Goal: Information Seeking & Learning: Compare options

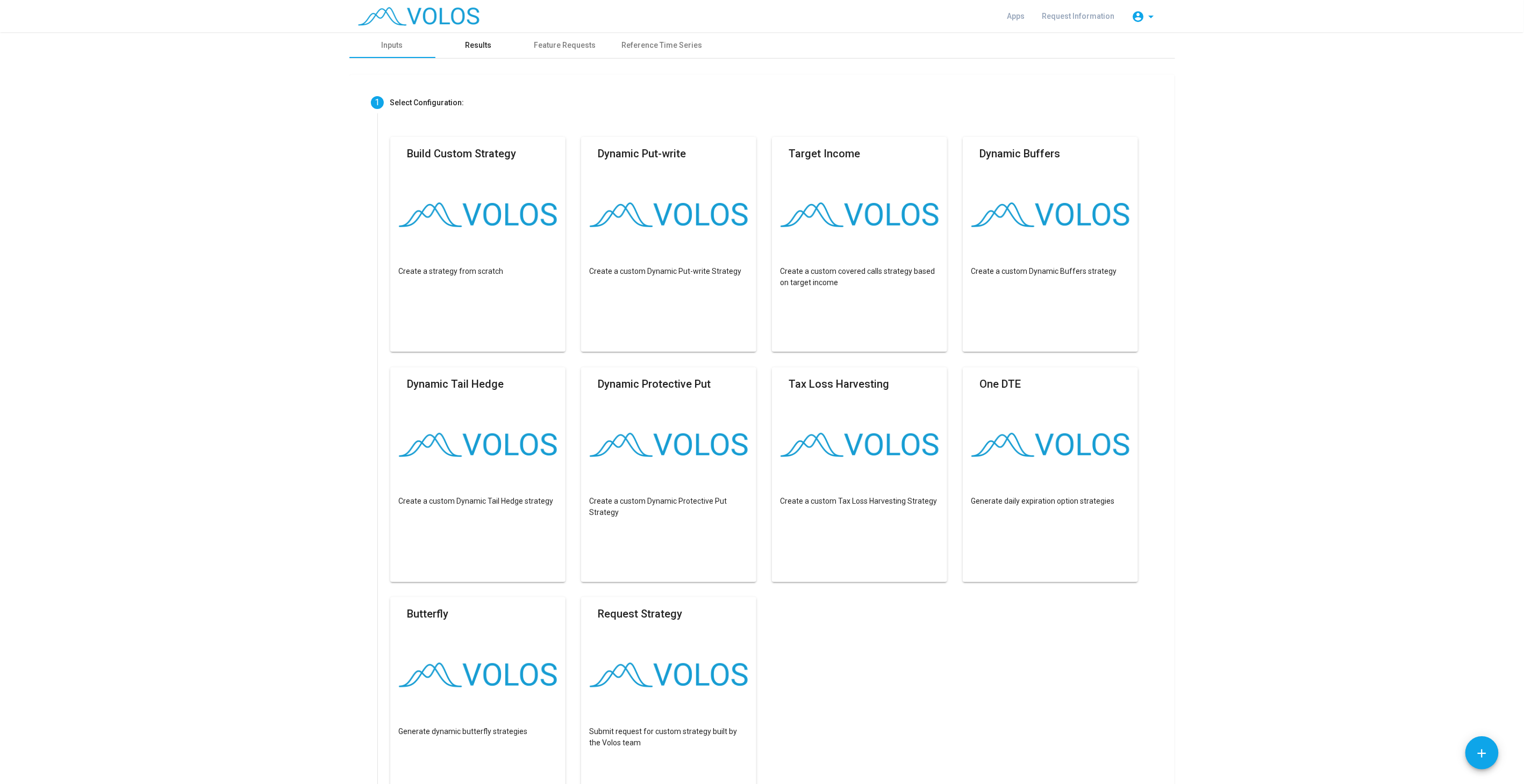
click at [465, 45] on div "Results" at bounding box center [478, 46] width 27 height 11
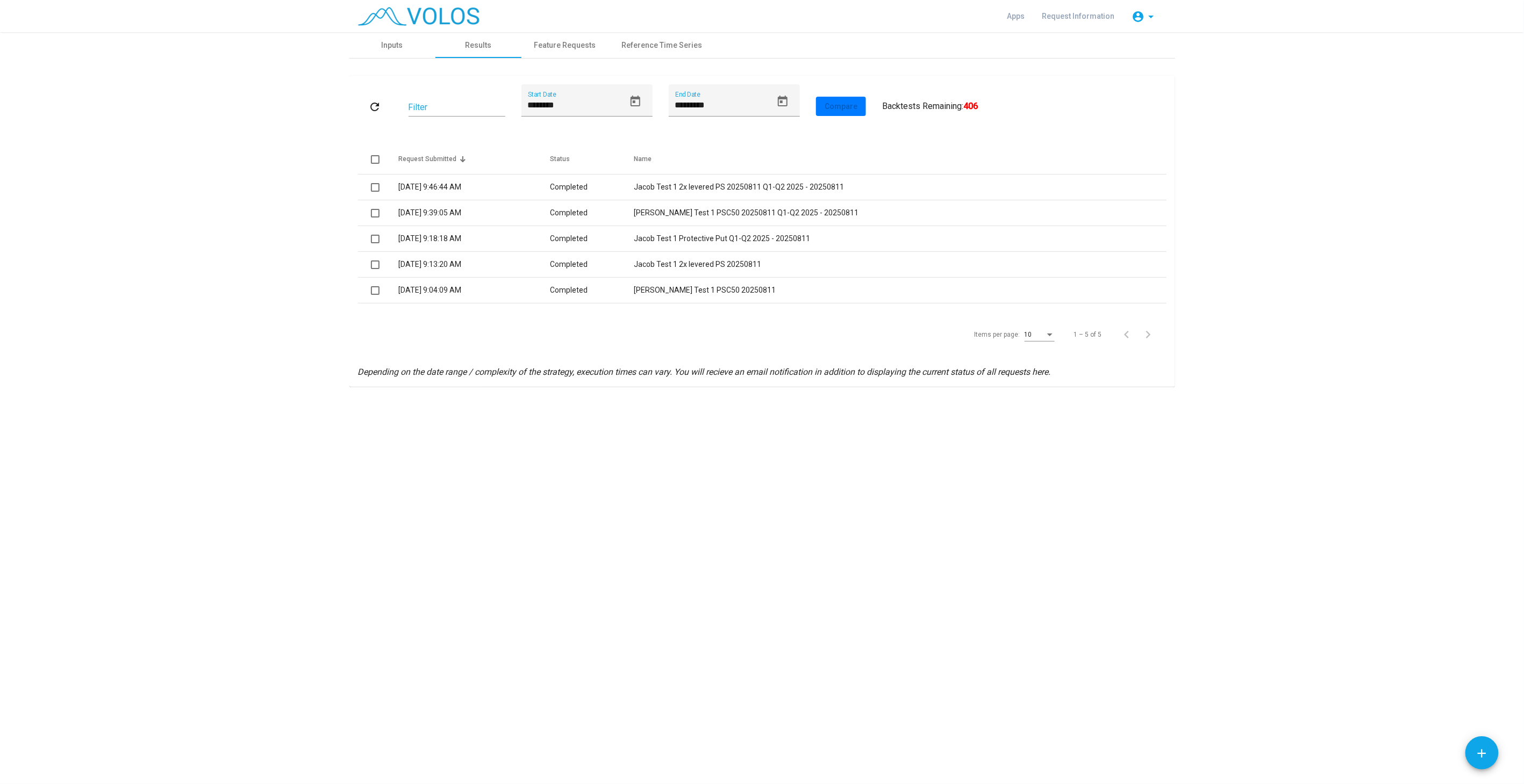
click at [641, 509] on div "**********" at bounding box center [762, 408] width 1524 height 752
click at [395, 46] on div "Inputs" at bounding box center [392, 46] width 22 height 11
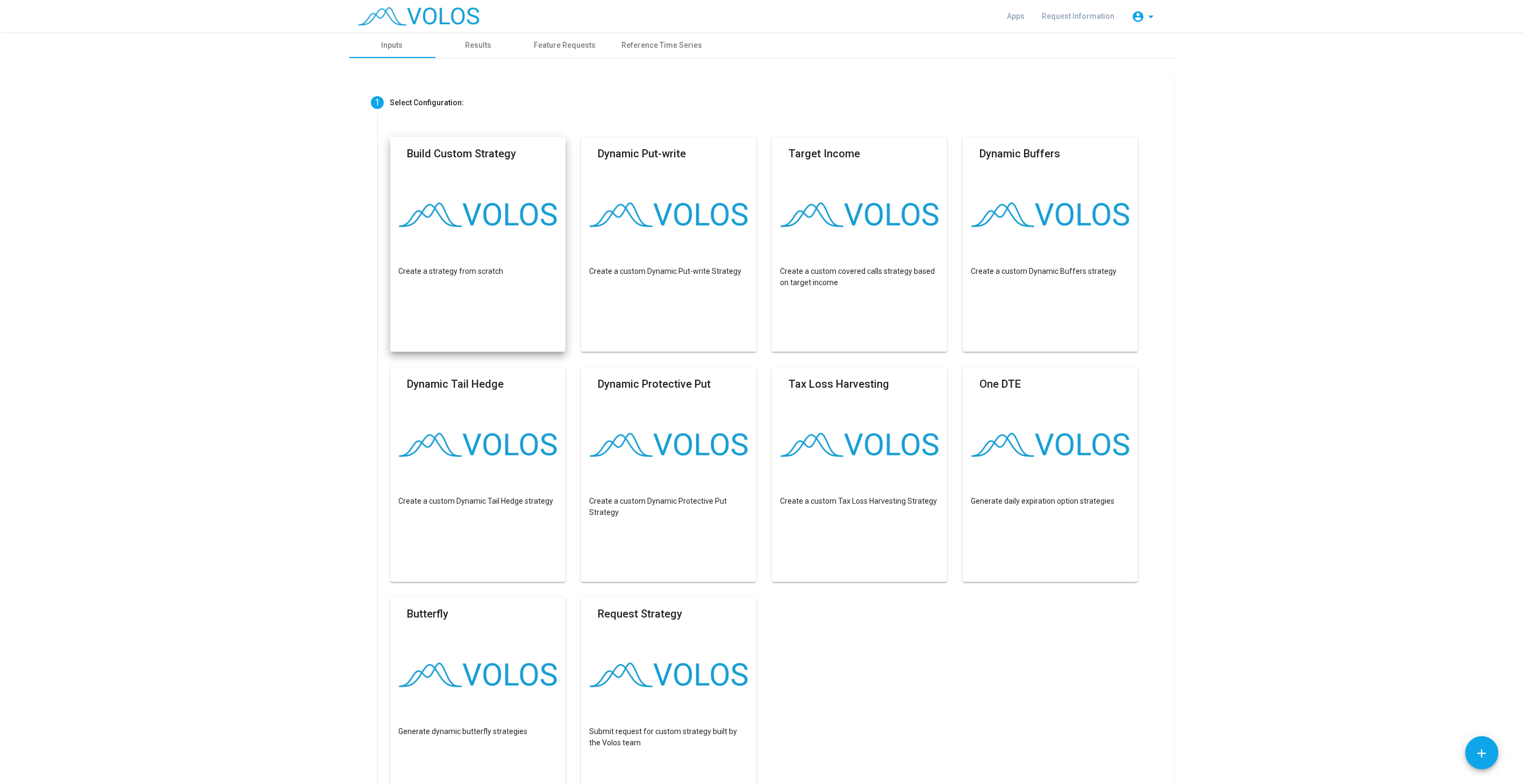
click at [459, 239] on mat-card "Build Custom Strategy Create a strategy from scratch" at bounding box center [478, 245] width 176 height 215
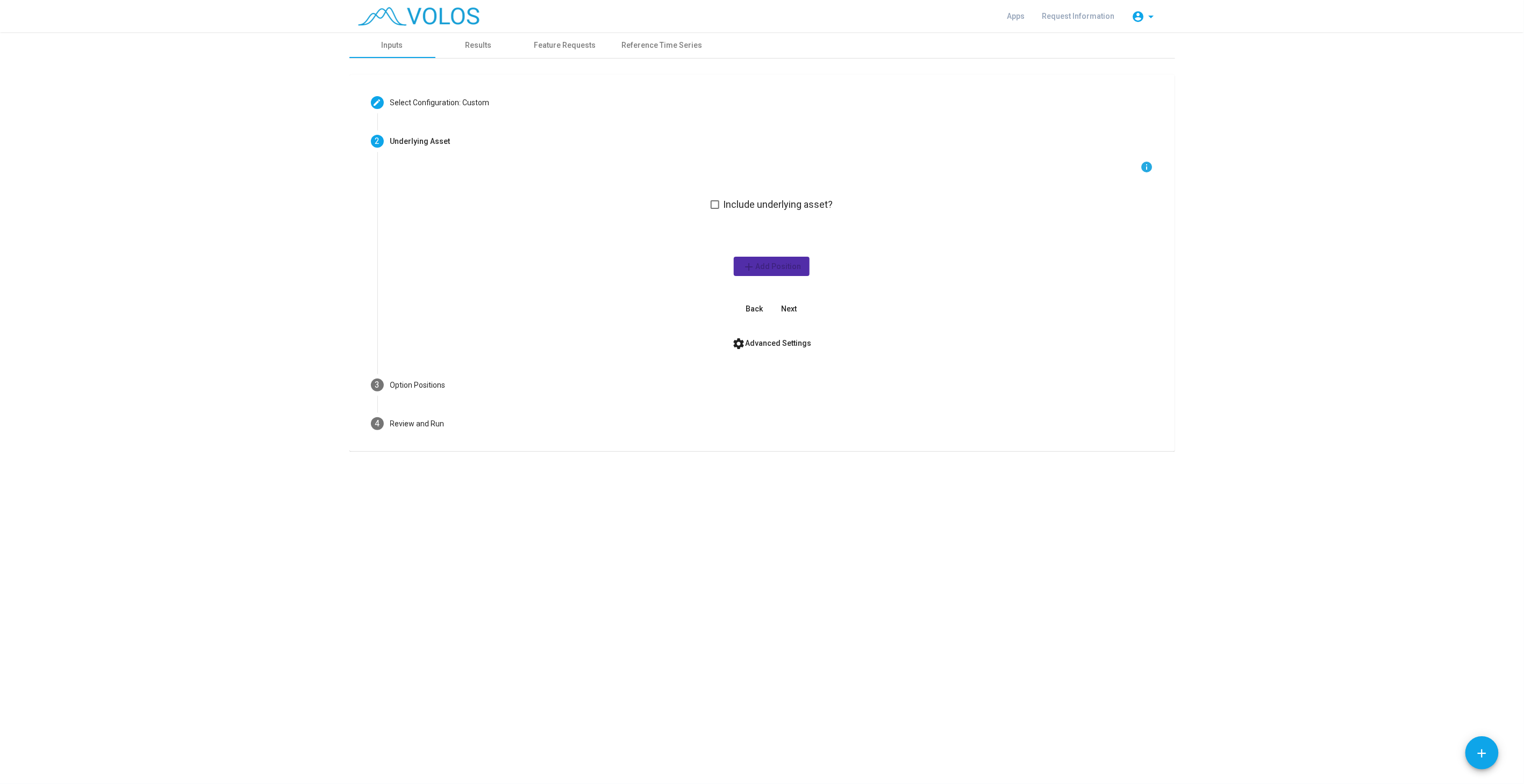
click at [713, 201] on span at bounding box center [715, 205] width 9 height 9
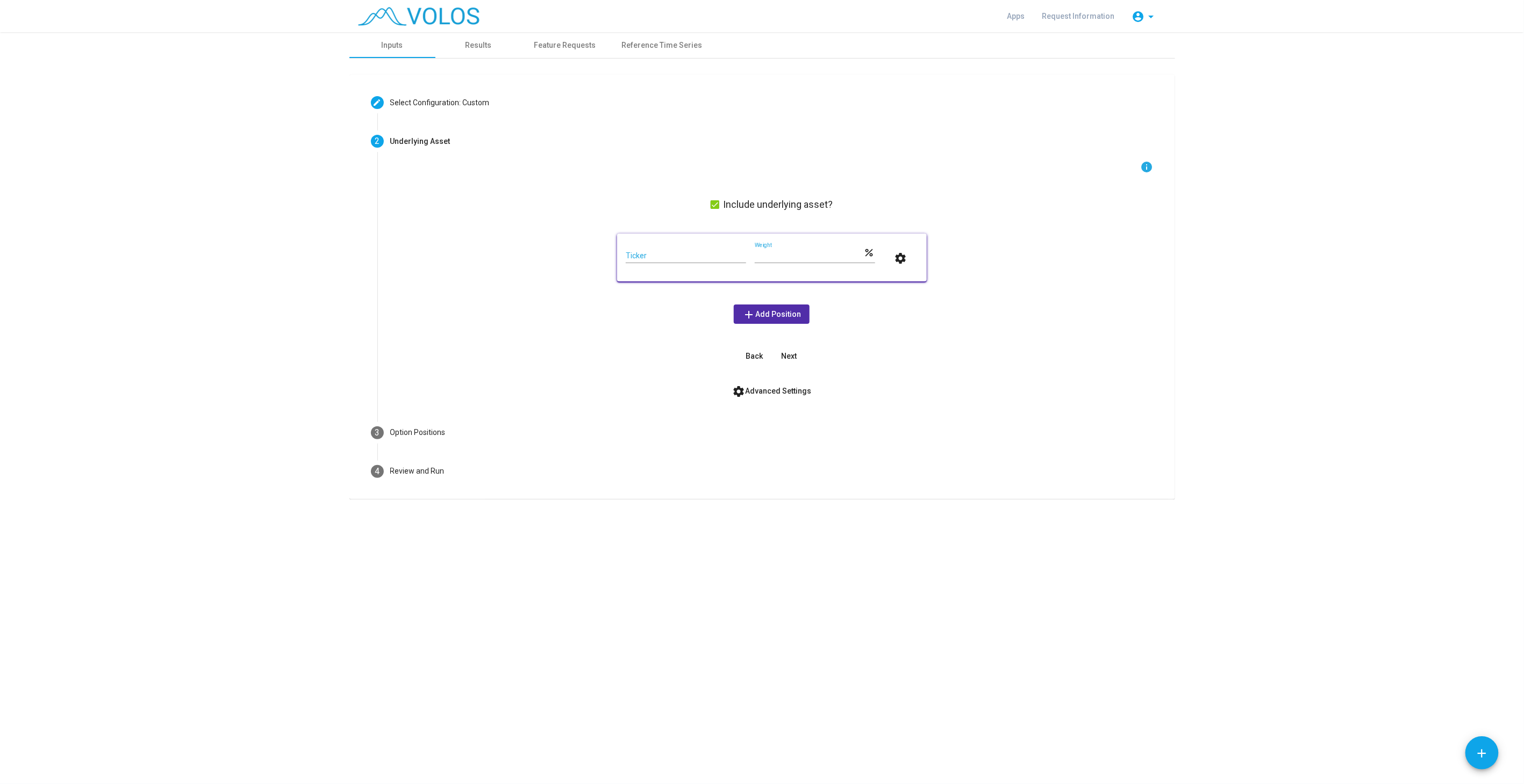
click at [694, 253] on input "Ticker" at bounding box center [686, 256] width 120 height 9
type input "***"
click at [801, 360] on button "Next" at bounding box center [789, 356] width 34 height 20
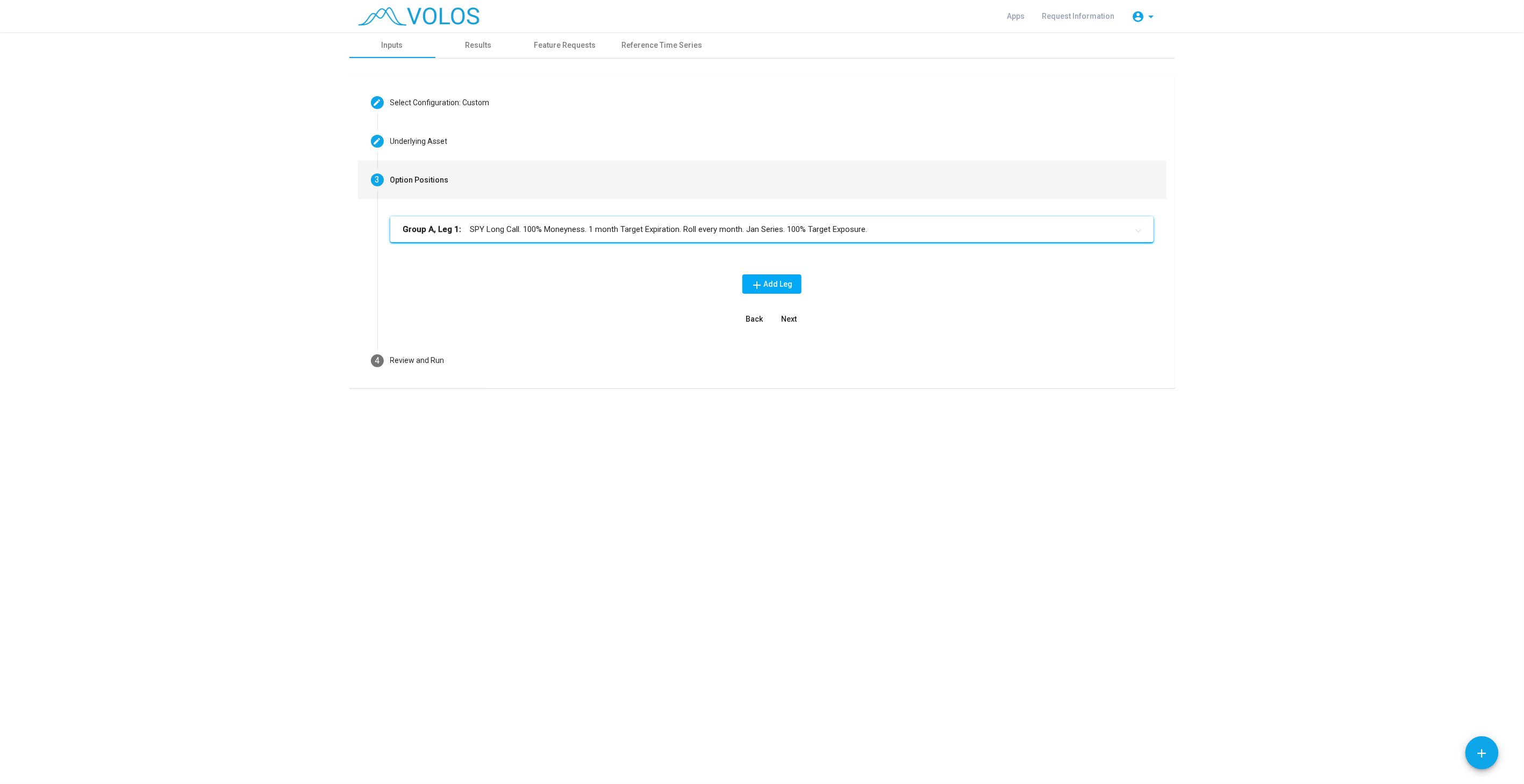
click at [511, 233] on mat-panel-title "Group A, Leg 1: SPY Long Call. 100% Moneyness. 1 month Target Expiration. Roll …" at bounding box center [765, 230] width 724 height 13
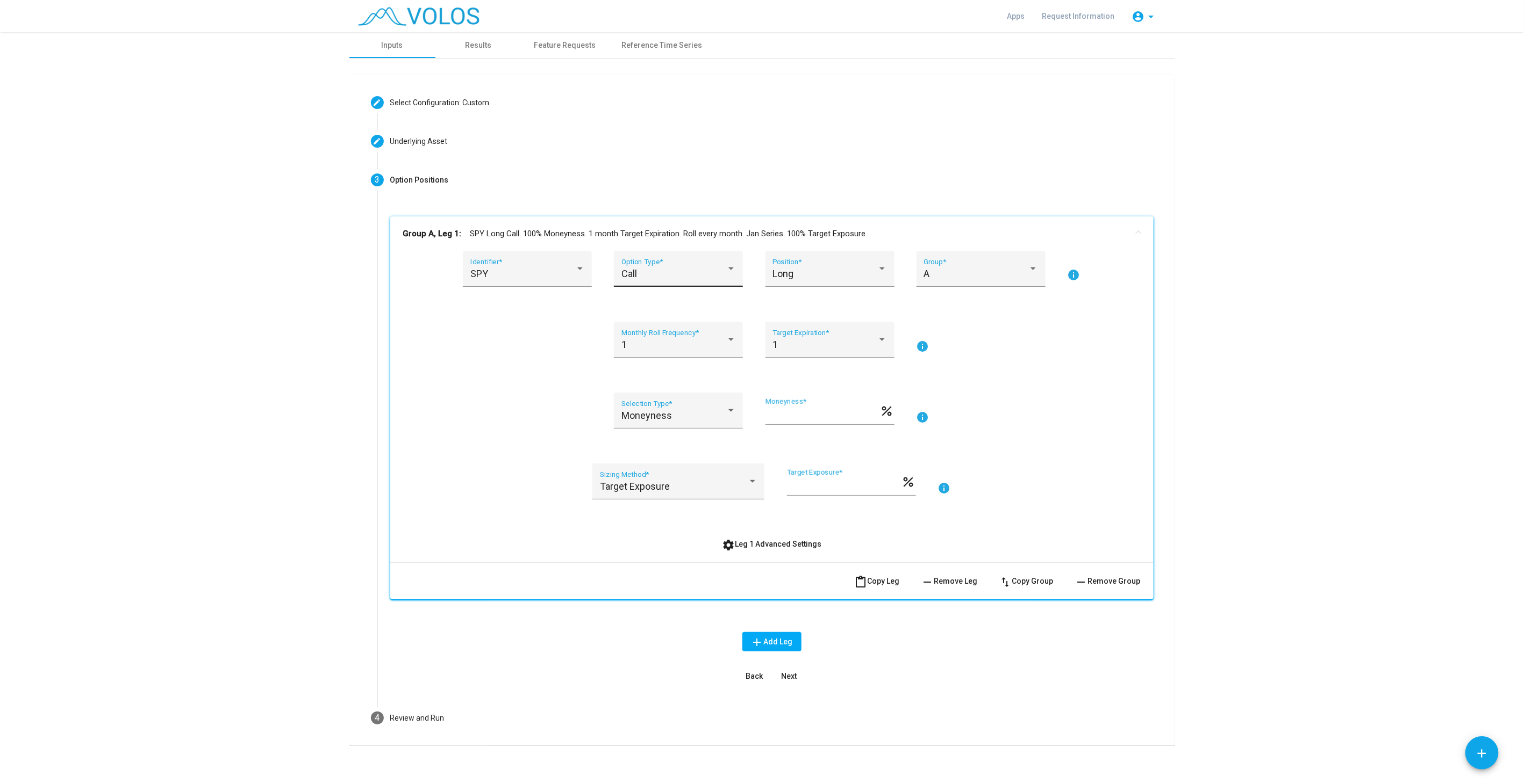
click at [670, 269] on div "Call" at bounding box center [674, 274] width 105 height 11
click at [655, 305] on span "Put" at bounding box center [674, 302] width 115 height 29
click at [810, 277] on div "Long" at bounding box center [825, 274] width 105 height 11
click at [804, 308] on span "Short" at bounding box center [825, 302] width 115 height 29
click at [989, 289] on div "A Group *" at bounding box center [981, 275] width 129 height 49
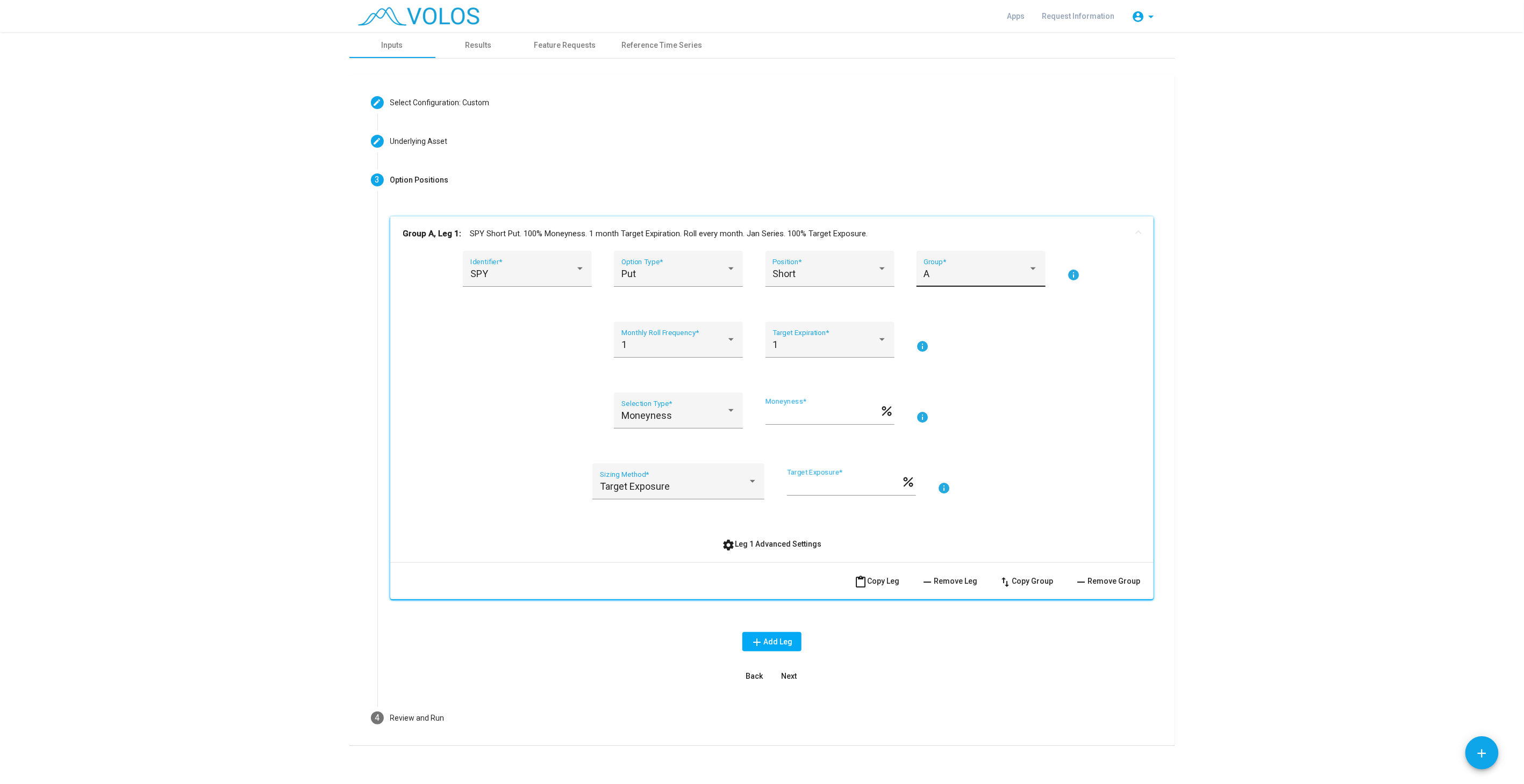
click at [952, 274] on div "A" at bounding box center [976, 274] width 105 height 11
click at [1246, 312] on div at bounding box center [762, 392] width 1524 height 784
click at [707, 343] on div "1" at bounding box center [674, 345] width 105 height 11
click at [666, 401] on span "3" at bounding box center [674, 402] width 115 height 29
drag, startPoint x: 812, startPoint y: 414, endPoint x: 709, endPoint y: 414, distance: 103.0
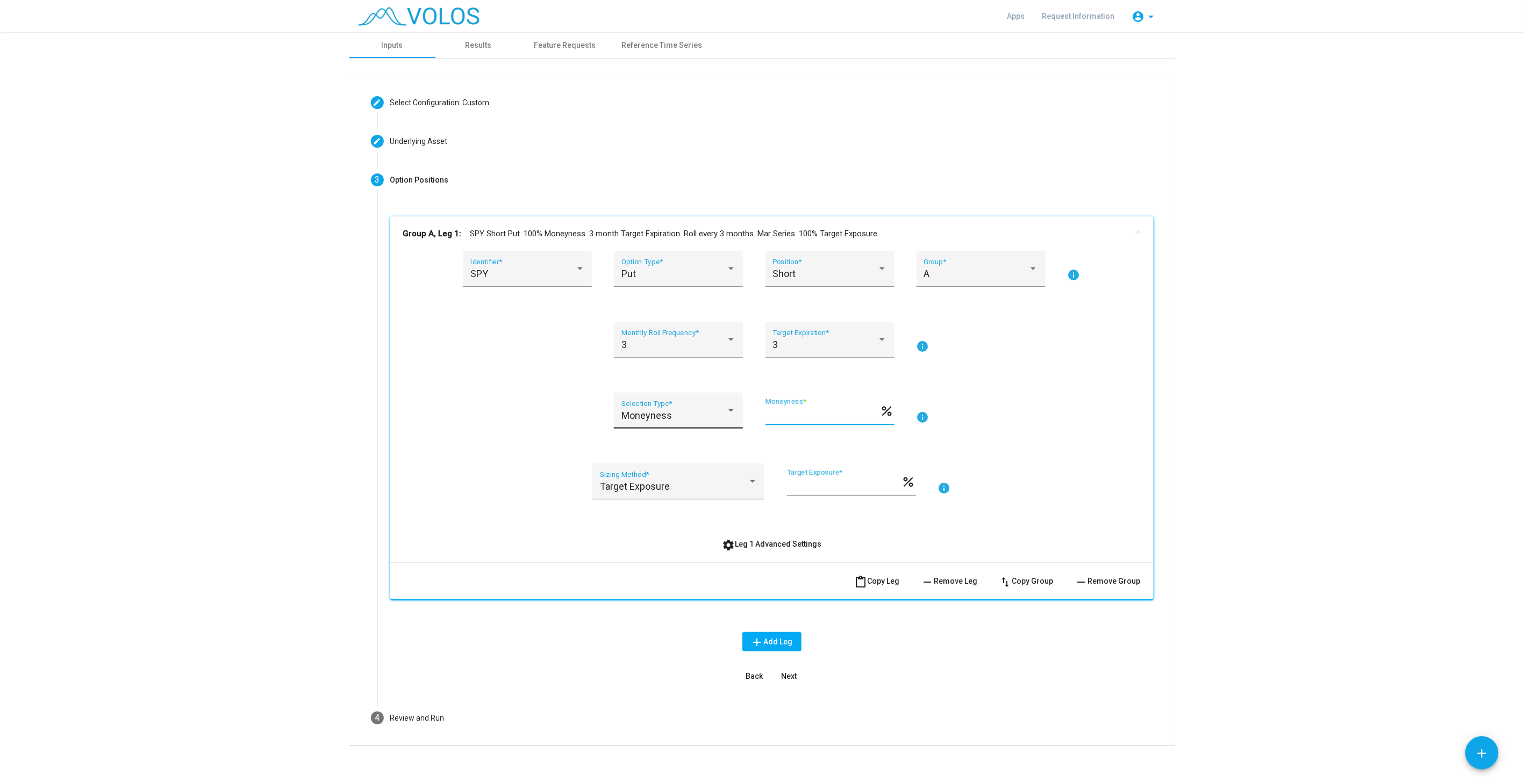
click at [709, 414] on div "Moneyness Selection Type * *** Moneyness * percent info" at bounding box center [772, 417] width 738 height 49
type input "**"
click at [657, 489] on span "Target Exposure" at bounding box center [635, 486] width 70 height 11
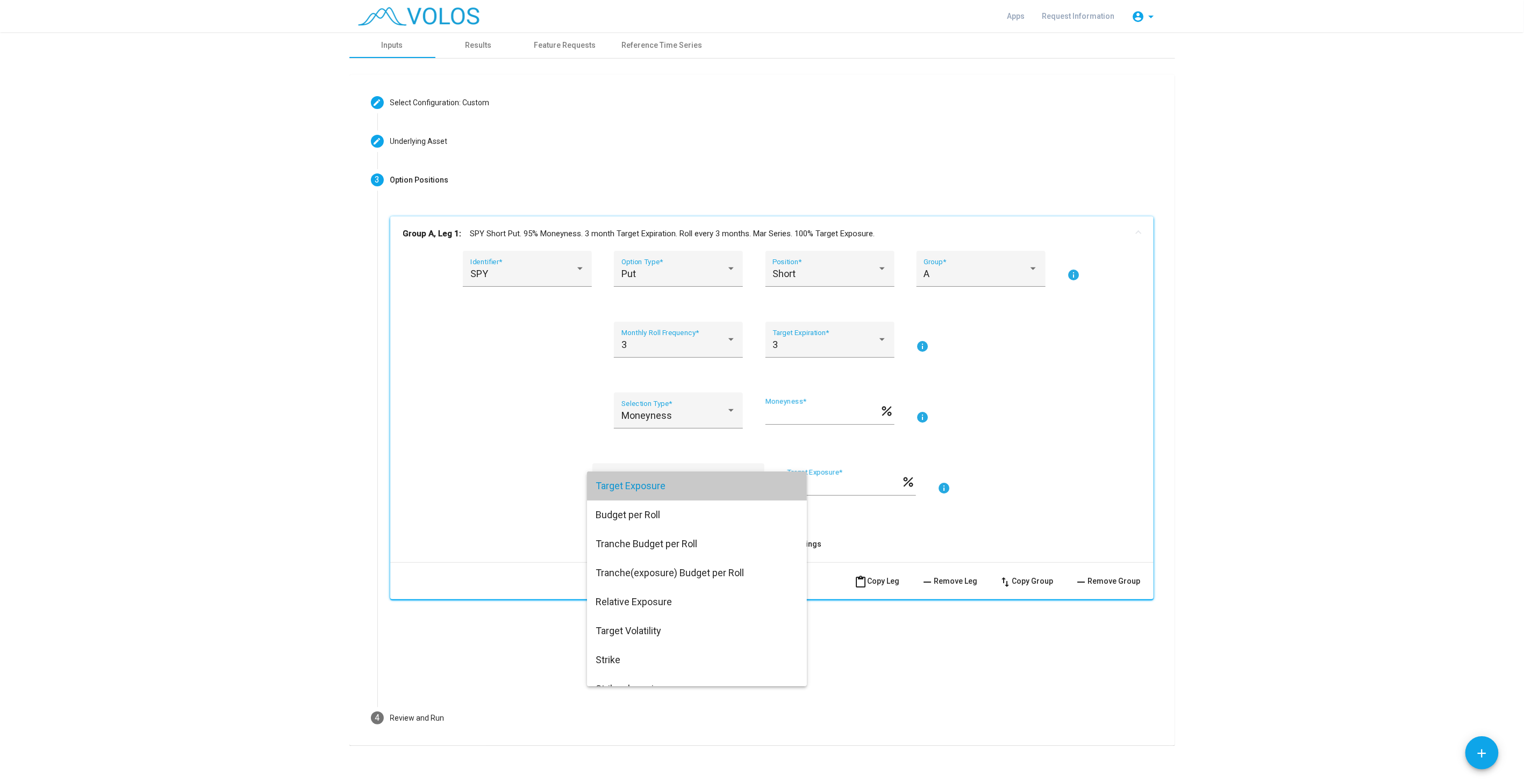
click at [657, 489] on span "Target Exposure" at bounding box center [697, 486] width 202 height 29
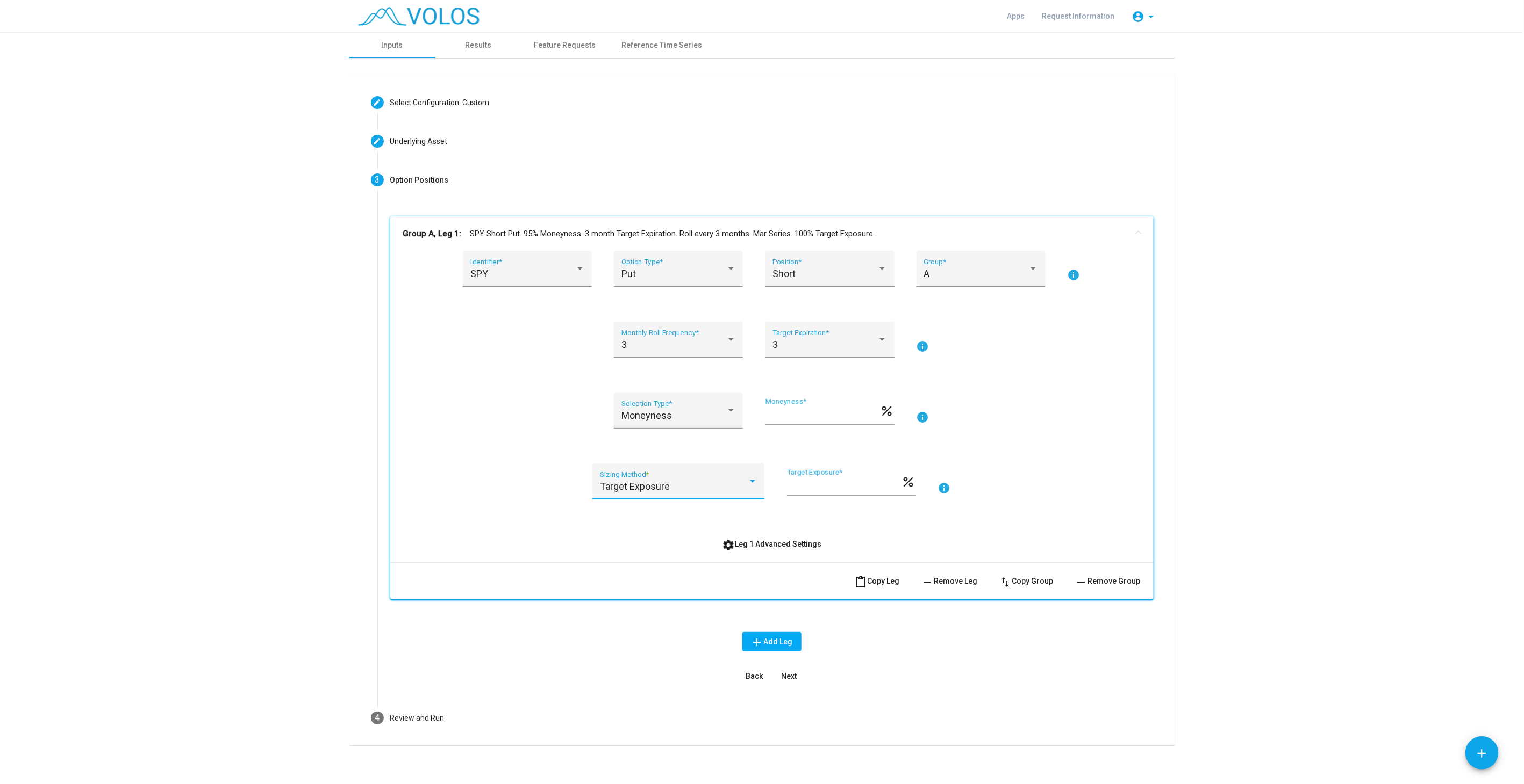
click at [431, 513] on div "SPY Identifier * Put Option Type * Short Position * A Group * info 3 Monthly Ro…" at bounding box center [772, 402] width 738 height 303
click at [622, 486] on span "Target Exposure" at bounding box center [635, 486] width 70 height 11
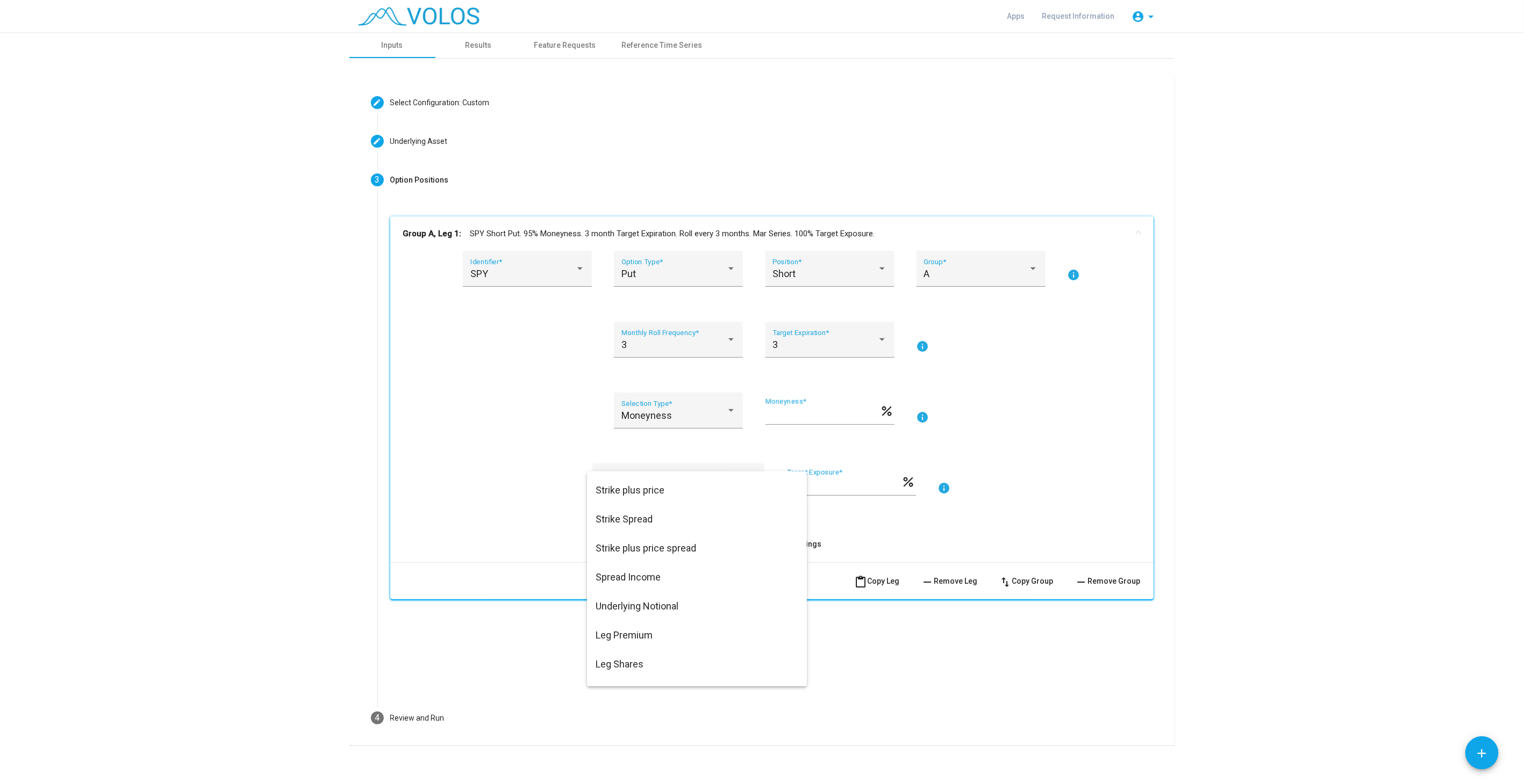
scroll to position [298, 0]
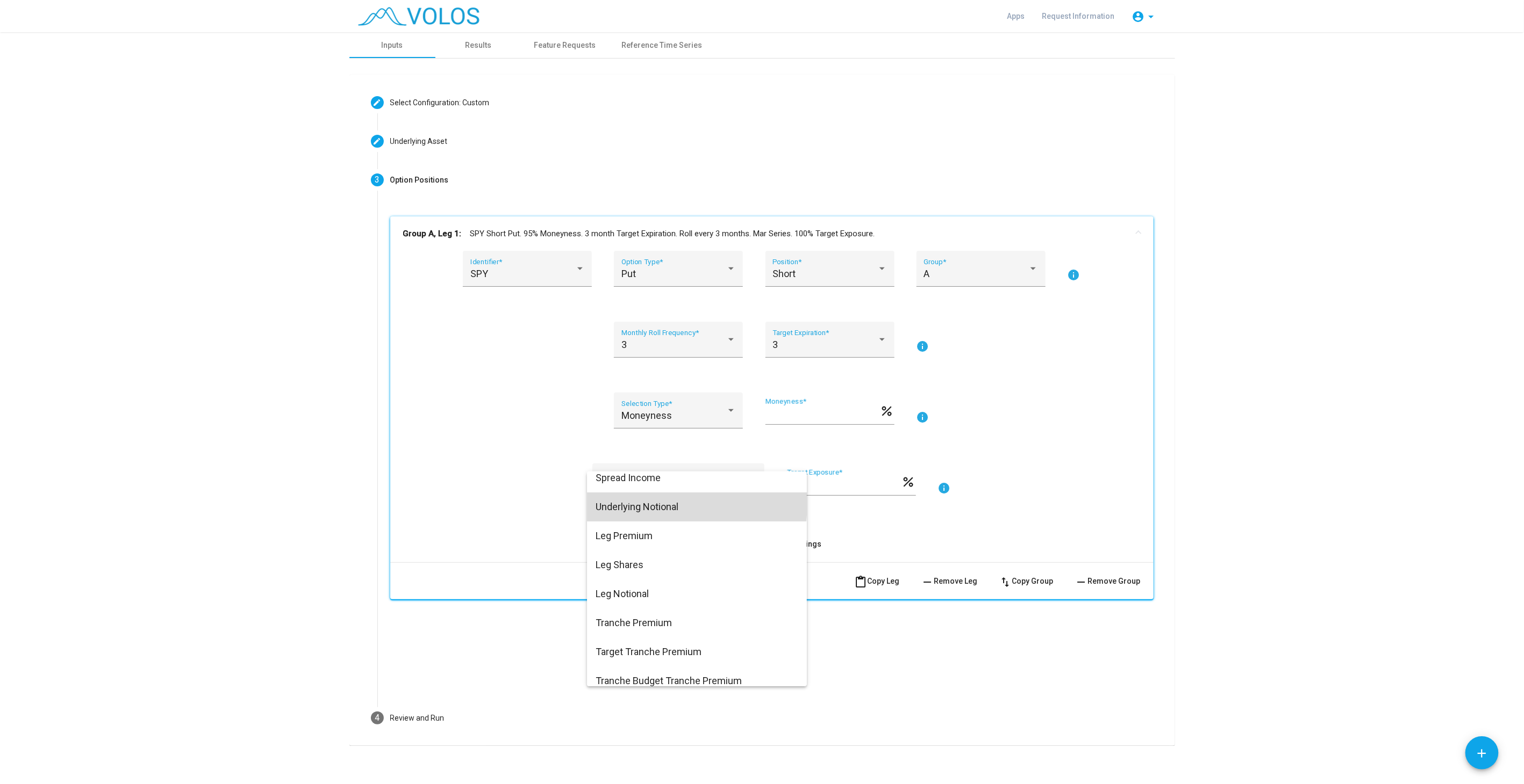
click at [660, 502] on span "Underlying Notional" at bounding box center [697, 507] width 202 height 29
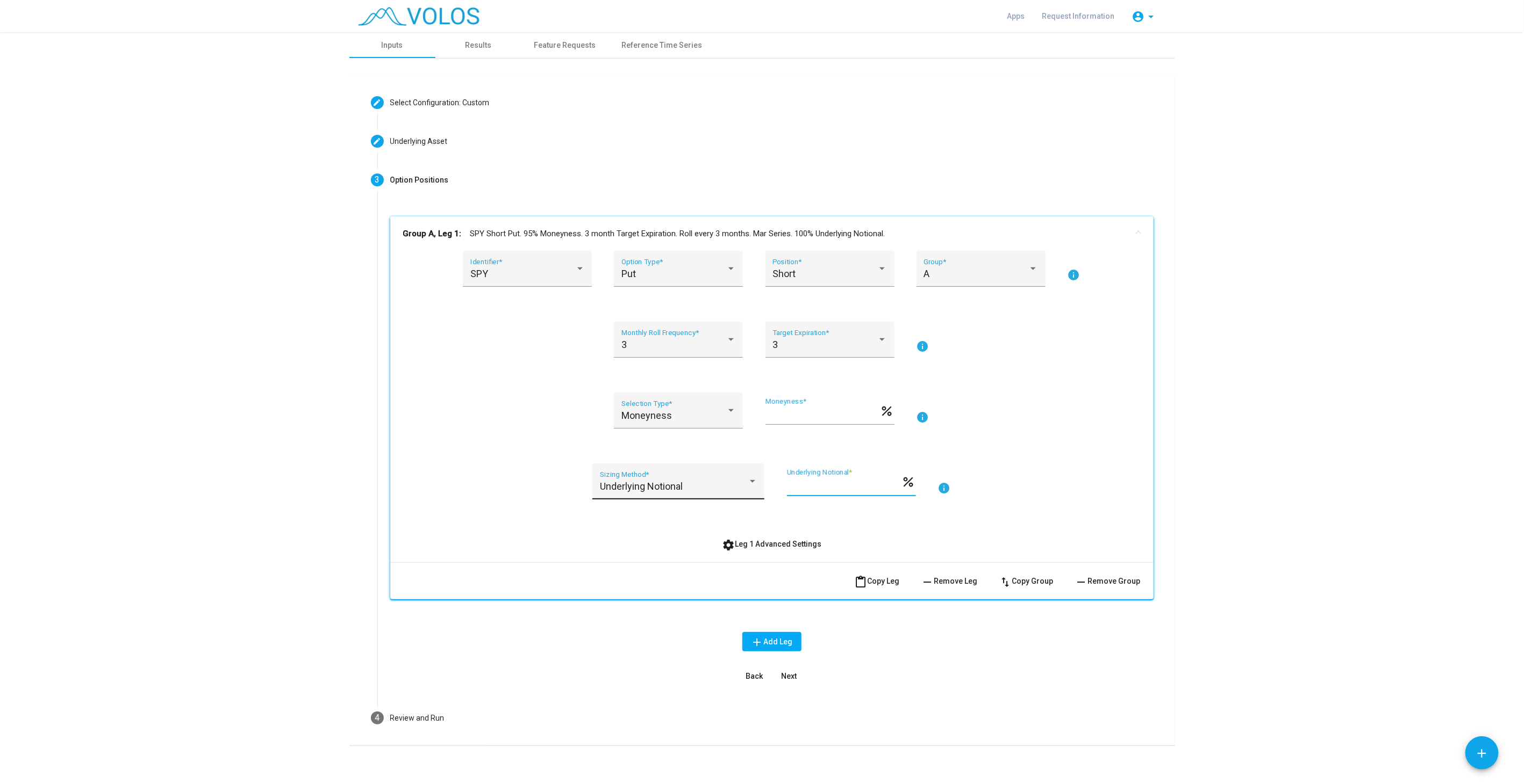
drag, startPoint x: 824, startPoint y: 487, endPoint x: 738, endPoint y: 486, distance: 86.0
click at [738, 486] on div "Underlying Notional Sizing Method * *** Underlying Notional * percent info" at bounding box center [772, 487] width 738 height 49
click at [1138, 503] on div "SPY Identifier * Put Option Type * Short Position * A Group * info 3 Monthly Ro…" at bounding box center [772, 407] width 763 height 312
click at [823, 489] on input "**" at bounding box center [844, 486] width 115 height 11
click at [1349, 643] on as-strategy-engine-wrapper "**********" at bounding box center [762, 389] width 1524 height 714
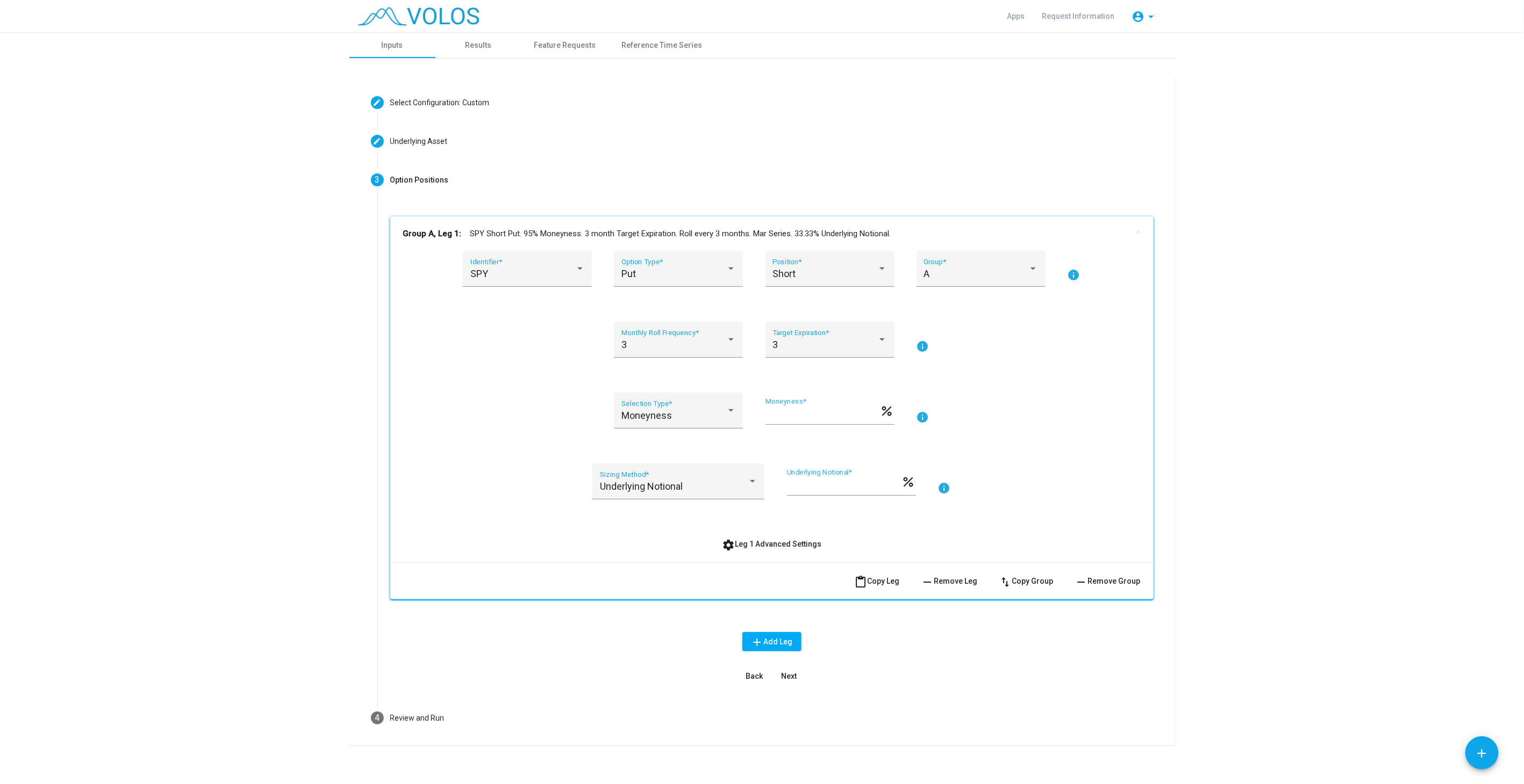
click at [791, 542] on span "settings Leg 1 Advanced Settings" at bounding box center [771, 544] width 99 height 9
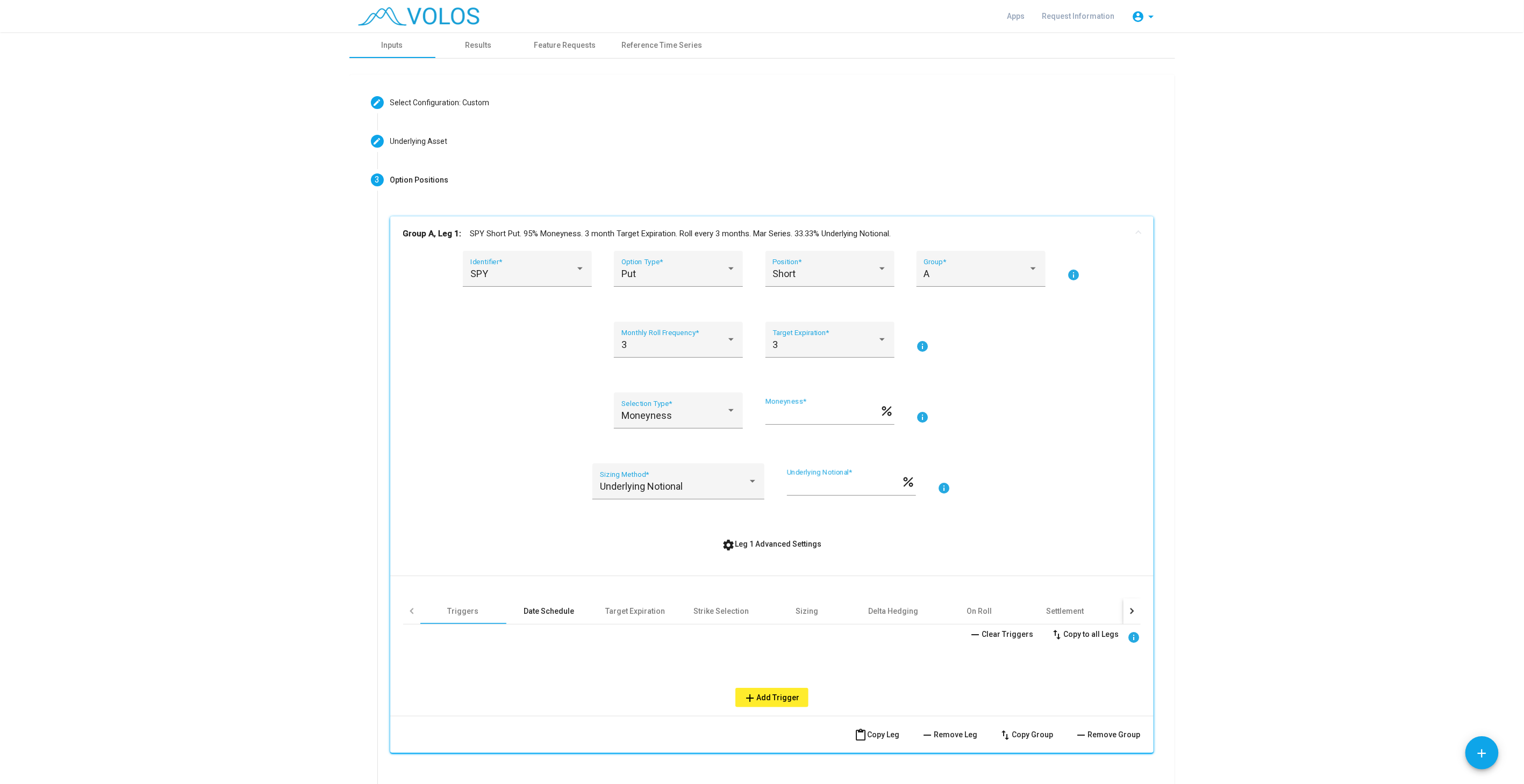
click at [560, 611] on div "Date Schedule" at bounding box center [549, 611] width 51 height 11
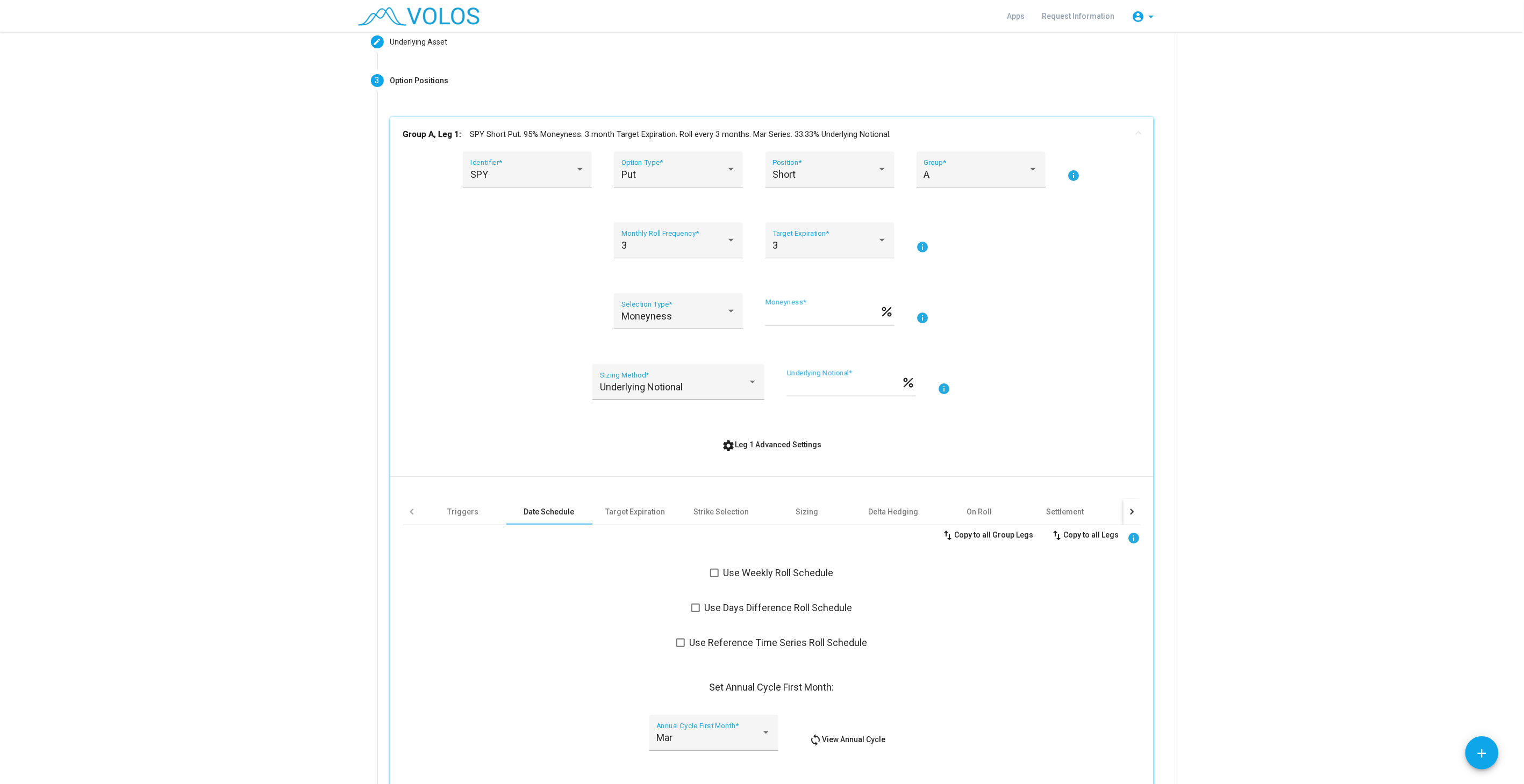
scroll to position [199, 0]
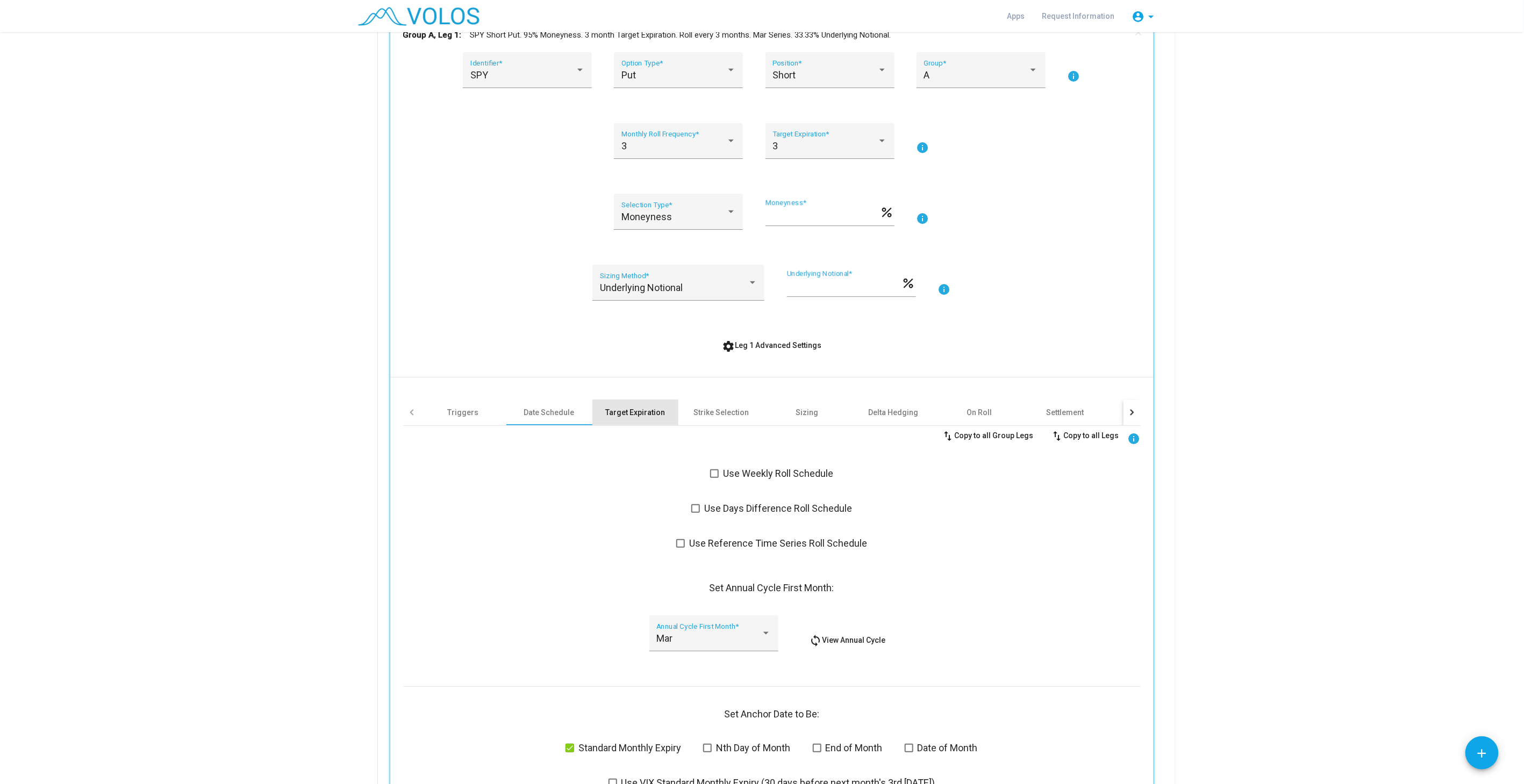
click at [652, 411] on div "Target Expiration" at bounding box center [635, 412] width 59 height 11
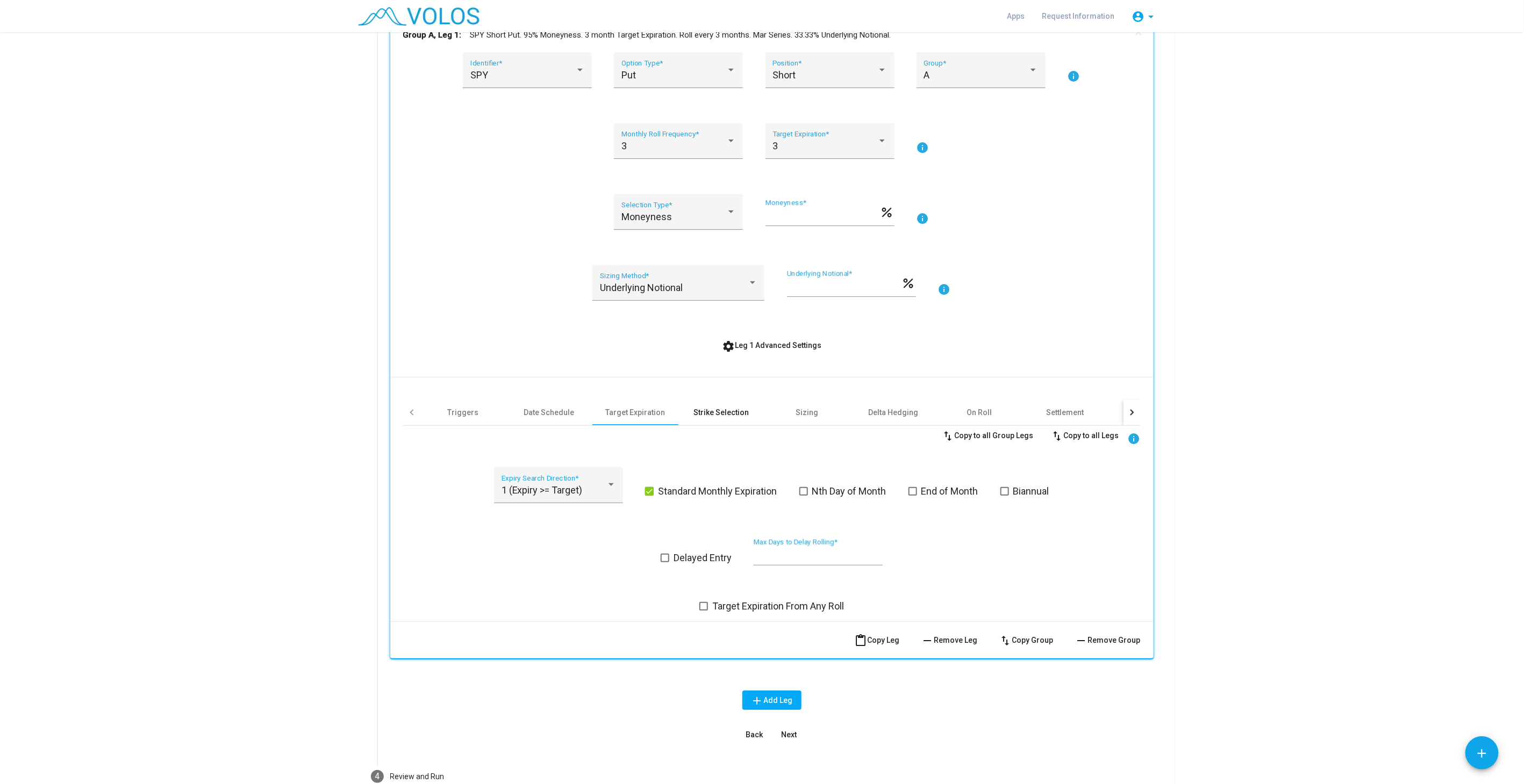
click at [726, 413] on div "Strike Selection" at bounding box center [721, 412] width 56 height 11
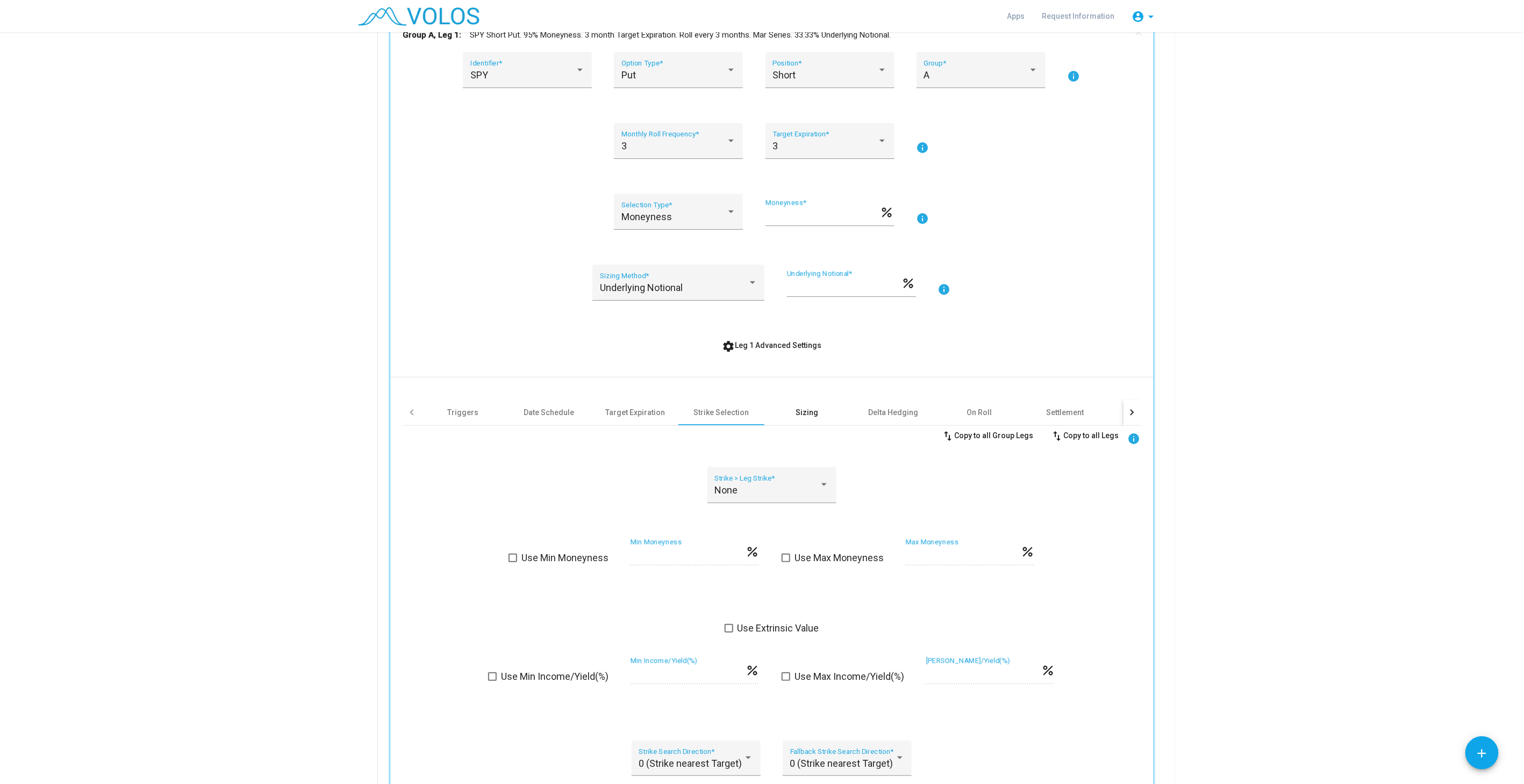
click at [821, 409] on div "Sizing" at bounding box center [807, 412] width 86 height 26
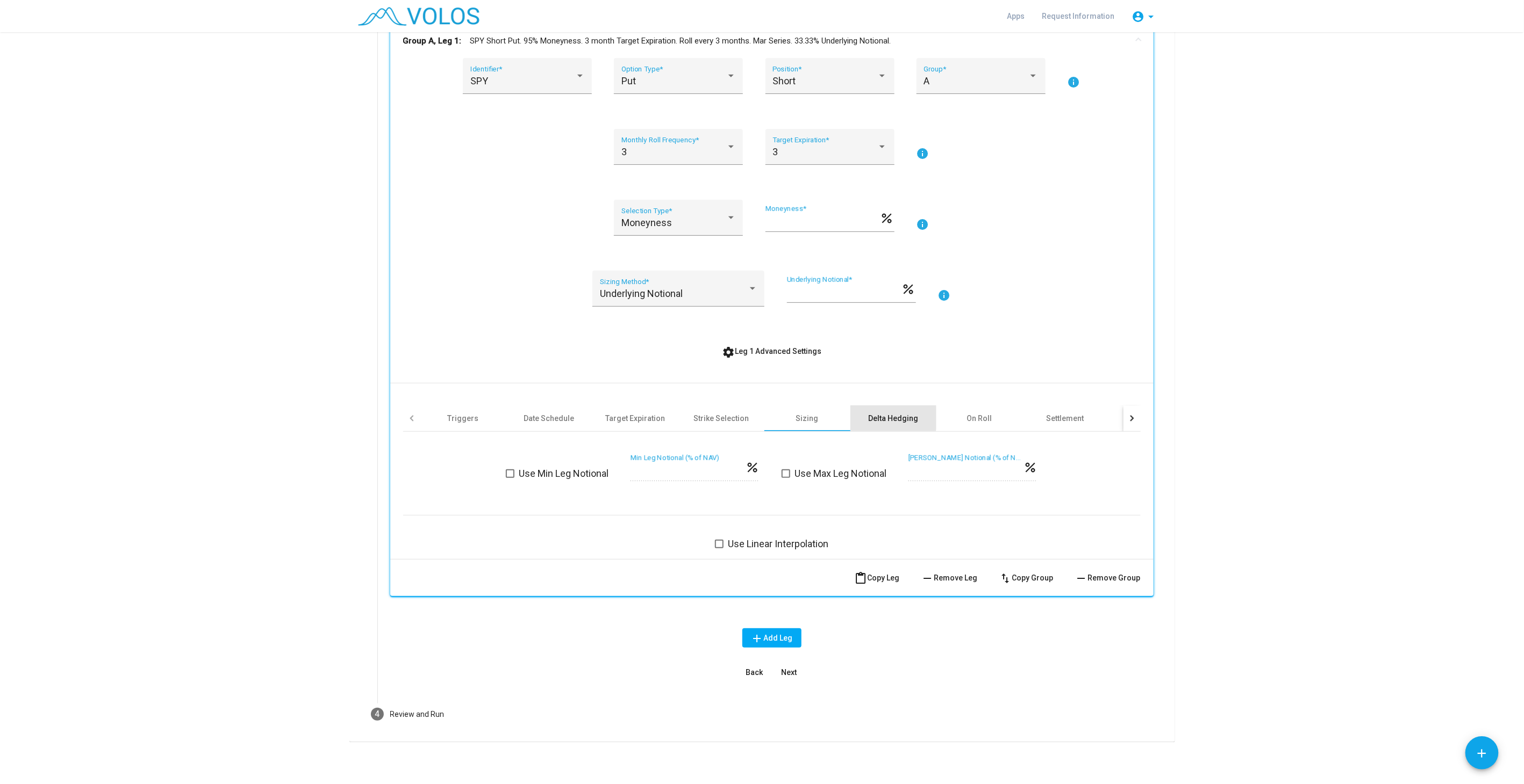
click at [880, 409] on div "Delta Hedging" at bounding box center [893, 418] width 86 height 26
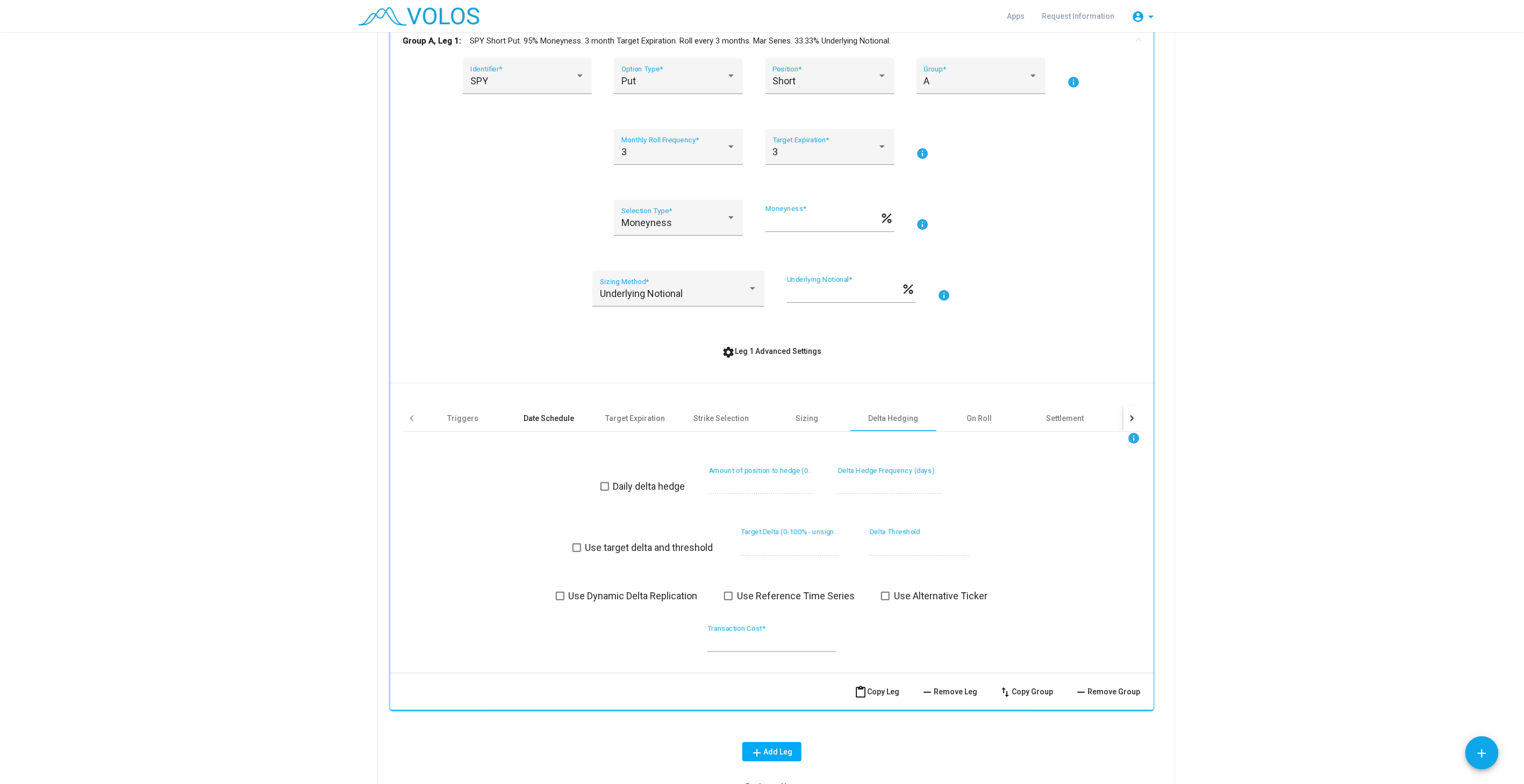
click at [571, 419] on div "Date Schedule" at bounding box center [549, 418] width 86 height 26
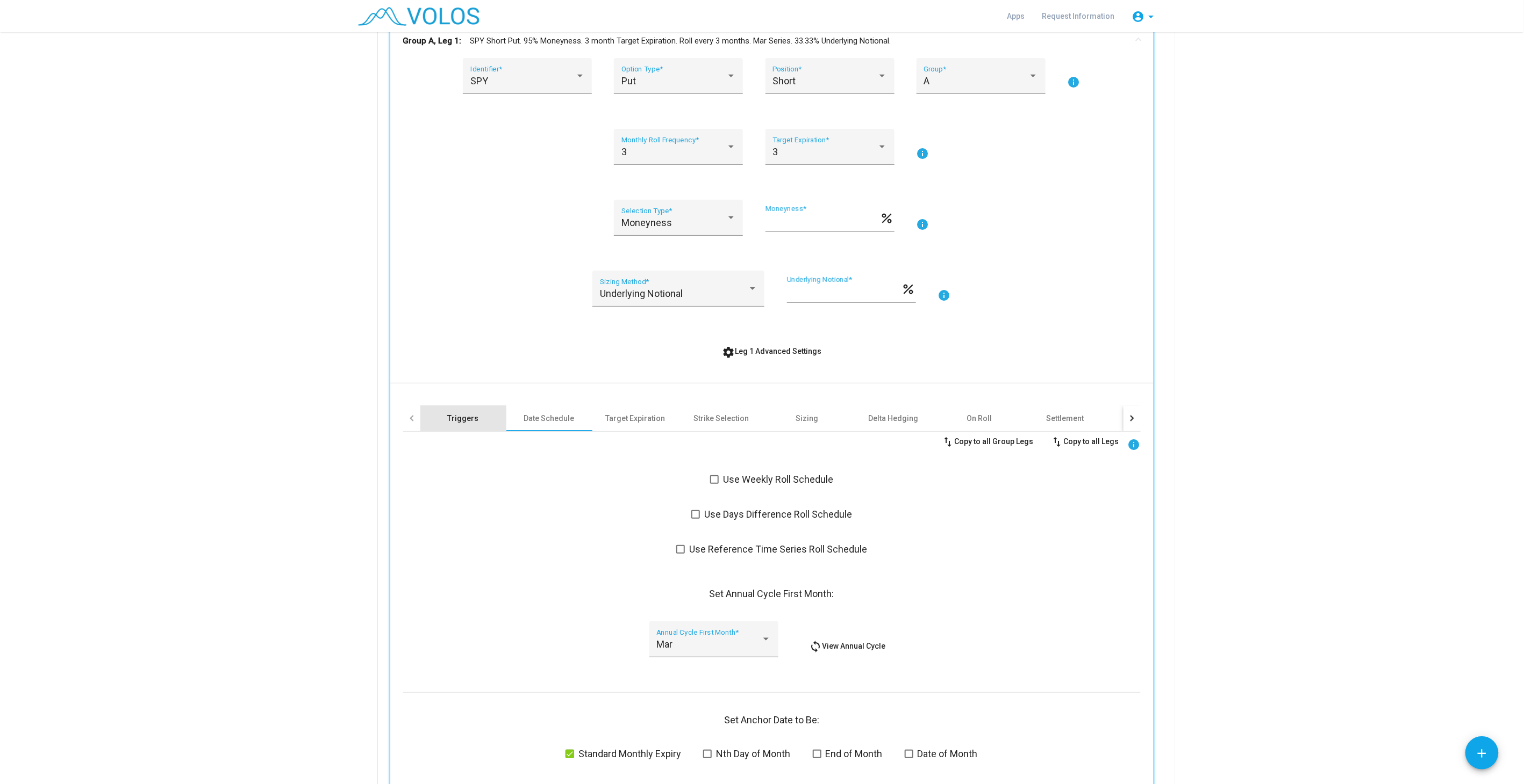
click at [438, 412] on div "Triggers" at bounding box center [463, 418] width 86 height 26
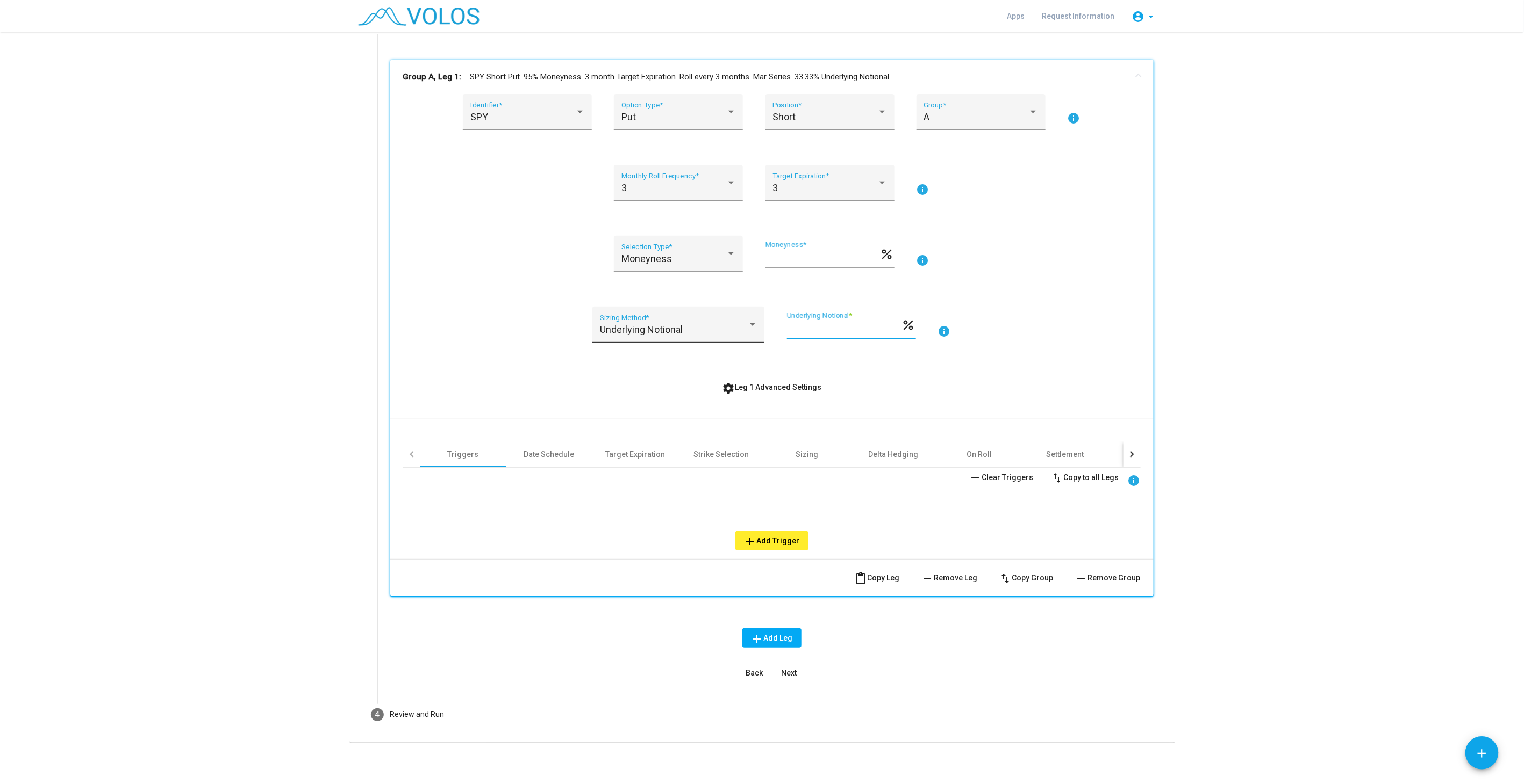
drag, startPoint x: 824, startPoint y: 328, endPoint x: 757, endPoint y: 328, distance: 67.0
click at [757, 328] on div "Underlying Notional Sizing Method * ***** Underlying Notional * percent info" at bounding box center [772, 331] width 738 height 49
type input "***"
click at [1258, 348] on as-strategy-engine-wrapper "**********" at bounding box center [762, 309] width 1524 height 867
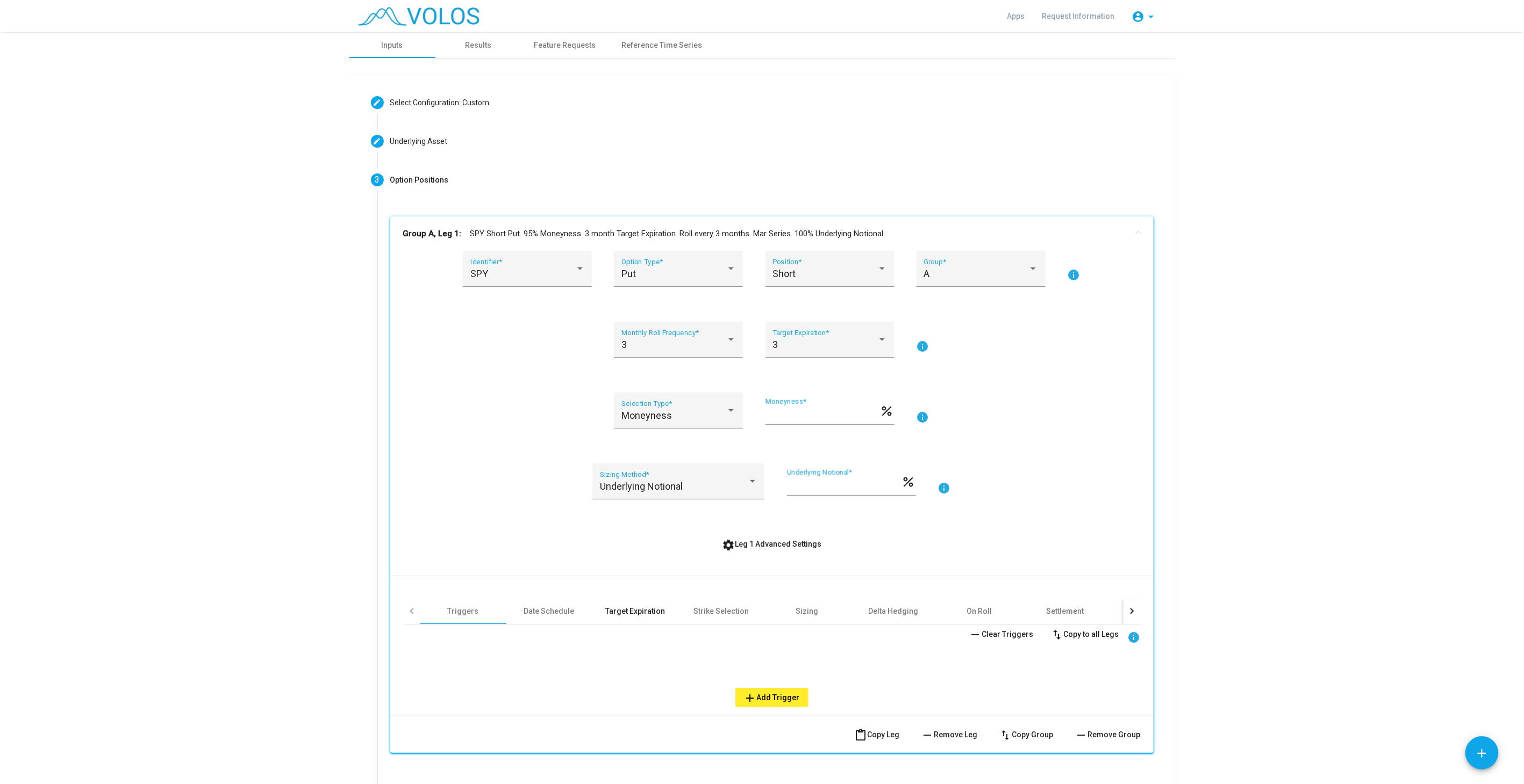
click at [592, 611] on div "Target Expiration" at bounding box center [635, 611] width 86 height 26
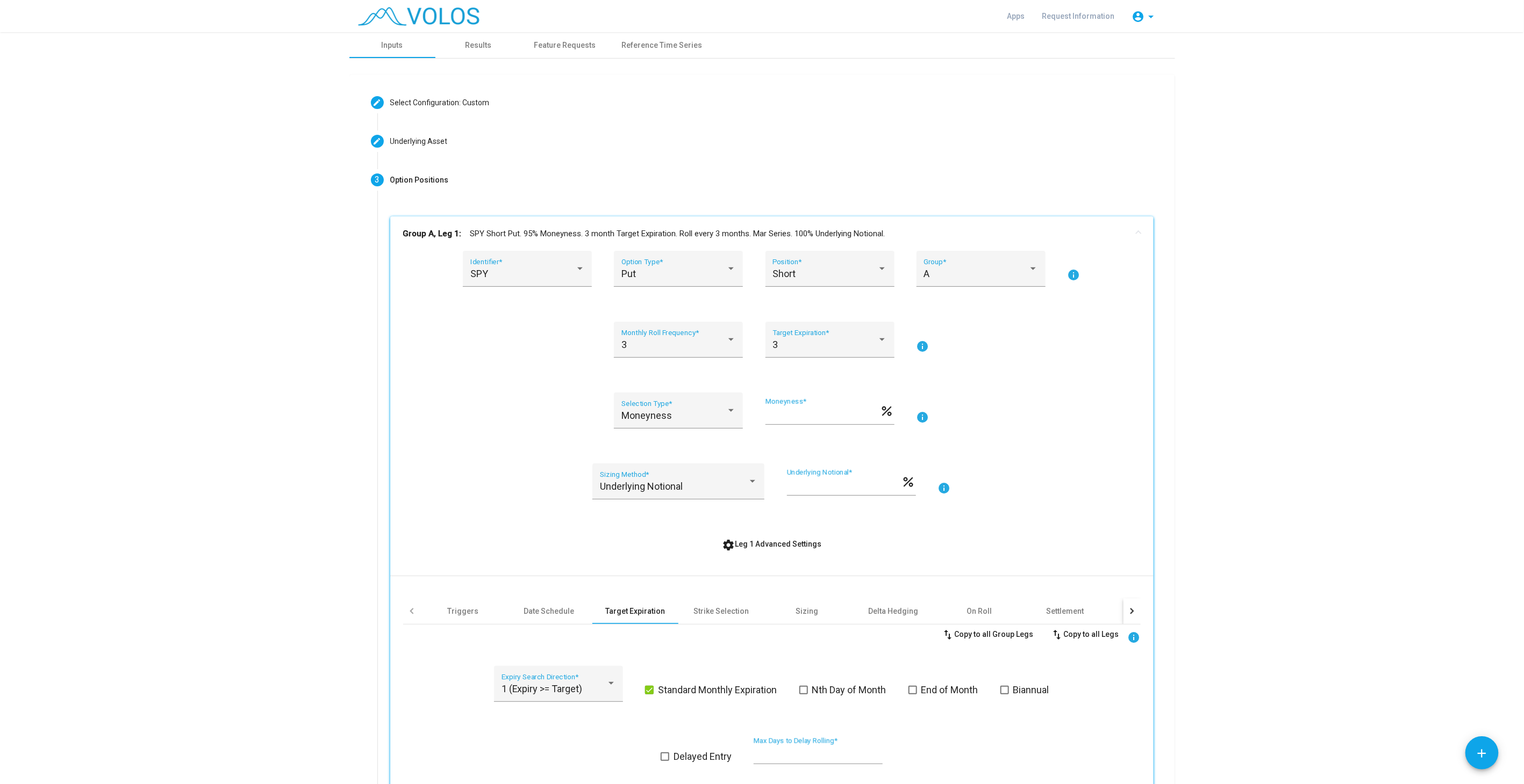
scroll to position [199, 0]
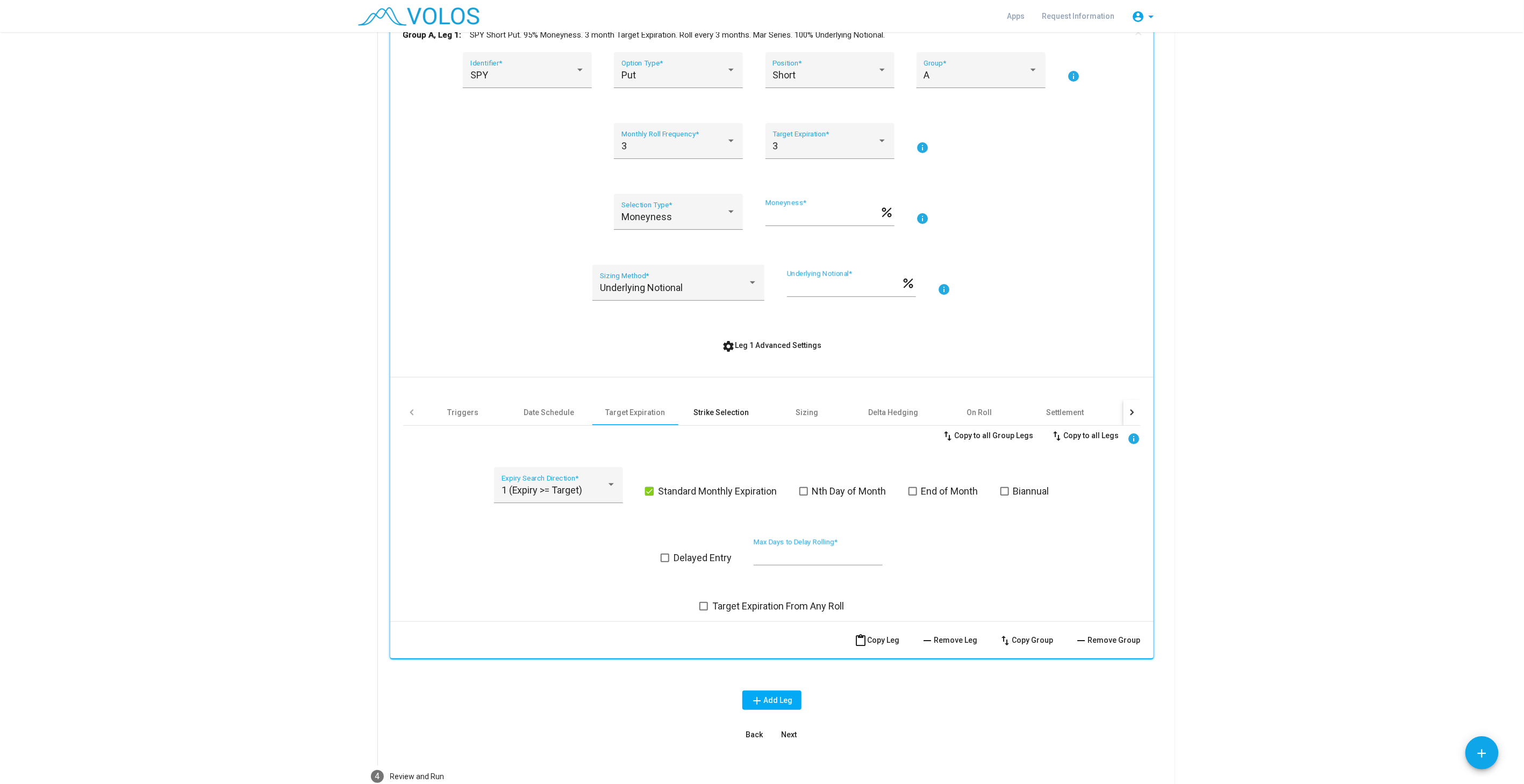
click at [720, 422] on div "Strike Selection" at bounding box center [721, 412] width 86 height 26
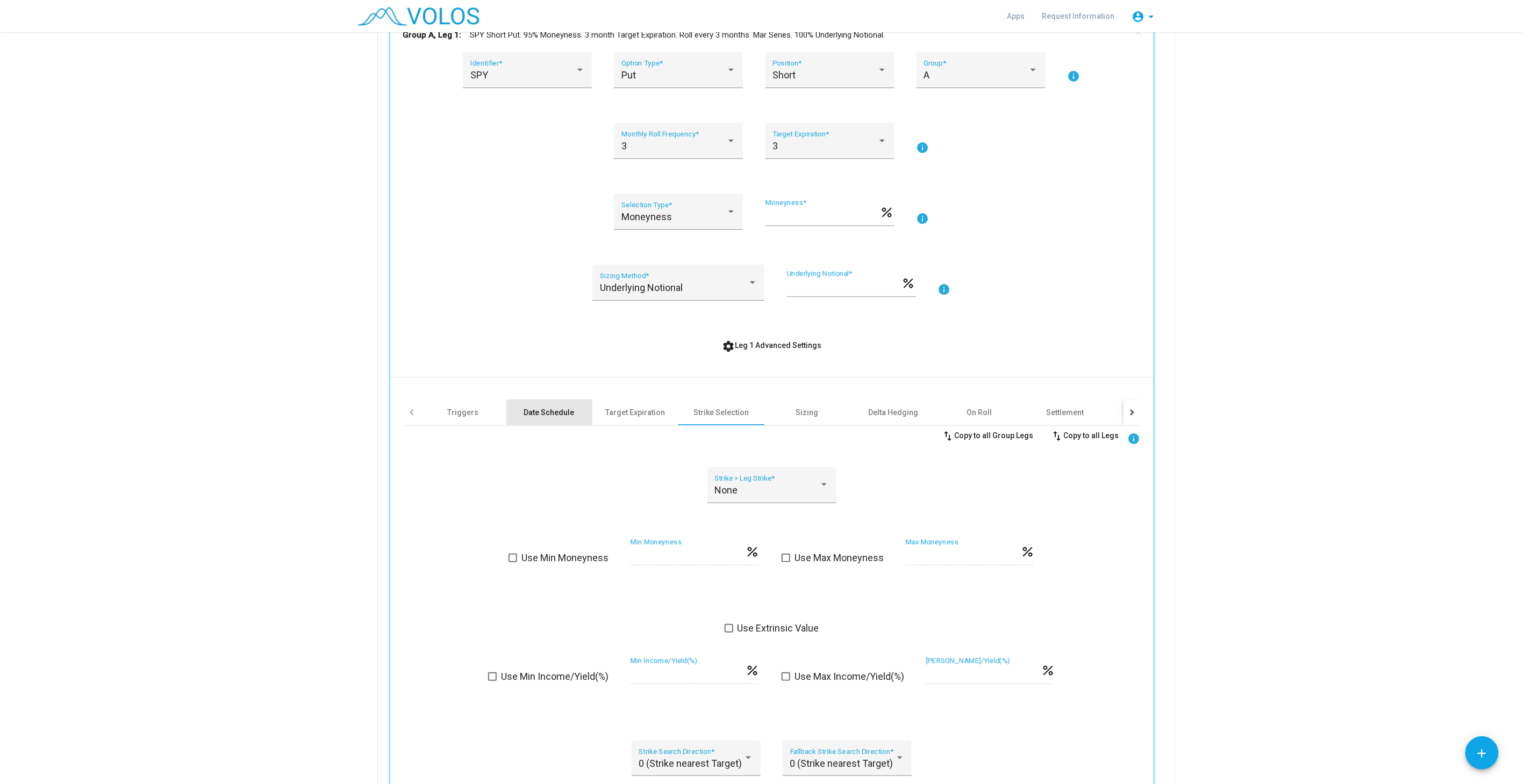
click at [543, 409] on div "Date Schedule" at bounding box center [549, 412] width 51 height 11
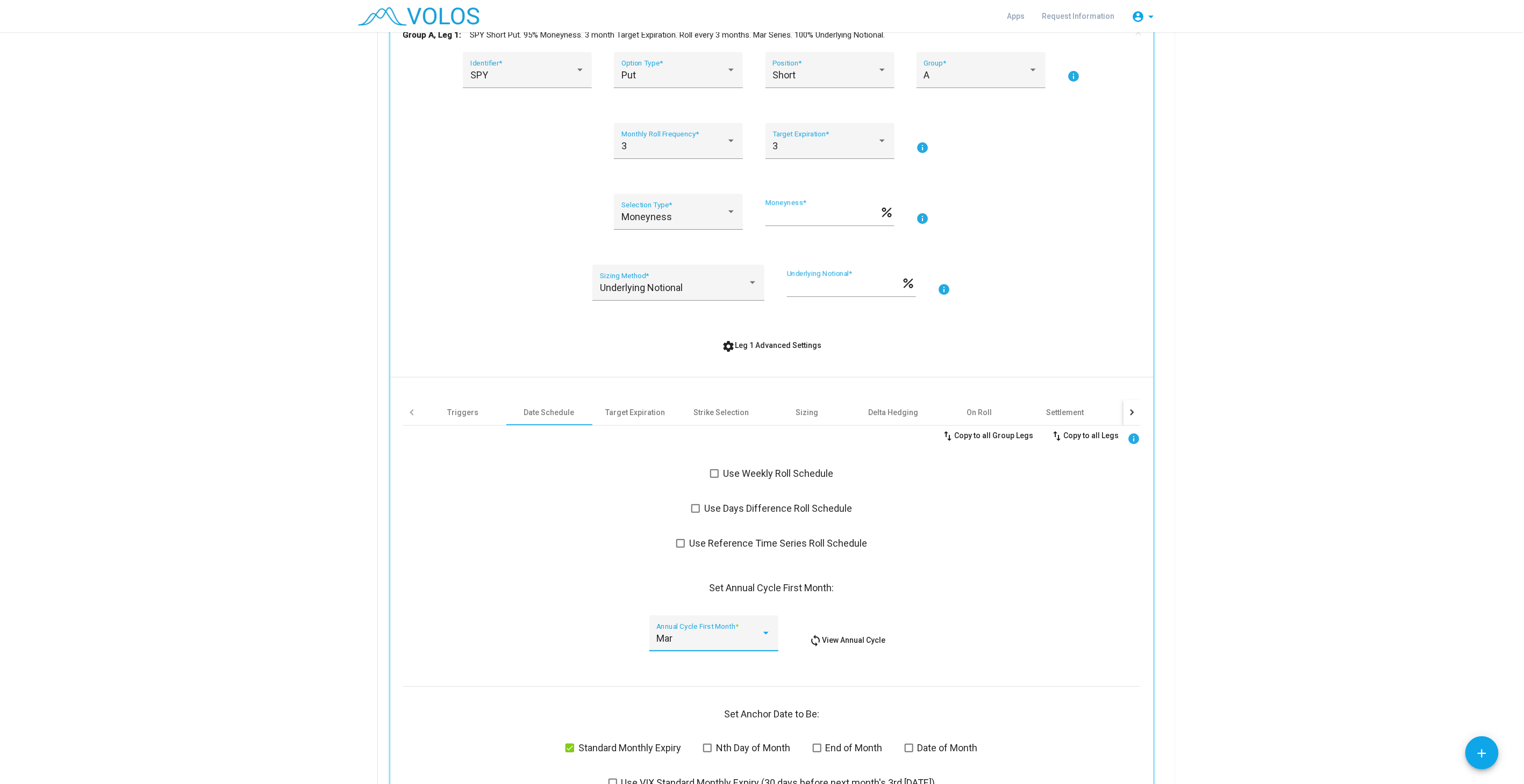
click at [707, 634] on div "Mar" at bounding box center [709, 639] width 105 height 11
drag, startPoint x: 551, startPoint y: 624, endPoint x: 640, endPoint y: 630, distance: 89.2
click at [551, 624] on div at bounding box center [762, 392] width 1524 height 784
click at [687, 642] on div "Mar" at bounding box center [709, 639] width 105 height 11
click at [688, 583] on span "Jan" at bounding box center [709, 580] width 115 height 29
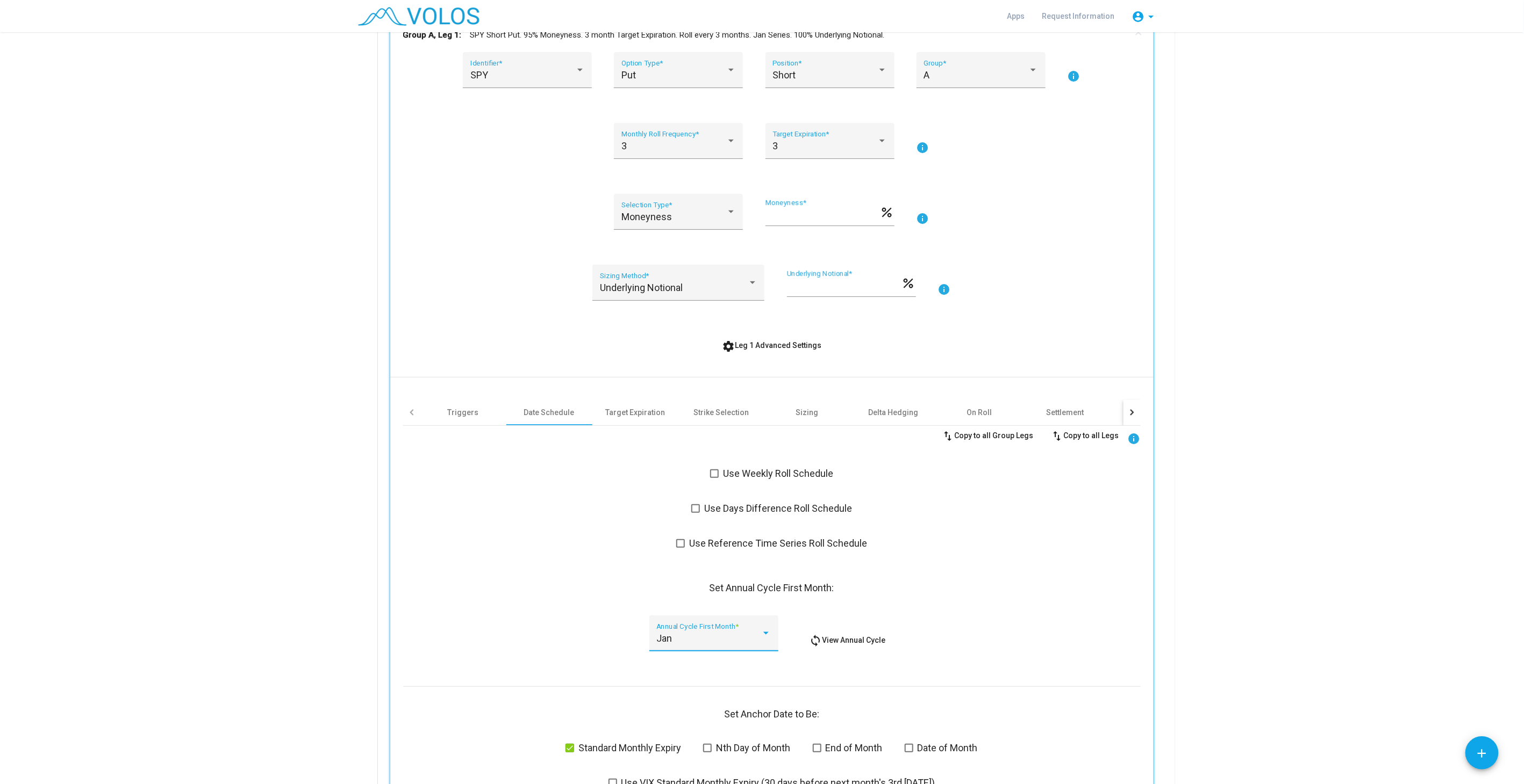
click at [1201, 637] on as-strategy-engine-wrapper "**********" at bounding box center [762, 501] width 1524 height 1336
click at [1129, 438] on mat-icon "info" at bounding box center [1134, 439] width 13 height 13
click at [713, 634] on div "Jan" at bounding box center [709, 639] width 105 height 11
drag, startPoint x: 680, startPoint y: 692, endPoint x: 612, endPoint y: 675, distance: 70.1
click at [681, 692] on span "Mar" at bounding box center [709, 695] width 115 height 29
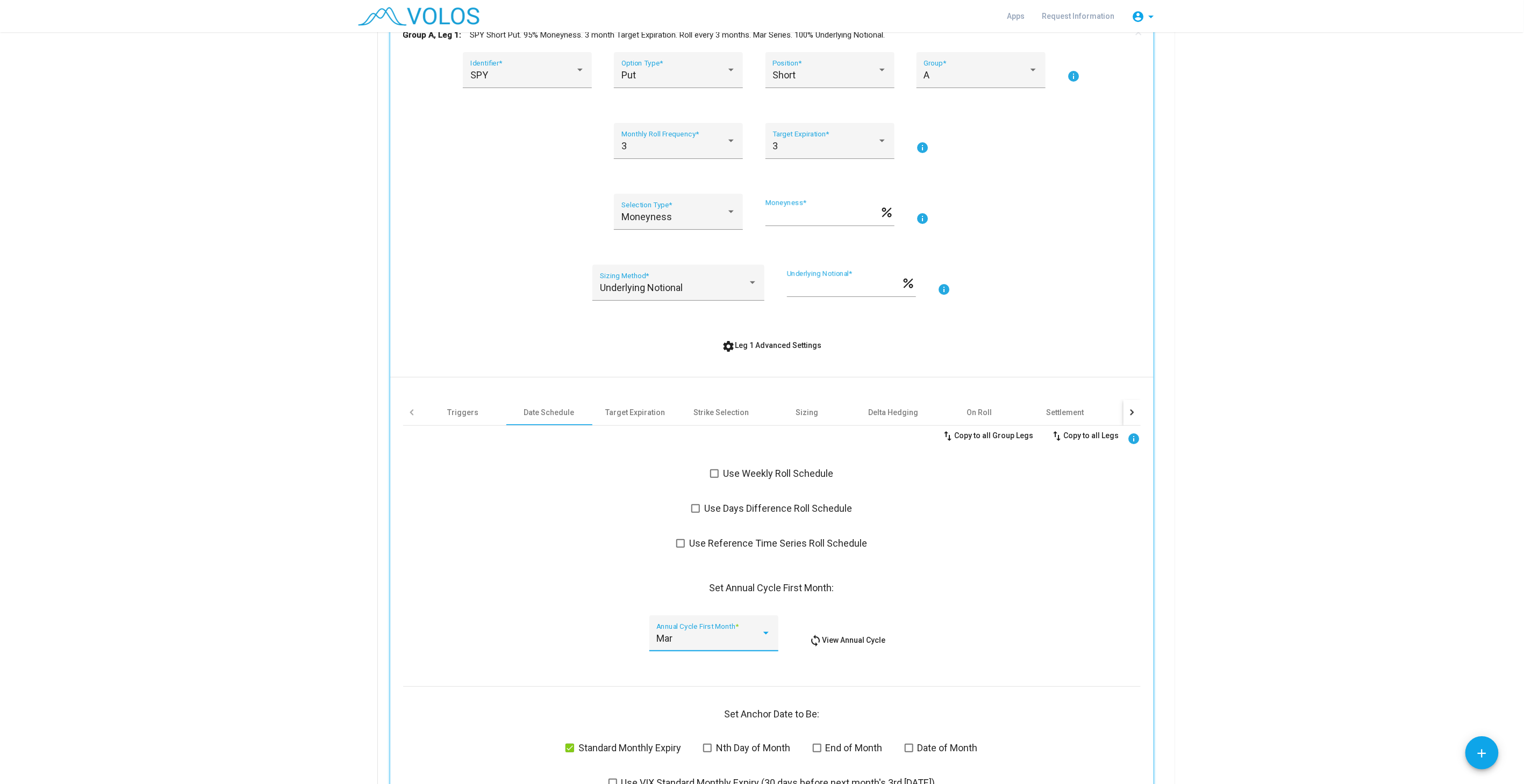
click at [565, 664] on div "swap_vert Copy to all Group Legs swap_vert Copy to all Legs info Use Weekly Rol…" at bounding box center [772, 702] width 738 height 551
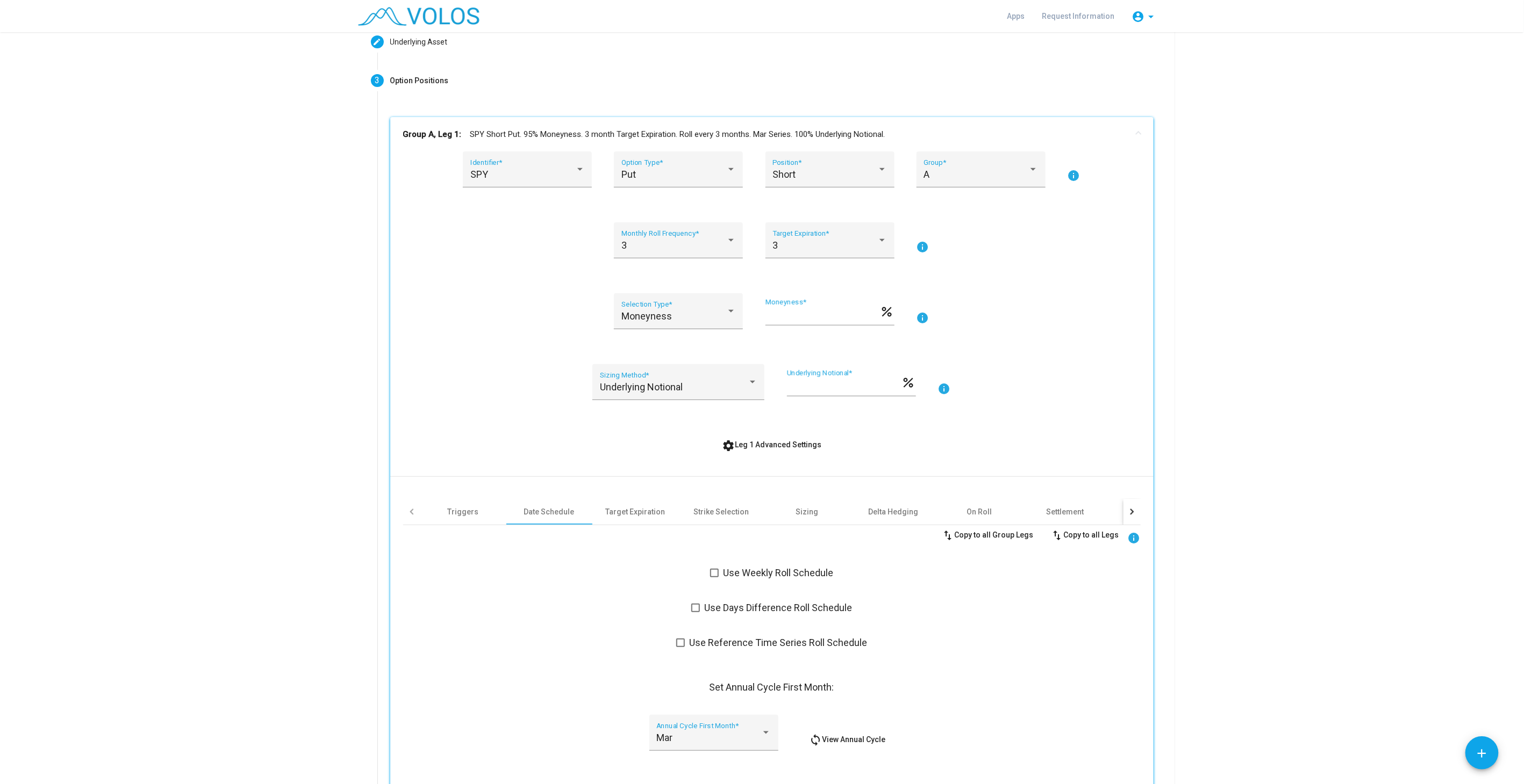
scroll to position [0, 0]
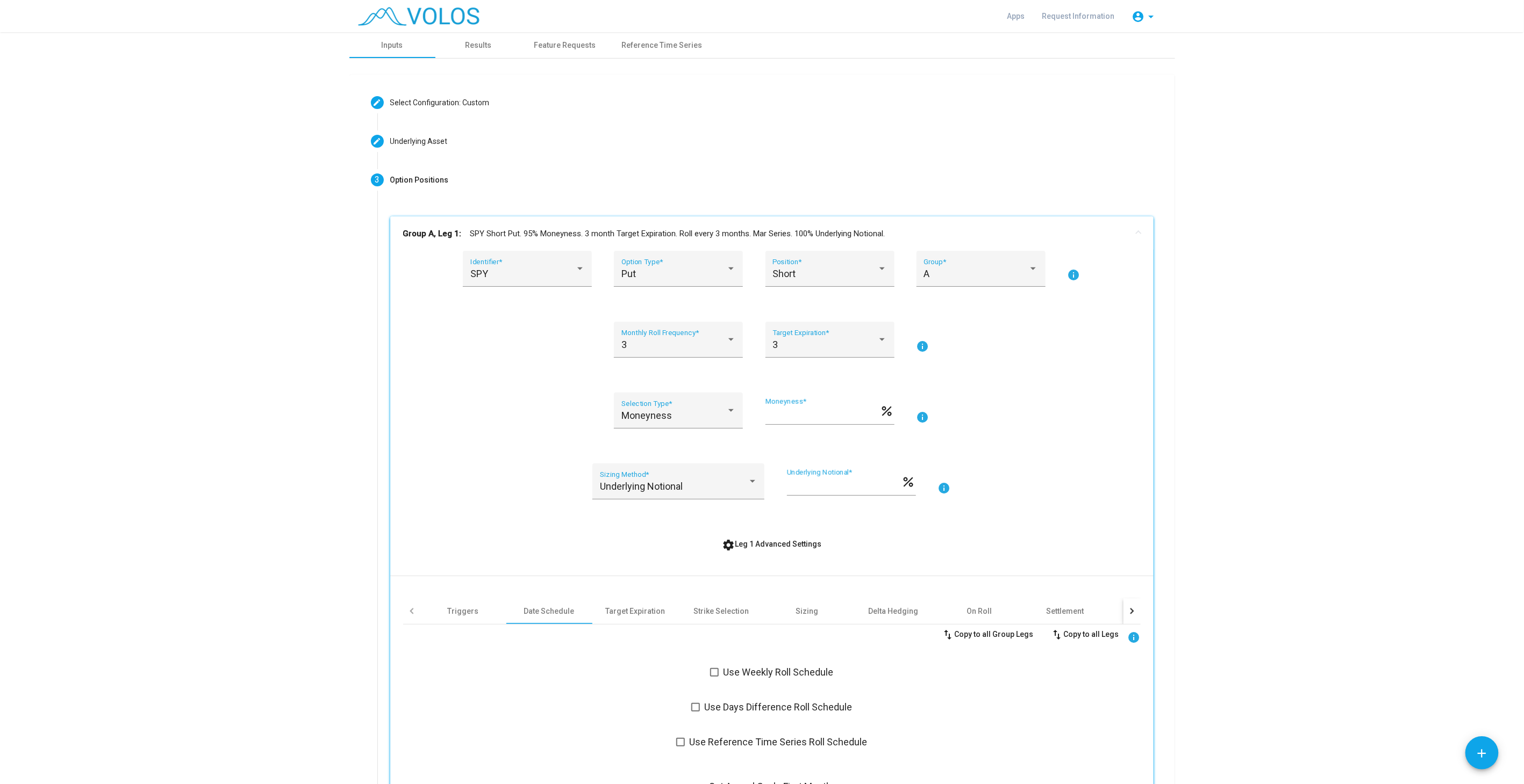
click at [778, 233] on mat-panel-title "Group A, Leg 1: SPY Short Put. 95% Moneyness. 3 month Target Expiration. Roll e…" at bounding box center [765, 234] width 724 height 13
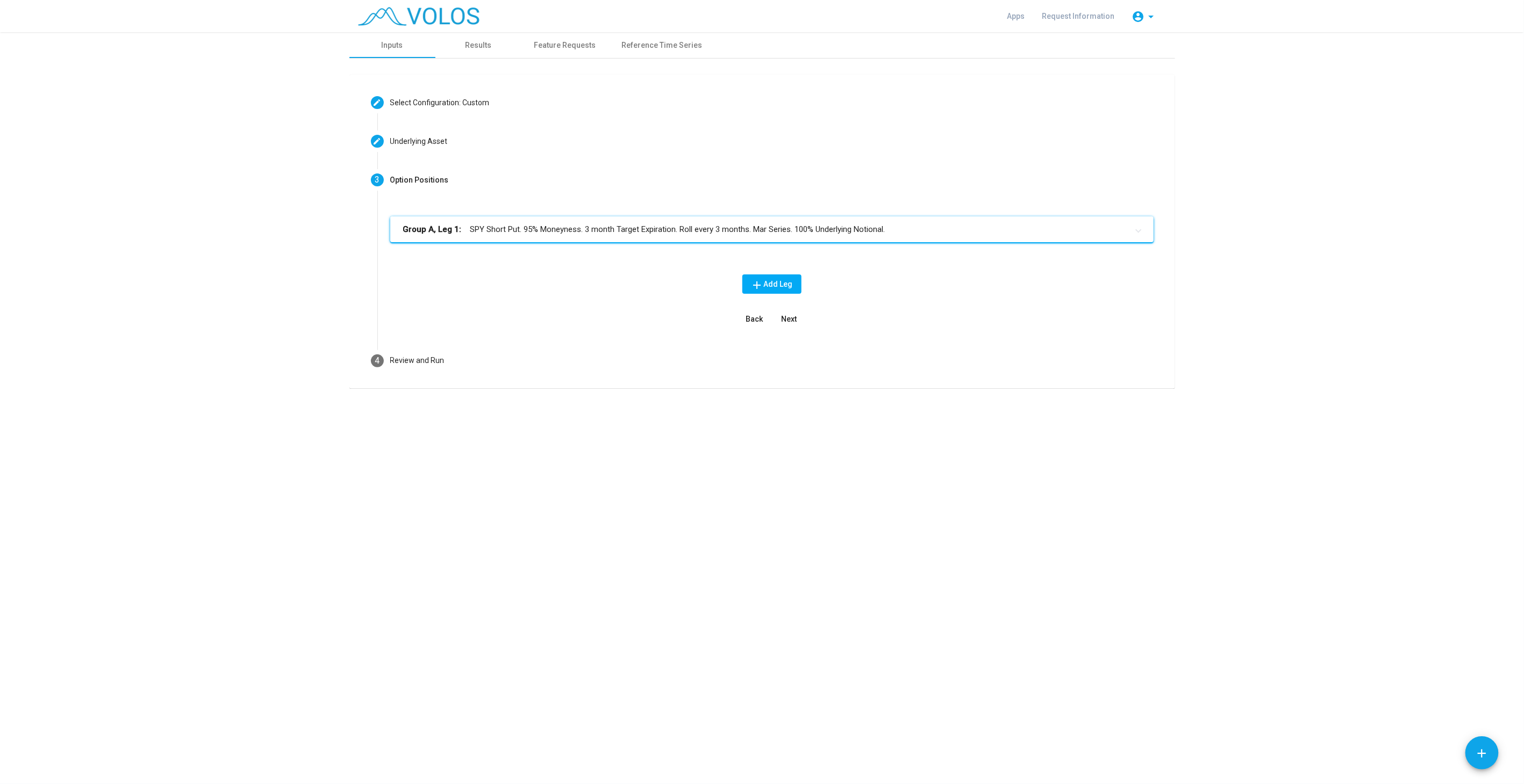
click at [778, 233] on mat-panel-title "Group A, Leg 1: SPY Short Put. 95% Moneyness. 3 month Target Expiration. Roll e…" at bounding box center [765, 230] width 724 height 13
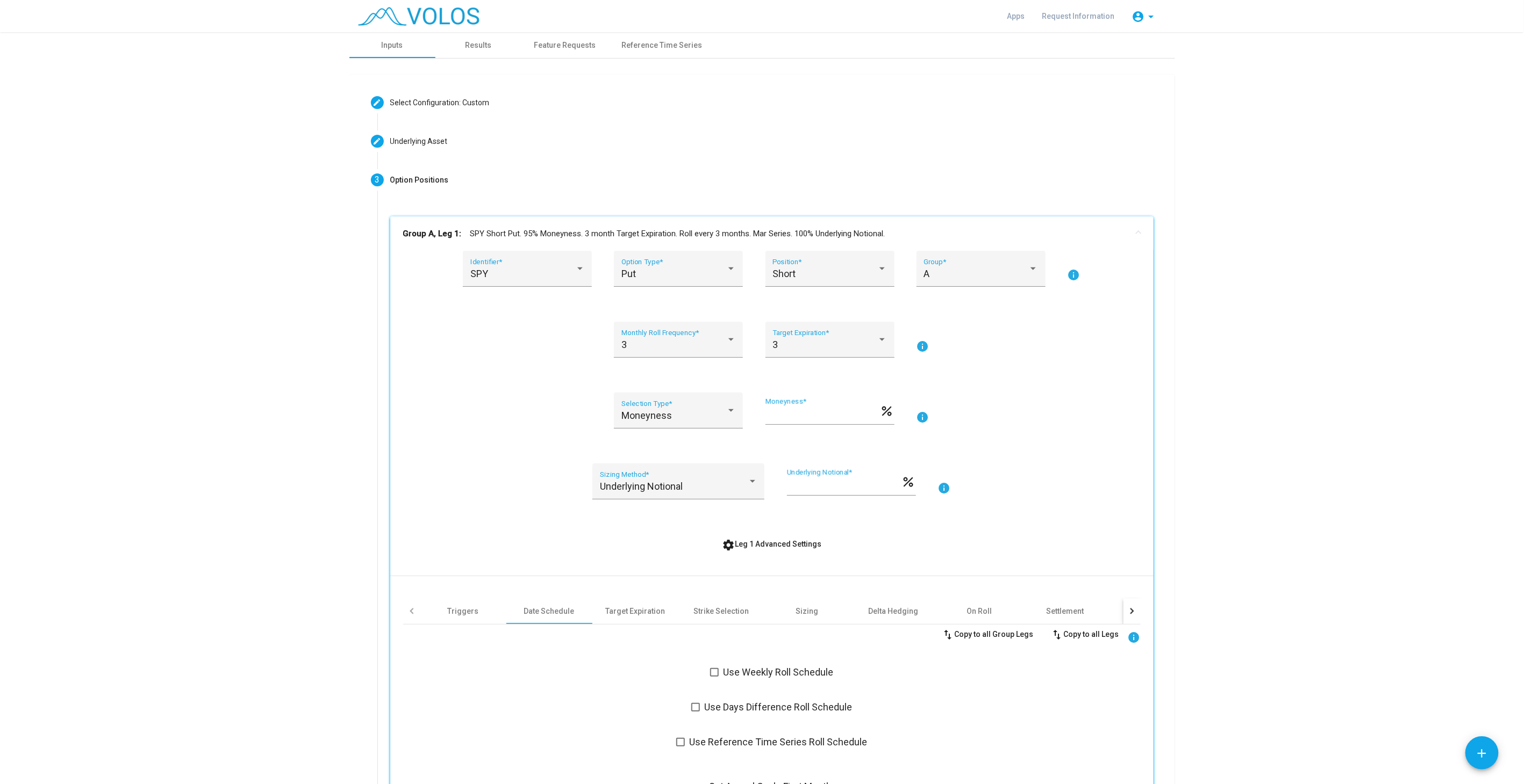
click at [778, 233] on mat-panel-title "Group A, Leg 1: SPY Short Put. 95% Moneyness. 3 month Target Expiration. Roll e…" at bounding box center [765, 234] width 724 height 13
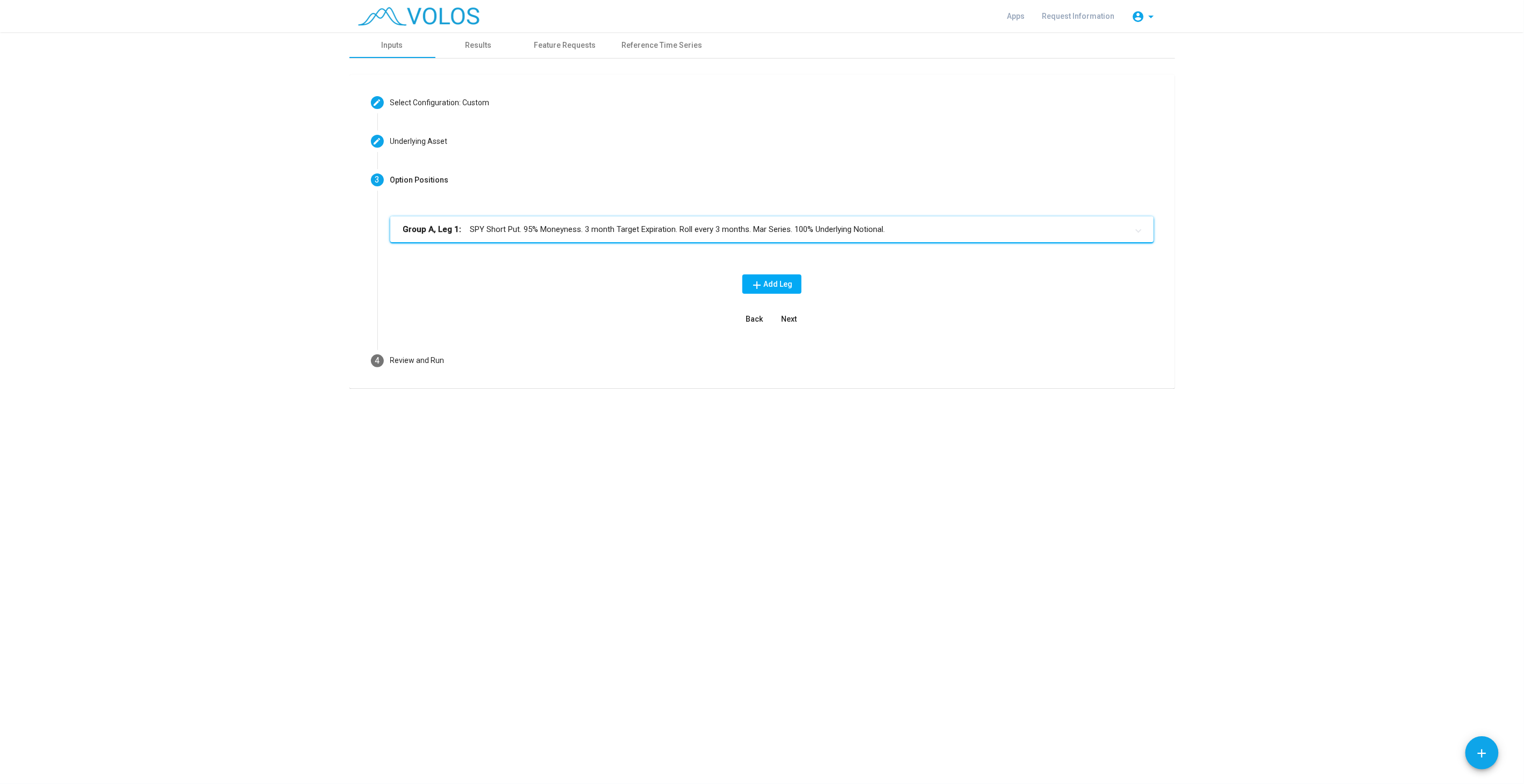
click at [778, 233] on mat-panel-title "Group A, Leg 1: SPY Short Put. 95% Moneyness. 3 month Target Expiration. Roll e…" at bounding box center [765, 230] width 724 height 13
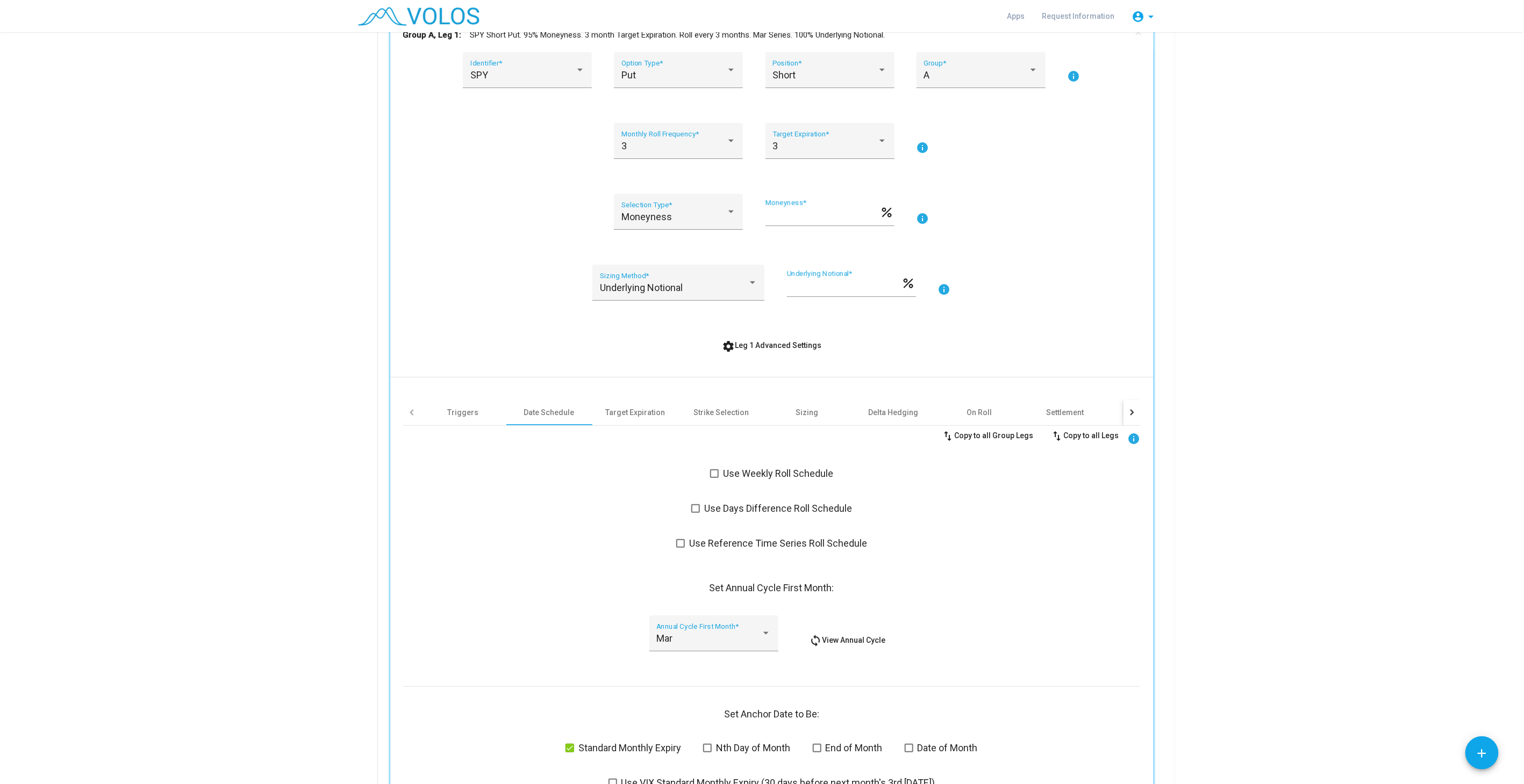
scroll to position [99, 0]
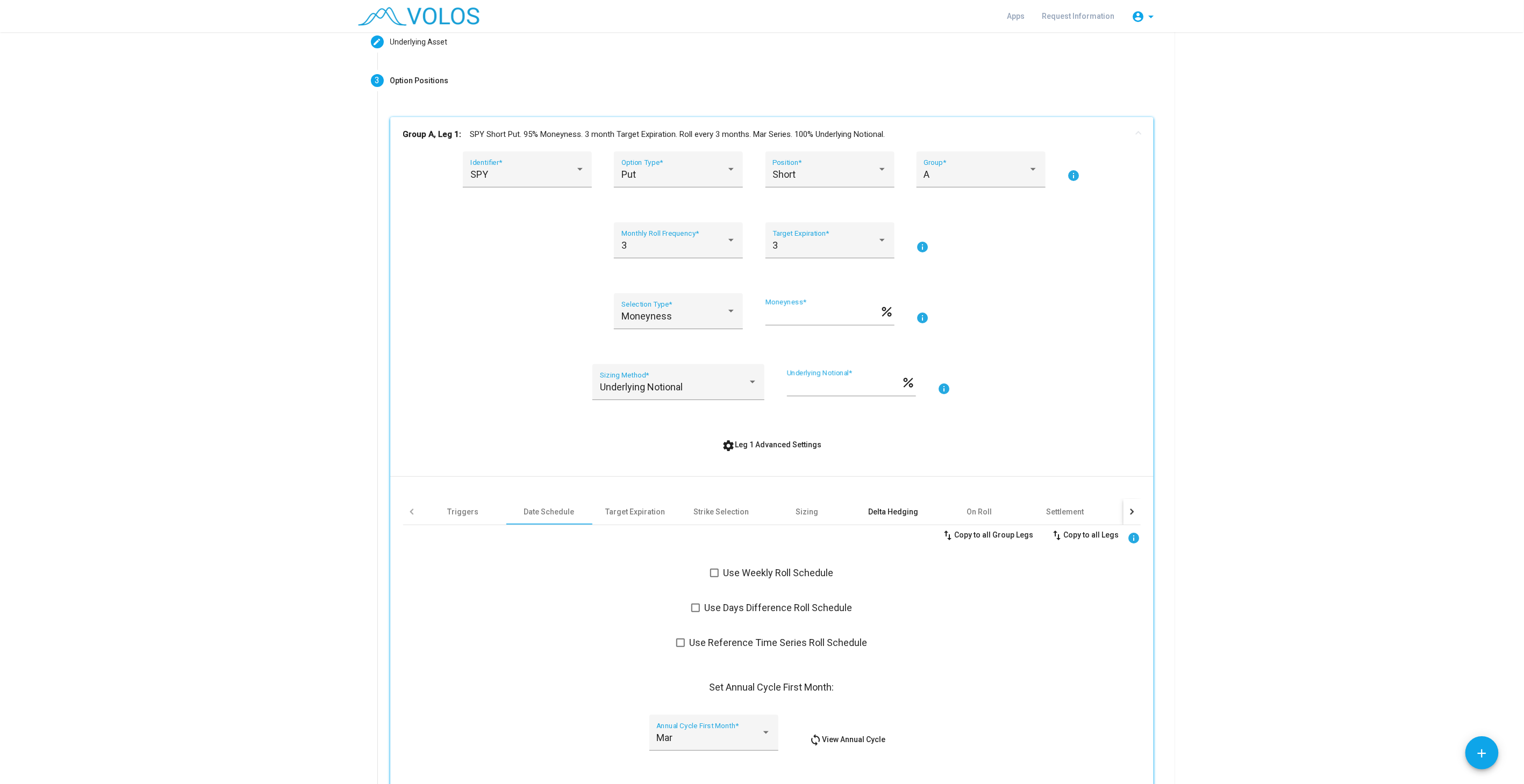
click at [875, 506] on div "Delta Hedging" at bounding box center [893, 511] width 50 height 11
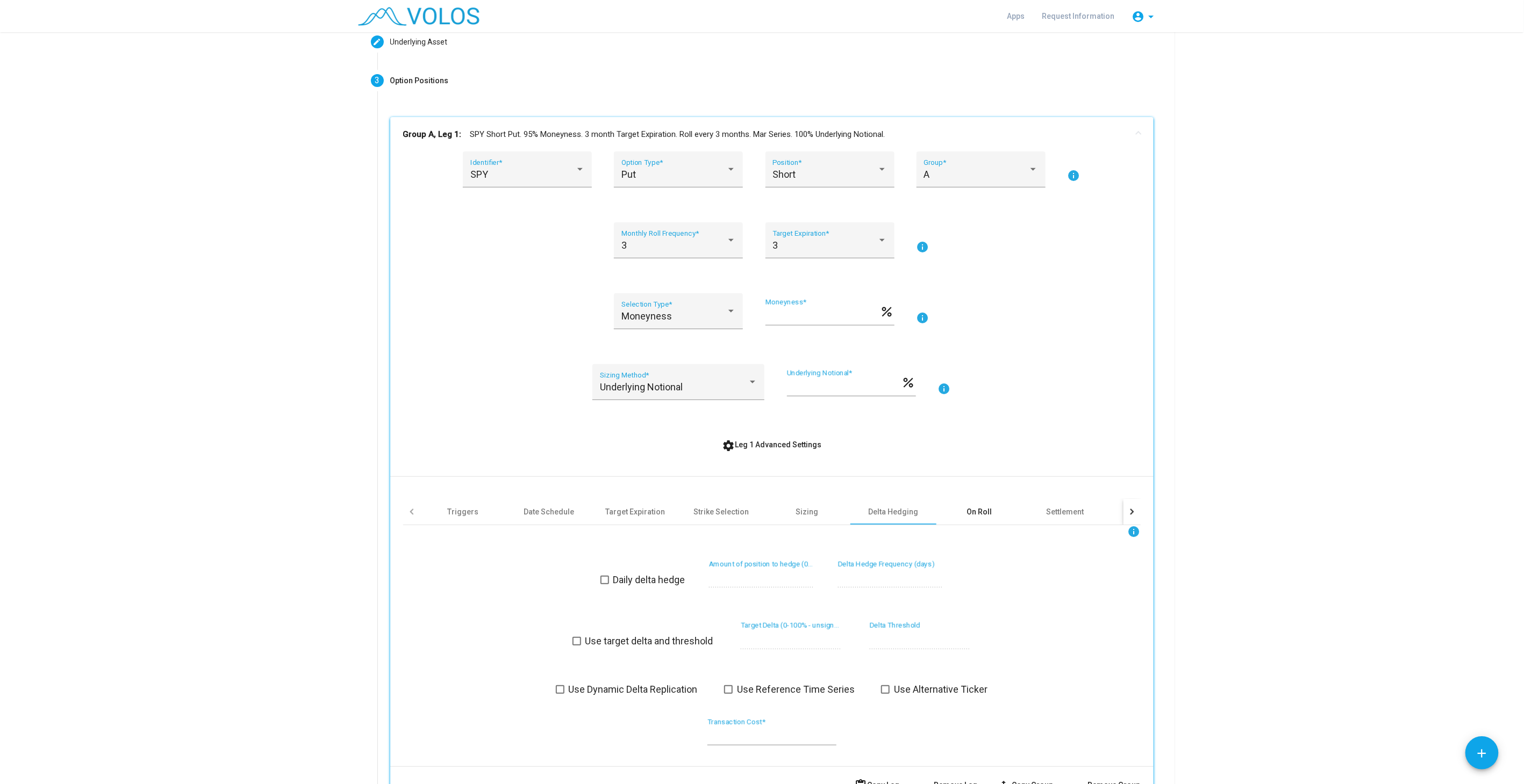
click at [992, 508] on div "On Roll" at bounding box center [979, 511] width 86 height 26
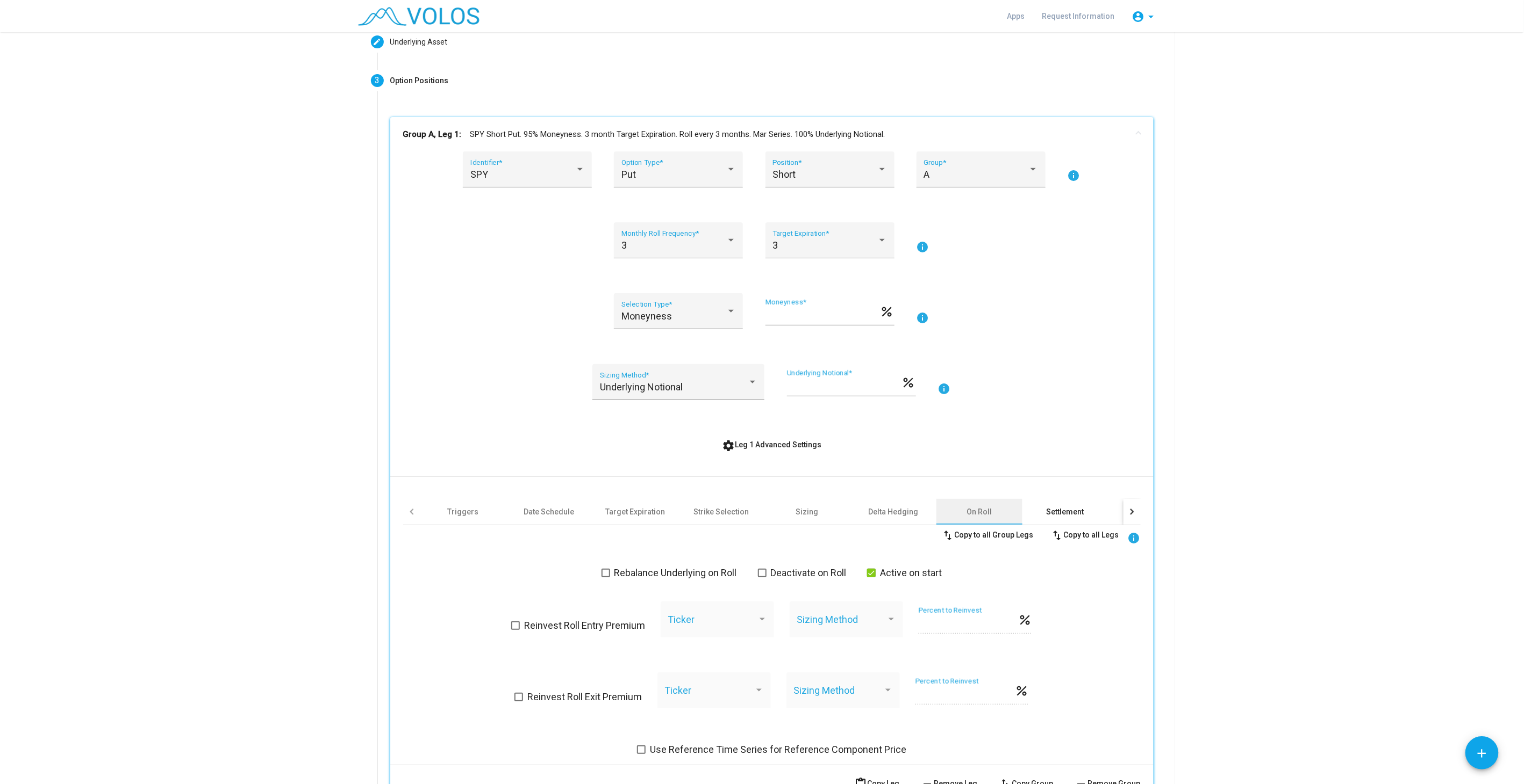
click at [1052, 506] on div "Settlement" at bounding box center [1065, 511] width 37 height 11
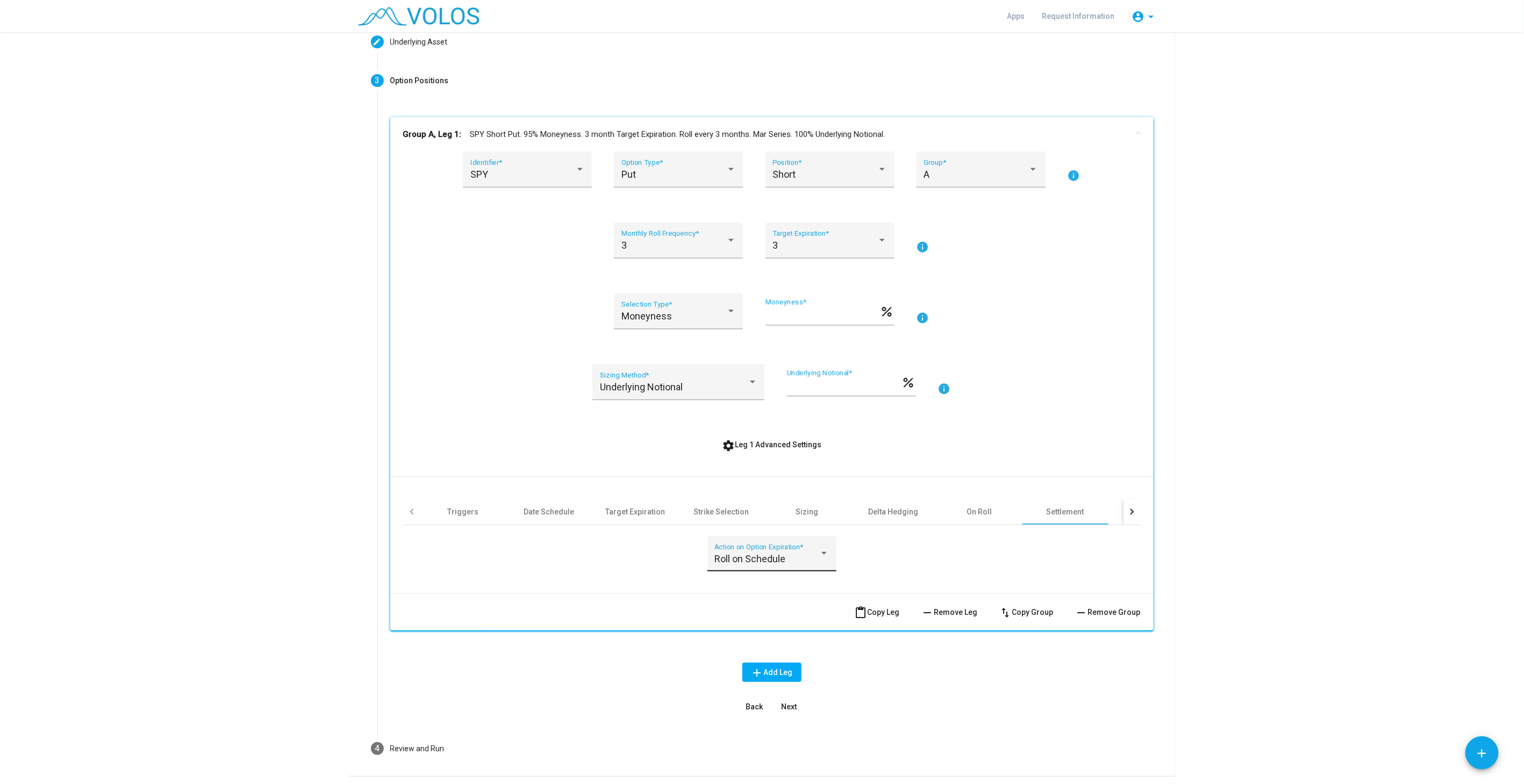
click at [791, 555] on div "Roll on Schedule" at bounding box center [767, 559] width 105 height 11
click at [950, 568] on div at bounding box center [762, 392] width 1524 height 784
click at [759, 553] on span "Roll on Schedule" at bounding box center [750, 559] width 71 height 11
click at [741, 526] on span "Roll on Expiration" at bounding box center [767, 529] width 115 height 29
click at [912, 561] on div "Roll on Expiration Action on Option Expiration *" at bounding box center [772, 560] width 738 height 49
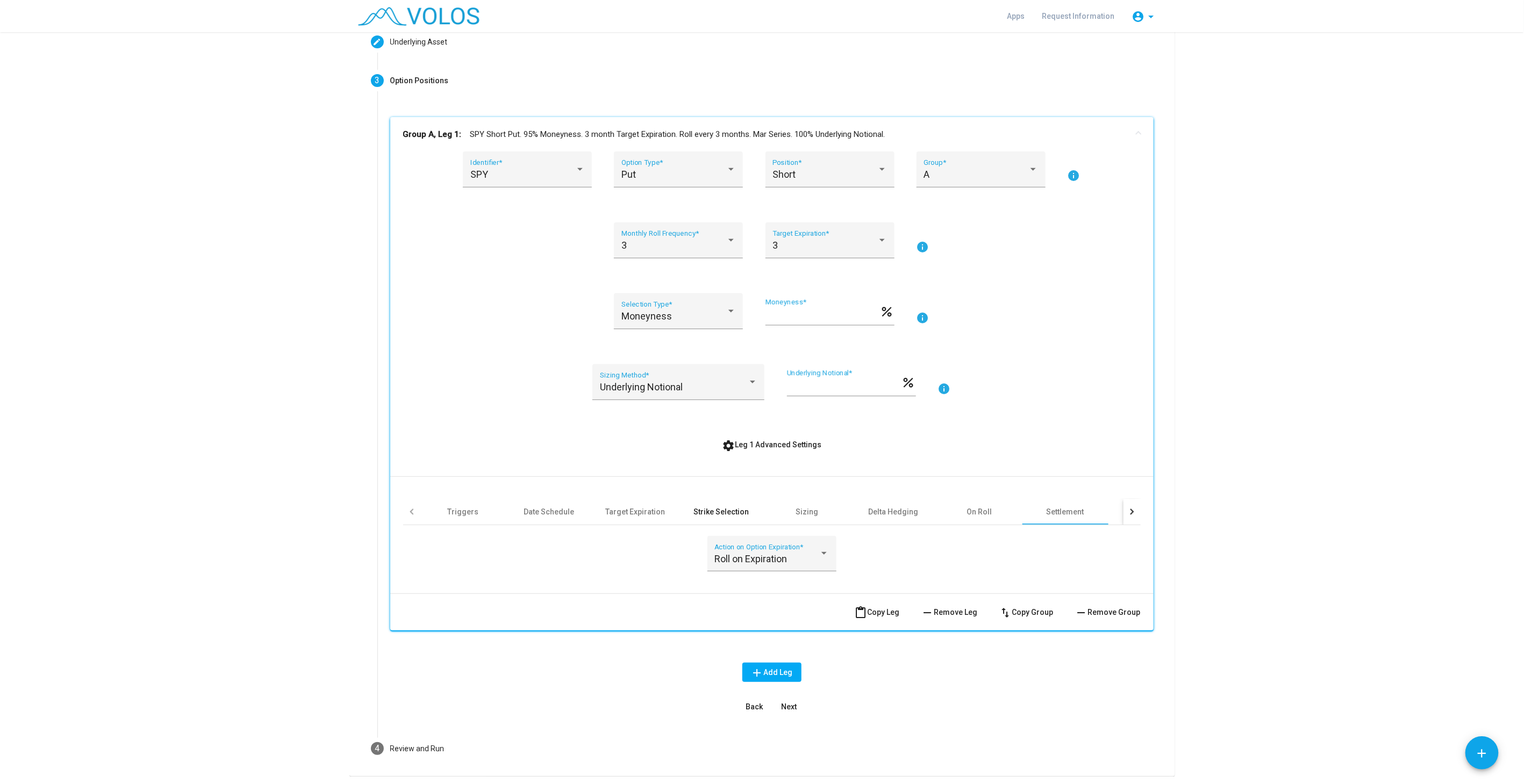
click at [728, 503] on div "Strike Selection" at bounding box center [721, 511] width 86 height 26
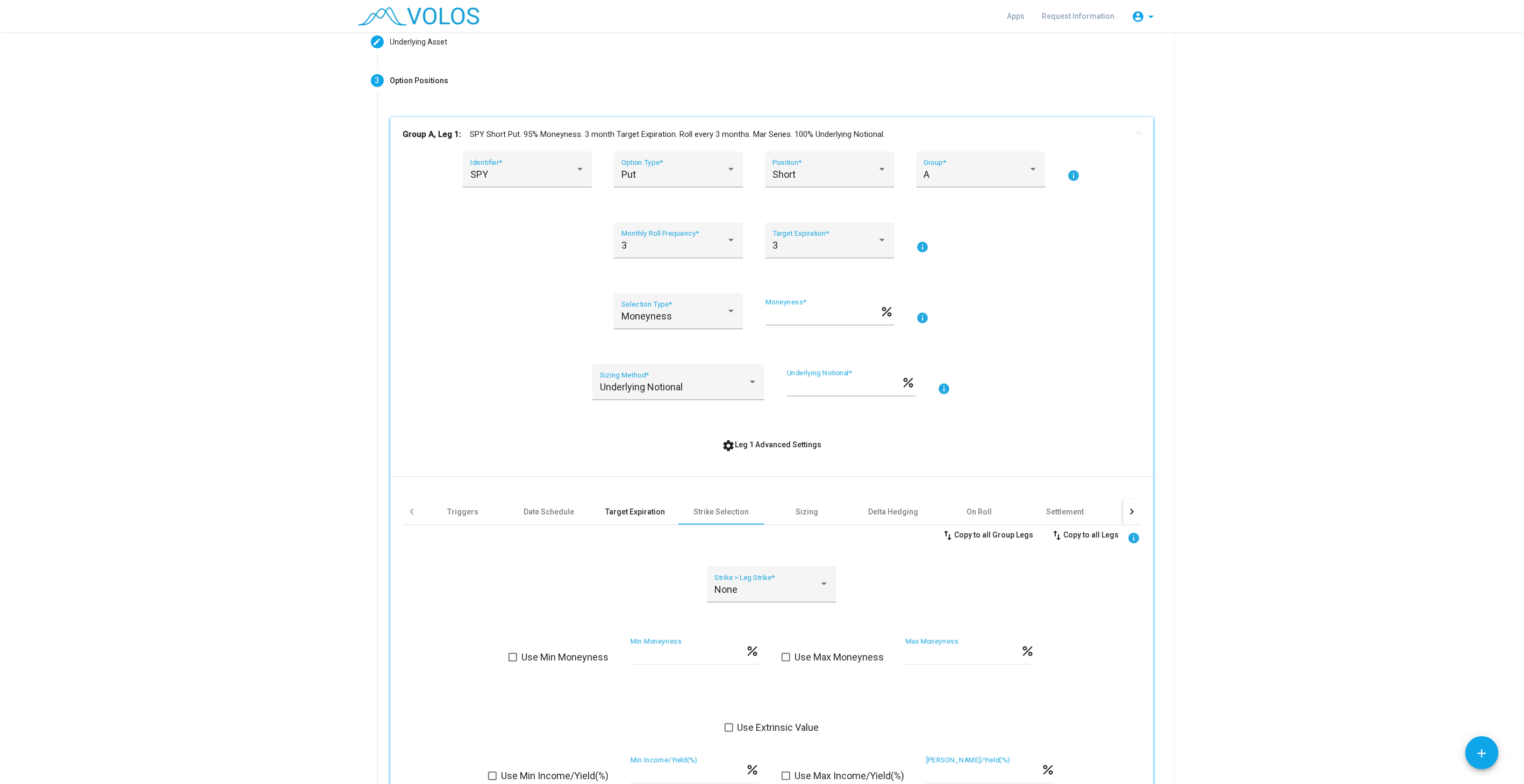
click at [618, 515] on div "Target Expiration" at bounding box center [635, 511] width 59 height 11
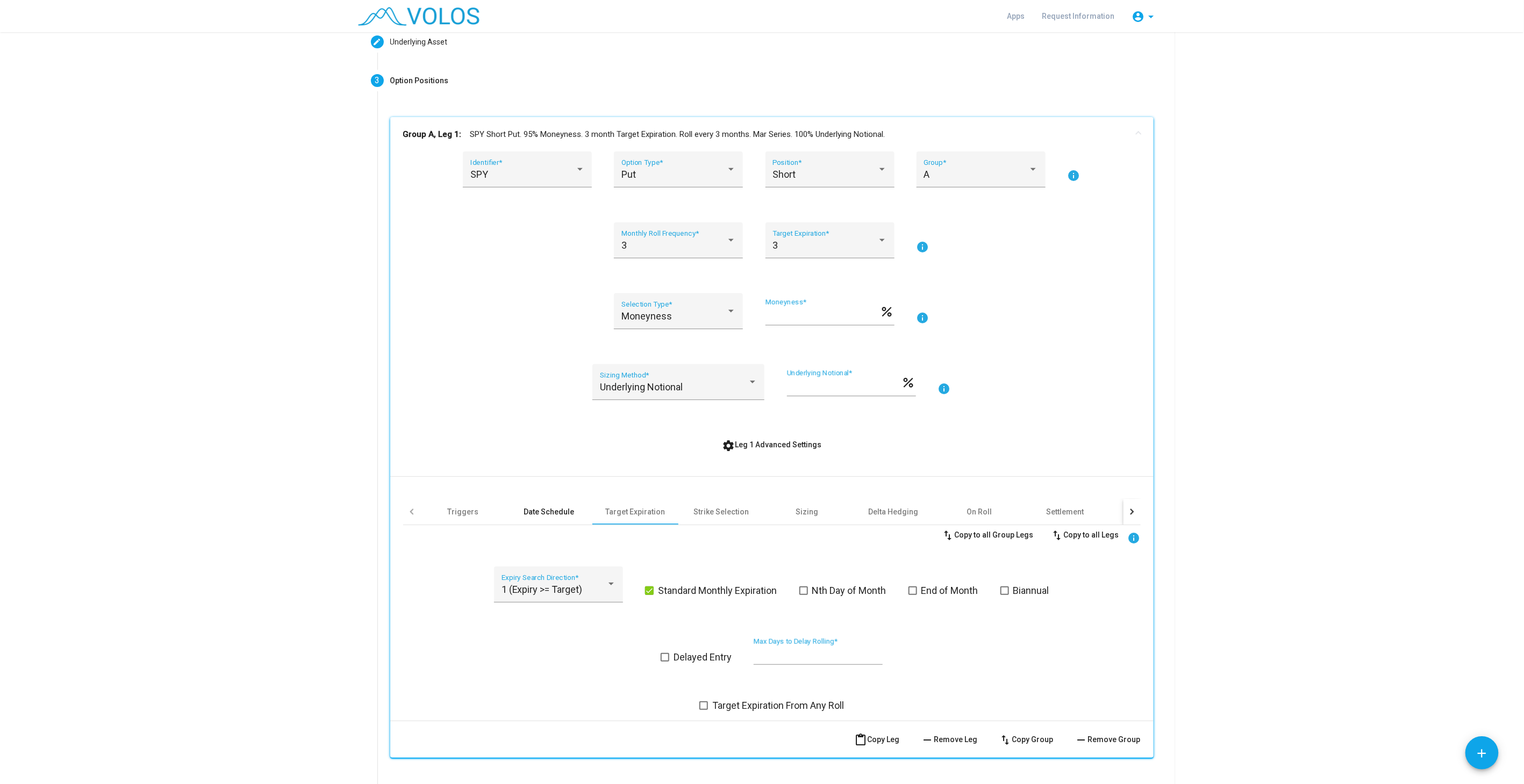
click at [564, 512] on div "Date Schedule" at bounding box center [549, 511] width 51 height 11
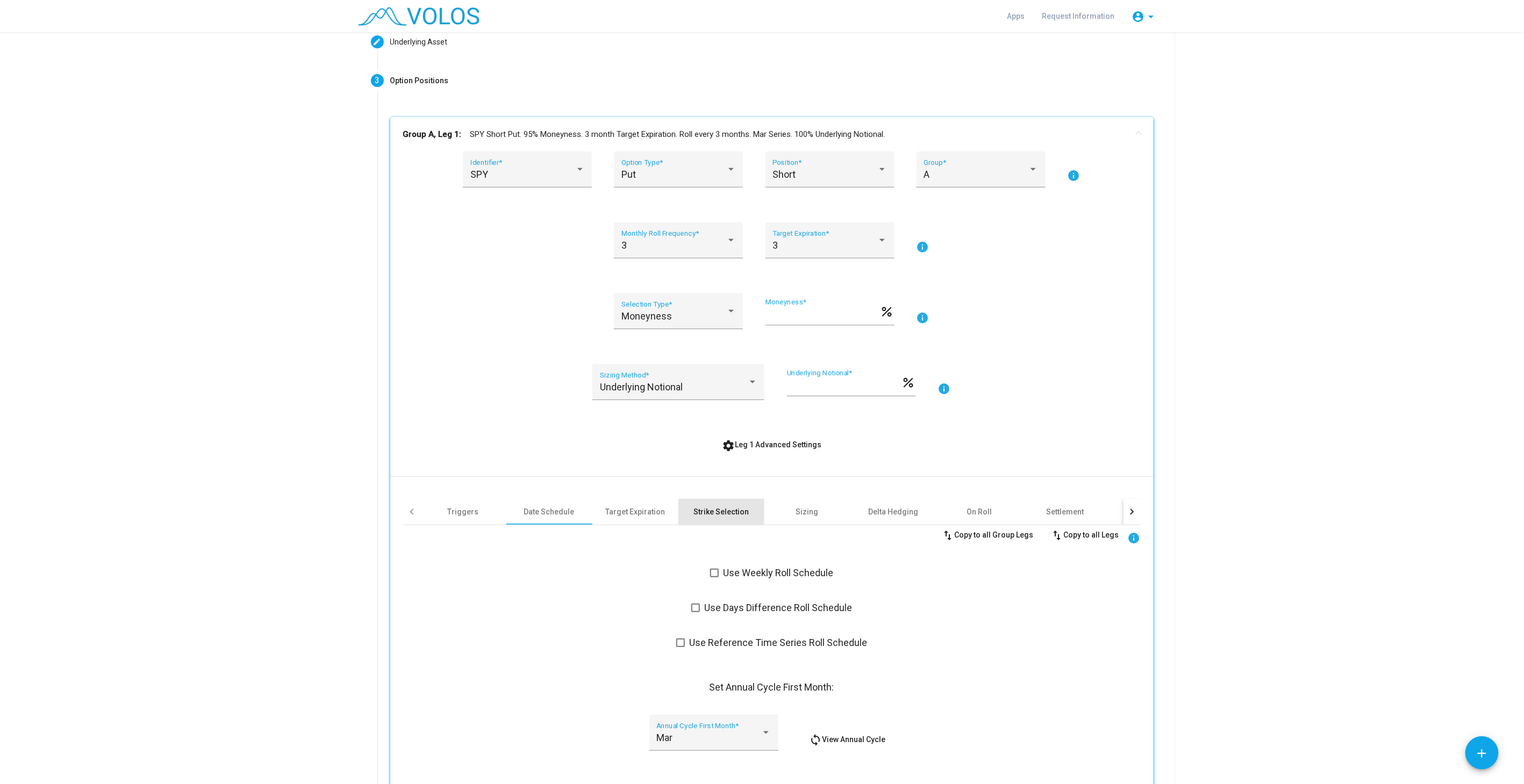
click at [679, 510] on div "Strike Selection" at bounding box center [721, 511] width 86 height 26
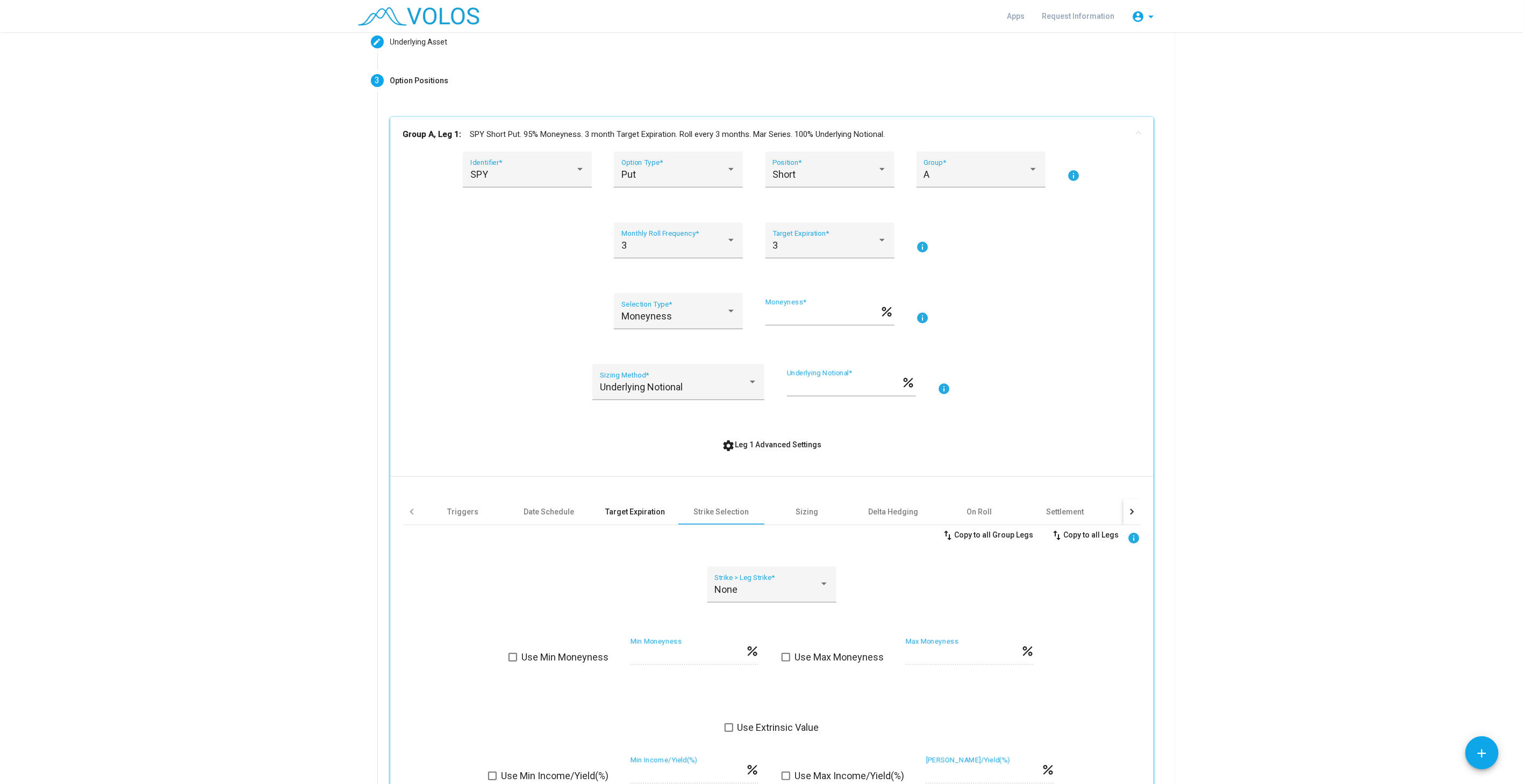
click at [644, 511] on div "Target Expiration" at bounding box center [635, 511] width 59 height 11
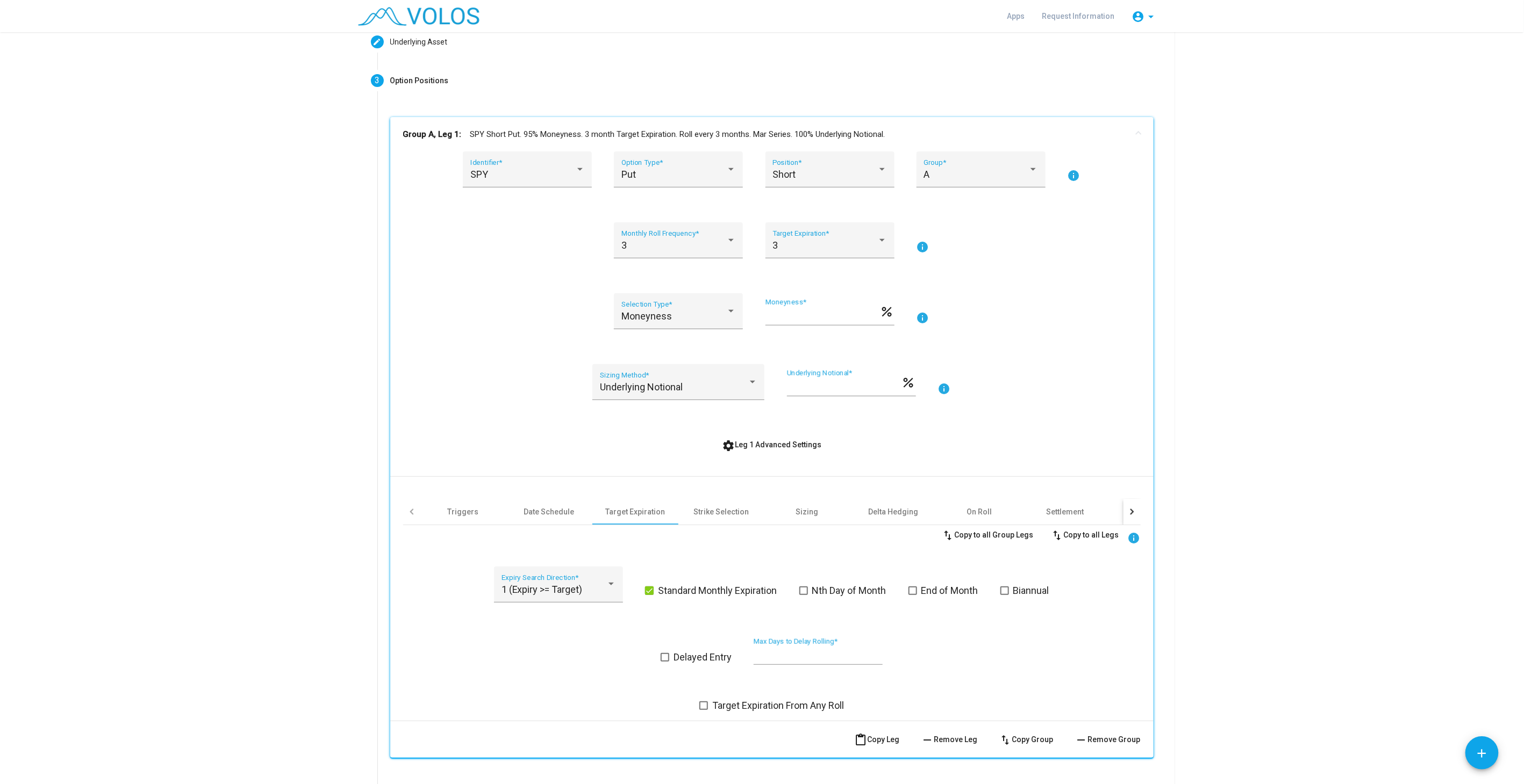
click at [699, 706] on span at bounding box center [703, 706] width 9 height 9
click at [548, 513] on div "Date Schedule" at bounding box center [549, 511] width 51 height 11
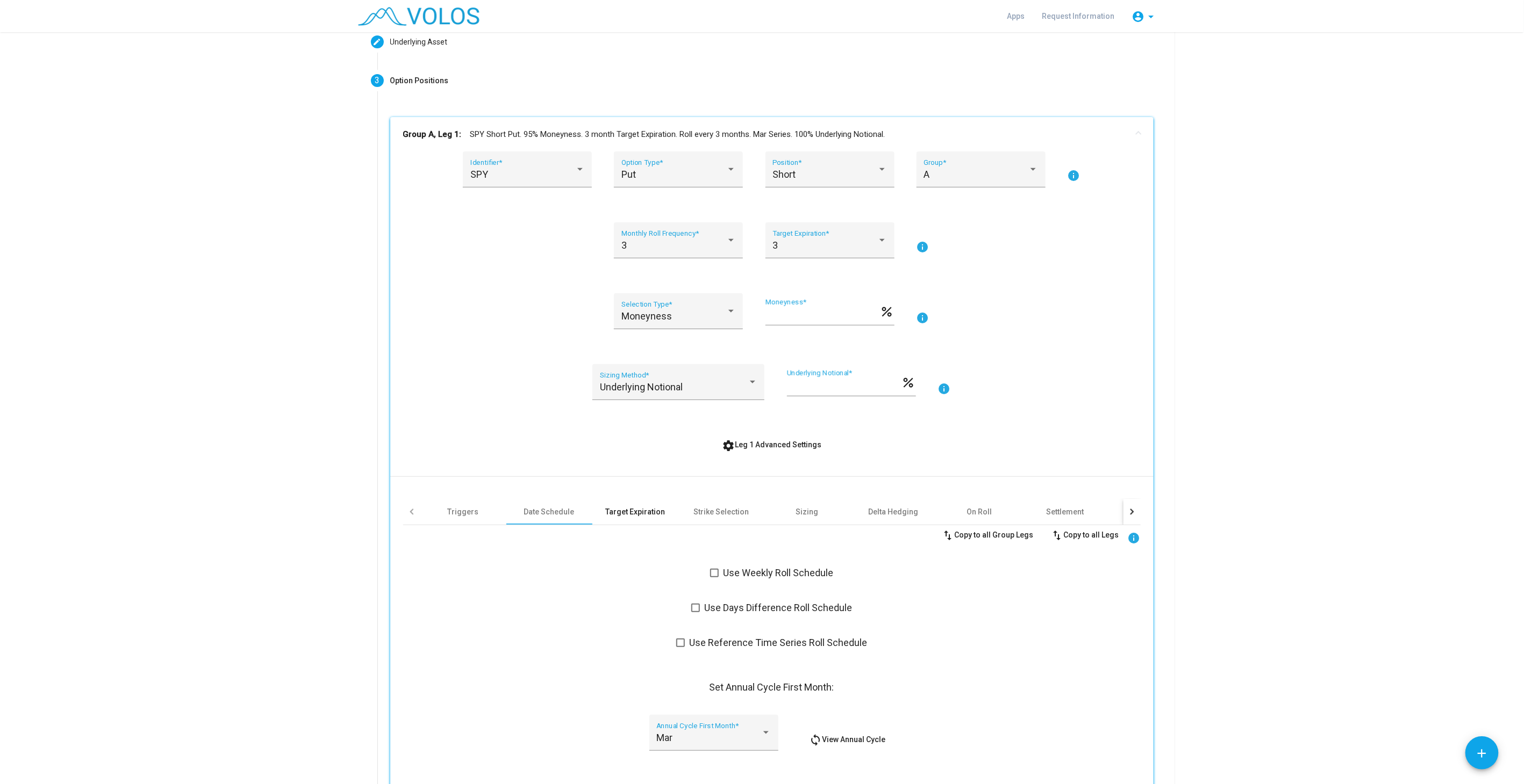
click at [624, 512] on div "Target Expiration" at bounding box center [635, 511] width 59 height 11
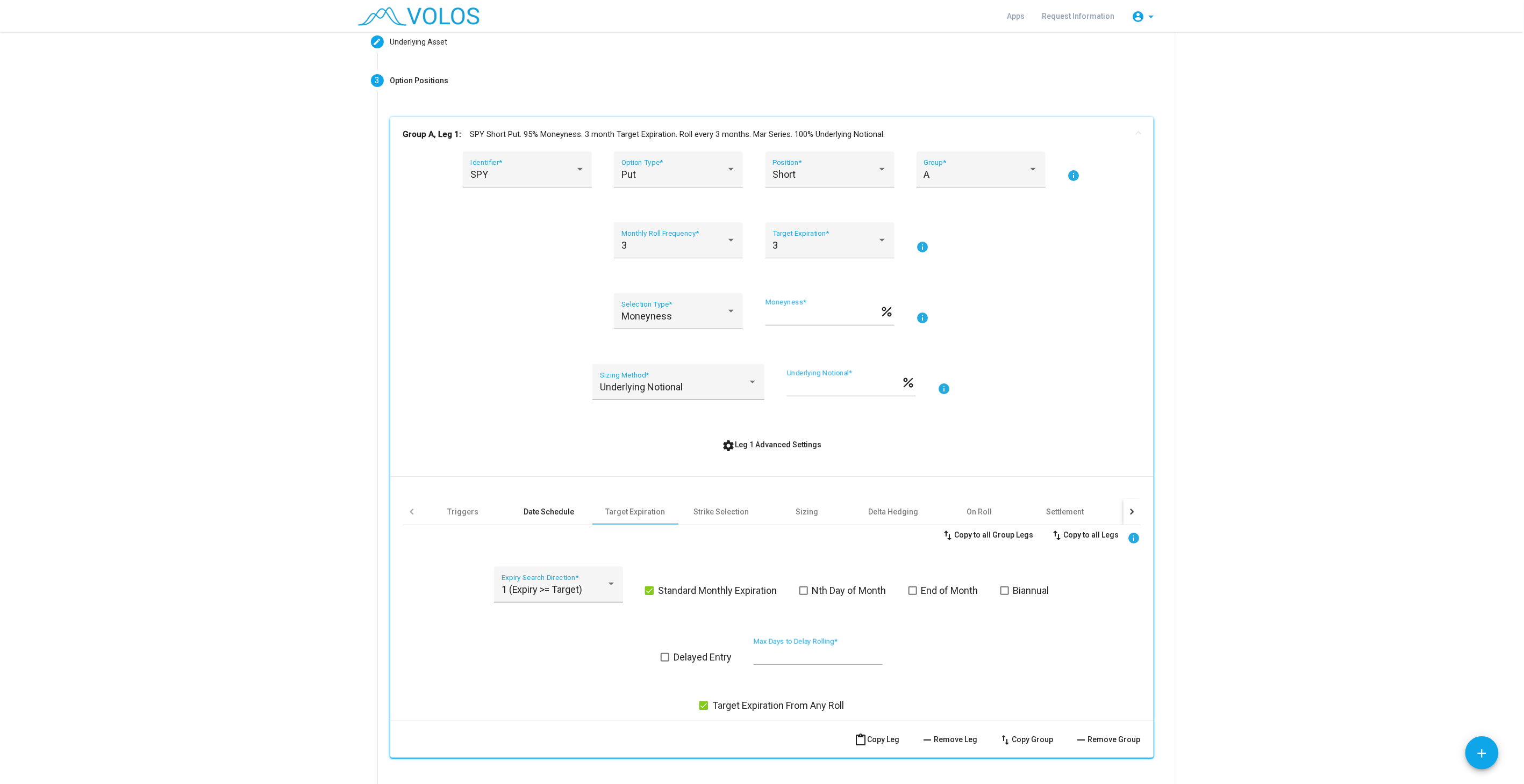
click at [534, 508] on div "Date Schedule" at bounding box center [549, 511] width 51 height 11
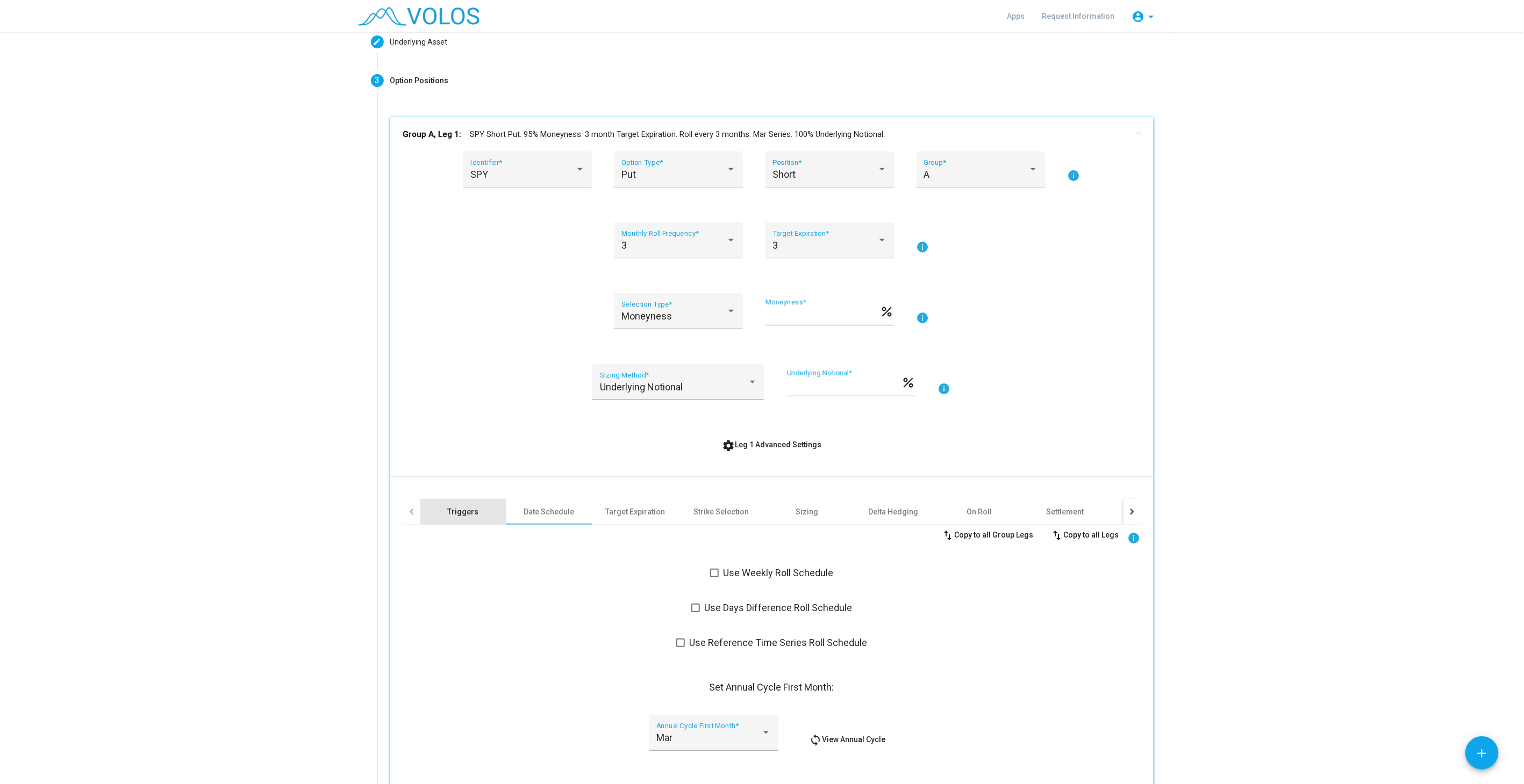
click at [458, 509] on div "Triggers" at bounding box center [463, 511] width 31 height 11
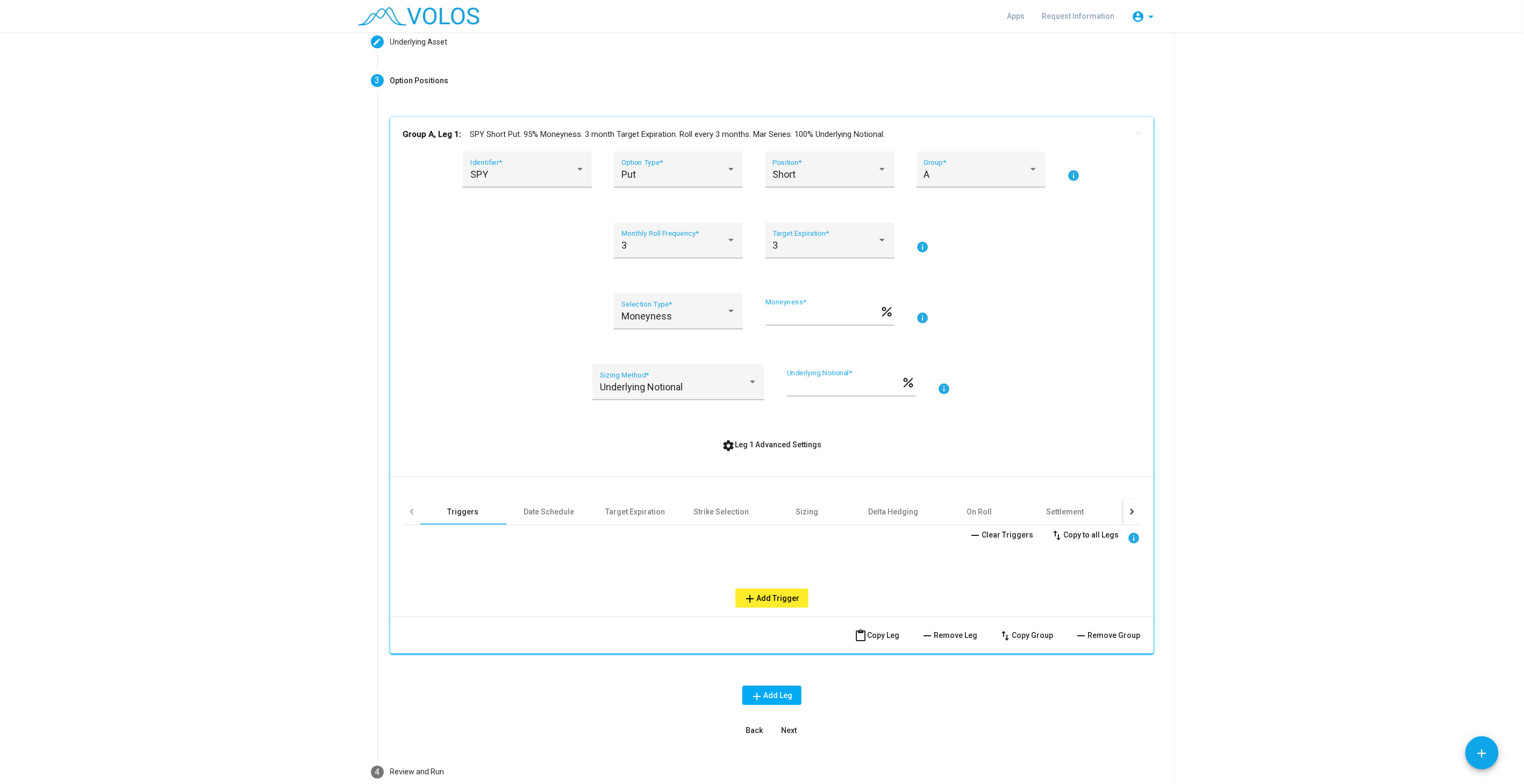
scroll to position [0, 0]
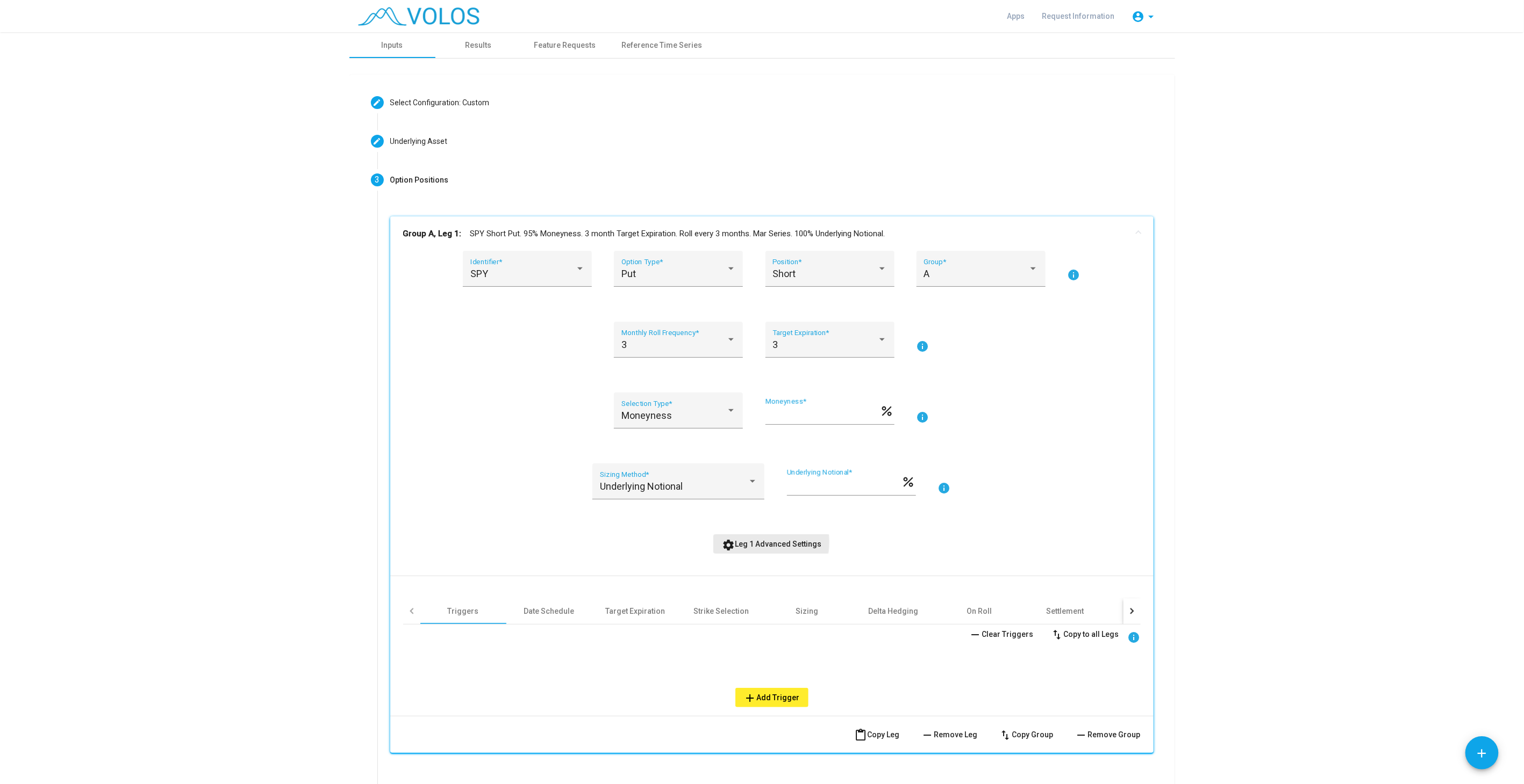
click at [743, 541] on span "settings Leg 1 Advanced Settings" at bounding box center [771, 544] width 99 height 9
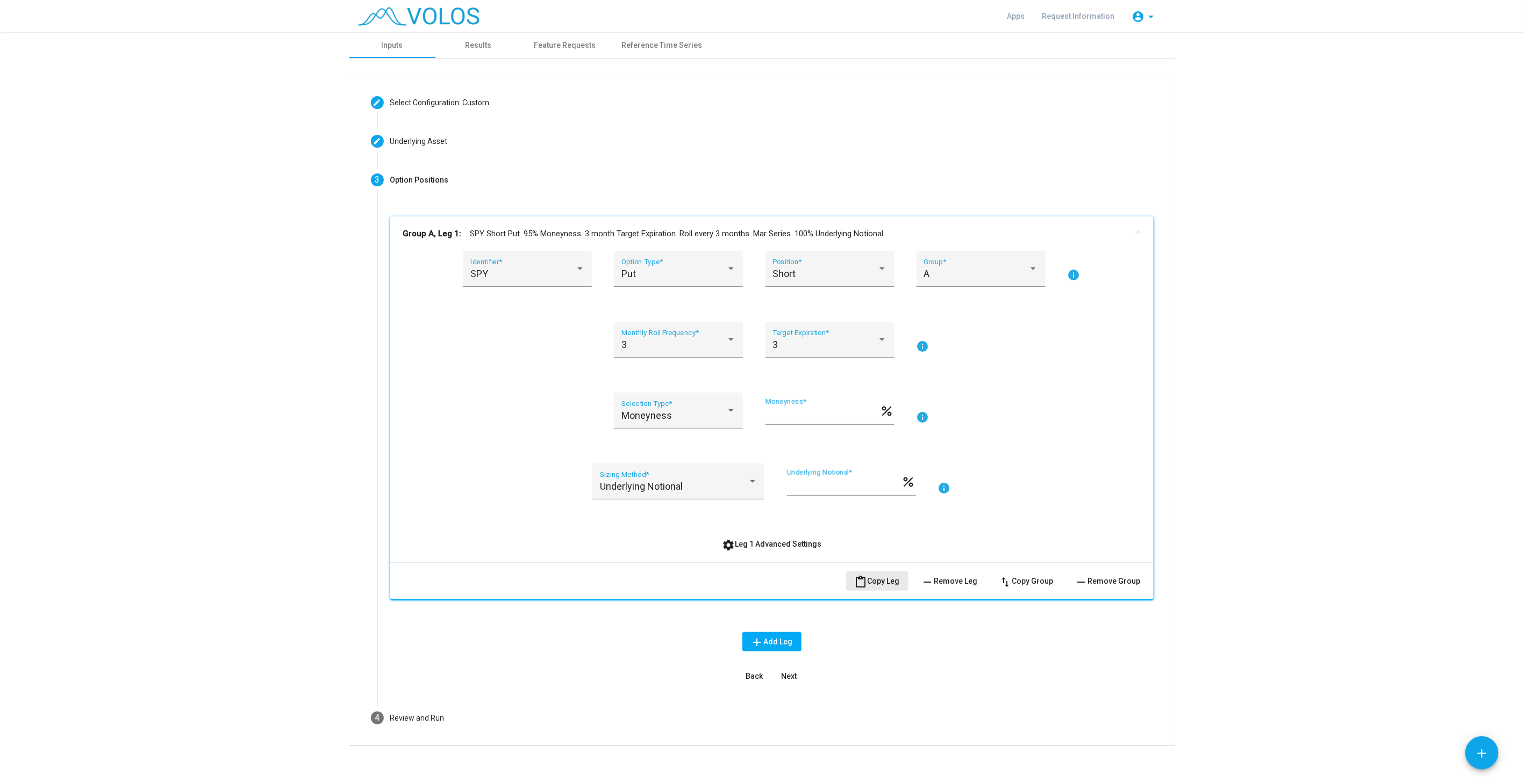
click at [873, 582] on span "content_paste Copy Leg" at bounding box center [877, 581] width 45 height 9
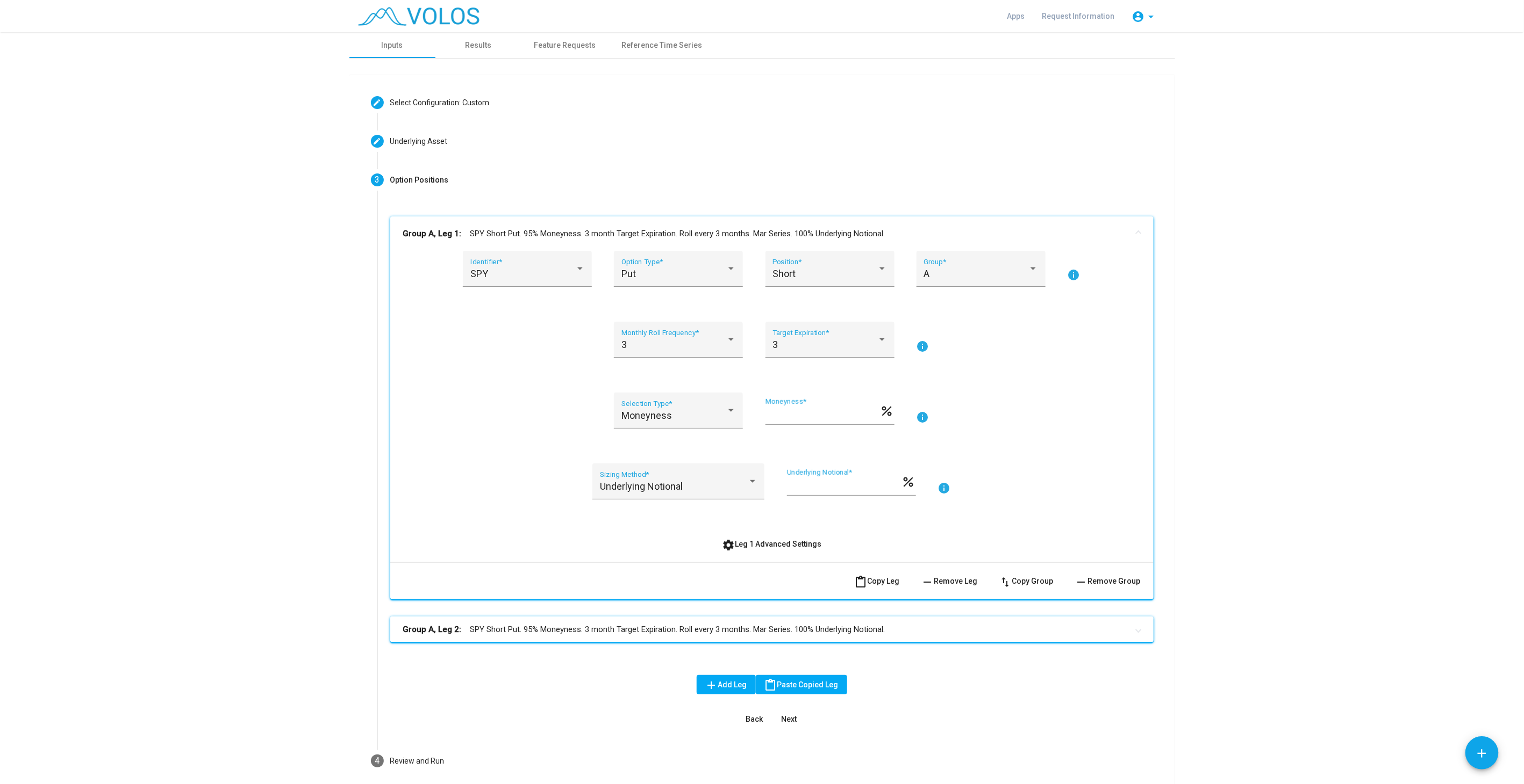
click at [674, 624] on mat-panel-title "Group A, Leg 2: SPY Short Put. 95% Moneyness. 3 month Target Expiration. Roll e…" at bounding box center [765, 630] width 724 height 13
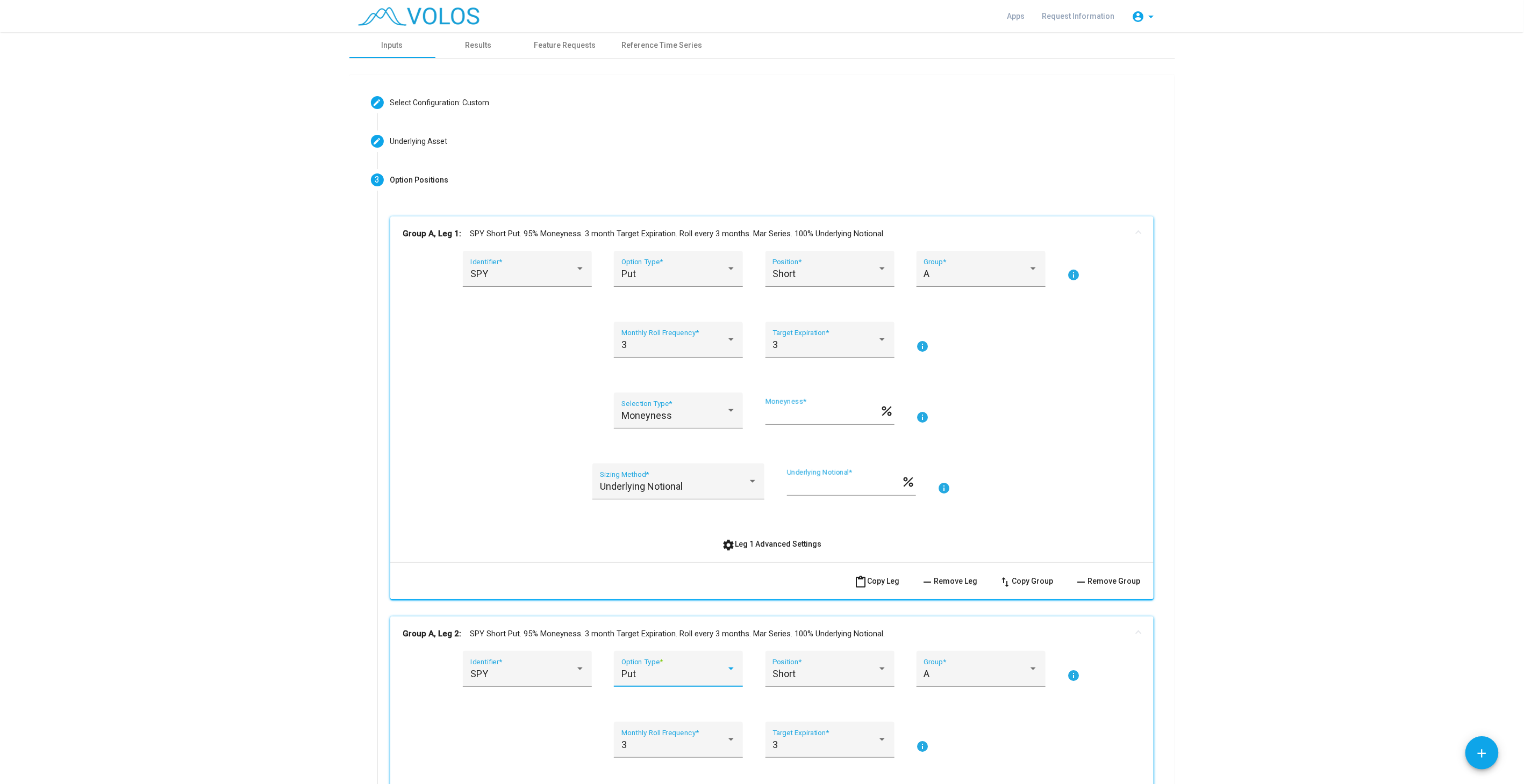
click at [666, 678] on div "Put" at bounding box center [674, 674] width 105 height 11
click at [635, 671] on span "Put" at bounding box center [674, 673] width 115 height 29
click at [805, 670] on div "Short" at bounding box center [825, 674] width 105 height 11
click at [792, 675] on span "Short" at bounding box center [825, 673] width 115 height 29
click at [857, 673] on div "Short" at bounding box center [825, 674] width 105 height 11
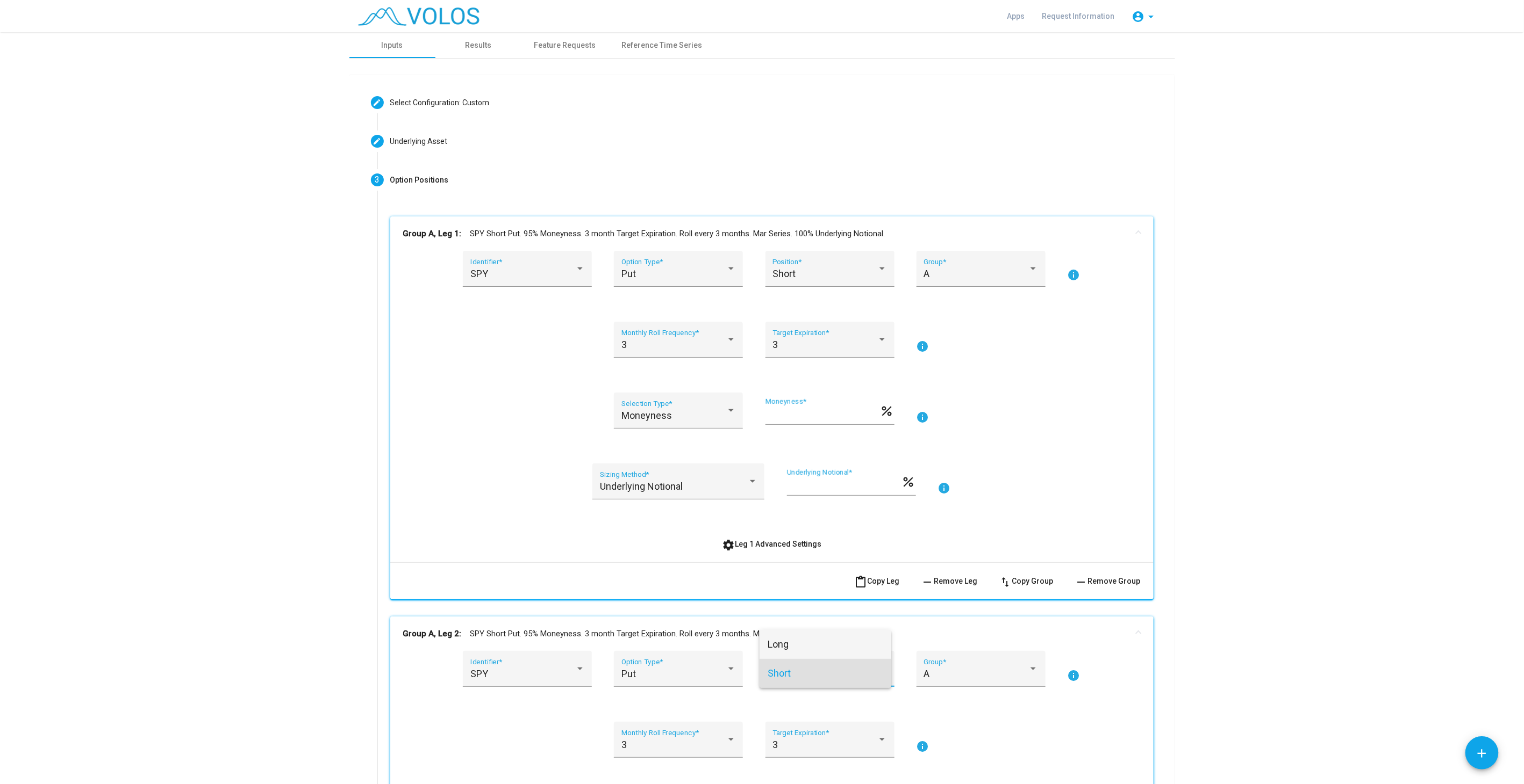
click at [848, 648] on span "Long" at bounding box center [825, 645] width 115 height 29
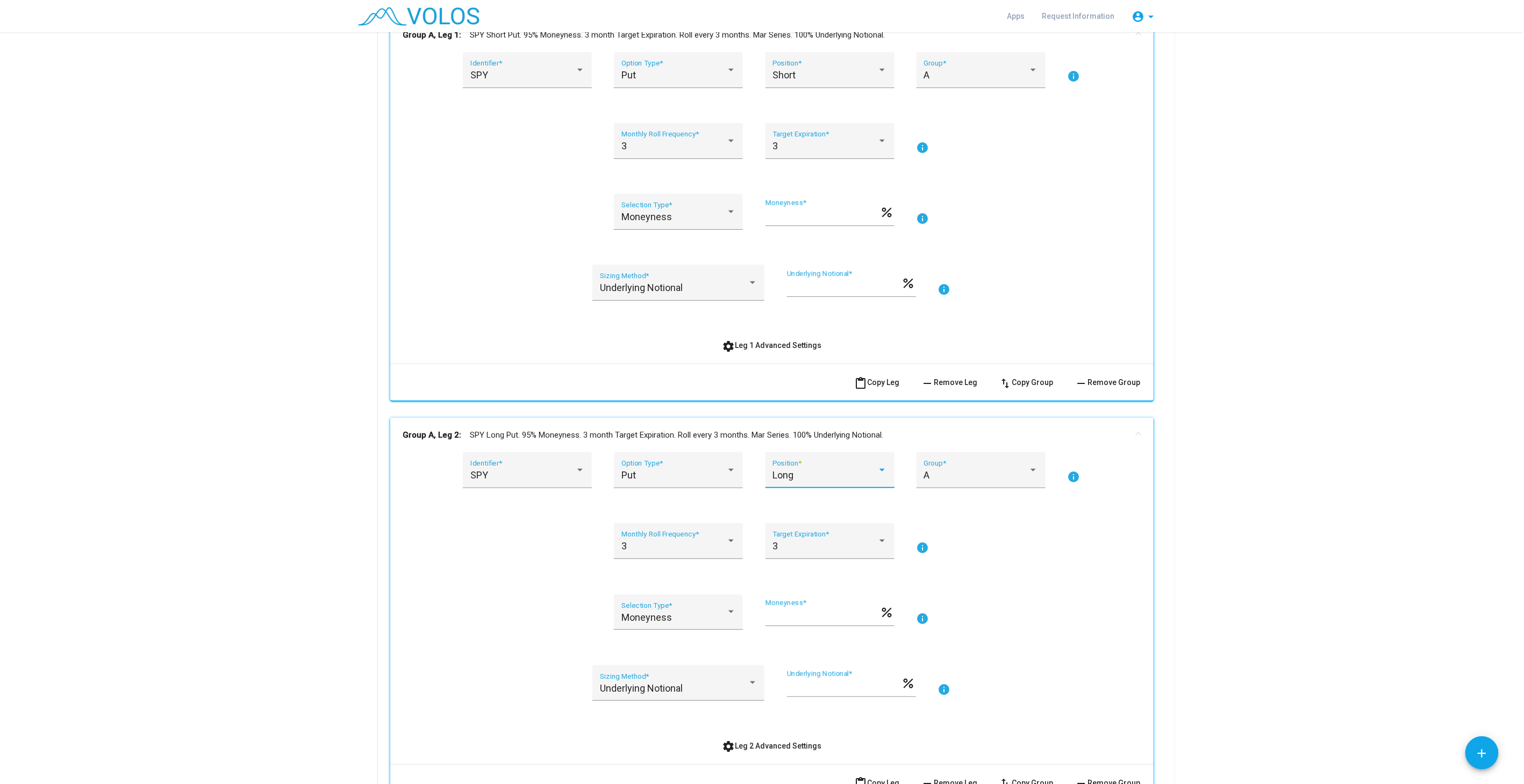
scroll to position [298, 0]
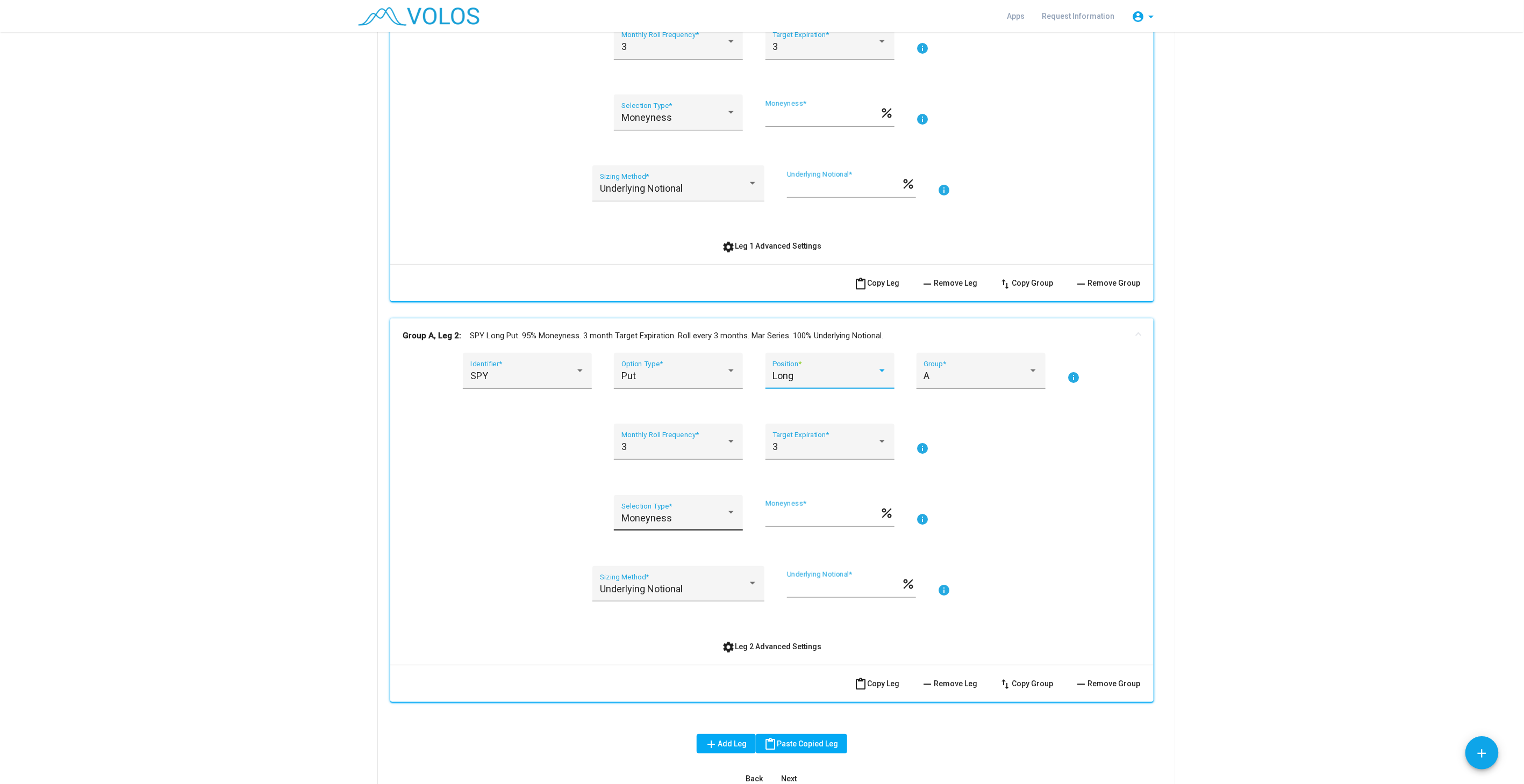
drag, startPoint x: 794, startPoint y: 520, endPoint x: 738, endPoint y: 517, distance: 56.1
click at [738, 517] on div "Moneyness Selection Type * ** Moneyness * percent info" at bounding box center [772, 519] width 738 height 49
type input "***"
click at [1112, 512] on div "Moneyness Selection Type * *** Moneyness * percent info" at bounding box center [772, 519] width 738 height 49
click at [871, 338] on mat-panel-title "Group A, Leg 2: SPY Long Put. 100% Moneyness. 3 month Target Expiration. Roll e…" at bounding box center [765, 336] width 724 height 13
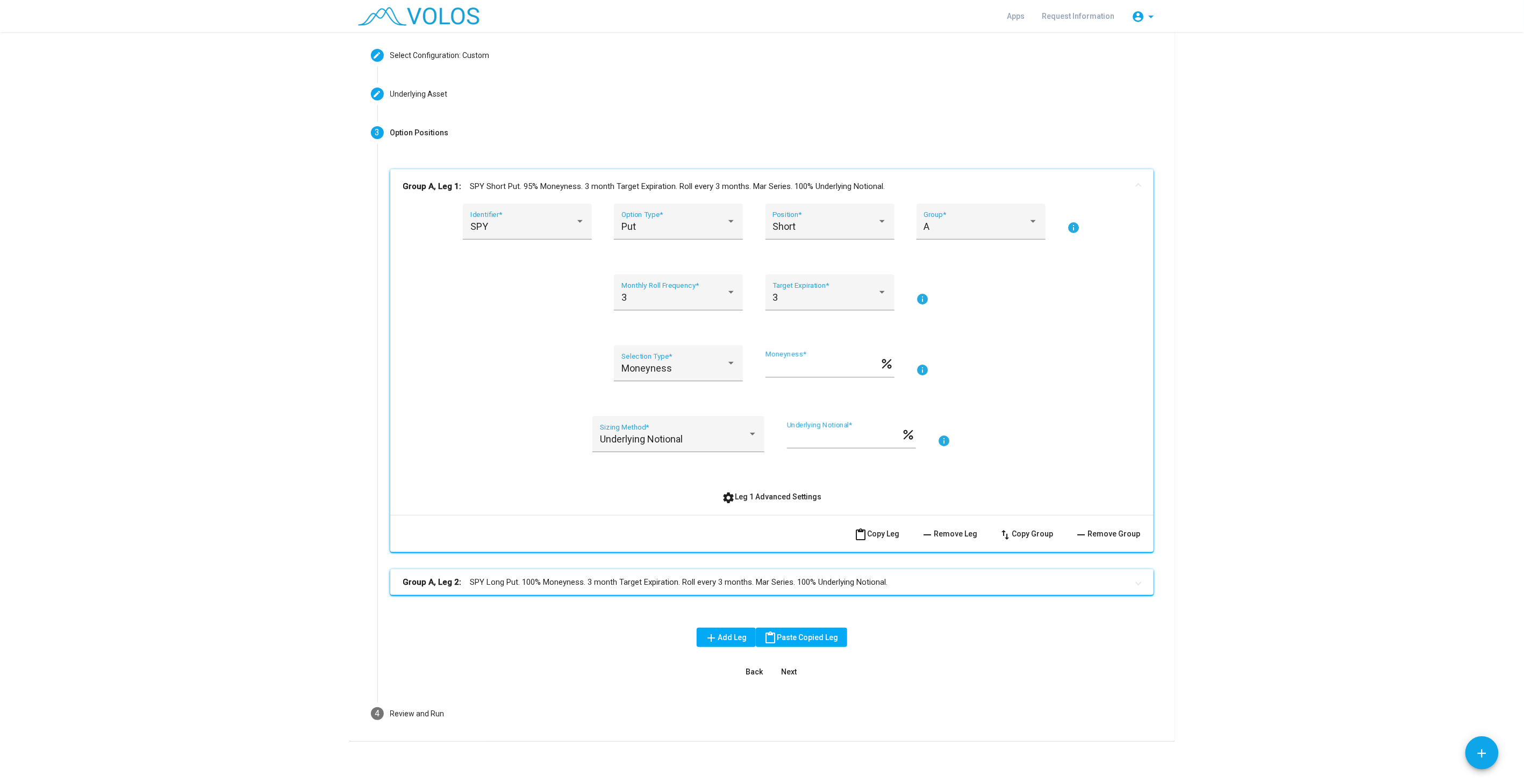
scroll to position [47, 0]
click at [604, 185] on mat-panel-title "Group A, Leg 1: SPY Short Put. 95% Moneyness. 3 month Target Expiration. Roll e…" at bounding box center [765, 187] width 724 height 13
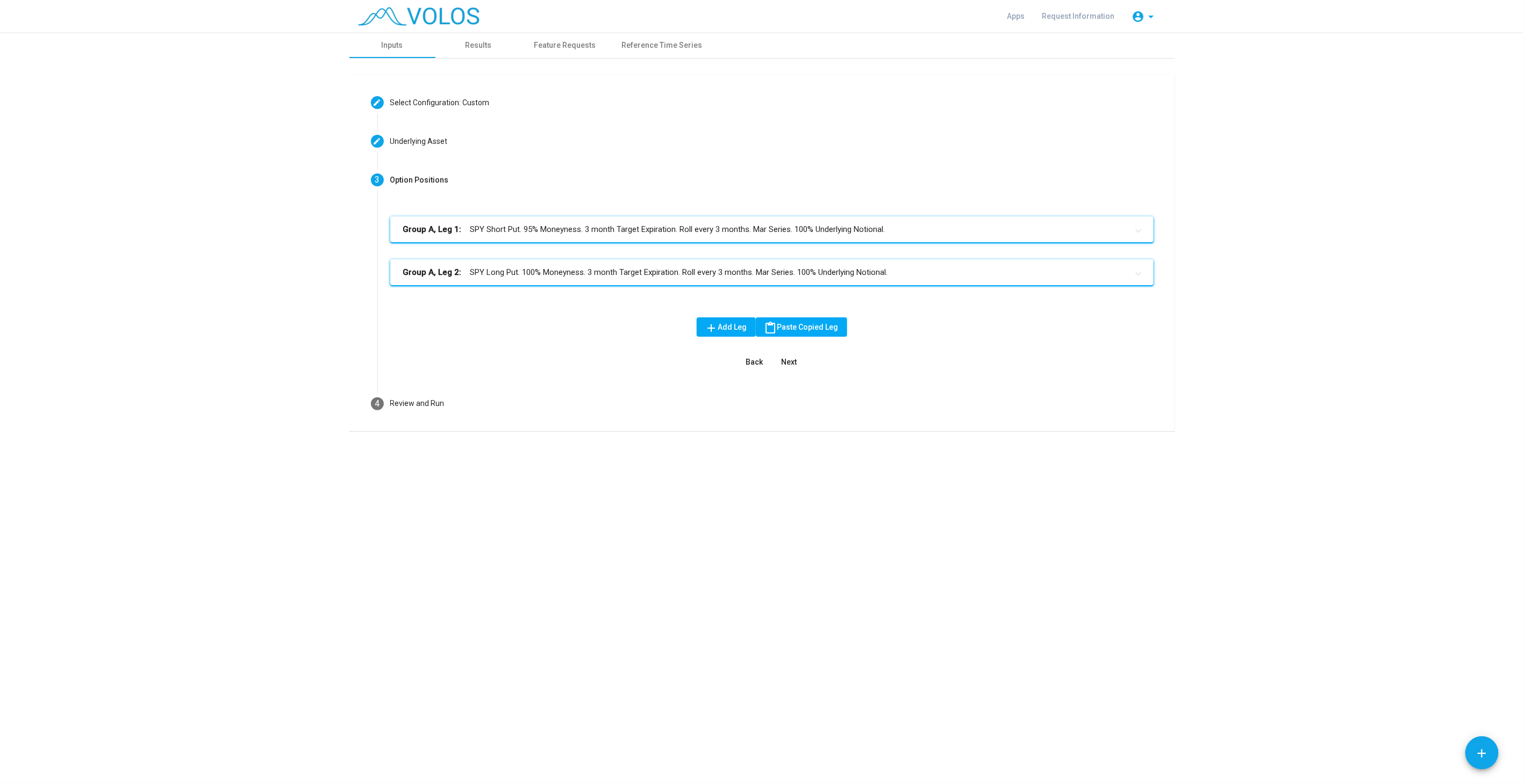
click at [729, 329] on span "add Add Leg" at bounding box center [726, 328] width 42 height 9
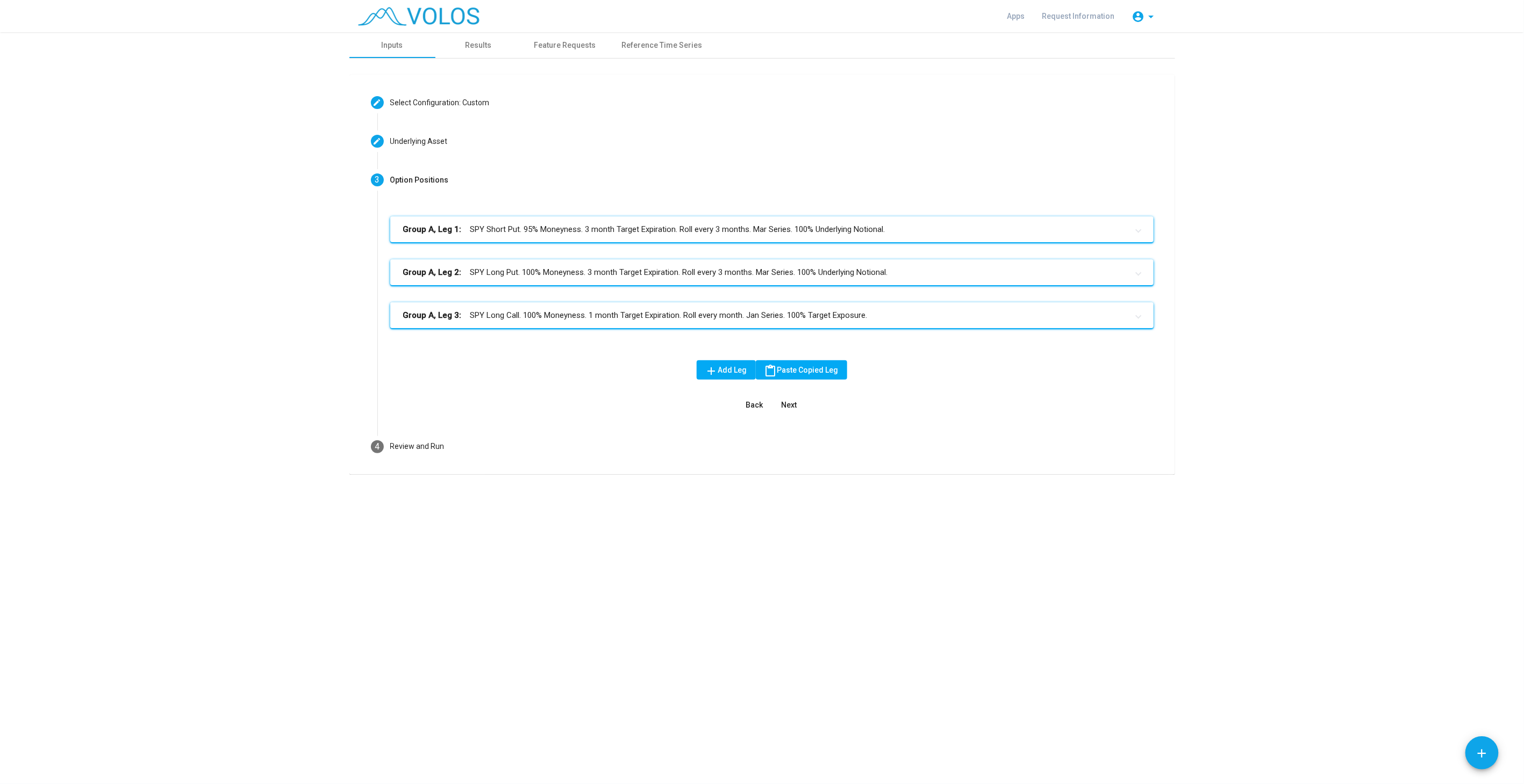
click at [685, 316] on mat-panel-title "Group A, Leg 3: SPY Long Call. 100% Moneyness. 1 month Target Expiration. Roll …" at bounding box center [765, 315] width 724 height 13
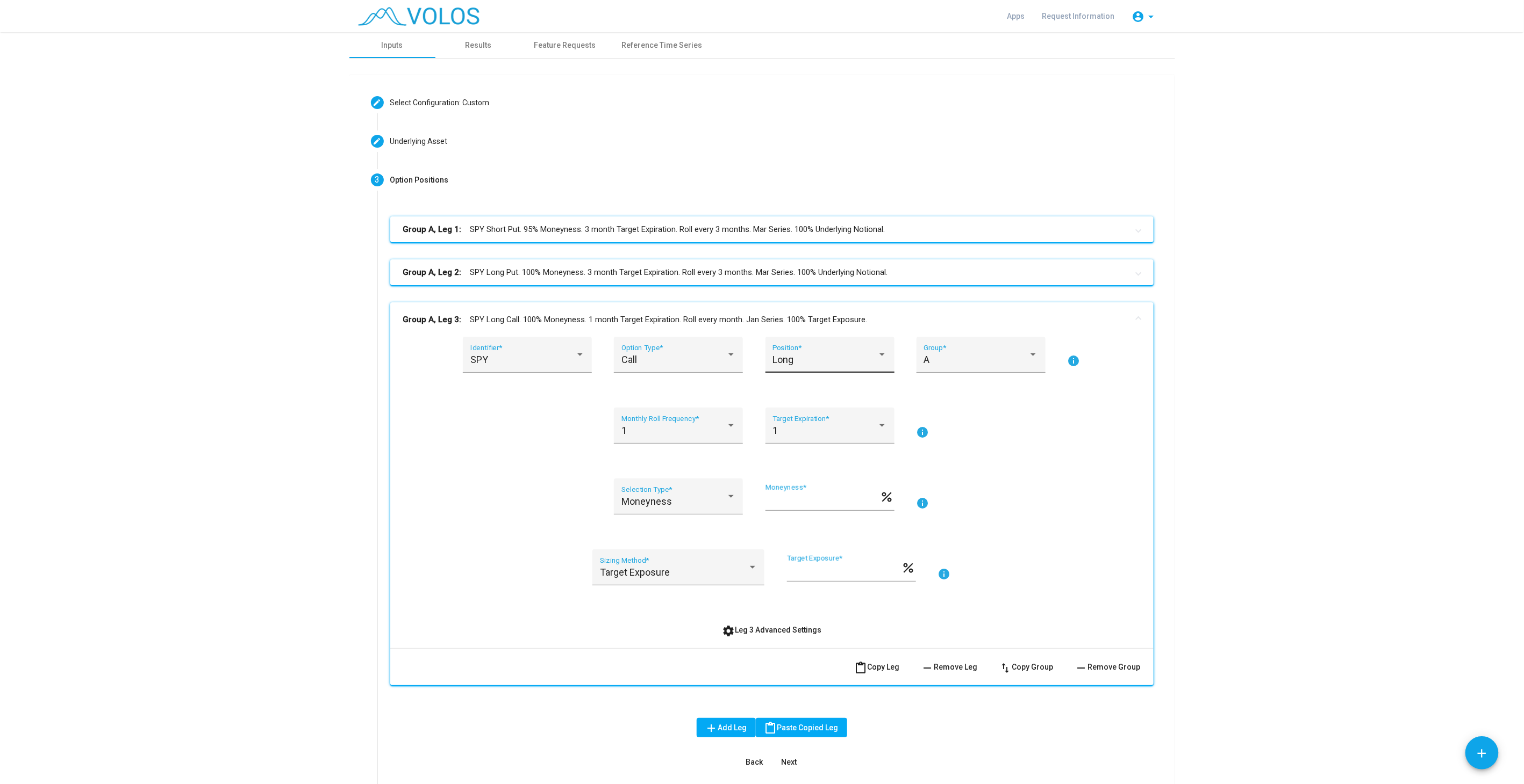
click at [813, 362] on div "Long" at bounding box center [825, 360] width 105 height 11
click at [810, 391] on span "Short" at bounding box center [825, 388] width 115 height 29
click at [924, 366] on div "A Group *" at bounding box center [981, 358] width 115 height 28
click at [931, 388] on span "B" at bounding box center [976, 388] width 115 height 29
click at [678, 422] on div "1 Monthly Roll Frequency *" at bounding box center [678, 429] width 115 height 28
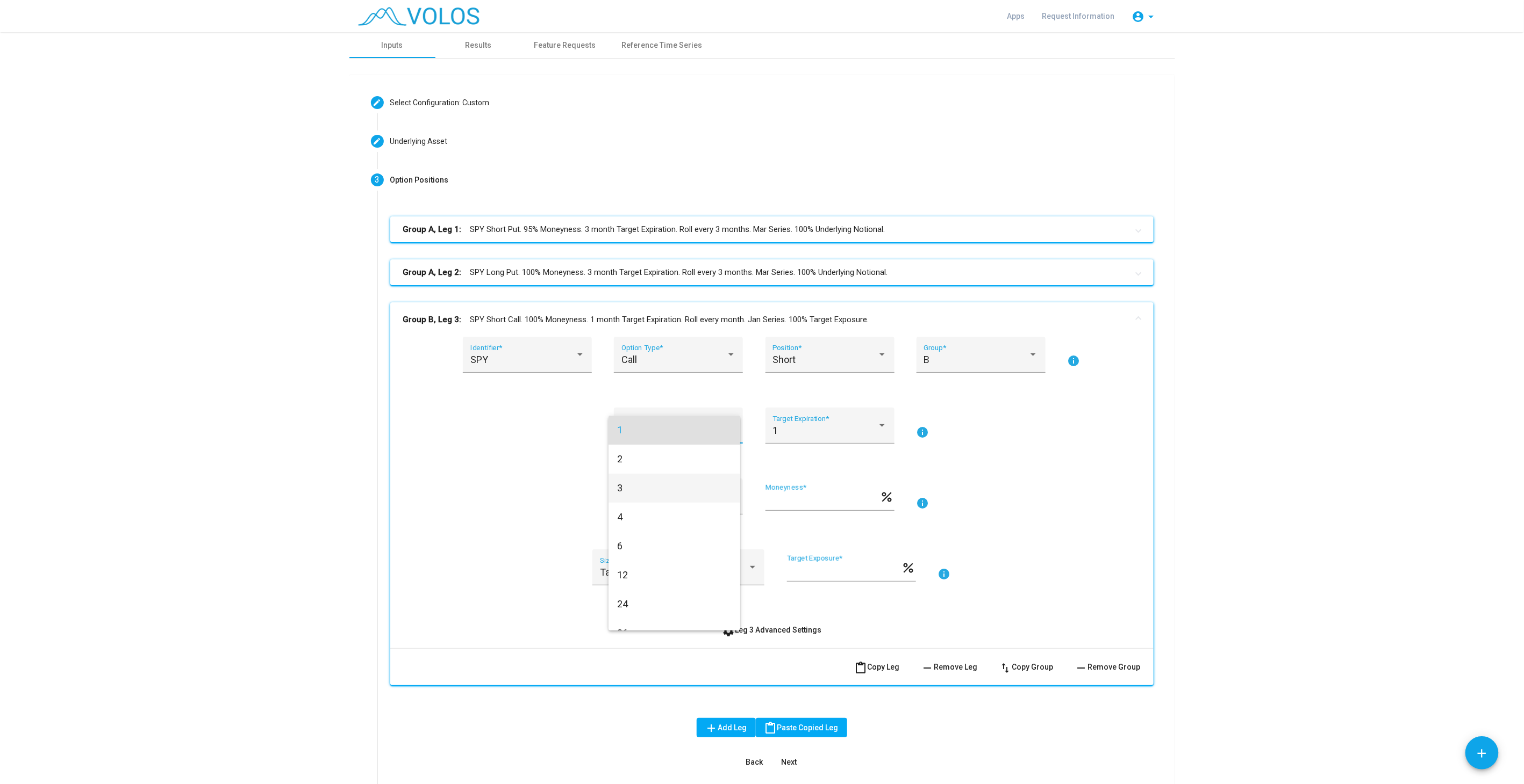
click at [650, 486] on span "3" at bounding box center [674, 488] width 115 height 29
click at [705, 501] on div "Moneyness" at bounding box center [674, 501] width 105 height 11
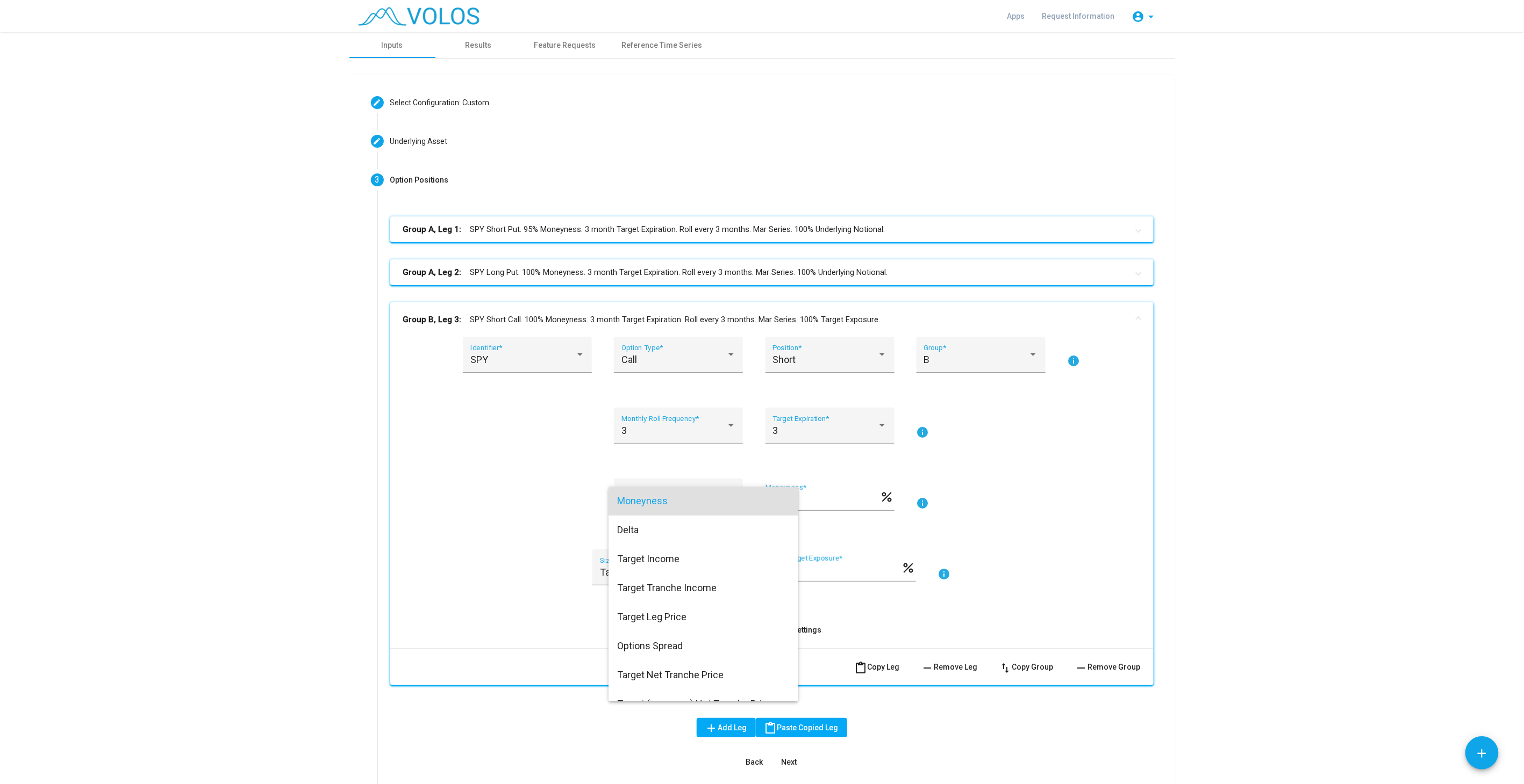
click at [1095, 500] on div at bounding box center [762, 392] width 1524 height 784
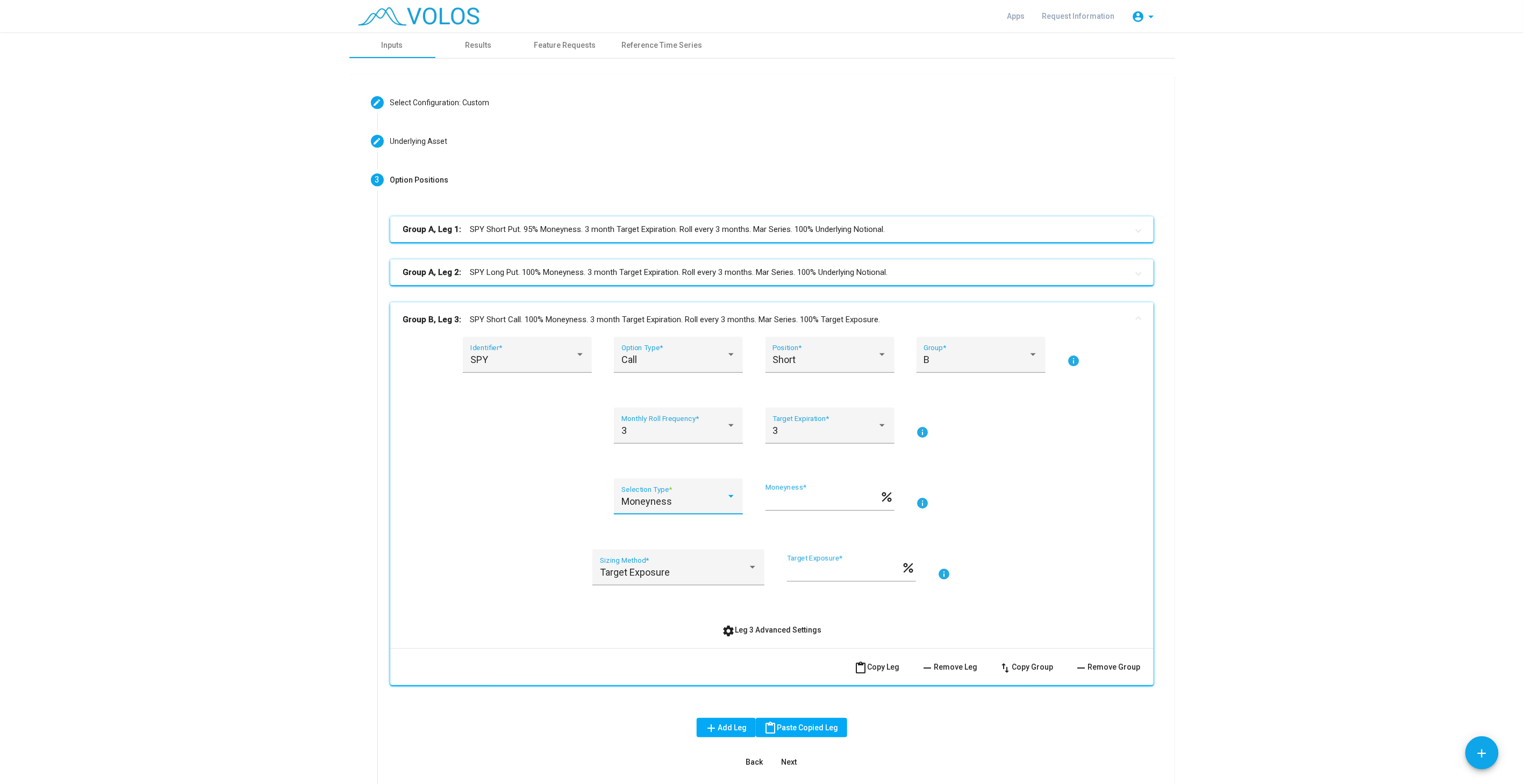
click at [643, 498] on span "Moneyness" at bounding box center [647, 501] width 51 height 11
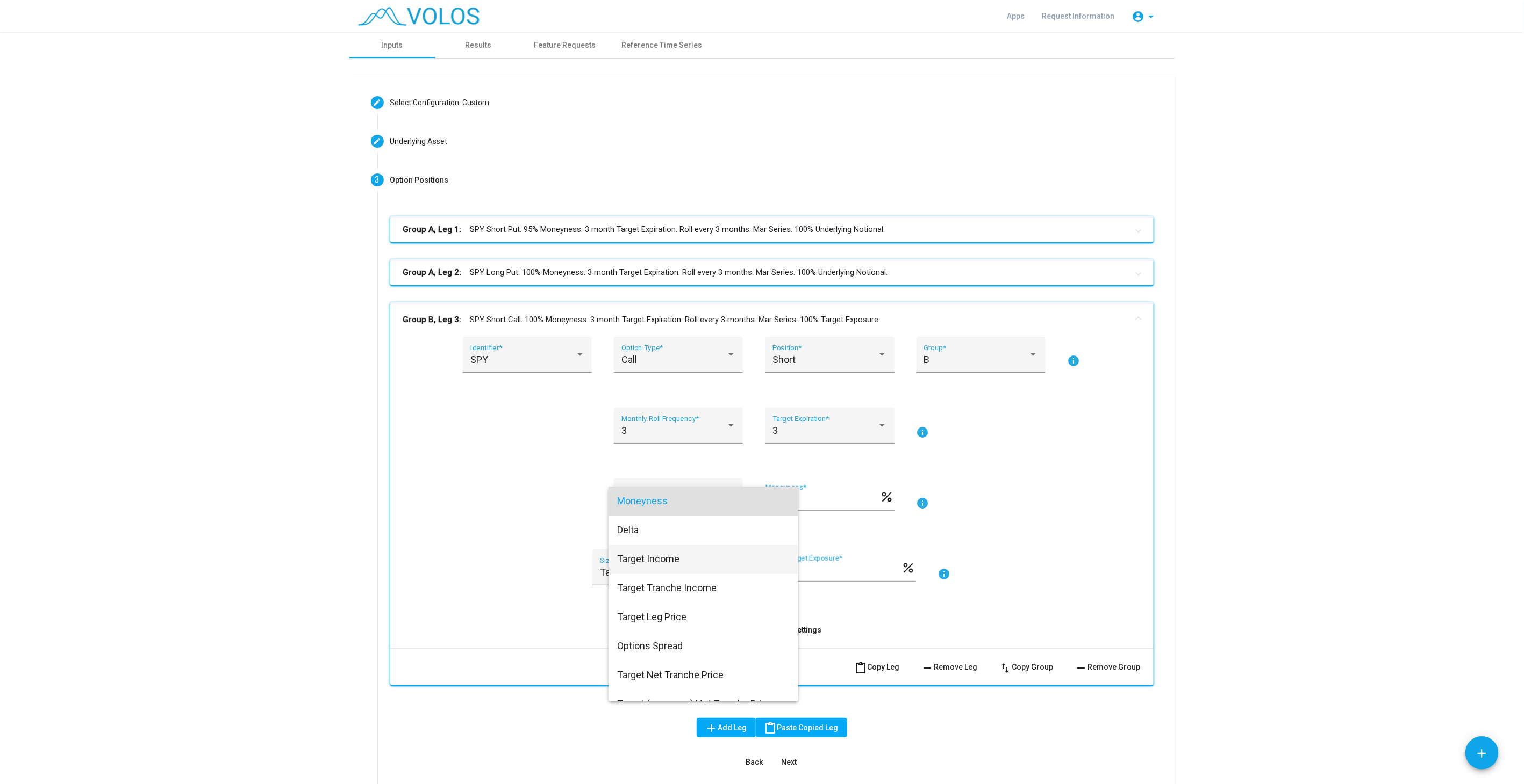
scroll to position [99, 0]
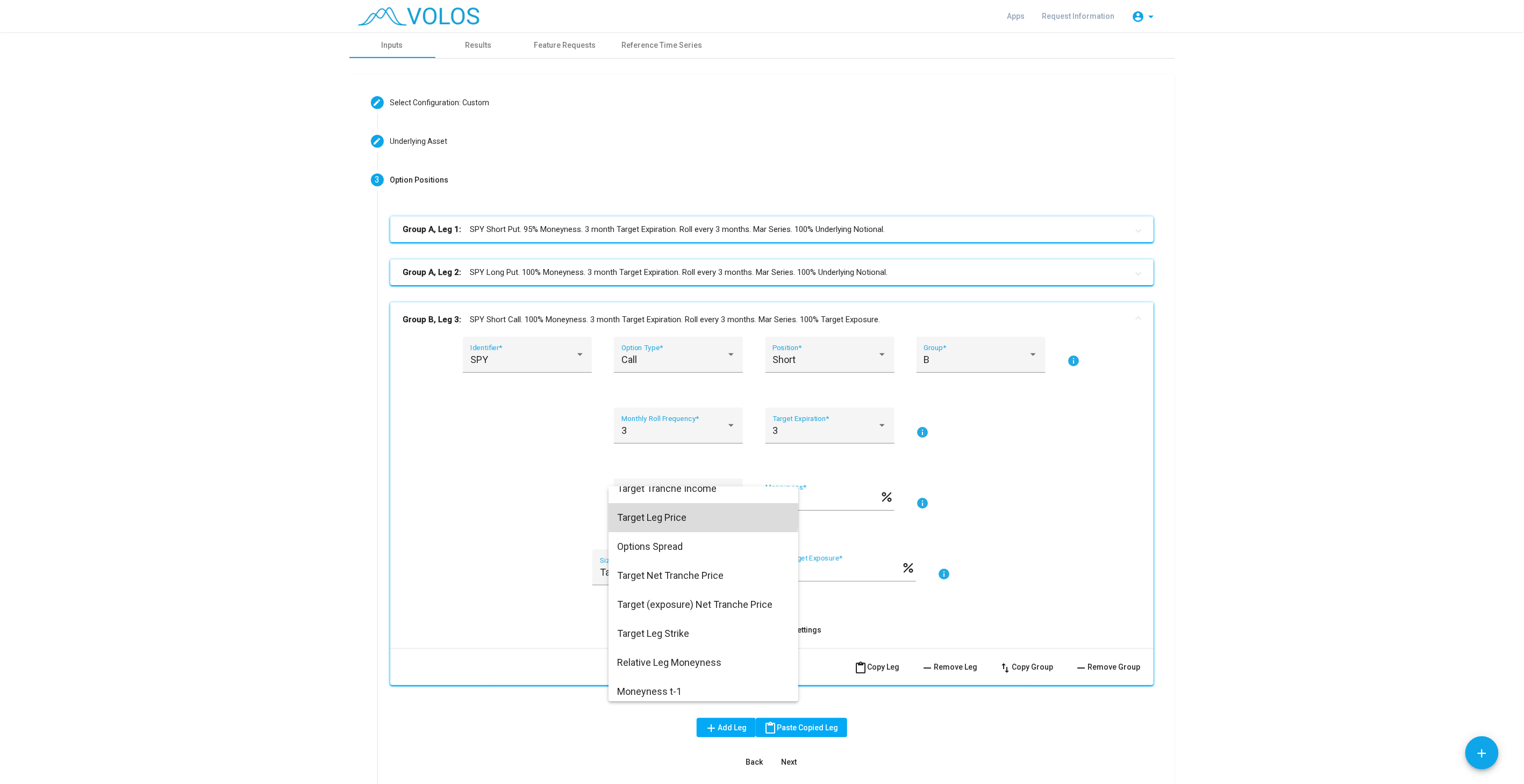
click at [683, 511] on span "Target Leg Price" at bounding box center [703, 518] width 173 height 29
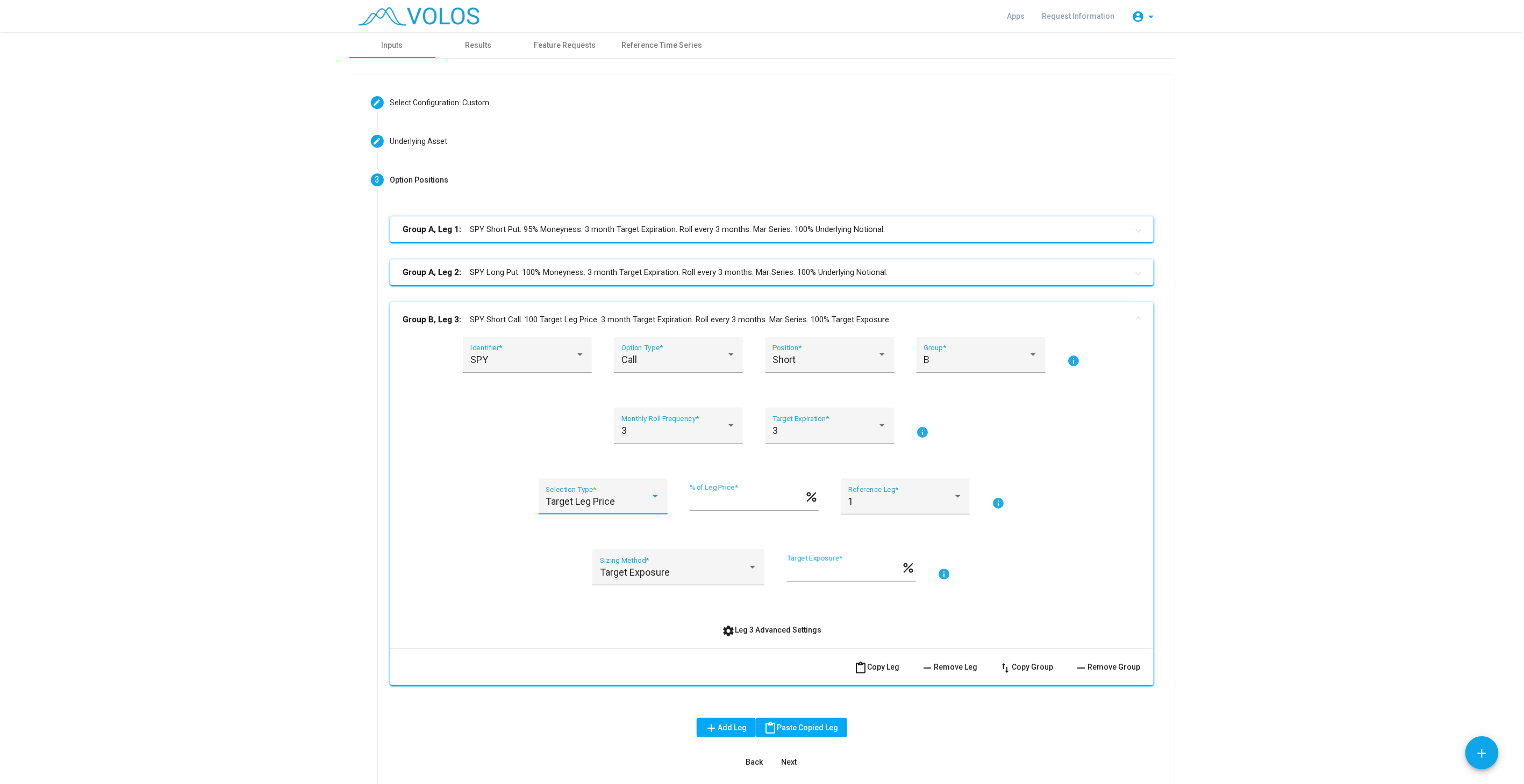
click at [601, 505] on span "Target Leg Price" at bounding box center [580, 501] width 70 height 11
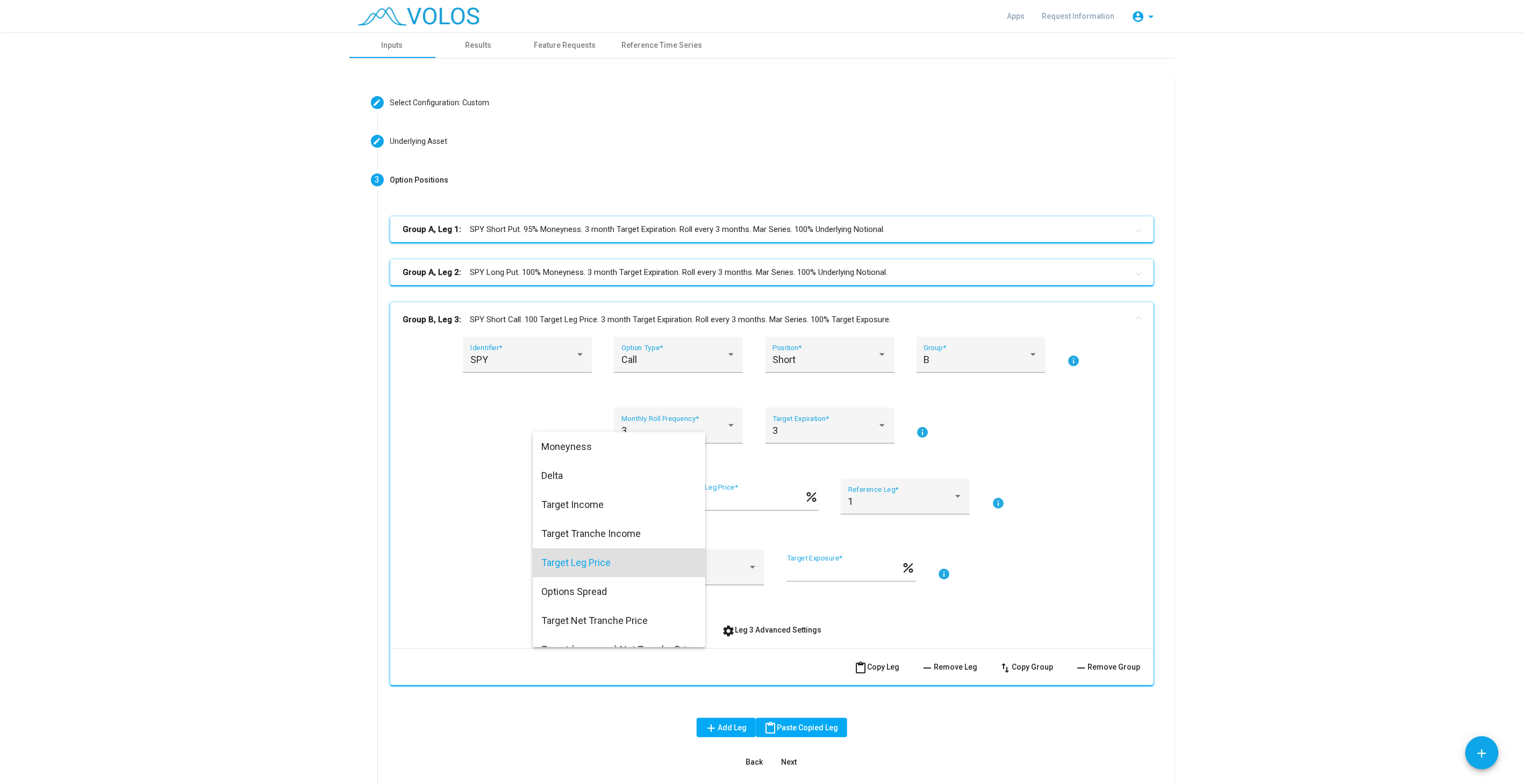
scroll to position [61, 0]
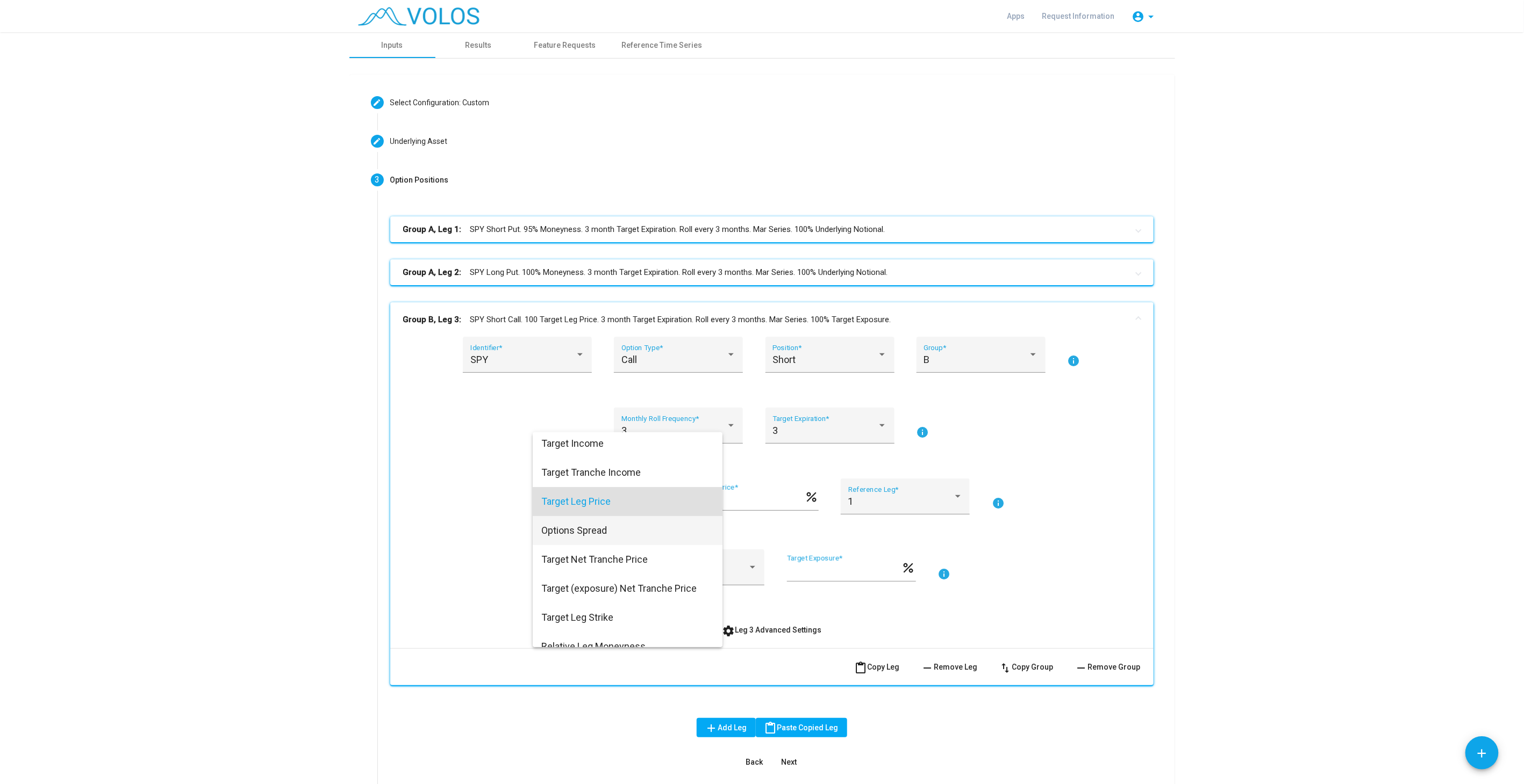
click at [606, 531] on span "Options Spread" at bounding box center [628, 530] width 173 height 29
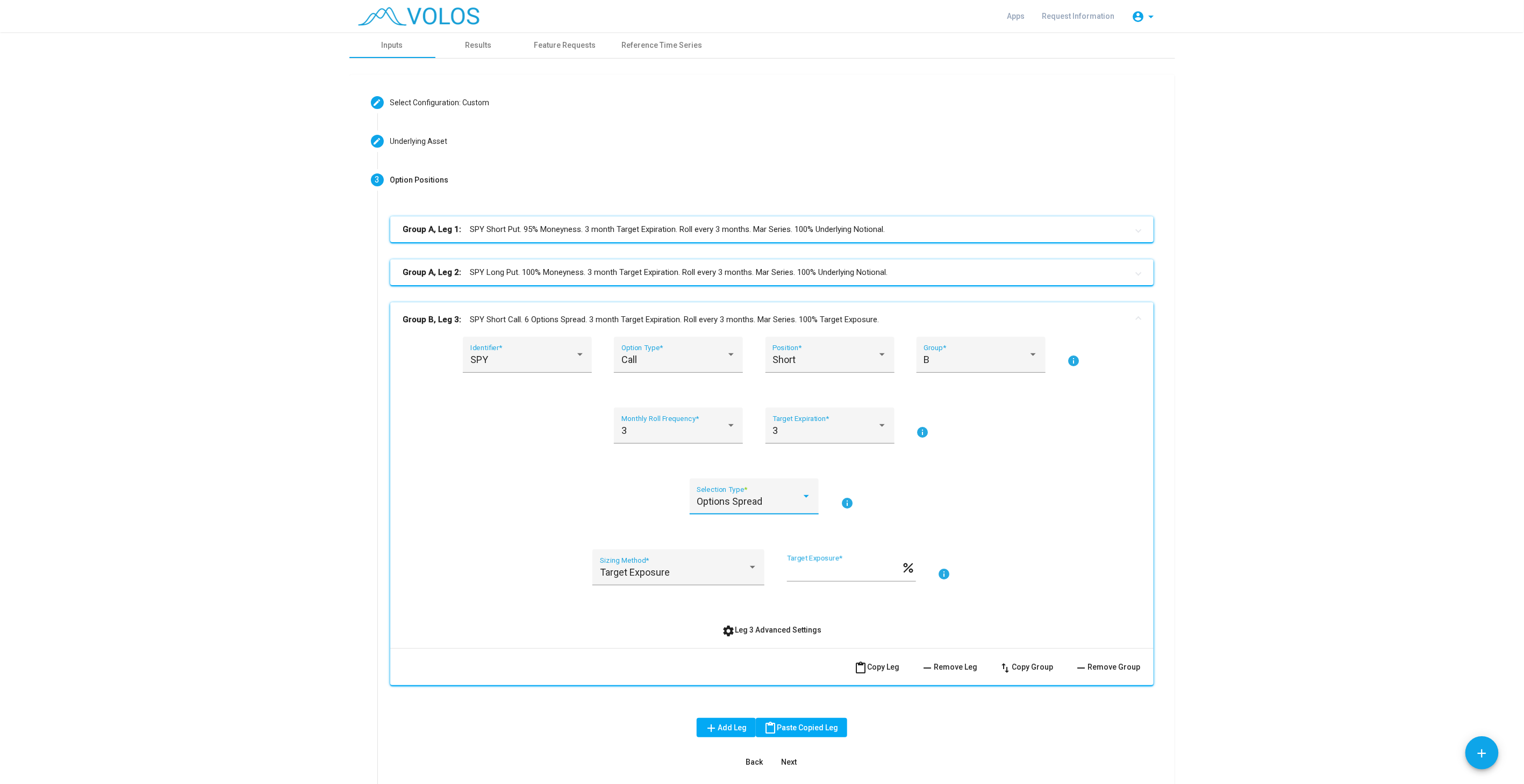
click at [753, 499] on span "Options Spread" at bounding box center [729, 501] width 66 height 11
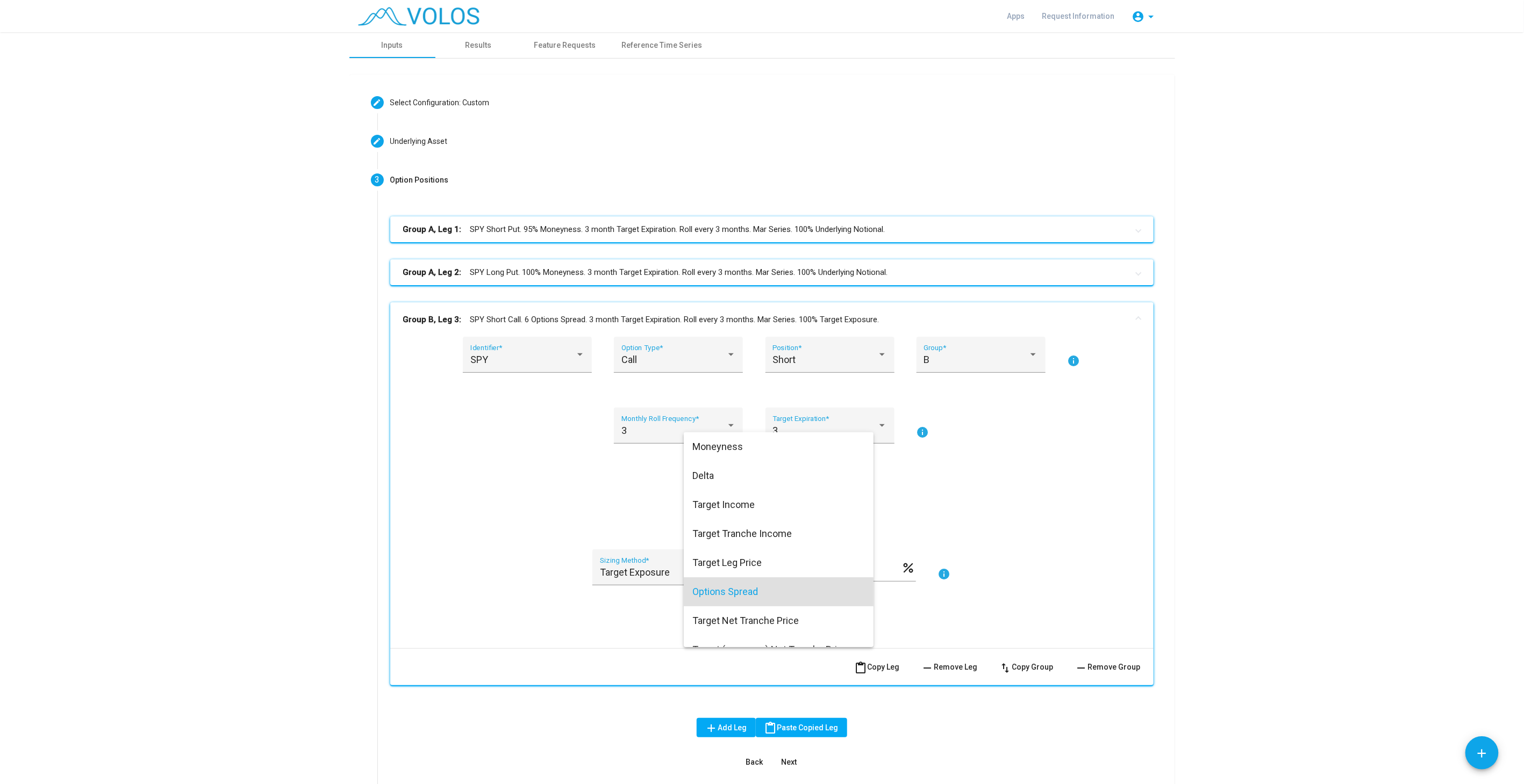
scroll to position [90, 0]
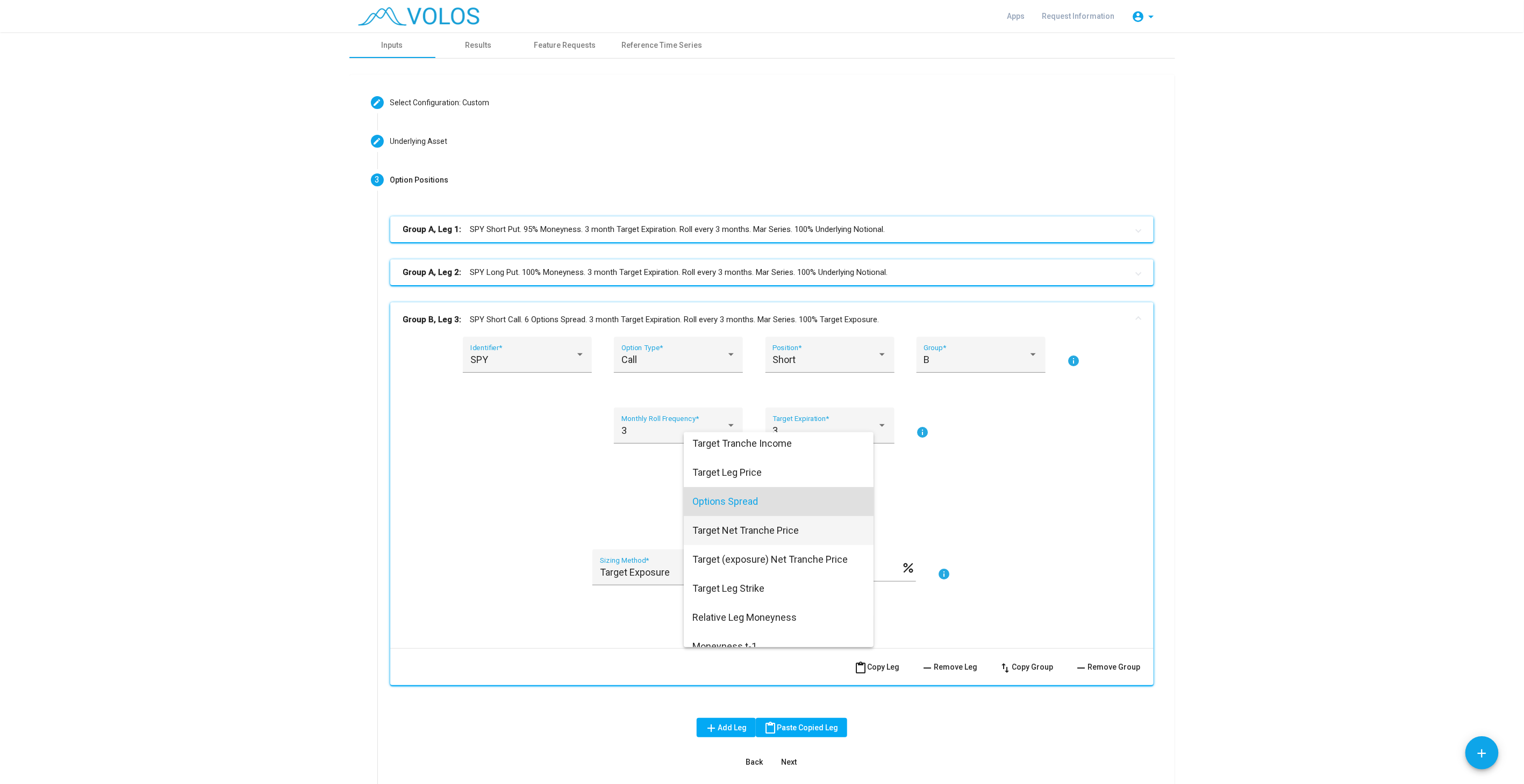
click at [750, 532] on span "Target Net Tranche Price" at bounding box center [778, 530] width 173 height 29
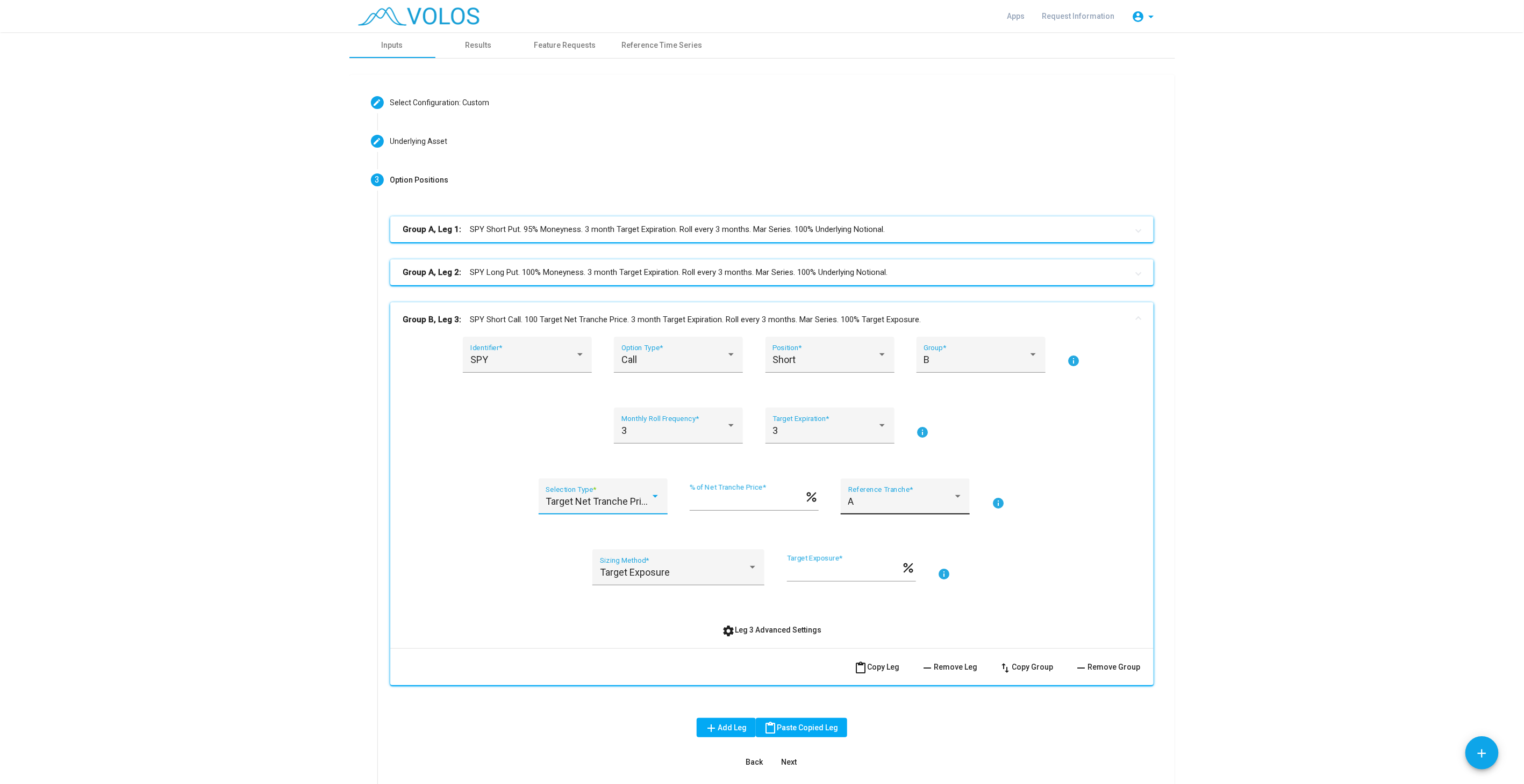
click at [906, 504] on div "A" at bounding box center [901, 501] width 105 height 11
click at [901, 502] on span "A" at bounding box center [900, 501] width 115 height 29
click at [629, 494] on div "Target Net Tranche Price Selection Type *" at bounding box center [602, 500] width 115 height 28
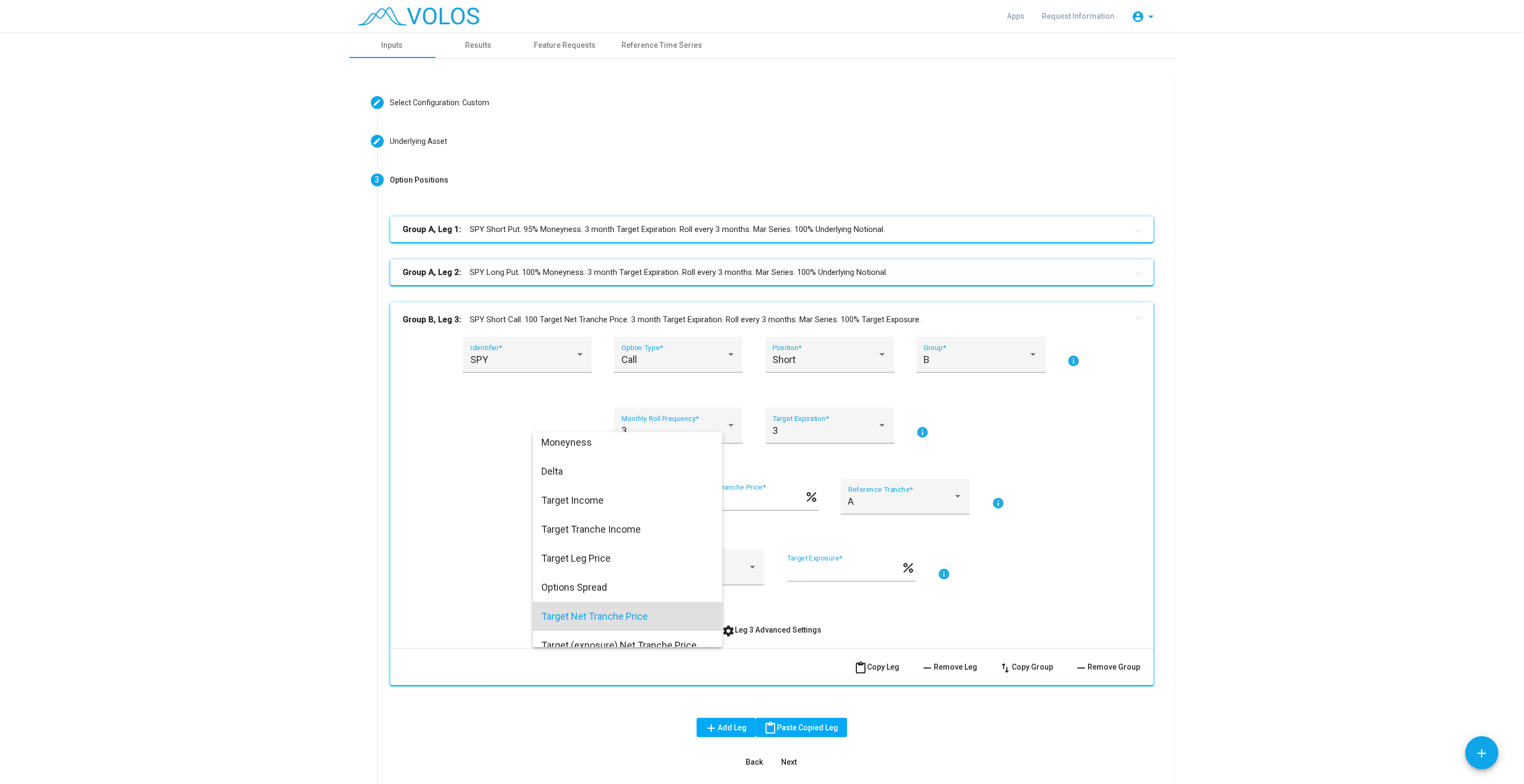
scroll to position [104, 0]
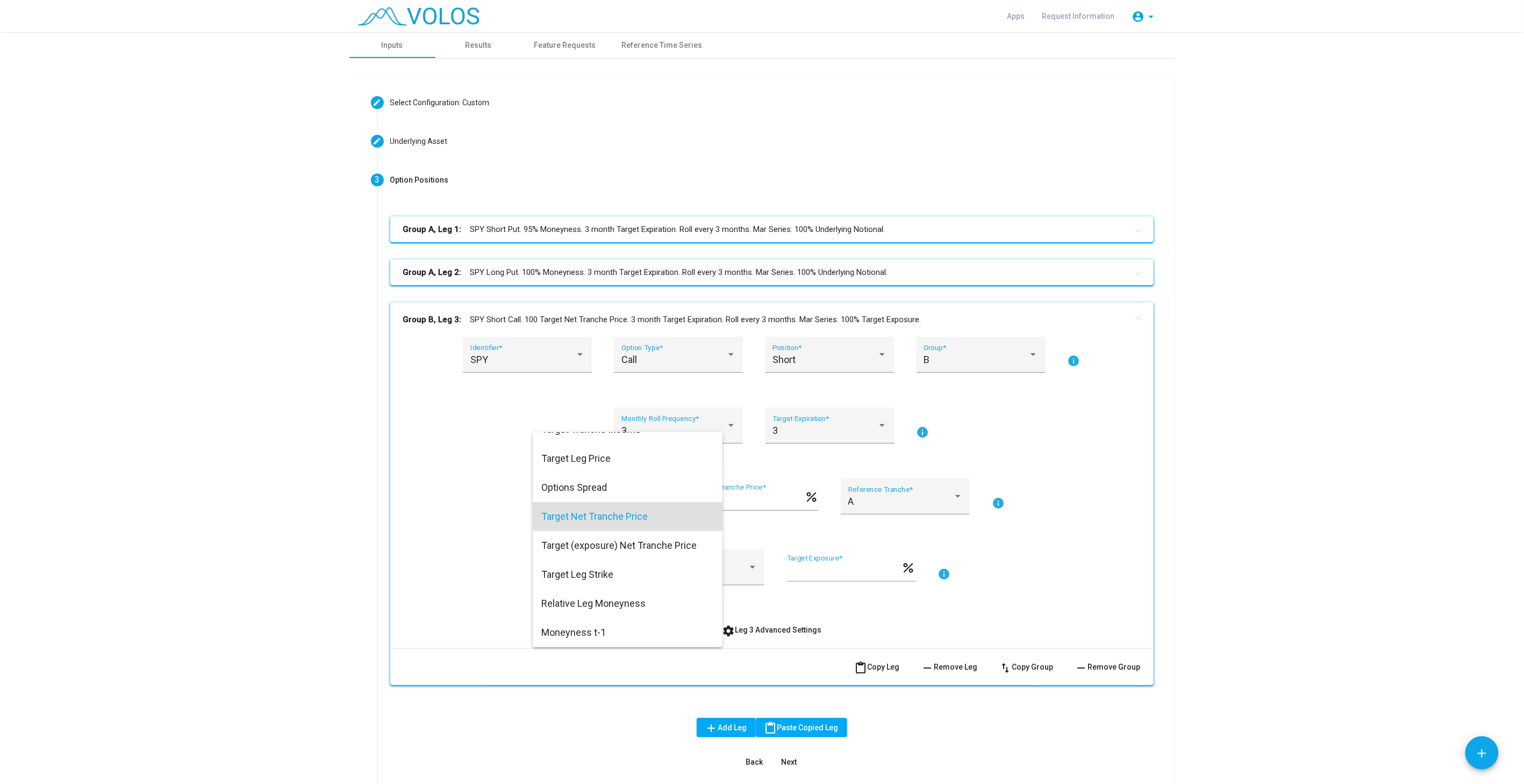
click at [1279, 570] on div at bounding box center [762, 392] width 1524 height 784
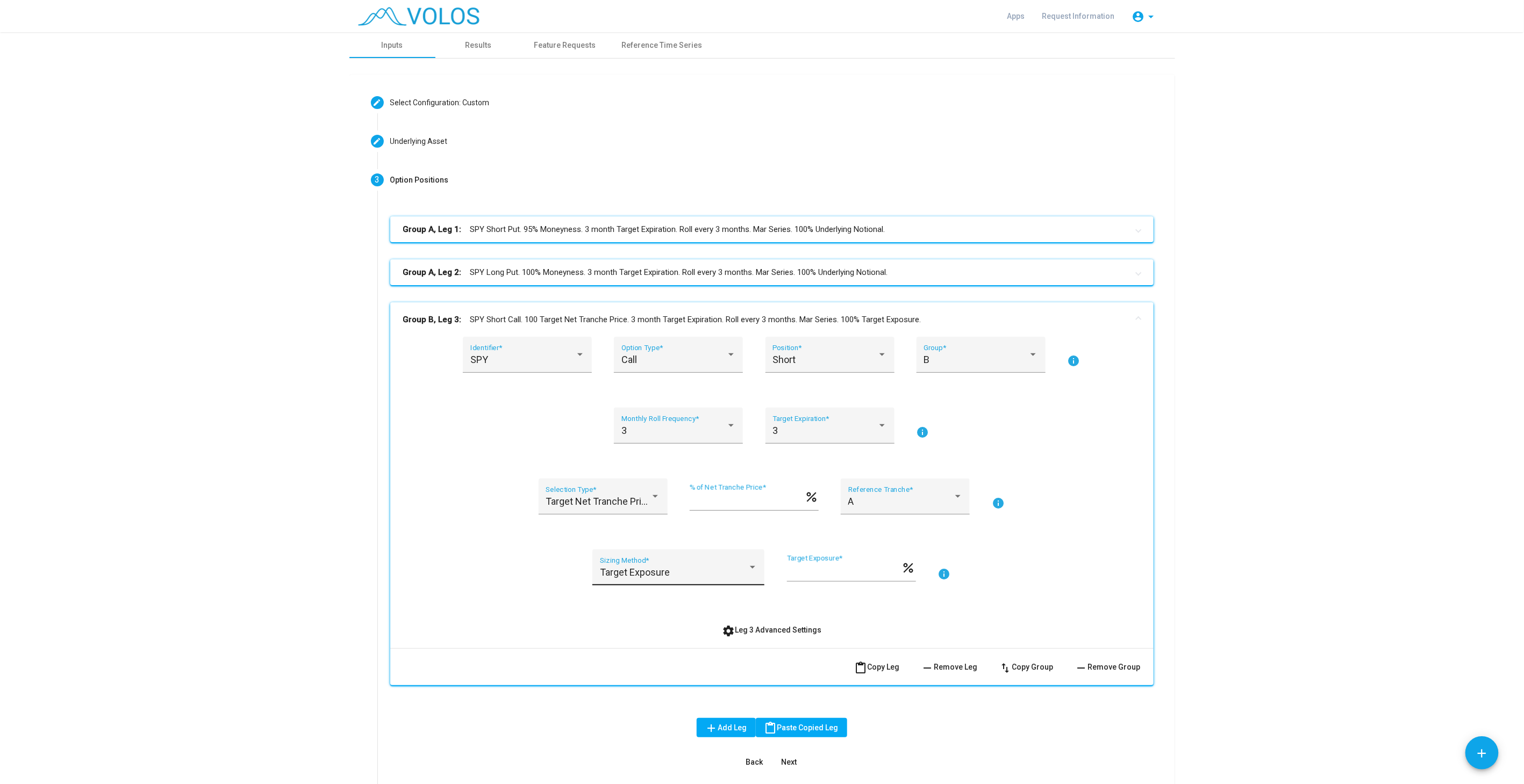
click at [742, 571] on div "Target Exposure" at bounding box center [674, 572] width 148 height 11
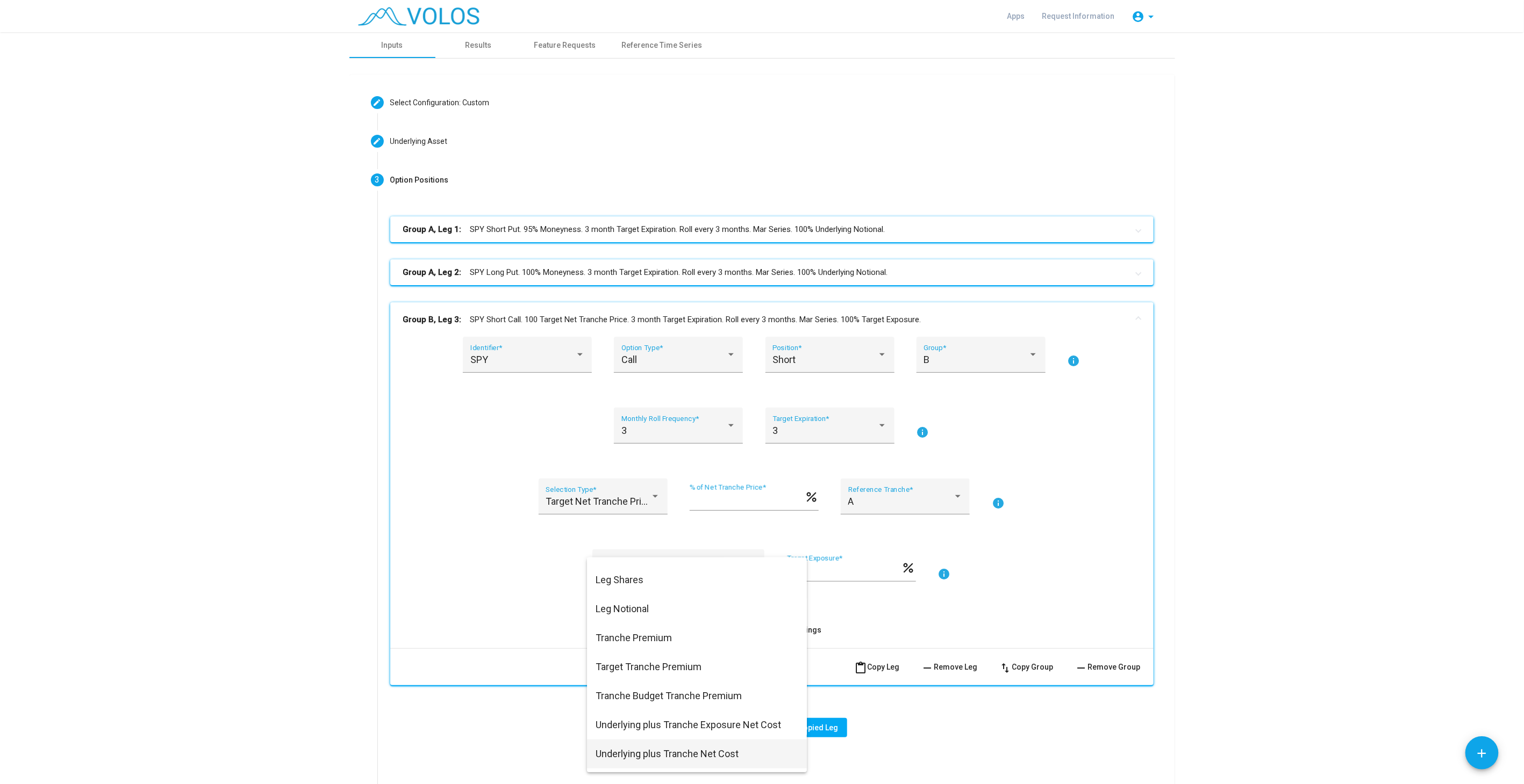
scroll to position [269, 0]
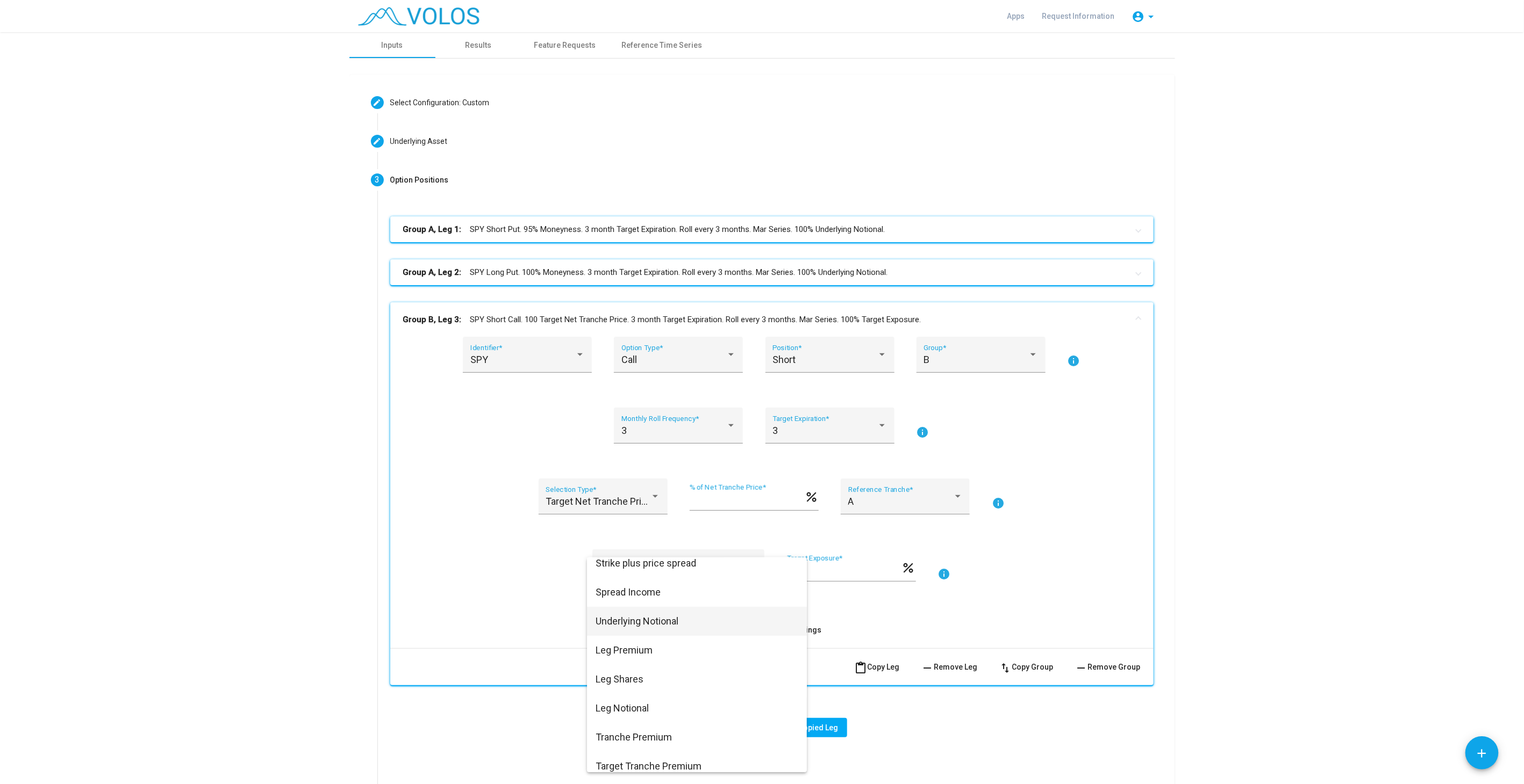
click at [630, 620] on span "Underlying Notional" at bounding box center [697, 622] width 202 height 29
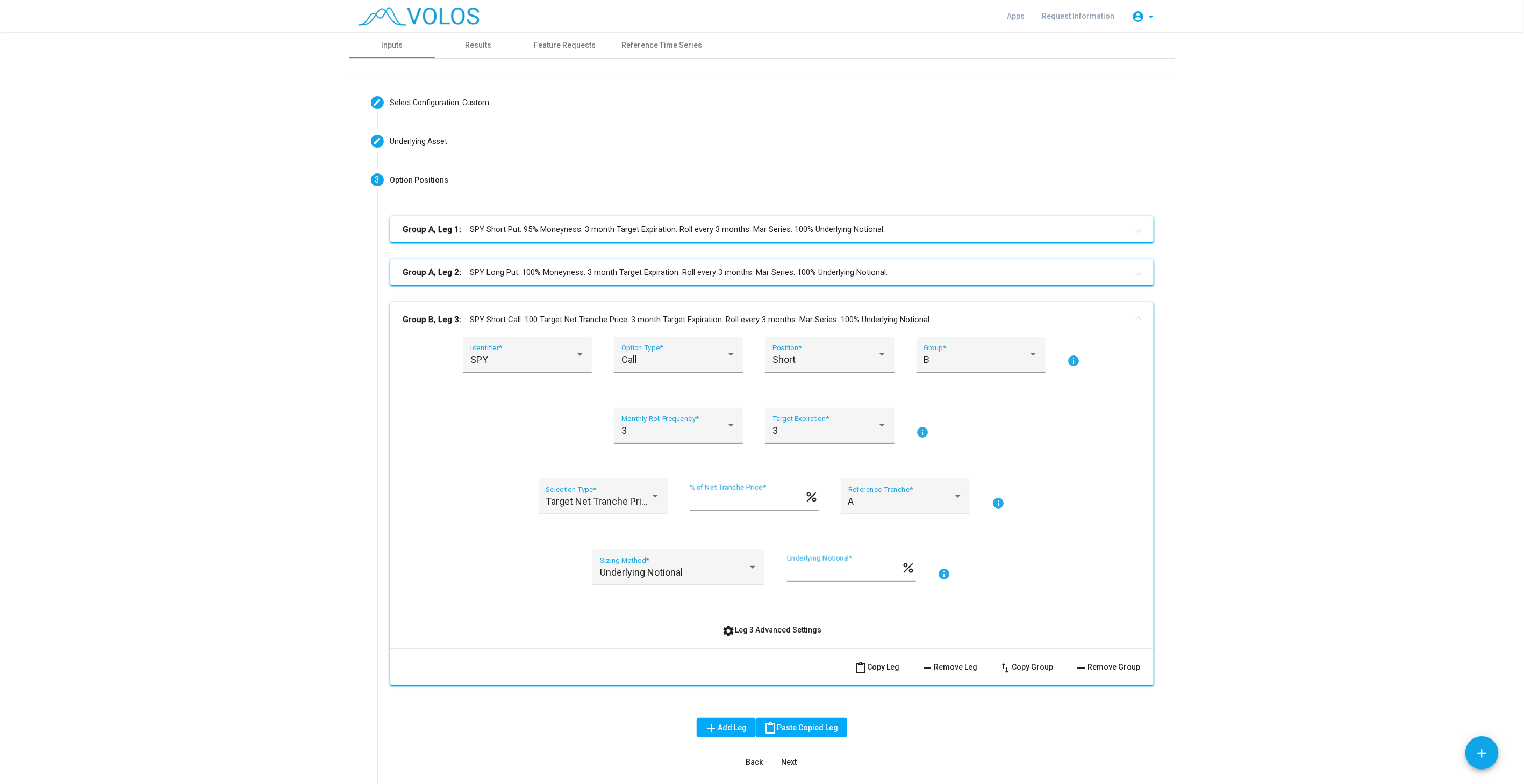
click at [771, 620] on div "SPY Identifier * Call Option Type * Short Position * B Group * info 3 Monthly R…" at bounding box center [772, 488] width 738 height 303
click at [771, 624] on button "settings Leg 3 Advanced Settings" at bounding box center [771, 630] width 116 height 20
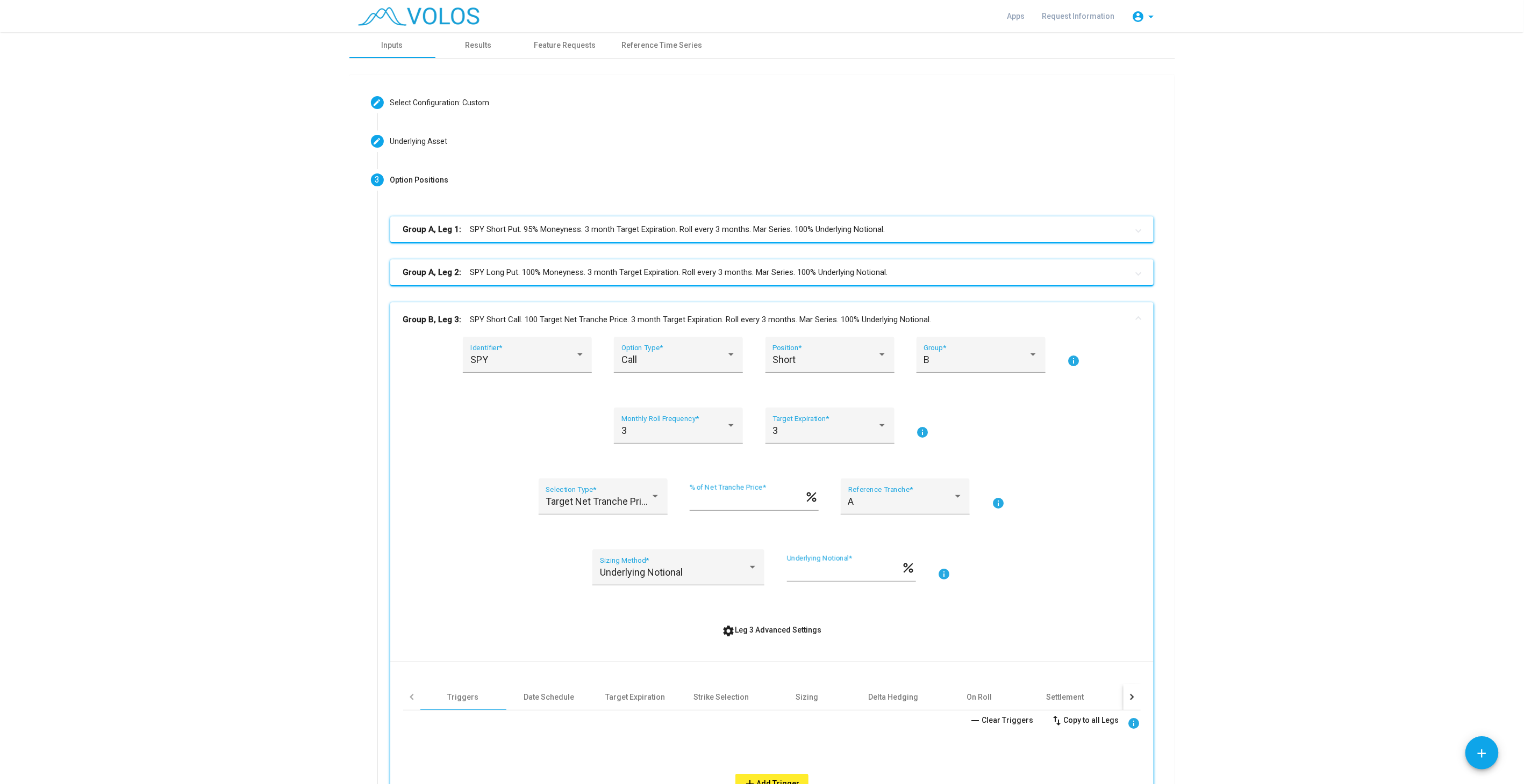
scroll to position [99, 0]
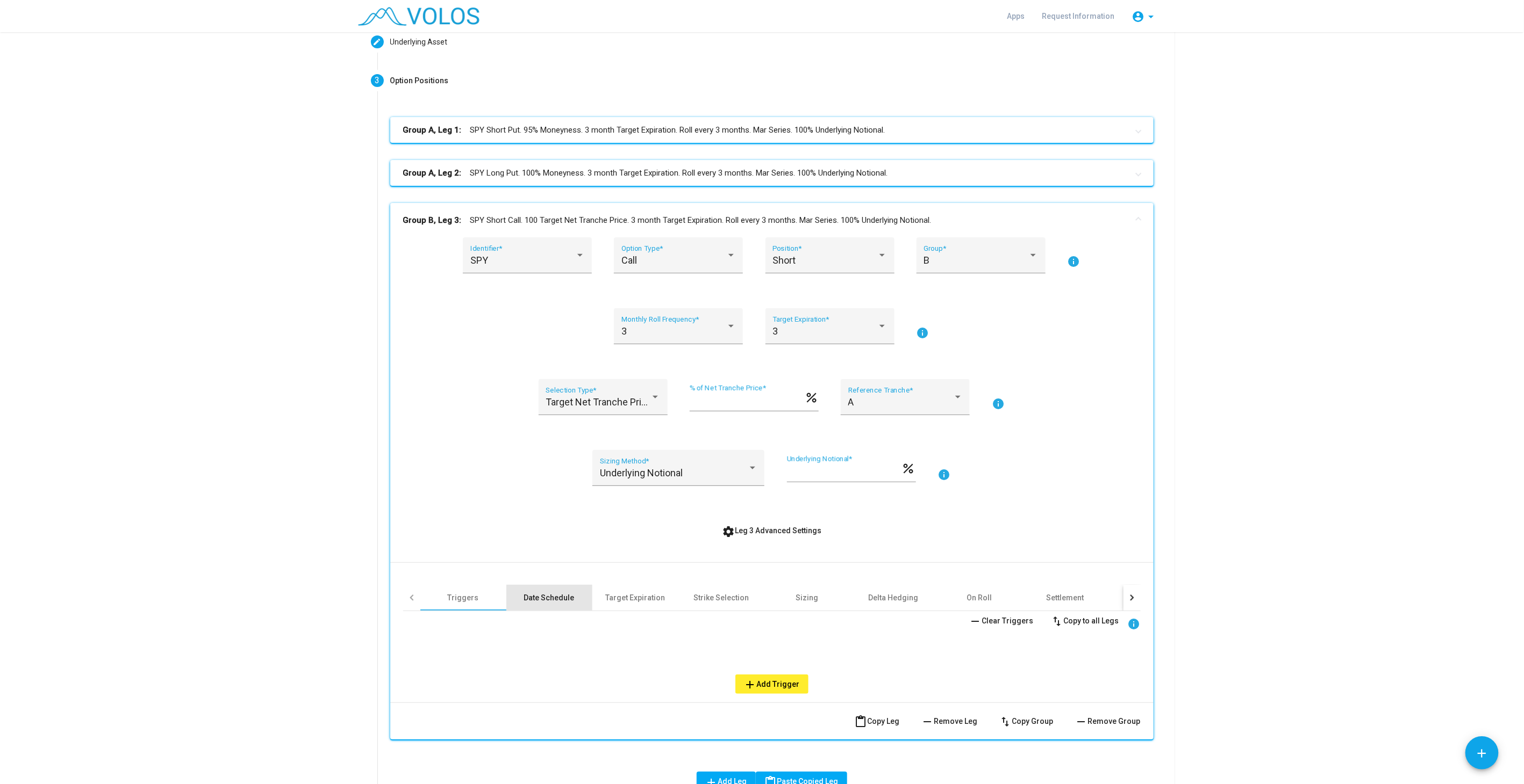
click at [554, 598] on div "Date Schedule" at bounding box center [549, 597] width 51 height 11
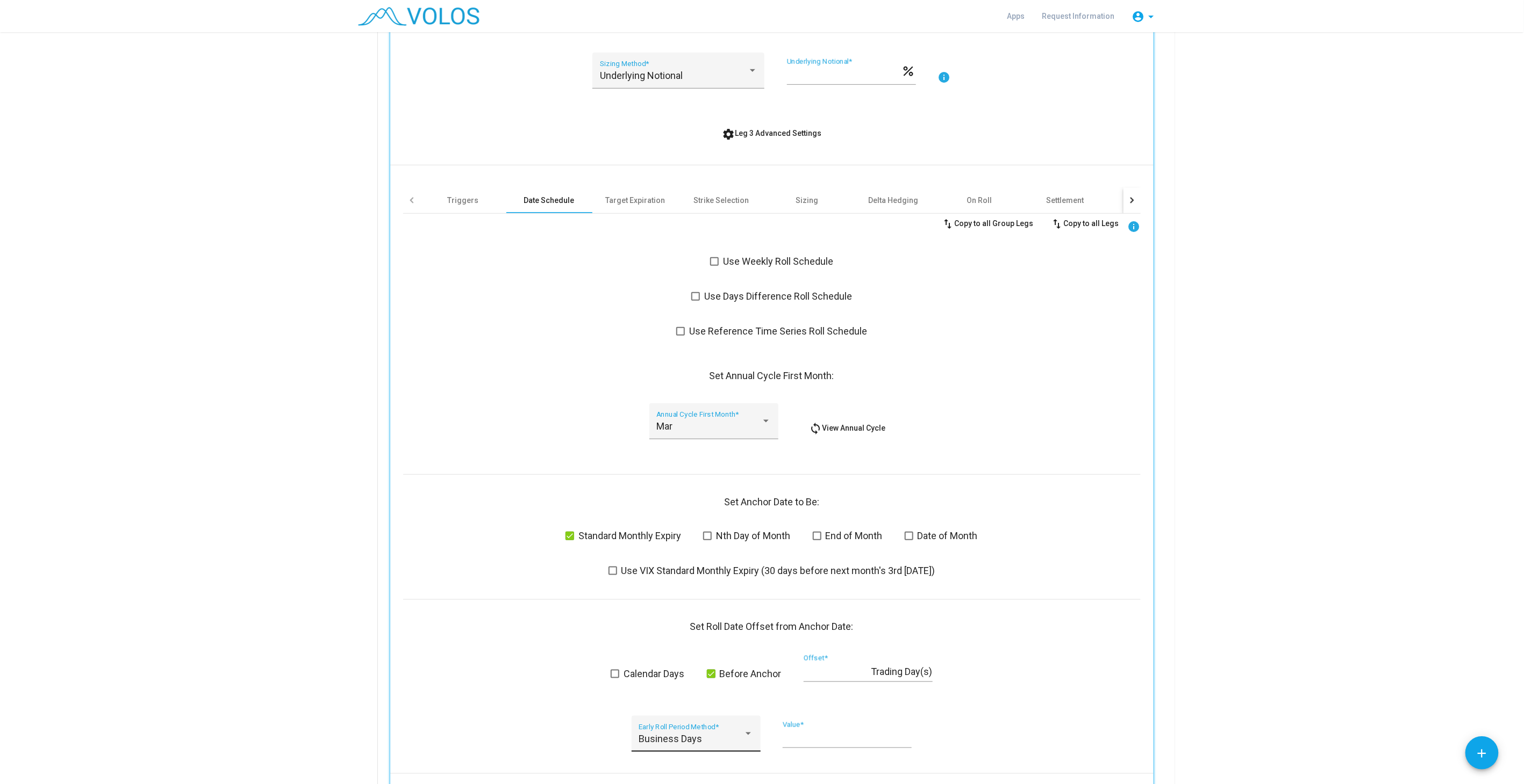
scroll to position [597, 0]
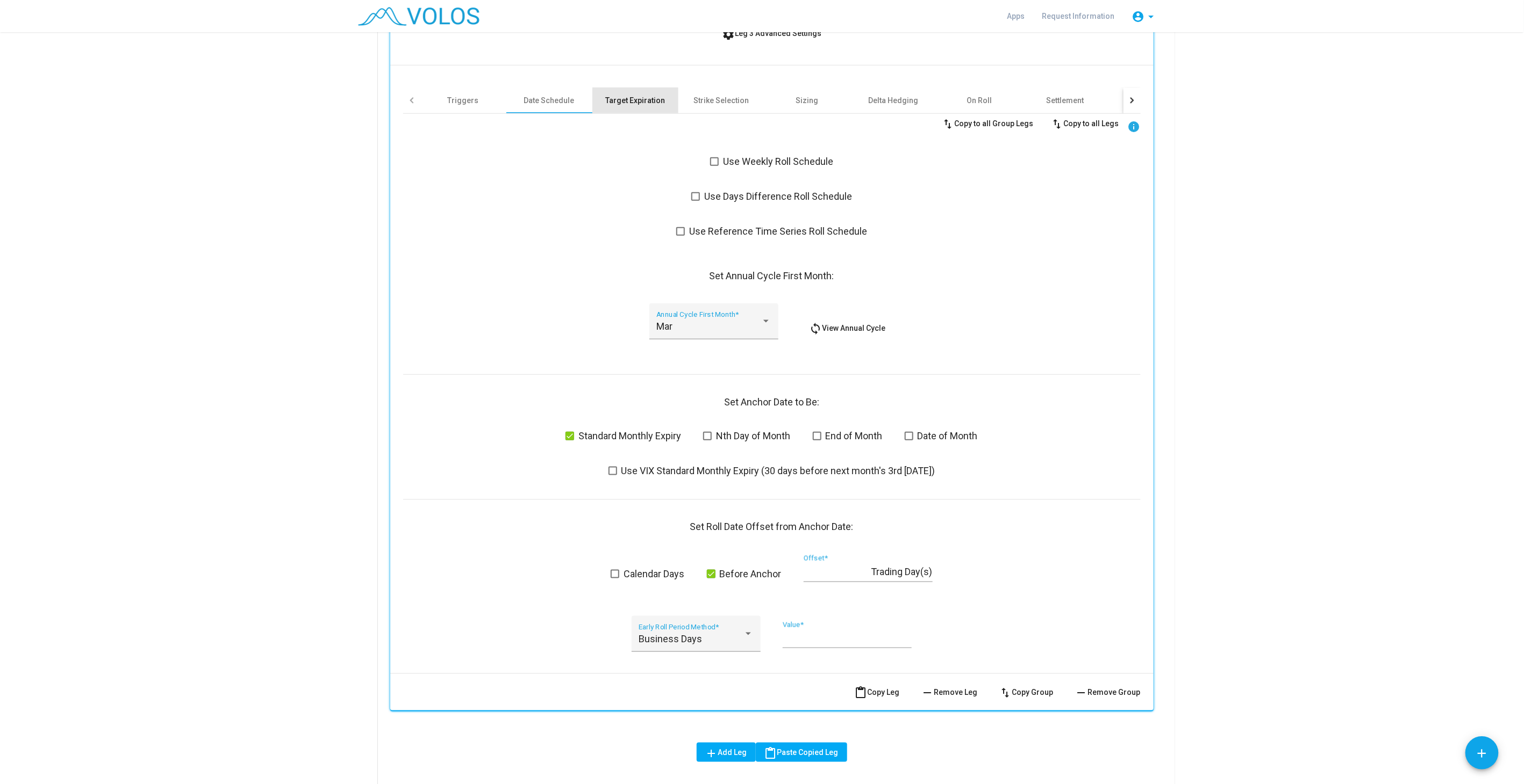
click at [635, 101] on div "Target Expiration" at bounding box center [635, 100] width 59 height 11
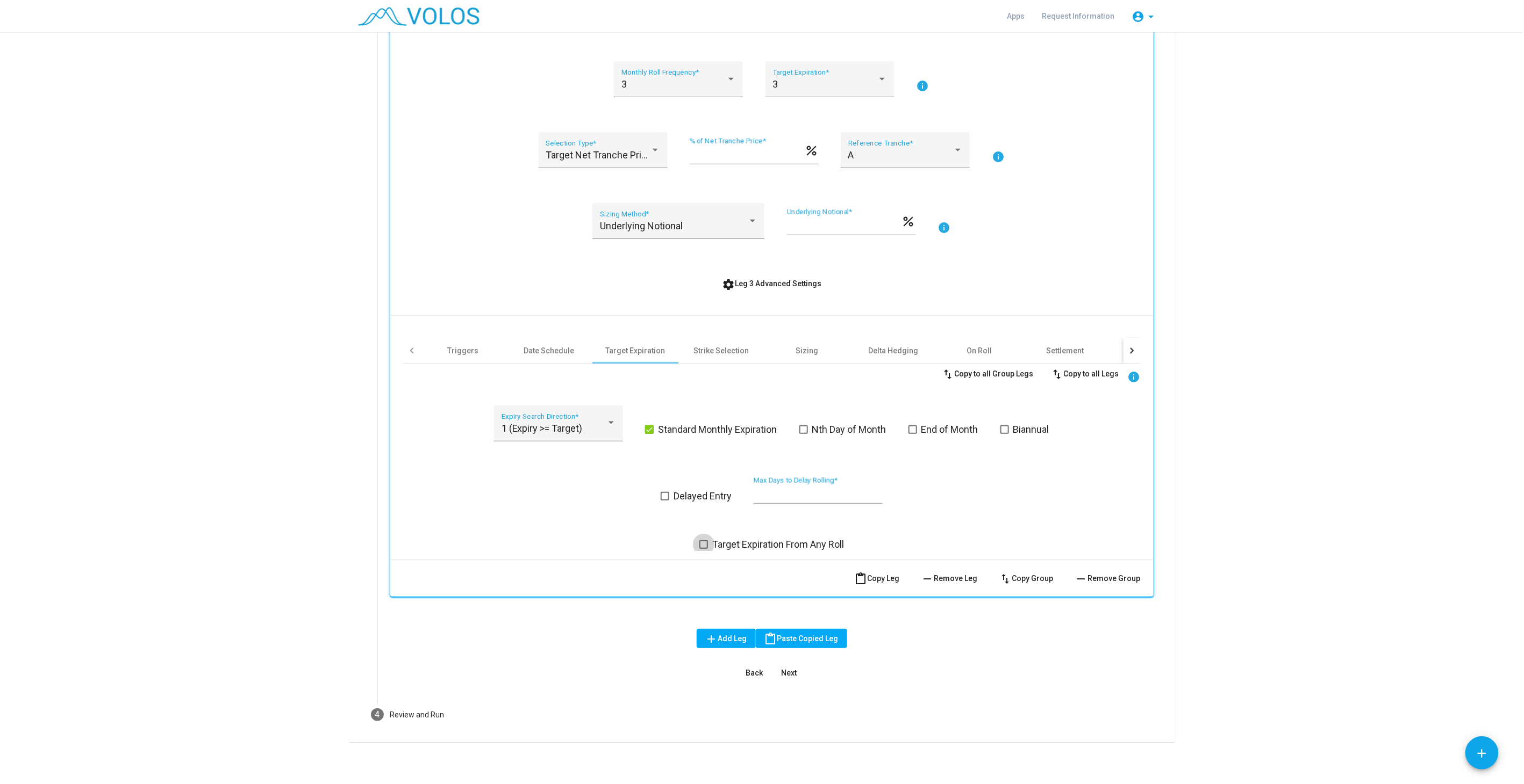
click at [755, 546] on span "Target Expiration From Any Roll" at bounding box center [778, 544] width 132 height 13
click at [1065, 347] on div "Settlement" at bounding box center [1065, 350] width 37 height 11
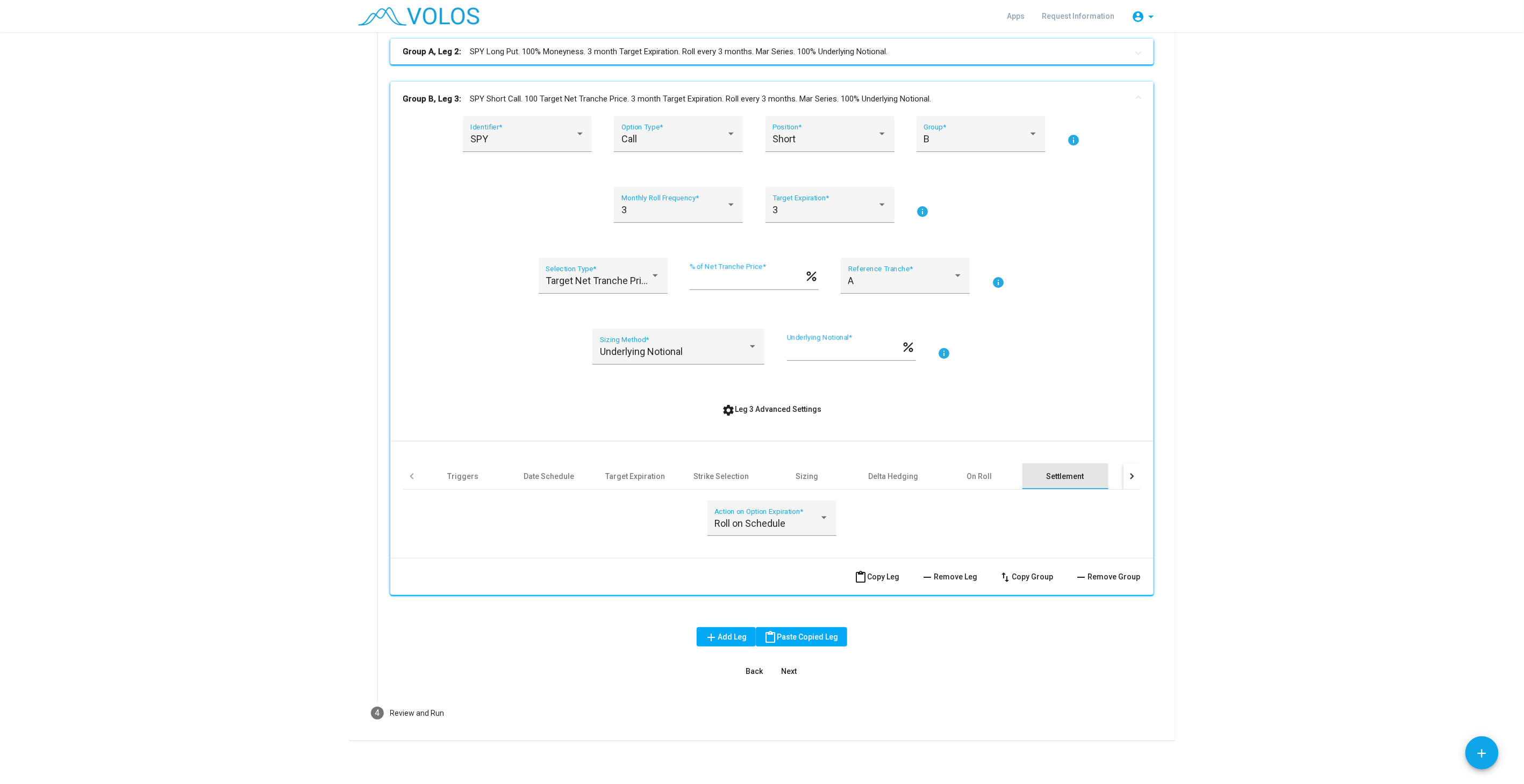
scroll to position [219, 0]
click at [764, 534] on div "Roll on Schedule Action on Option Expiration *" at bounding box center [771, 523] width 115 height 28
click at [760, 491] on span "Roll on Expiration" at bounding box center [767, 494] width 115 height 29
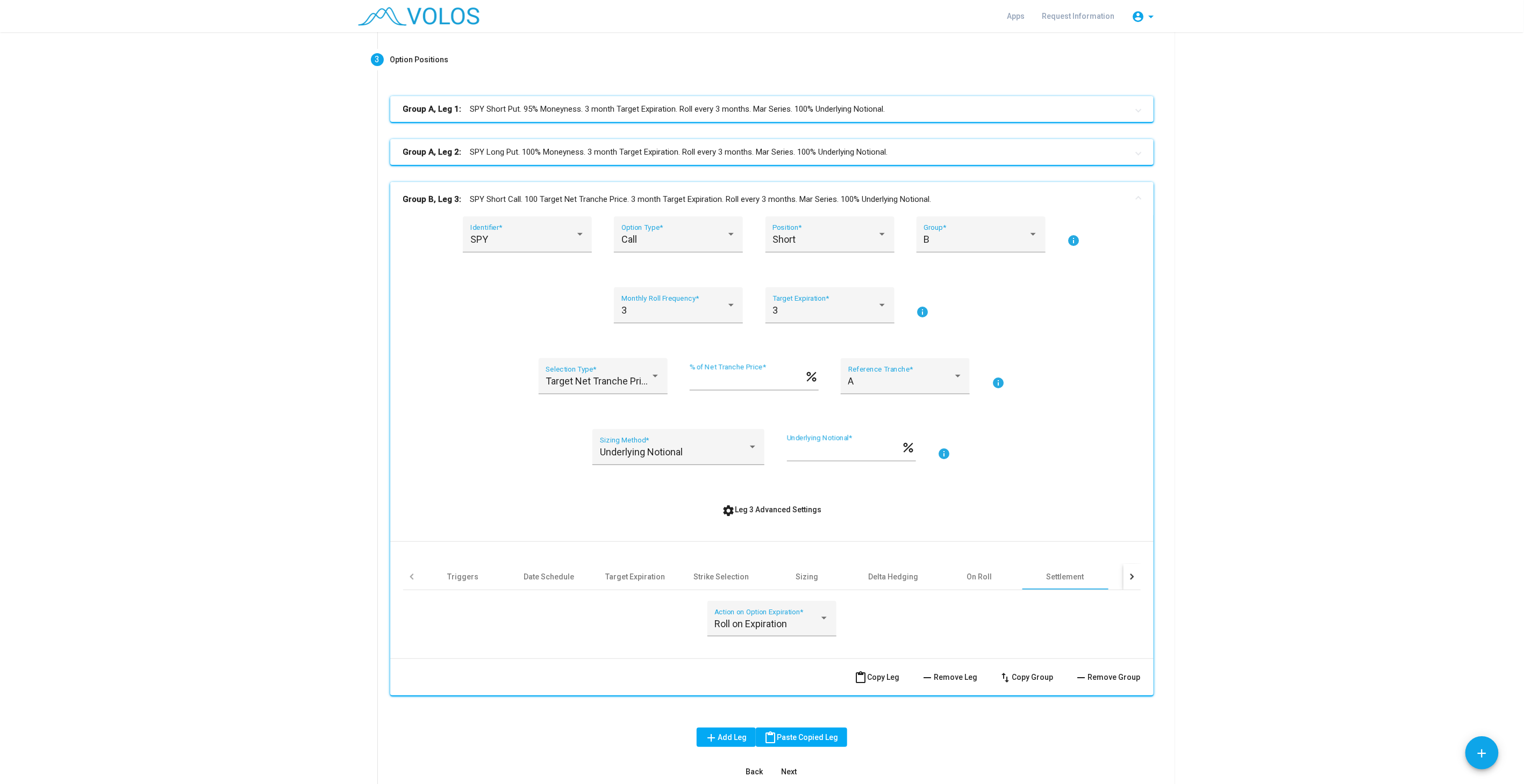
click at [900, 196] on mat-panel-title "Group B, Leg 3: SPY Short Call. 100 Target Net Tranche Price. 3 month Target Ex…" at bounding box center [765, 200] width 724 height 13
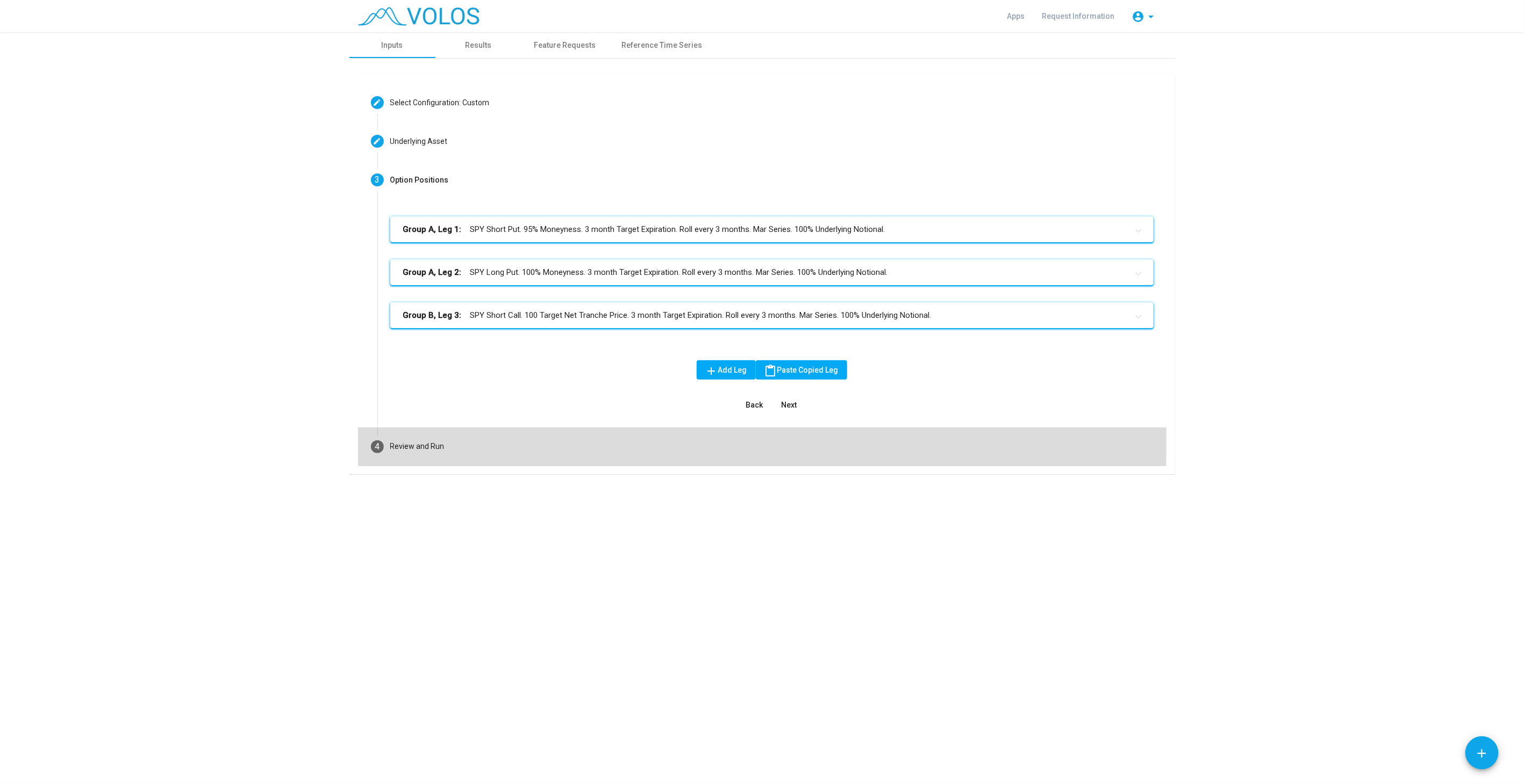
click at [506, 434] on mat-step-header "4 Review and Run" at bounding box center [762, 446] width 808 height 39
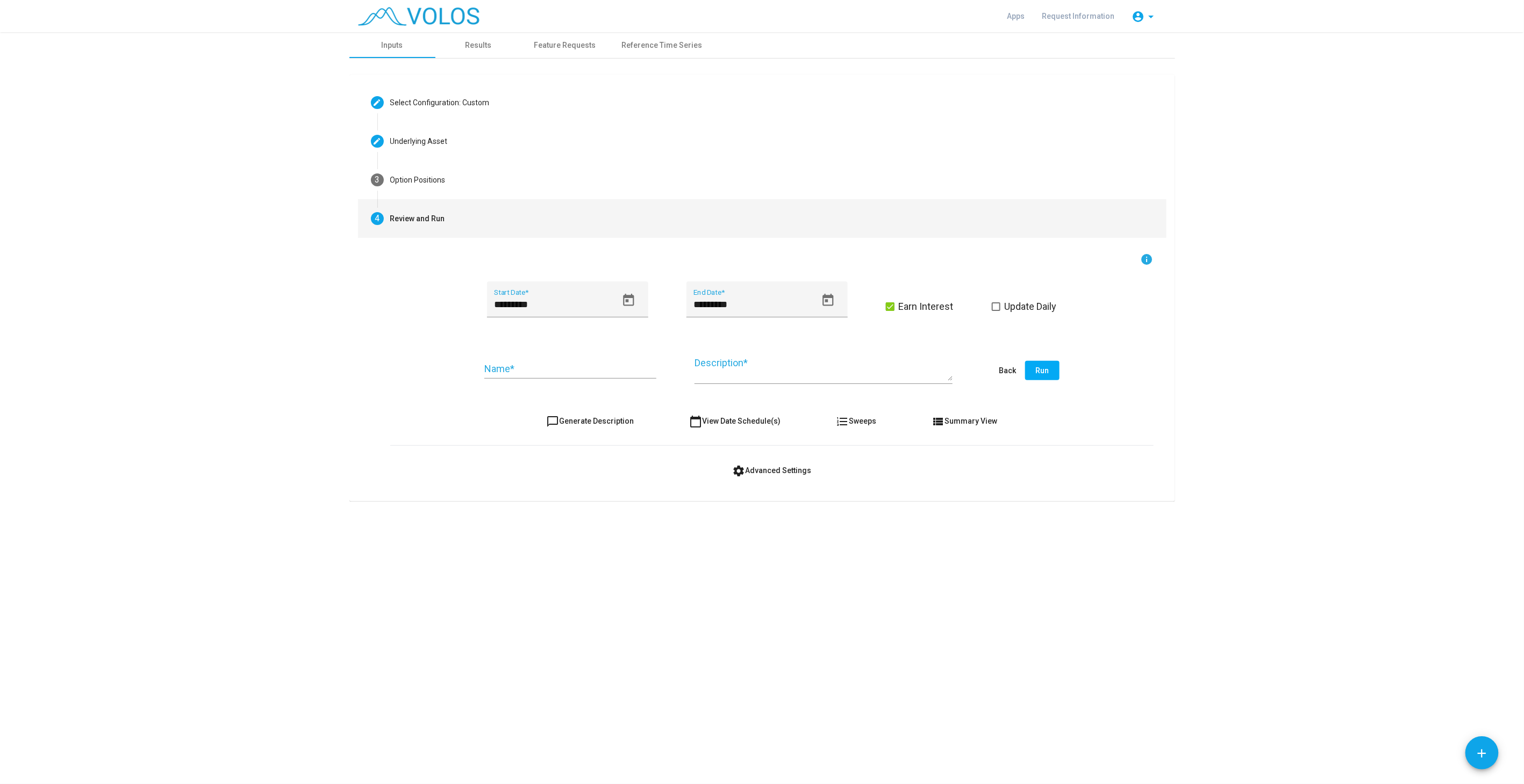
click at [581, 371] on input "Name *" at bounding box center [570, 369] width 172 height 11
click at [560, 372] on input "***" at bounding box center [570, 369] width 172 height 11
type input "***"
click at [628, 300] on icon "Open calendar" at bounding box center [628, 300] width 15 height 15
click at [528, 338] on span "[DATE]" at bounding box center [513, 340] width 30 height 9
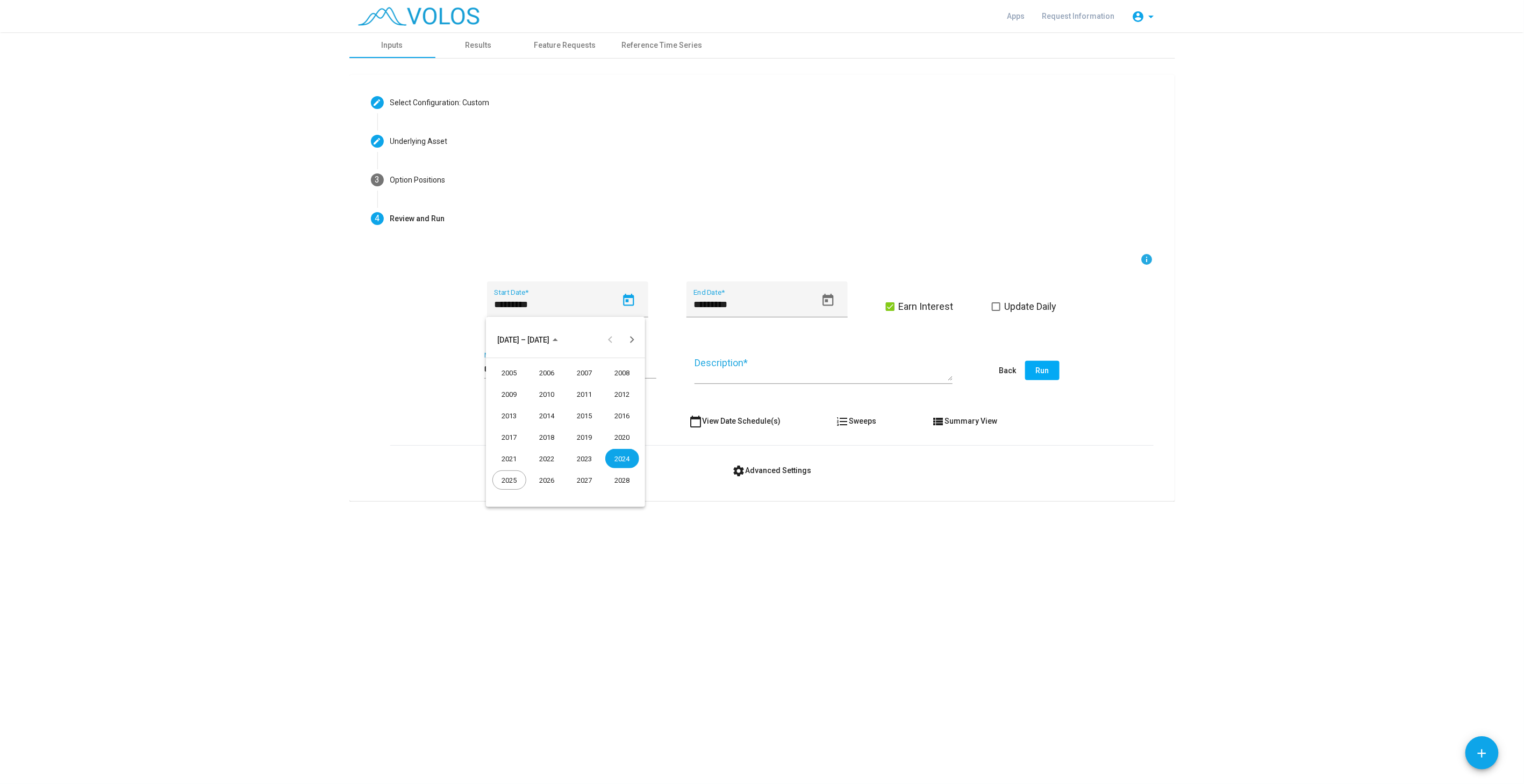
click at [500, 376] on div "2005" at bounding box center [509, 372] width 34 height 20
click at [509, 392] on div "JAN" at bounding box center [509, 394] width 34 height 20
click at [586, 444] on div "20" at bounding box center [586, 450] width 20 height 20
type input "*********"
click at [571, 373] on input "***" at bounding box center [570, 369] width 172 height 11
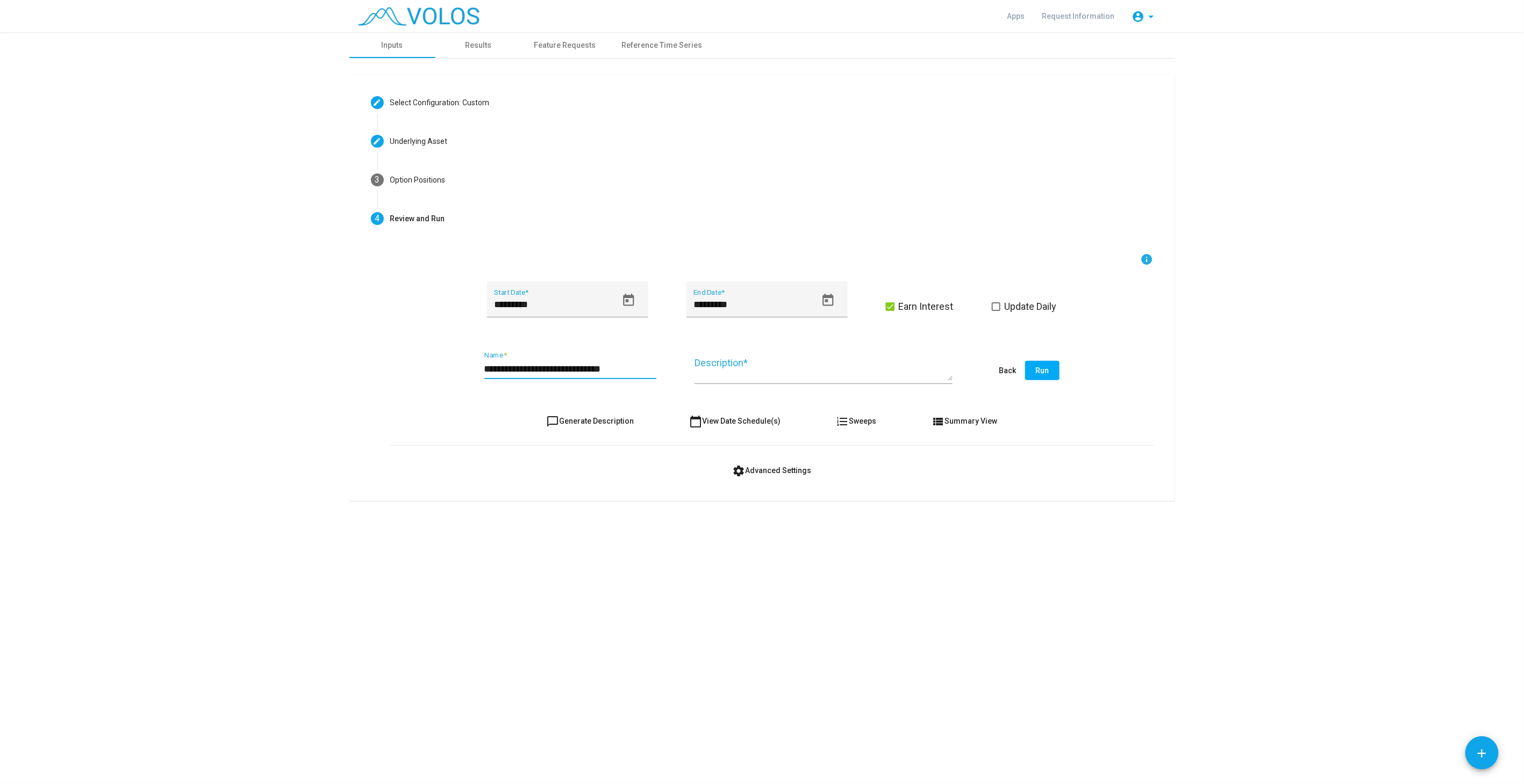
click at [590, 370] on input "**********" at bounding box center [570, 369] width 172 height 11
click at [609, 366] on input "**********" at bounding box center [570, 369] width 172 height 11
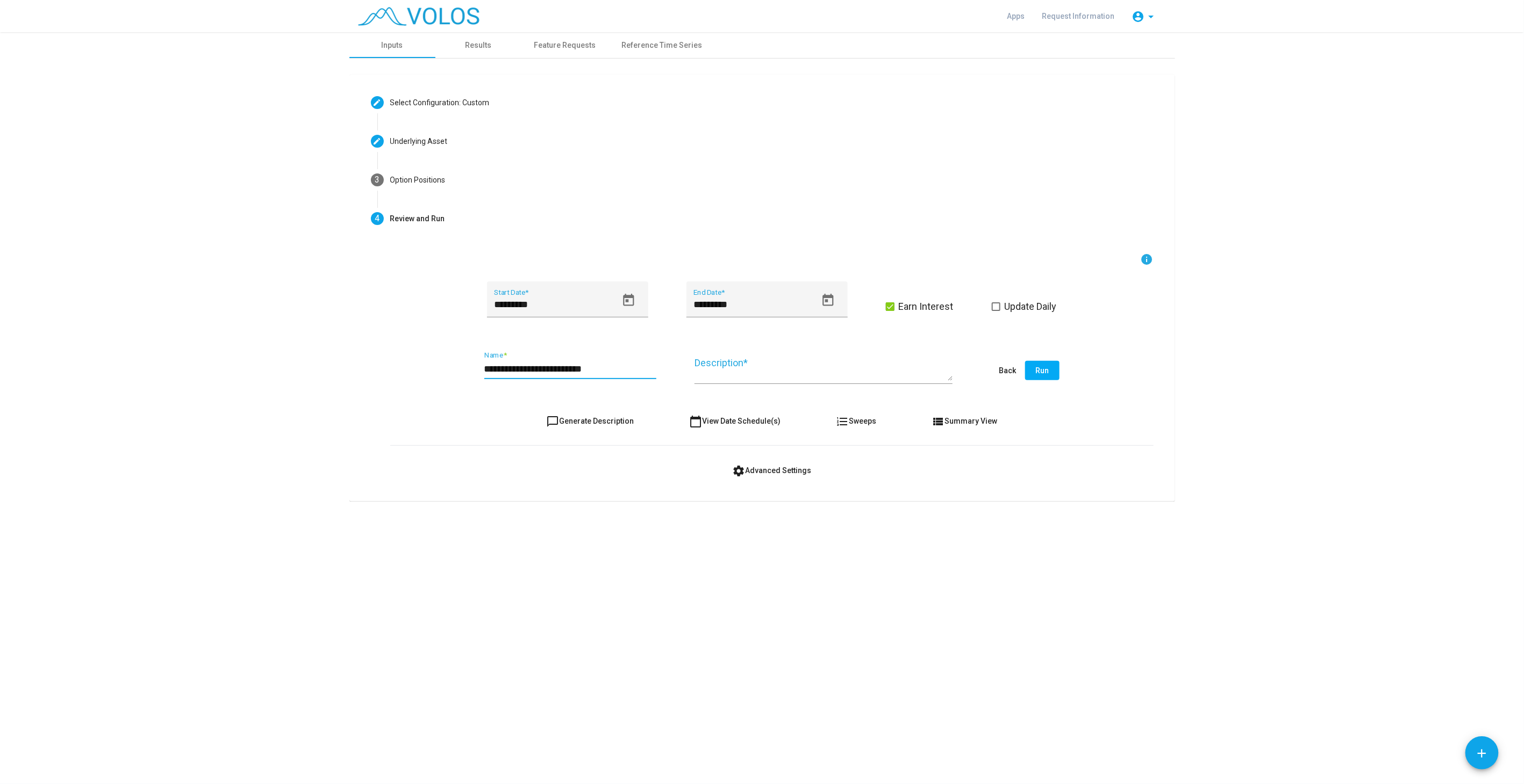
type input "**********"
click at [595, 419] on span "chat_bubble_outline Generate Description" at bounding box center [590, 421] width 87 height 9
type textarea "**********"
click at [776, 467] on span "settings Advanced Settings" at bounding box center [771, 470] width 79 height 9
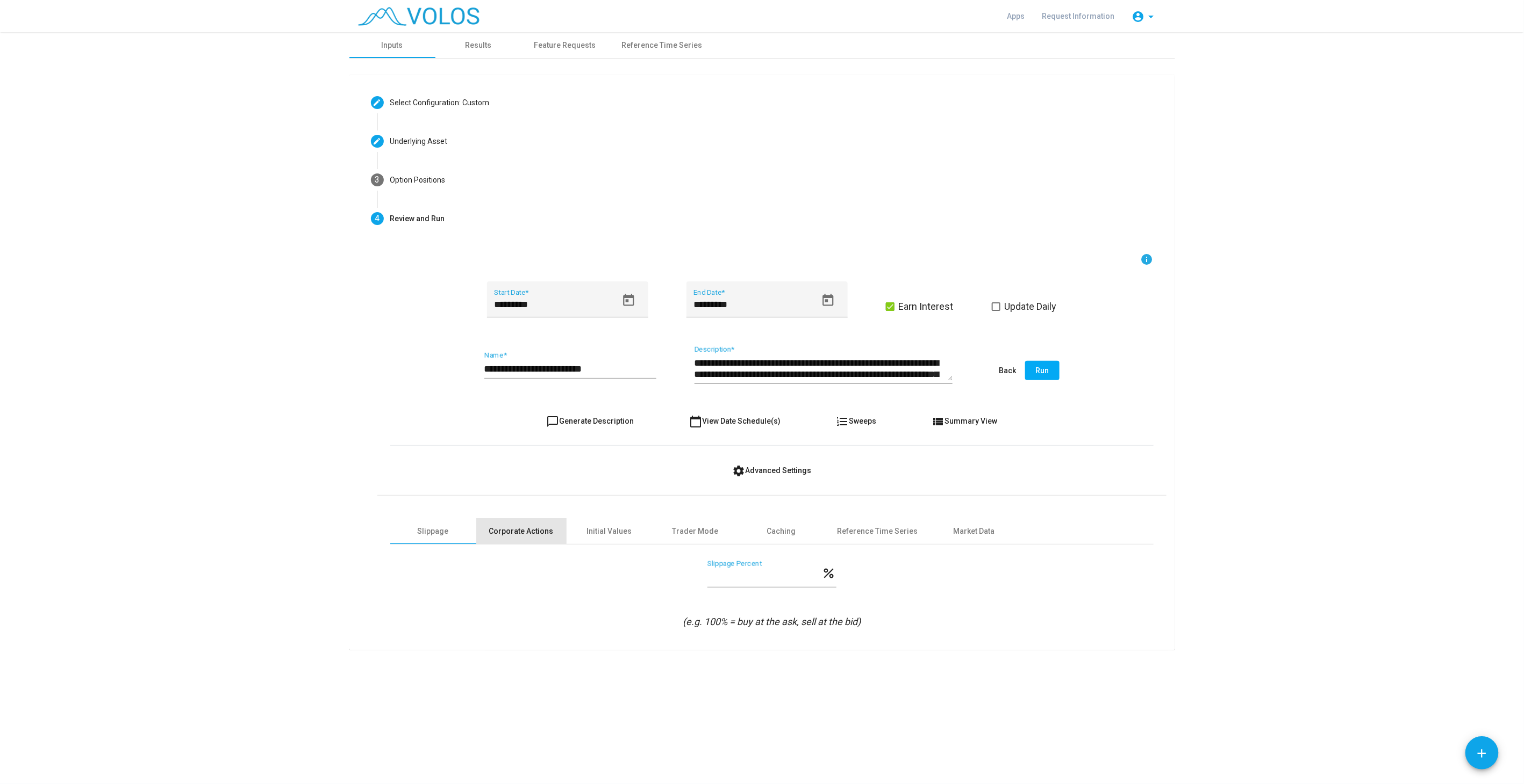
click at [548, 527] on div "Corporate Actions" at bounding box center [521, 532] width 65 height 11
click at [596, 528] on div "Initial Values" at bounding box center [609, 532] width 45 height 11
drag, startPoint x: 740, startPoint y: 591, endPoint x: 638, endPoint y: 585, distance: 102.2
click at [638, 585] on div "*** Starting Value *" at bounding box center [772, 589] width 763 height 57
type input "********"
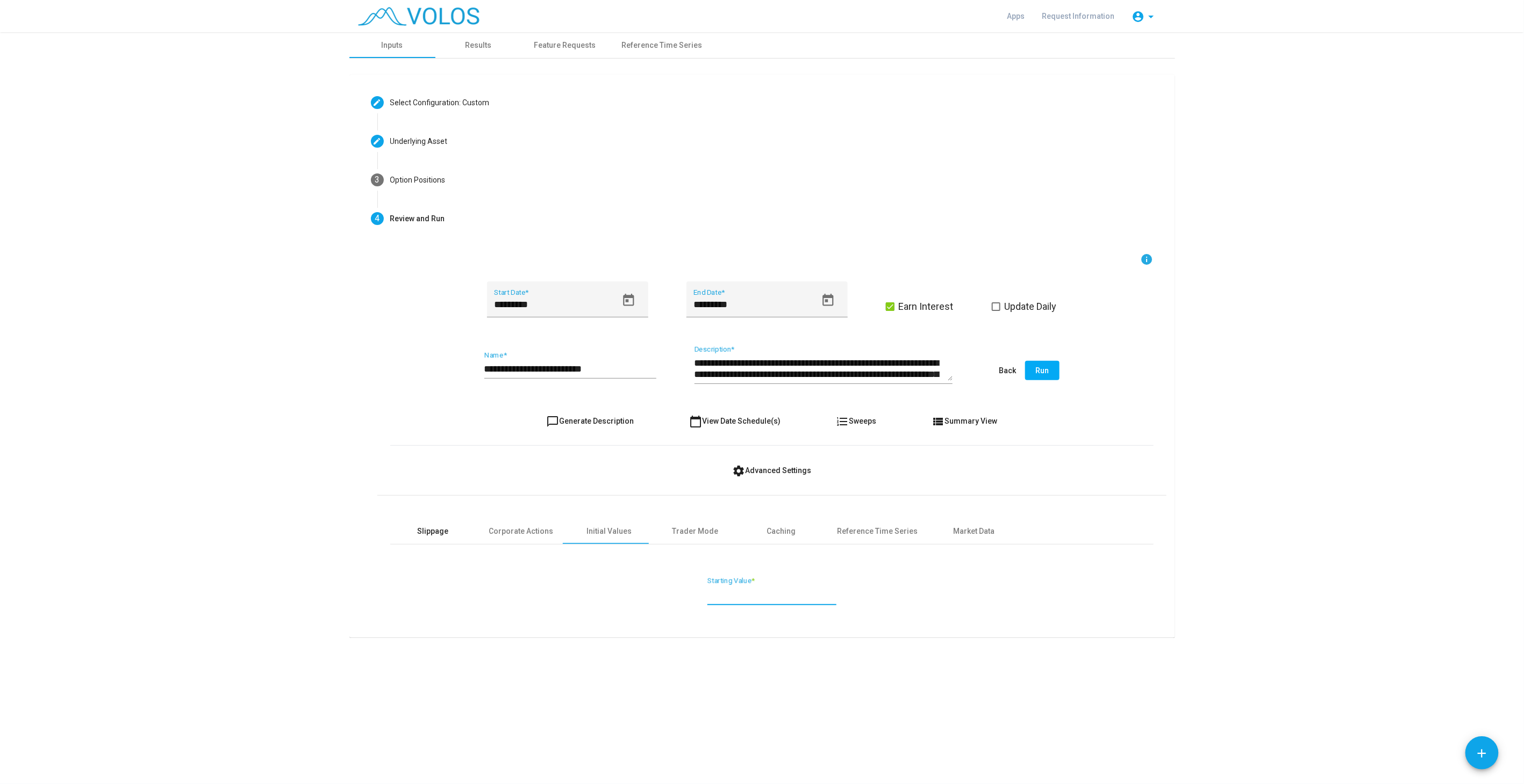
click at [421, 520] on div "Slippage" at bounding box center [433, 531] width 86 height 26
click at [614, 368] on input "**********" at bounding box center [570, 369] width 172 height 11
click at [545, 459] on form "**********" at bounding box center [772, 441] width 763 height 376
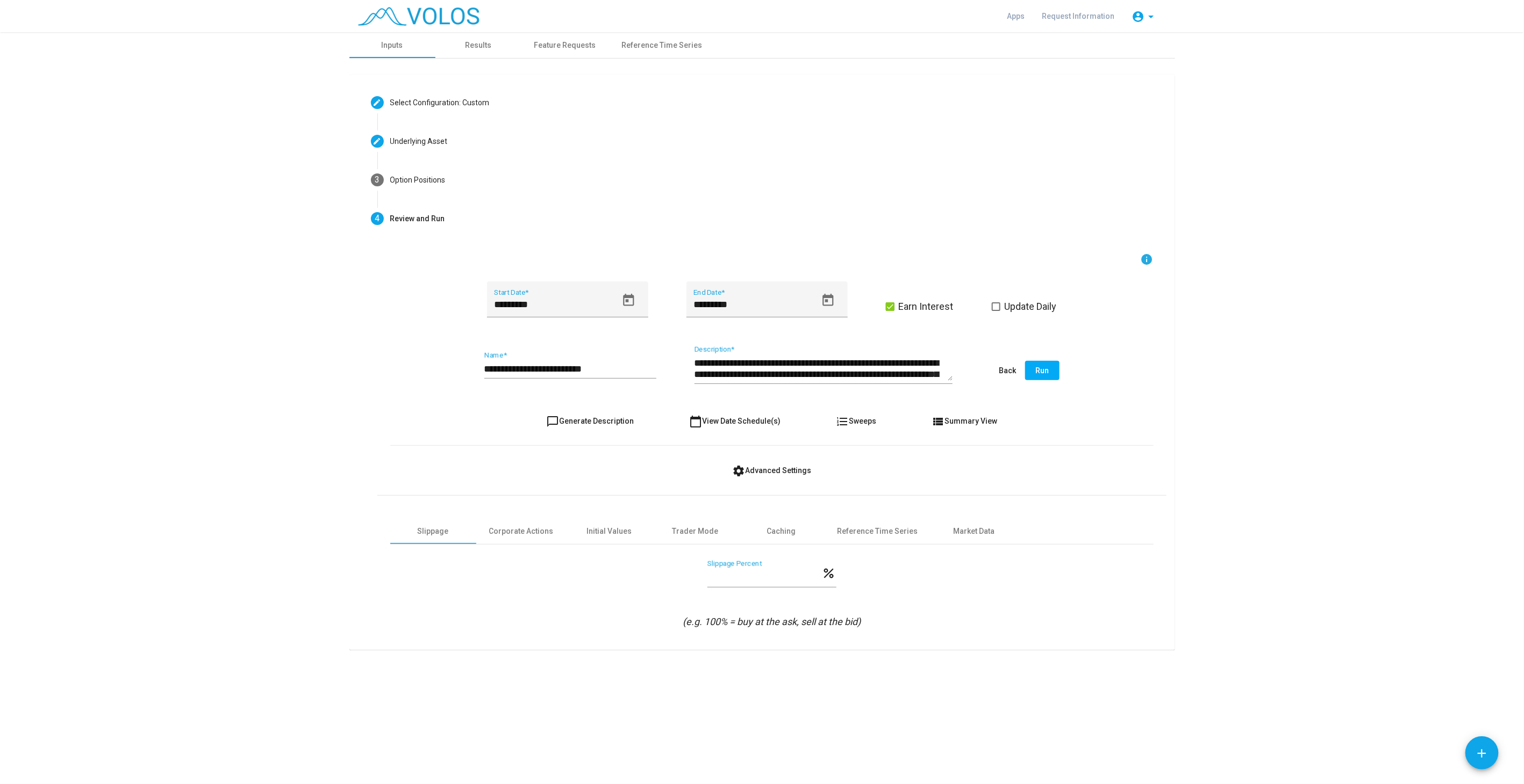
click at [1047, 374] on button "Run" at bounding box center [1042, 371] width 34 height 20
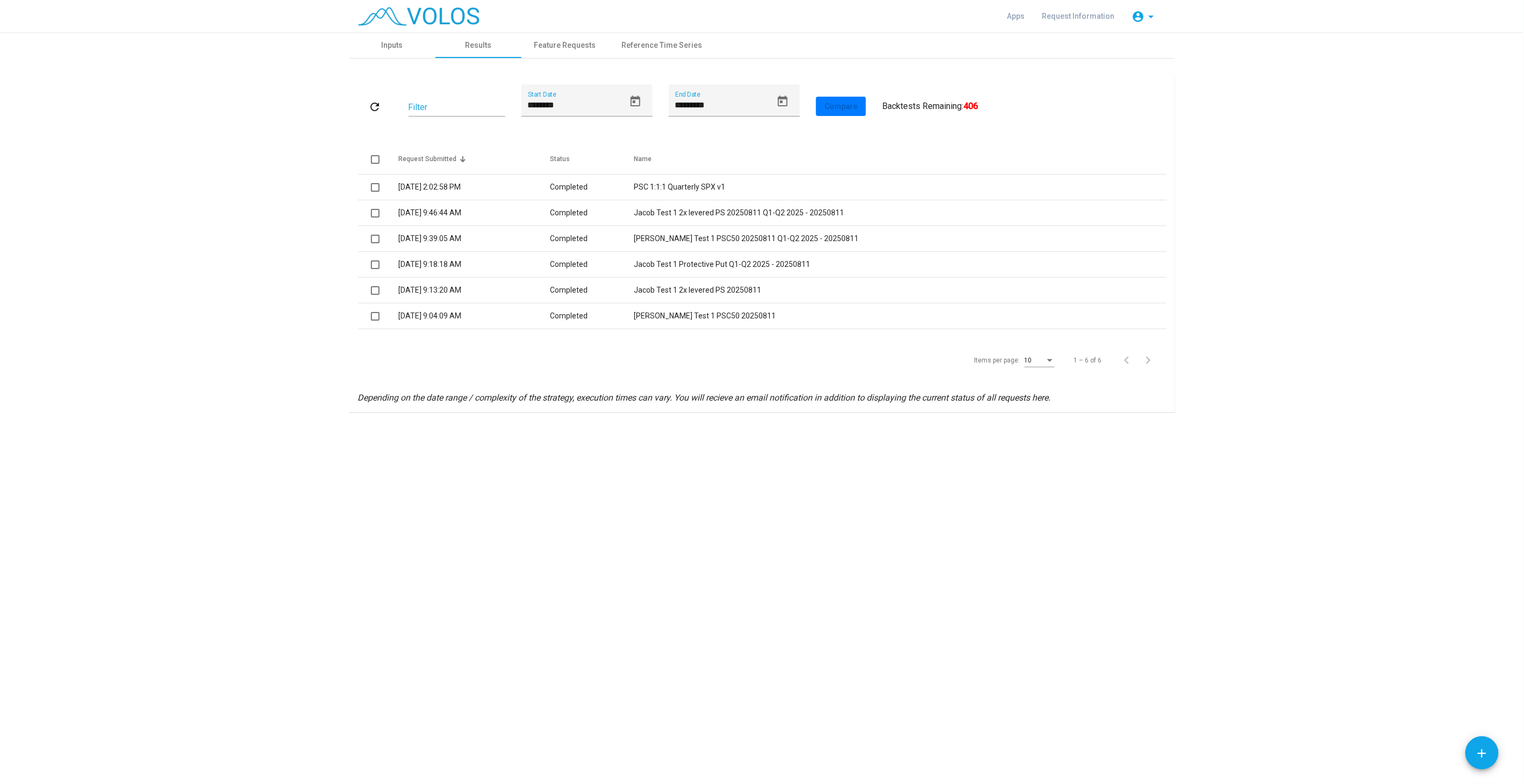
click at [634, 183] on td "Completed" at bounding box center [592, 187] width 84 height 26
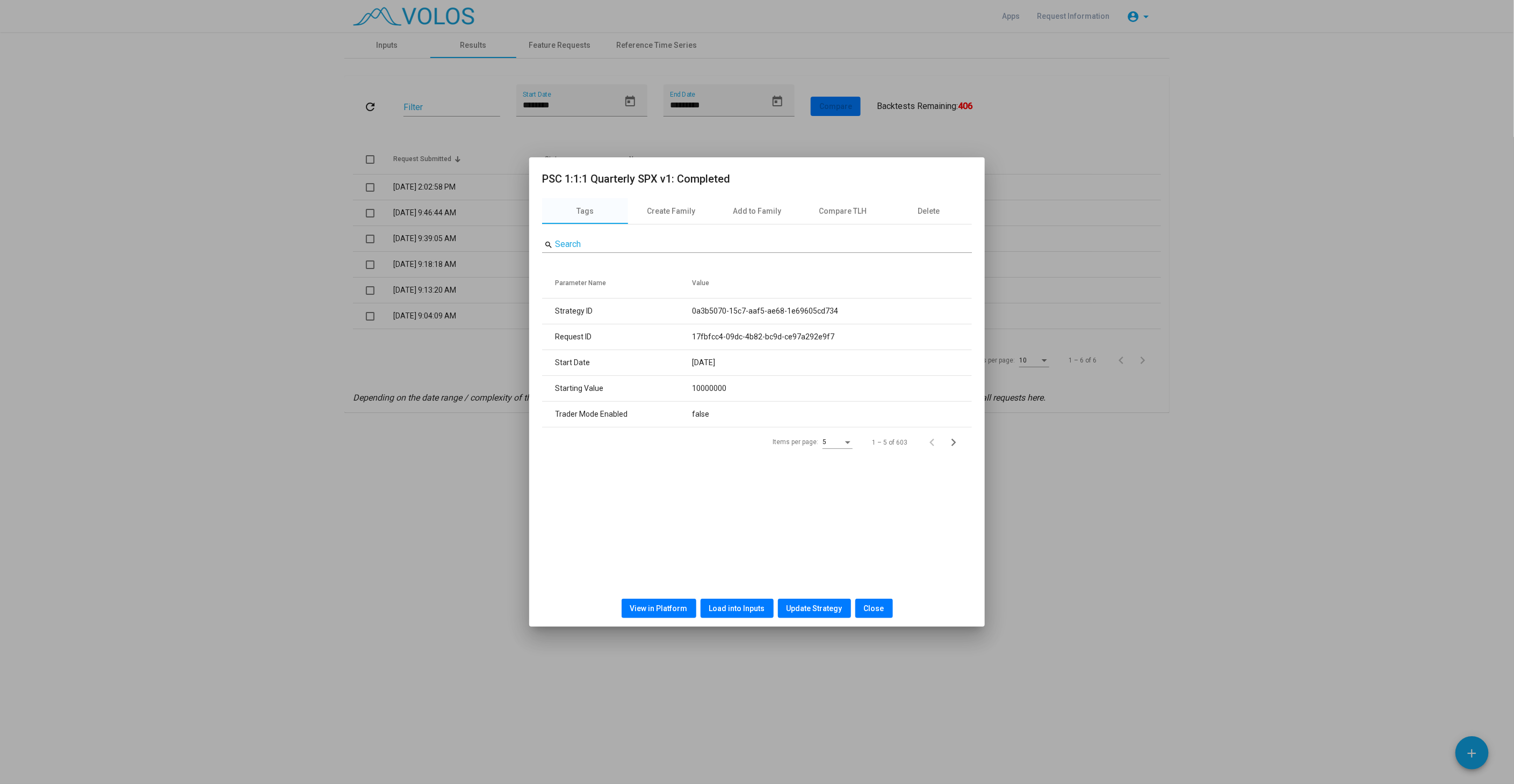
click at [737, 613] on span "Load into Inputs" at bounding box center [737, 609] width 56 height 9
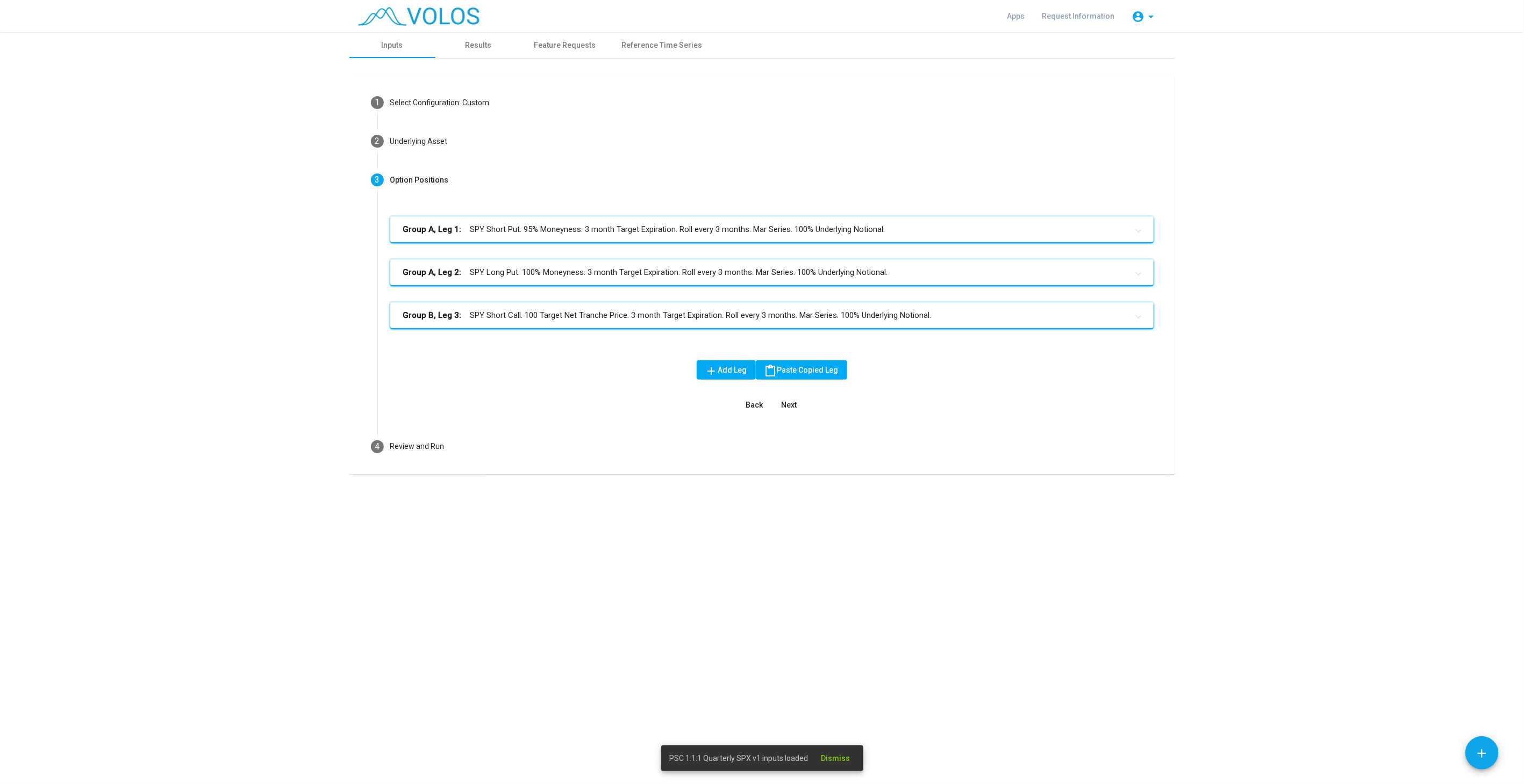
click at [574, 227] on mat-panel-title "Group A, Leg 1: SPY Short Put. 95% Moneyness. 3 month Target Expiration. Roll e…" at bounding box center [765, 230] width 724 height 13
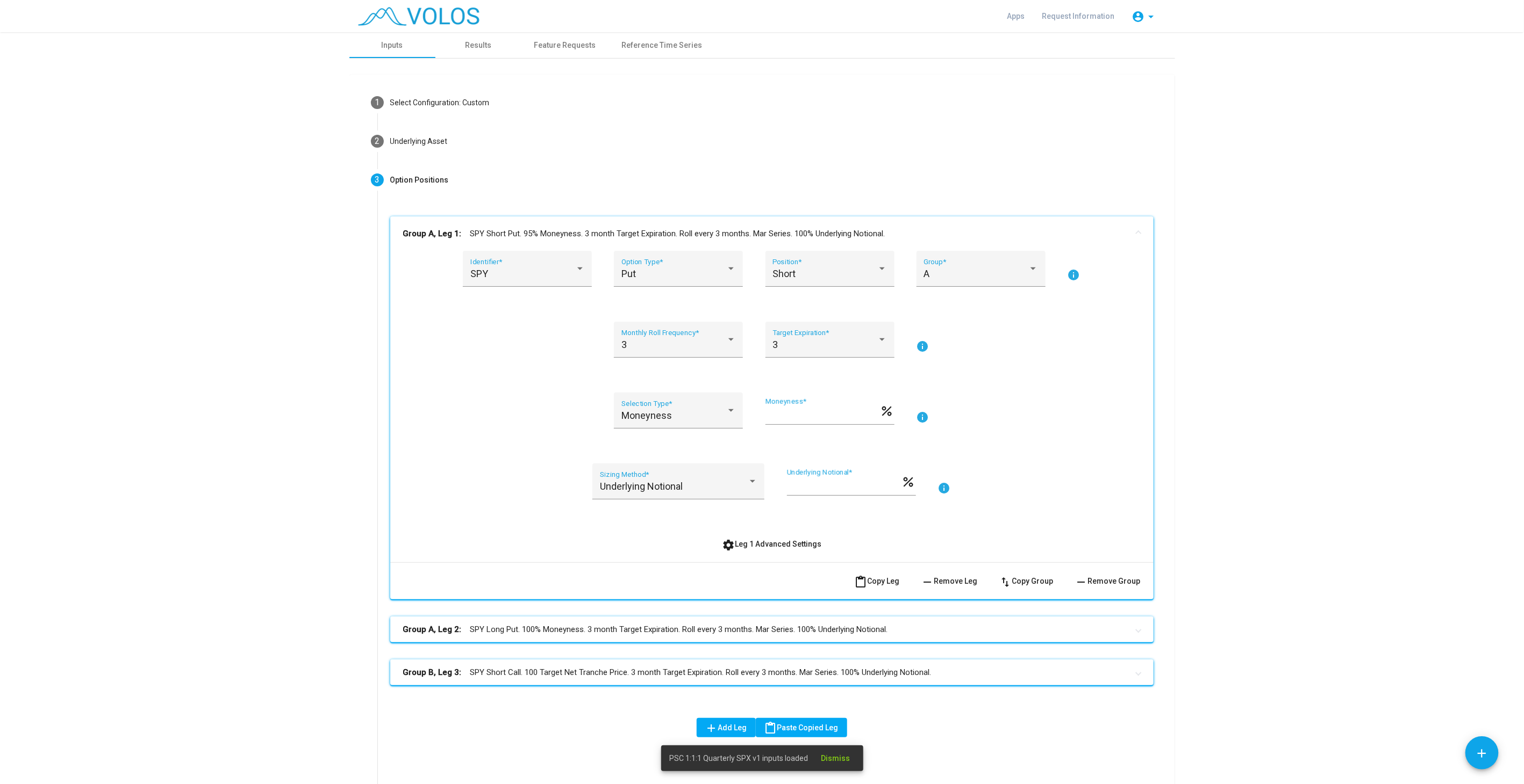
click at [1296, 613] on as-strategy-engine-wrapper "**********" at bounding box center [762, 432] width 1524 height 800
click at [465, 40] on div "Results" at bounding box center [478, 46] width 27 height 11
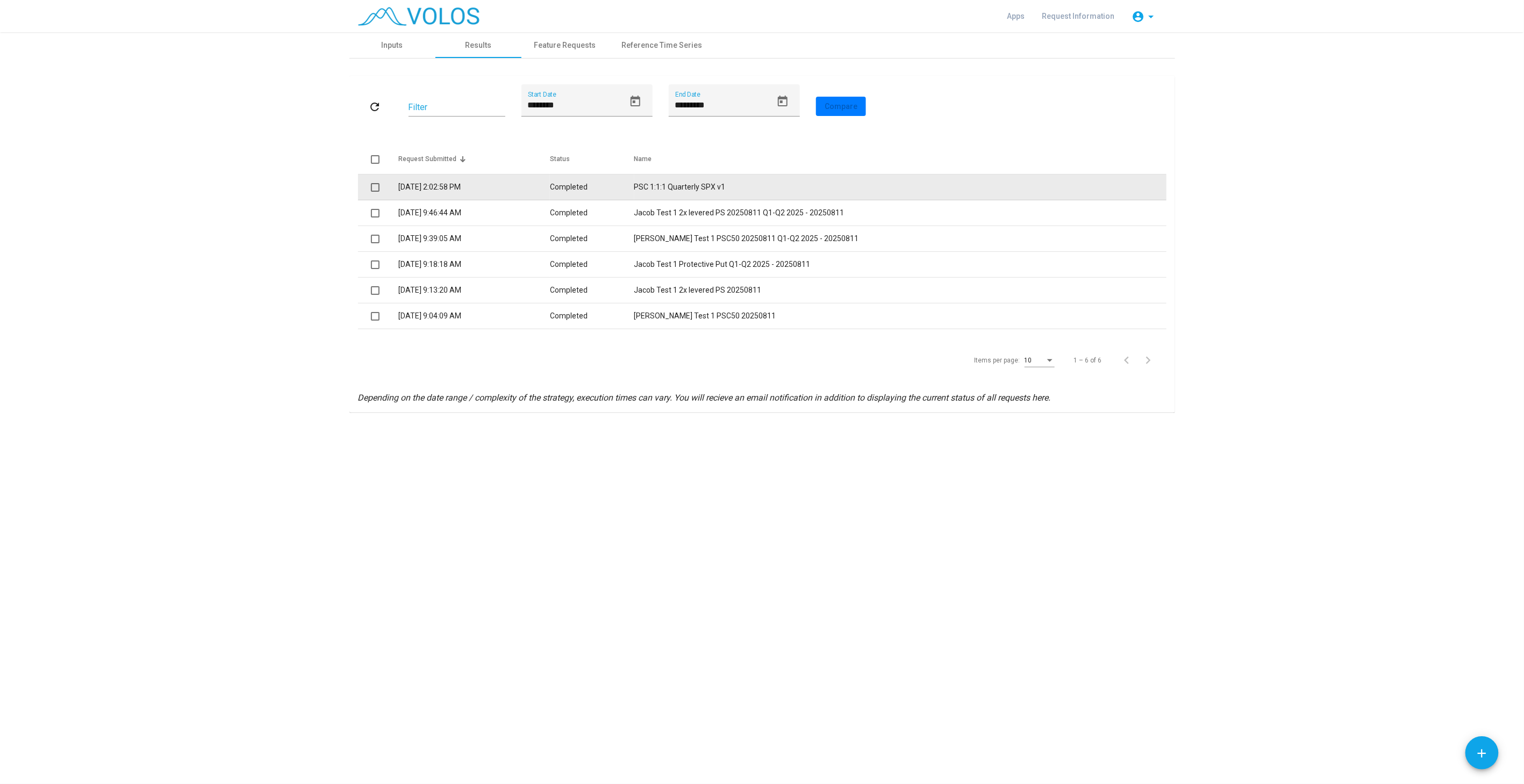
click at [598, 185] on td "Completed" at bounding box center [592, 187] width 84 height 26
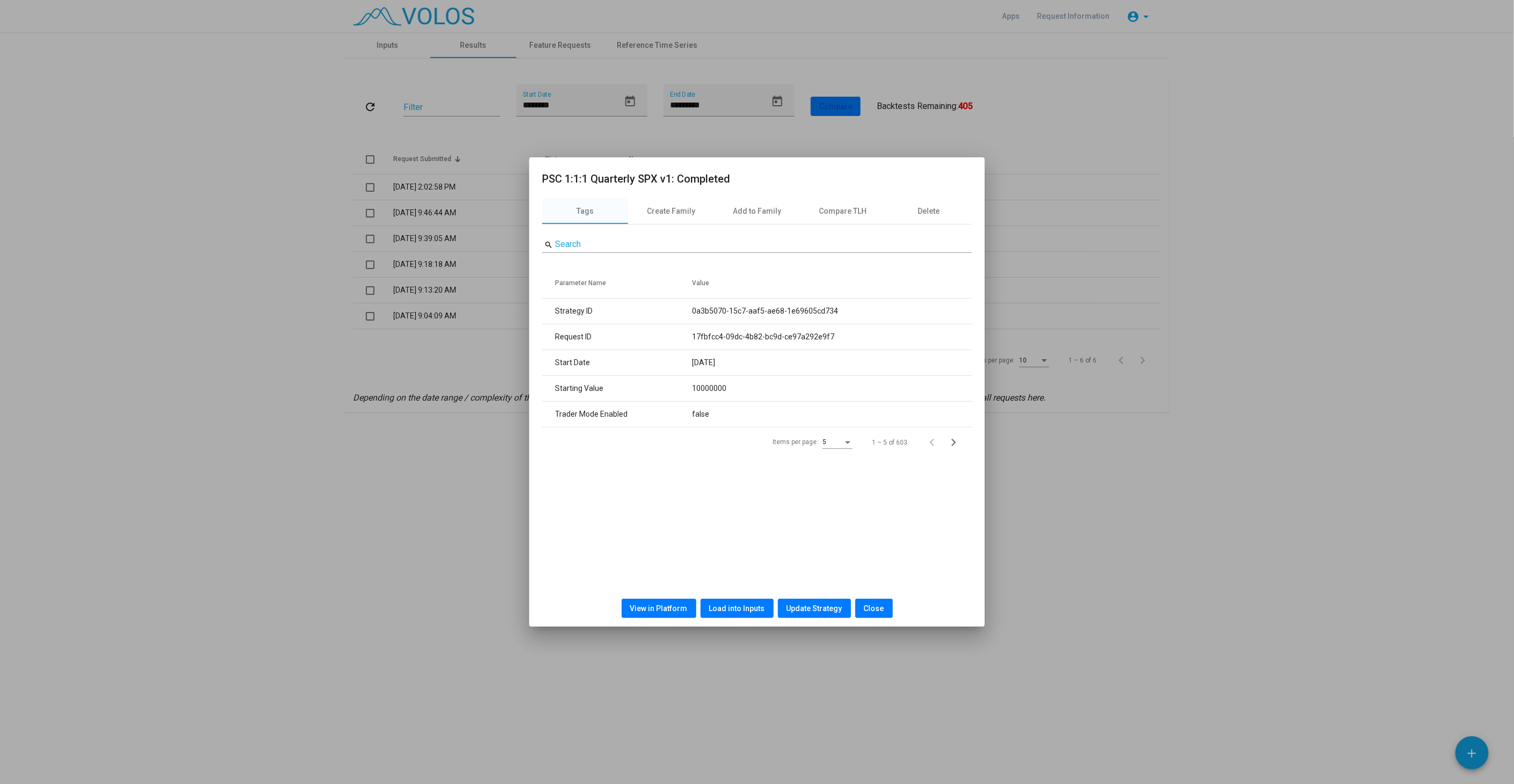
click at [675, 612] on span "View in Platform" at bounding box center [659, 609] width 58 height 9
click at [885, 613] on button "Close" at bounding box center [874, 608] width 37 height 20
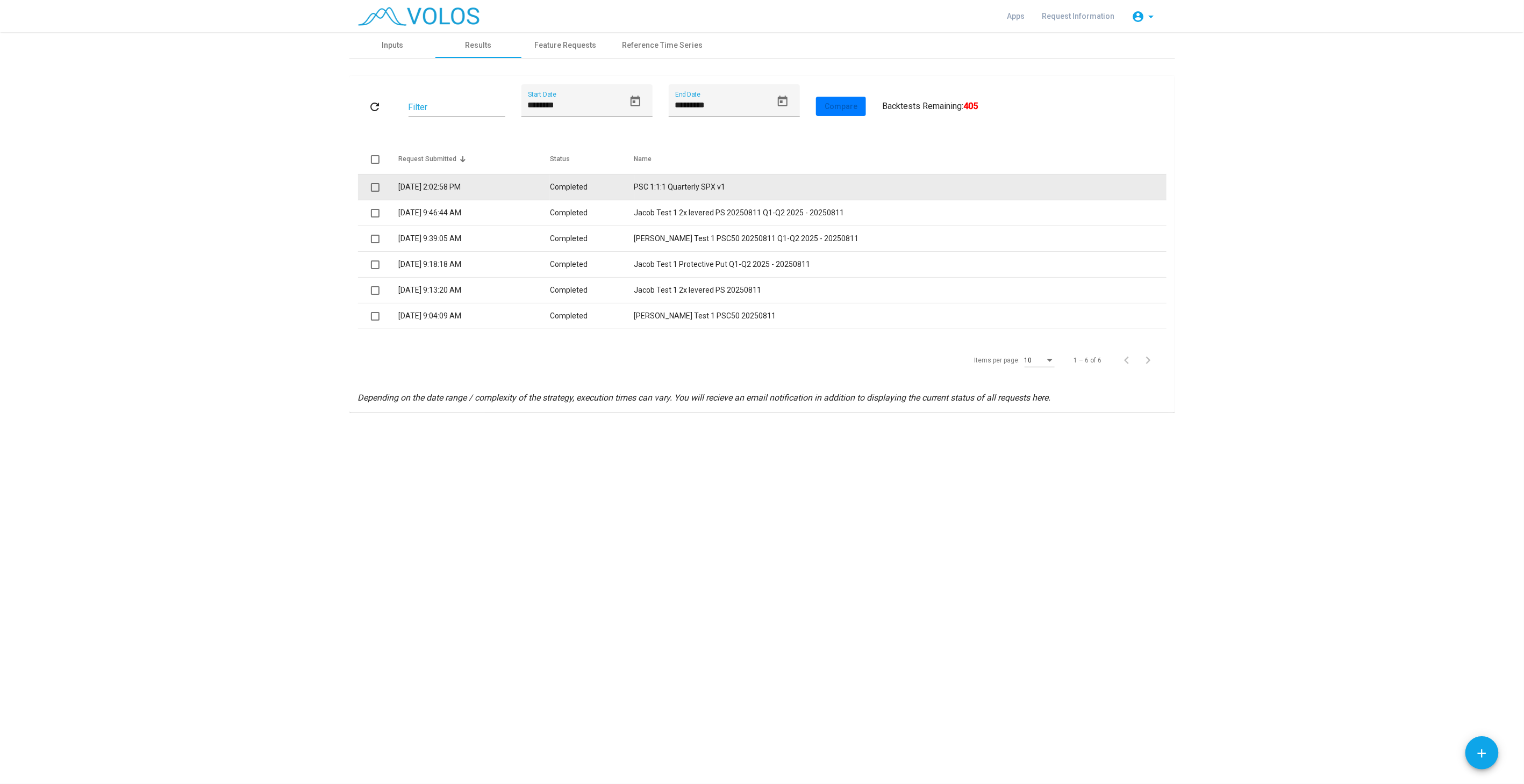
click at [634, 187] on td "Completed" at bounding box center [592, 187] width 84 height 26
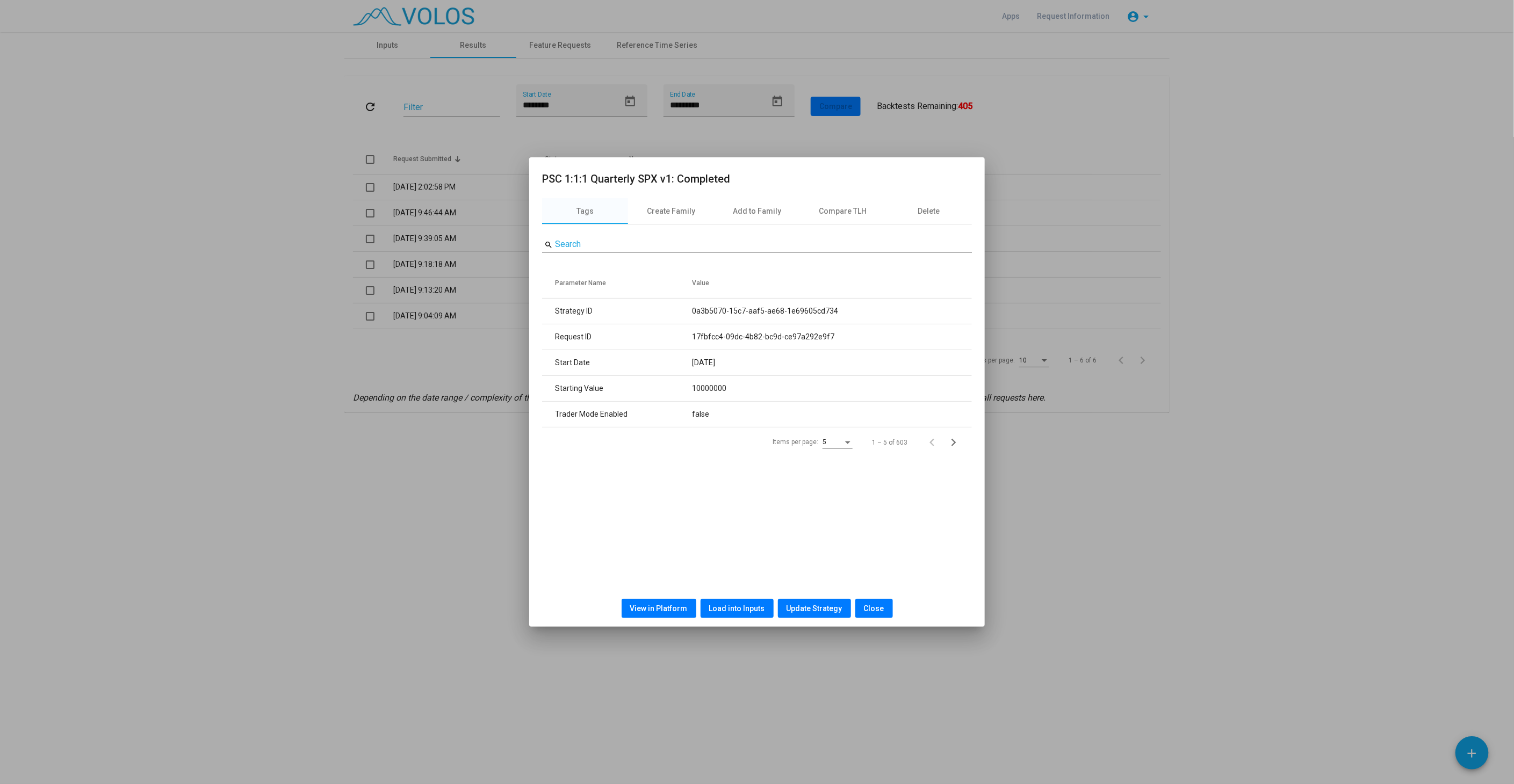
click at [722, 609] on span "Load into Inputs" at bounding box center [737, 609] width 56 height 9
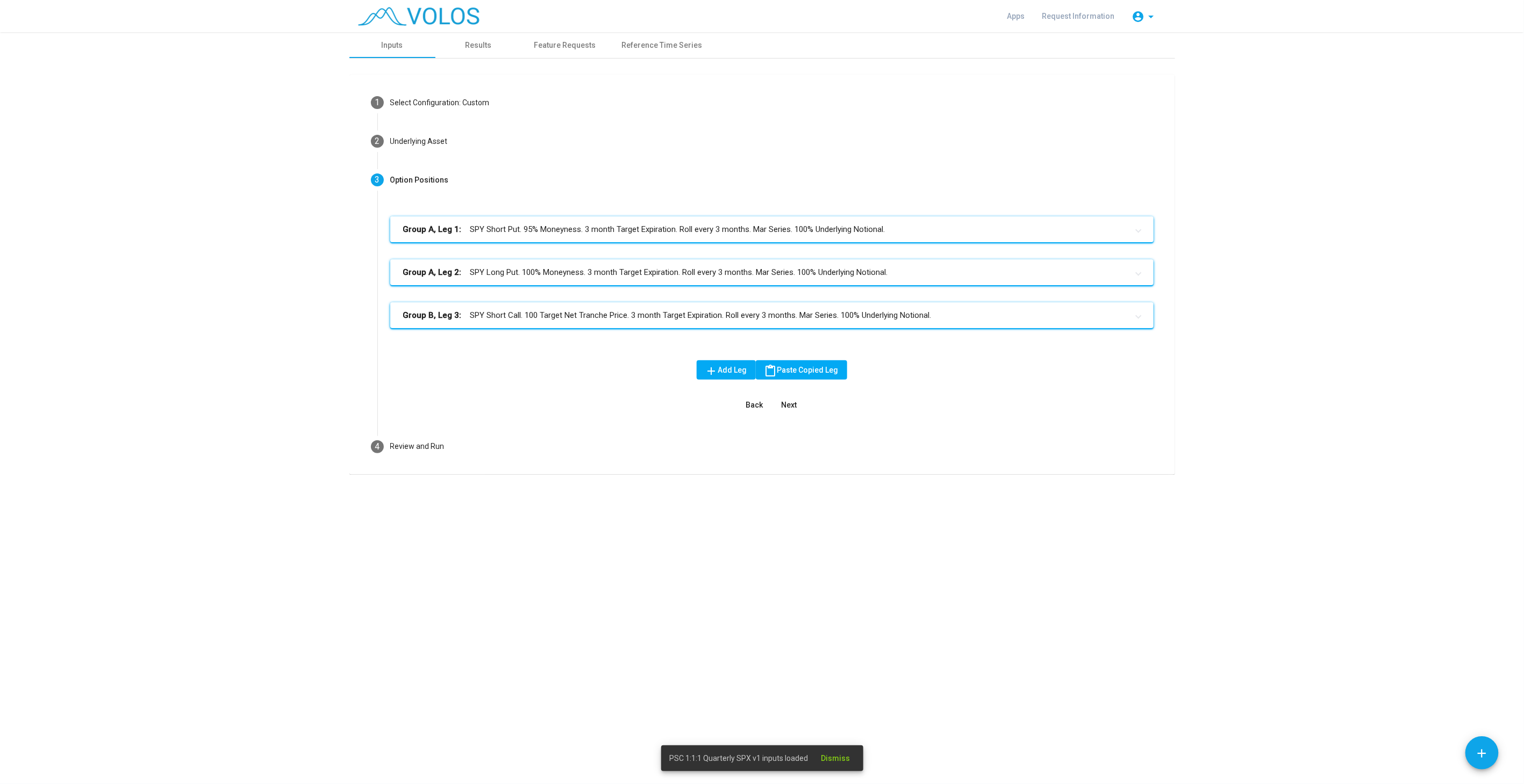
click at [731, 234] on mat-panel-title "Group A, Leg 1: SPY Short Put. 95% Moneyness. 3 month Target Expiration. Roll e…" at bounding box center [765, 230] width 724 height 13
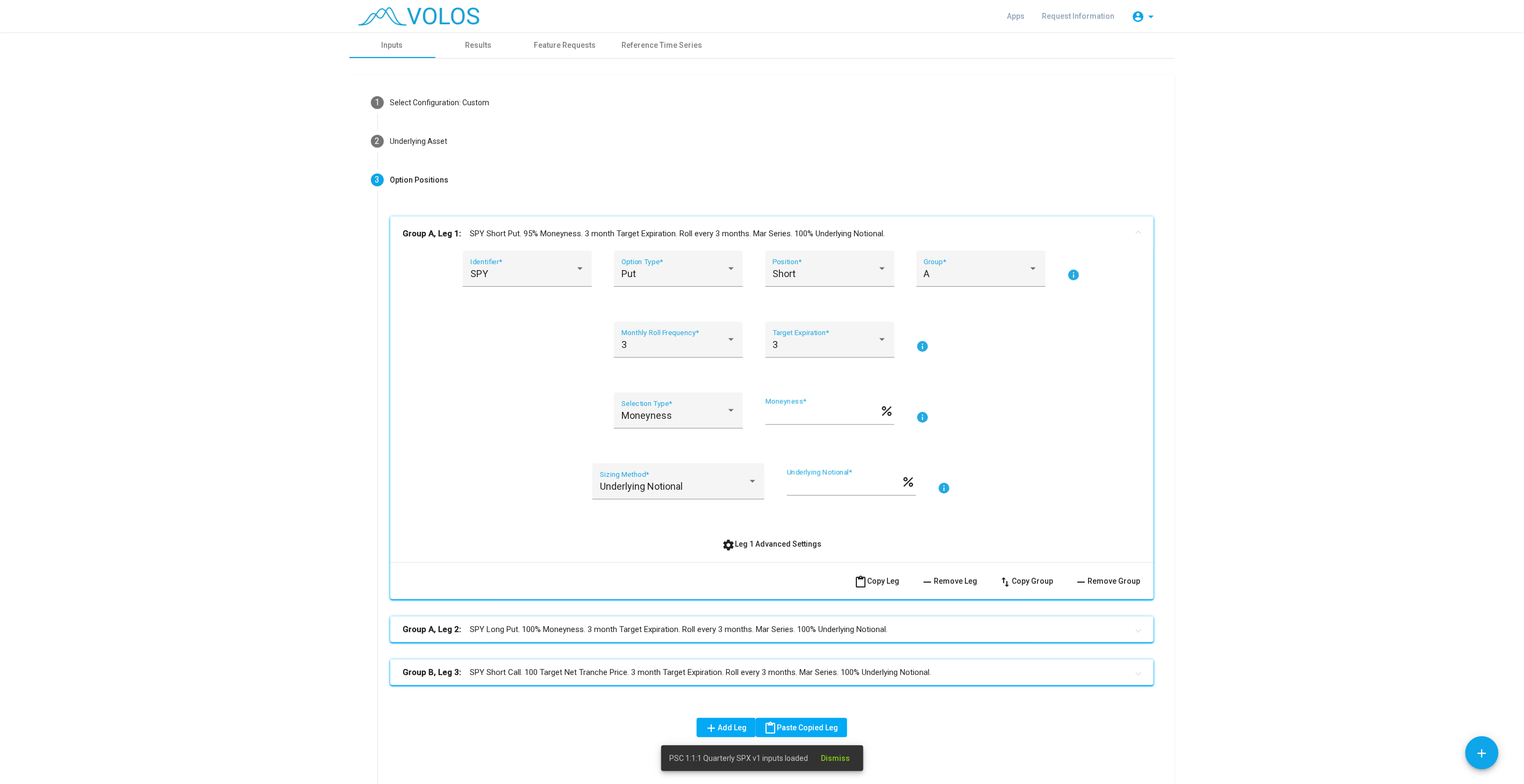
click at [731, 234] on mat-panel-title "Group A, Leg 1: SPY Short Put. 95% Moneyness. 3 month Target Expiration. Roll e…" at bounding box center [765, 234] width 724 height 13
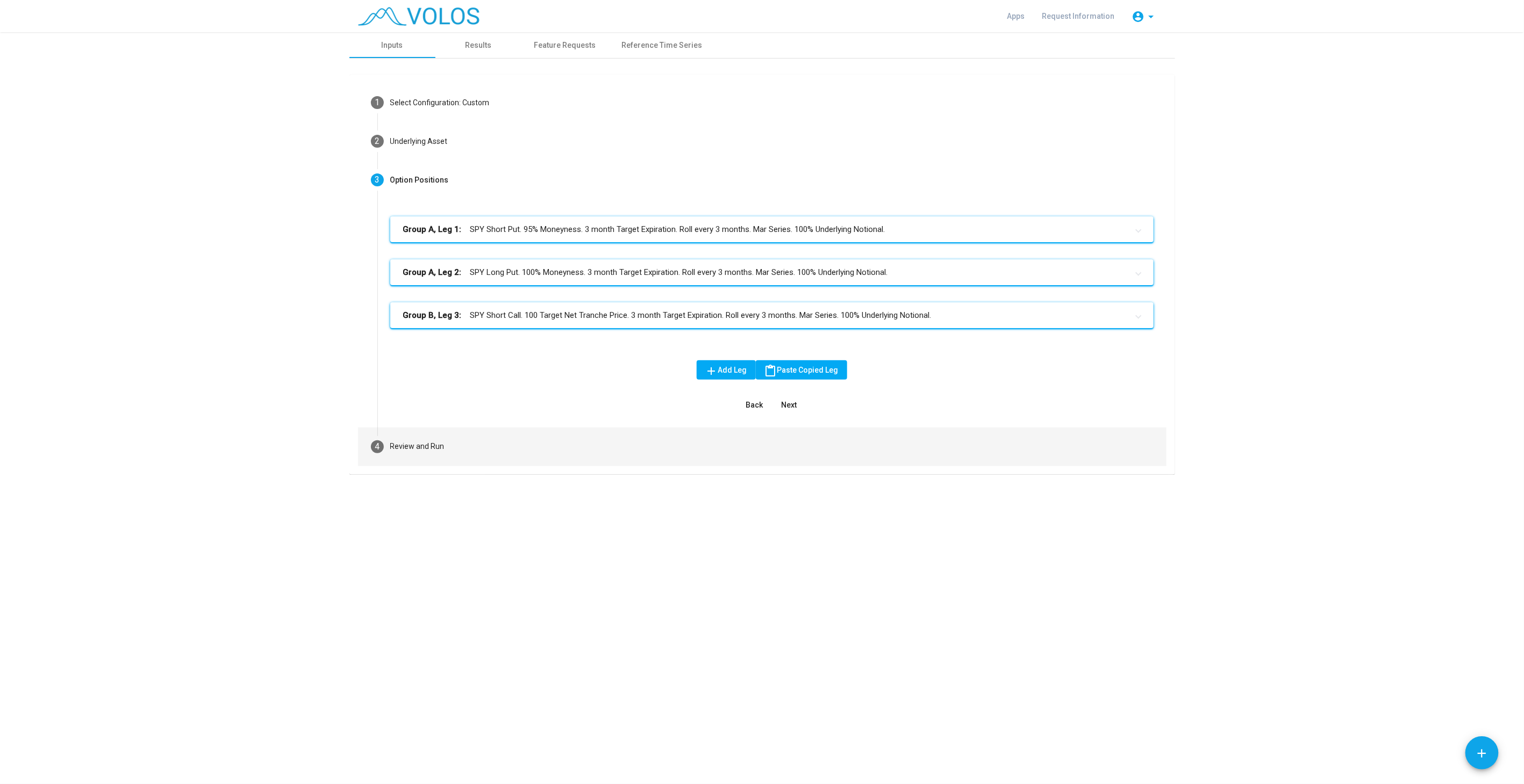
click at [491, 458] on mat-step-header "4 Review and Run" at bounding box center [762, 446] width 808 height 39
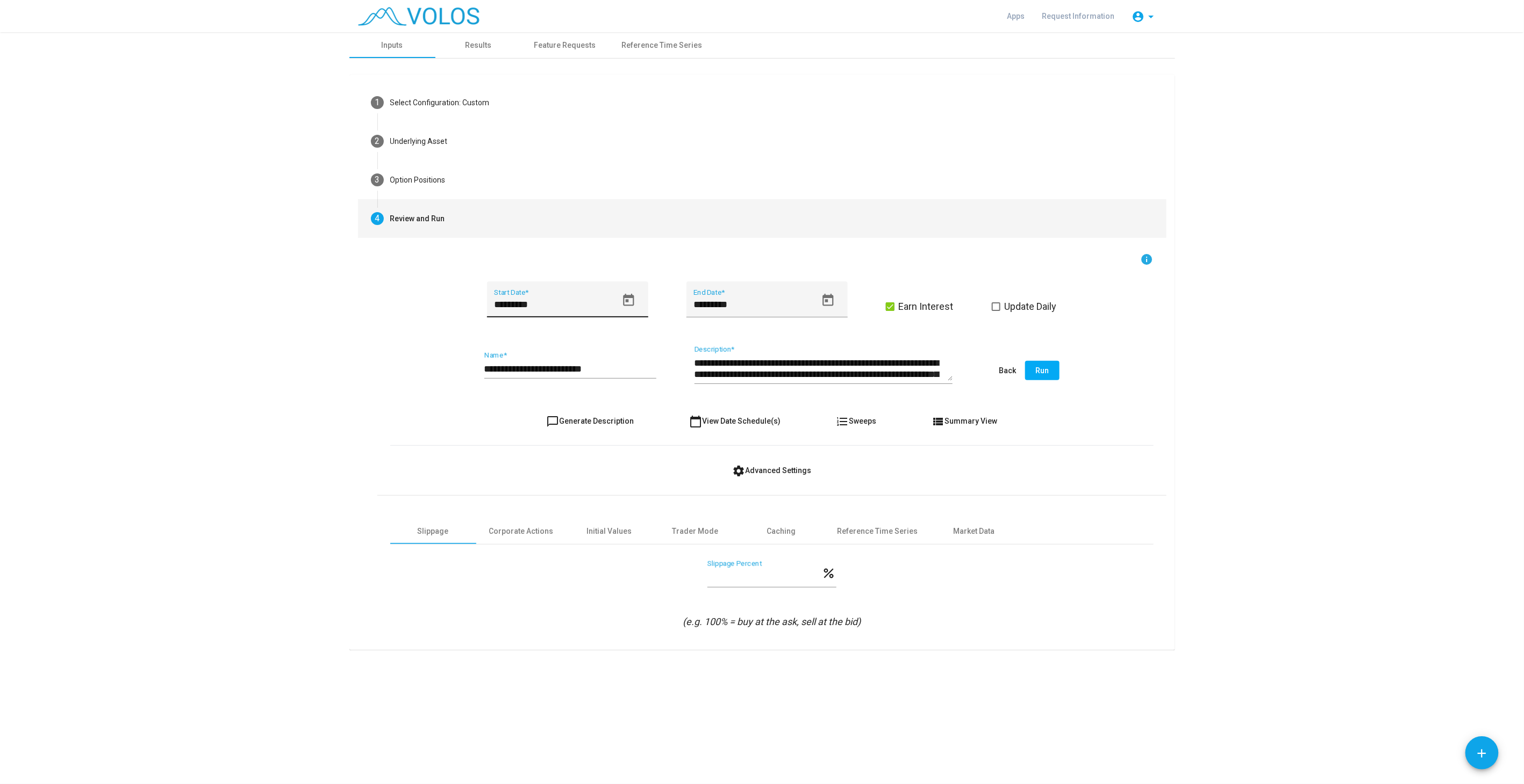
click at [626, 295] on icon "Open calendar" at bounding box center [628, 300] width 11 height 13
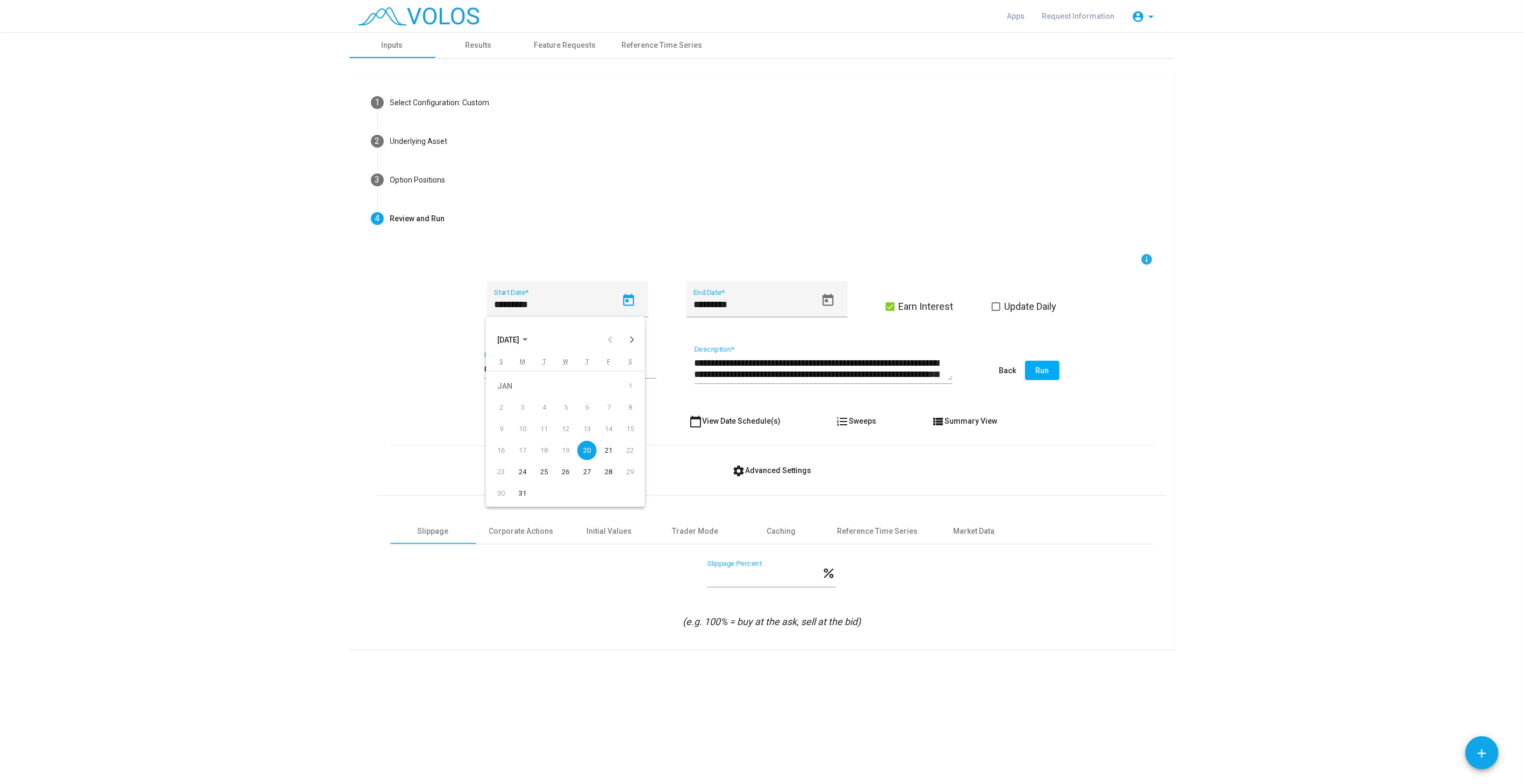
click at [528, 338] on span "JAN 2005" at bounding box center [513, 340] width 30 height 9
click at [505, 372] on div "2005" at bounding box center [509, 372] width 34 height 20
click at [612, 391] on div "APR" at bounding box center [623, 394] width 34 height 20
click at [608, 388] on div "1" at bounding box center [608, 386] width 20 height 20
type input "********"
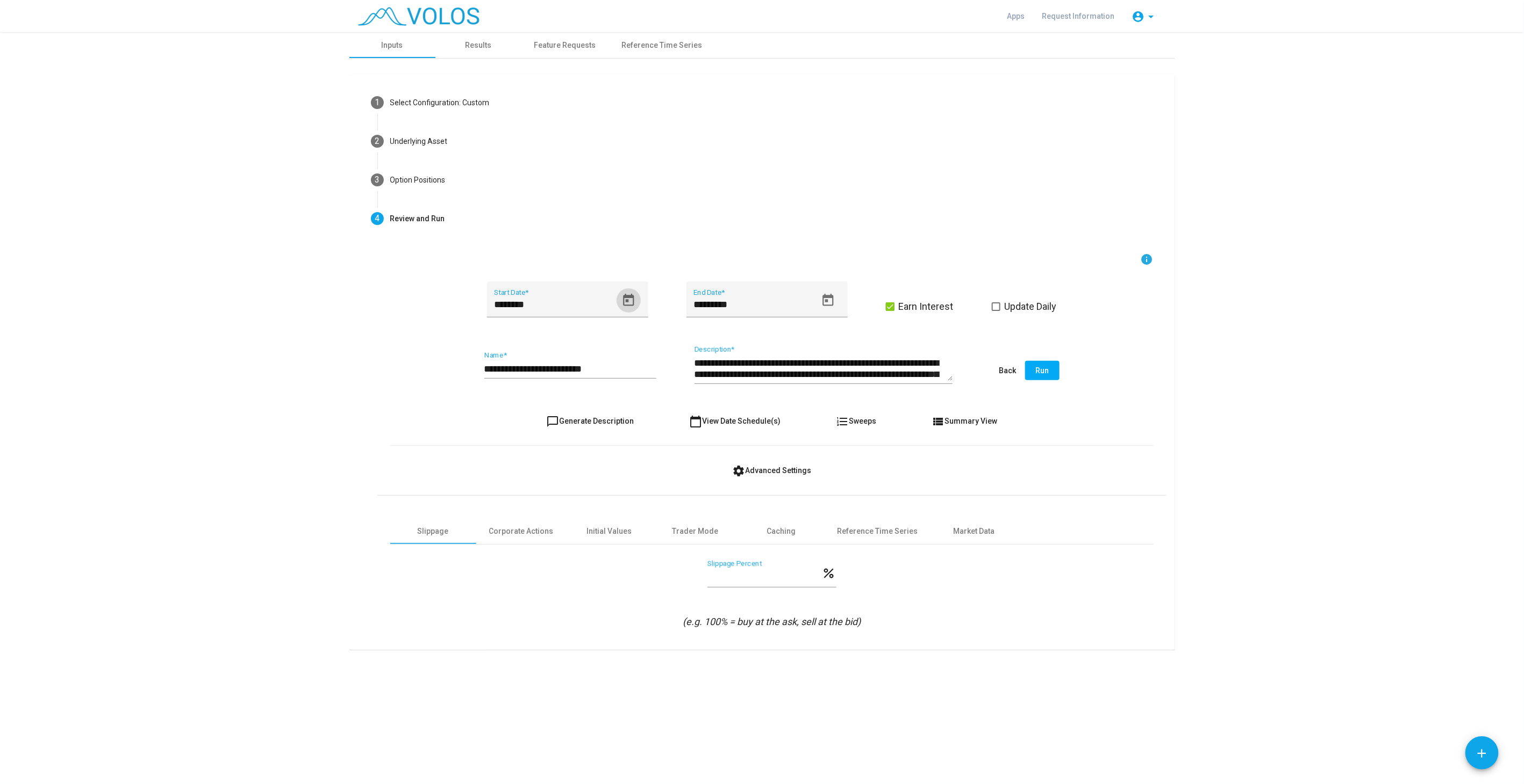
click at [598, 419] on span "chat_bubble_outline Generate Description" at bounding box center [590, 421] width 87 height 9
type textarea "**********"
click at [602, 372] on input "**********" at bounding box center [570, 369] width 172 height 11
type input "**********"
click at [606, 419] on span "chat_bubble_outline Generate Description" at bounding box center [590, 421] width 87 height 9
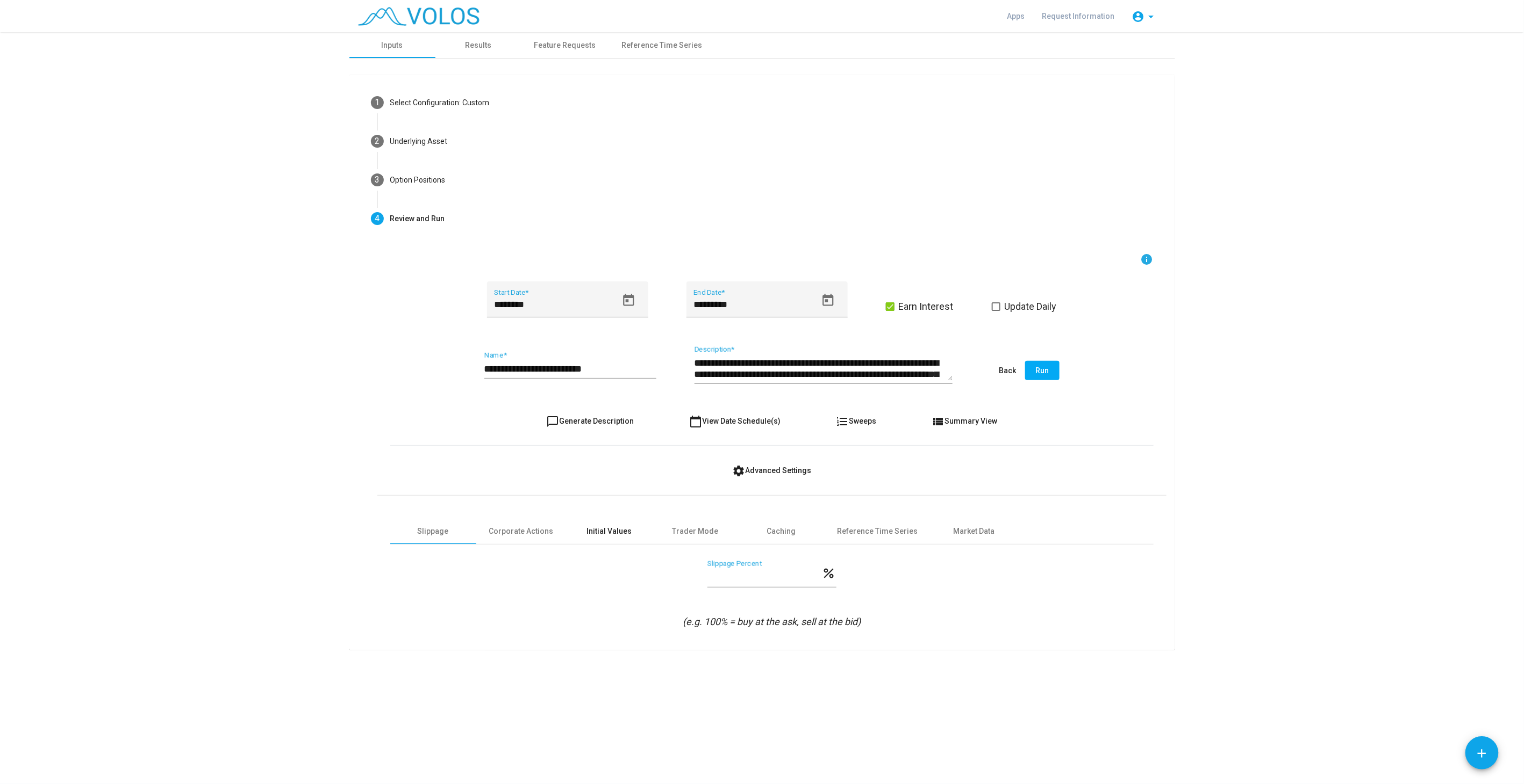
click at [588, 532] on div "Initial Values" at bounding box center [609, 532] width 45 height 11
click at [1041, 372] on span "Run" at bounding box center [1041, 371] width 13 height 9
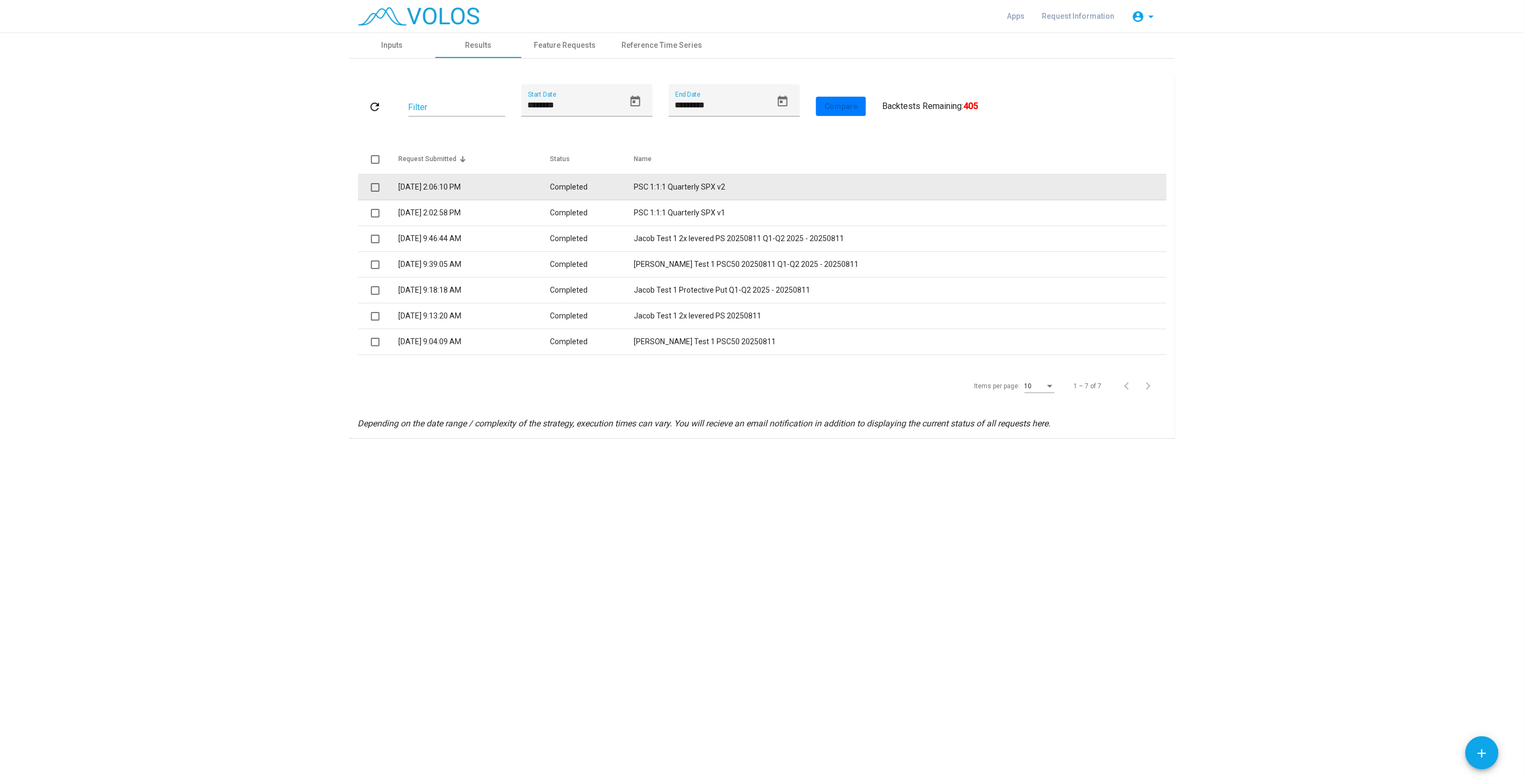
click at [634, 195] on td "Completed" at bounding box center [592, 187] width 84 height 26
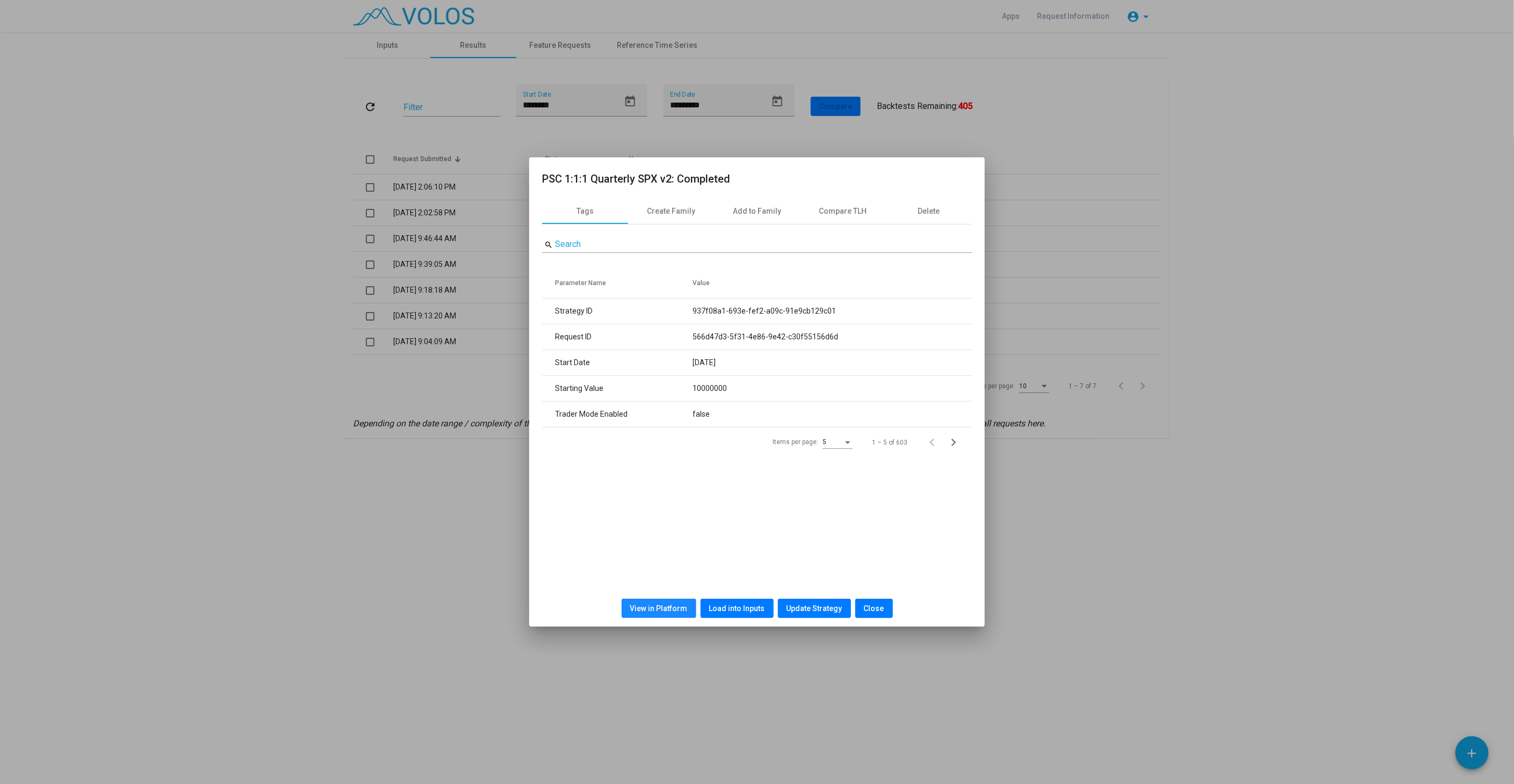
click at [672, 615] on button "View in Platform" at bounding box center [659, 608] width 75 height 20
click at [730, 604] on span "Load into Inputs" at bounding box center [737, 609] width 56 height 9
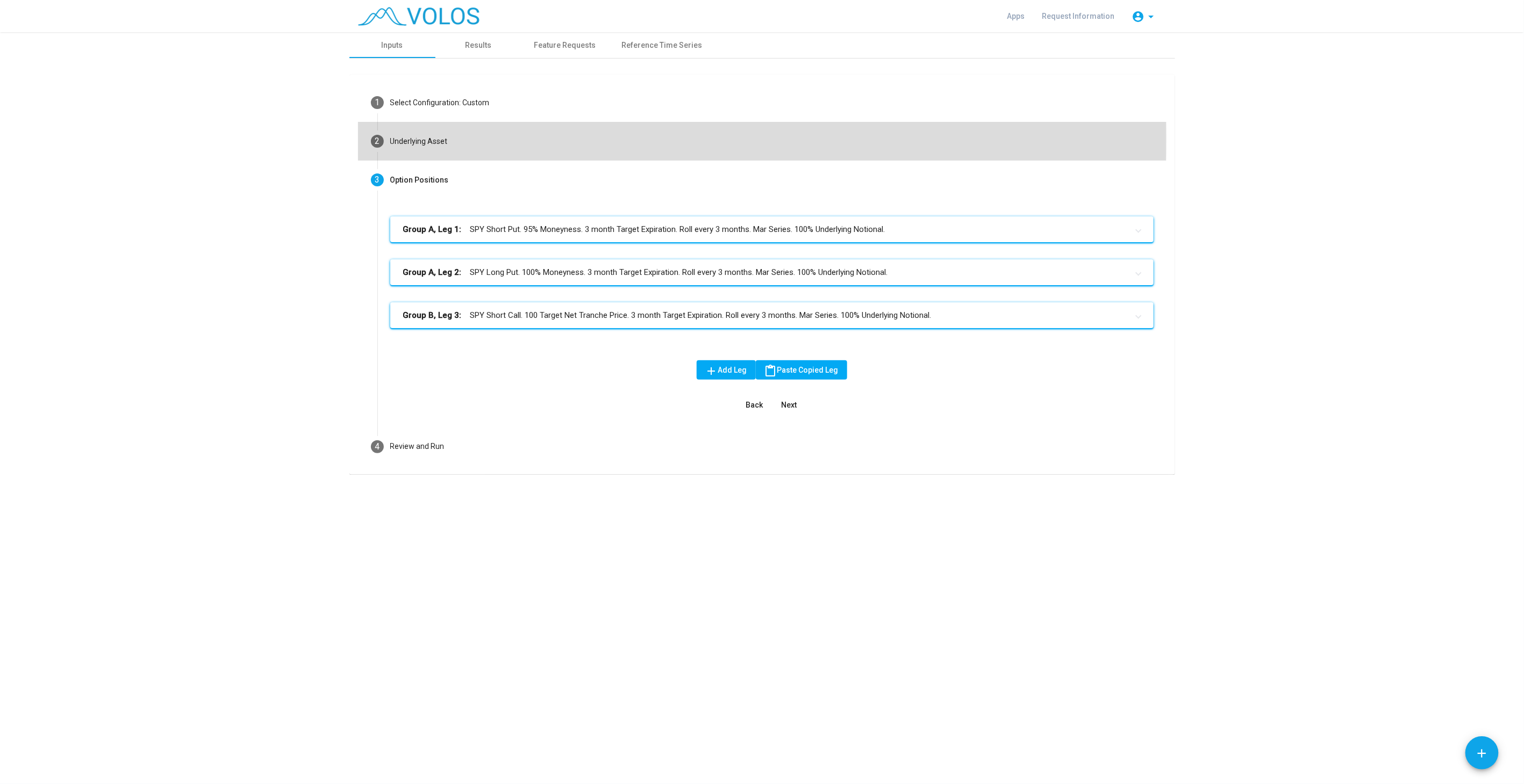
click at [388, 138] on mat-step-header "2 Underlying Asset" at bounding box center [762, 141] width 808 height 39
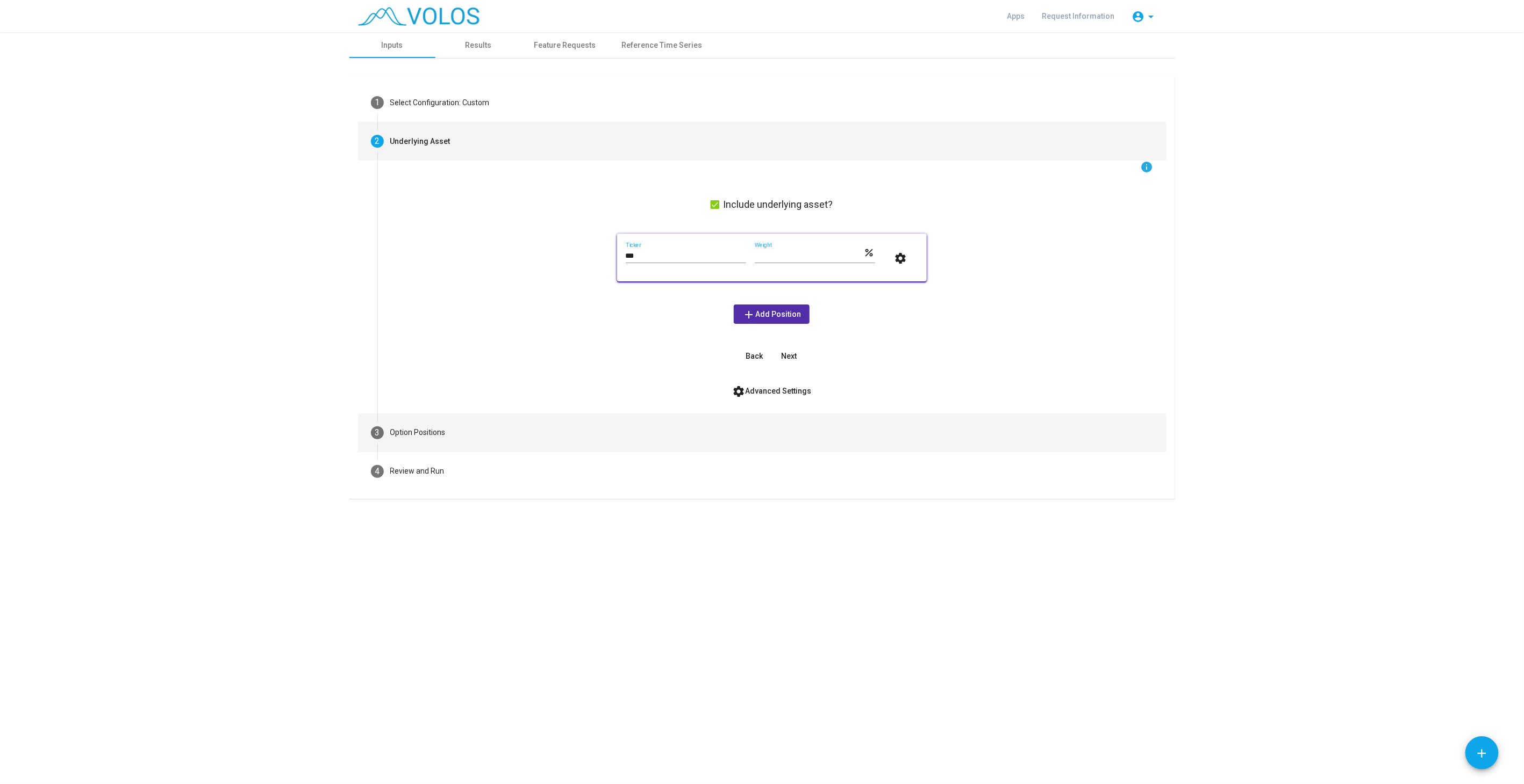
click at [474, 431] on mat-step-header "3 Option Positions" at bounding box center [762, 432] width 808 height 39
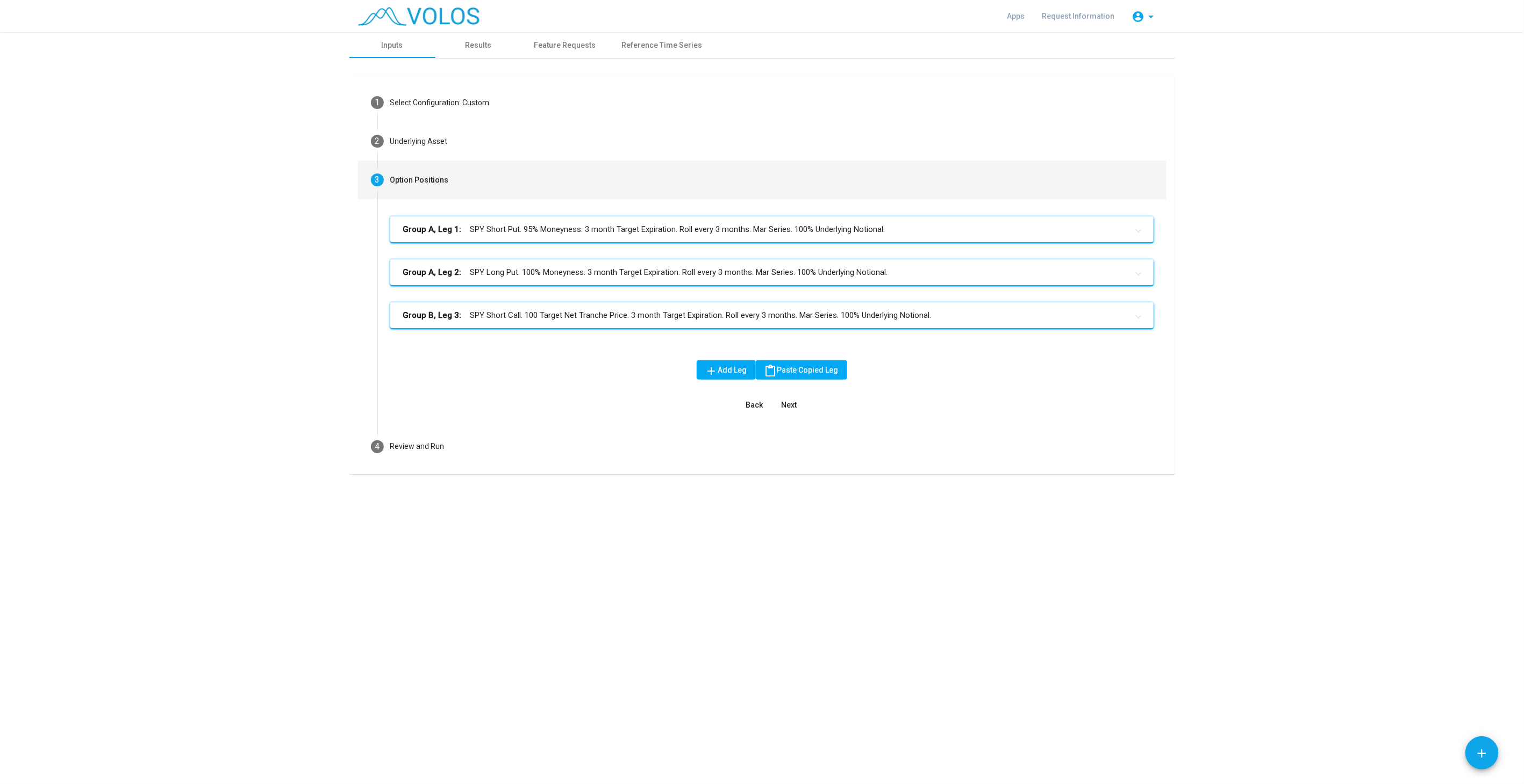
click at [614, 315] on mat-panel-title "Group B, Leg 3: SPY Short Call. 100 Target Net Tranche Price. 3 month Target Ex…" at bounding box center [765, 315] width 724 height 13
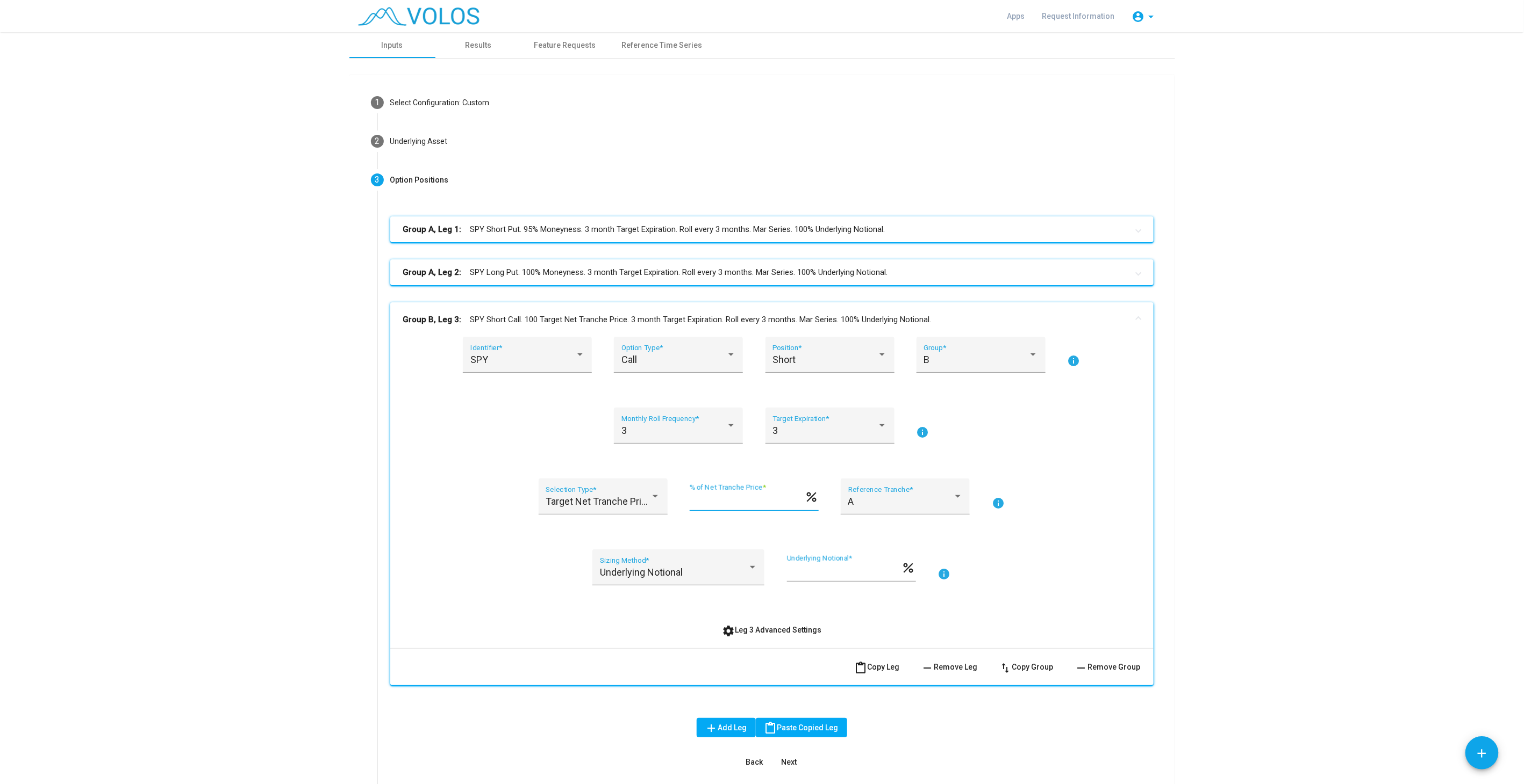
click at [736, 501] on input "***" at bounding box center [747, 501] width 115 height 11
drag, startPoint x: 736, startPoint y: 501, endPoint x: 597, endPoint y: 496, distance: 139.1
click at [597, 496] on div "Target Net Tranche Price Selection Type * *** % of Net Tranche Price * percent …" at bounding box center [772, 503] width 738 height 49
click at [1090, 495] on div "Target Net Tranche Price Selection Type * *** % of Net Tranche Price * percent …" at bounding box center [772, 503] width 738 height 49
click at [619, 503] on span "Target Net Tranche Price" at bounding box center [598, 501] width 106 height 11
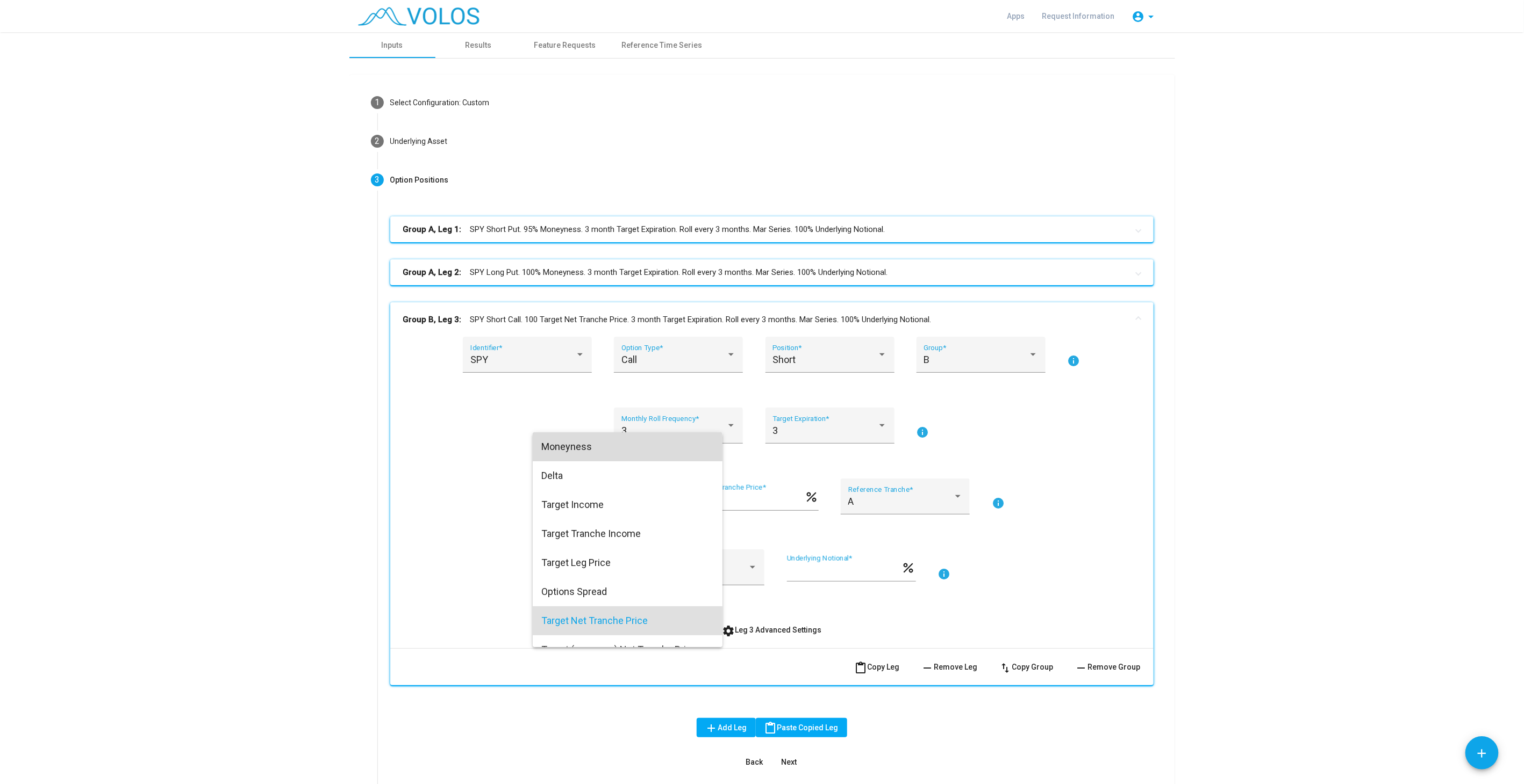
click at [570, 450] on span "Moneyness" at bounding box center [628, 447] width 173 height 29
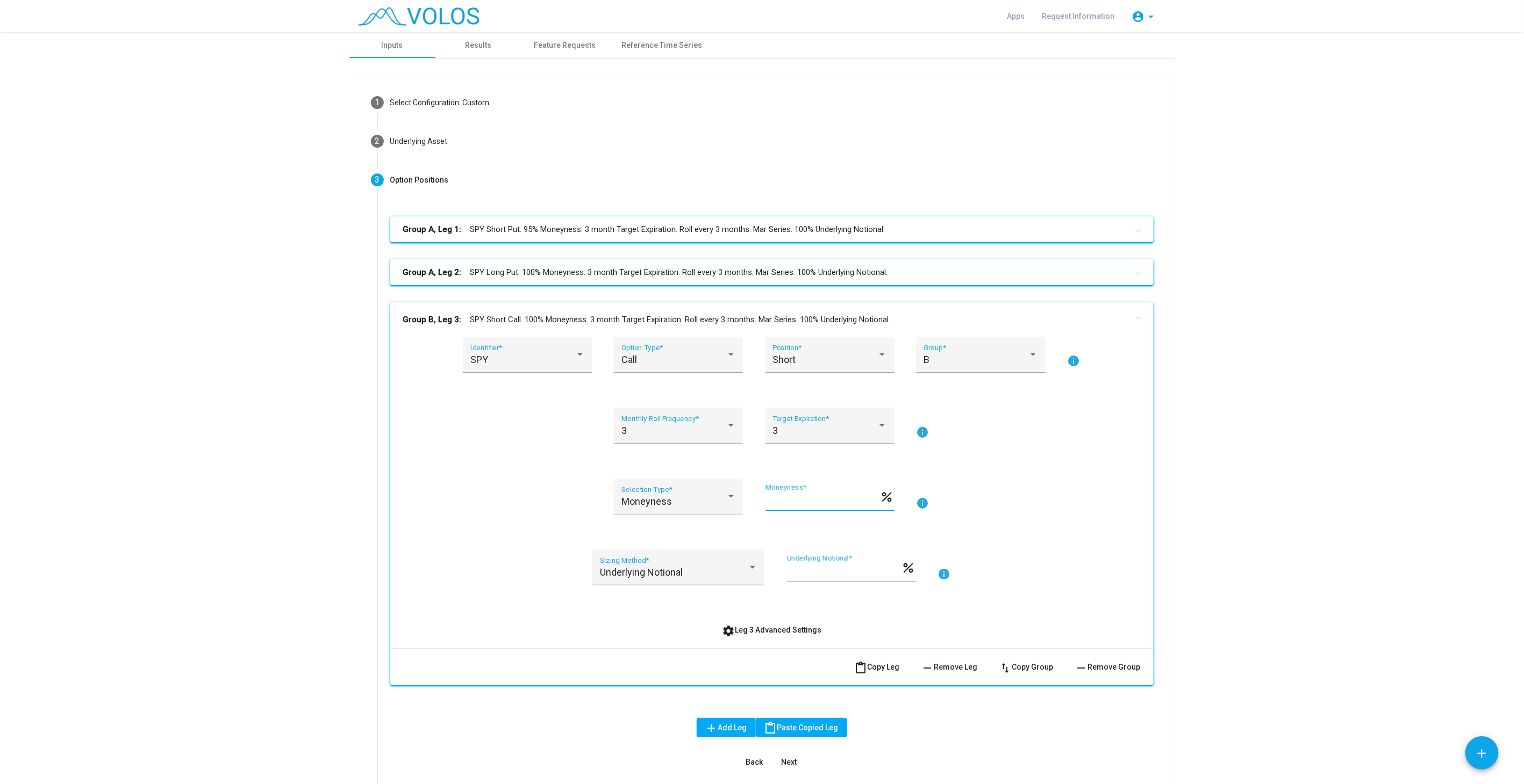
click at [790, 505] on input "***" at bounding box center [822, 501] width 115 height 11
type input "***"
click at [681, 319] on mat-panel-title "Group B, Leg 3: SPY Short Call. 106% Moneyness. 3 month Target Expiration. Roll…" at bounding box center [765, 320] width 724 height 13
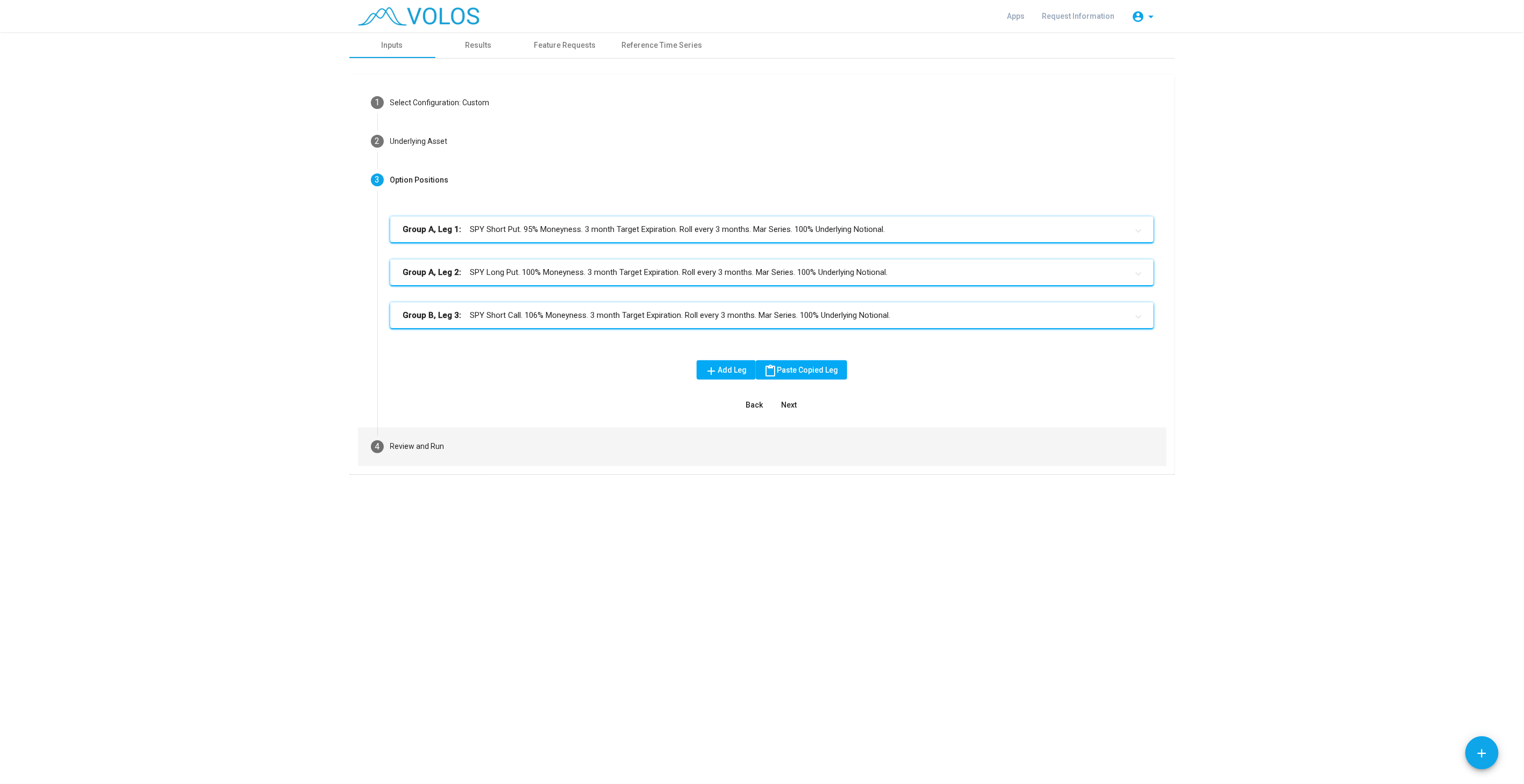
click at [613, 452] on mat-step-header "4 Review and Run" at bounding box center [762, 446] width 808 height 39
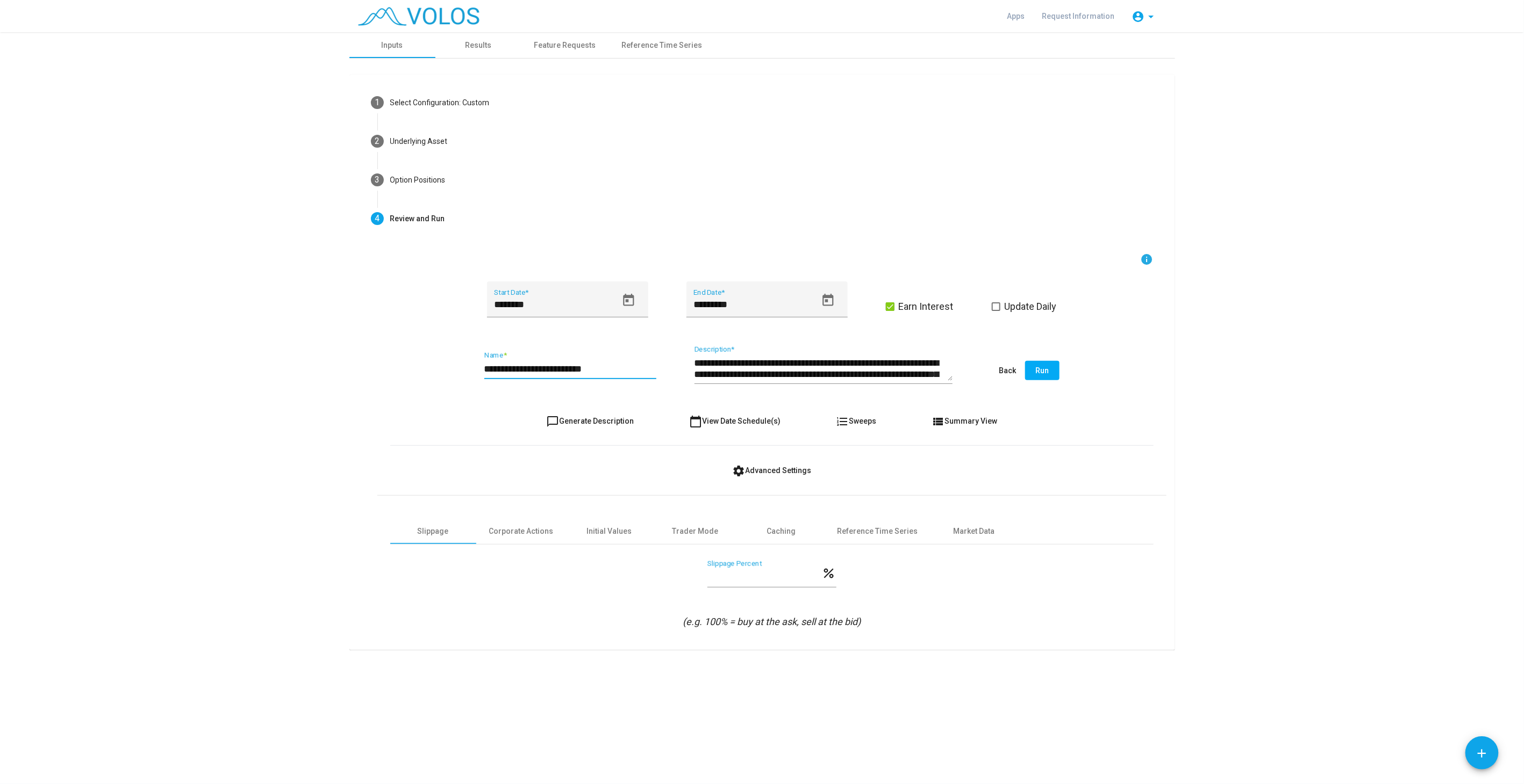
click at [616, 373] on input "**********" at bounding box center [570, 369] width 172 height 11
type input "**********"
click at [617, 414] on button "chat_bubble_outline Generate Description" at bounding box center [590, 421] width 105 height 20
type textarea "**********"
click at [1049, 370] on button "Run" at bounding box center [1042, 371] width 34 height 20
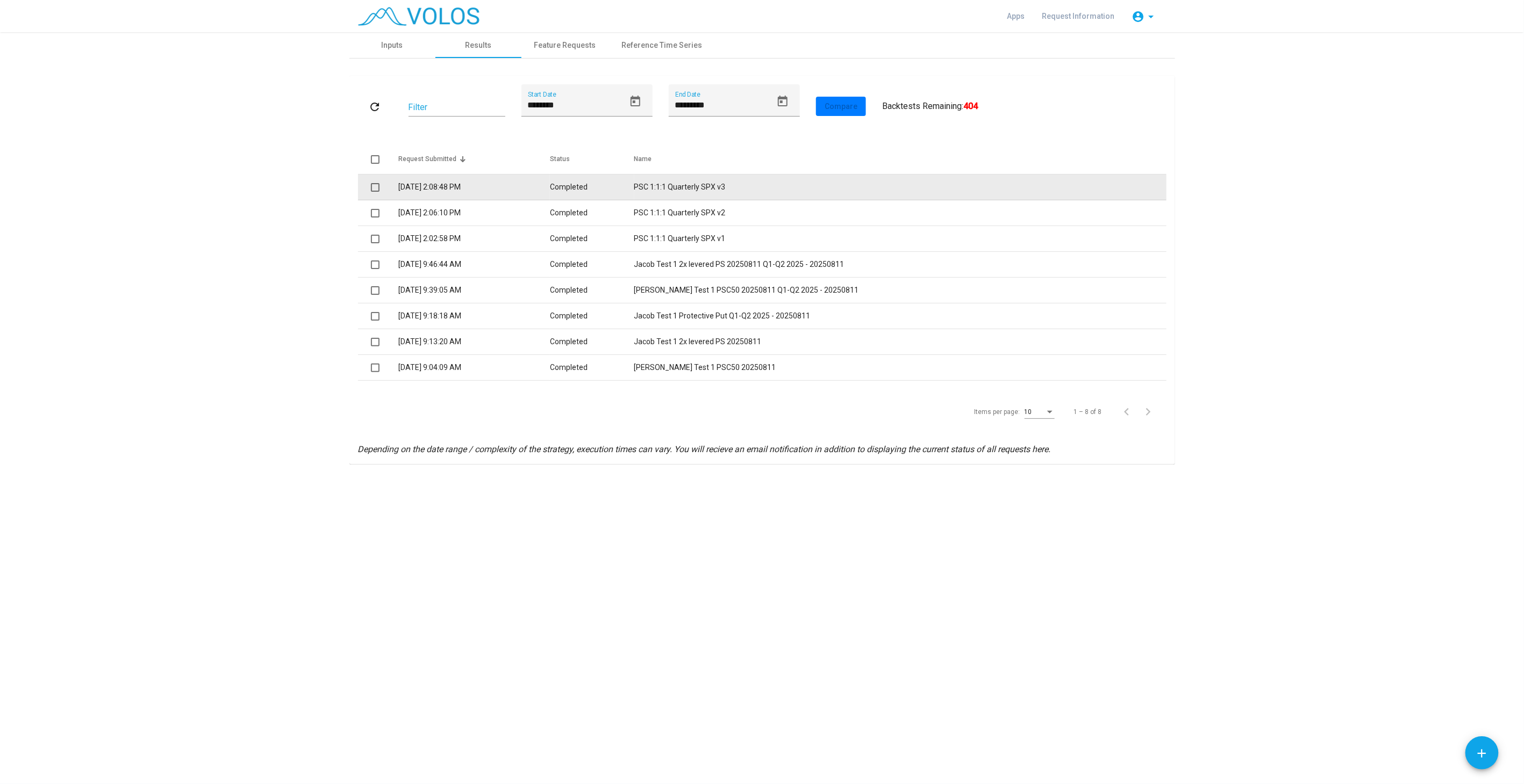
click at [740, 182] on td "PSC 1:1:1 Quarterly SPX v3" at bounding box center [900, 187] width 532 height 26
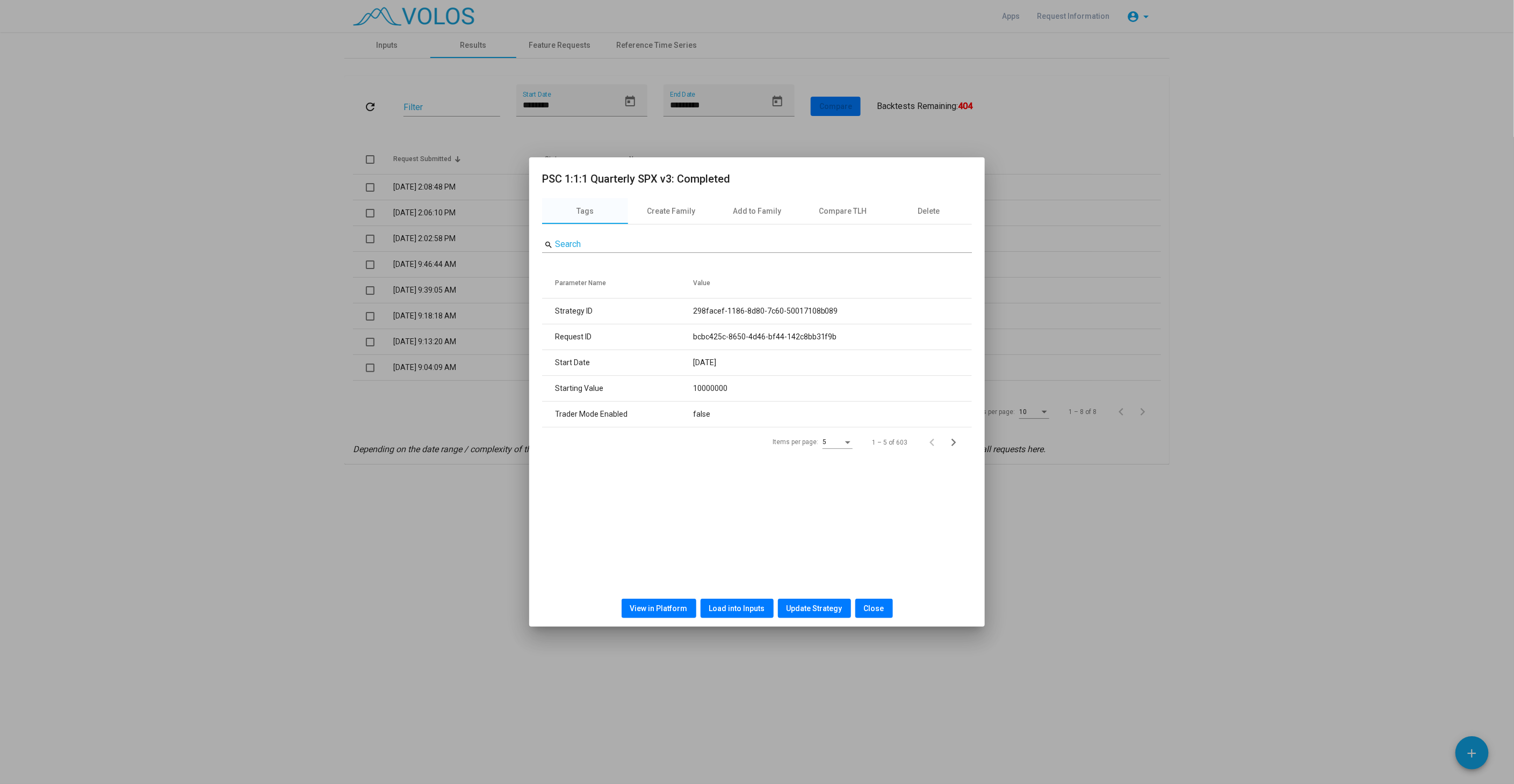
click at [749, 608] on span "Load into Inputs" at bounding box center [737, 609] width 56 height 9
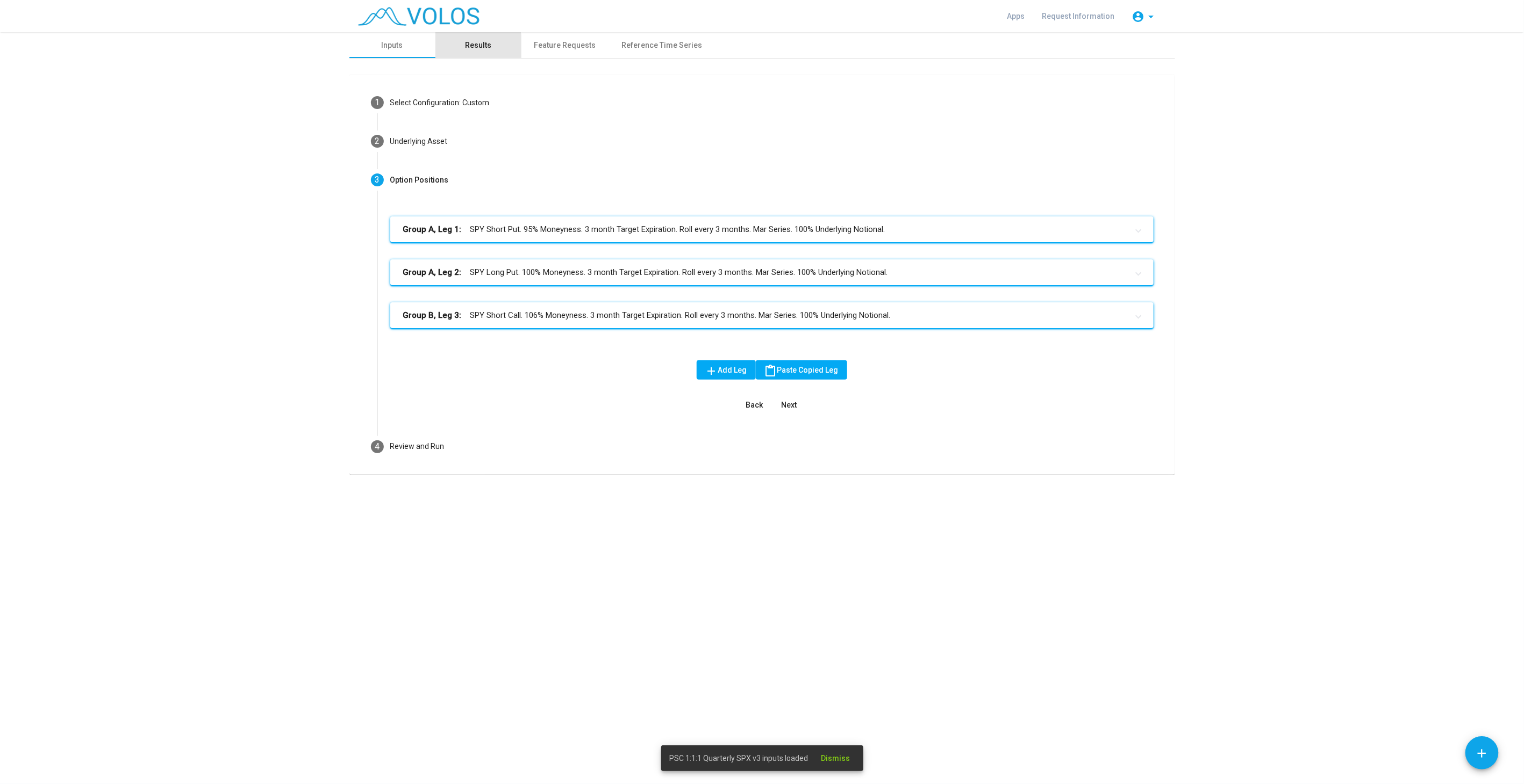
click at [470, 47] on div "Results" at bounding box center [478, 46] width 27 height 11
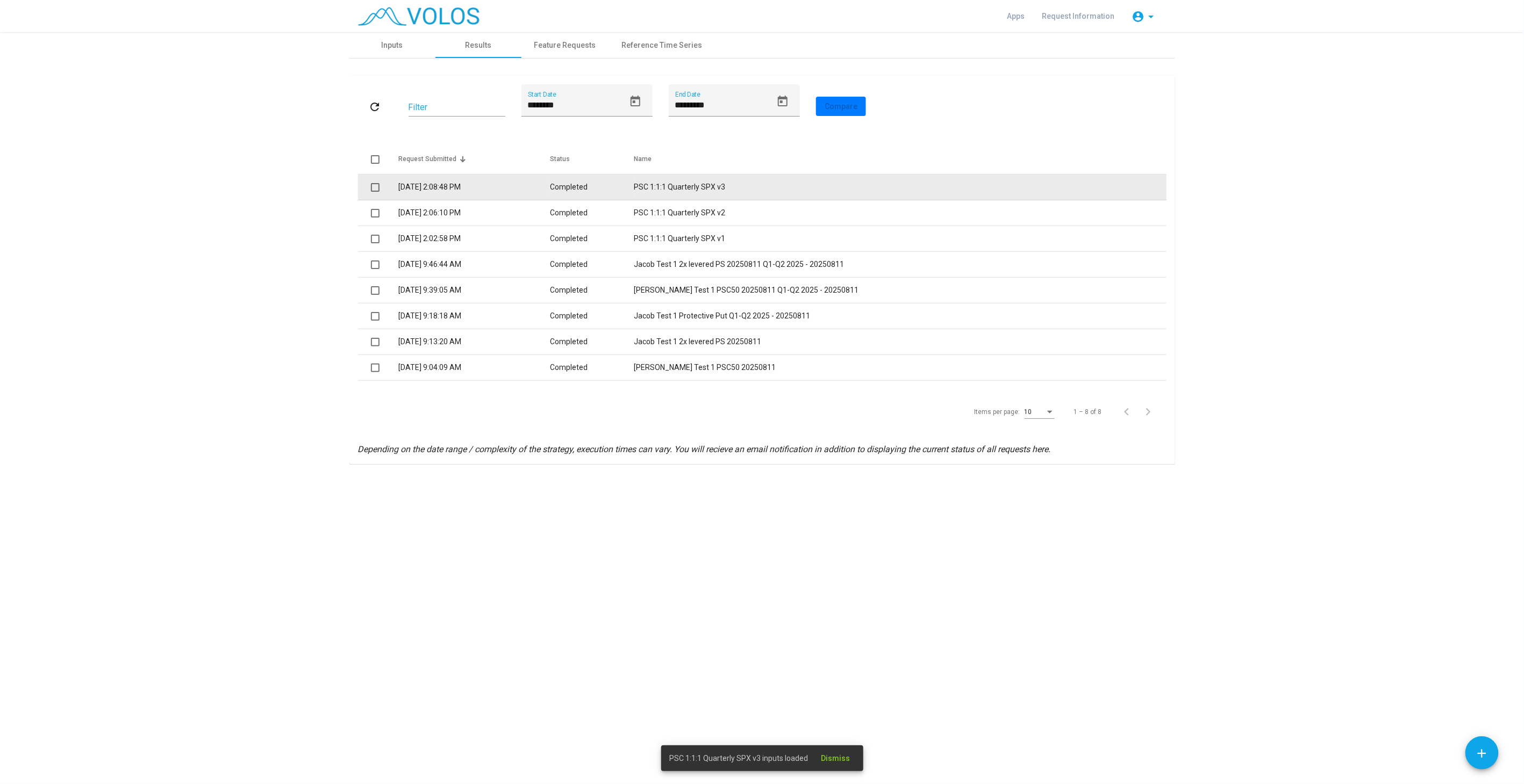
click at [608, 185] on td "Completed" at bounding box center [592, 187] width 84 height 26
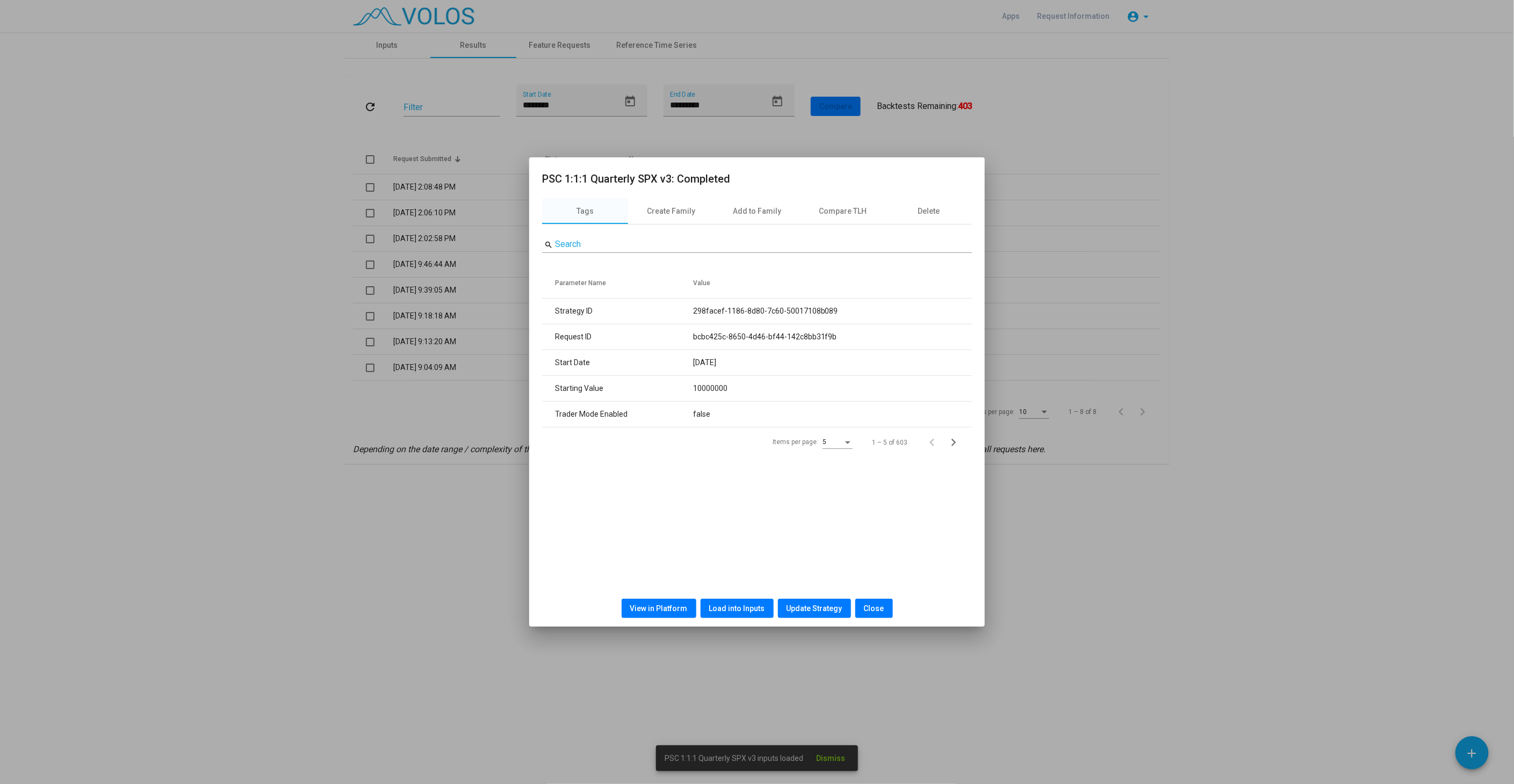
click at [658, 615] on button "View in Platform" at bounding box center [659, 608] width 75 height 20
click at [881, 609] on button "Close" at bounding box center [874, 608] width 37 height 20
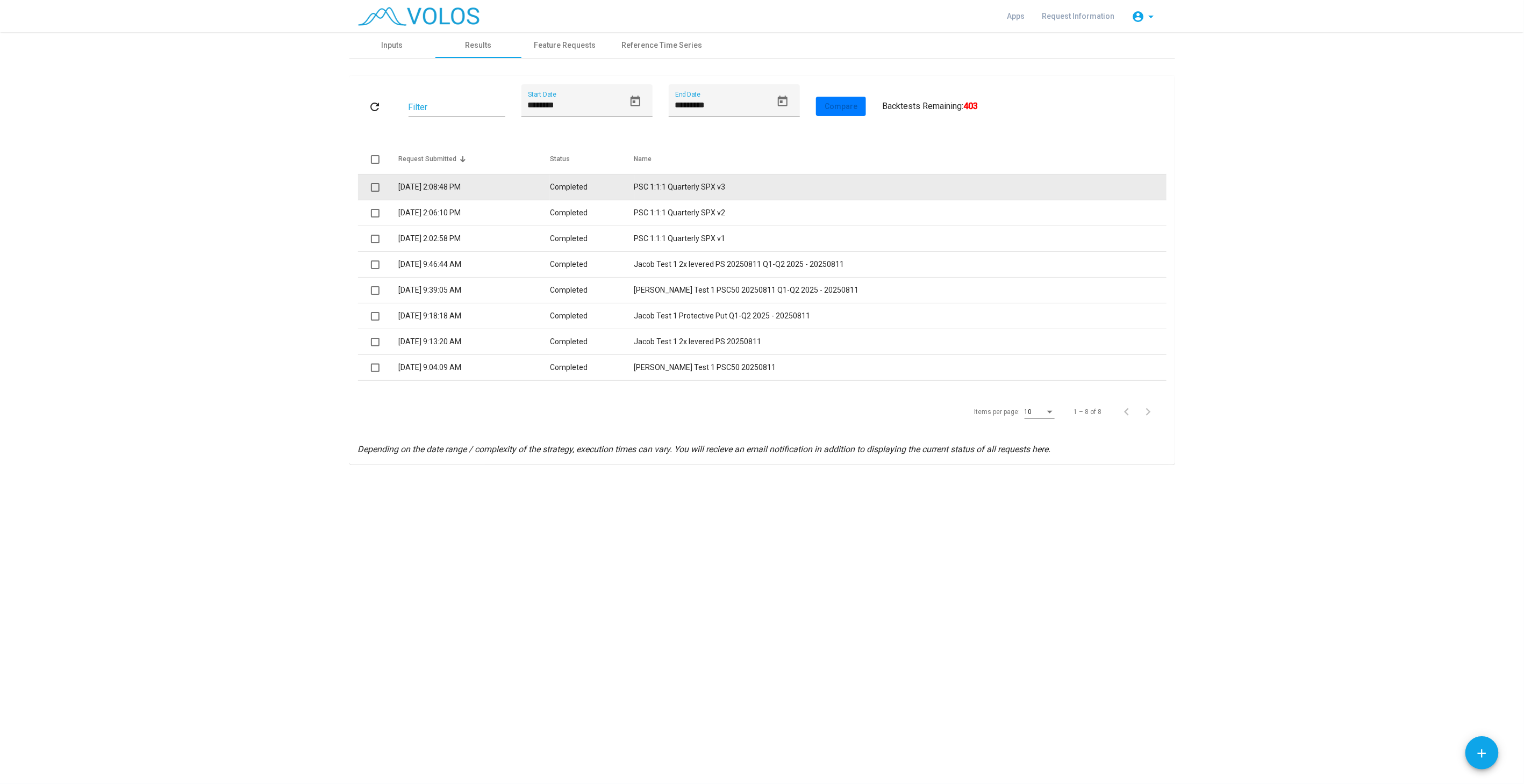
click at [716, 188] on td "PSC 1:1:1 Quarterly SPX v3" at bounding box center [900, 187] width 532 height 26
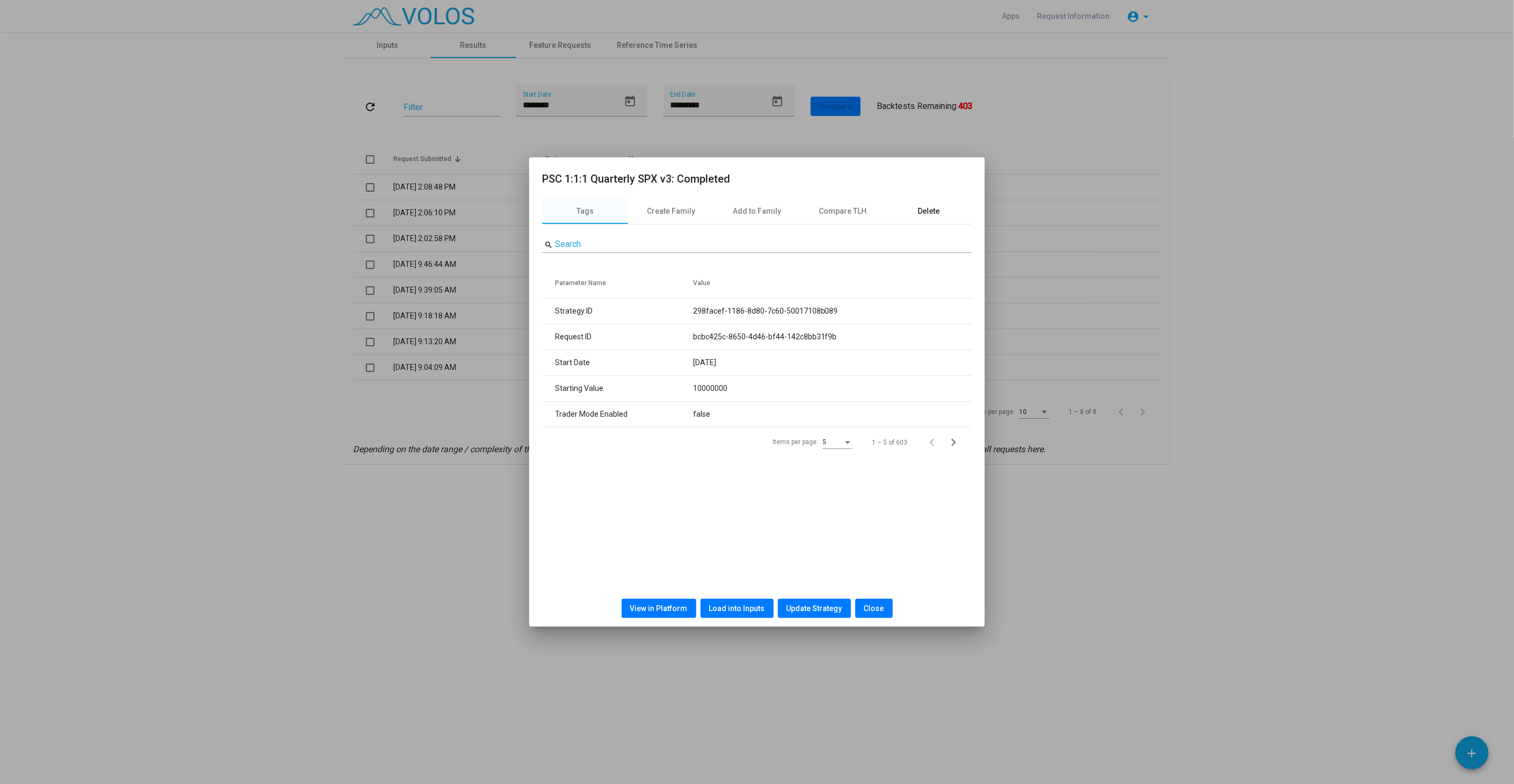
click at [937, 213] on div "Delete" at bounding box center [929, 211] width 22 height 11
click at [746, 243] on button "Delete" at bounding box center [757, 251] width 39 height 20
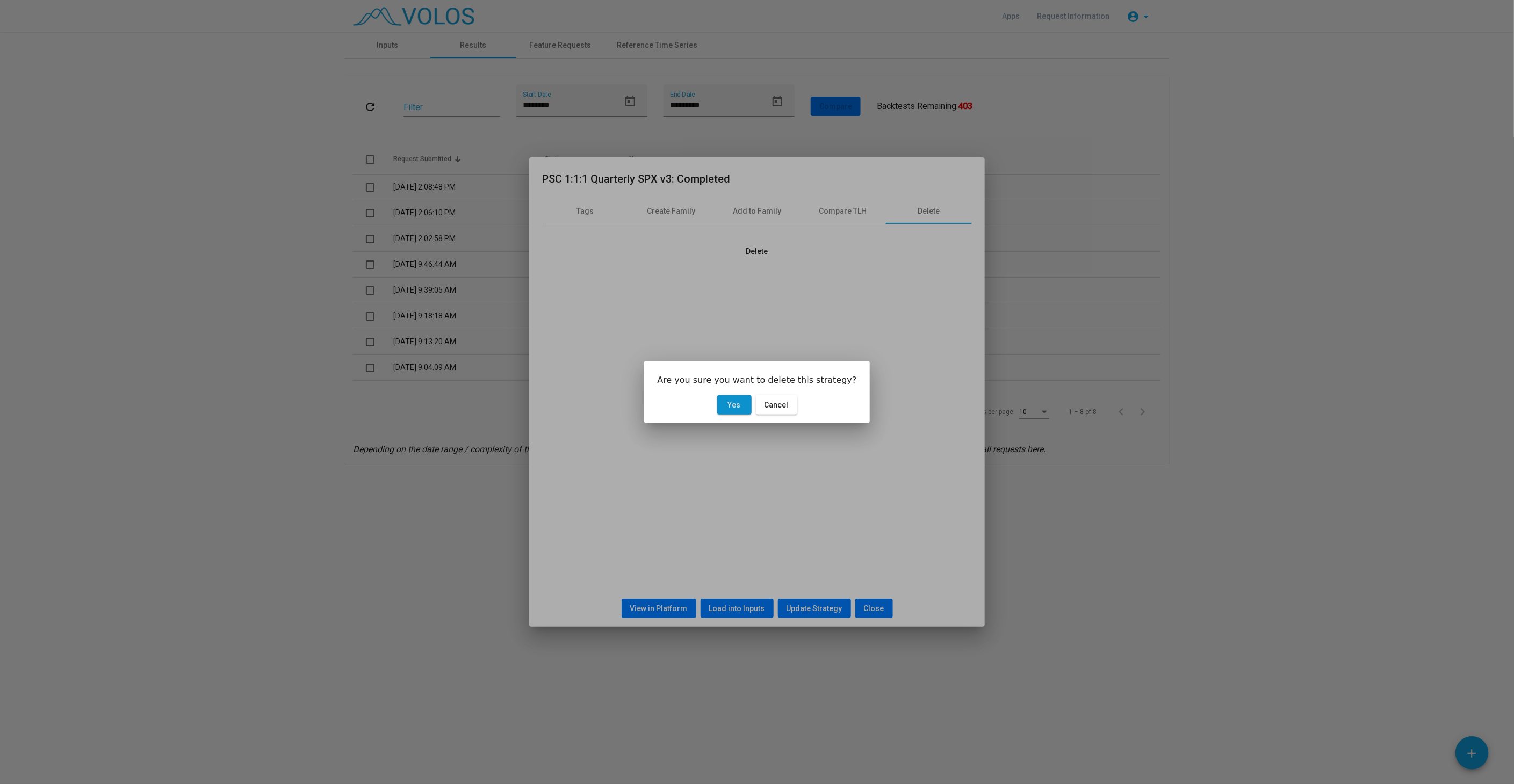
click at [745, 405] on button "Yes" at bounding box center [734, 405] width 34 height 20
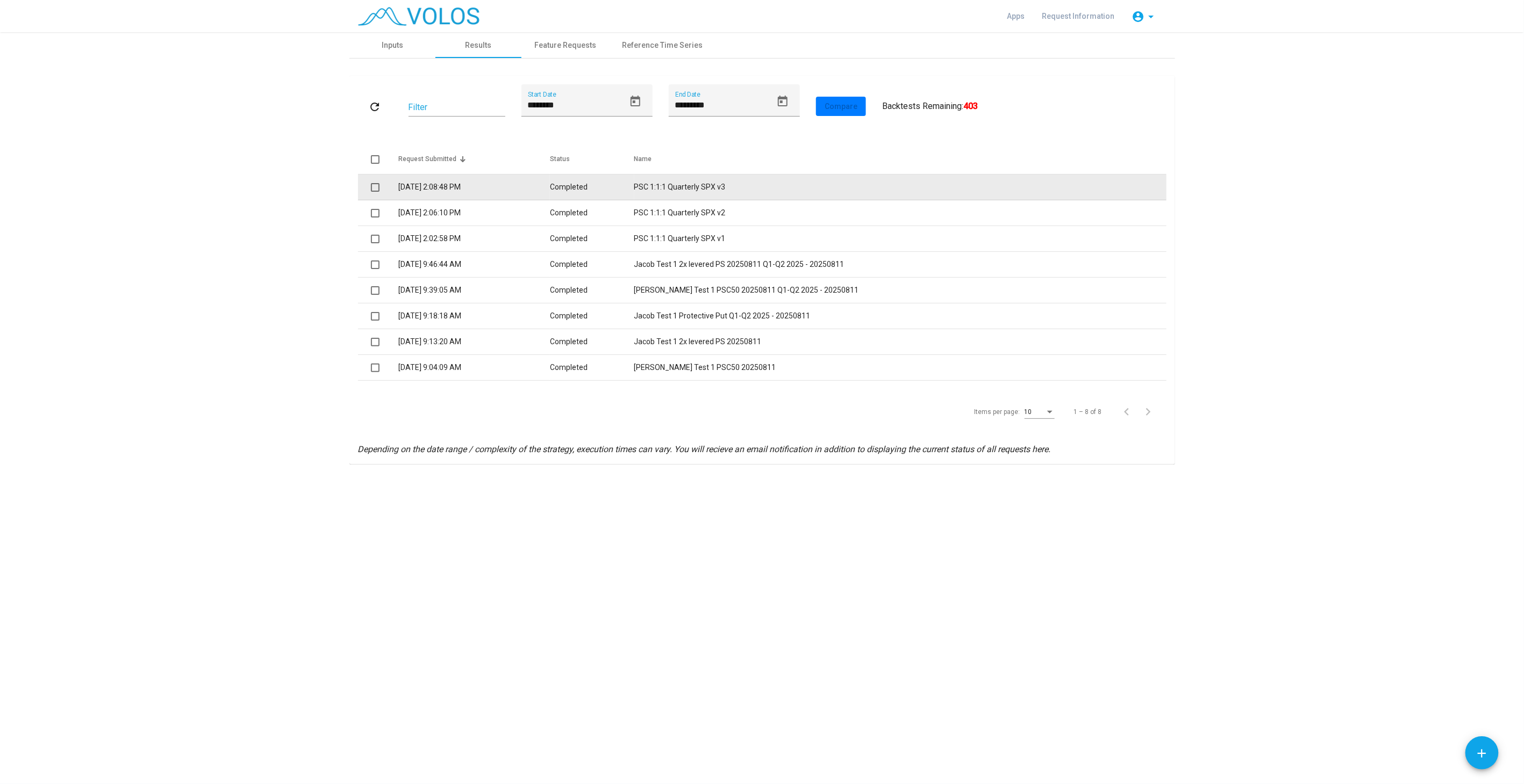
click at [740, 187] on td "PSC 1:1:1 Quarterly SPX v3" at bounding box center [900, 187] width 532 height 26
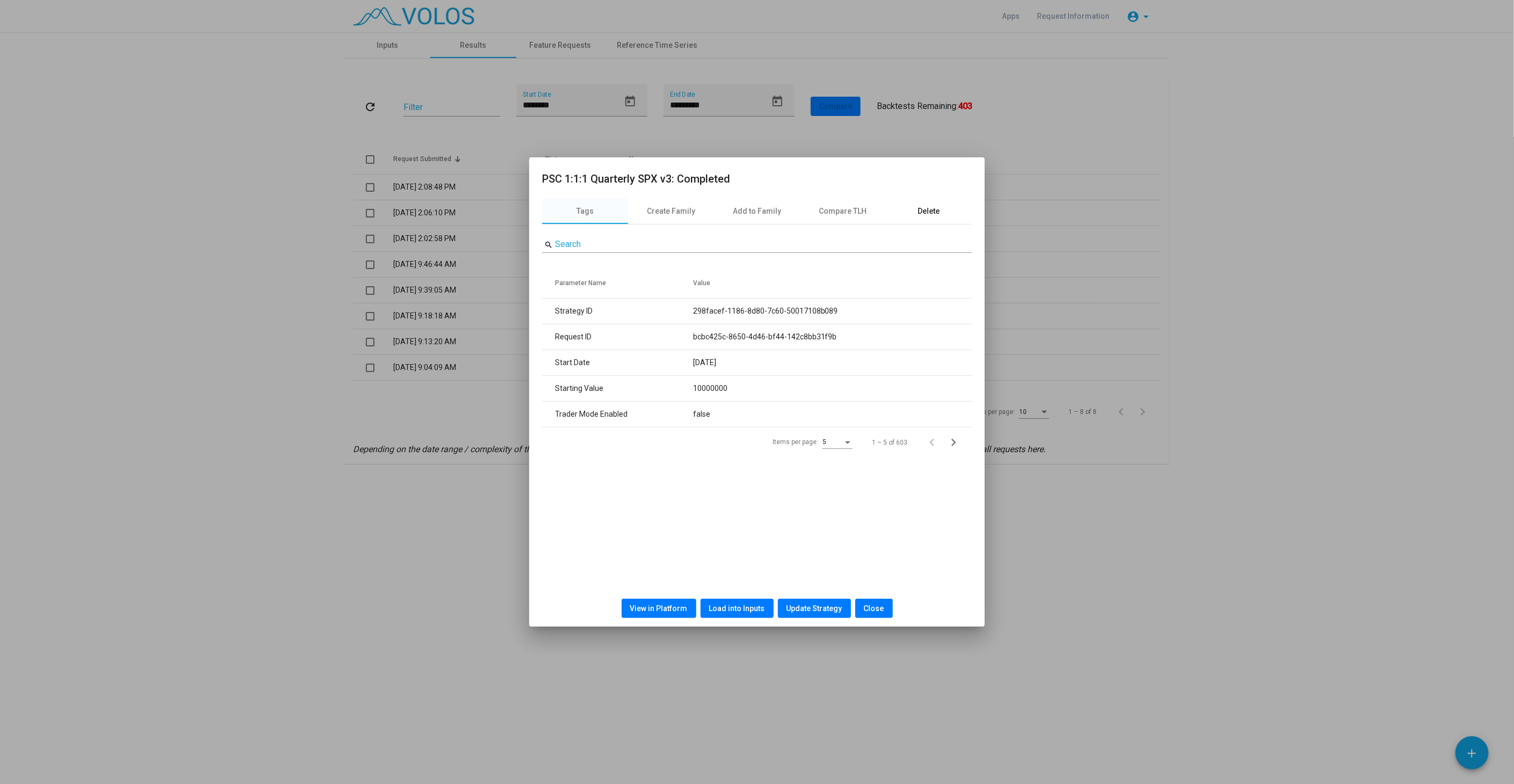
click at [930, 207] on div "Delete" at bounding box center [929, 211] width 22 height 11
click at [765, 251] on span "Delete" at bounding box center [757, 252] width 22 height 9
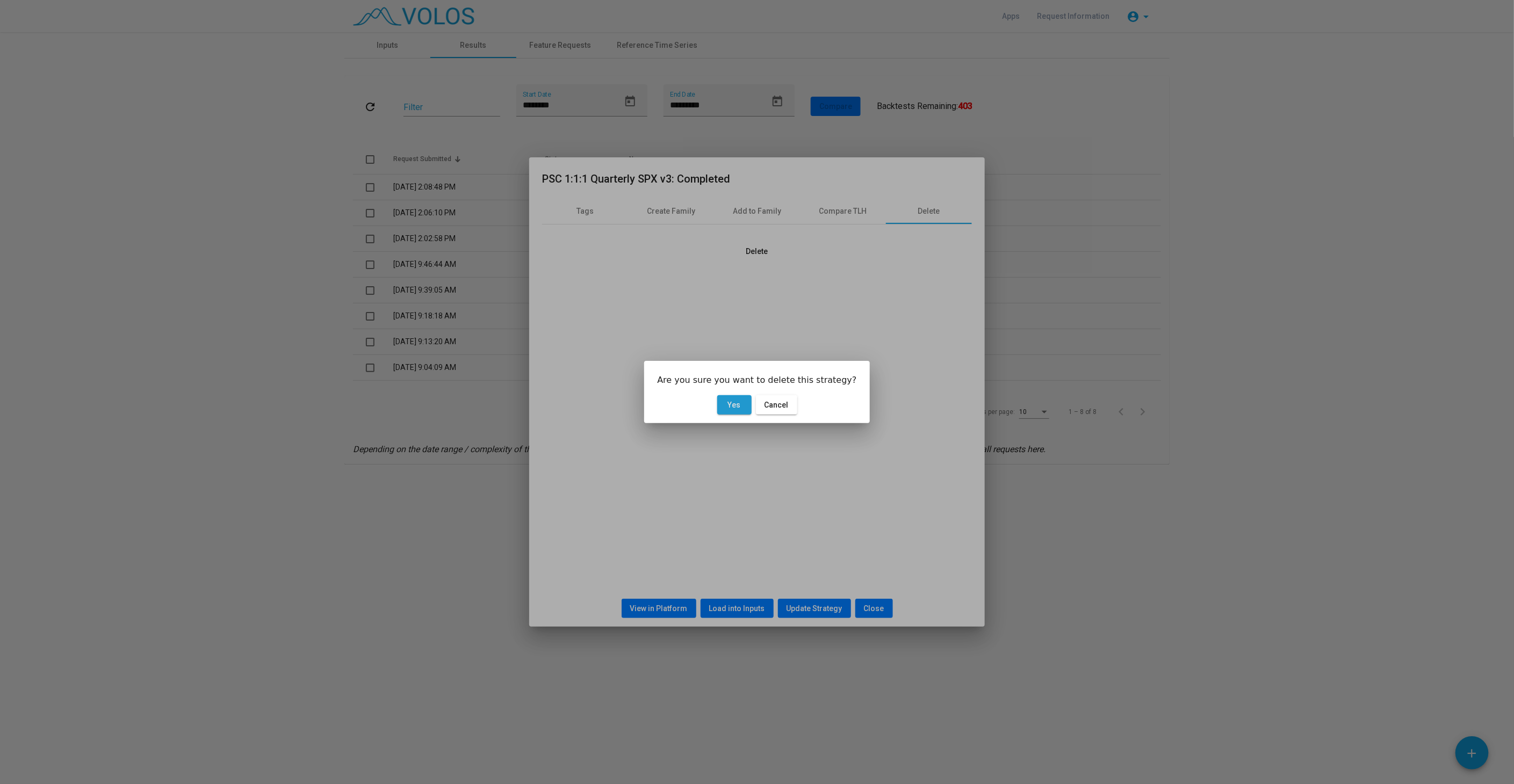
click at [727, 407] on button "Yes" at bounding box center [734, 405] width 34 height 20
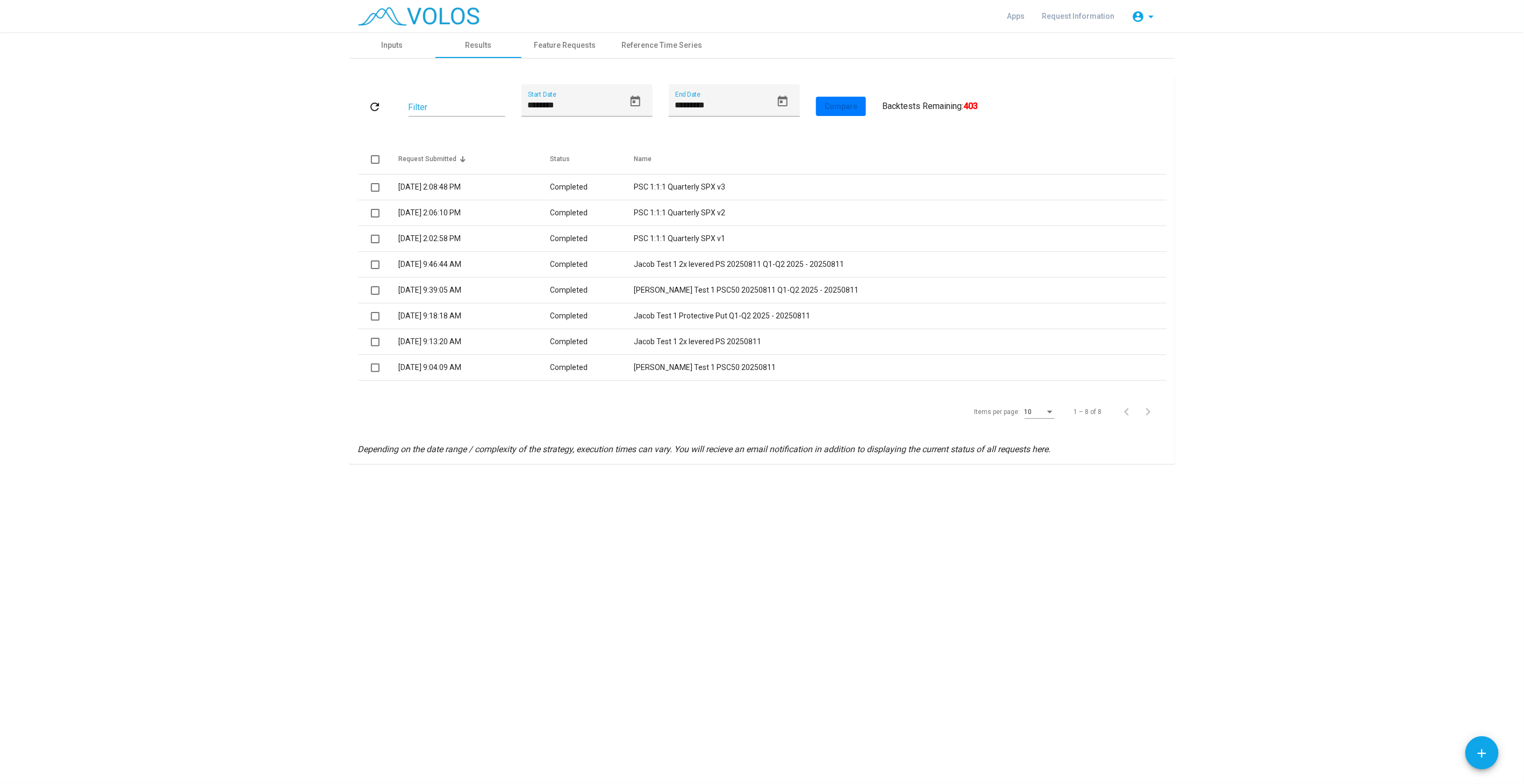
click at [375, 109] on mat-icon "refresh" at bounding box center [375, 107] width 13 height 13
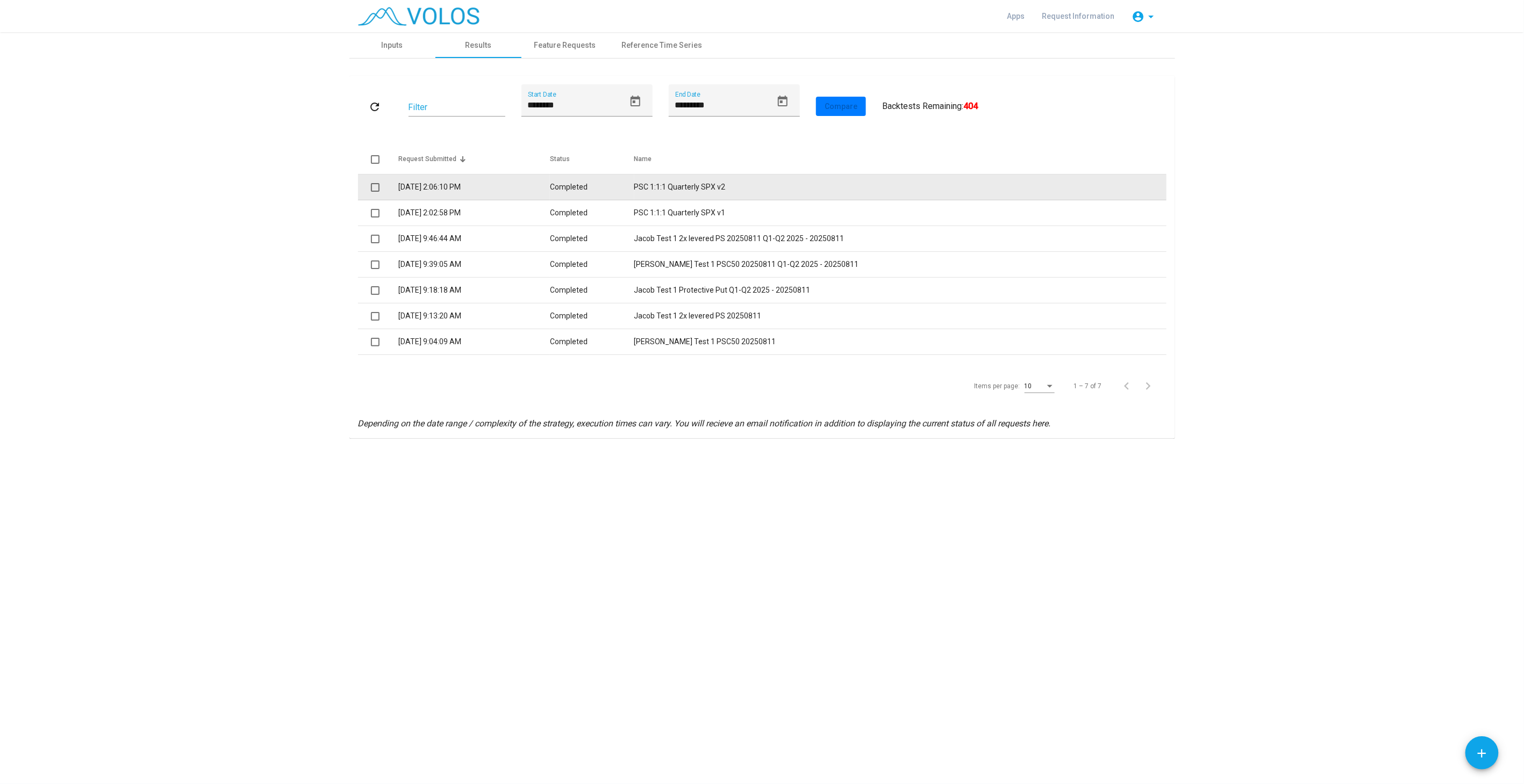
click at [746, 180] on td "PSC 1:1:1 Quarterly SPX v2" at bounding box center [900, 187] width 532 height 26
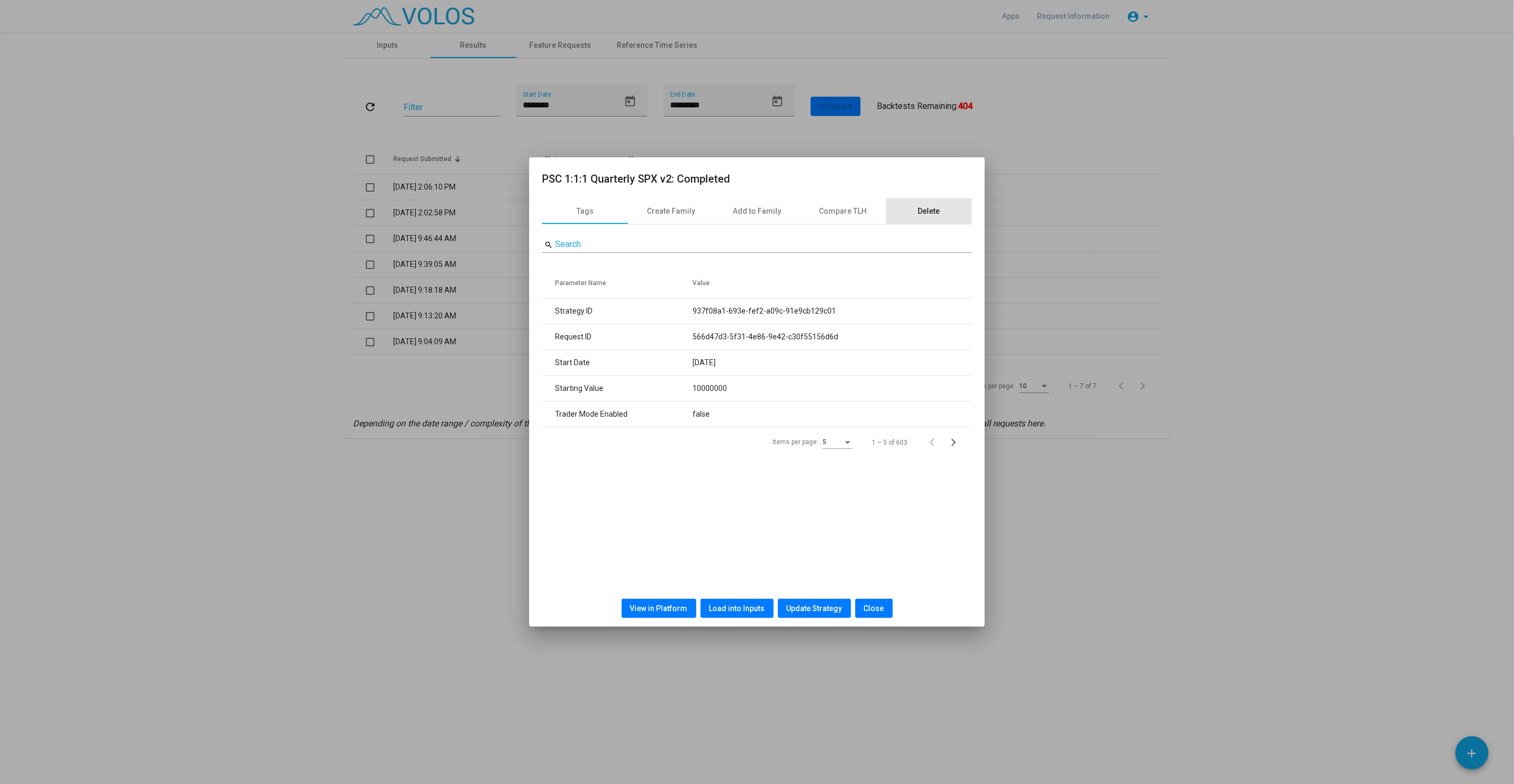
click at [925, 209] on div "Delete" at bounding box center [929, 211] width 22 height 11
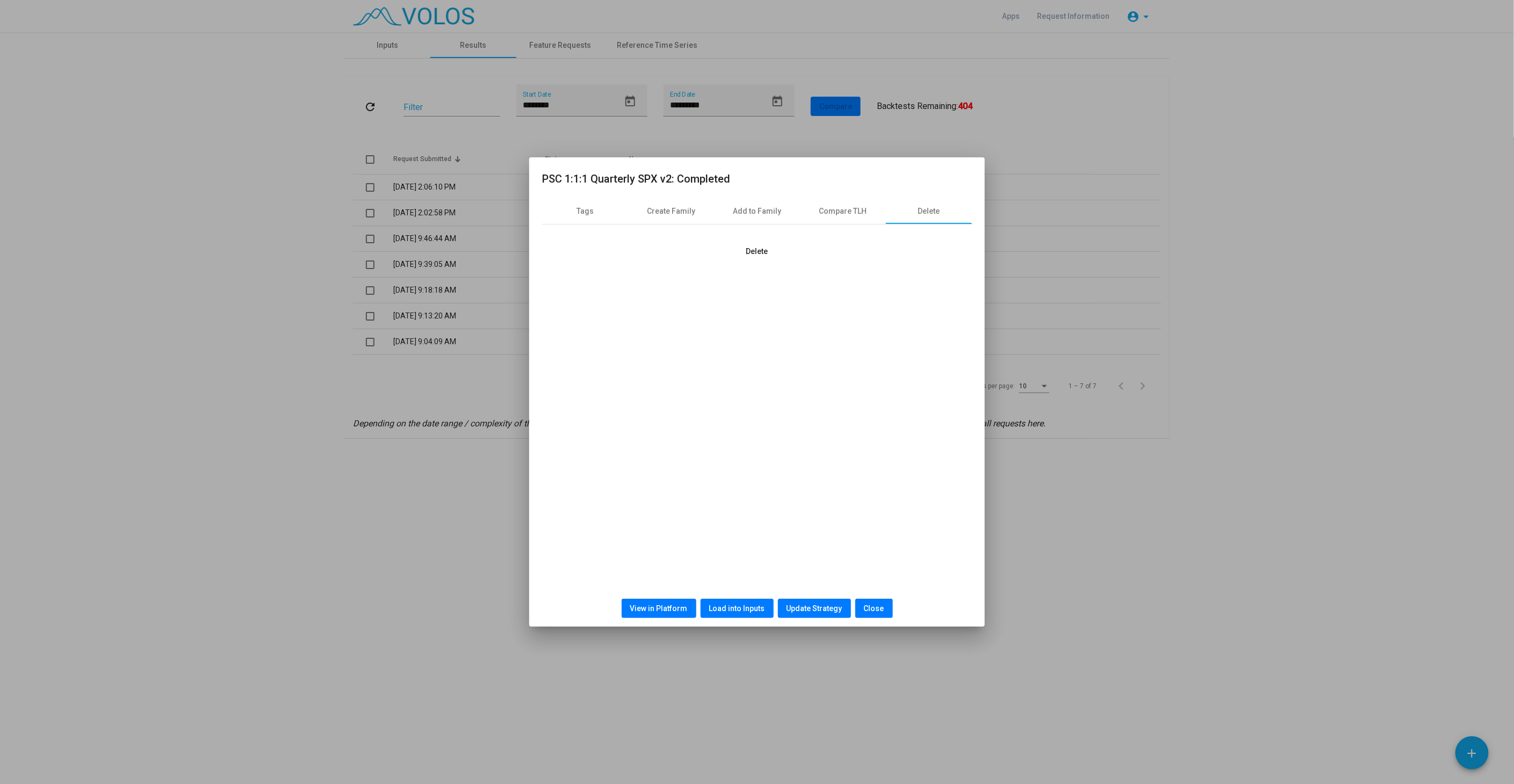
click at [751, 255] on button "Delete" at bounding box center [757, 251] width 39 height 20
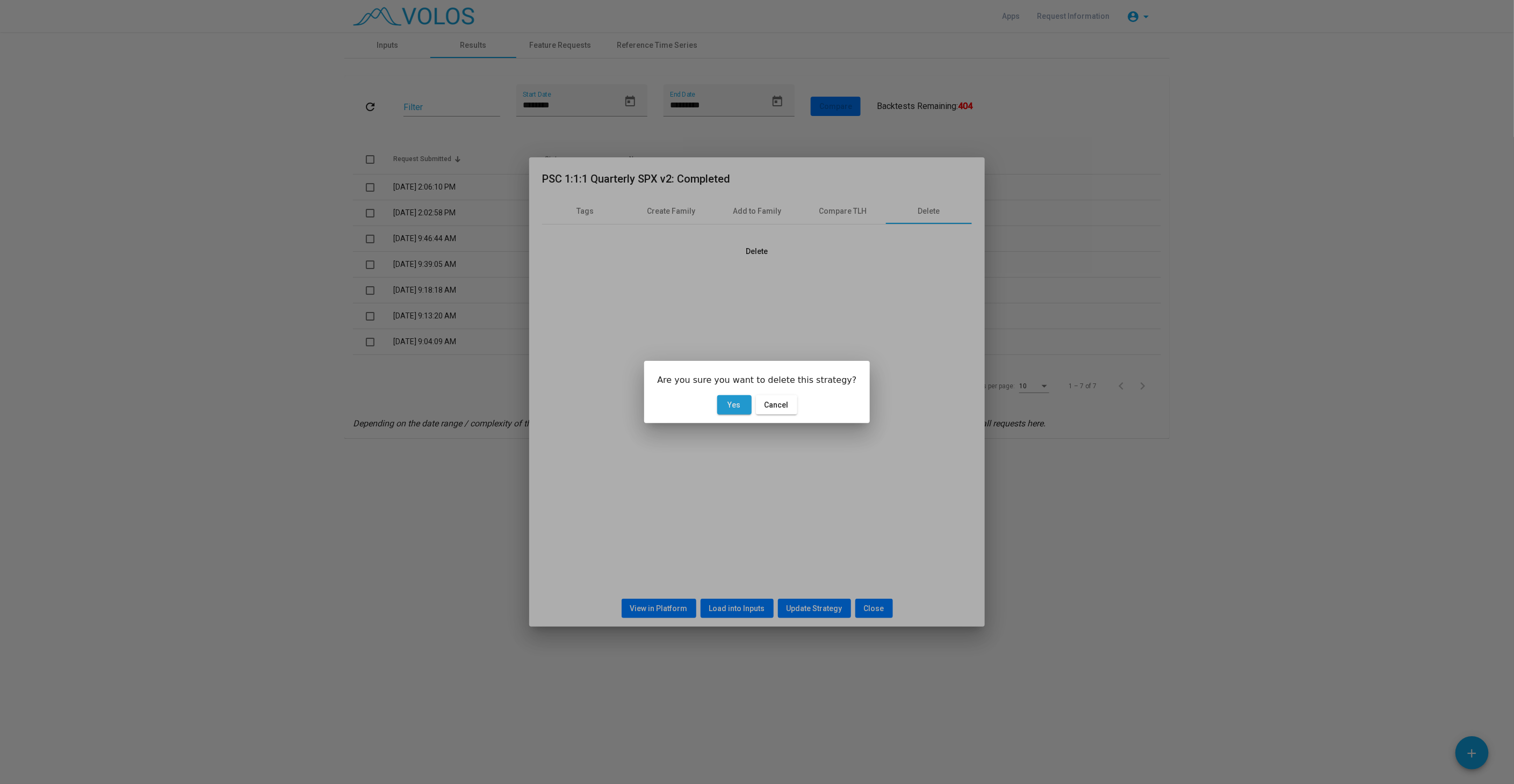
click at [732, 399] on button "Yes" at bounding box center [734, 405] width 34 height 20
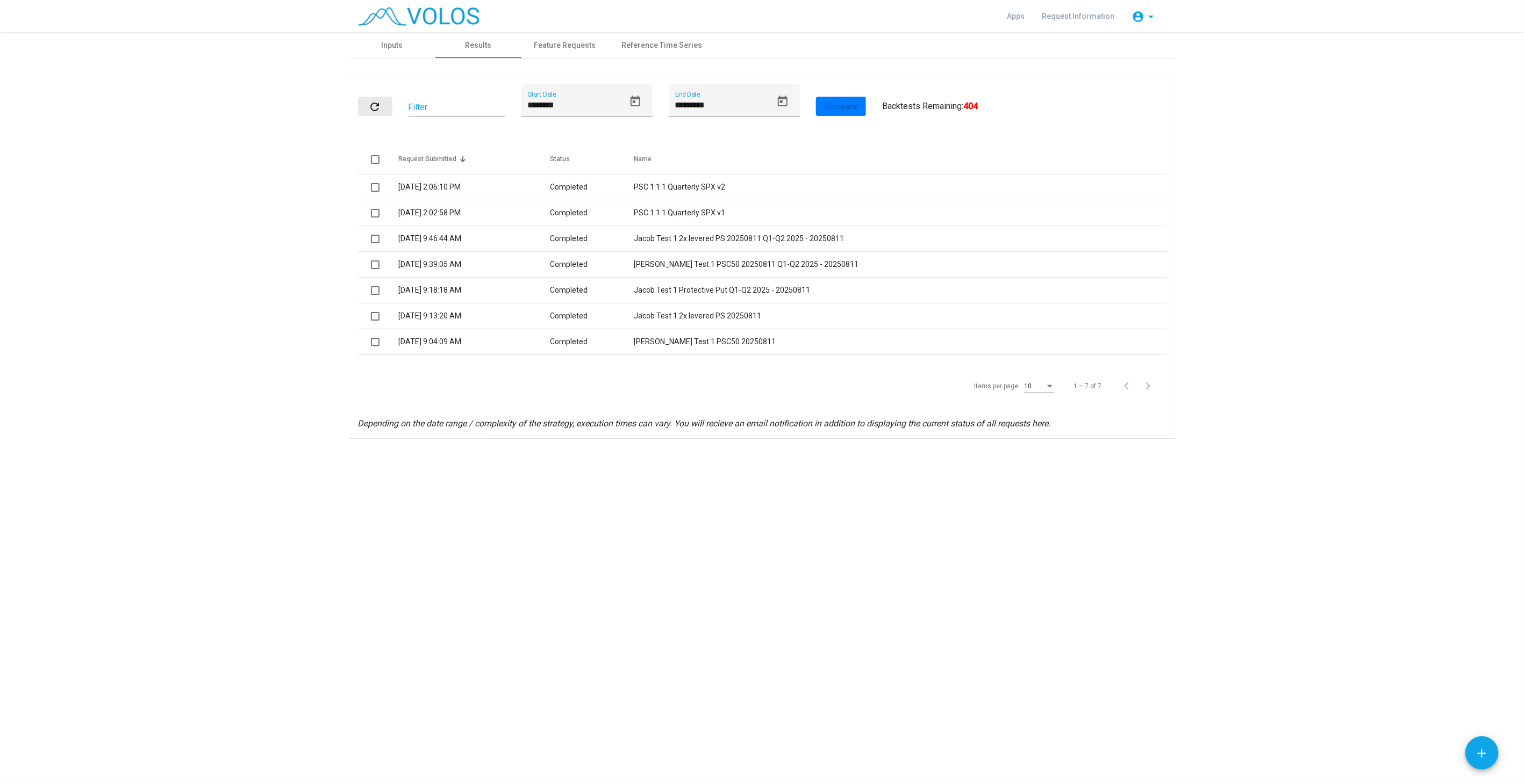
click at [379, 106] on mat-icon "refresh" at bounding box center [375, 107] width 13 height 13
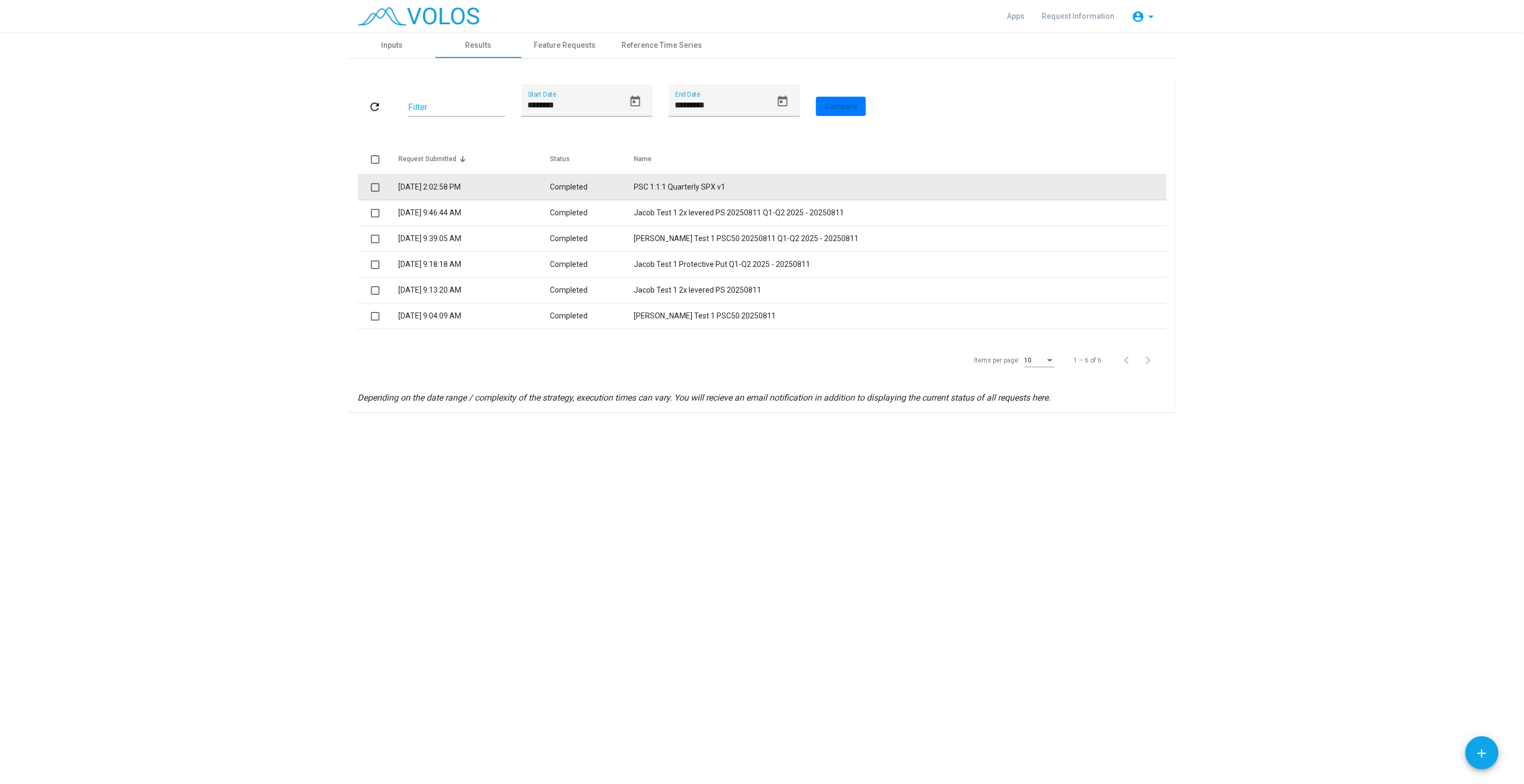
click at [701, 186] on td "PSC 1:1:1 Quarterly SPX v1" at bounding box center [900, 187] width 532 height 26
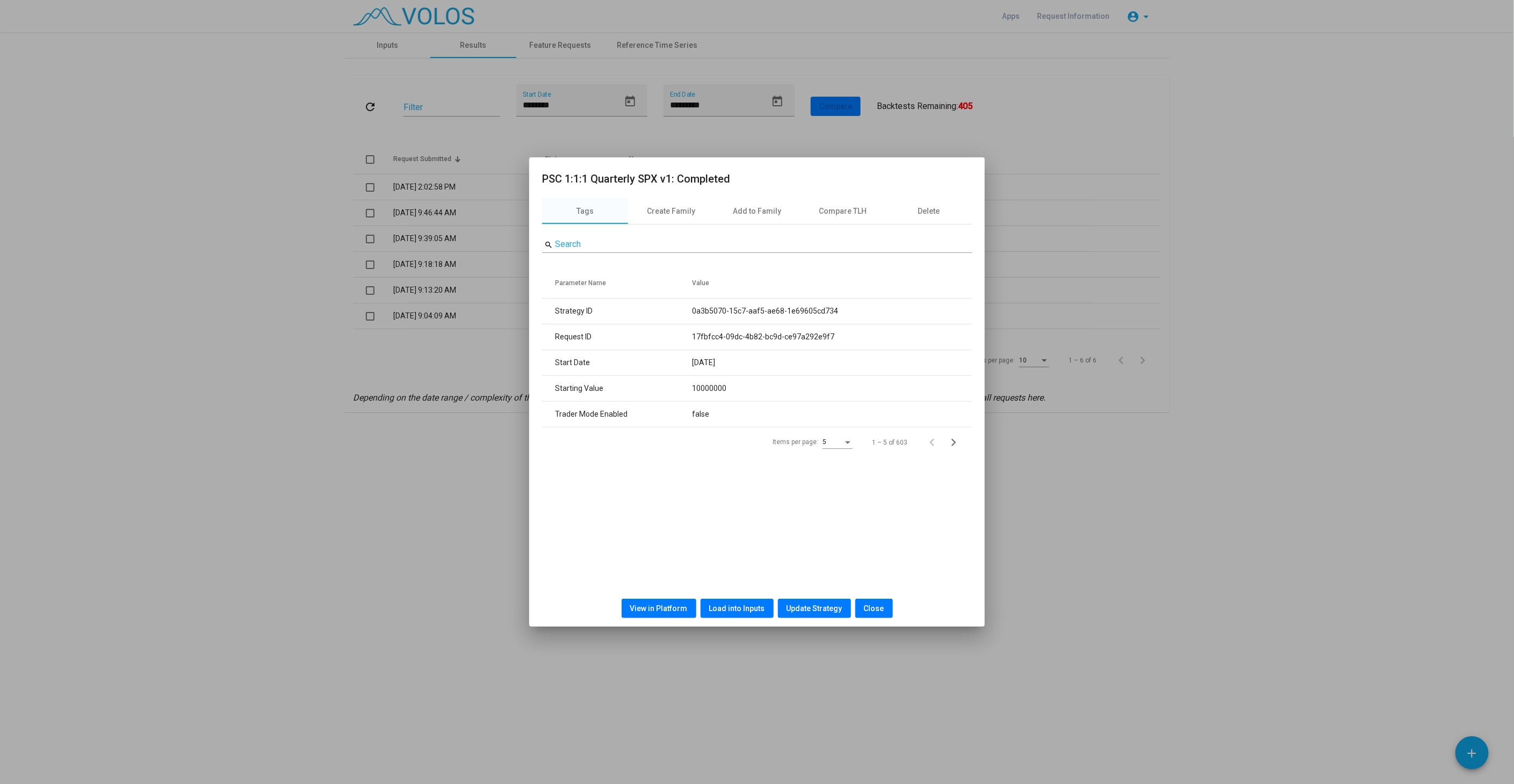
click at [749, 606] on span "Load into Inputs" at bounding box center [737, 609] width 56 height 9
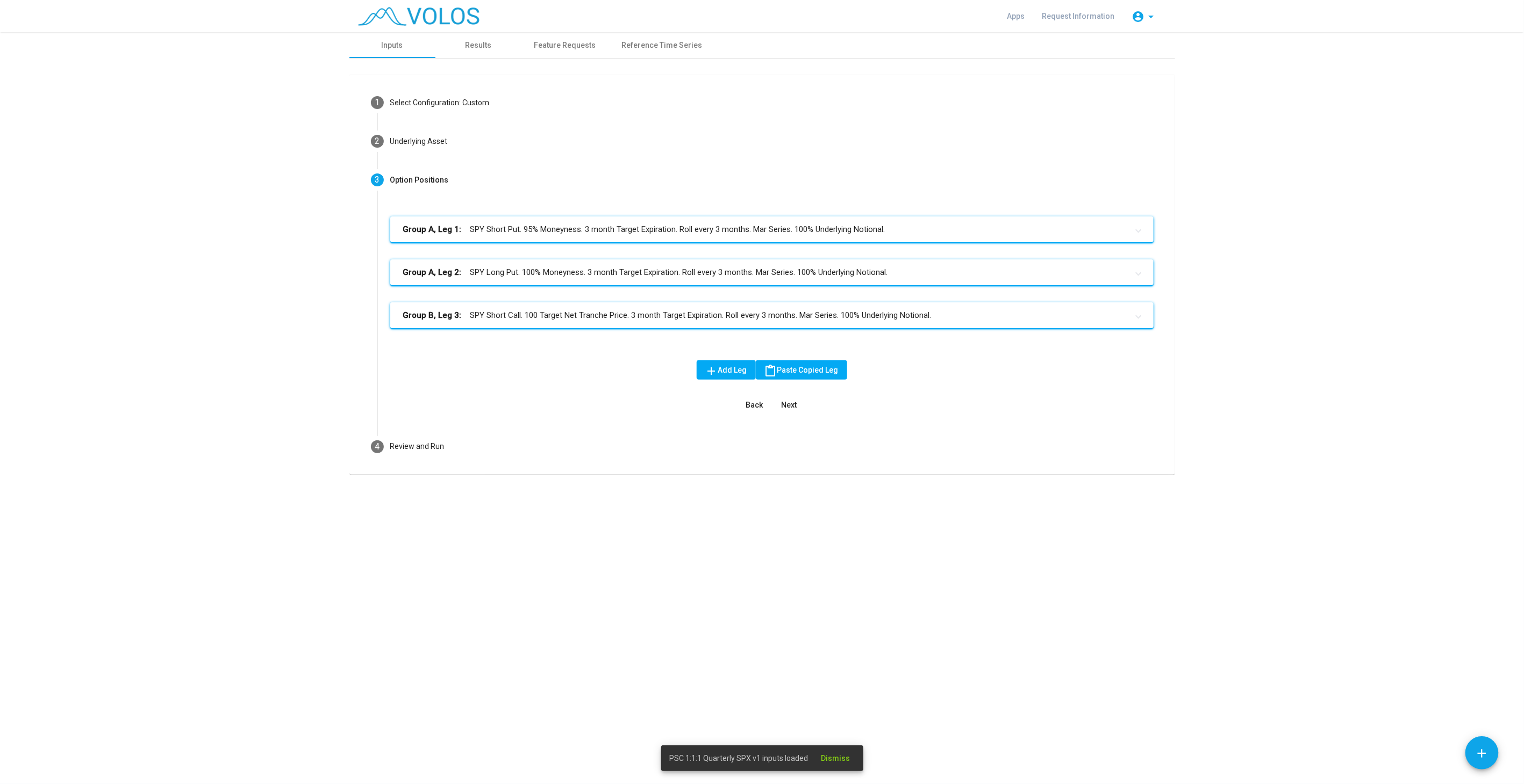
click at [683, 317] on mat-panel-title "Group B, Leg 3: SPY Short Call. 100 Target Net Tranche Price. 3 month Target Ex…" at bounding box center [765, 315] width 724 height 13
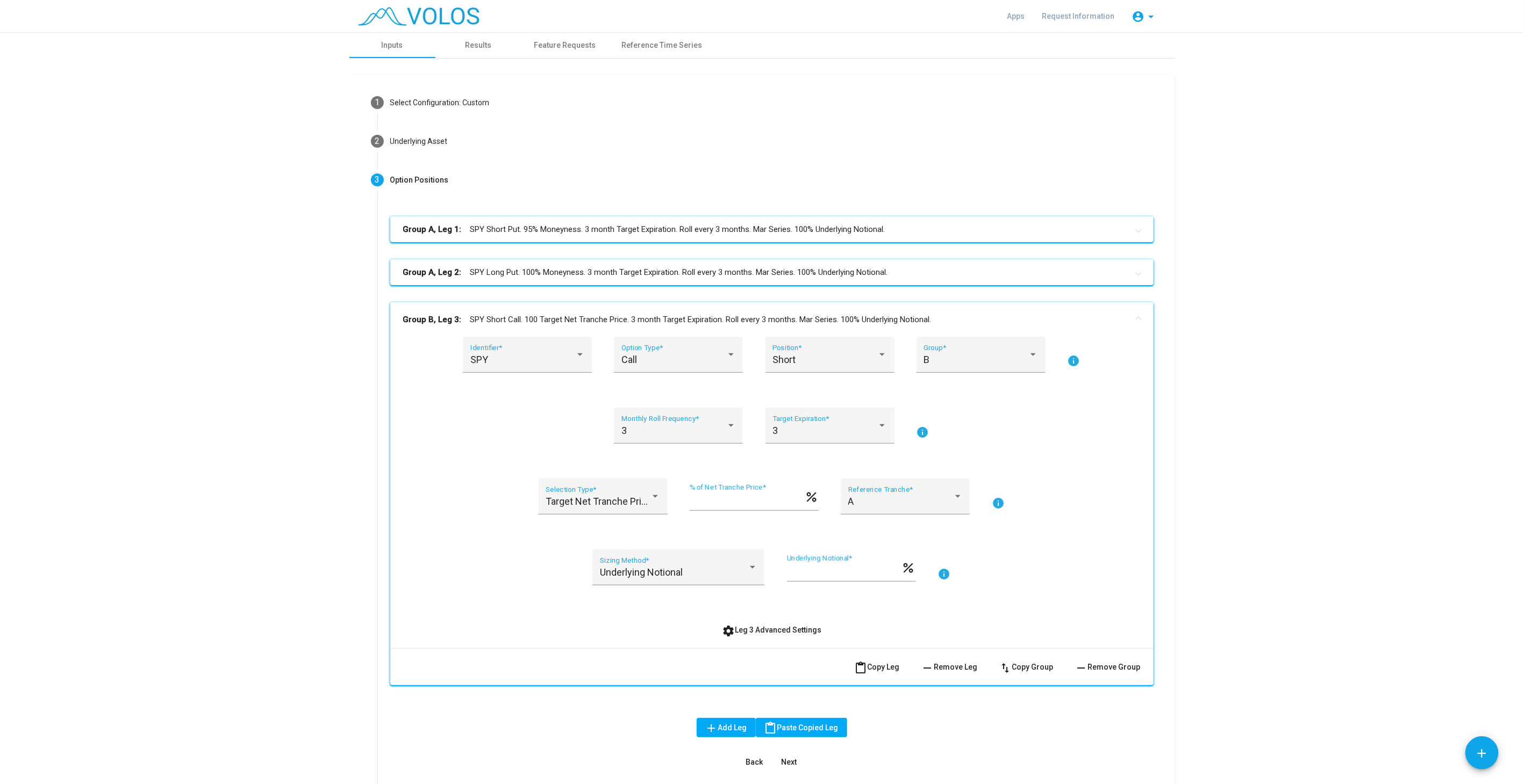
click at [1103, 666] on span "remove Remove Group" at bounding box center [1108, 667] width 66 height 9
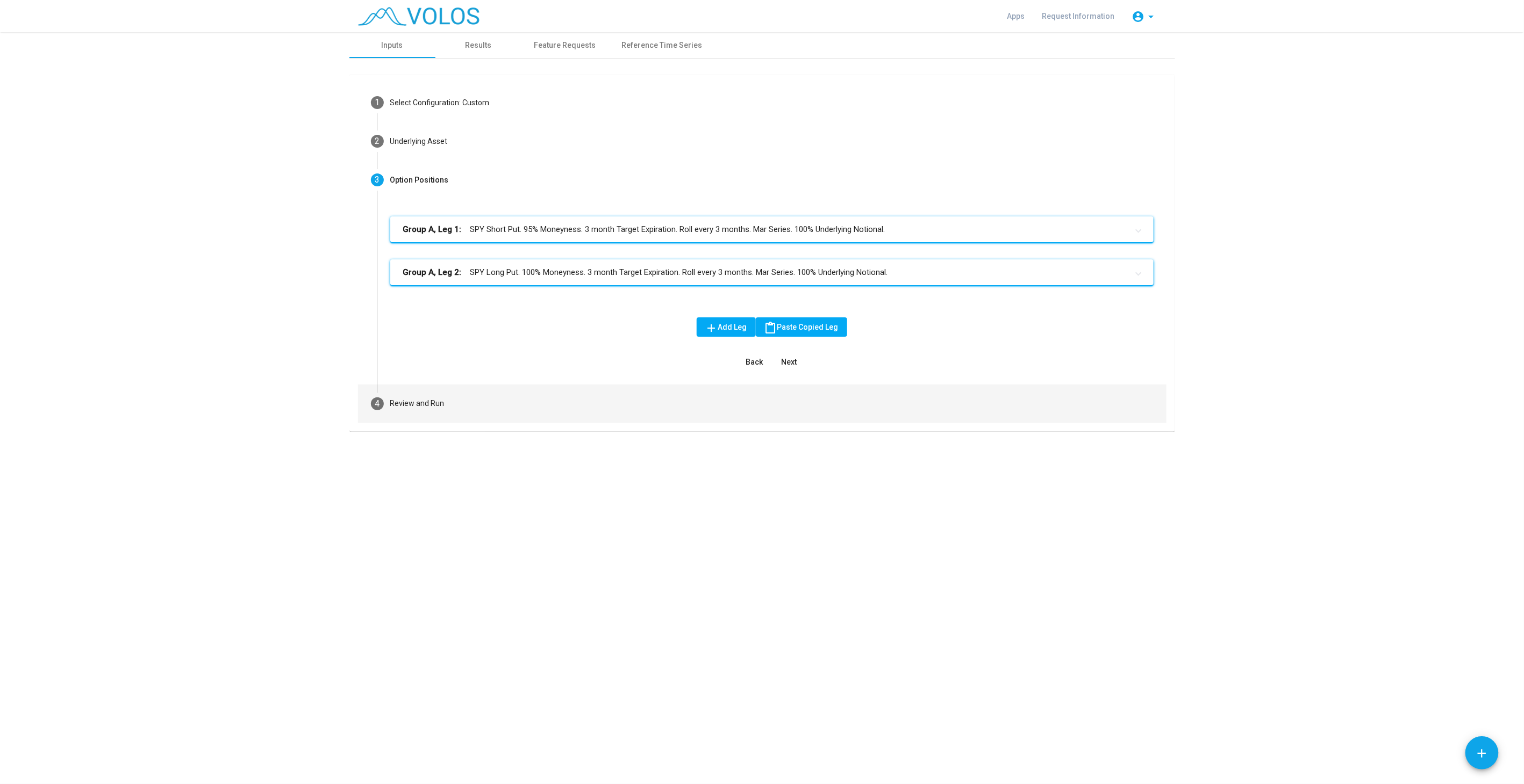
click at [559, 408] on mat-step-header "4 Review and Run" at bounding box center [762, 403] width 808 height 39
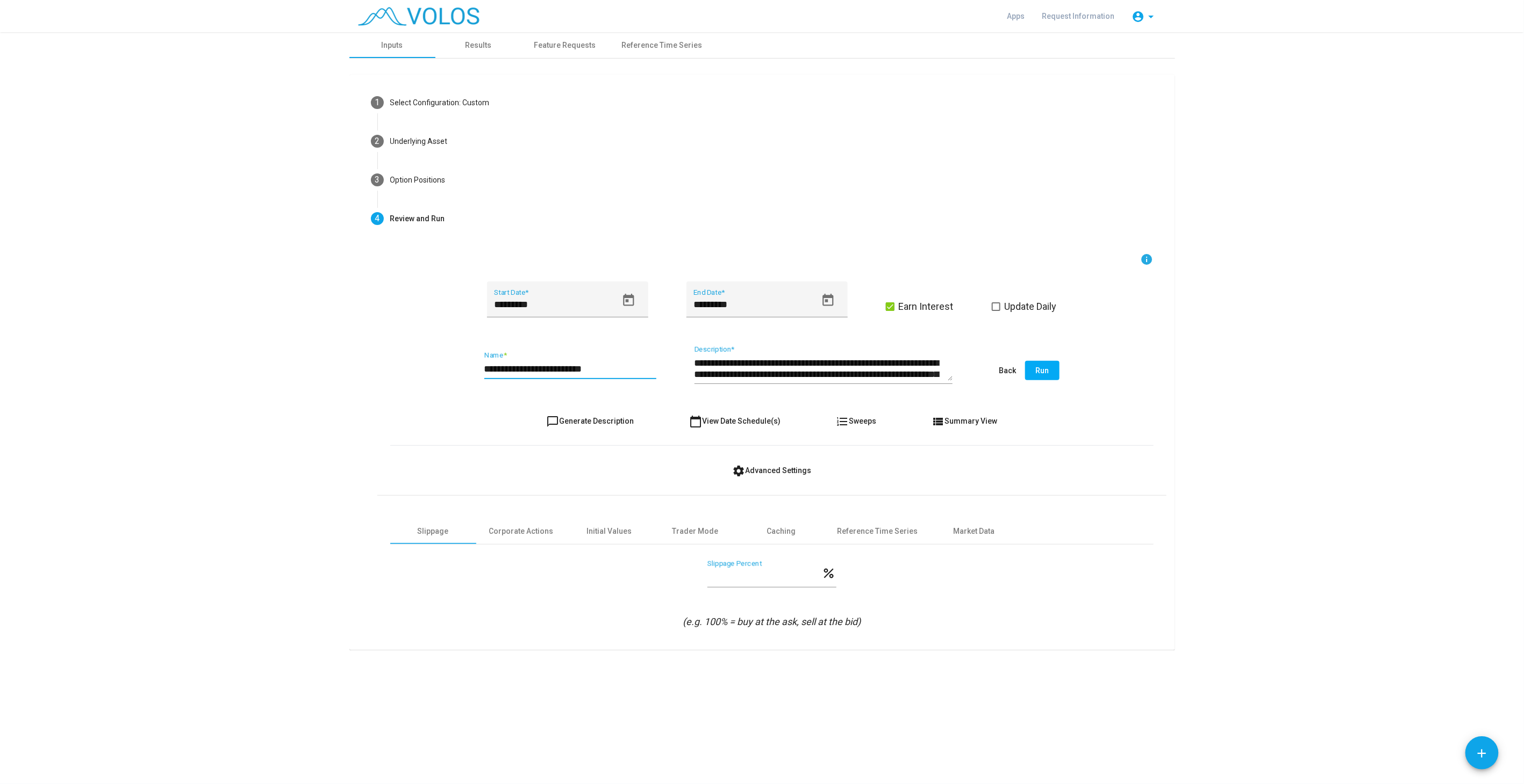
click at [499, 370] on input "**********" at bounding box center [570, 369] width 172 height 11
click at [520, 367] on input "**********" at bounding box center [570, 369] width 172 height 11
type input "**********"
click at [598, 424] on span "chat_bubble_outline Generate Description" at bounding box center [590, 421] width 87 height 9
type textarea "**********"
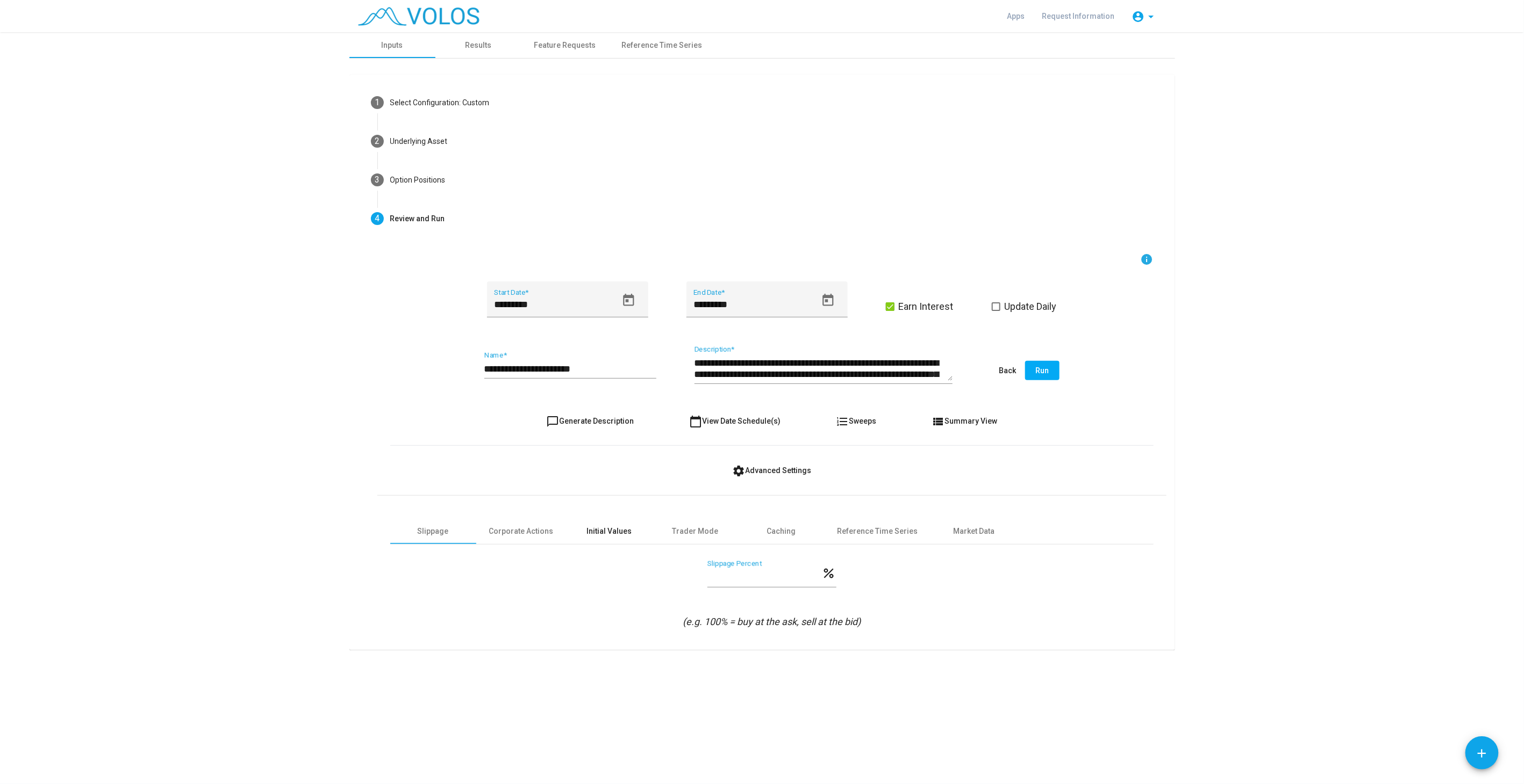
click at [611, 536] on div "Initial Values" at bounding box center [609, 532] width 45 height 11
click at [1052, 376] on button "Run" at bounding box center [1042, 371] width 34 height 20
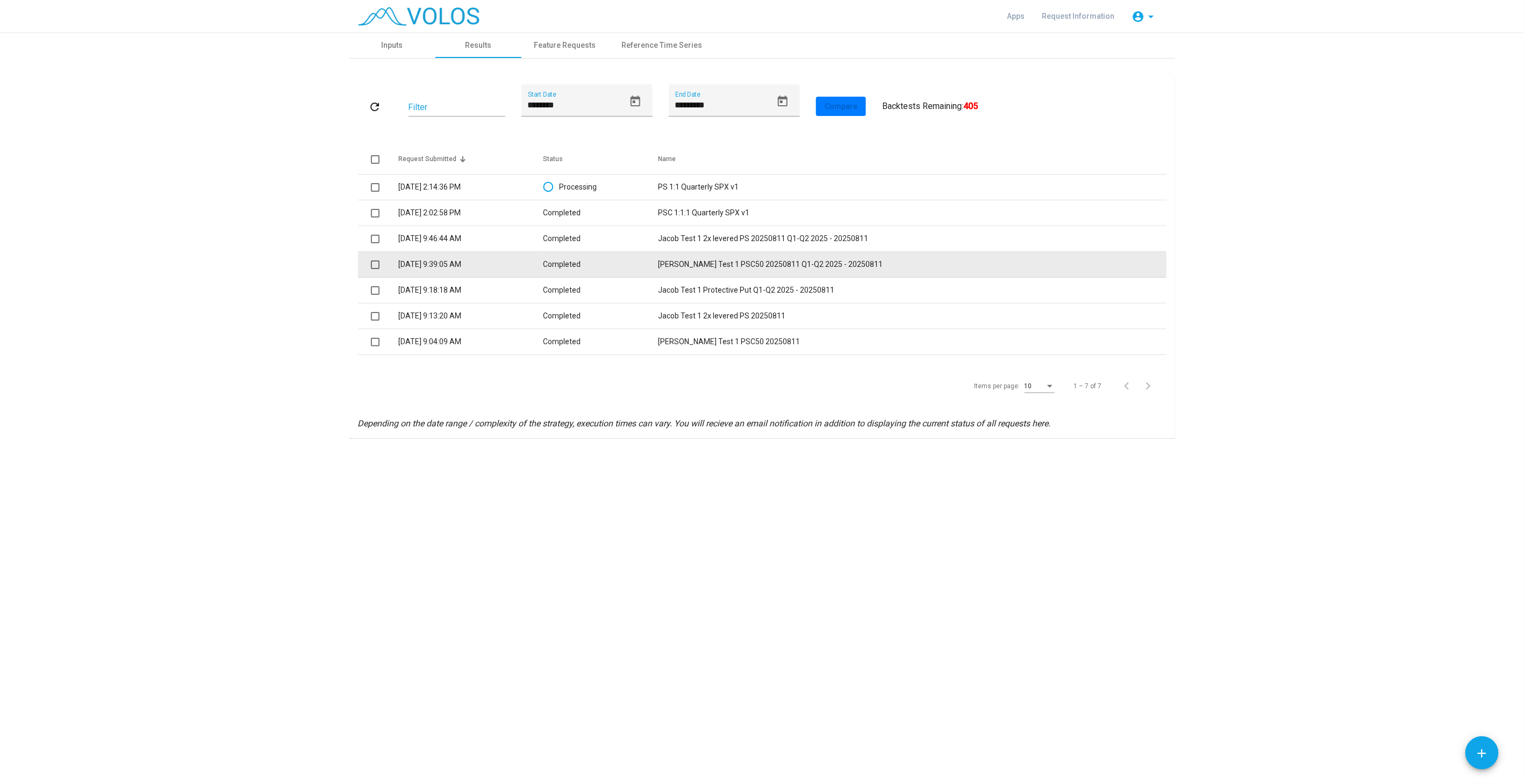
click at [731, 263] on td "Jacob Test 1 PSC50 20250811 Q1-Q2 2025 - 20250811" at bounding box center [912, 264] width 508 height 26
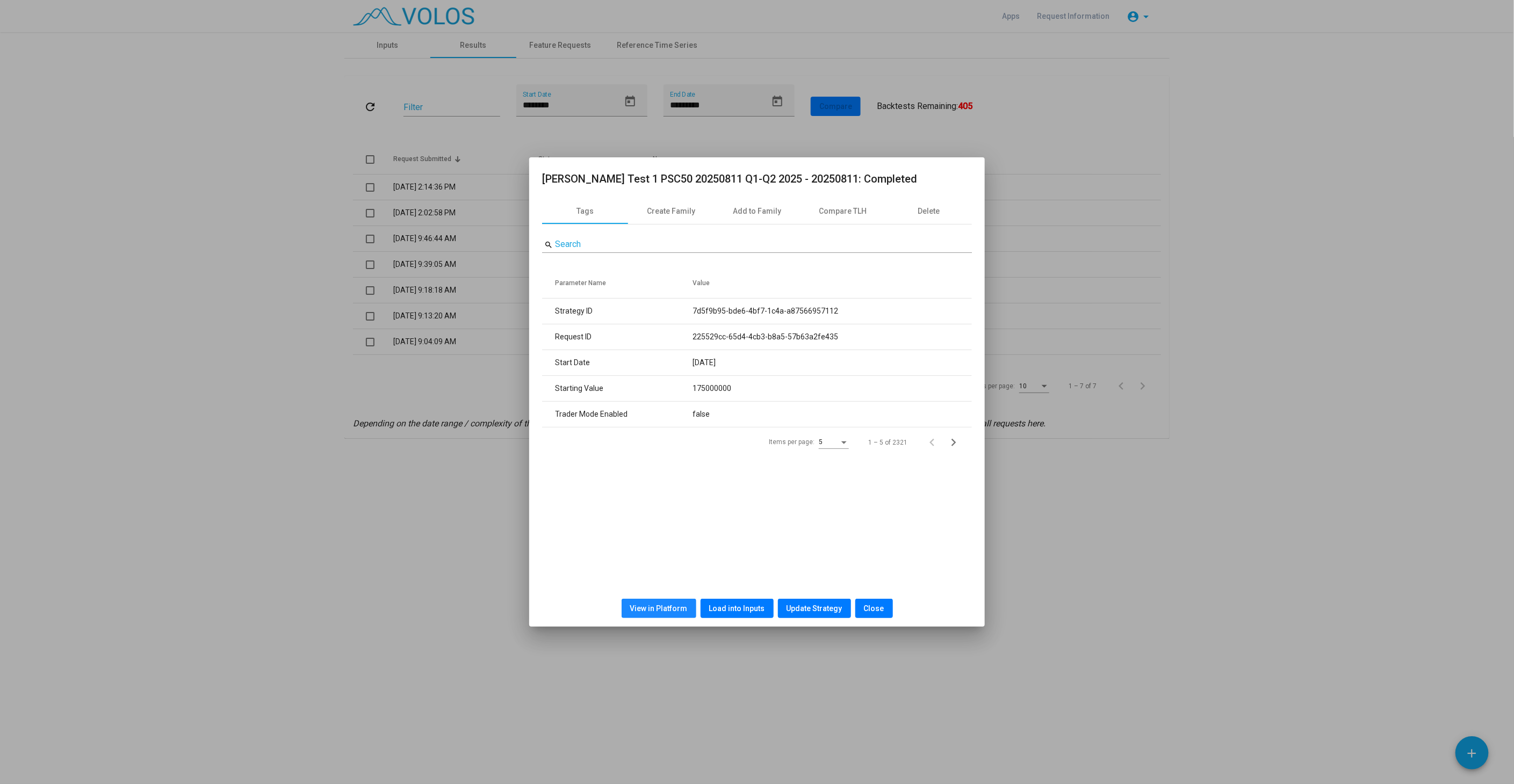
click at [664, 604] on span "View in Platform" at bounding box center [659, 609] width 58 height 9
click at [871, 610] on span "Close" at bounding box center [874, 609] width 20 height 9
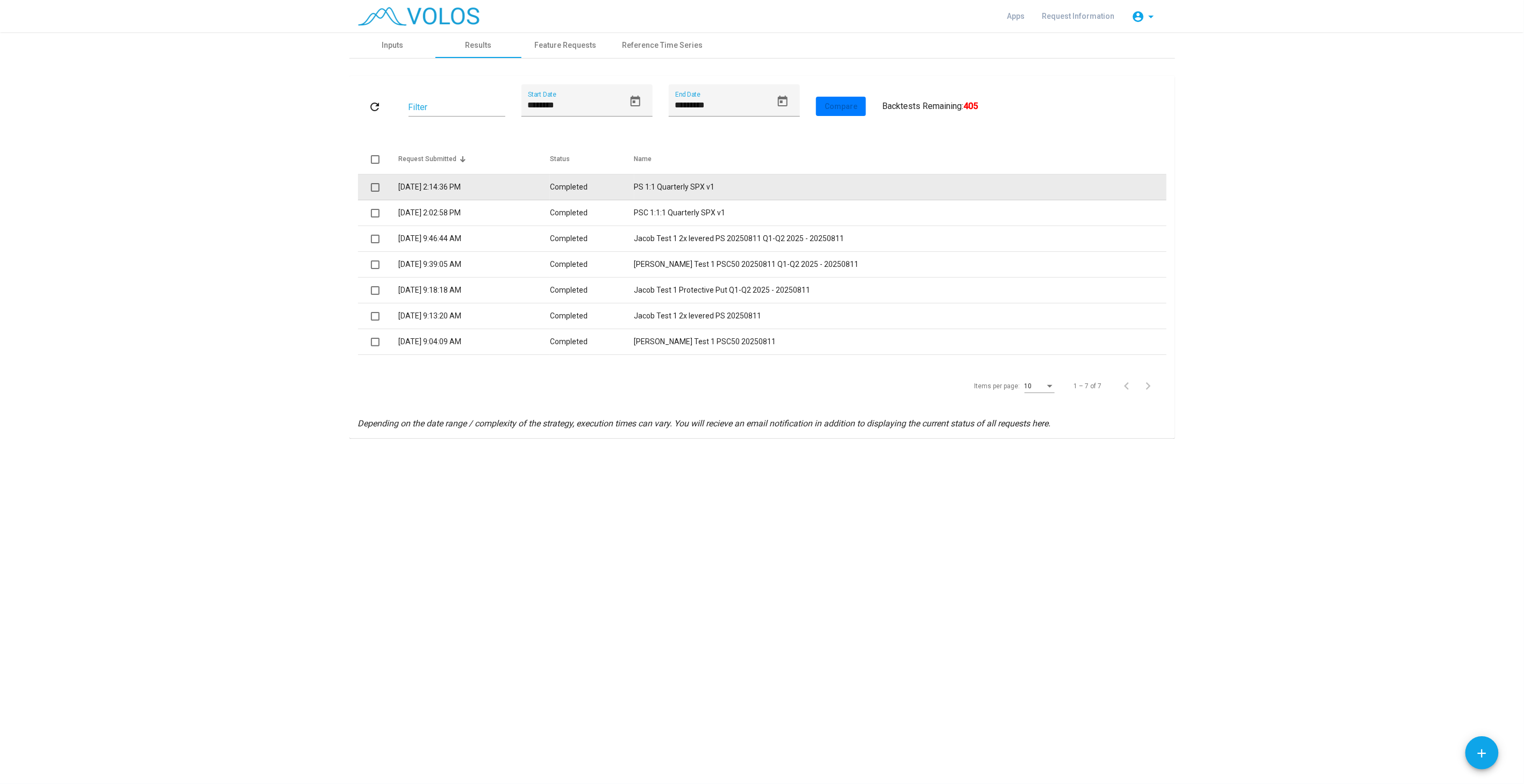
click at [663, 184] on td "PS 1:1 Quarterly SPX v1" at bounding box center [900, 187] width 532 height 26
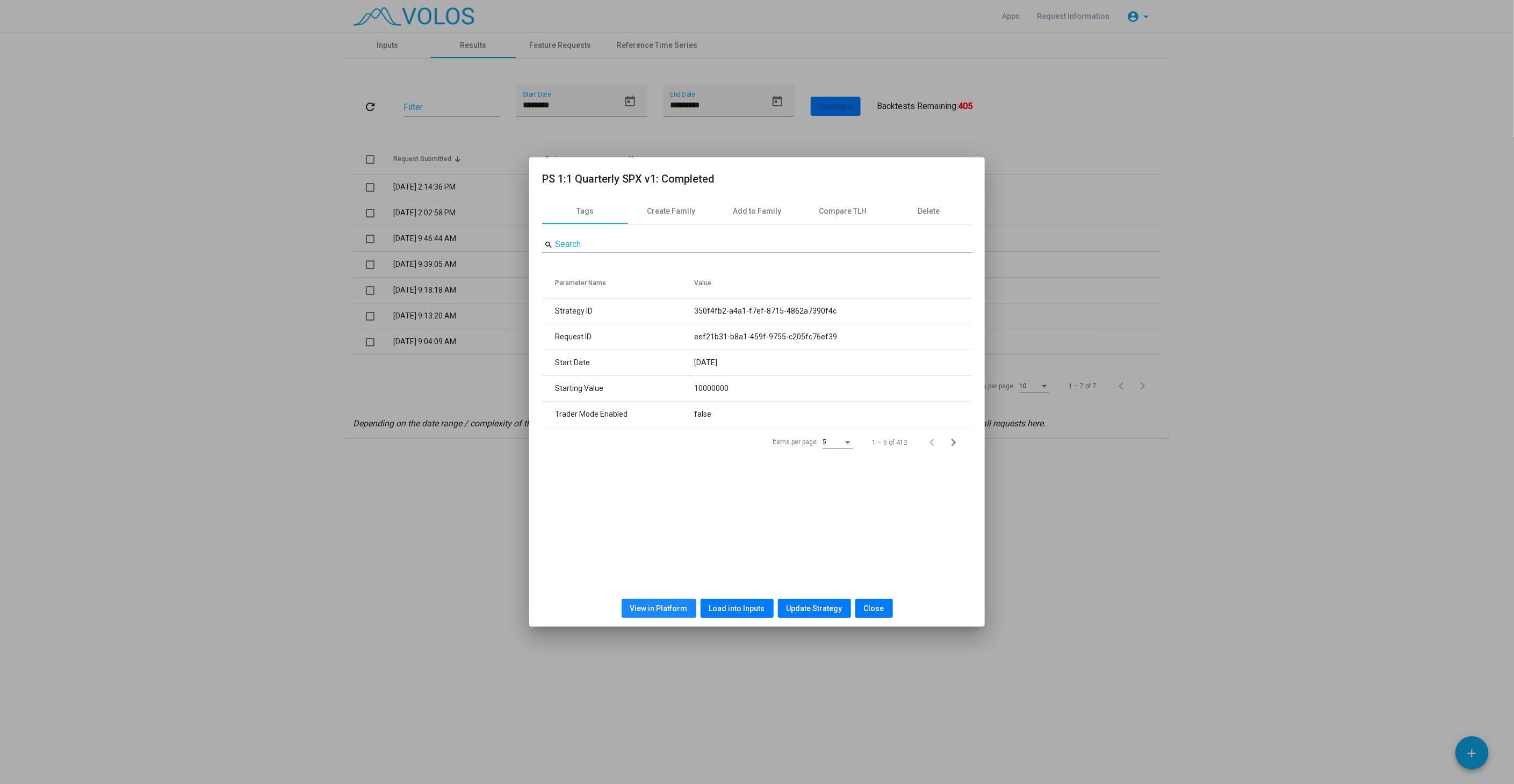
click at [656, 604] on span "View in Platform" at bounding box center [659, 609] width 58 height 9
click at [871, 609] on span "Close" at bounding box center [874, 609] width 20 height 9
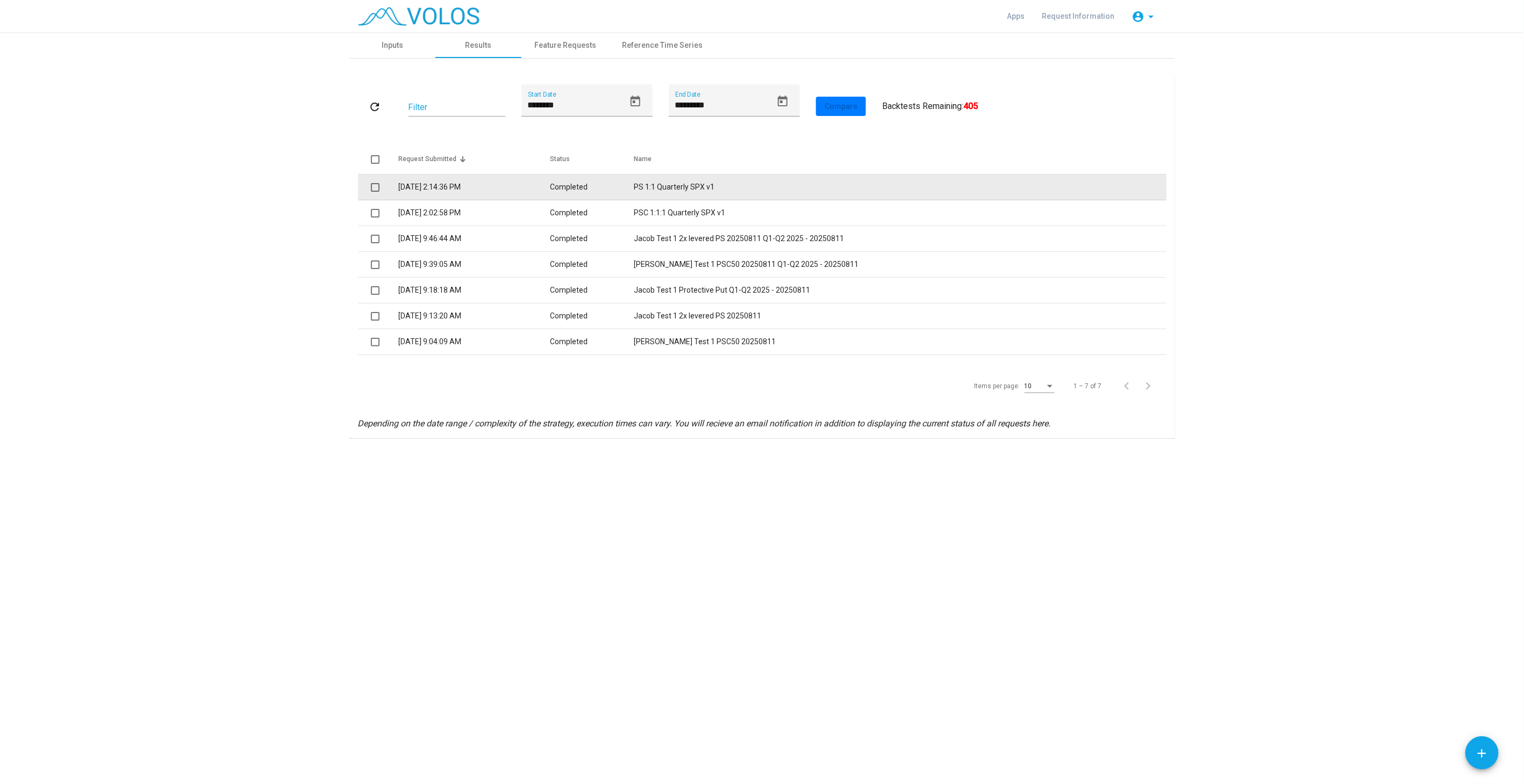
click at [693, 187] on td "PS 1:1 Quarterly SPX v1" at bounding box center [900, 187] width 532 height 26
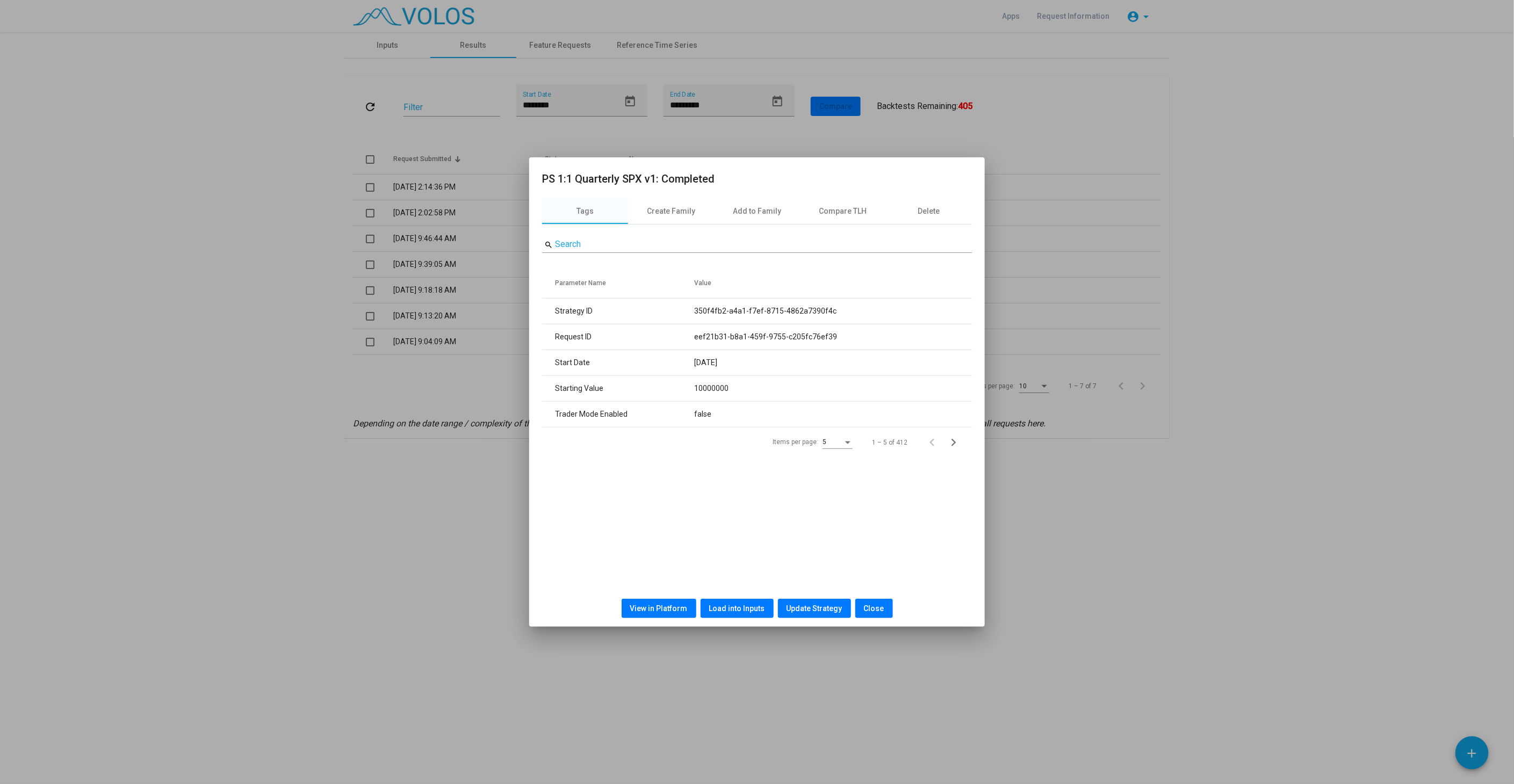
click at [732, 613] on button "Load into Inputs" at bounding box center [737, 608] width 73 height 20
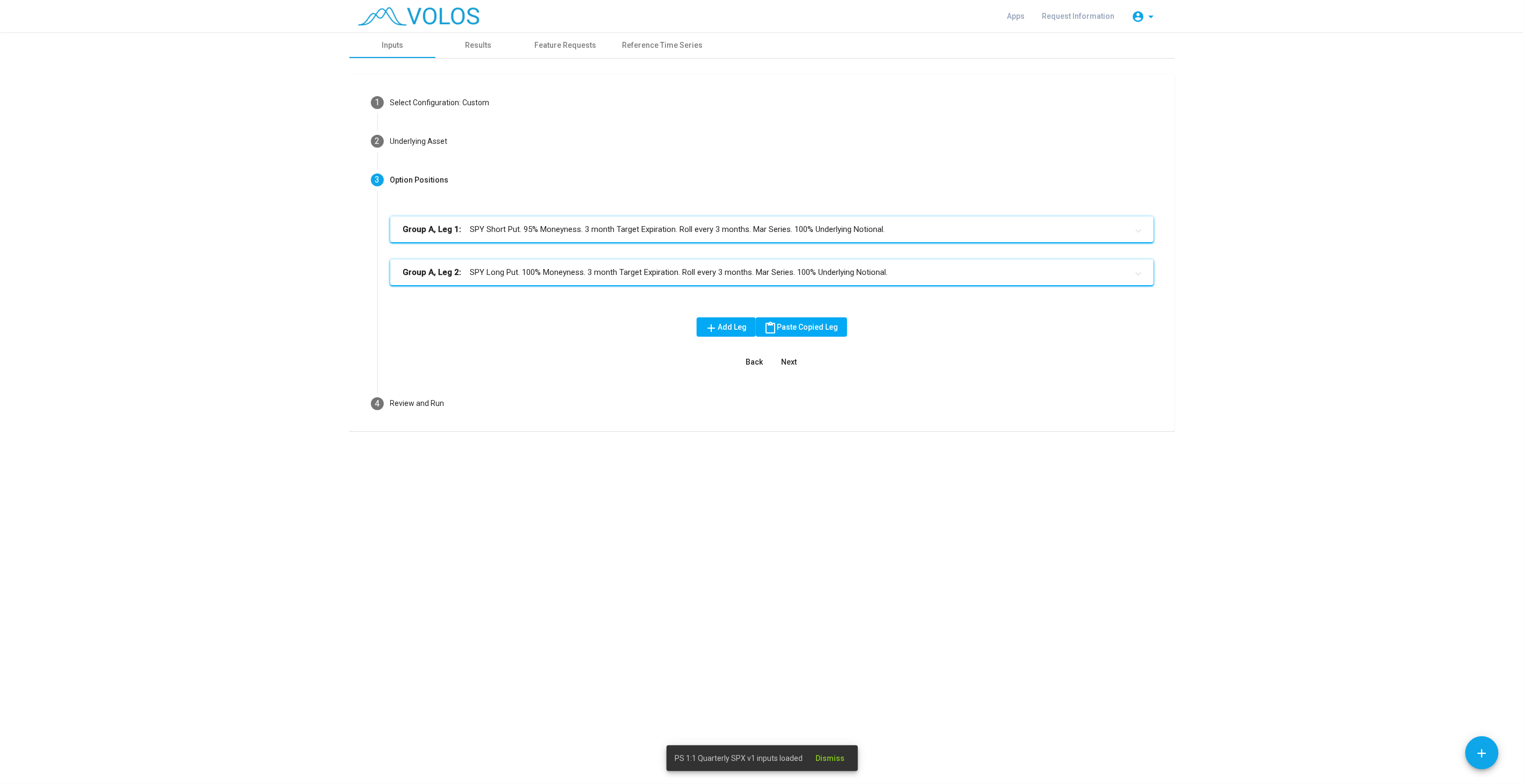
click at [528, 229] on mat-panel-title "Group A, Leg 1: SPY Short Put. 95% Moneyness. 3 month Target Expiration. Roll e…" at bounding box center [765, 230] width 724 height 13
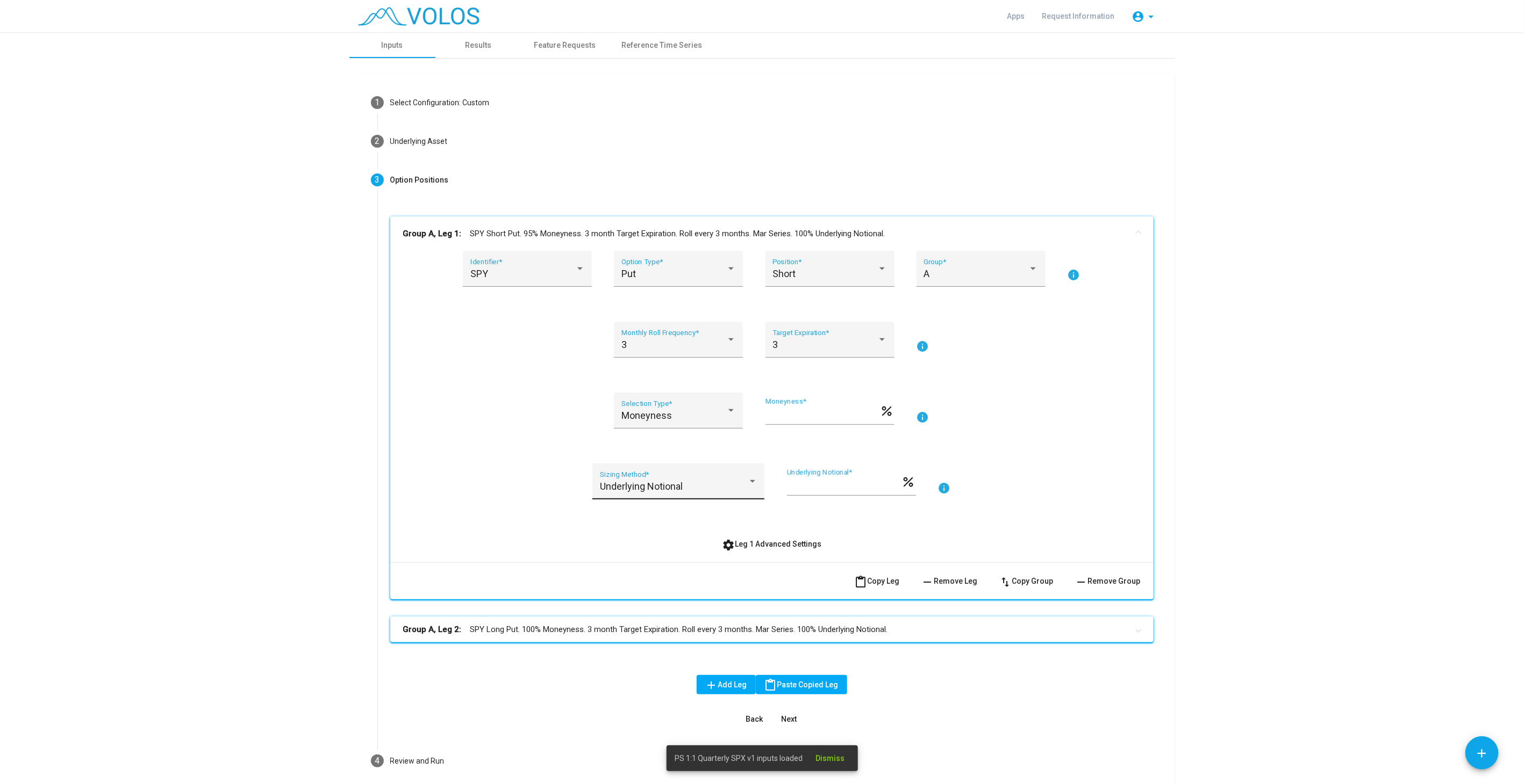
click at [696, 482] on div "Underlying Notional" at bounding box center [674, 486] width 148 height 11
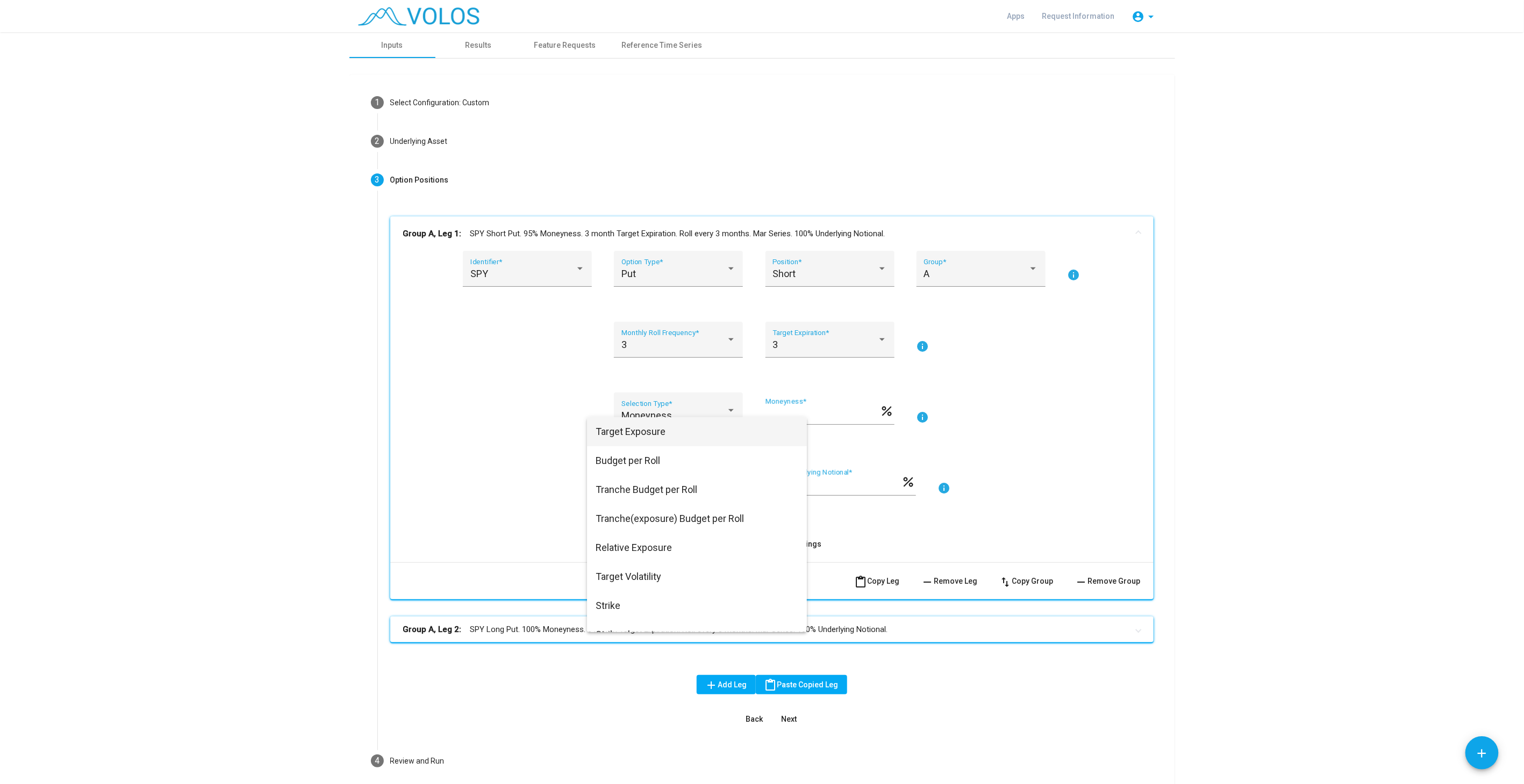
click at [640, 434] on span "Target Exposure" at bounding box center [697, 432] width 202 height 29
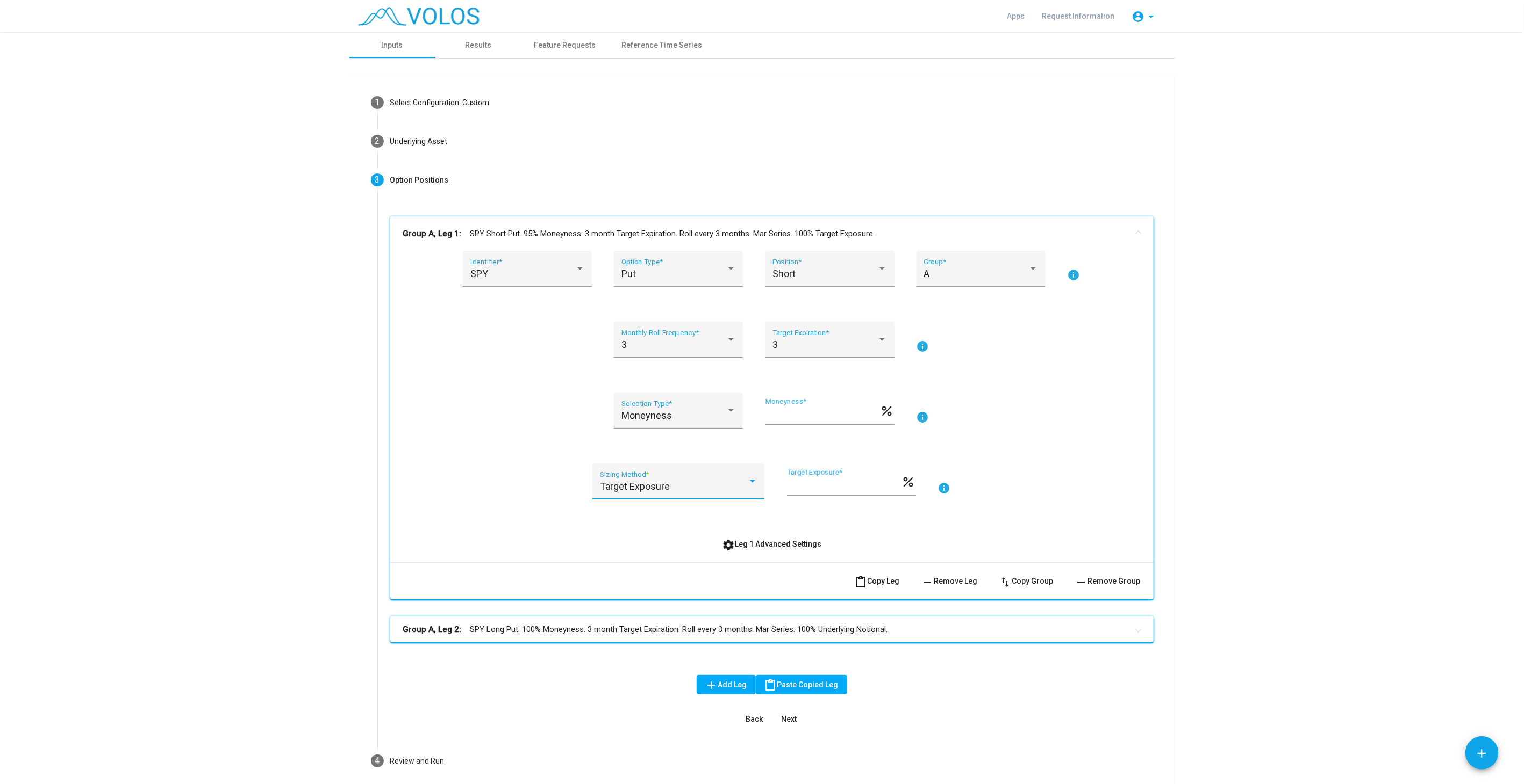
click at [677, 630] on mat-panel-title "Group A, Leg 2: SPY Long Put. 100% Moneyness. 3 month Target Expiration. Roll e…" at bounding box center [765, 630] width 724 height 13
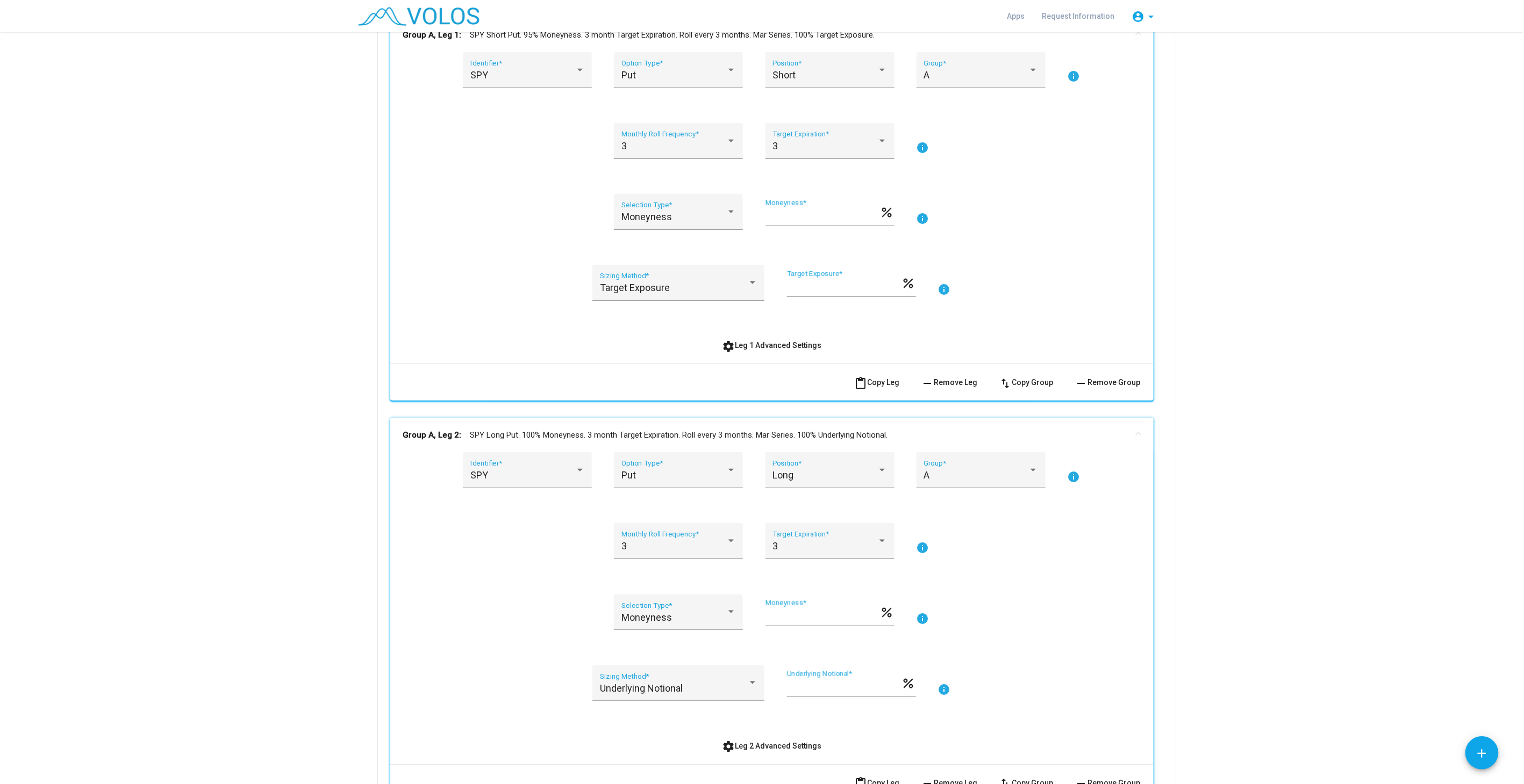
scroll to position [298, 0]
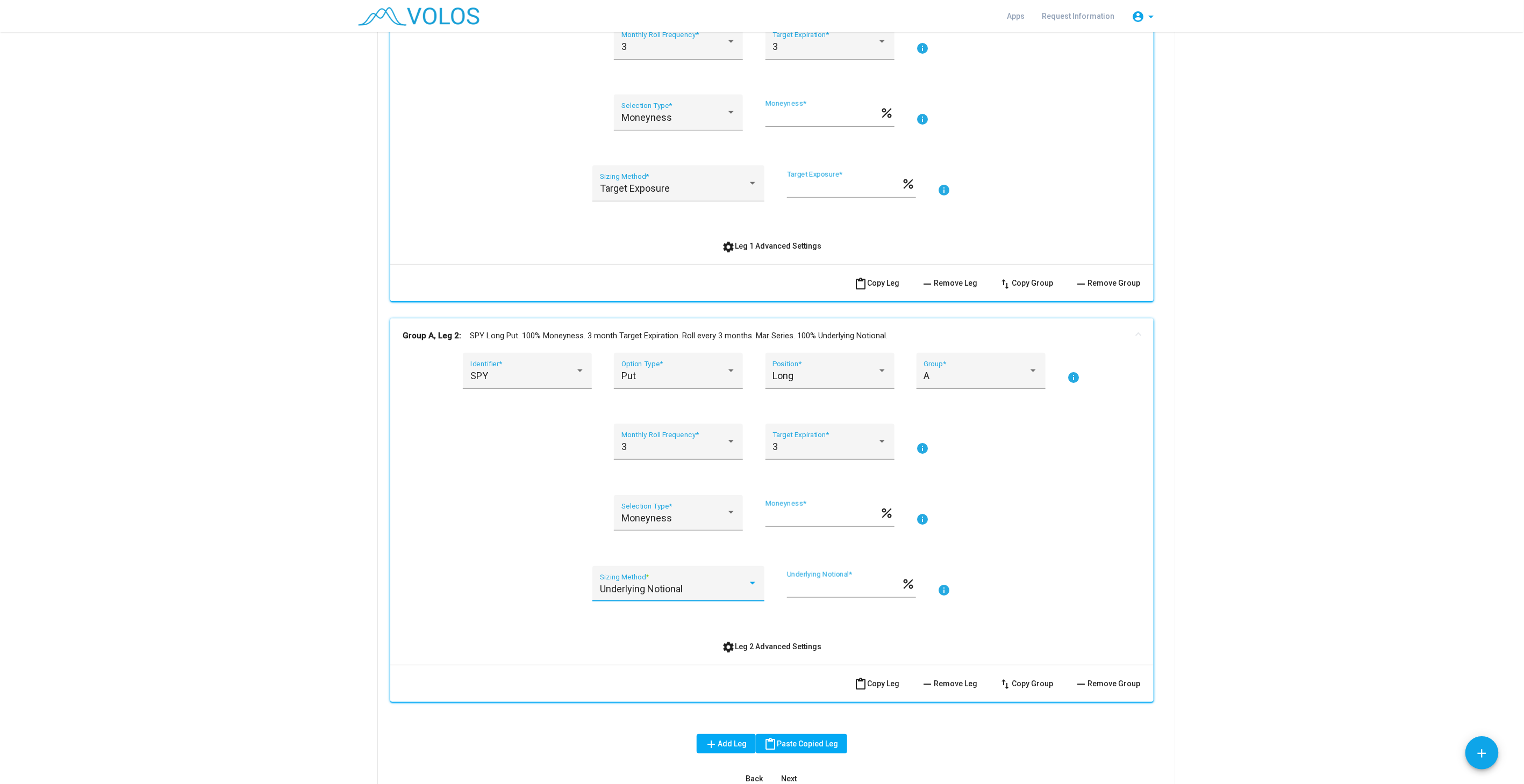
click at [659, 584] on span "Underlying Notional" at bounding box center [641, 589] width 83 height 11
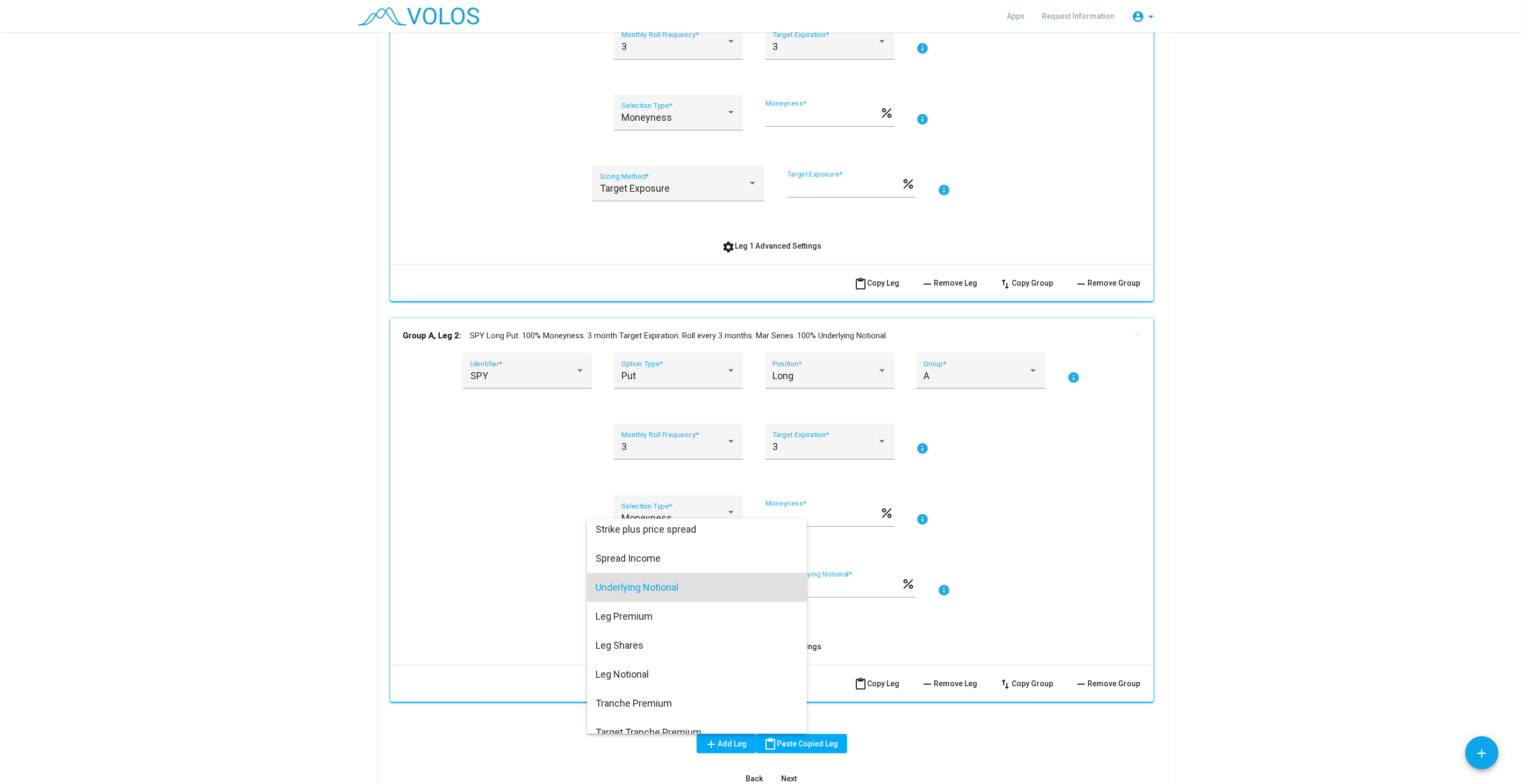
scroll to position [0, 0]
click at [645, 534] on span "Target Exposure" at bounding box center [697, 534] width 202 height 29
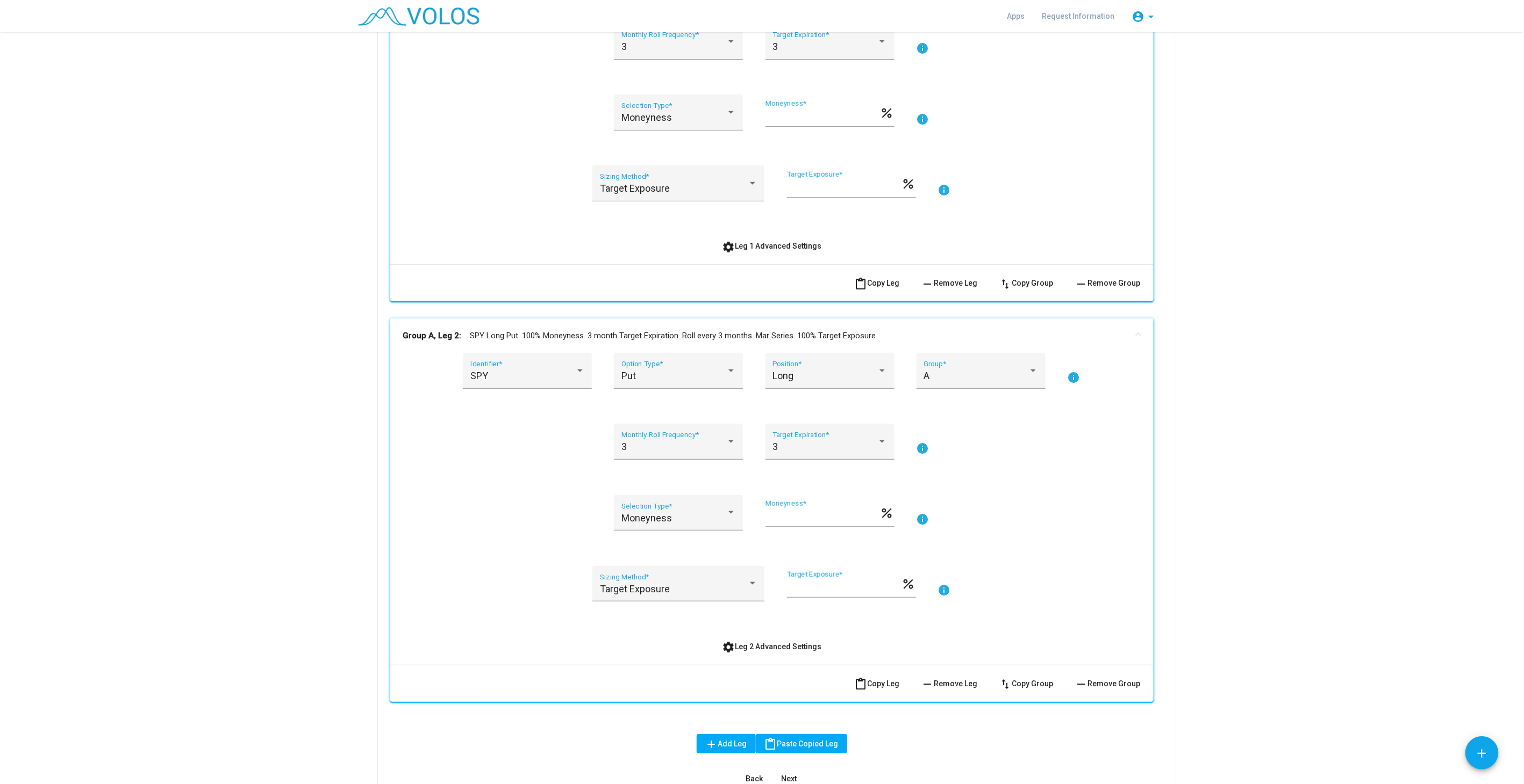
click at [534, 540] on div "Moneyness Selection Type * *** Moneyness * percent info" at bounding box center [772, 519] width 738 height 49
click at [752, 335] on mat-panel-title "Group A, Leg 2: SPY Long Put. 100% Moneyness. 3 month Target Expiration. Roll e…" at bounding box center [765, 336] width 724 height 13
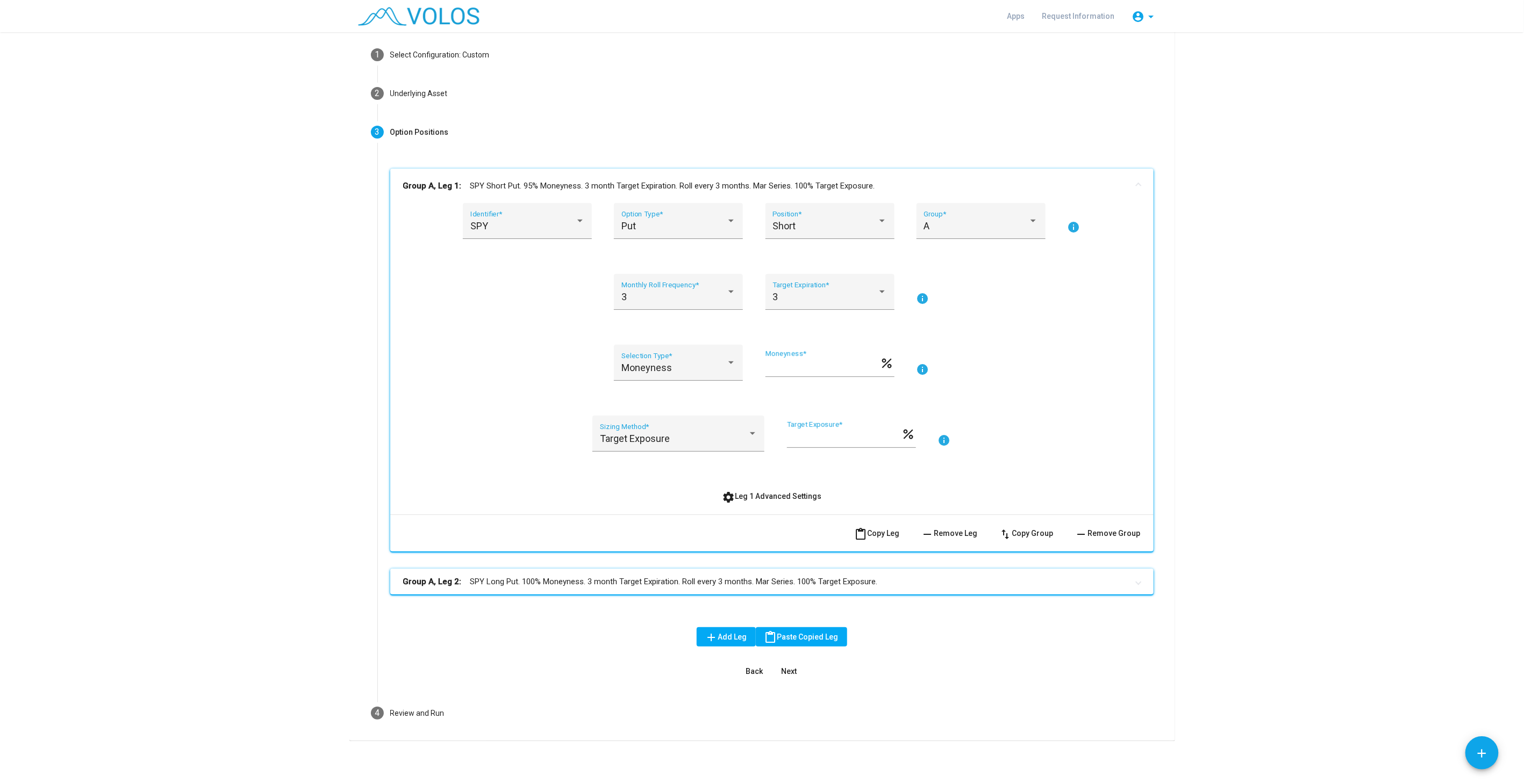
scroll to position [47, 0]
click at [750, 189] on mat-panel-title "Group A, Leg 1: SPY Short Put. 95% Moneyness. 3 month Target Expiration. Roll e…" at bounding box center [765, 187] width 724 height 13
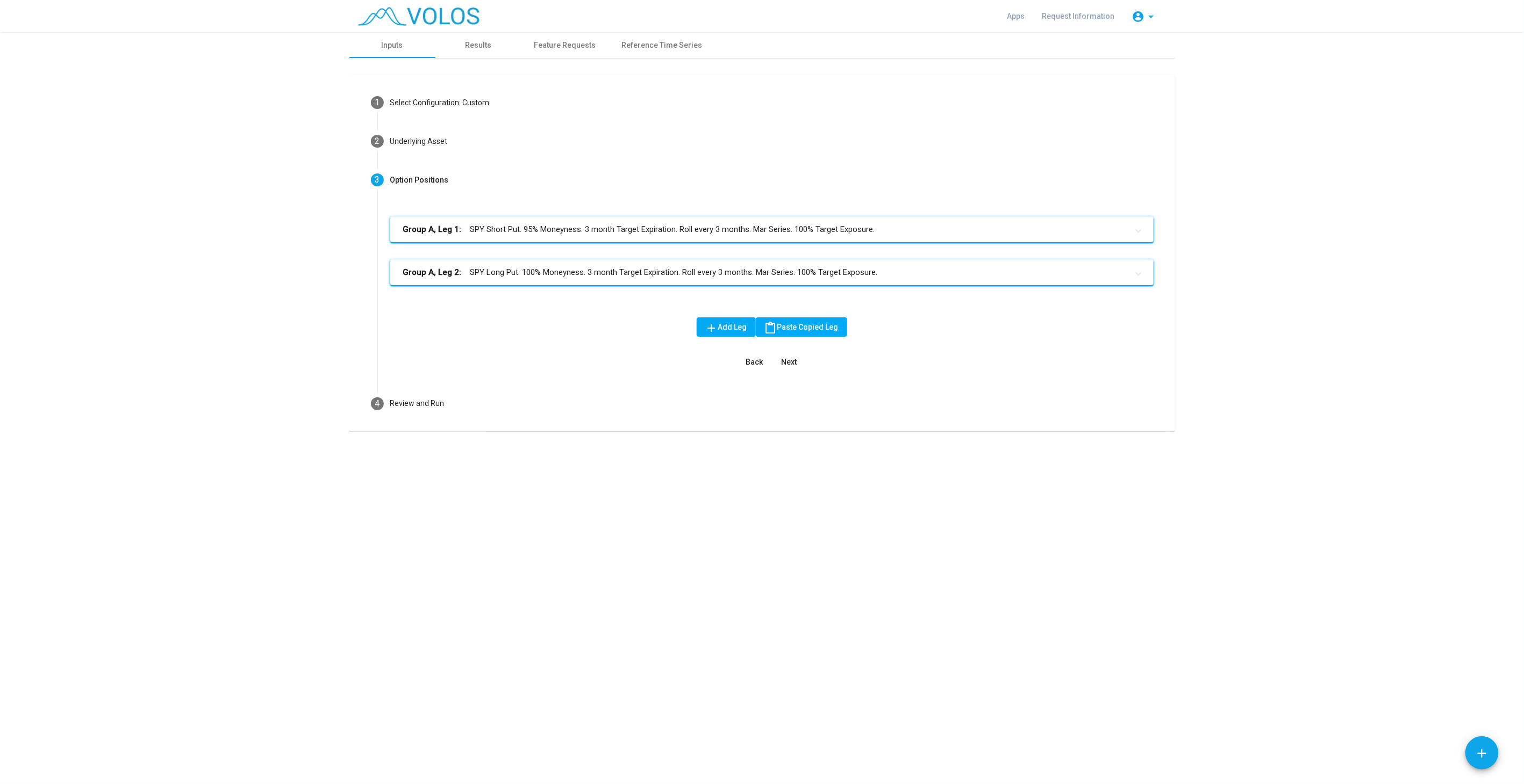
click at [567, 398] on mat-step-header "4 Review and Run" at bounding box center [762, 403] width 808 height 39
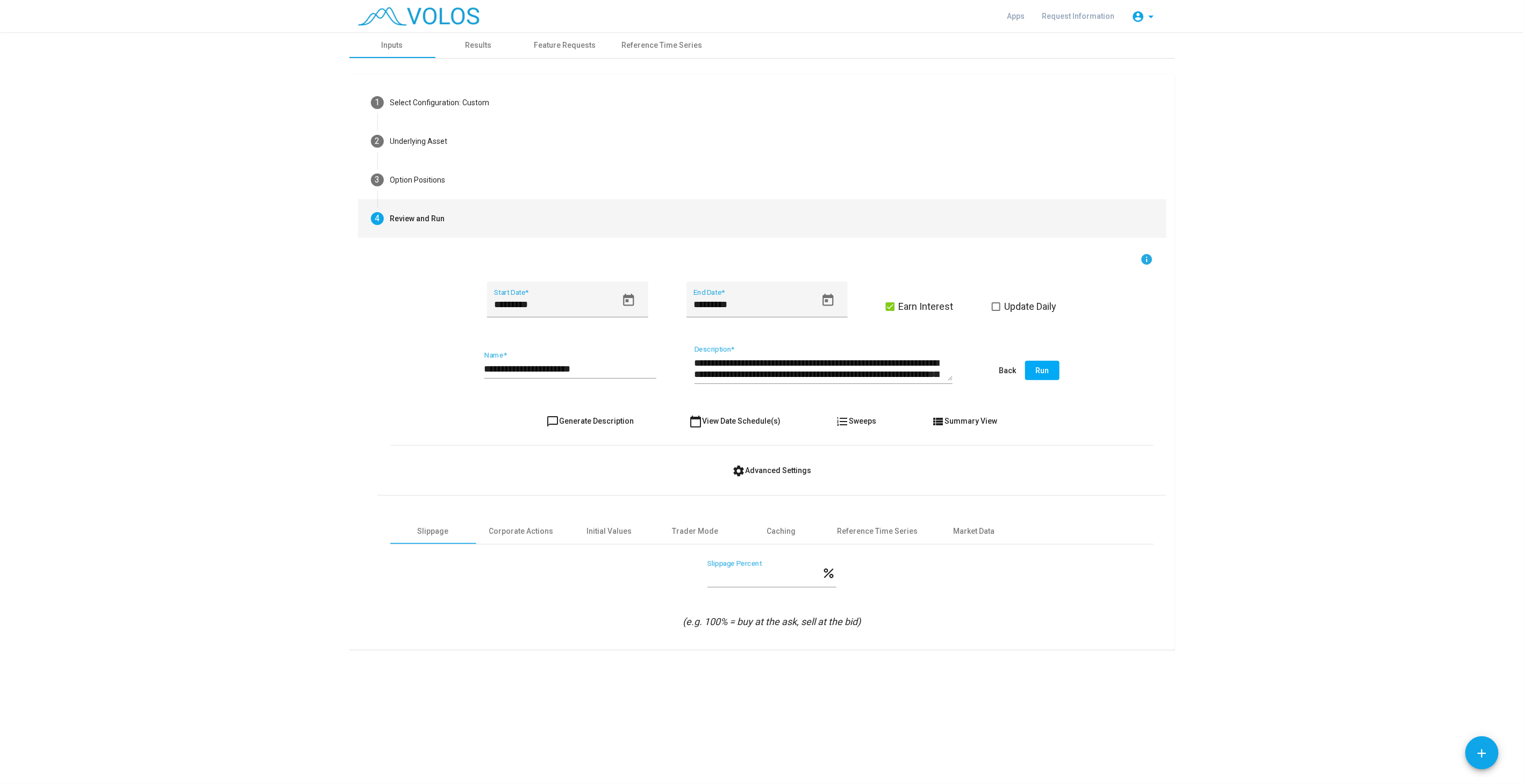
click at [593, 365] on input "**********" at bounding box center [570, 369] width 172 height 11
type input "**********"
click at [595, 429] on button "chat_bubble_outline Generate Description" at bounding box center [590, 421] width 105 height 20
type textarea "**********"
click at [1047, 372] on span "Run" at bounding box center [1041, 371] width 13 height 9
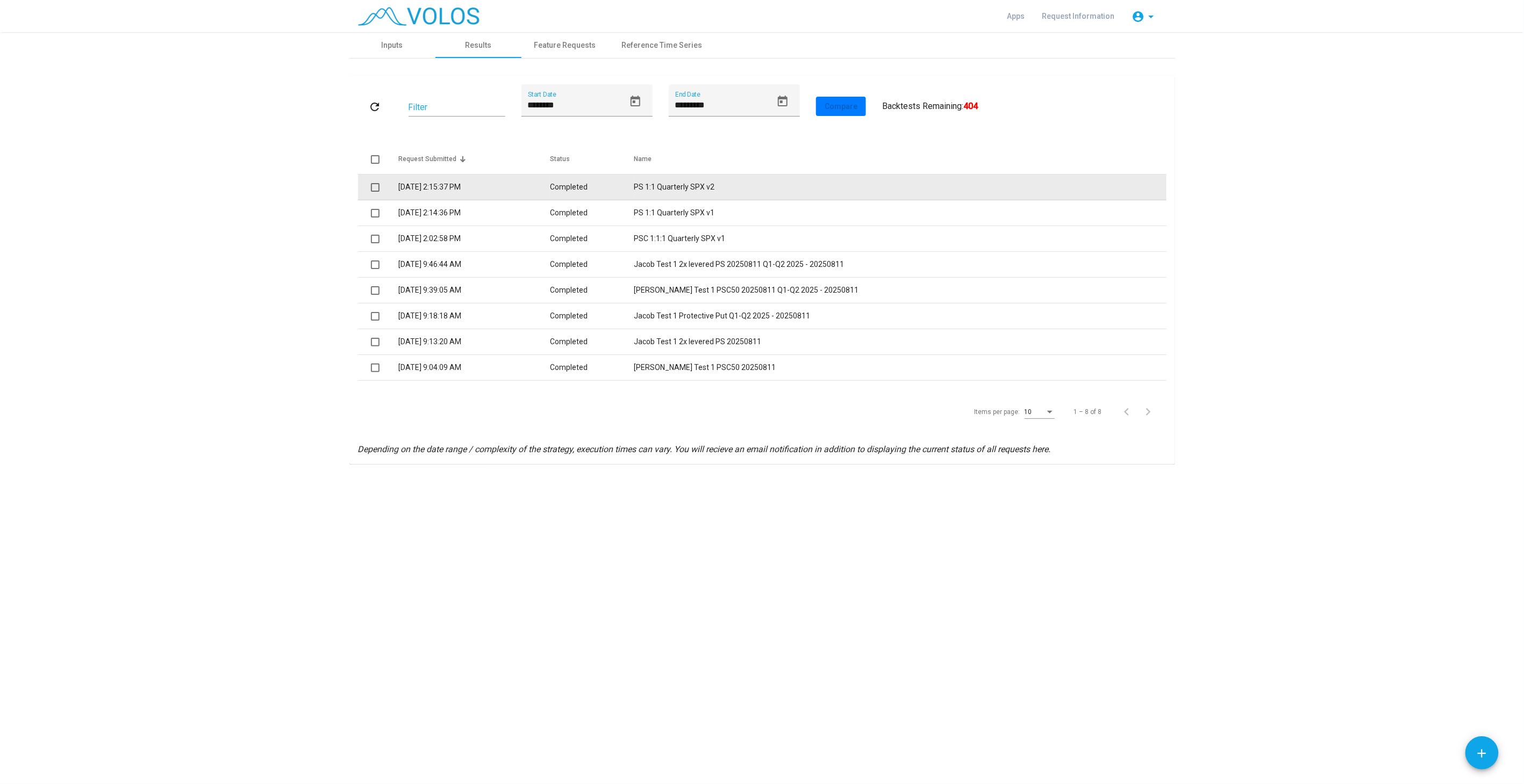
click at [698, 189] on td "PS 1:1 Quarterly SPX v2" at bounding box center [900, 187] width 532 height 26
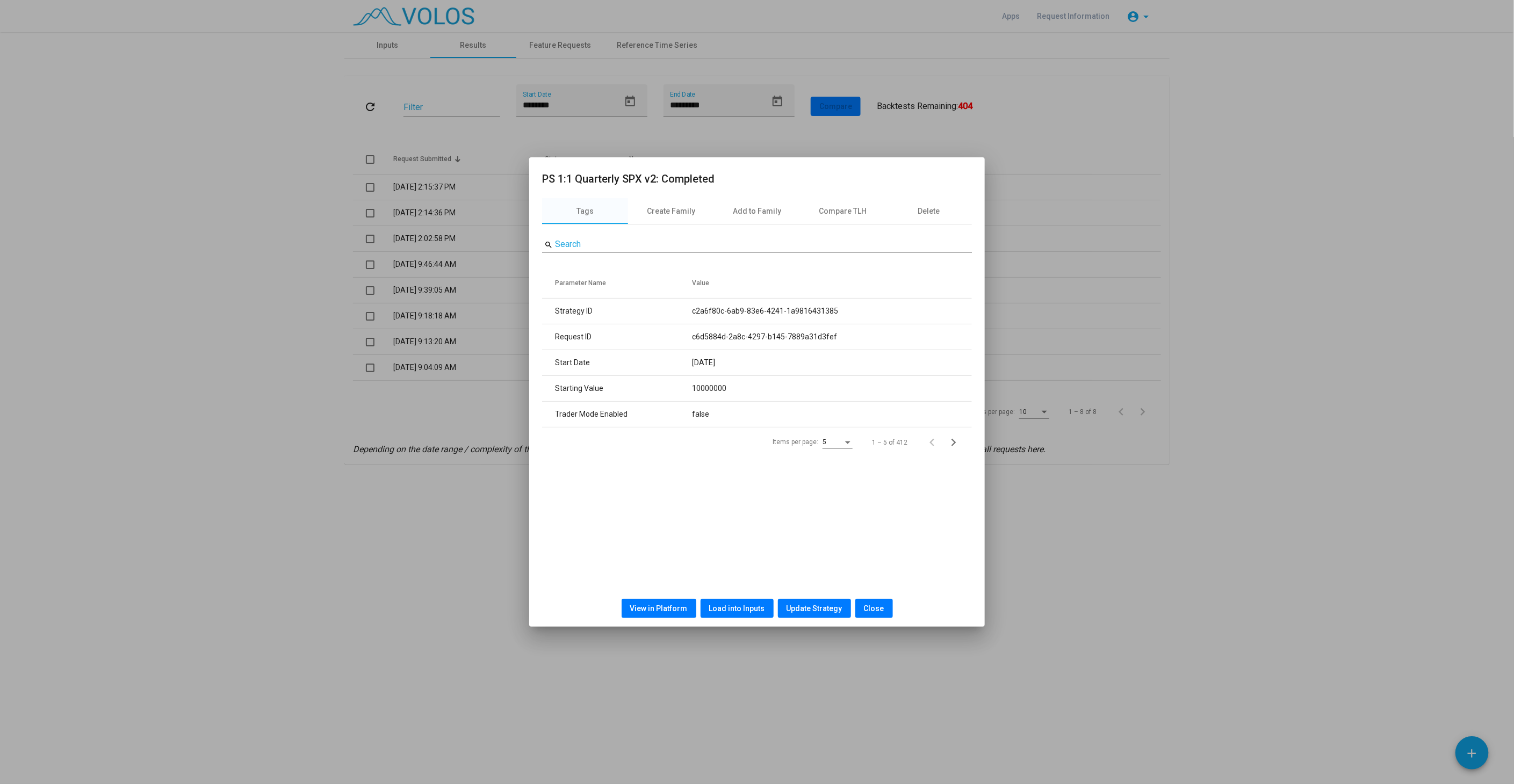
click at [677, 611] on span "View in Platform" at bounding box center [659, 609] width 58 height 9
click at [882, 613] on button "Close" at bounding box center [874, 608] width 37 height 20
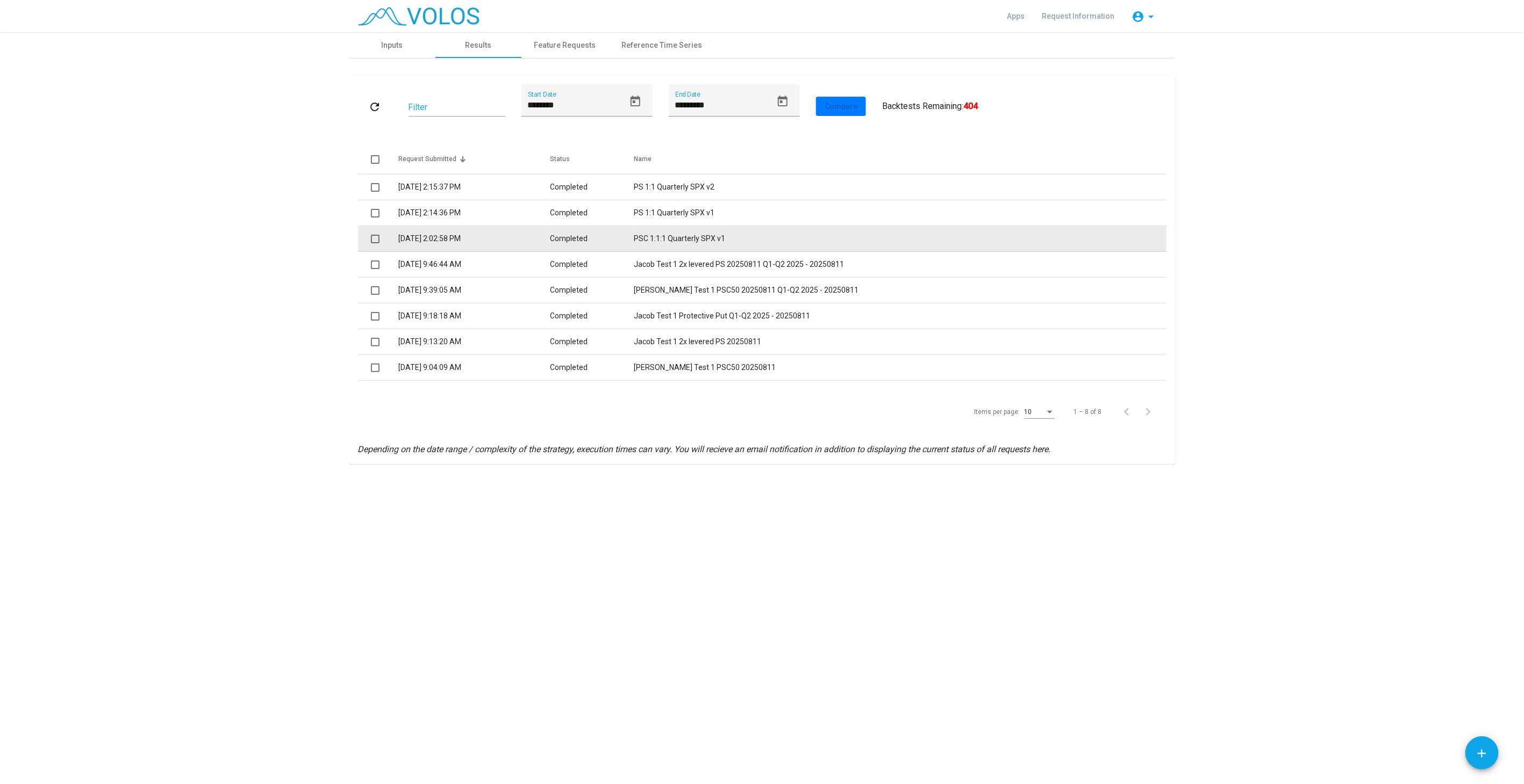
click at [677, 244] on td "PSC 1:1:1 Quarterly SPX v1" at bounding box center [900, 239] width 532 height 26
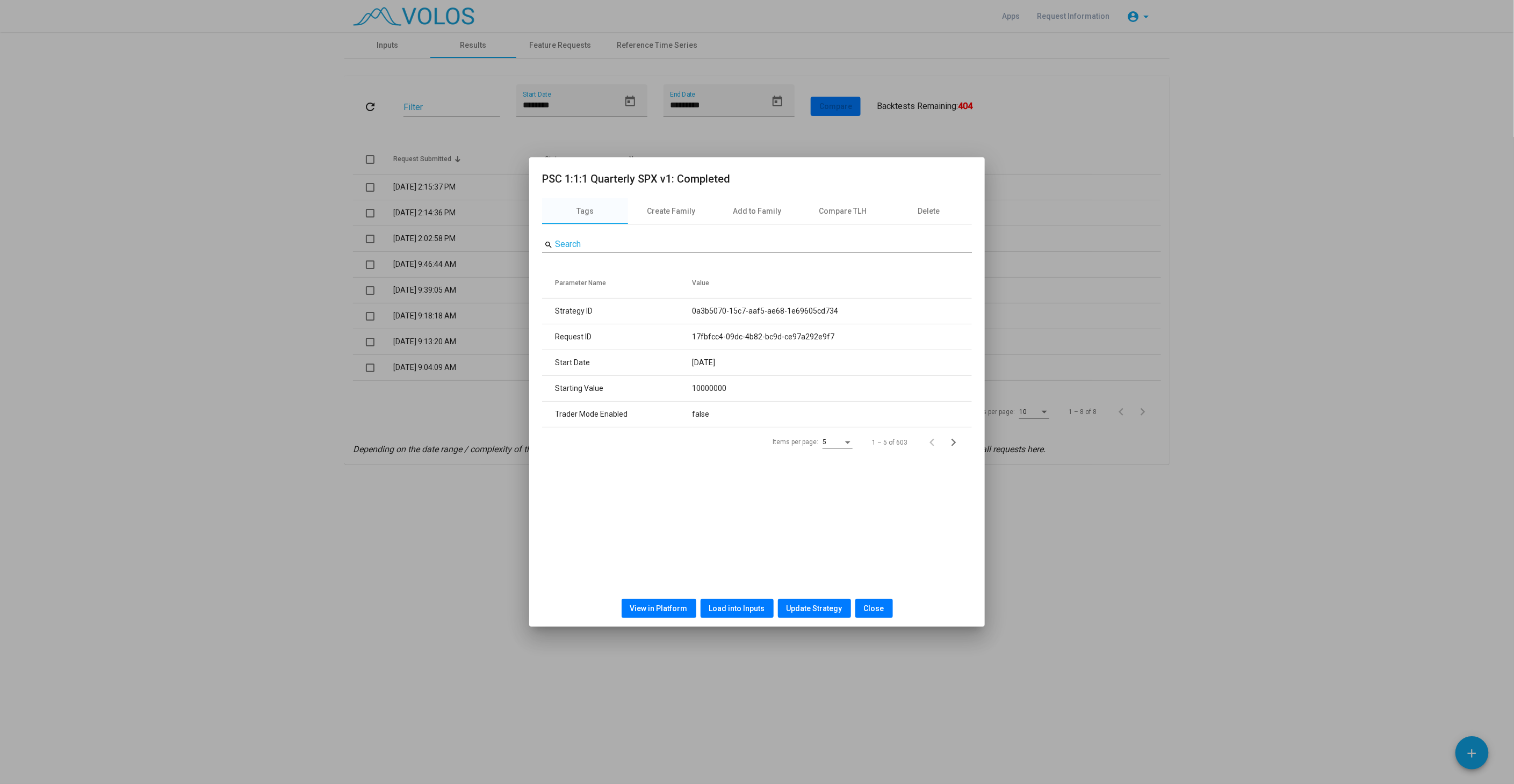
click at [765, 606] on button "Load into Inputs" at bounding box center [737, 608] width 73 height 20
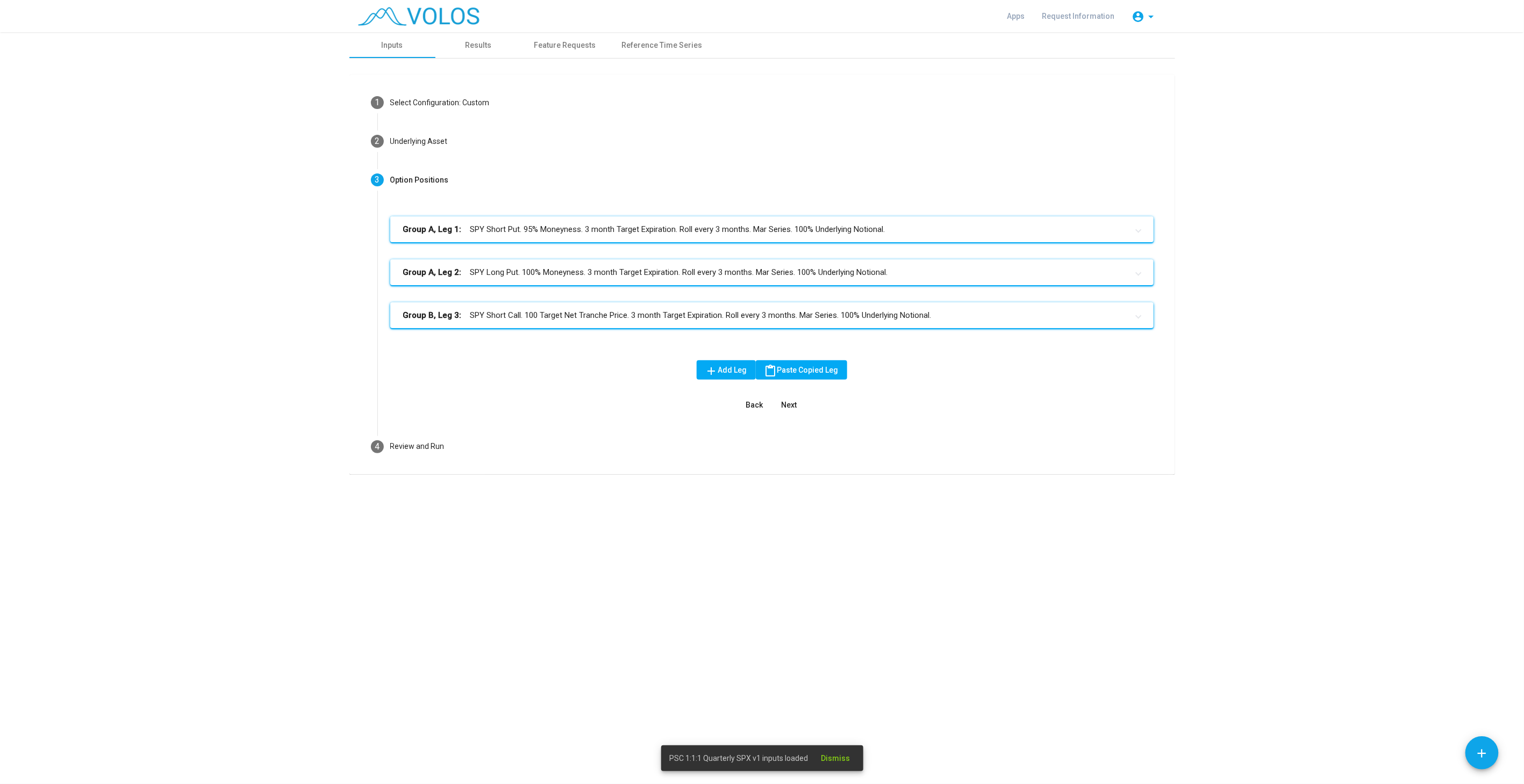
click at [632, 231] on mat-panel-title "Group A, Leg 1: SPY Short Put. 95% Moneyness. 3 month Target Expiration. Roll e…" at bounding box center [765, 230] width 724 height 13
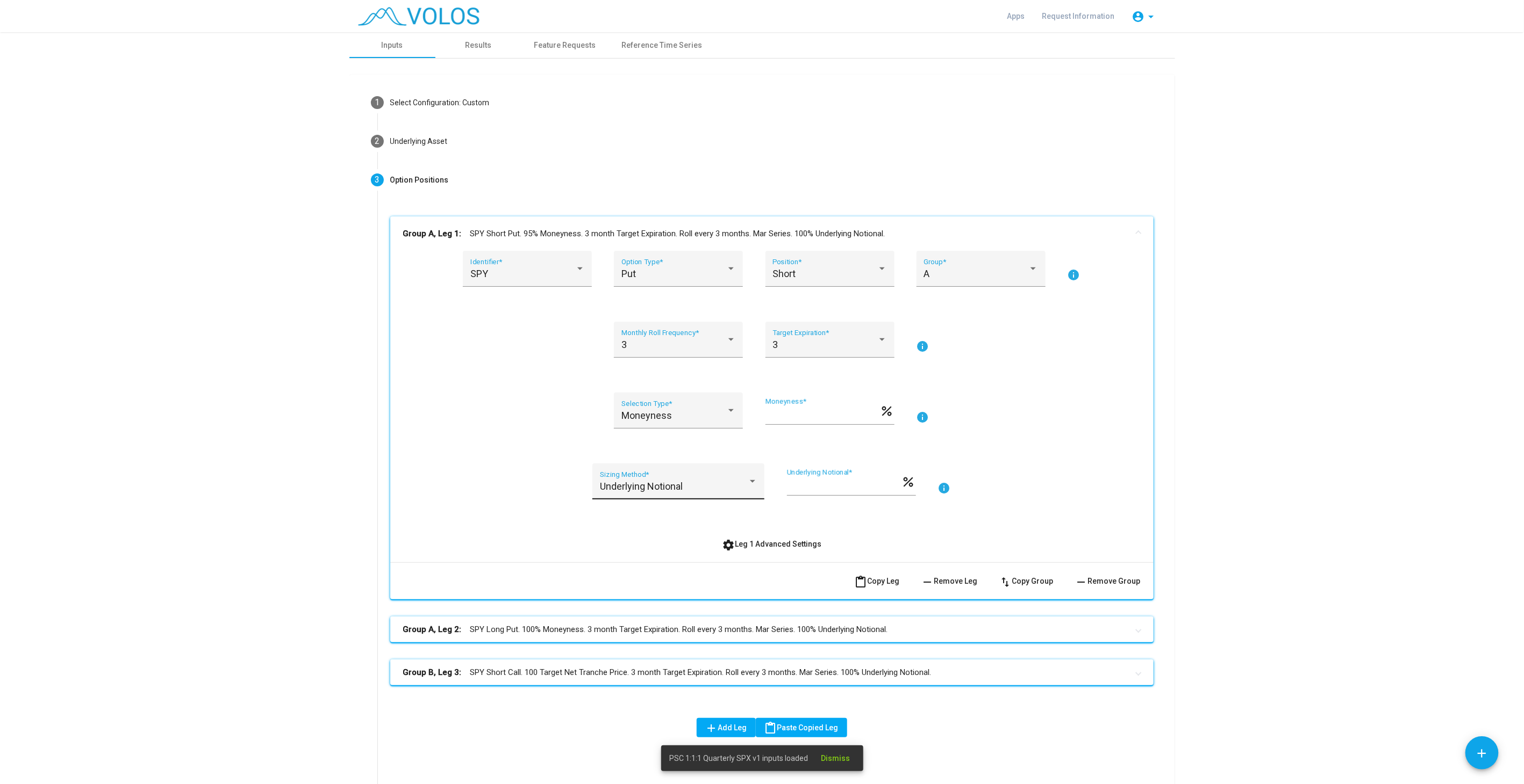
click at [753, 488] on div "Underlying Notional Sizing Method *" at bounding box center [678, 481] width 172 height 36
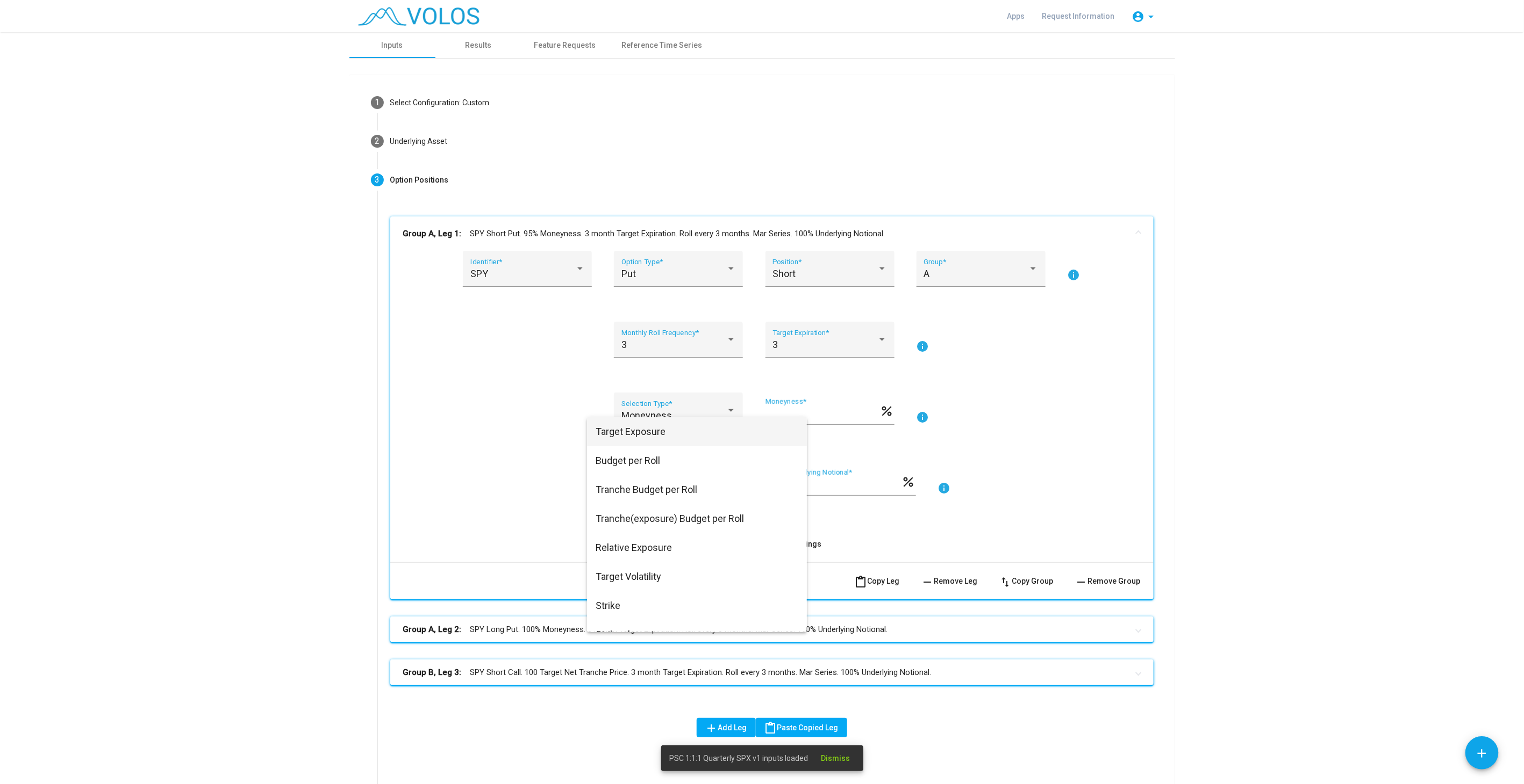
click at [637, 434] on span "Target Exposure" at bounding box center [697, 432] width 202 height 29
click at [494, 454] on div "SPY Identifier * Put Option Type * Short Position * A Group * info 3 Monthly Ro…" at bounding box center [772, 402] width 738 height 303
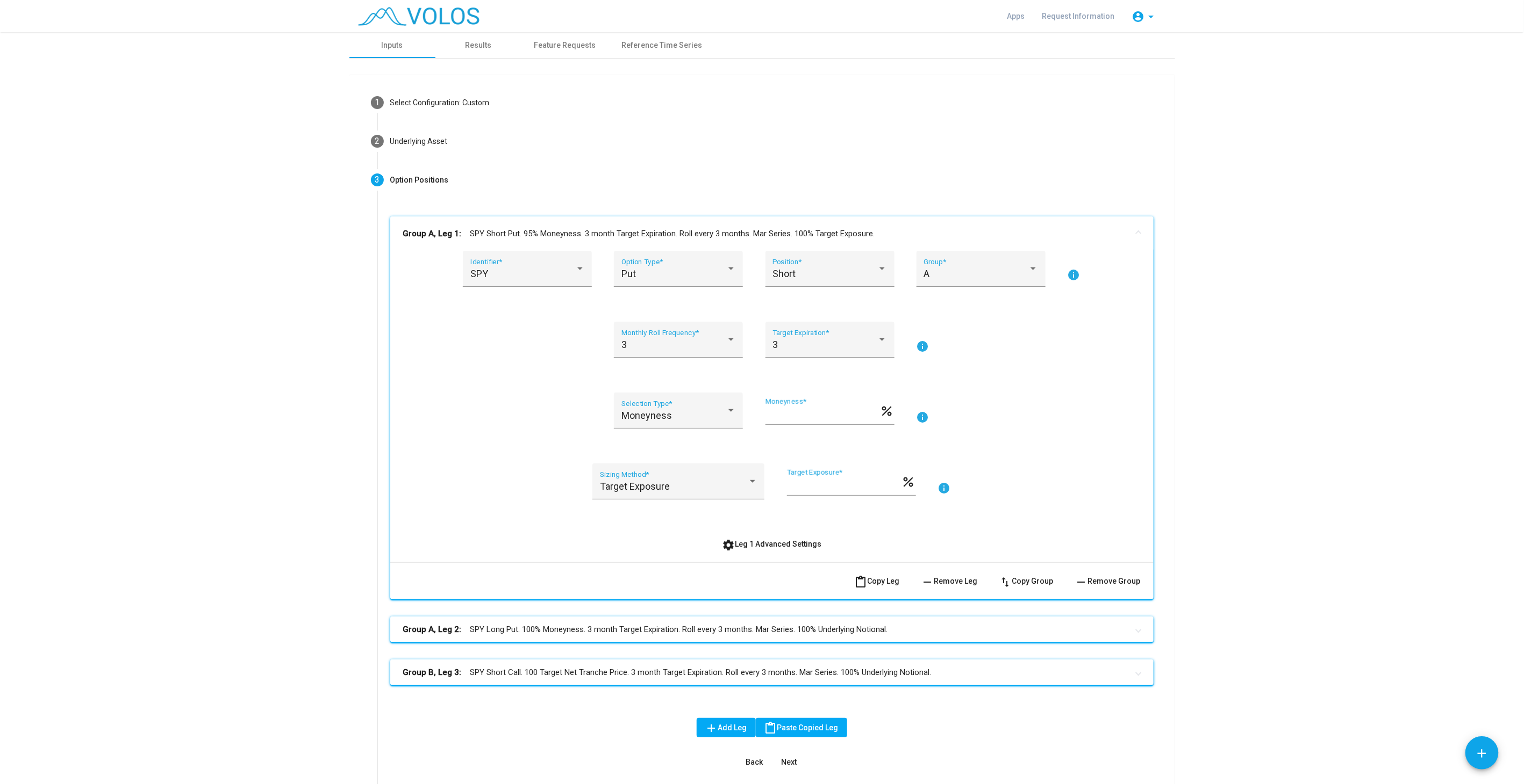
click at [654, 230] on mat-panel-title "Group A, Leg 1: SPY Short Put. 95% Moneyness. 3 month Target Expiration. Roll e…" at bounding box center [765, 234] width 724 height 13
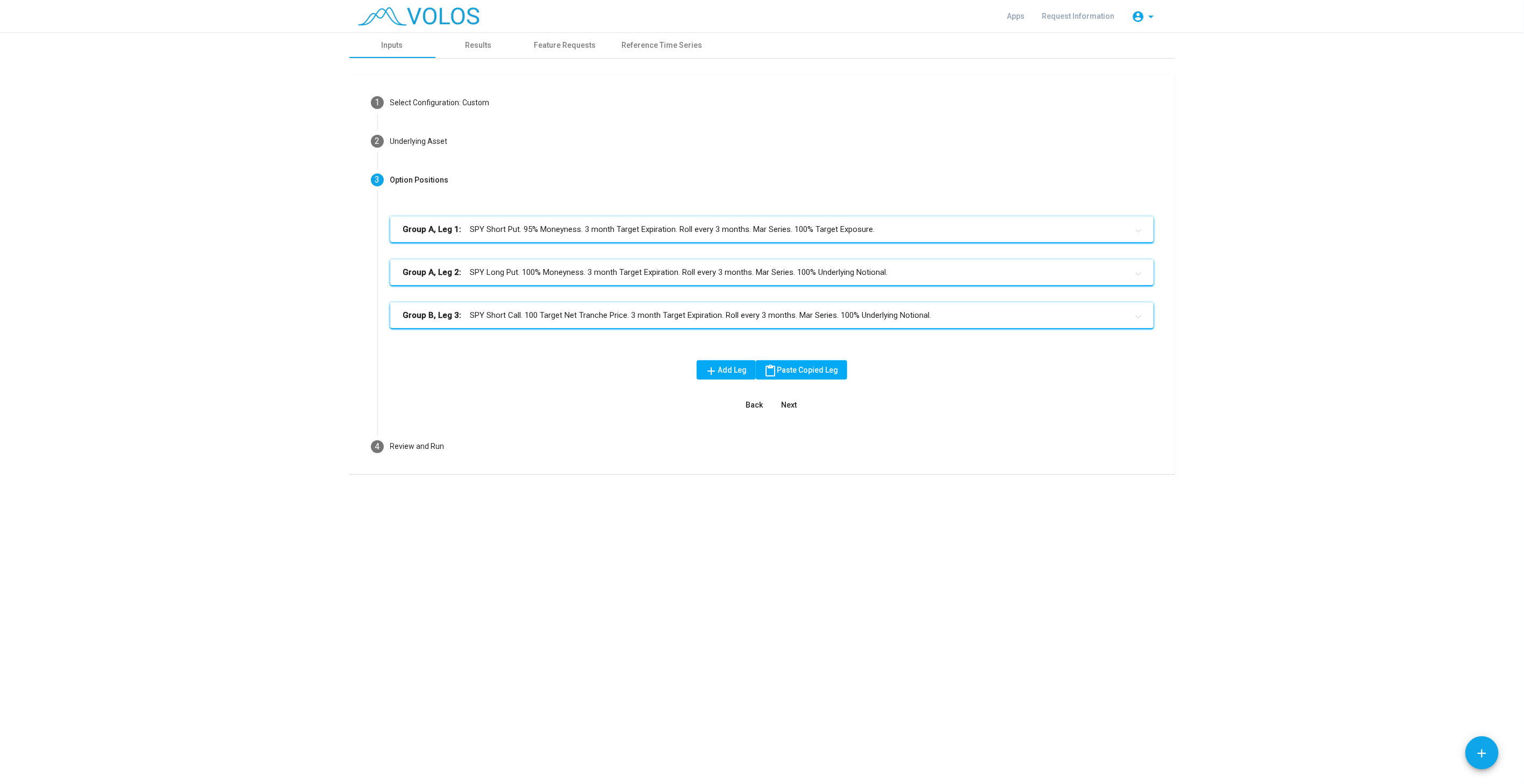
click at [656, 276] on mat-panel-title "Group A, Leg 2: SPY Long Put. 100% Moneyness. 3 month Target Expiration. Roll e…" at bounding box center [765, 273] width 724 height 13
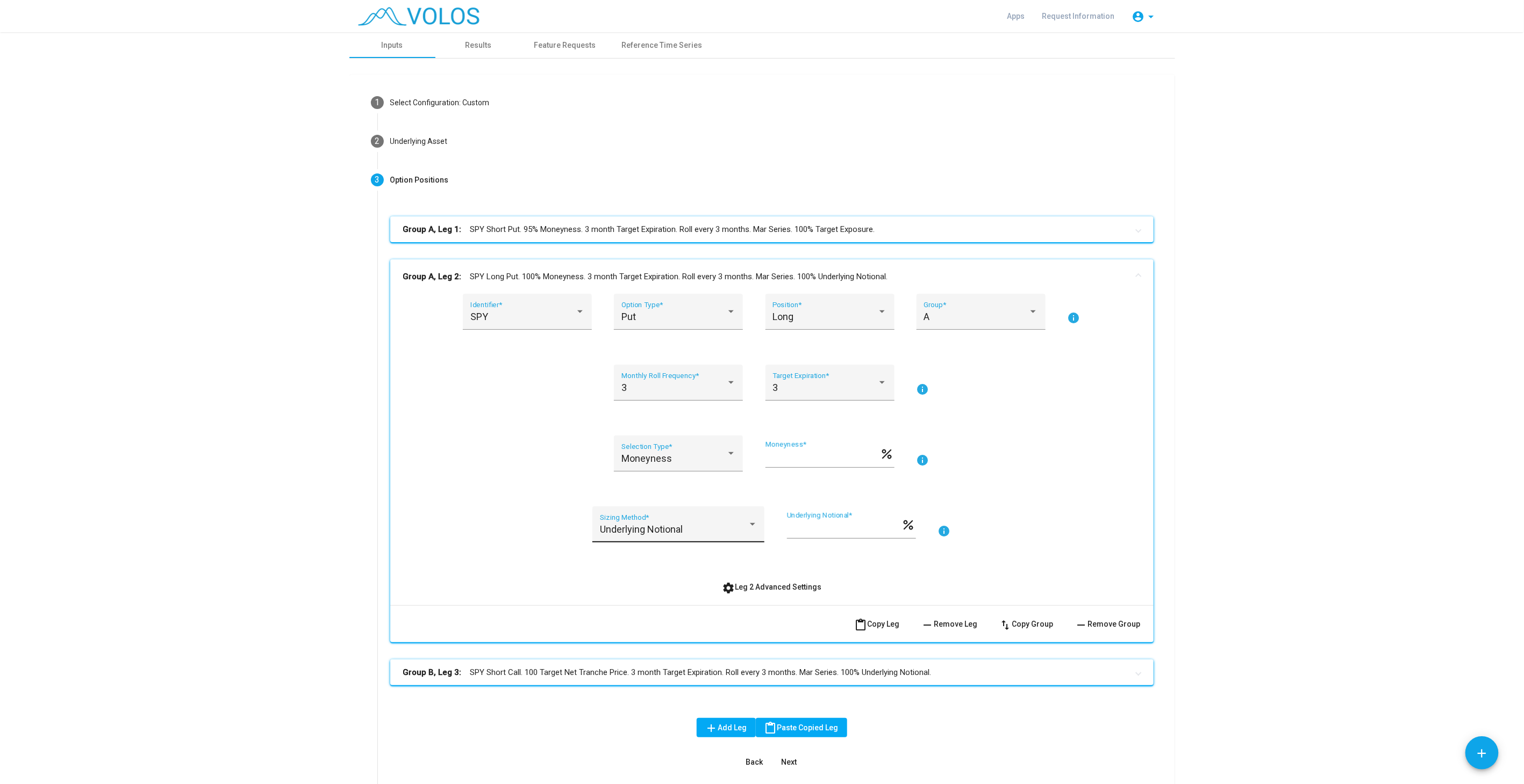
click at [672, 530] on span "Underlying Notional" at bounding box center [641, 529] width 83 height 11
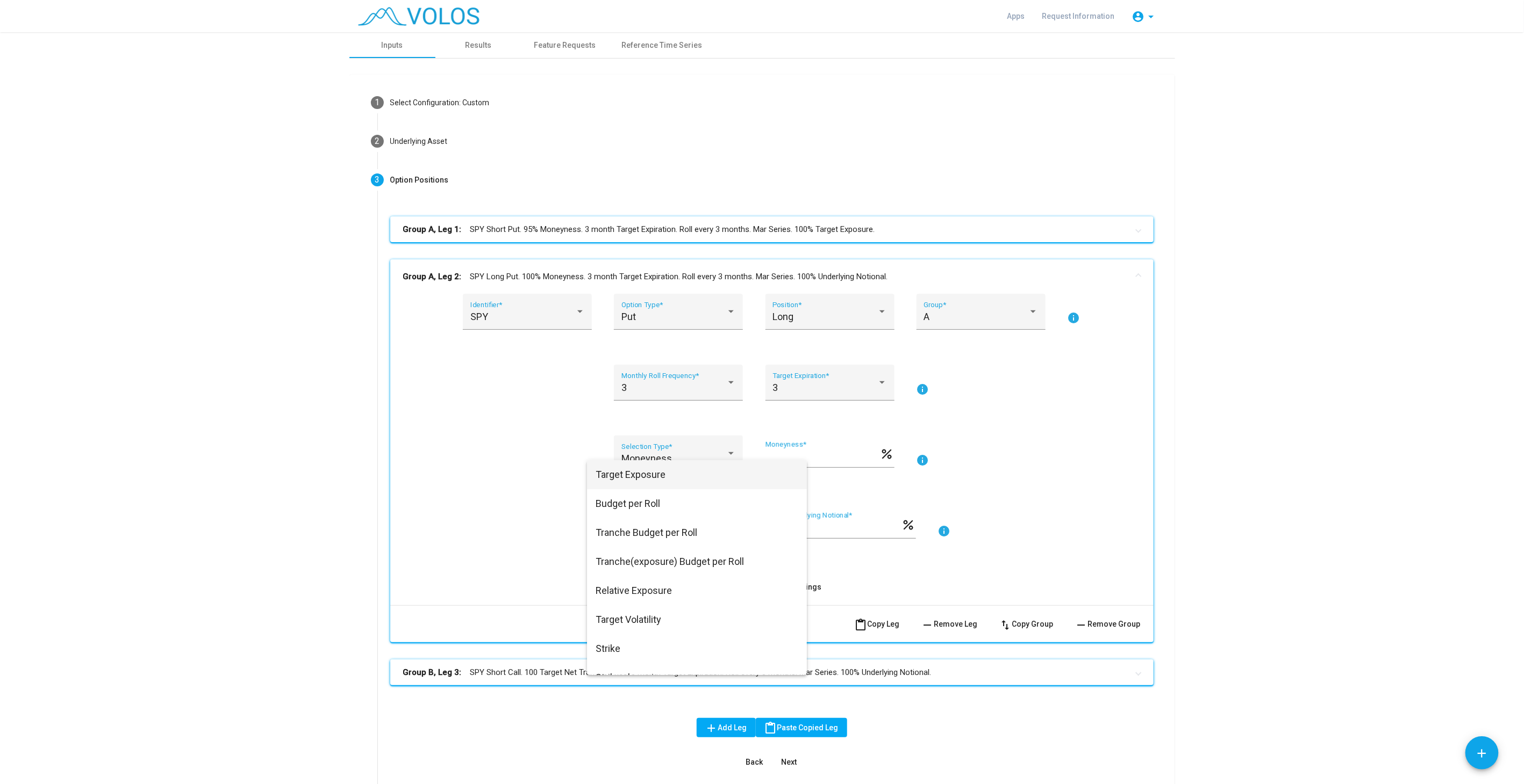
click at [643, 469] on span "Target Exposure" at bounding box center [697, 475] width 202 height 29
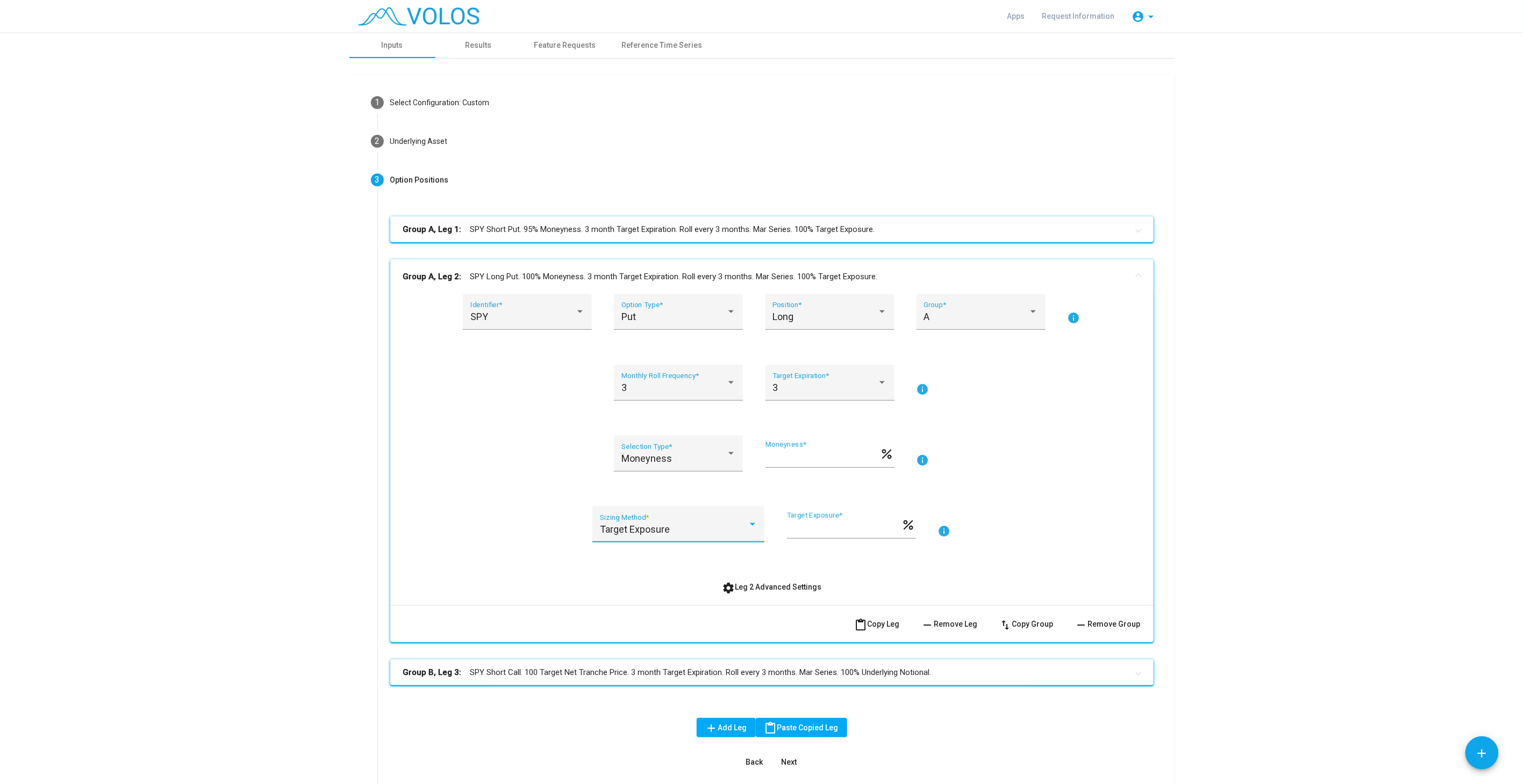
click at [650, 267] on mat-expansion-panel-header "Group A, Leg 2: SPY Long Put. 100% Moneyness. 3 month Target Expiration. Roll e…" at bounding box center [772, 276] width 763 height 34
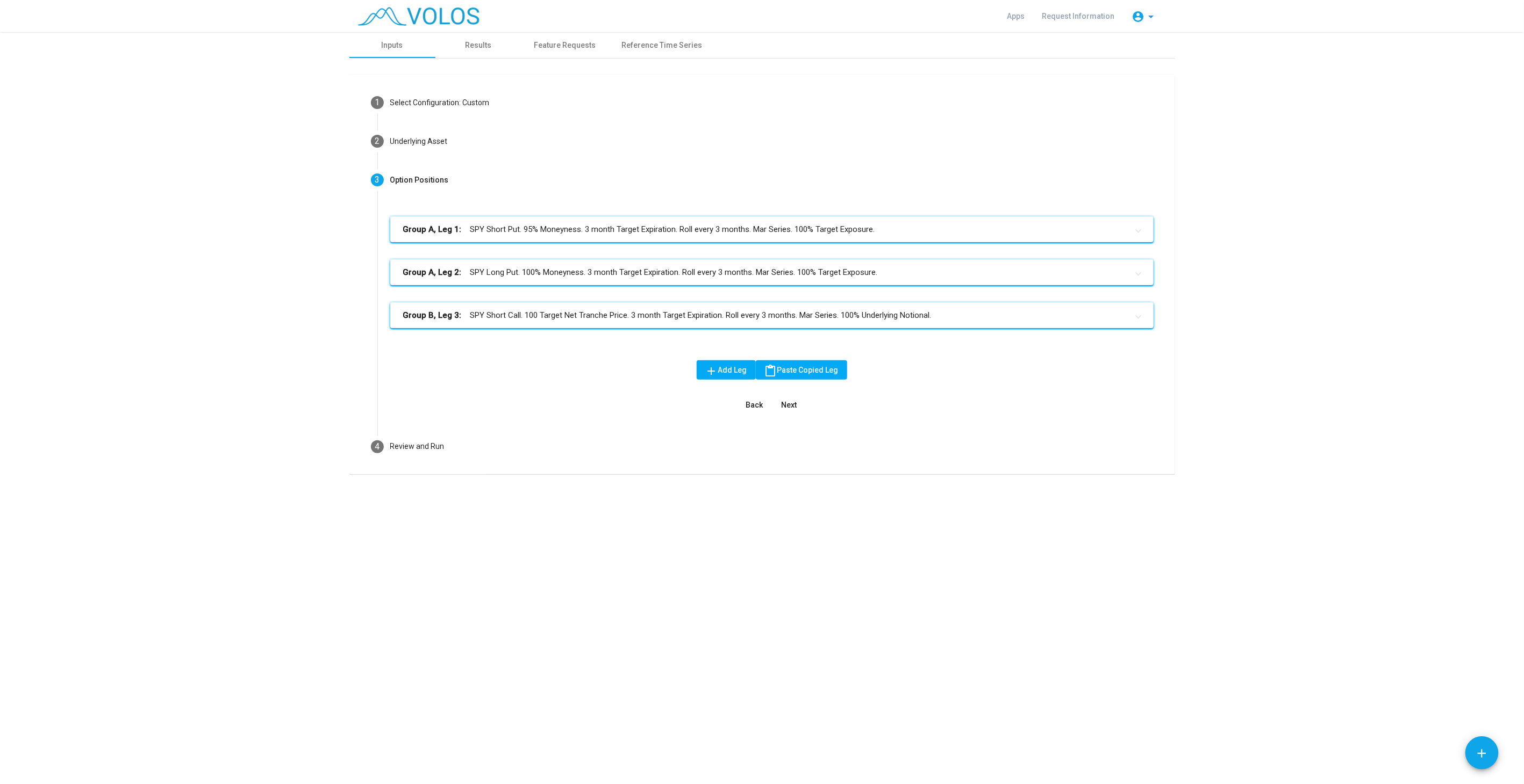
click at [677, 310] on mat-panel-title "Group B, Leg 3: SPY Short Call. 100 Target Net Tranche Price. 3 month Target Ex…" at bounding box center [765, 315] width 724 height 13
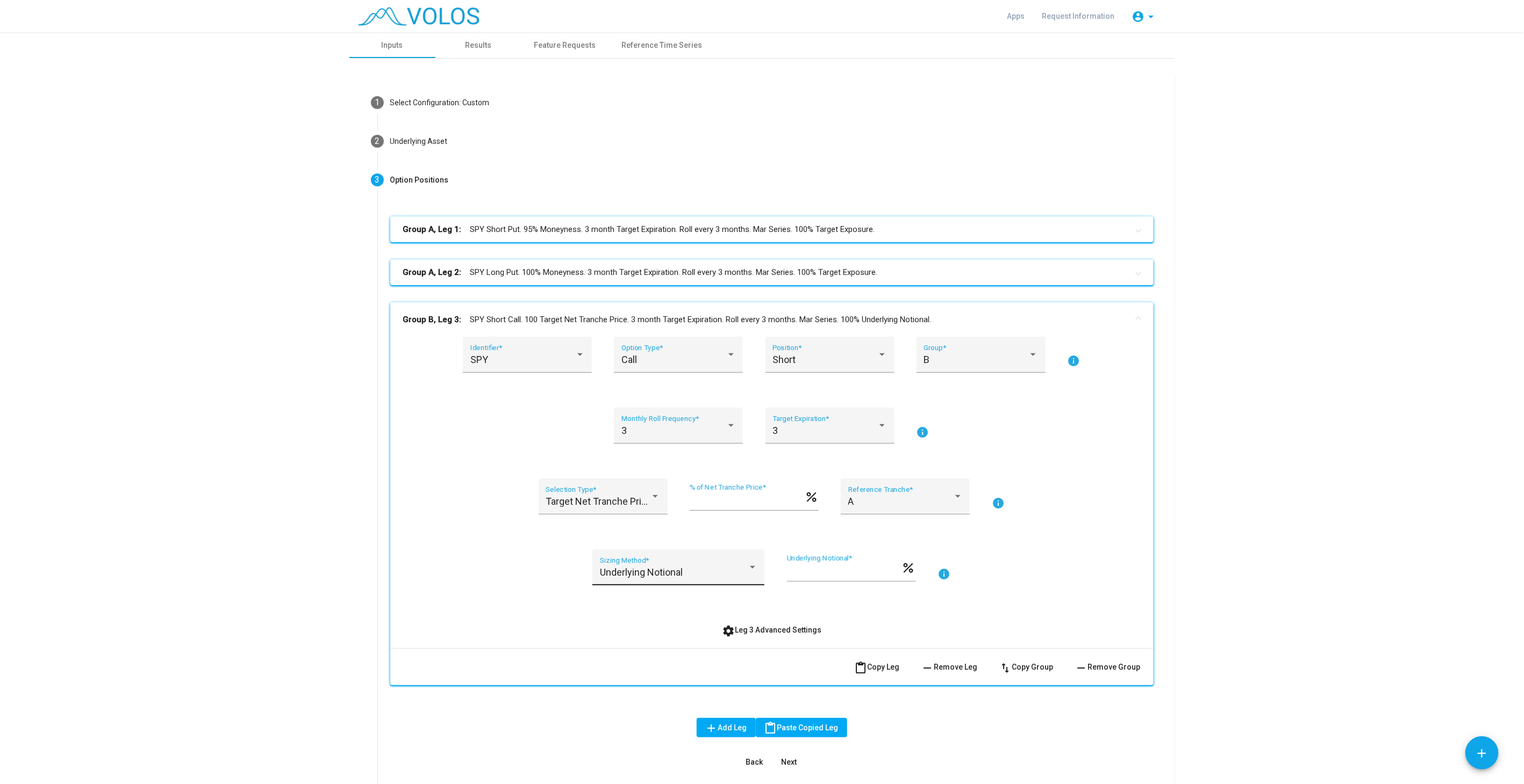
click at [681, 564] on div "Underlying Notional Sizing Method *" at bounding box center [678, 571] width 158 height 28
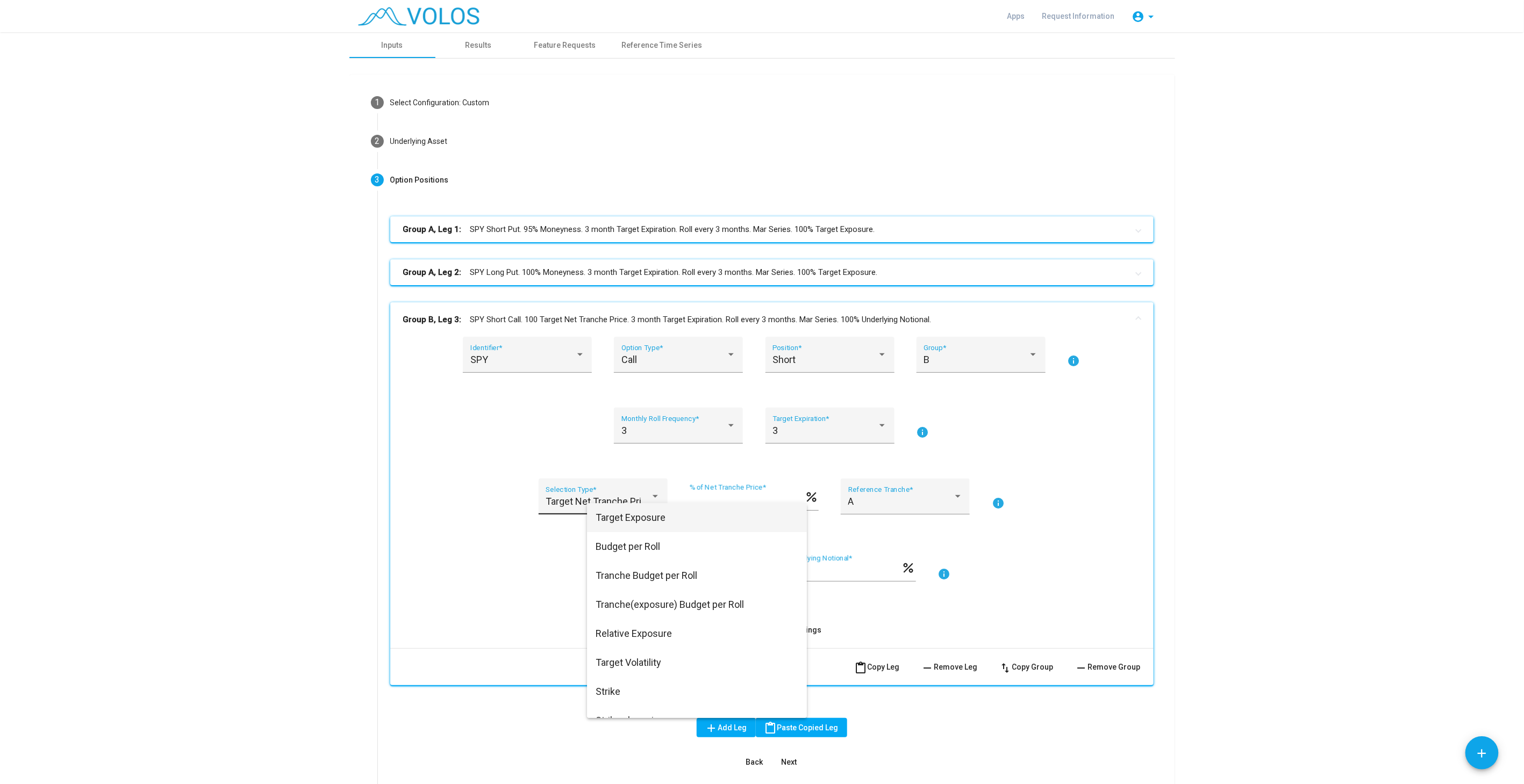
click at [647, 512] on span "Target Exposure" at bounding box center [697, 518] width 202 height 29
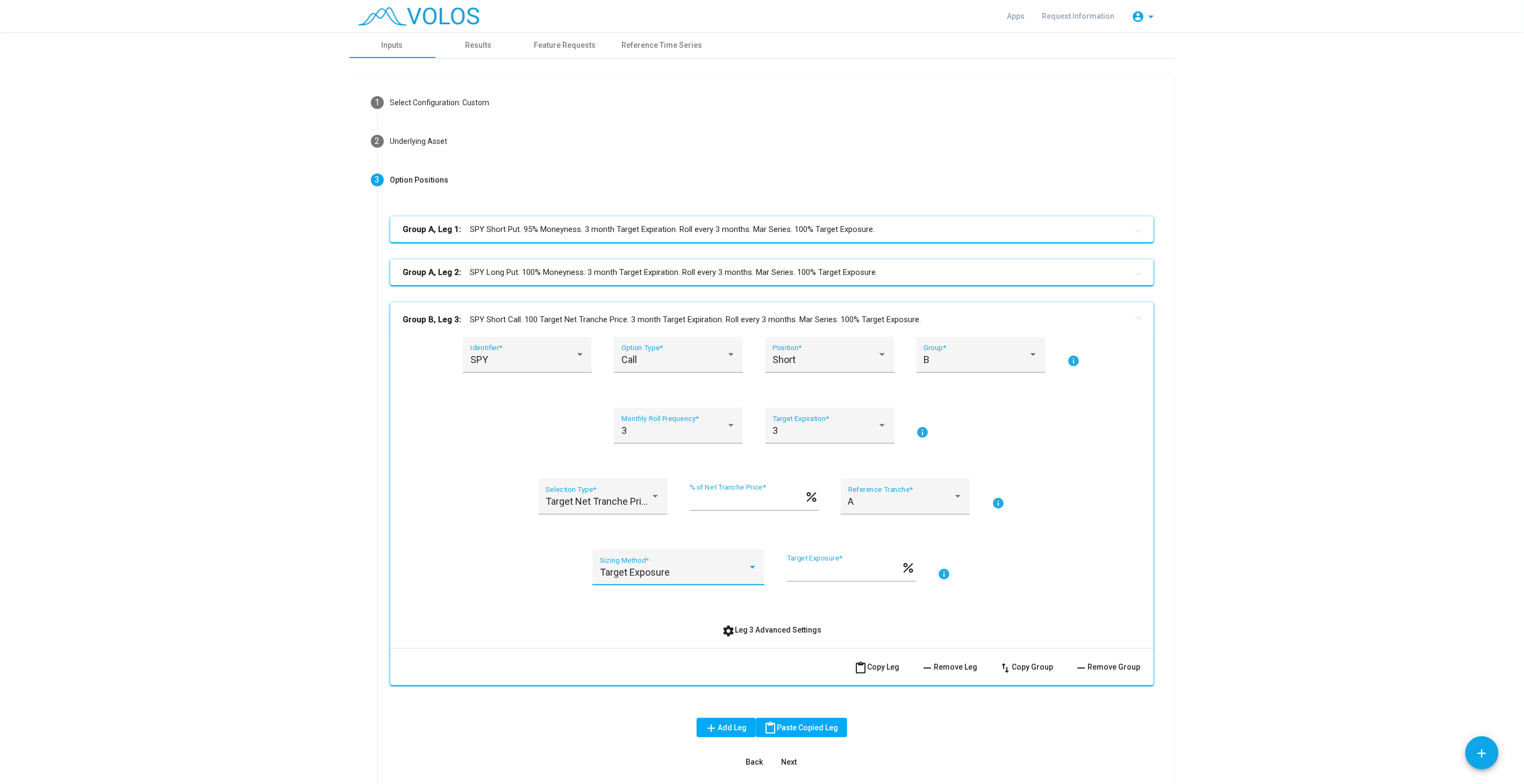
click at [641, 321] on mat-panel-title "Group B, Leg 3: SPY Short Call. 100 Target Net Tranche Price. 3 month Target Ex…" at bounding box center [765, 320] width 724 height 13
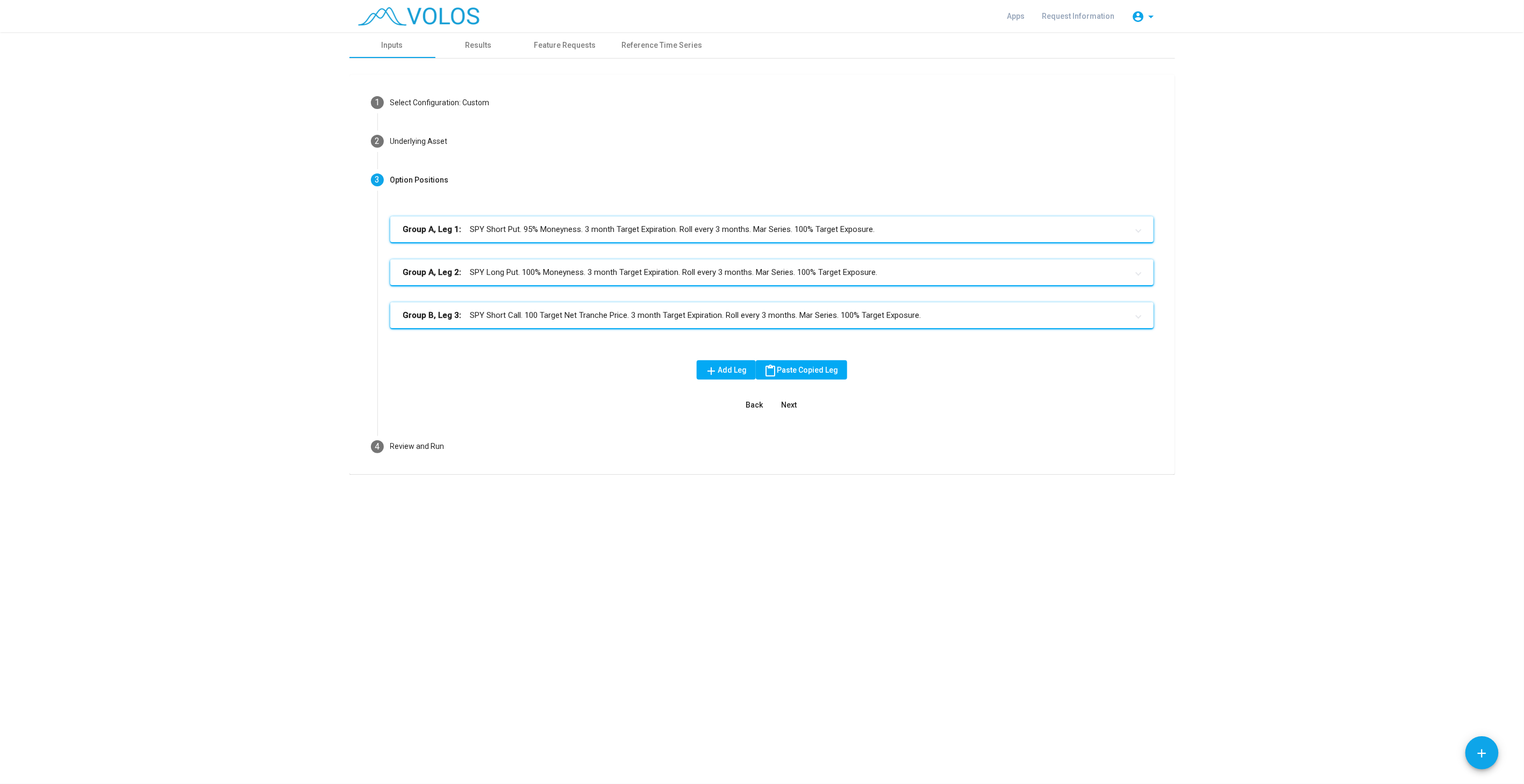
click at [667, 307] on mat-expansion-panel-header "Group B, Leg 3: SPY Short Call. 100 Target Net Tranche Price. 3 month Target Ex…" at bounding box center [772, 315] width 763 height 26
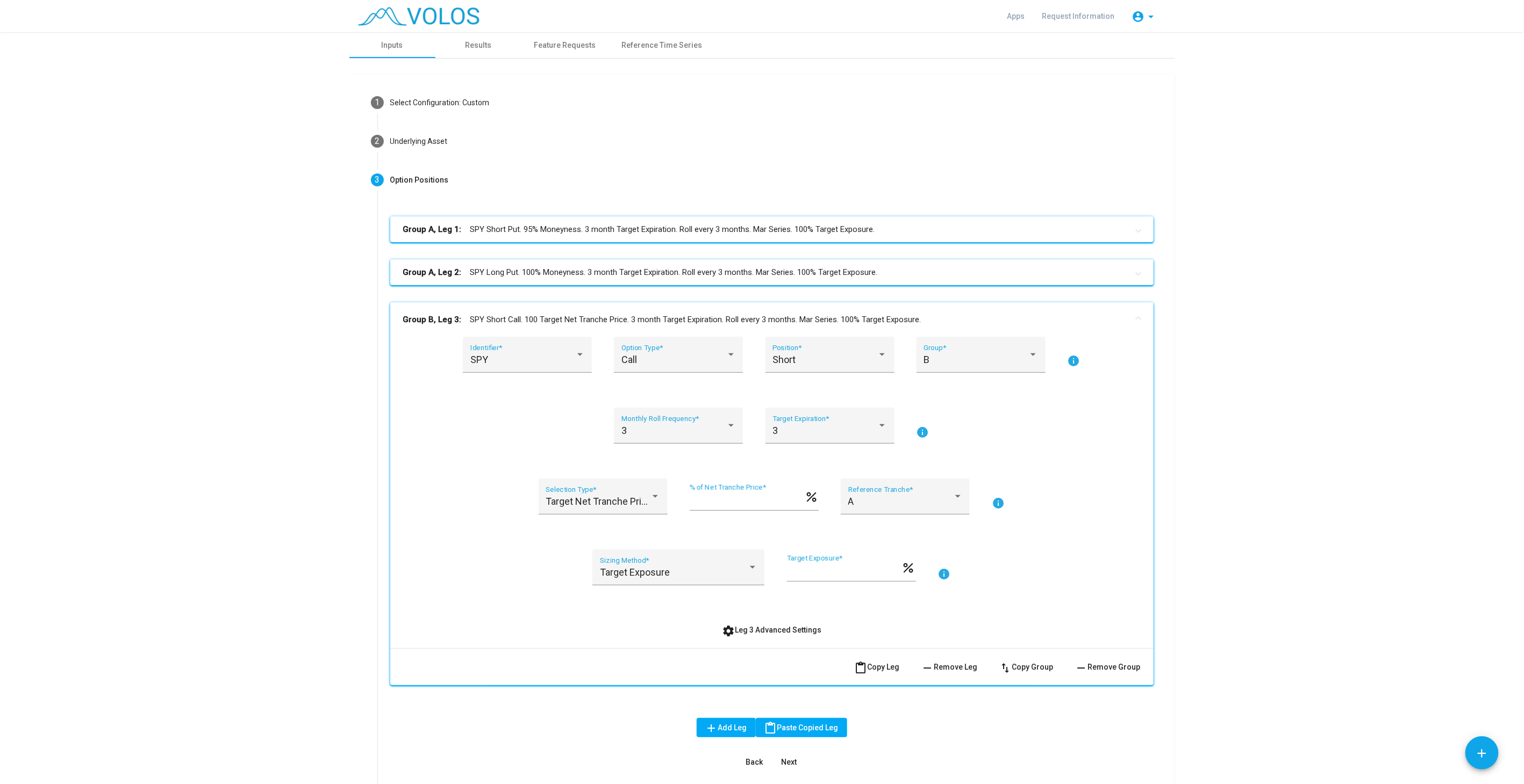
click at [795, 631] on span "settings Leg 3 Advanced Settings" at bounding box center [771, 630] width 99 height 9
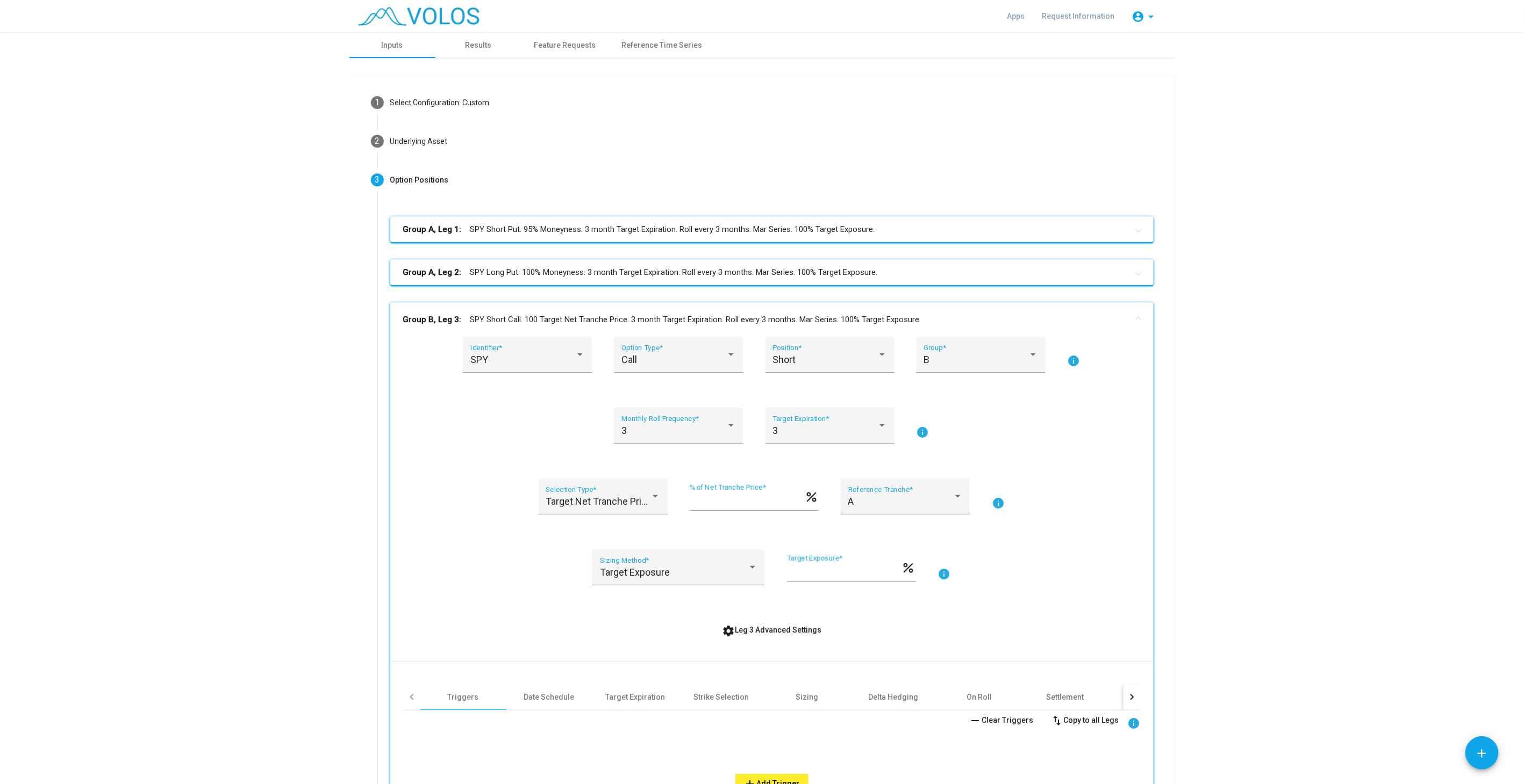
scroll to position [199, 0]
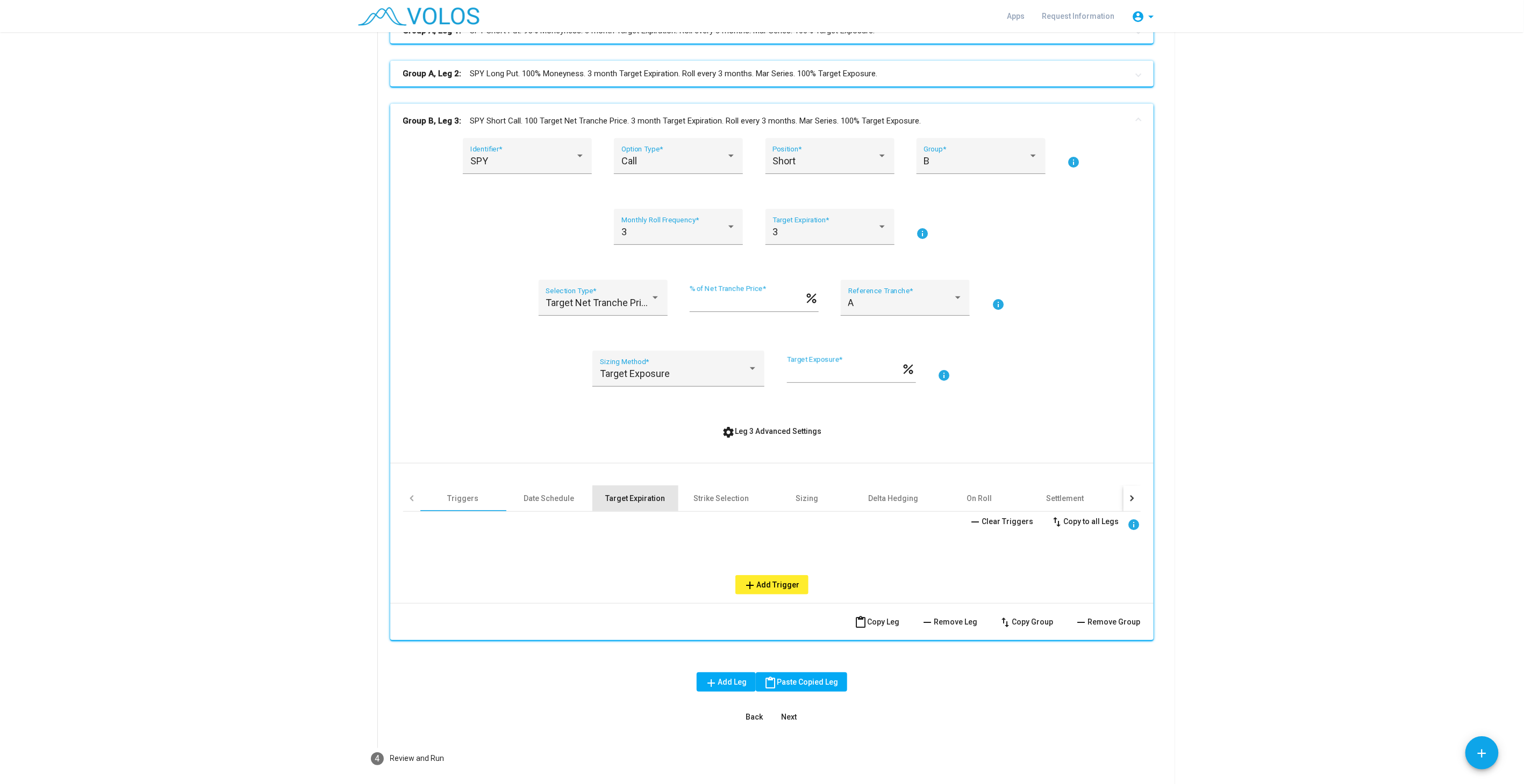
click at [640, 503] on div "Target Expiration" at bounding box center [635, 498] width 86 height 26
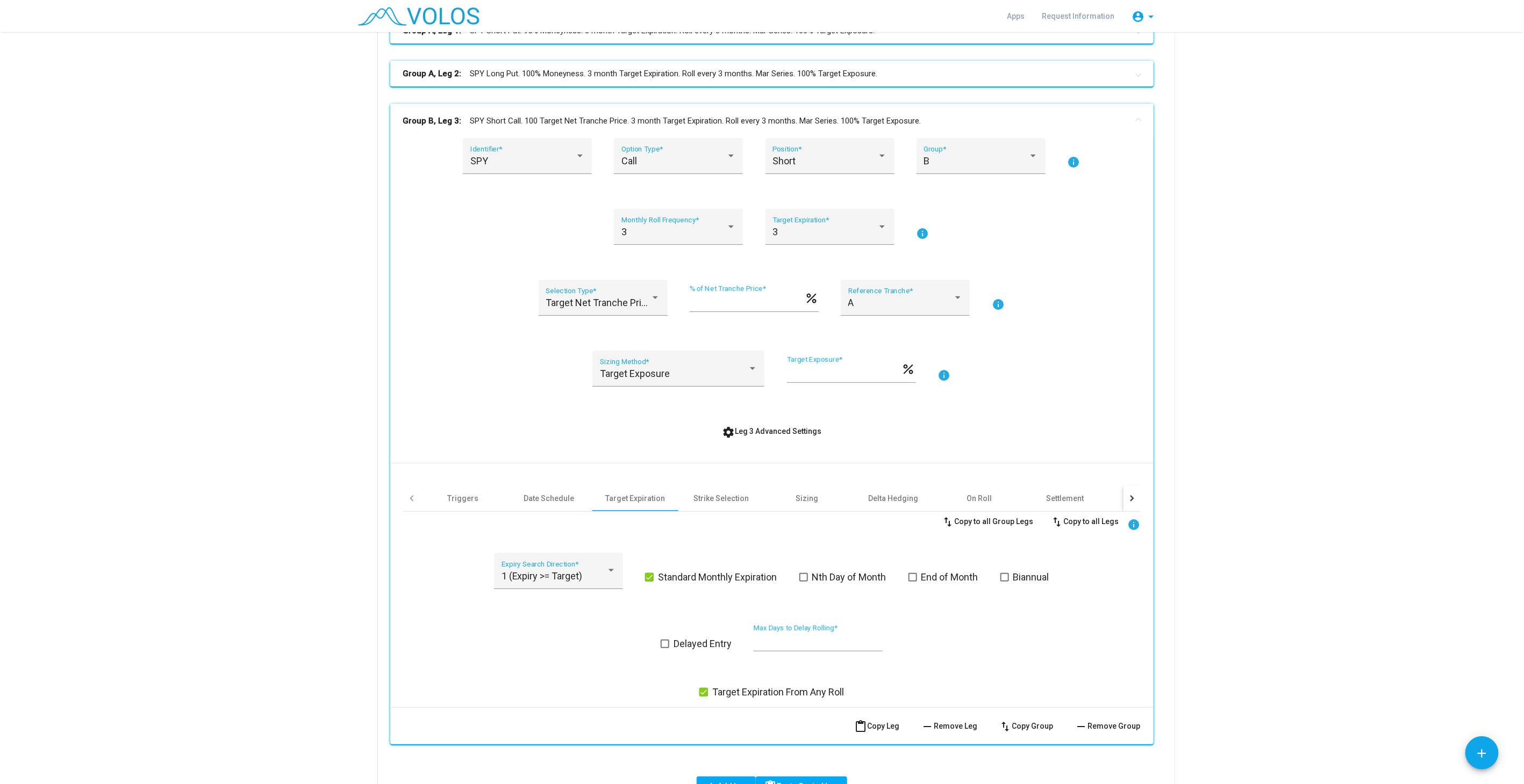
click at [617, 120] on mat-panel-title "Group B, Leg 3: SPY Short Call. 100 Target Net Tranche Price. 3 month Target Ex…" at bounding box center [765, 121] width 724 height 13
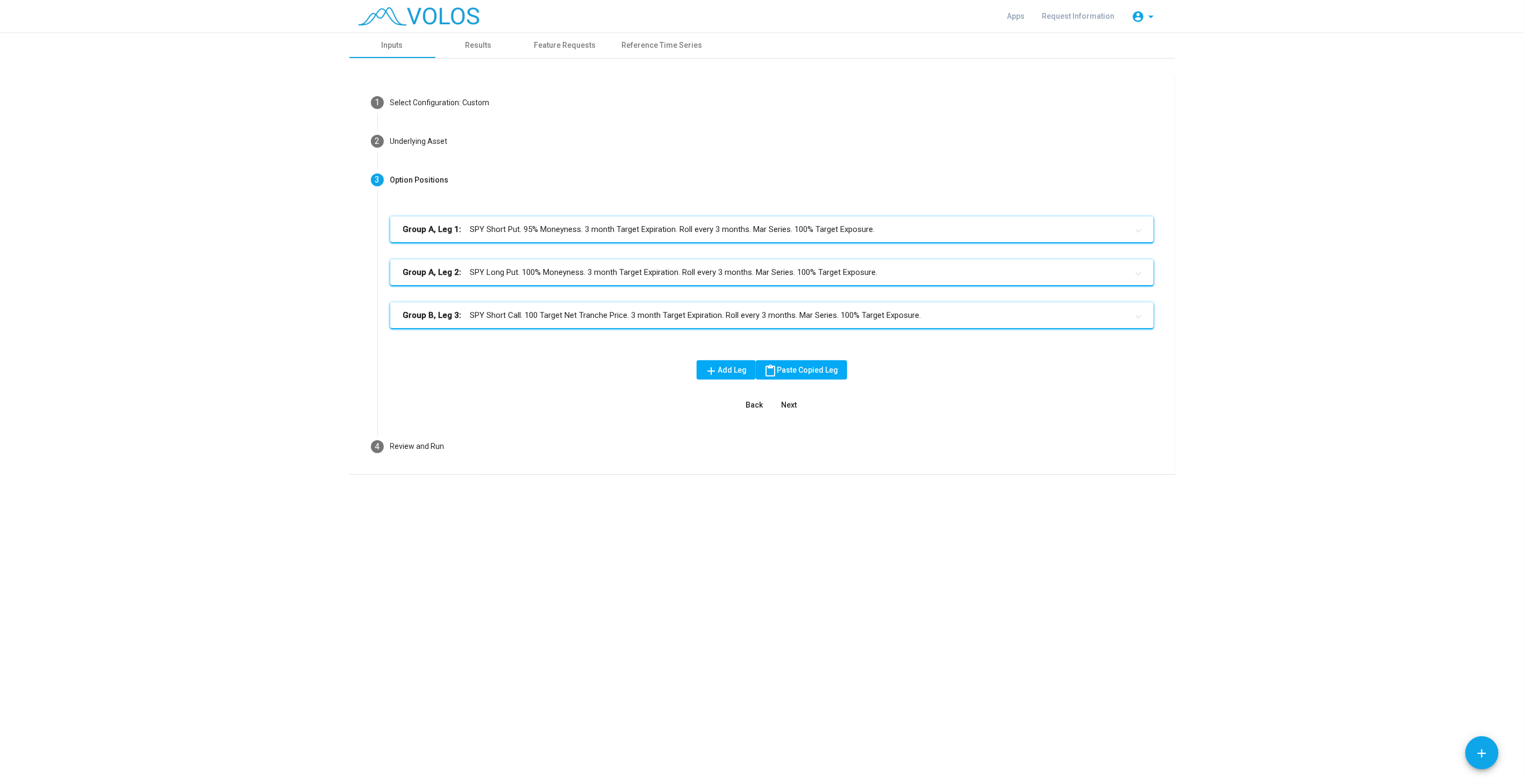
click at [640, 319] on mat-panel-title "Group B, Leg 3: SPY Short Call. 100 Target Net Tranche Price. 3 month Target Ex…" at bounding box center [765, 315] width 724 height 13
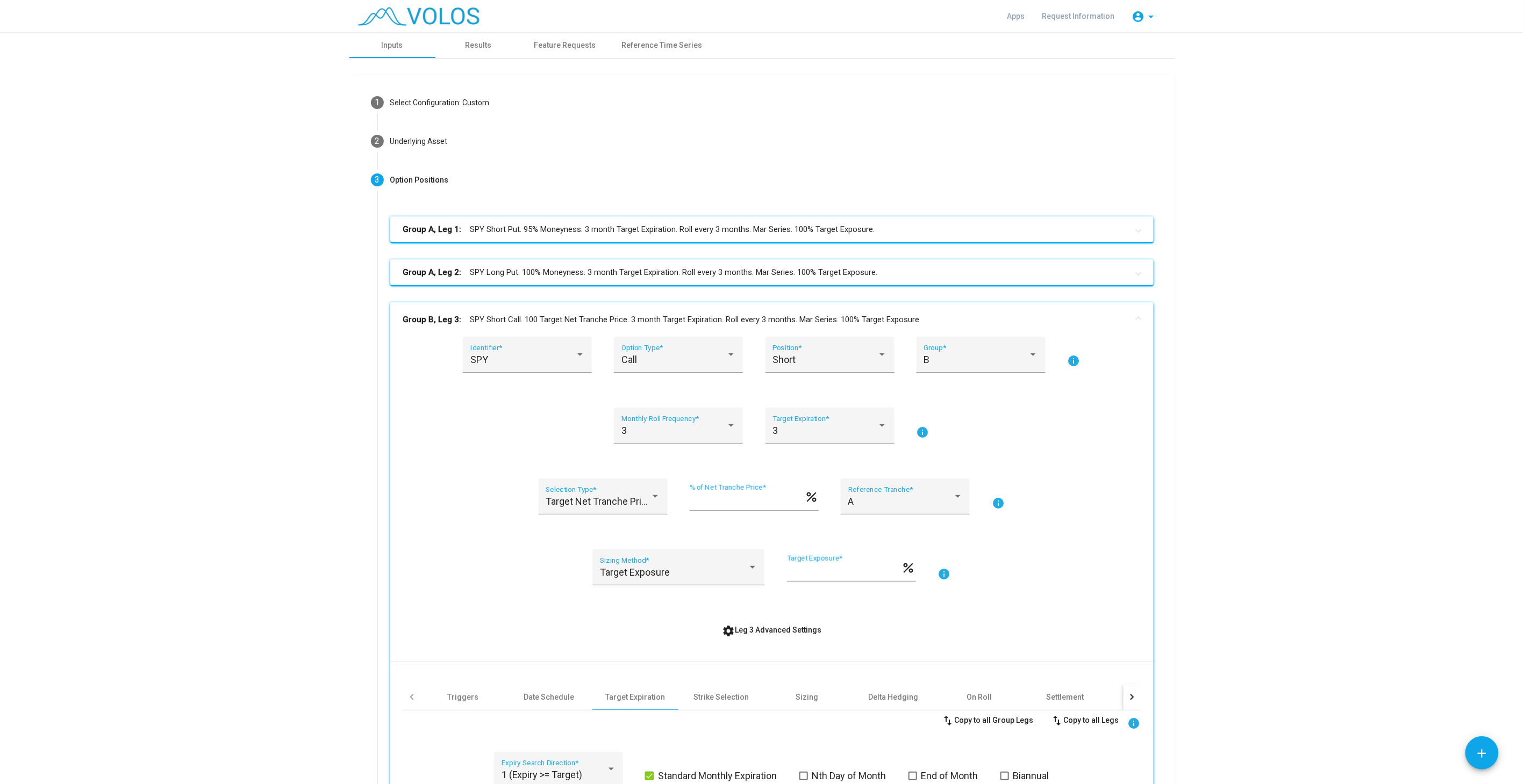
click at [695, 481] on div "Target Net Tranche Price Selection Type * *** % of Net Tranche Price * percent …" at bounding box center [772, 503] width 738 height 49
click at [698, 501] on input "***" at bounding box center [747, 501] width 115 height 11
click at [795, 503] on input "**" at bounding box center [747, 501] width 115 height 11
type input "***"
click at [795, 496] on input "***" at bounding box center [747, 501] width 115 height 11
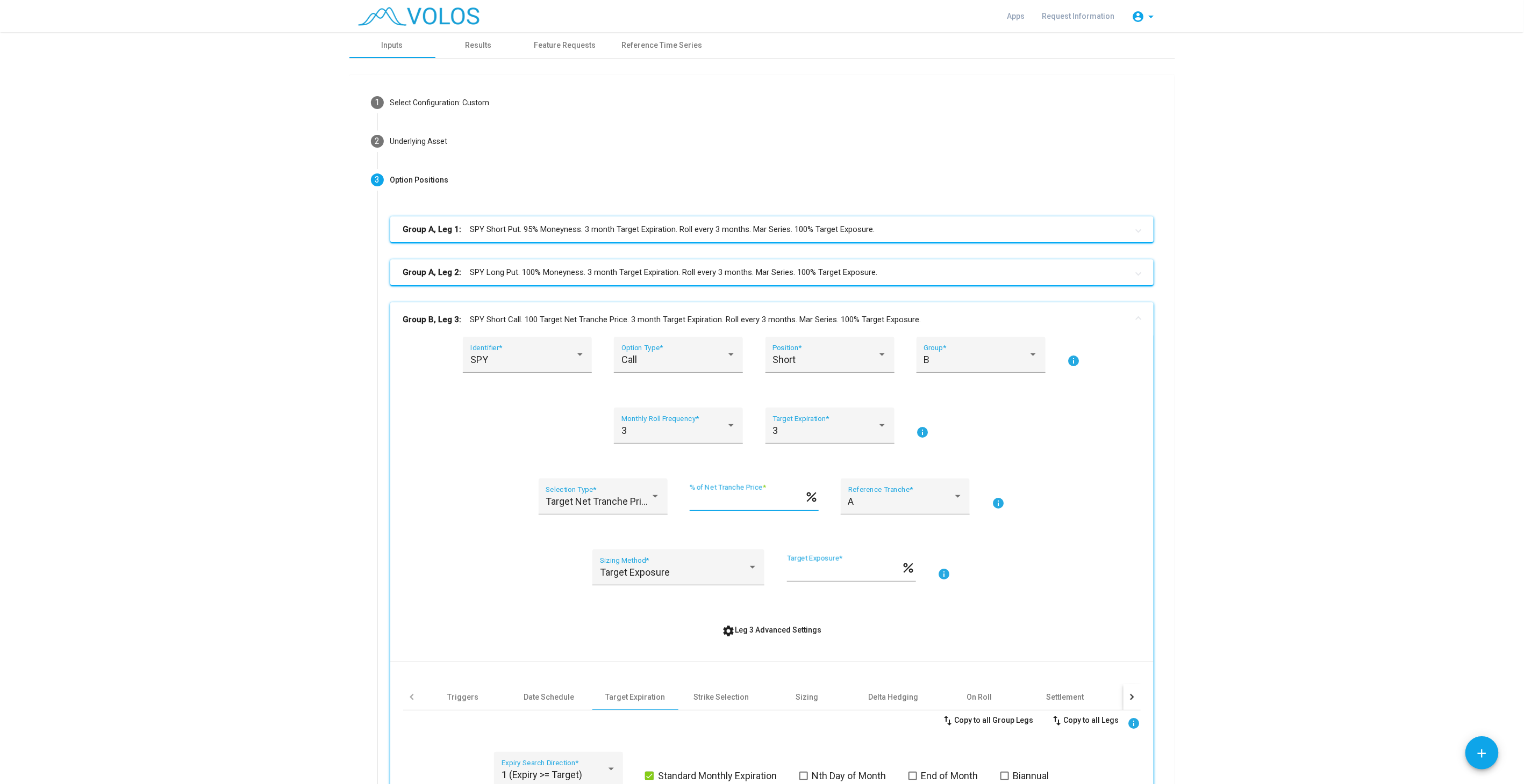
click at [755, 325] on mat-panel-title "Group B, Leg 3: SPY Short Call. 100 Target Net Tranche Price. 3 month Target Ex…" at bounding box center [765, 320] width 724 height 13
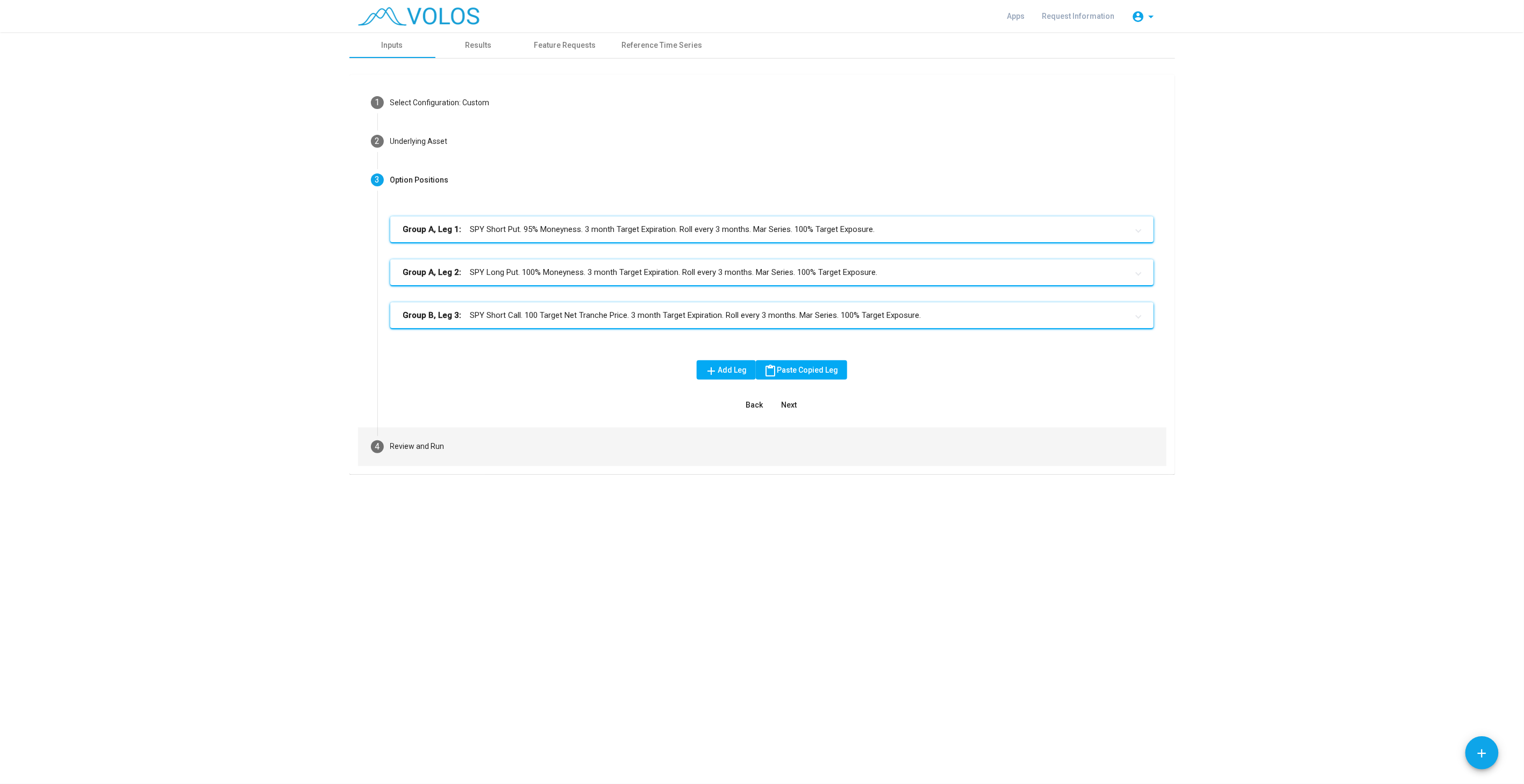
click at [480, 449] on mat-step-header "4 Review and Run" at bounding box center [762, 446] width 808 height 39
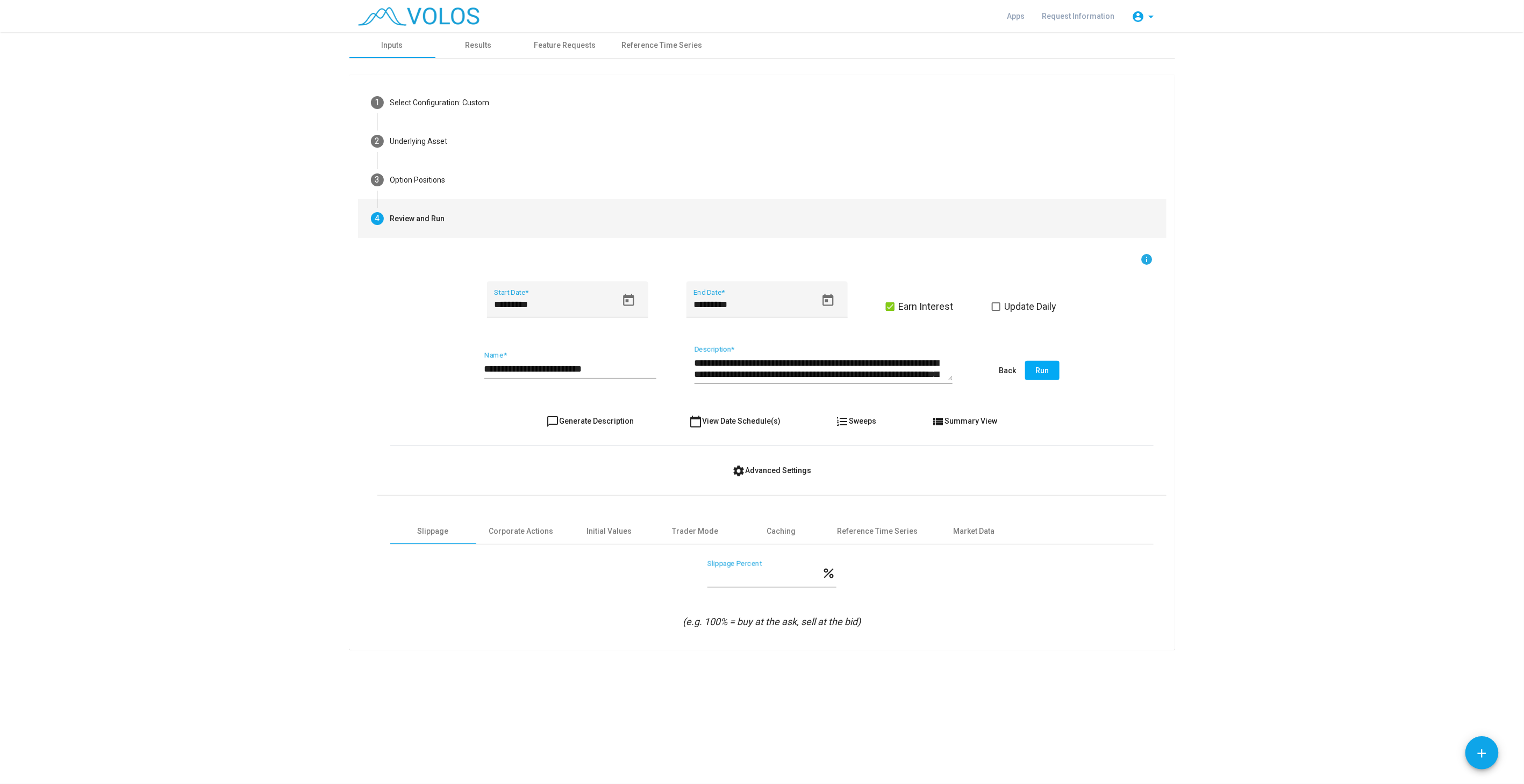
click at [590, 417] on span "chat_bubble_outline Generate Description" at bounding box center [590, 421] width 87 height 9
type textarea "**********"
drag, startPoint x: 599, startPoint y: 364, endPoint x: 638, endPoint y: 387, distance: 45.3
click at [600, 364] on input "**********" at bounding box center [570, 369] width 172 height 11
type input "**********"
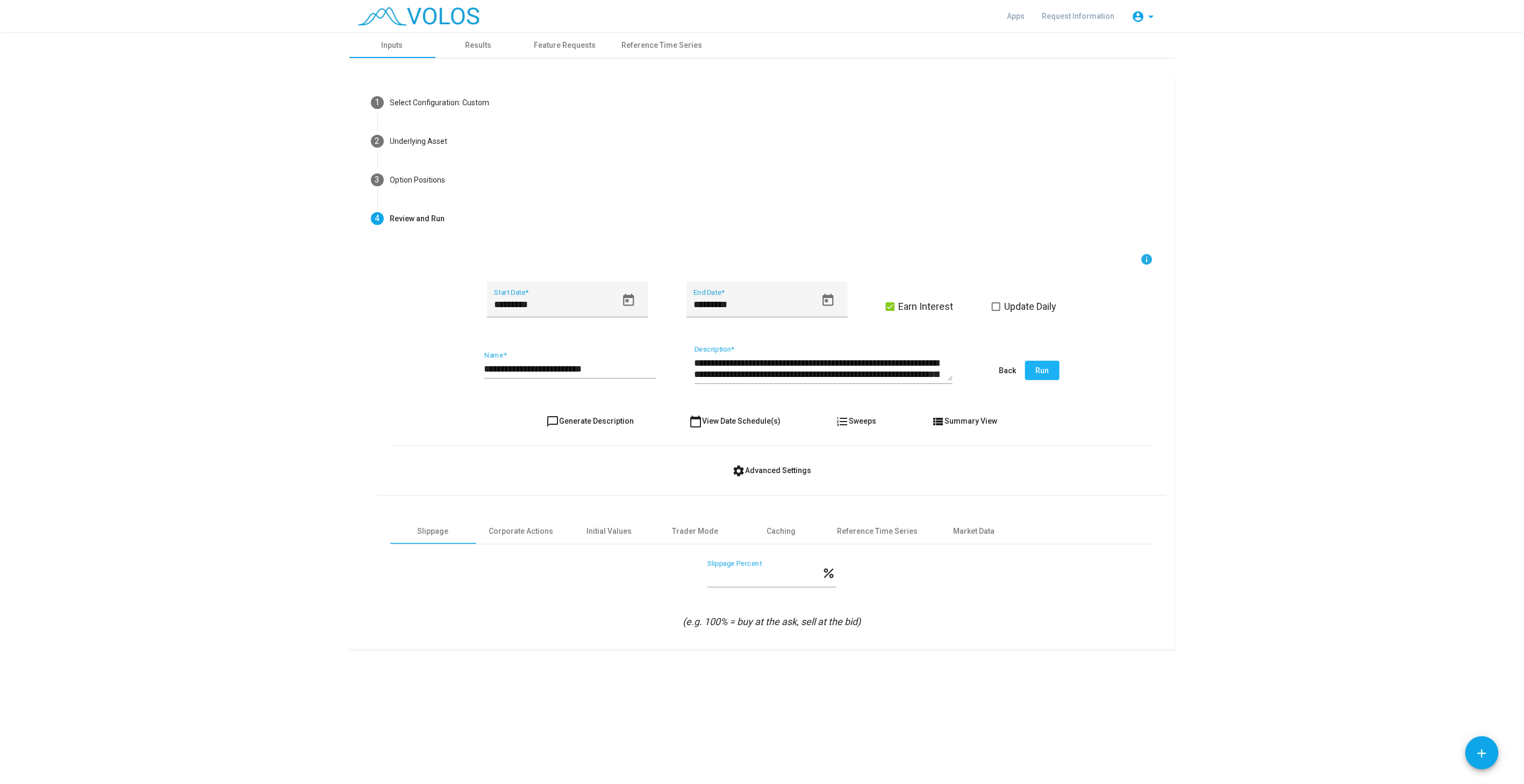
click at [1041, 370] on span "Run" at bounding box center [1041, 371] width 13 height 9
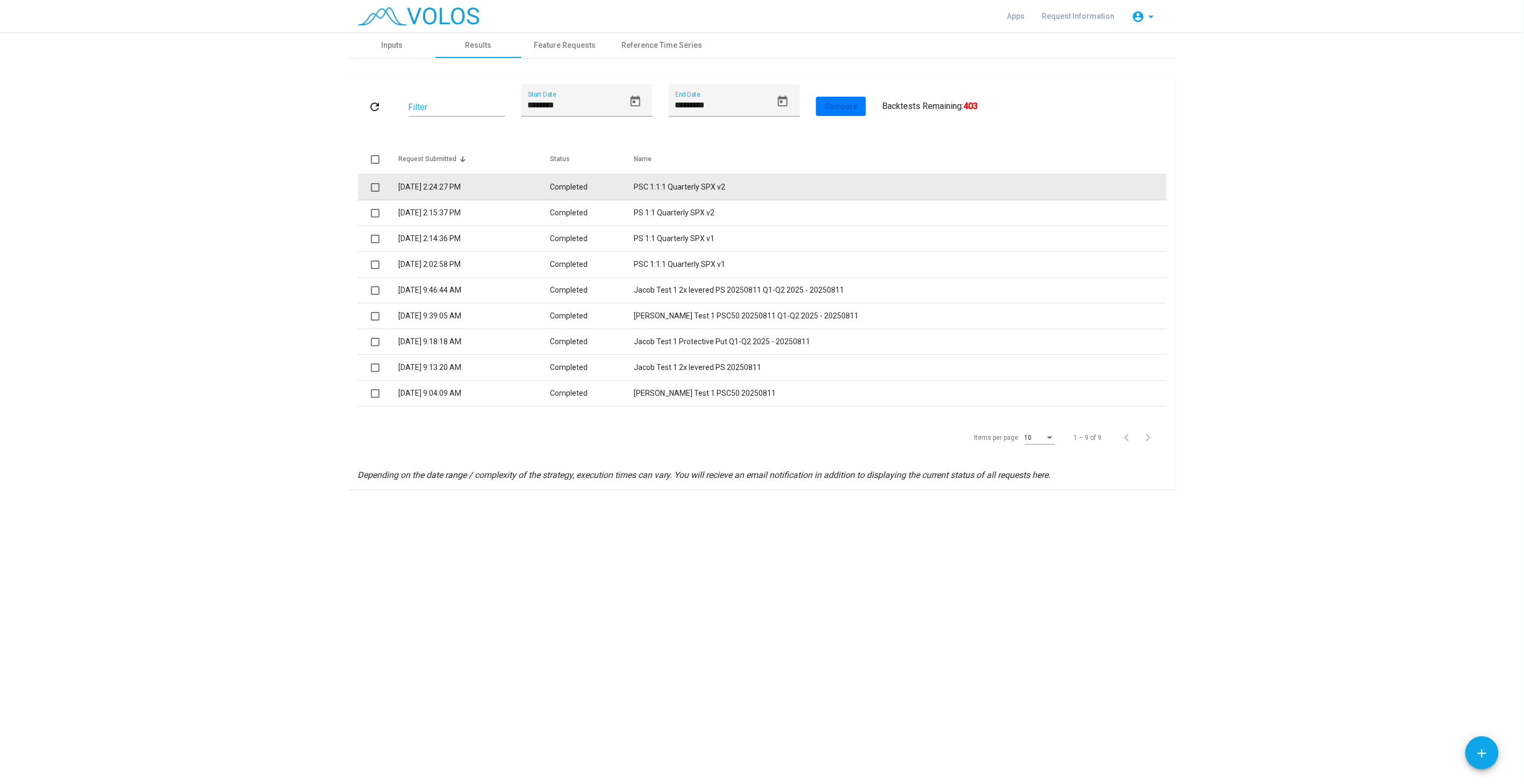
click at [580, 184] on td "Completed" at bounding box center [592, 187] width 84 height 26
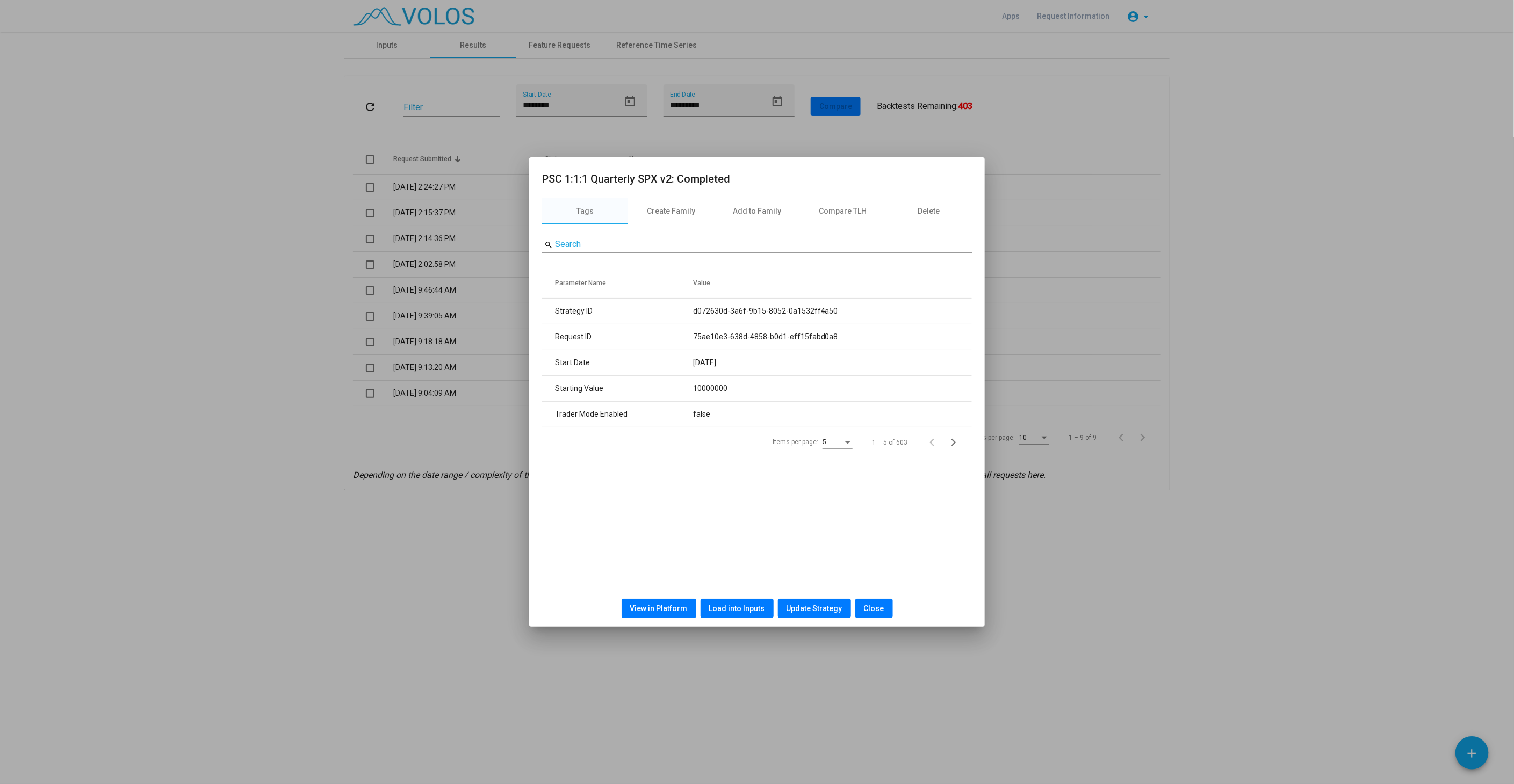
click at [651, 613] on button "View in Platform" at bounding box center [659, 608] width 75 height 20
click at [734, 609] on span "Load into Inputs" at bounding box center [737, 609] width 56 height 9
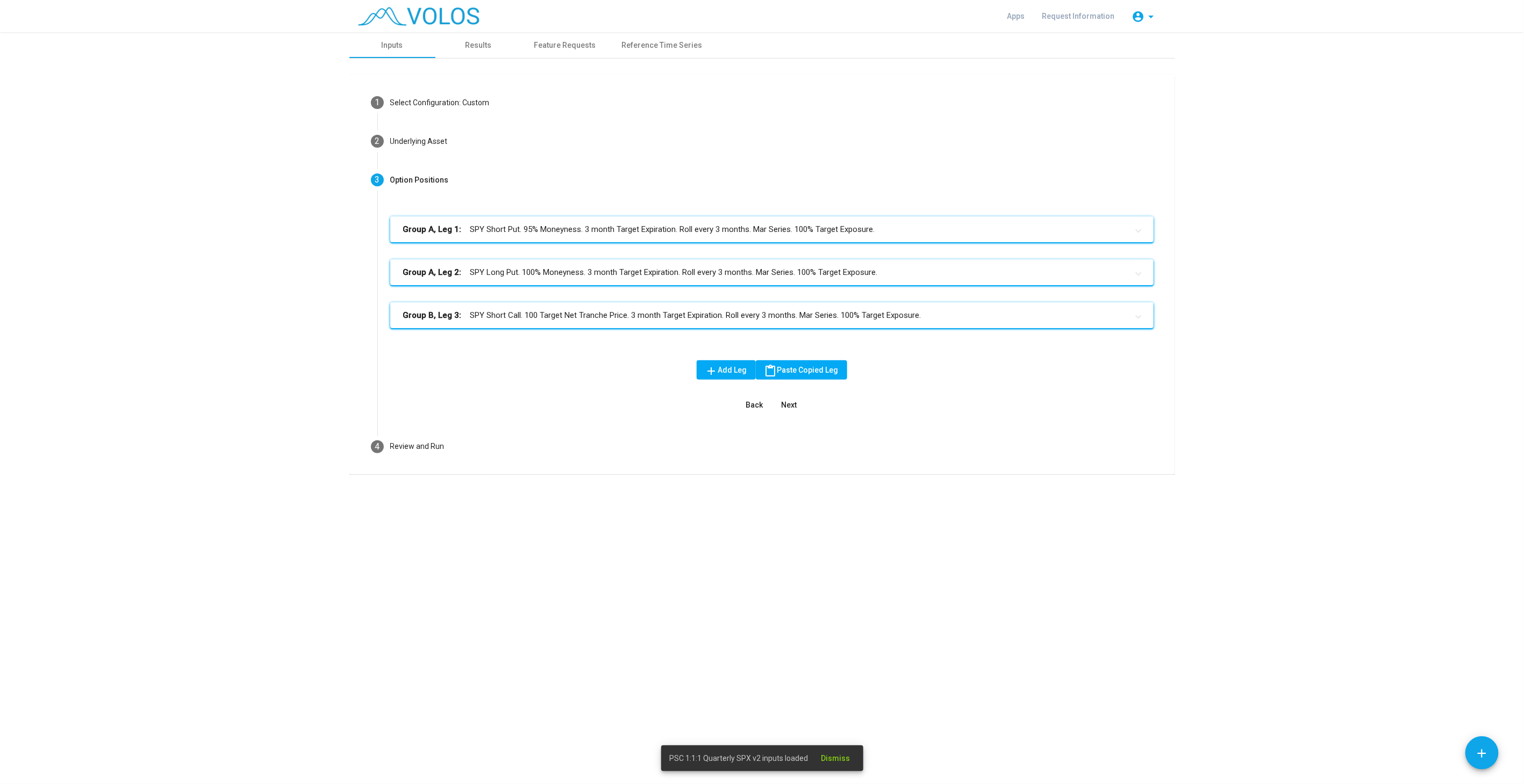
click at [562, 227] on mat-panel-title "Group A, Leg 1: SPY Short Put. 95% Moneyness. 3 month Target Expiration. Roll e…" at bounding box center [765, 230] width 724 height 13
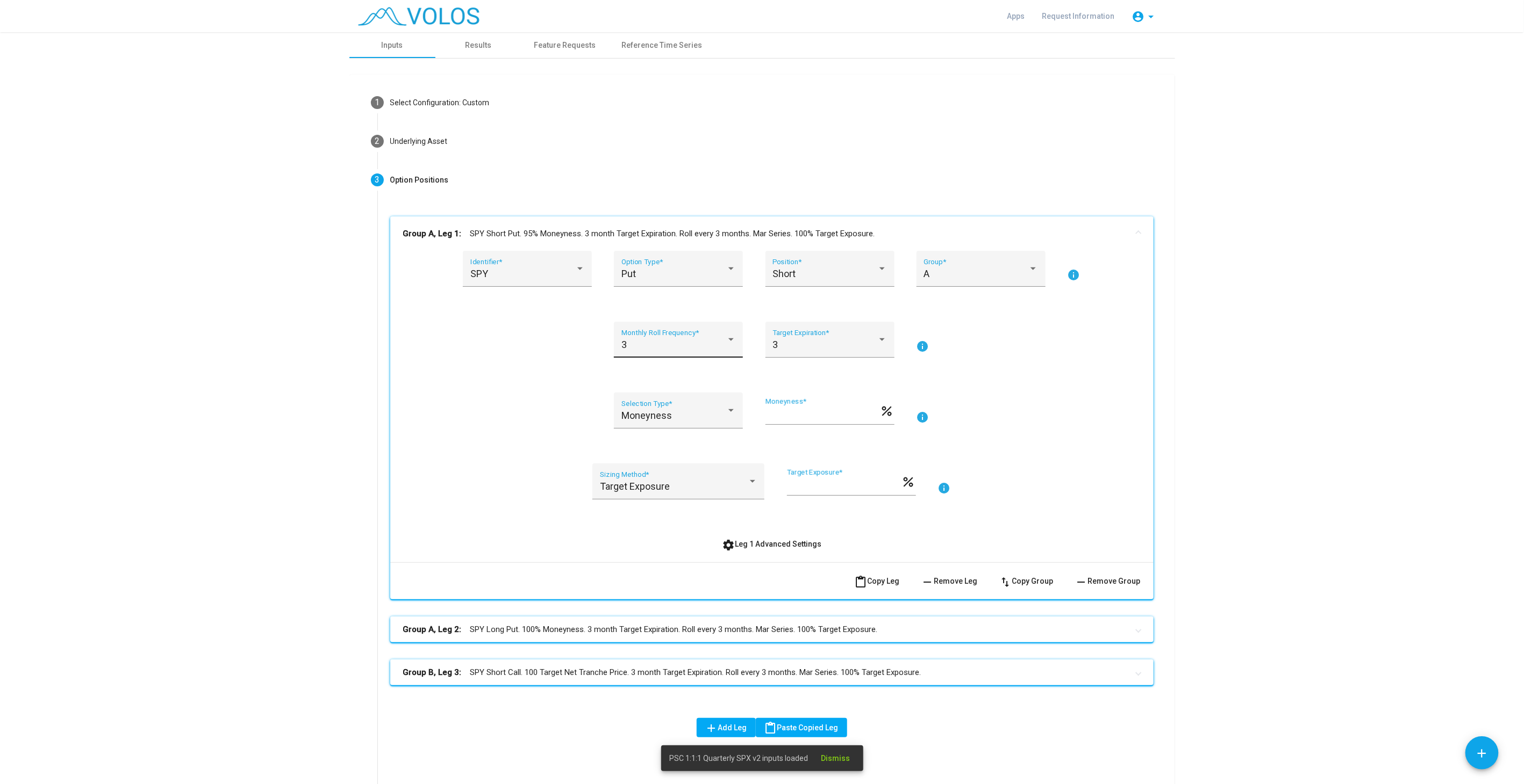
click at [691, 333] on div "3 Monthly Roll Frequency *" at bounding box center [678, 343] width 115 height 28
click at [661, 431] on span "12" at bounding box center [674, 432] width 115 height 29
click at [656, 628] on mat-panel-title "Group A, Leg 2: SPY Long Put. 100% Moneyness. 3 month Target Expiration. Roll e…" at bounding box center [765, 630] width 724 height 13
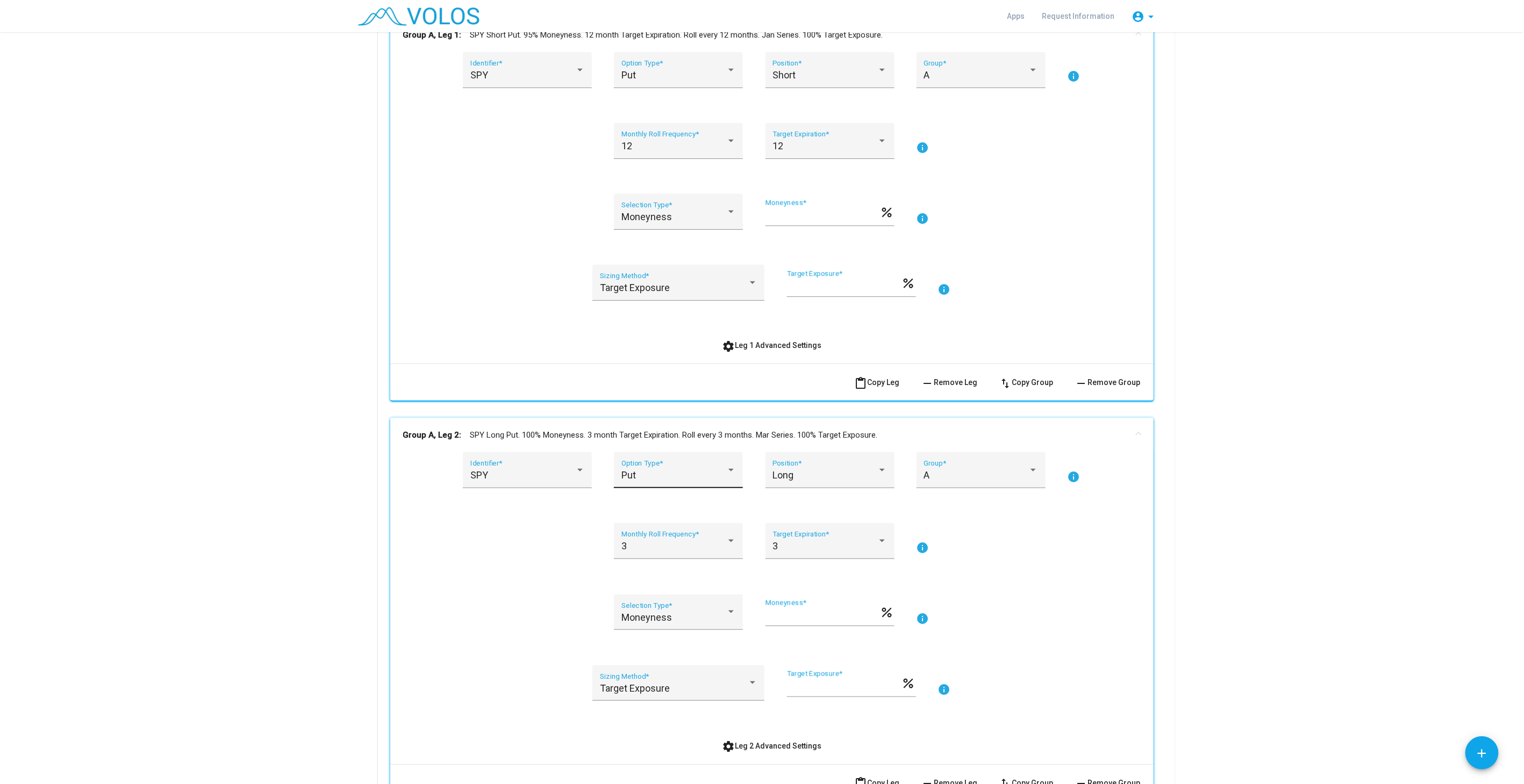
scroll to position [0, 0]
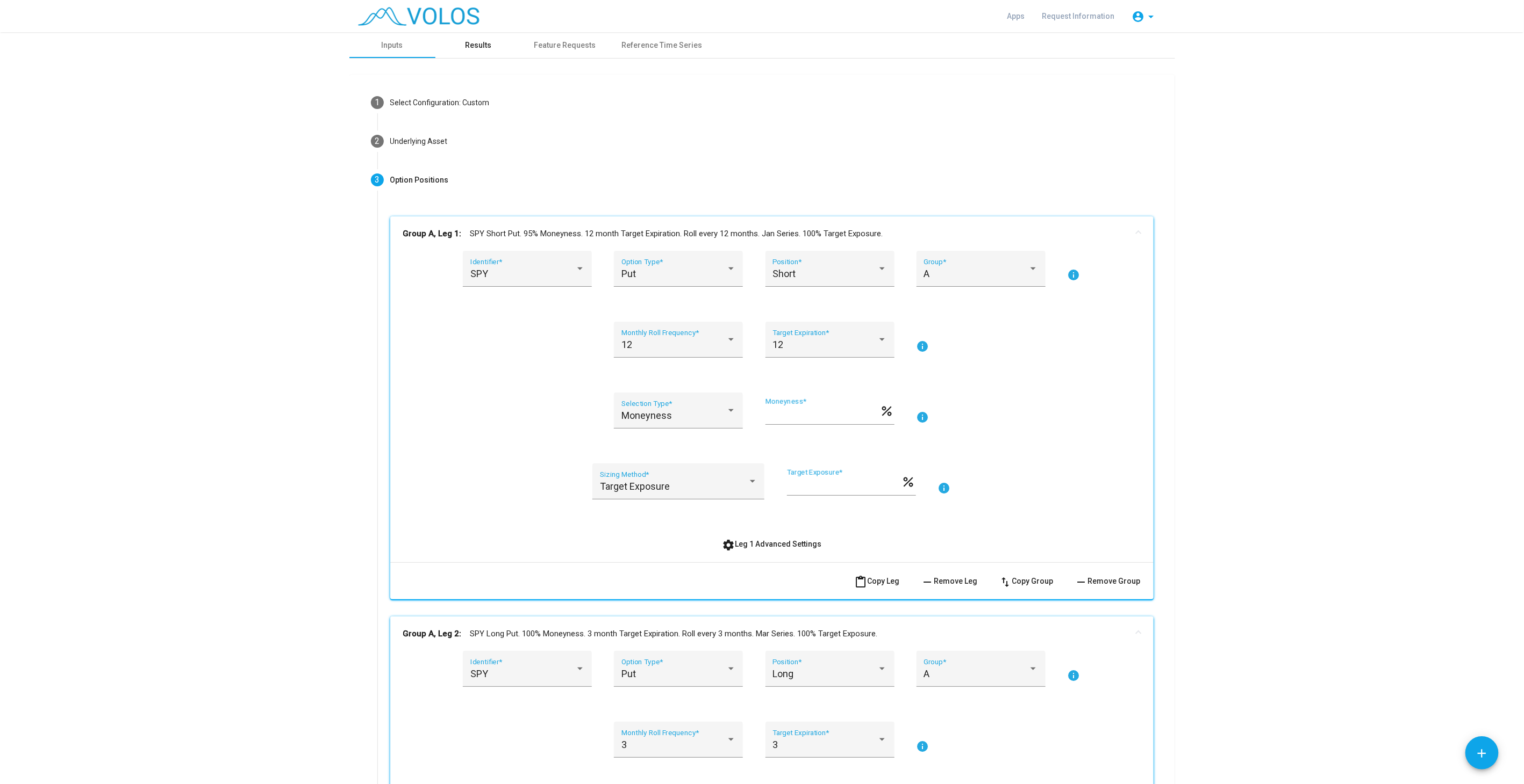
click at [470, 40] on div "Results" at bounding box center [478, 46] width 27 height 11
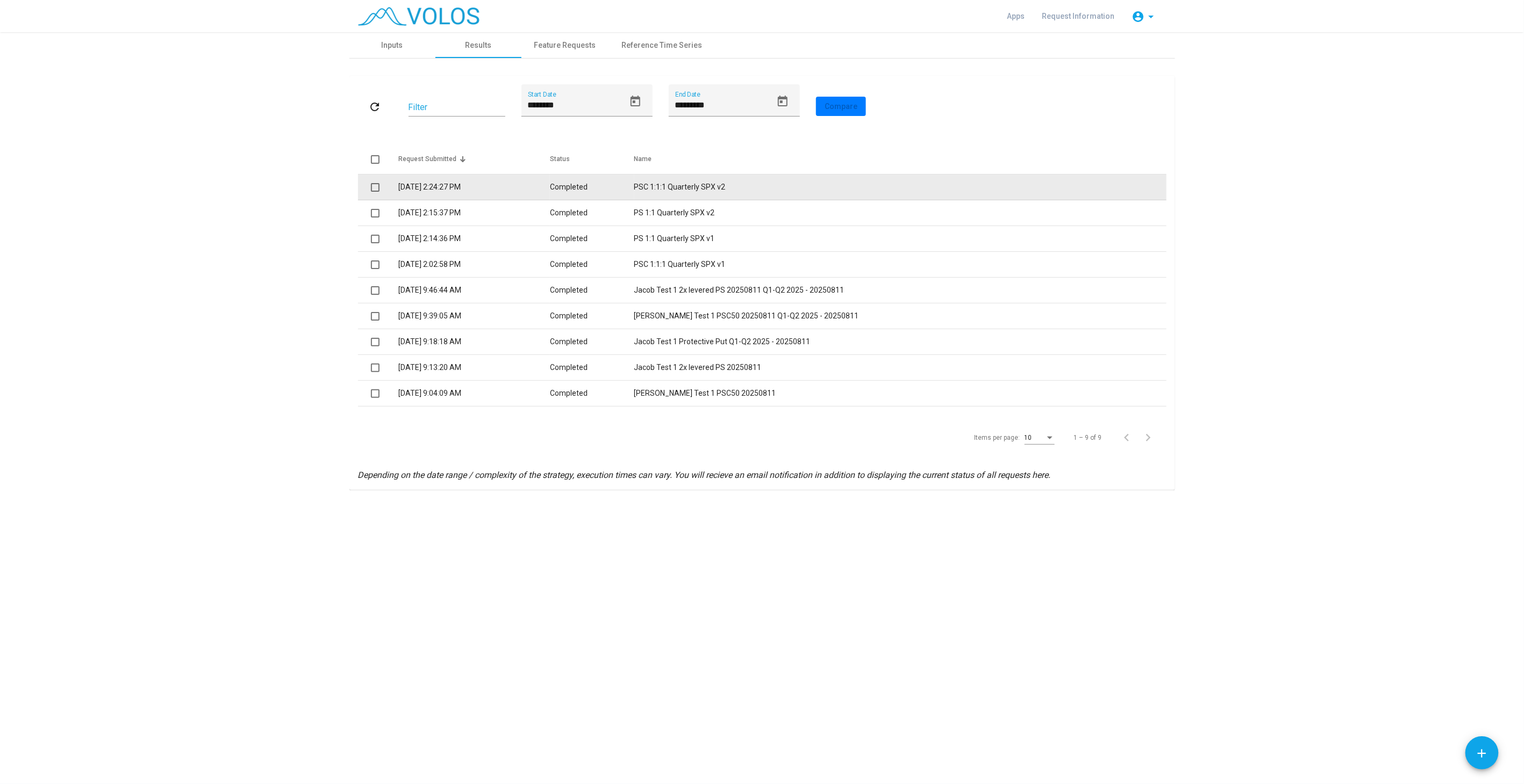
click at [678, 185] on td "PSC 1:1:1 Quarterly SPX v2" at bounding box center [900, 187] width 532 height 26
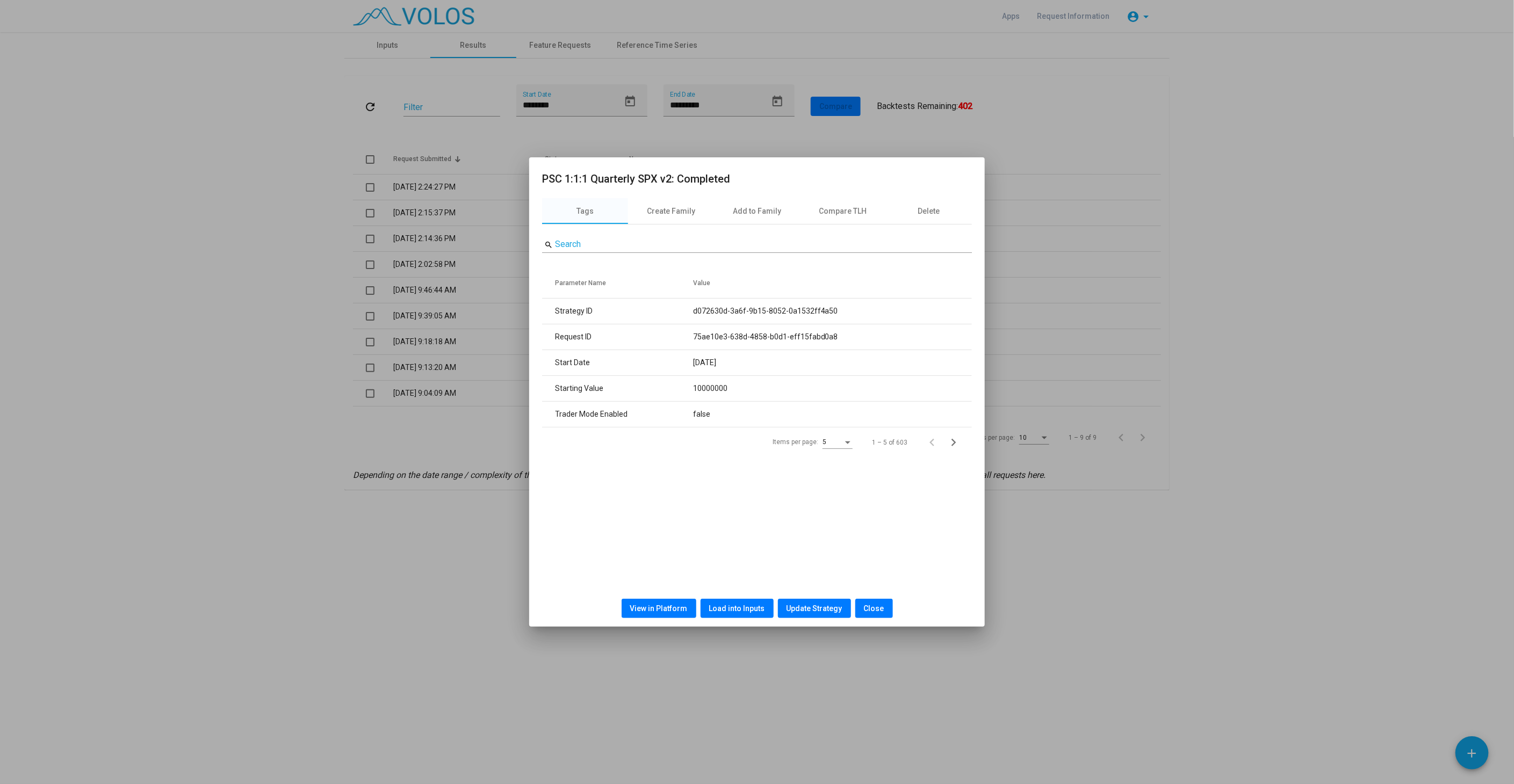
click at [733, 613] on button "Load into Inputs" at bounding box center [737, 608] width 73 height 20
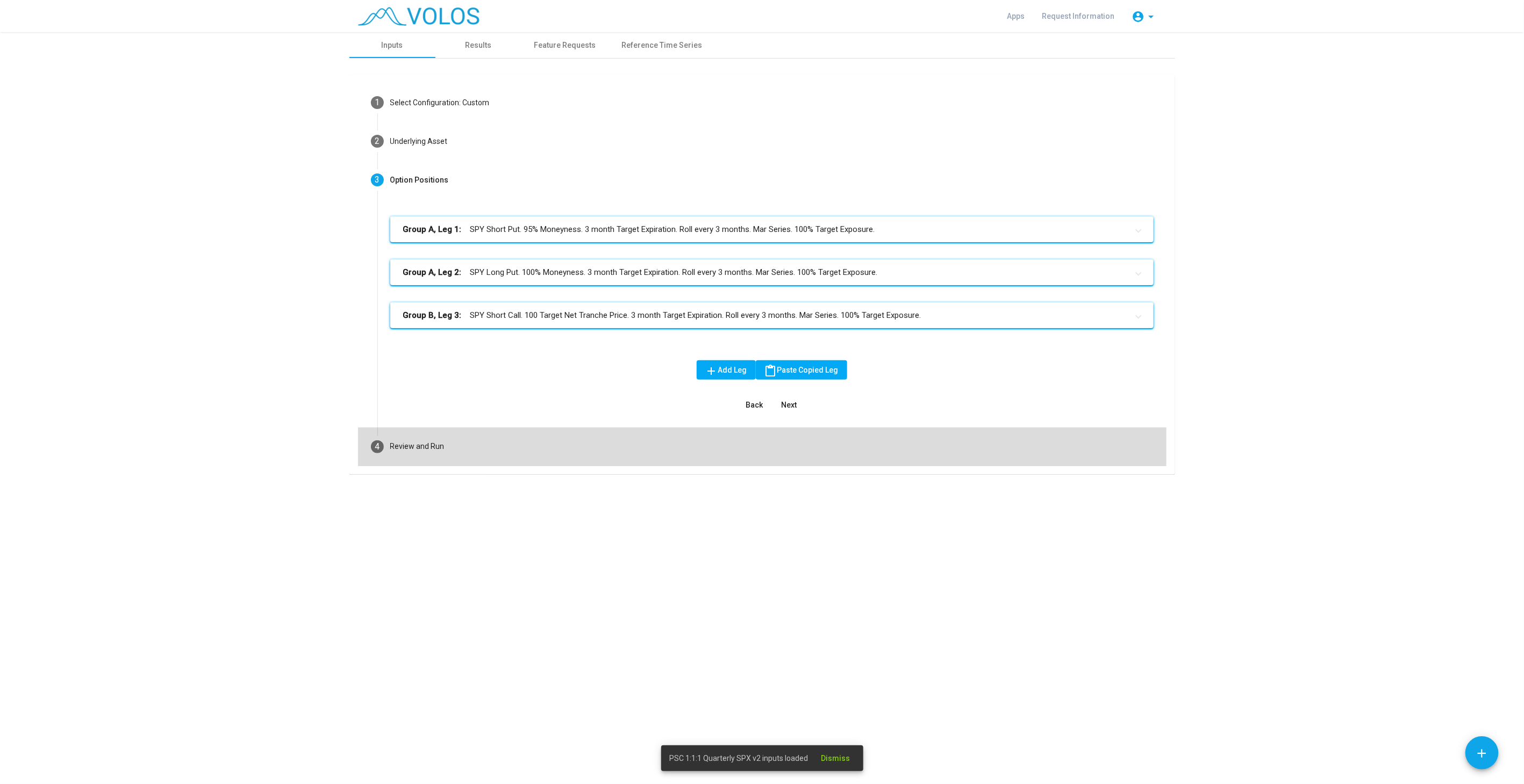
click at [503, 439] on mat-step-header "4 Review and Run" at bounding box center [762, 446] width 808 height 39
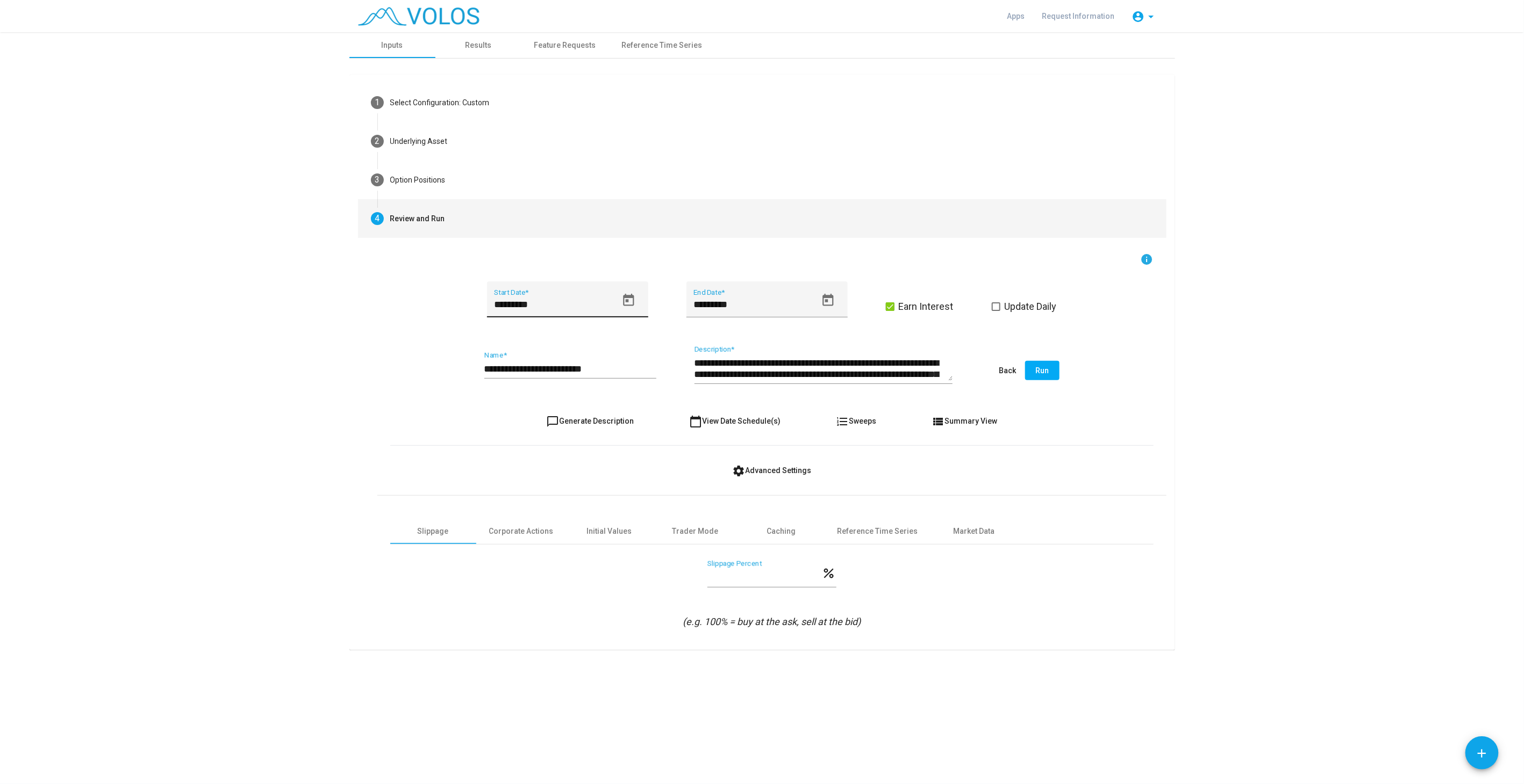
click at [631, 298] on icon "Open calendar" at bounding box center [628, 300] width 15 height 15
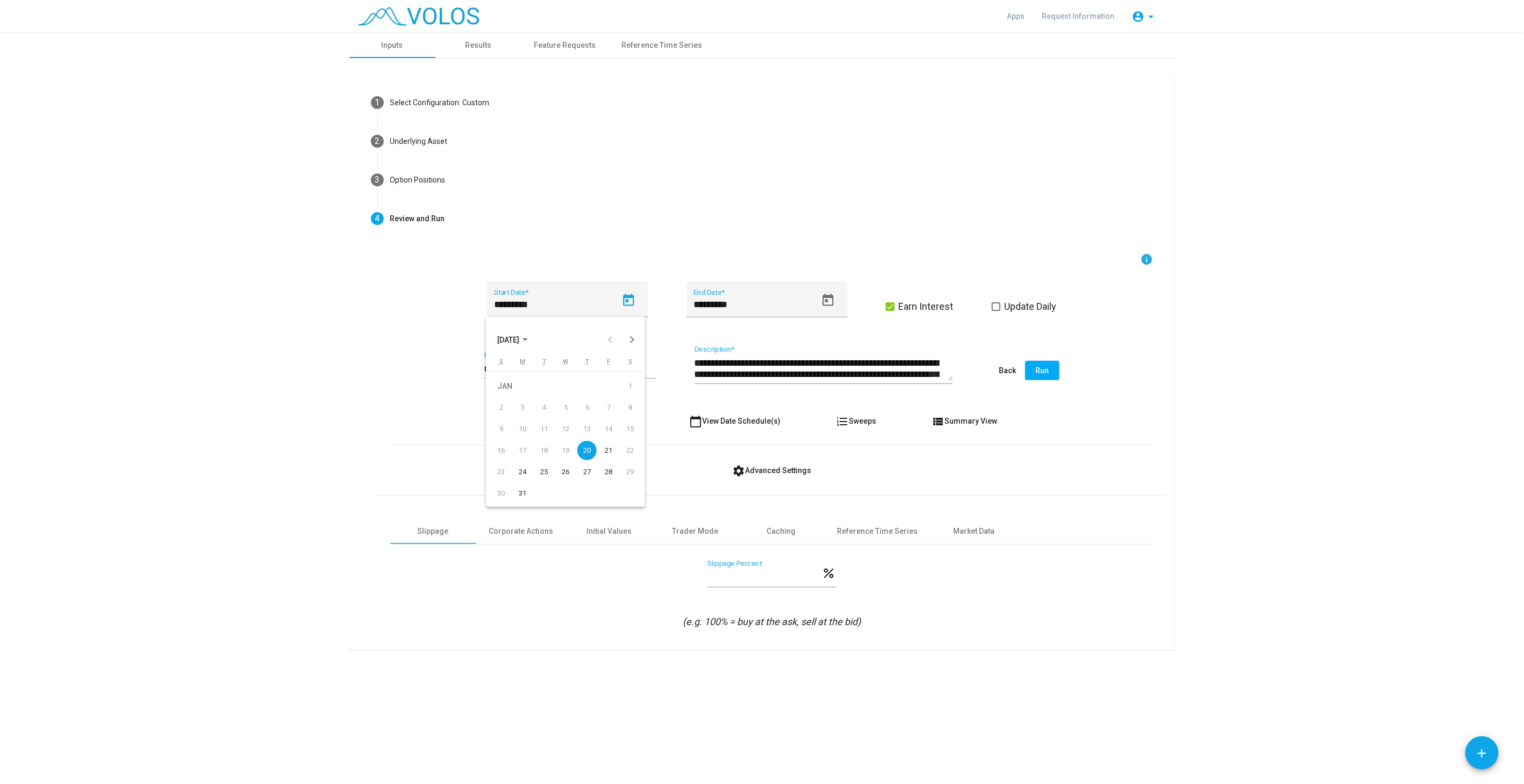
click at [516, 336] on span "JAN 2005" at bounding box center [509, 340] width 22 height 9
click at [555, 374] on div "2006" at bounding box center [547, 372] width 34 height 20
click at [511, 389] on div "JAN" at bounding box center [509, 394] width 34 height 20
click at [537, 409] on div "3" at bounding box center [543, 408] width 20 height 20
click at [629, 295] on icon "Open calendar" at bounding box center [628, 300] width 11 height 13
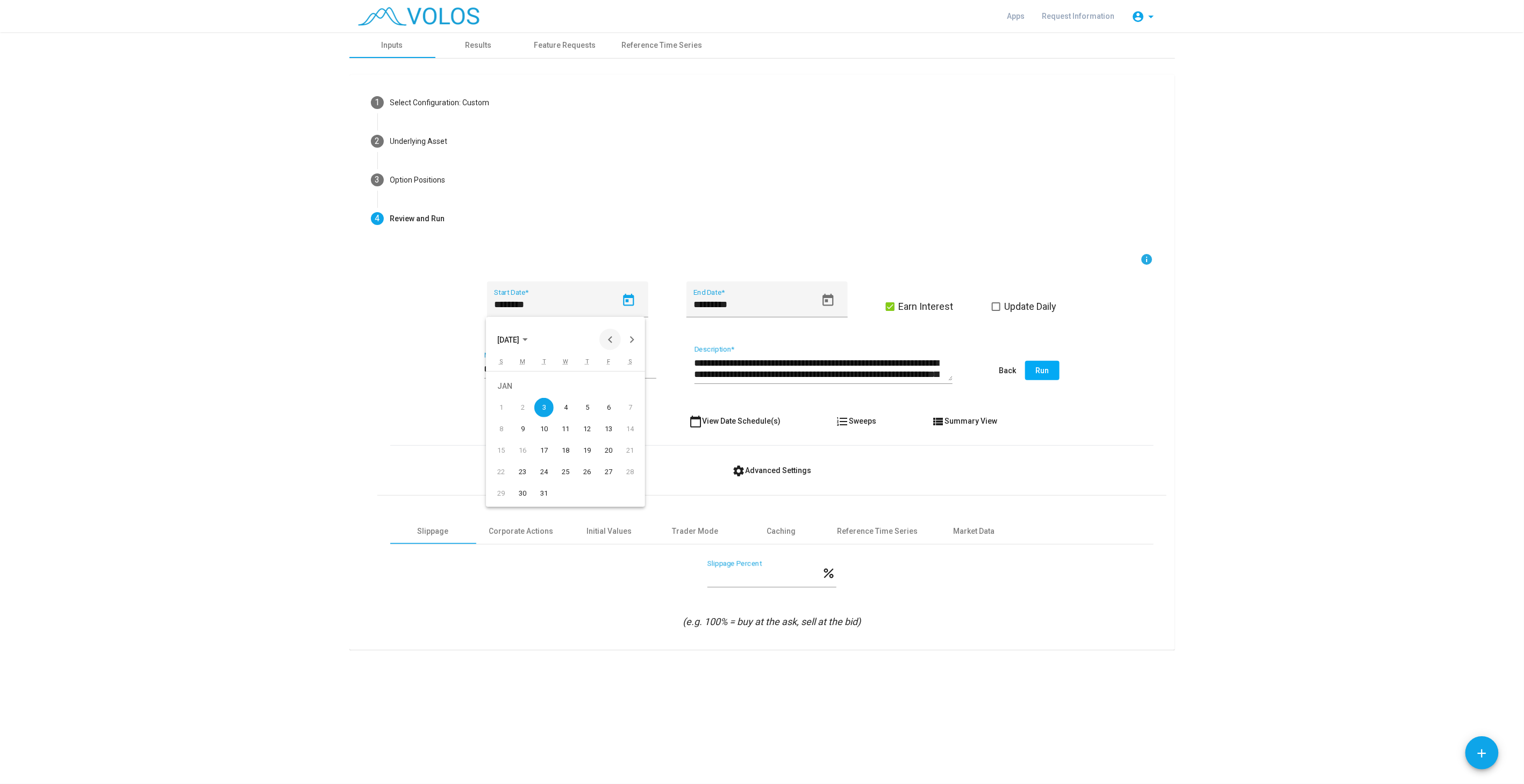
click at [609, 338] on button "Previous month" at bounding box center [610, 340] width 22 height 21
click at [612, 470] on div "30" at bounding box center [608, 472] width 20 height 20
type input "**********"
click at [368, 432] on div "**********" at bounding box center [762, 420] width 808 height 443
click at [599, 366] on input "**********" at bounding box center [570, 369] width 172 height 11
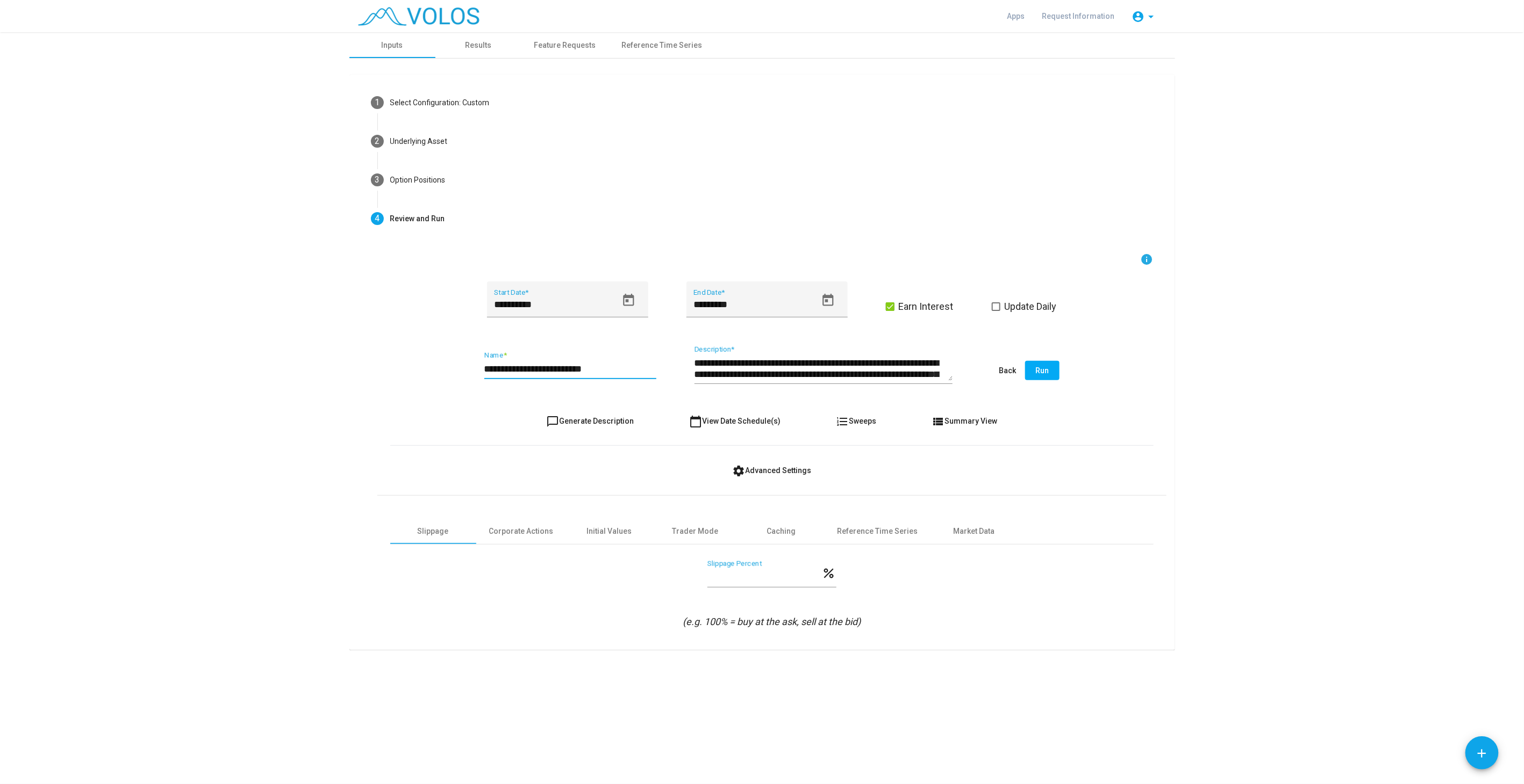
type input "**********"
click at [562, 420] on span "chat_bubble_outline Generate Description" at bounding box center [590, 421] width 87 height 9
type textarea "**********"
click at [455, 172] on mat-step-header "3 Option Positions" at bounding box center [762, 180] width 808 height 39
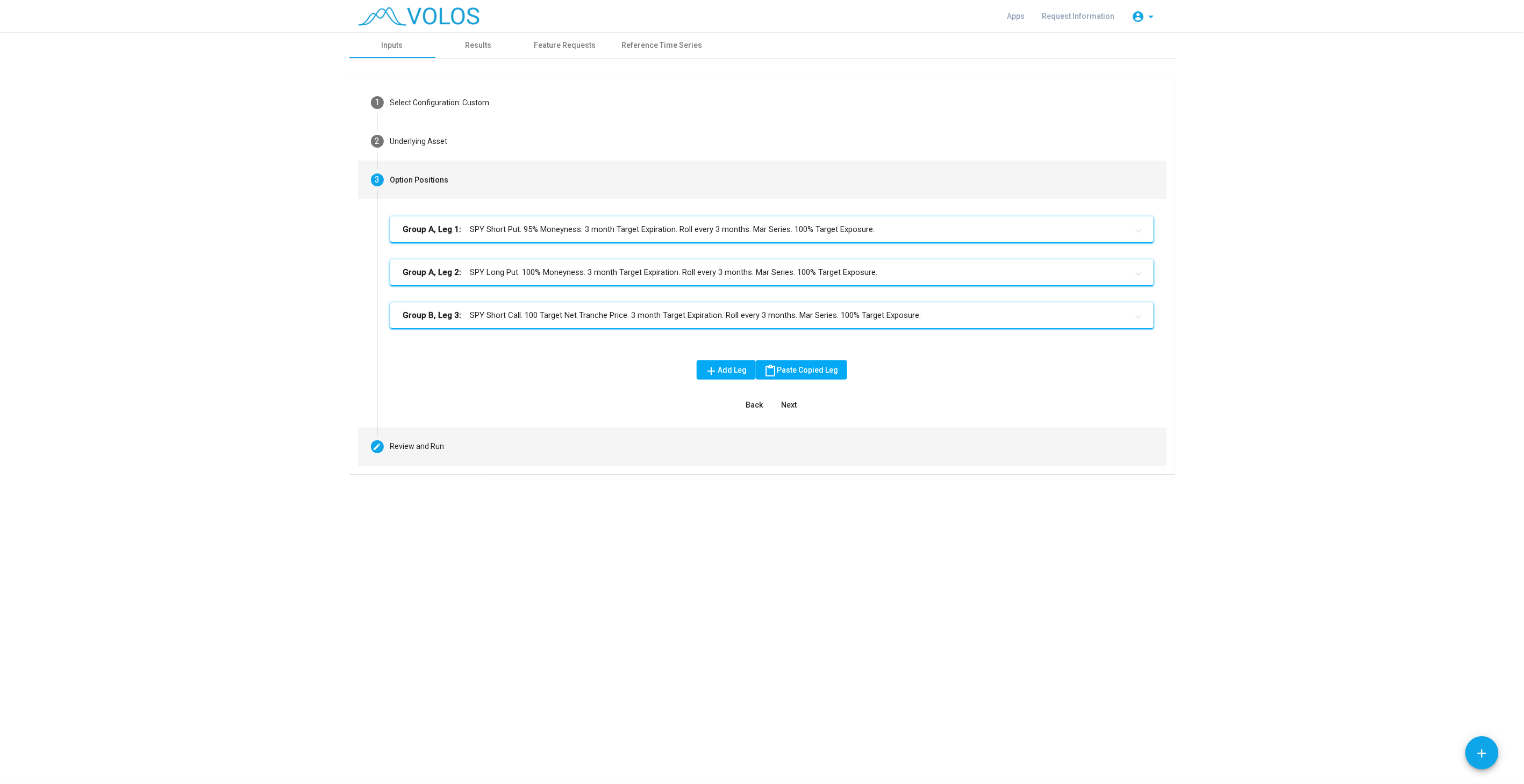
click at [507, 446] on mat-step-header "Editable create Review and Run" at bounding box center [762, 446] width 808 height 39
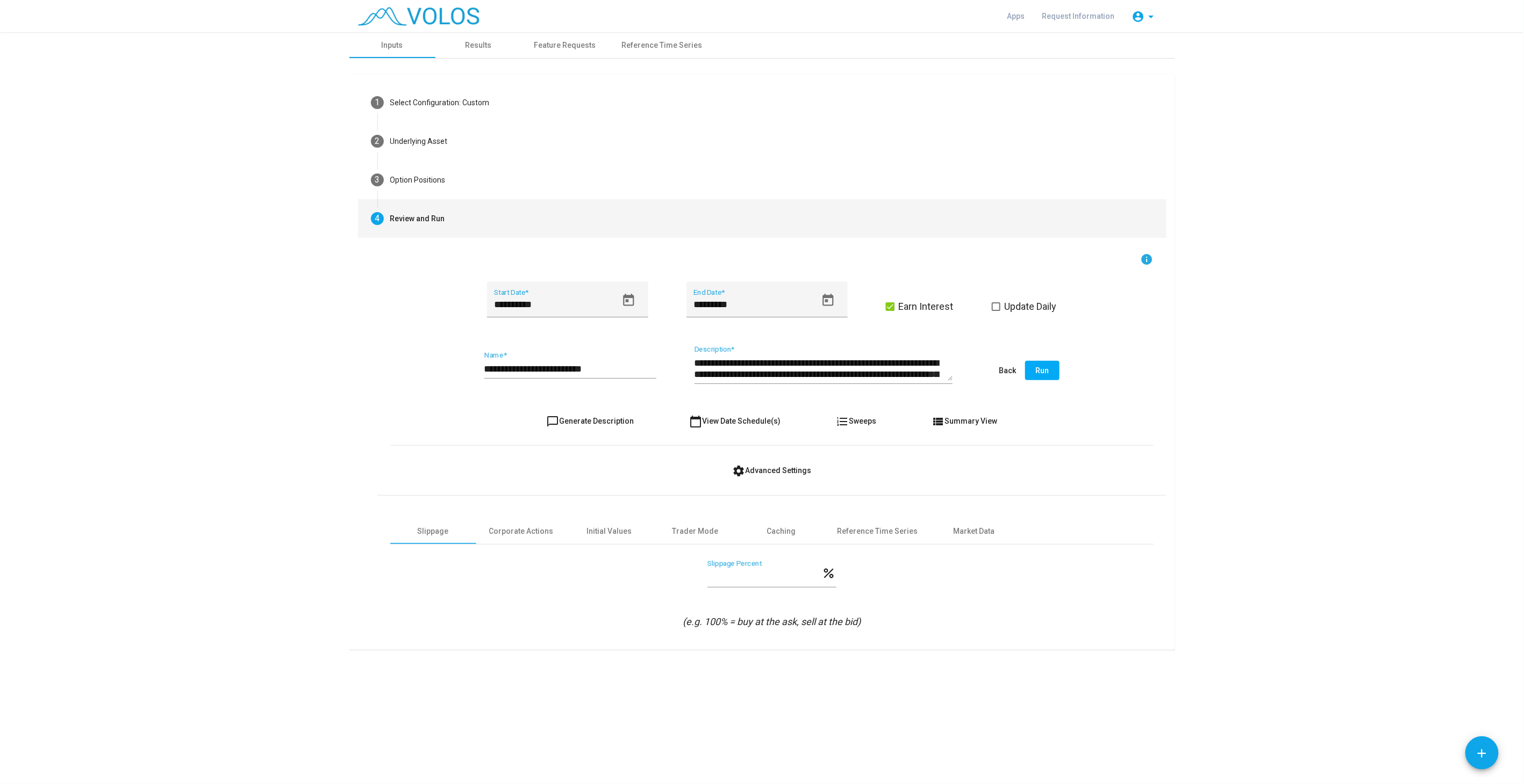
click at [1045, 376] on button "Run" at bounding box center [1042, 371] width 34 height 20
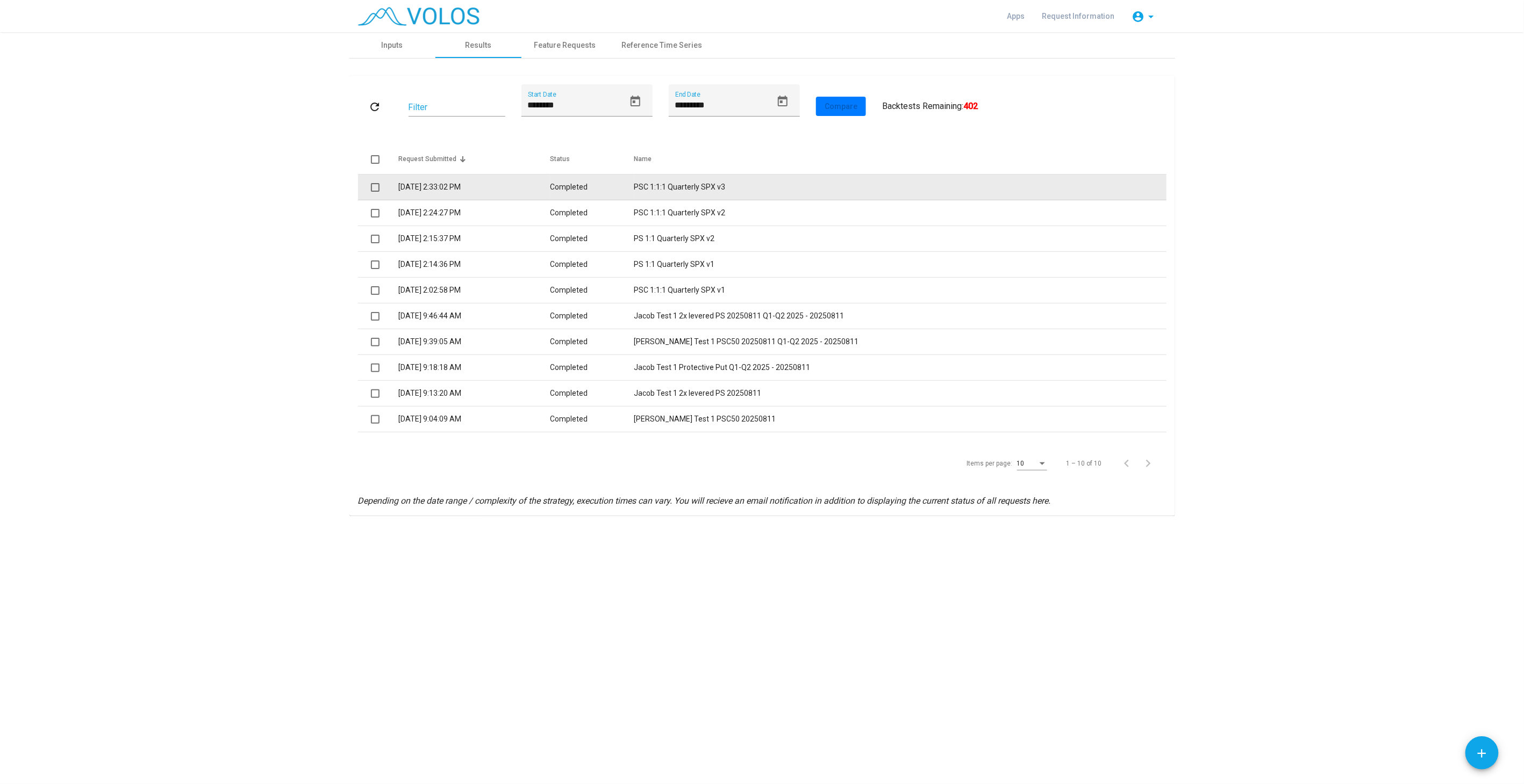
click at [634, 185] on td "Completed" at bounding box center [592, 187] width 84 height 26
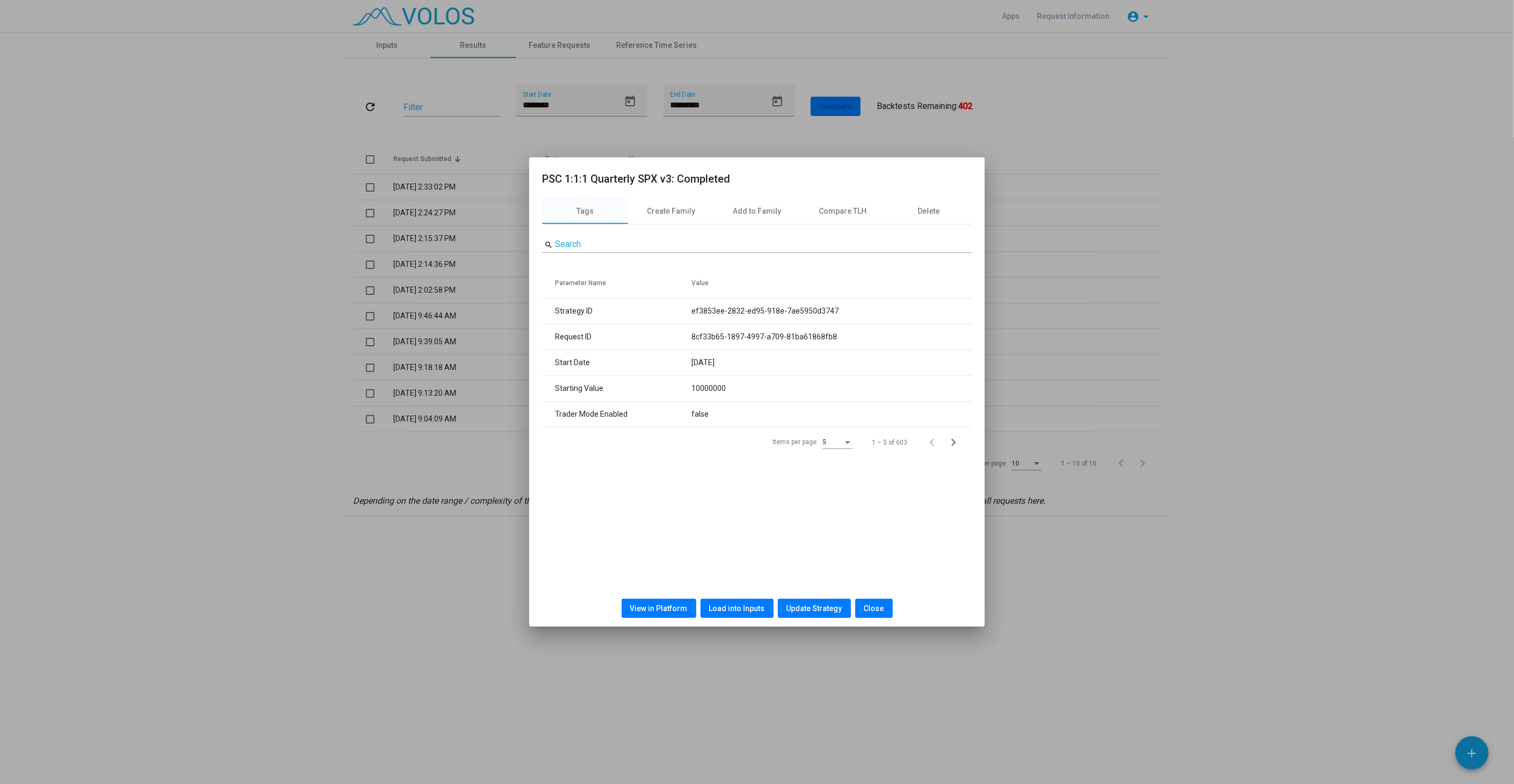
click at [680, 604] on span "View in Platform" at bounding box center [659, 609] width 58 height 9
click at [728, 613] on button "Load into Inputs" at bounding box center [737, 608] width 73 height 20
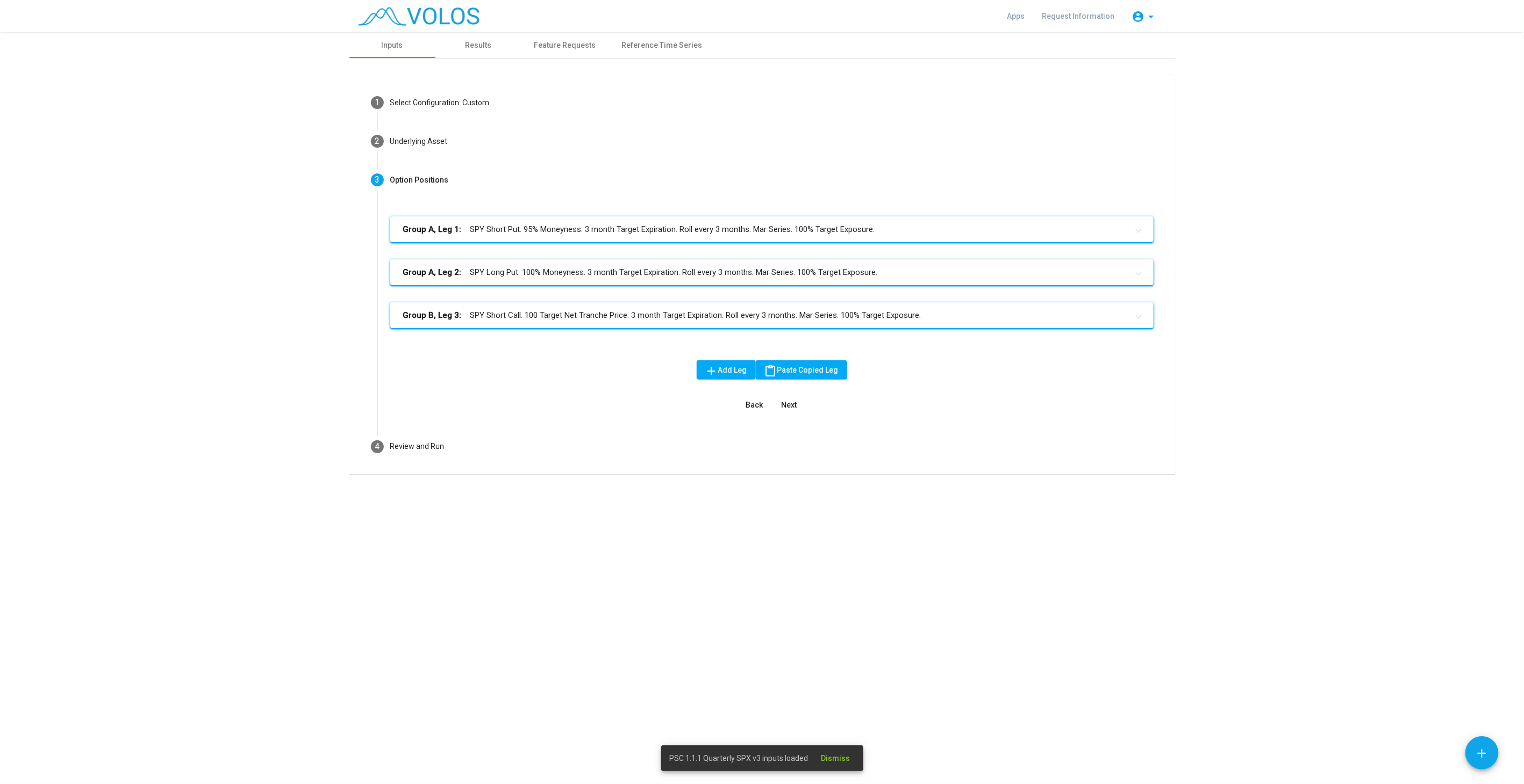
click at [576, 417] on div "Group A, Leg 1: SPY Short Put. 95% Moneyness. 3 month Target Expiration. Roll e…" at bounding box center [771, 322] width 789 height 211
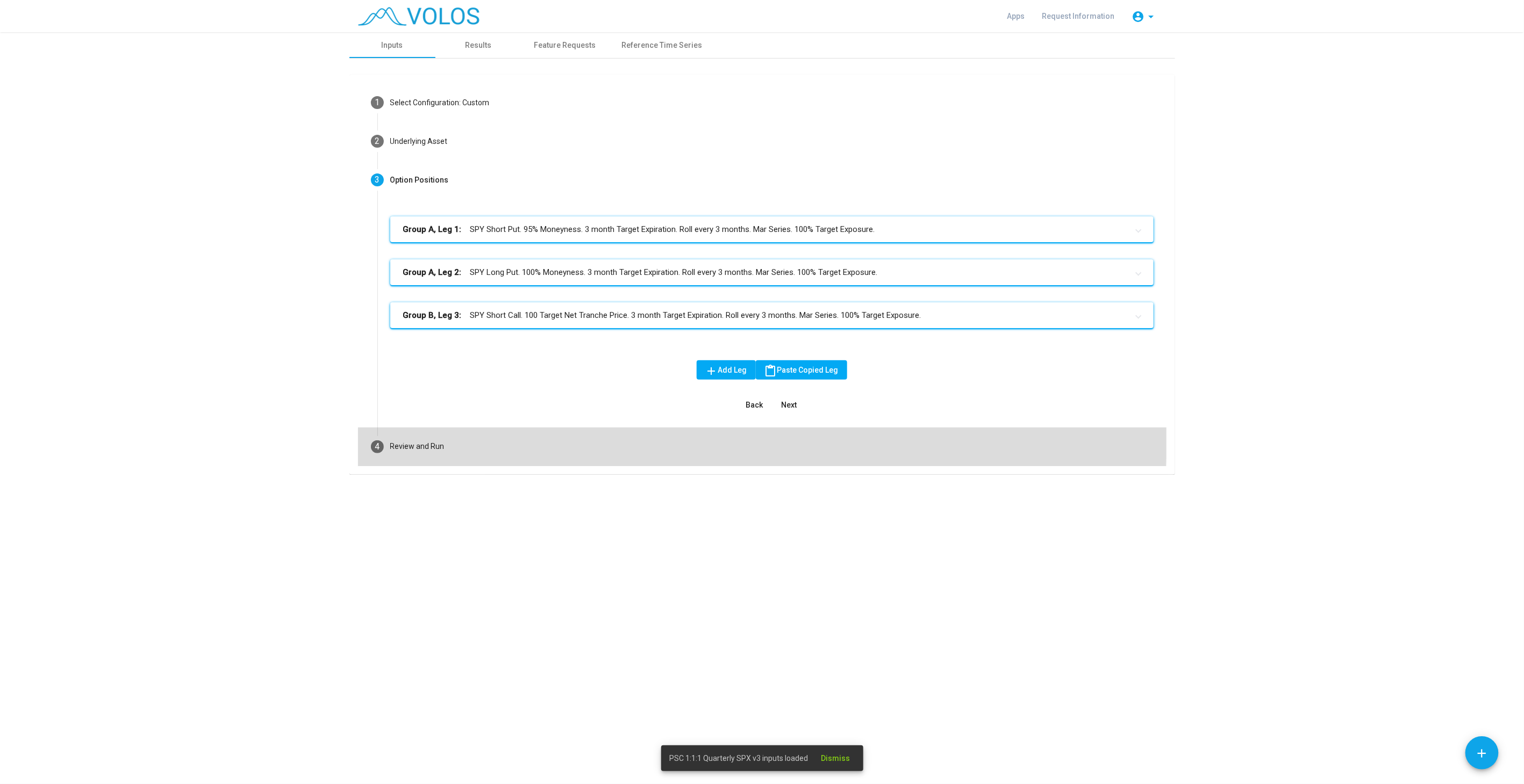
click at [574, 438] on mat-step-header "4 Review and Run" at bounding box center [762, 446] width 808 height 39
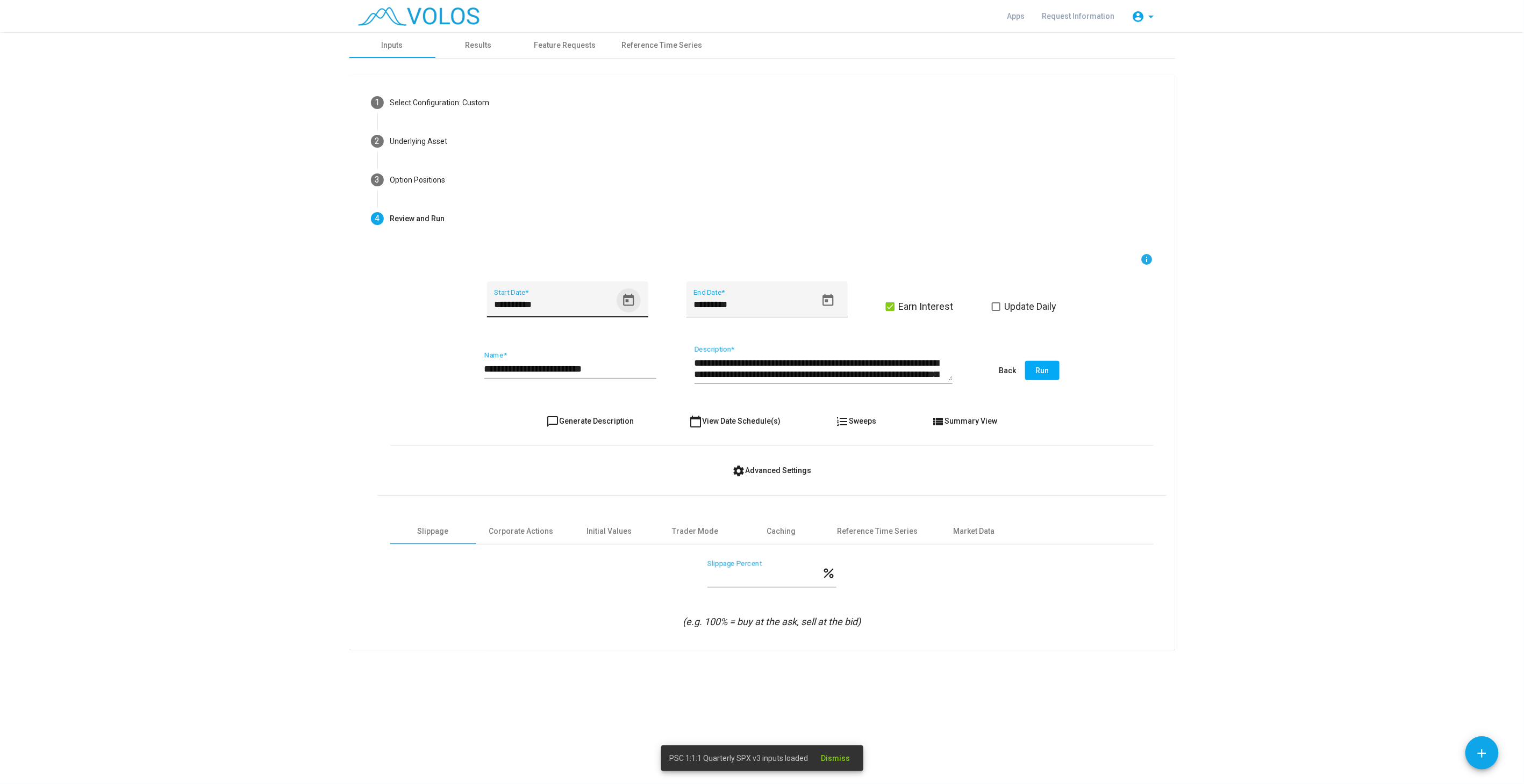
click at [631, 300] on icon "Open calendar" at bounding box center [628, 300] width 15 height 15
click at [631, 474] on div "31" at bounding box center [629, 472] width 20 height 20
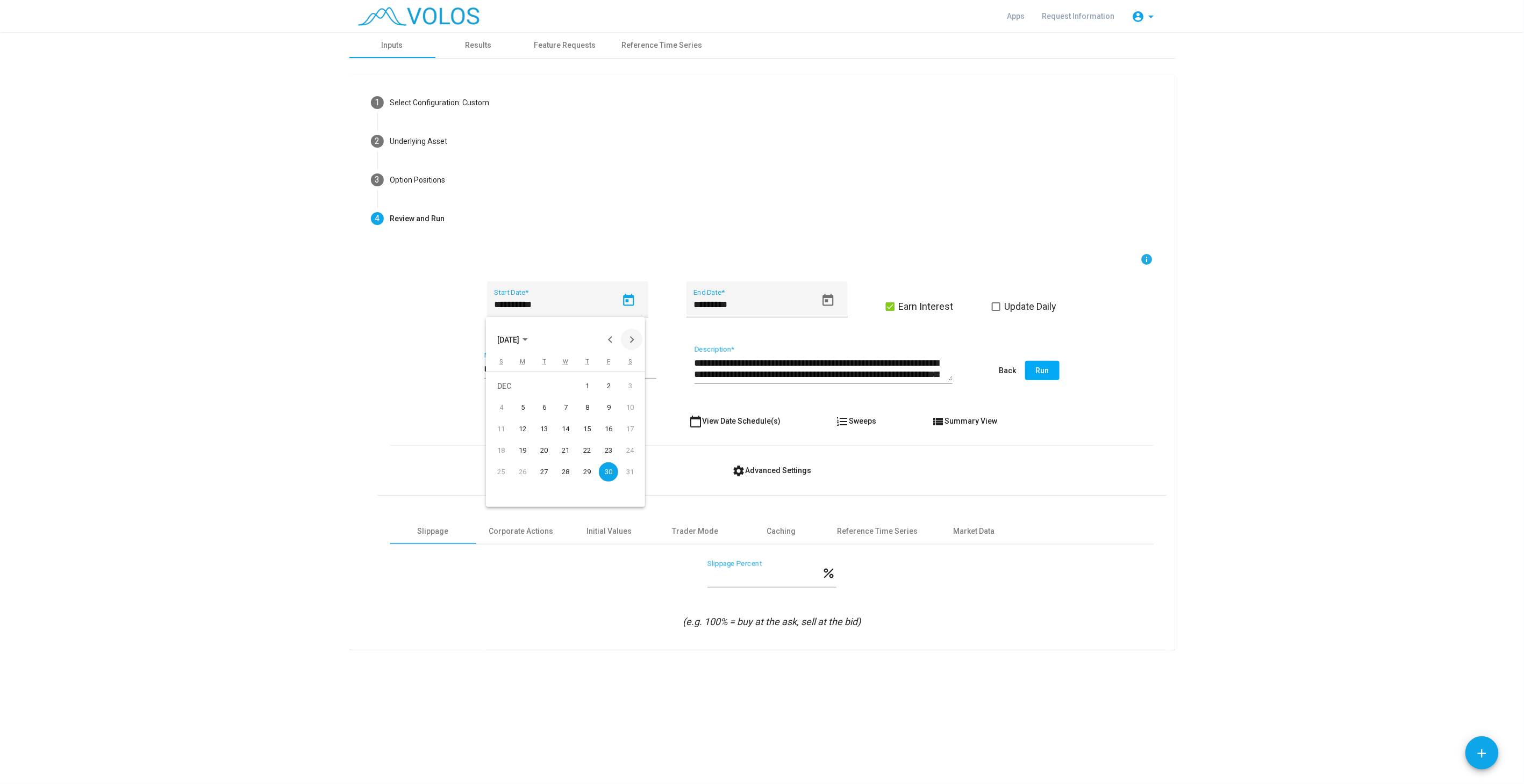
click at [629, 336] on button "Next month" at bounding box center [631, 340] width 22 height 21
click at [526, 408] on div "2" at bounding box center [522, 408] width 20 height 20
click at [392, 368] on div at bounding box center [762, 392] width 1524 height 784
click at [631, 301] on icon "Open calendar" at bounding box center [628, 300] width 15 height 15
click at [632, 341] on button "Next month" at bounding box center [631, 340] width 22 height 21
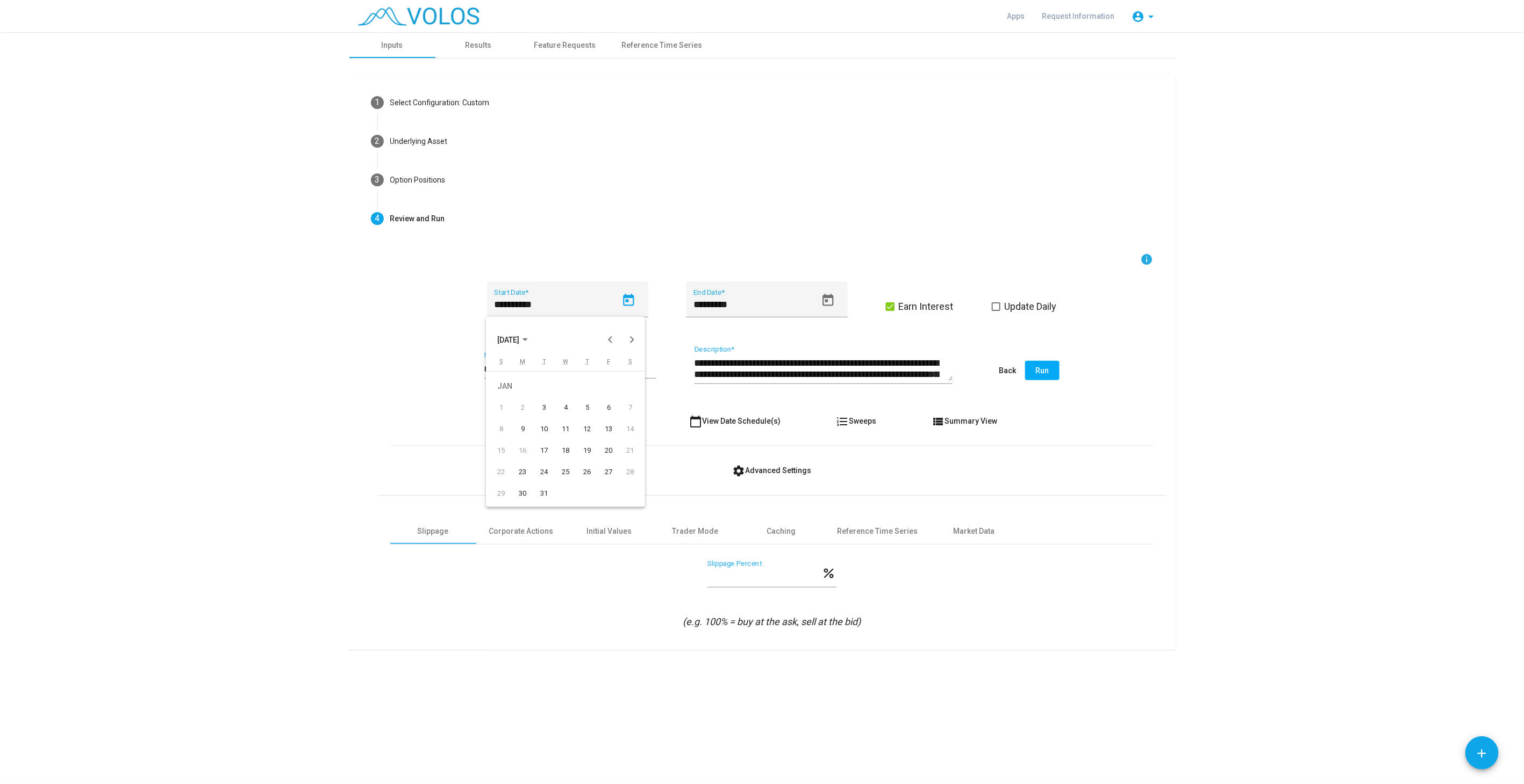
click at [547, 405] on div "3" at bounding box center [543, 408] width 20 height 20
type input "********"
click at [610, 368] on input "**********" at bounding box center [570, 369] width 172 height 11
type input "**********"
click at [610, 424] on span "chat_bubble_outline Generate Description" at bounding box center [590, 421] width 87 height 9
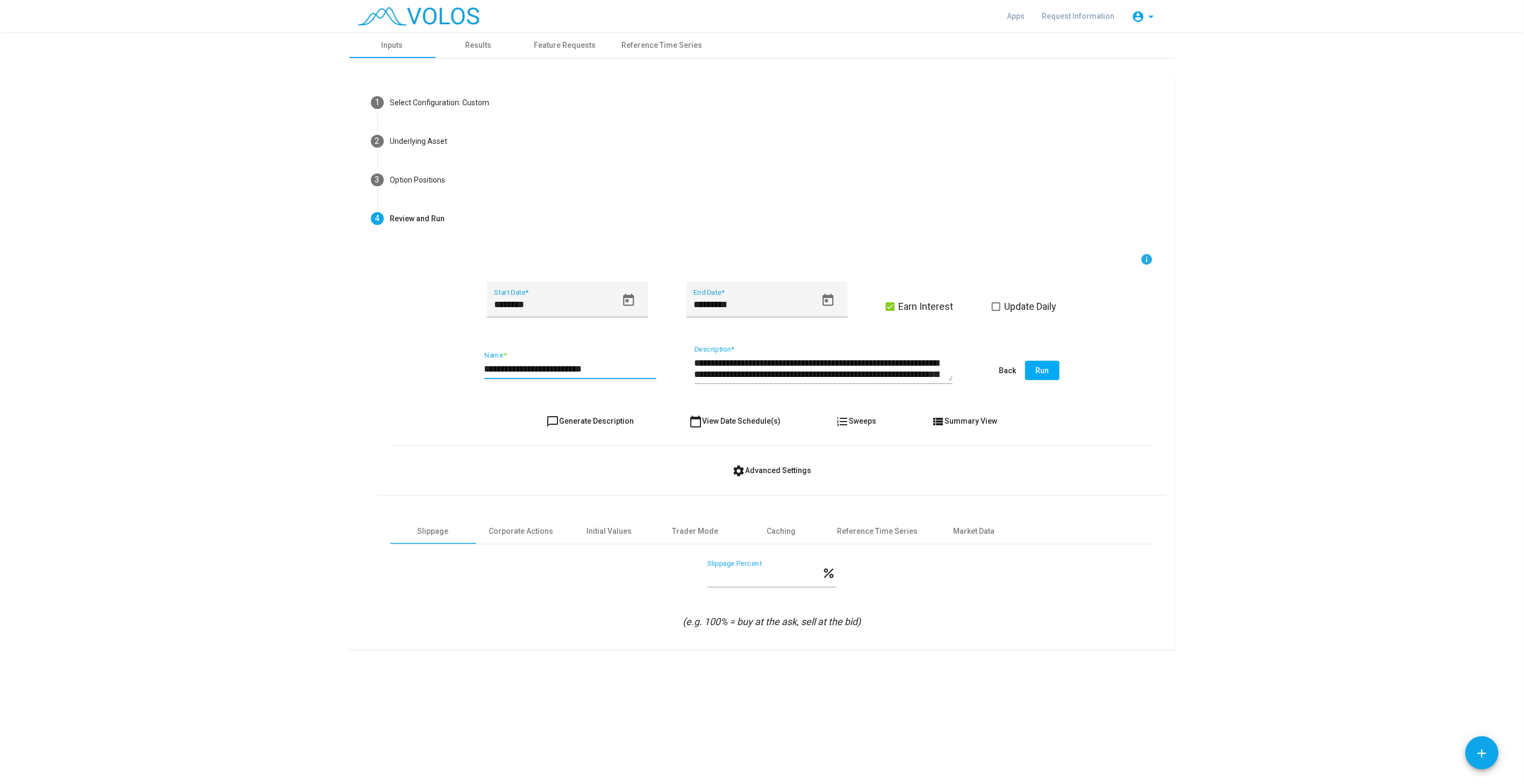
type textarea "**********"
click at [1056, 367] on button "Run" at bounding box center [1042, 371] width 34 height 20
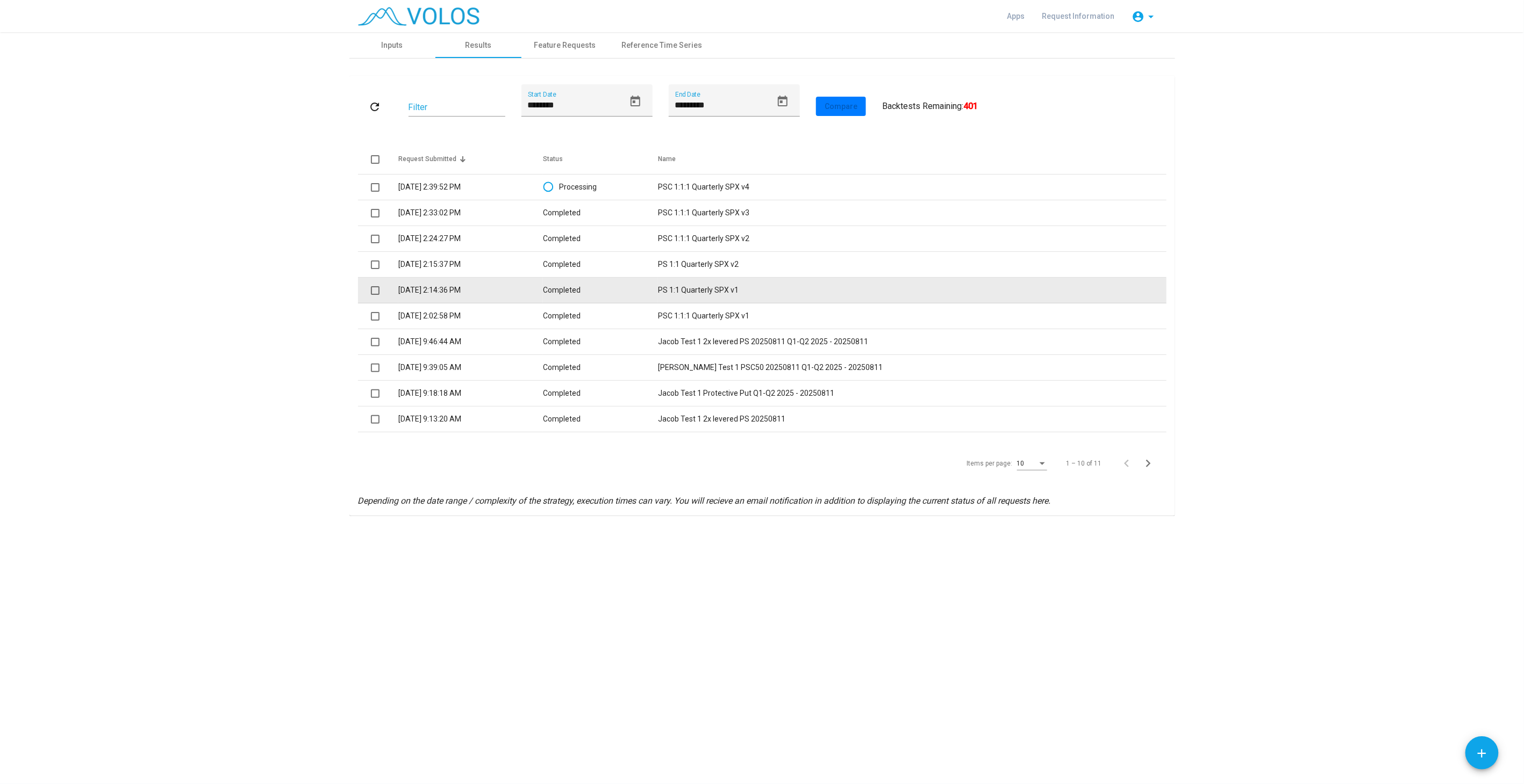
click at [724, 285] on td "PS 1:1 Quarterly SPX v1" at bounding box center [912, 290] width 508 height 26
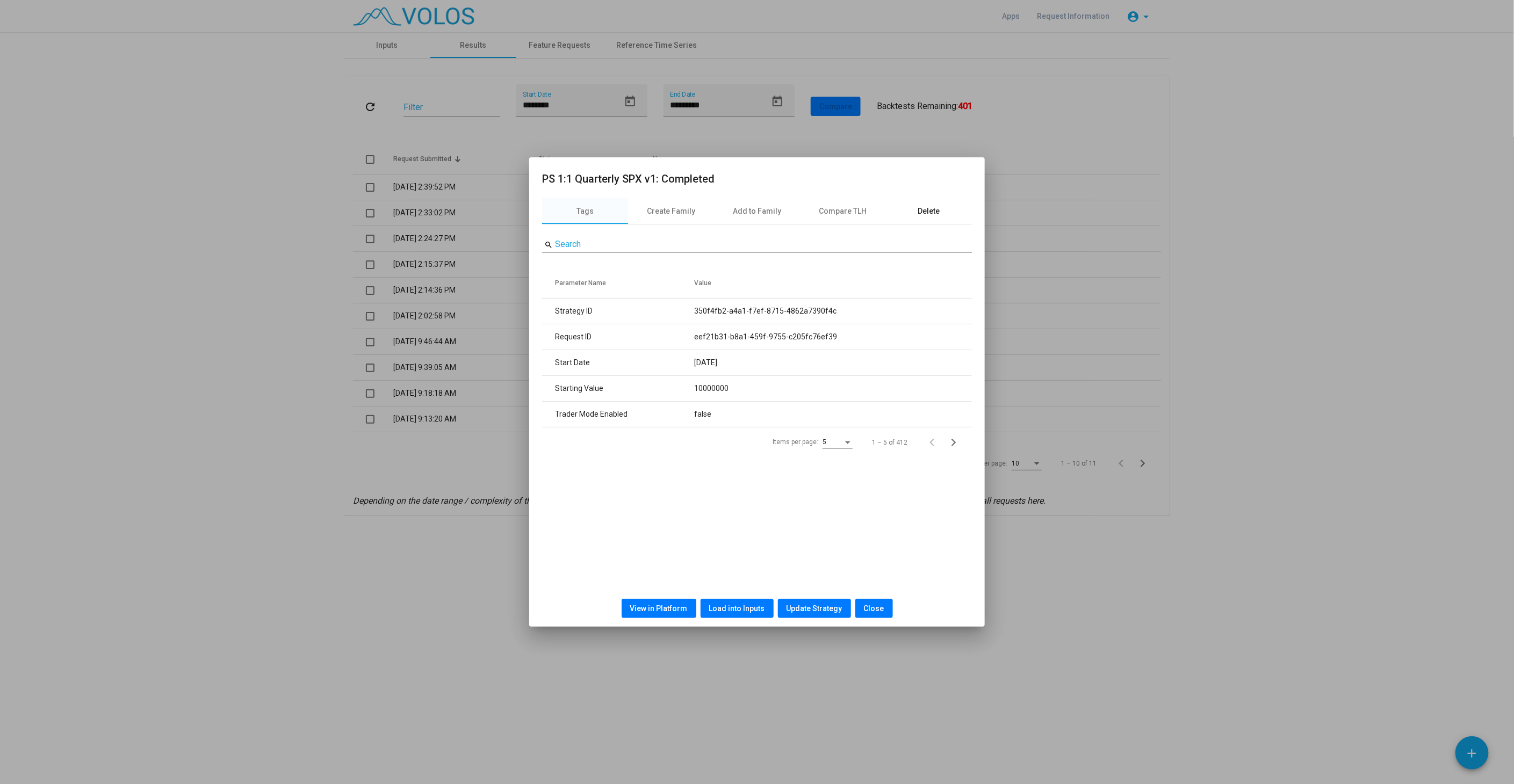
click at [937, 216] on div "Delete" at bounding box center [929, 211] width 22 height 11
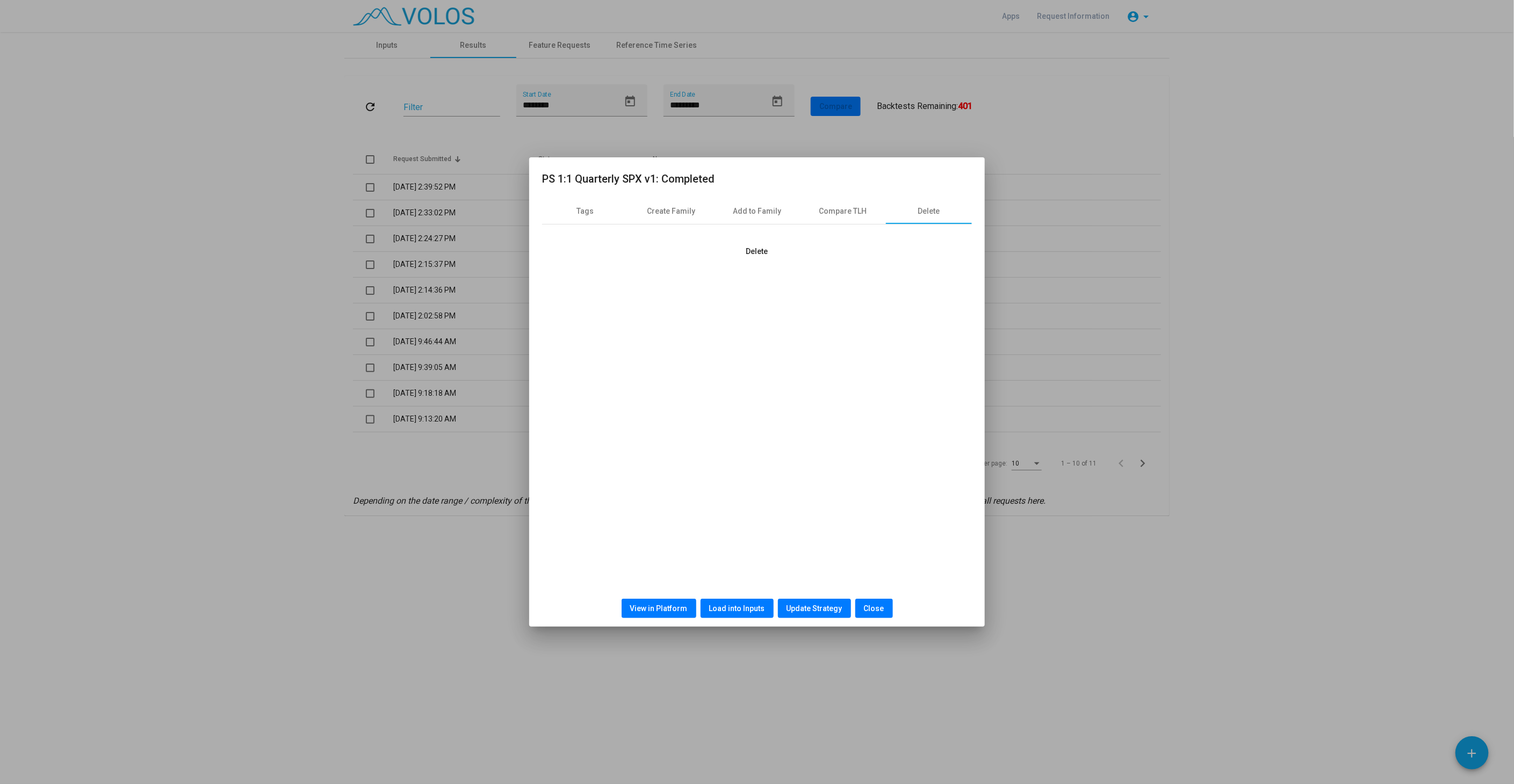
click at [760, 244] on button "Delete" at bounding box center [757, 251] width 39 height 20
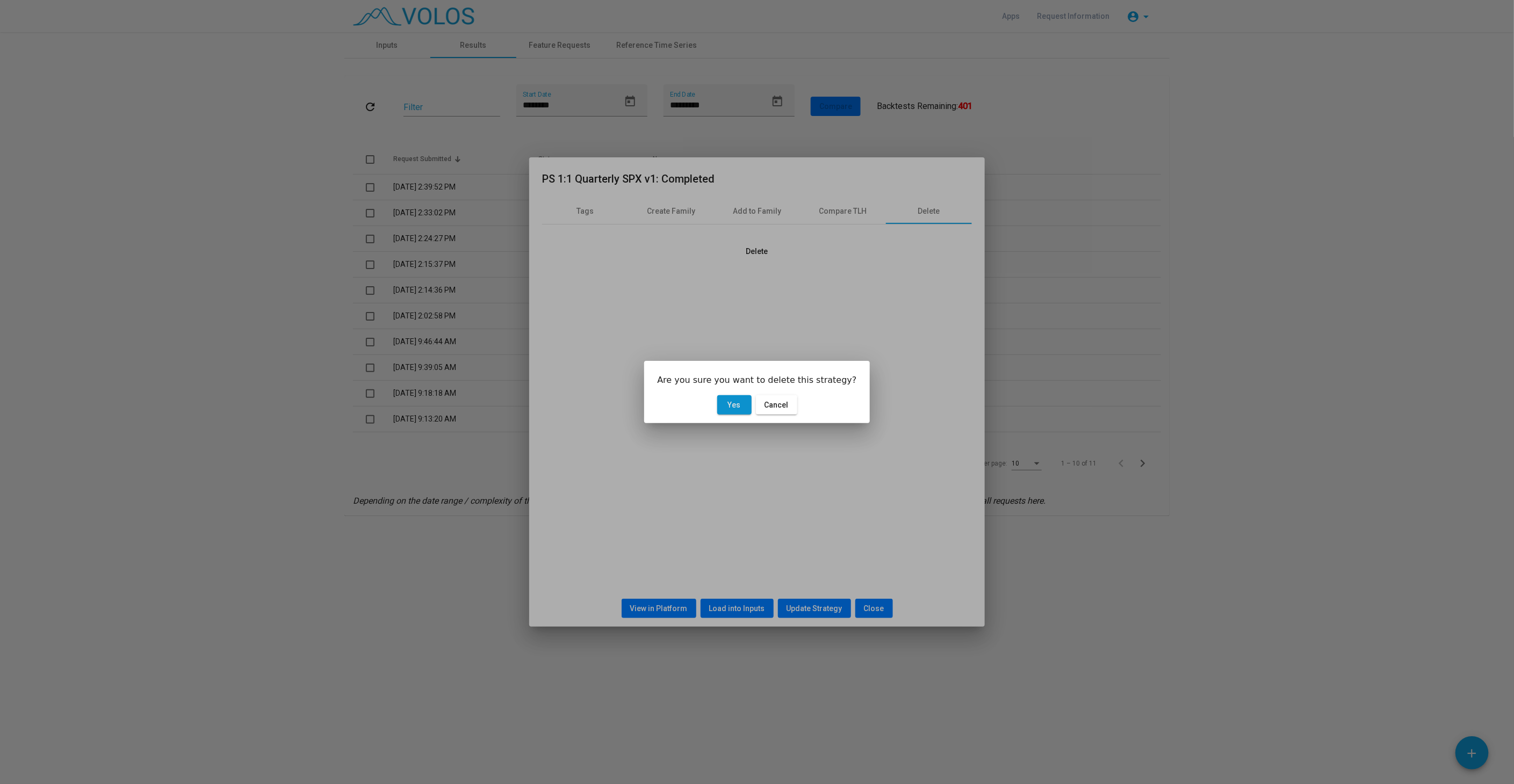
click at [740, 408] on span "Yes" at bounding box center [734, 405] width 13 height 9
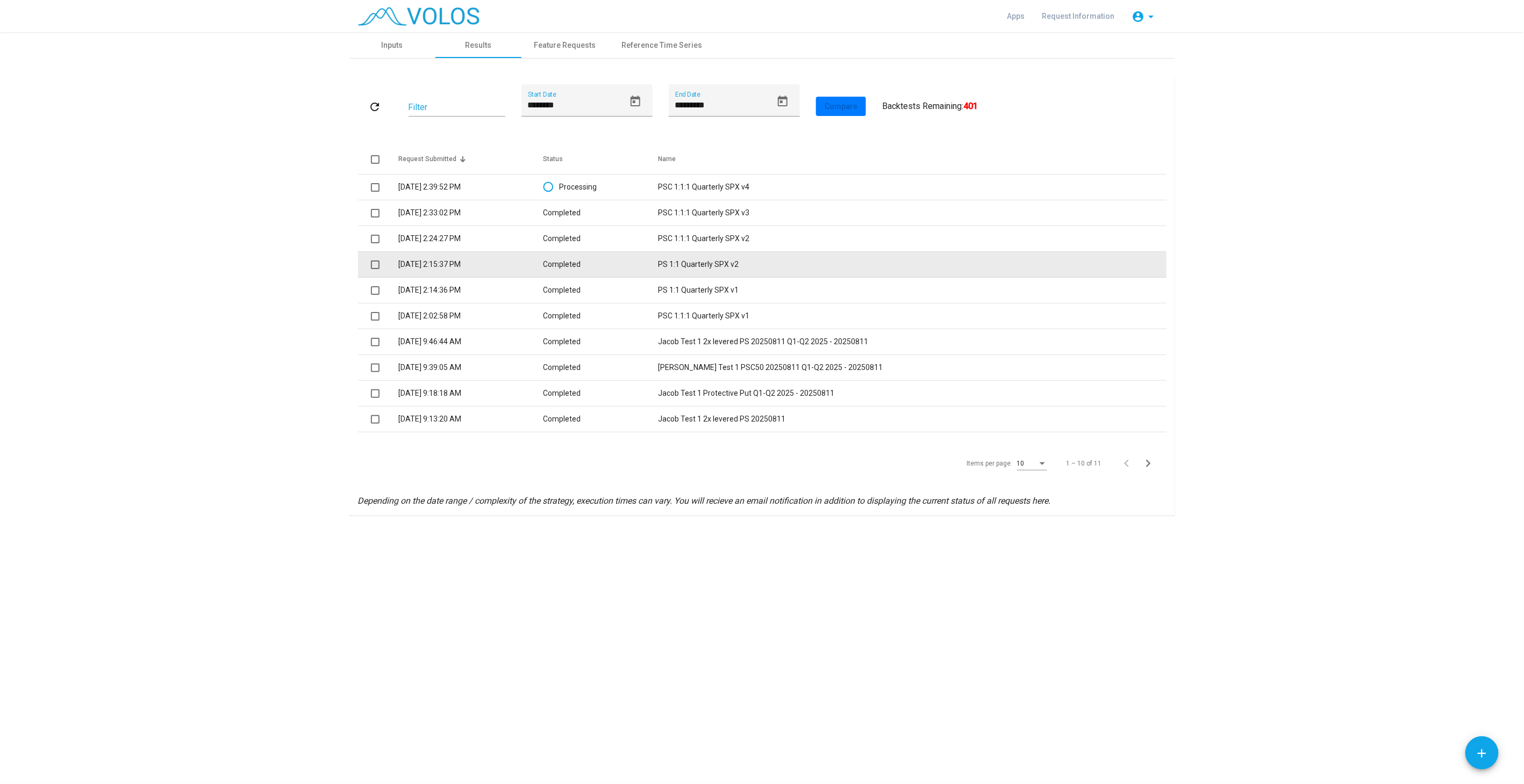
click at [733, 266] on td "PS 1:1 Quarterly SPX v2" at bounding box center [912, 264] width 508 height 26
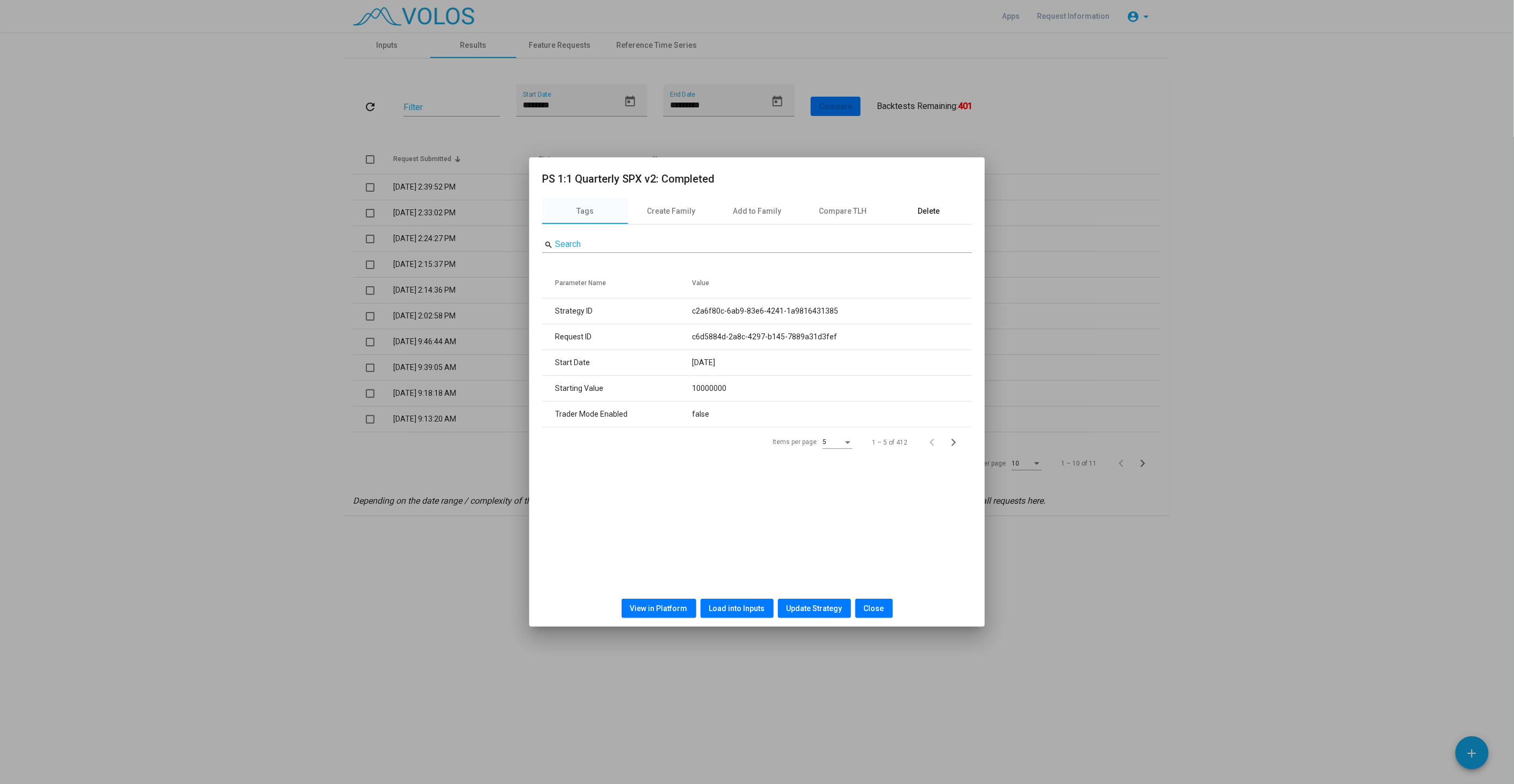
click at [928, 205] on div "Delete" at bounding box center [929, 211] width 22 height 11
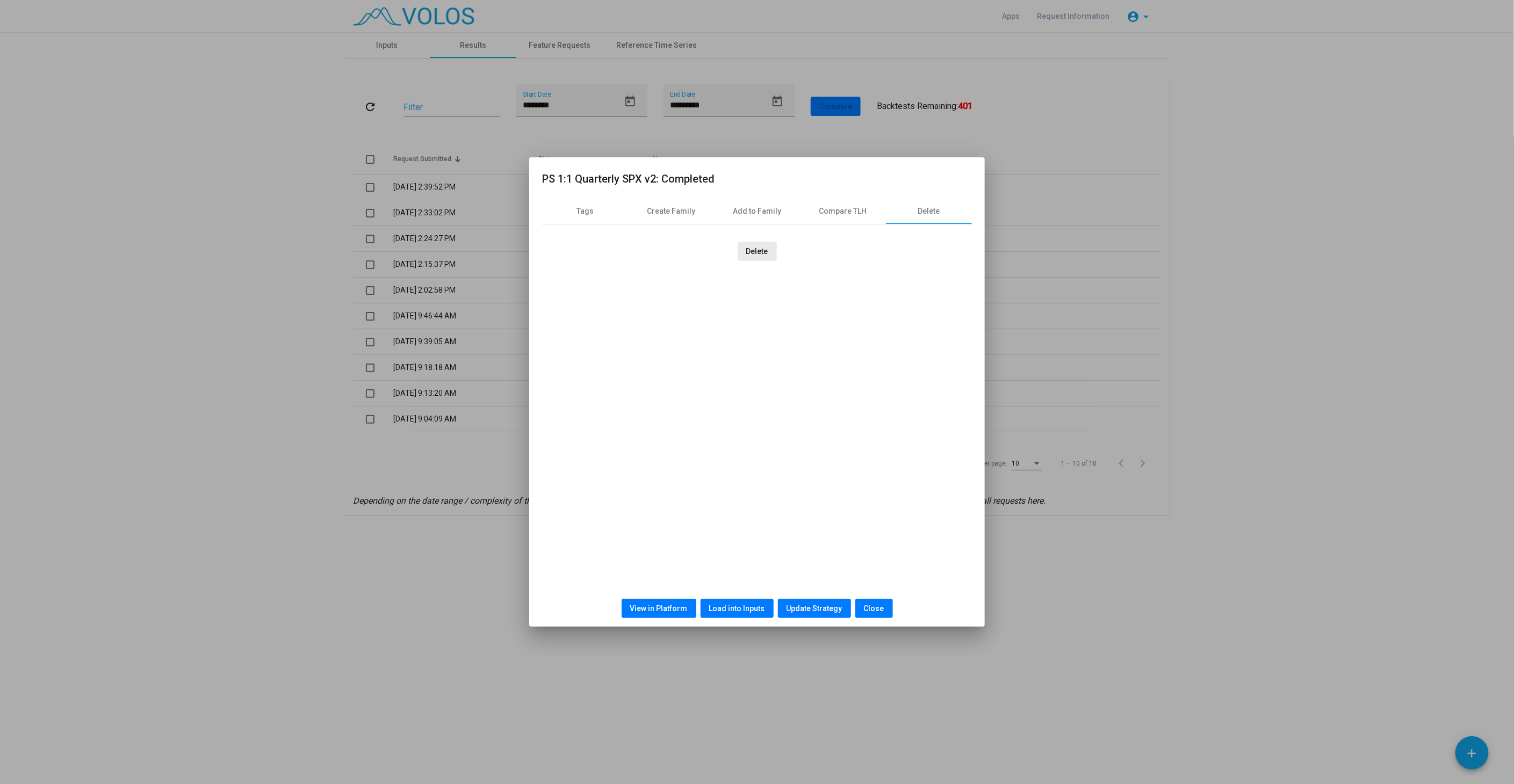
click at [758, 254] on span "Delete" at bounding box center [757, 252] width 22 height 9
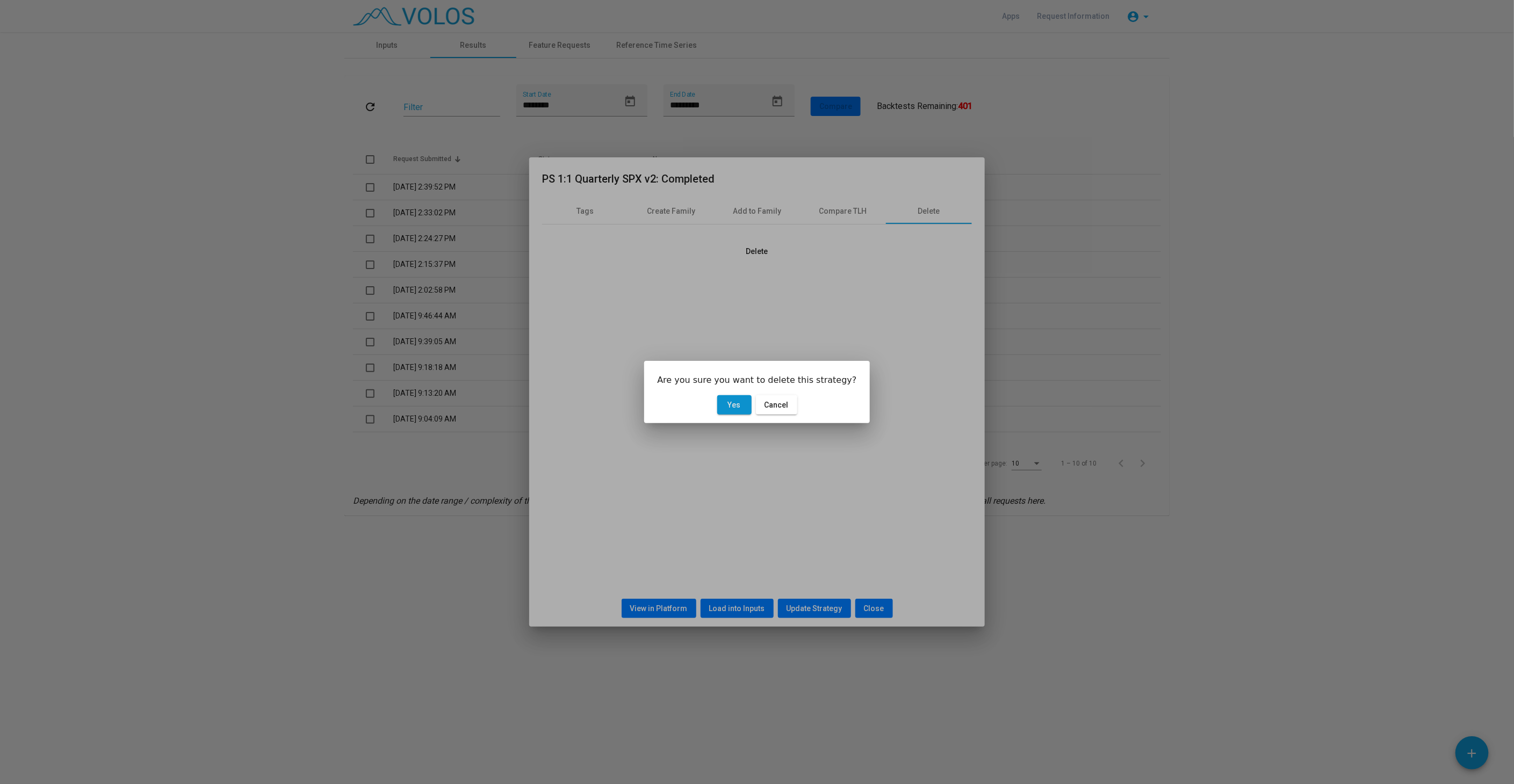
click at [727, 405] on button "Yes" at bounding box center [734, 405] width 34 height 20
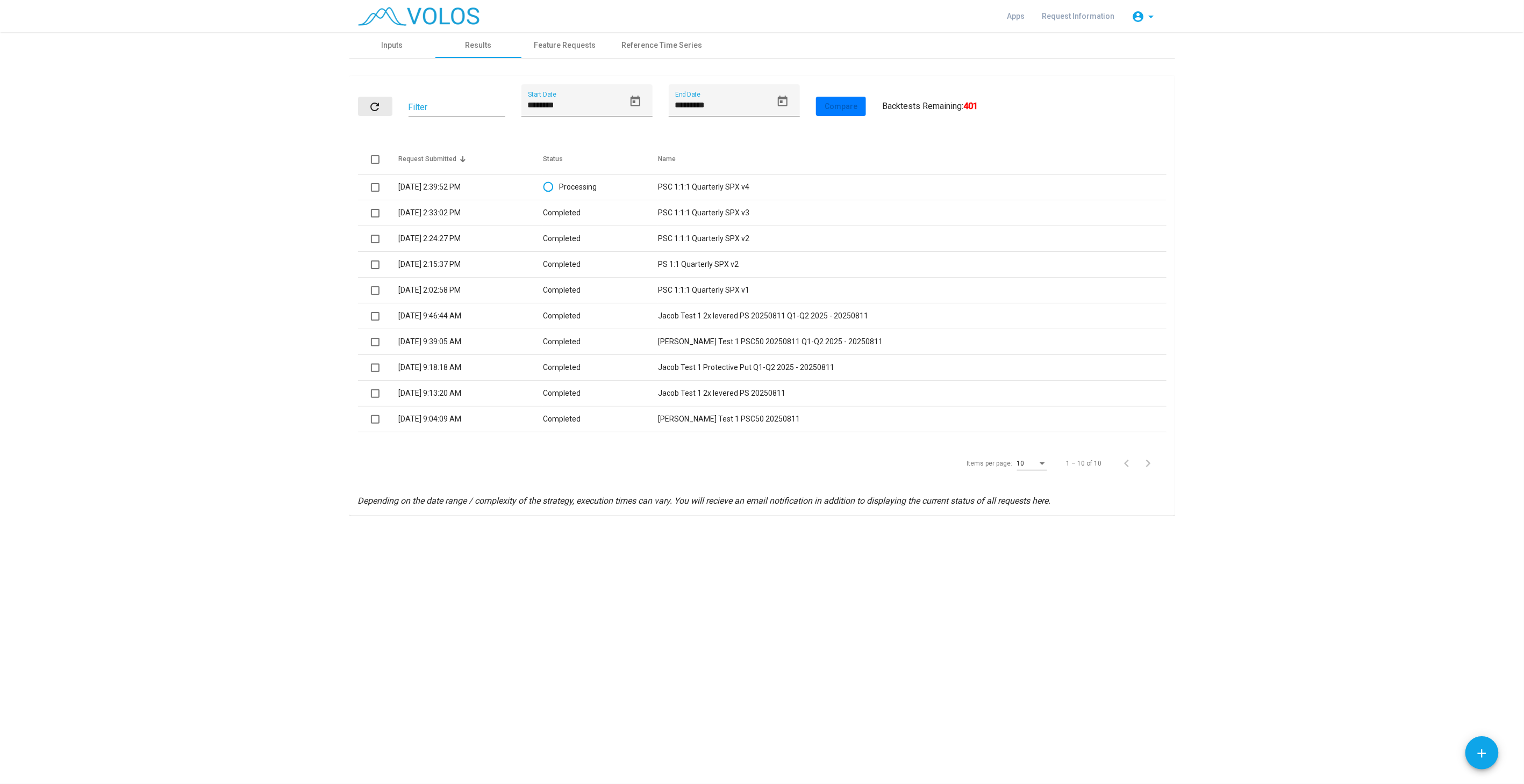
click at [373, 106] on mat-icon "refresh" at bounding box center [375, 107] width 13 height 13
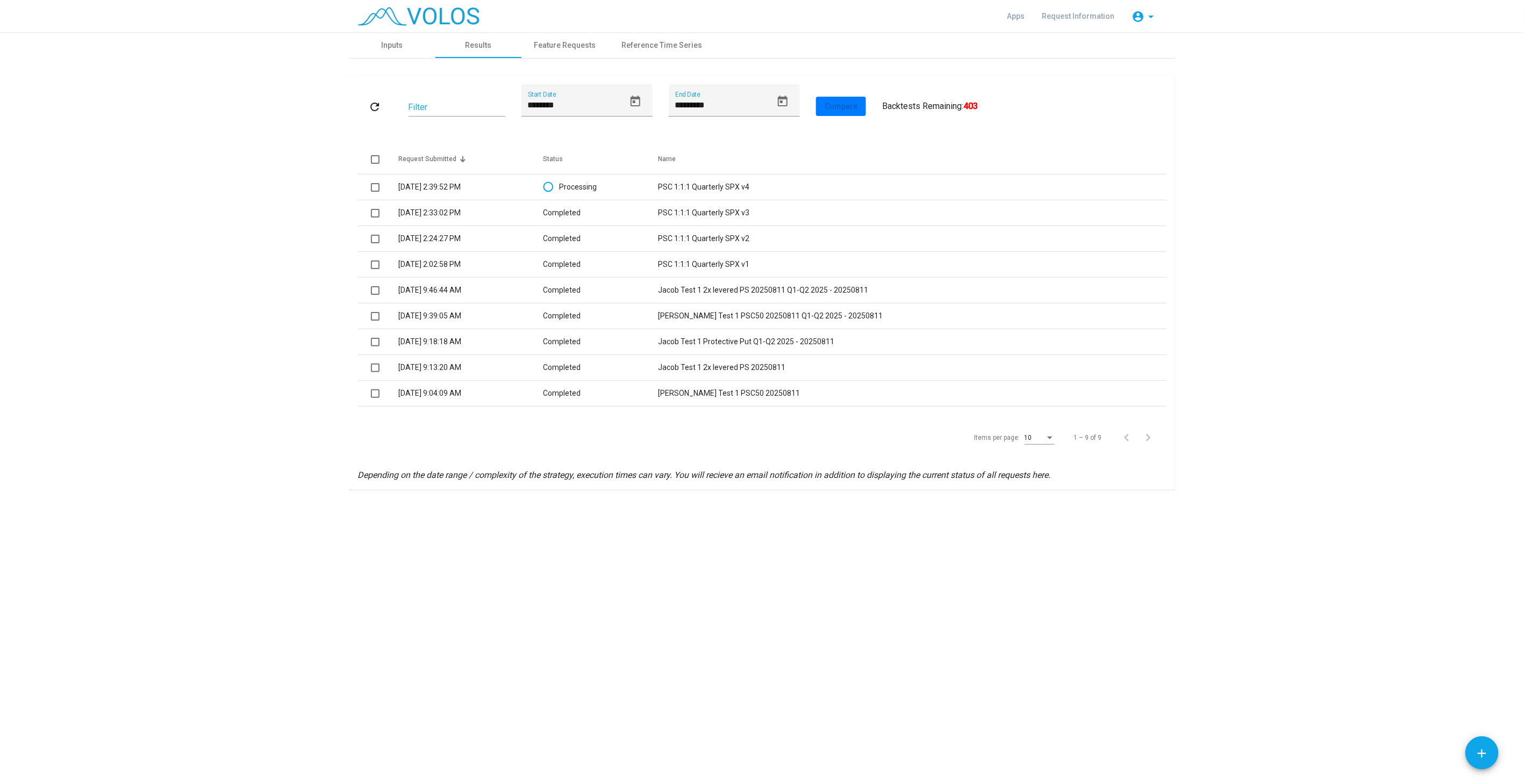
click at [772, 212] on td "PSC 1:1:1 Quarterly SPX v3" at bounding box center [912, 213] width 508 height 26
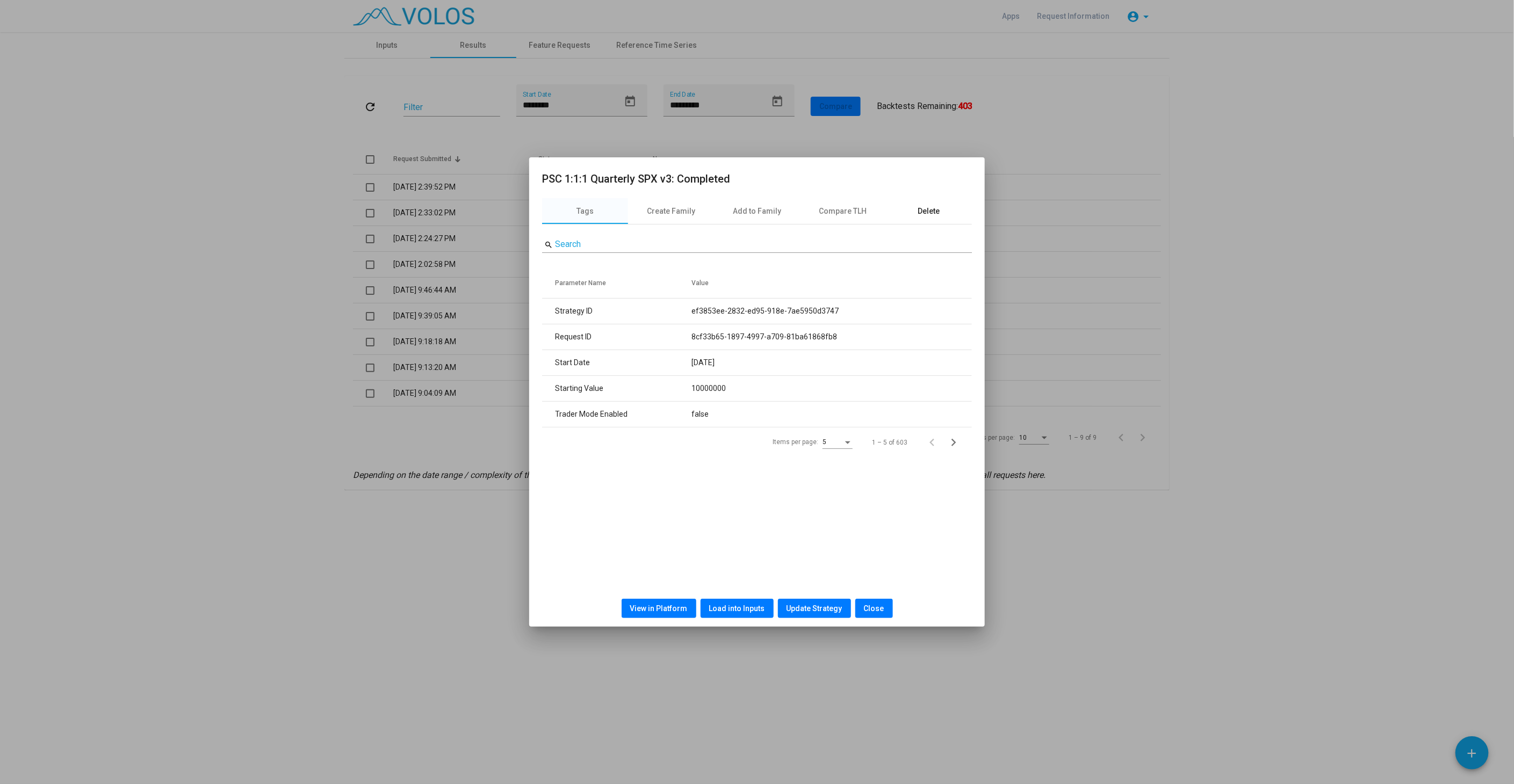
click at [918, 208] on div "Delete" at bounding box center [929, 211] width 22 height 11
click at [748, 247] on span "Delete" at bounding box center [757, 252] width 22 height 9
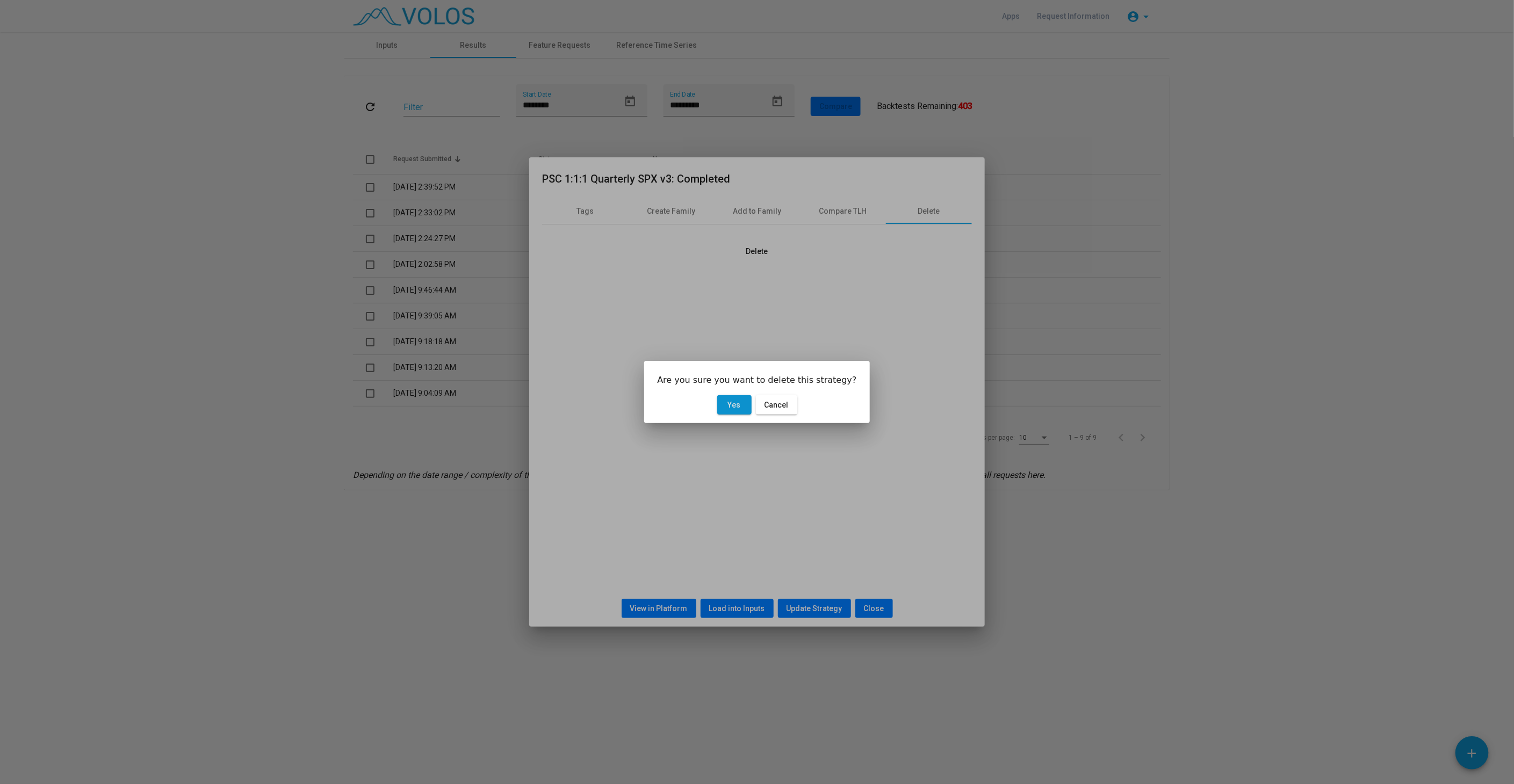
click at [727, 407] on button "Yes" at bounding box center [734, 405] width 34 height 20
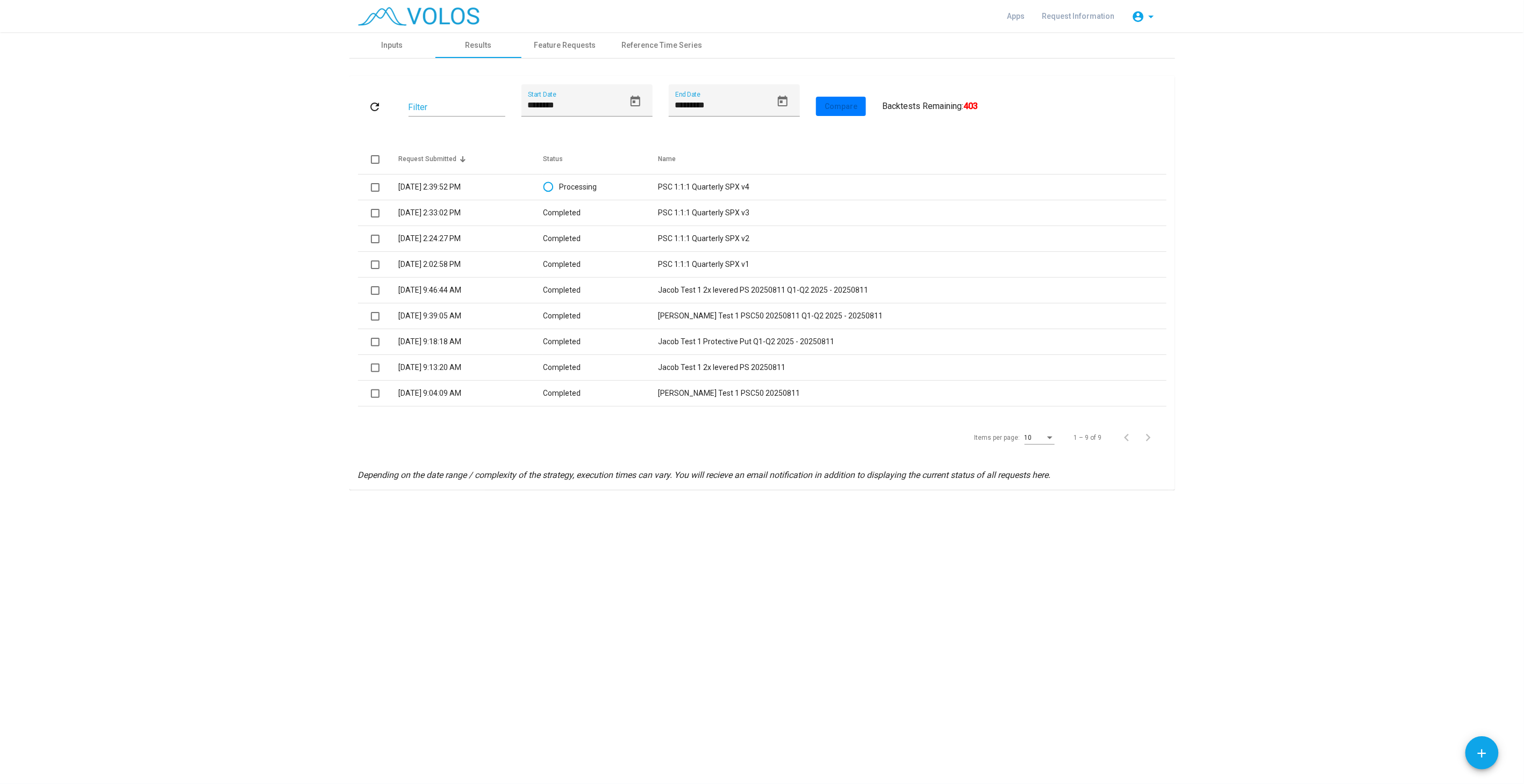
click at [371, 112] on mat-icon "refresh" at bounding box center [375, 107] width 13 height 13
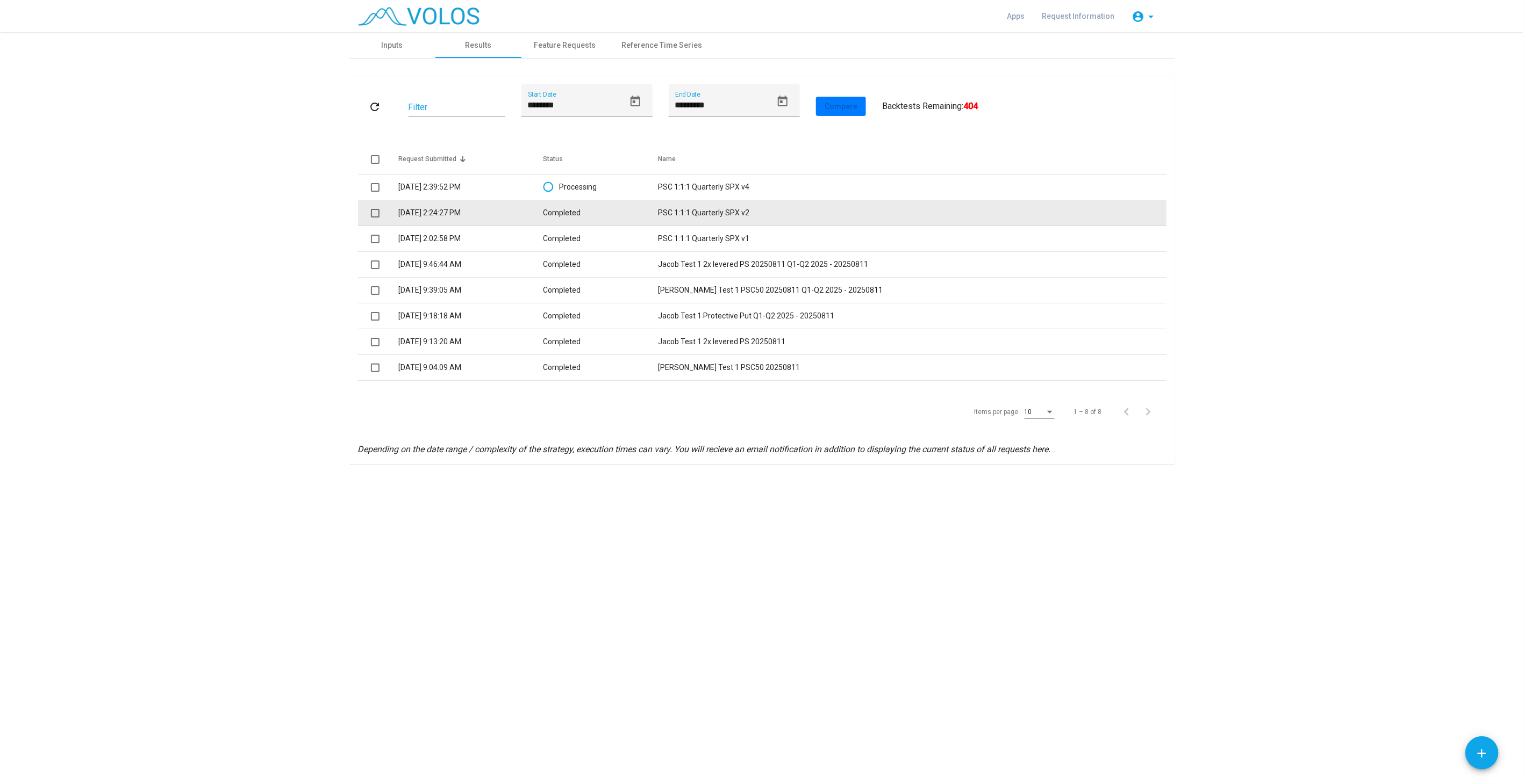
click at [700, 210] on td "PSC 1:1:1 Quarterly SPX v2" at bounding box center [912, 213] width 508 height 26
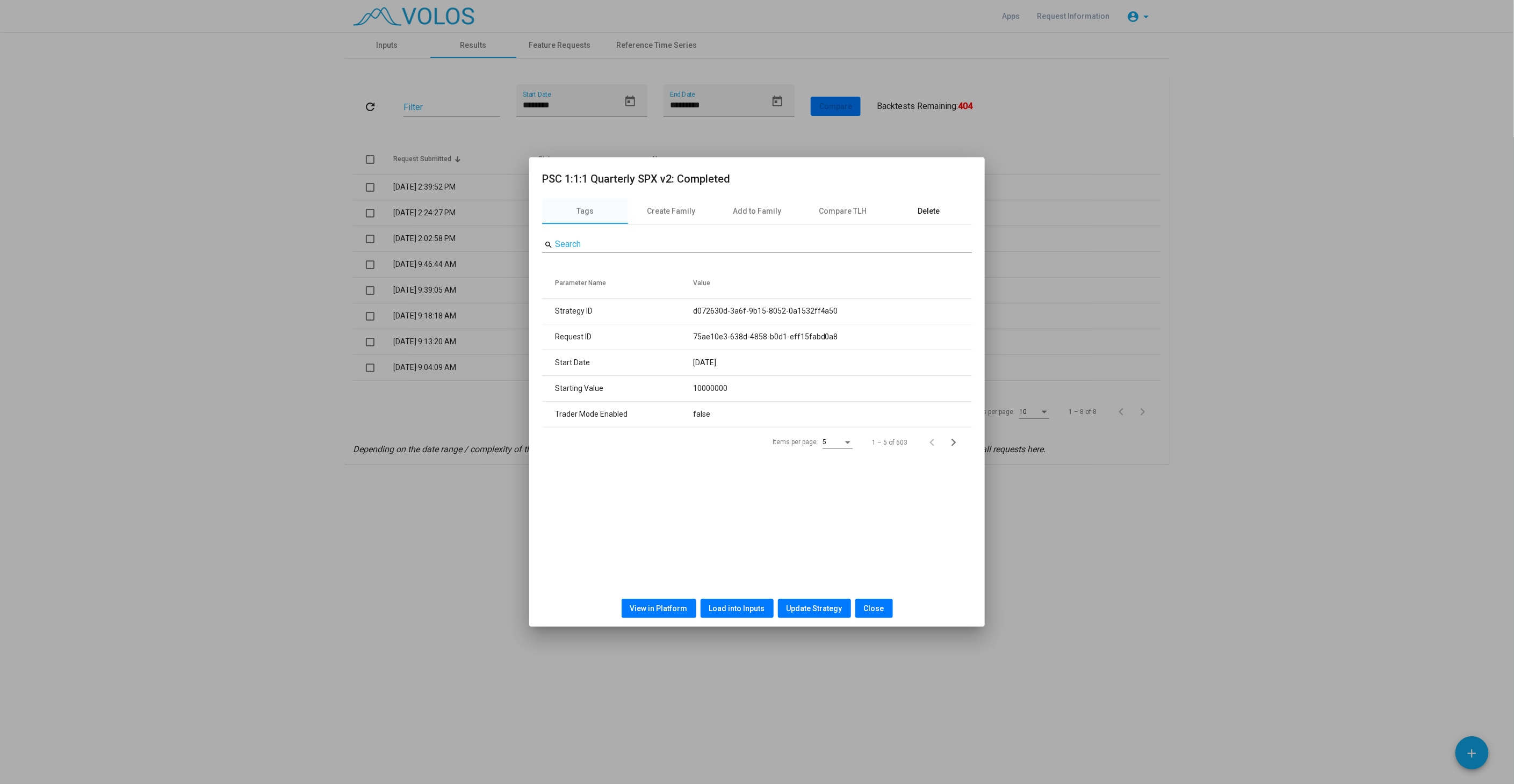
click at [922, 209] on div "Delete" at bounding box center [929, 211] width 22 height 11
click at [761, 249] on span "Delete" at bounding box center [757, 252] width 22 height 9
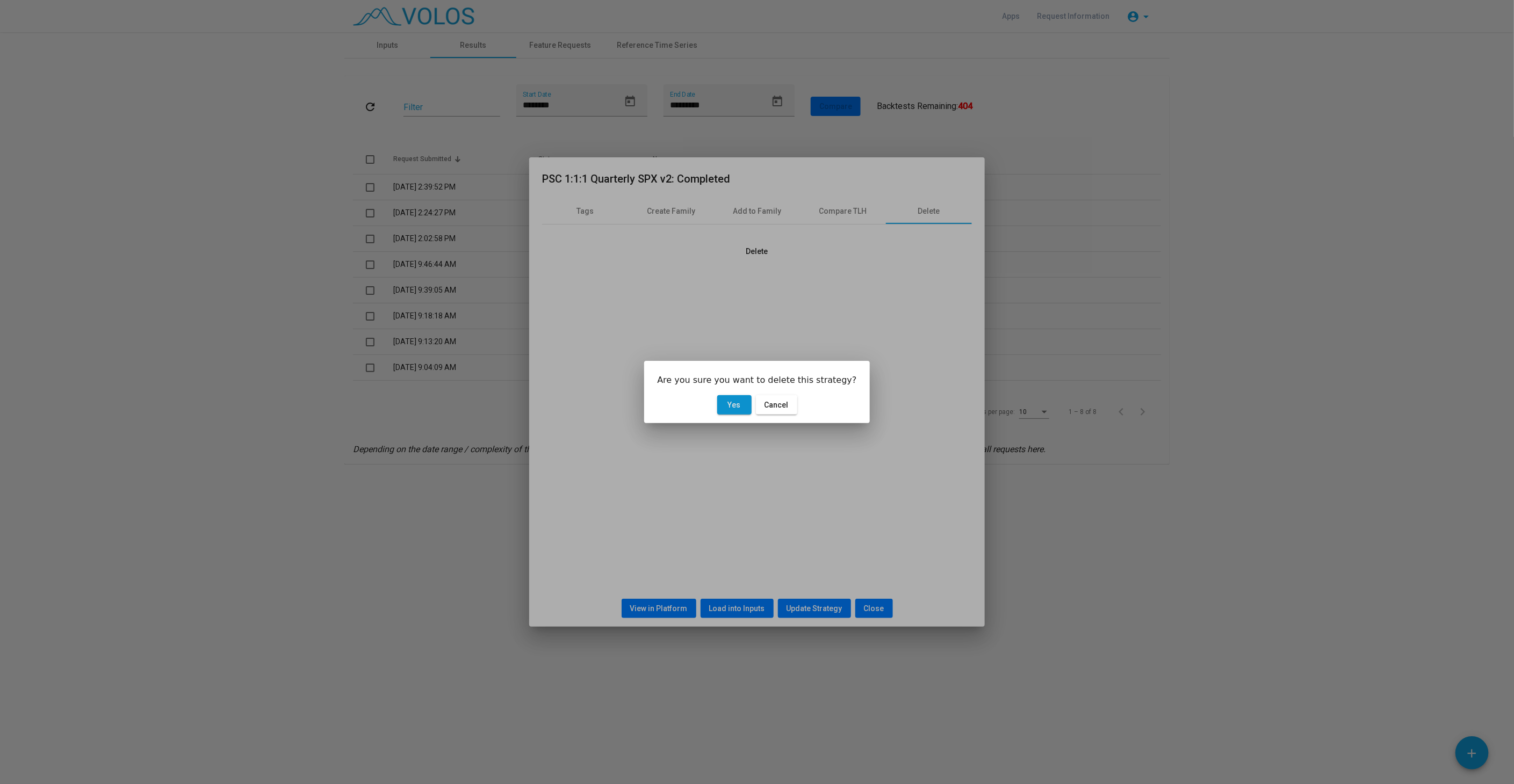
click at [740, 407] on span "Yes" at bounding box center [734, 405] width 13 height 9
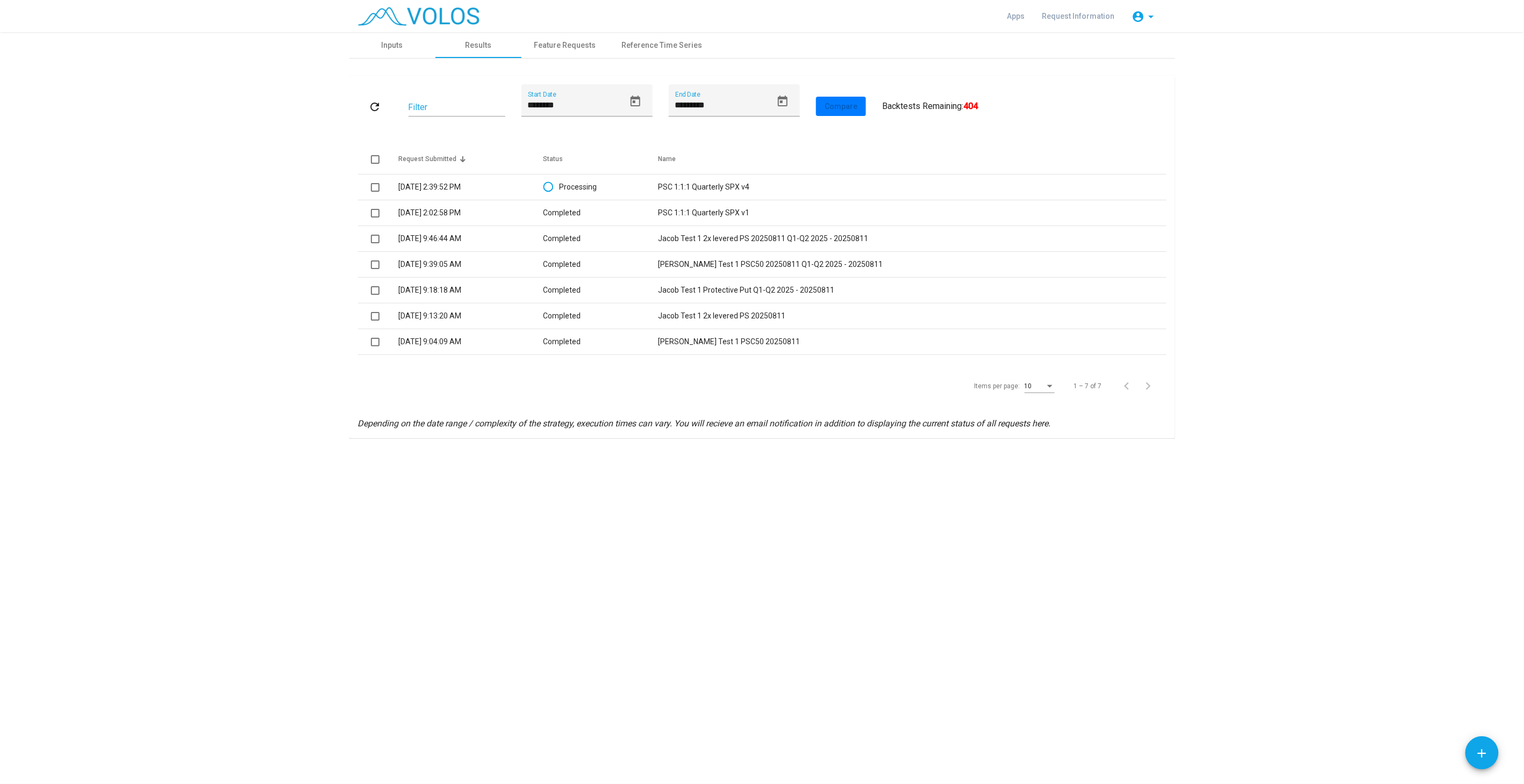
click at [384, 108] on button "refresh" at bounding box center [375, 106] width 34 height 20
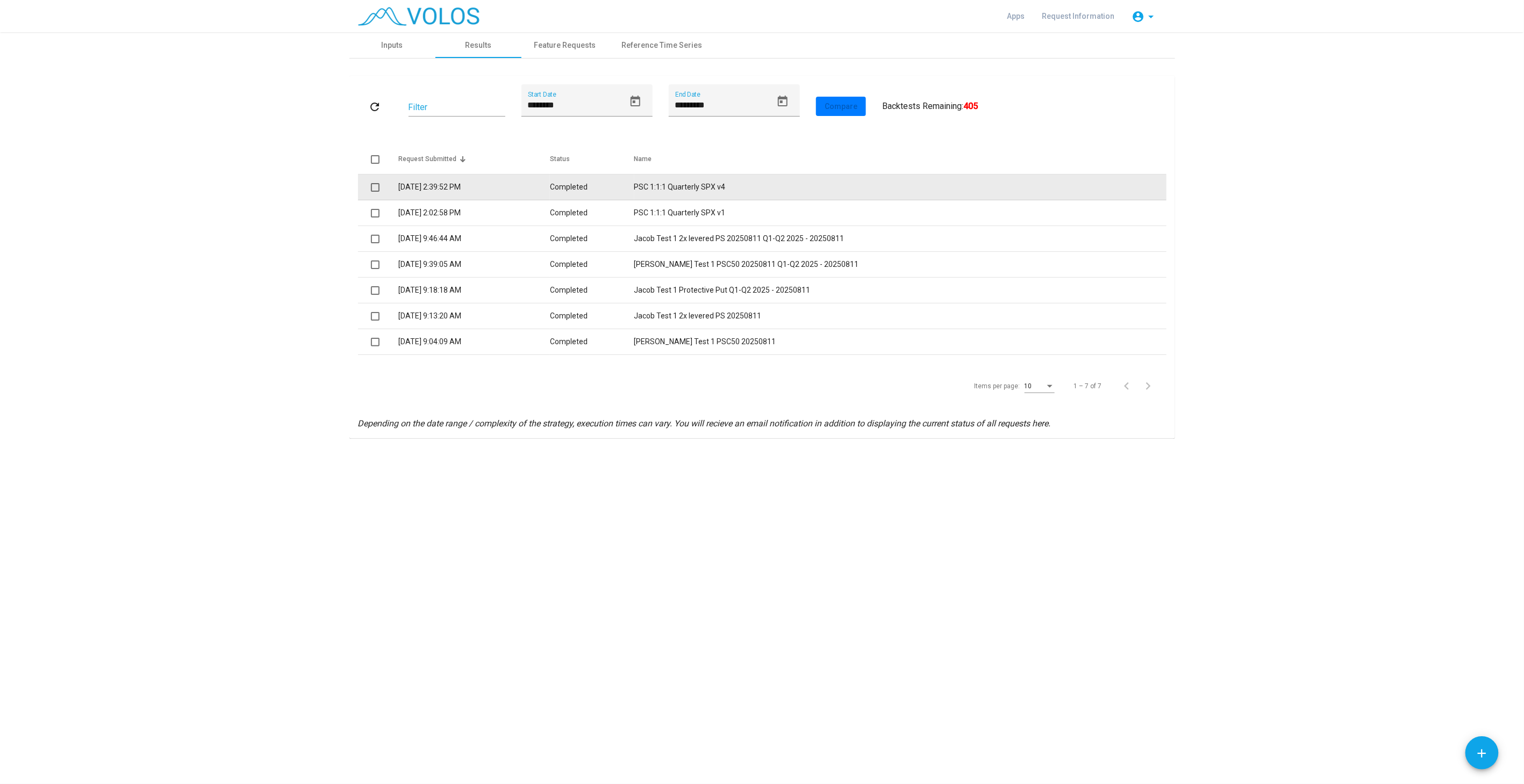
click at [735, 192] on td "PSC 1:1:1 Quarterly SPX v4" at bounding box center [900, 187] width 532 height 26
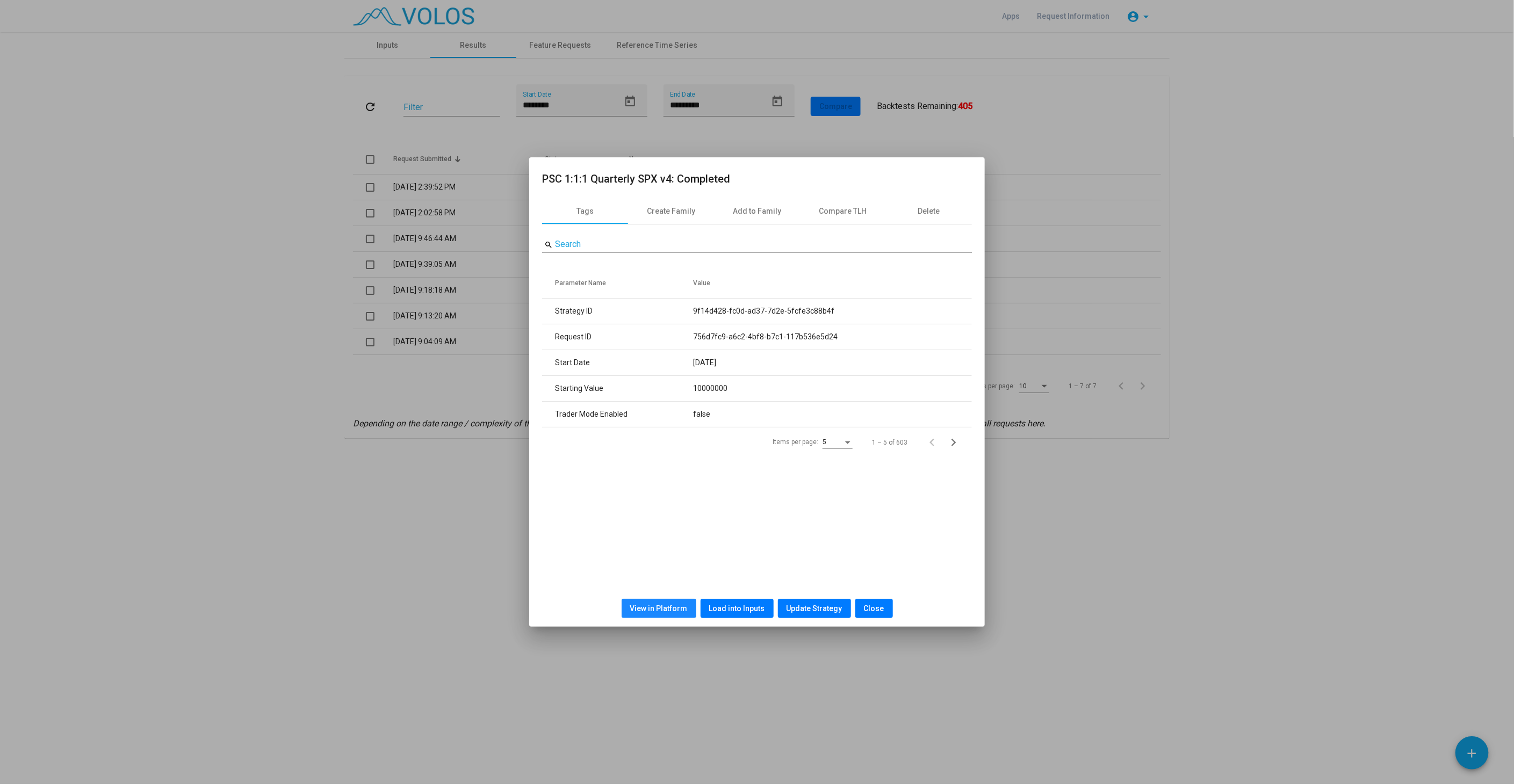
click at [663, 616] on button "View in Platform" at bounding box center [659, 608] width 75 height 20
click at [760, 609] on span "Load into Inputs" at bounding box center [737, 609] width 56 height 9
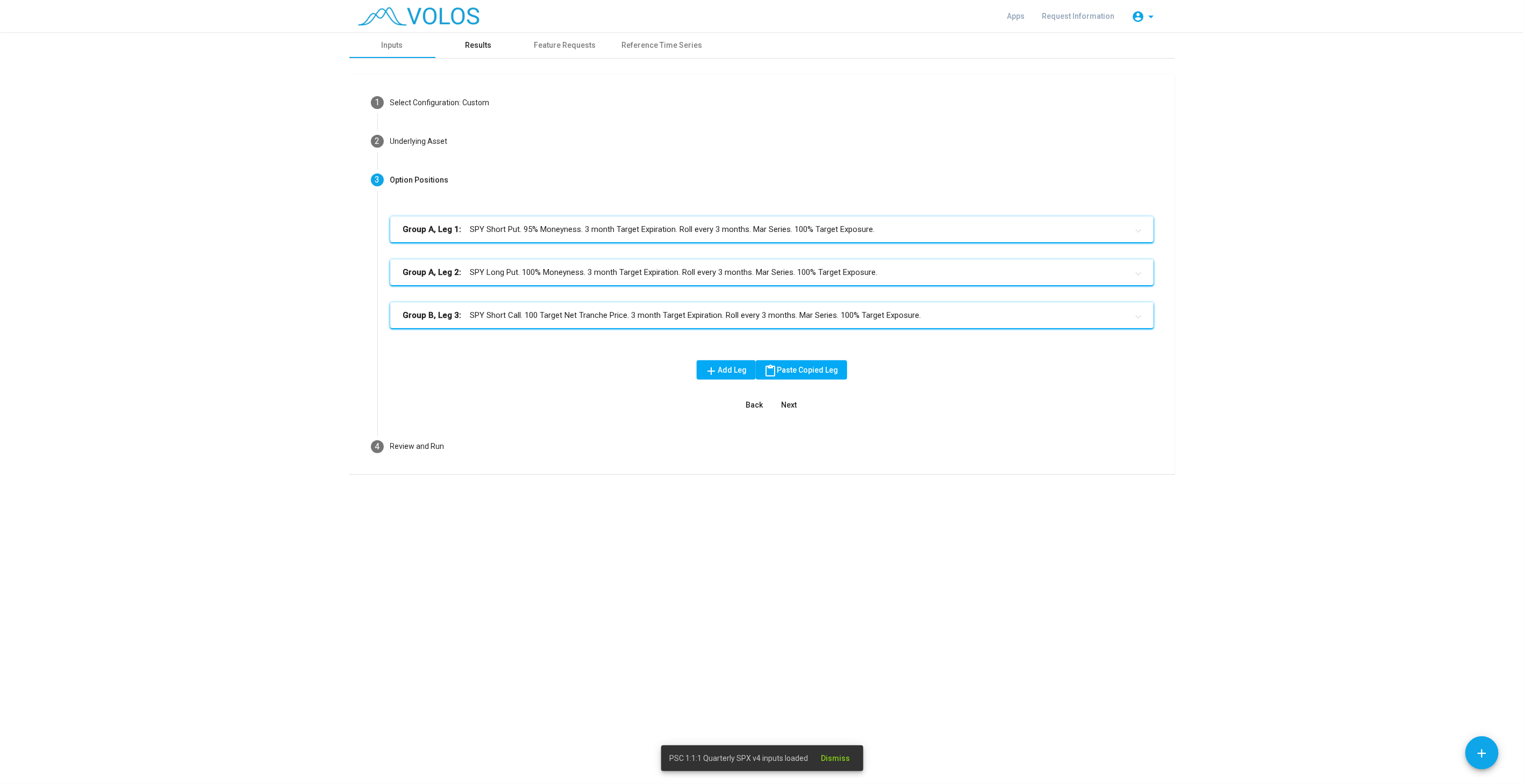
click at [470, 41] on div "Results" at bounding box center [478, 46] width 27 height 11
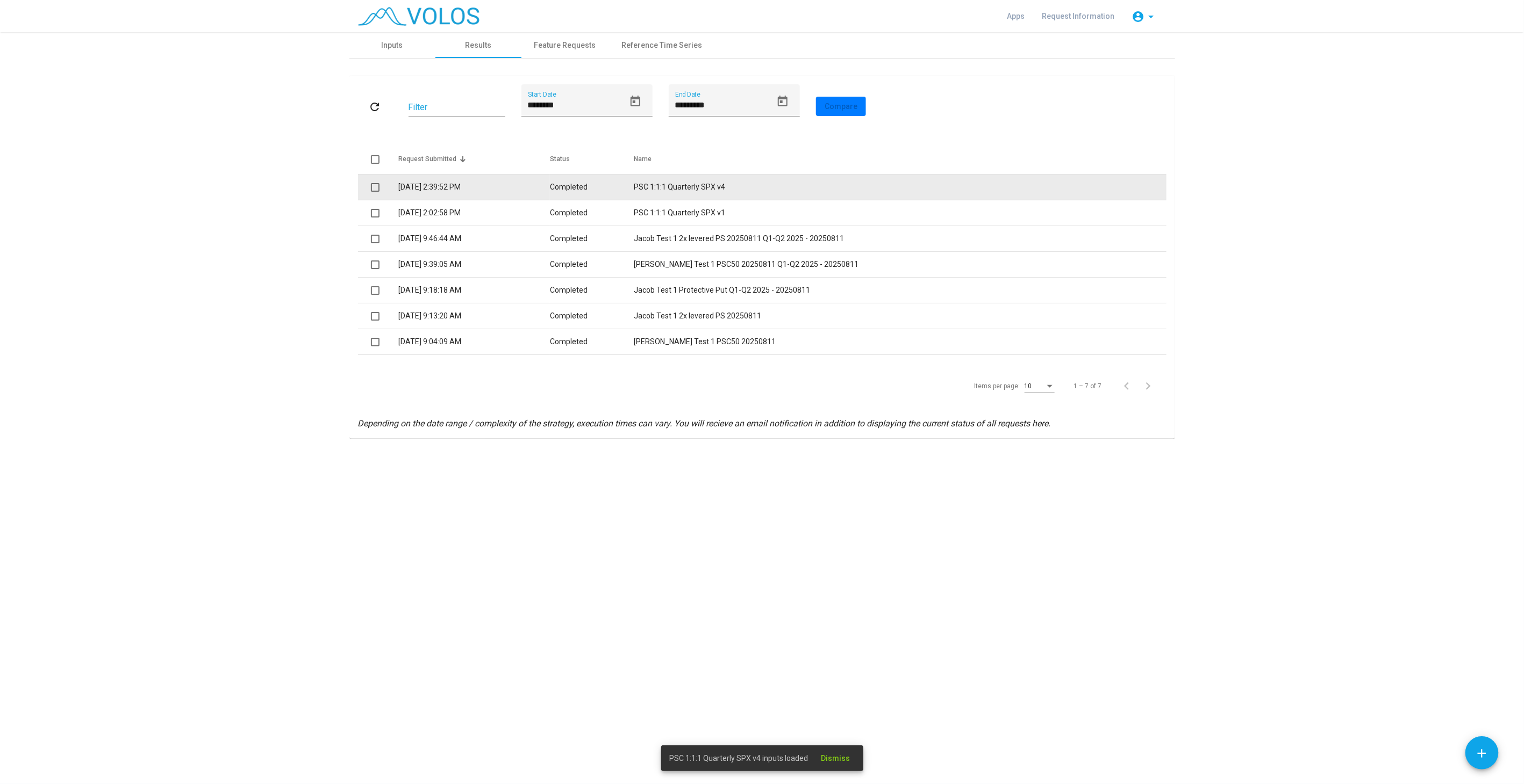
click at [626, 192] on td "Completed" at bounding box center [592, 187] width 84 height 26
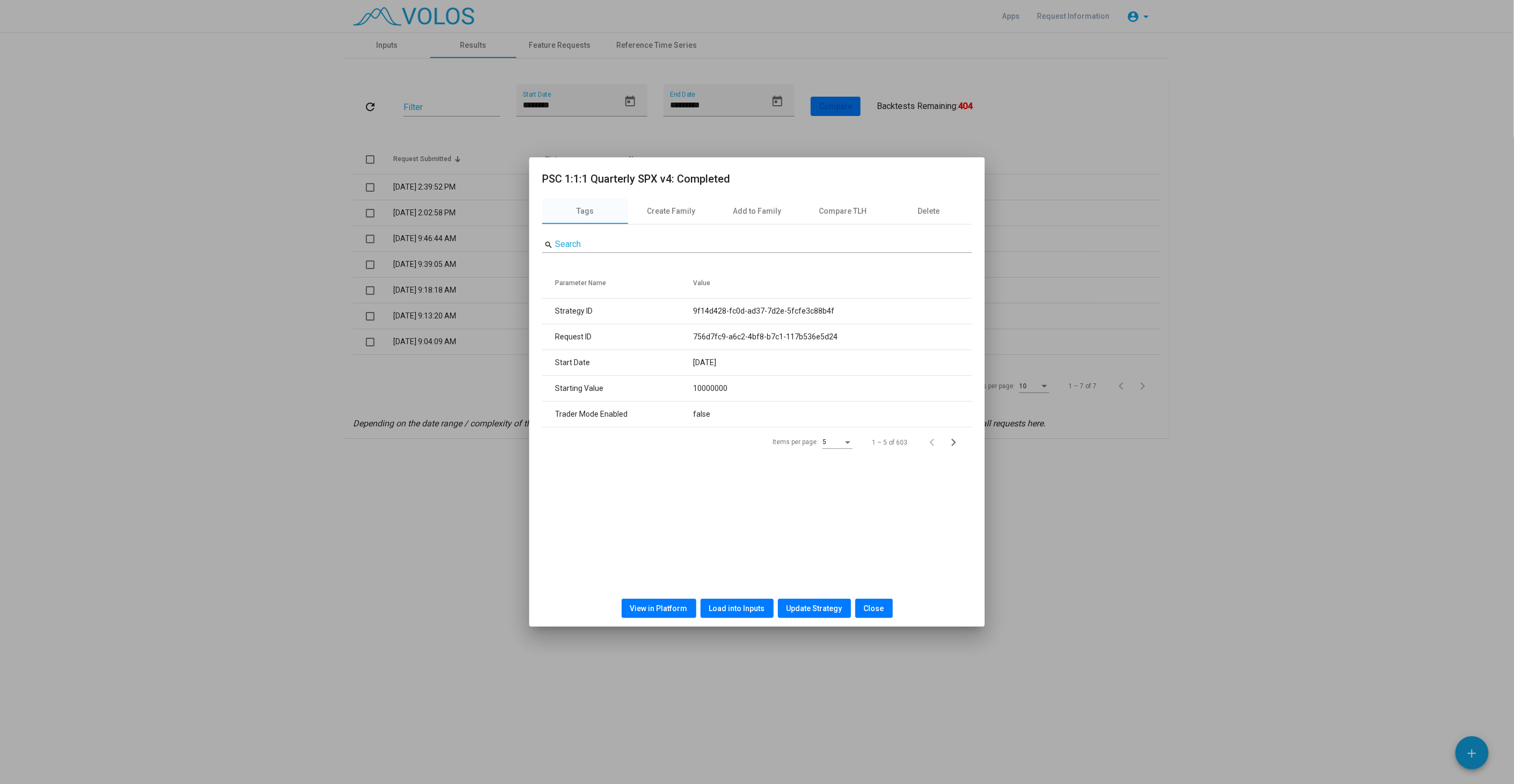
click at [740, 613] on span "Load into Inputs" at bounding box center [737, 609] width 56 height 9
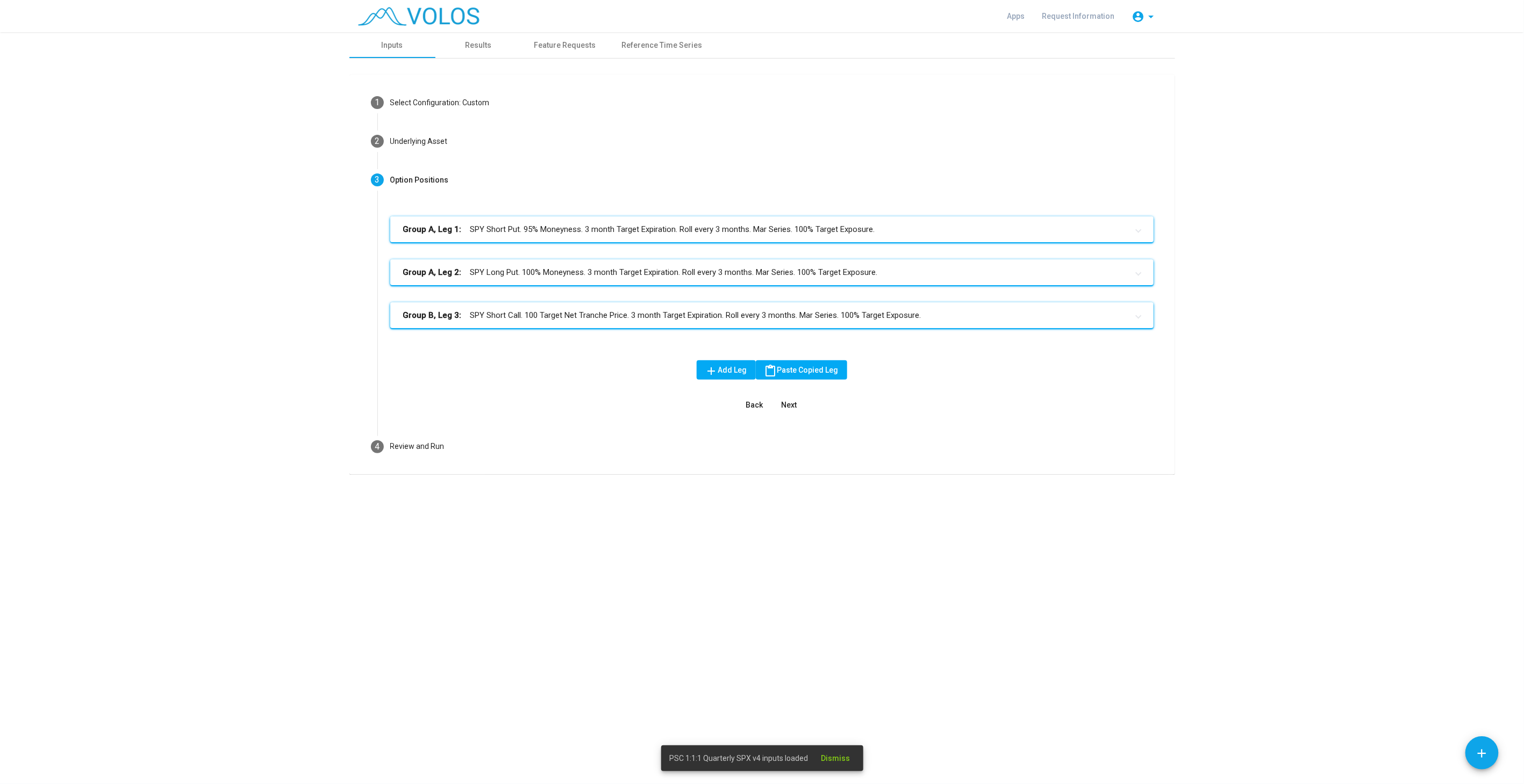
click at [657, 226] on mat-panel-title "Group A, Leg 1: SPY Short Put. 95% Moneyness. 3 month Target Expiration. Roll e…" at bounding box center [765, 230] width 724 height 13
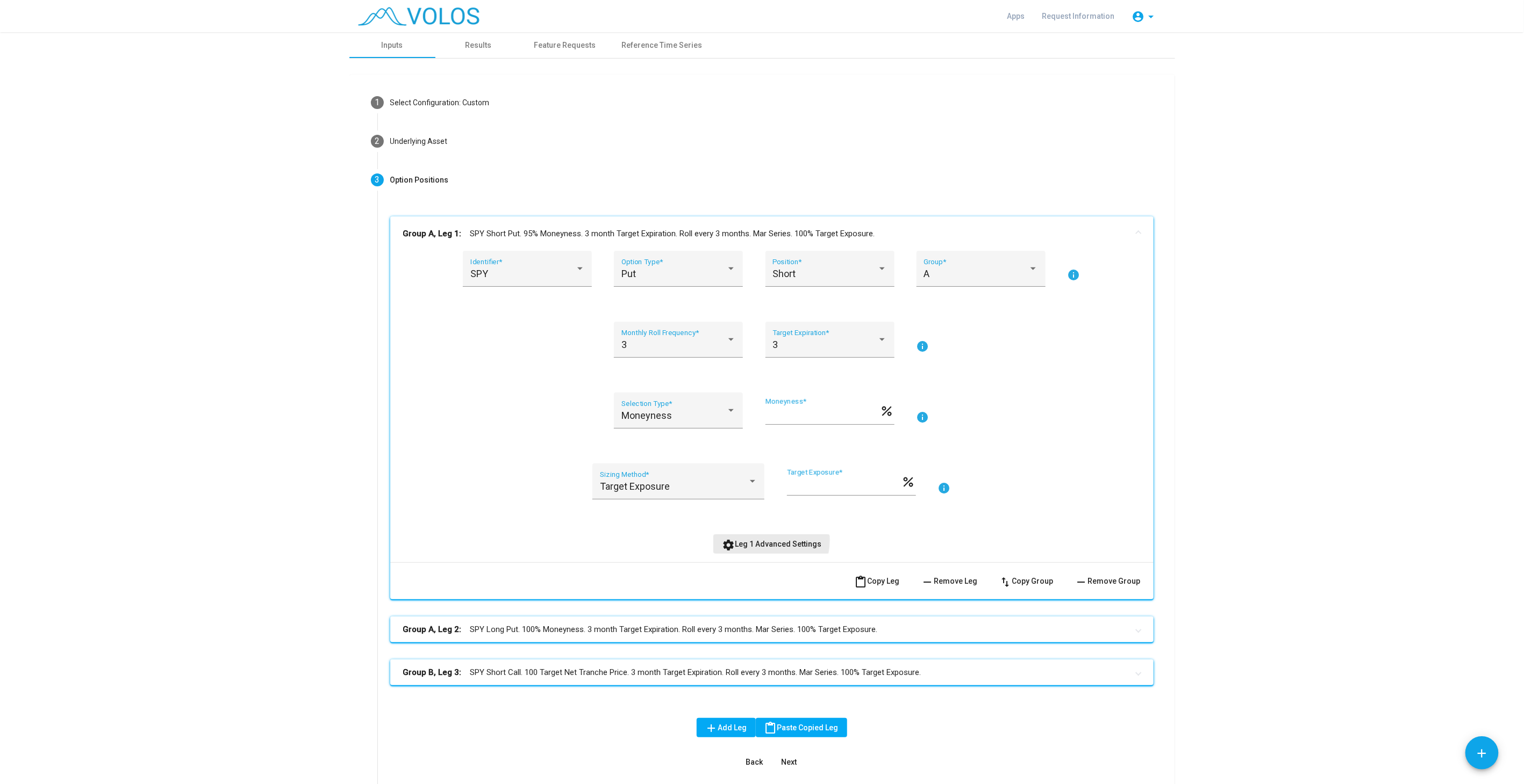
click at [760, 540] on span "settings Leg 1 Advanced Settings" at bounding box center [771, 544] width 99 height 9
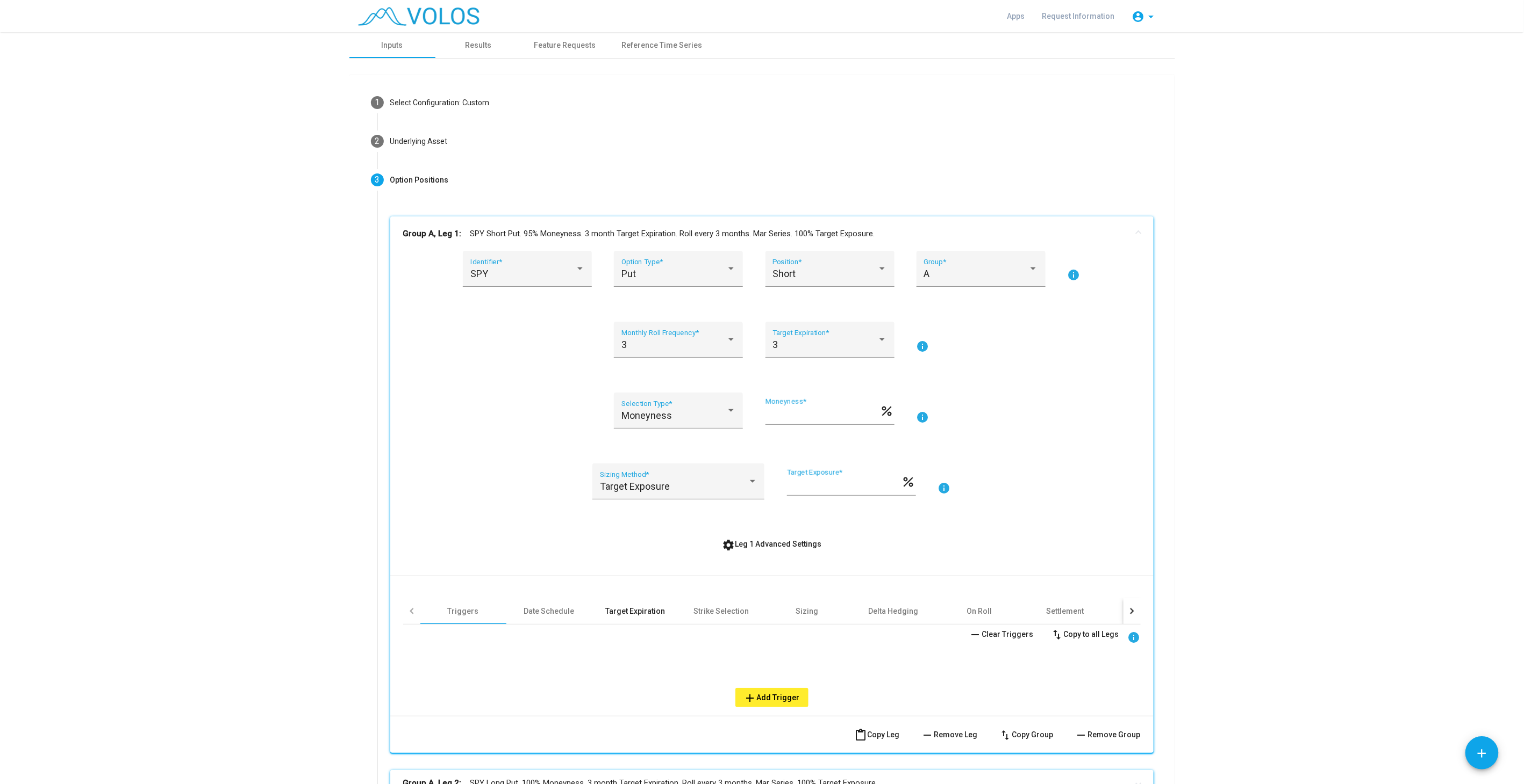
click at [605, 609] on div "Target Expiration" at bounding box center [635, 611] width 59 height 11
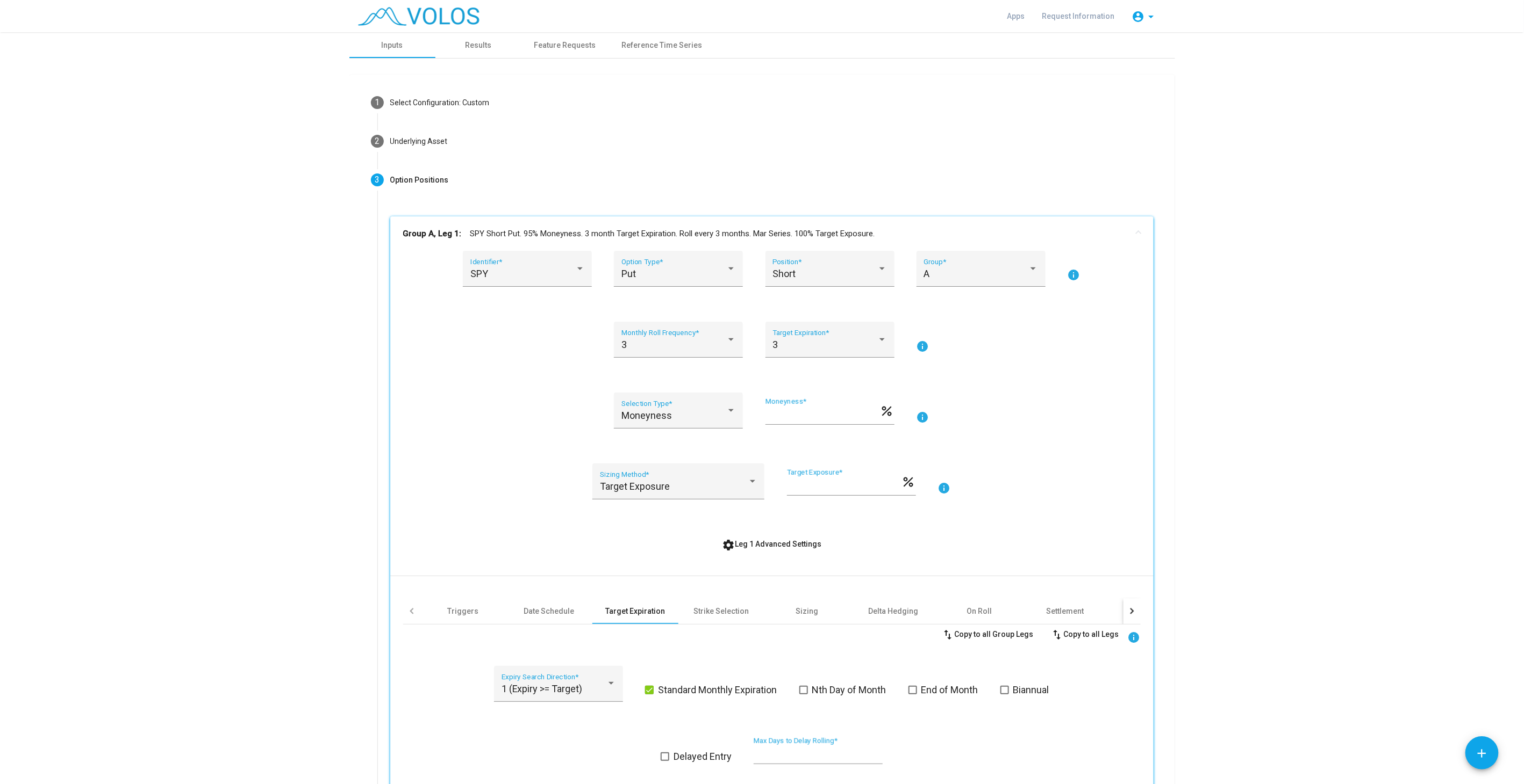
scroll to position [99, 0]
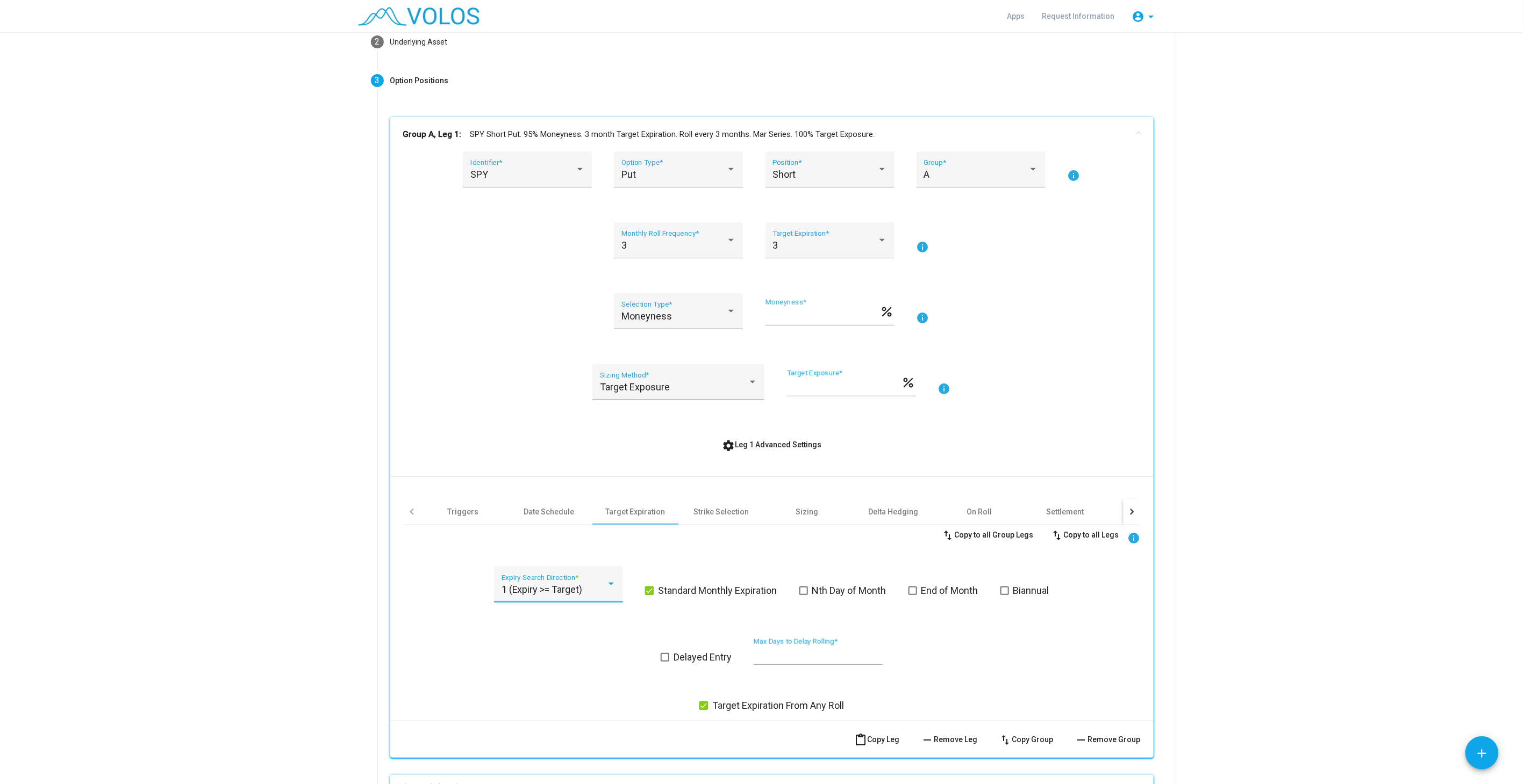
click at [522, 592] on span "1 (Expiry >= Target)" at bounding box center [542, 589] width 81 height 11
click at [579, 684] on div at bounding box center [762, 392] width 1524 height 784
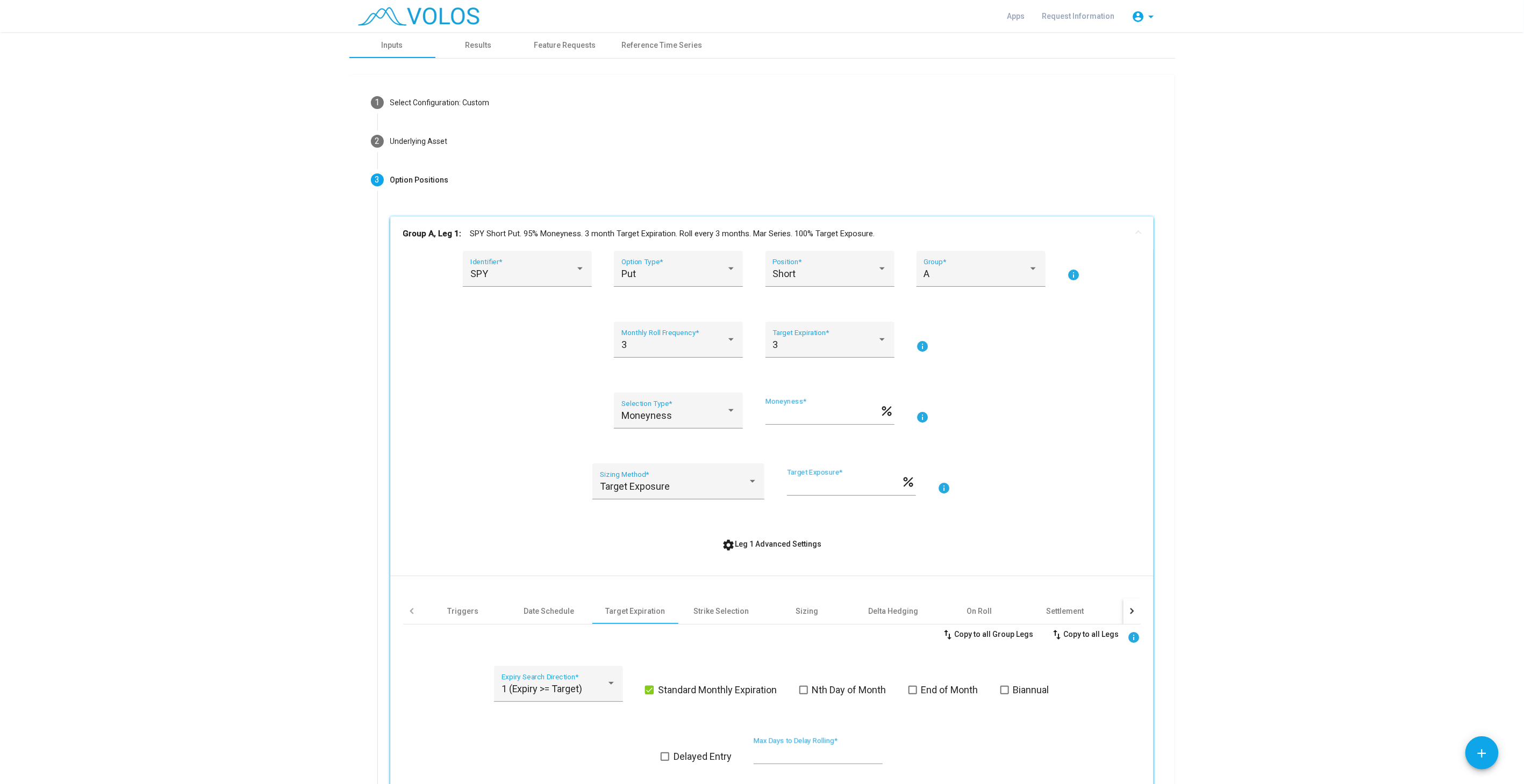
click at [791, 236] on mat-panel-title "Group A, Leg 1: SPY Short Put. 95% Moneyness. 3 month Target Expiration. Roll e…" at bounding box center [765, 234] width 724 height 13
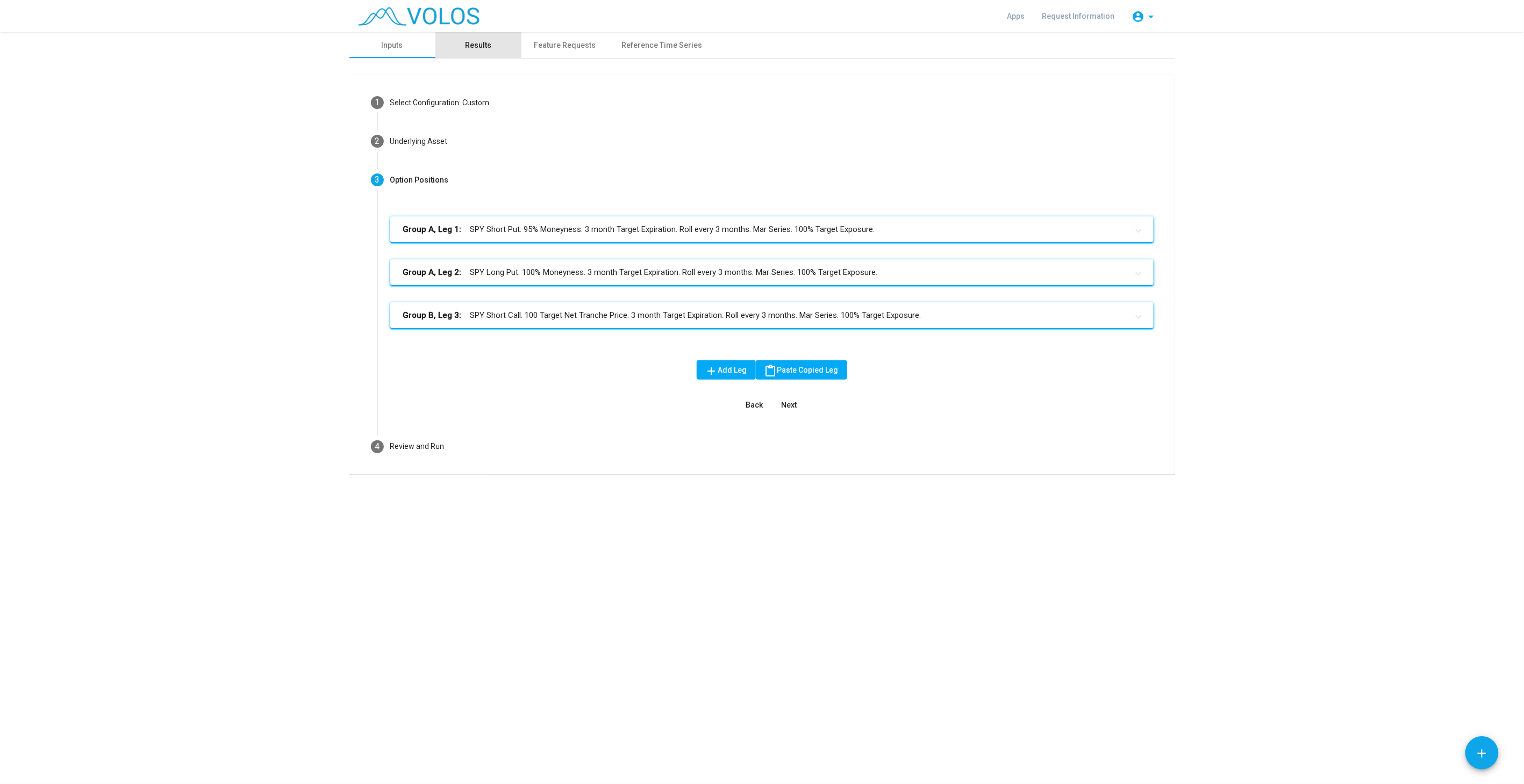
click at [474, 41] on div "Results" at bounding box center [478, 46] width 27 height 11
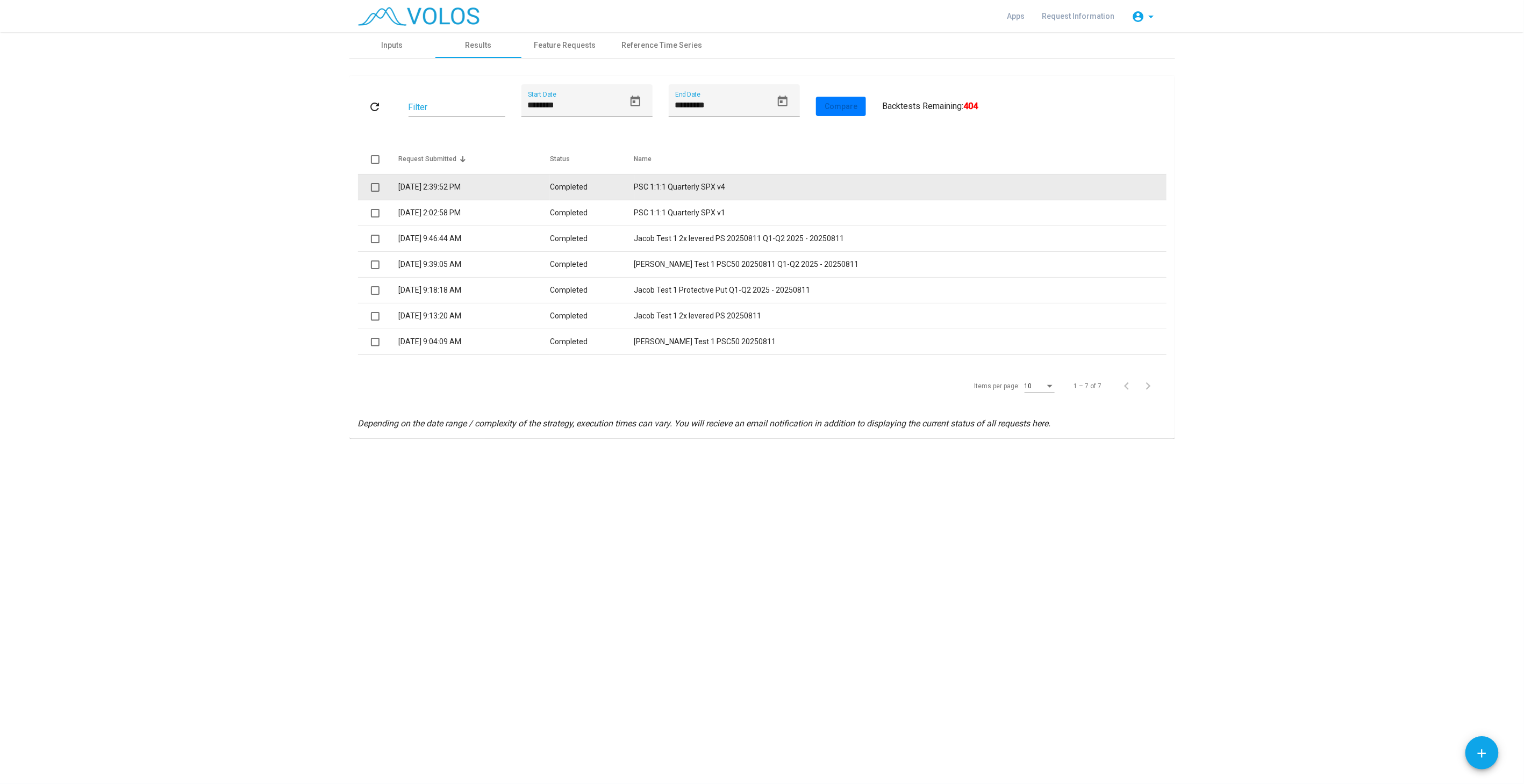
click at [706, 185] on td "PSC 1:1:1 Quarterly SPX v4" at bounding box center [900, 187] width 532 height 26
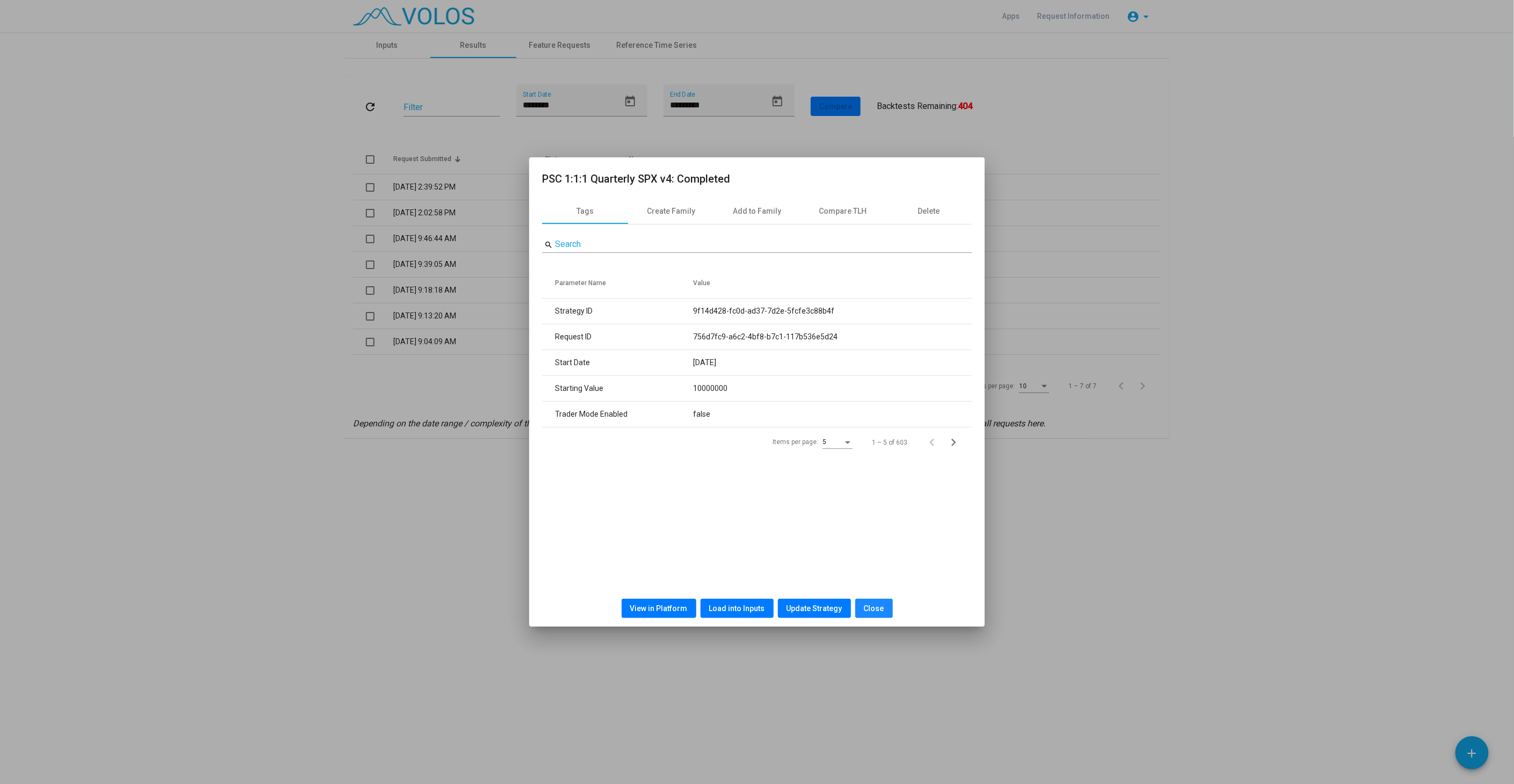
click at [880, 613] on span "Close" at bounding box center [874, 609] width 20 height 9
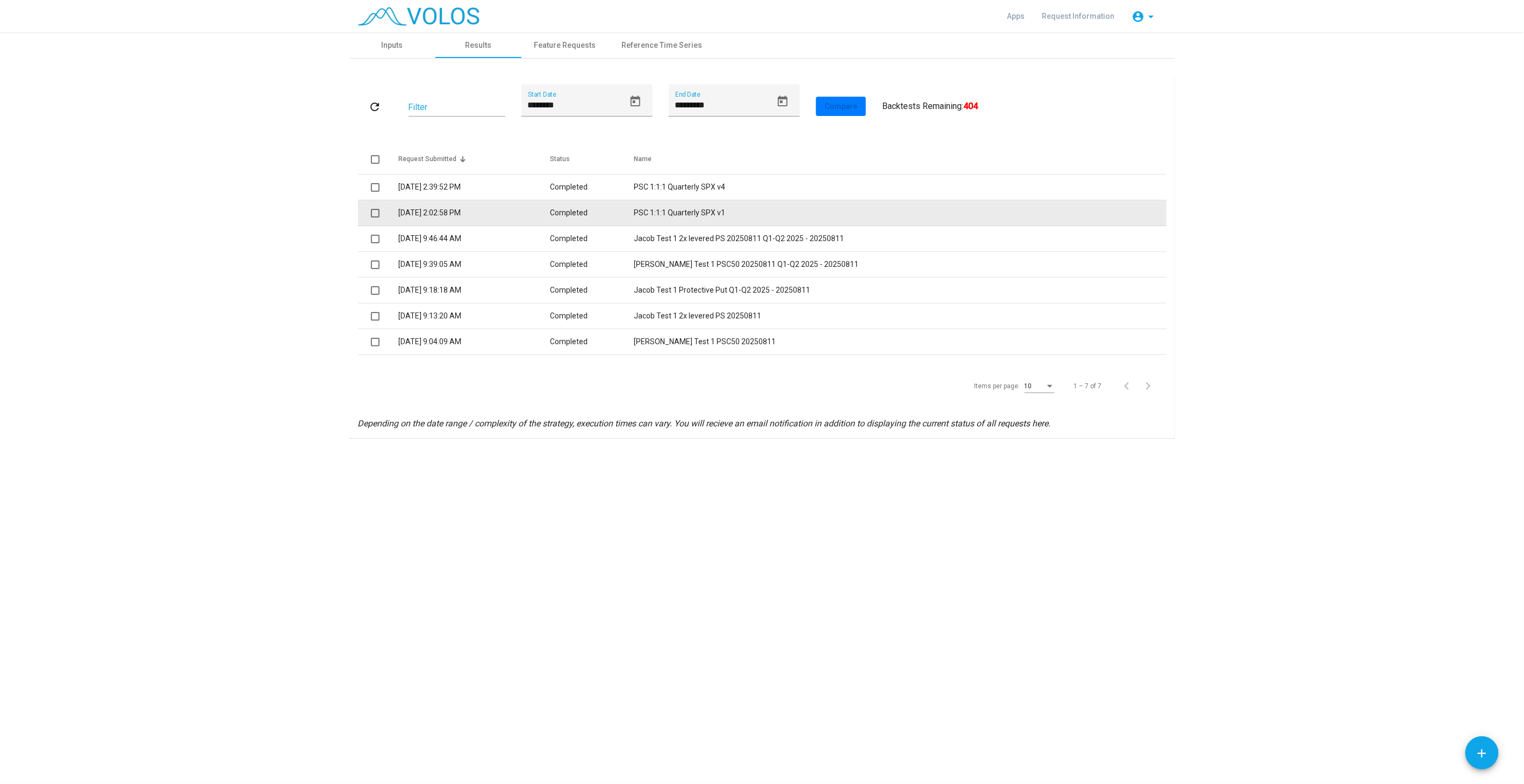
click at [707, 210] on td "PSC 1:1:1 Quarterly SPX v1" at bounding box center [900, 213] width 532 height 26
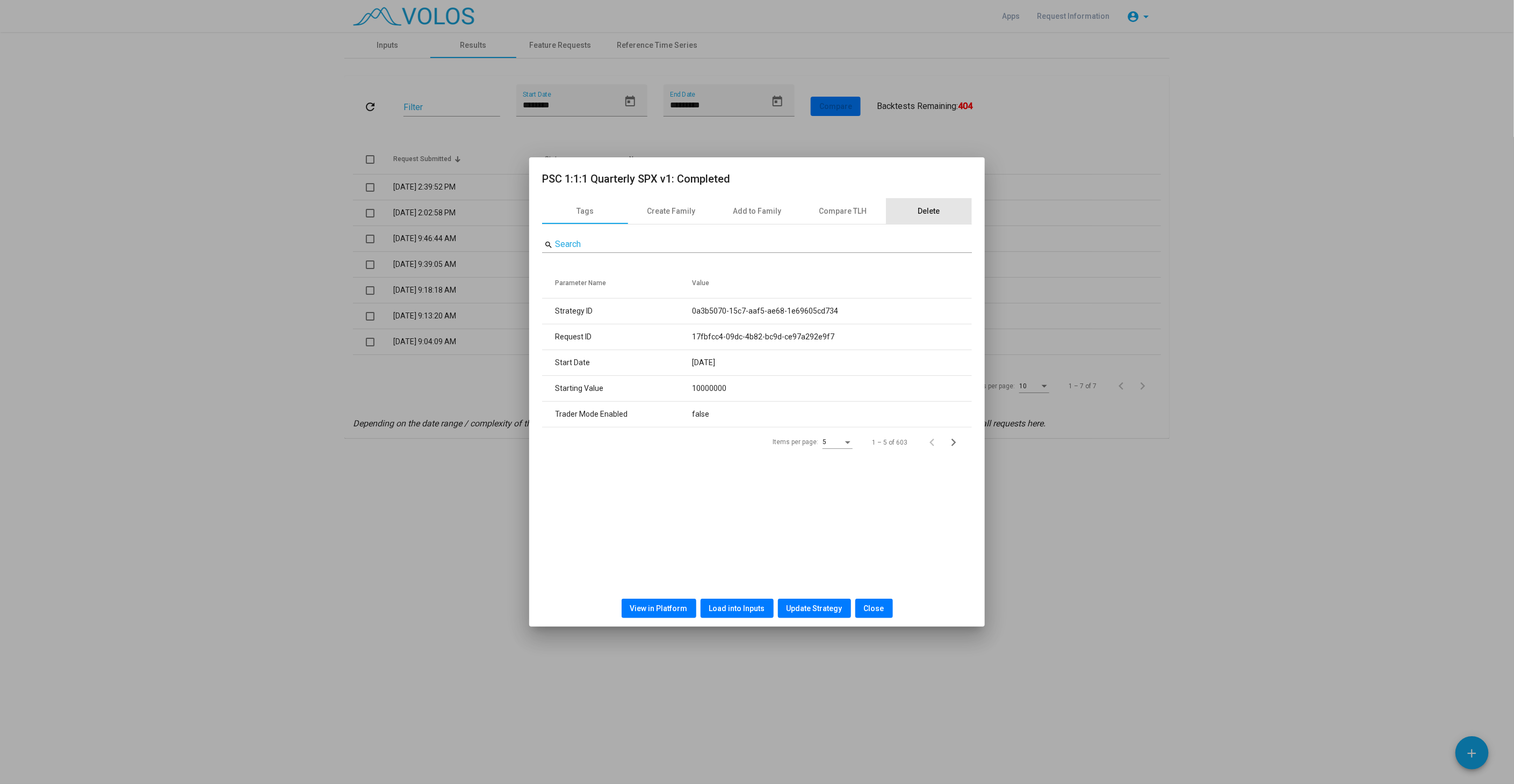
click at [921, 213] on div "Delete" at bounding box center [929, 211] width 22 height 11
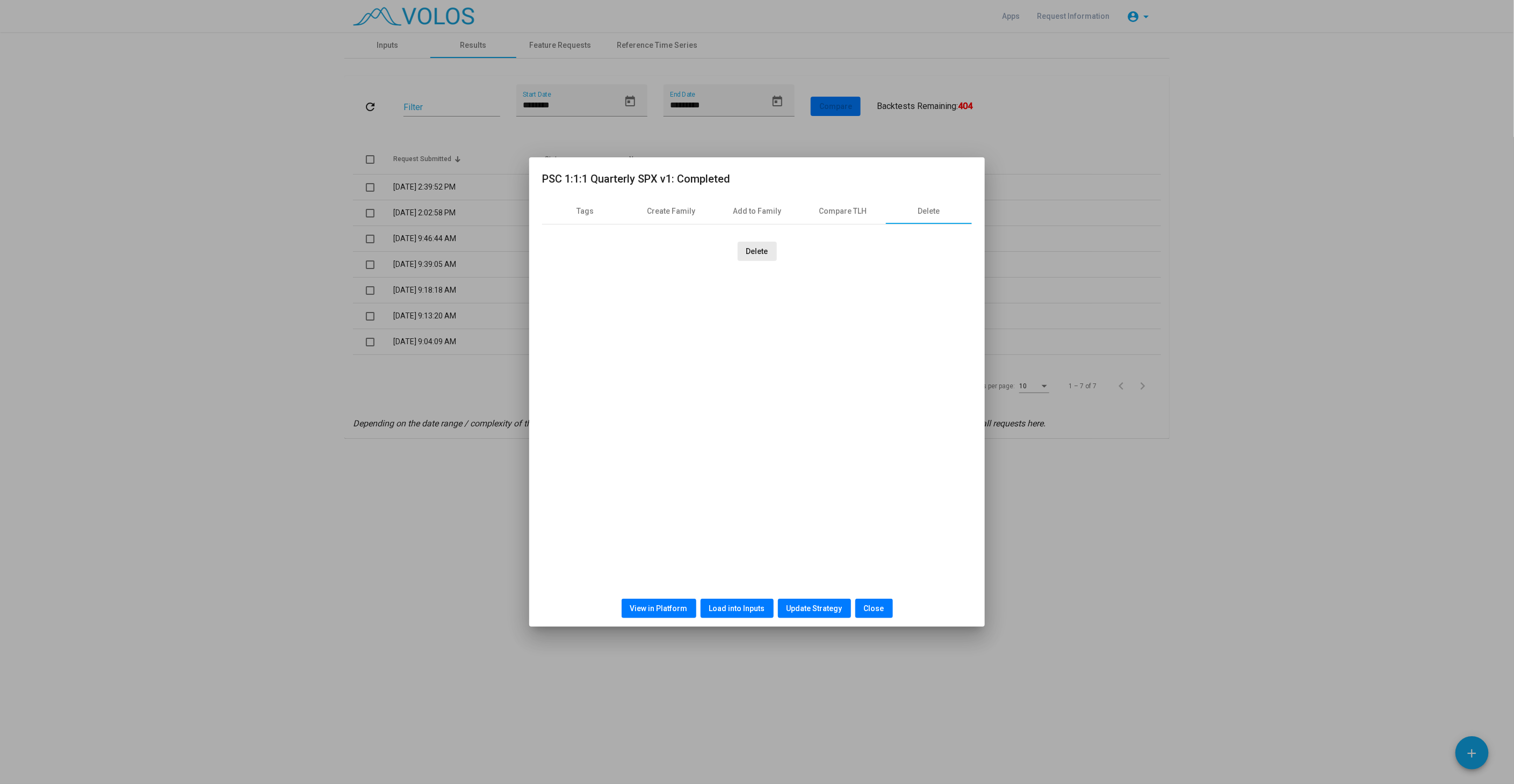
click at [763, 251] on span "Delete" at bounding box center [757, 252] width 22 height 9
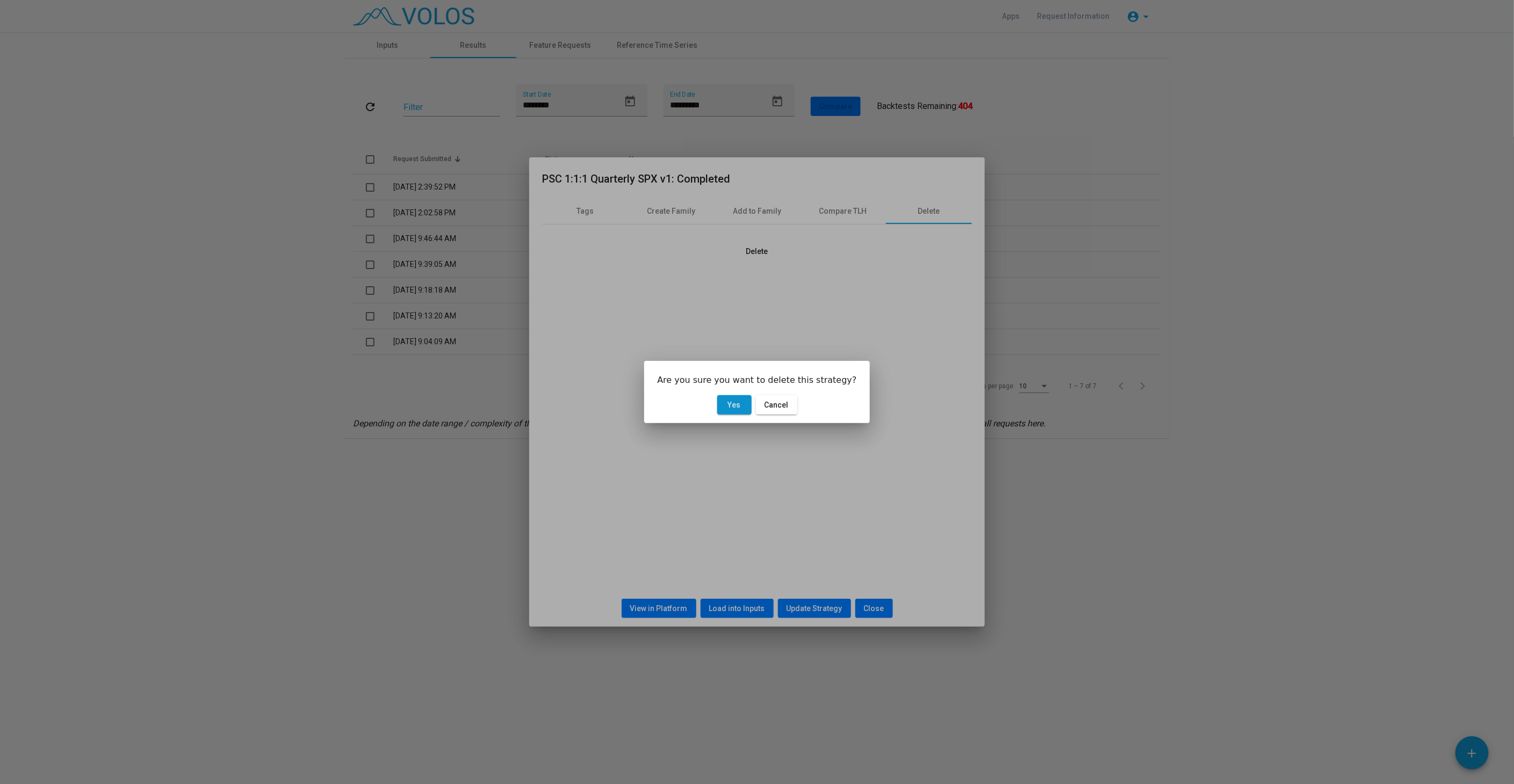
click at [740, 406] on span "Yes" at bounding box center [734, 405] width 13 height 9
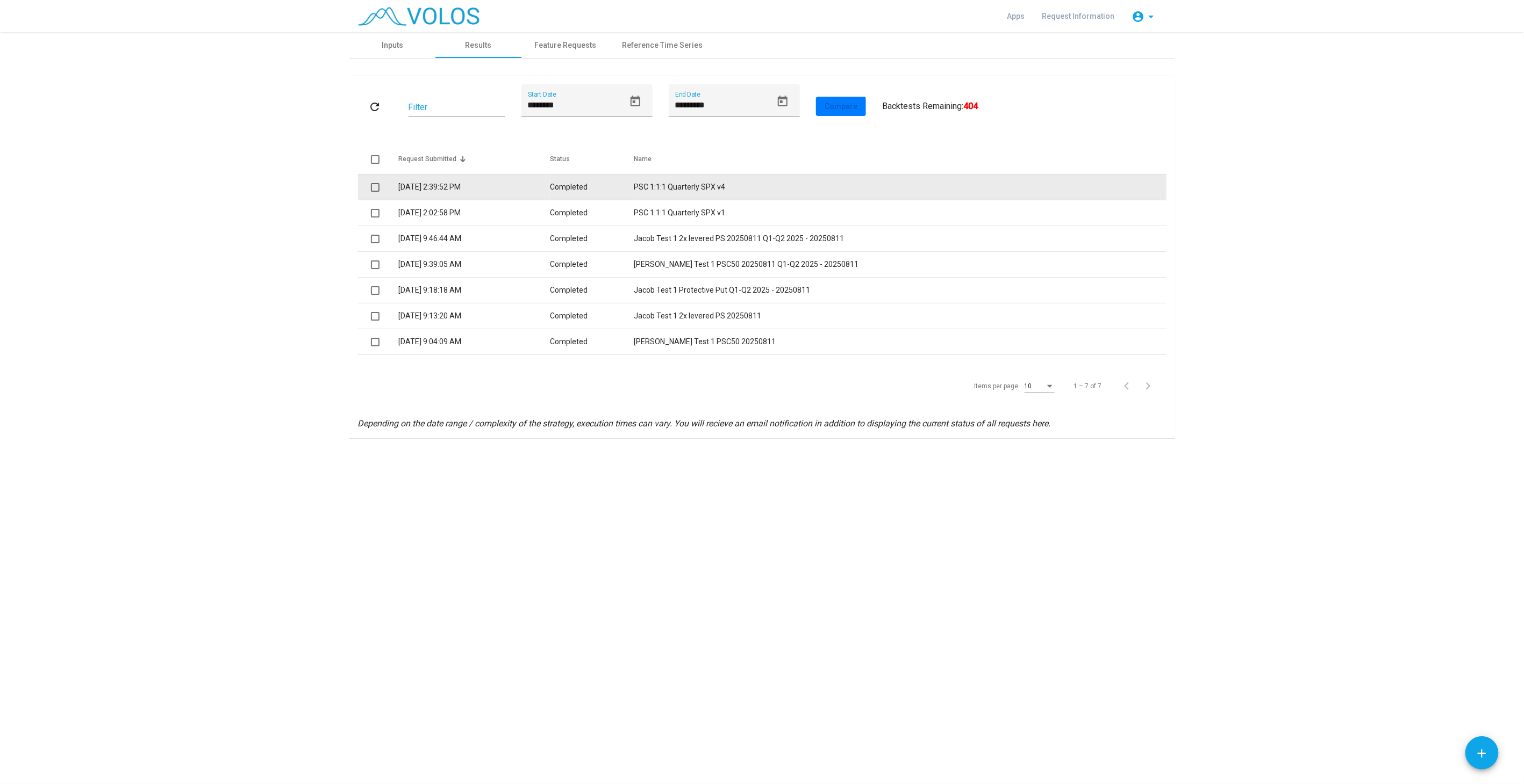
click at [616, 181] on td "Completed" at bounding box center [592, 187] width 84 height 26
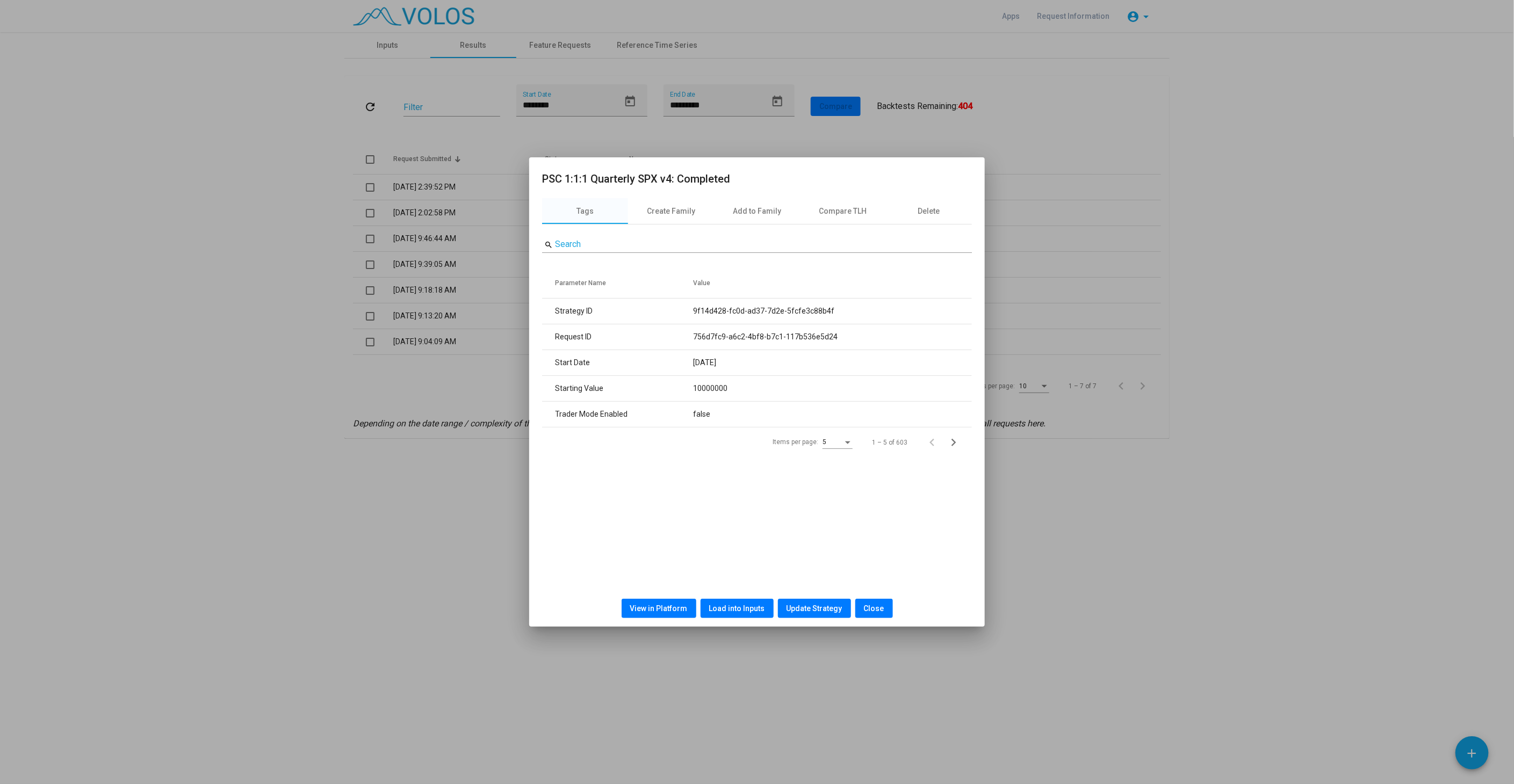
click at [724, 609] on span "Load into Inputs" at bounding box center [737, 609] width 56 height 9
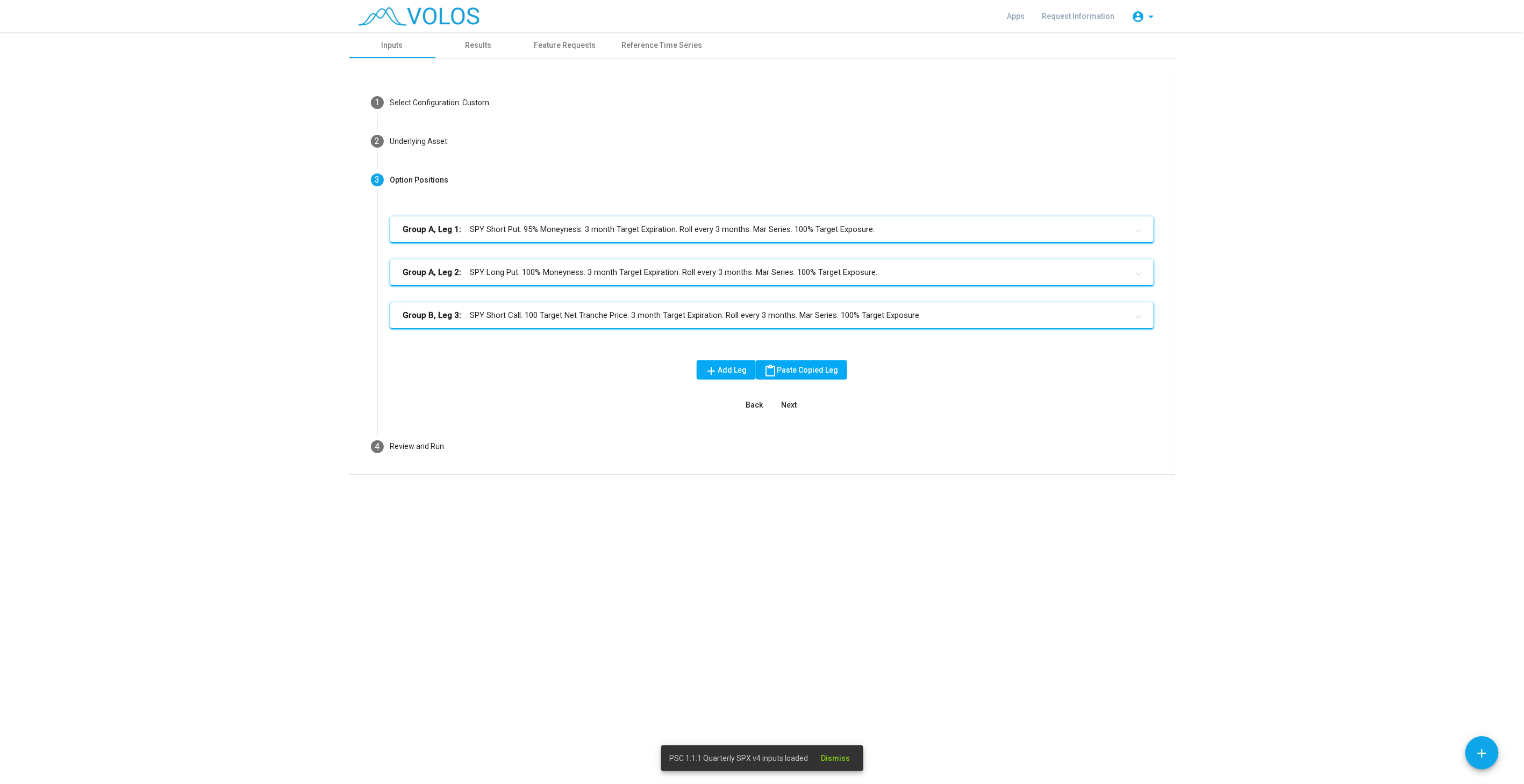
click at [519, 430] on mat-step-header "4 Review and Run" at bounding box center [762, 446] width 808 height 39
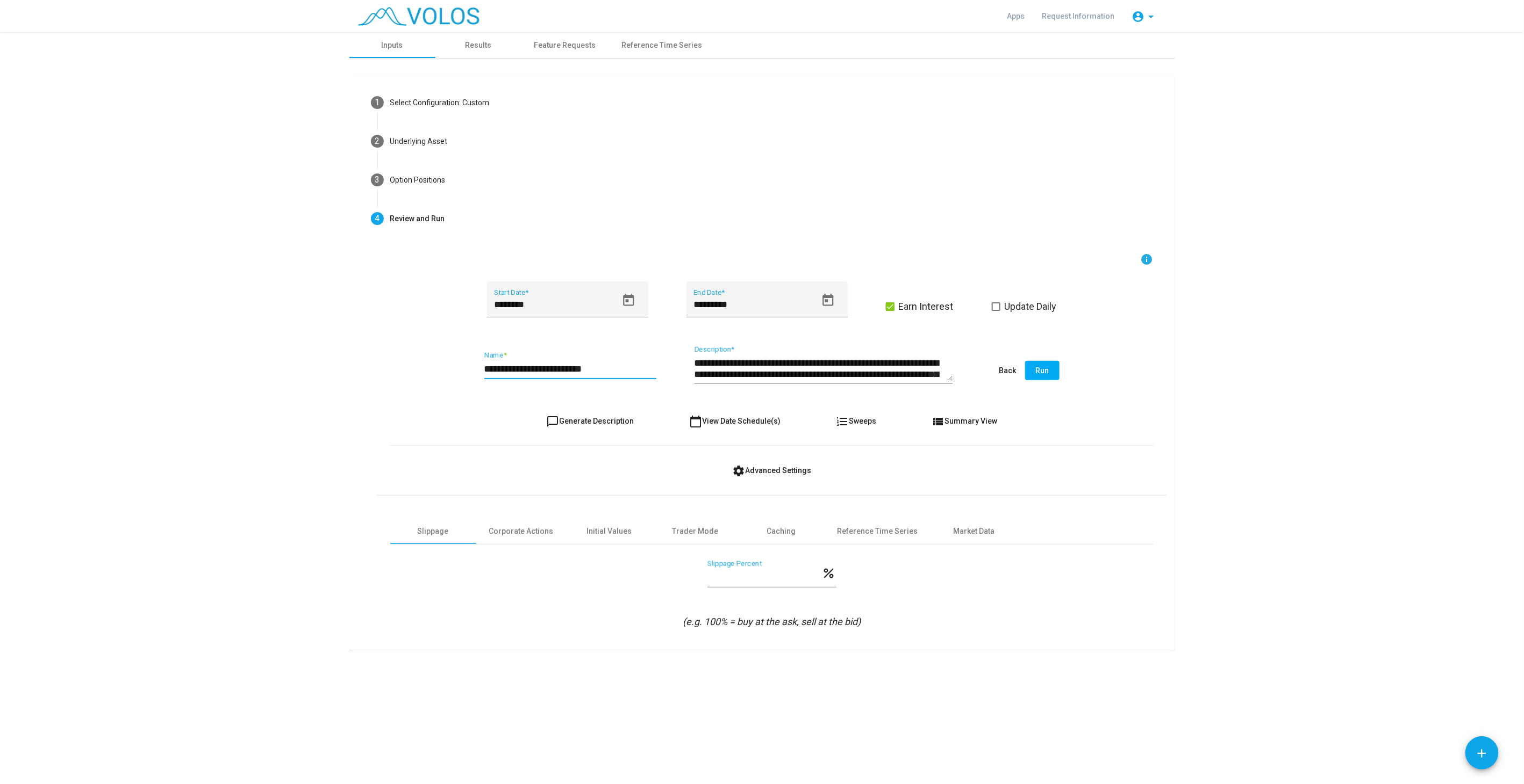
click at [619, 369] on input "**********" at bounding box center [570, 369] width 172 height 11
type input "**********"
click at [617, 412] on button "chat_bubble_outline Generate Description" at bounding box center [590, 421] width 105 height 20
type textarea "**********"
click at [621, 298] on icon "Open calendar" at bounding box center [628, 300] width 15 height 15
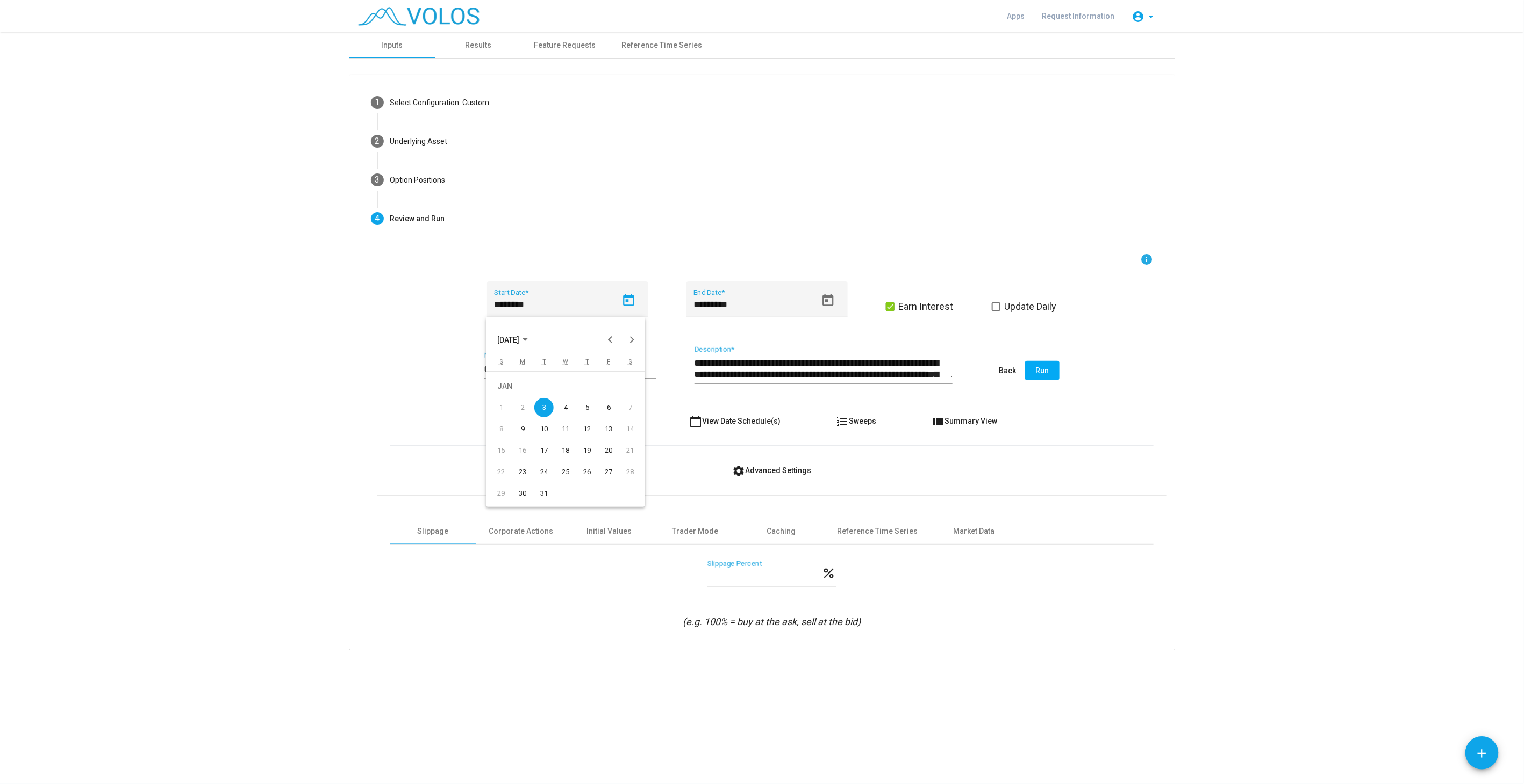
click at [523, 406] on div "2" at bounding box center [522, 408] width 20 height 20
click at [499, 411] on div "1" at bounding box center [501, 408] width 20 height 20
click at [606, 336] on button "Previous month" at bounding box center [610, 340] width 22 height 21
click at [610, 473] on div "30" at bounding box center [608, 472] width 20 height 20
click at [387, 434] on div "**********" at bounding box center [771, 447] width 789 height 389
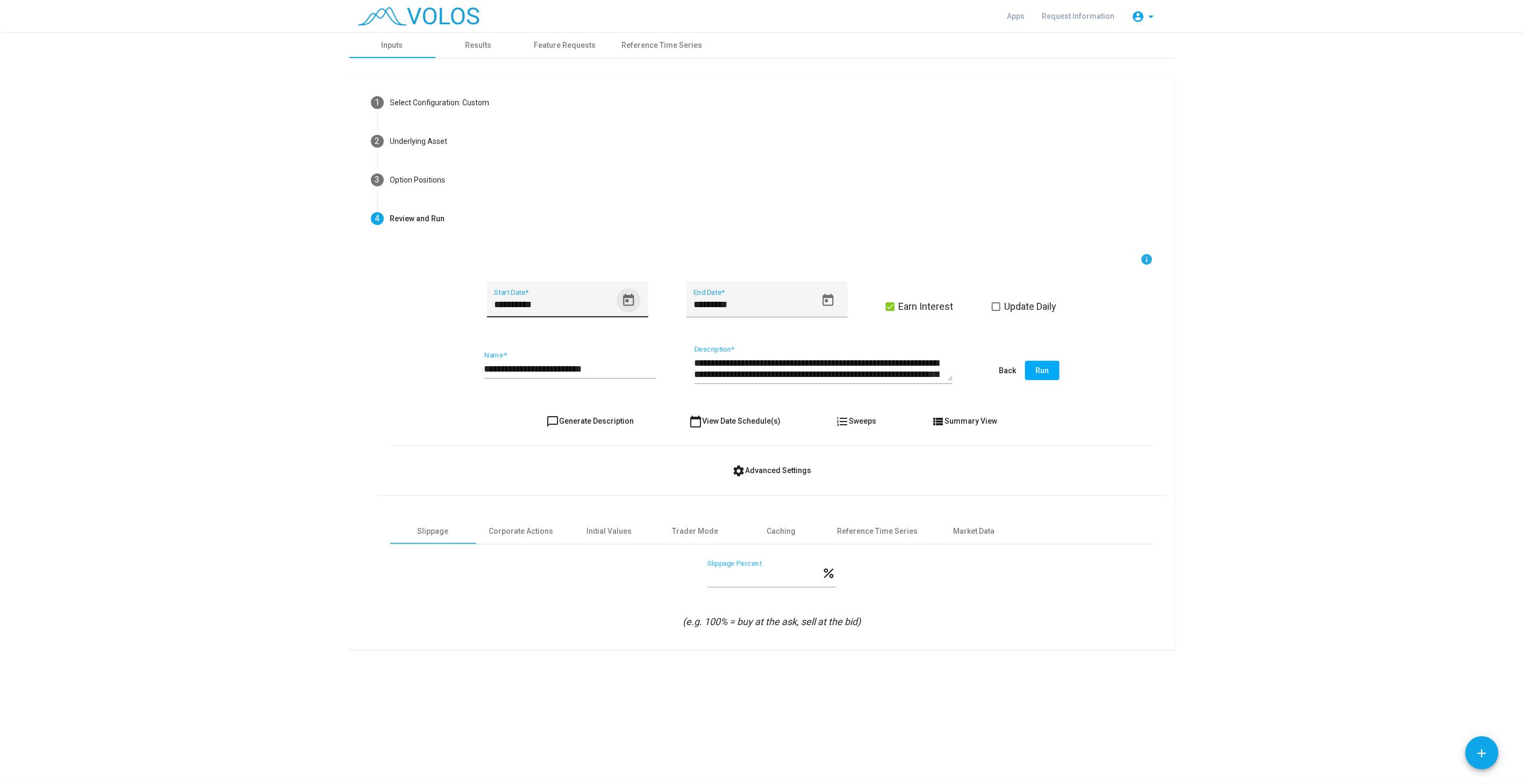
click at [626, 299] on icon "Open calendar" at bounding box center [628, 300] width 11 height 13
click at [633, 338] on button "Next month" at bounding box center [631, 340] width 22 height 21
click at [543, 405] on div "3" at bounding box center [543, 408] width 20 height 20
type input "********"
click at [470, 406] on form "**********" at bounding box center [772, 441] width 763 height 376
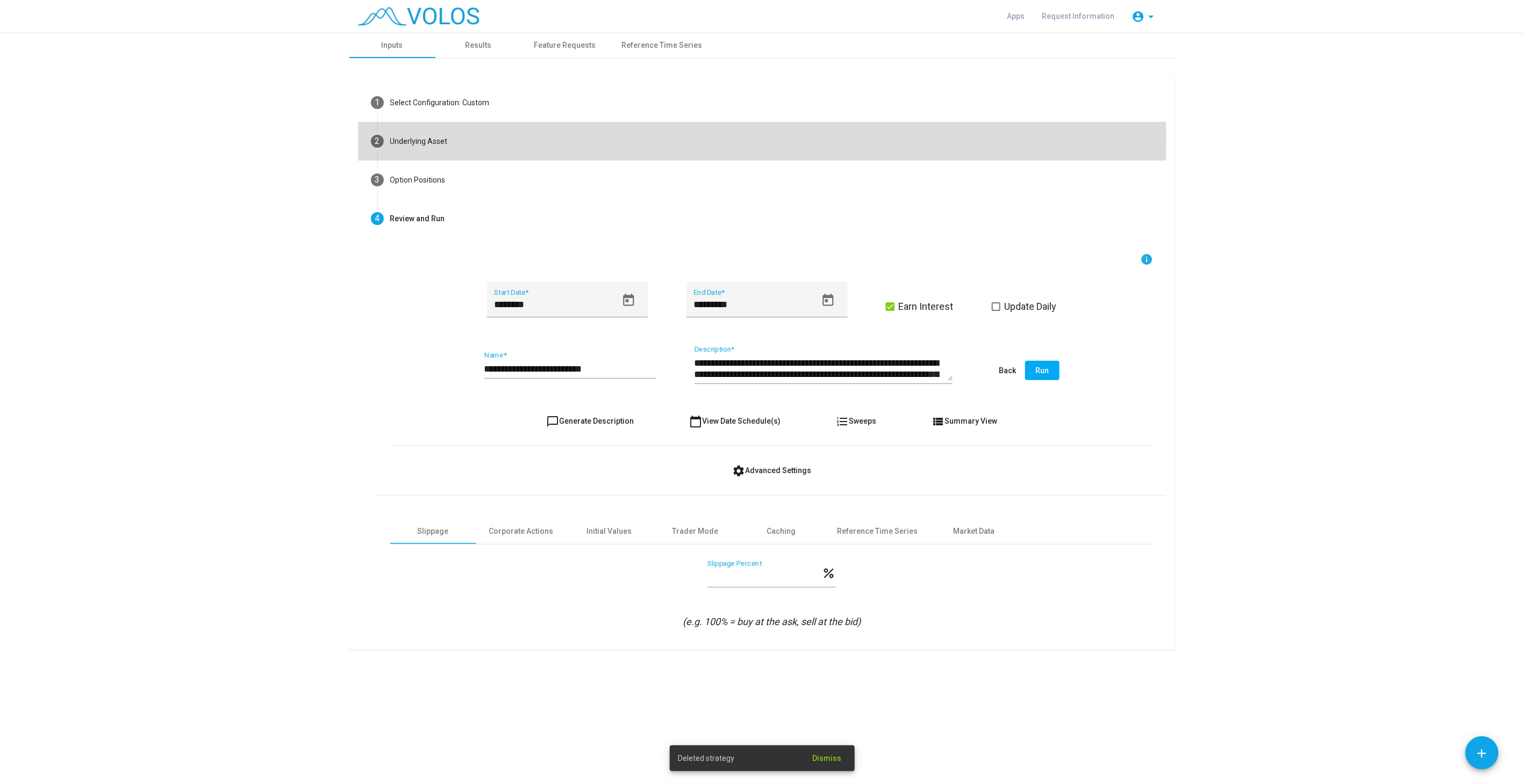
click at [430, 133] on mat-step-header "2 Underlying Asset" at bounding box center [762, 141] width 808 height 39
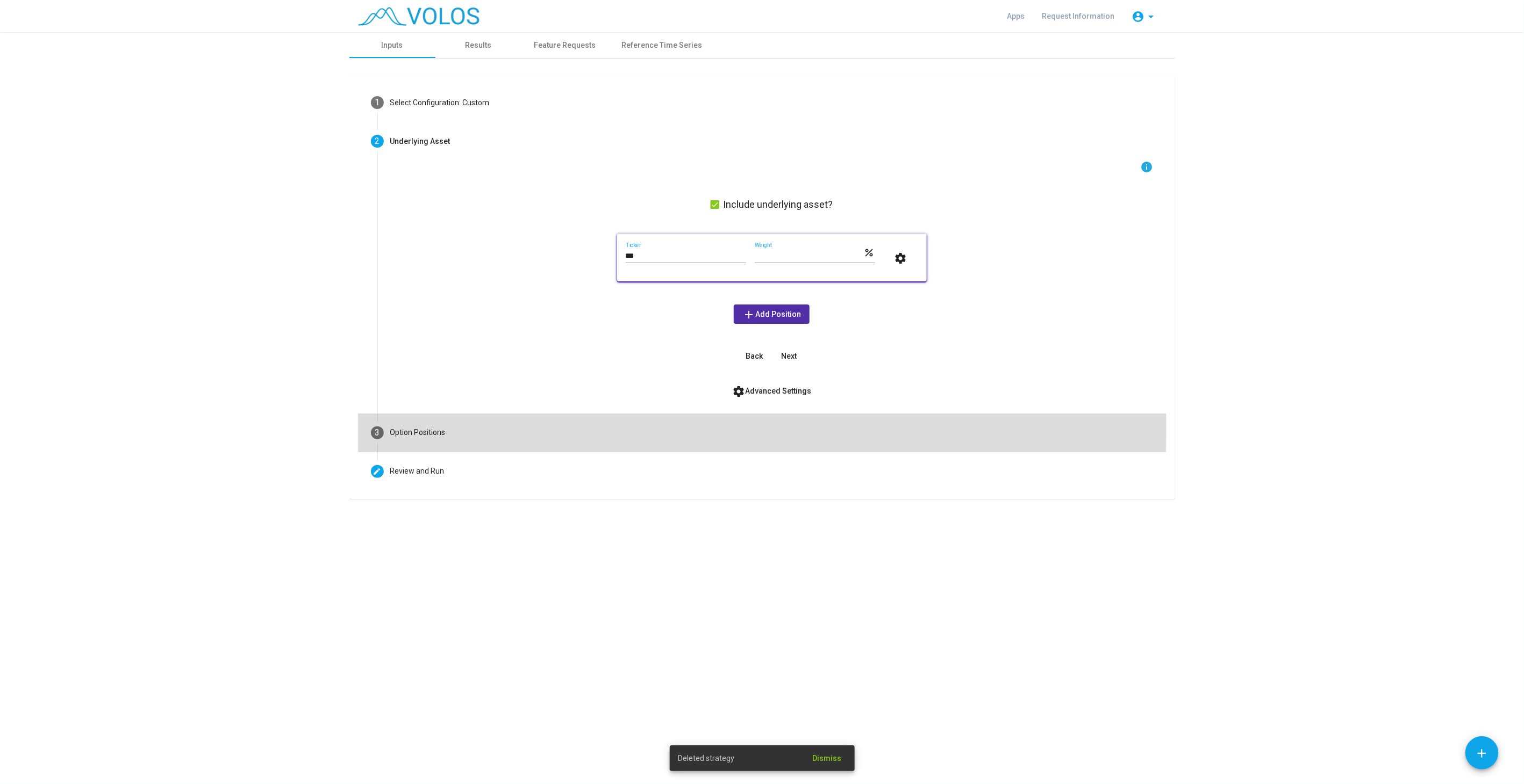
click at [492, 429] on mat-step-header "3 Option Positions" at bounding box center [762, 432] width 808 height 39
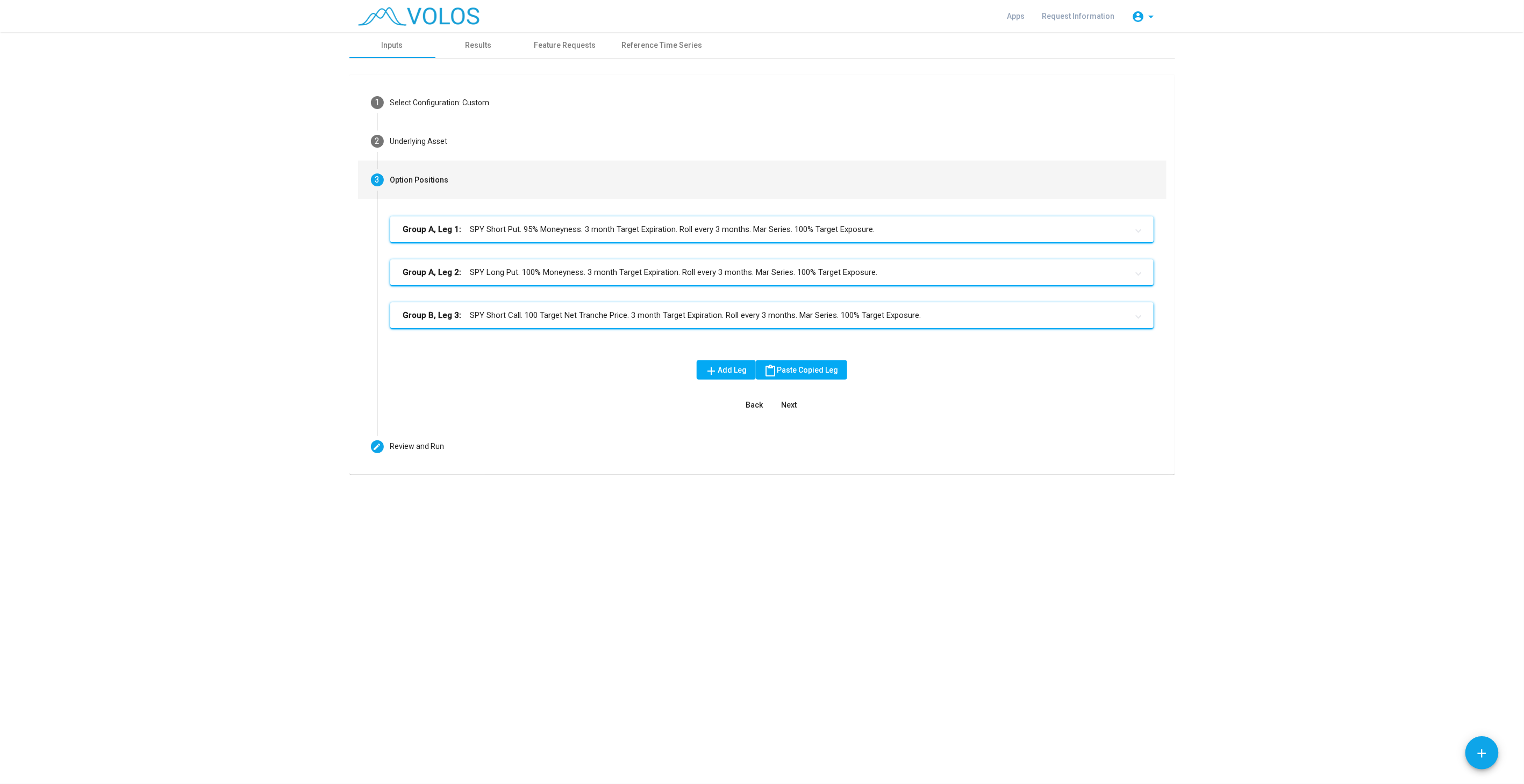
click at [561, 223] on mat-panel-title "Group A, Leg 1: SPY Short Put. 95% Moneyness. 3 month Target Expiration. Roll e…" at bounding box center [765, 230] width 724 height 13
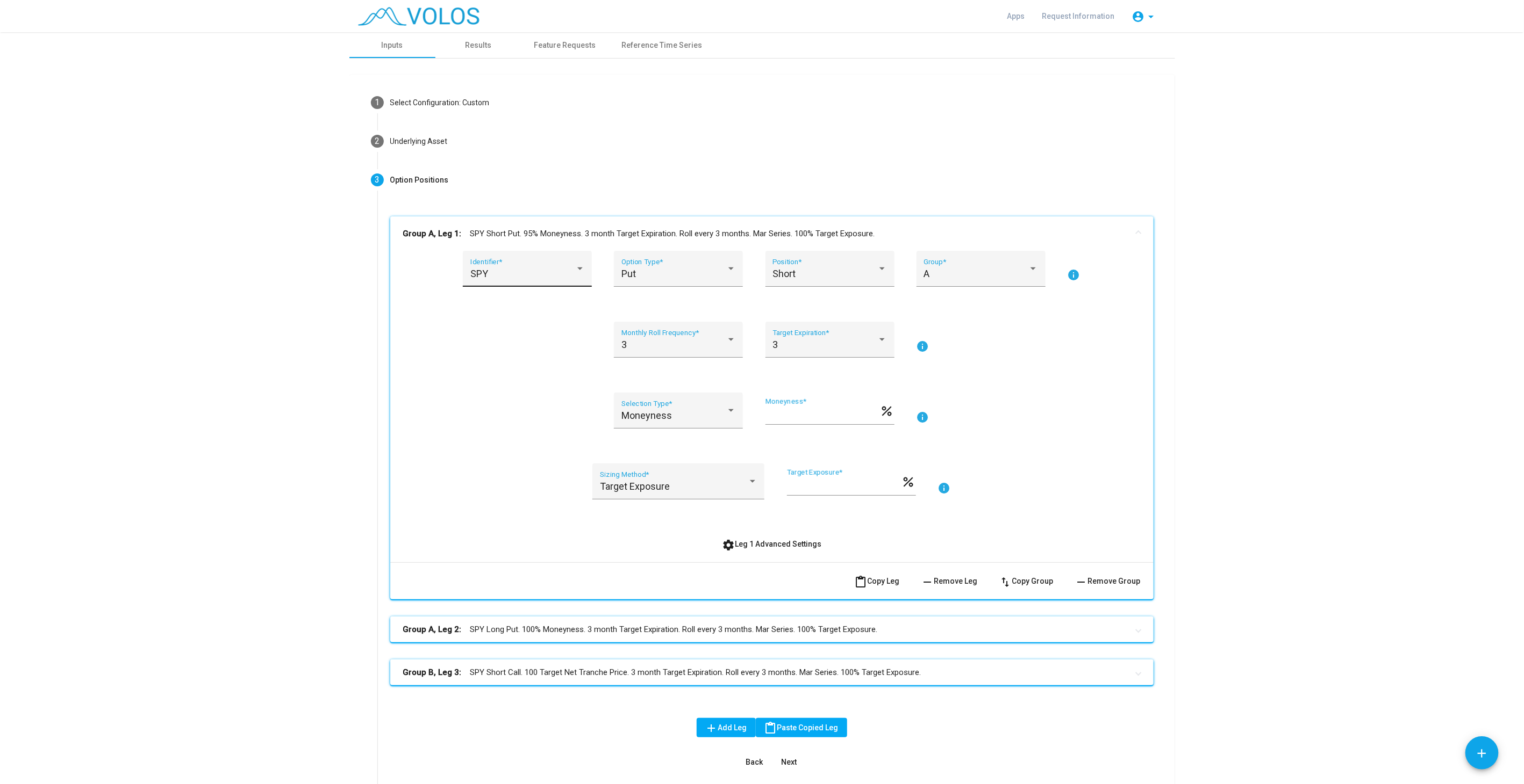
click at [511, 274] on div "SPY" at bounding box center [523, 274] width 105 height 11
click at [497, 331] on span "SPX" at bounding box center [530, 331] width 129 height 29
click at [536, 231] on mat-panel-title "Group A, Leg 1: SPX Short Put. 95% Moneyness. 3 month Target Expiration. Roll e…" at bounding box center [765, 234] width 724 height 13
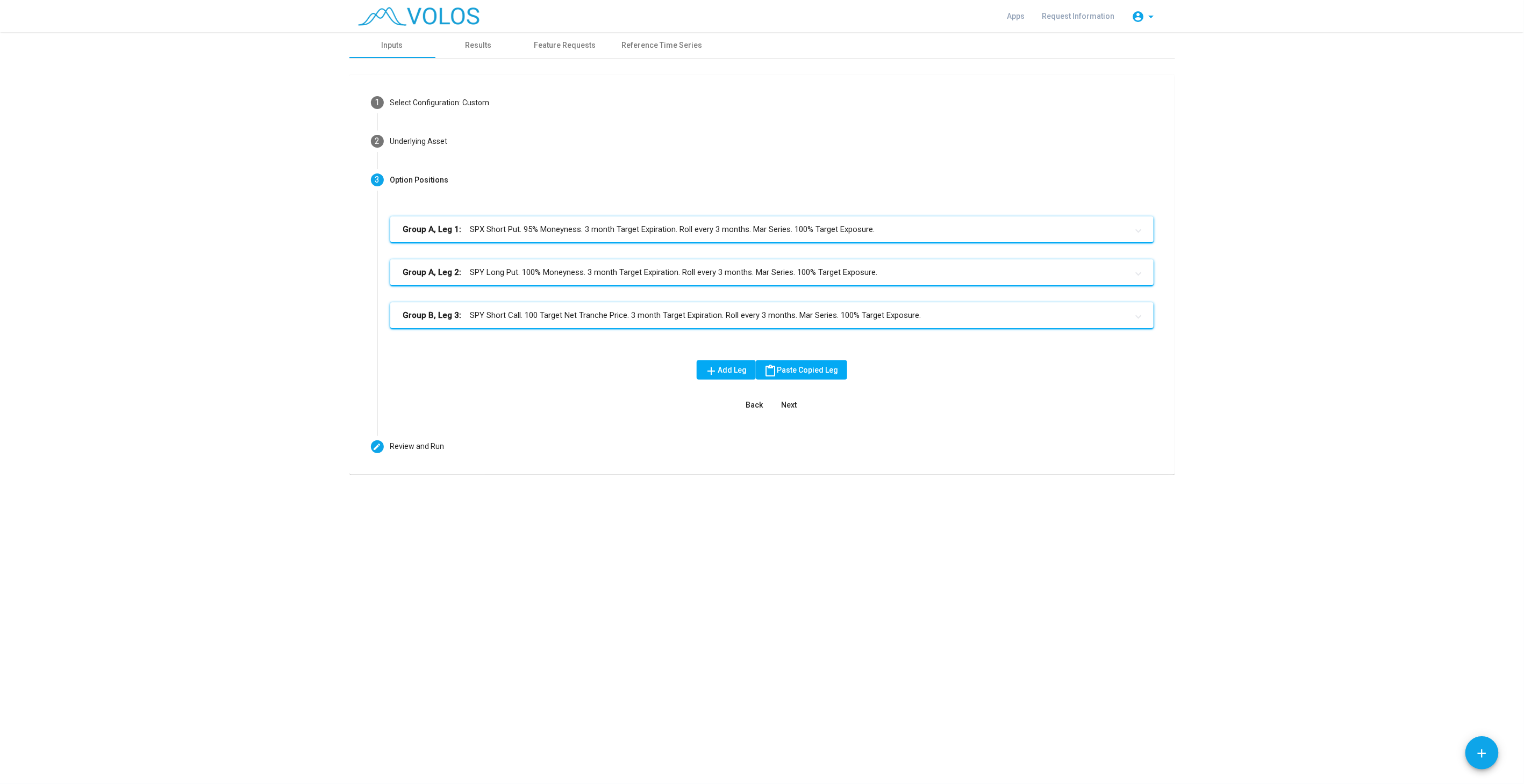
click at [520, 277] on mat-panel-title "Group A, Leg 2: SPY Long Put. 100% Moneyness. 3 month Target Expiration. Roll e…" at bounding box center [765, 273] width 724 height 13
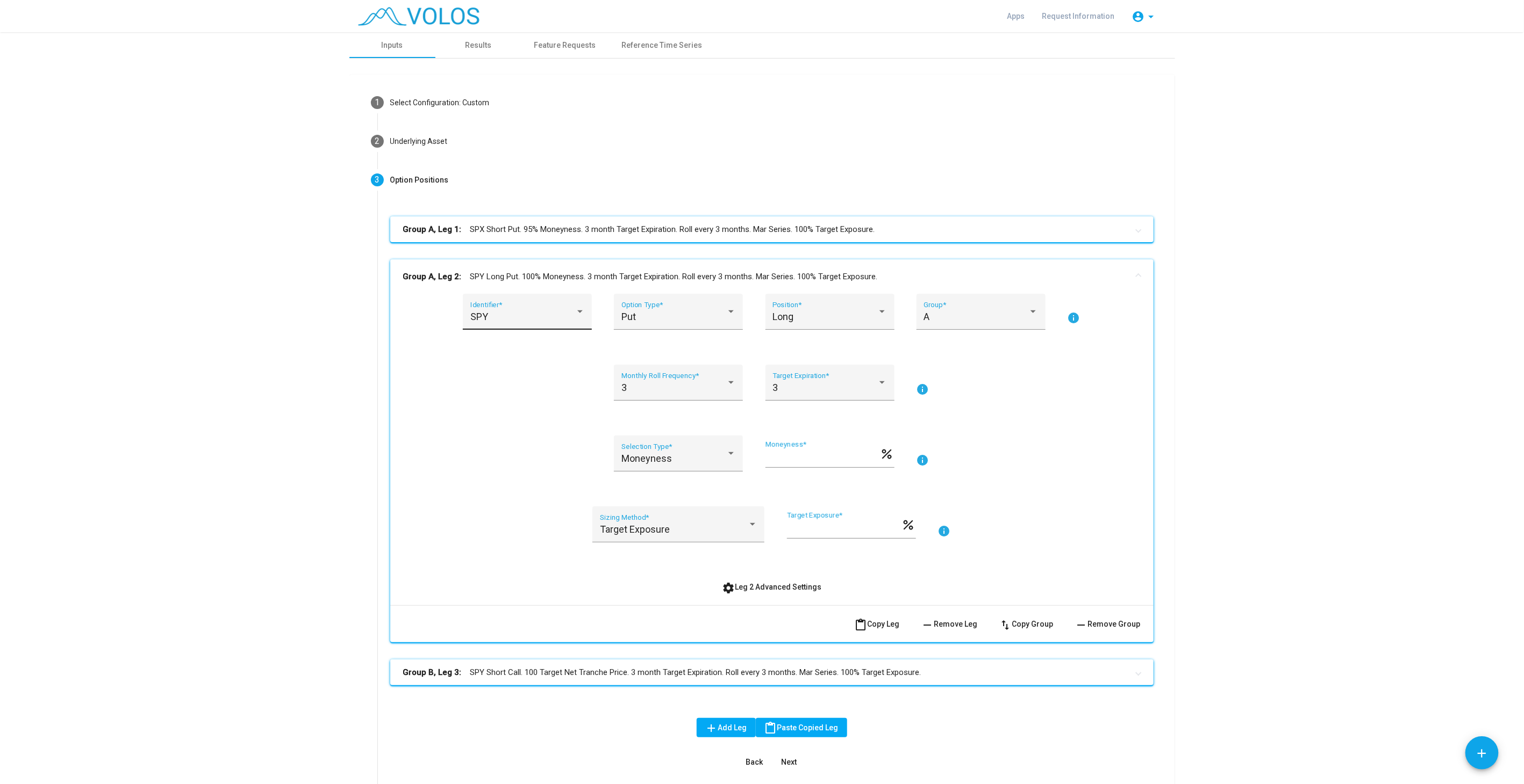
click at [502, 312] on div "SPY" at bounding box center [523, 317] width 105 height 11
click at [490, 375] on span "SPX" at bounding box center [530, 374] width 129 height 29
click at [516, 278] on mat-panel-title "Group A, Leg 2: SPX Long Put. 100% Moneyness. 3 month Target Expiration. Roll e…" at bounding box center [765, 277] width 724 height 13
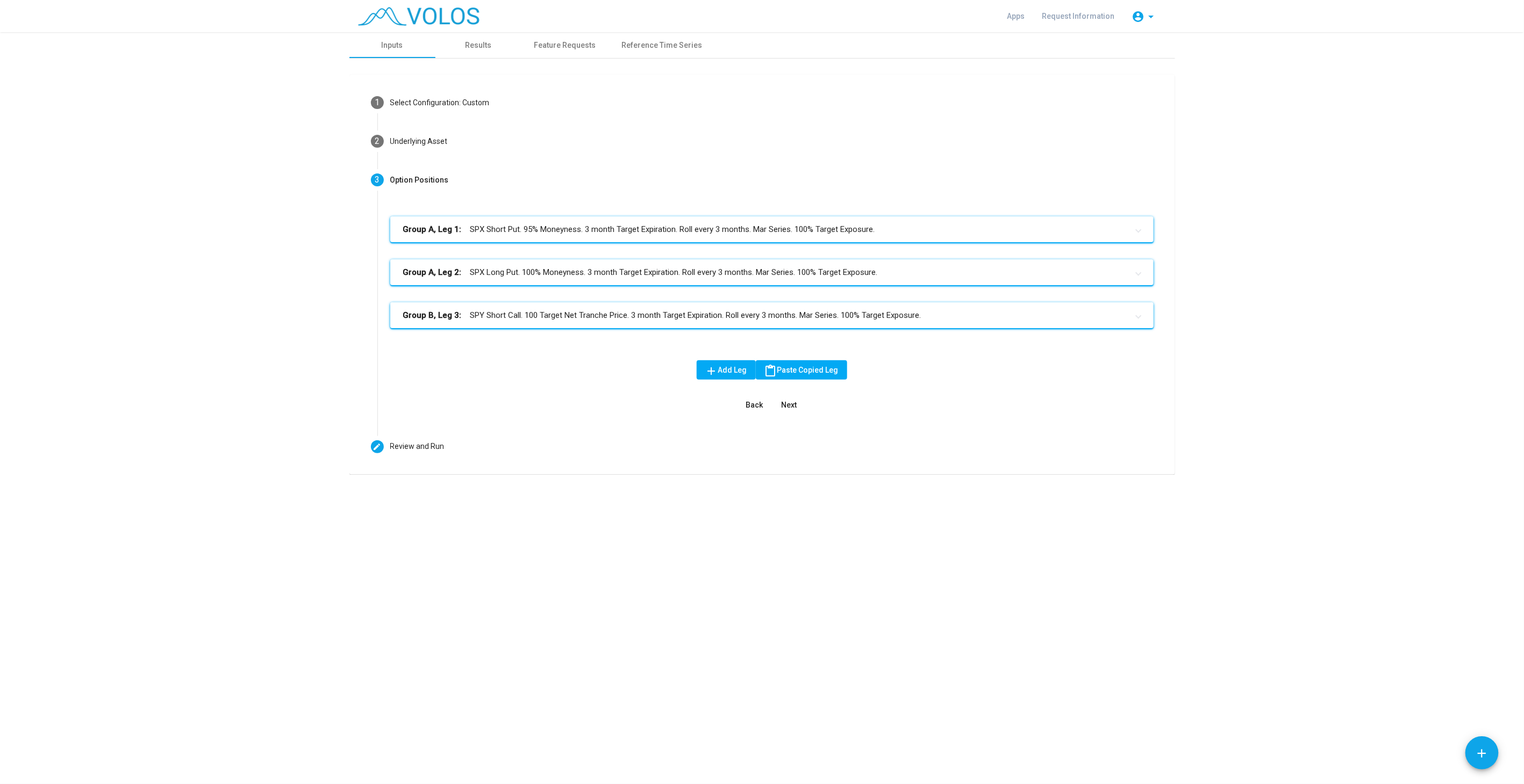
click at [519, 317] on mat-panel-title "Group B, Leg 3: SPY Short Call. 100 Target Net Tranche Price. 3 month Target Ex…" at bounding box center [765, 315] width 724 height 13
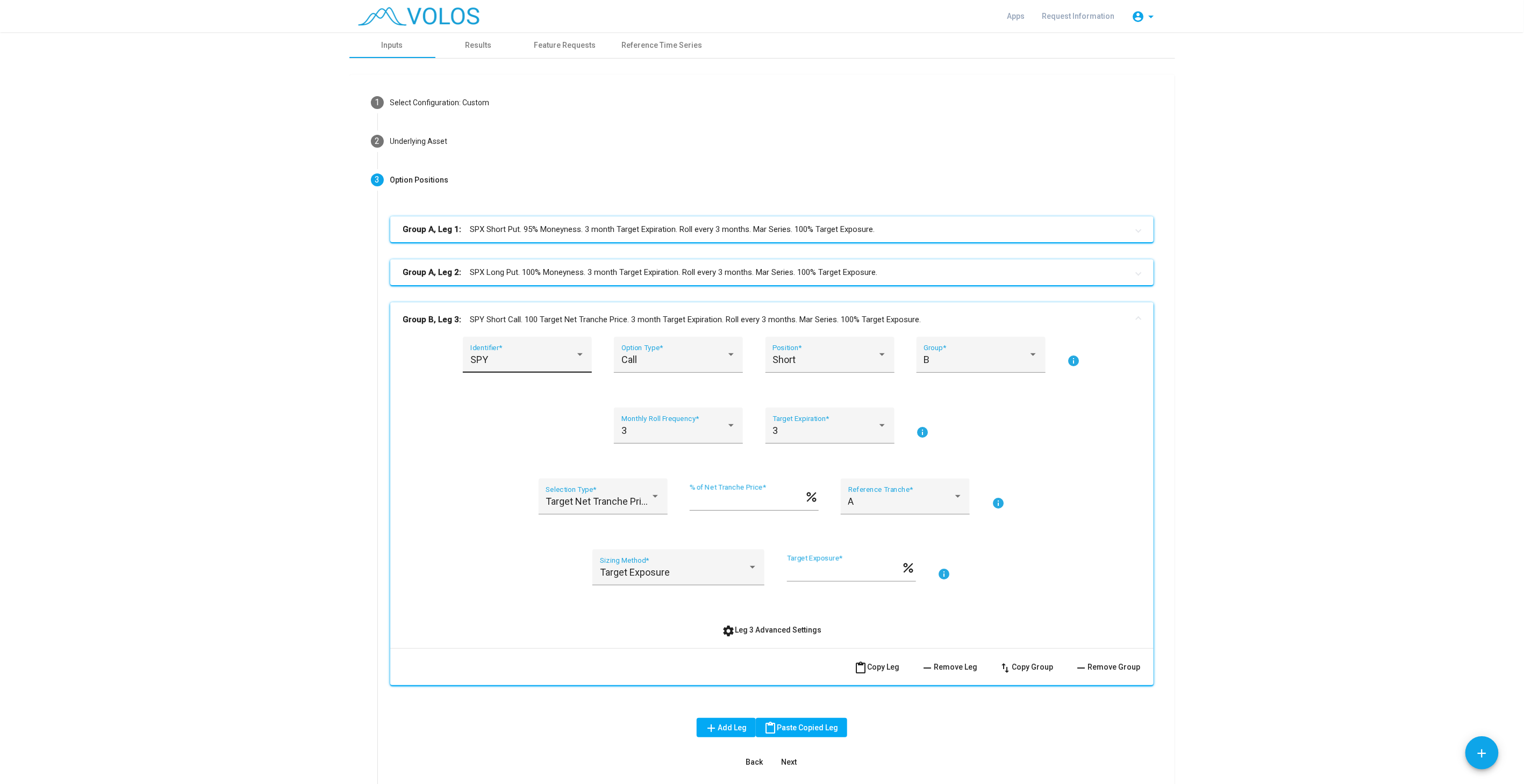
click at [497, 352] on div "SPY Identifier *" at bounding box center [527, 358] width 115 height 28
click at [495, 415] on span "SPX" at bounding box center [530, 417] width 129 height 29
click at [406, 402] on div "SPX Identifier * Call Option Type * Short Position * B Group * info 3 Monthly R…" at bounding box center [772, 488] width 738 height 303
click at [567, 309] on mat-expansion-panel-header "Group B, Leg 3: SPX Short Call. 100 Target Net Tranche Price. 3 month Target Ex…" at bounding box center [772, 319] width 763 height 34
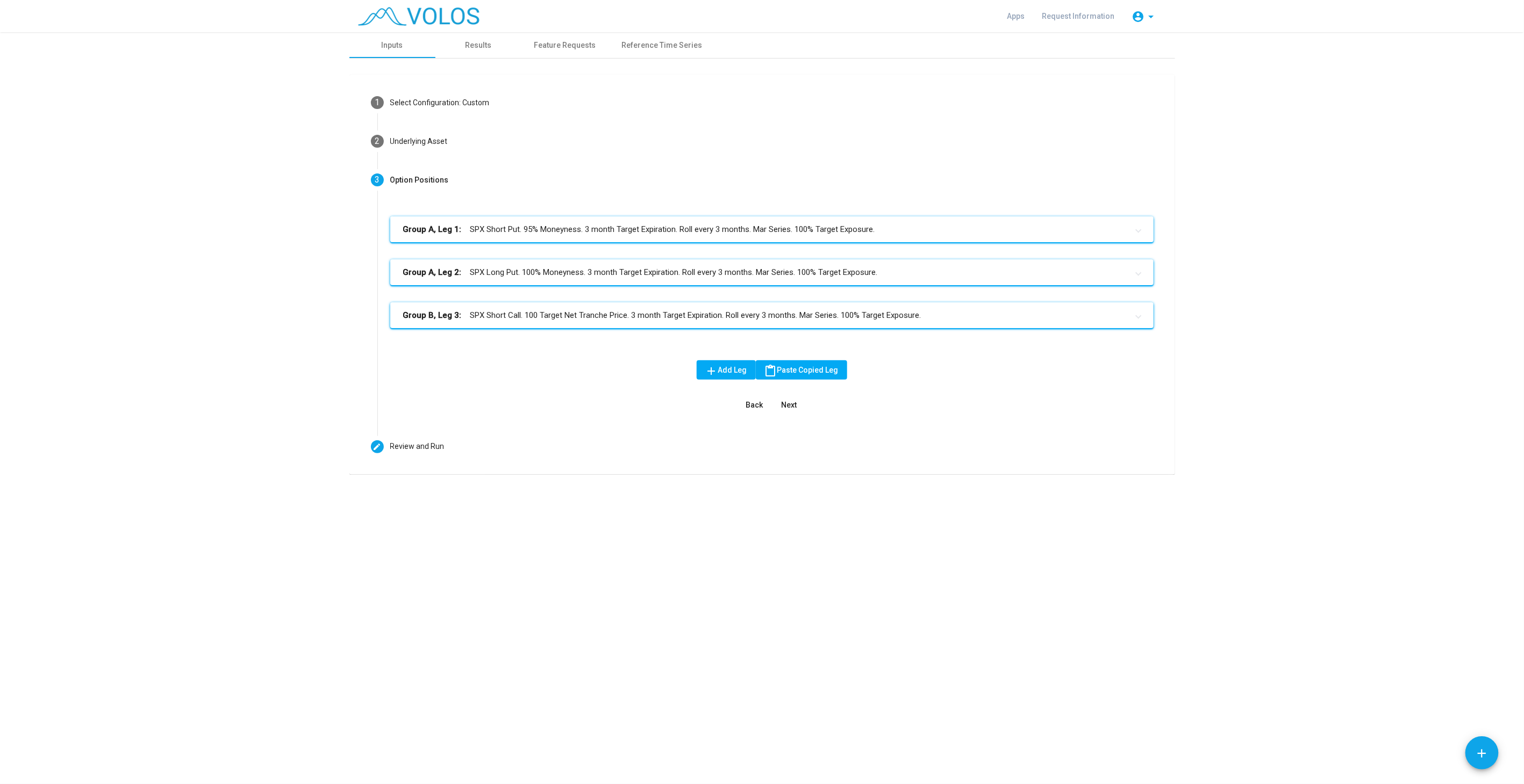
click at [579, 230] on mat-panel-title "Group A, Leg 1: SPX Short Put. 95% Moneyness. 3 month Target Expiration. Roll e…" at bounding box center [765, 230] width 724 height 13
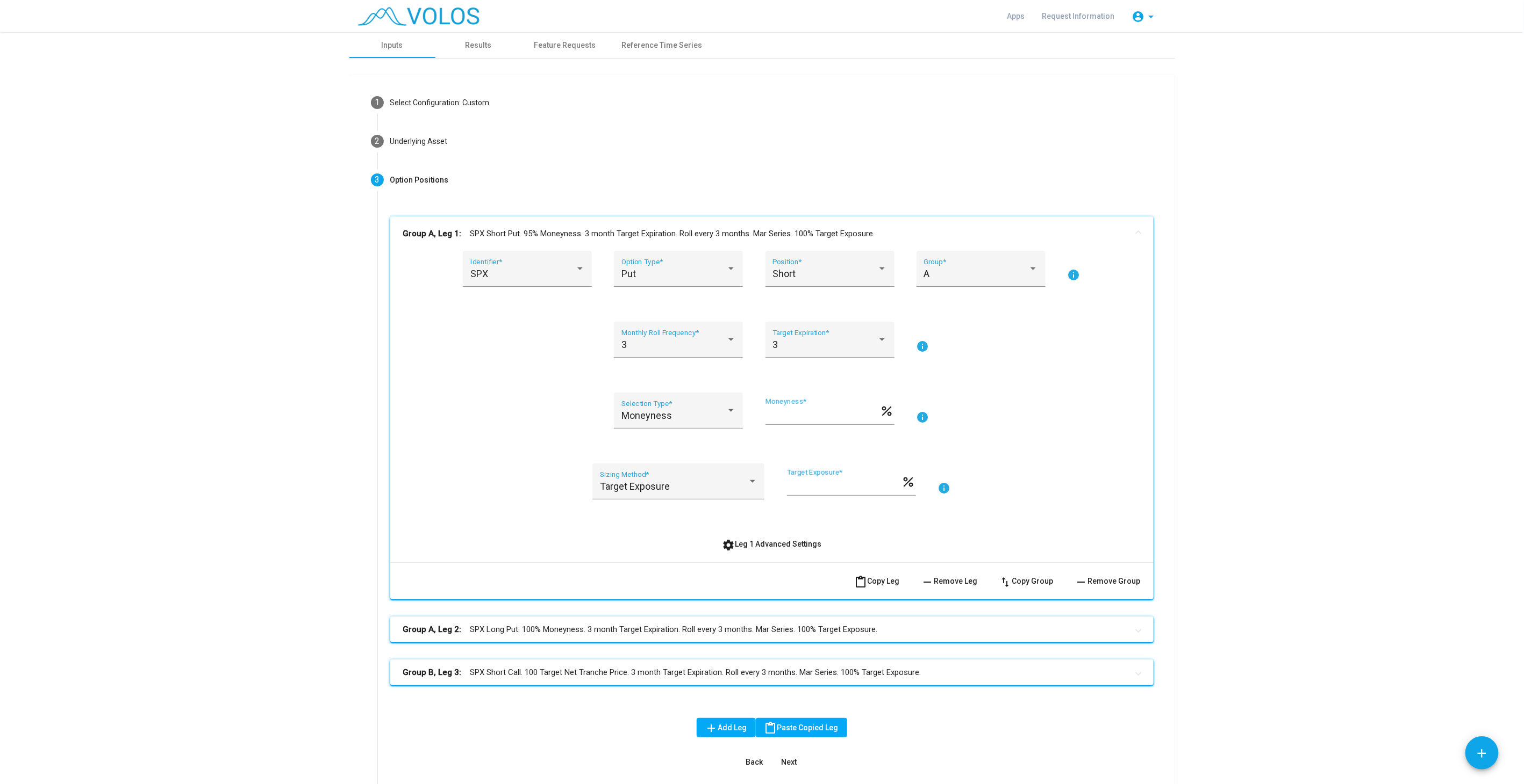
click at [745, 534] on div "SPX Identifier * Put Option Type * Short Position * A Group * info 3 Monthly Ro…" at bounding box center [772, 402] width 738 height 303
click at [764, 540] on span "settings Leg 1 Advanced Settings" at bounding box center [771, 544] width 99 height 9
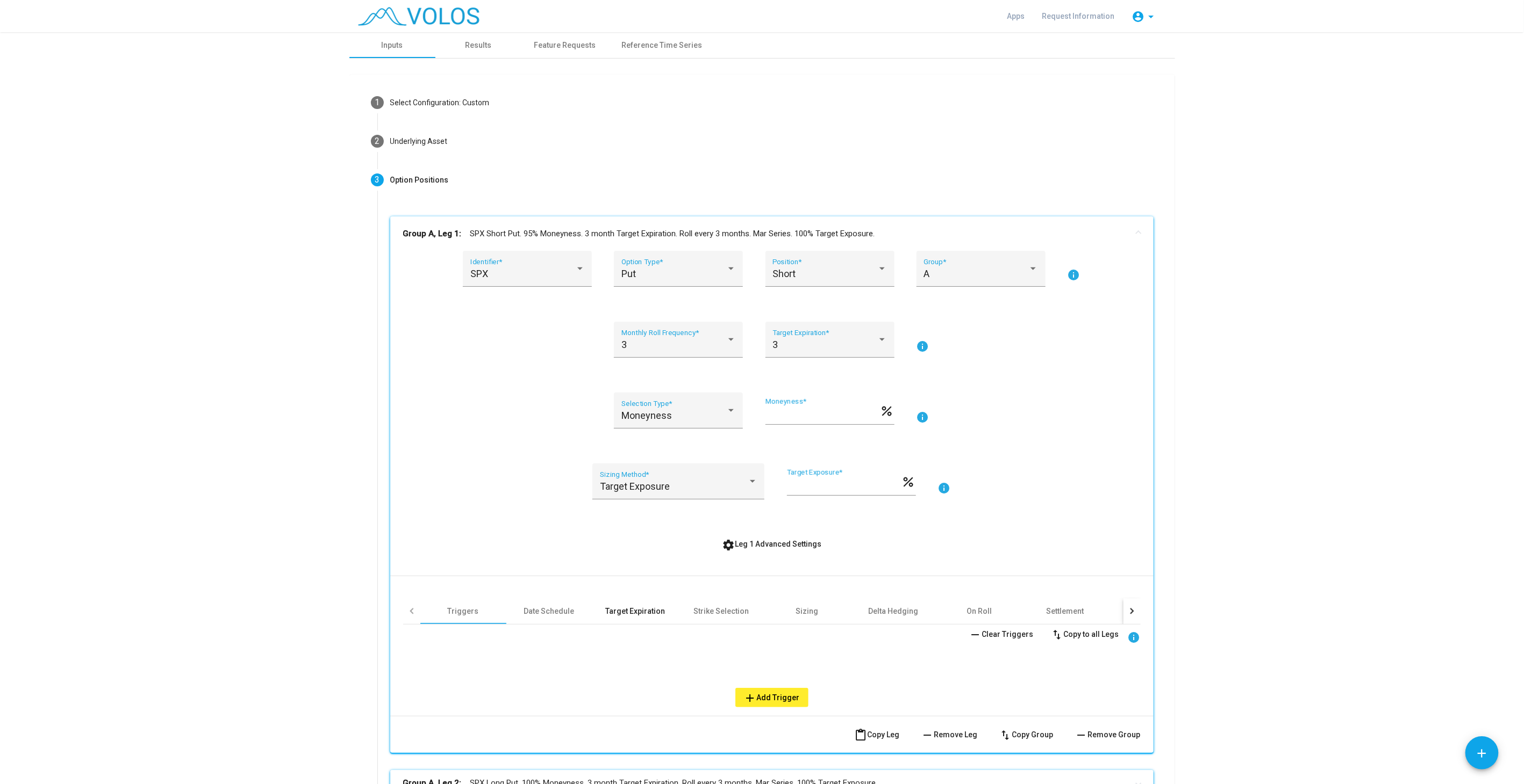
click at [645, 611] on div "Target Expiration" at bounding box center [635, 611] width 59 height 11
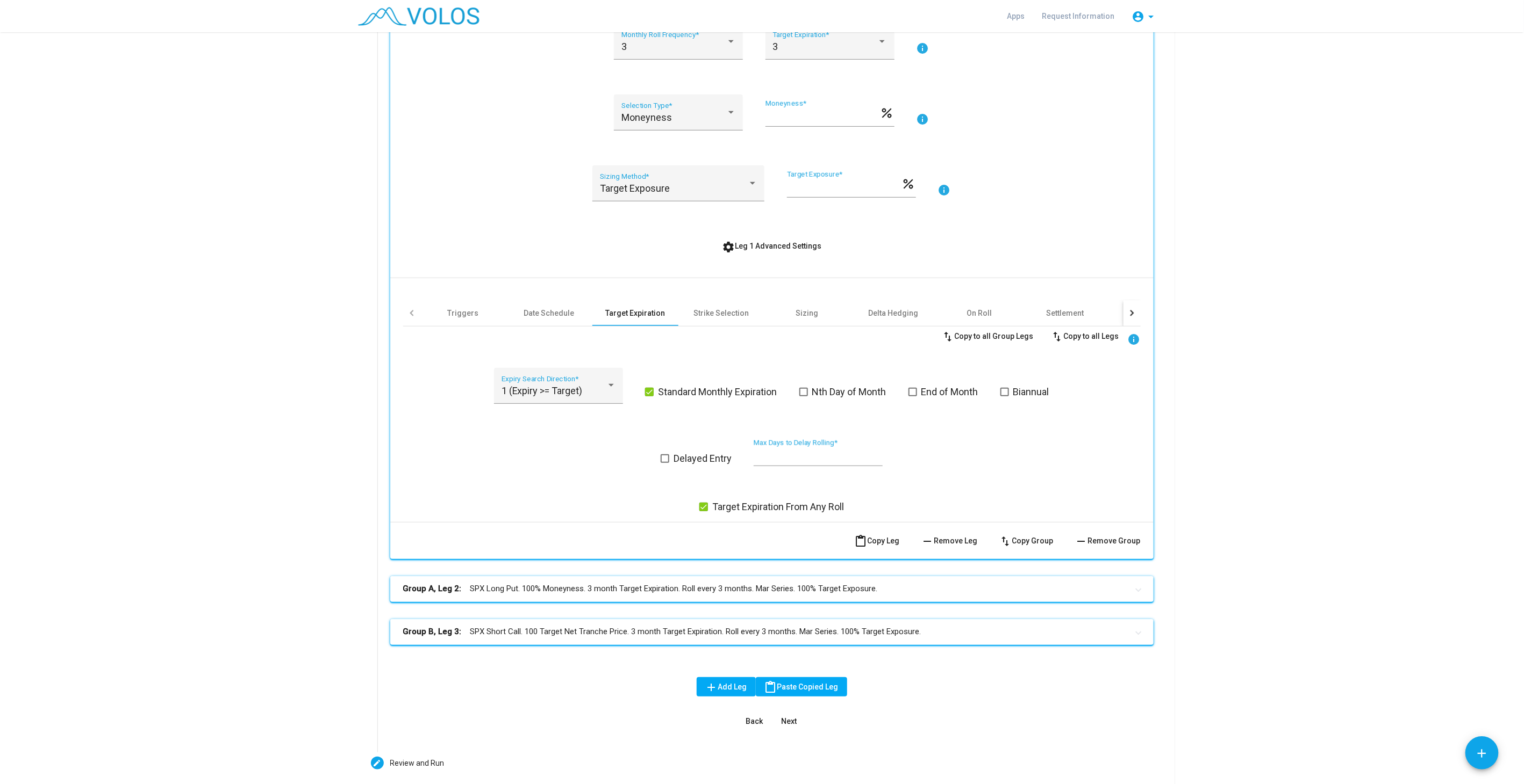
scroll to position [346, 0]
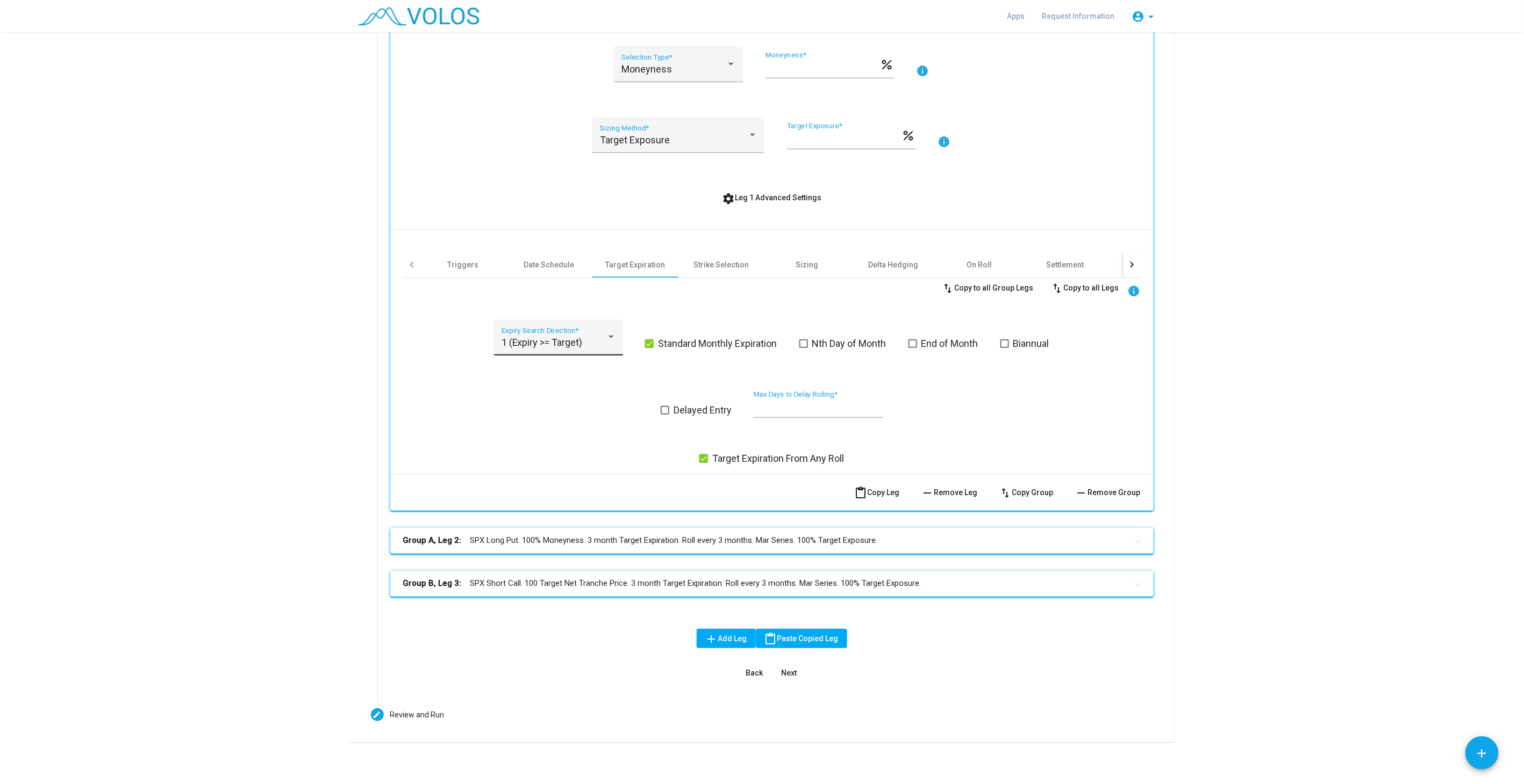
click at [551, 331] on div "1 (Expiry >= Target) Expiry Search Direction *" at bounding box center [559, 341] width 115 height 28
click at [548, 308] on span "0 (Expiry nearest Target)" at bounding box center [555, 312] width 121 height 29
click at [358, 443] on div "3 Option Positions Group A, Leg 1: SPX Short Put. 95% Moneyness. 3 month Target…" at bounding box center [762, 255] width 808 height 881
click at [593, 537] on mat-panel-title "Group A, Leg 2: SPX Long Put. 100% Moneyness. 3 month Target Expiration. Roll e…" at bounding box center [765, 541] width 724 height 13
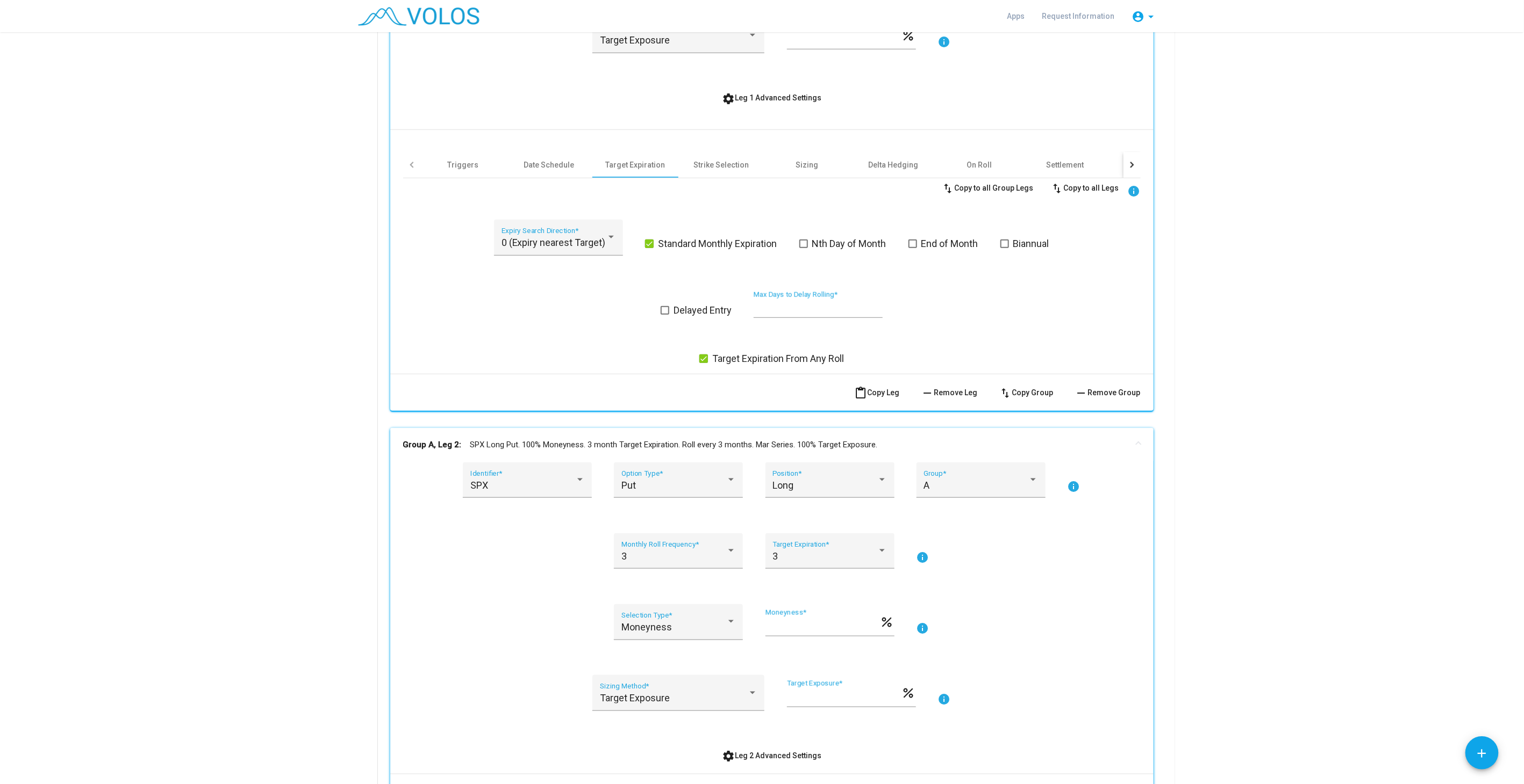
scroll to position [645, 0]
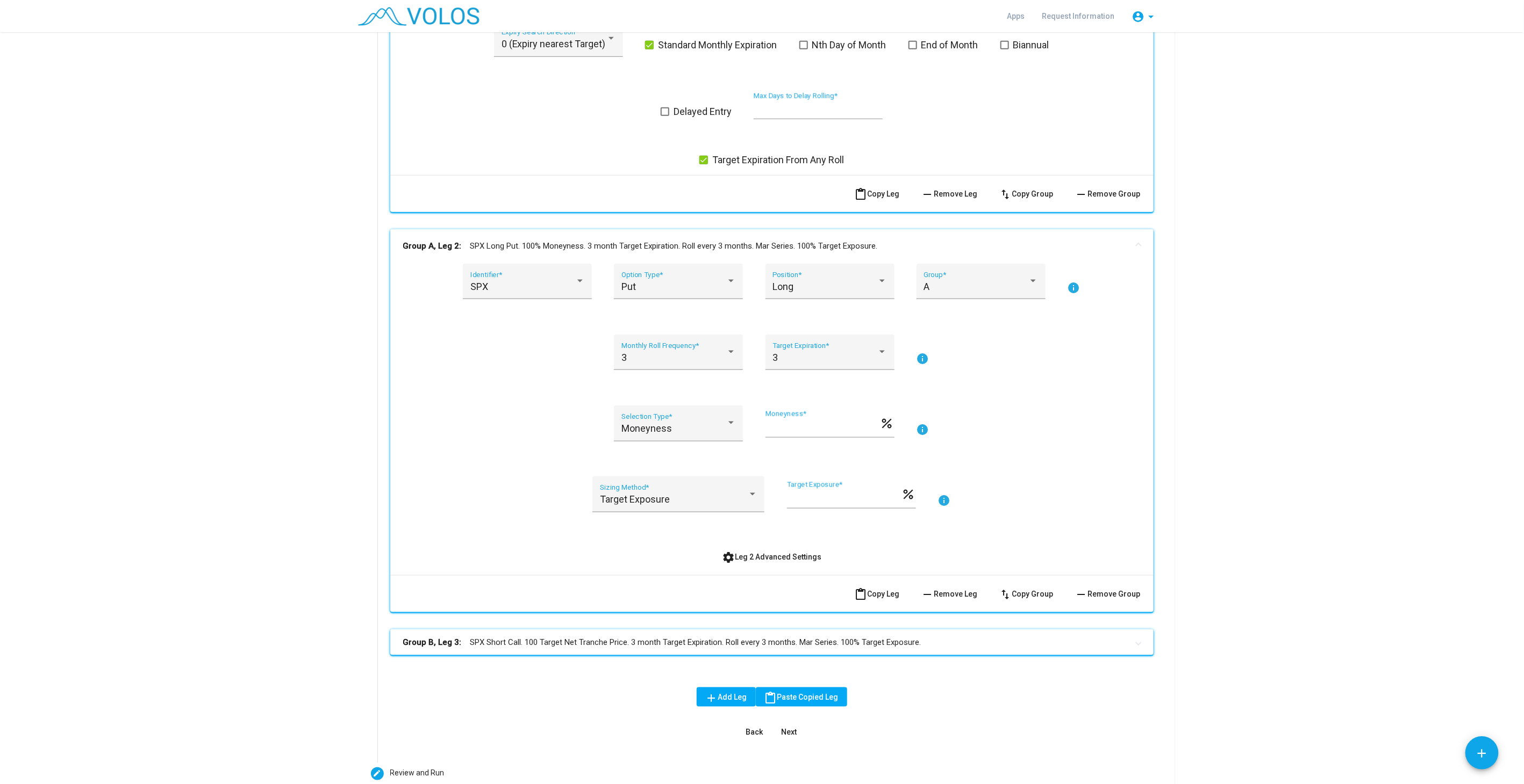
click at [740, 555] on span "settings Leg 2 Advanced Settings" at bounding box center [771, 557] width 99 height 9
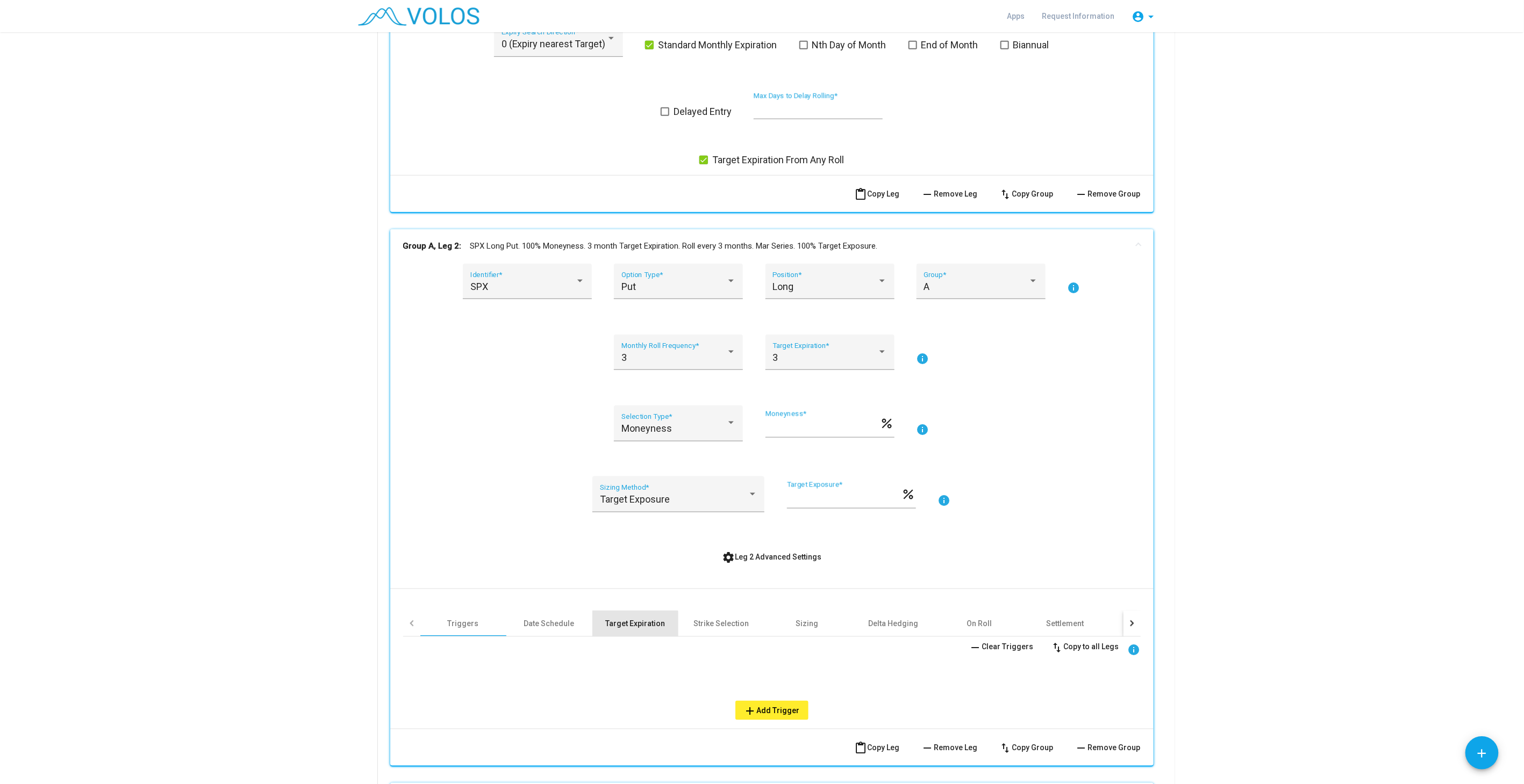
click at [627, 624] on div "Target Expiration" at bounding box center [635, 623] width 59 height 11
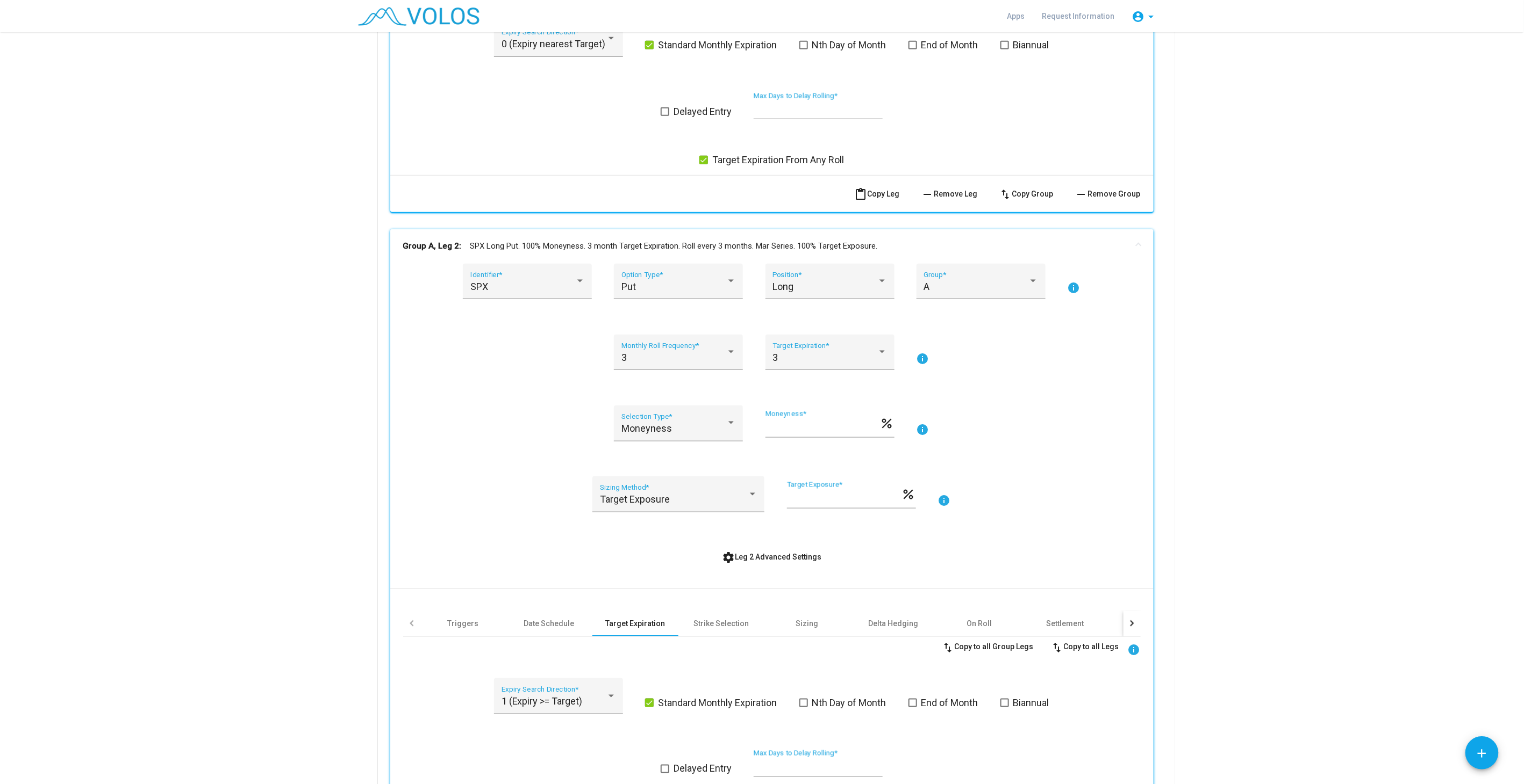
scroll to position [745, 0]
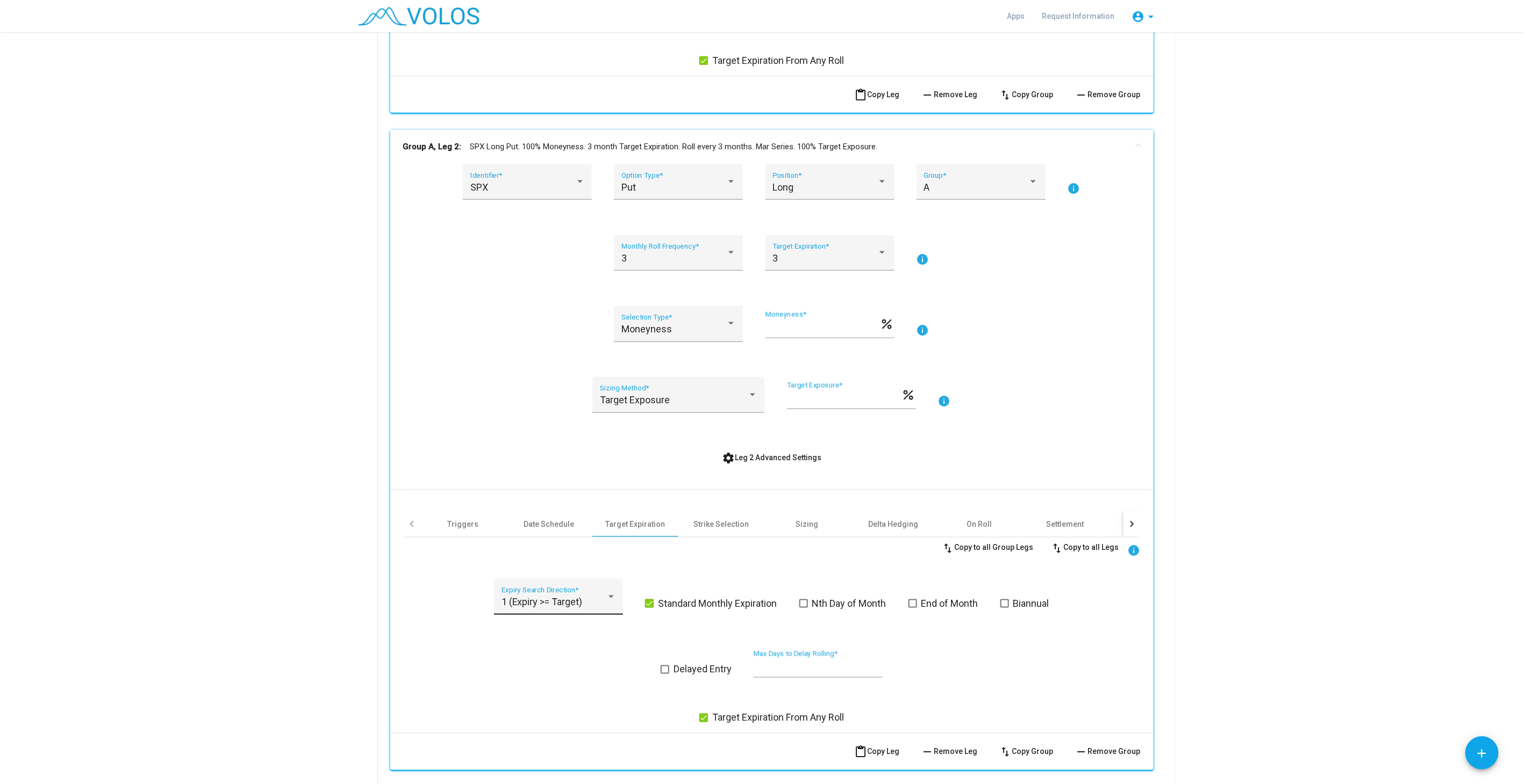
click at [566, 579] on div "1 (Expiry >= Target) Expiry Search Direction *" at bounding box center [559, 597] width 129 height 36
click at [547, 565] on span "0 (Expiry nearest Target)" at bounding box center [555, 571] width 121 height 29
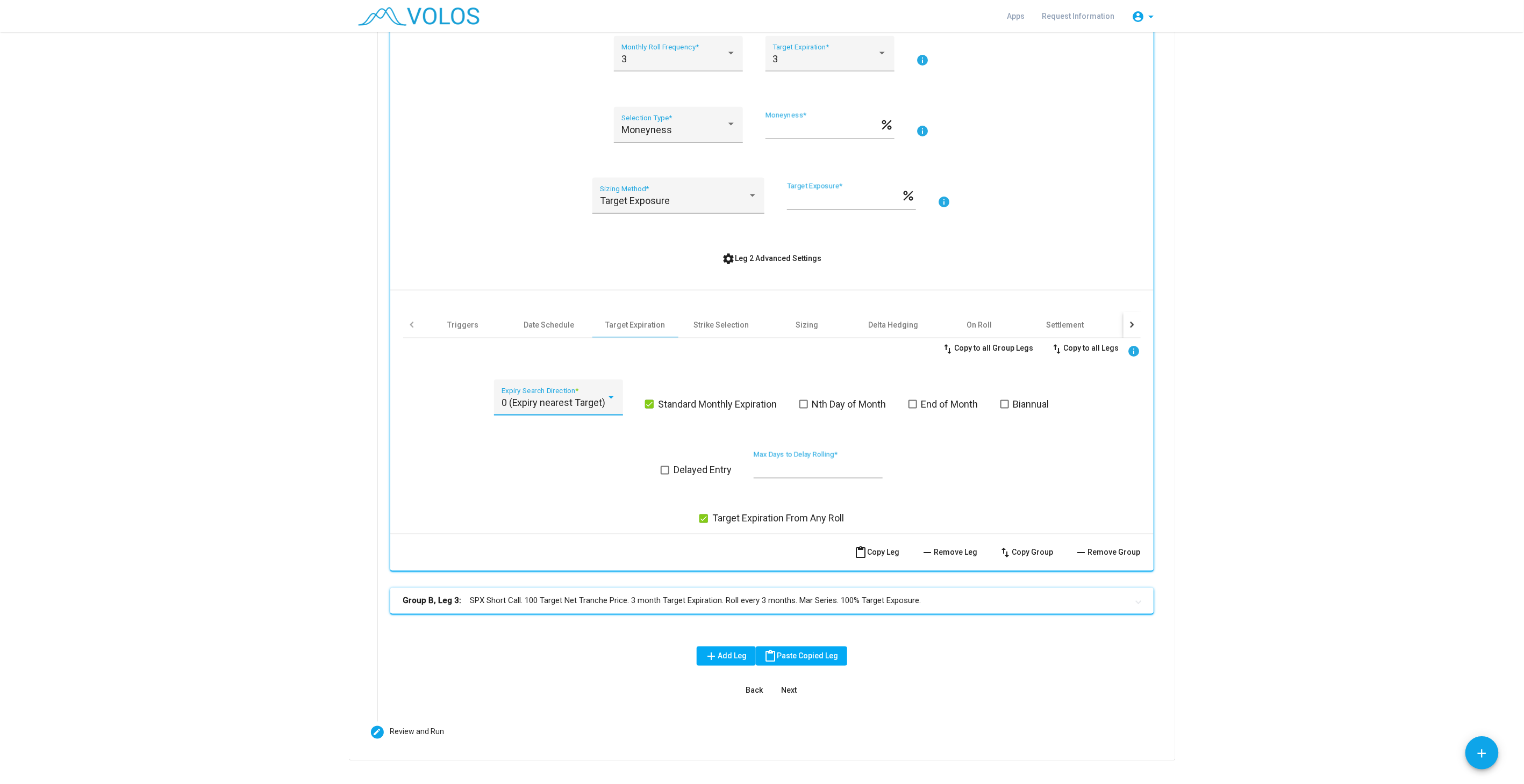
click at [581, 589] on mat-expansion-panel-header "Group B, Leg 3: SPX Short Call. 100 Target Net Tranche Price. 3 month Target Ex…" at bounding box center [772, 601] width 763 height 26
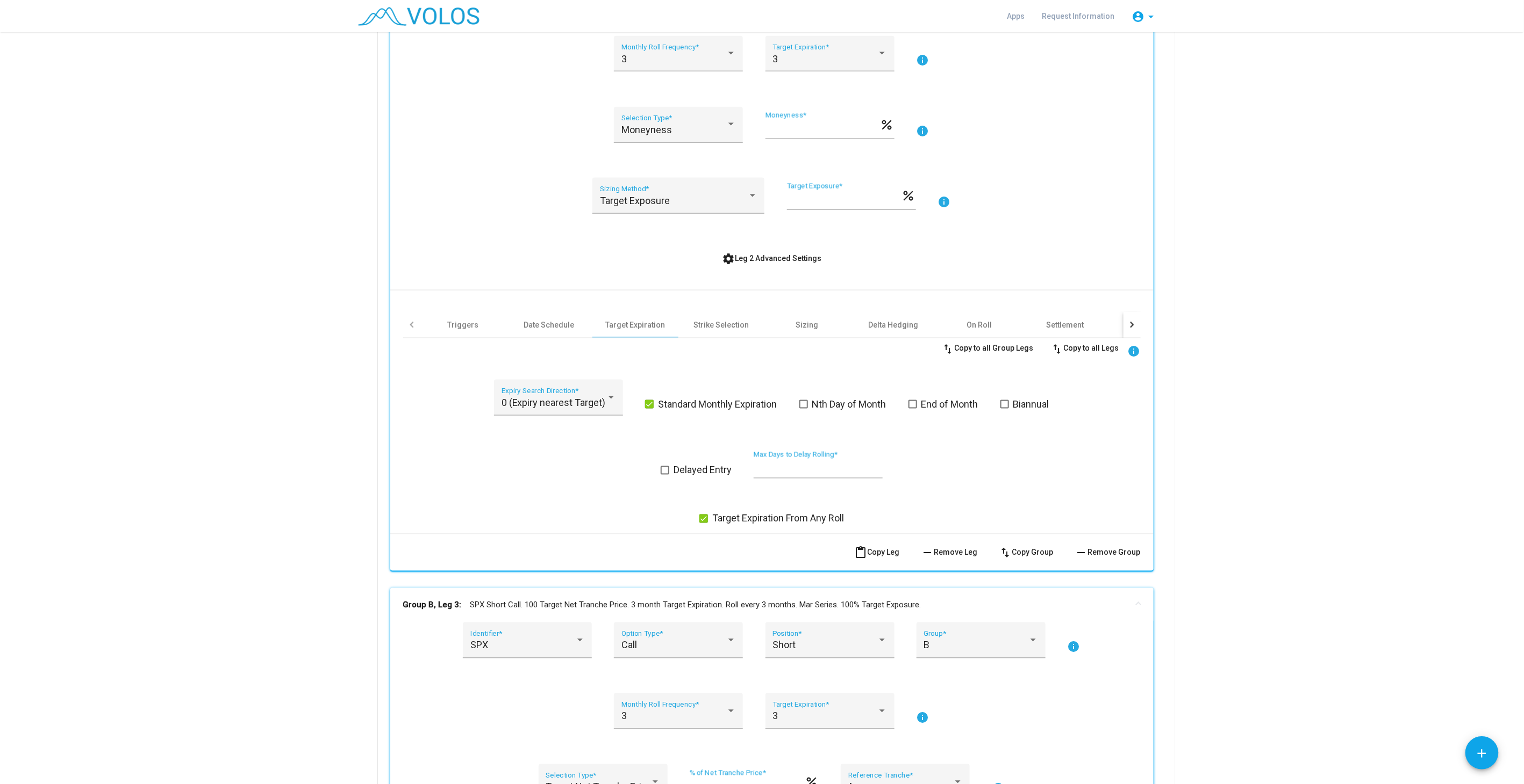
scroll to position [1142, 0]
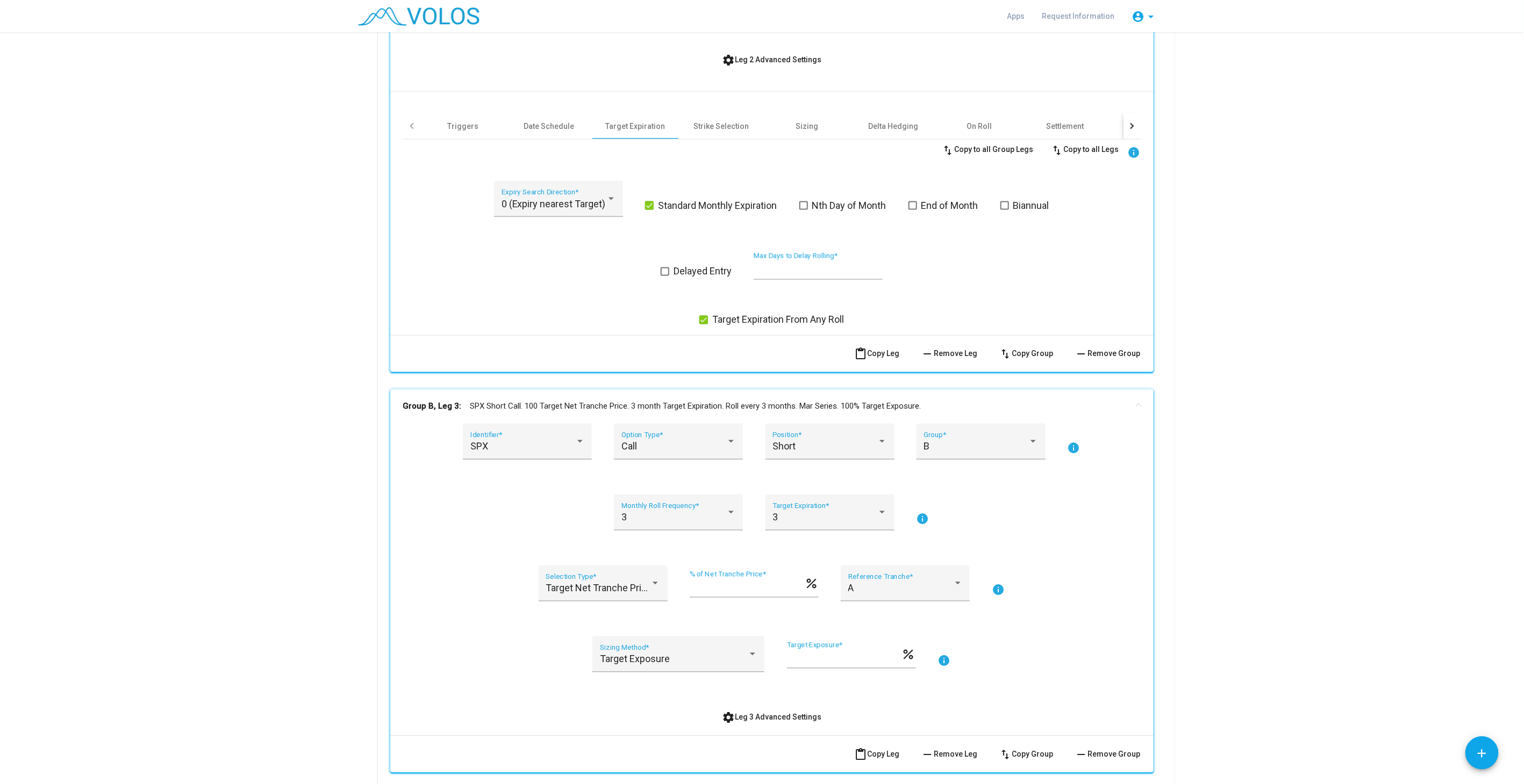
click at [752, 713] on span "settings Leg 3 Advanced Settings" at bounding box center [771, 718] width 99 height 9
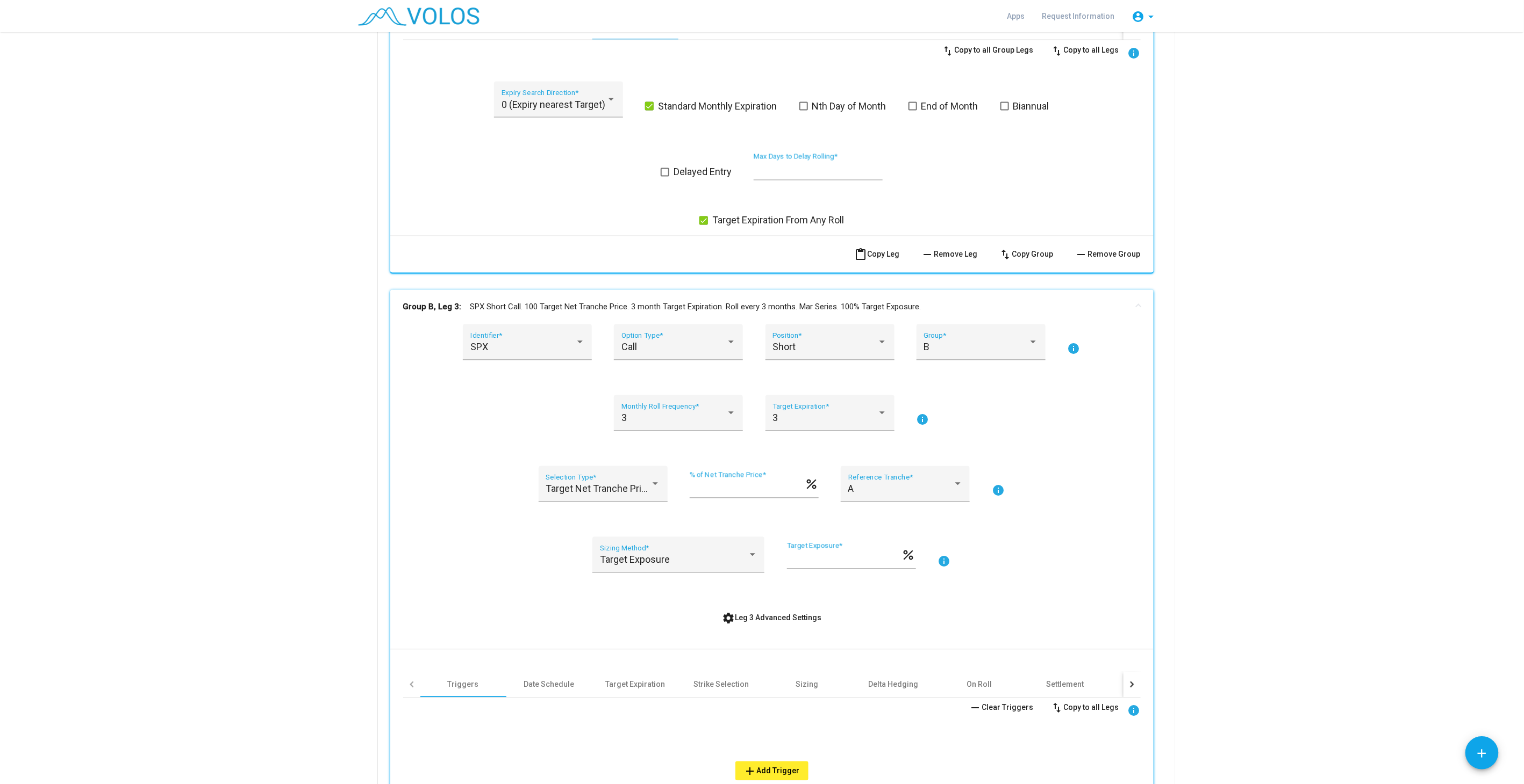
scroll to position [1441, 0]
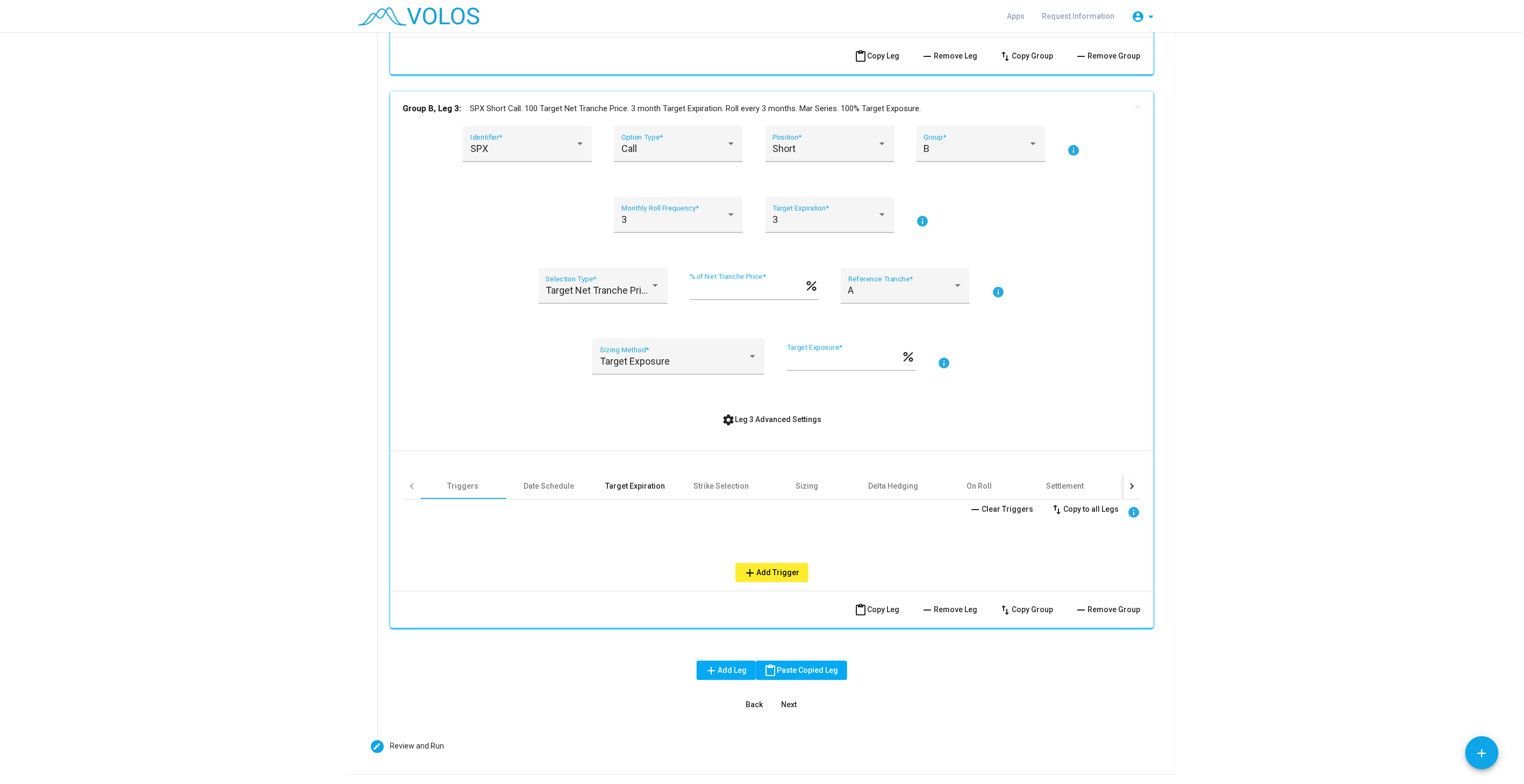
click at [633, 483] on div "Target Expiration" at bounding box center [635, 486] width 59 height 11
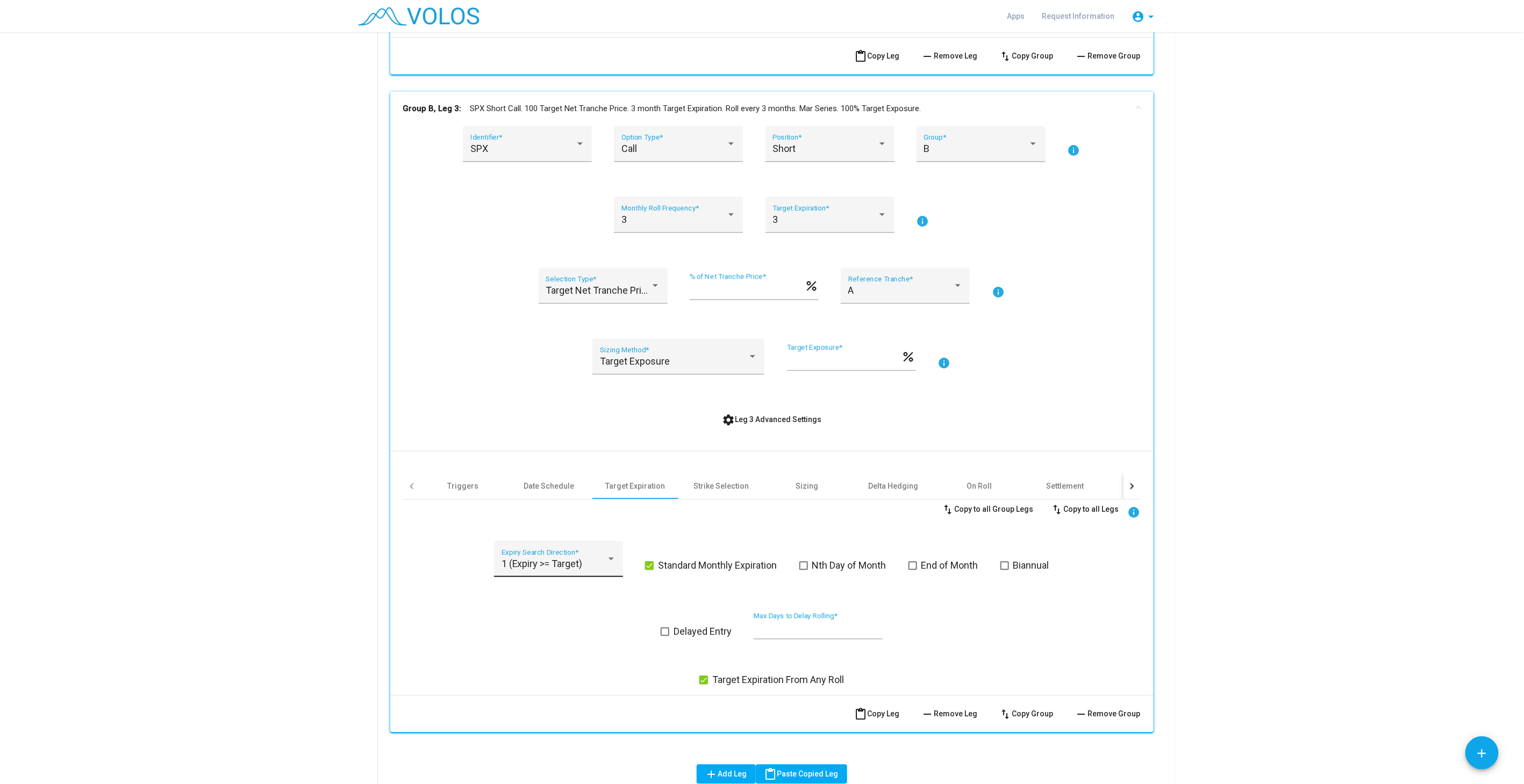
click at [581, 554] on div "1 (Expiry >= Target) Expiry Search Direction *" at bounding box center [559, 562] width 115 height 28
click at [553, 529] on span "0 (Expiry nearest Target)" at bounding box center [555, 532] width 121 height 29
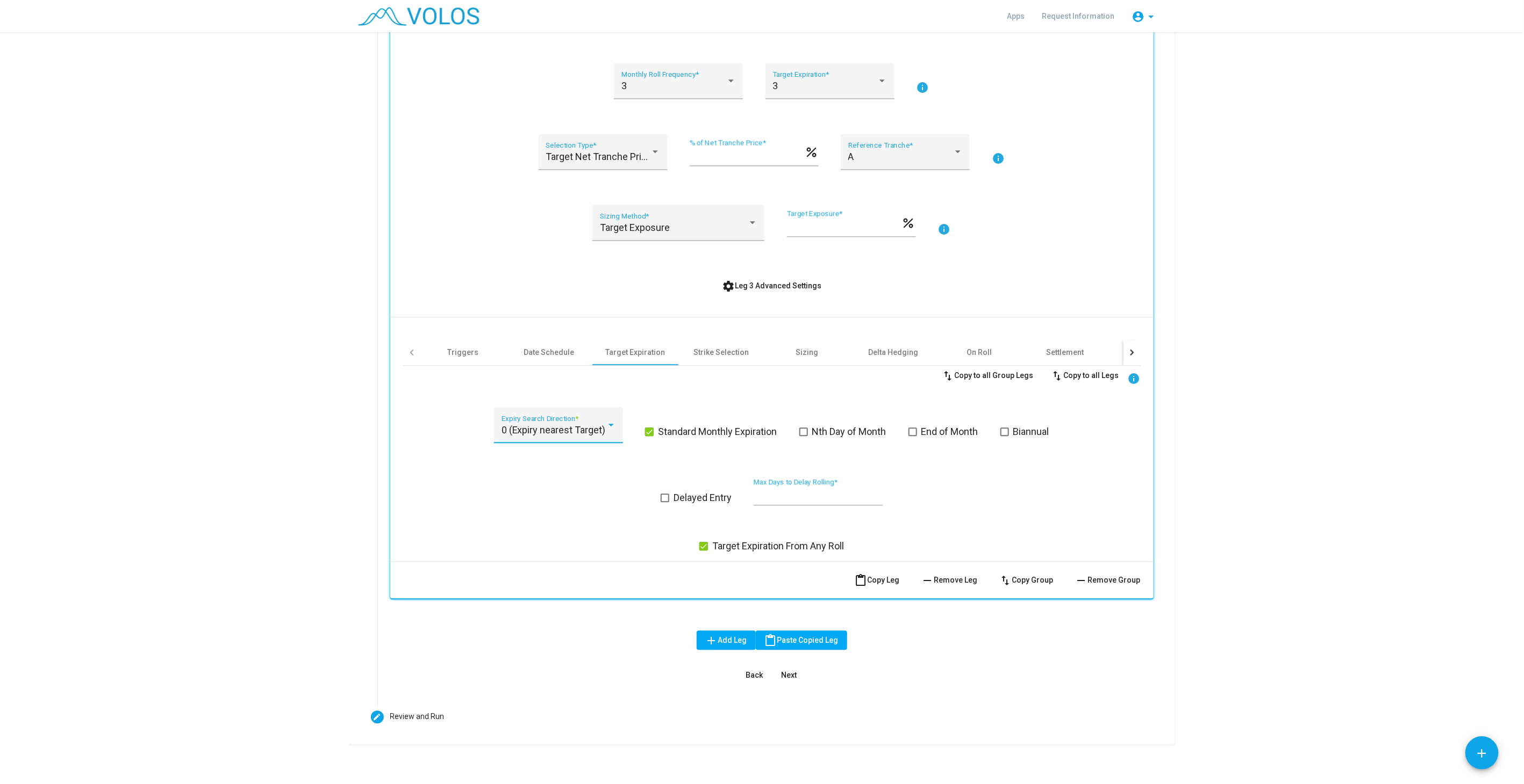
scroll to position [0, 0]
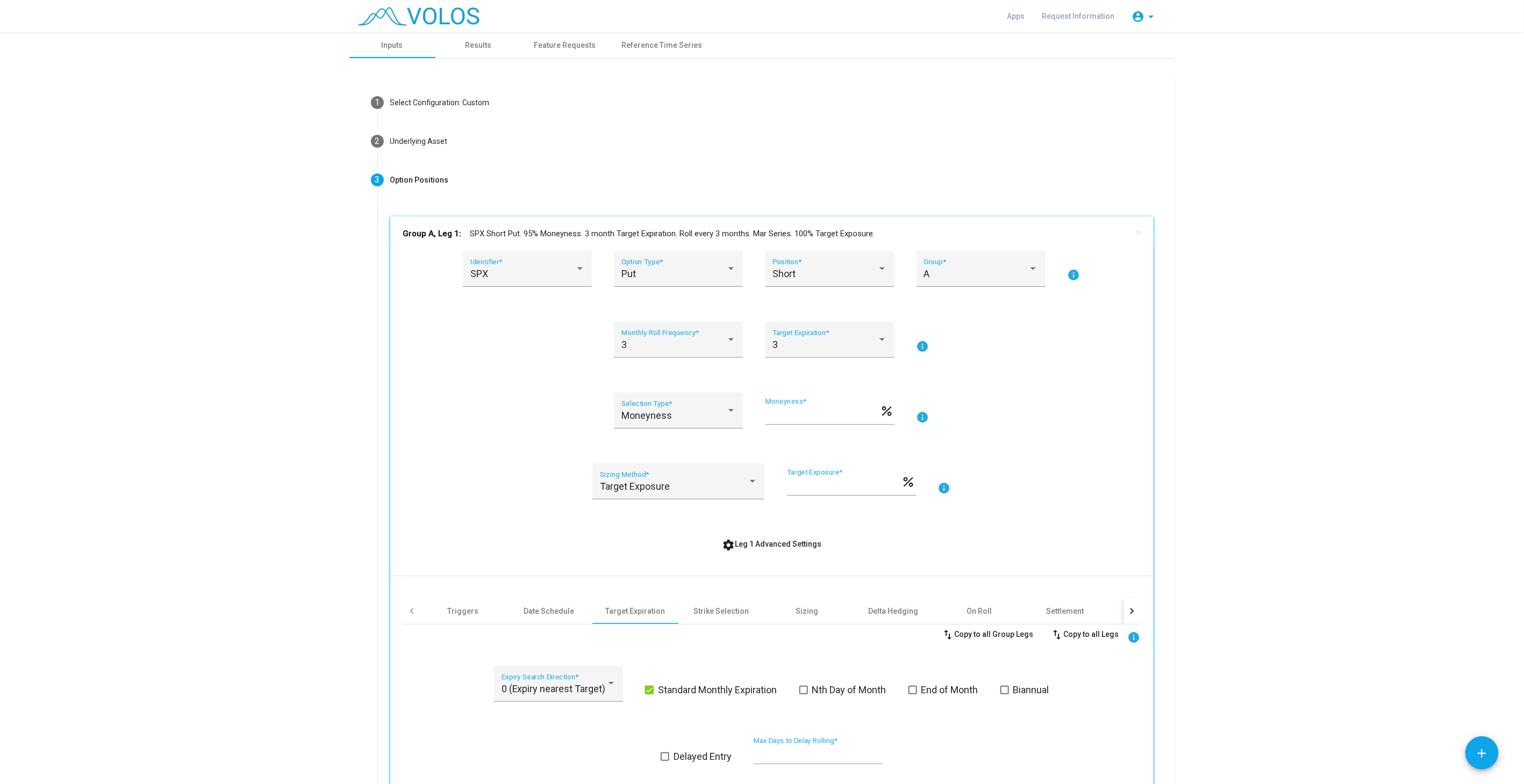
click at [687, 235] on mat-panel-title "Group A, Leg 1: SPX Short Put. 95% Moneyness. 3 month Target Expiration. Roll e…" at bounding box center [765, 234] width 724 height 13
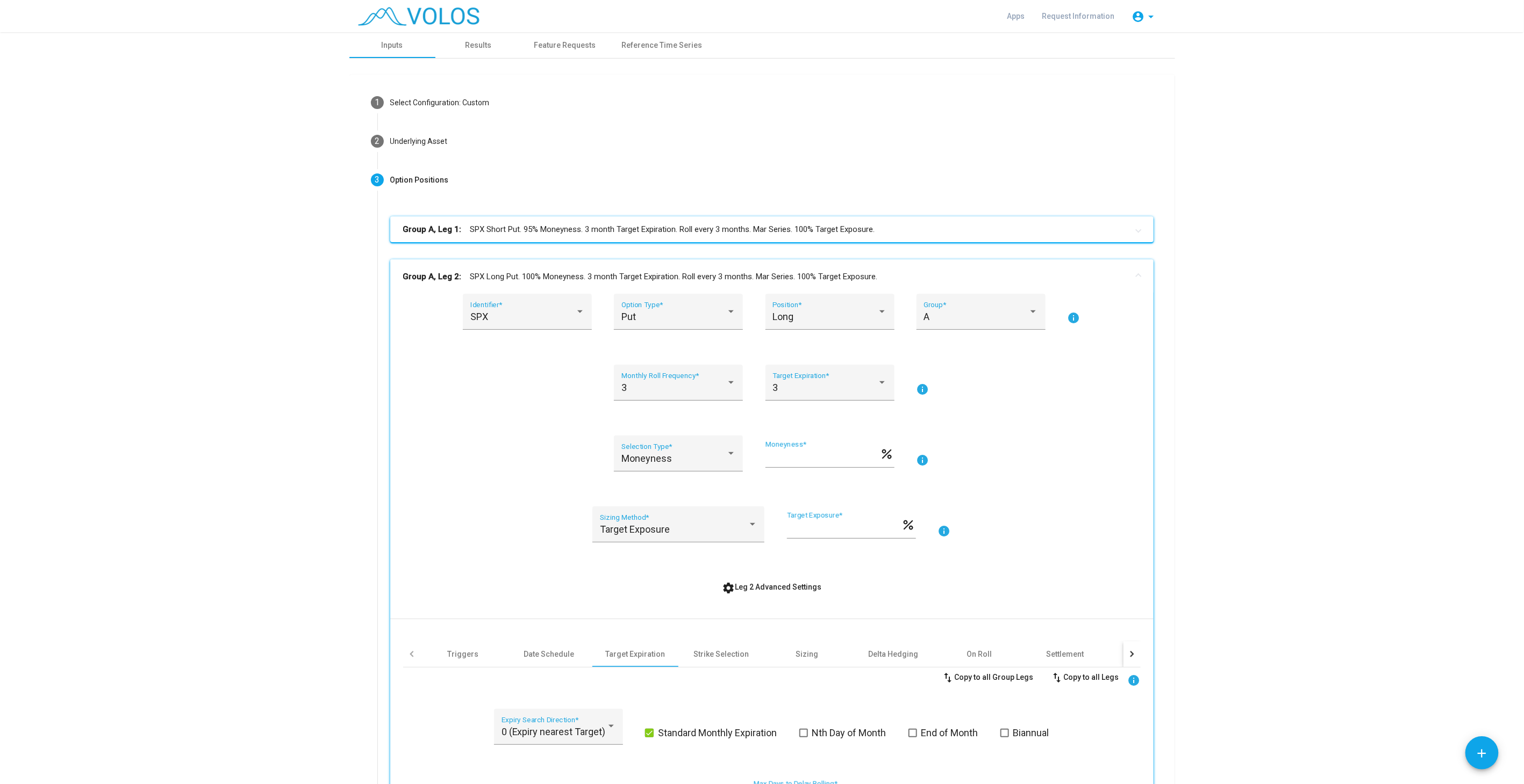
click at [689, 273] on mat-panel-title "Group A, Leg 2: SPX Long Put. 100% Moneyness. 3 month Target Expiration. Roll e…" at bounding box center [765, 277] width 724 height 13
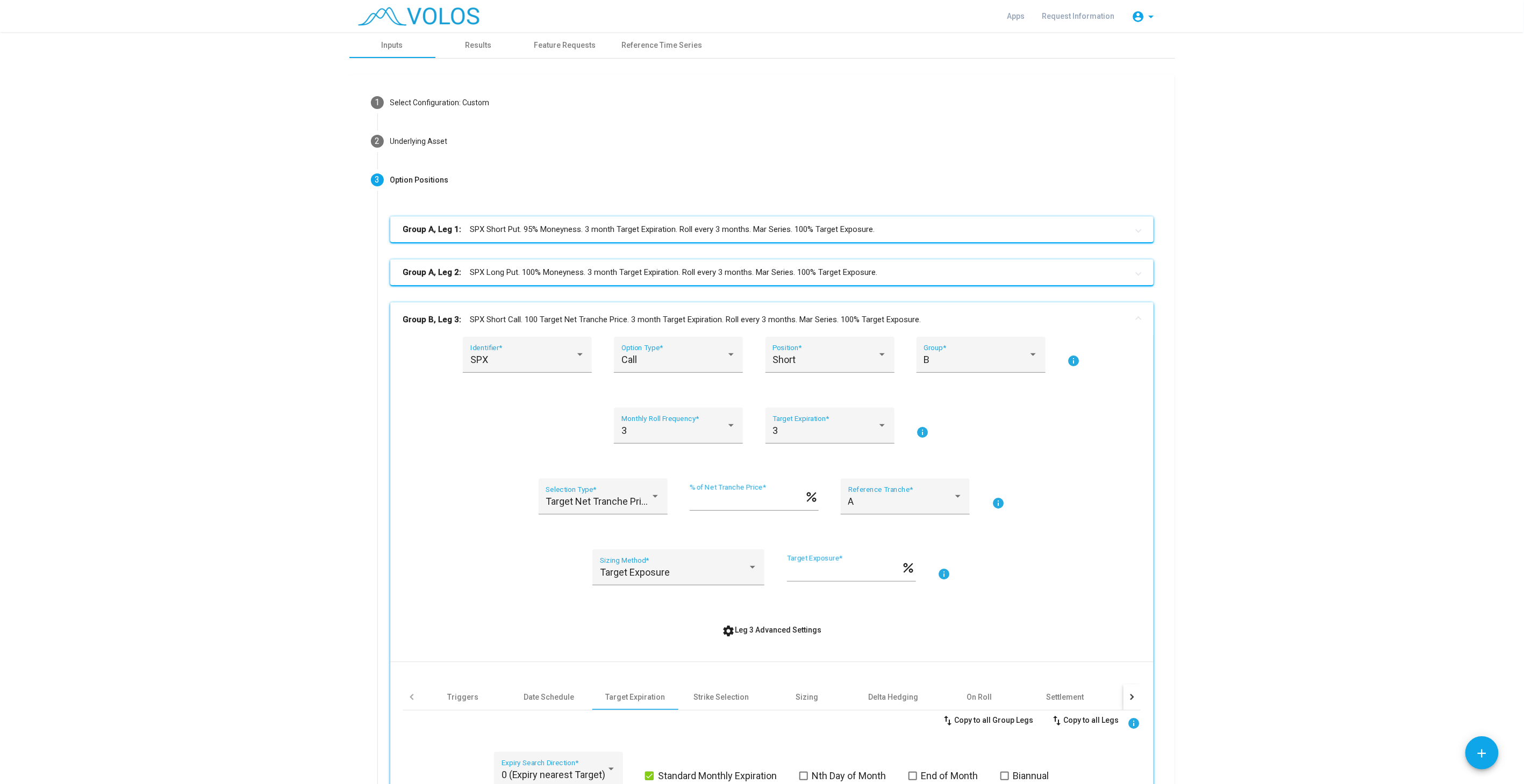
click at [707, 317] on mat-panel-title "Group B, Leg 3: SPX Short Call. 100 Target Net Tranche Price. 3 month Target Ex…" at bounding box center [765, 320] width 724 height 13
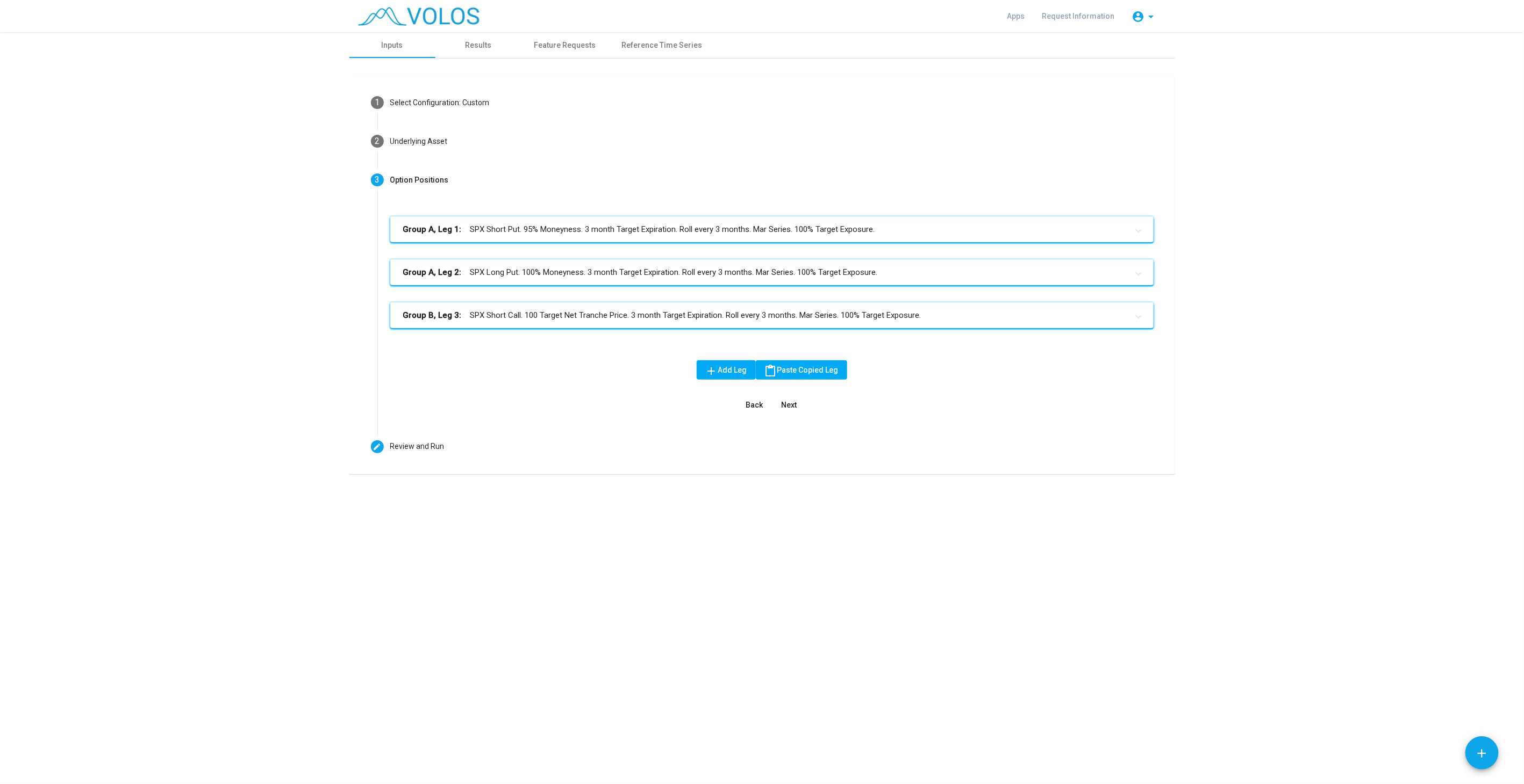
click at [786, 409] on button "Next" at bounding box center [789, 405] width 34 height 20
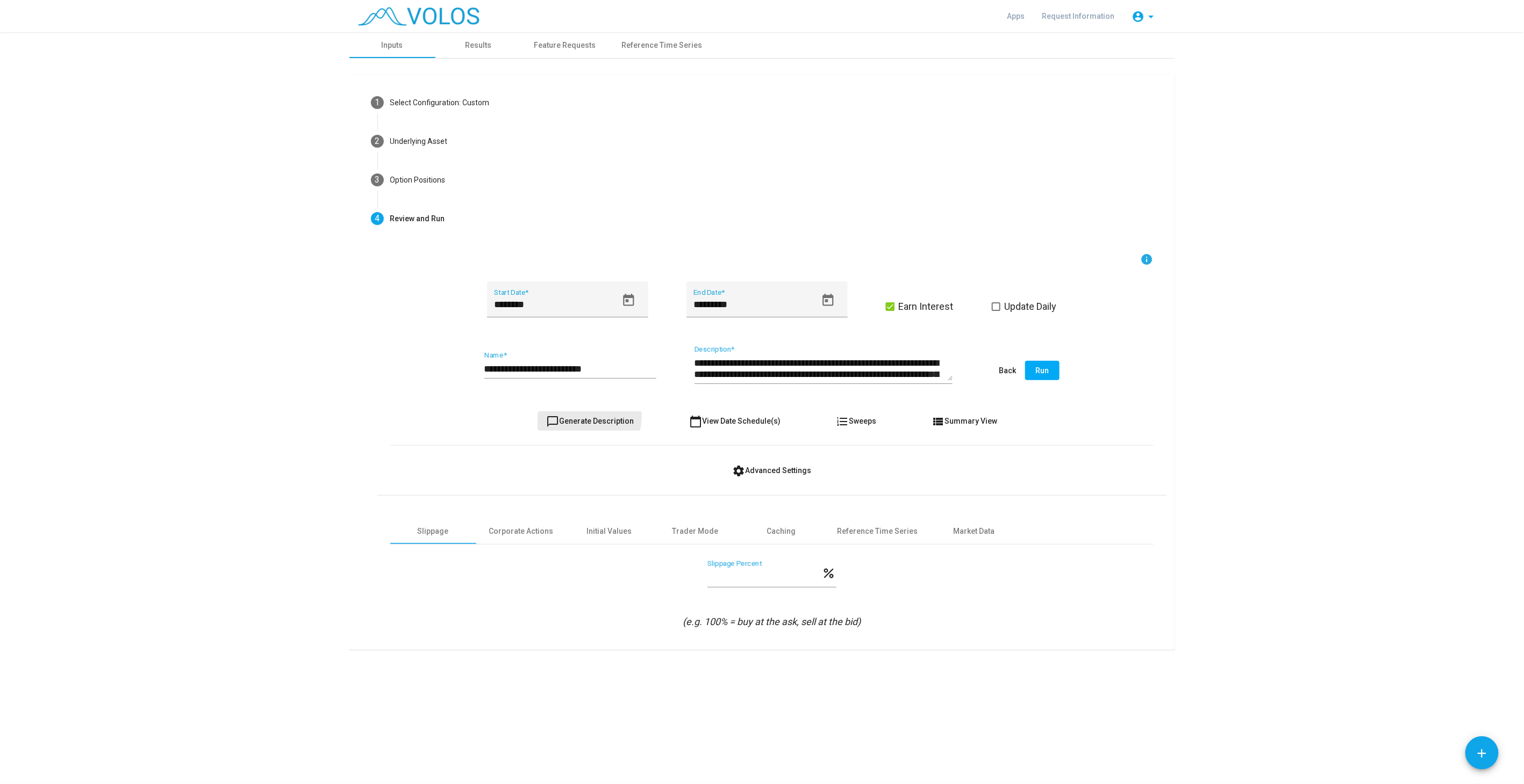
click at [574, 417] on span "chat_bubble_outline Generate Description" at bounding box center [590, 421] width 87 height 9
type textarea "**********"
click at [605, 368] on input "**********" at bounding box center [570, 369] width 172 height 11
click at [621, 420] on span "chat_bubble_outline Generate Description" at bounding box center [590, 421] width 87 height 9
click at [1045, 373] on span "Run" at bounding box center [1041, 371] width 13 height 9
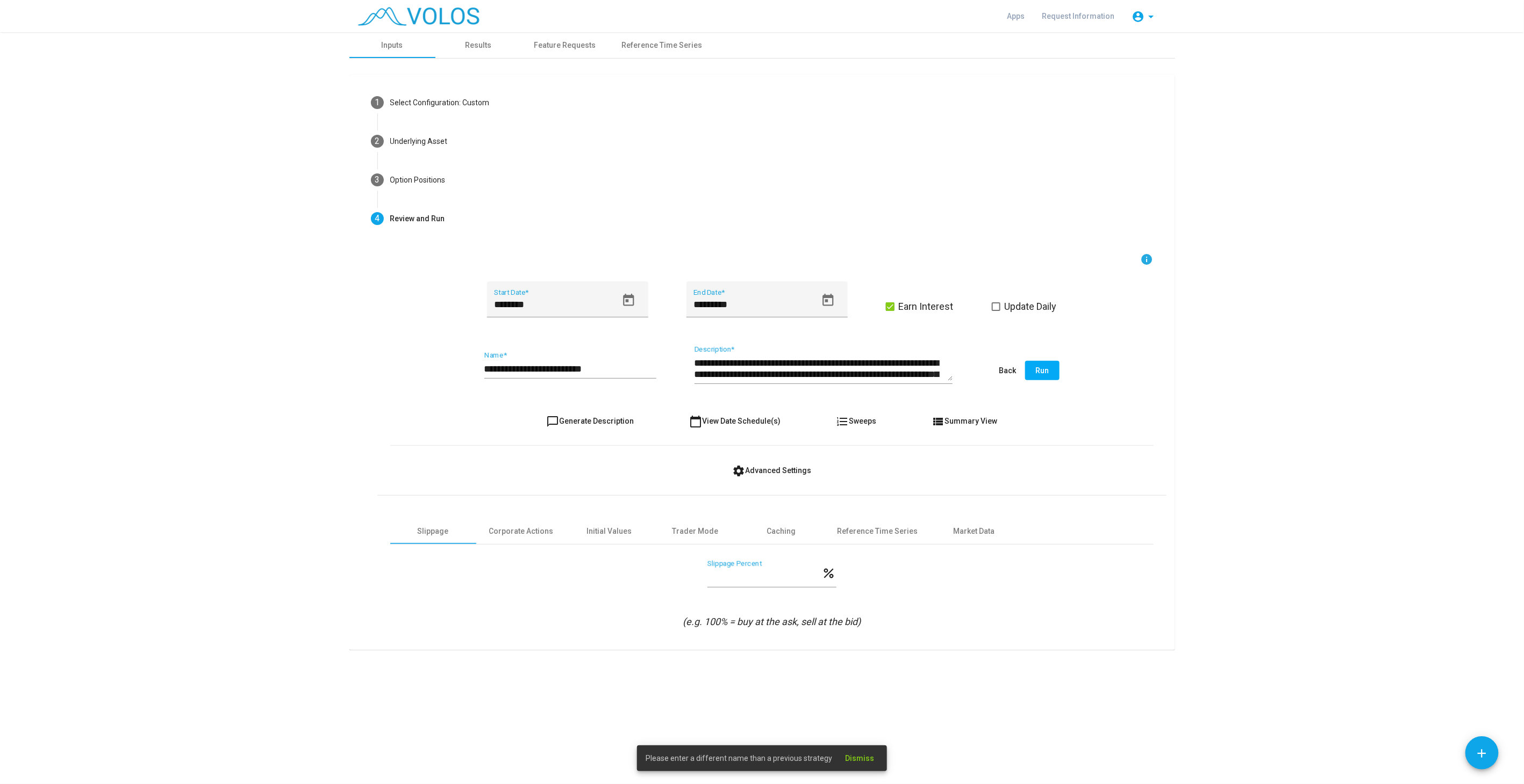
click at [625, 371] on input "**********" at bounding box center [570, 369] width 172 height 11
type input "**********"
click at [1044, 368] on span "Run" at bounding box center [1041, 371] width 13 height 9
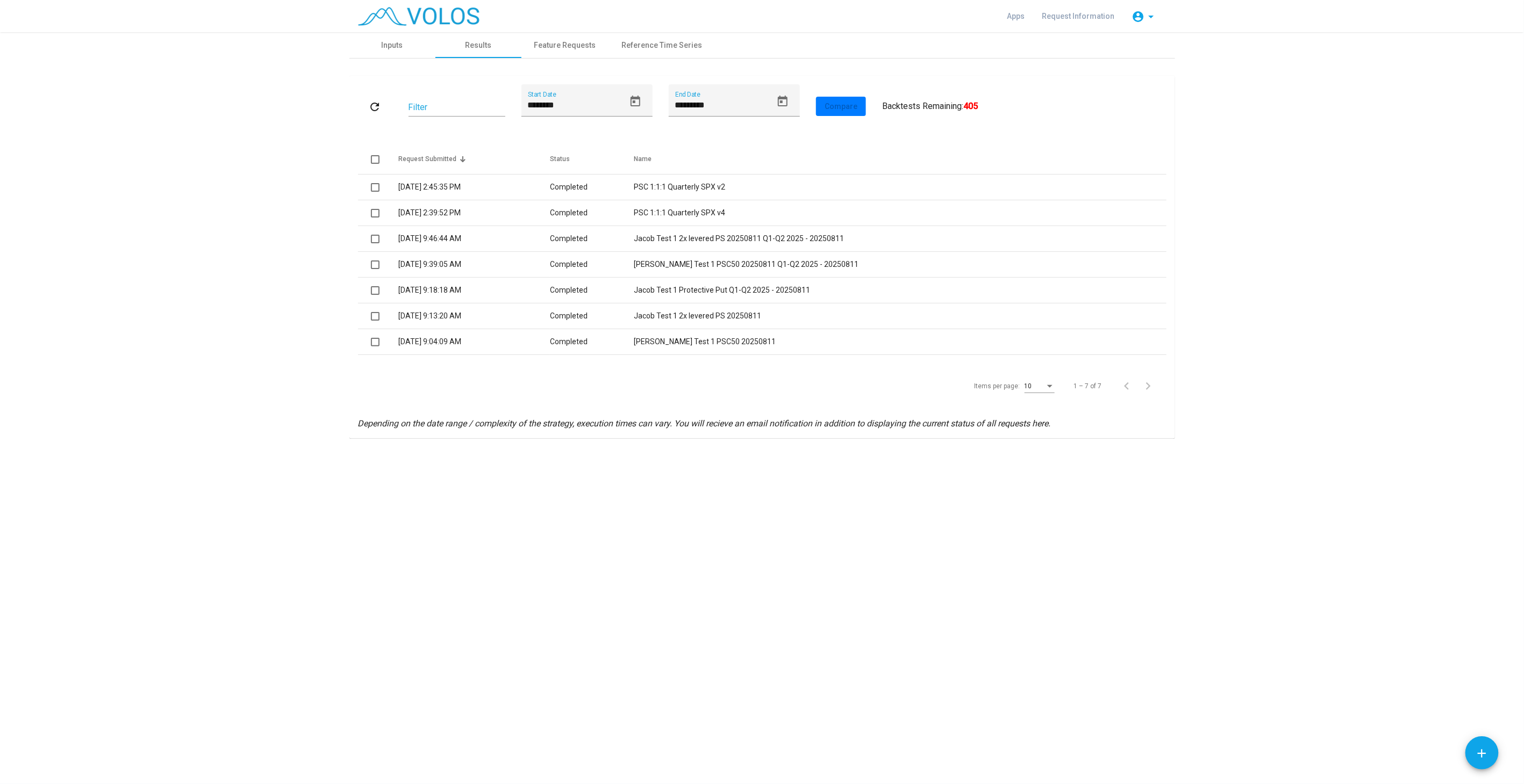
click at [741, 190] on td "PSC 1:1:1 Quarterly SPX v2" at bounding box center [900, 187] width 532 height 26
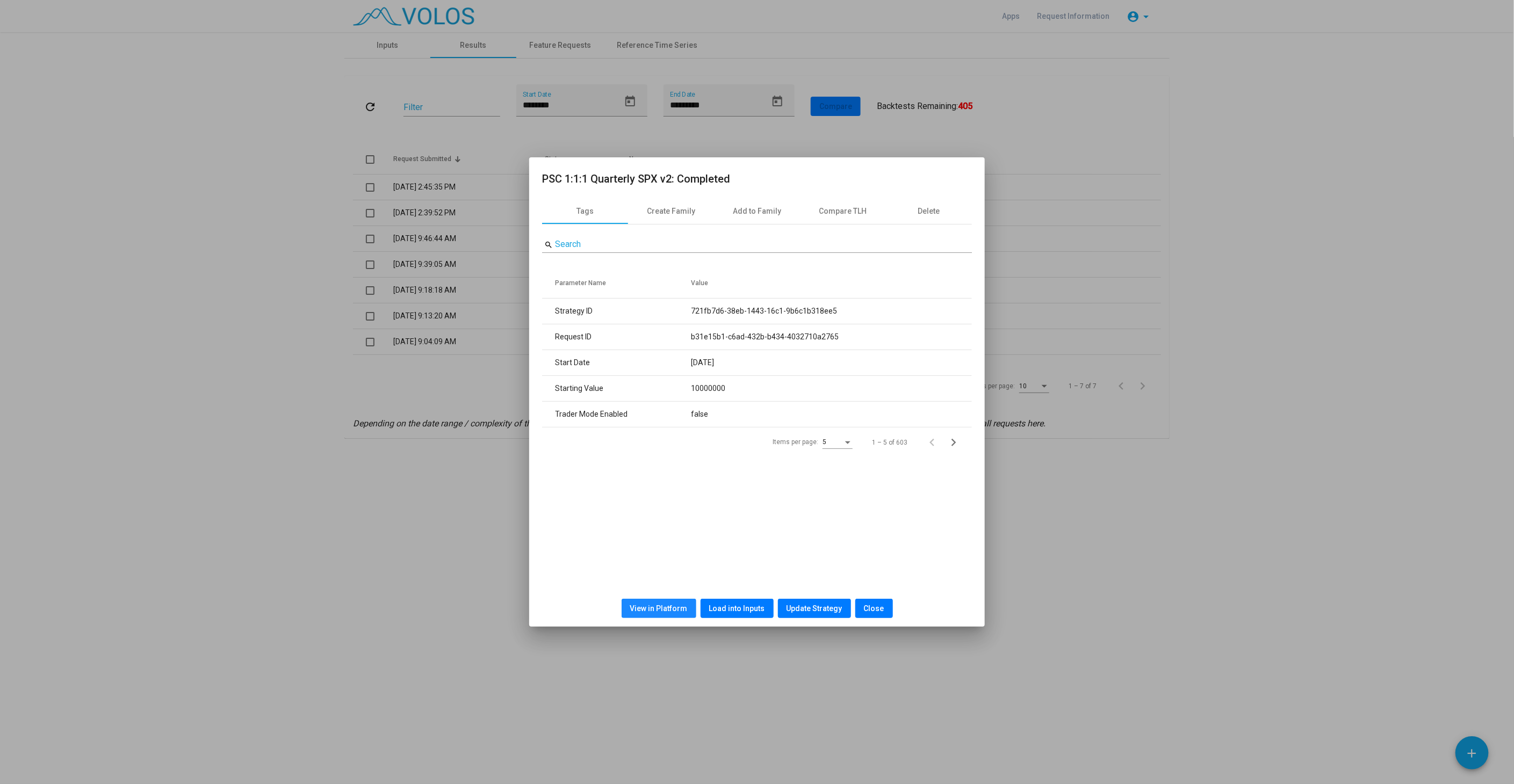
click at [680, 613] on button "View in Platform" at bounding box center [659, 608] width 75 height 20
click at [880, 611] on span "Close" at bounding box center [874, 609] width 20 height 9
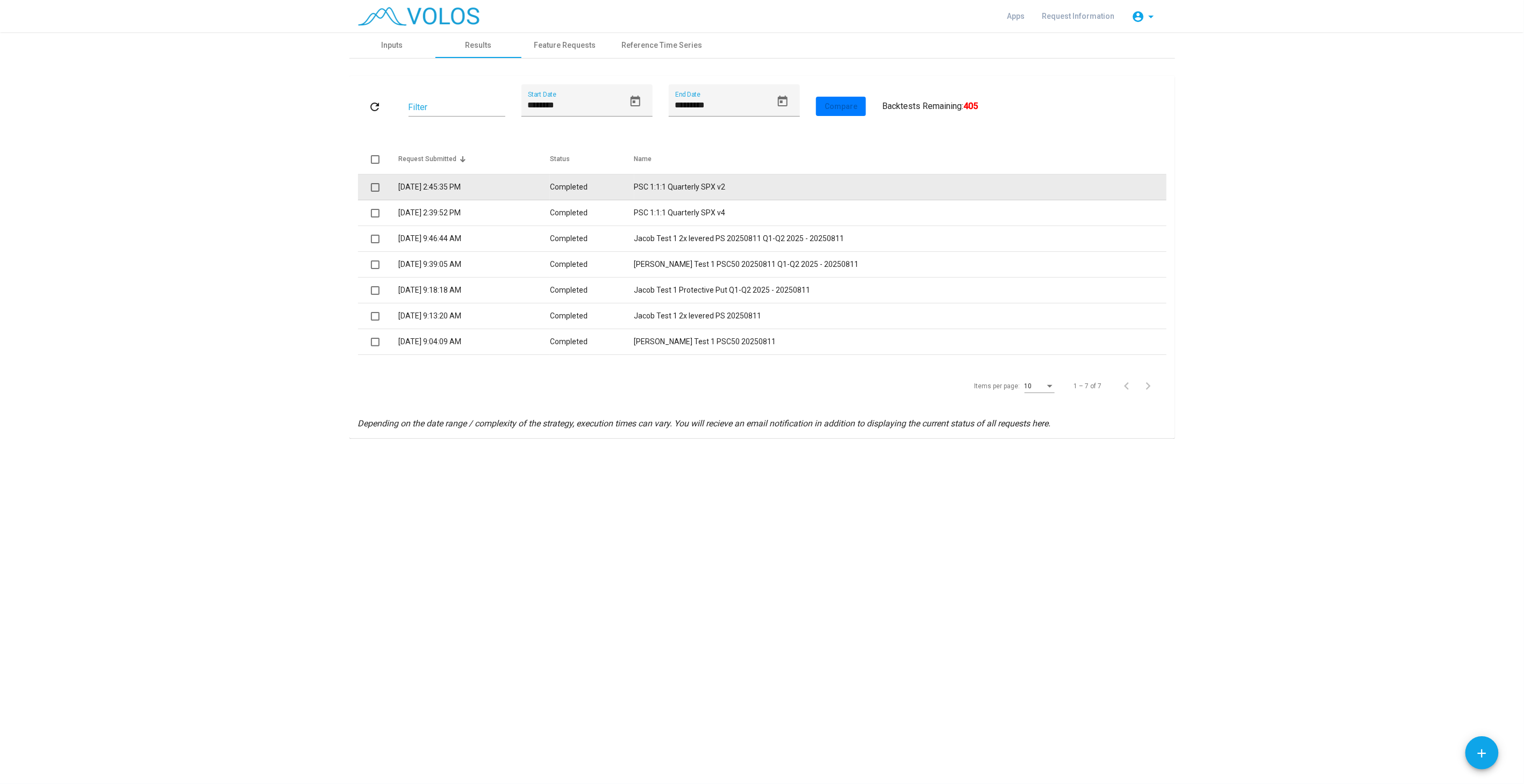
click at [719, 184] on td "PSC 1:1:1 Quarterly SPX v2" at bounding box center [900, 187] width 532 height 26
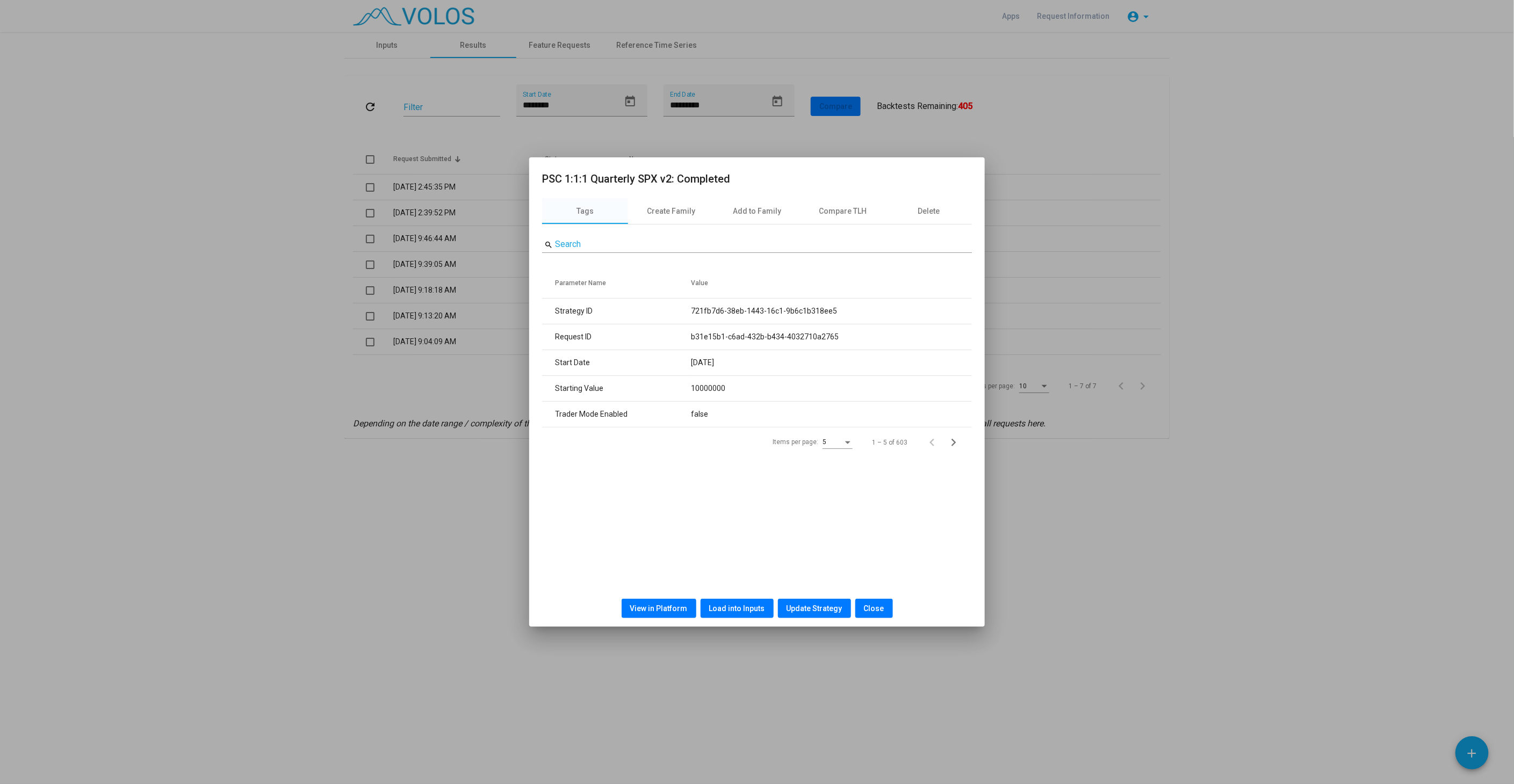
click at [739, 607] on span "Load into Inputs" at bounding box center [737, 609] width 56 height 9
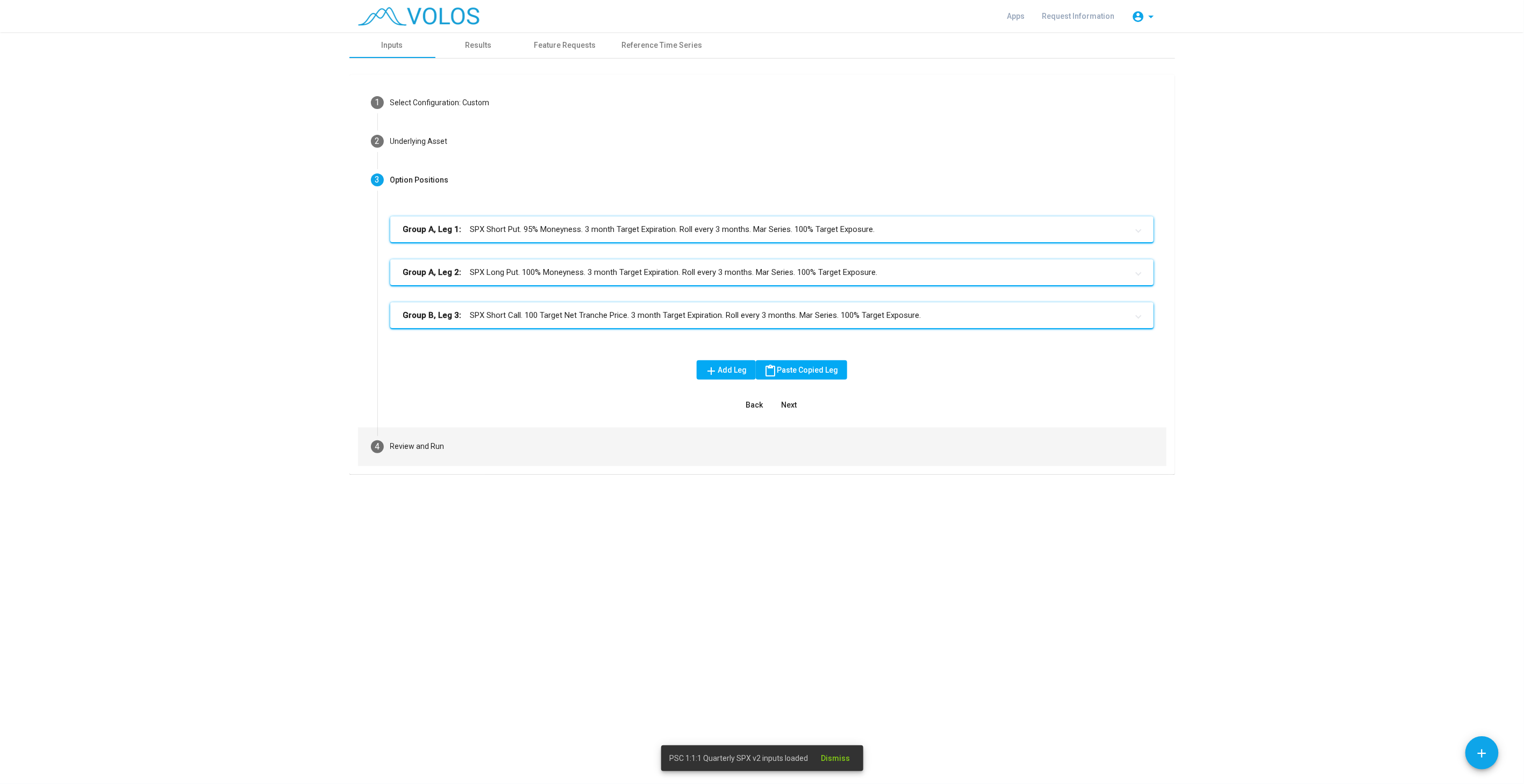
click at [468, 450] on mat-step-header "4 Review and Run" at bounding box center [762, 446] width 808 height 39
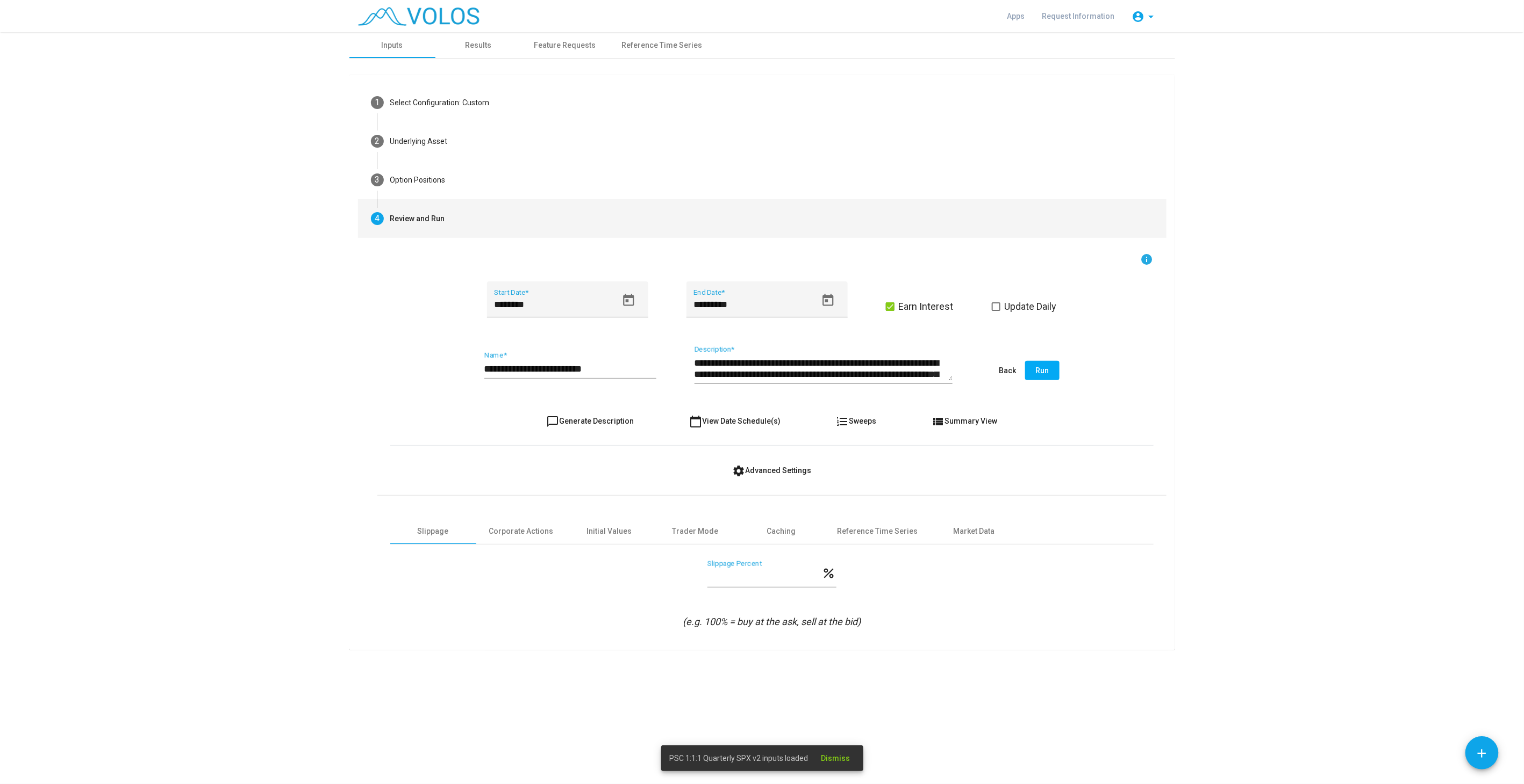
click at [607, 366] on input "**********" at bounding box center [570, 369] width 172 height 11
type input "**********"
drag, startPoint x: 588, startPoint y: 420, endPoint x: 606, endPoint y: 417, distance: 18.2
click at [588, 420] on span "chat_bubble_outline Generate Description" at bounding box center [590, 421] width 87 height 9
type textarea "**********"
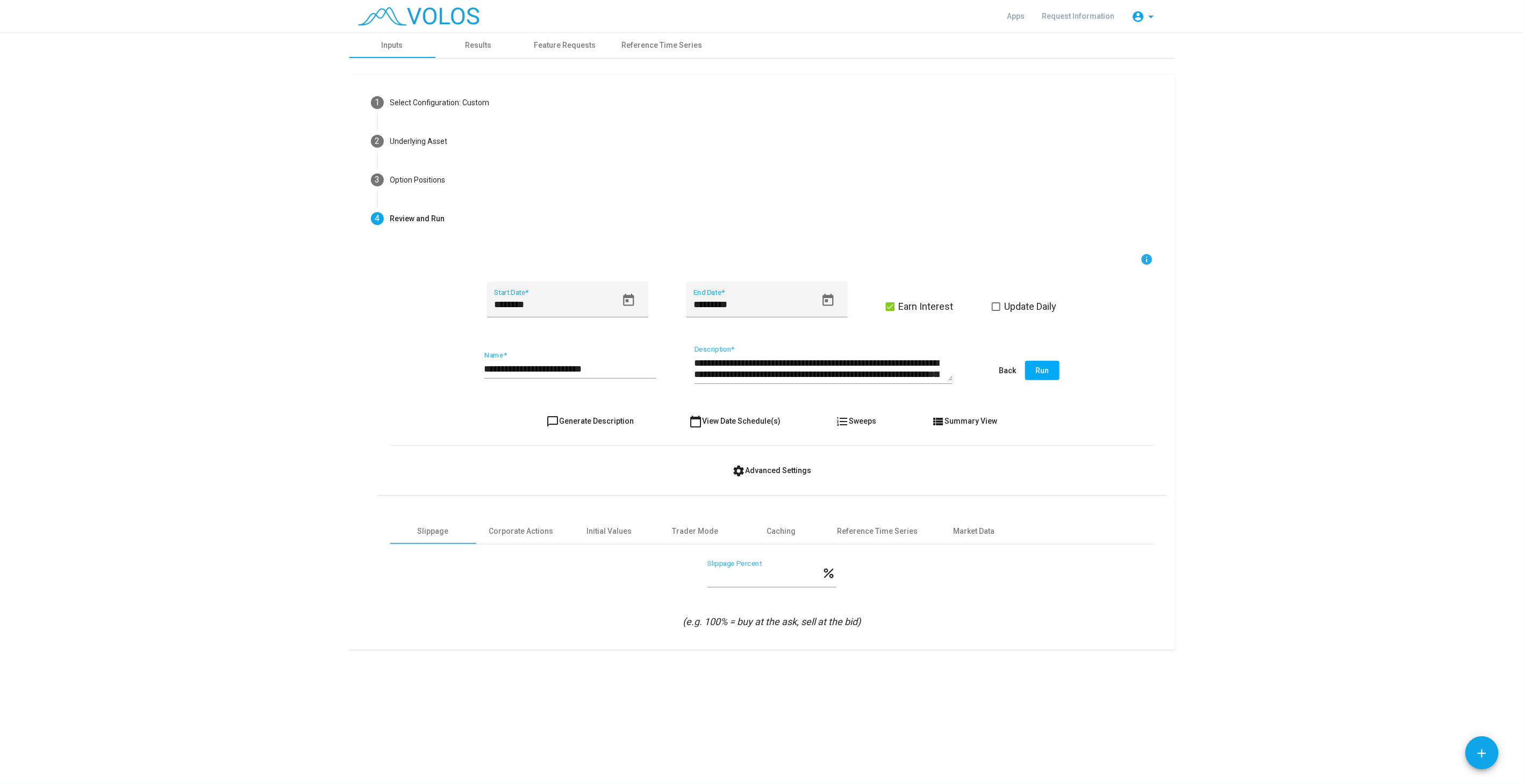
click at [1045, 372] on span "Run" at bounding box center [1041, 371] width 13 height 9
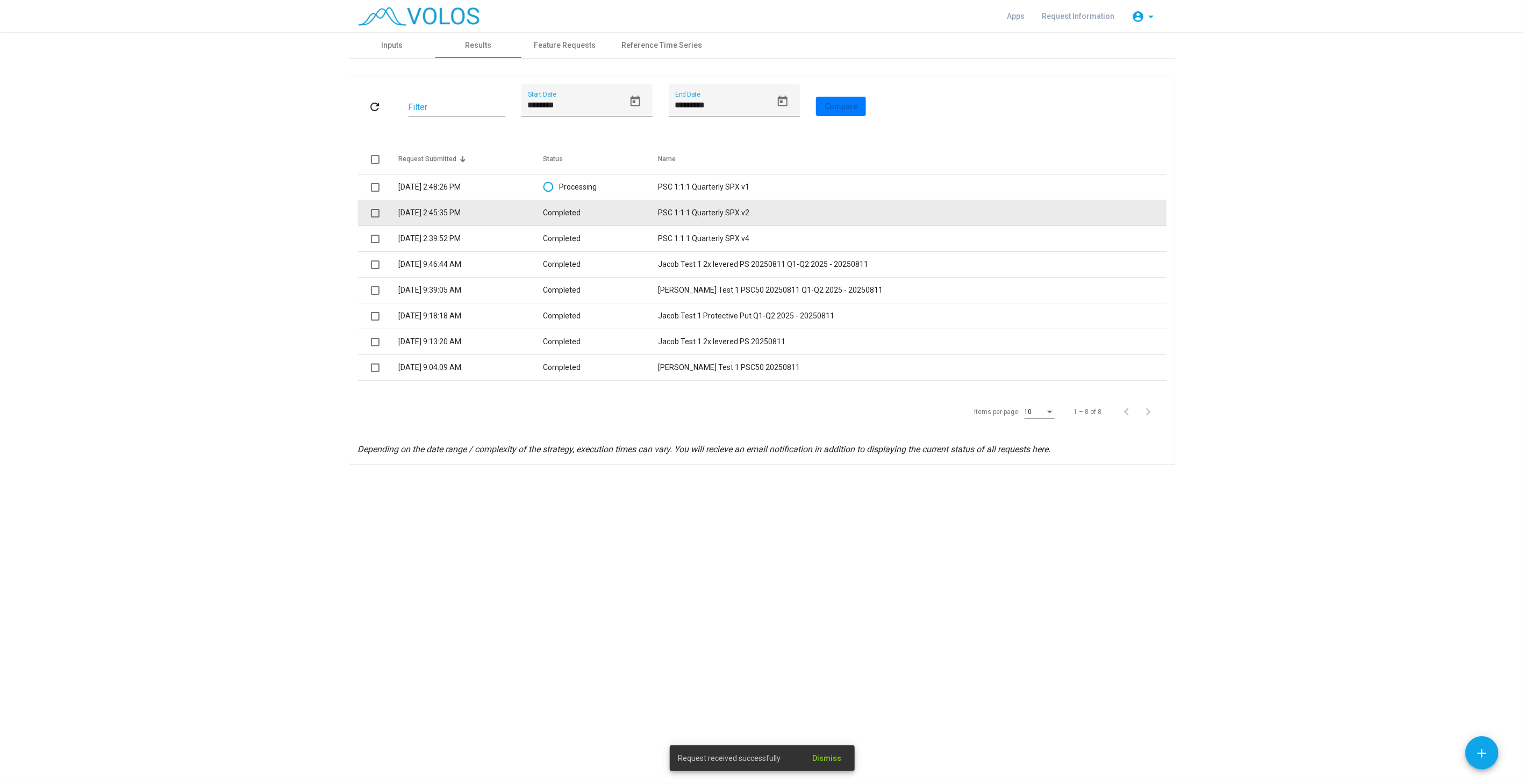
click at [760, 214] on td "PSC 1:1:1 Quarterly SPX v2" at bounding box center [912, 213] width 508 height 26
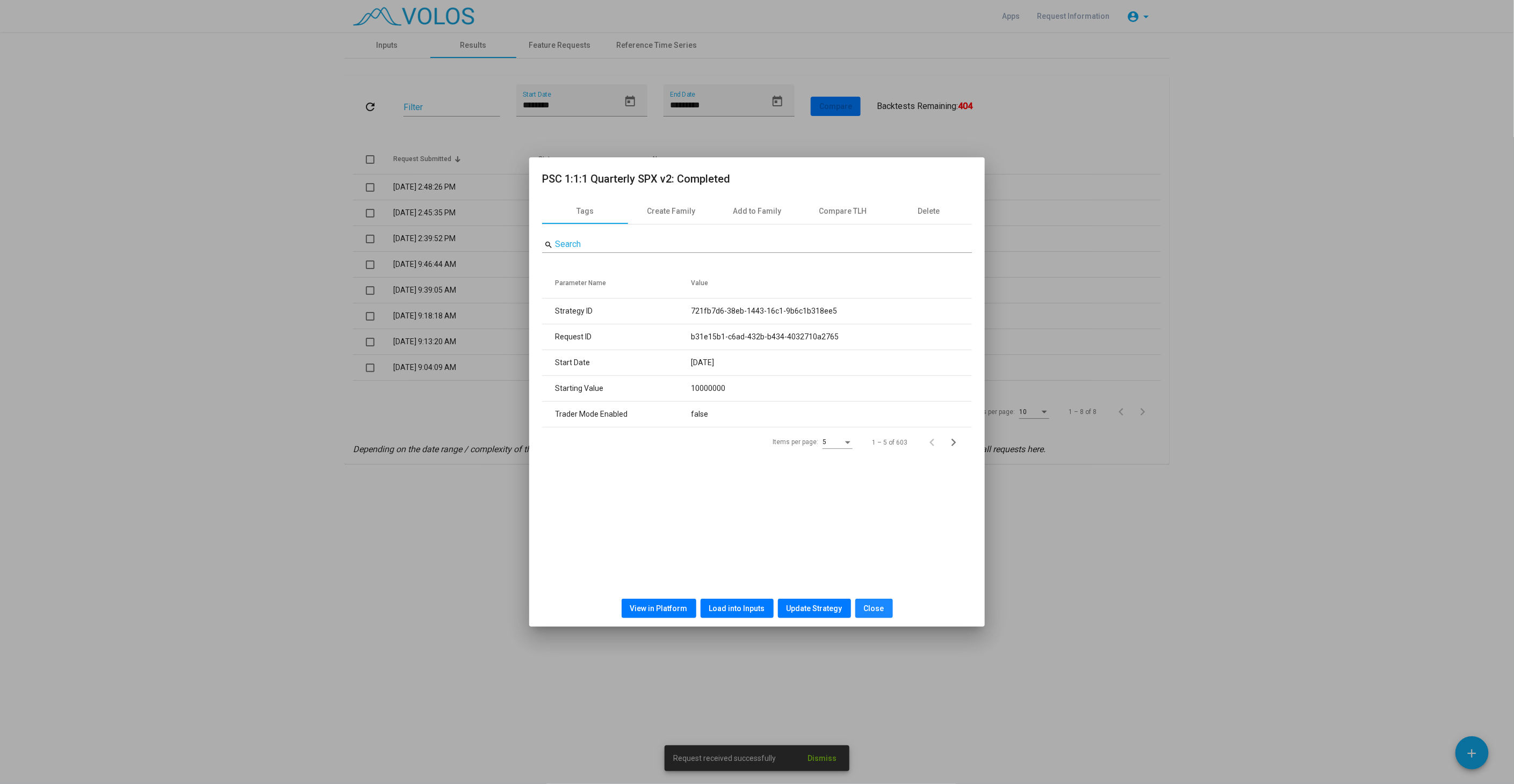
click at [878, 609] on span "Close" at bounding box center [874, 609] width 20 height 9
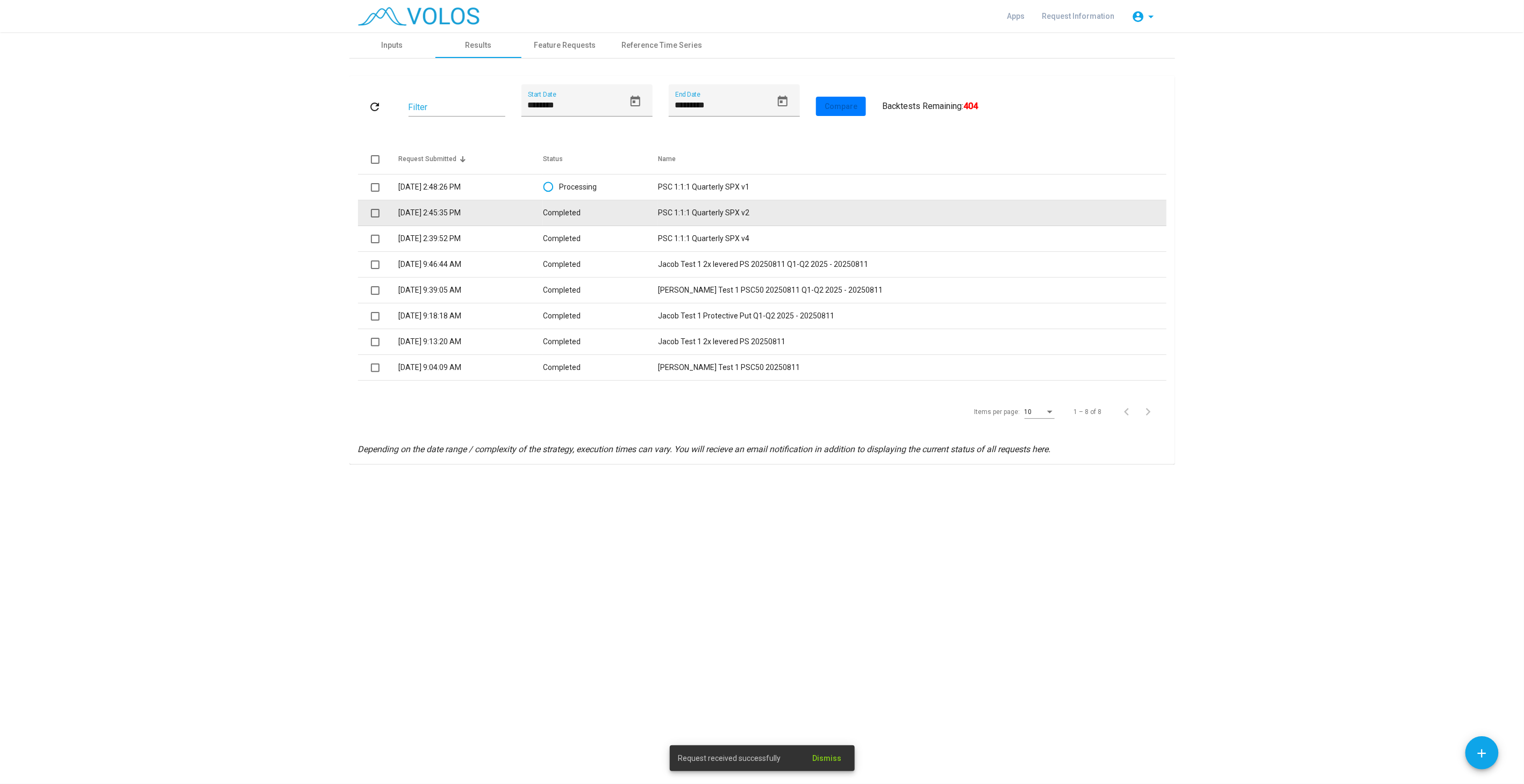
click at [765, 215] on td "PSC 1:1:1 Quarterly SPX v2" at bounding box center [912, 213] width 508 height 26
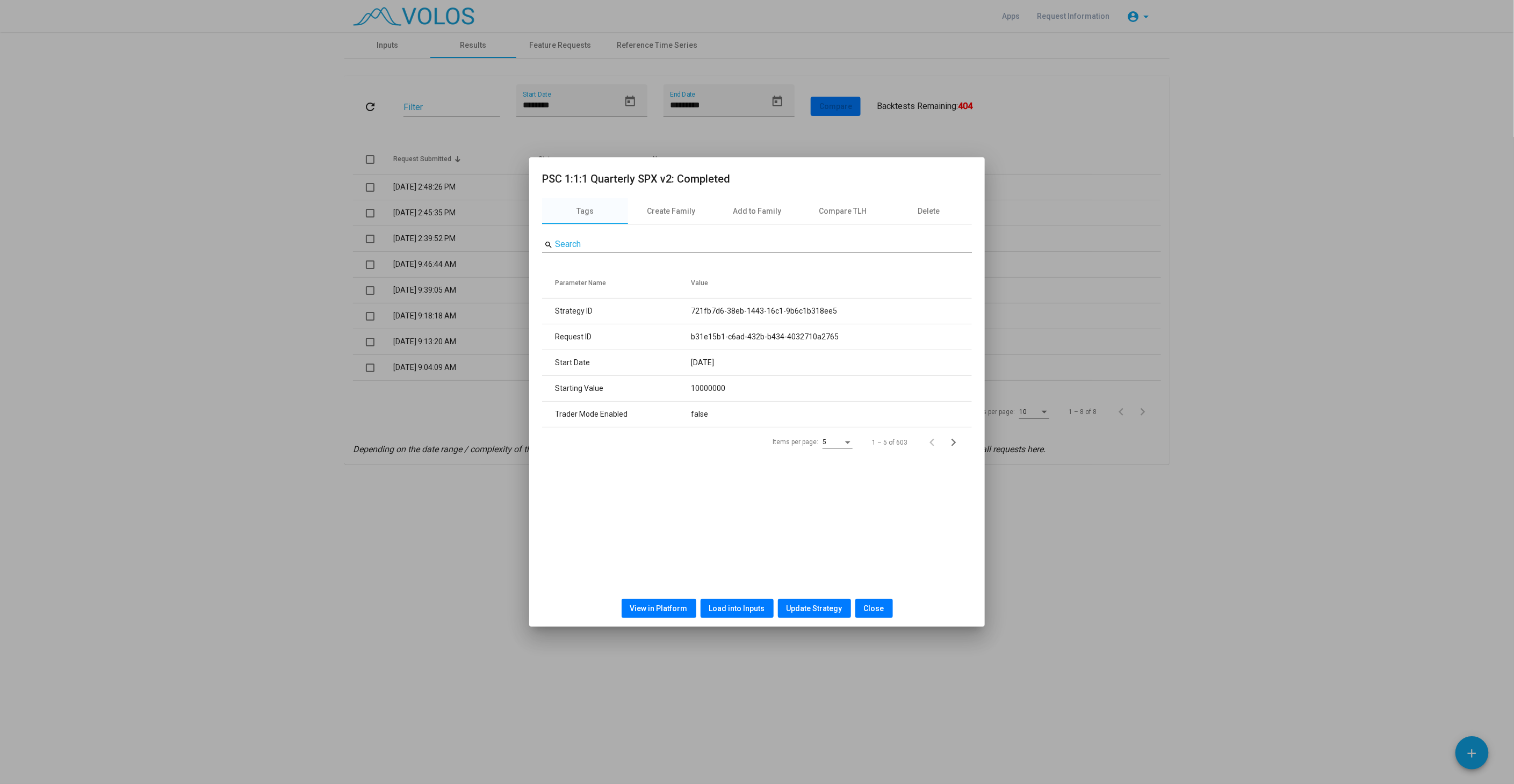
click at [718, 609] on span "Load into Inputs" at bounding box center [737, 609] width 56 height 9
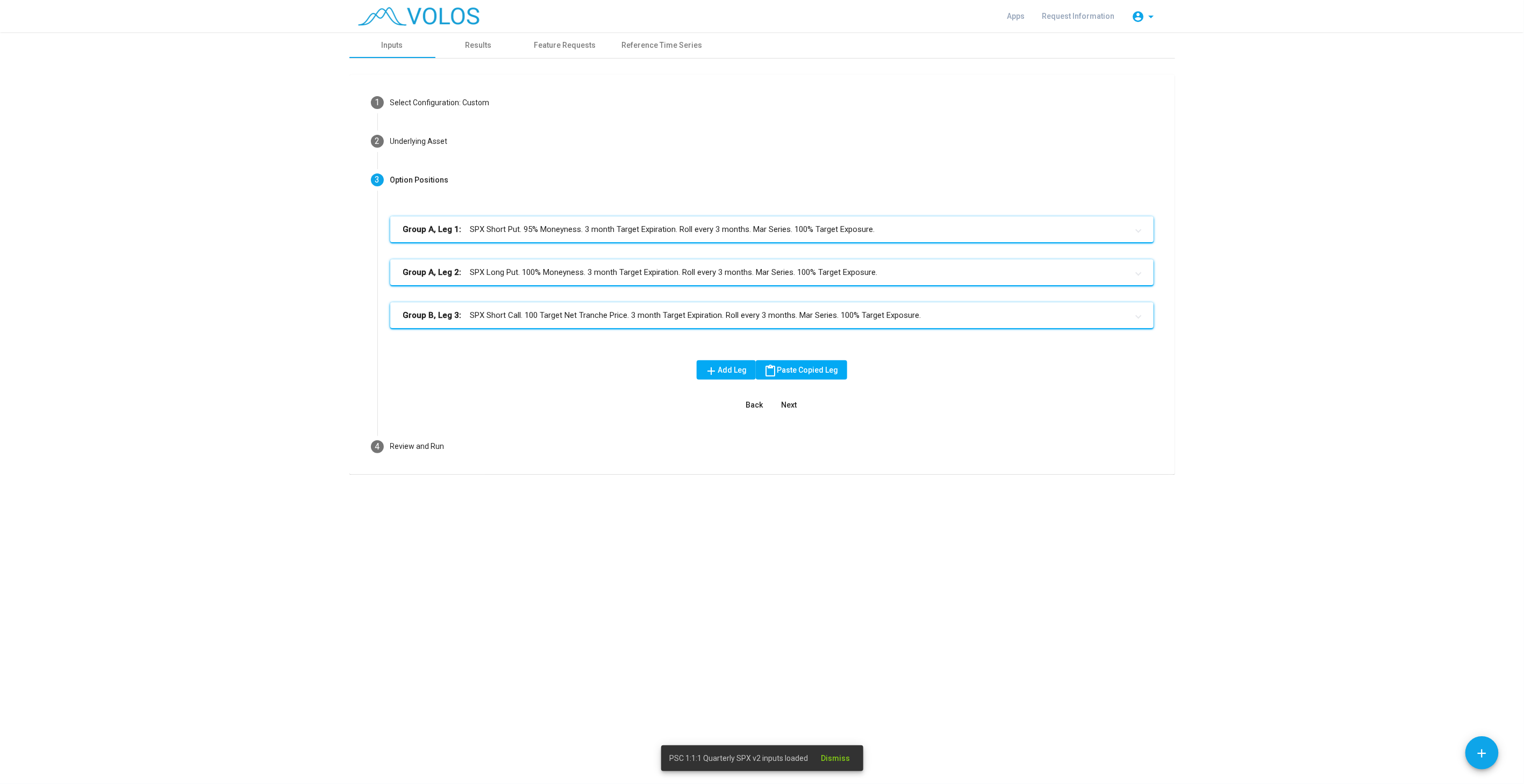
click at [554, 235] on mat-panel-title "Group A, Leg 1: SPX Short Put. 95% Moneyness. 3 month Target Expiration. Roll e…" at bounding box center [765, 230] width 724 height 13
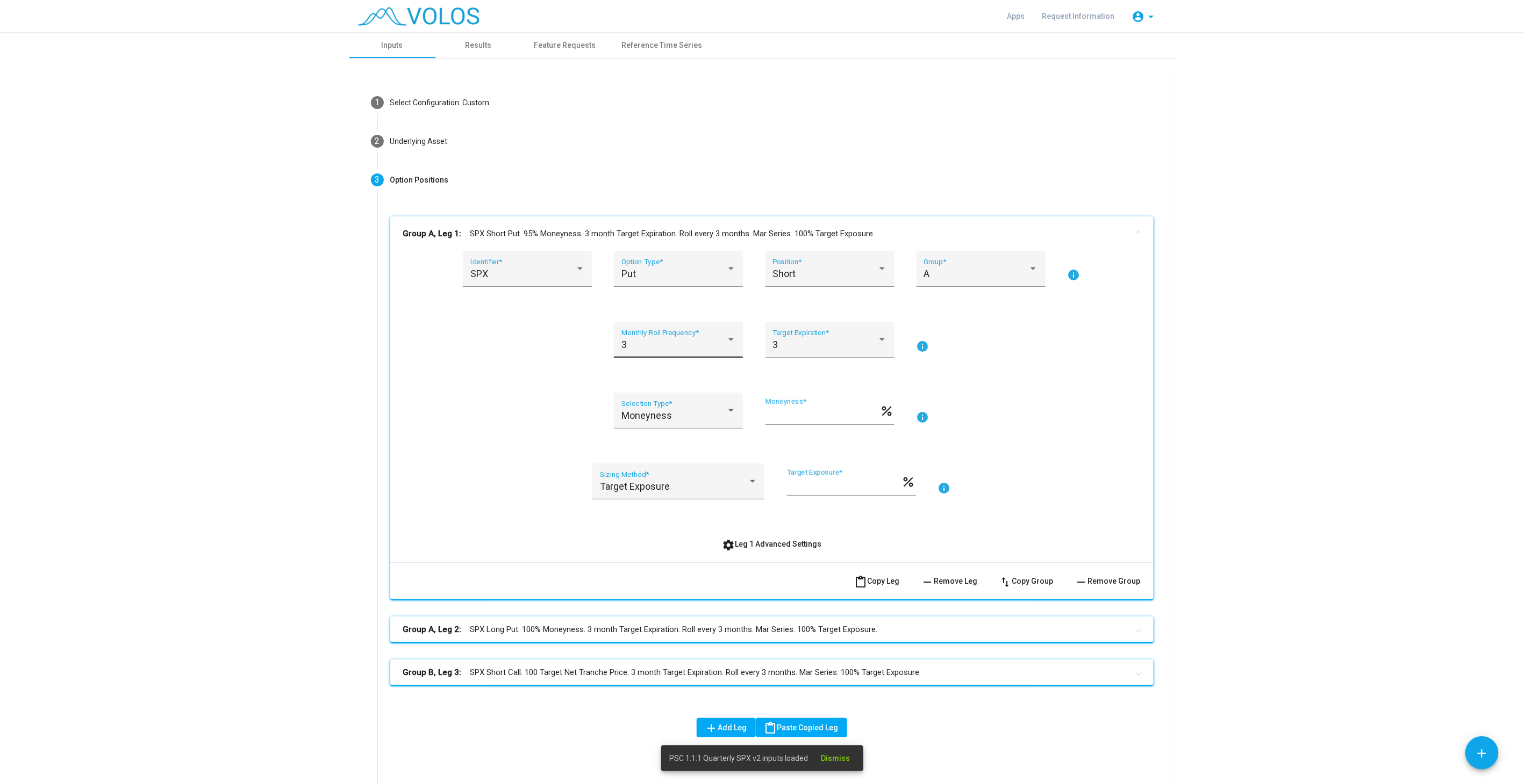
click at [715, 345] on div "3" at bounding box center [674, 345] width 105 height 11
click at [680, 432] on span "12" at bounding box center [674, 432] width 115 height 29
click at [623, 639] on mat-expansion-panel-header "Group A, Leg 2: SPX Long Put. 100% Moneyness. 3 month Target Expiration. Roll e…" at bounding box center [772, 629] width 763 height 26
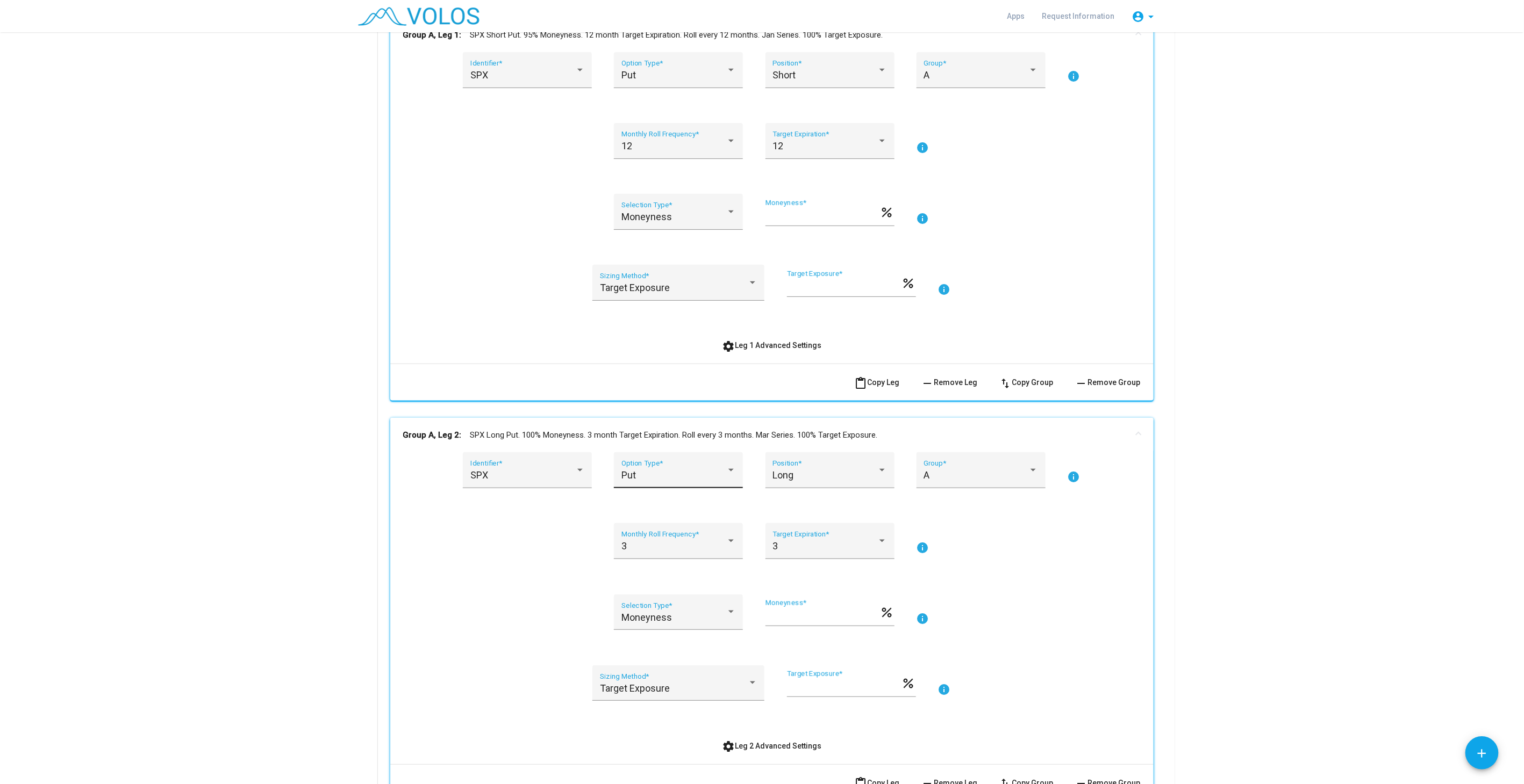
scroll to position [298, 0]
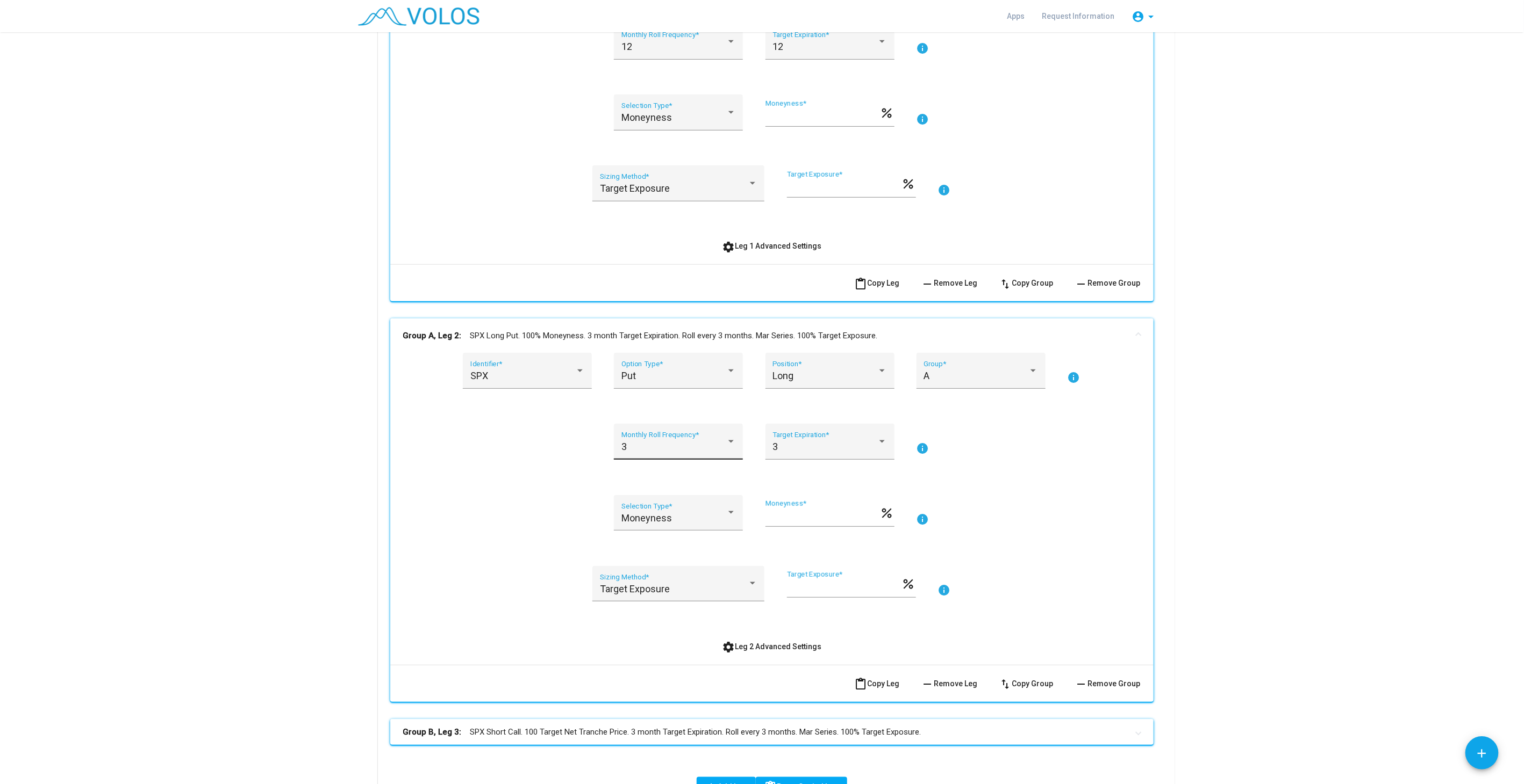
click at [650, 444] on div "3" at bounding box center [674, 446] width 105 height 11
click at [636, 531] on span "12" at bounding box center [674, 534] width 115 height 29
click at [663, 332] on mat-panel-title "Group A, Leg 2: SPX Long Put. 100% Moneyness. 12 month Target Expiration. Roll …" at bounding box center [765, 336] width 724 height 13
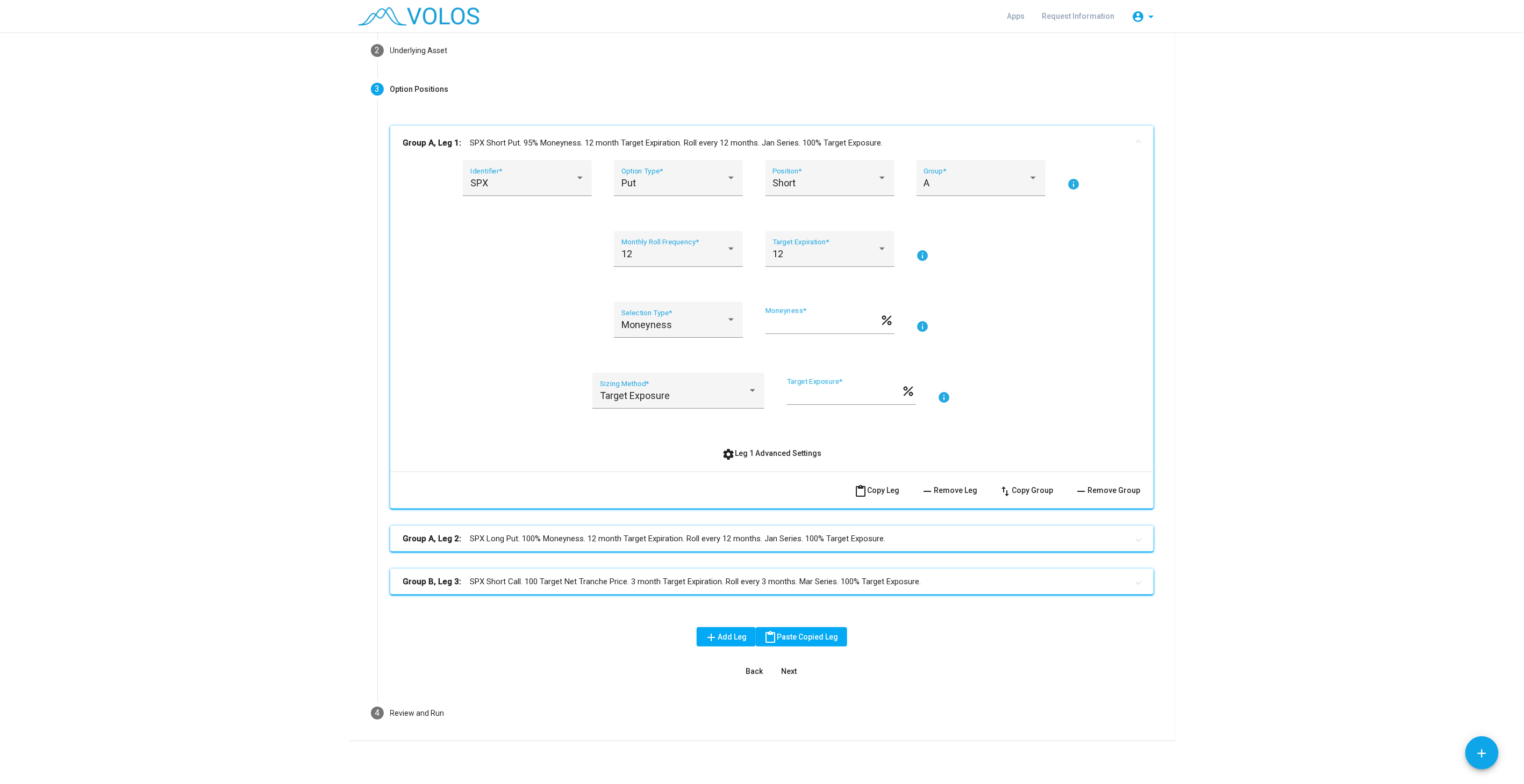
scroll to position [90, 0]
click at [719, 141] on mat-panel-title "Group A, Leg 1: SPX Short Put. 95% Moneyness. 12 month Target Expiration. Roll …" at bounding box center [765, 144] width 724 height 13
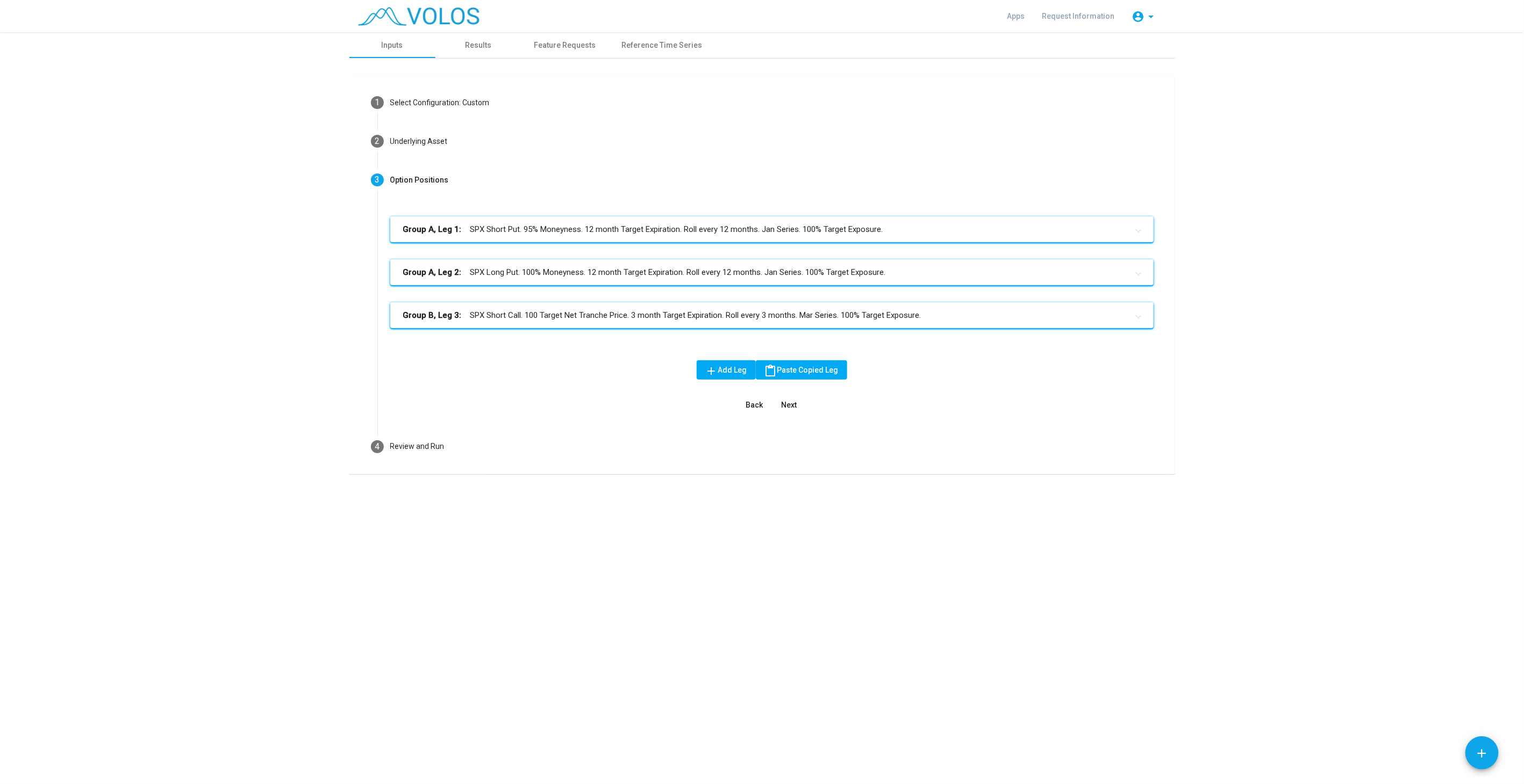
click at [762, 221] on mat-expansion-panel-header "Group A, Leg 1: SPX Short Put. 95% Moneyness. 12 month Target Expiration. Roll …" at bounding box center [772, 229] width 763 height 26
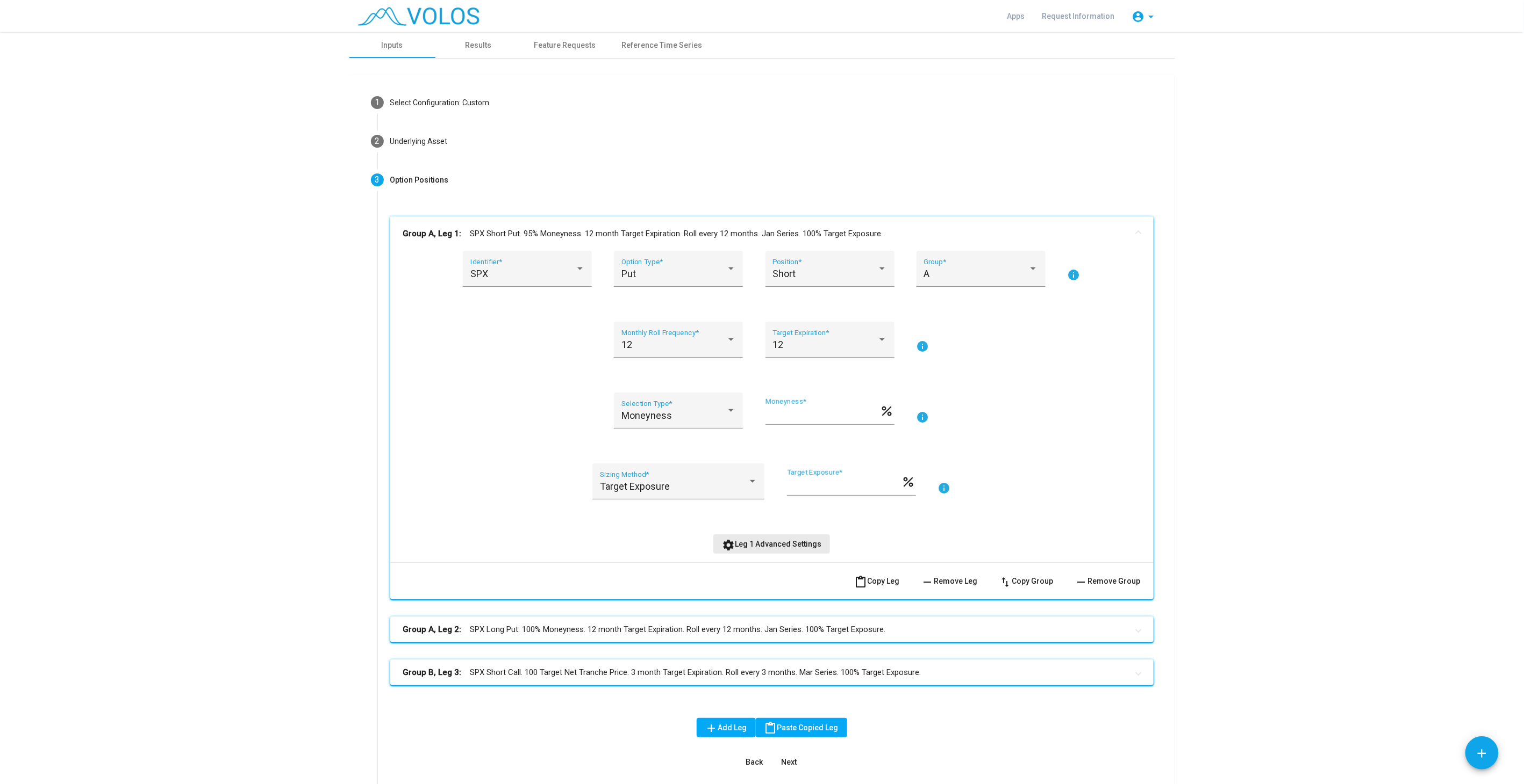
click at [781, 536] on button "settings Leg 1 Advanced Settings" at bounding box center [771, 544] width 116 height 20
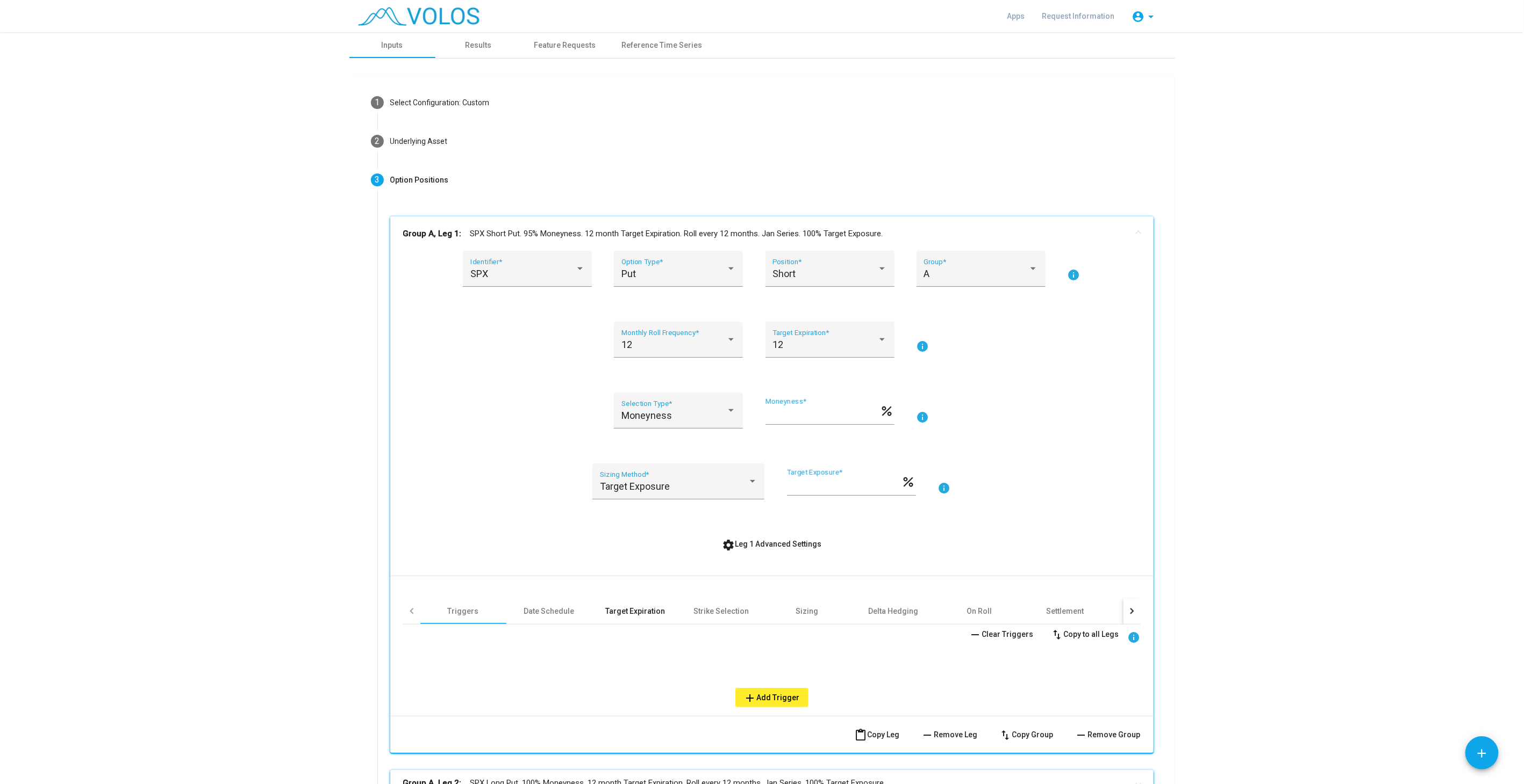
click at [623, 613] on div "Target Expiration" at bounding box center [635, 611] width 59 height 11
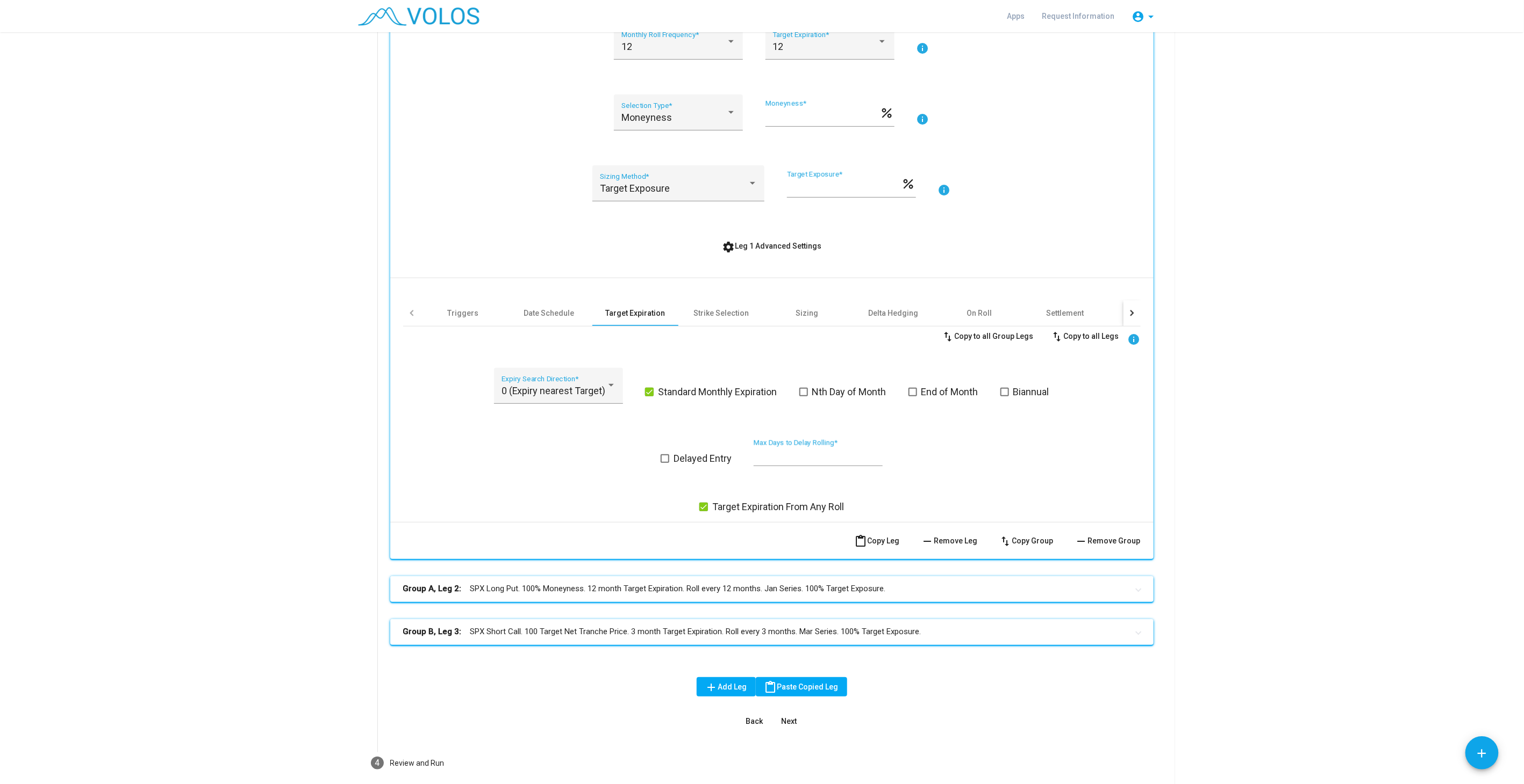
scroll to position [346, 0]
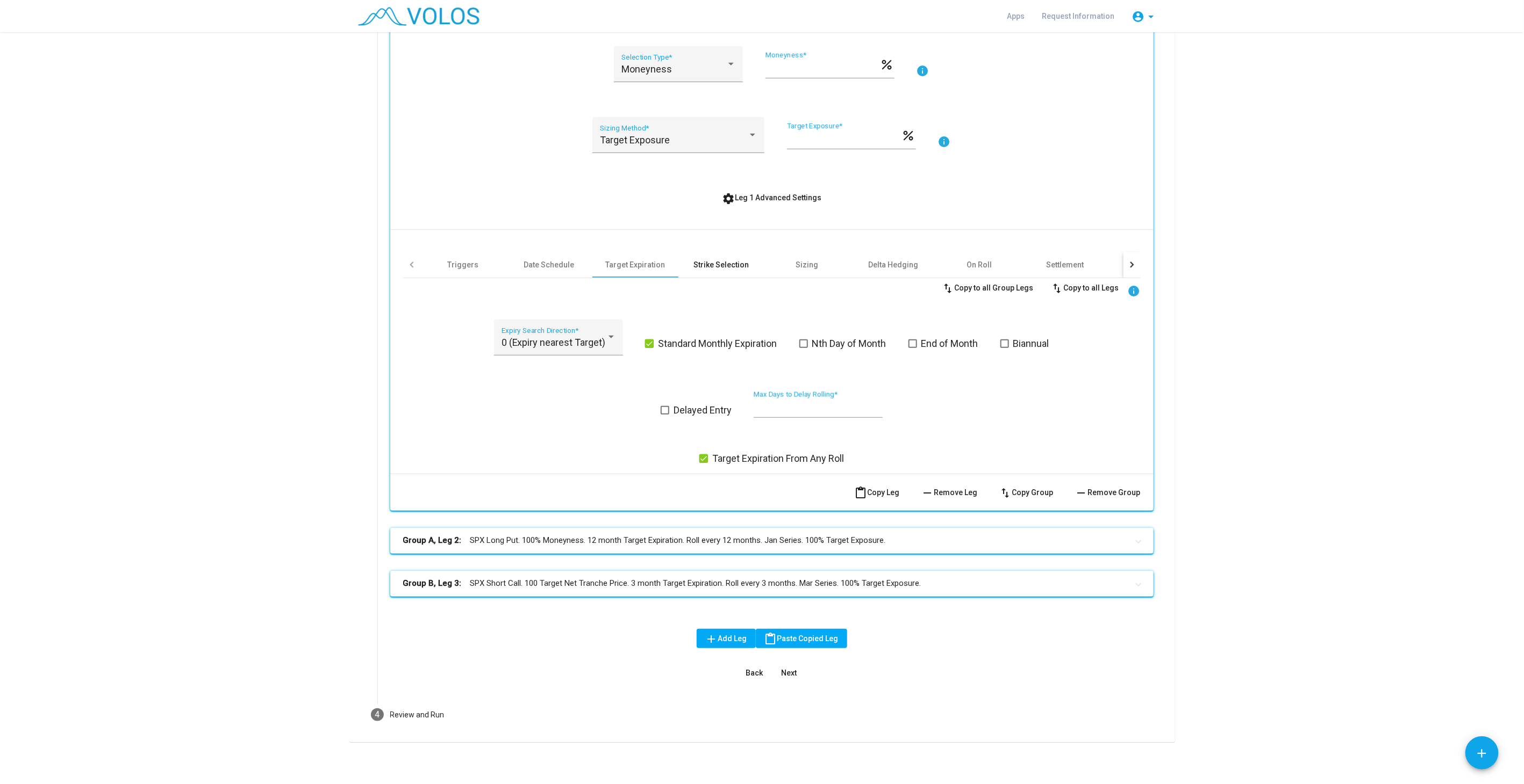
click at [716, 264] on div "Strike Selection" at bounding box center [721, 264] width 56 height 11
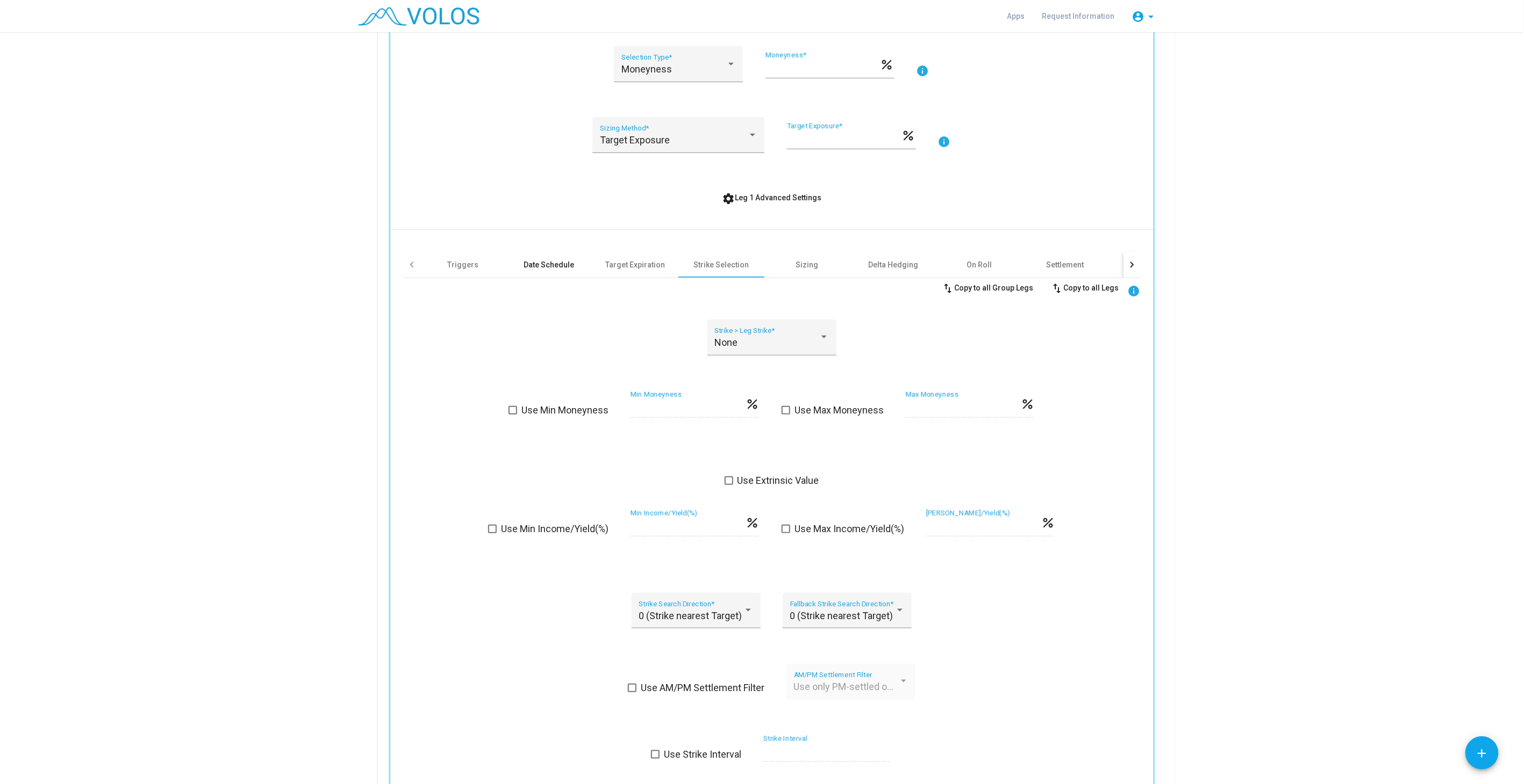
click at [557, 271] on div "Date Schedule" at bounding box center [549, 264] width 86 height 26
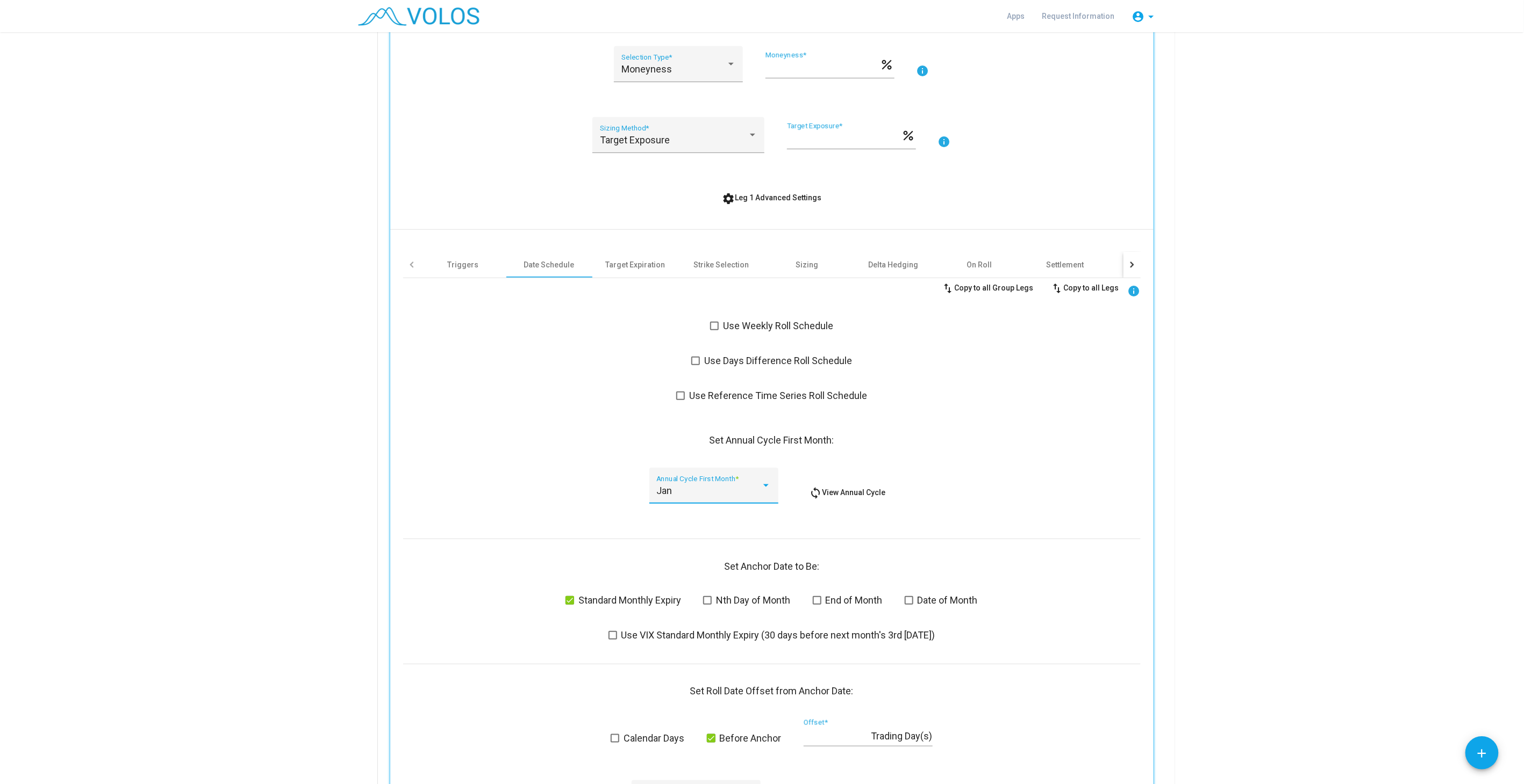
click at [710, 490] on div "Jan" at bounding box center [709, 491] width 105 height 11
click at [690, 549] on span "Mar" at bounding box center [709, 548] width 115 height 29
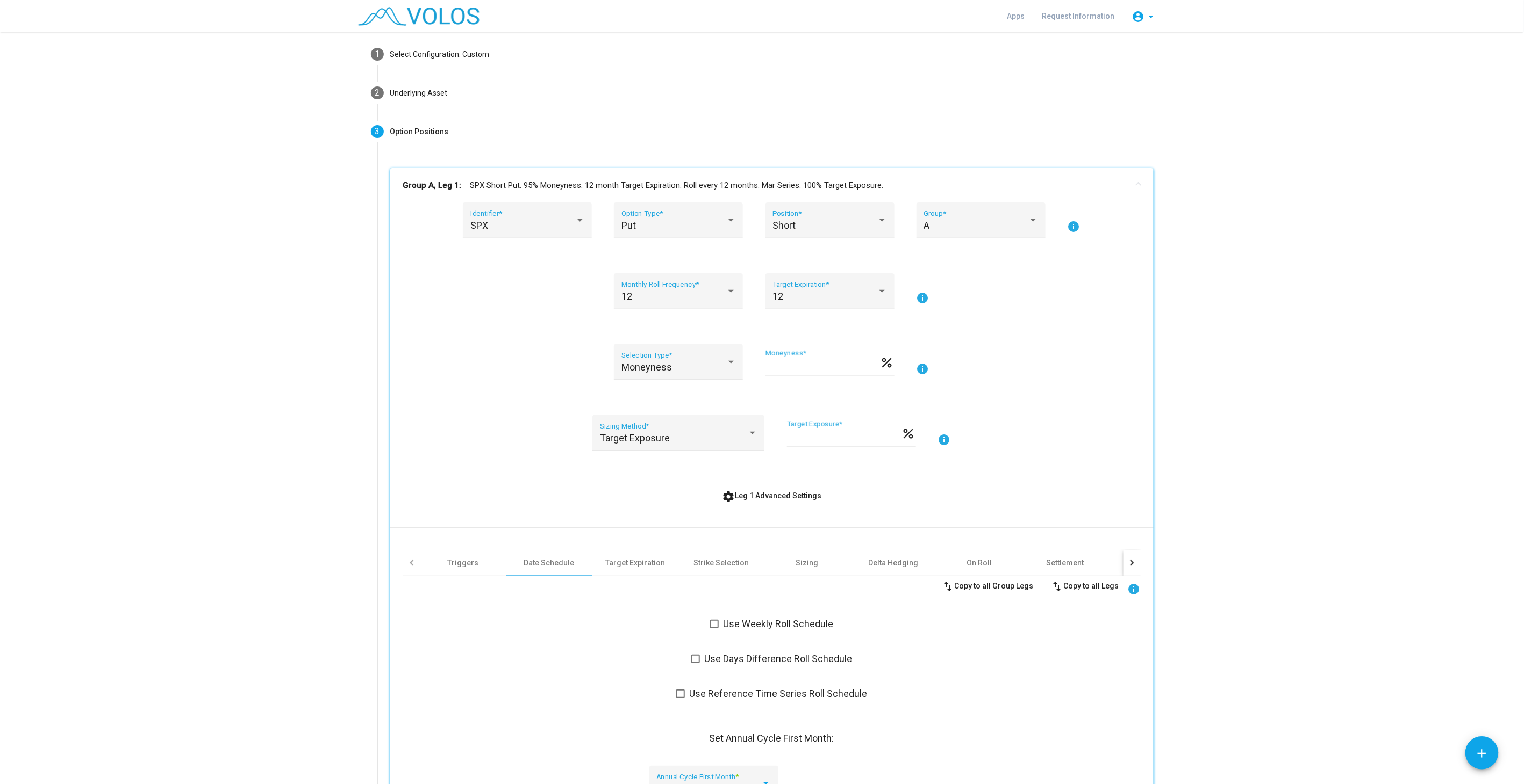
scroll to position [0, 0]
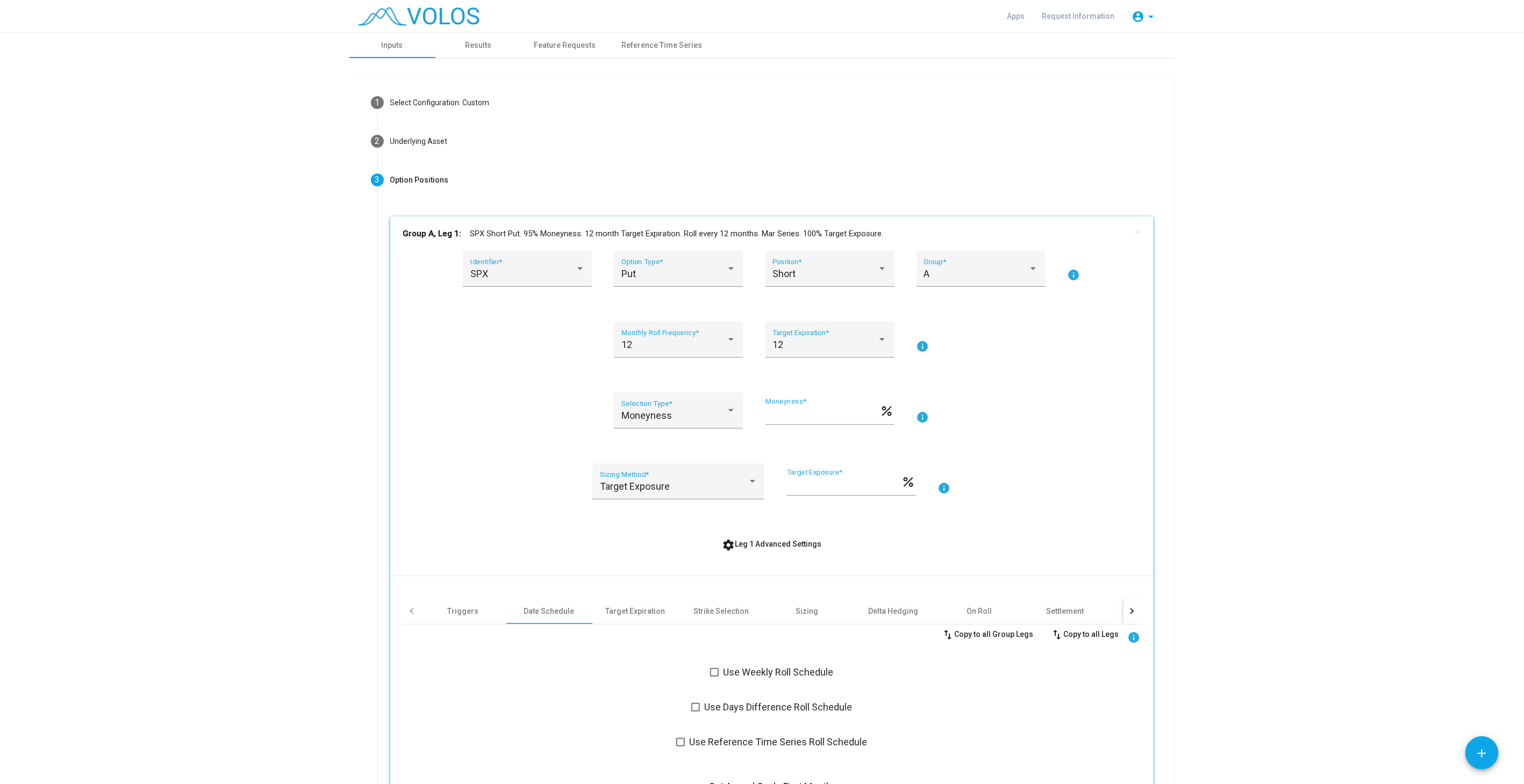
click at [677, 230] on mat-panel-title "Group A, Leg 1: SPX Short Put. 95% Moneyness. 12 month Target Expiration. Roll …" at bounding box center [765, 234] width 724 height 13
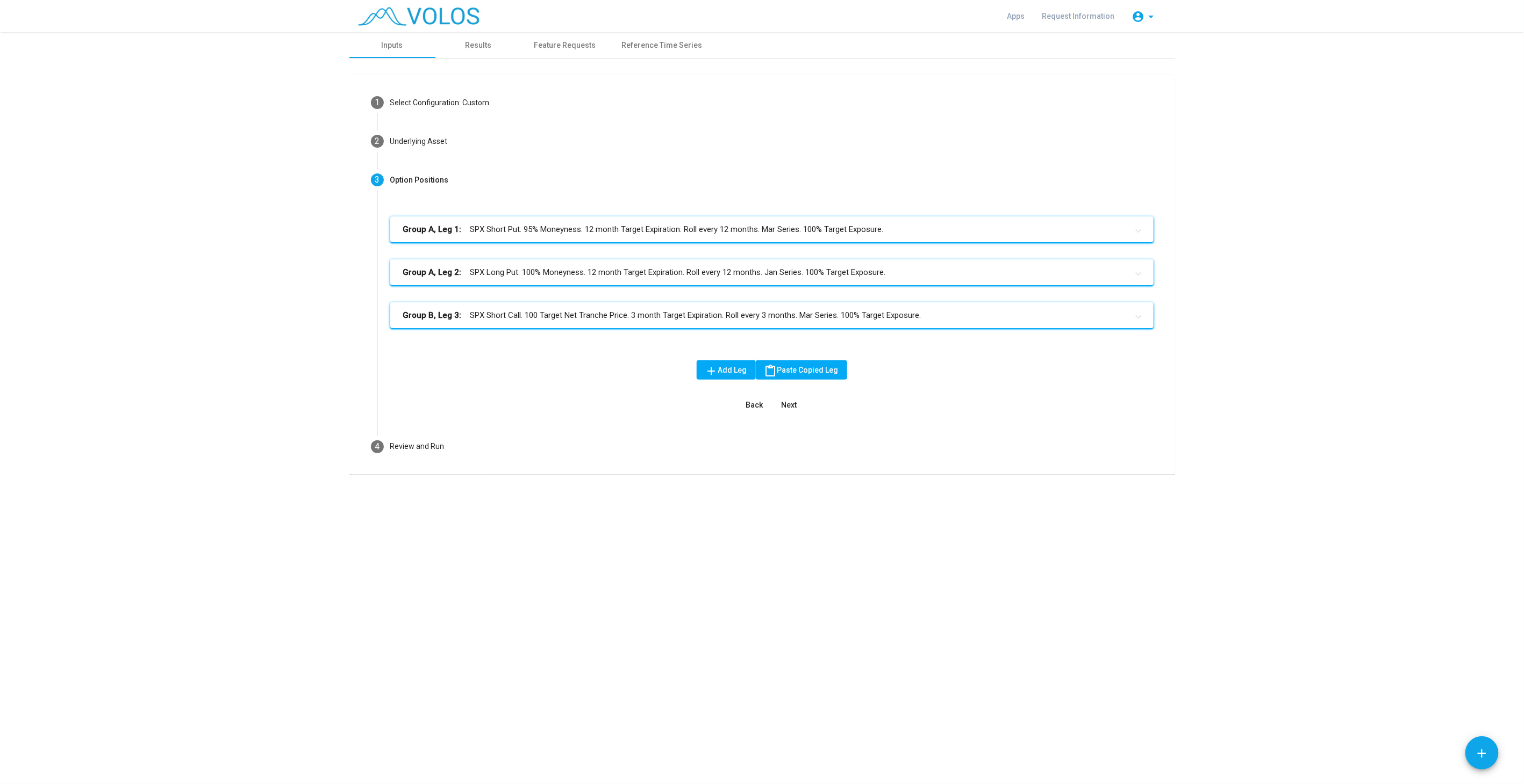
click at [666, 273] on mat-panel-title "Group A, Leg 2: SPX Long Put. 100% Moneyness. 12 month Target Expiration. Roll …" at bounding box center [765, 273] width 724 height 13
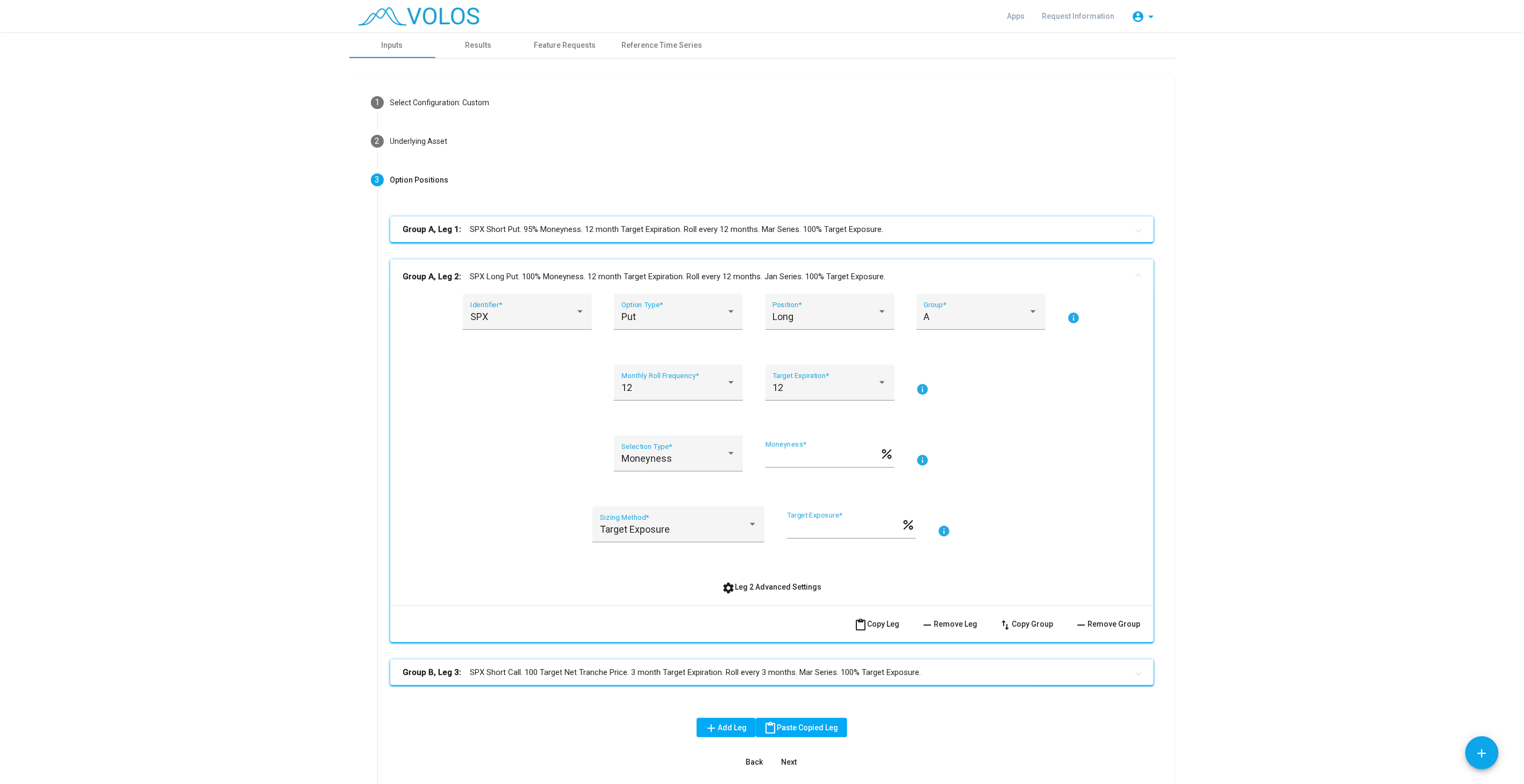
scroll to position [90, 0]
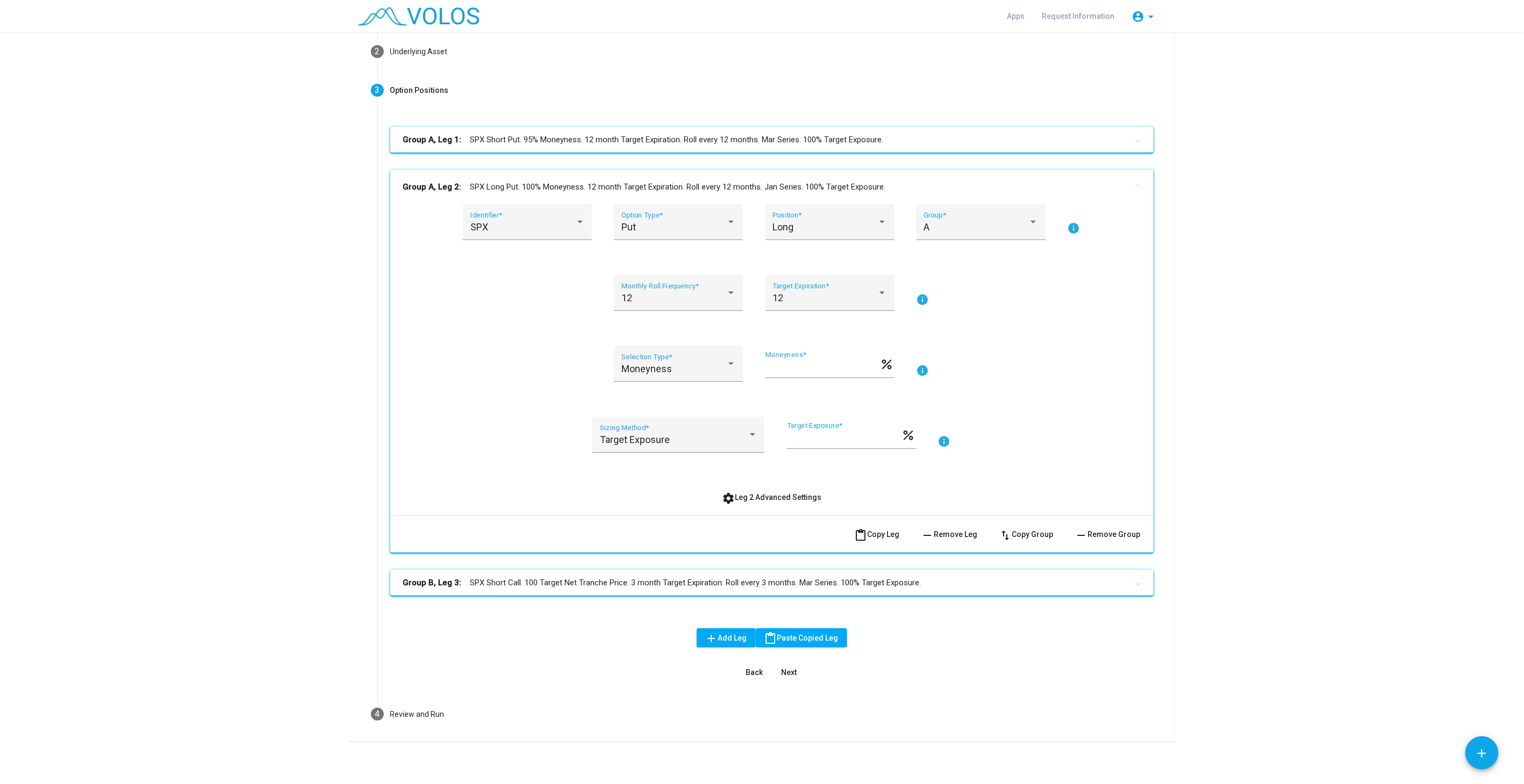
click at [762, 492] on button "settings Leg 2 Advanced Settings" at bounding box center [771, 497] width 116 height 20
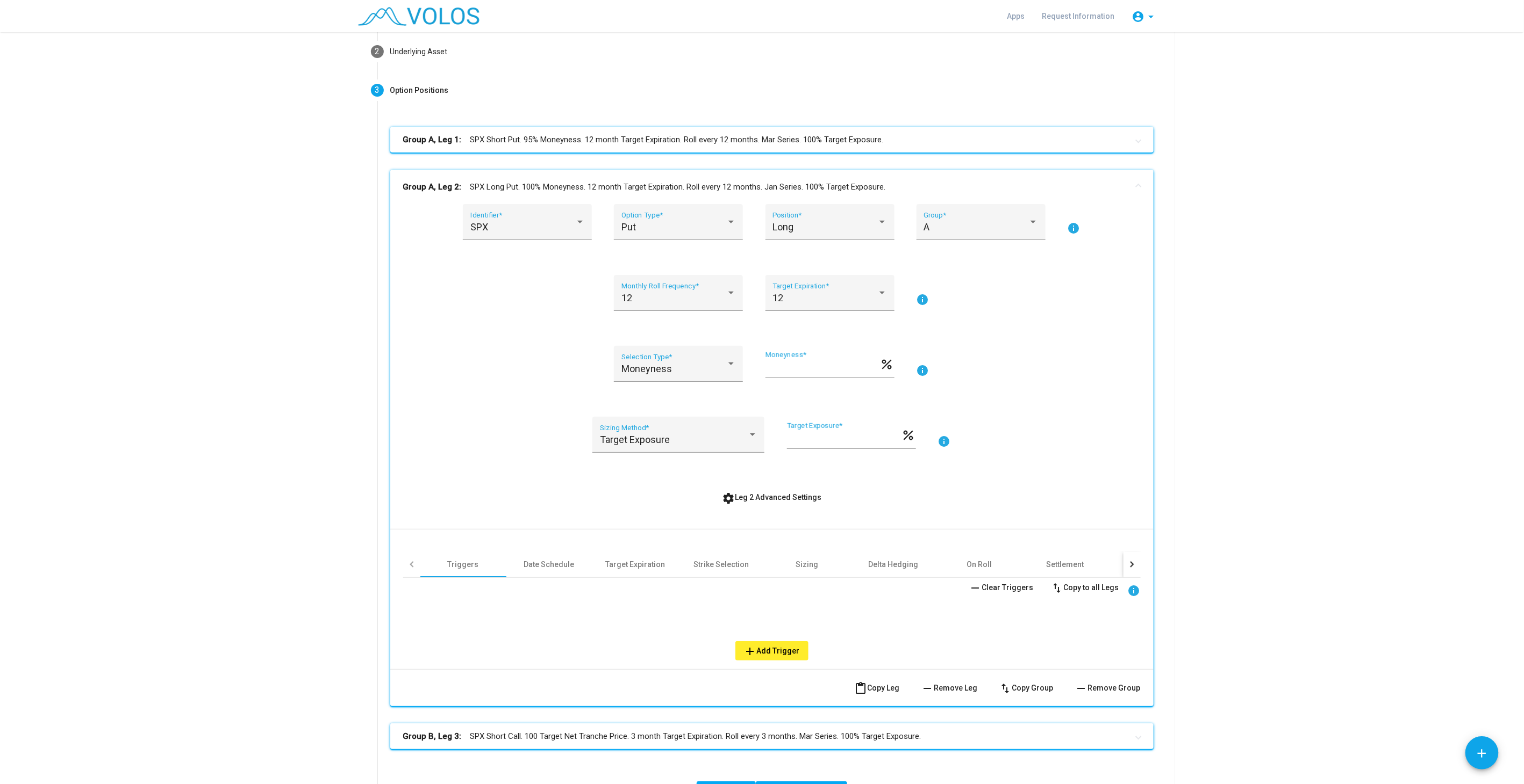
scroll to position [189, 0]
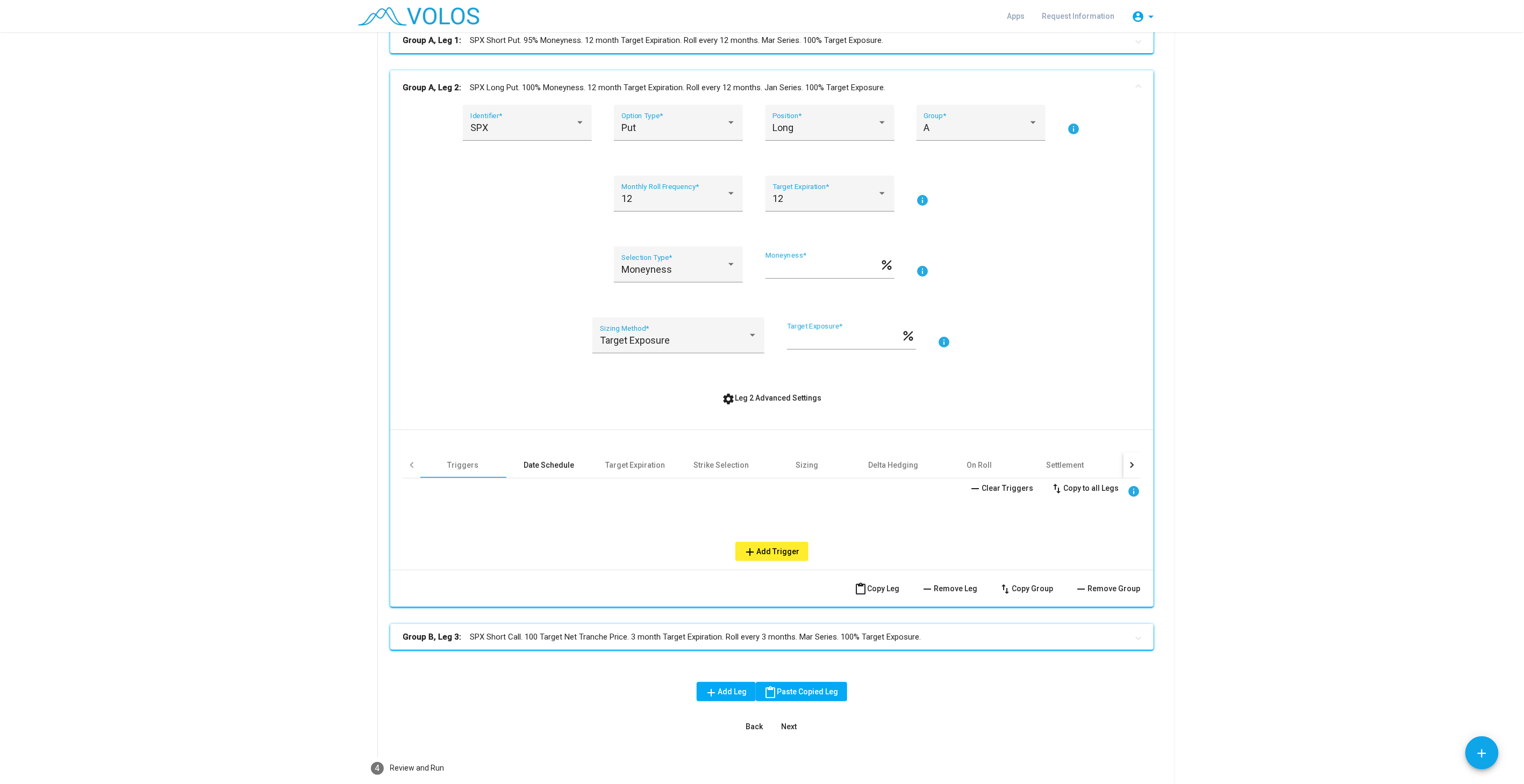
click at [550, 464] on div "Date Schedule" at bounding box center [549, 465] width 51 height 11
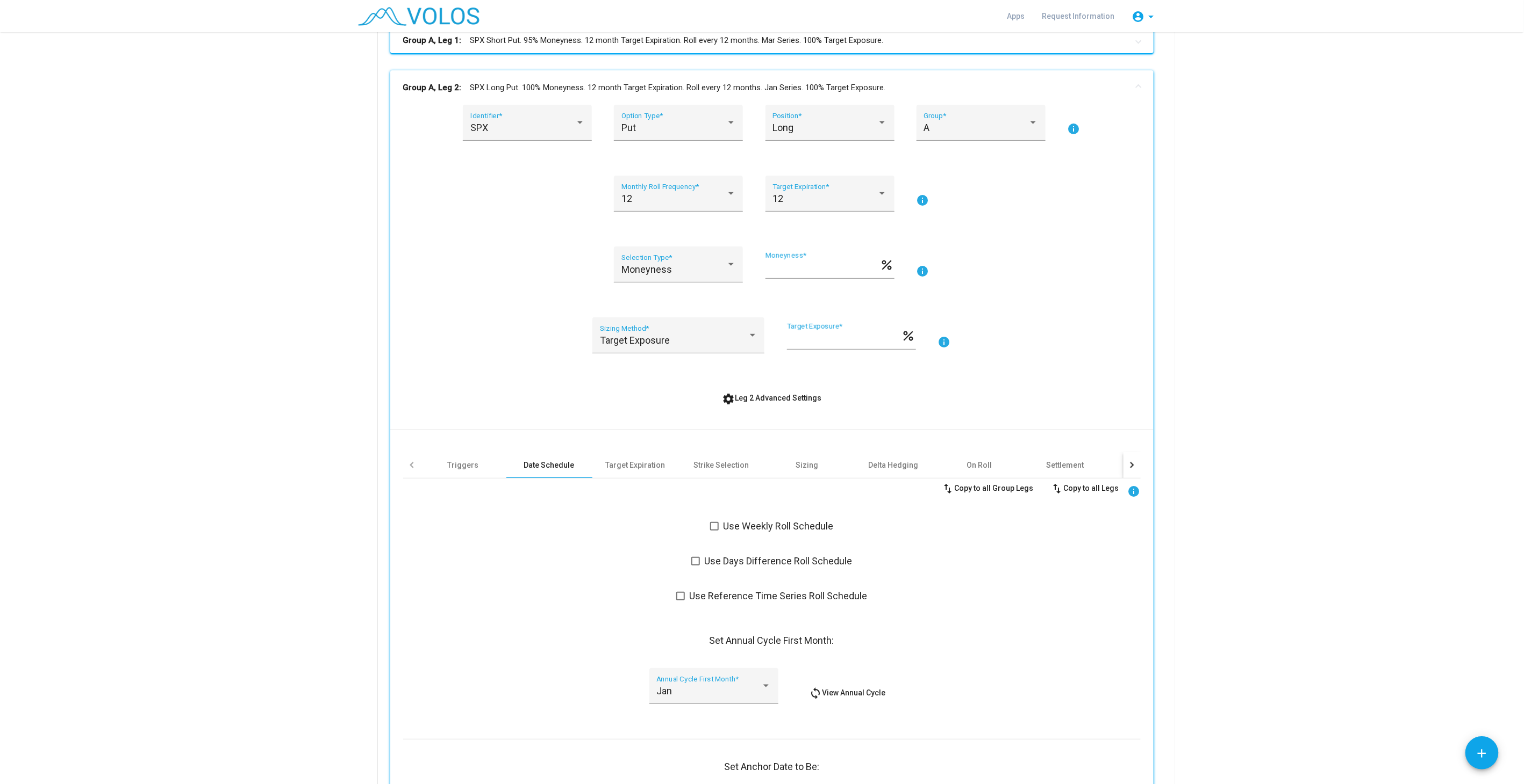
scroll to position [487, 0]
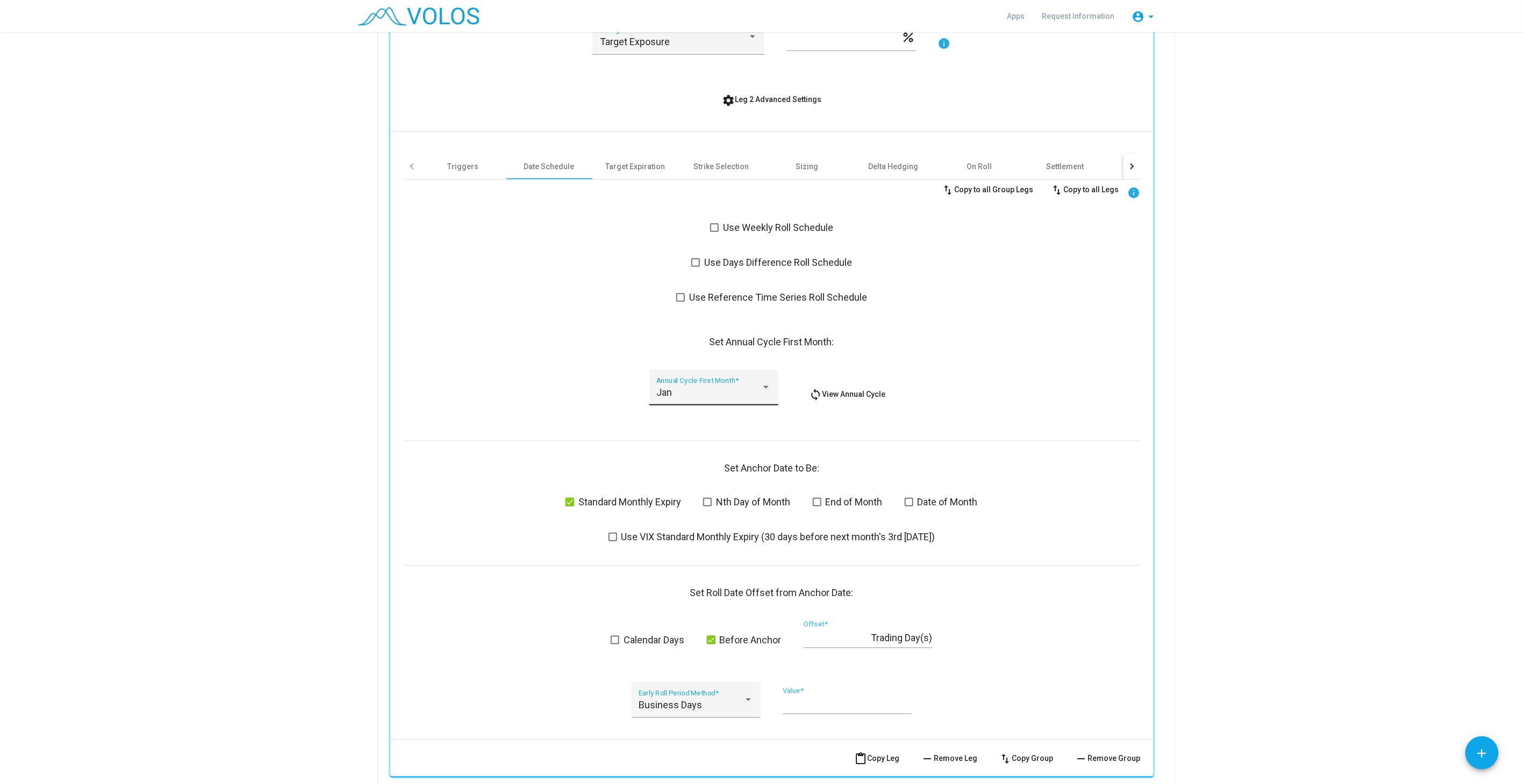
click at [732, 377] on div "Jan Annual Cycle First Month *" at bounding box center [713, 391] width 115 height 28
click at [695, 453] on span "Mar" at bounding box center [709, 450] width 115 height 29
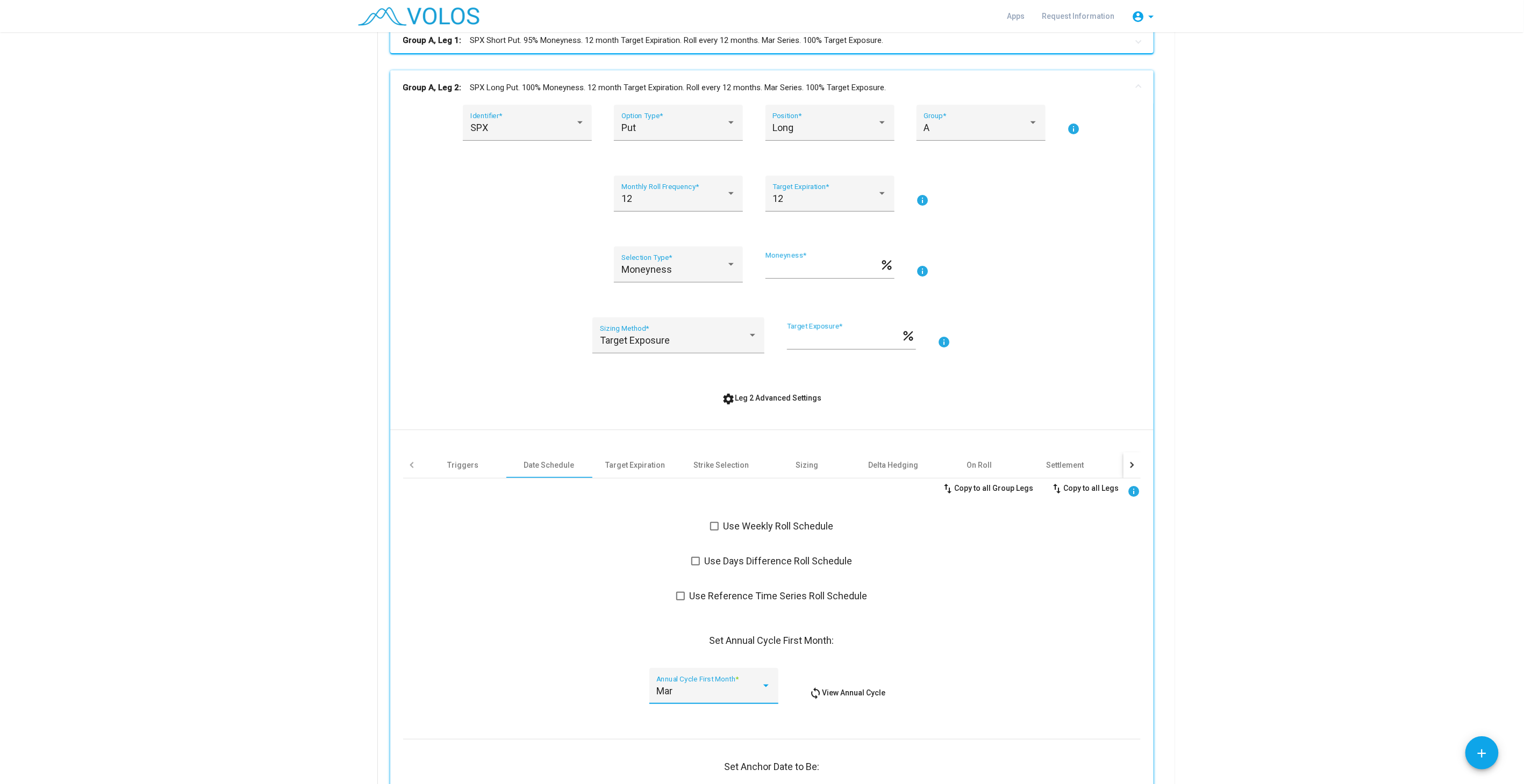
click at [693, 90] on mat-panel-title "Group A, Leg 2: SPX Long Put. 100% Moneyness. 12 month Target Expiration. Roll …" at bounding box center [765, 88] width 724 height 13
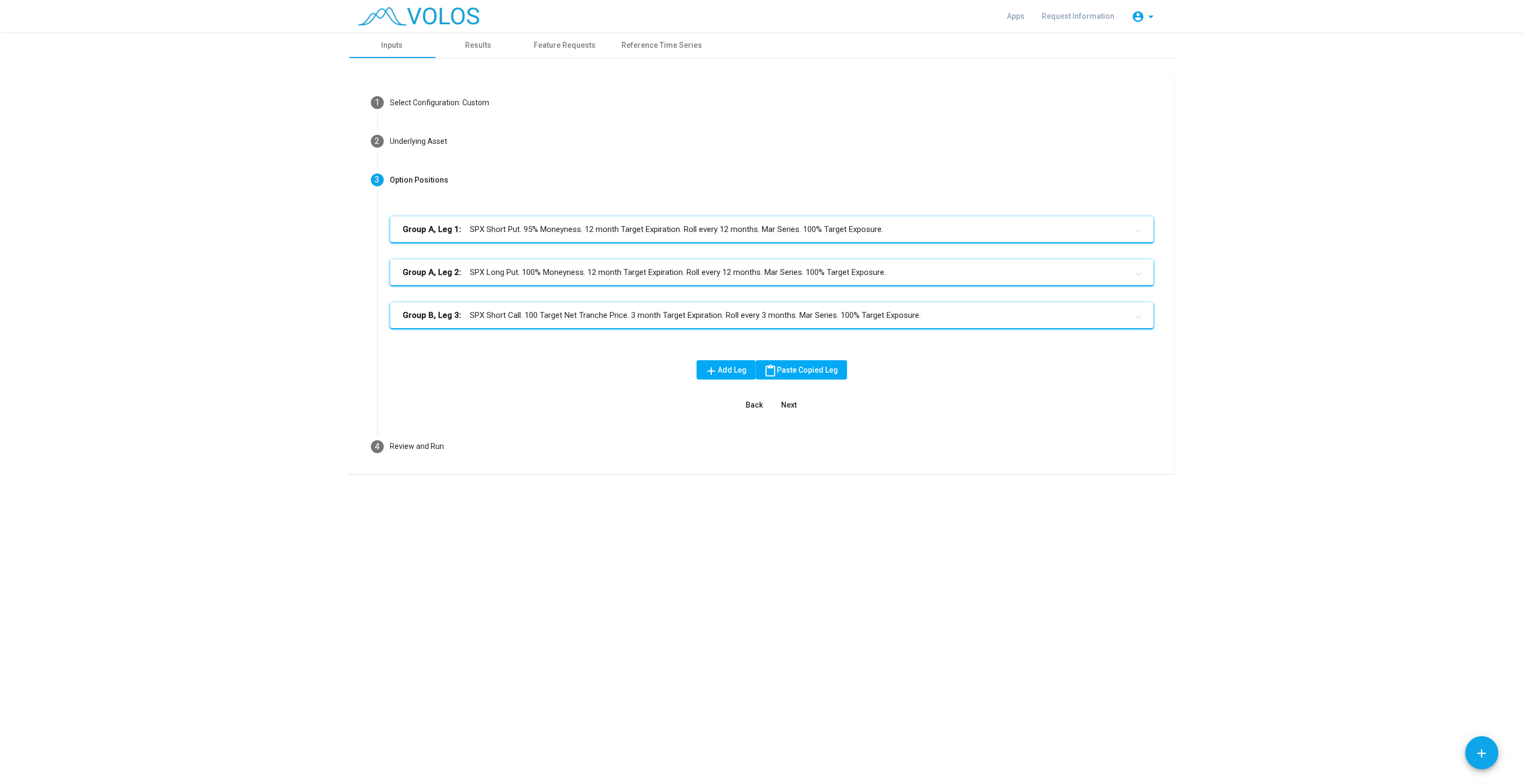
scroll to position [0, 0]
click at [708, 317] on mat-panel-title "Group B, Leg 3: SPX Short Call. 100 Target Net Tranche Price. 3 month Target Ex…" at bounding box center [765, 315] width 724 height 13
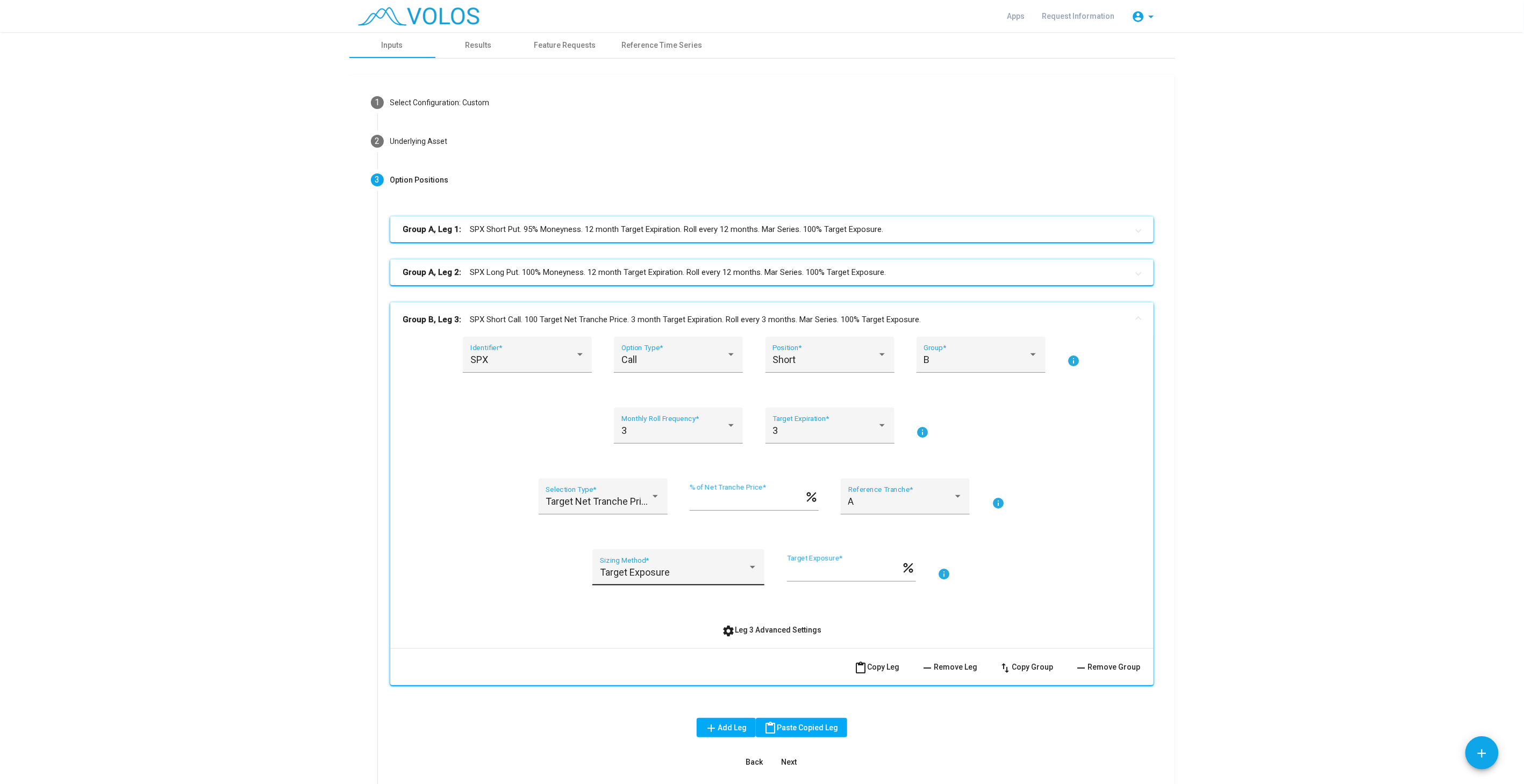
scroll to position [90, 0]
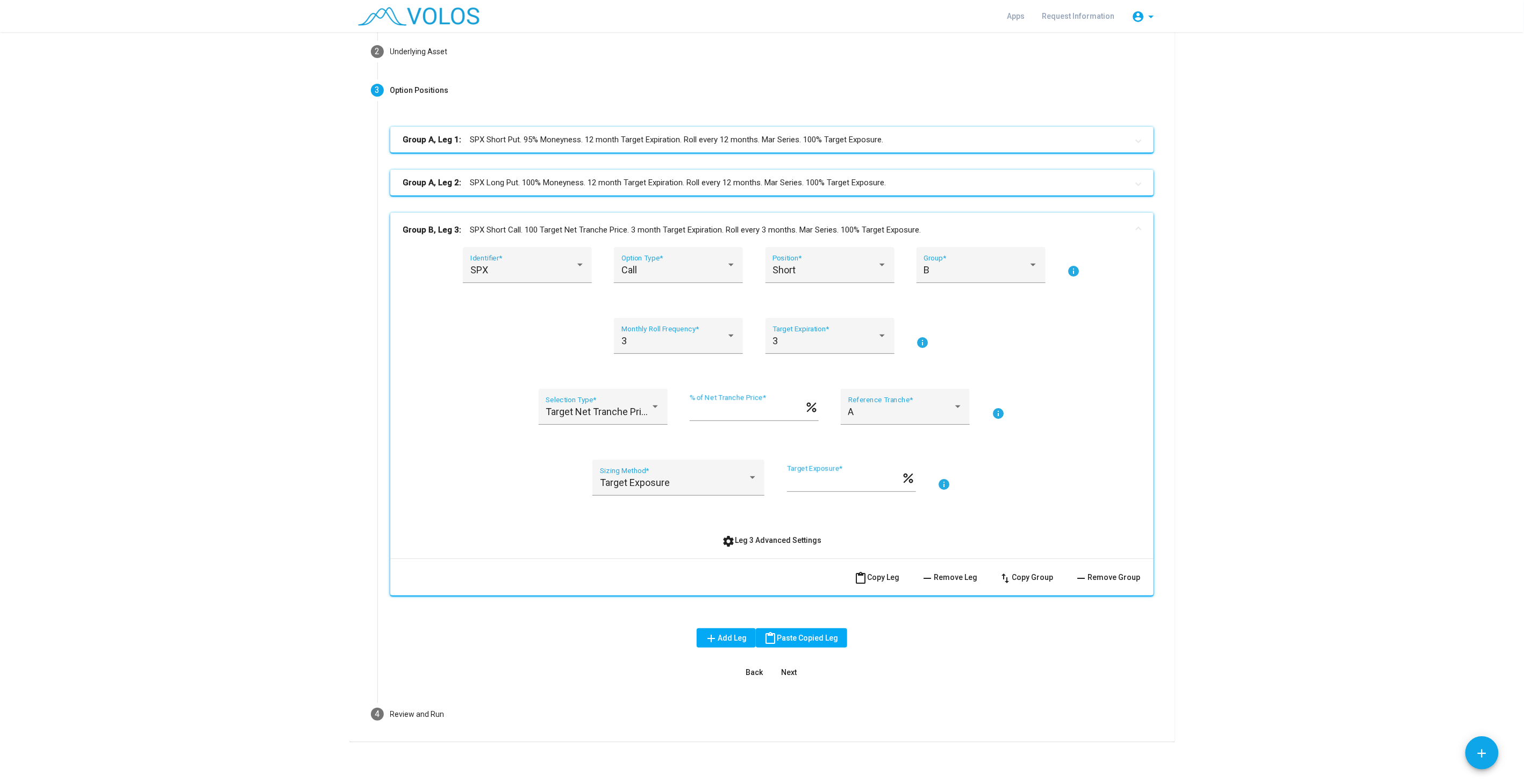
click at [745, 541] on span "settings Leg 3 Advanced Settings" at bounding box center [771, 541] width 99 height 9
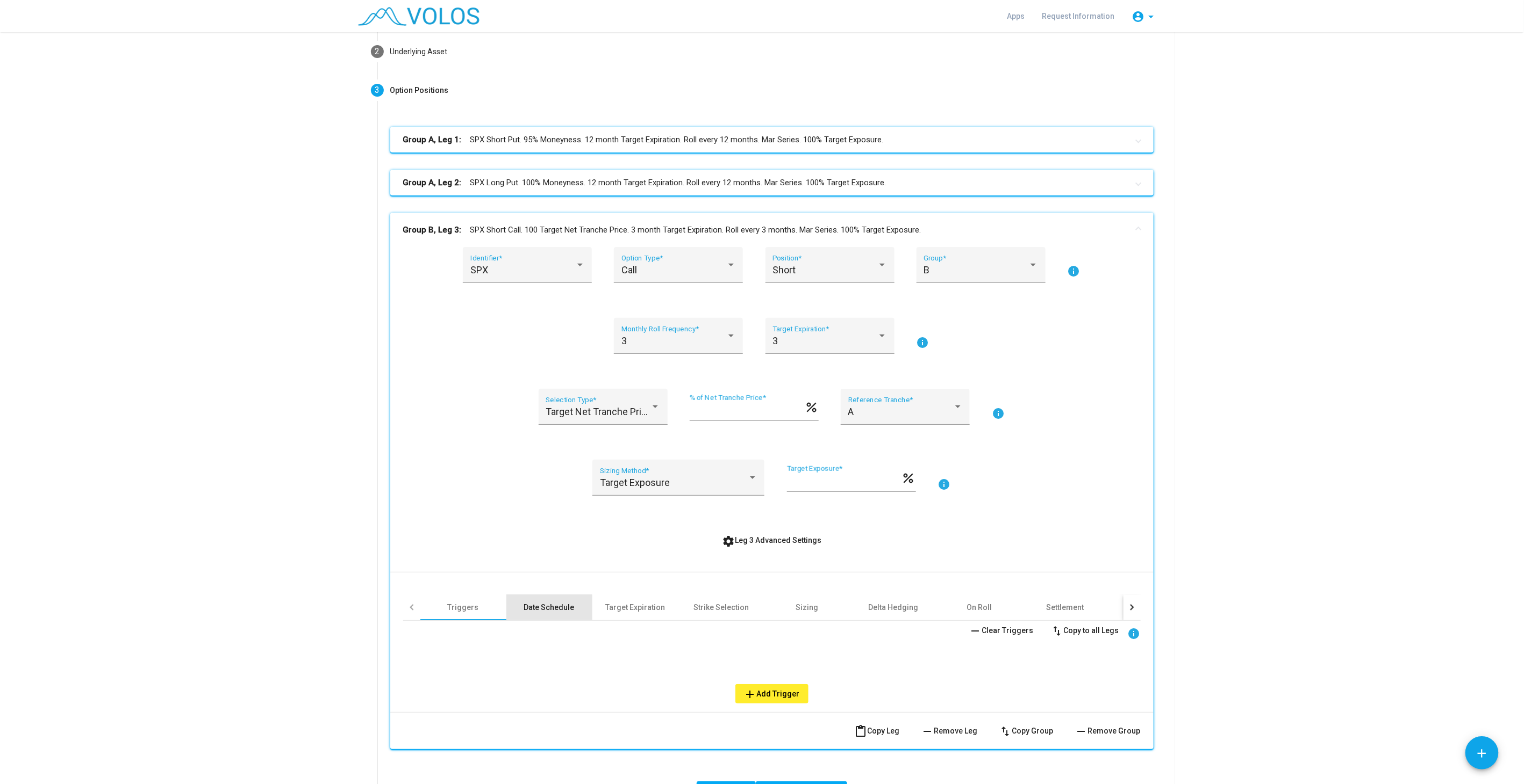
click at [552, 608] on div "Date Schedule" at bounding box center [549, 607] width 51 height 11
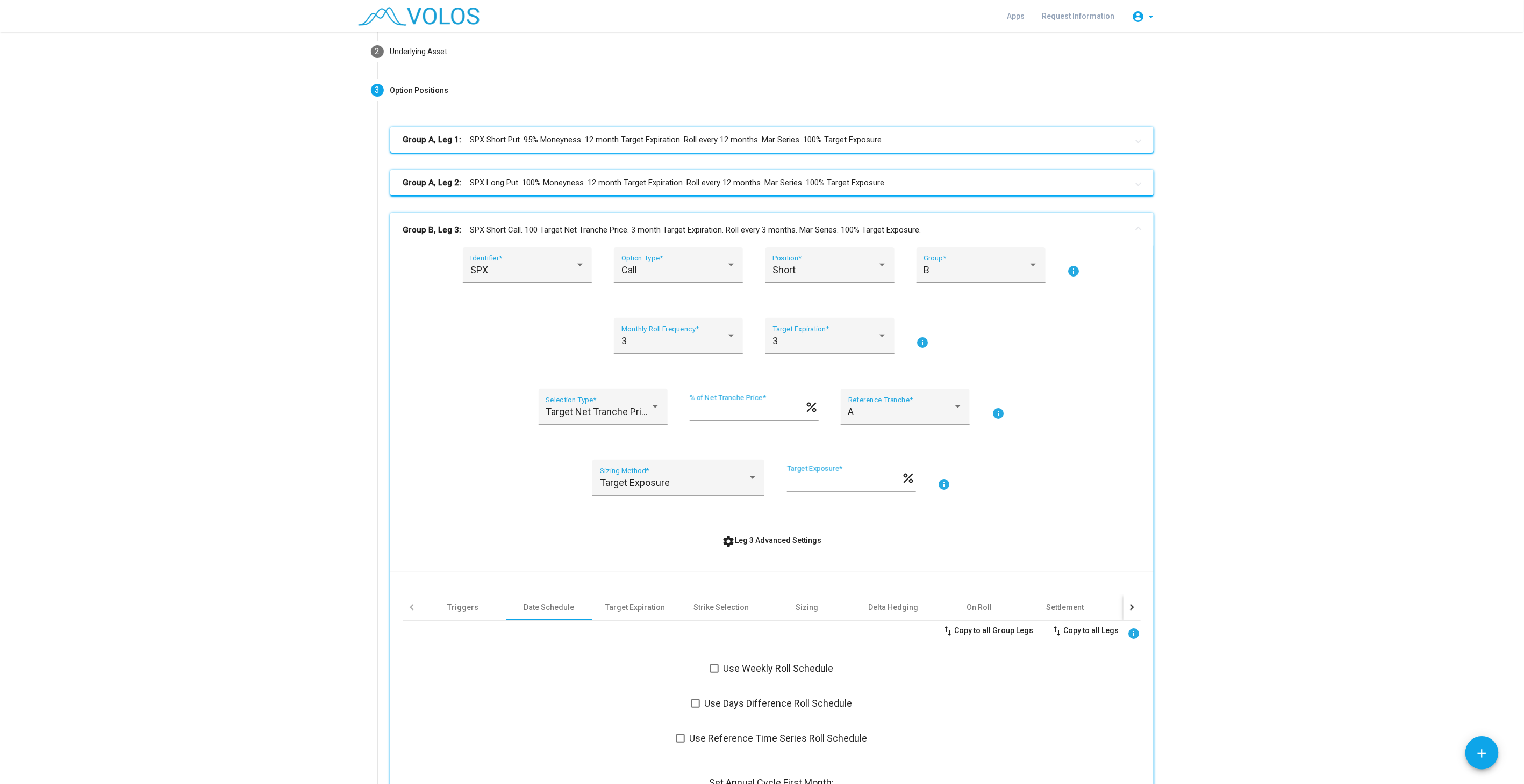
click at [796, 234] on mat-panel-title "Group B, Leg 3: SPX Short Call. 100 Target Net Tranche Price. 3 month Target Ex…" at bounding box center [765, 230] width 724 height 13
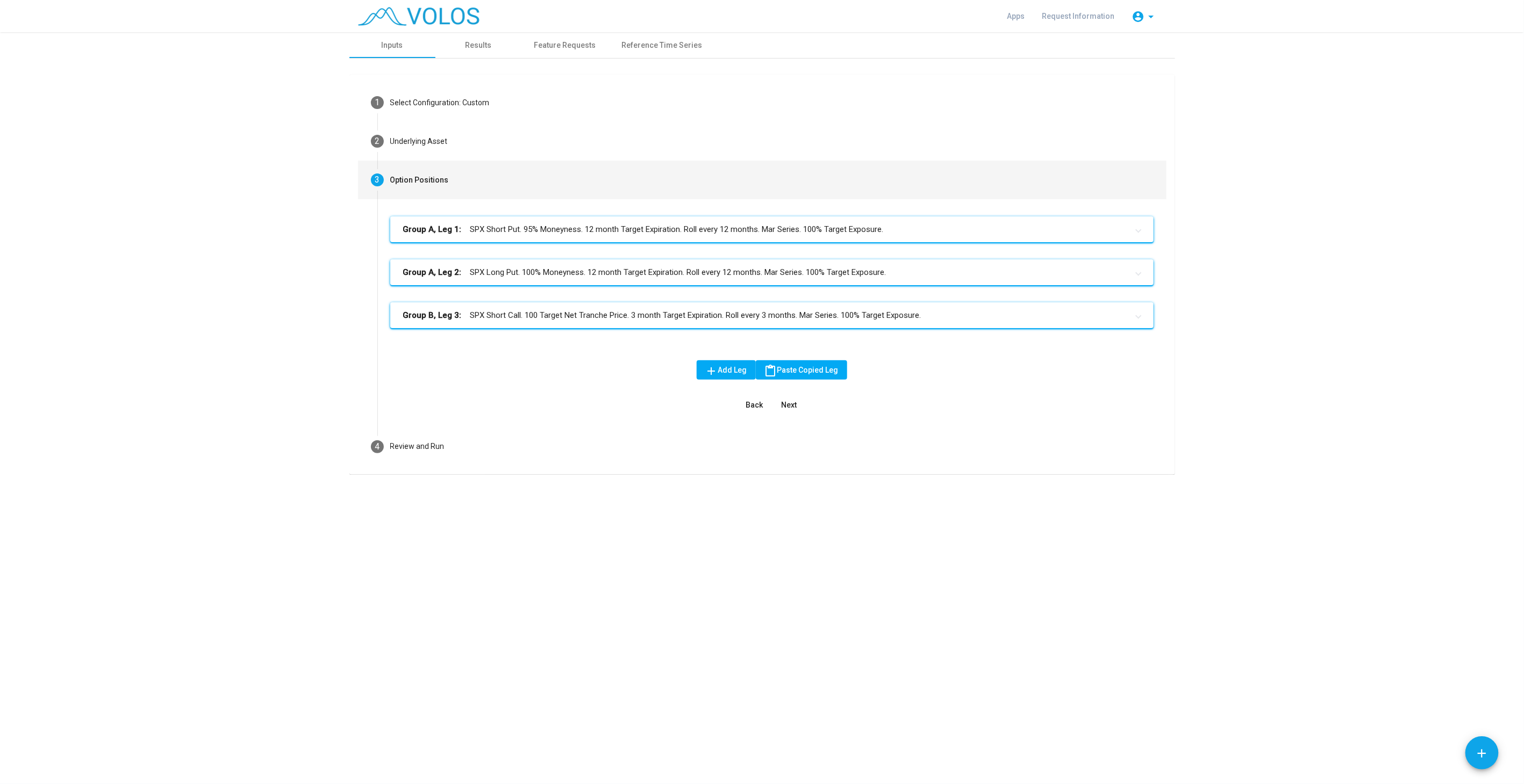
scroll to position [0, 0]
click at [566, 318] on mat-panel-title "Group B, Leg 3: SPX Short Call. 100 Target Net Tranche Price. 3 month Target Ex…" at bounding box center [765, 315] width 724 height 13
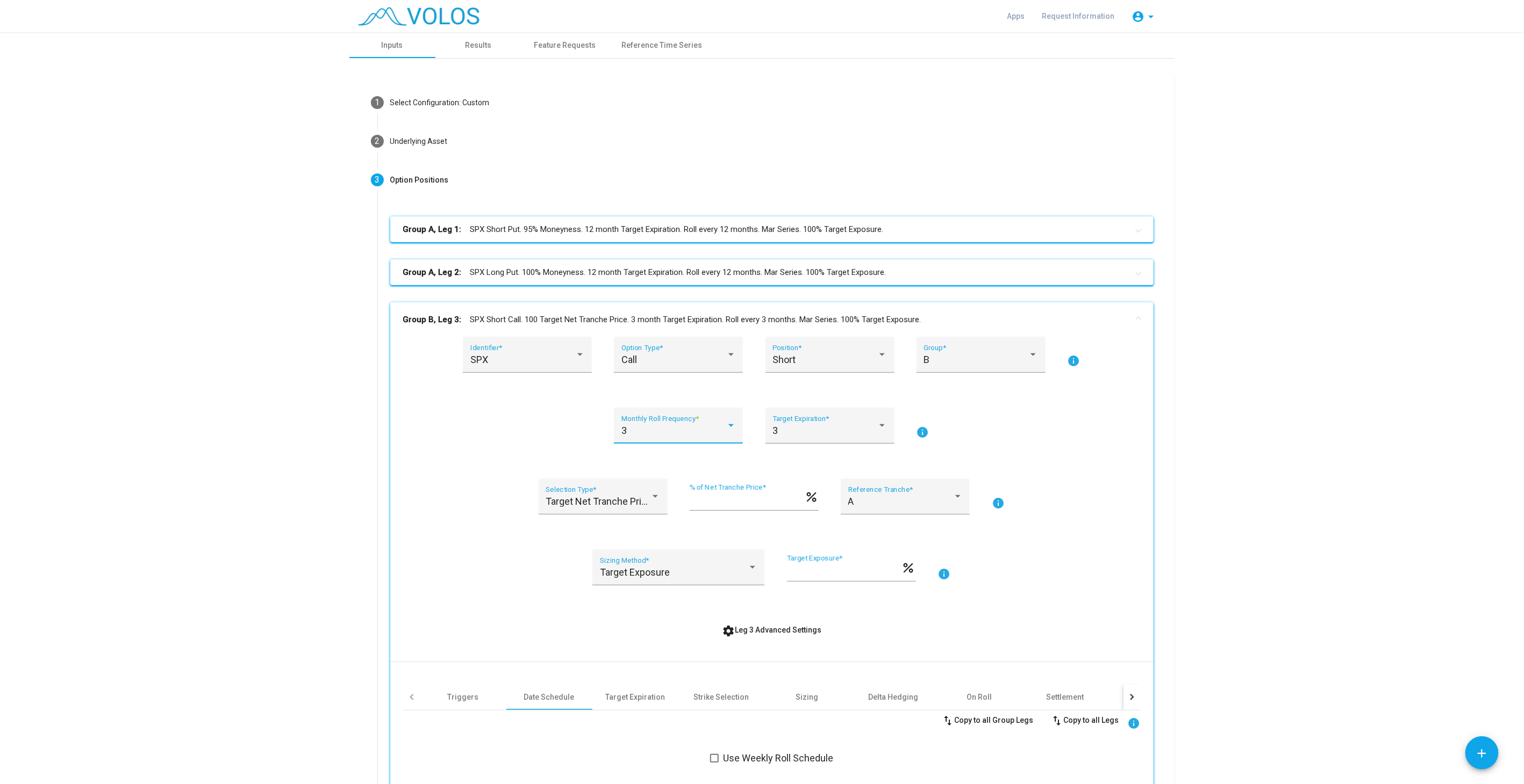
click at [669, 427] on div "3" at bounding box center [674, 431] width 105 height 11
click at [638, 516] on span "12" at bounding box center [674, 518] width 115 height 29
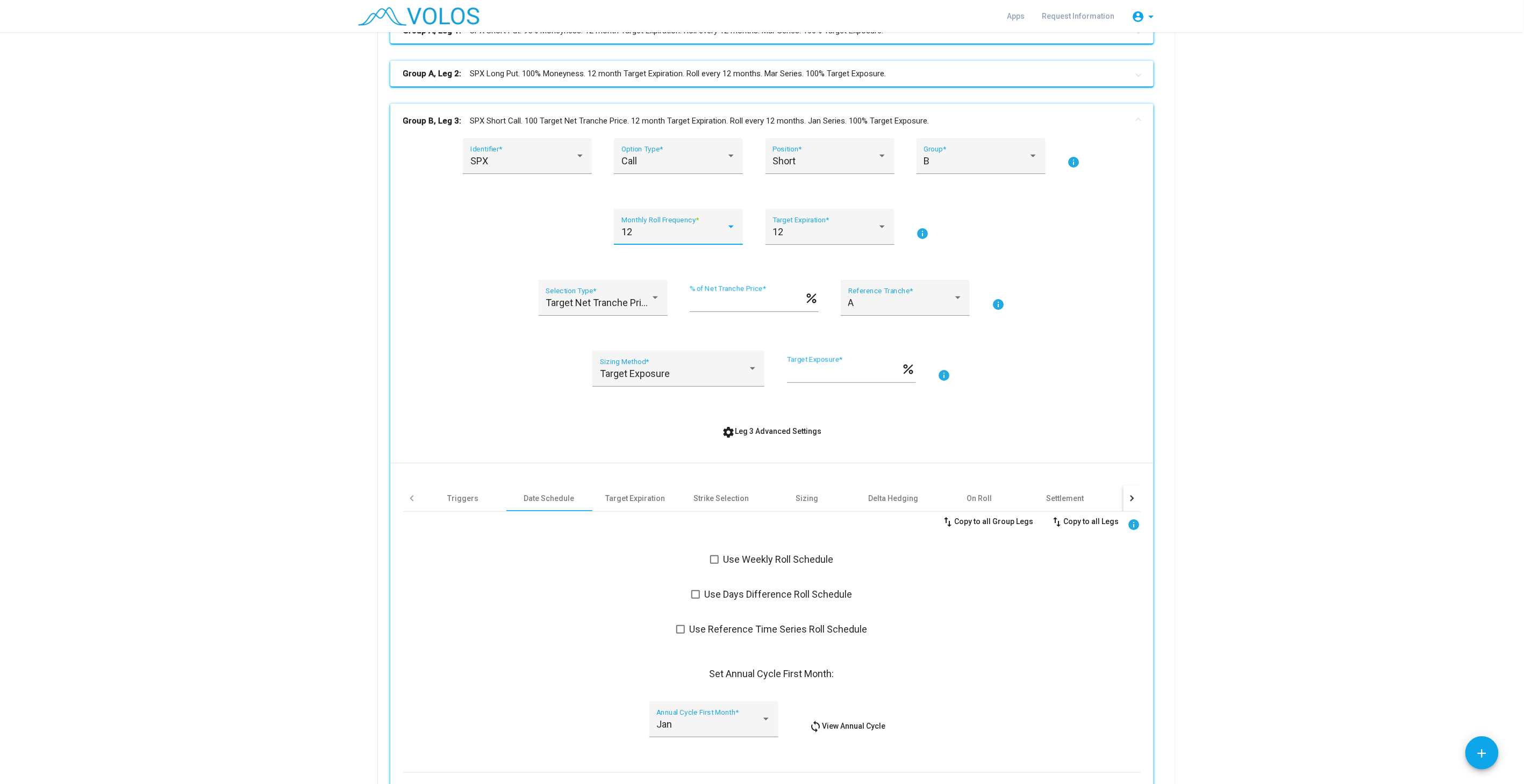
scroll to position [298, 0]
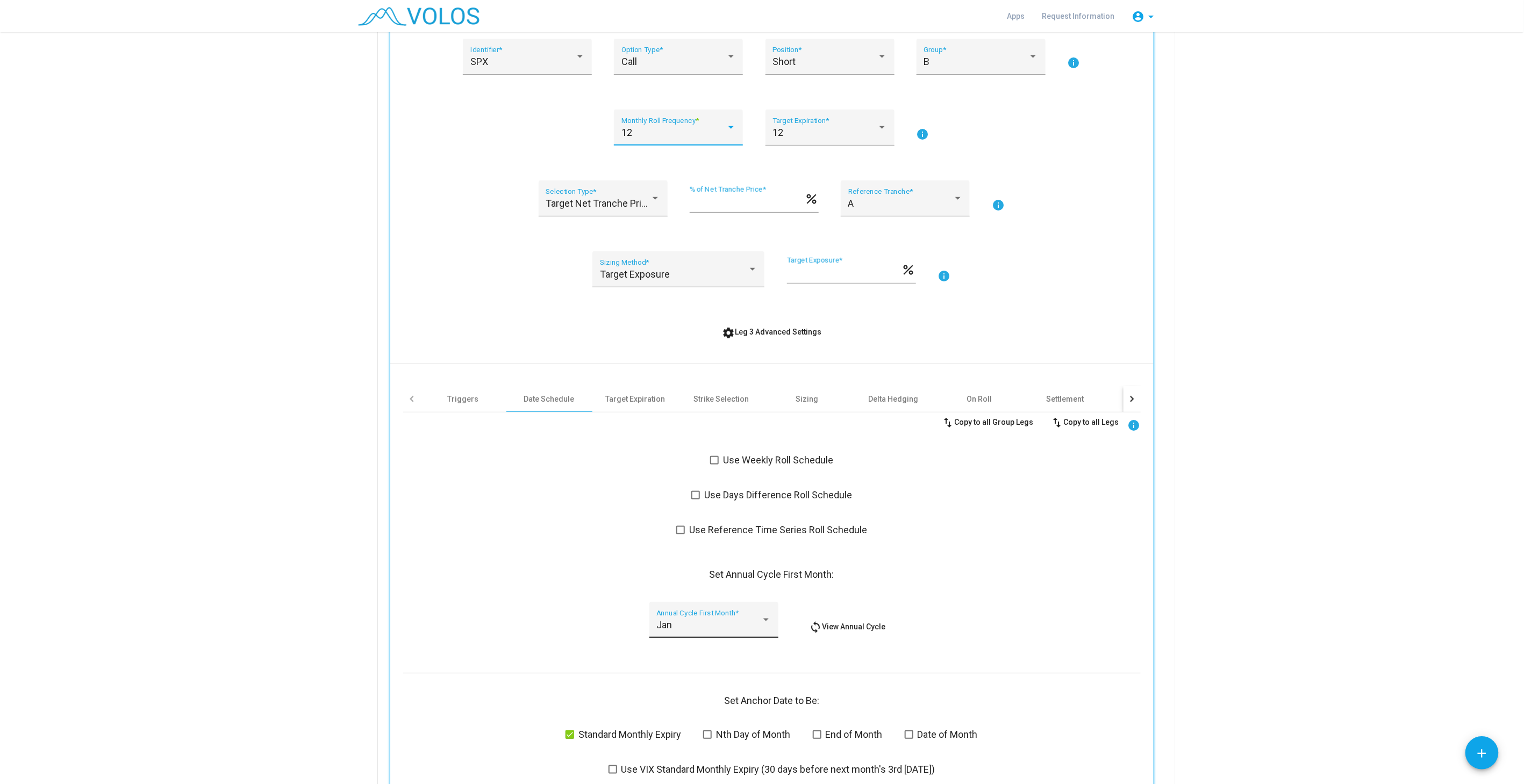
click at [671, 622] on div "Jan" at bounding box center [709, 625] width 105 height 11
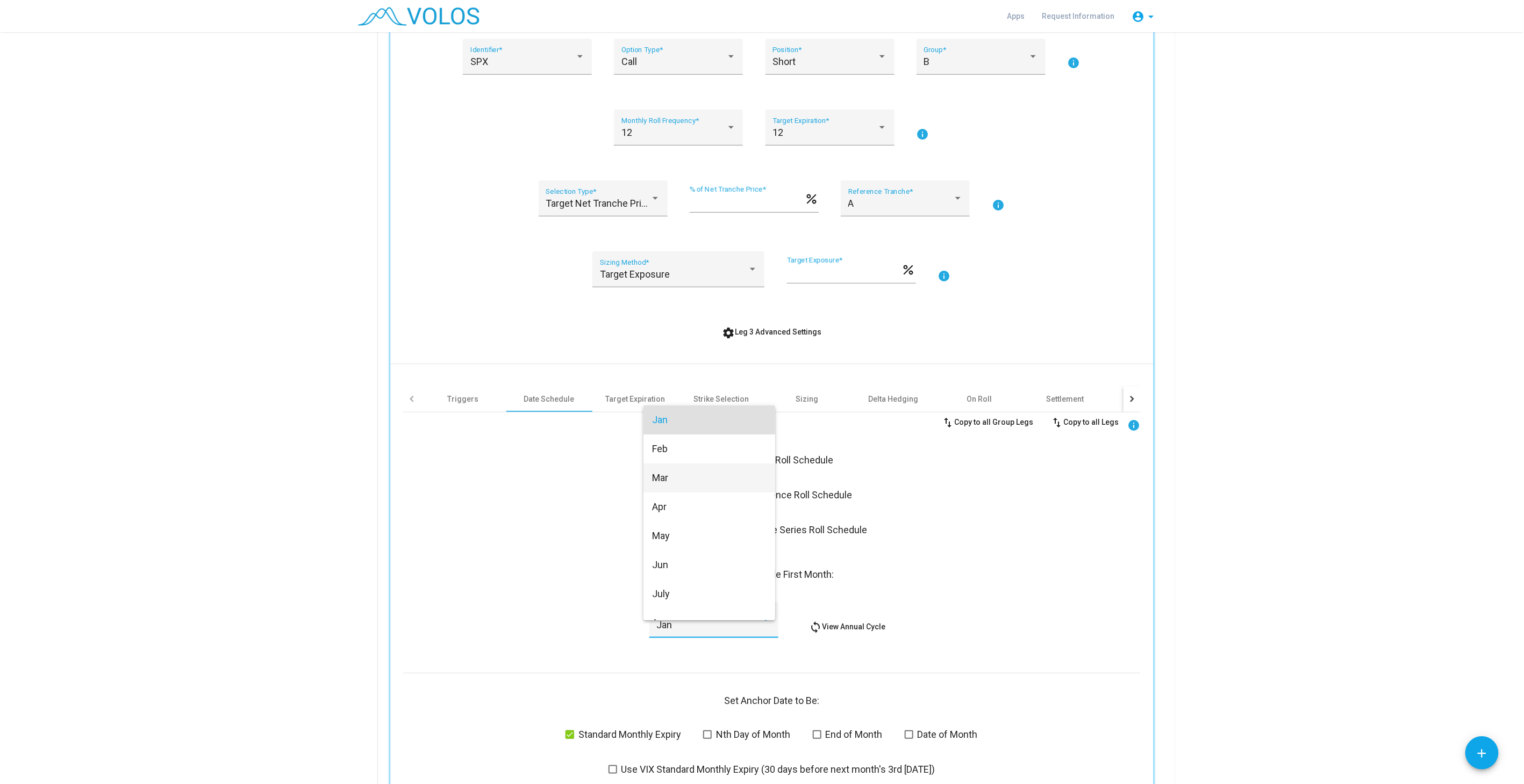
click at [666, 482] on span "Mar" at bounding box center [709, 478] width 115 height 29
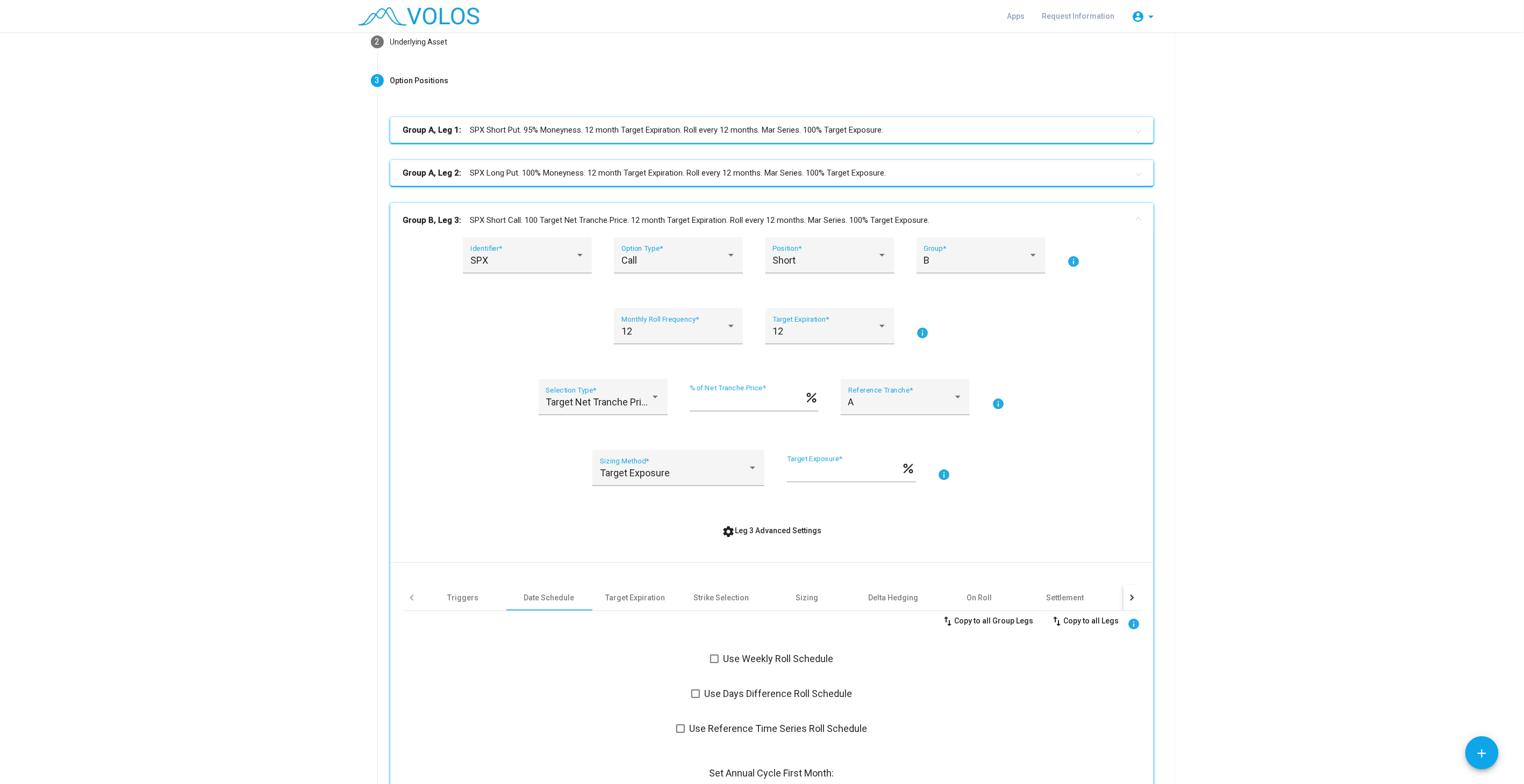
scroll to position [0, 0]
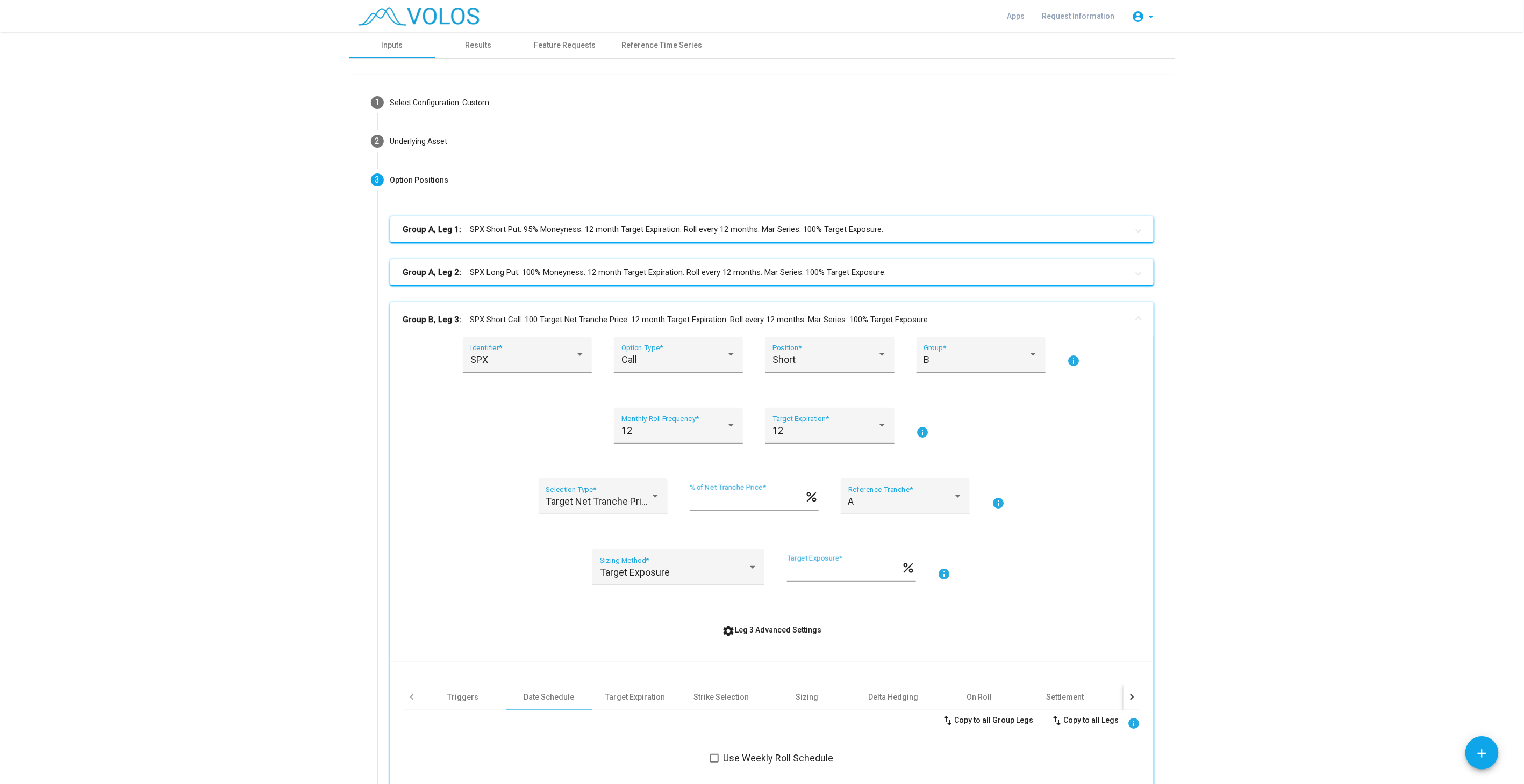
click at [702, 322] on mat-panel-title "Group B, Leg 3: SPX Short Call. 100 Target Net Tranche Price. 12 month Target E…" at bounding box center [765, 320] width 724 height 13
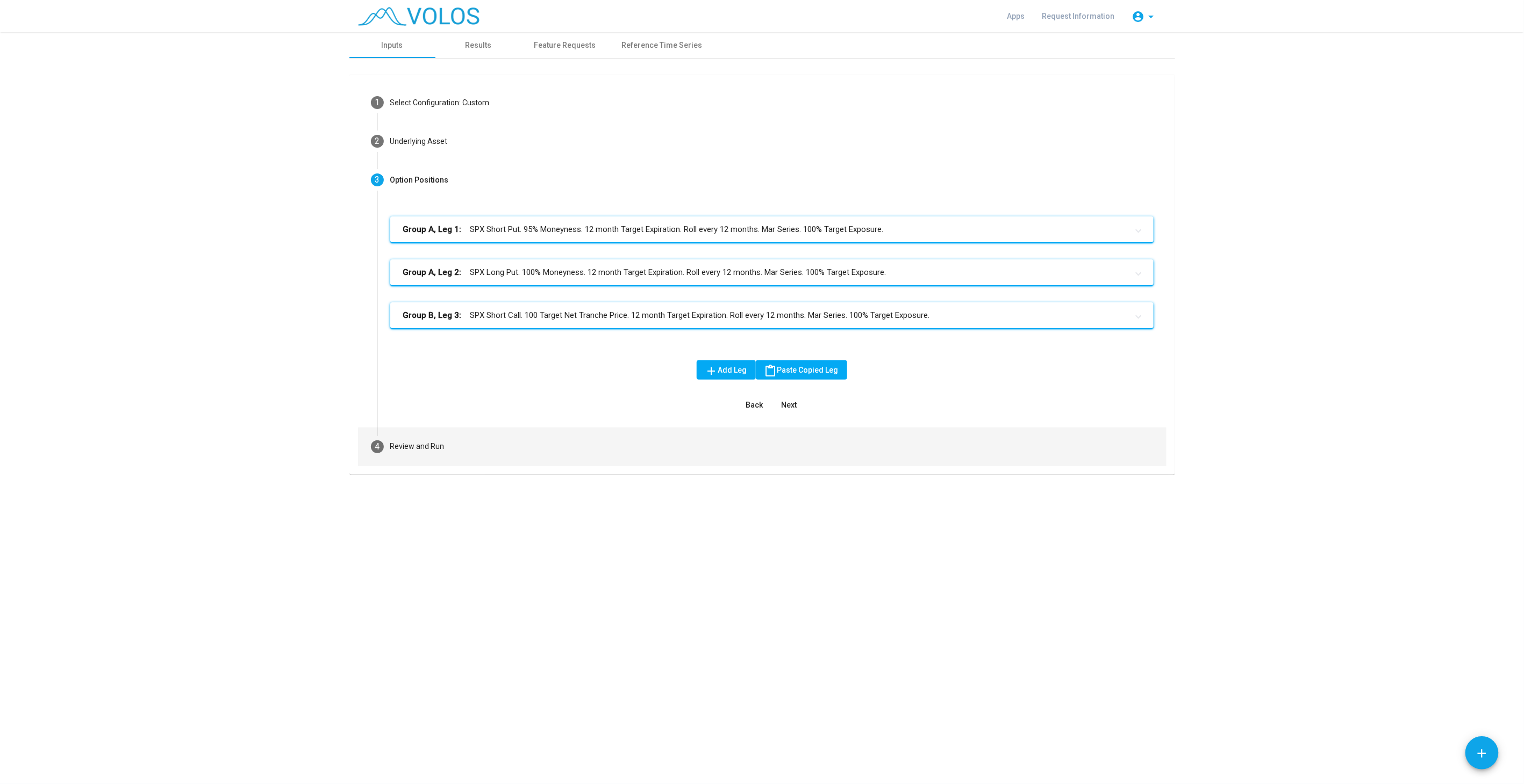
click at [481, 450] on mat-step-header "4 Review and Run" at bounding box center [762, 446] width 808 height 39
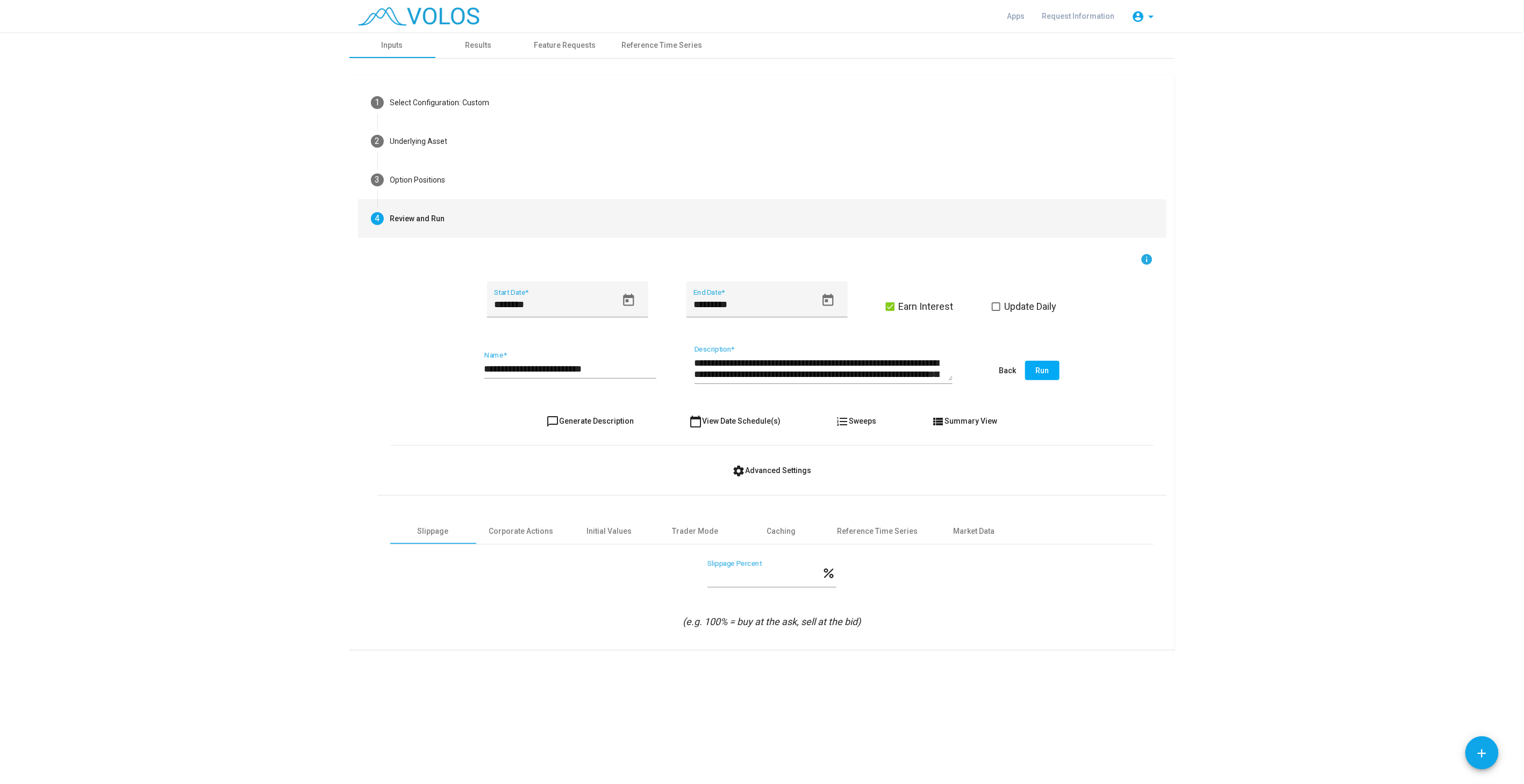
click at [595, 420] on span "chat_bubble_outline Generate Description" at bounding box center [590, 421] width 87 height 9
type textarea "**********"
click at [545, 371] on input "**********" at bounding box center [570, 369] width 172 height 11
type input "**********"
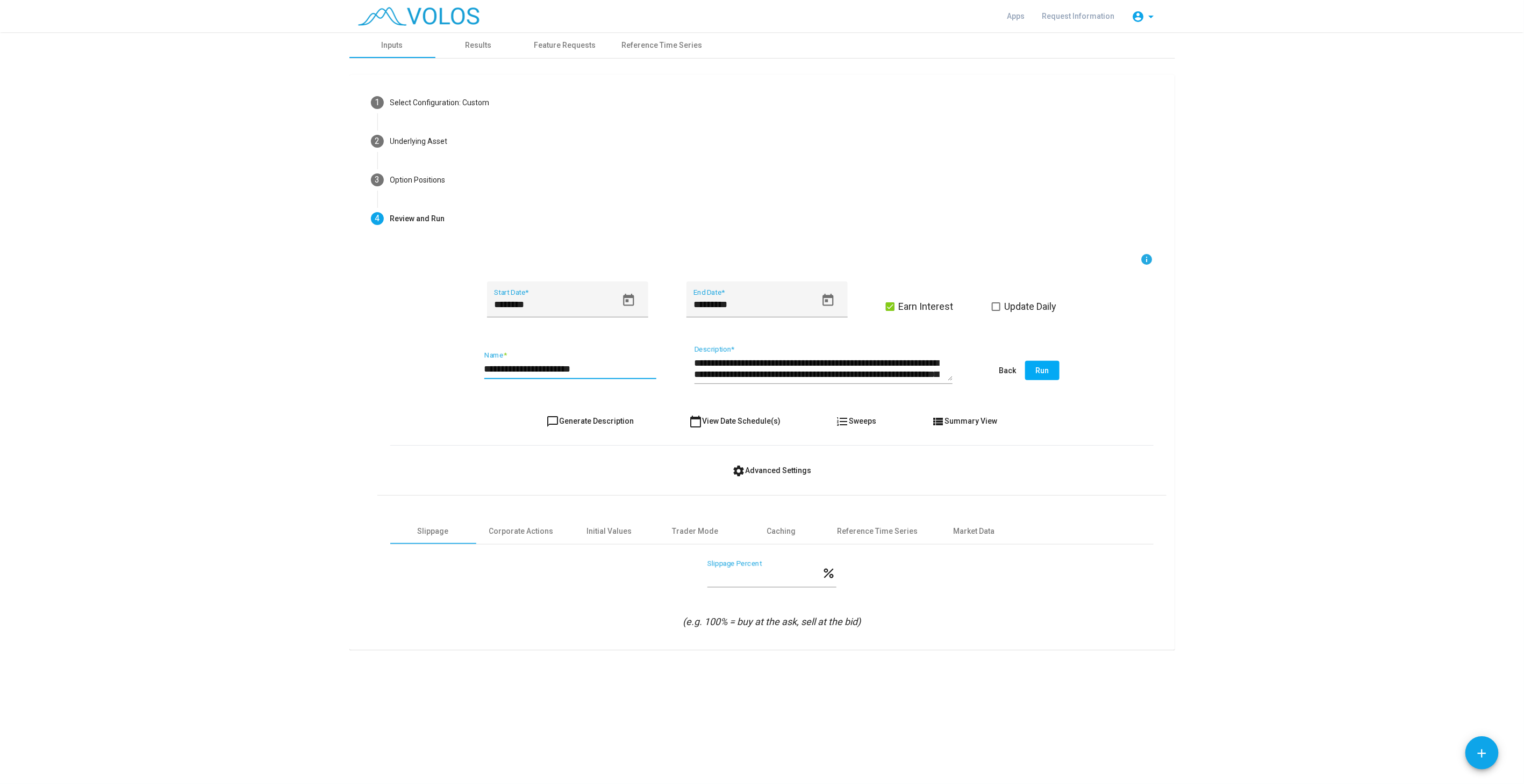
click at [591, 417] on span "chat_bubble_outline Generate Description" at bounding box center [590, 421] width 87 height 9
click at [1044, 370] on span "Run" at bounding box center [1041, 371] width 13 height 9
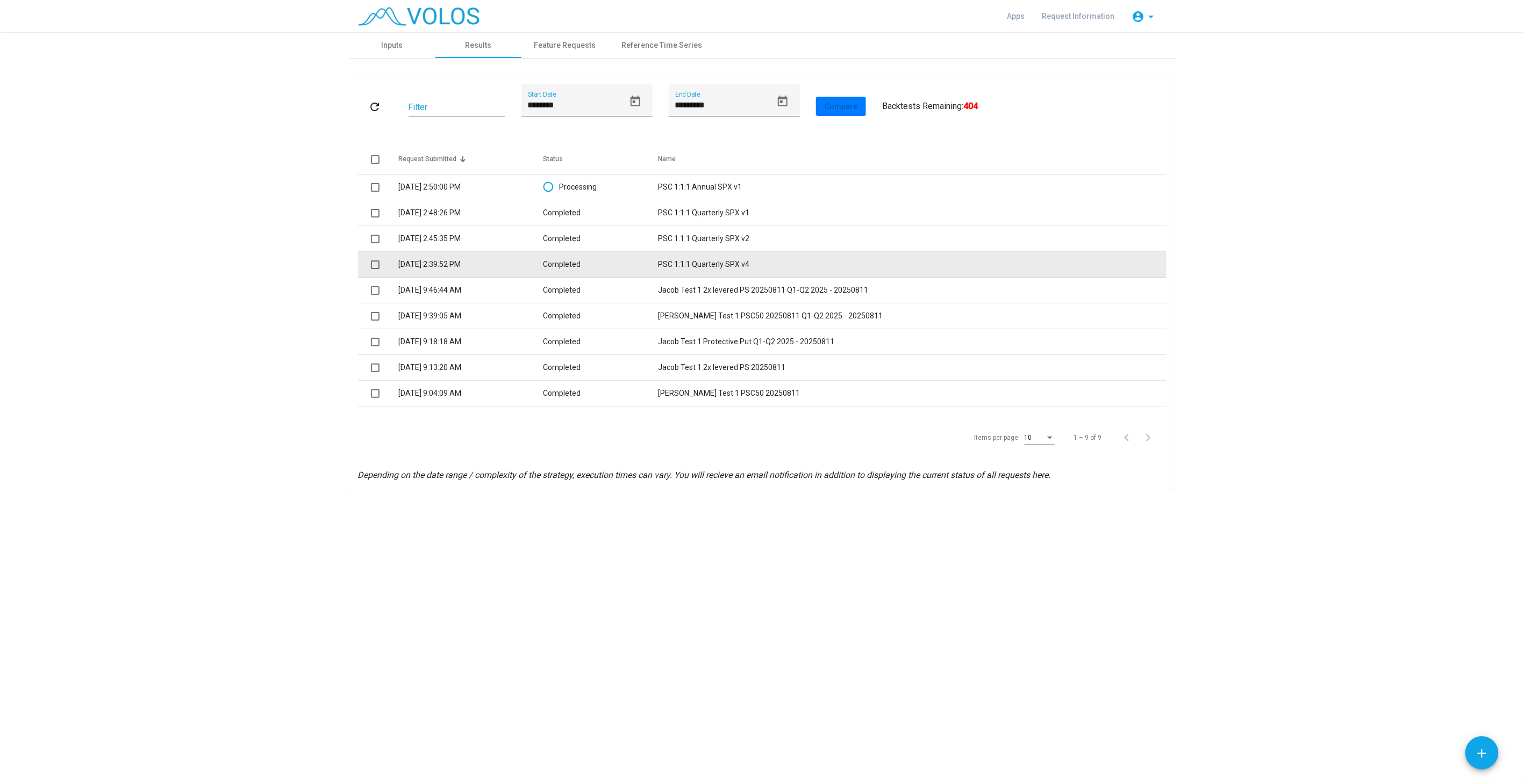
click at [741, 264] on td "PSC 1:1:1 Quarterly SPX v4" at bounding box center [912, 264] width 508 height 26
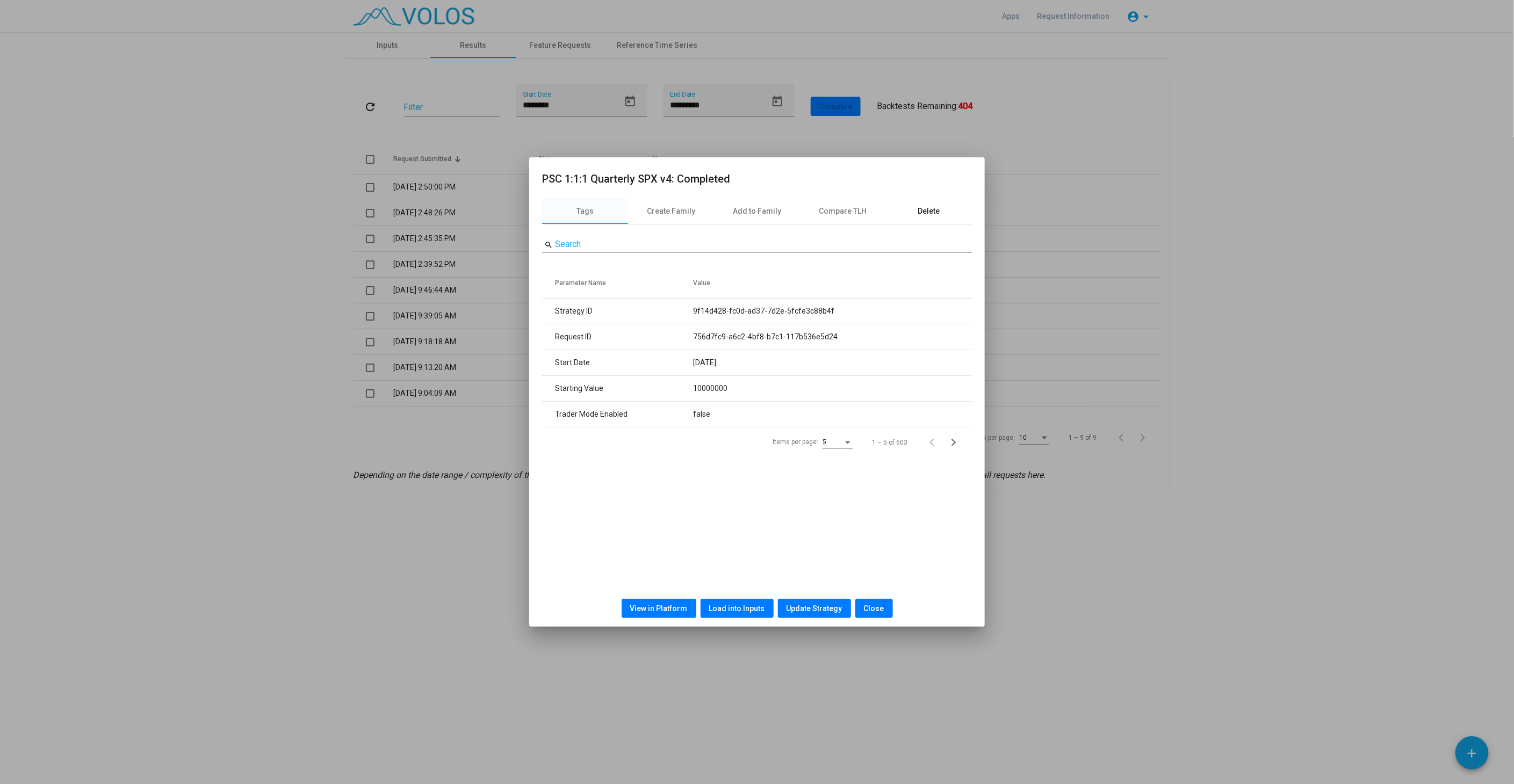
click at [930, 209] on div "Delete" at bounding box center [929, 211] width 22 height 11
click at [760, 254] on span "Delete" at bounding box center [757, 252] width 22 height 9
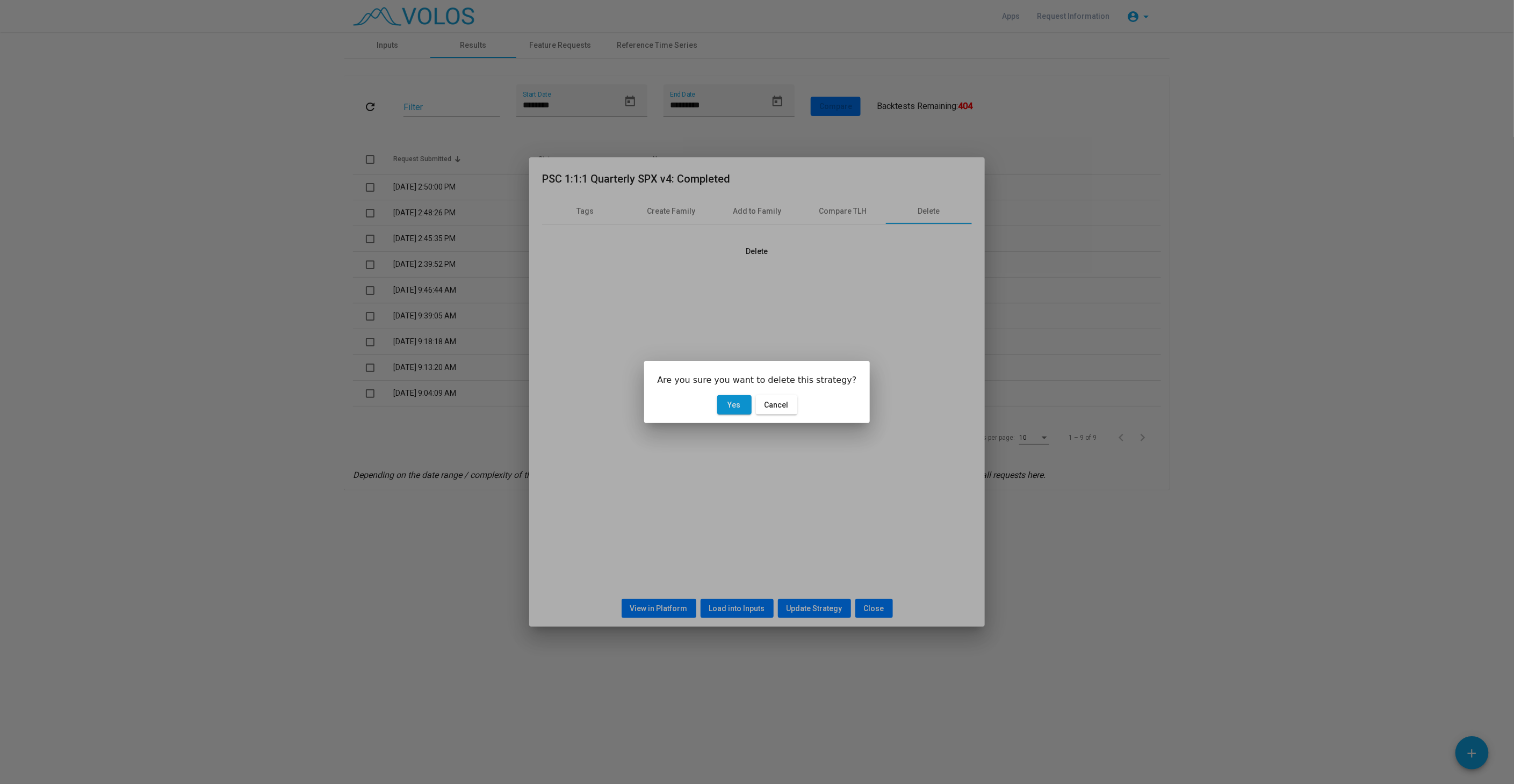
click at [733, 405] on span "Yes" at bounding box center [734, 405] width 13 height 9
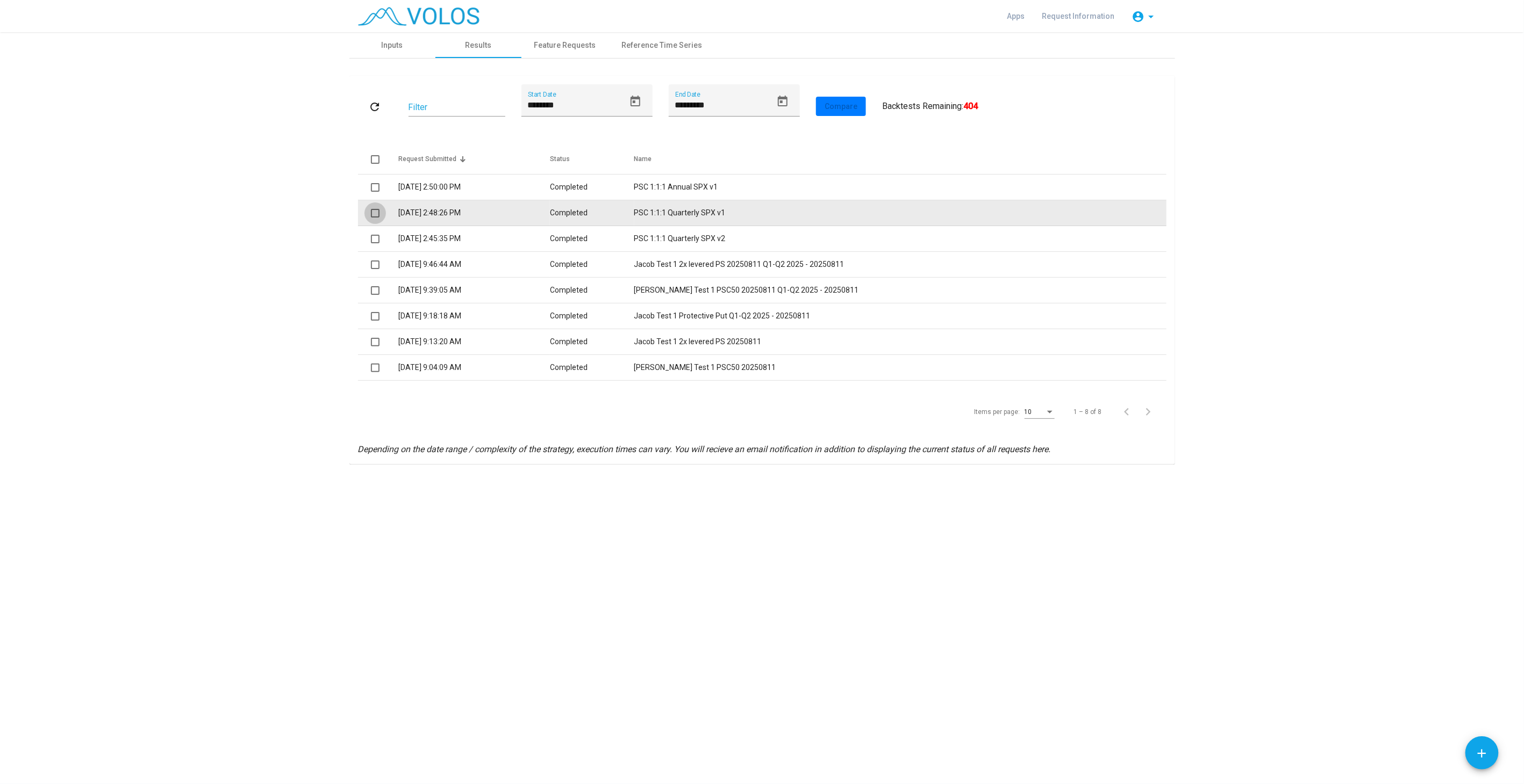
click at [373, 211] on span at bounding box center [375, 213] width 9 height 9
click at [372, 210] on span at bounding box center [375, 213] width 9 height 9
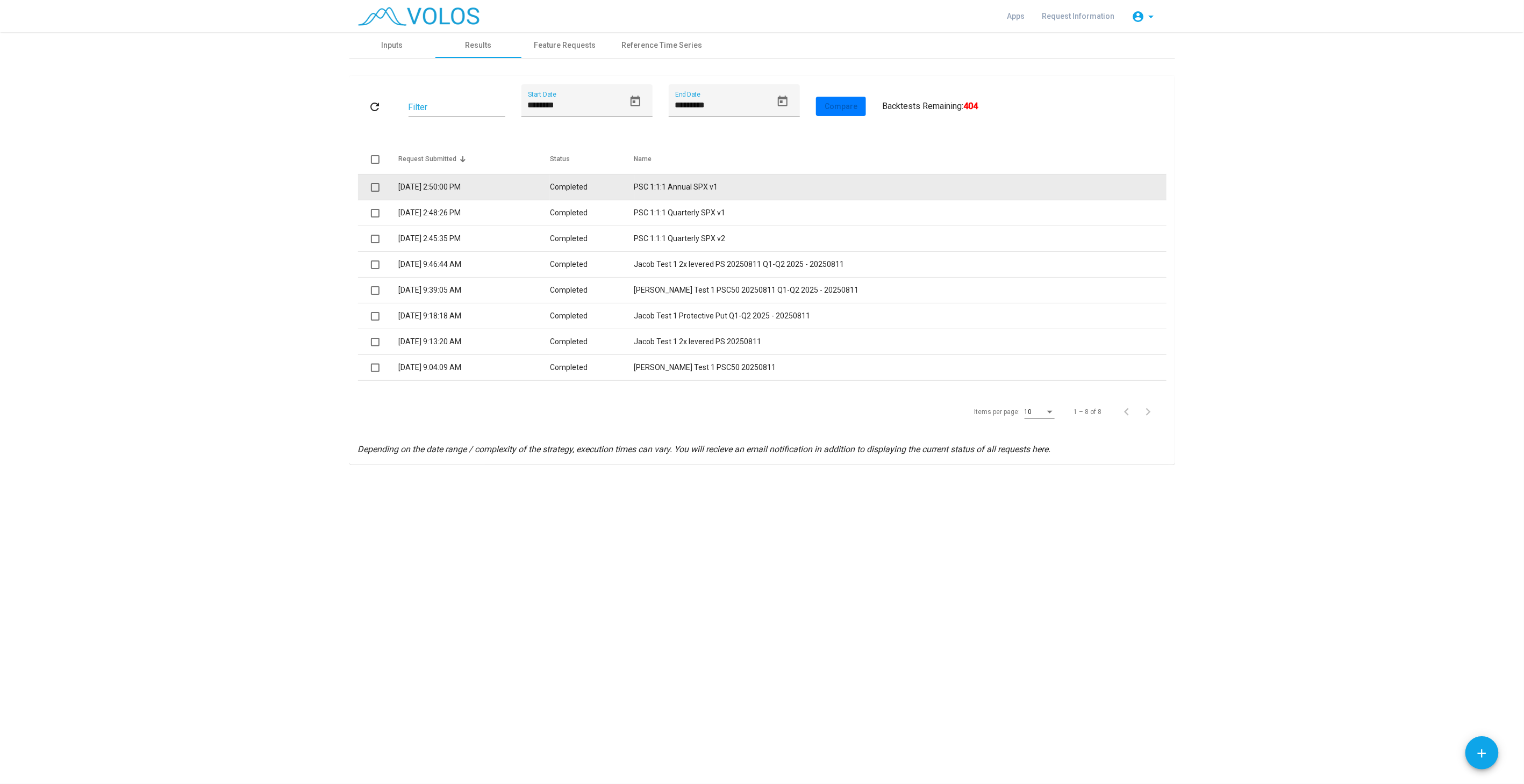
click at [429, 190] on td "8/15/2025 2:50:00 PM" at bounding box center [474, 187] width 152 height 26
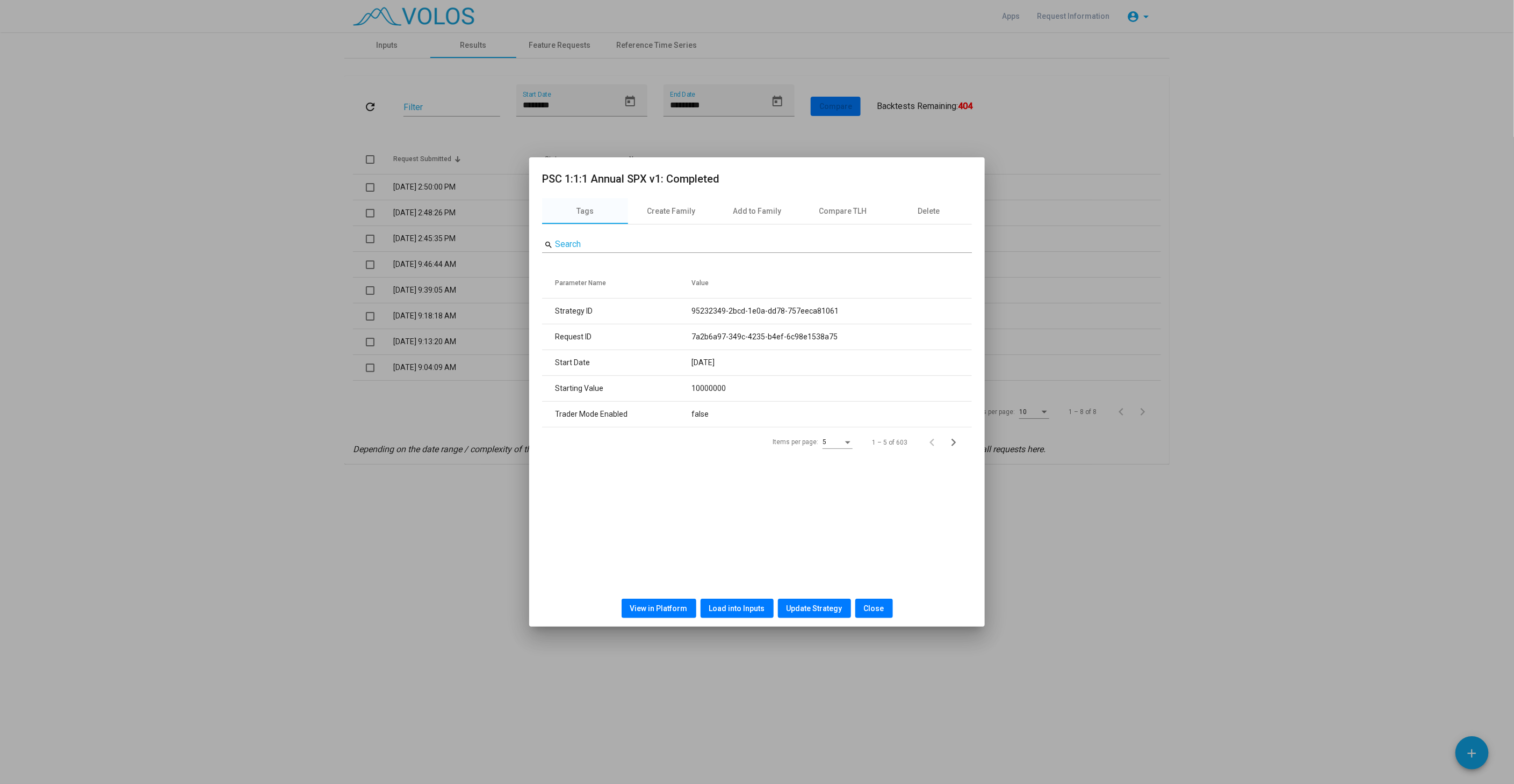
drag, startPoint x: 742, startPoint y: 609, endPoint x: 1045, endPoint y: 587, distance: 303.8
click at [742, 608] on span "Load into Inputs" at bounding box center [737, 609] width 56 height 9
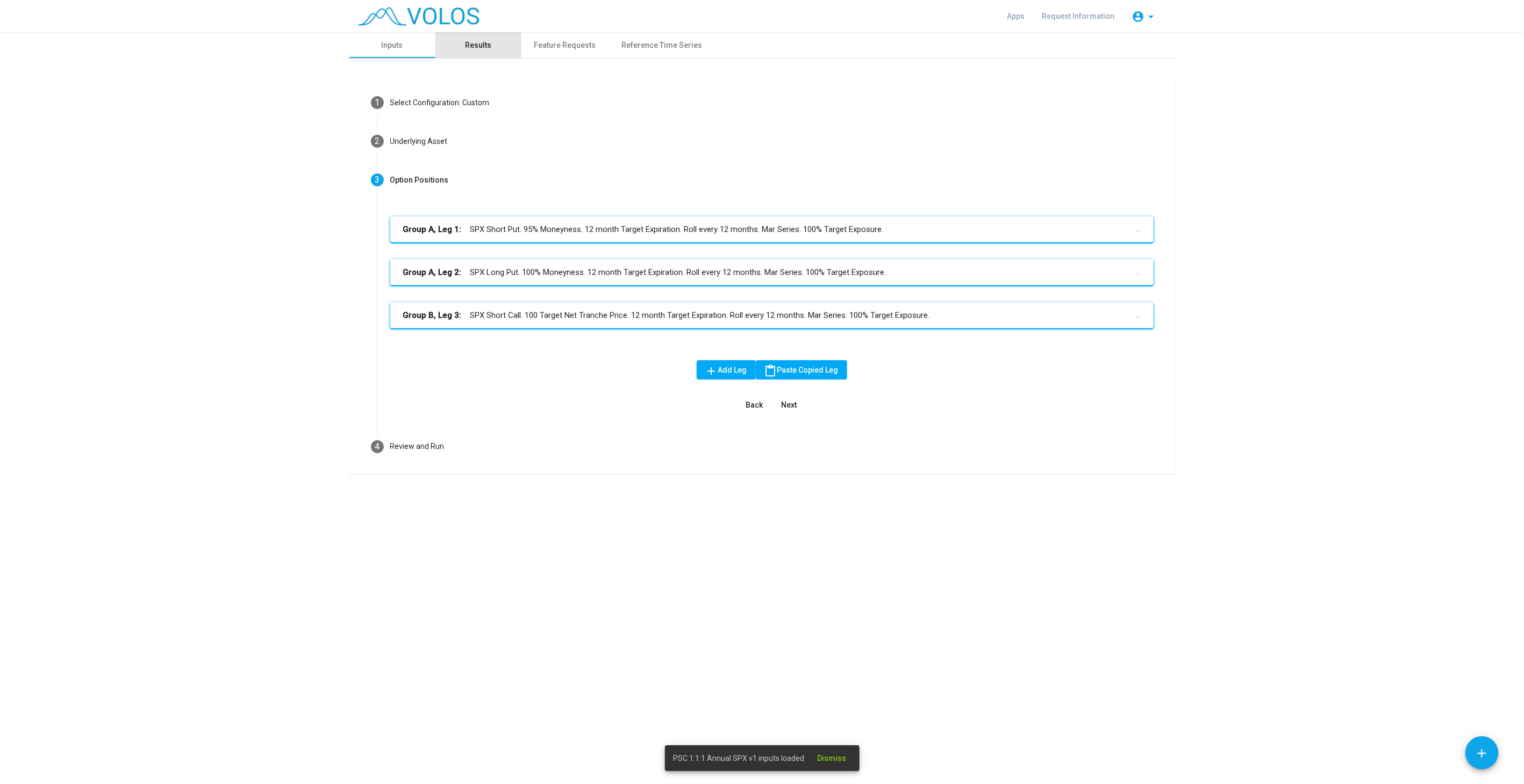
click at [464, 49] on div "Results" at bounding box center [478, 45] width 86 height 26
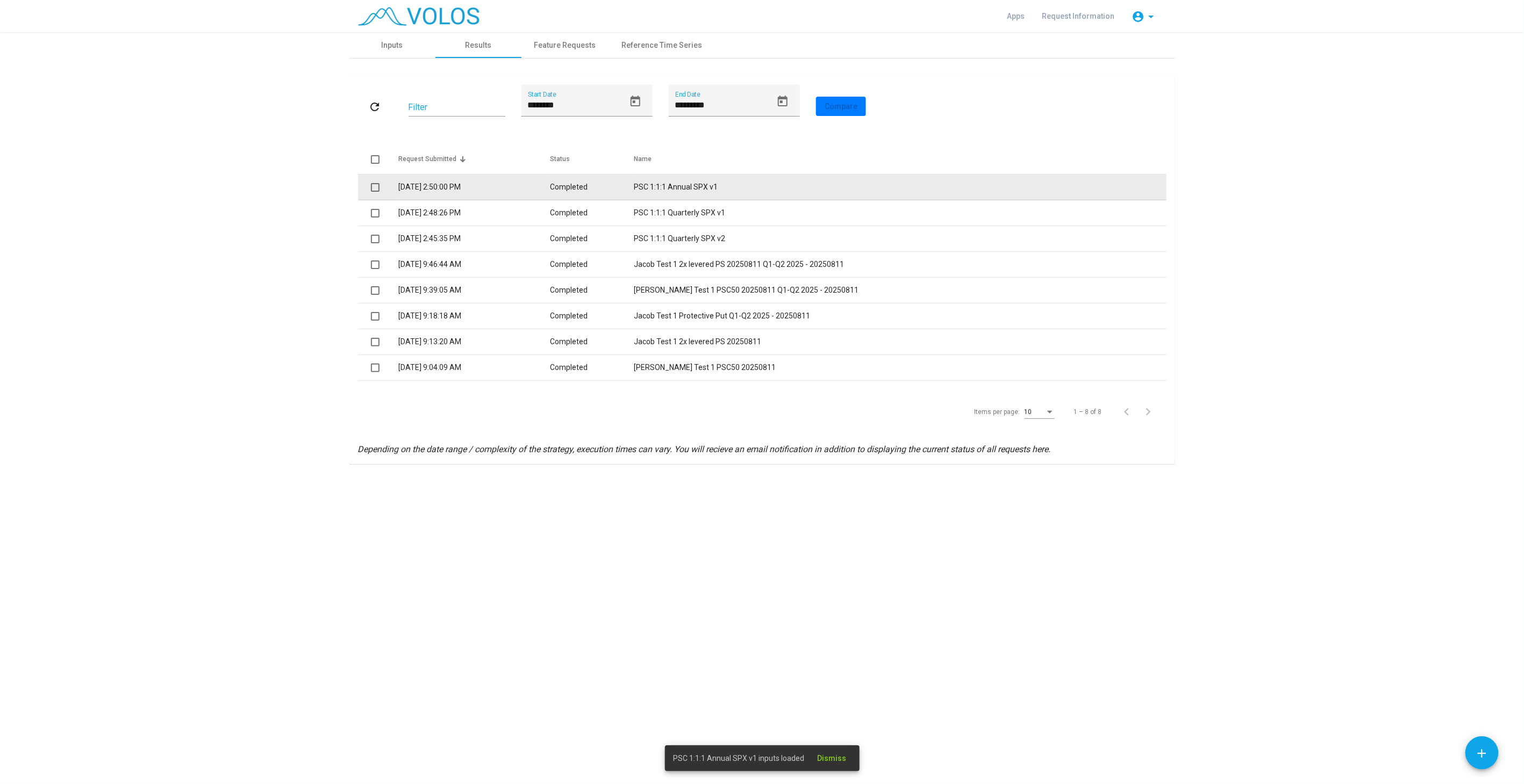
click at [608, 195] on td "Completed" at bounding box center [592, 187] width 84 height 26
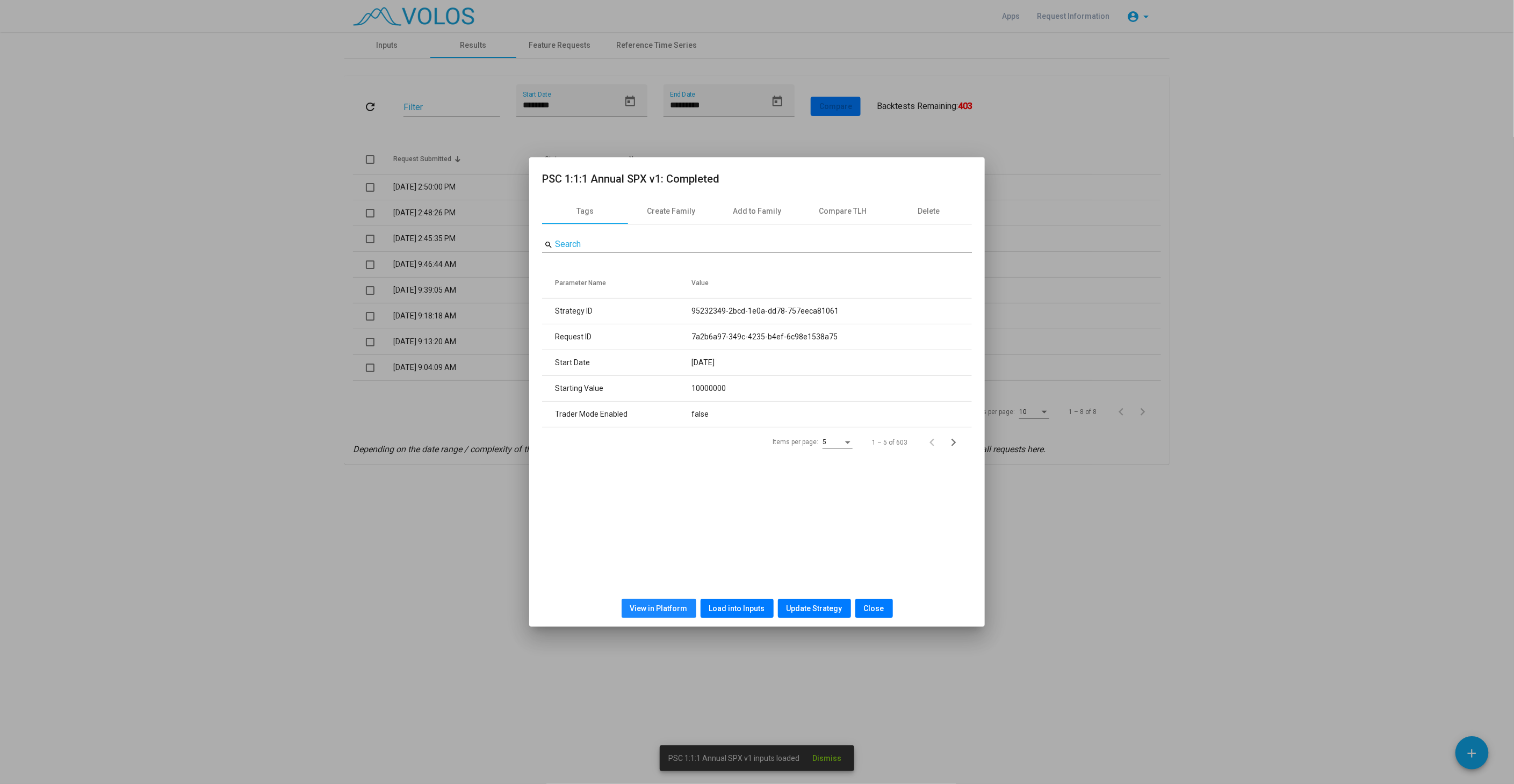
click at [670, 615] on button "View in Platform" at bounding box center [659, 608] width 75 height 20
click at [867, 605] on span "Close" at bounding box center [874, 609] width 20 height 9
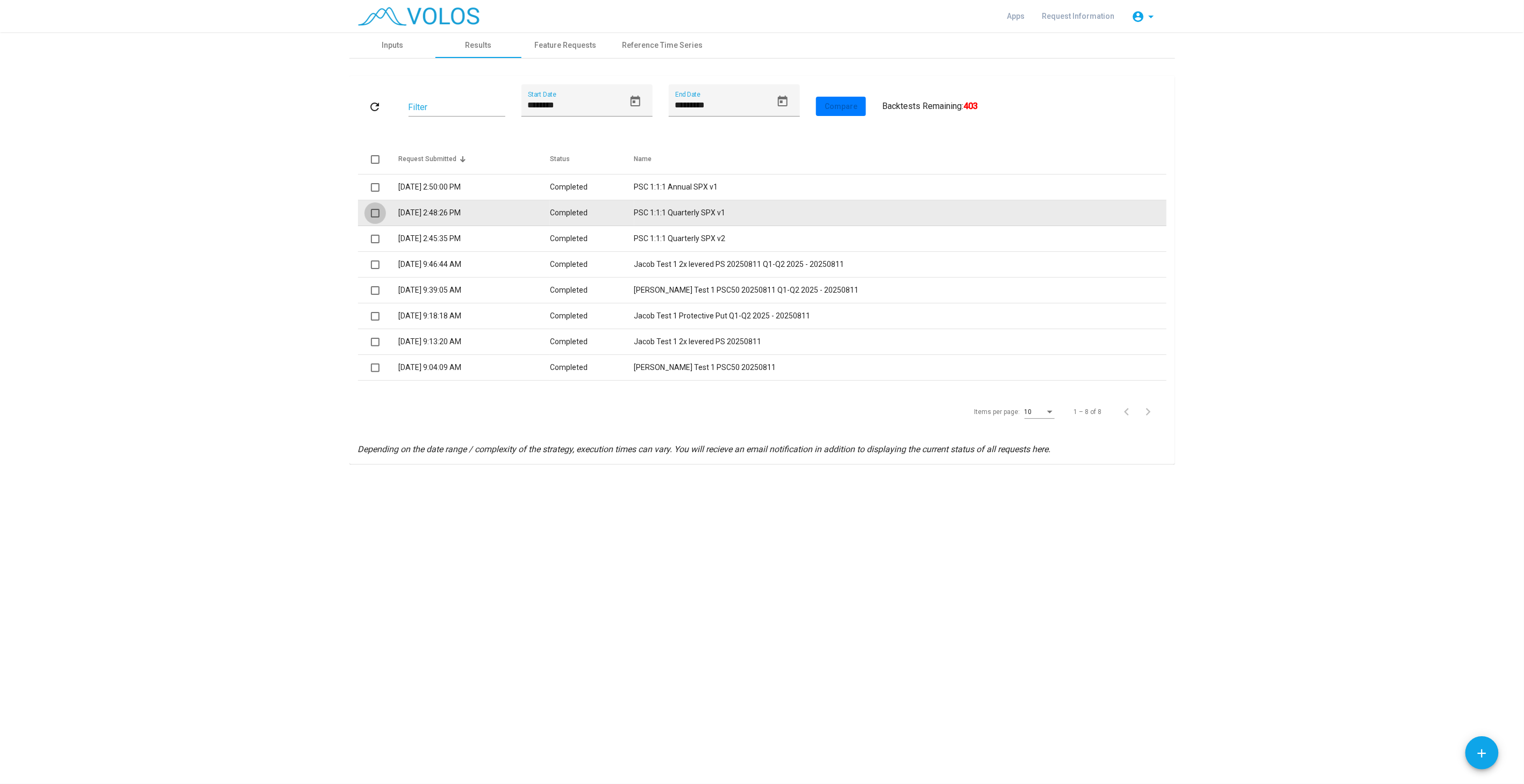
click at [371, 214] on span at bounding box center [375, 213] width 9 height 9
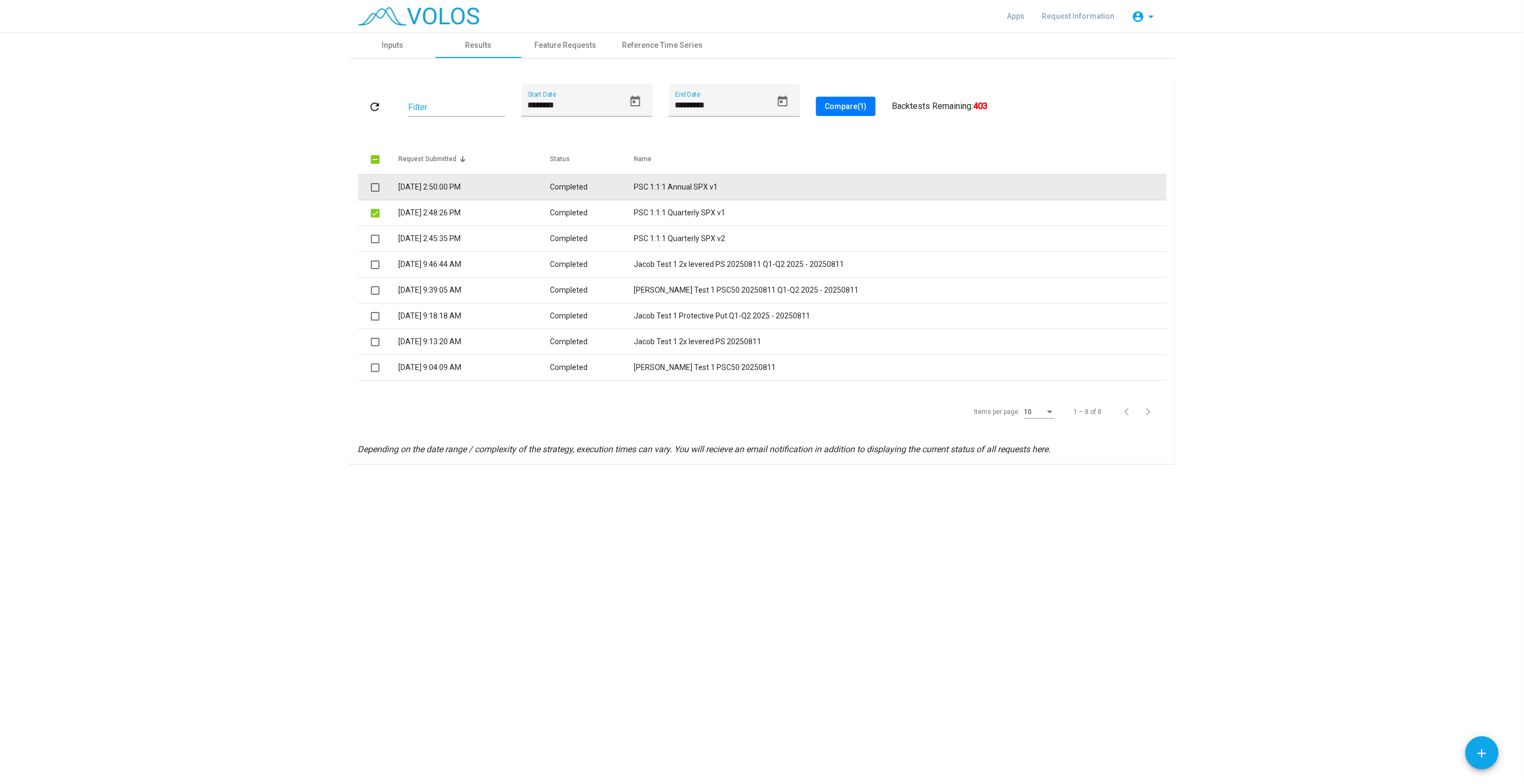
click at [373, 186] on span at bounding box center [375, 188] width 9 height 9
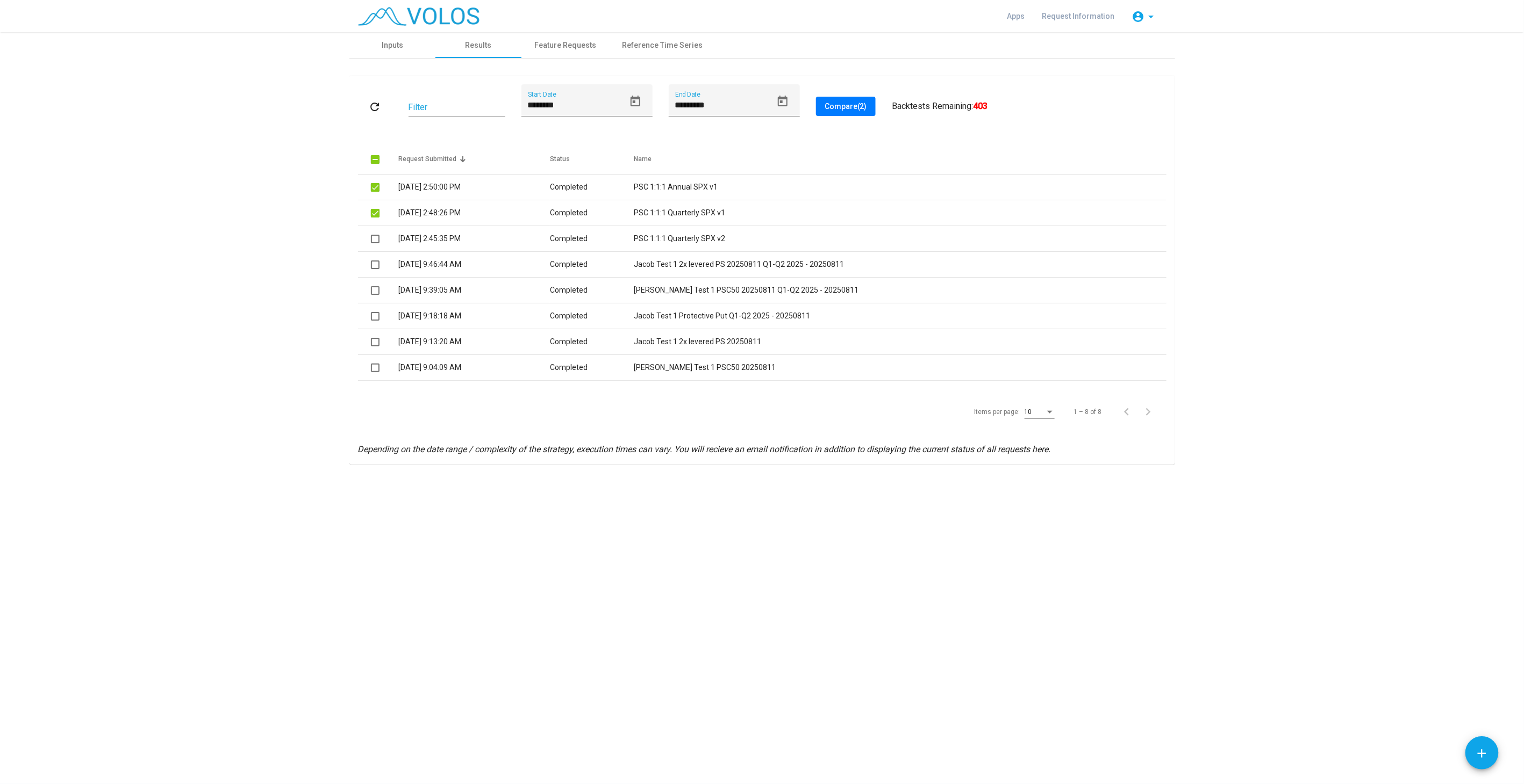
click at [852, 103] on span "Compare (2)" at bounding box center [845, 106] width 42 height 9
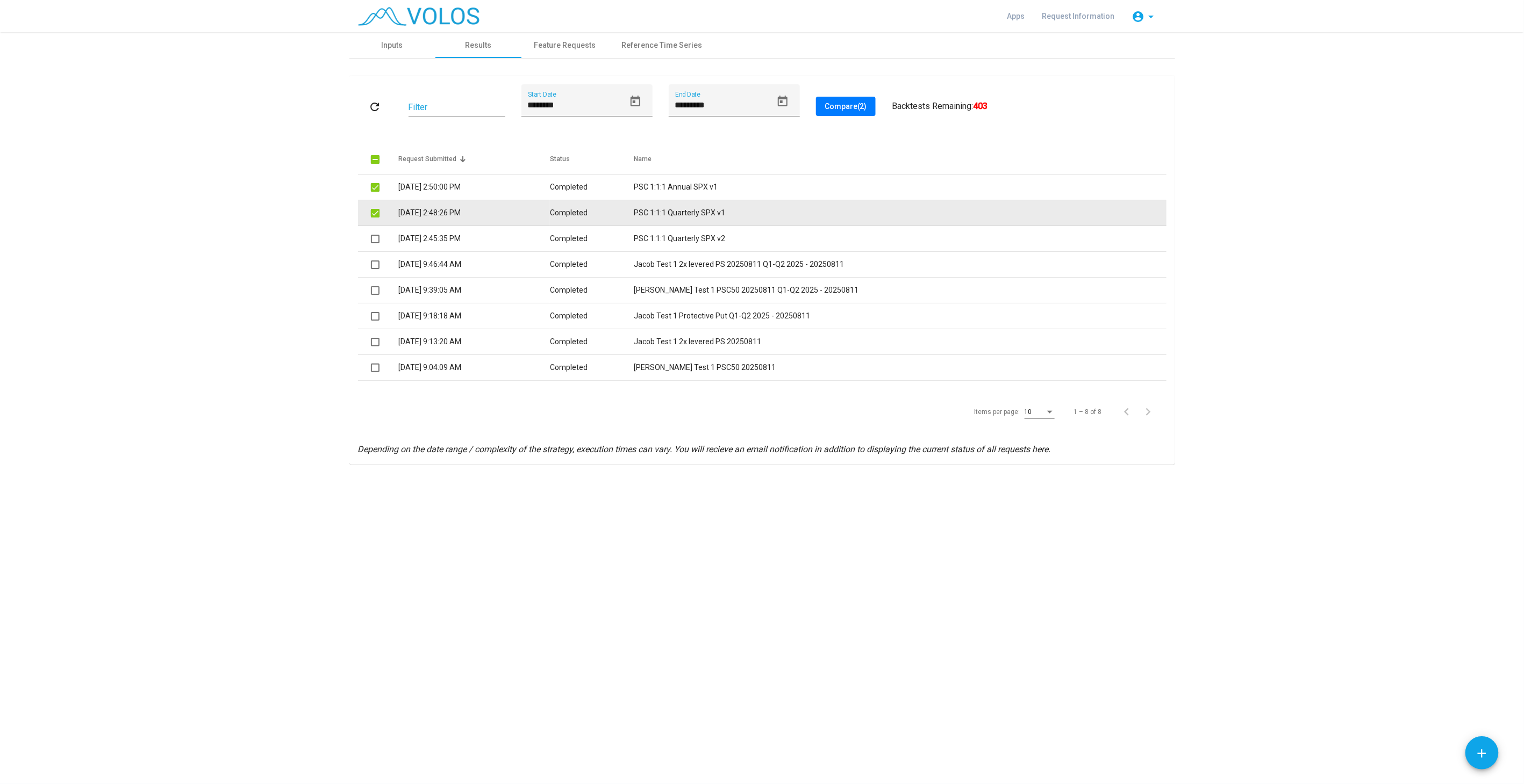
click at [377, 211] on span at bounding box center [375, 213] width 9 height 9
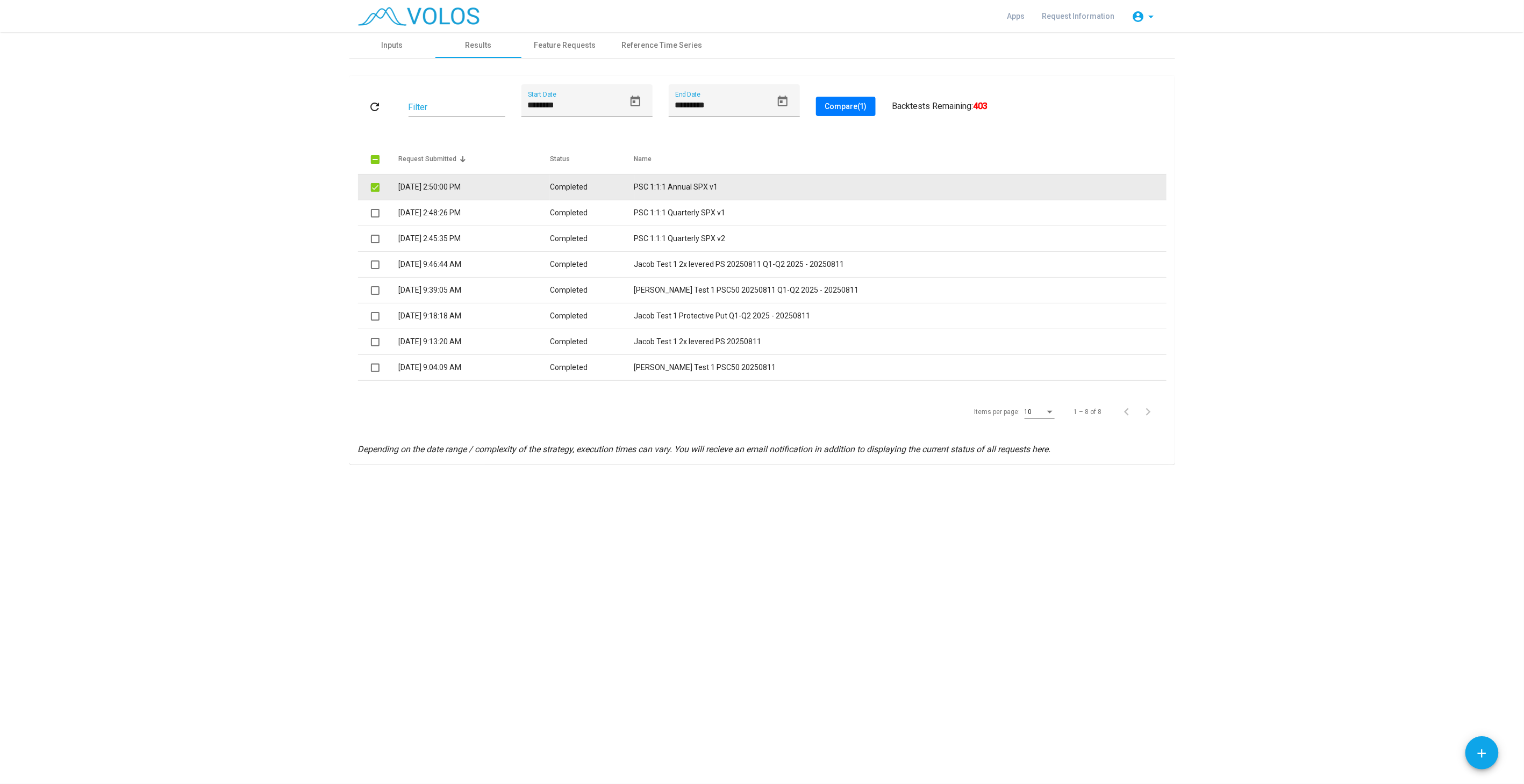
click at [376, 187] on span at bounding box center [375, 188] width 9 height 9
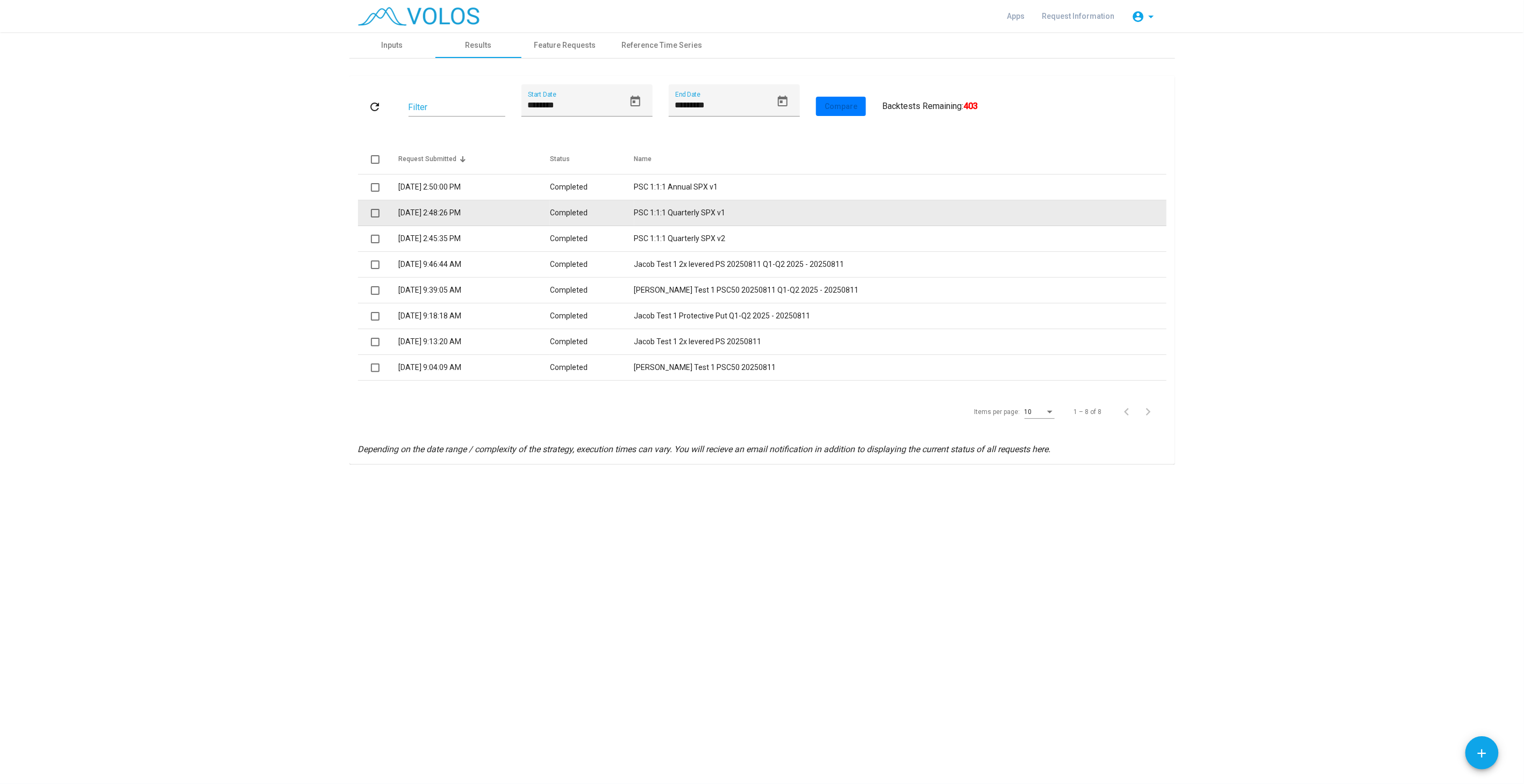
click at [634, 221] on td "Completed" at bounding box center [592, 213] width 84 height 26
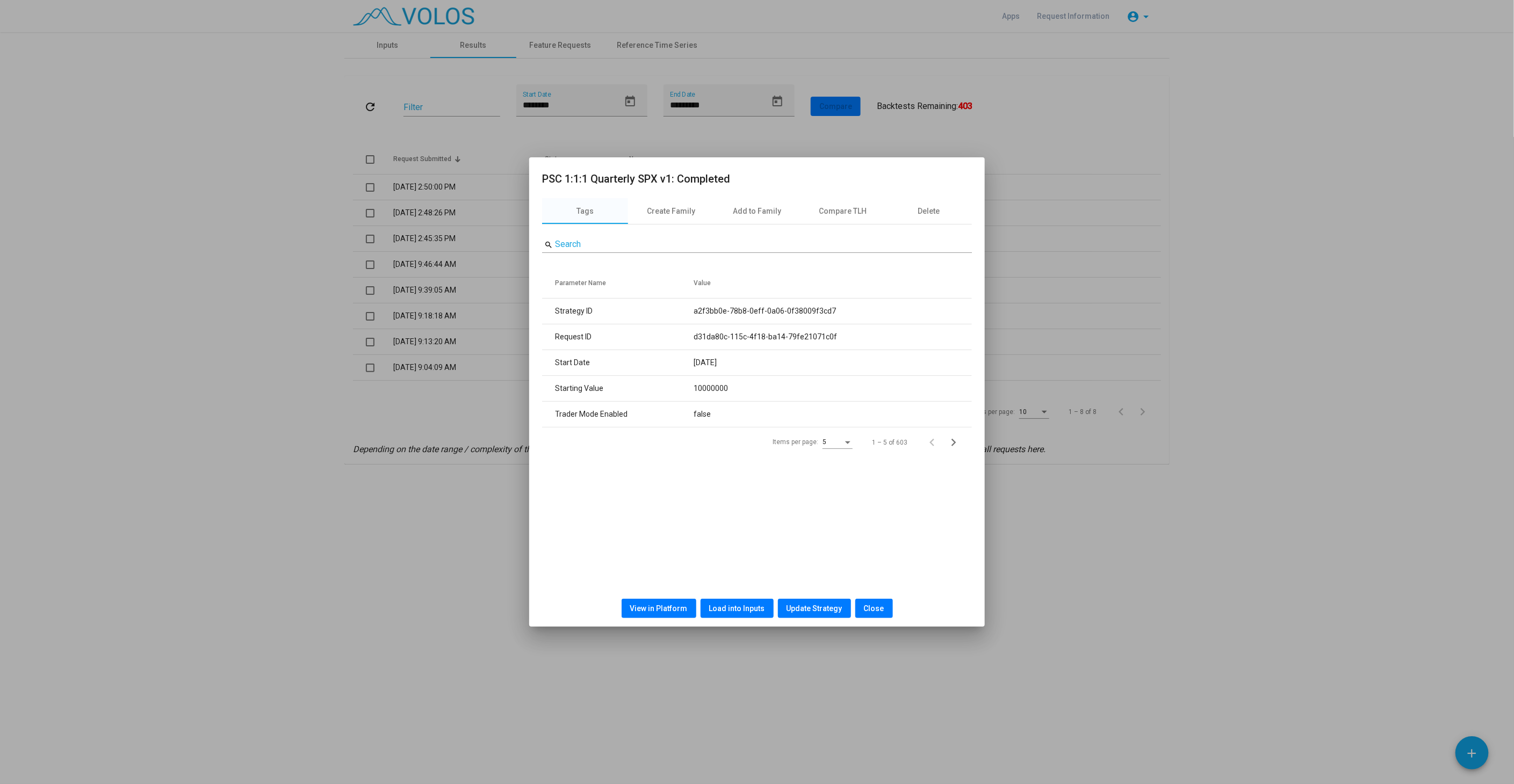
click at [741, 606] on span "Load into Inputs" at bounding box center [737, 609] width 56 height 9
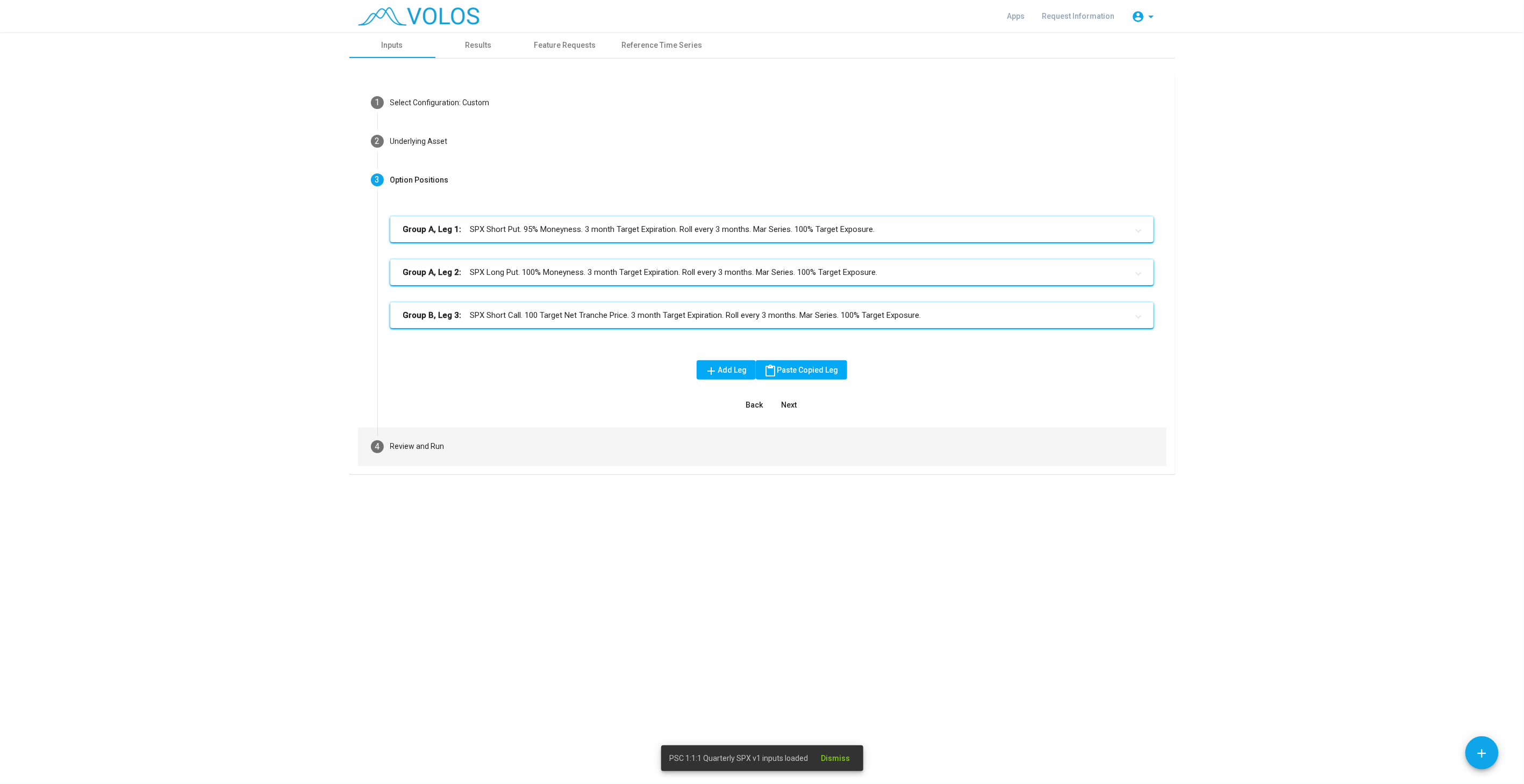
click at [530, 448] on mat-step-header "4 Review and Run" at bounding box center [762, 446] width 808 height 39
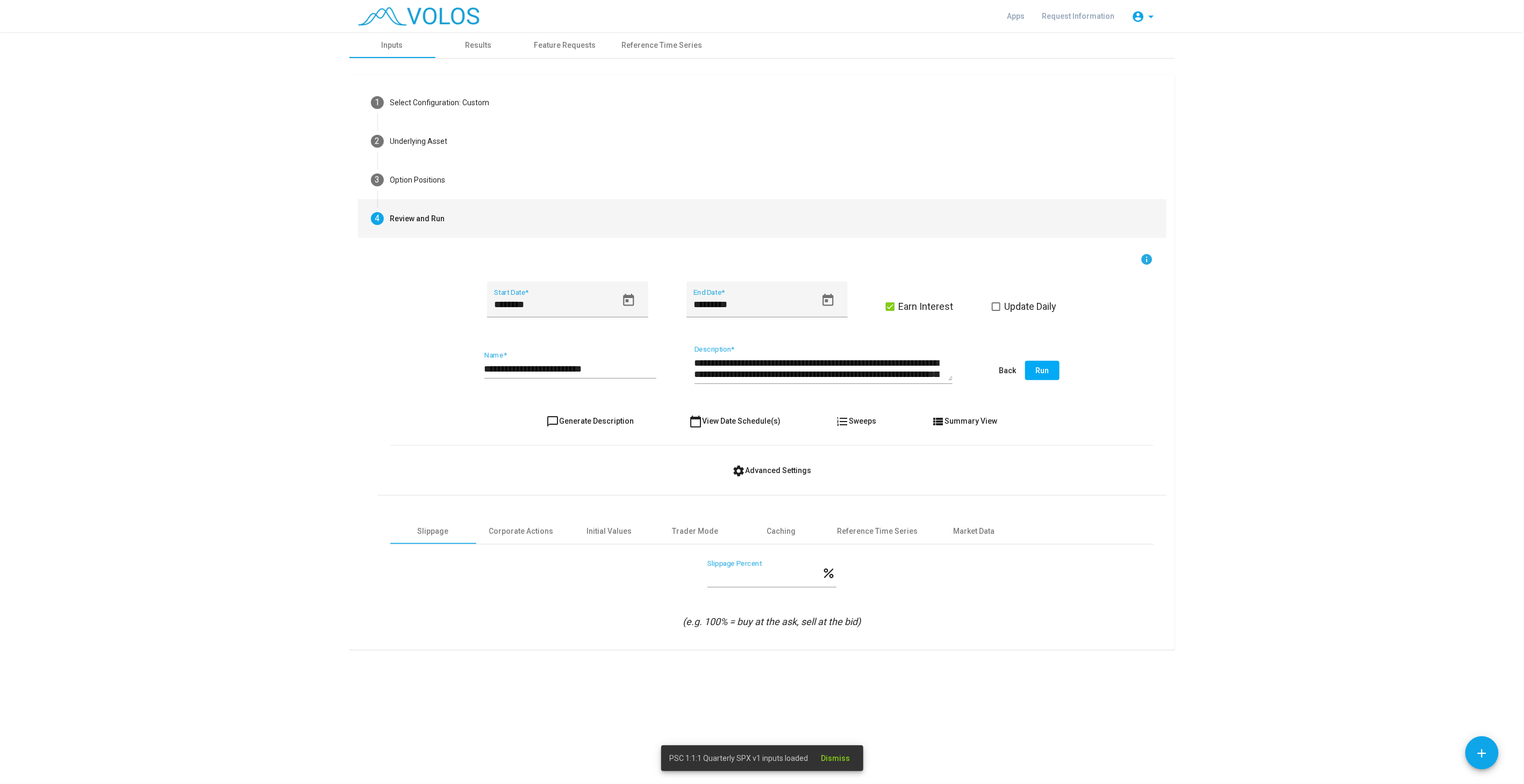
click at [595, 414] on button "chat_bubble_outline Generate Description" at bounding box center [590, 421] width 105 height 20
type textarea "**********"
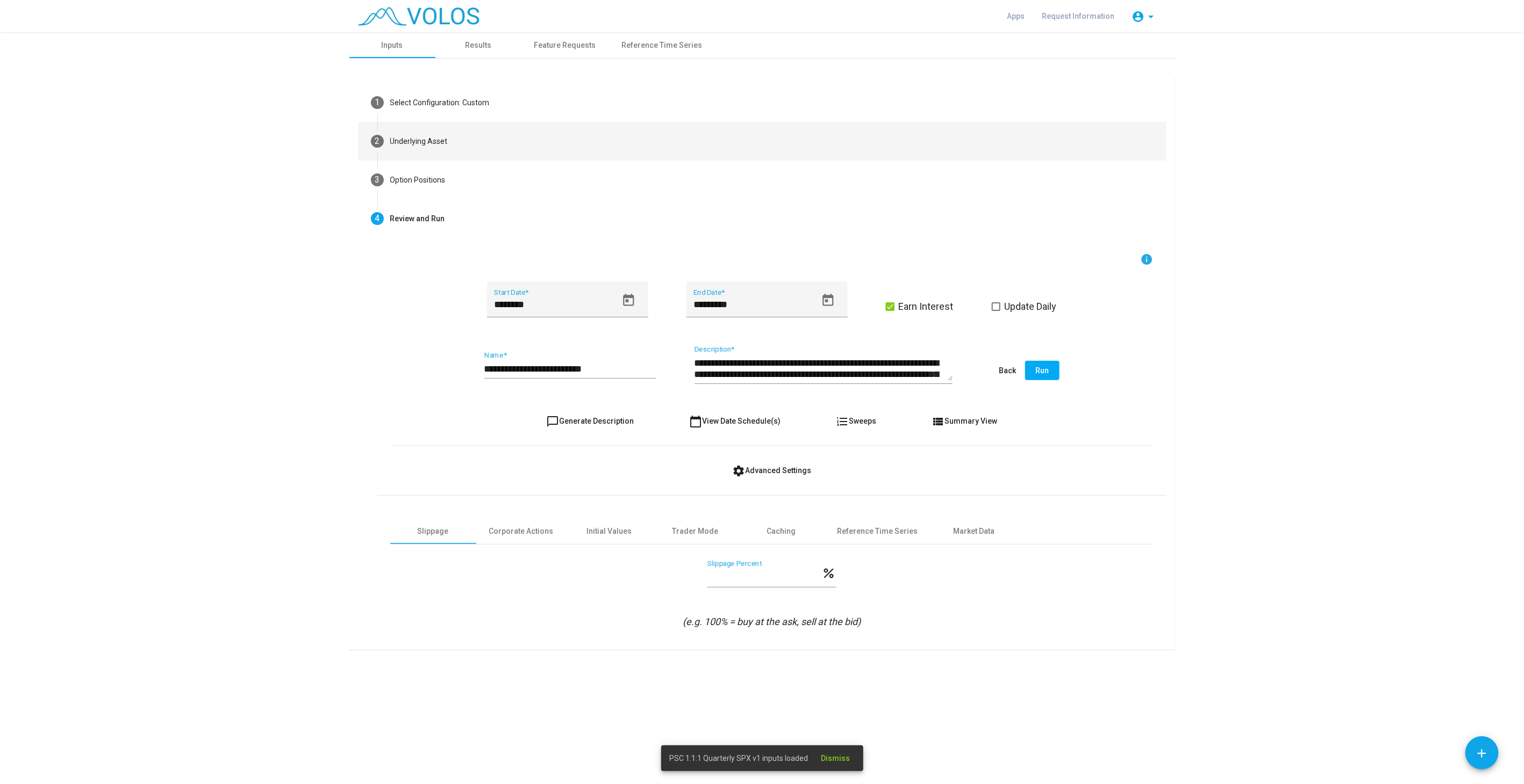
click at [435, 137] on div "Underlying Asset" at bounding box center [419, 142] width 58 height 11
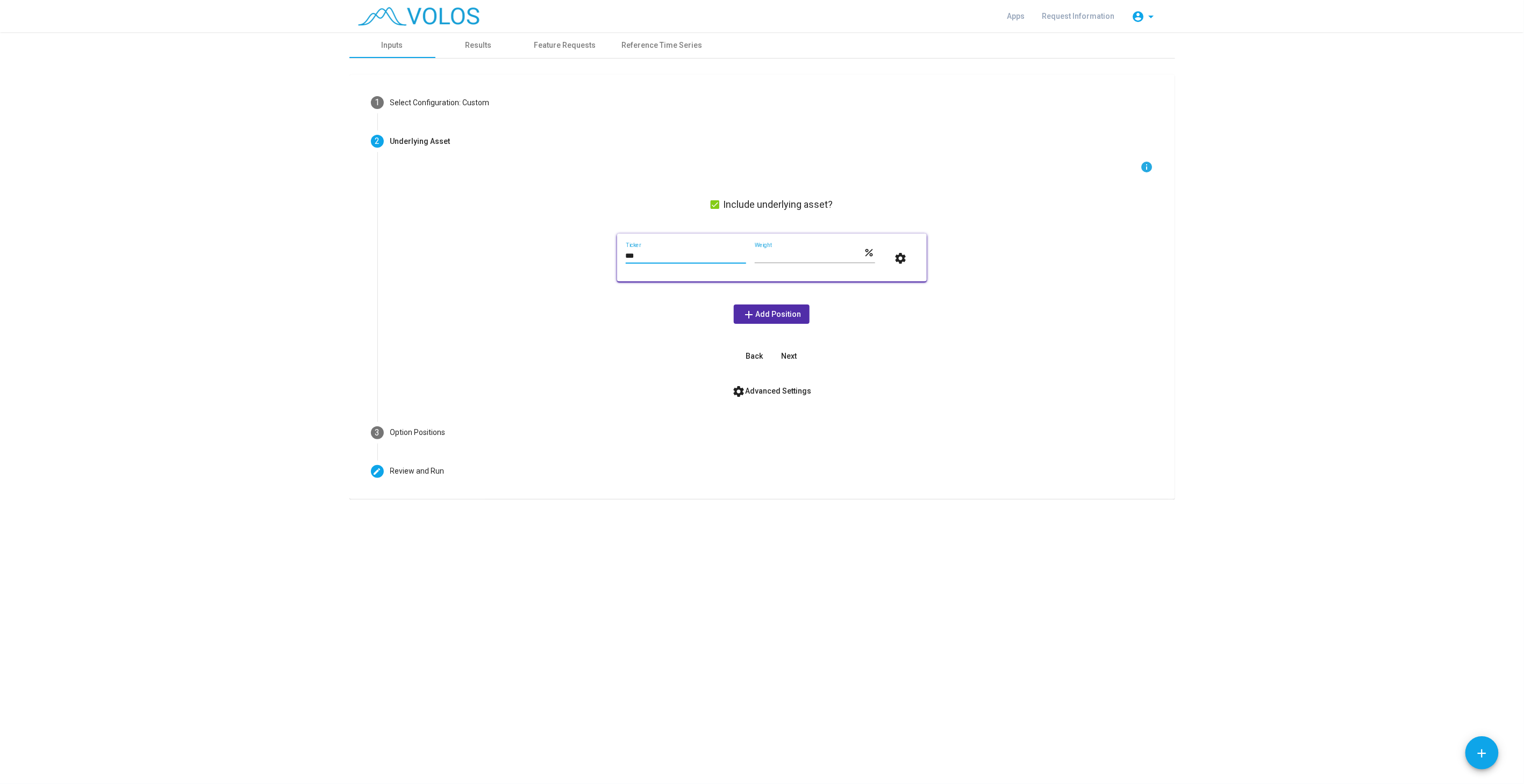
drag, startPoint x: 666, startPoint y: 255, endPoint x: 573, endPoint y: 259, distance: 93.1
click at [573, 259] on div "info Include underlying asset? *** Ticker *** Weight percent settings add Add P…" at bounding box center [772, 263] width 763 height 205
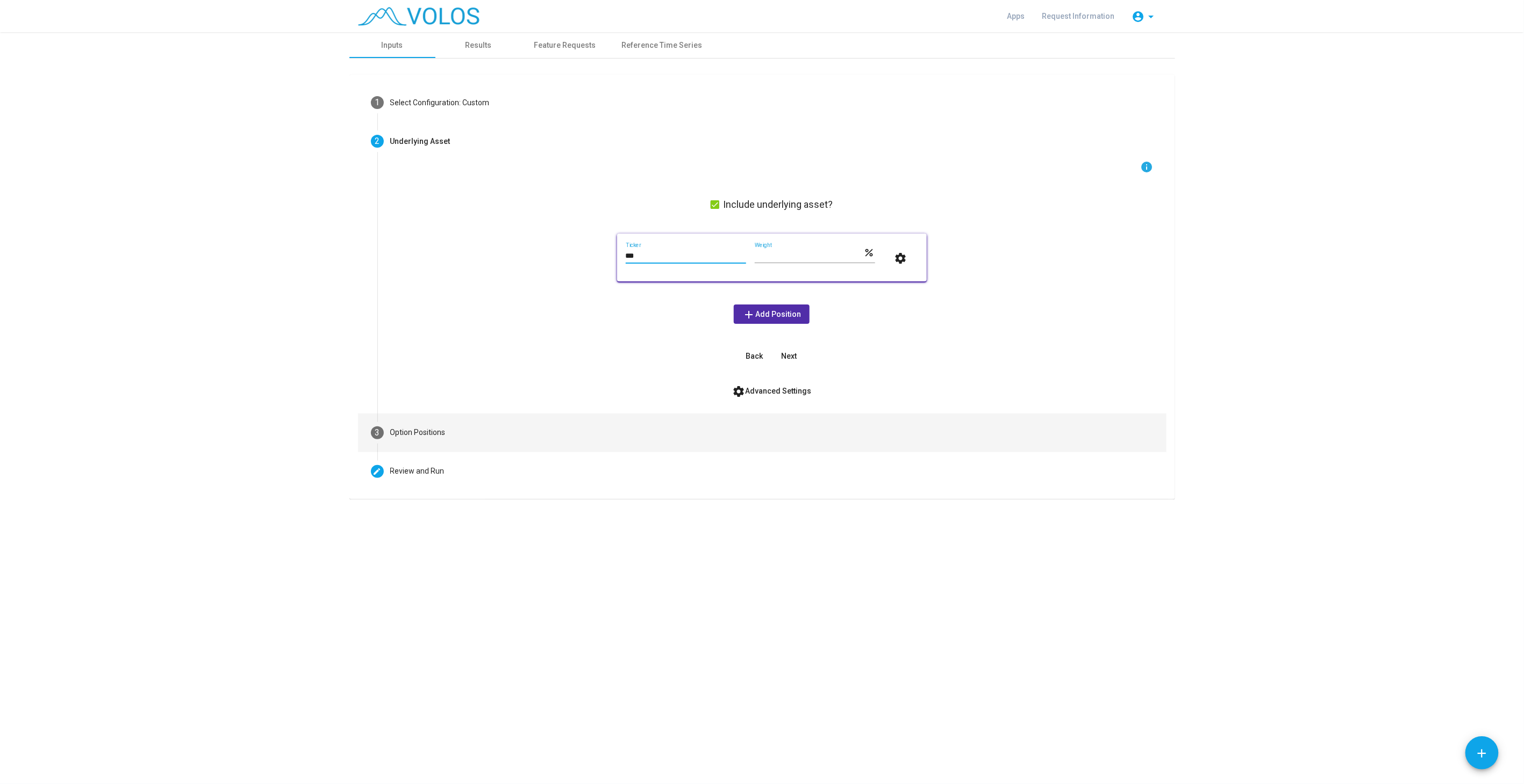
type input "***"
click at [530, 426] on mat-step-header "3 Option Positions" at bounding box center [762, 432] width 808 height 39
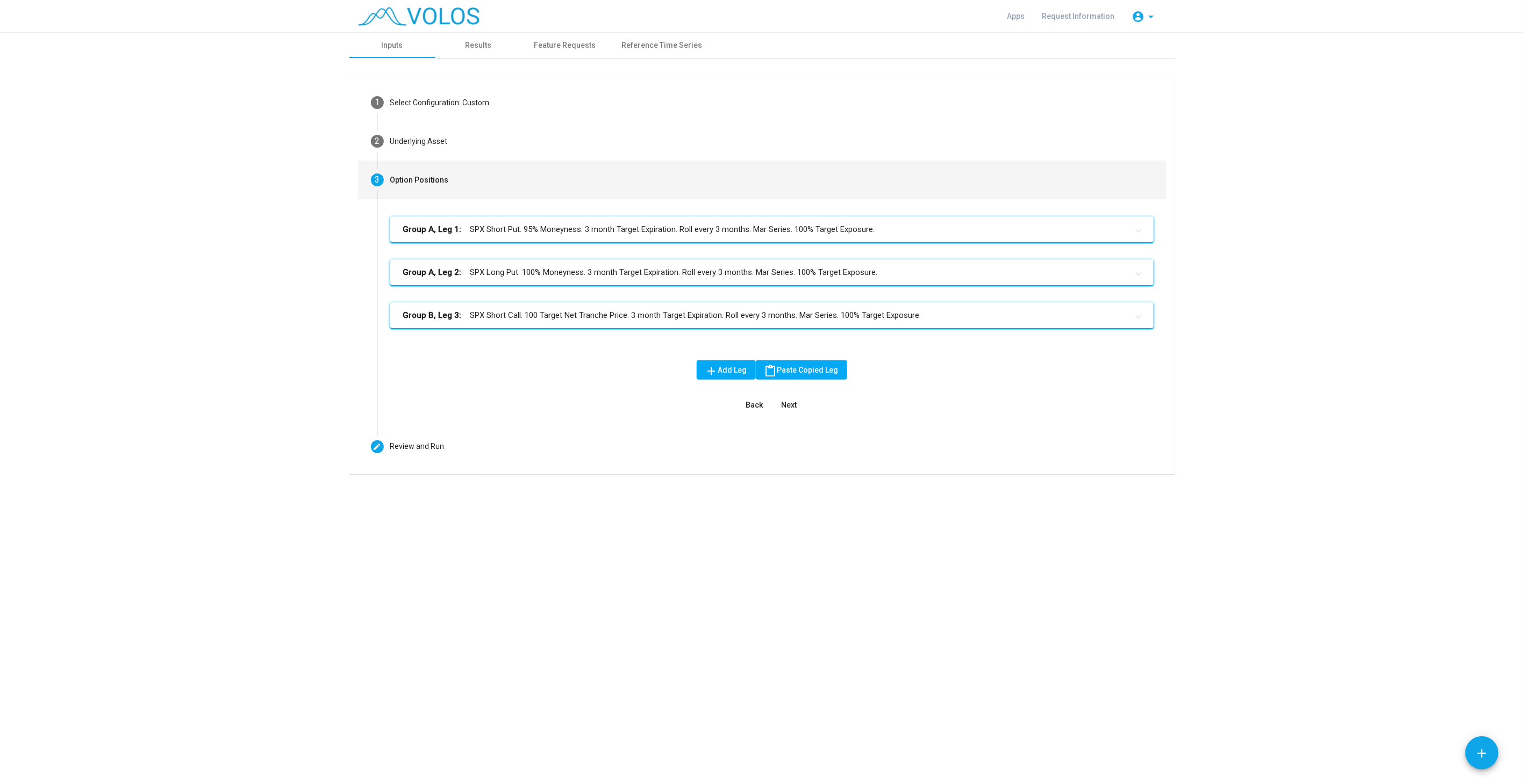
click at [594, 223] on mat-panel-title "Group A, Leg 1: SPX Short Put. 95% Moneyness. 3 month Target Expiration. Roll e…" at bounding box center [765, 230] width 724 height 13
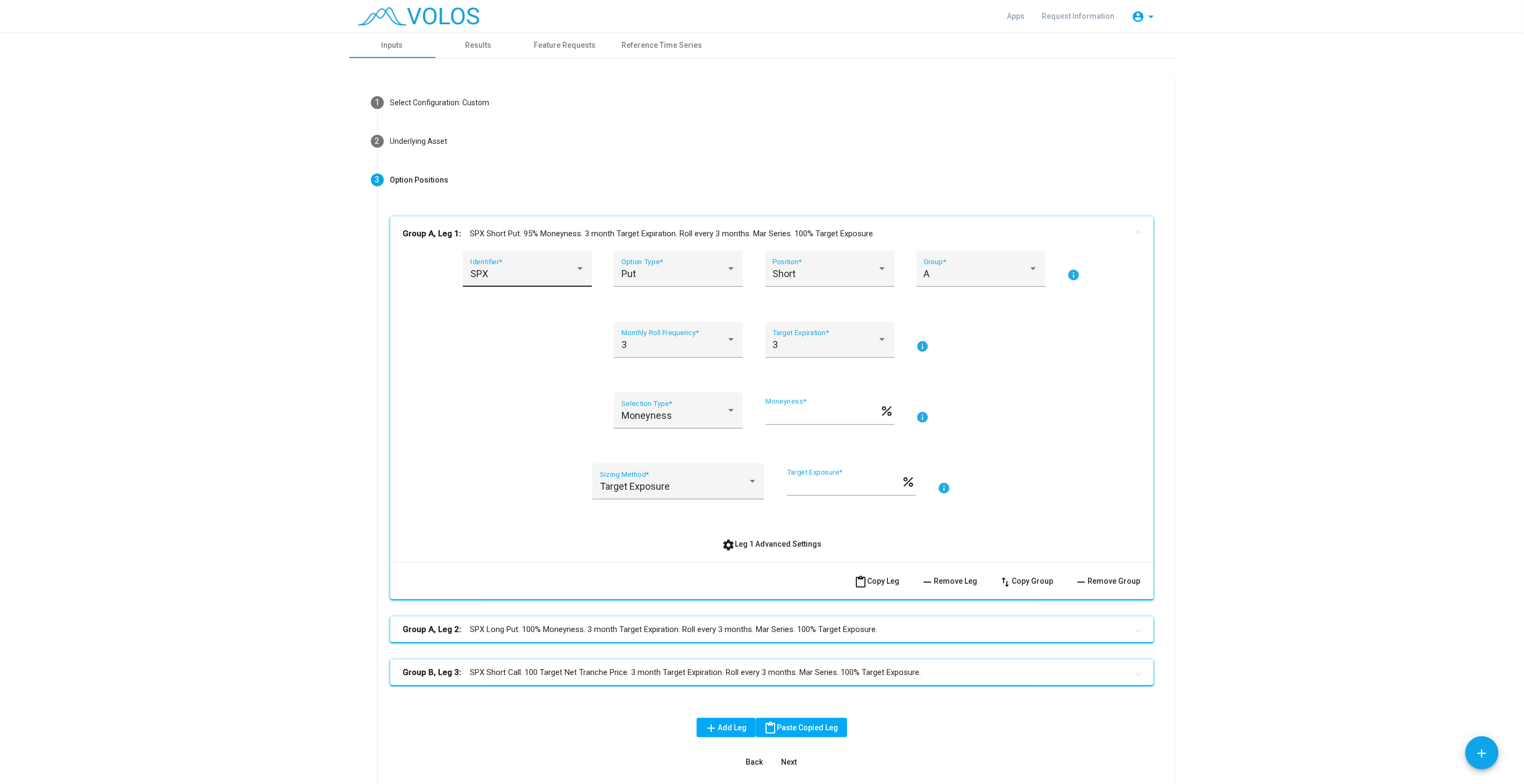
click at [505, 271] on div "SPX" at bounding box center [523, 274] width 105 height 11
type input "***"
click at [495, 245] on span "SPY" at bounding box center [530, 248] width 129 height 29
click at [560, 231] on mat-panel-title "Group A, Leg 1: SPY Short Put. 95% Moneyness. 3 month Target Expiration. Roll e…" at bounding box center [765, 234] width 724 height 13
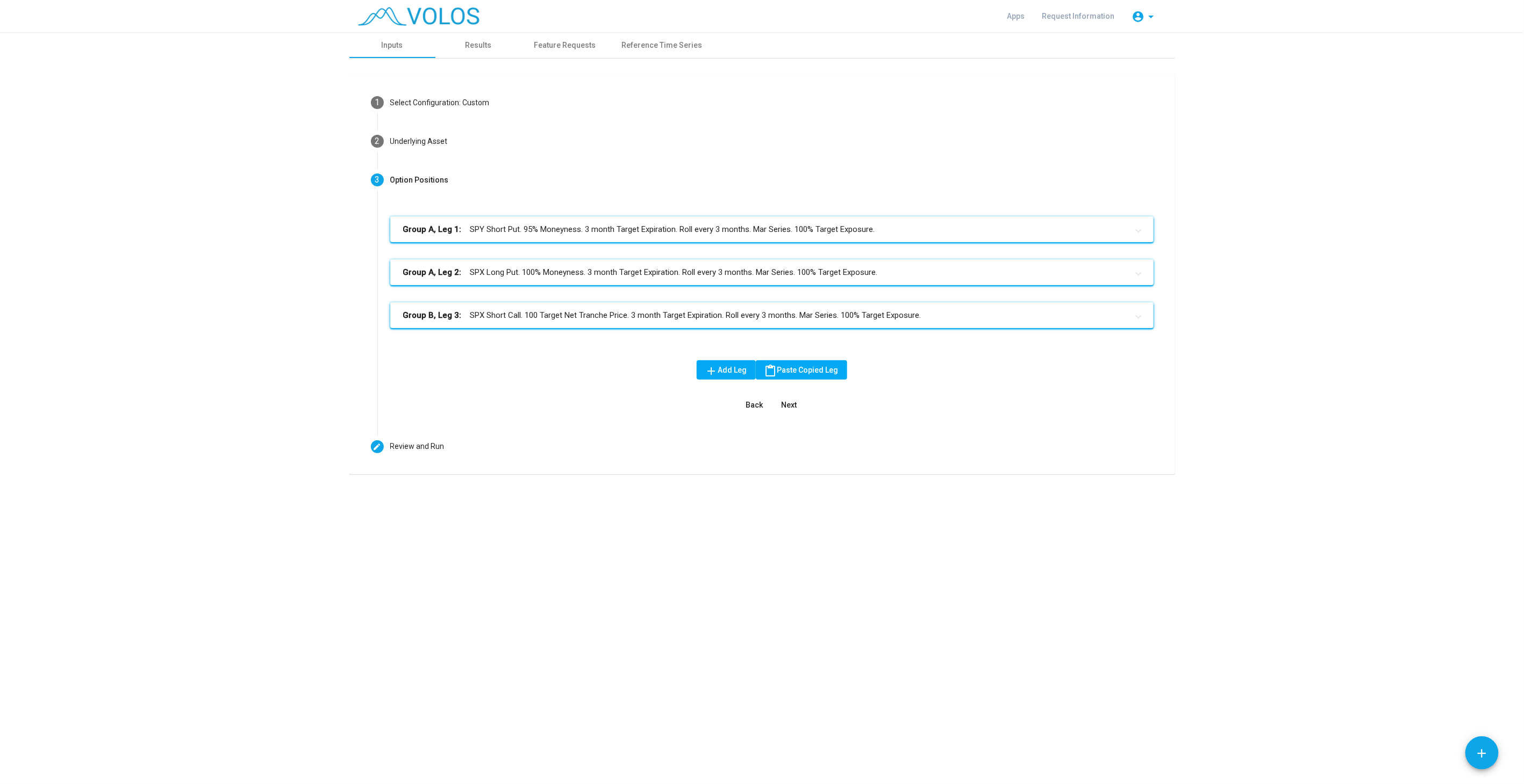
click at [523, 278] on mat-expansion-panel-header "Group A, Leg 2: SPX Long Put. 100% Moneyness. 3 month Target Expiration. Roll e…" at bounding box center [772, 272] width 763 height 26
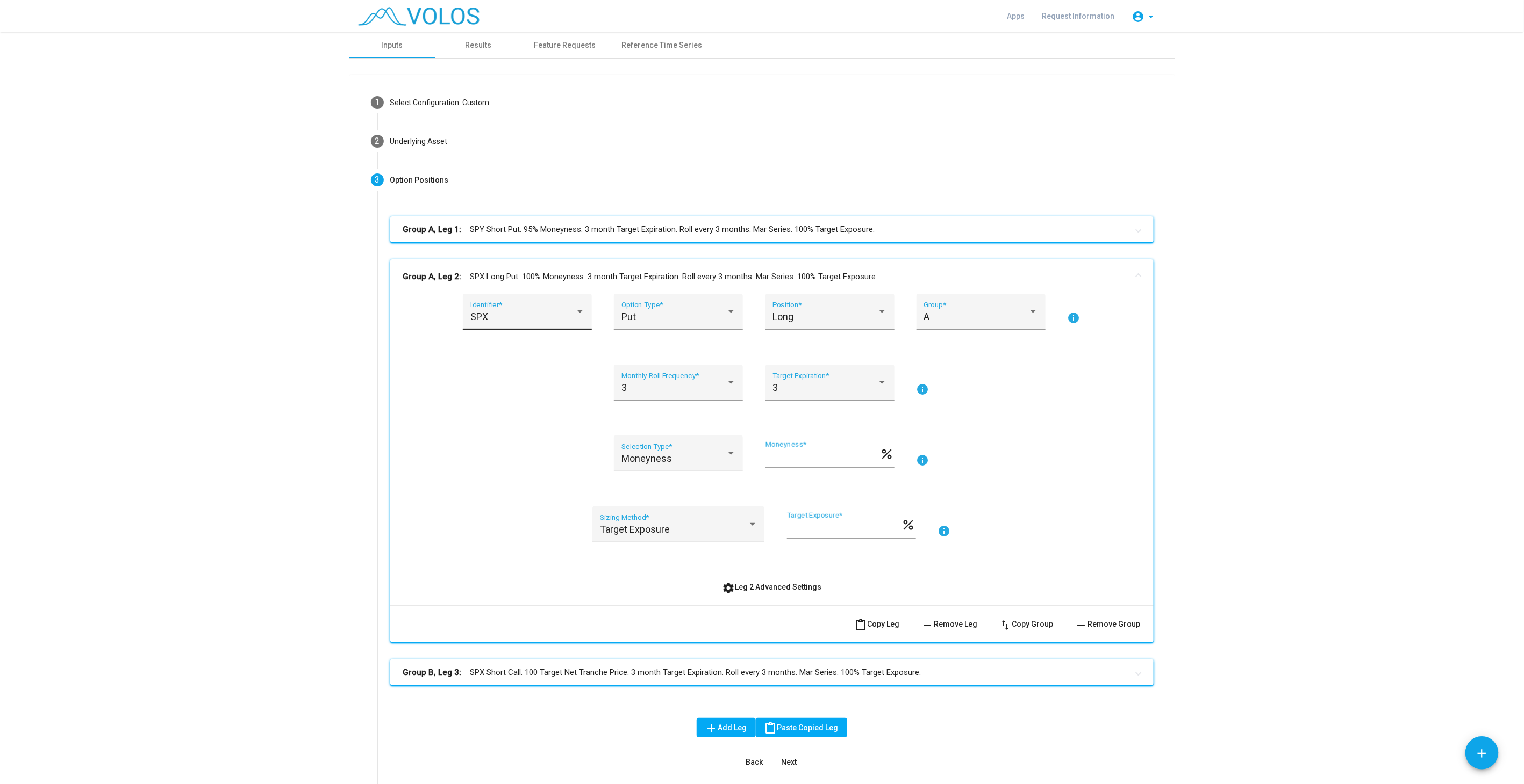
click at [506, 316] on div "SPX" at bounding box center [523, 317] width 105 height 11
type input "***"
click at [728, 278] on mat-panel-title "Group A, Leg 2: SPY Long Put. 100% Moneyness. 3 month Target Expiration. Roll e…" at bounding box center [765, 277] width 724 height 13
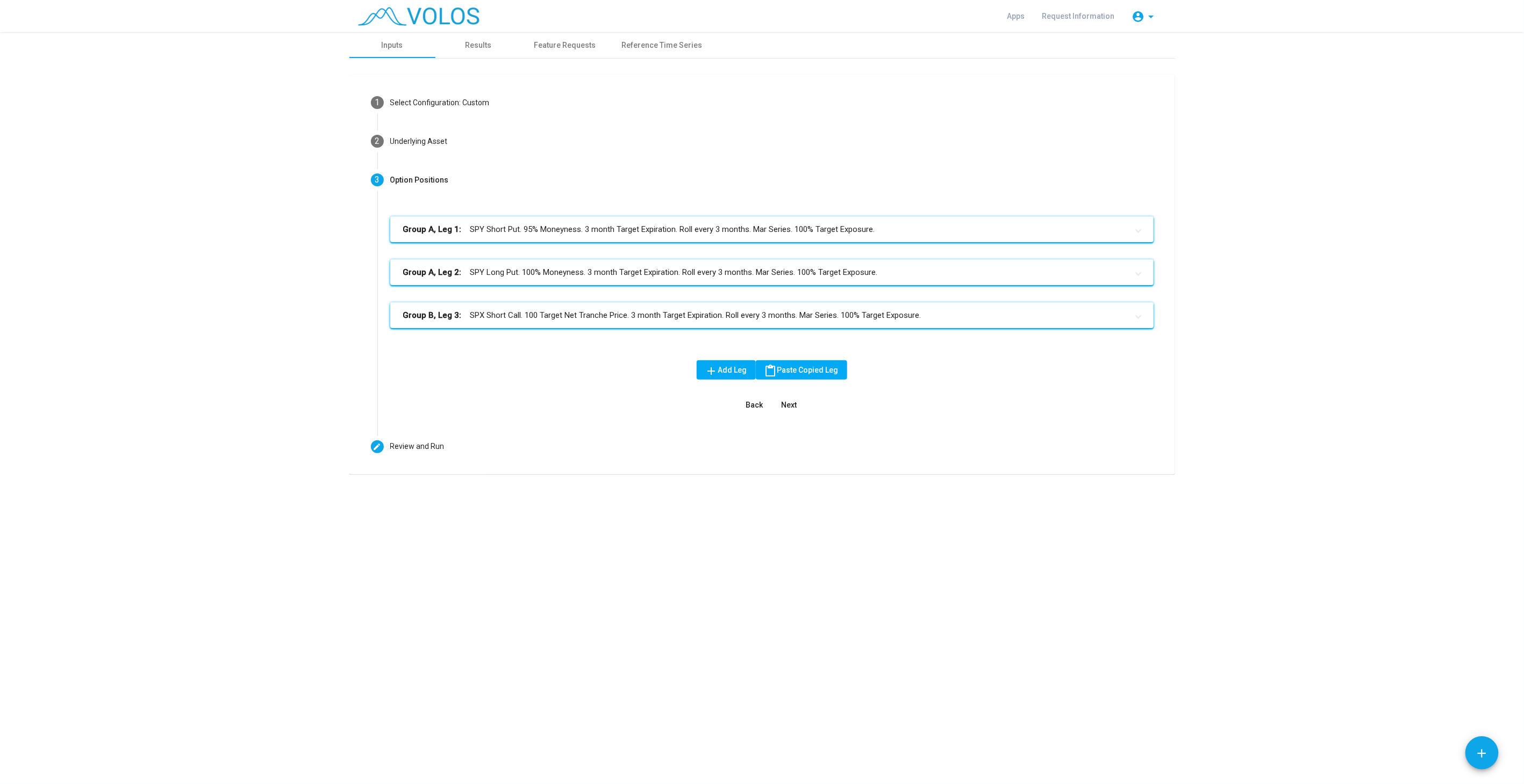
click at [521, 319] on mat-panel-title "Group B, Leg 3: SPX Short Call. 100 Target Net Tranche Price. 3 month Target Ex…" at bounding box center [765, 315] width 724 height 13
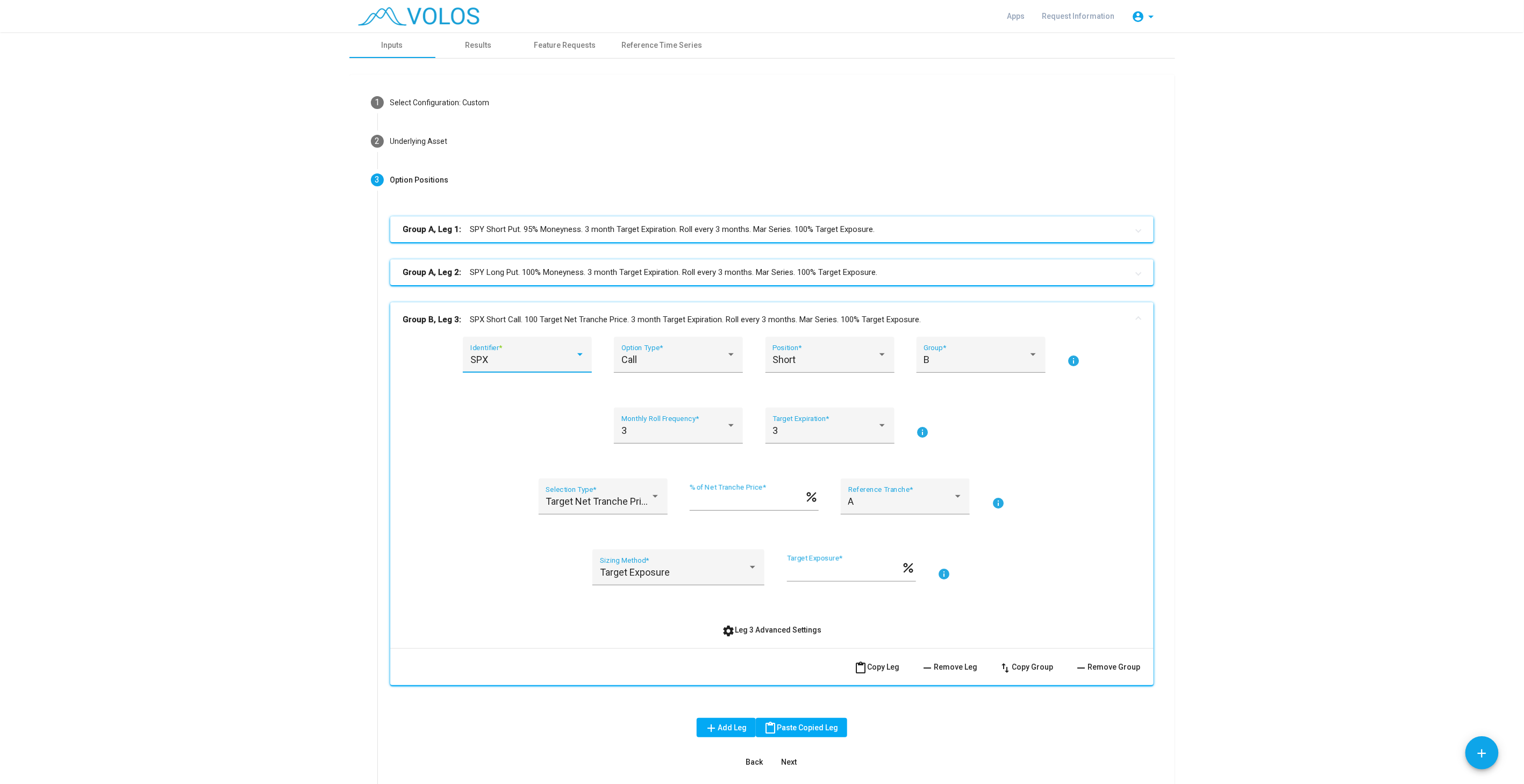
click at [488, 357] on div "SPX" at bounding box center [523, 360] width 105 height 11
type input "***"
click at [544, 317] on mat-panel-title "Group B, Leg 3: SPY Short Call. 100 Target Net Tranche Price. 3 month Target Ex…" at bounding box center [765, 320] width 724 height 13
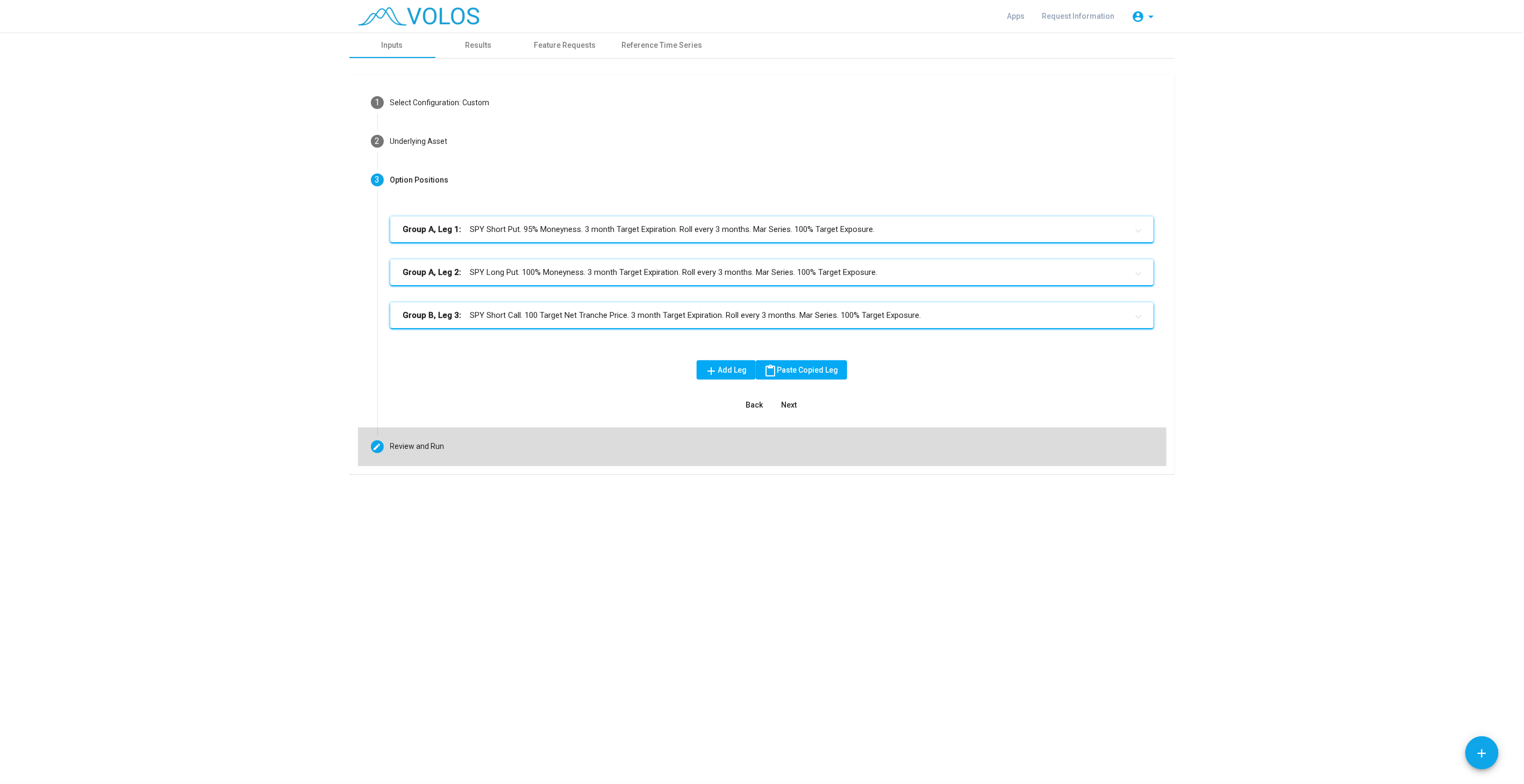
click at [549, 455] on mat-step-header "Editable create Review and Run" at bounding box center [762, 446] width 808 height 39
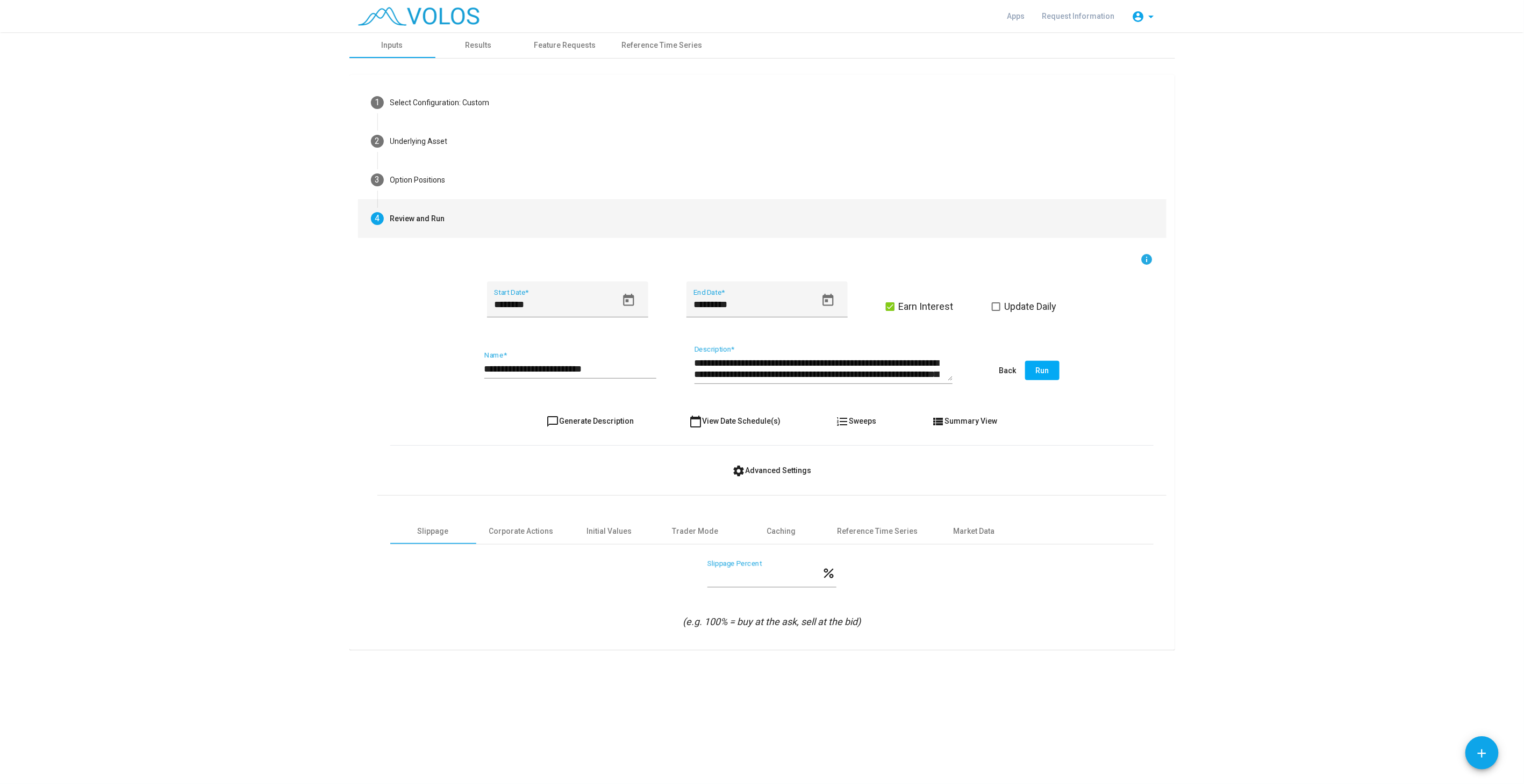
click at [605, 420] on span "chat_bubble_outline Generate Description" at bounding box center [590, 421] width 87 height 9
type textarea "**********"
click at [585, 365] on input "**********" at bounding box center [570, 369] width 172 height 11
type input "**********"
click at [620, 420] on span "chat_bubble_outline Generate Description" at bounding box center [590, 421] width 87 height 9
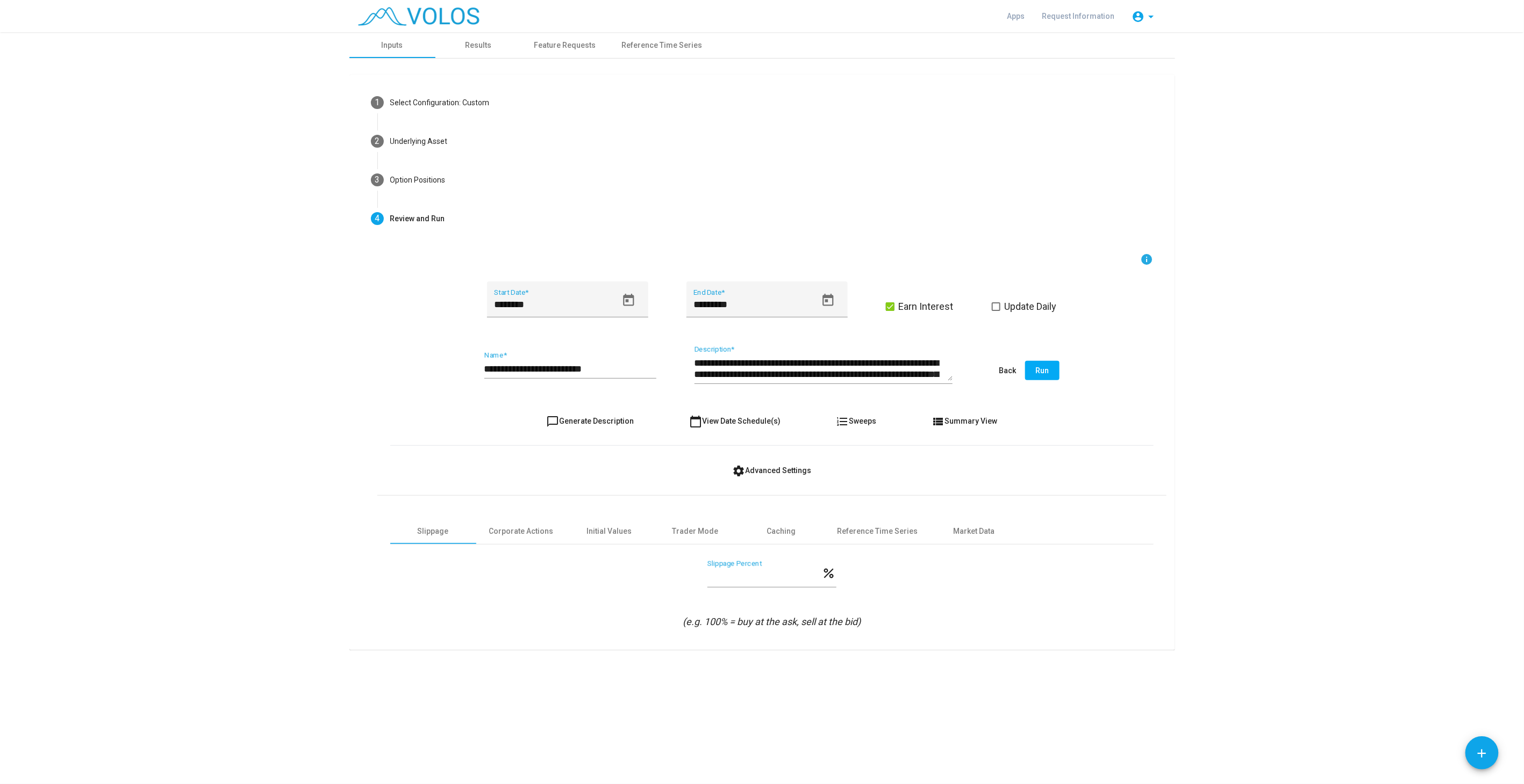
click at [1048, 374] on span "Run" at bounding box center [1041, 371] width 13 height 9
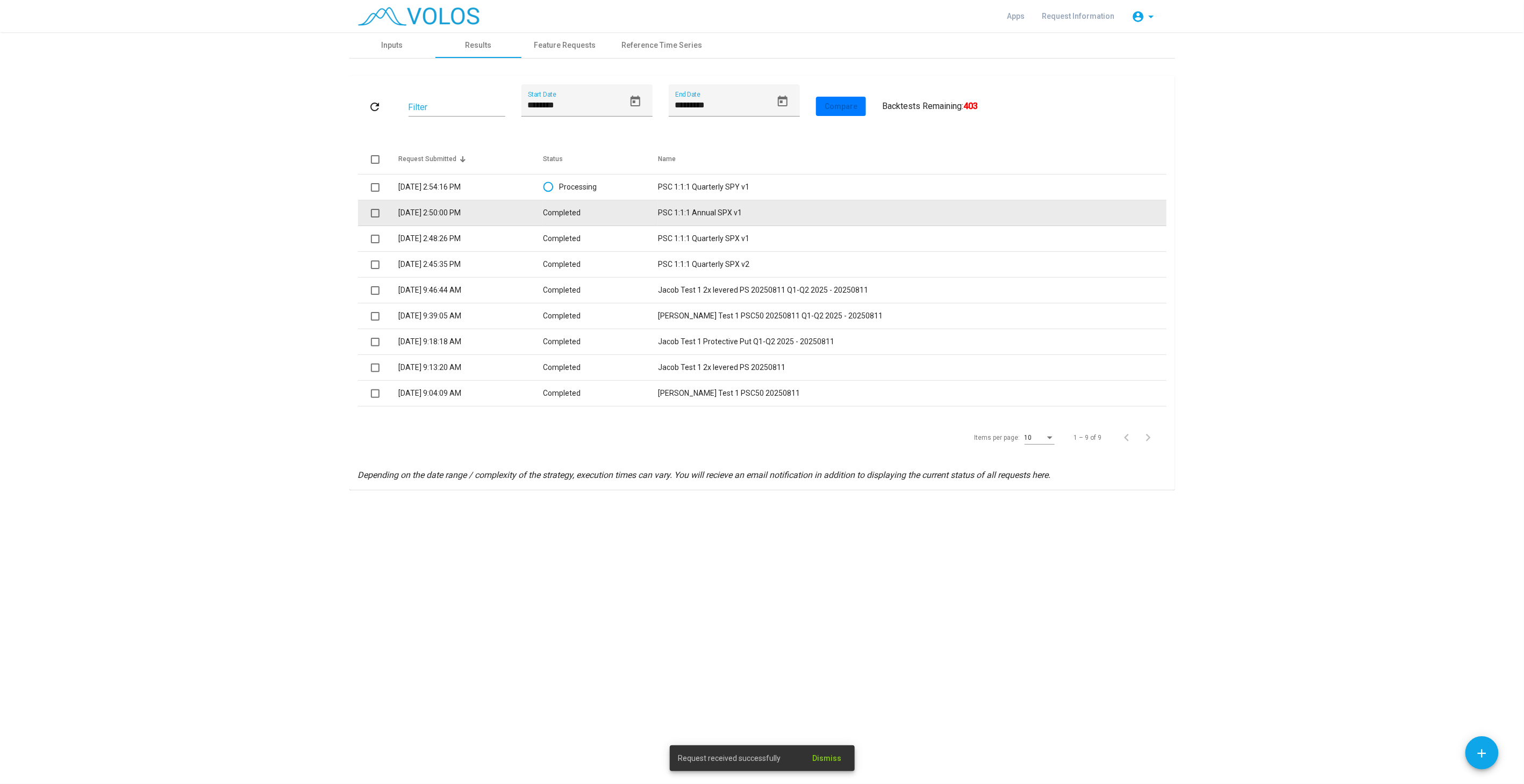
click at [741, 209] on td "PSC 1:1:1 Annual SPX v1" at bounding box center [912, 213] width 508 height 26
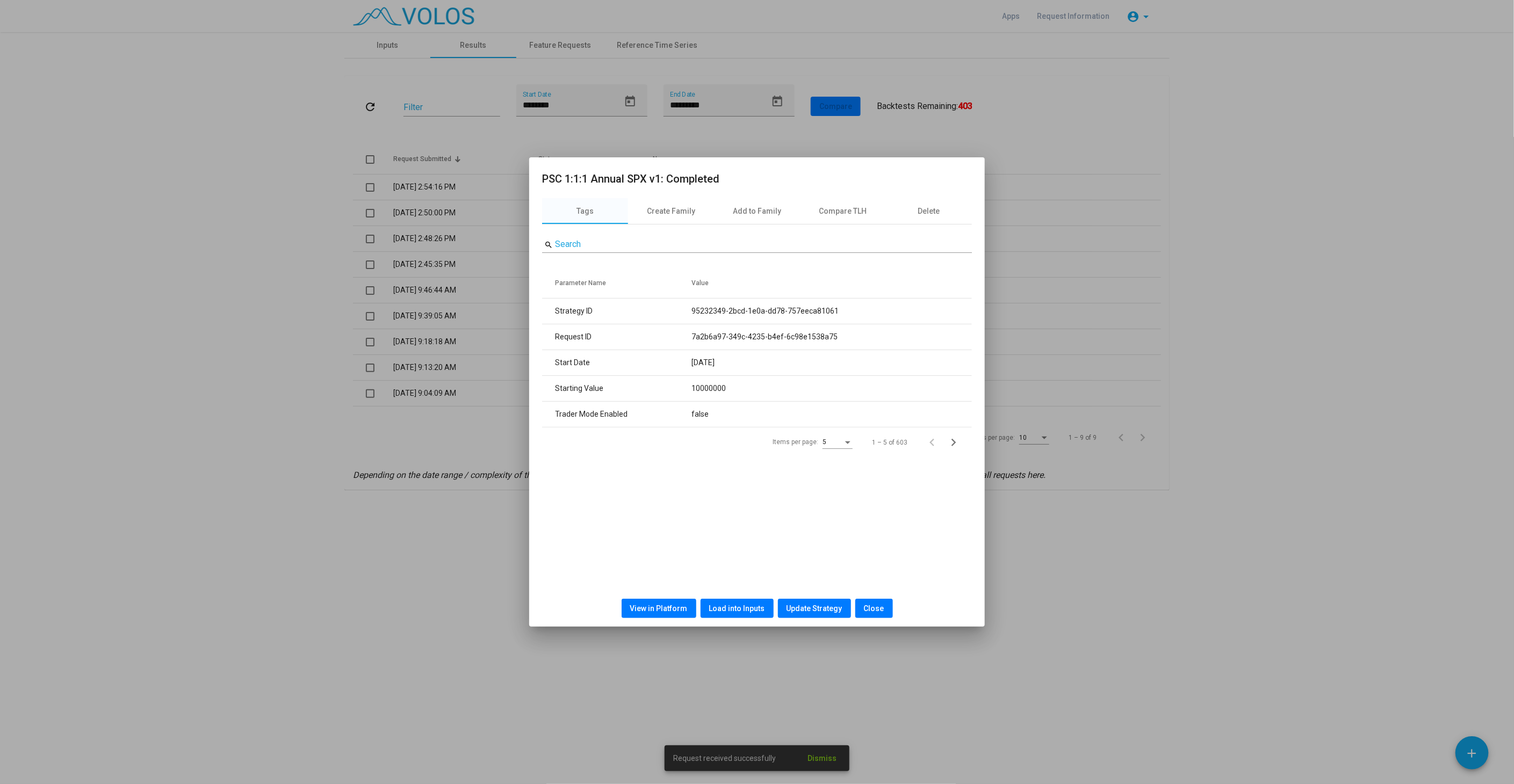
drag, startPoint x: 726, startPoint y: 604, endPoint x: 565, endPoint y: 183, distance: 450.7
click at [726, 604] on span "Load into Inputs" at bounding box center [737, 609] width 56 height 9
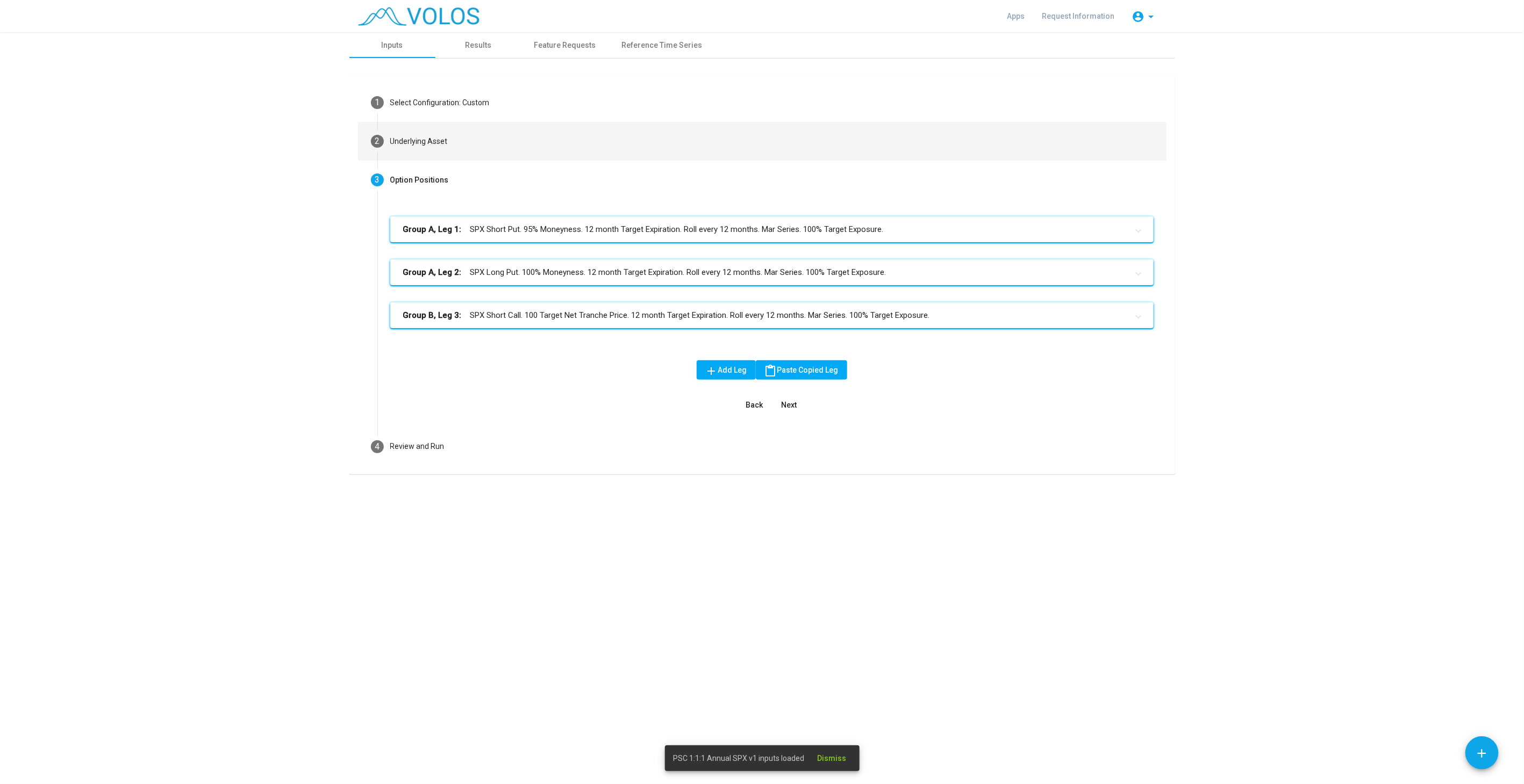
click at [470, 137] on mat-step-header "2 Underlying Asset" at bounding box center [762, 141] width 808 height 39
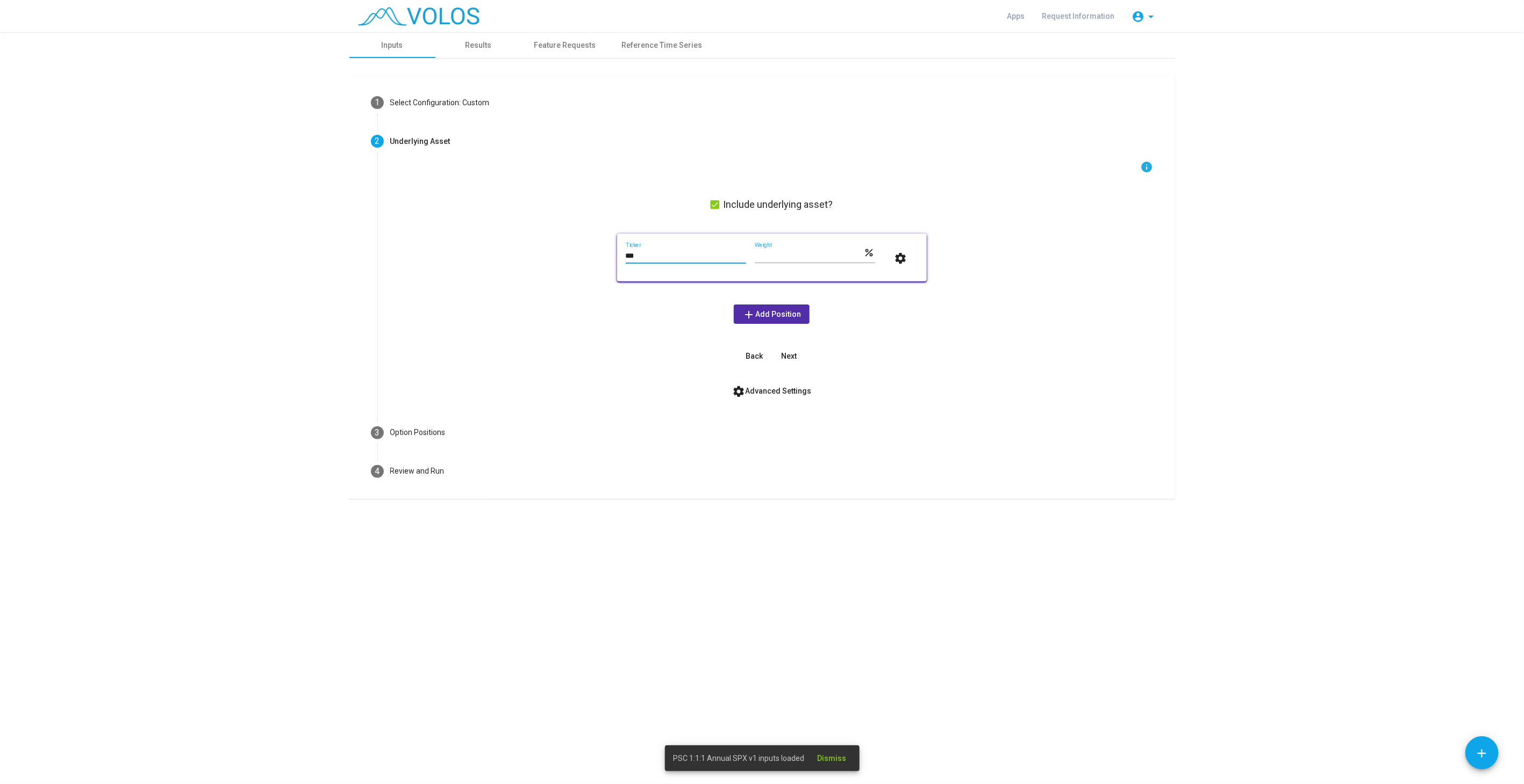
drag, startPoint x: 633, startPoint y: 250, endPoint x: 540, endPoint y: 248, distance: 93.0
click at [540, 248] on div "info Include underlying asset? *** Ticker *** Weight percent settings add Add P…" at bounding box center [772, 263] width 763 height 205
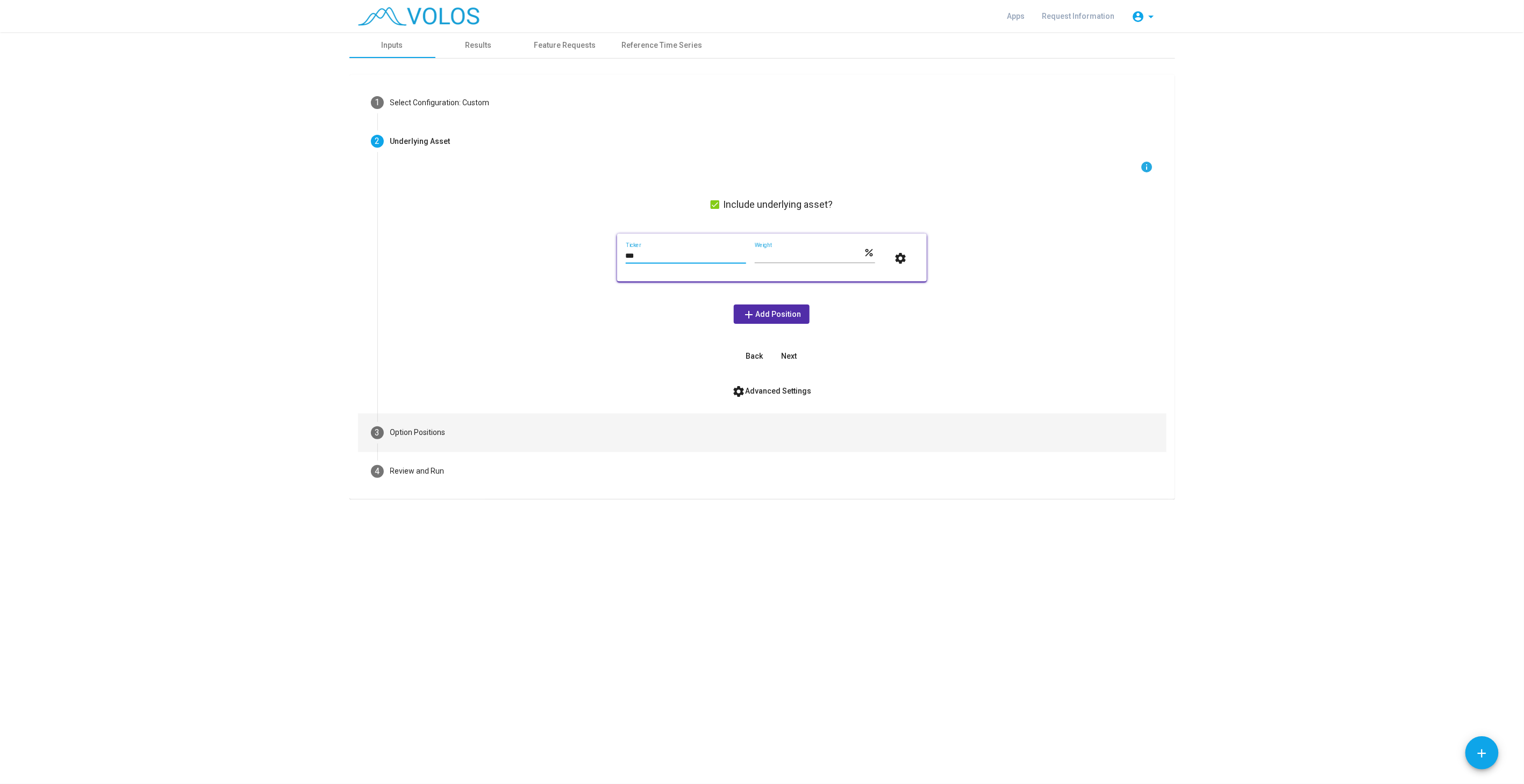
type input "***"
click at [562, 449] on mat-step-header "3 Option Positions" at bounding box center [762, 432] width 808 height 39
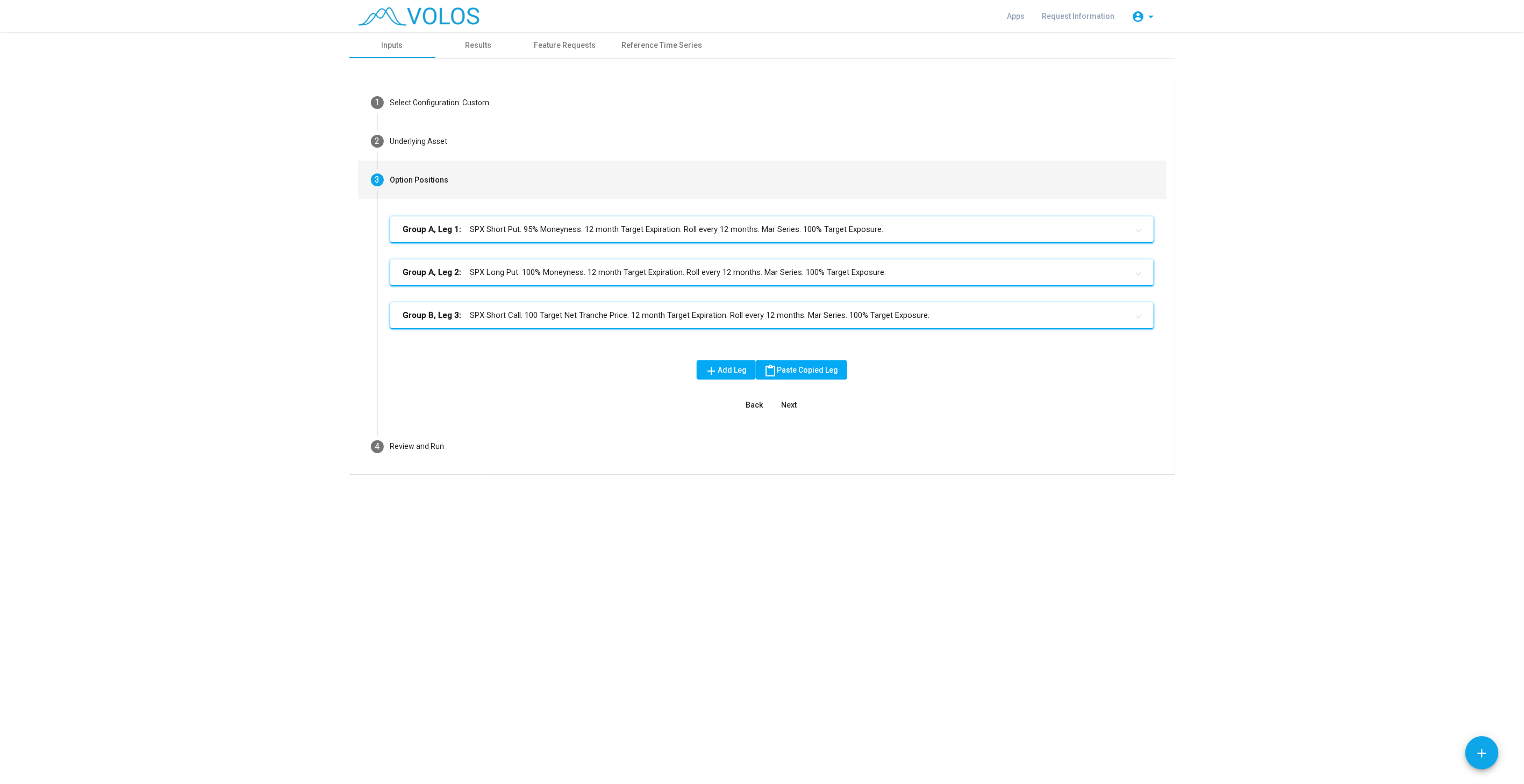
click at [534, 231] on mat-panel-title "Group A, Leg 1: SPX Short Put. 95% Moneyness. 12 month Target Expiration. Roll …" at bounding box center [765, 230] width 724 height 13
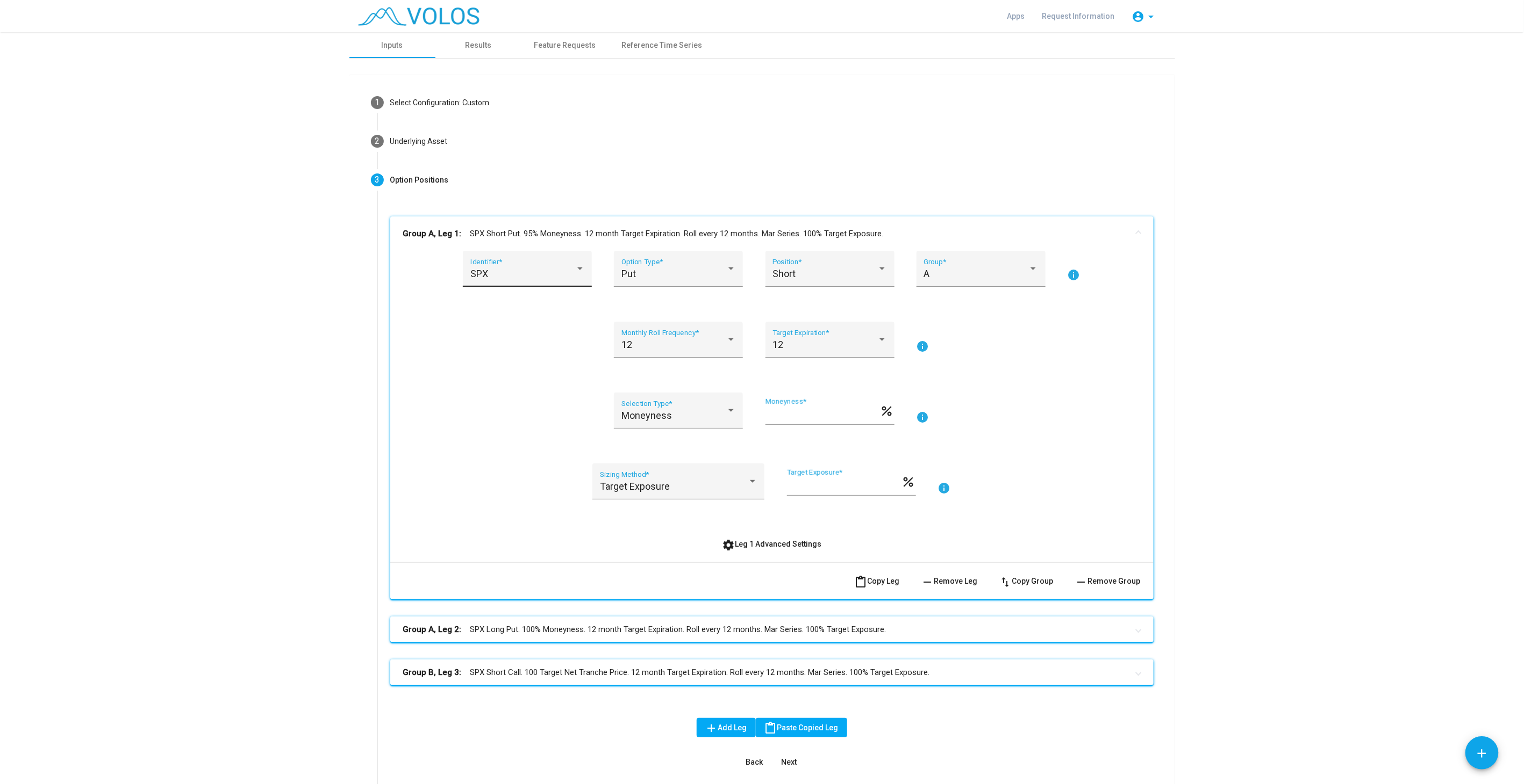
click at [506, 271] on div "SPX" at bounding box center [523, 274] width 105 height 11
type input "***"
click at [482, 235] on mat-panel-title "Group A, Leg 1: SPY Short Put. 95% Moneyness. 12 month Target Expiration. Roll …" at bounding box center [765, 234] width 724 height 13
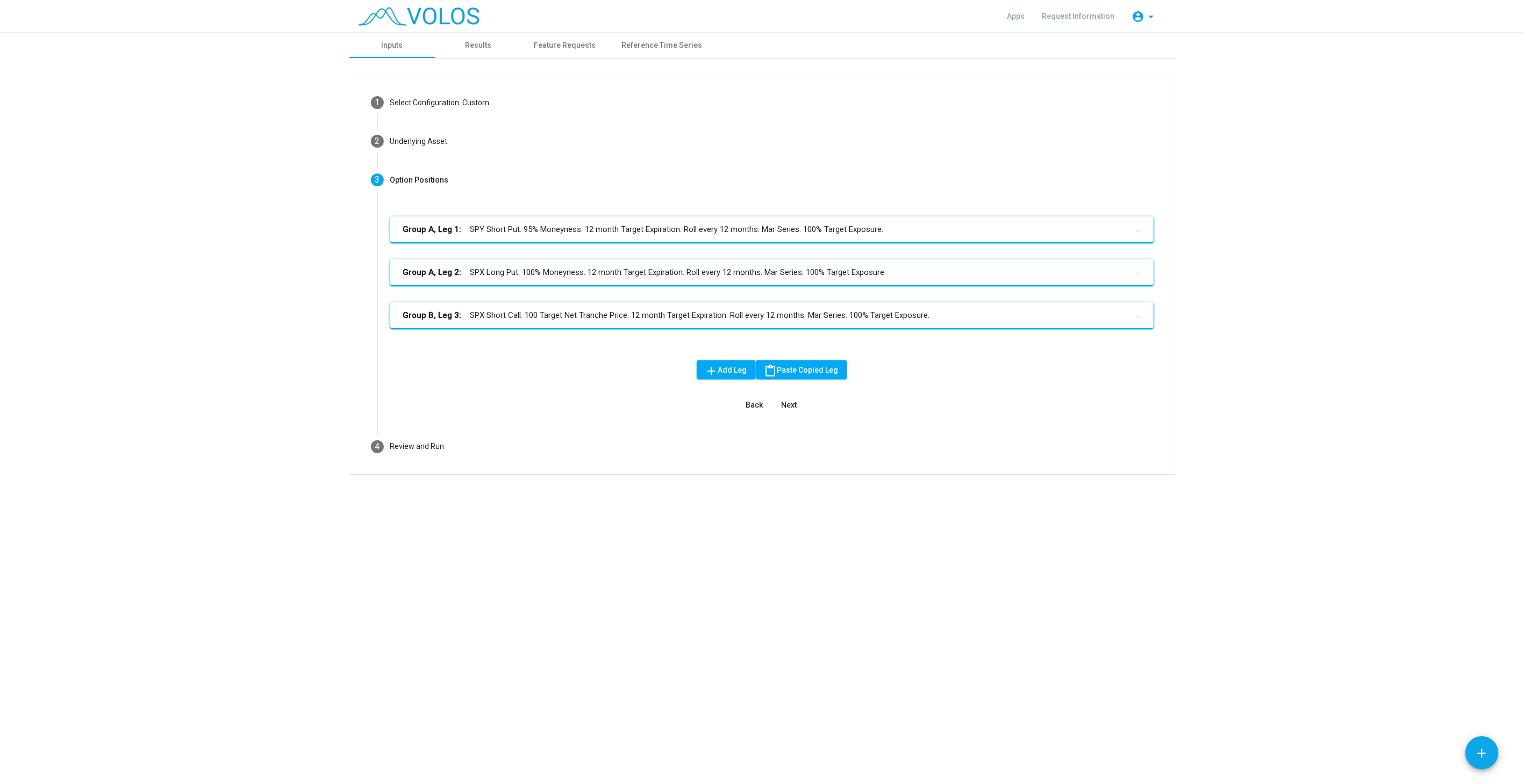
click at [485, 277] on mat-panel-title "Group A, Leg 2: SPX Long Put. 100% Moneyness. 12 month Target Expiration. Roll …" at bounding box center [765, 273] width 724 height 13
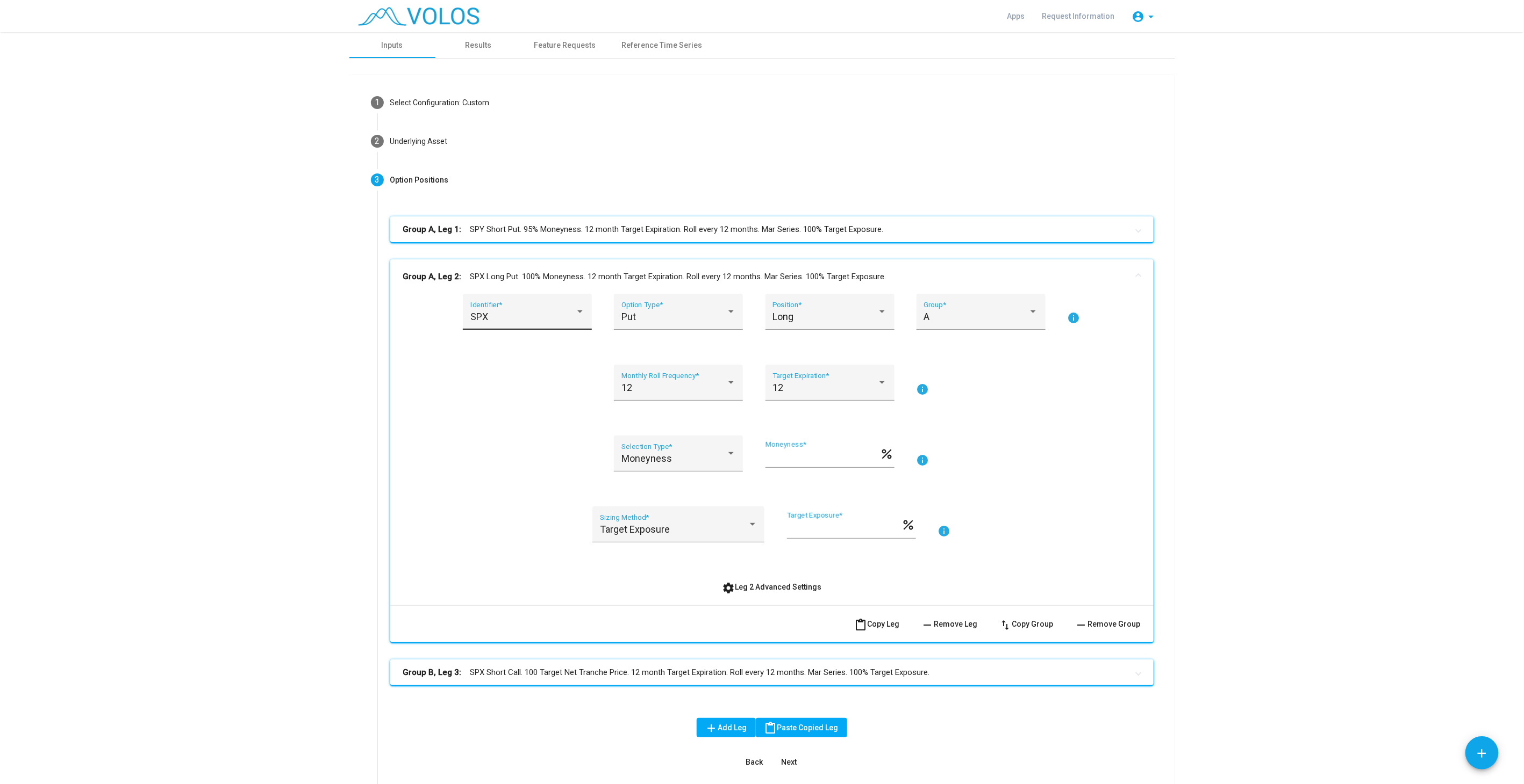
click at [497, 309] on div "SPX Identifier *" at bounding box center [527, 315] width 115 height 28
type input "***"
click at [537, 277] on mat-panel-title "Group A, Leg 2: SPY Long Put. 100% Moneyness. 12 month Target Expiration. Roll …" at bounding box center [765, 277] width 724 height 13
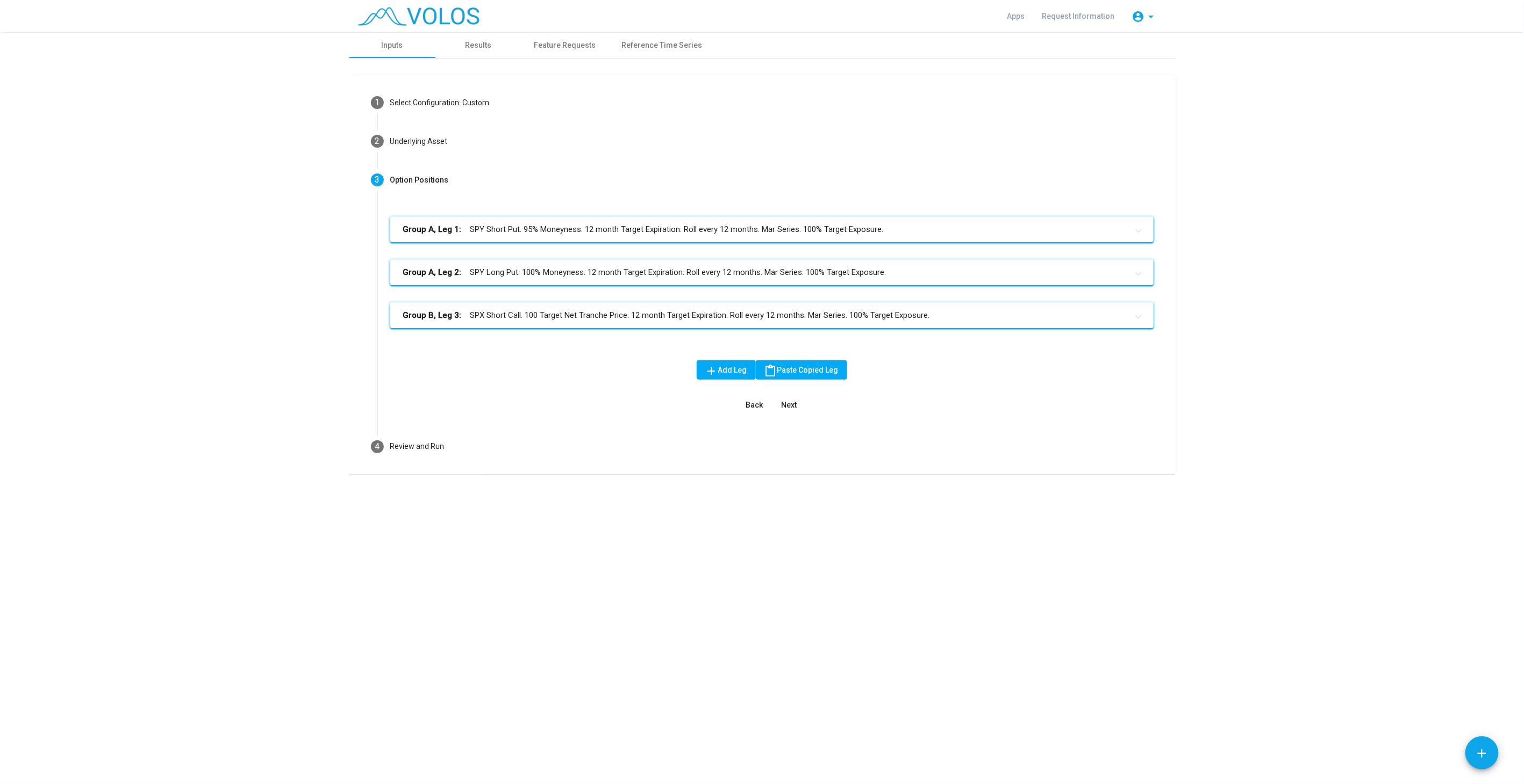
click at [520, 314] on mat-panel-title "Group B, Leg 3: SPX Short Call. 100 Target Net Tranche Price. 12 month Target E…" at bounding box center [765, 315] width 724 height 13
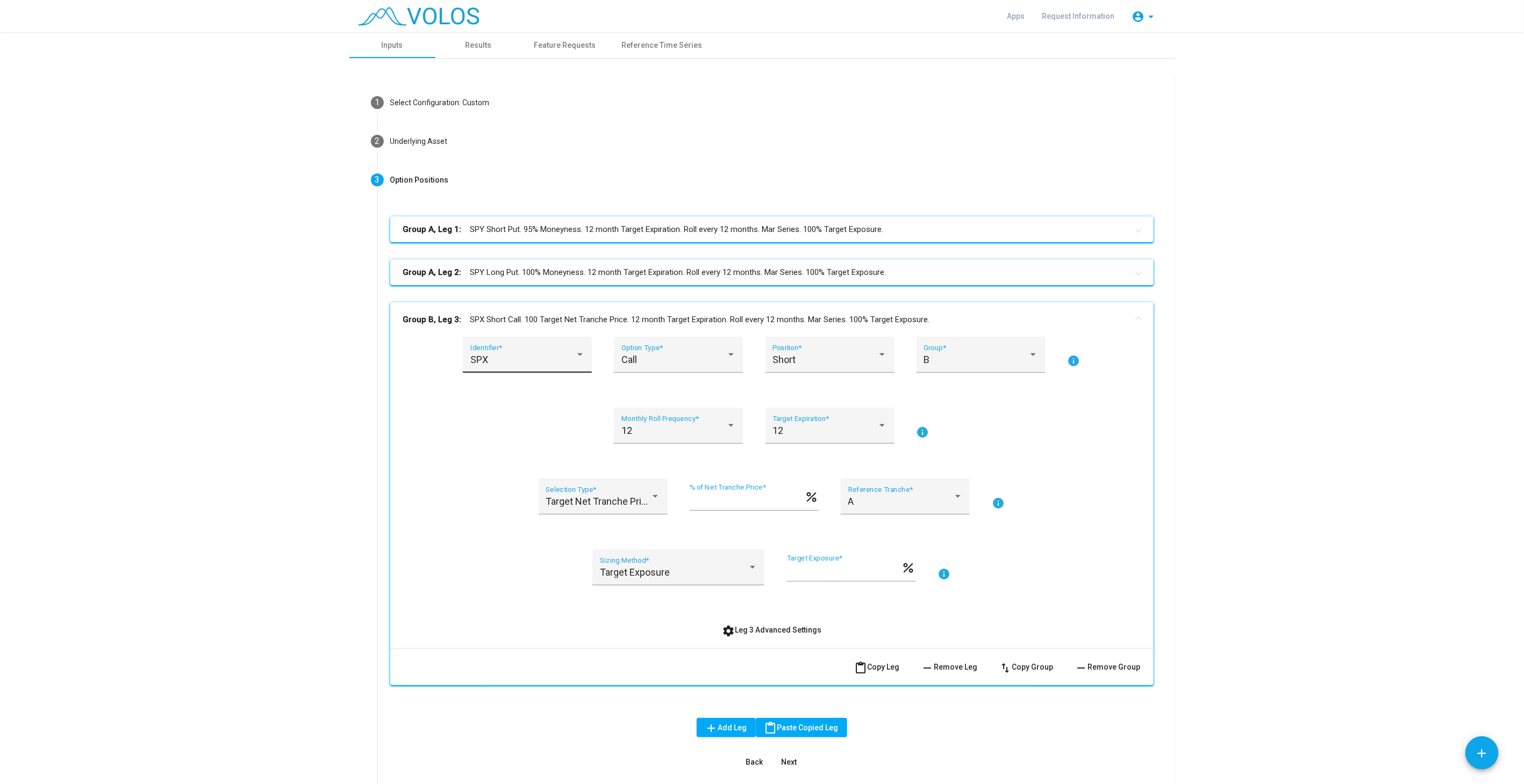
click at [502, 356] on div "SPX" at bounding box center [523, 360] width 105 height 11
type input "***"
click at [485, 328] on span "SPY" at bounding box center [530, 334] width 129 height 29
click at [597, 321] on mat-panel-title "Group B, Leg 3: SPY Short Call. 100 Target Net Tranche Price. 12 month Target E…" at bounding box center [765, 320] width 724 height 13
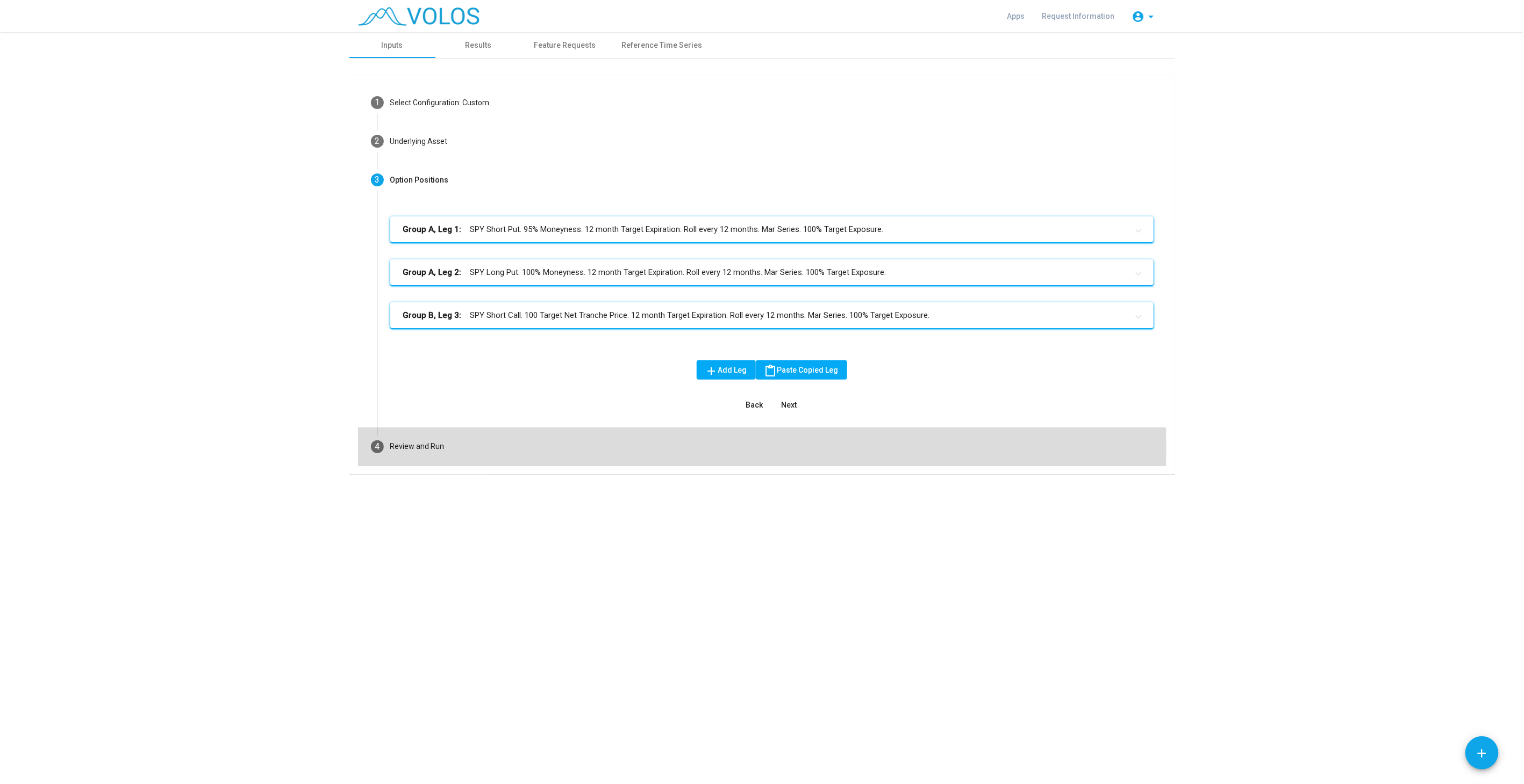
click at [516, 448] on mat-step-header "4 Review and Run" at bounding box center [762, 446] width 808 height 39
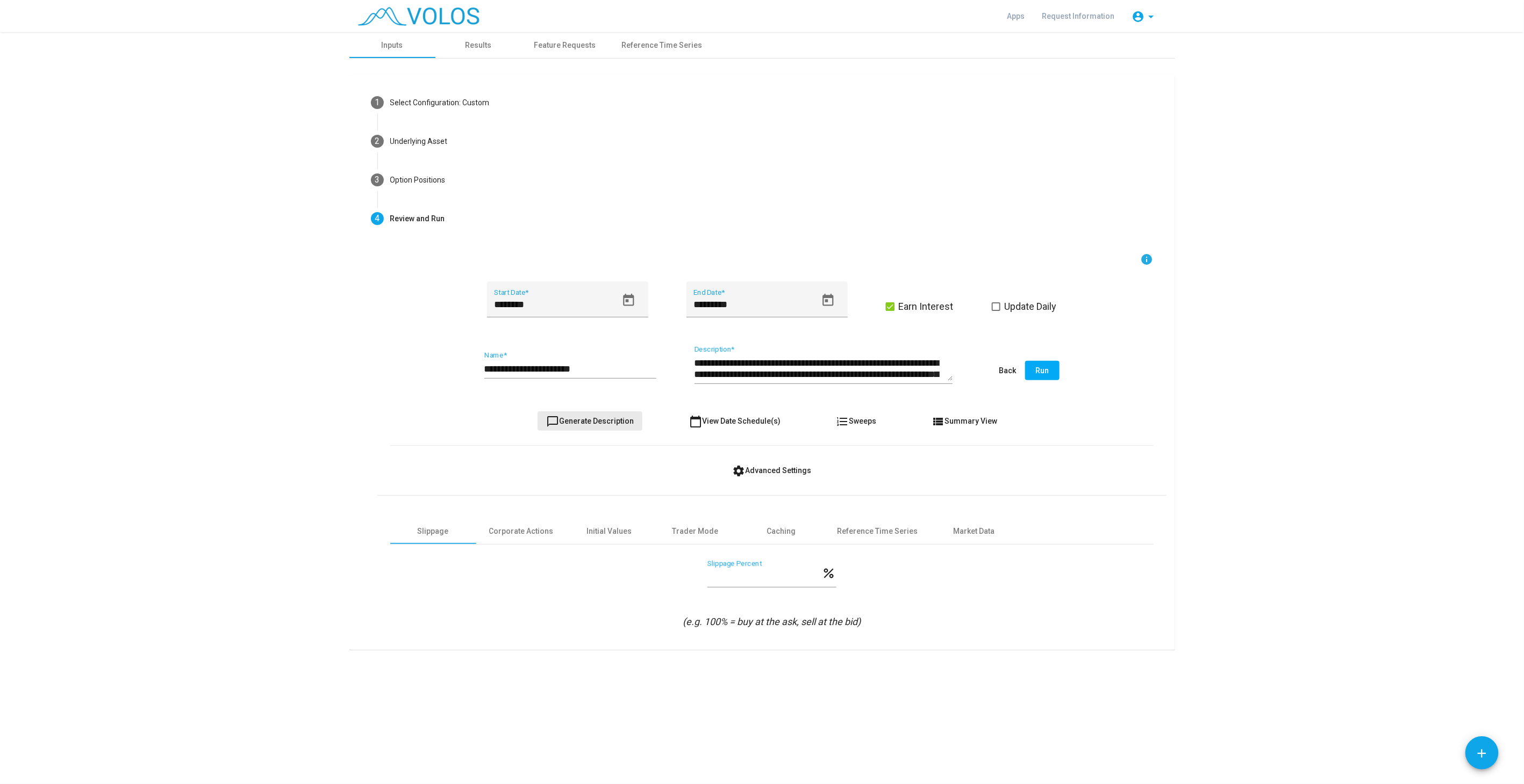
click at [602, 425] on button "chat_bubble_outline Generate Description" at bounding box center [590, 421] width 105 height 20
type textarea "**********"
click at [571, 368] on input "**********" at bounding box center [570, 369] width 172 height 11
type input "**********"
click at [613, 419] on span "chat_bubble_outline Generate Description" at bounding box center [590, 421] width 87 height 9
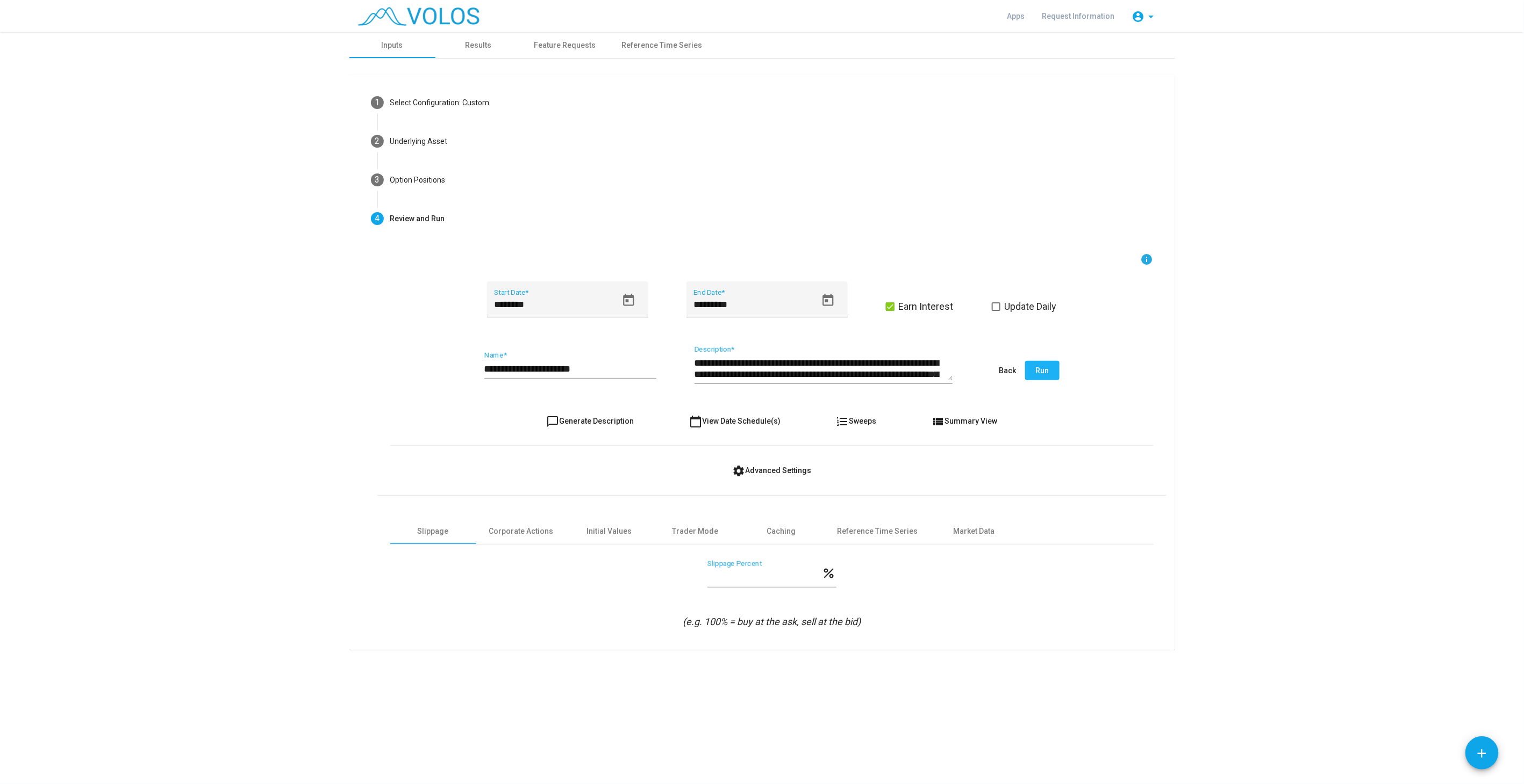
click at [1038, 370] on span "Run" at bounding box center [1041, 371] width 13 height 9
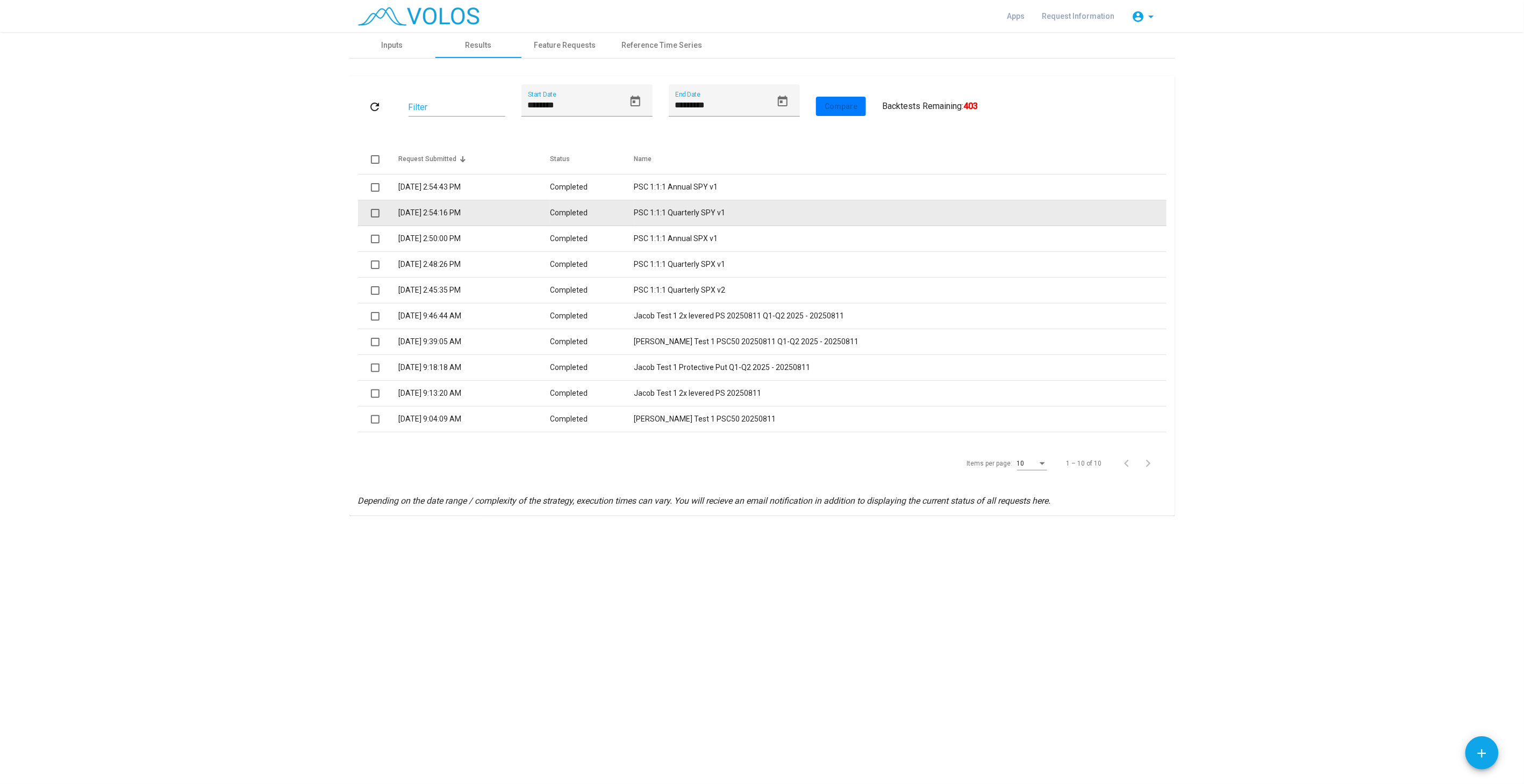
drag, startPoint x: 372, startPoint y: 212, endPoint x: 375, endPoint y: 190, distance: 22.2
click at [372, 212] on span at bounding box center [375, 213] width 9 height 9
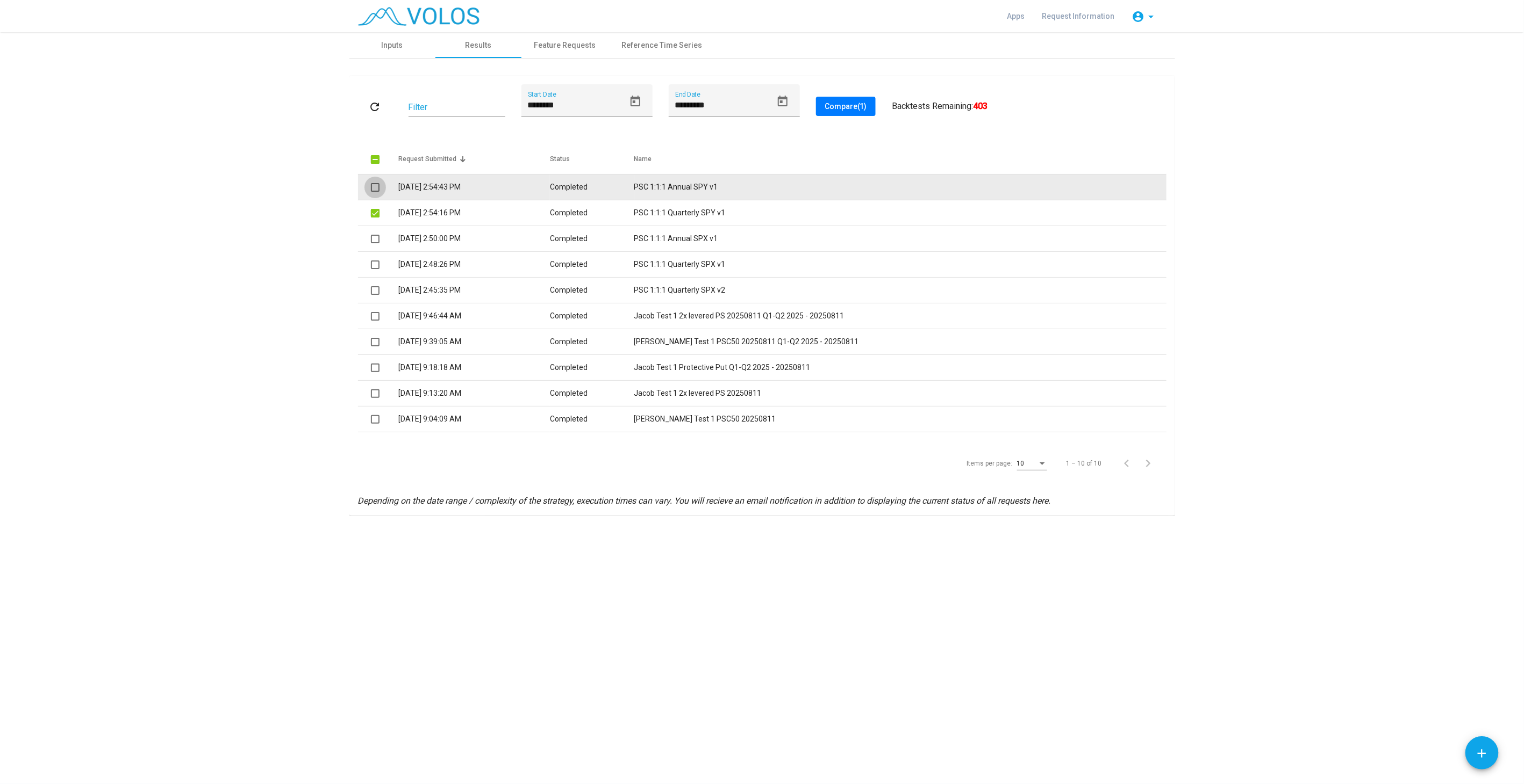
click at [375, 185] on span at bounding box center [375, 188] width 9 height 9
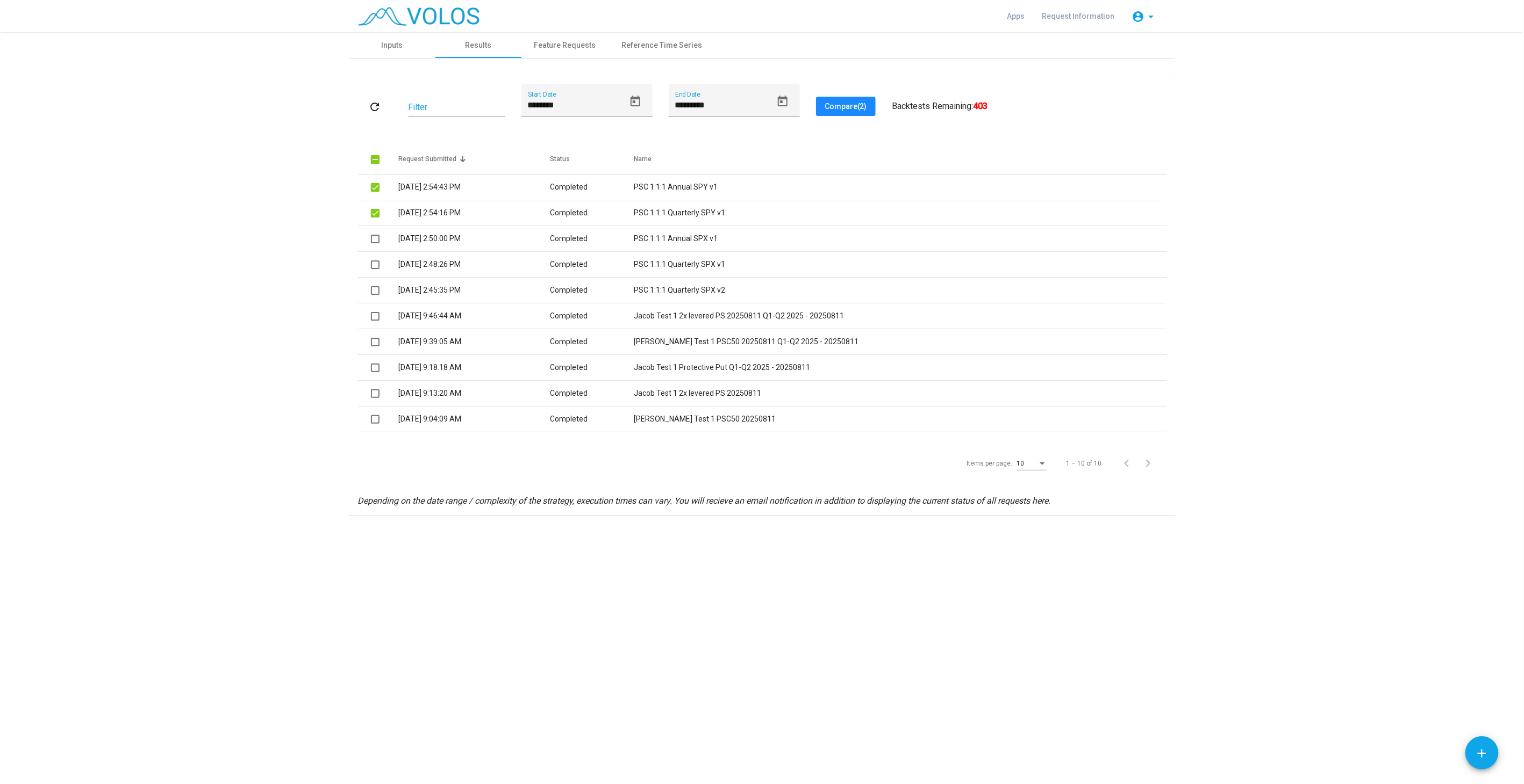
click at [853, 106] on span "Compare (2)" at bounding box center [845, 106] width 42 height 9
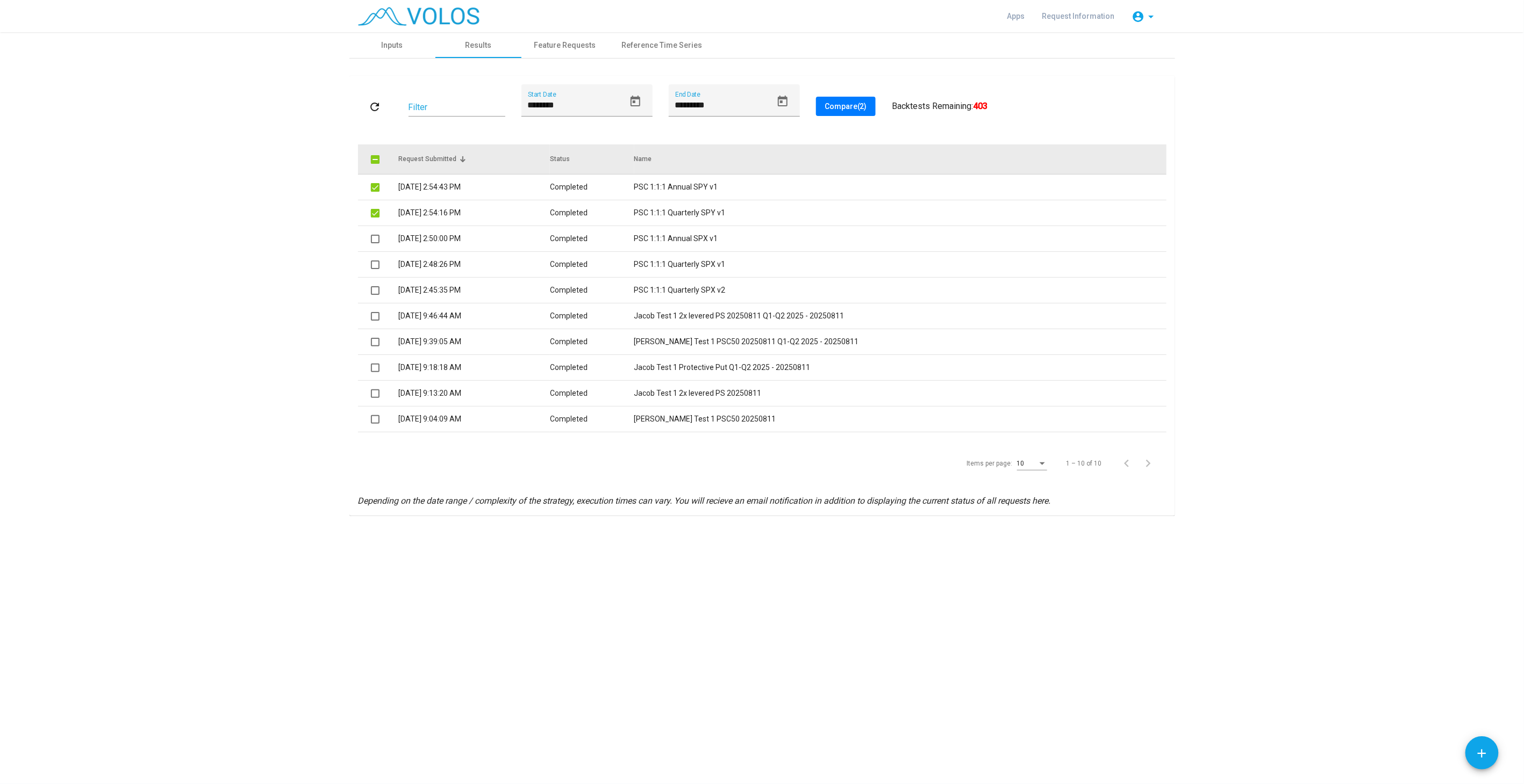
click at [376, 159] on span at bounding box center [375, 160] width 9 height 9
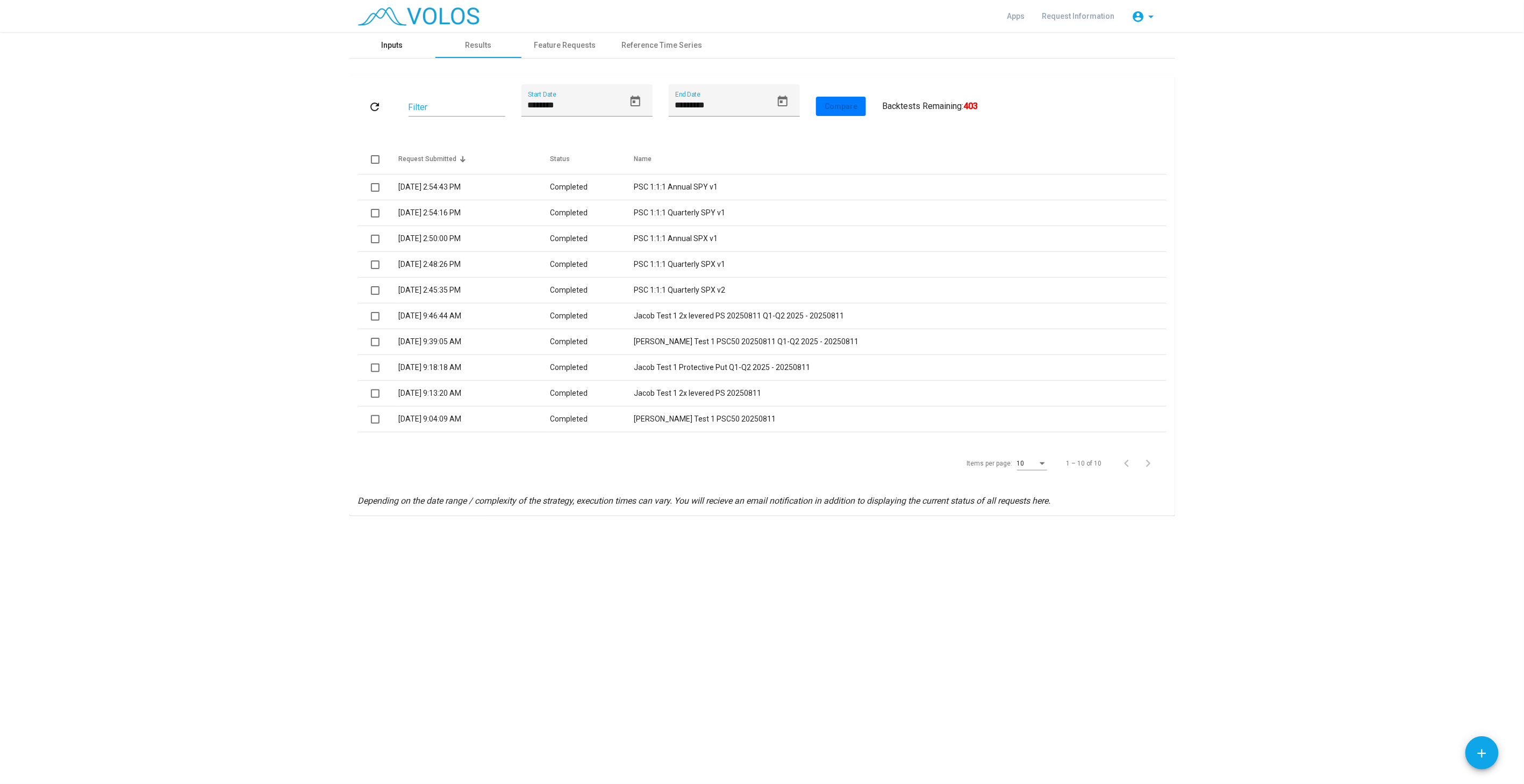
click at [399, 45] on div "Inputs" at bounding box center [392, 46] width 22 height 11
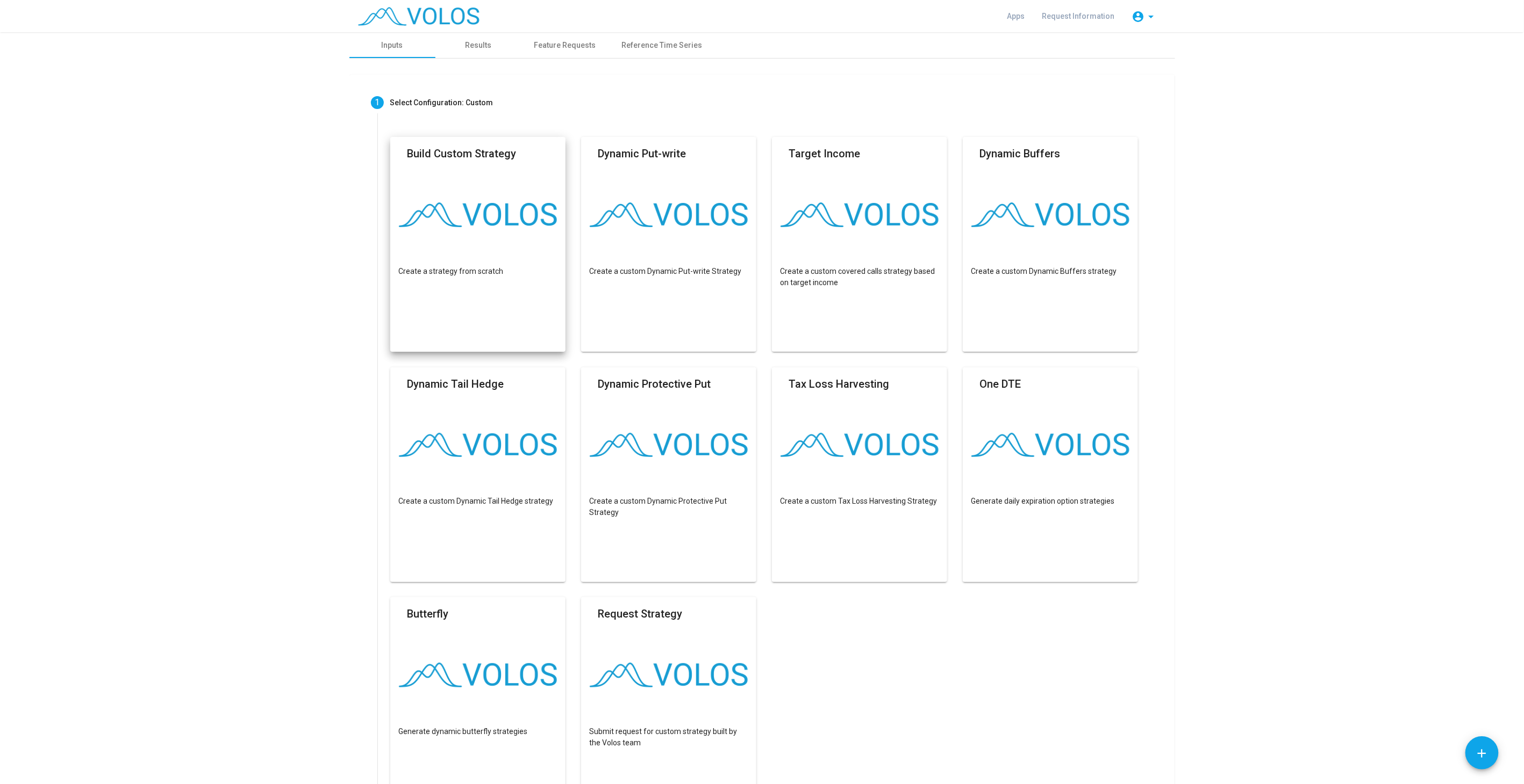
click at [462, 173] on mat-card "Build Custom Strategy Create a strategy from scratch" at bounding box center [478, 245] width 176 height 215
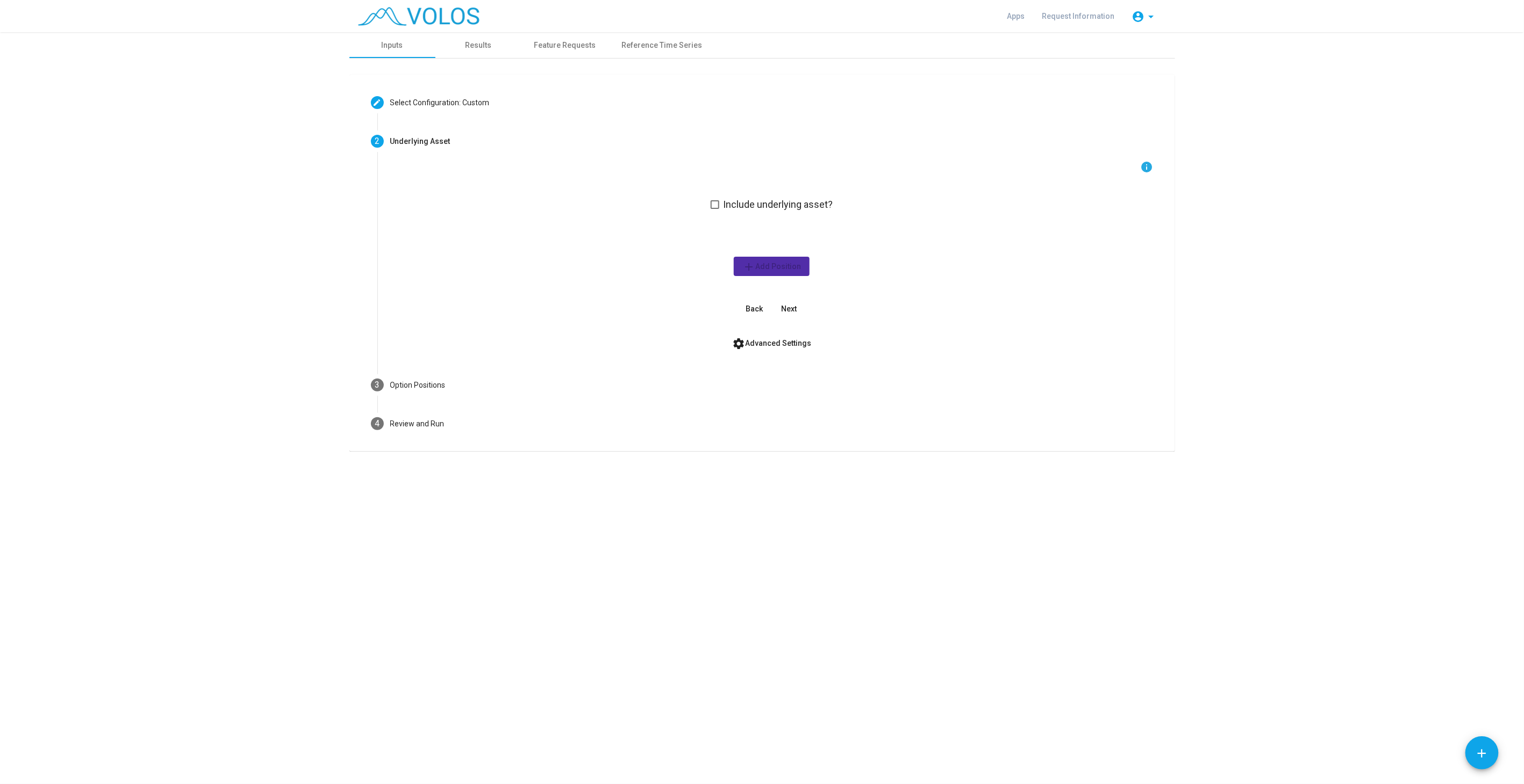
click at [715, 203] on span at bounding box center [715, 205] width 9 height 9
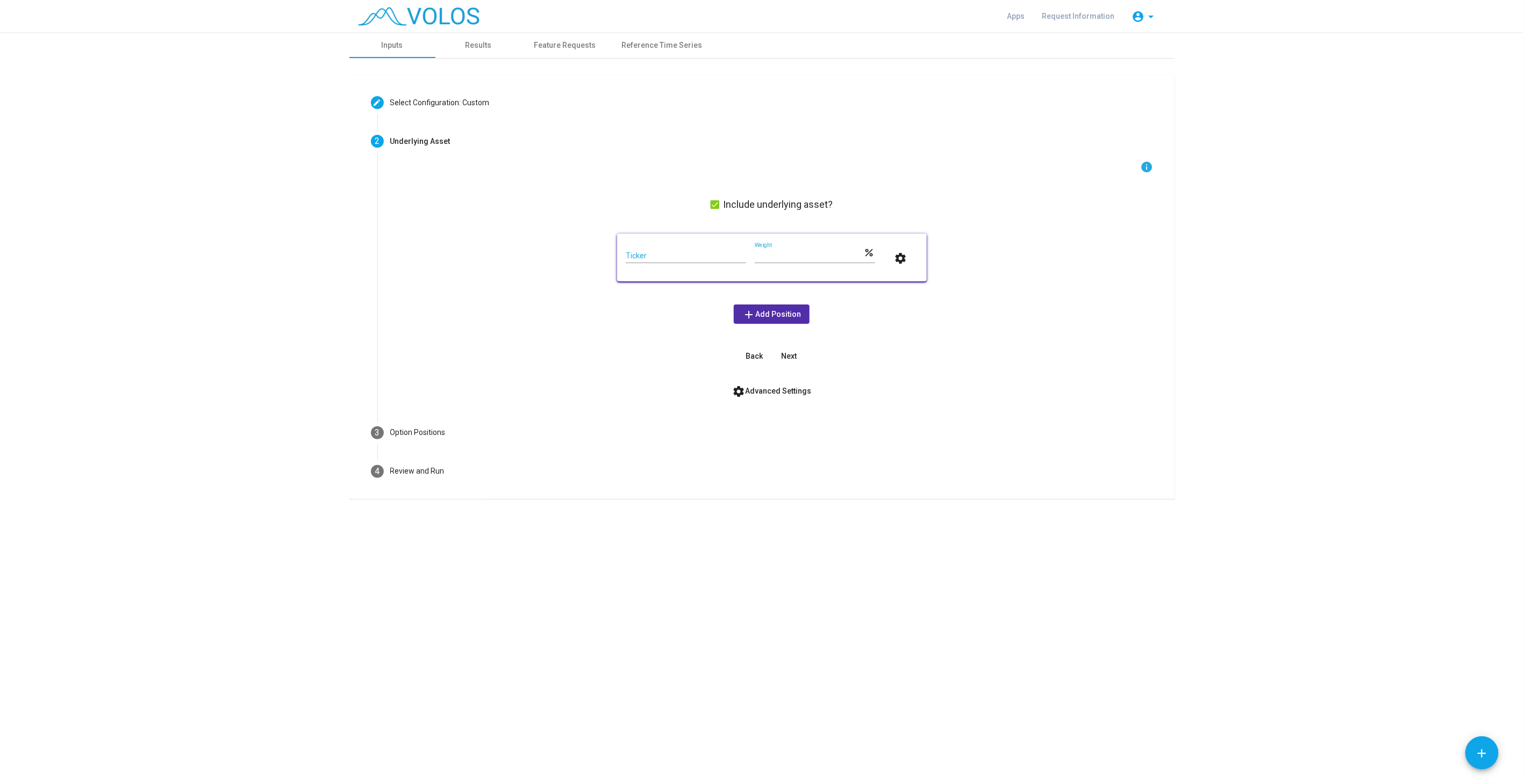
click at [708, 252] on input "Ticker" at bounding box center [686, 256] width 120 height 9
type input "***"
click at [791, 355] on span "Next" at bounding box center [788, 356] width 16 height 9
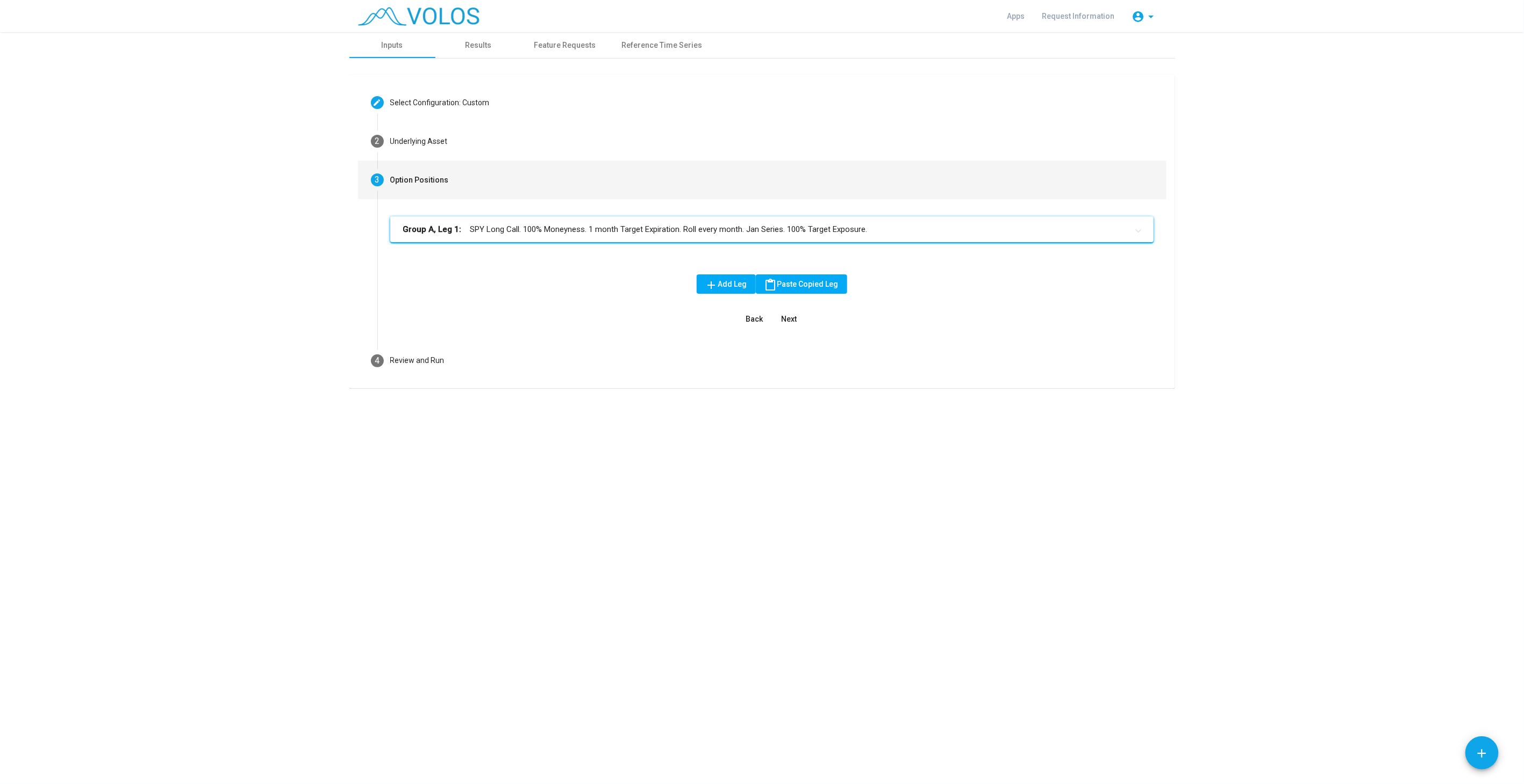
click at [577, 231] on mat-panel-title "Group A, Leg 1: SPY Long Call. 100% Moneyness. 1 month Target Expiration. Roll …" at bounding box center [765, 230] width 724 height 13
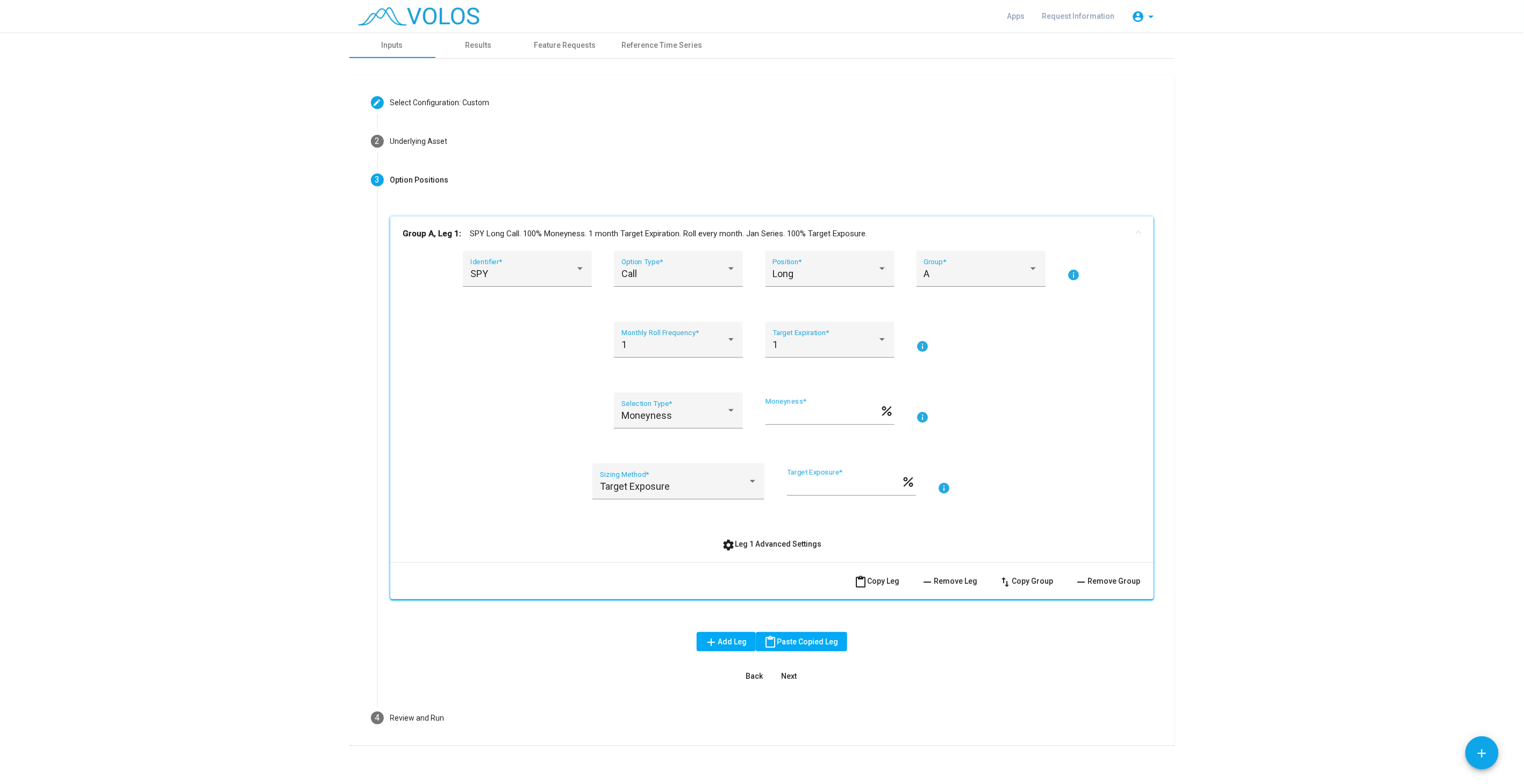
click at [948, 583] on span "remove Remove Leg" at bounding box center [949, 581] width 56 height 9
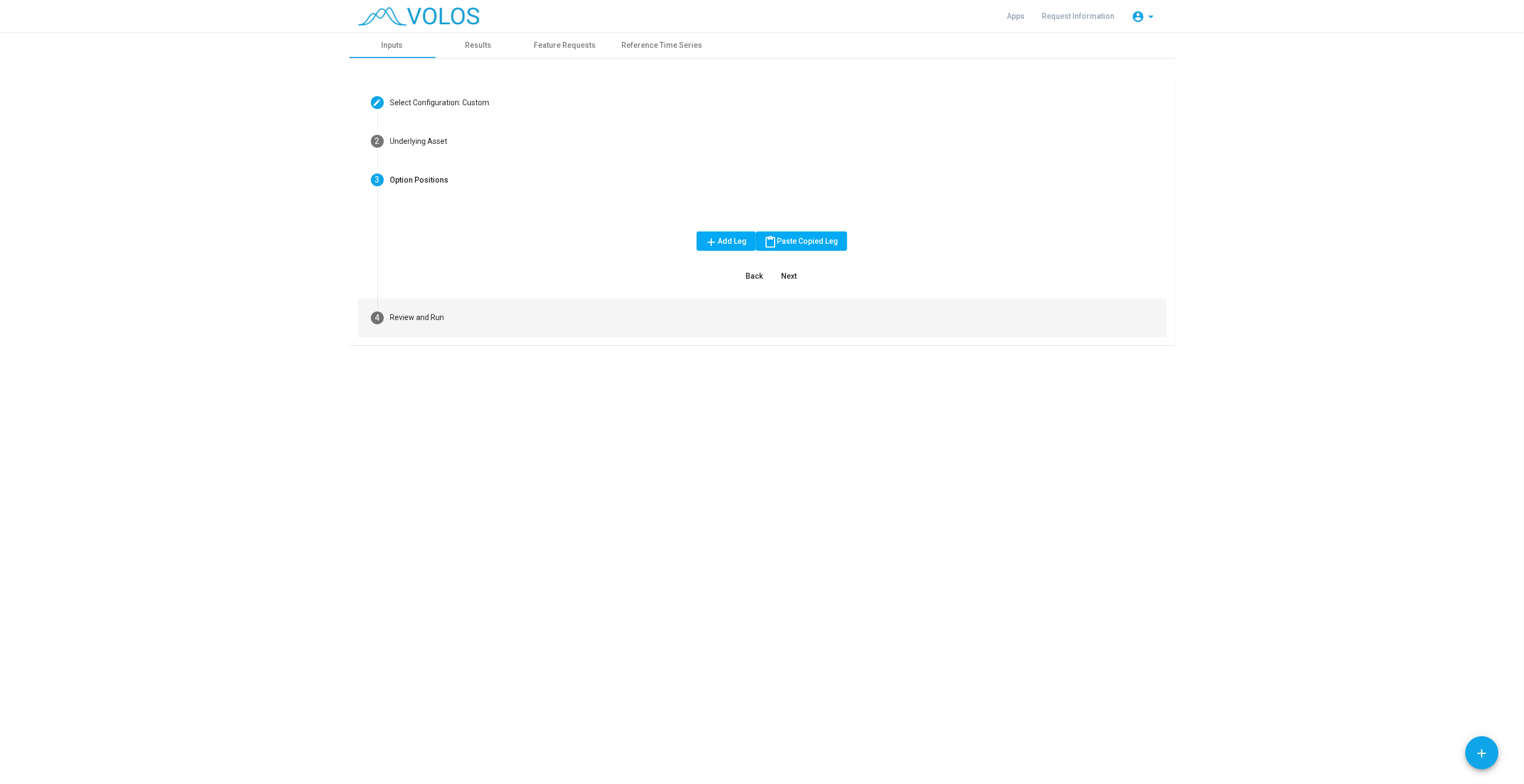
click at [550, 319] on mat-step-header "4 Review and Run" at bounding box center [762, 317] width 808 height 39
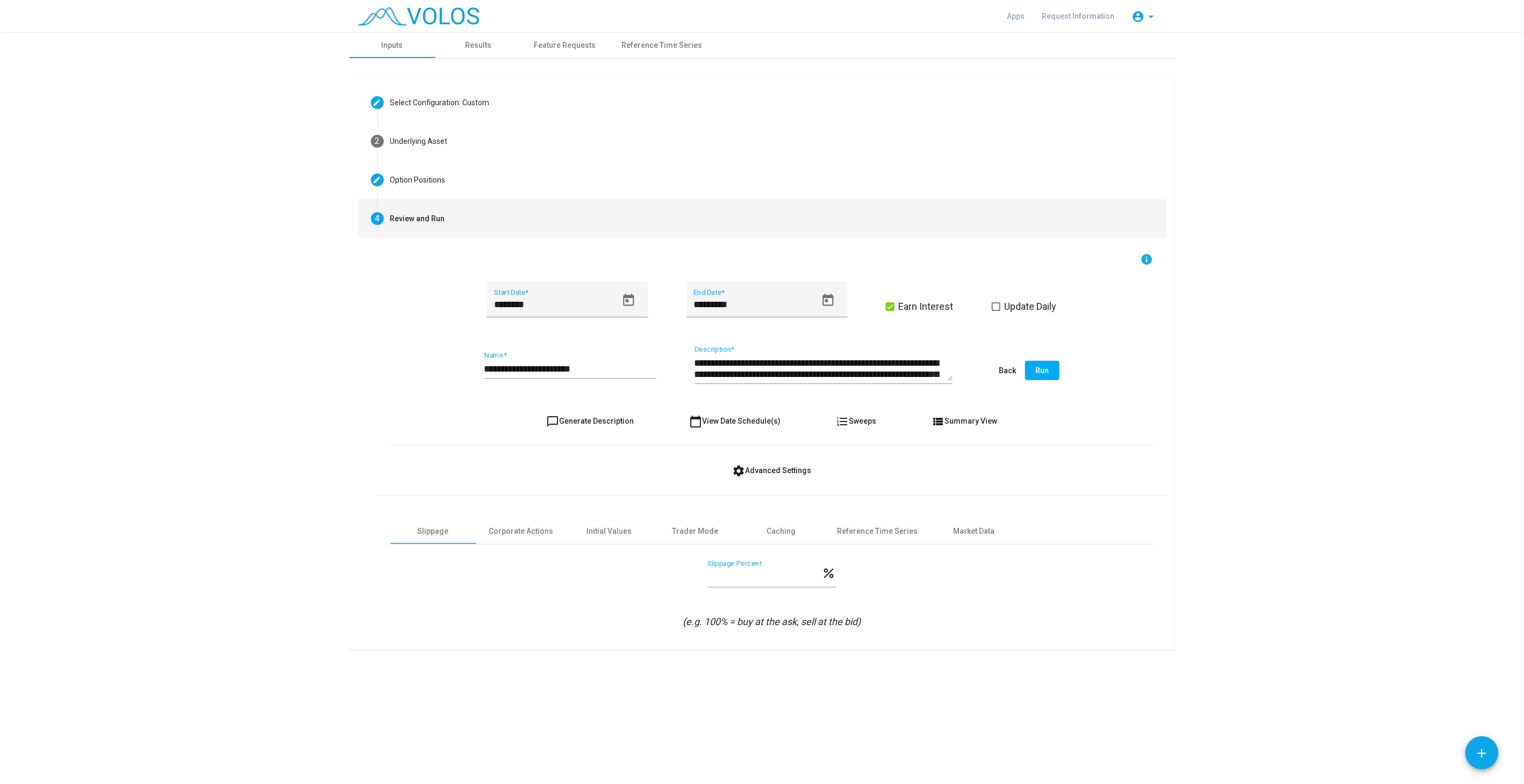
click at [609, 417] on span "chat_bubble_outline Generate Description" at bounding box center [590, 421] width 87 height 9
type textarea "**********"
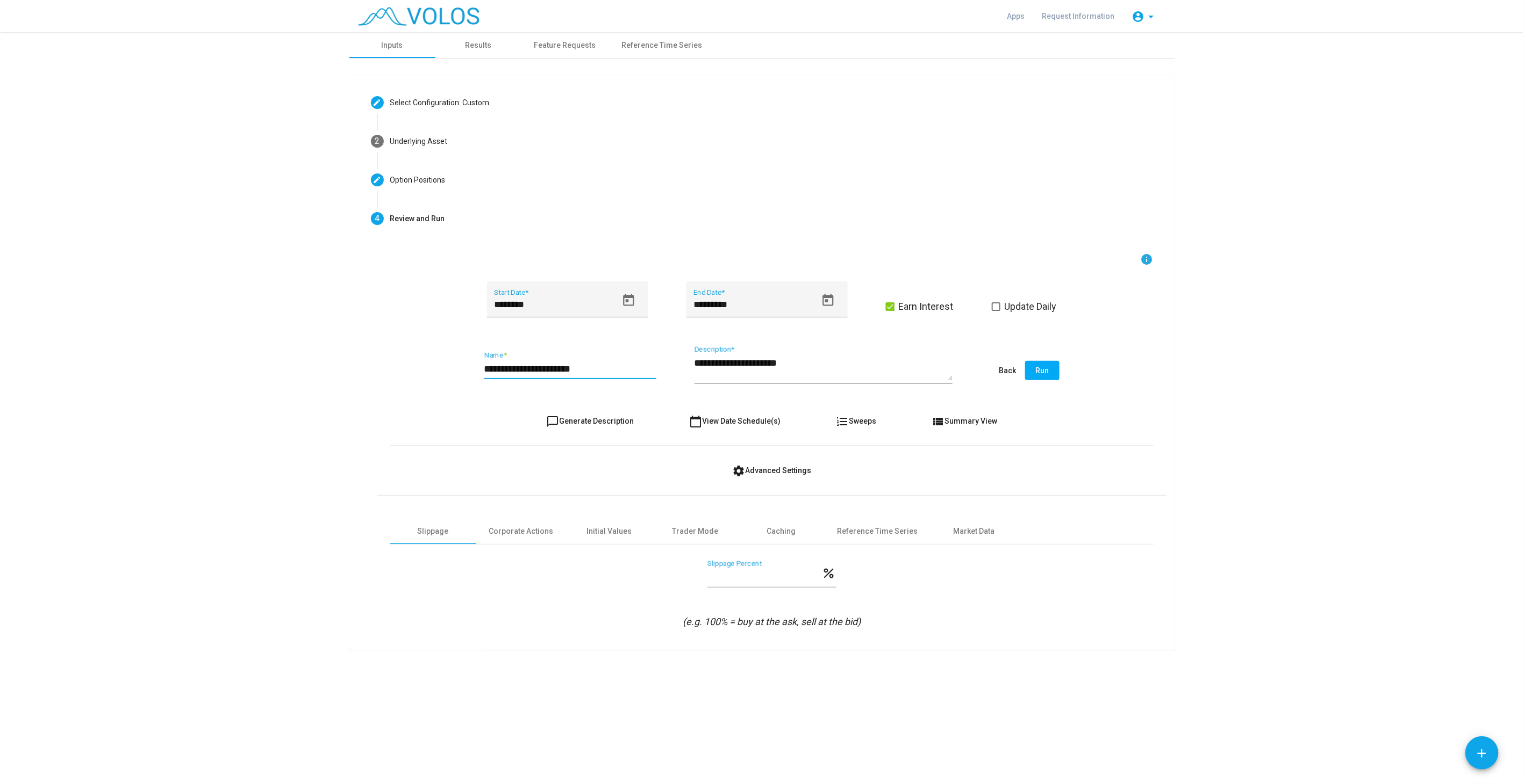
drag, startPoint x: 604, startPoint y: 371, endPoint x: 476, endPoint y: 365, distance: 128.1
click at [477, 365] on div "**********" at bounding box center [772, 371] width 763 height 51
click at [473, 451] on form "**********" at bounding box center [772, 441] width 763 height 376
click at [606, 537] on div "Initial Values" at bounding box center [609, 531] width 86 height 26
click at [447, 533] on div "Slippage" at bounding box center [433, 532] width 31 height 11
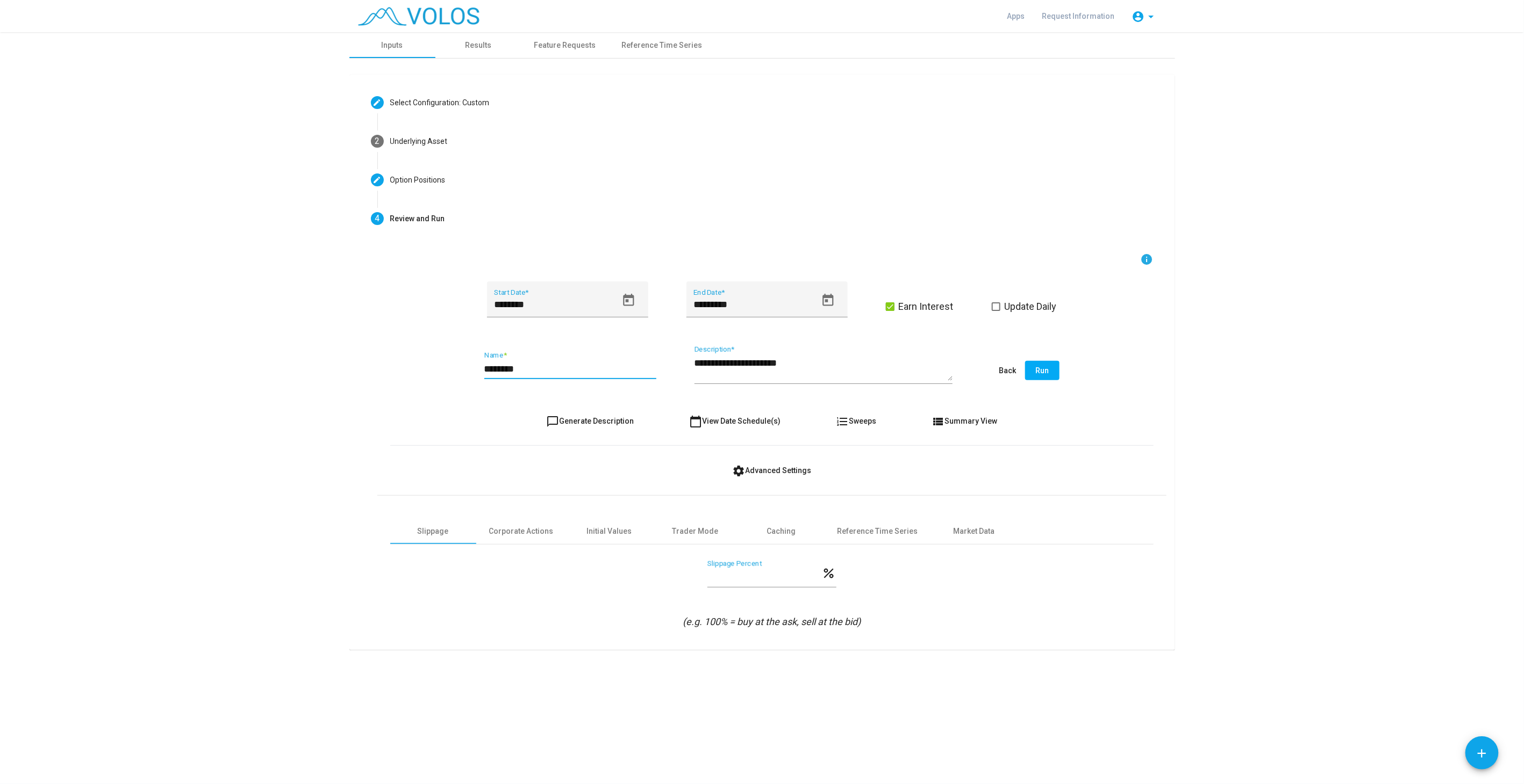
click at [562, 373] on input "********" at bounding box center [570, 369] width 172 height 11
type input "**********"
click at [1045, 373] on span "Run" at bounding box center [1041, 371] width 13 height 9
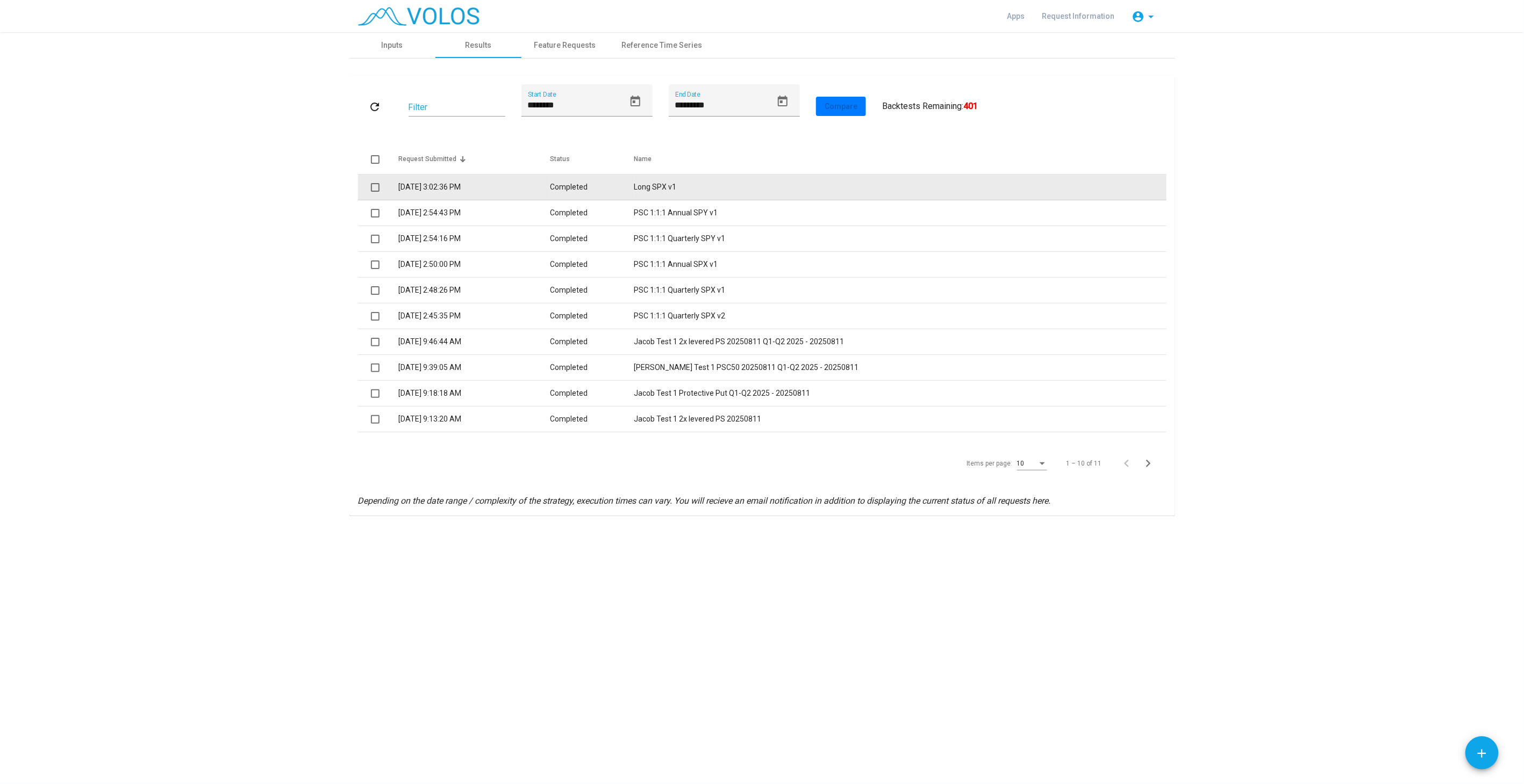
click at [376, 190] on span at bounding box center [375, 188] width 9 height 9
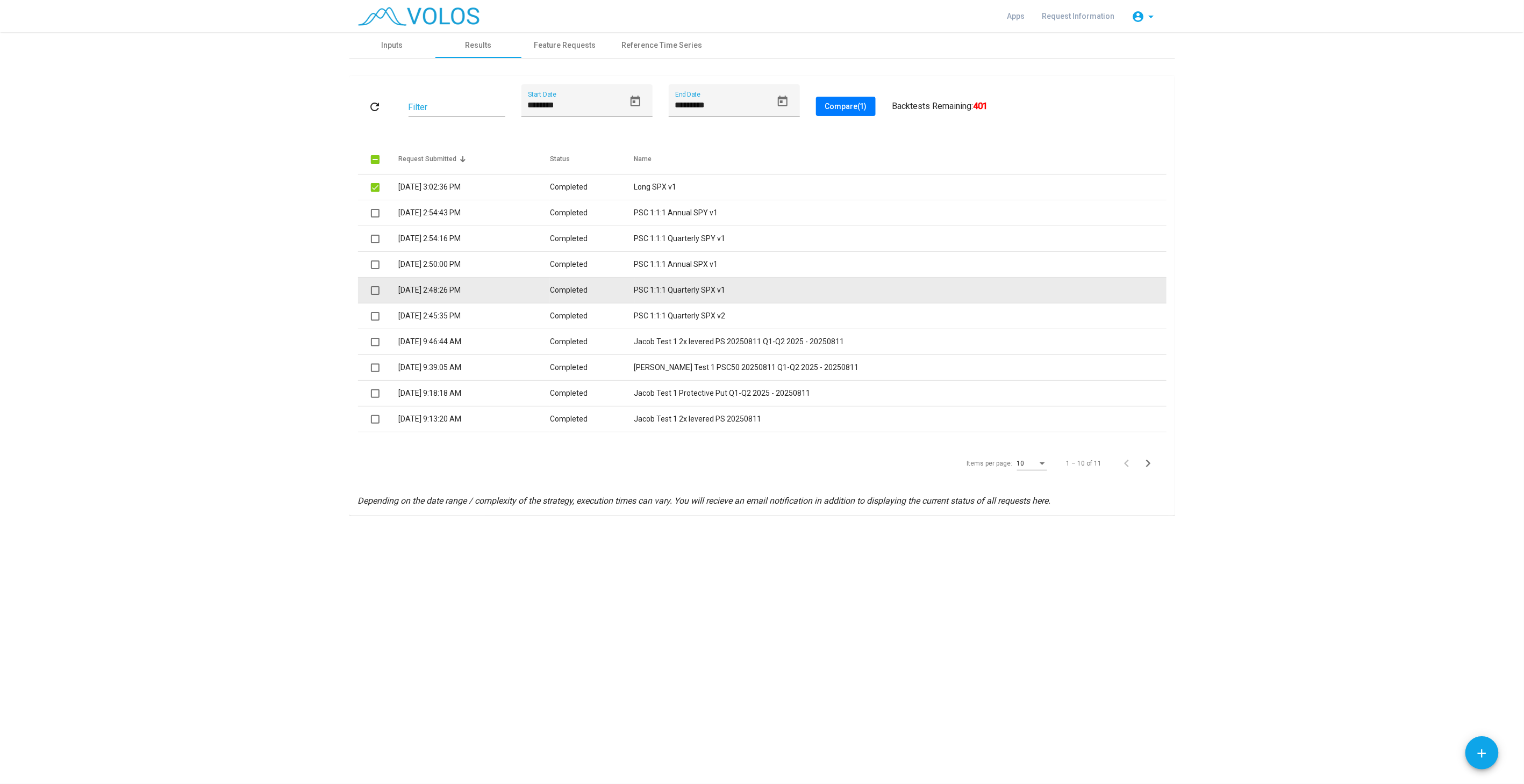
click at [376, 288] on span at bounding box center [375, 291] width 9 height 9
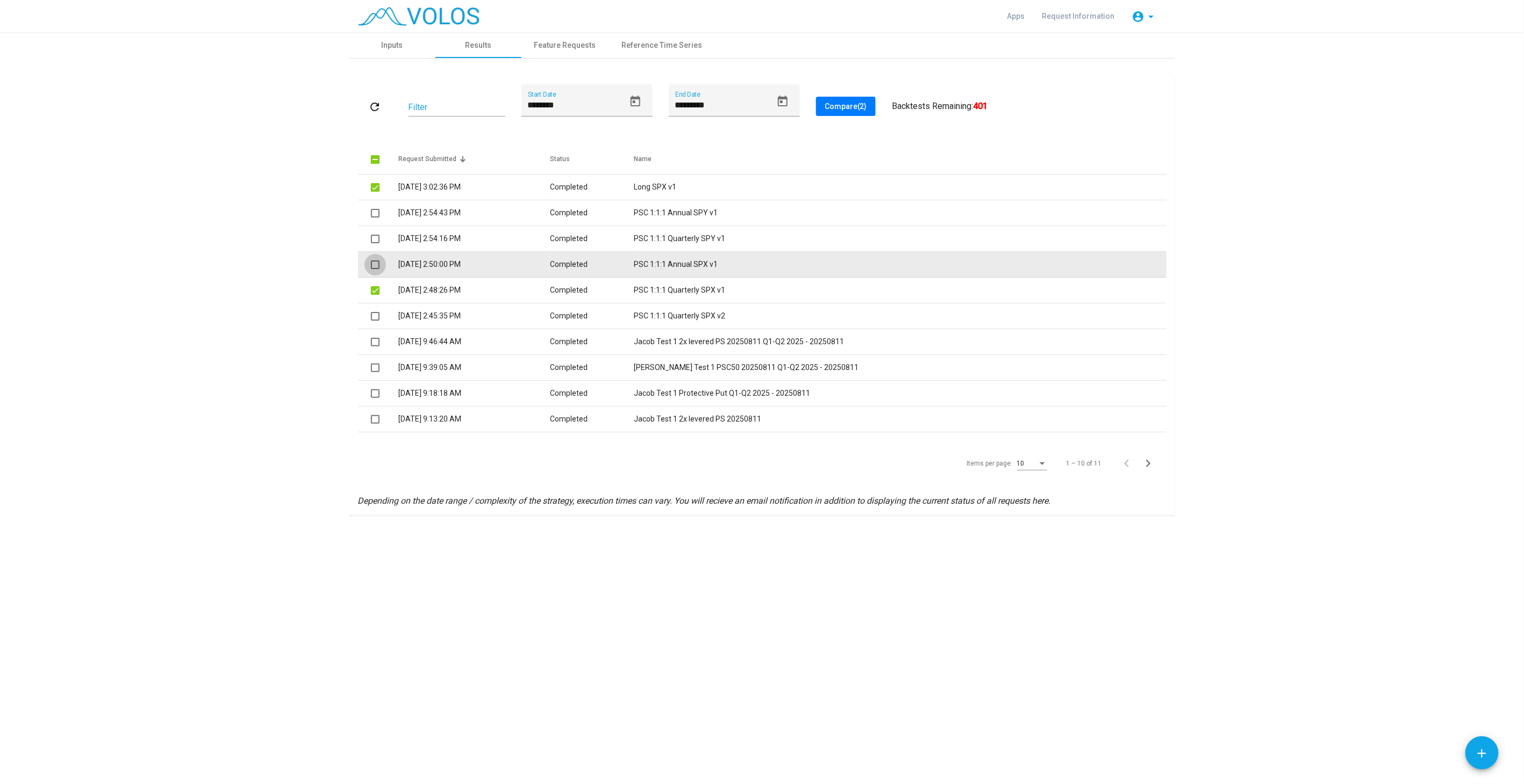
click at [375, 265] on span at bounding box center [375, 265] width 9 height 9
click at [834, 102] on span "Compare (3)" at bounding box center [845, 106] width 42 height 9
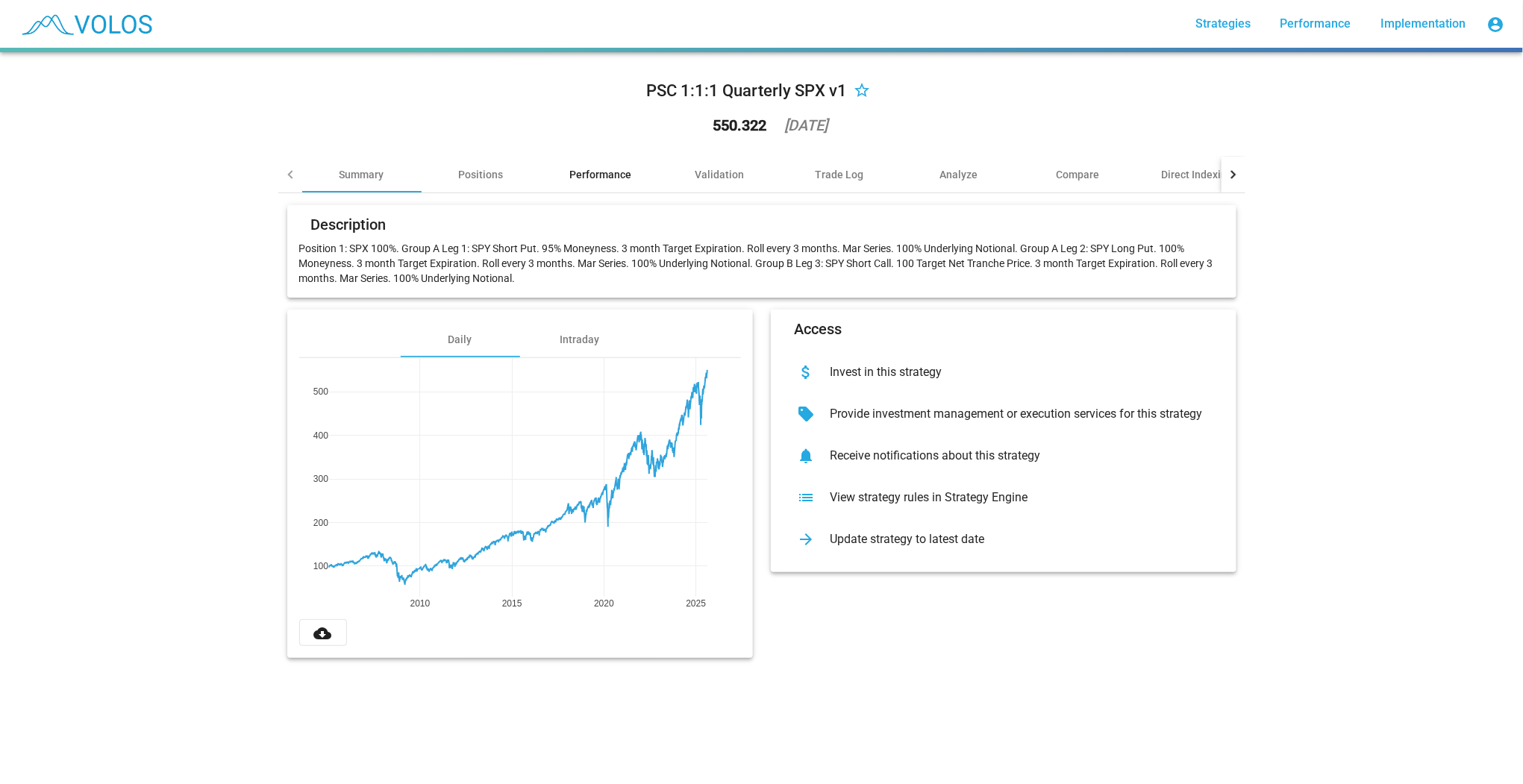
click at [585, 176] on div "Performance" at bounding box center [600, 174] width 62 height 15
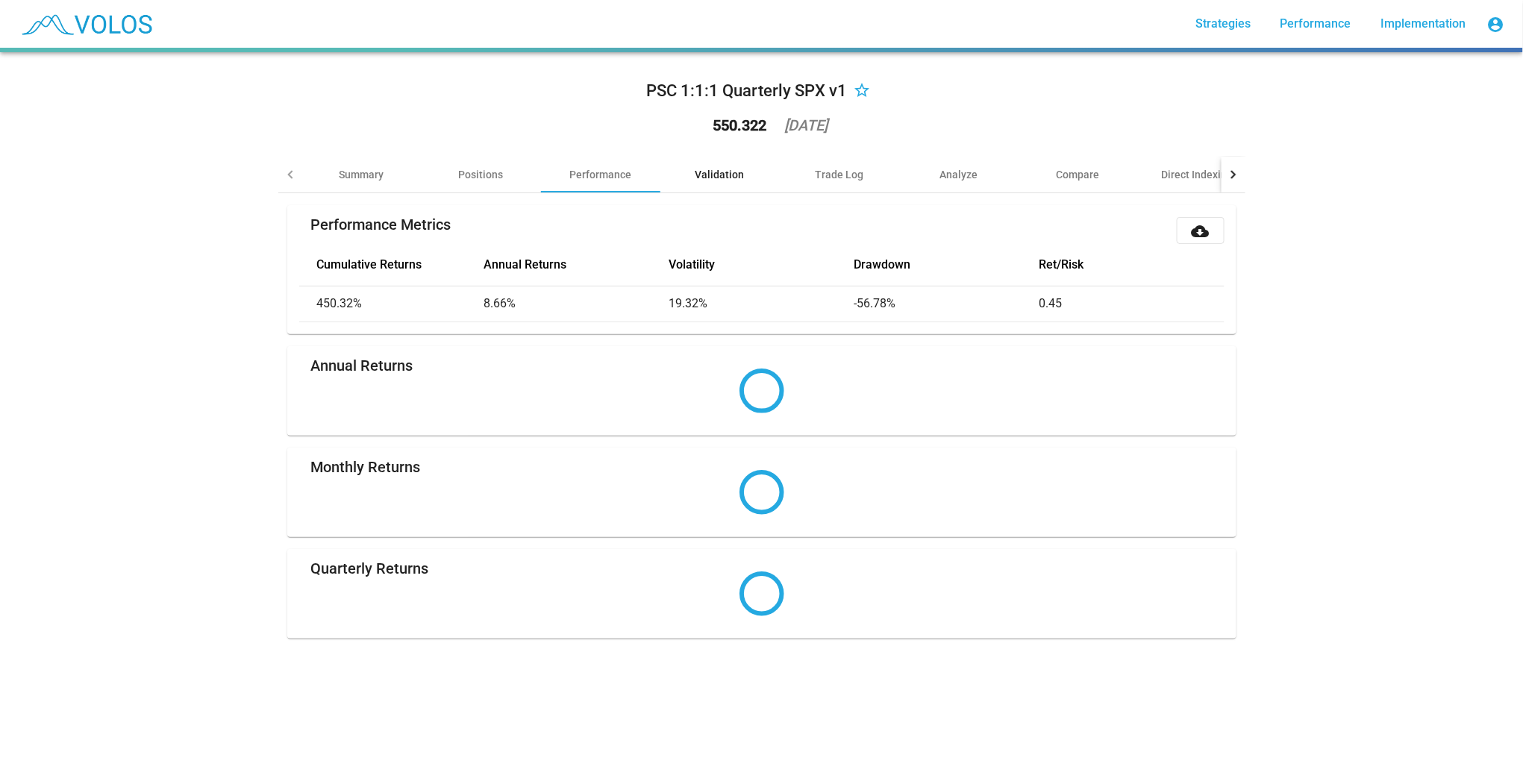
click at [700, 172] on div "Validation" at bounding box center [720, 174] width 49 height 15
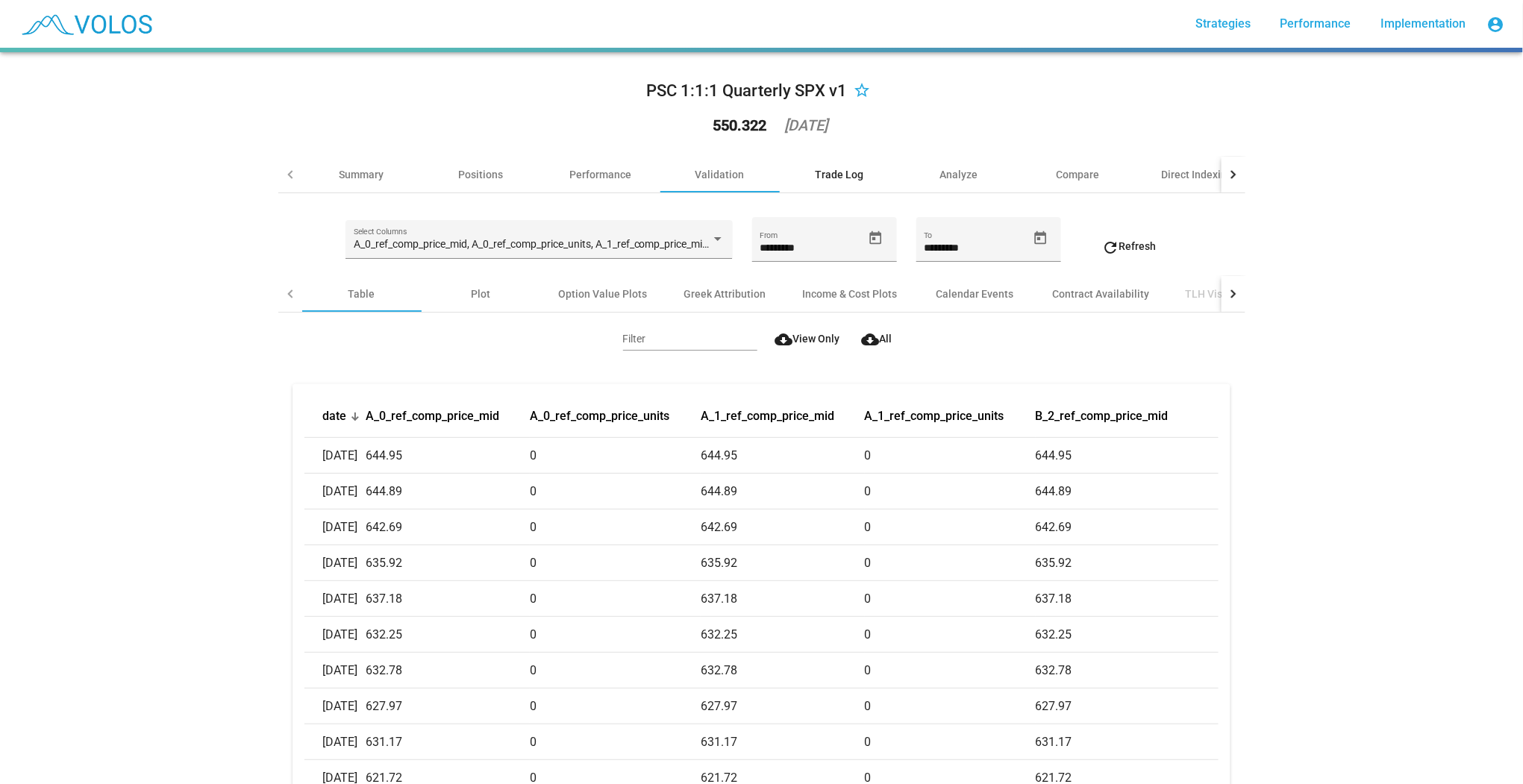
click at [865, 175] on div "Trade Log" at bounding box center [840, 174] width 119 height 36
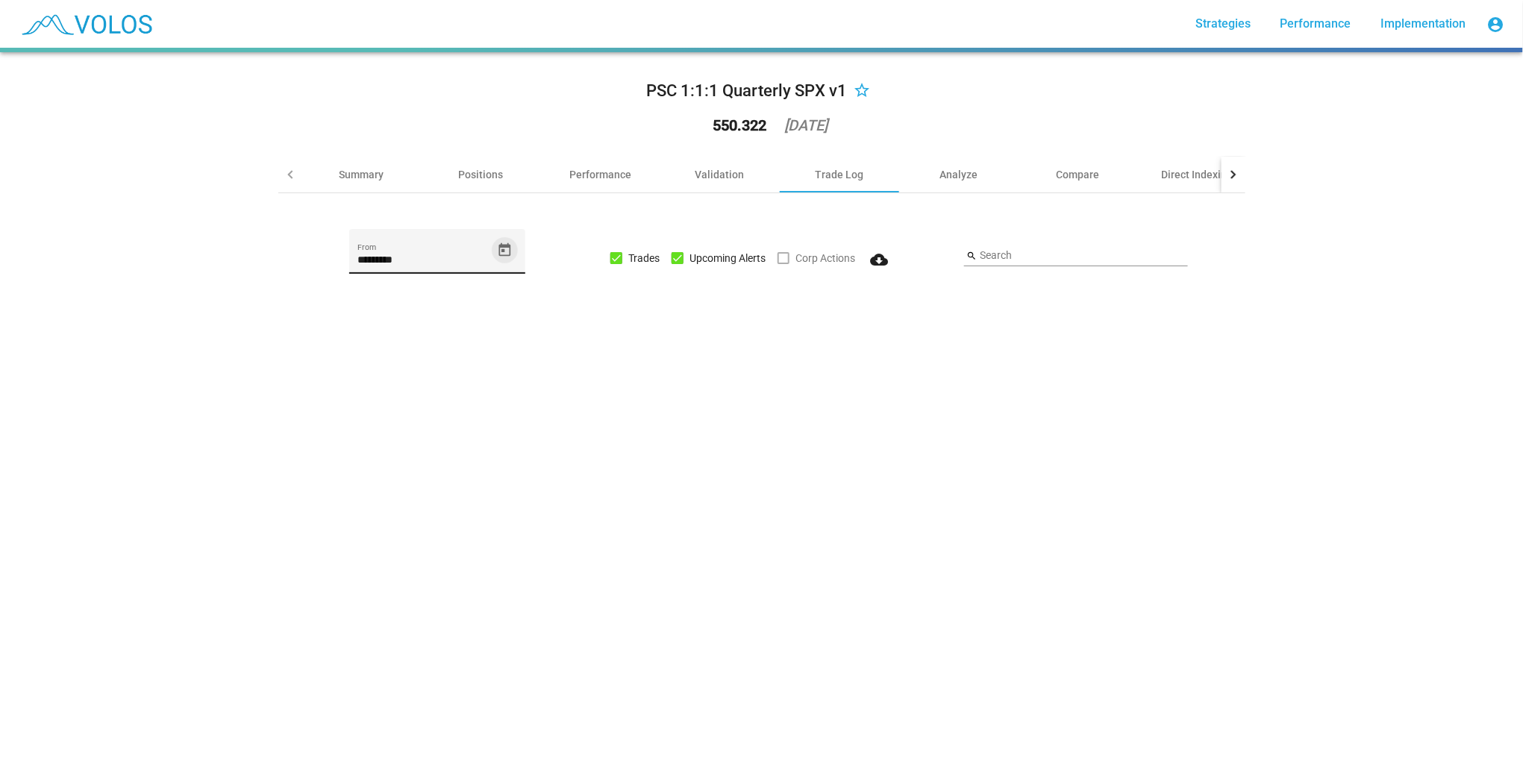
click at [500, 252] on icon "Open calendar" at bounding box center [505, 250] width 16 height 16
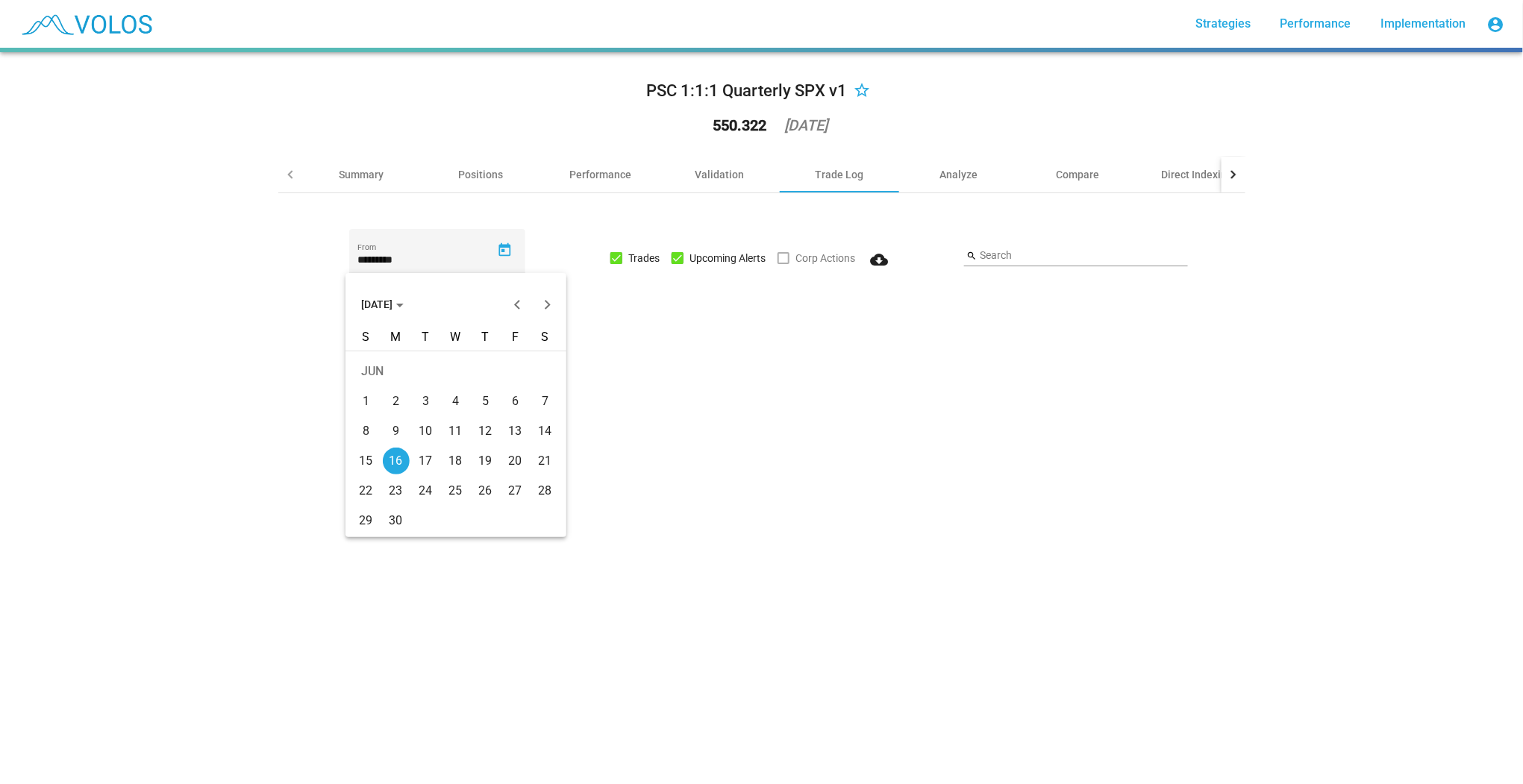
click at [400, 305] on span "JUN 2025" at bounding box center [382, 305] width 42 height 12
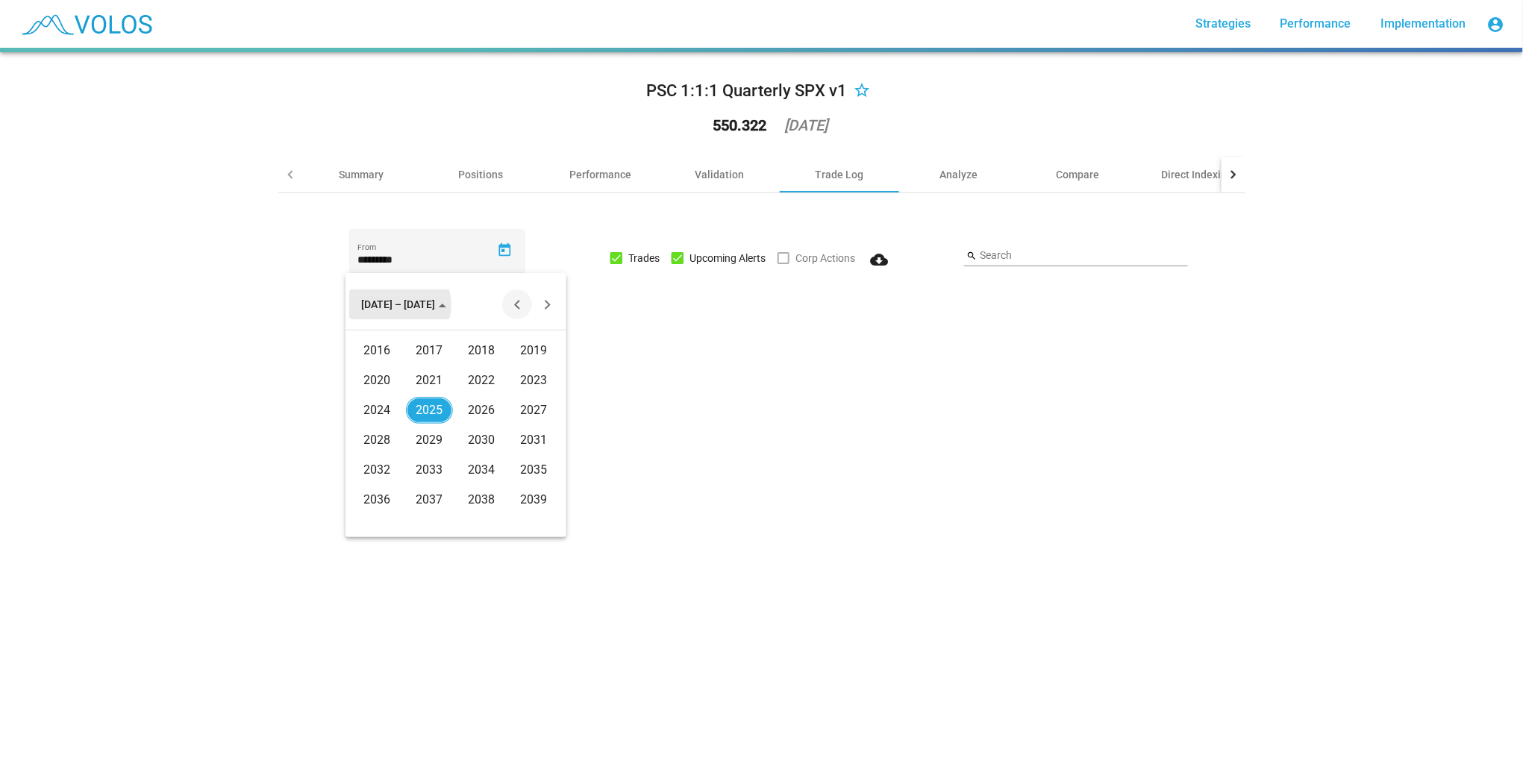
click at [518, 306] on button "Previous 20 years" at bounding box center [517, 305] width 30 height 30
click at [433, 434] on div "2005" at bounding box center [429, 440] width 47 height 27
click at [374, 374] on div "JAN" at bounding box center [378, 380] width 47 height 27
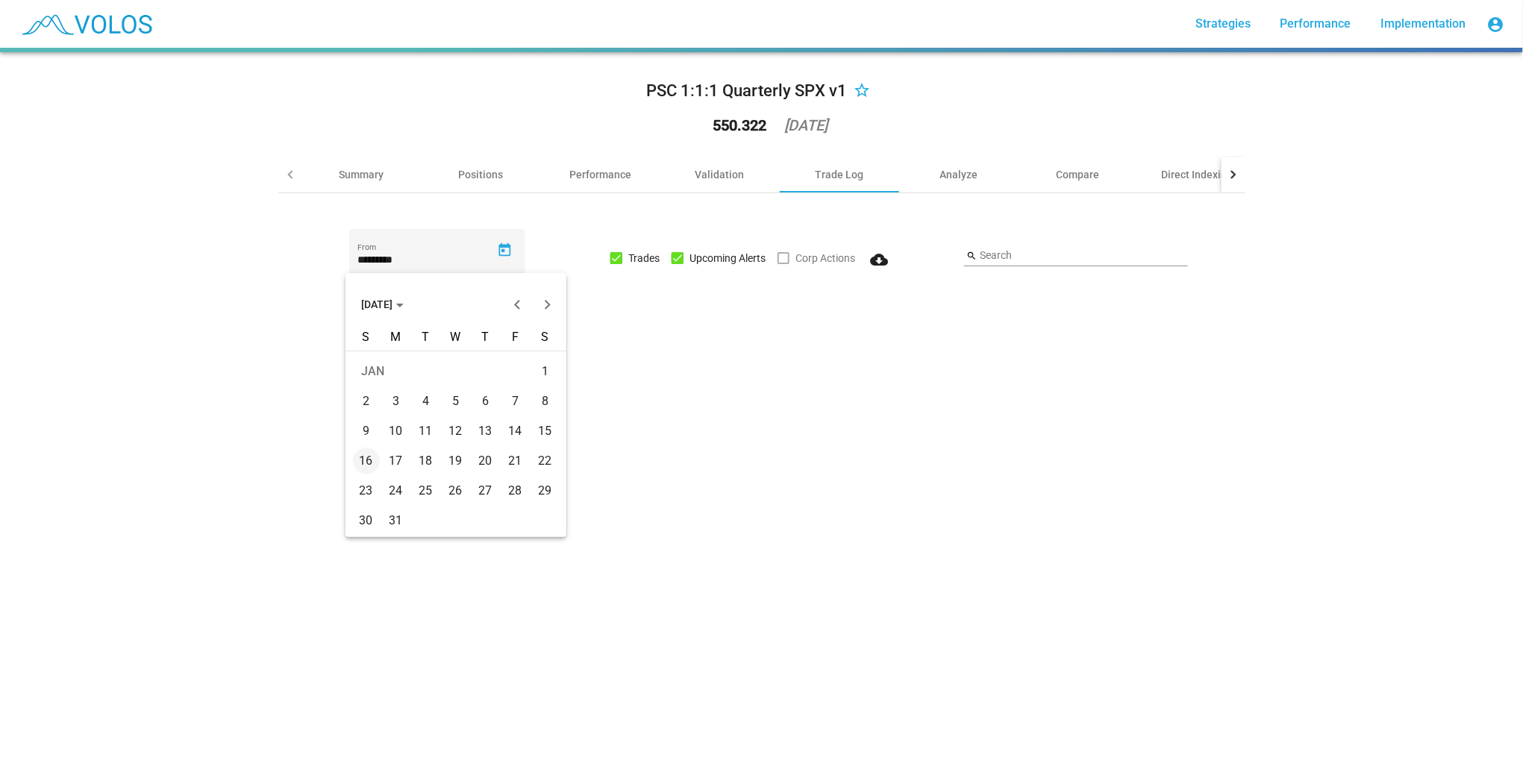
click at [398, 431] on div "10" at bounding box center [396, 431] width 27 height 27
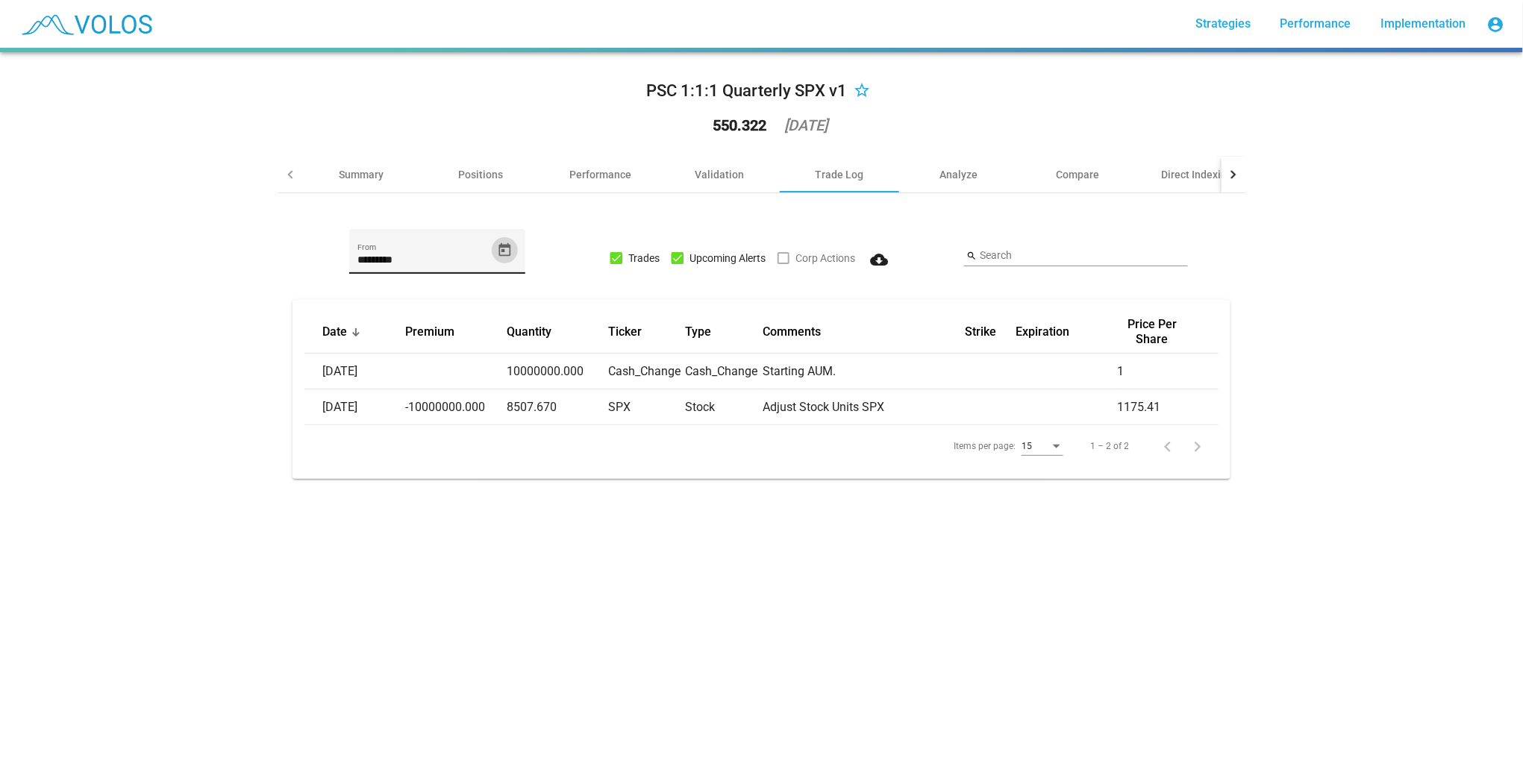
click at [503, 243] on icon "Open calendar" at bounding box center [505, 248] width 12 height 13
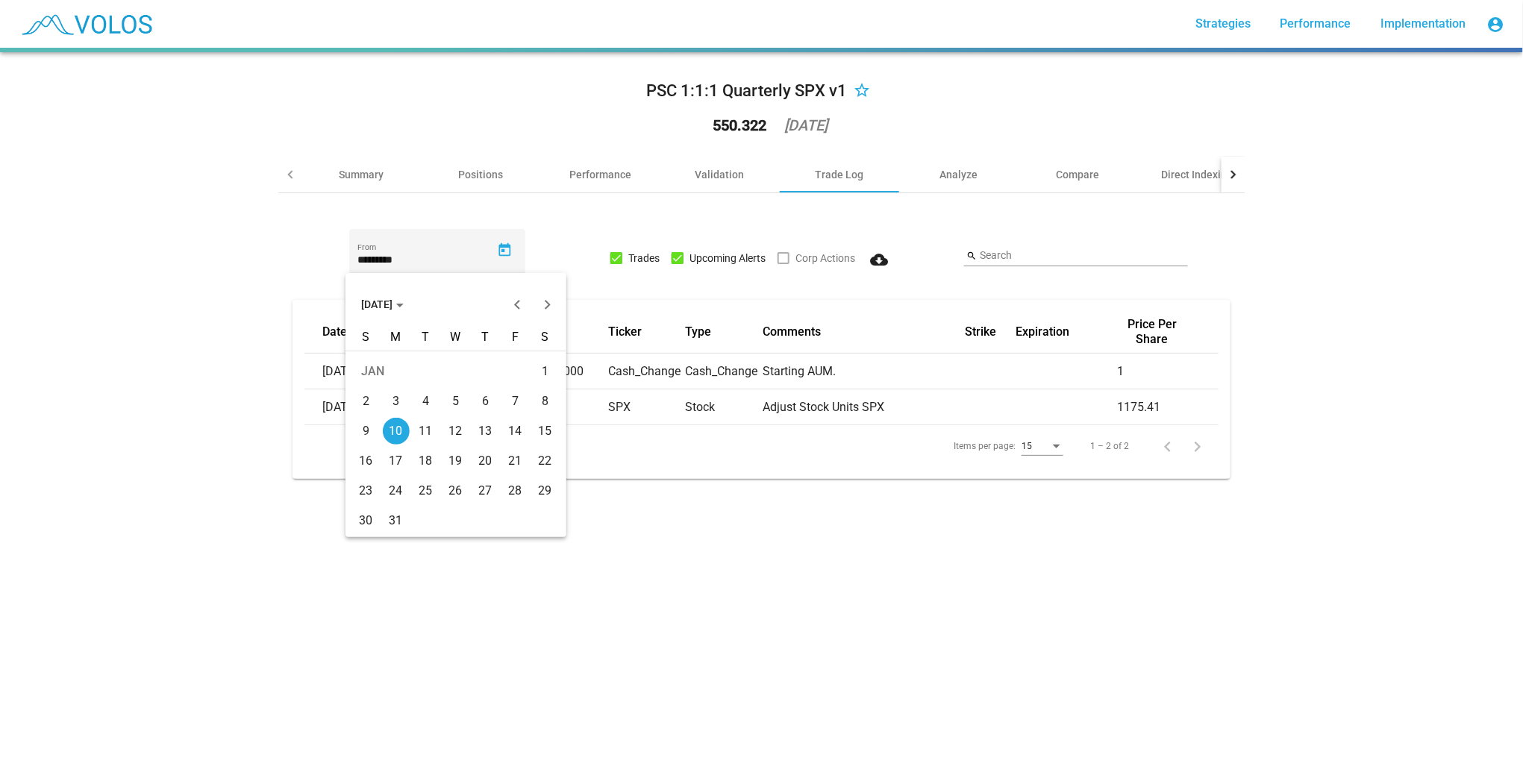
click at [486, 457] on div "20" at bounding box center [486, 461] width 27 height 27
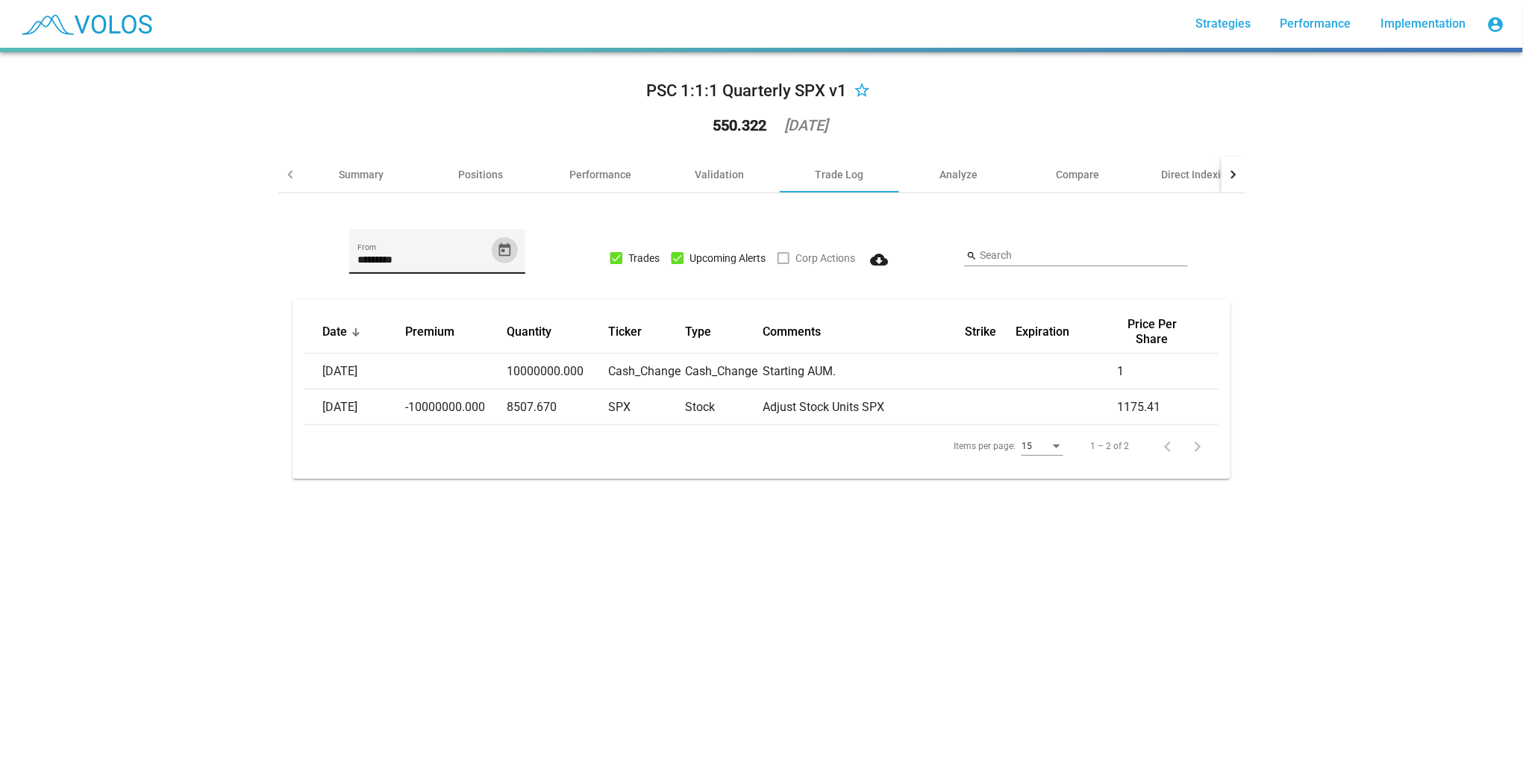
click at [499, 248] on icon "Open calendar" at bounding box center [505, 248] width 12 height 13
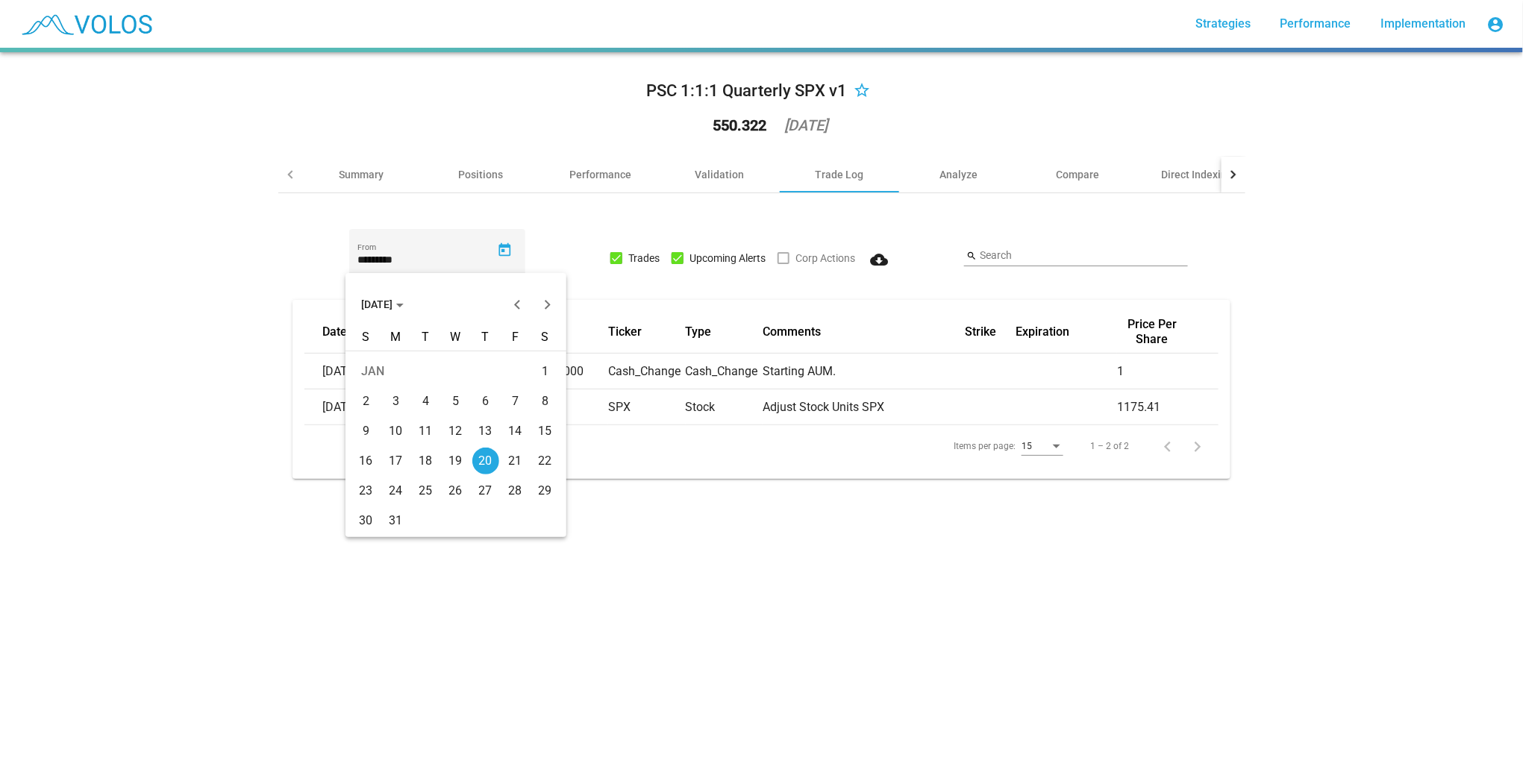
click at [510, 461] on div "21" at bounding box center [516, 461] width 27 height 27
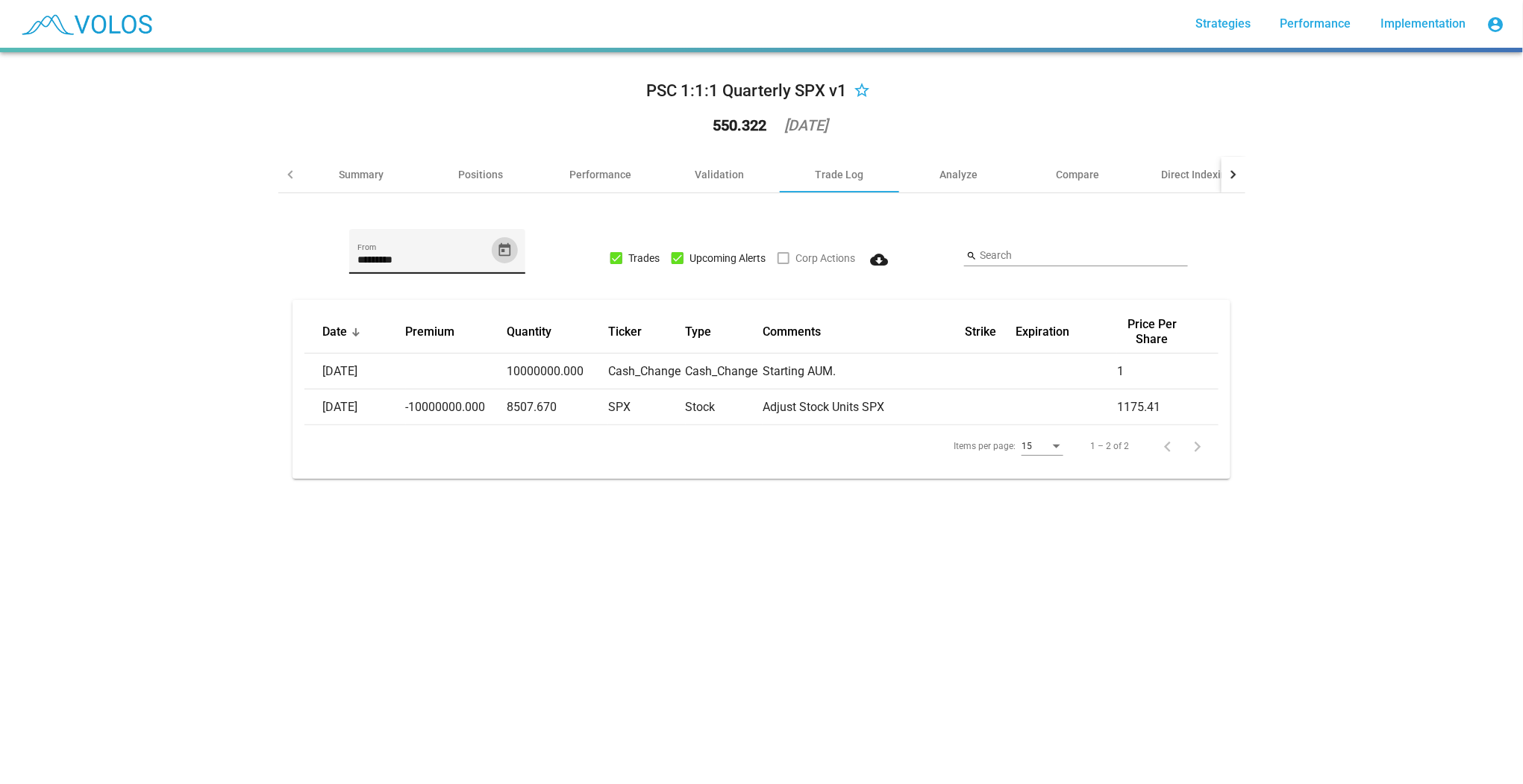
click at [499, 248] on icon "Open calendar" at bounding box center [505, 248] width 12 height 13
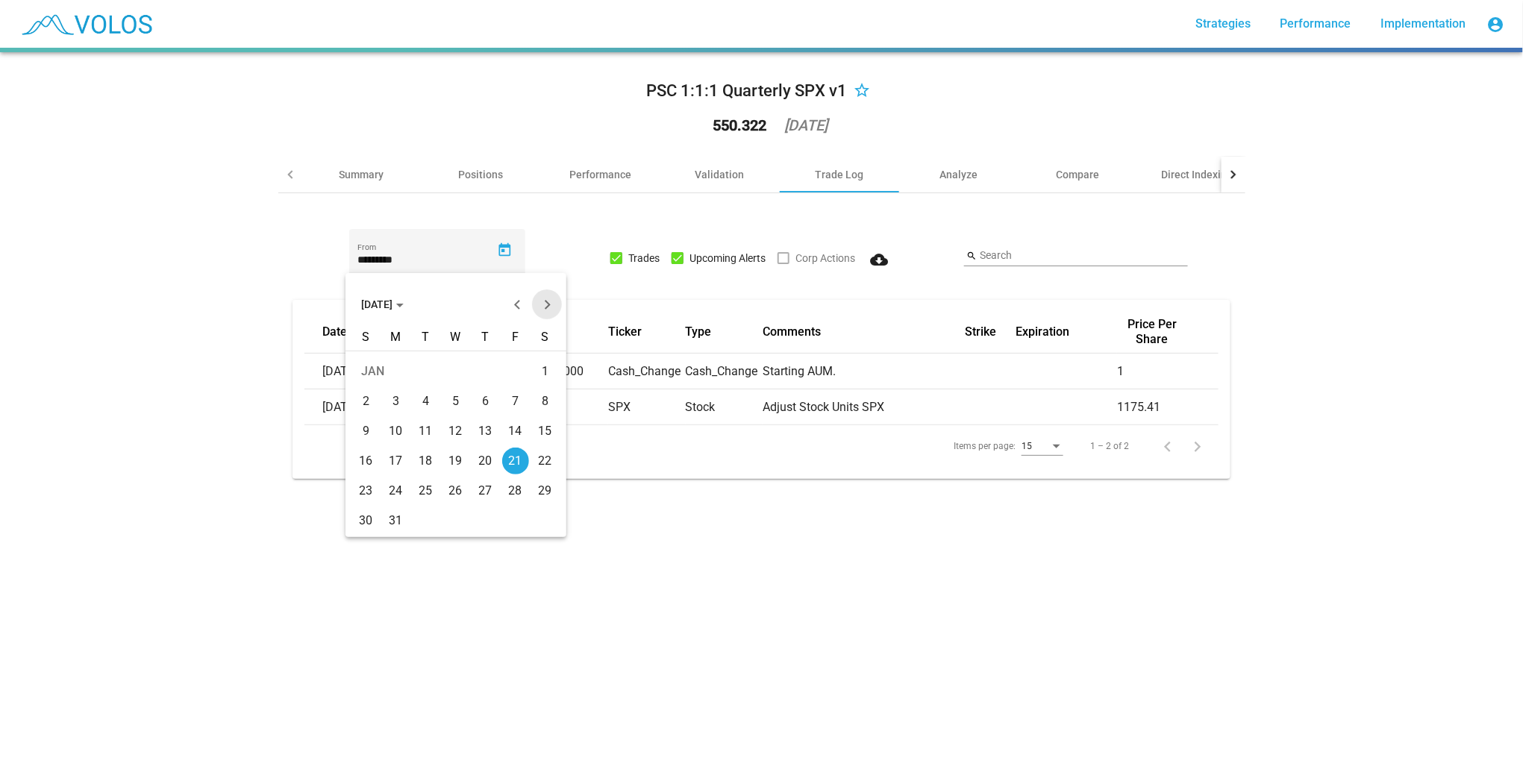
click at [547, 308] on button "Next month" at bounding box center [547, 305] width 30 height 30
click at [545, 305] on button "Next month" at bounding box center [547, 305] width 30 height 30
click at [434, 403] on div "1" at bounding box center [426, 401] width 27 height 27
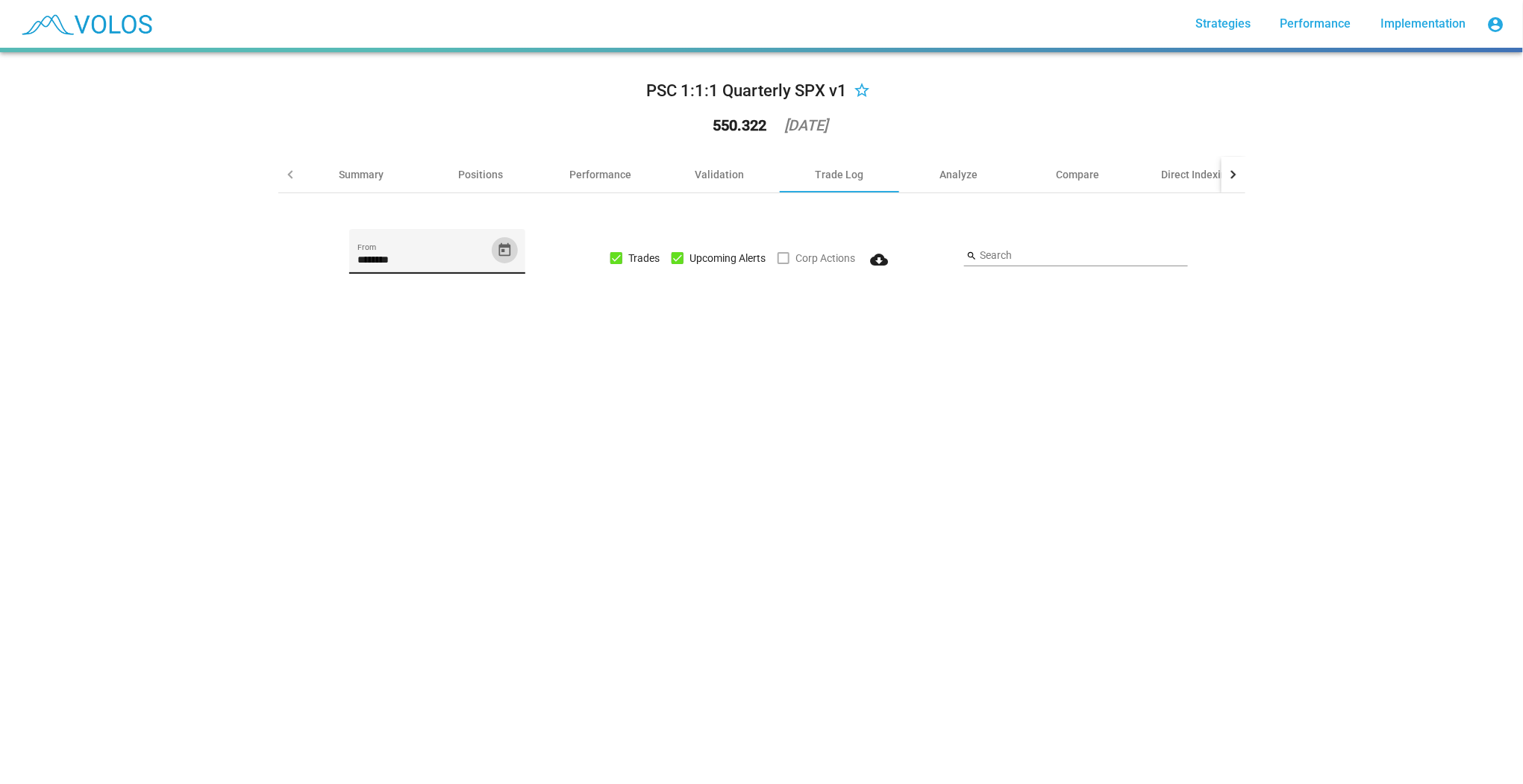
click at [505, 255] on icon "Open calendar" at bounding box center [505, 250] width 16 height 16
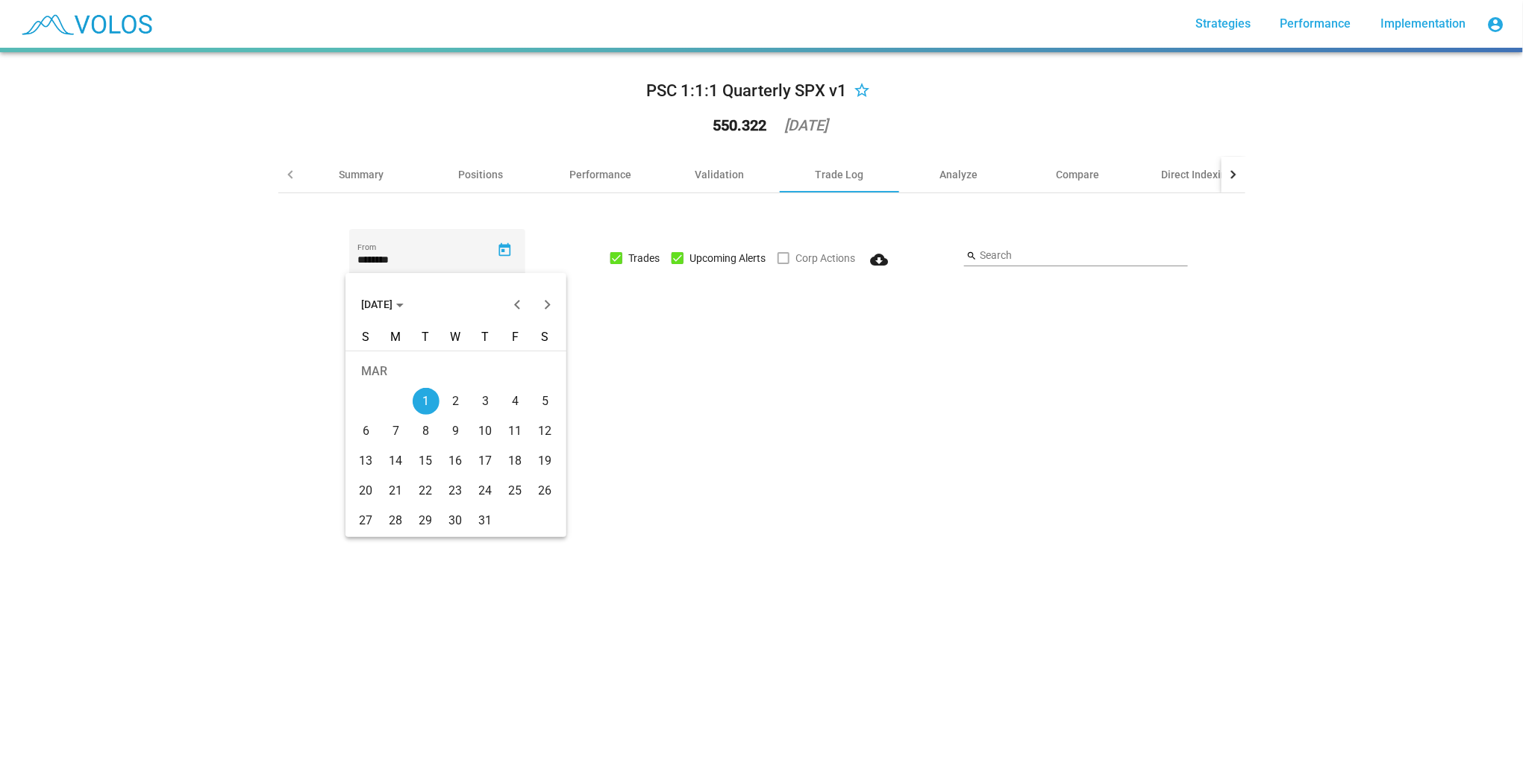
click at [461, 401] on div "2" at bounding box center [456, 401] width 27 height 27
type input "********"
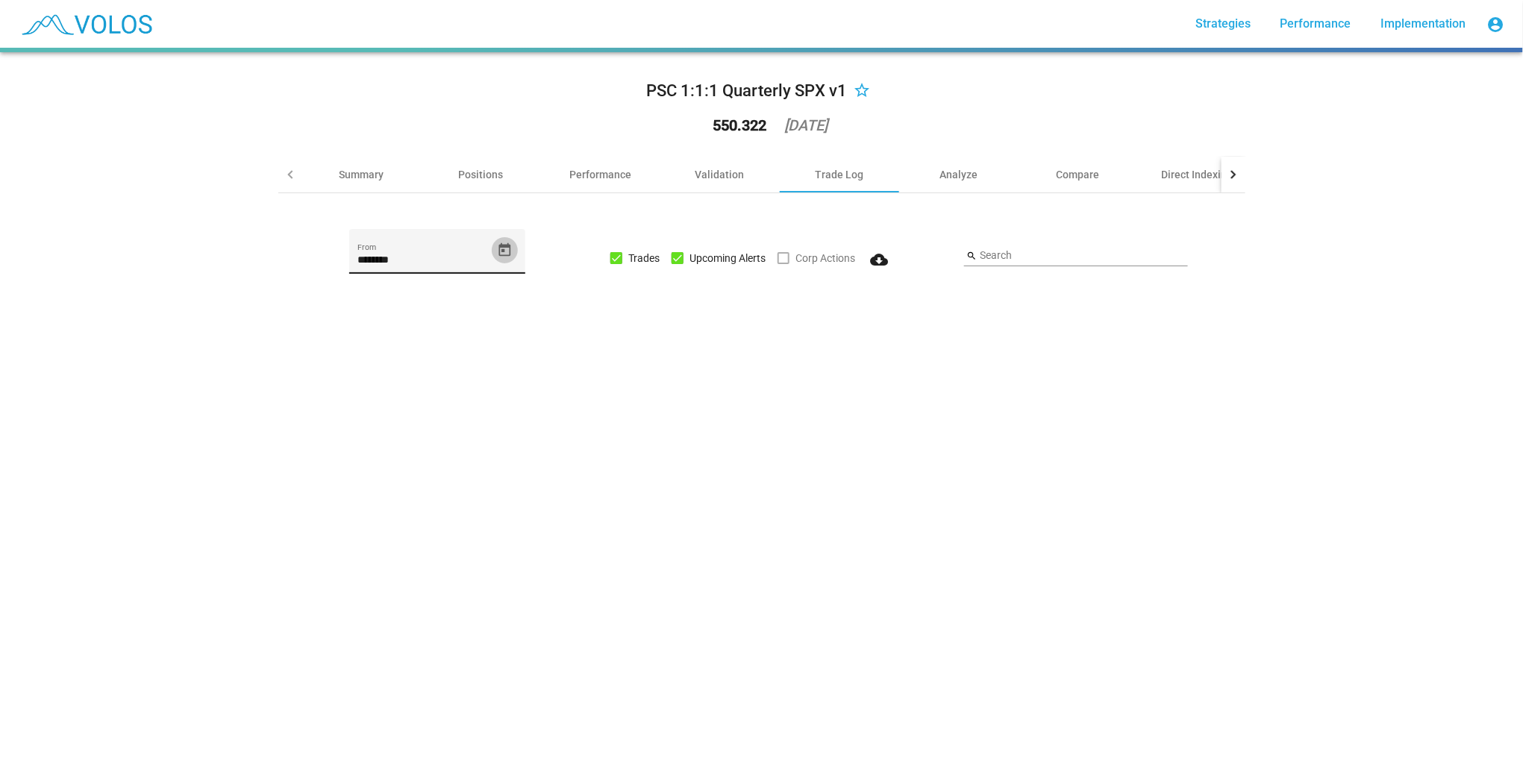
click at [503, 252] on icon "Open calendar" at bounding box center [505, 250] width 16 height 16
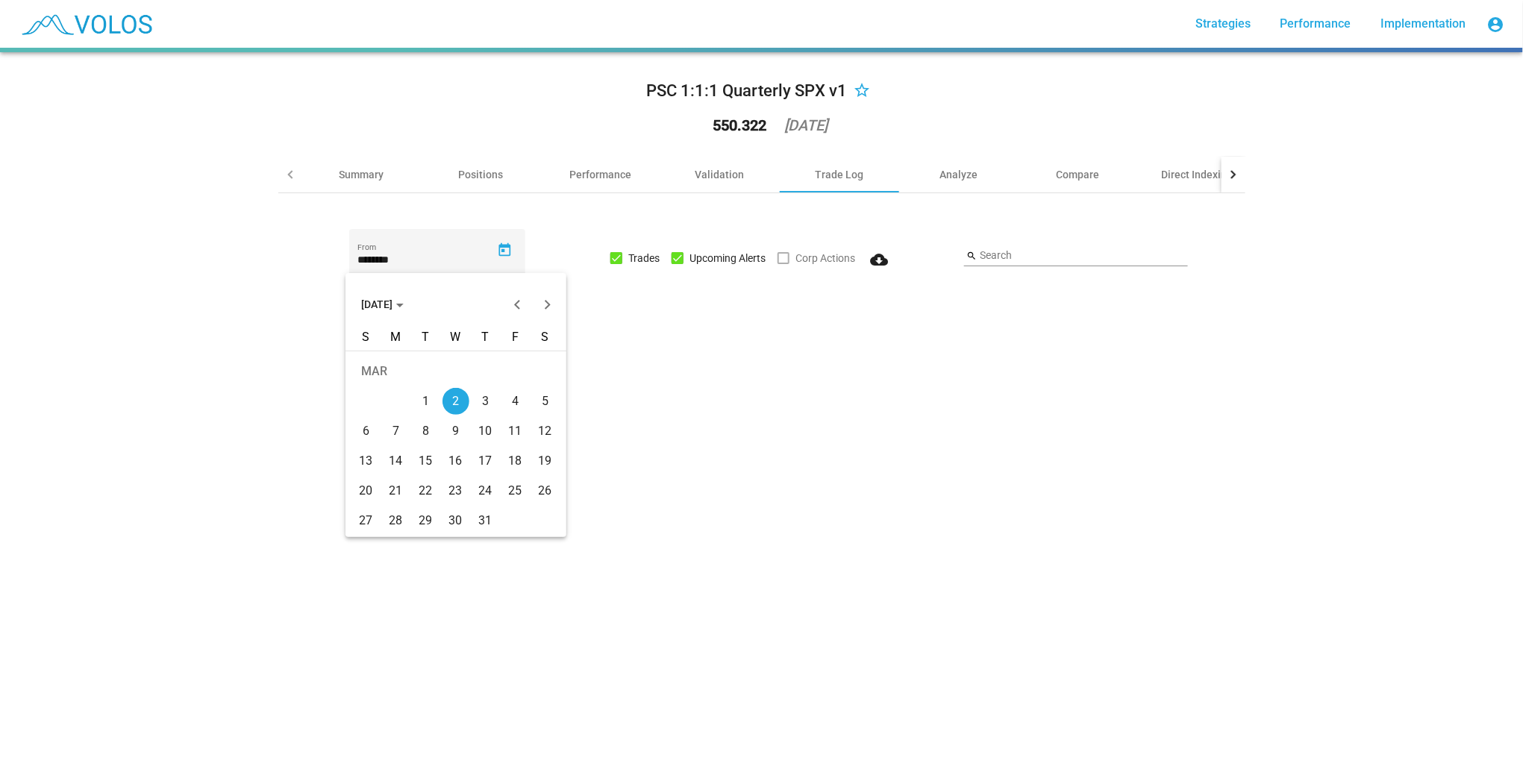
click at [640, 214] on div at bounding box center [762, 392] width 1523 height 784
click at [732, 181] on div "Validation" at bounding box center [720, 174] width 49 height 15
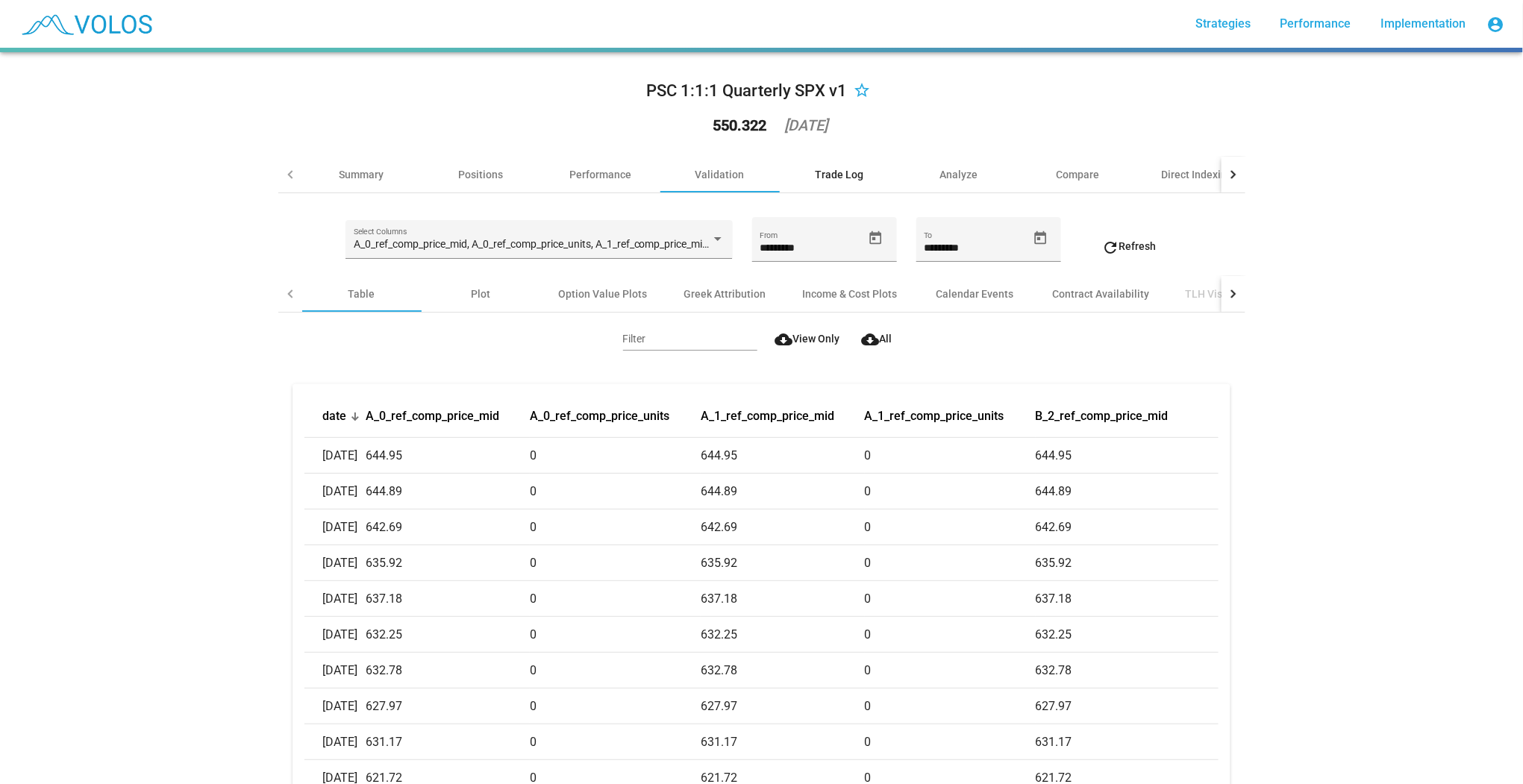
click at [841, 173] on div "Trade Log" at bounding box center [839, 174] width 48 height 15
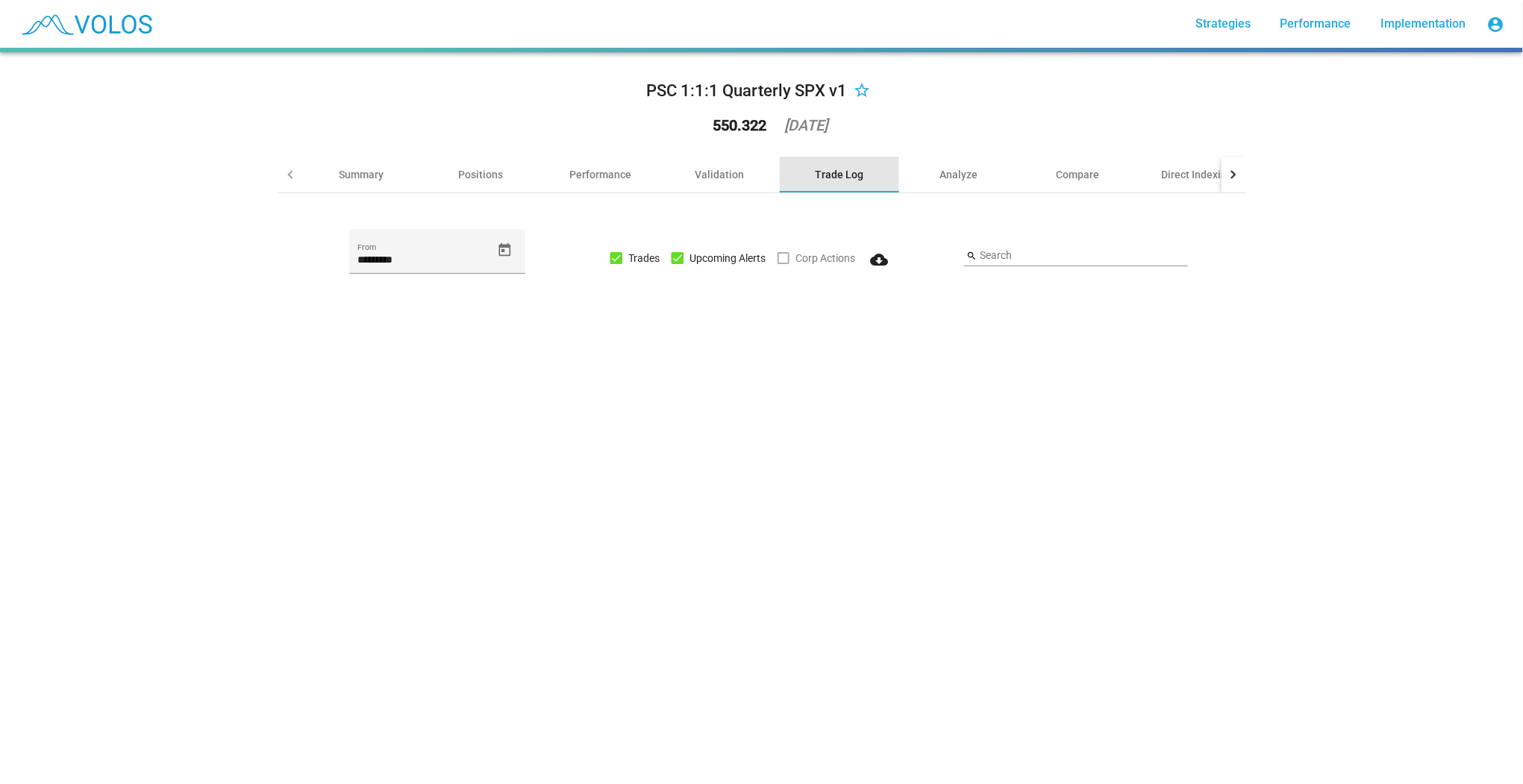
click at [841, 173] on div "Trade Log" at bounding box center [839, 174] width 48 height 15
click at [716, 176] on div "Validation" at bounding box center [720, 174] width 49 height 15
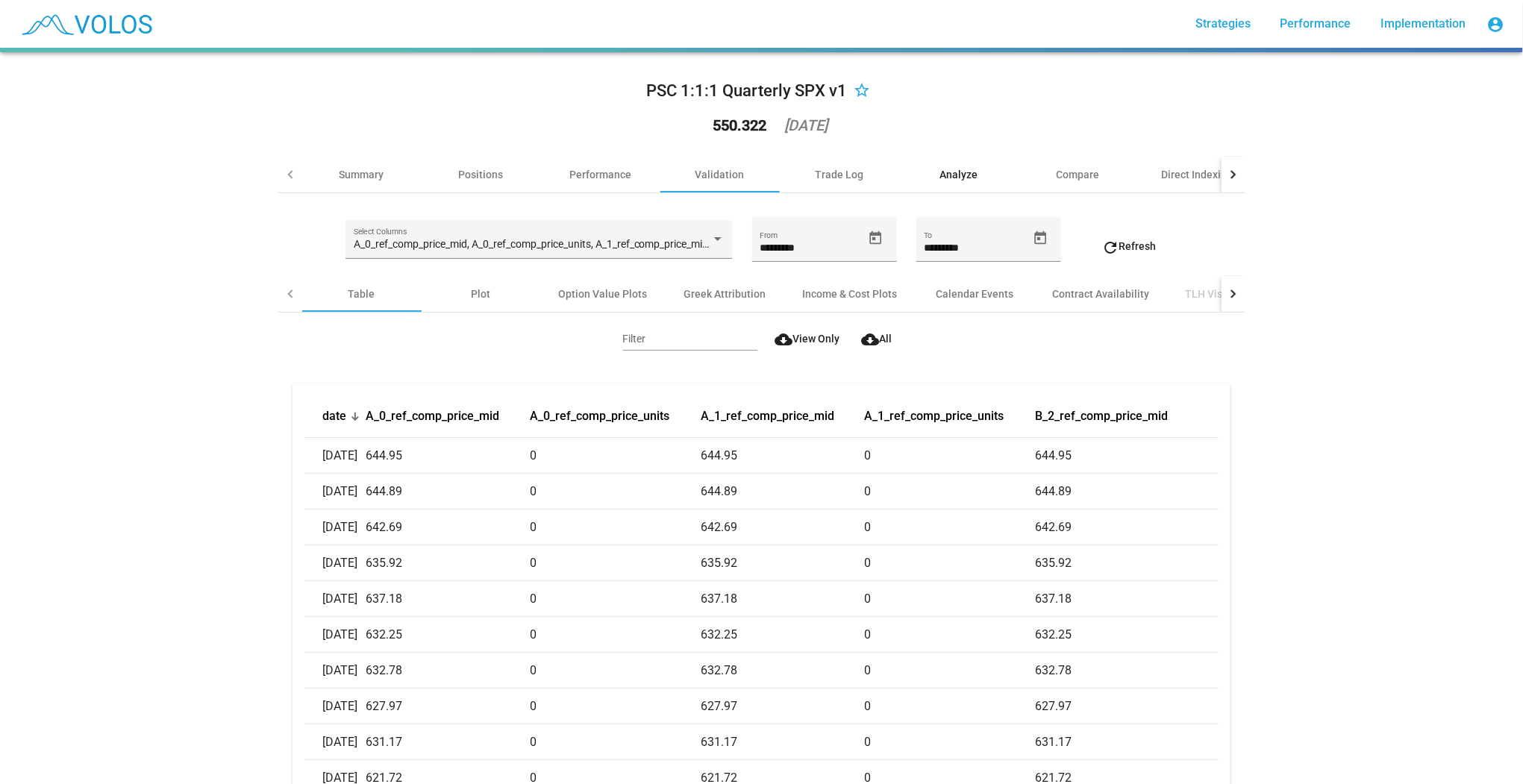
click at [934, 165] on div "Analyze" at bounding box center [959, 174] width 119 height 36
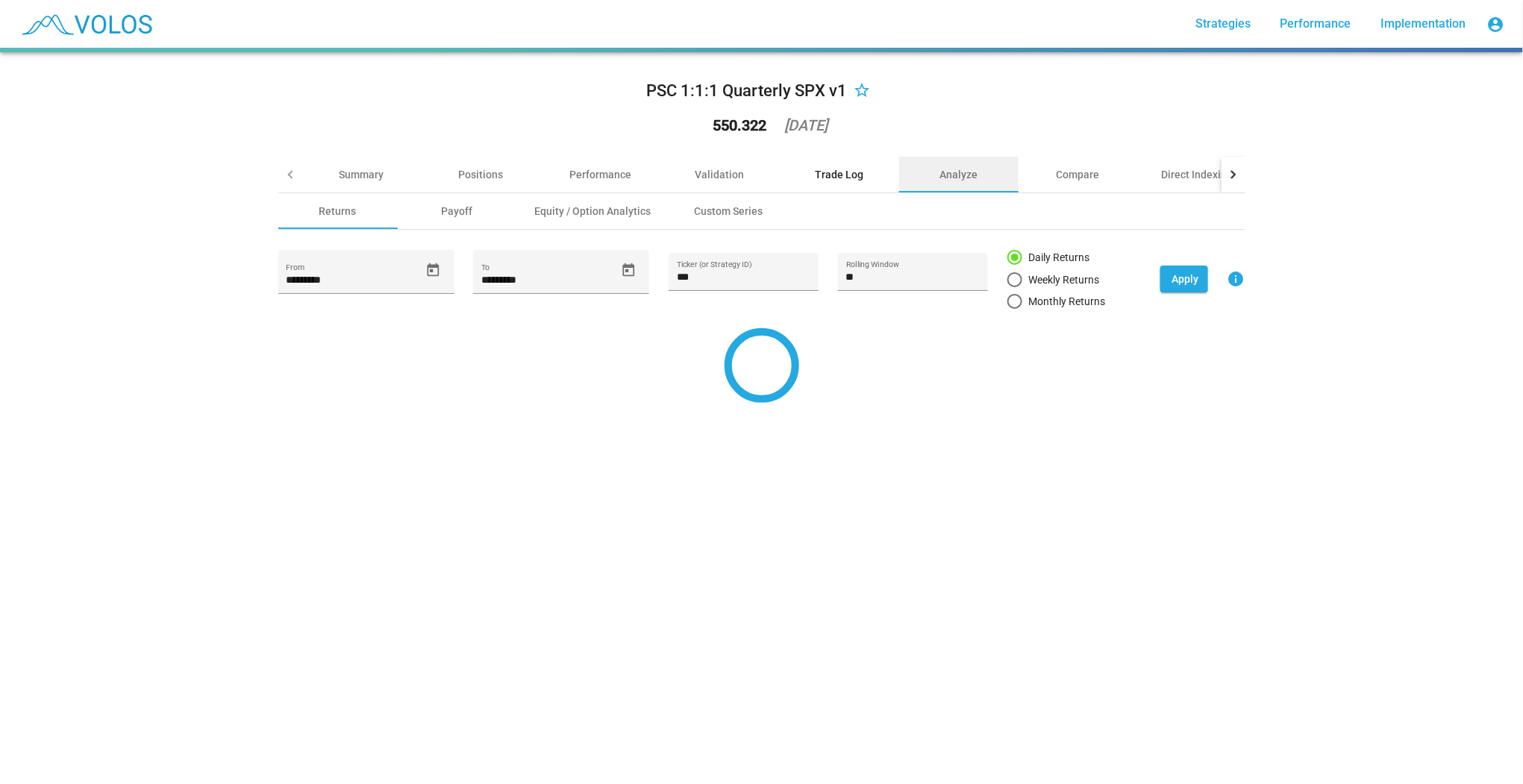
click at [819, 173] on div "Trade Log" at bounding box center [839, 174] width 48 height 15
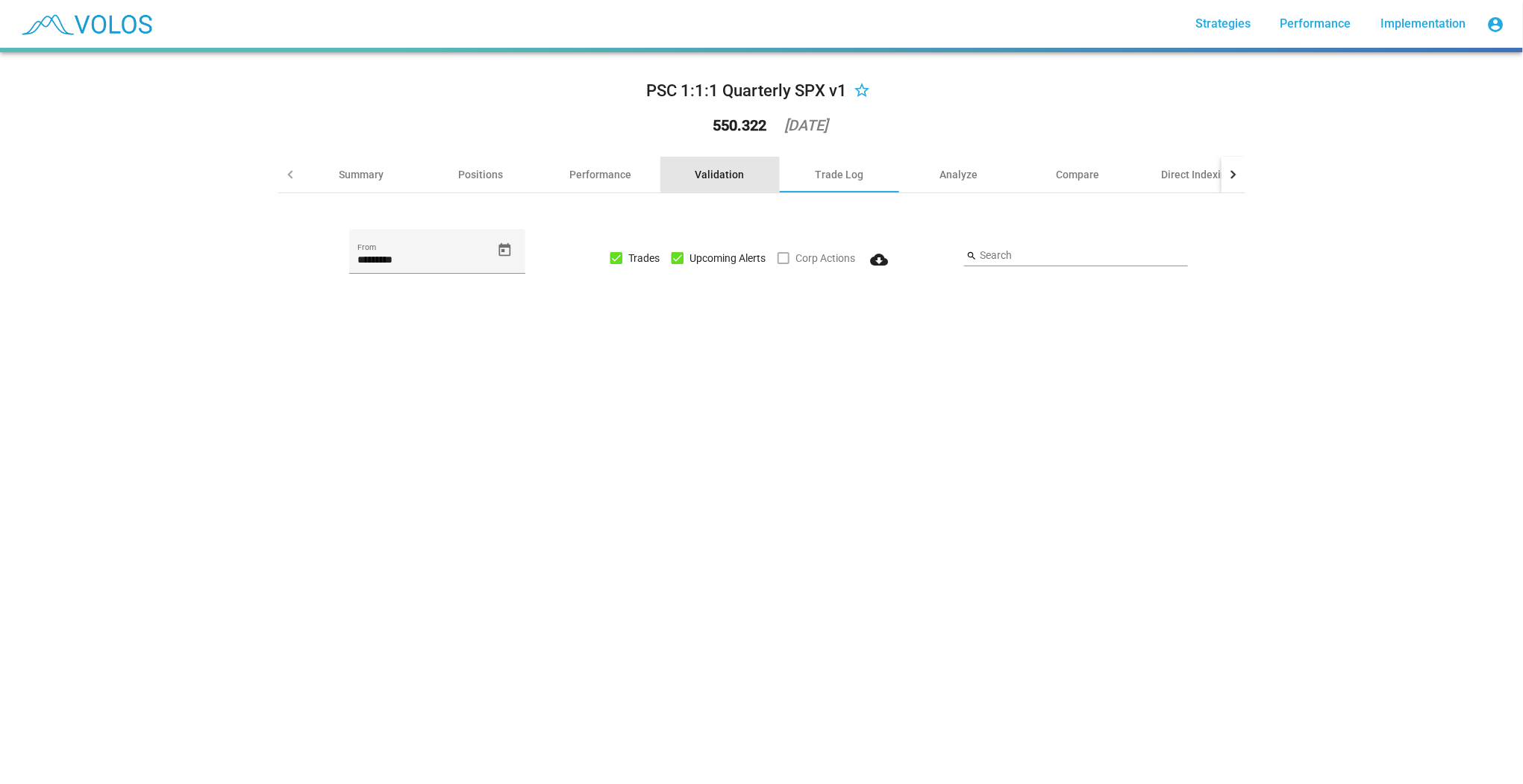
click at [728, 175] on div "Validation" at bounding box center [720, 174] width 49 height 15
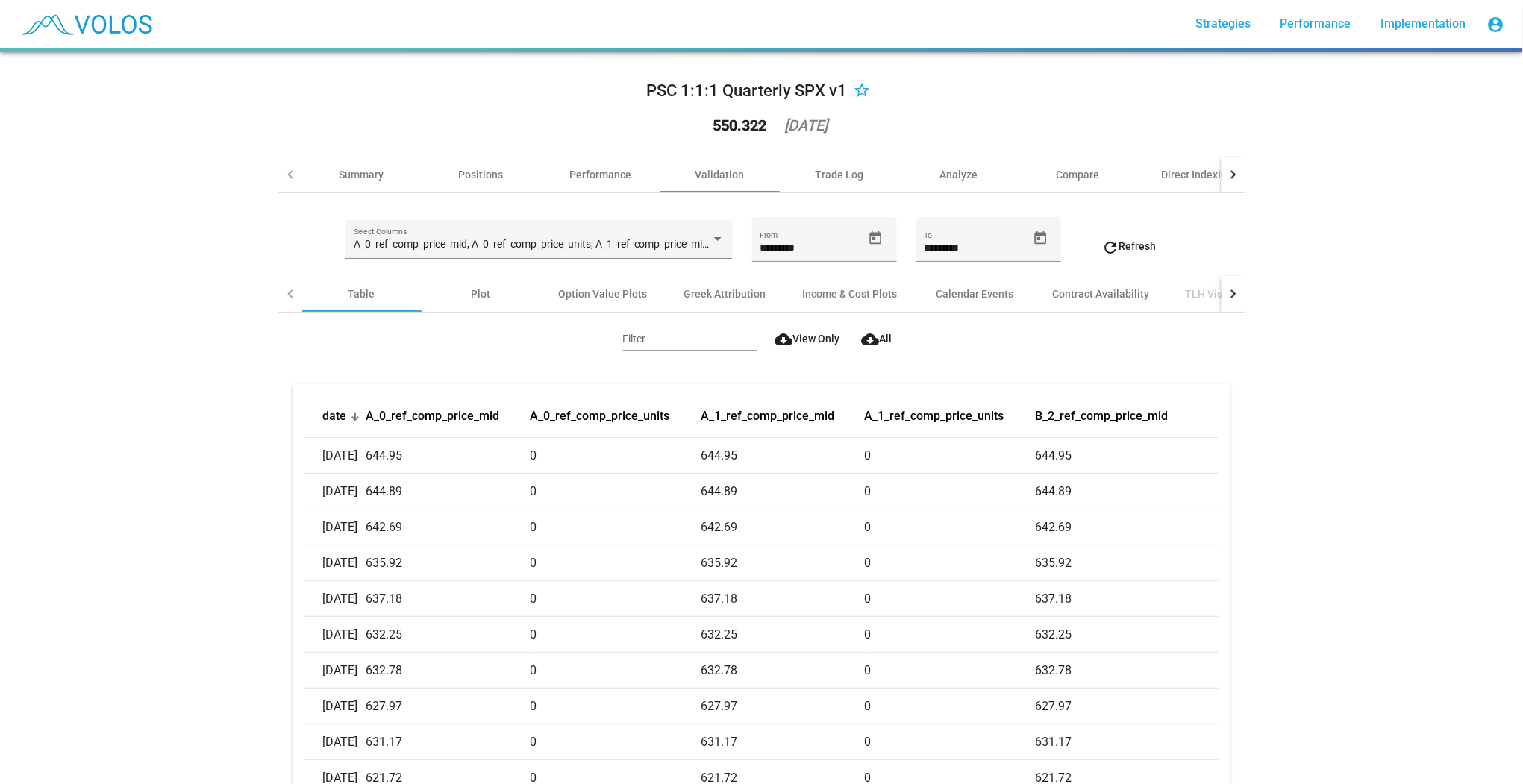
click at [877, 340] on span "cloud_download All" at bounding box center [876, 339] width 31 height 12
click at [618, 180] on div "Performance" at bounding box center [600, 174] width 62 height 15
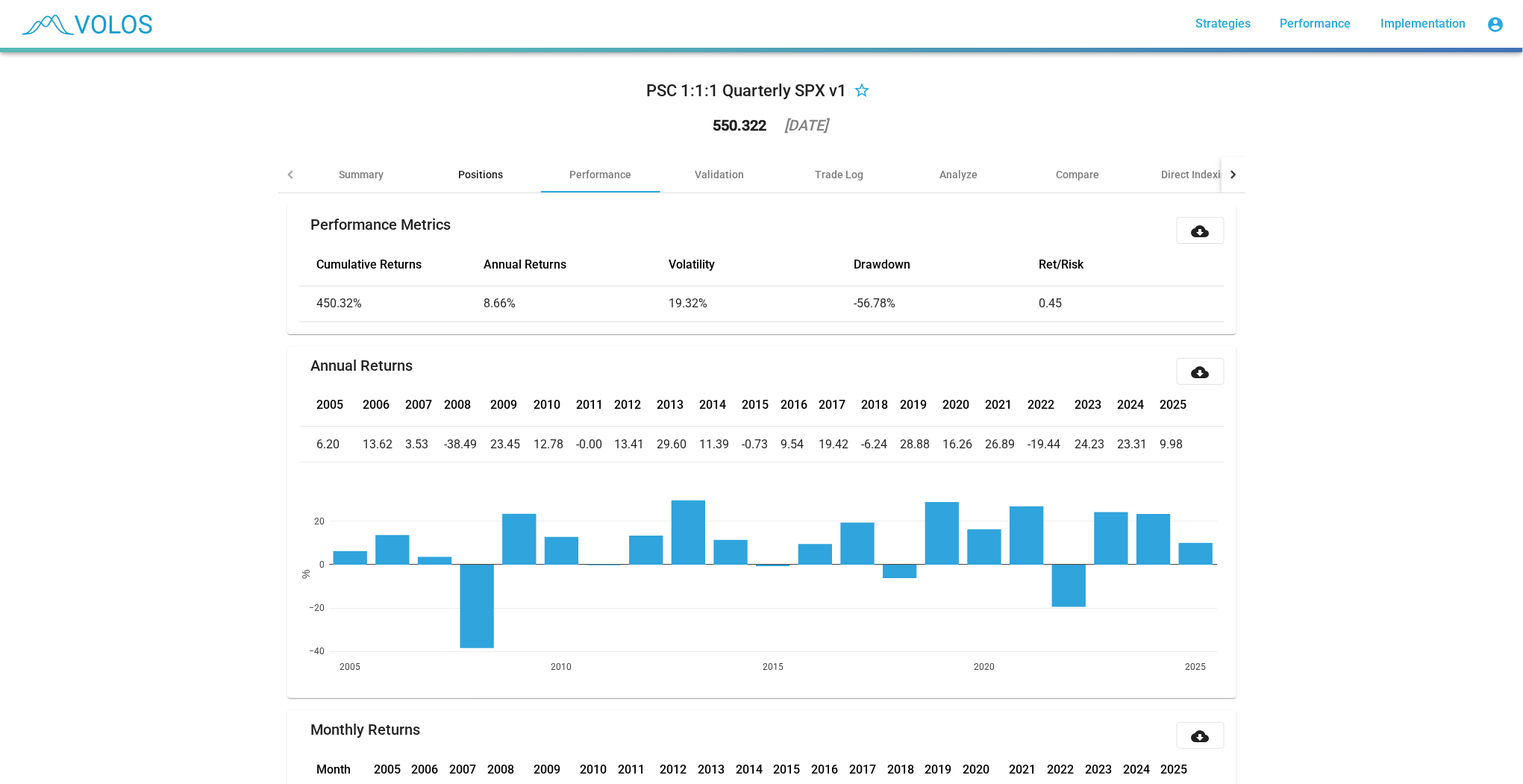
click at [503, 183] on div "Positions" at bounding box center [481, 174] width 119 height 36
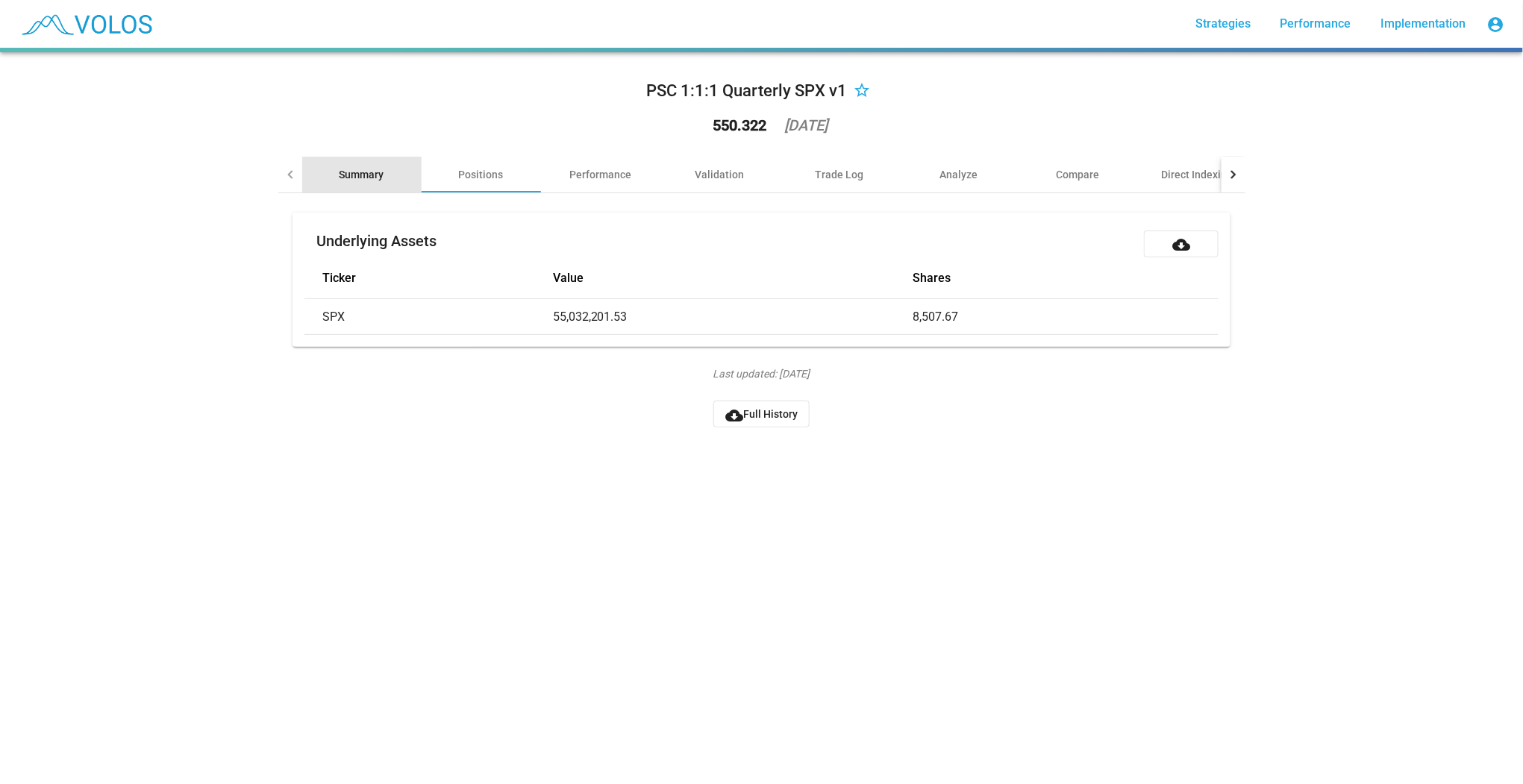
click at [365, 175] on div "Summary" at bounding box center [362, 174] width 45 height 15
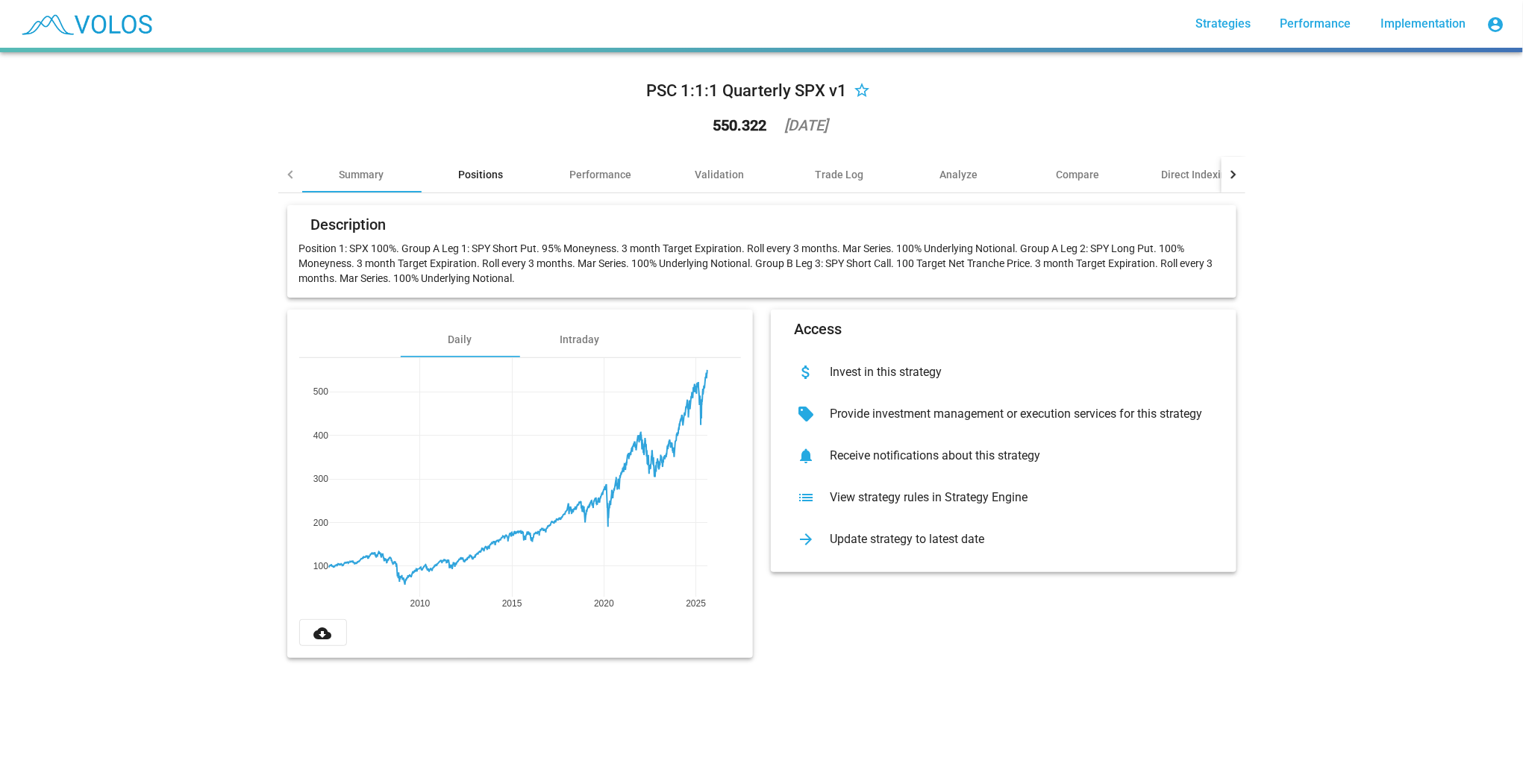
click at [482, 169] on div "Positions" at bounding box center [480, 174] width 45 height 15
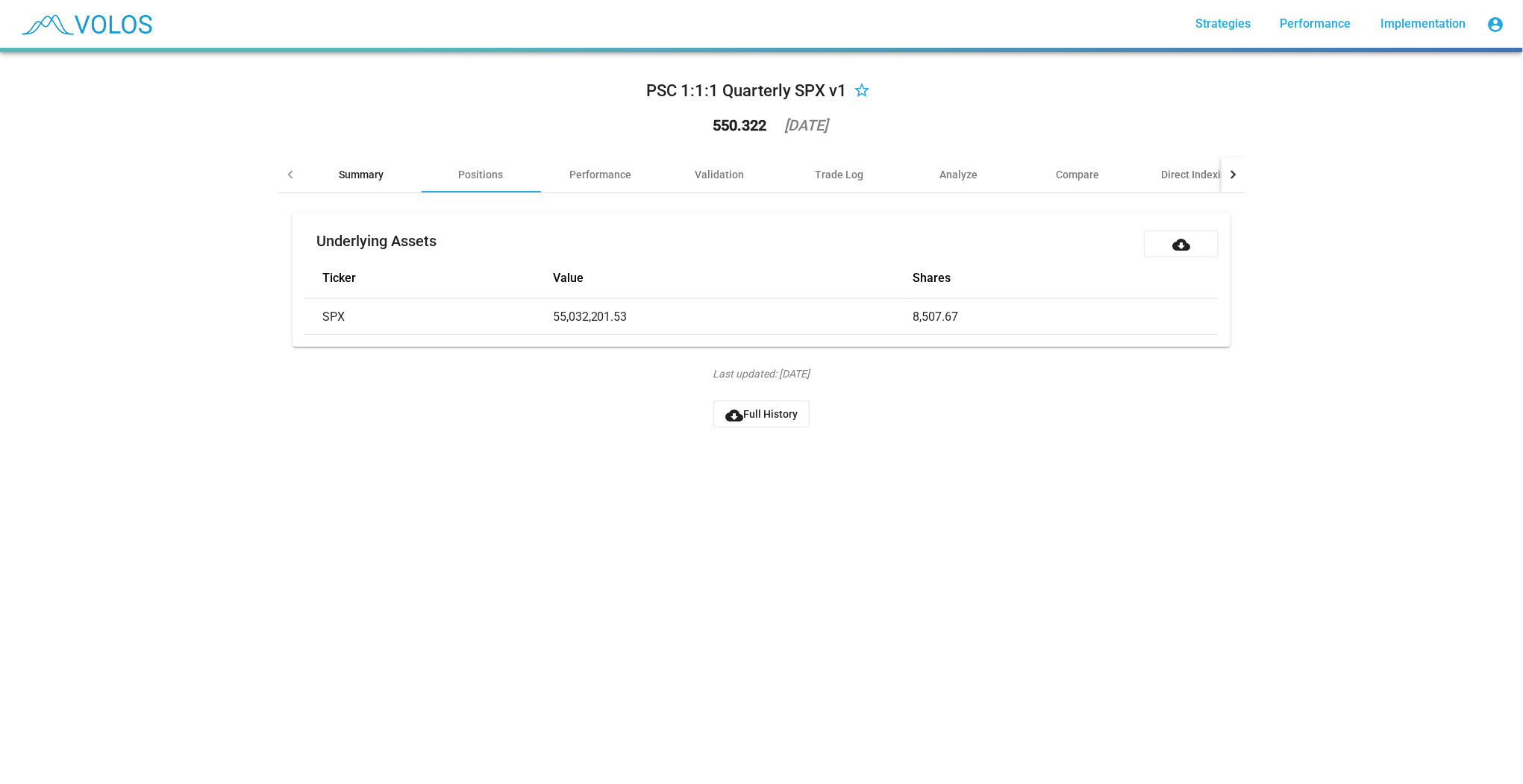
click at [354, 177] on div "Summary" at bounding box center [362, 174] width 45 height 15
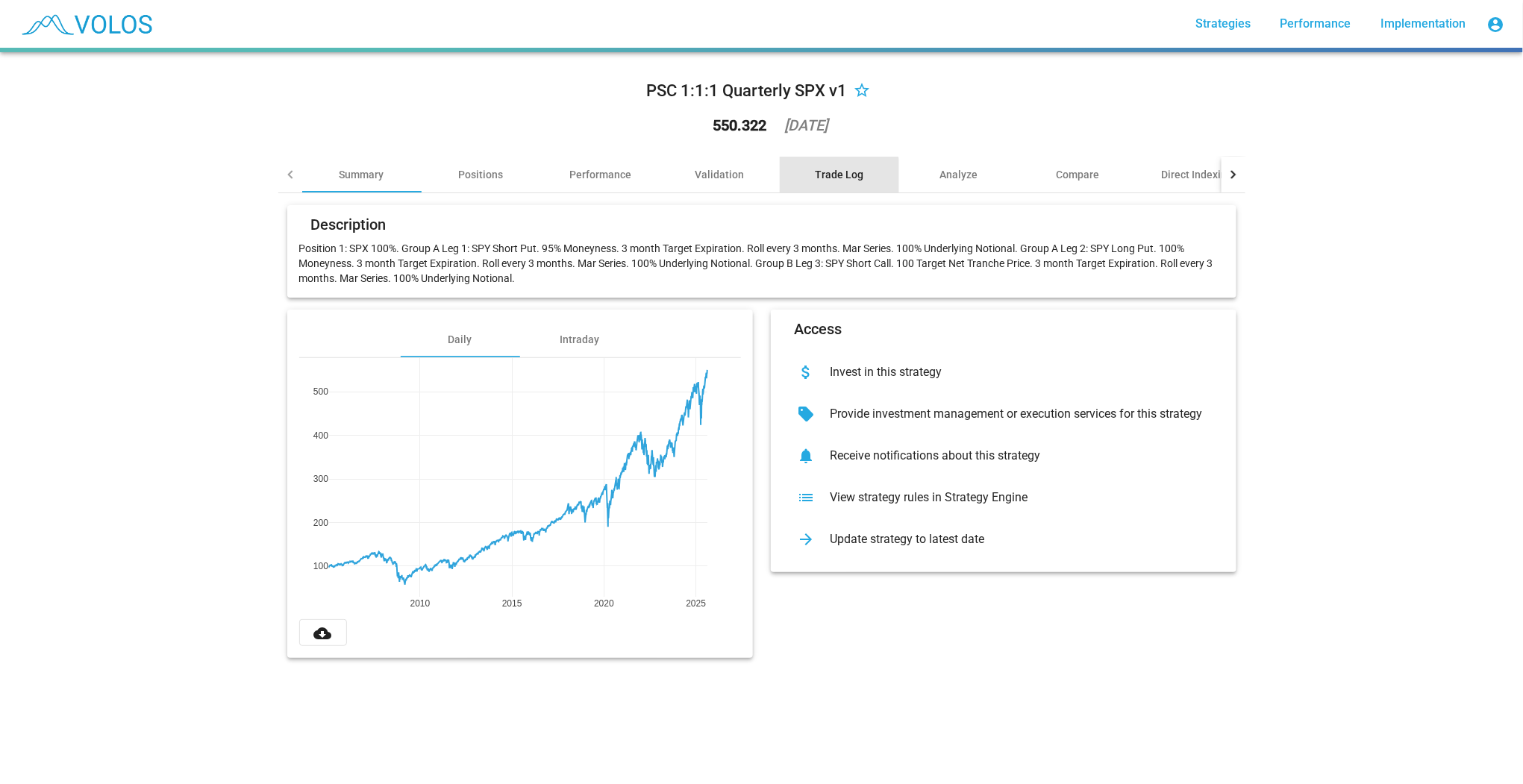
click at [828, 179] on div "Trade Log" at bounding box center [839, 174] width 48 height 15
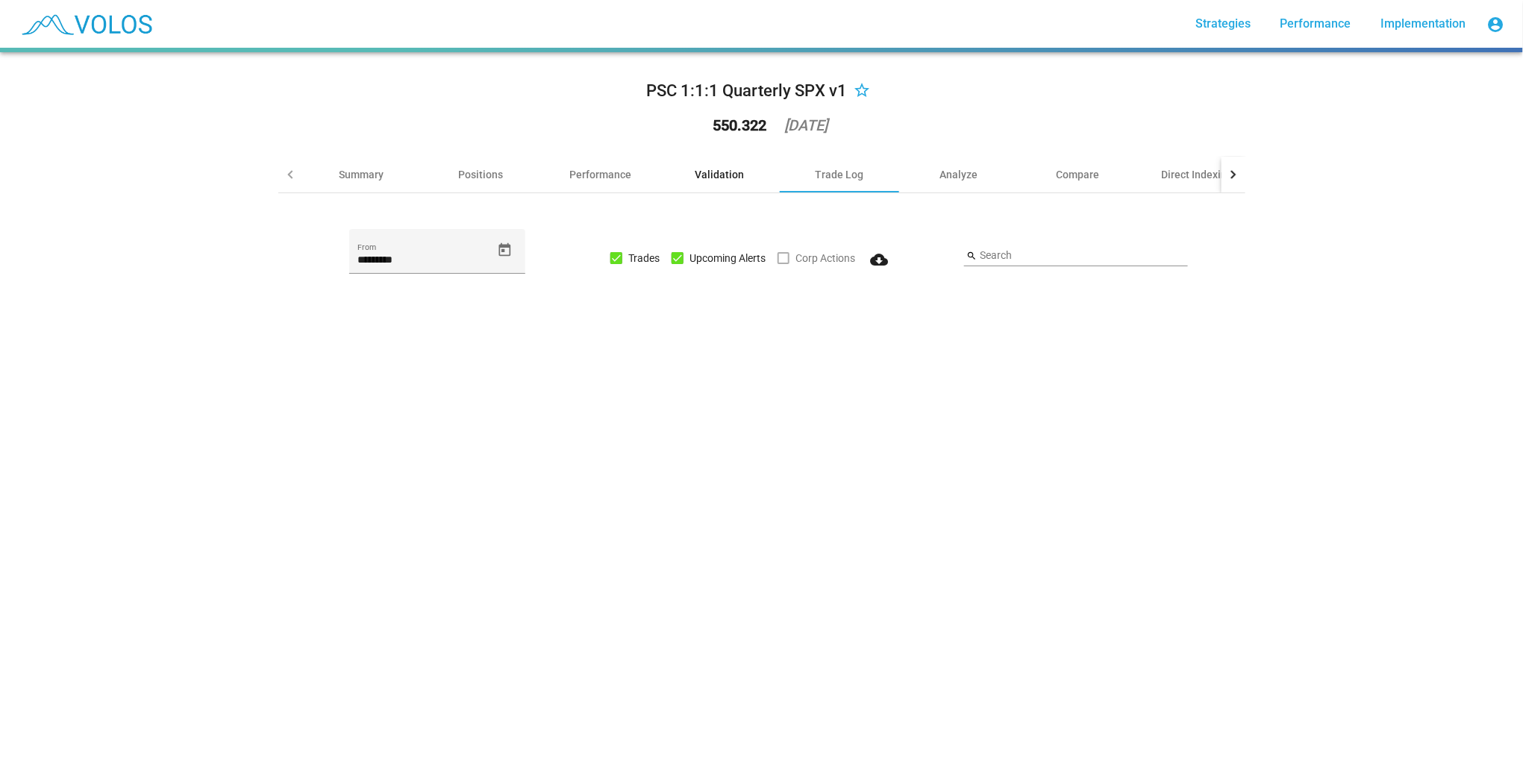
click at [717, 174] on div "Validation" at bounding box center [720, 174] width 49 height 15
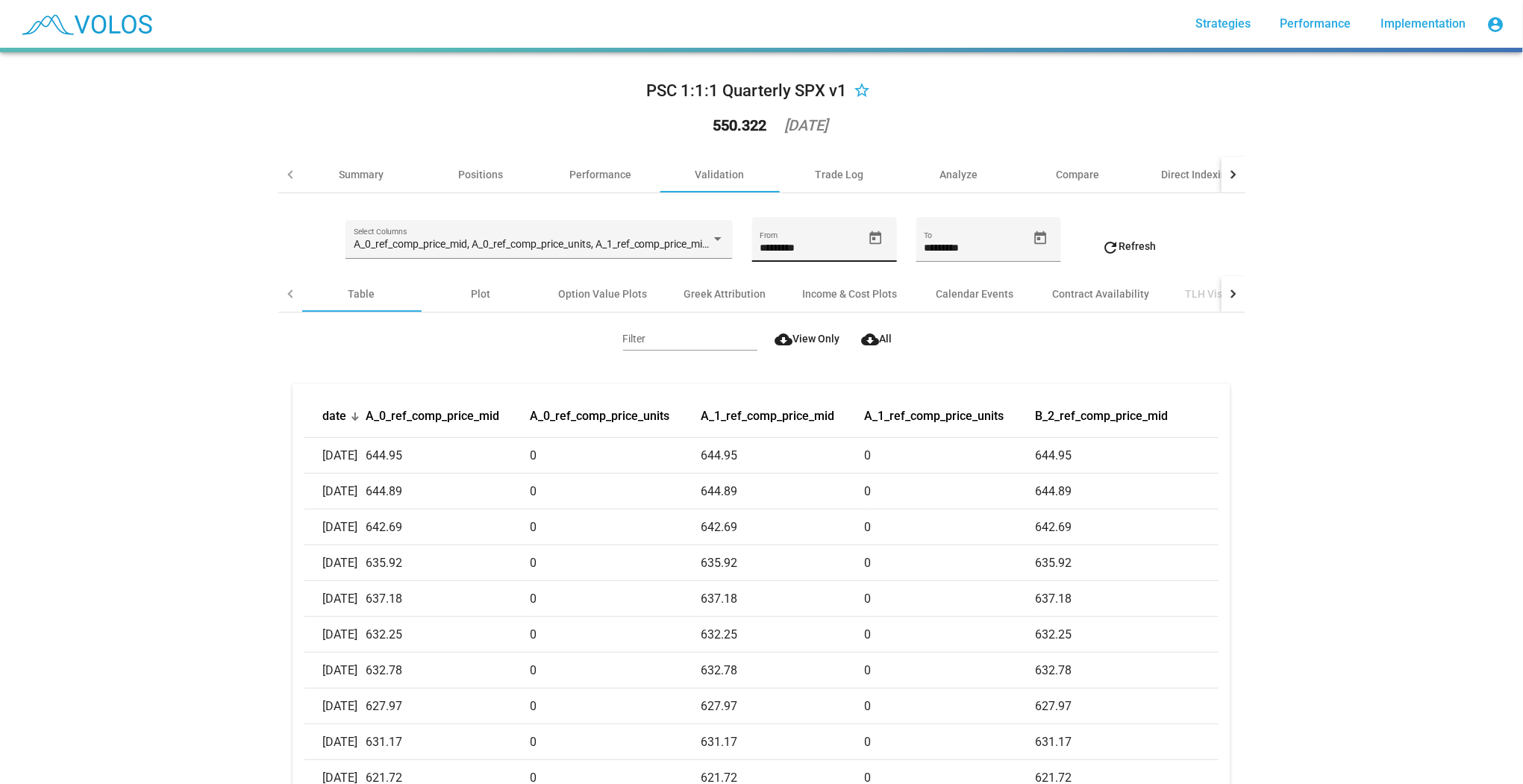
click at [872, 234] on icon "Open calendar" at bounding box center [877, 237] width 12 height 13
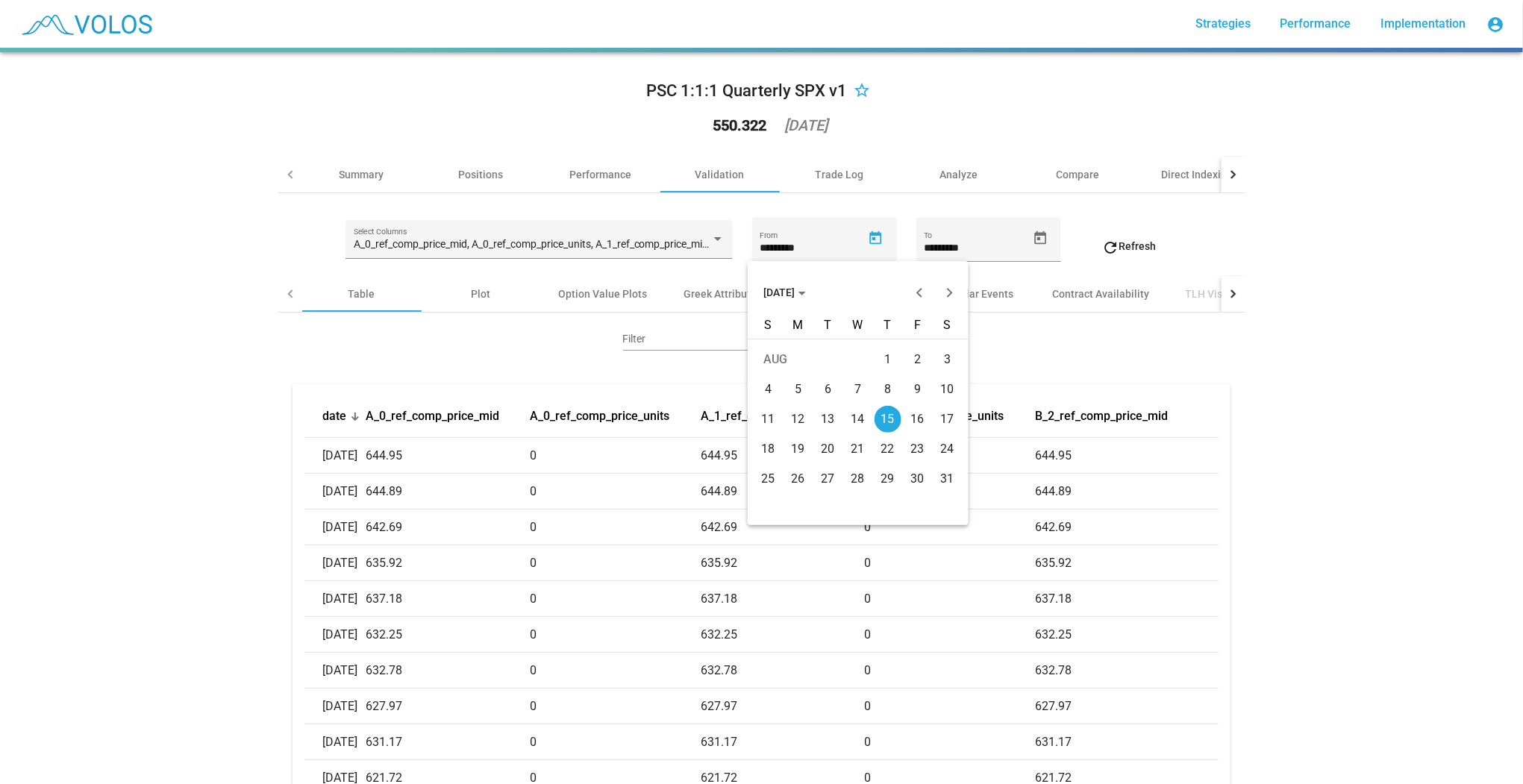
click at [538, 356] on div at bounding box center [762, 392] width 1523 height 784
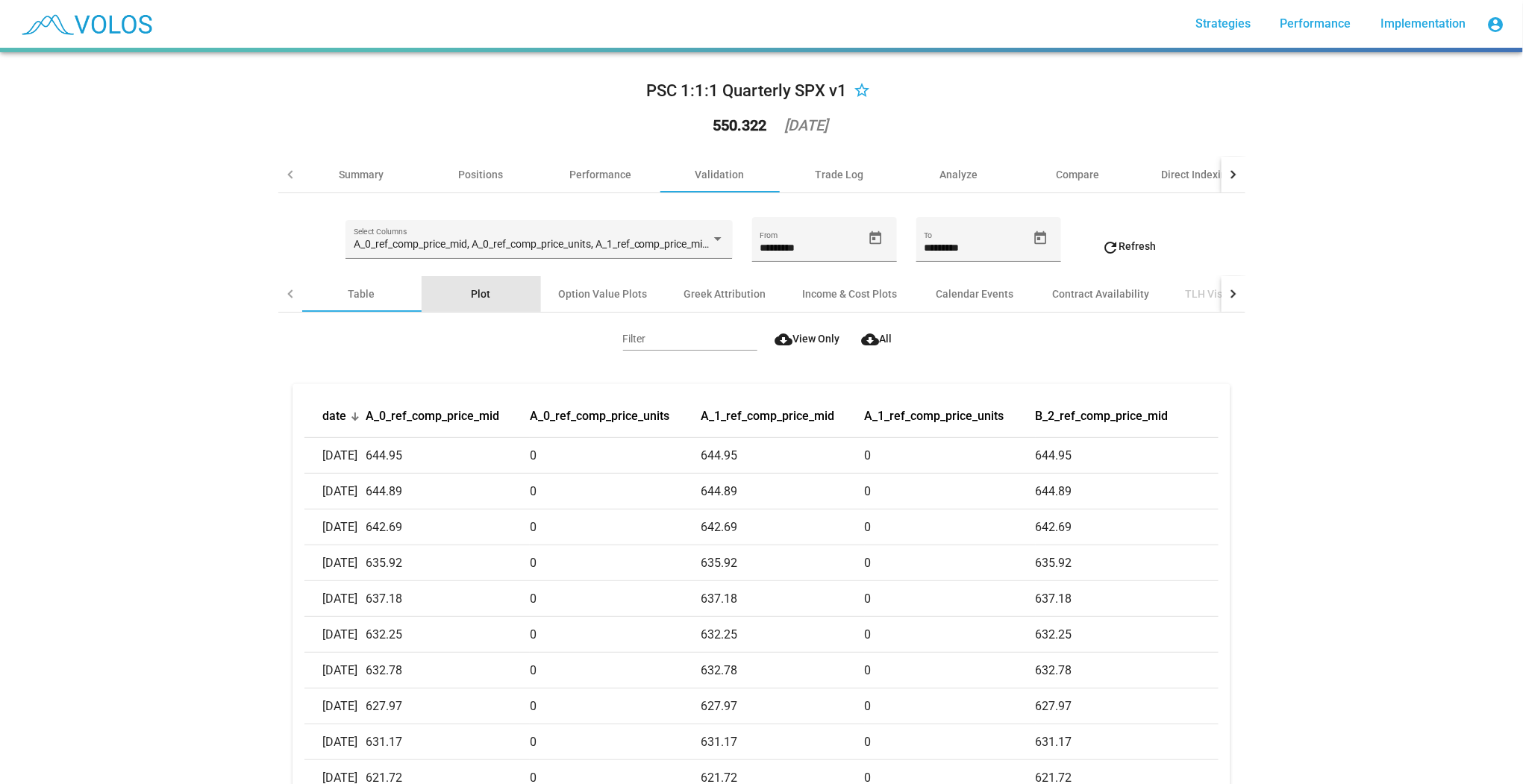
click at [495, 295] on div "Plot" at bounding box center [481, 293] width 119 height 36
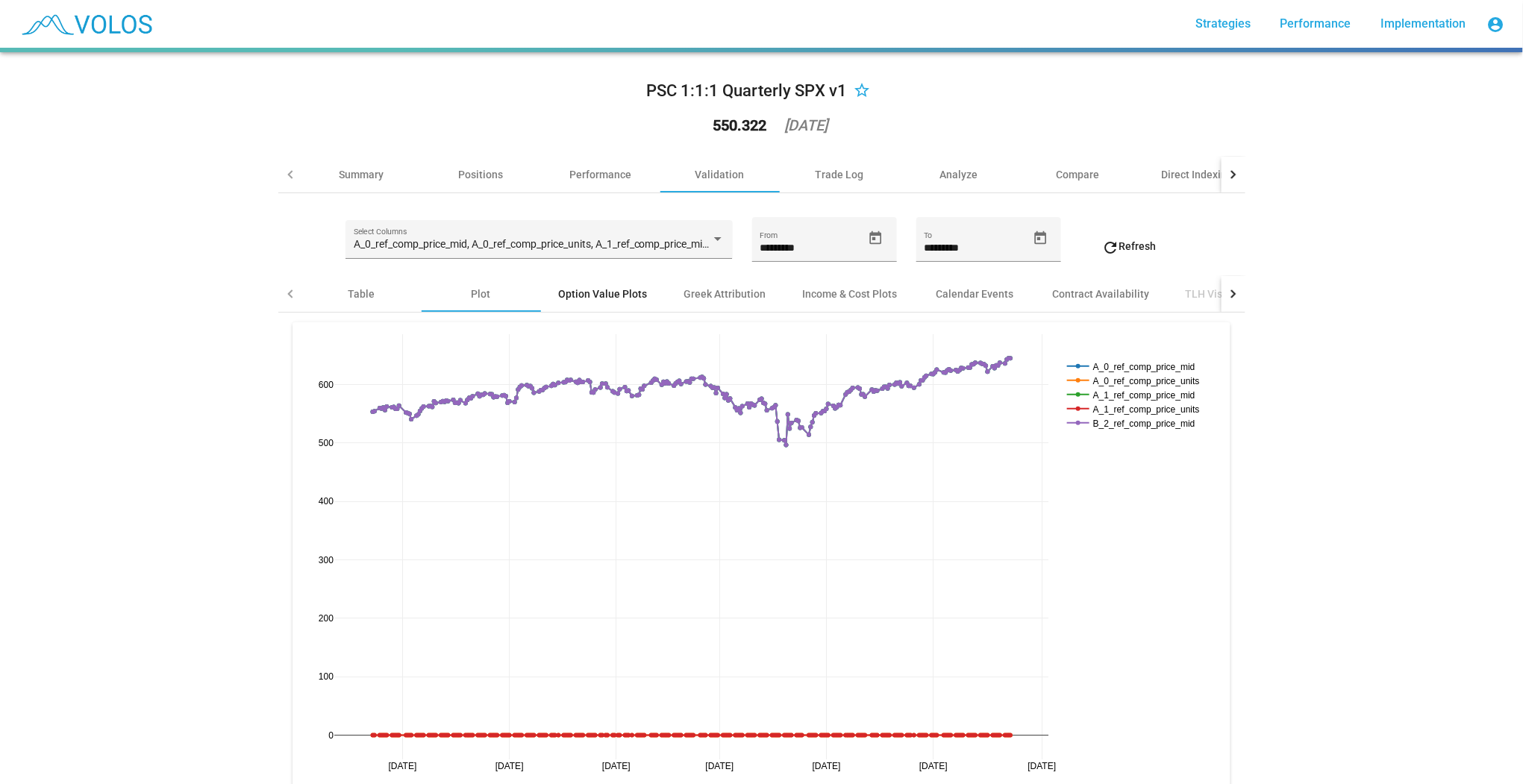
click at [614, 299] on div "Option Value Plots" at bounding box center [603, 293] width 89 height 15
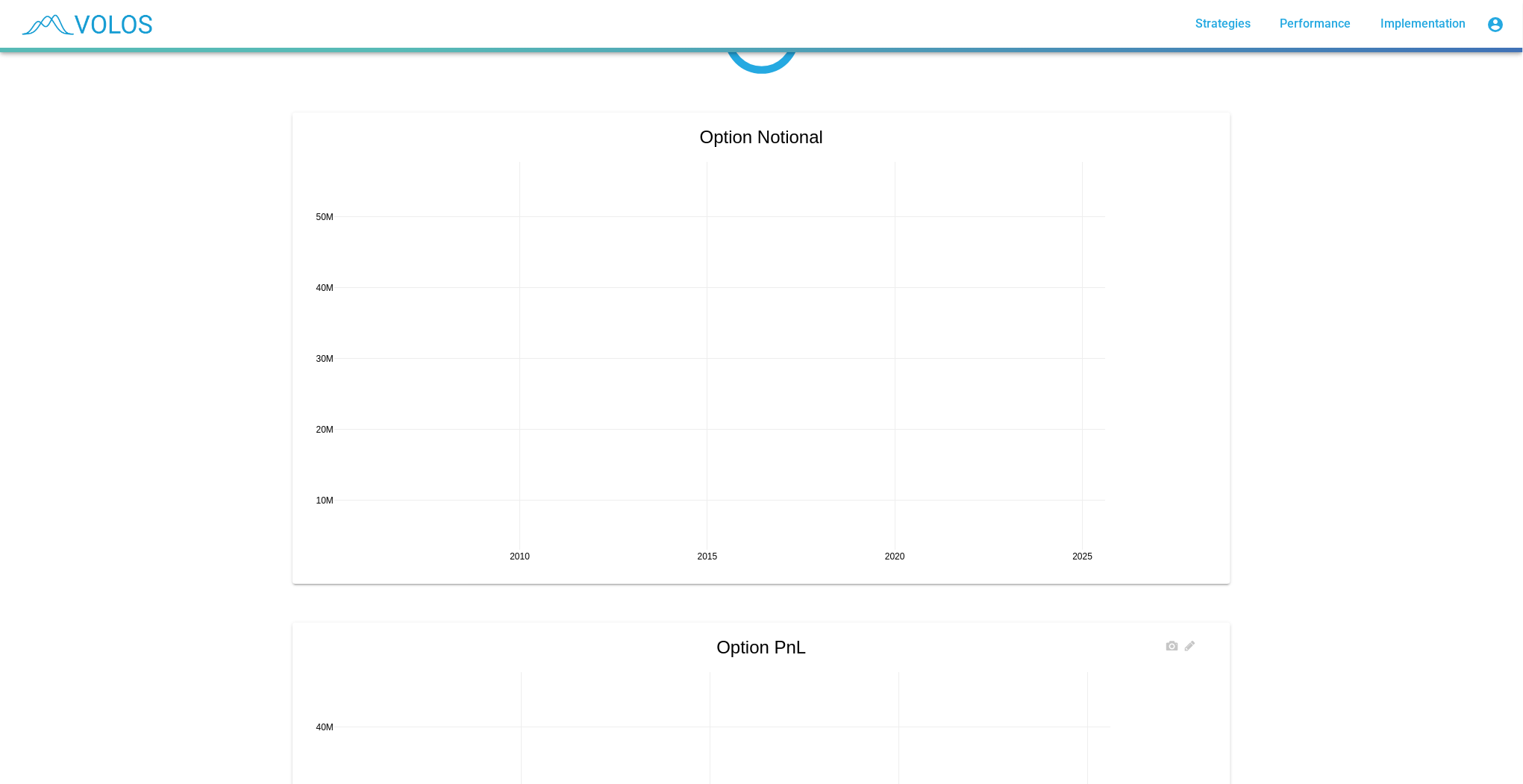
scroll to position [793, 0]
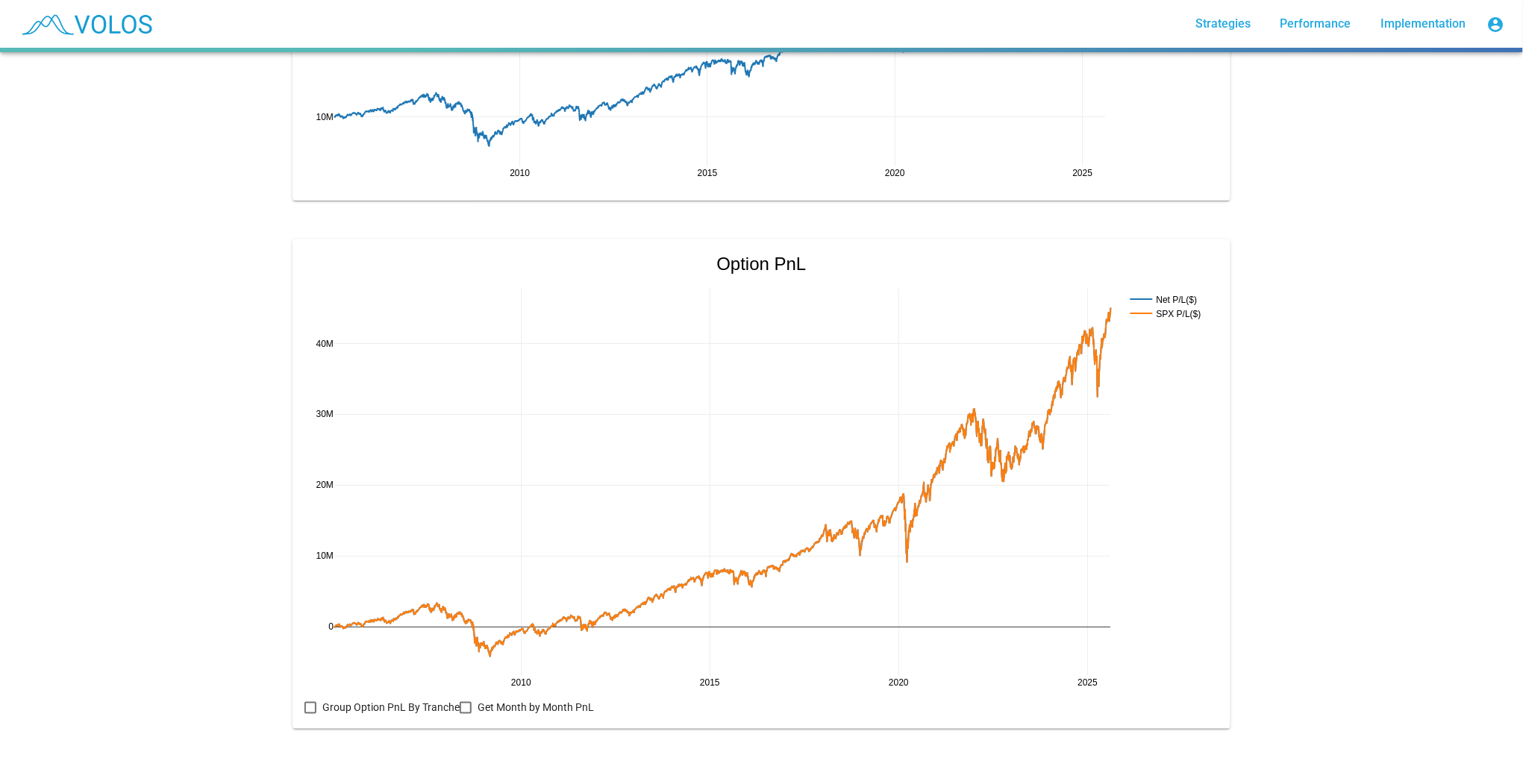
click at [305, 701] on div at bounding box center [311, 708] width 12 height 12
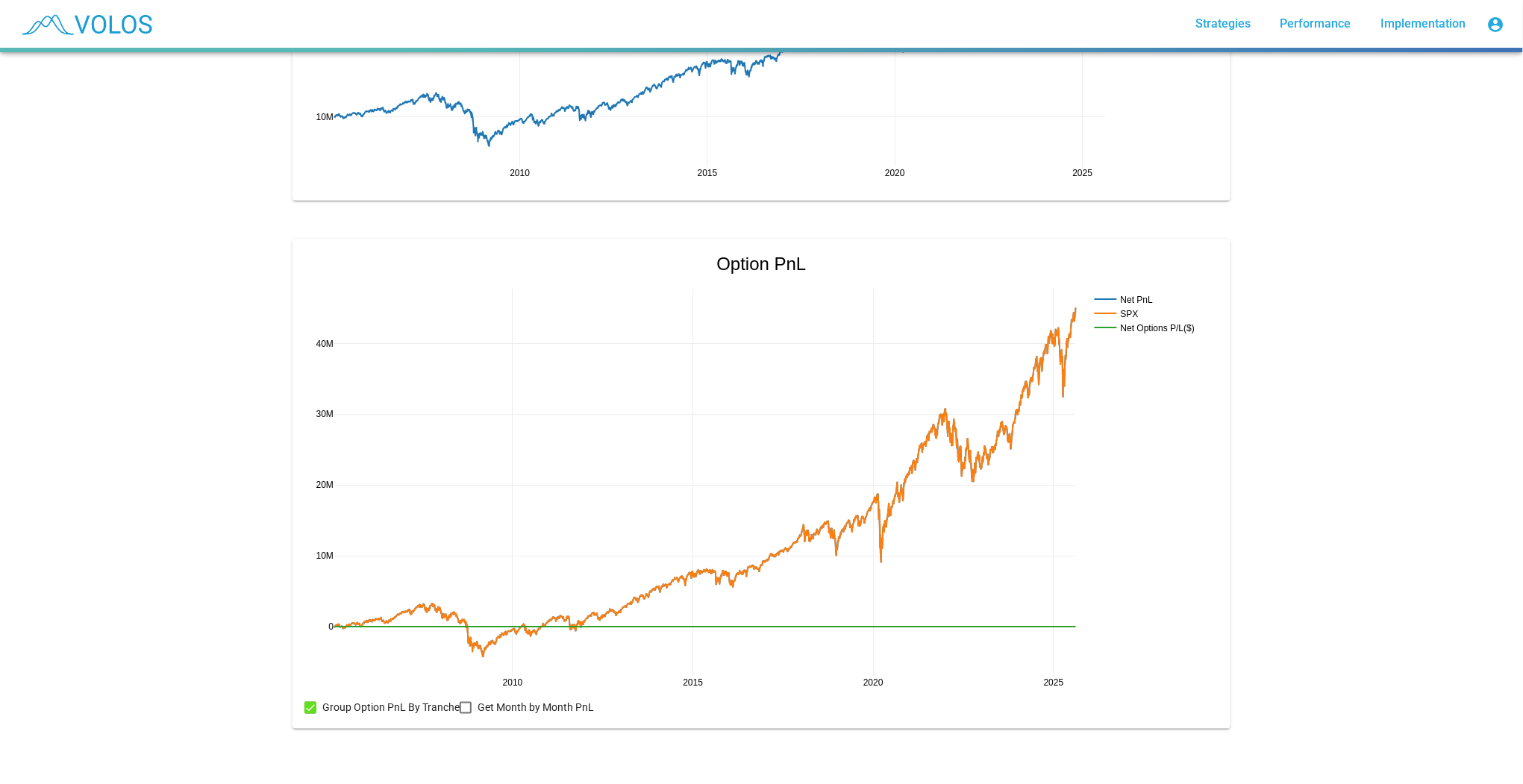
click at [305, 699] on label "Group Option PnL By Tranche" at bounding box center [382, 708] width 155 height 18
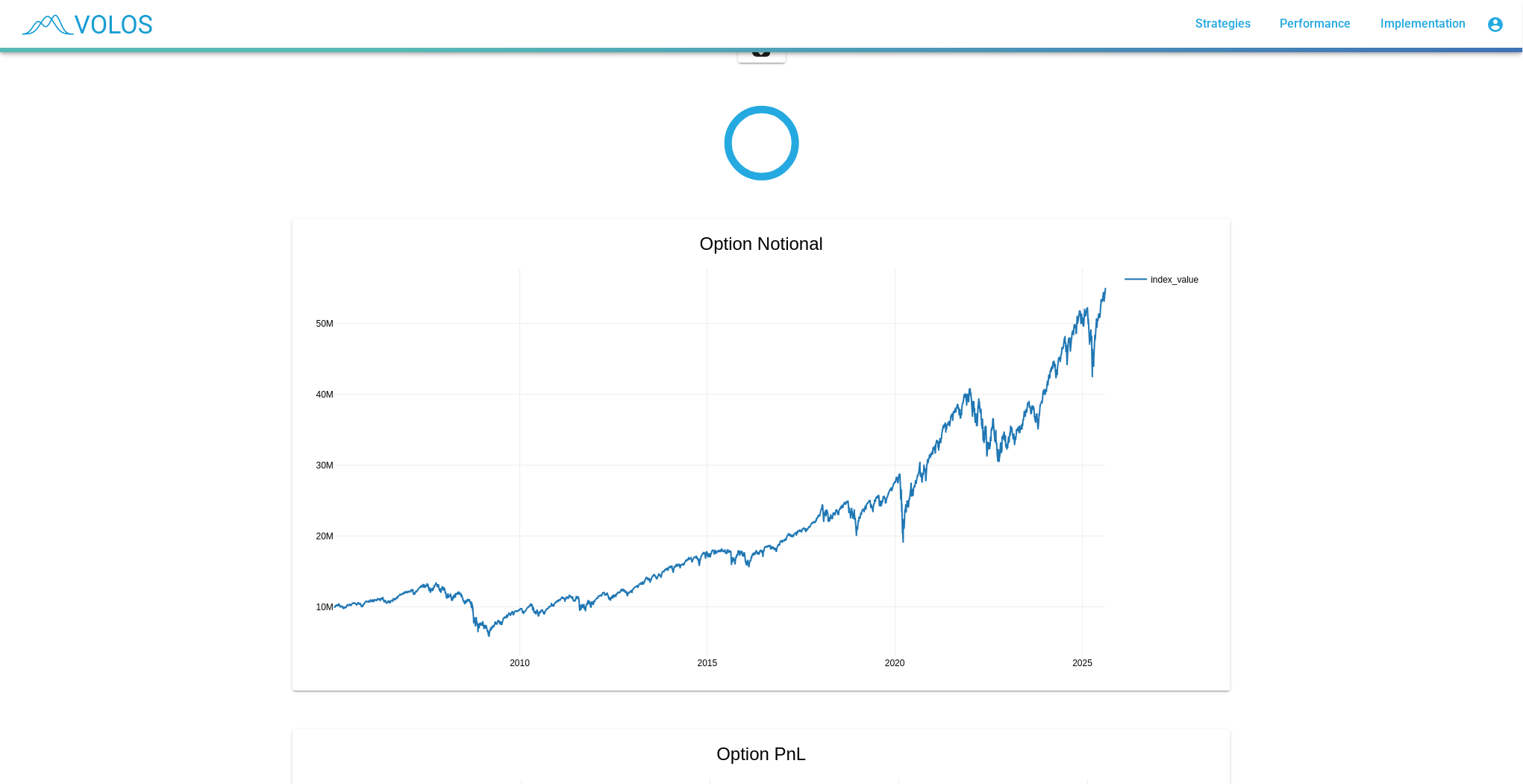
scroll to position [0, 0]
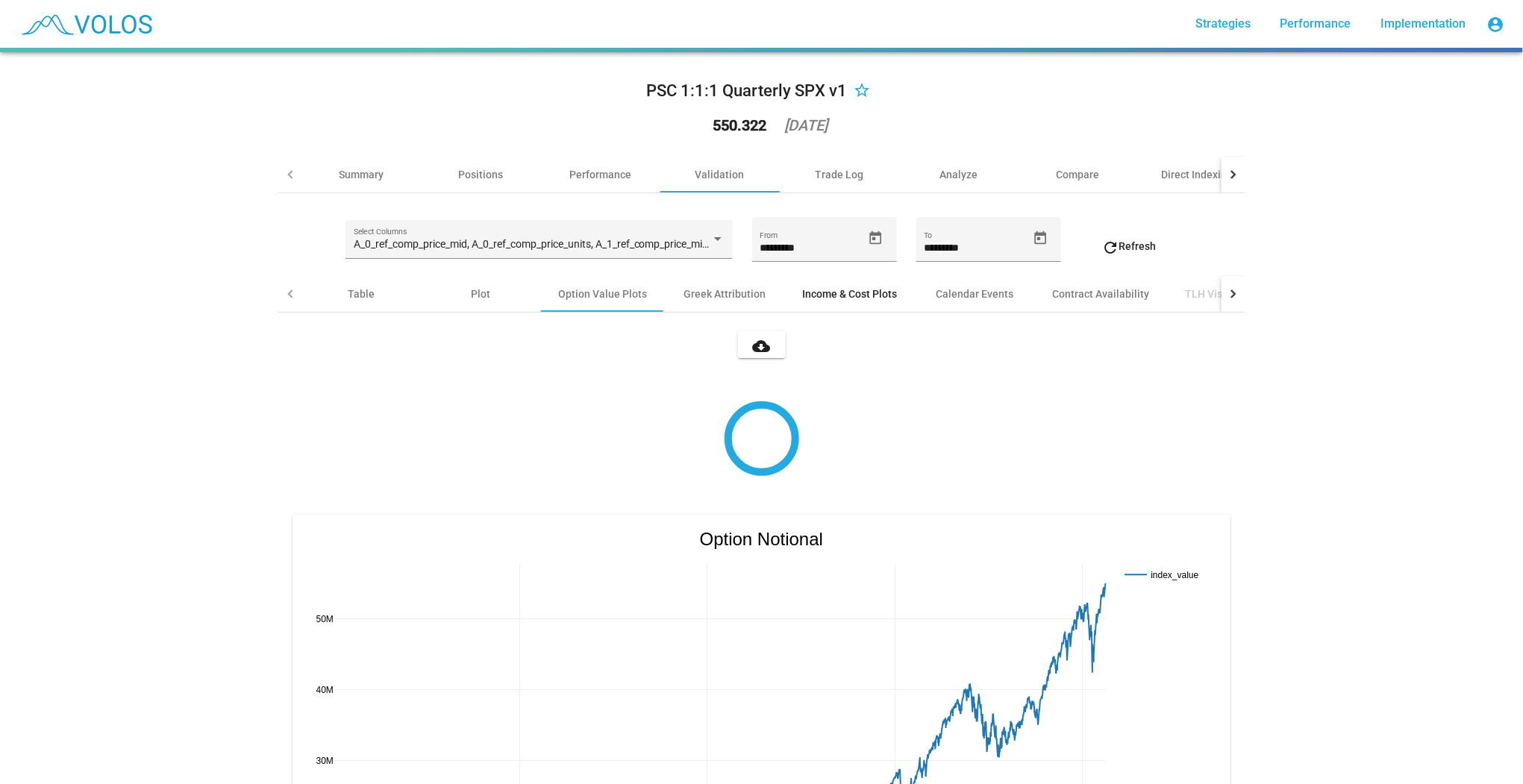
click at [828, 290] on div "Income & Cost Plots" at bounding box center [850, 293] width 95 height 15
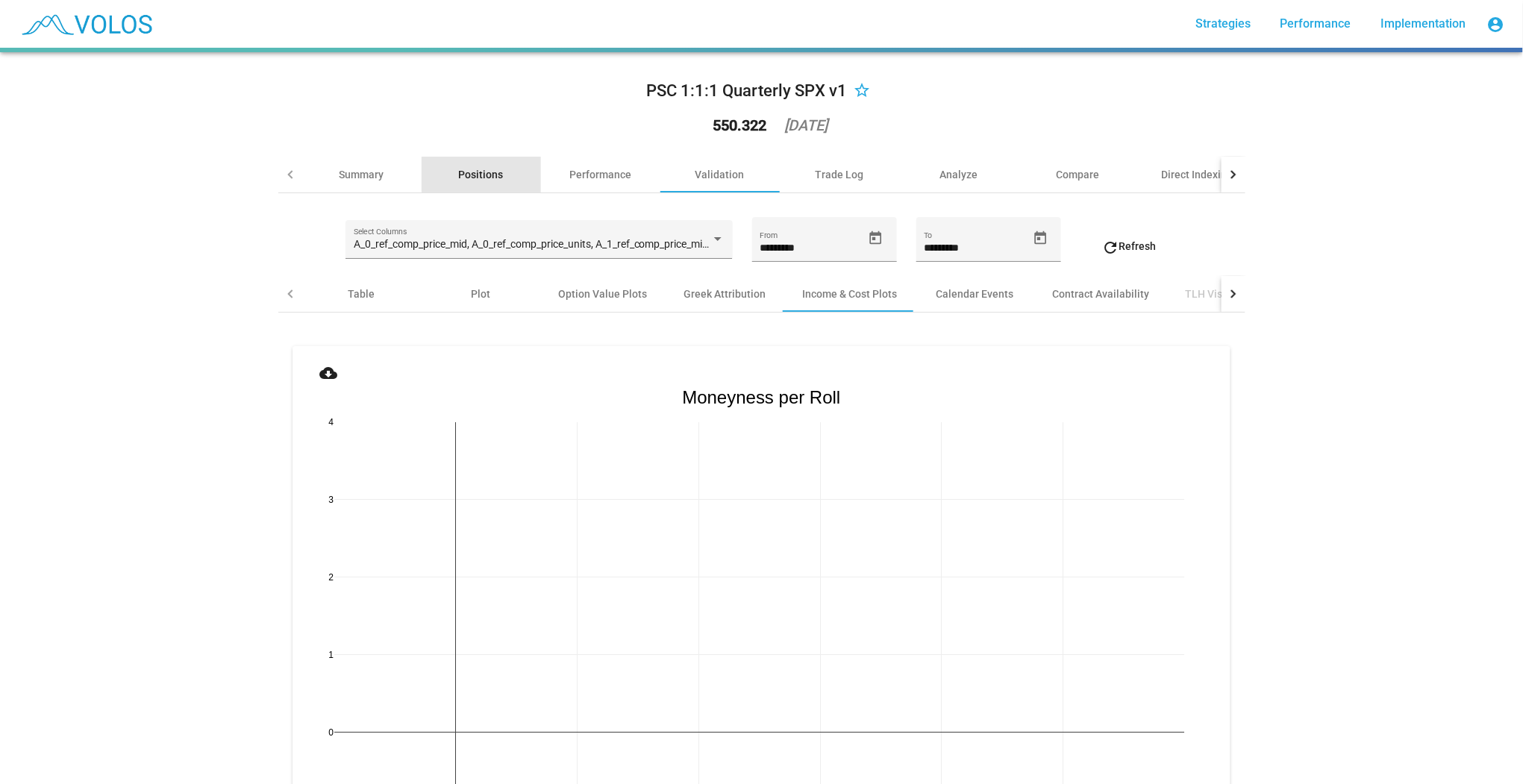
click at [495, 181] on div "Positions" at bounding box center [480, 174] width 45 height 15
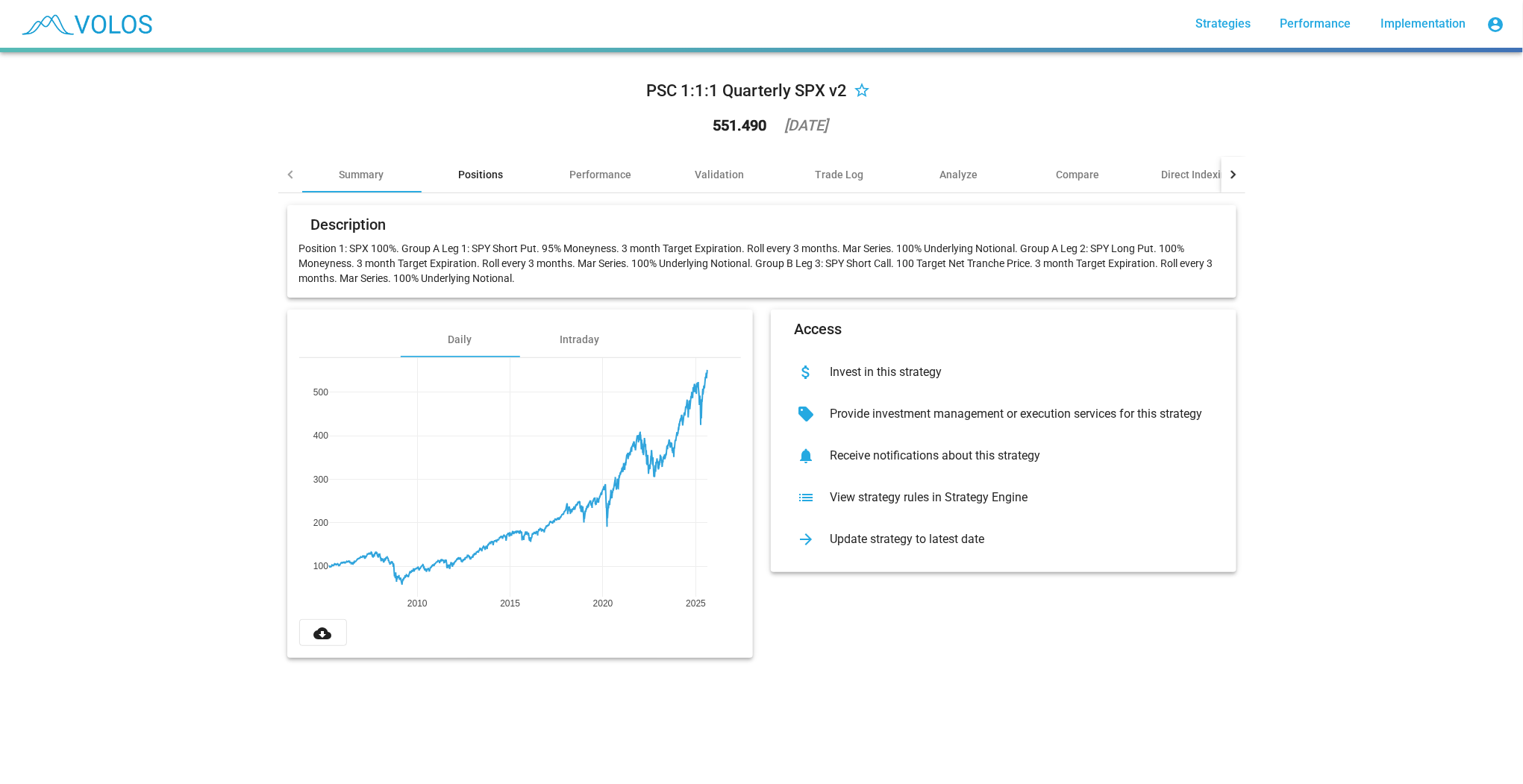
click at [481, 186] on div "Positions" at bounding box center [481, 174] width 119 height 36
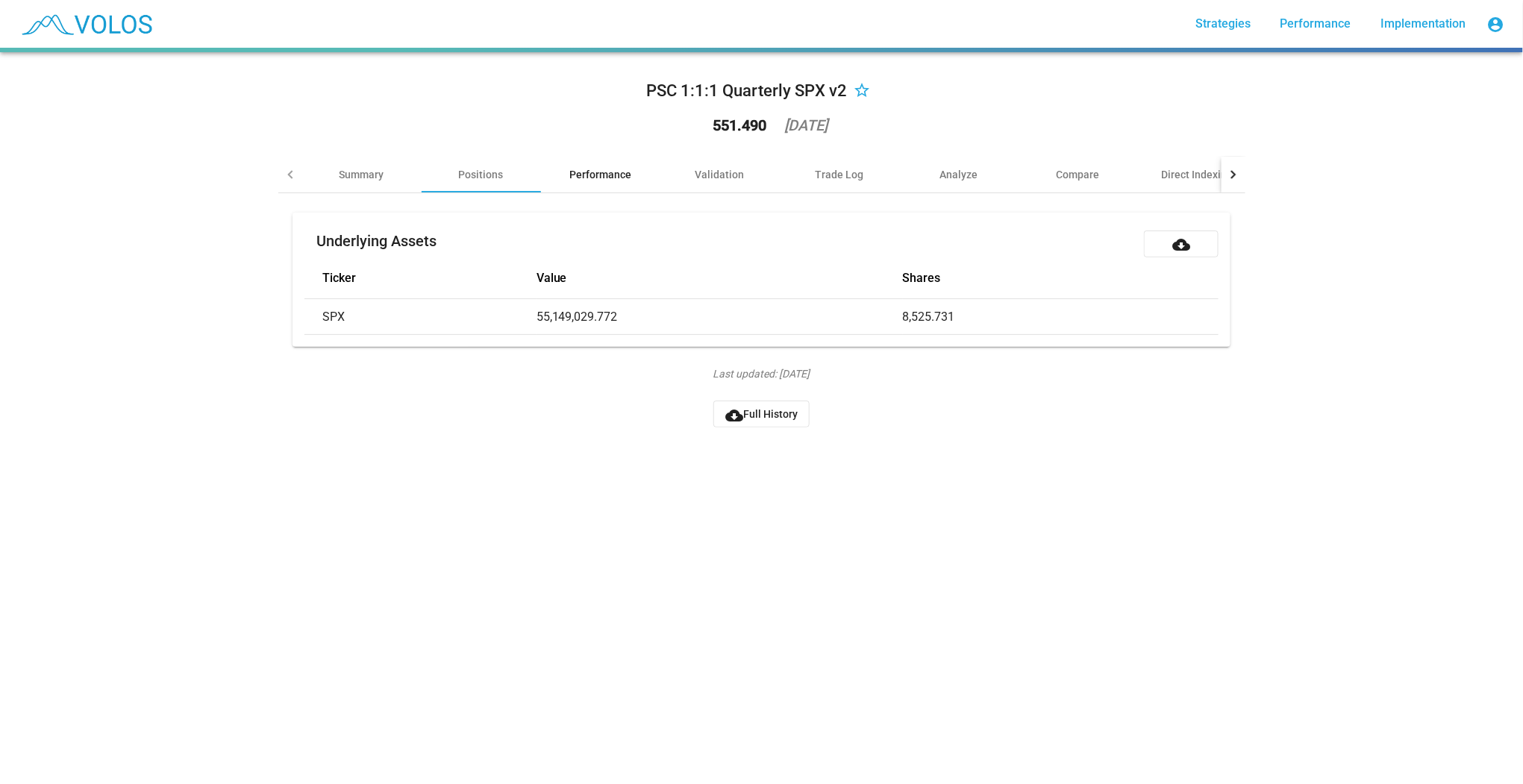
click at [596, 176] on div "Performance" at bounding box center [600, 174] width 62 height 15
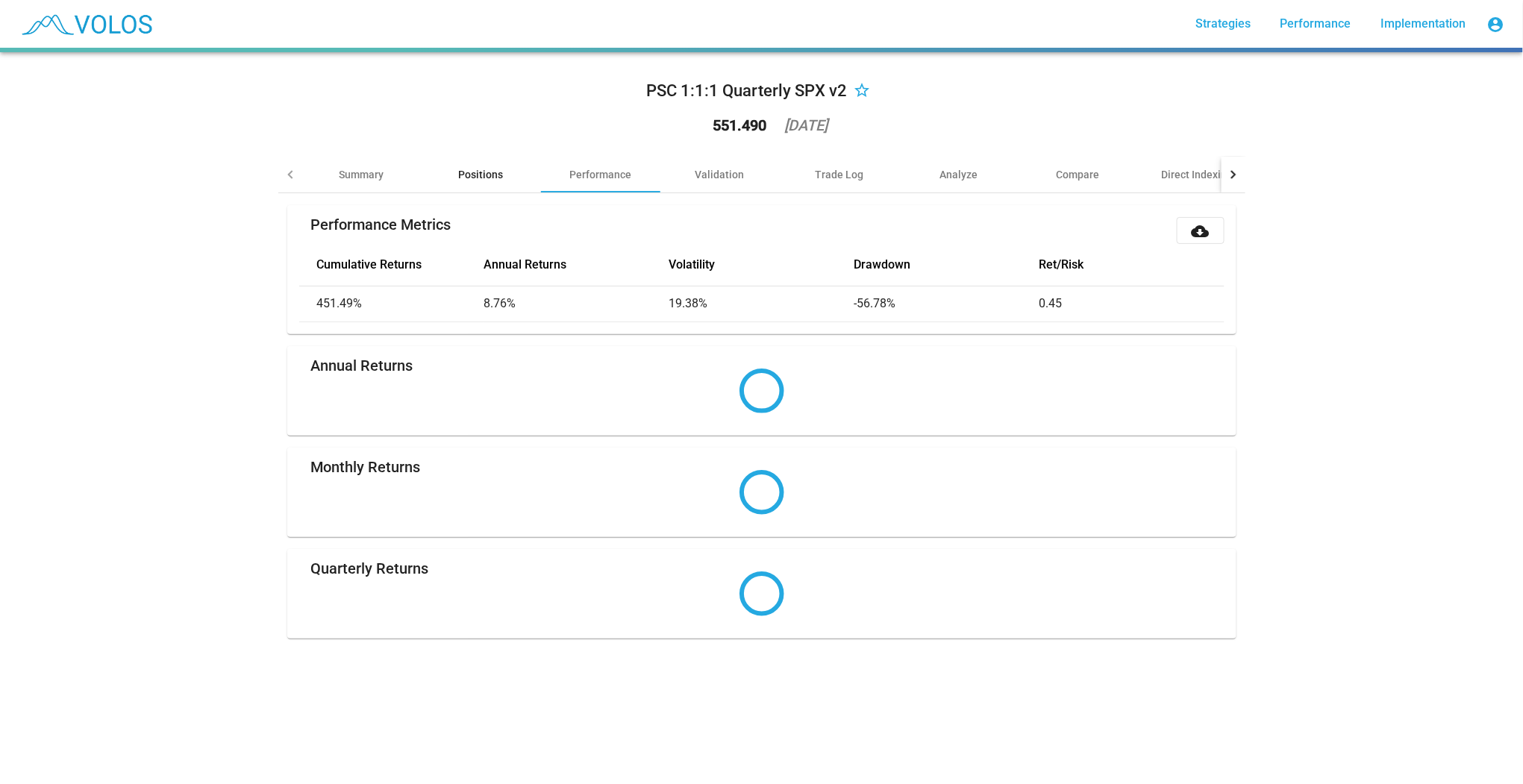
click at [531, 183] on div "Positions" at bounding box center [481, 174] width 119 height 36
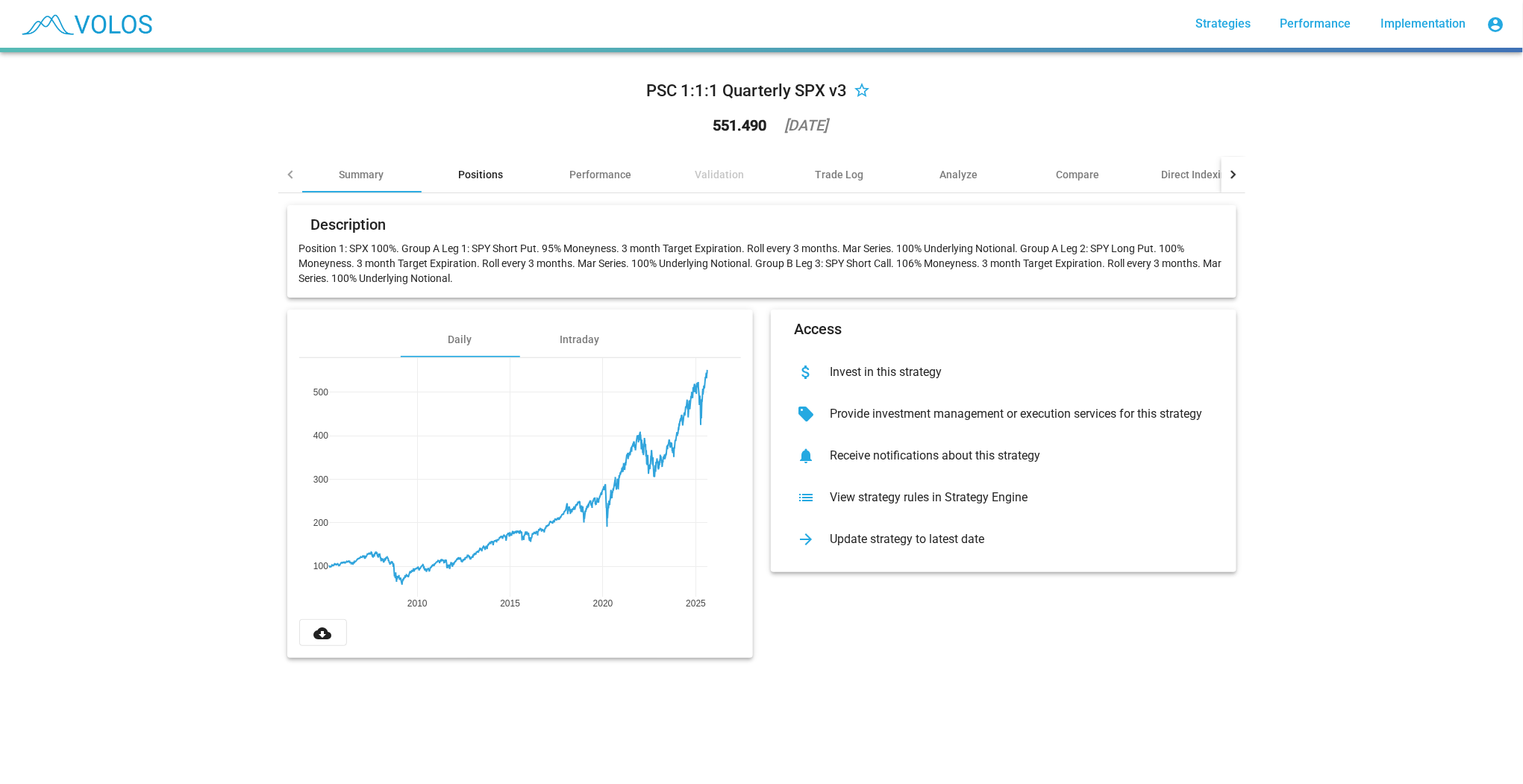
click at [489, 179] on div "Positions" at bounding box center [480, 174] width 45 height 15
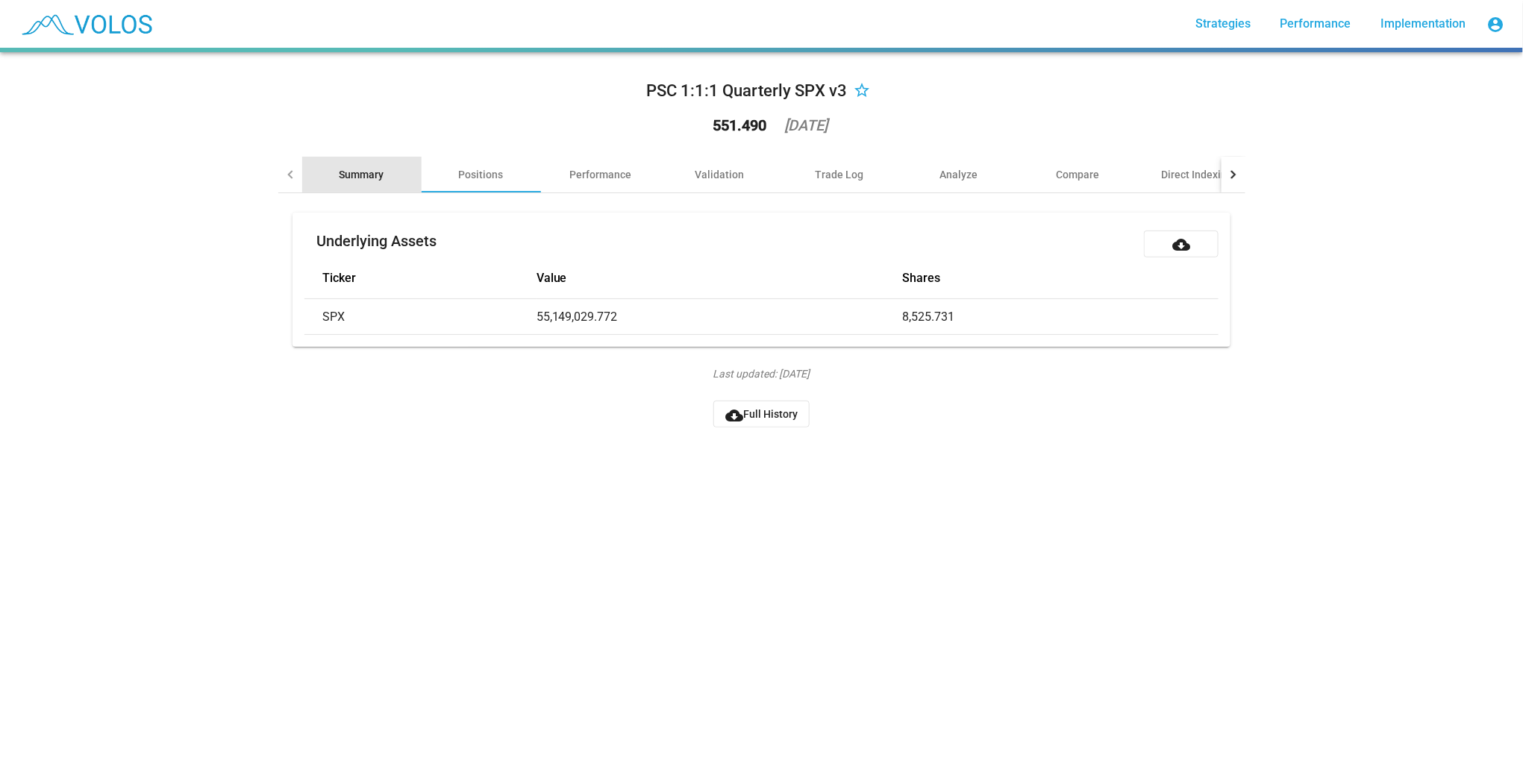
click at [391, 177] on div "Summary" at bounding box center [362, 174] width 119 height 36
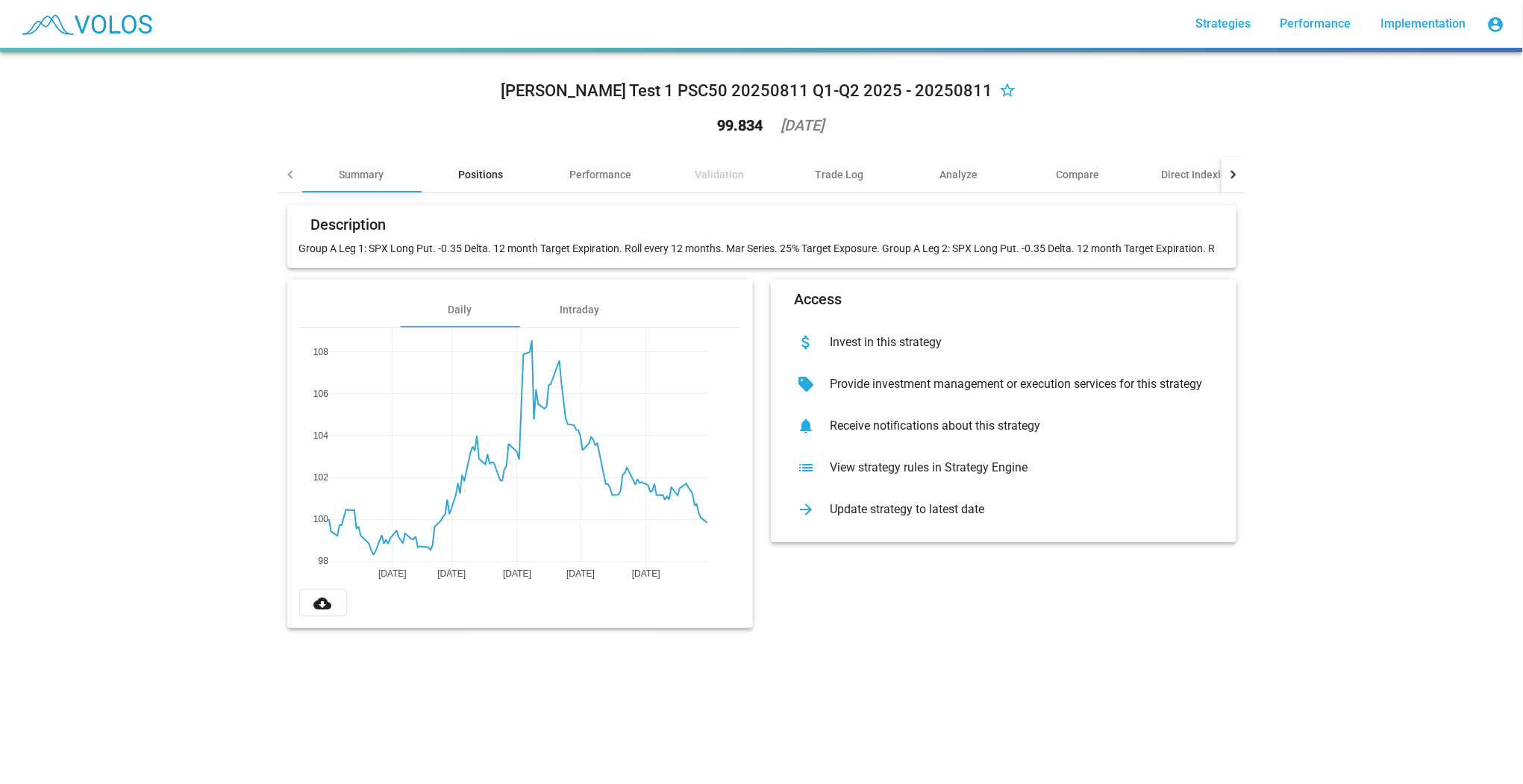
click at [486, 170] on div "Positions" at bounding box center [480, 174] width 45 height 15
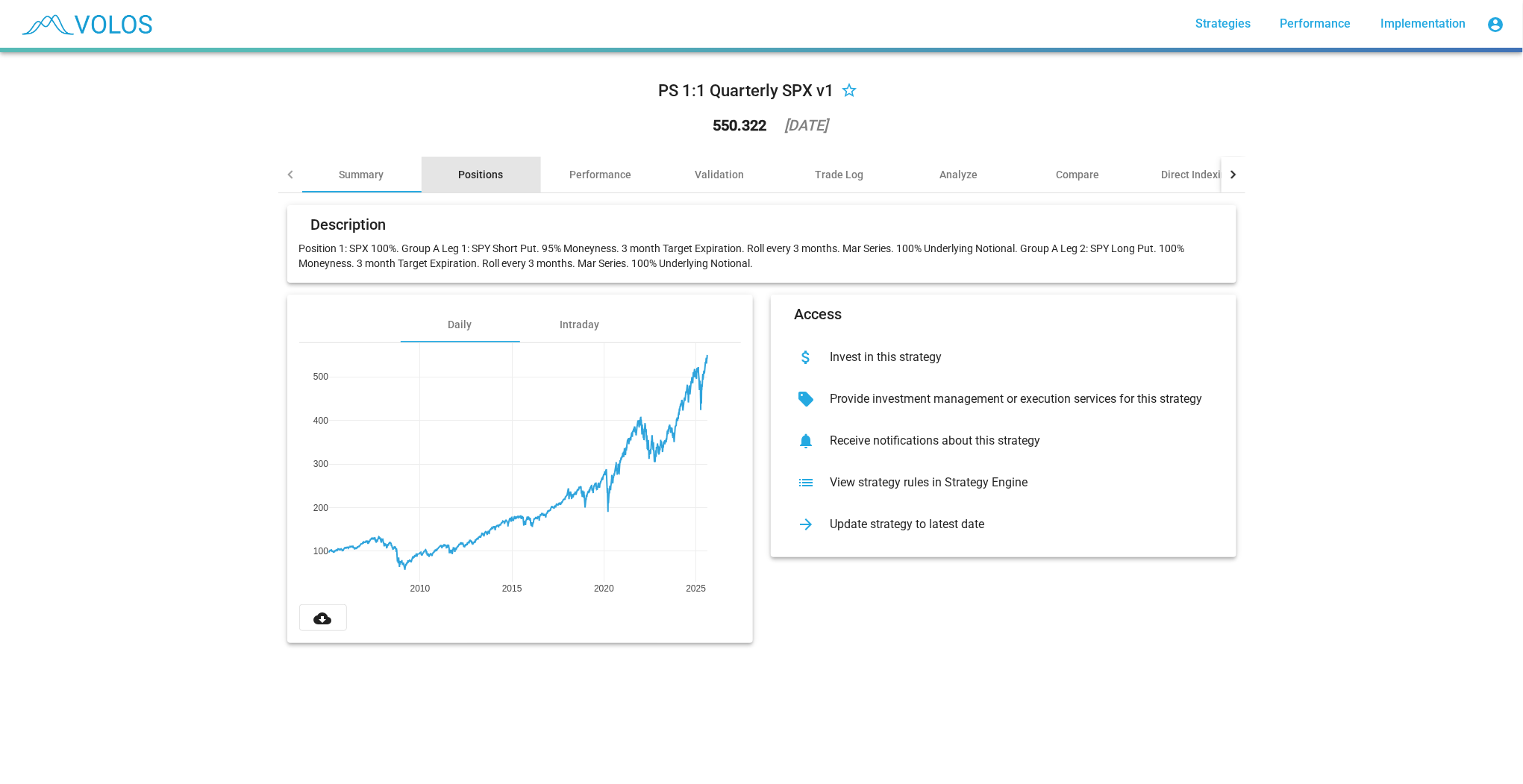
click at [487, 176] on div "Positions" at bounding box center [480, 174] width 45 height 15
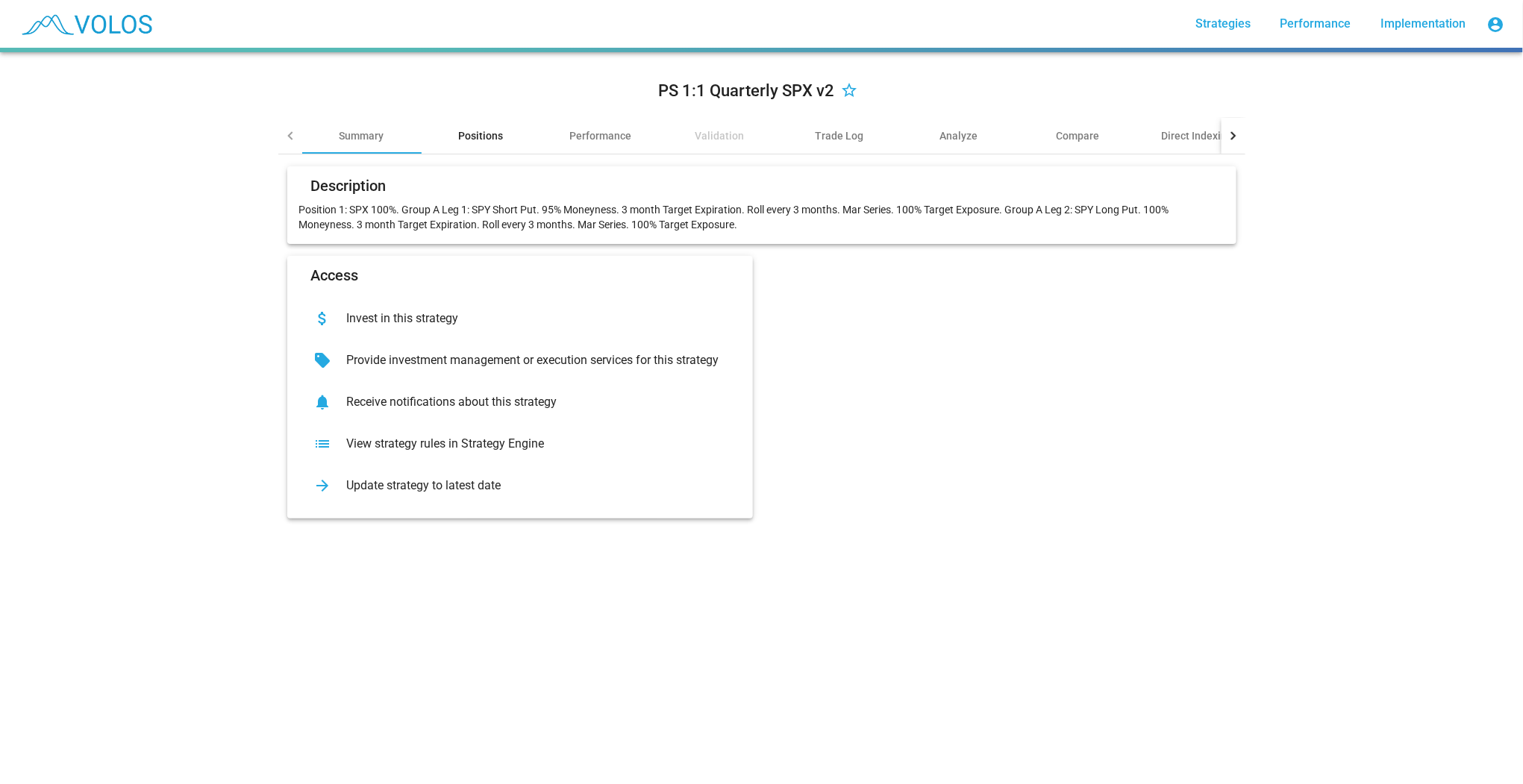
click at [464, 140] on div "Positions" at bounding box center [480, 135] width 45 height 15
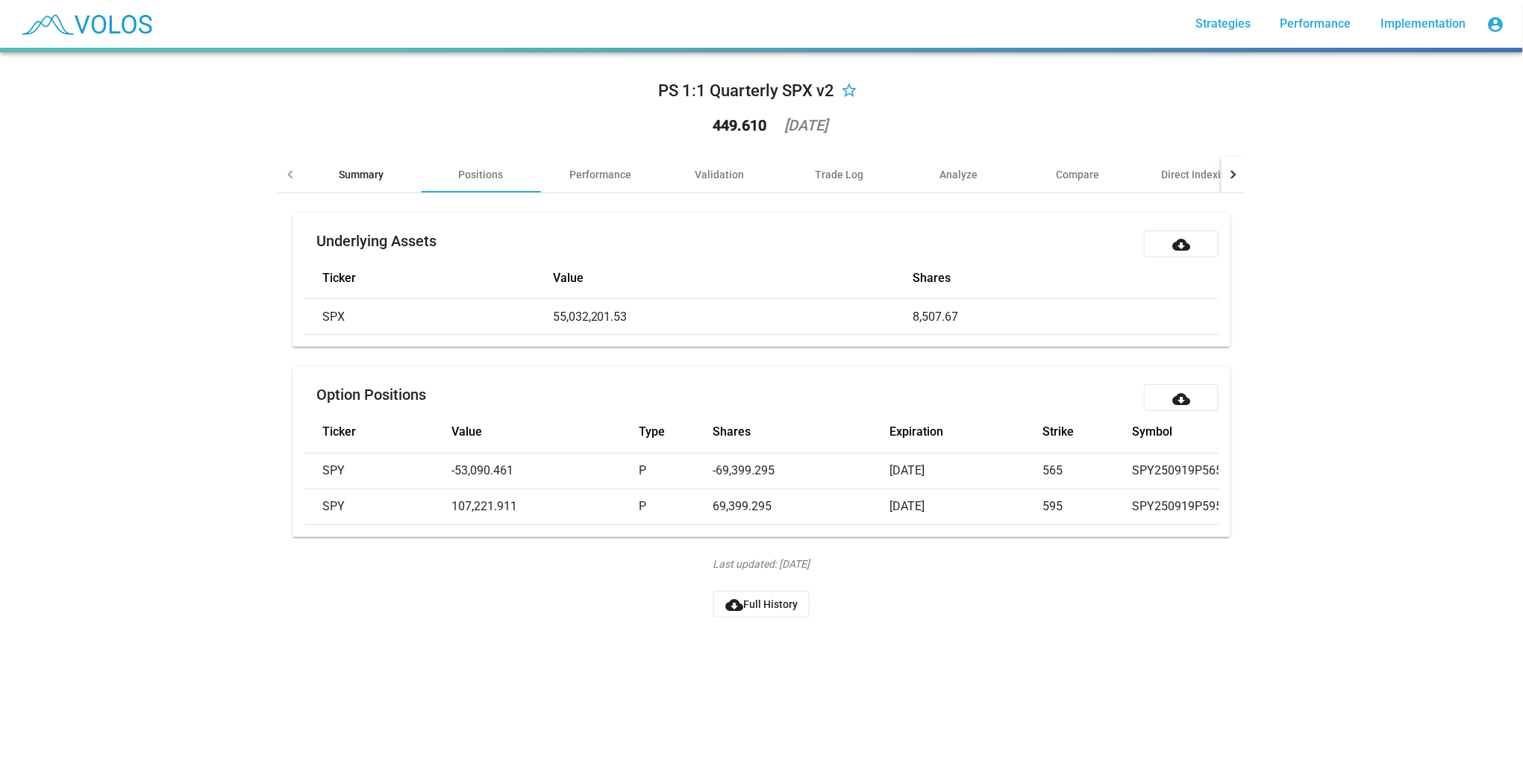
click at [350, 185] on div "Summary" at bounding box center [362, 174] width 119 height 36
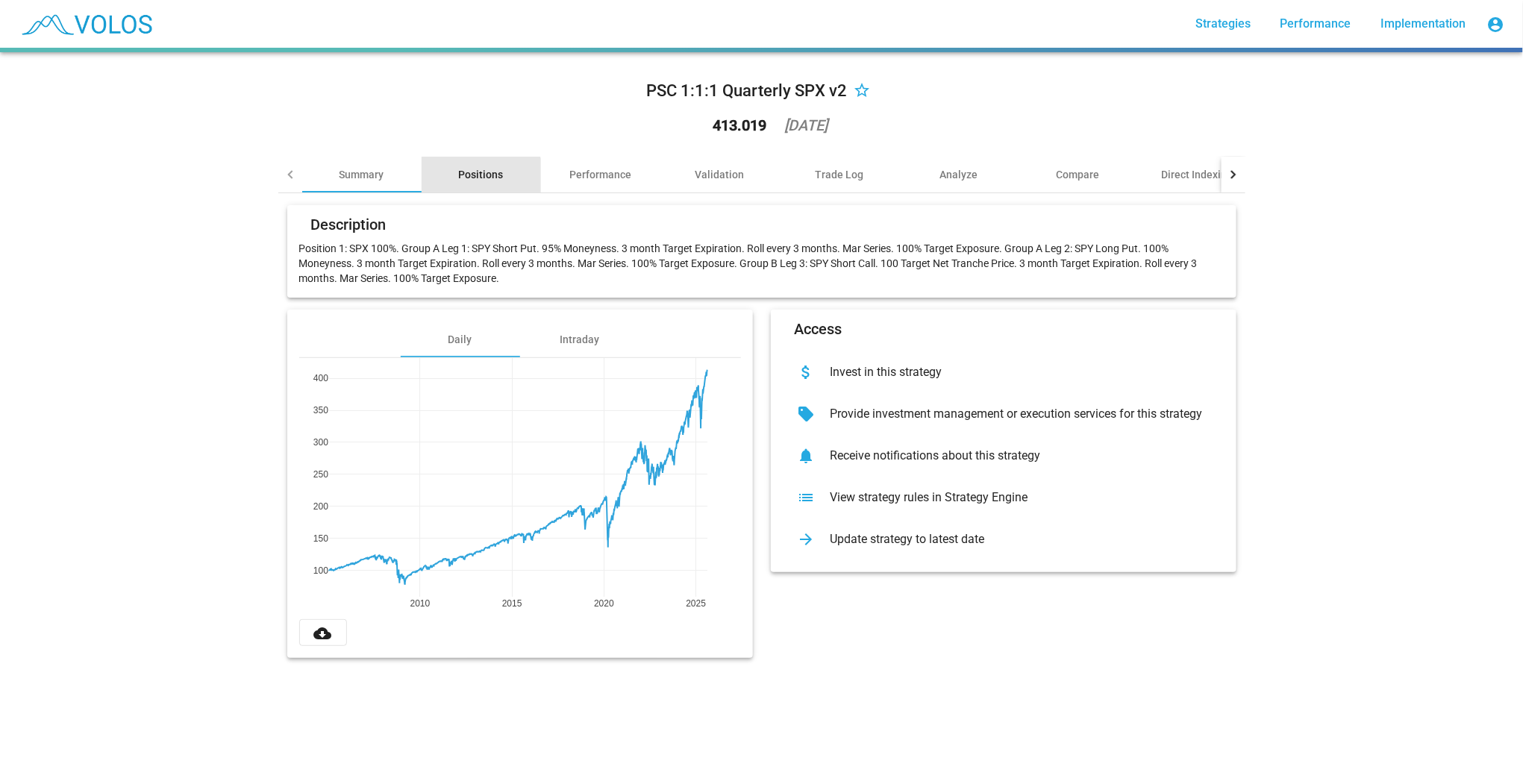
click at [474, 177] on div "Positions" at bounding box center [480, 174] width 45 height 15
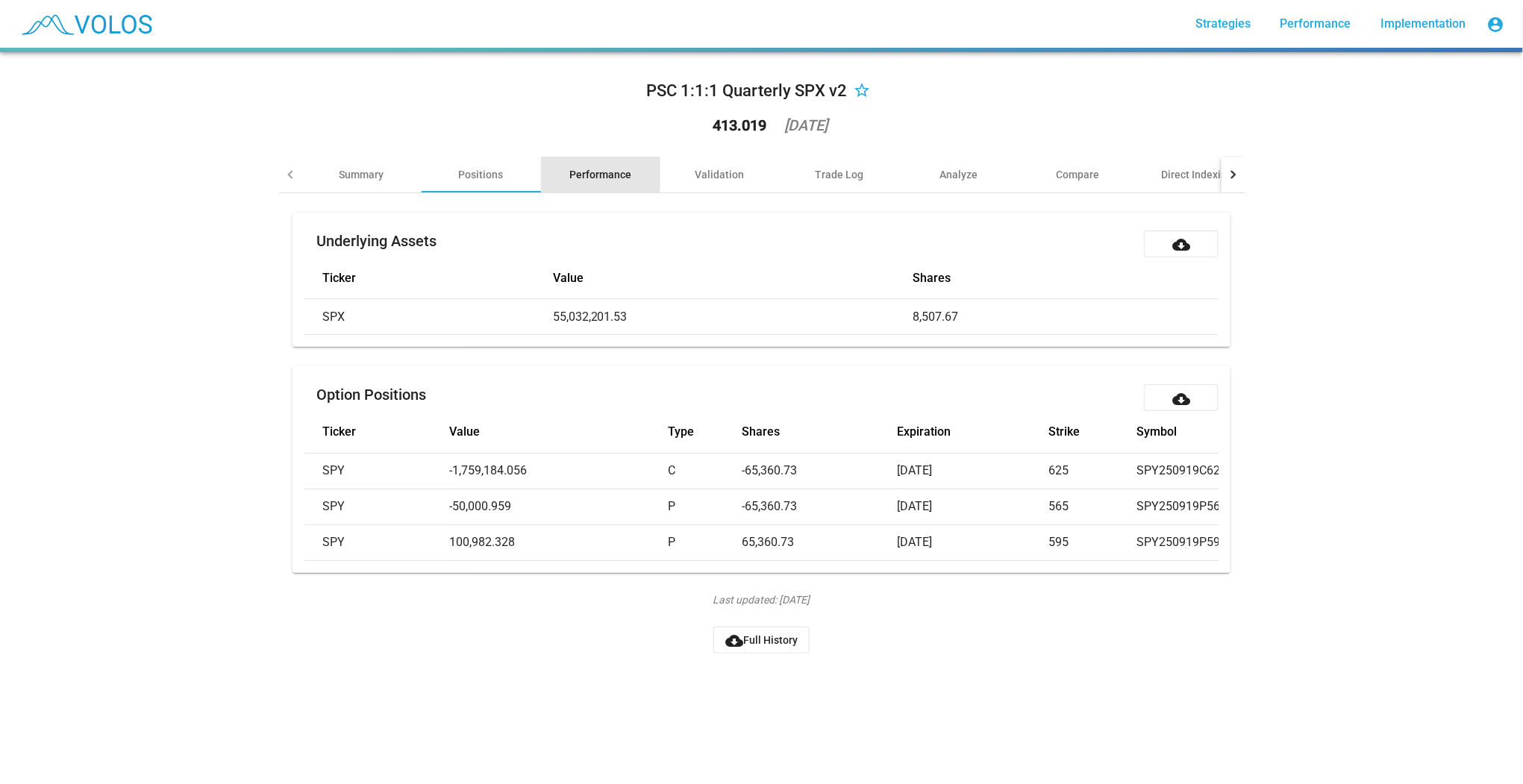
click at [575, 174] on div "Performance" at bounding box center [600, 174] width 62 height 15
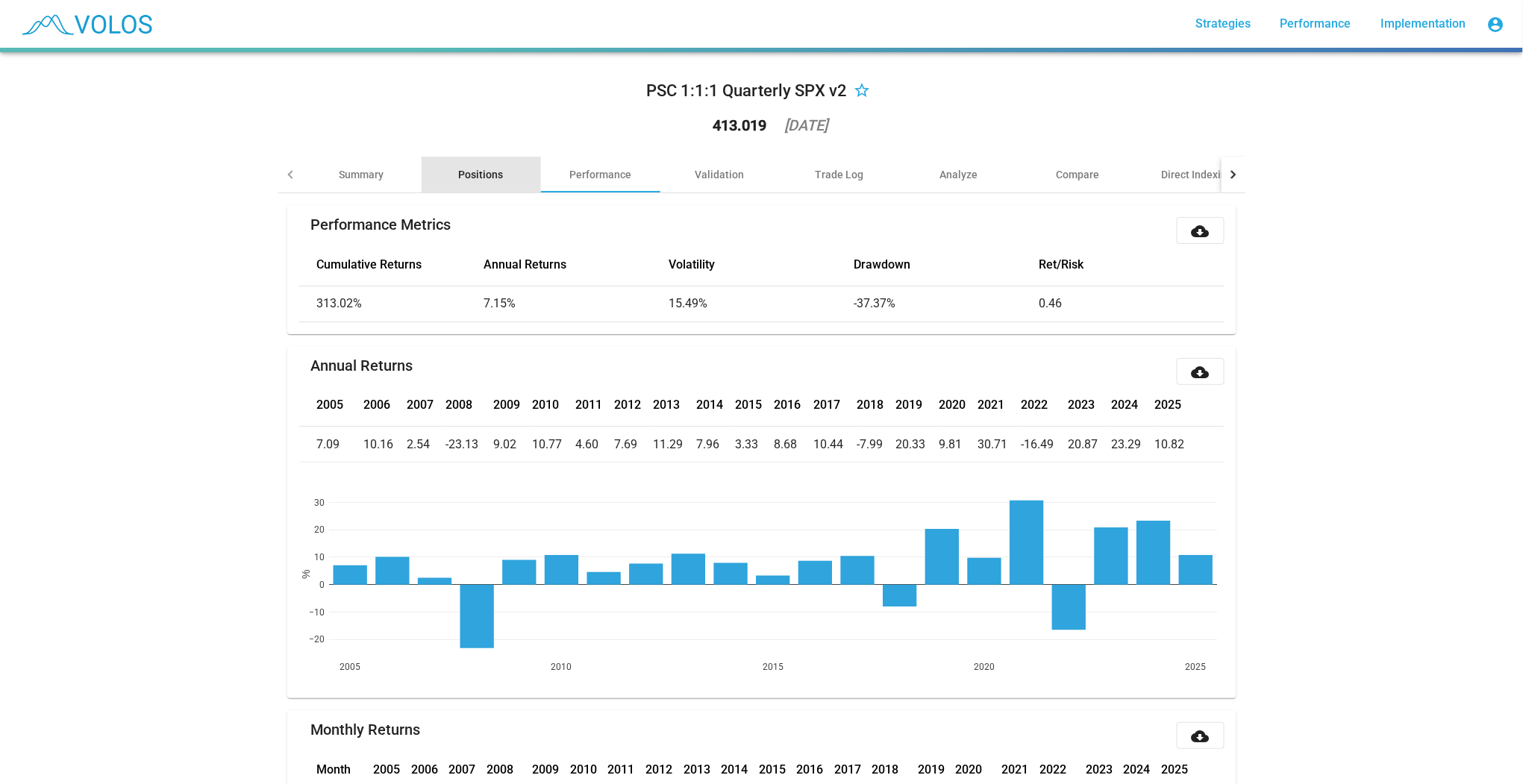
click at [482, 165] on div "Positions" at bounding box center [481, 174] width 119 height 36
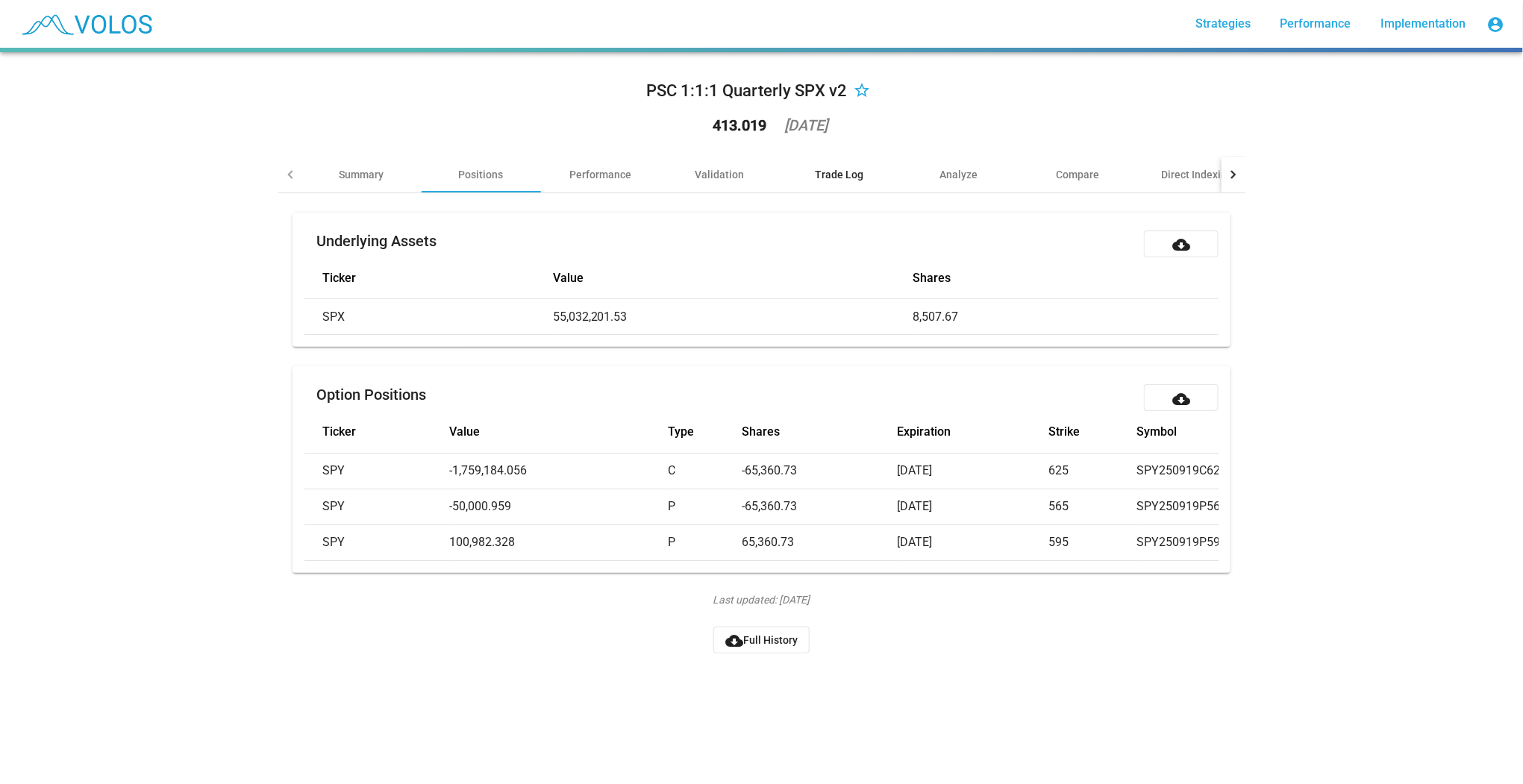
click at [856, 176] on div "Trade Log" at bounding box center [839, 174] width 48 height 15
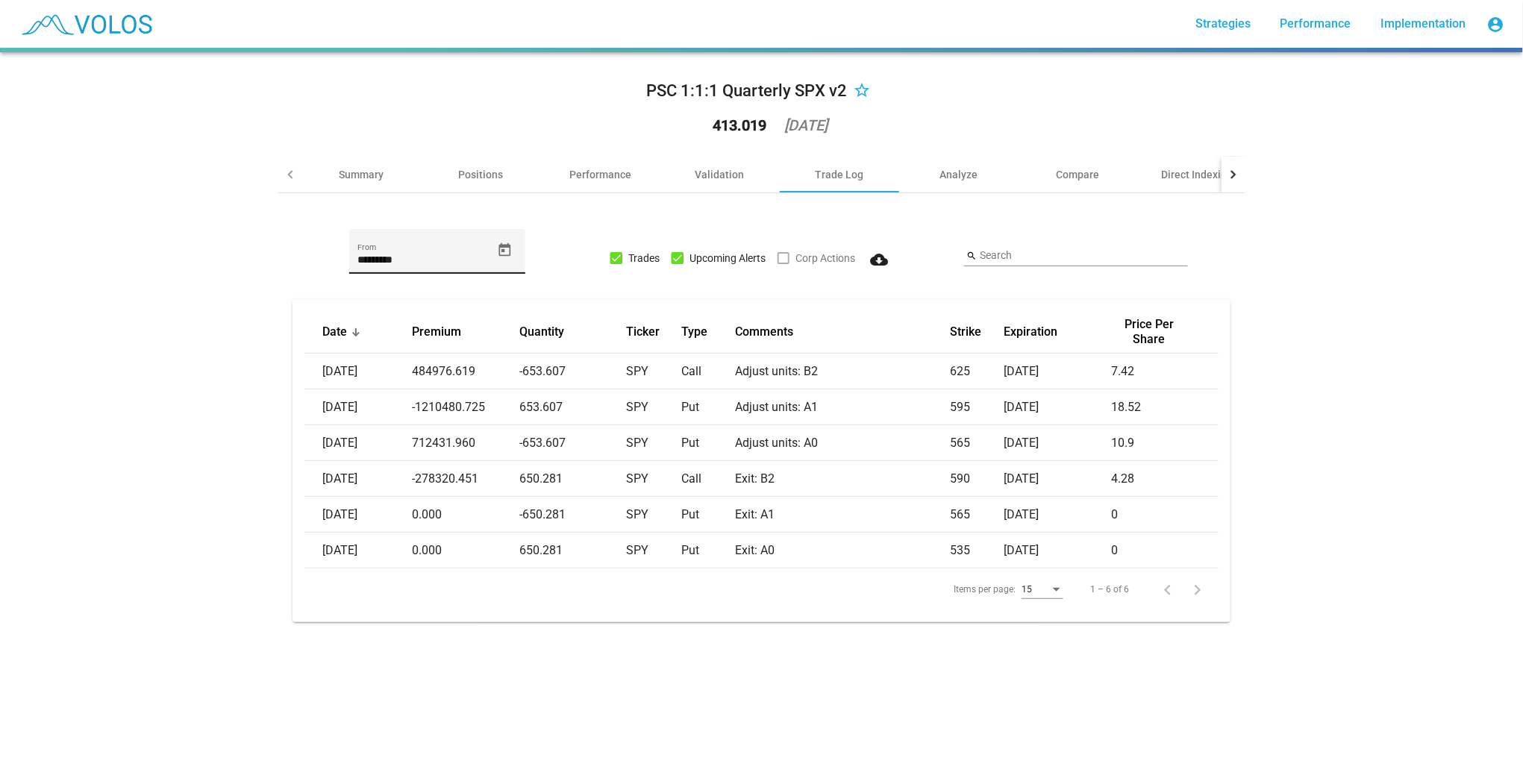
click at [499, 248] on icon "Open calendar" at bounding box center [505, 248] width 12 height 13
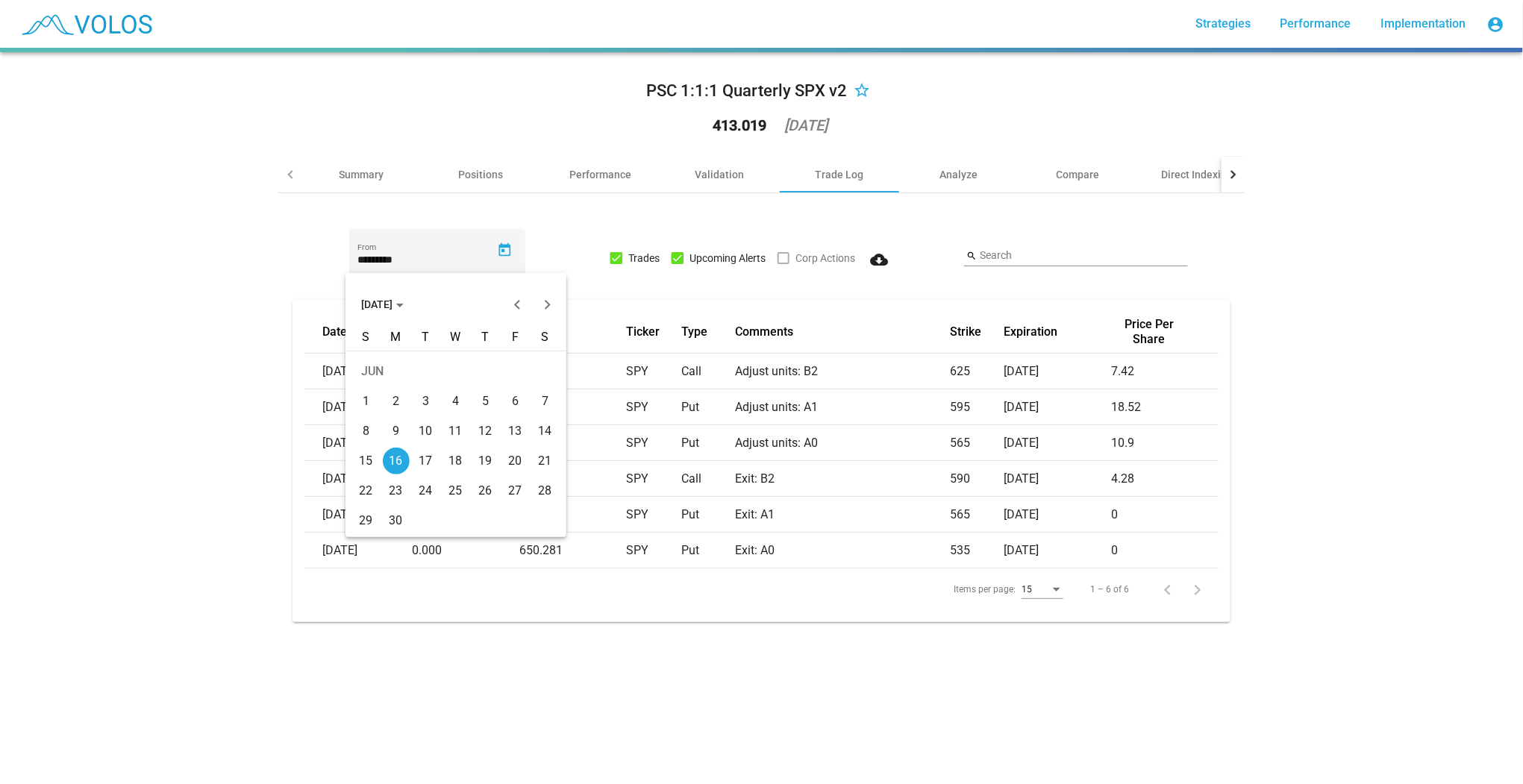
click at [397, 300] on span "[DATE]" at bounding box center [382, 305] width 42 height 12
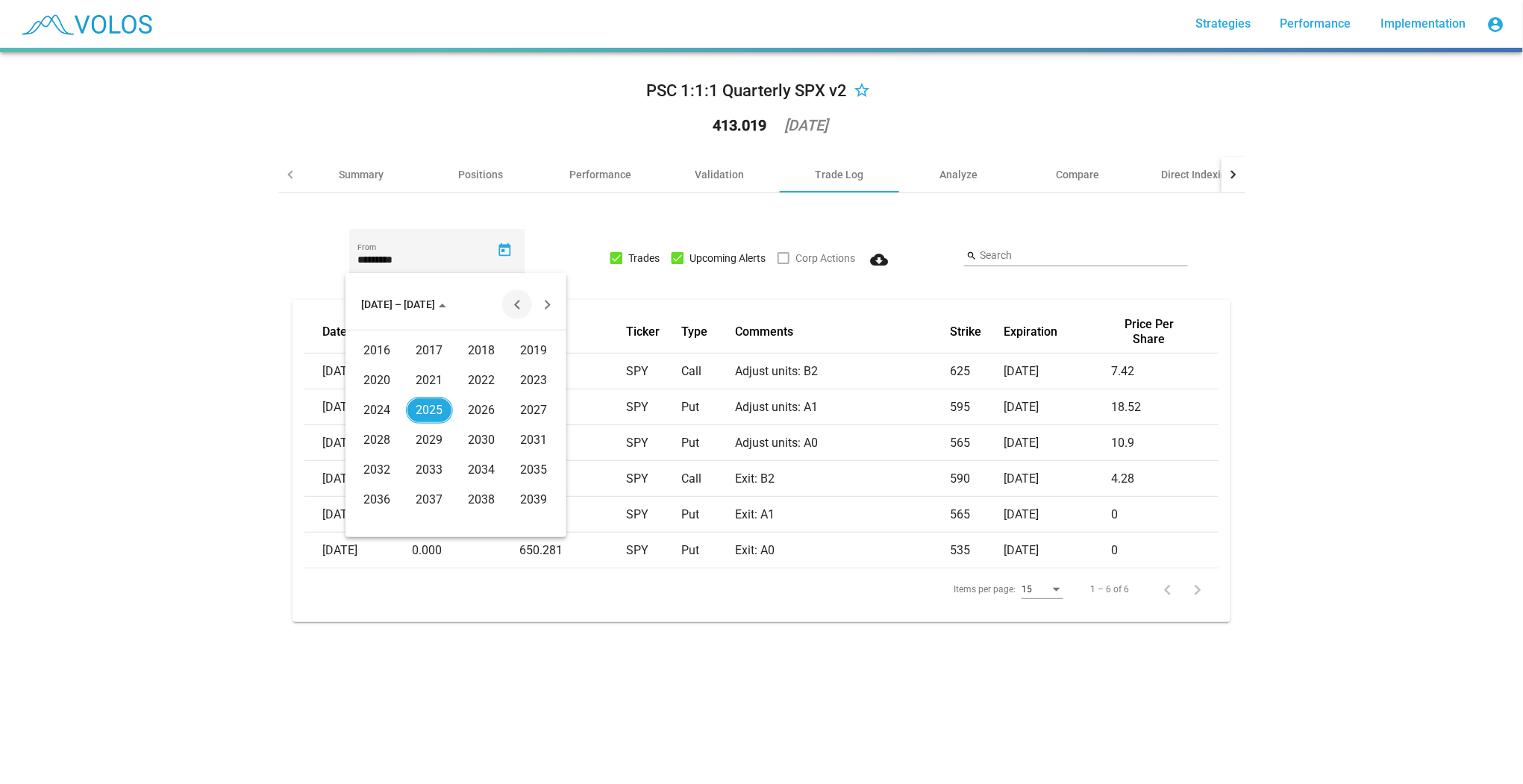
click at [517, 300] on button "Previous 20 years" at bounding box center [517, 305] width 30 height 30
click at [419, 440] on div "2005" at bounding box center [429, 440] width 47 height 27
click at [379, 376] on div "JAN" at bounding box center [378, 380] width 47 height 27
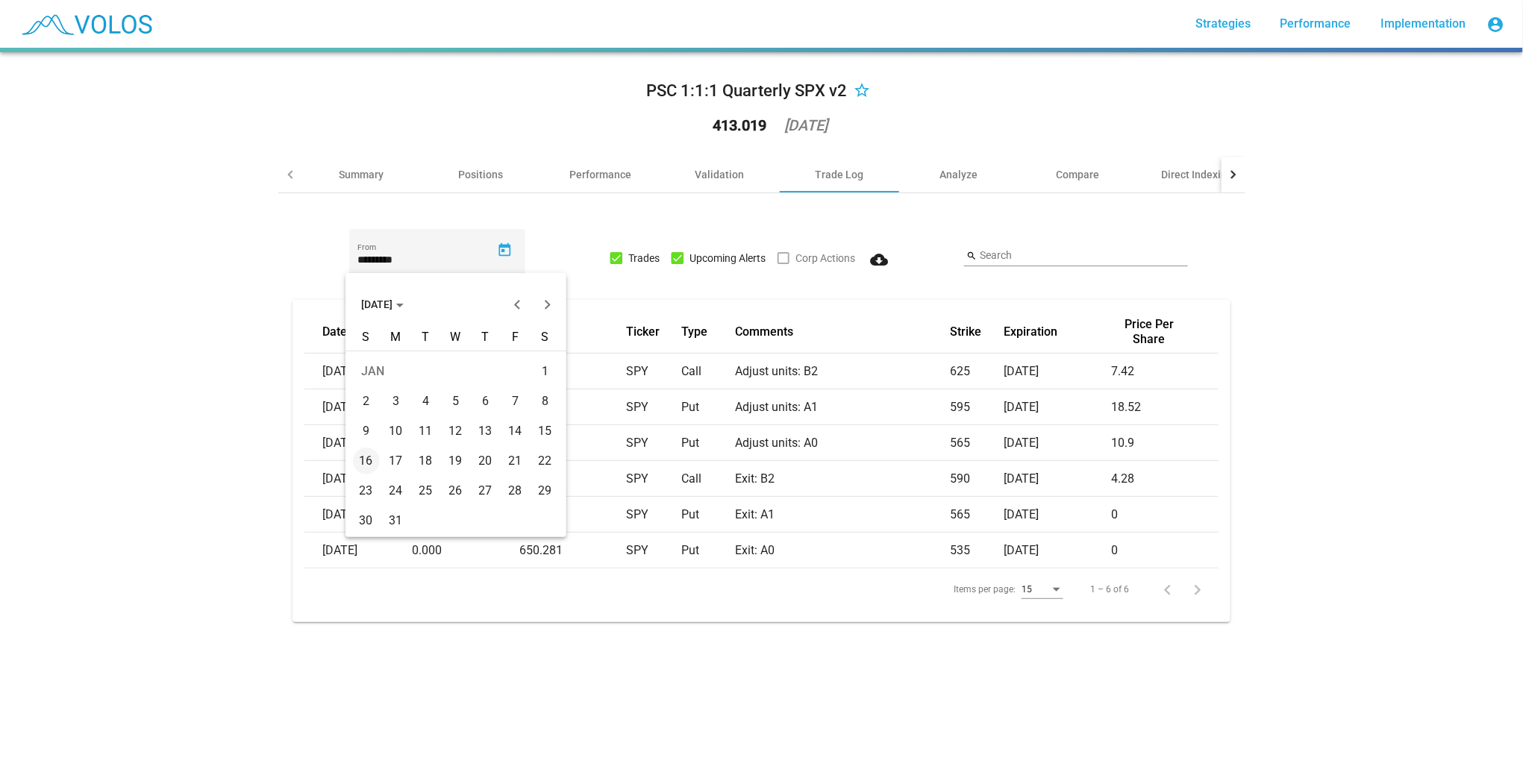
click at [393, 402] on div "3" at bounding box center [396, 401] width 27 height 27
type input "********"
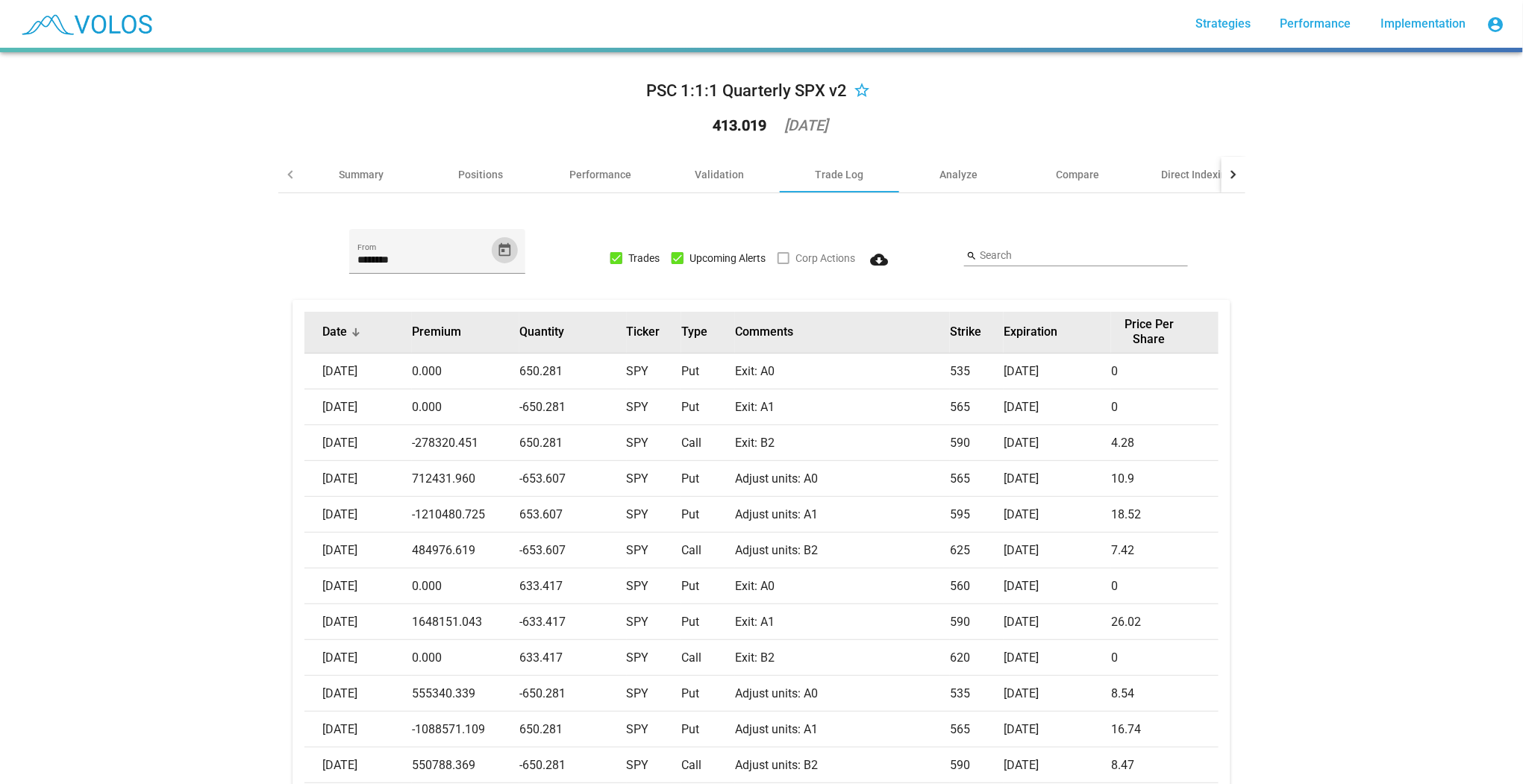
click at [347, 326] on div "Date" at bounding box center [367, 332] width 90 height 15
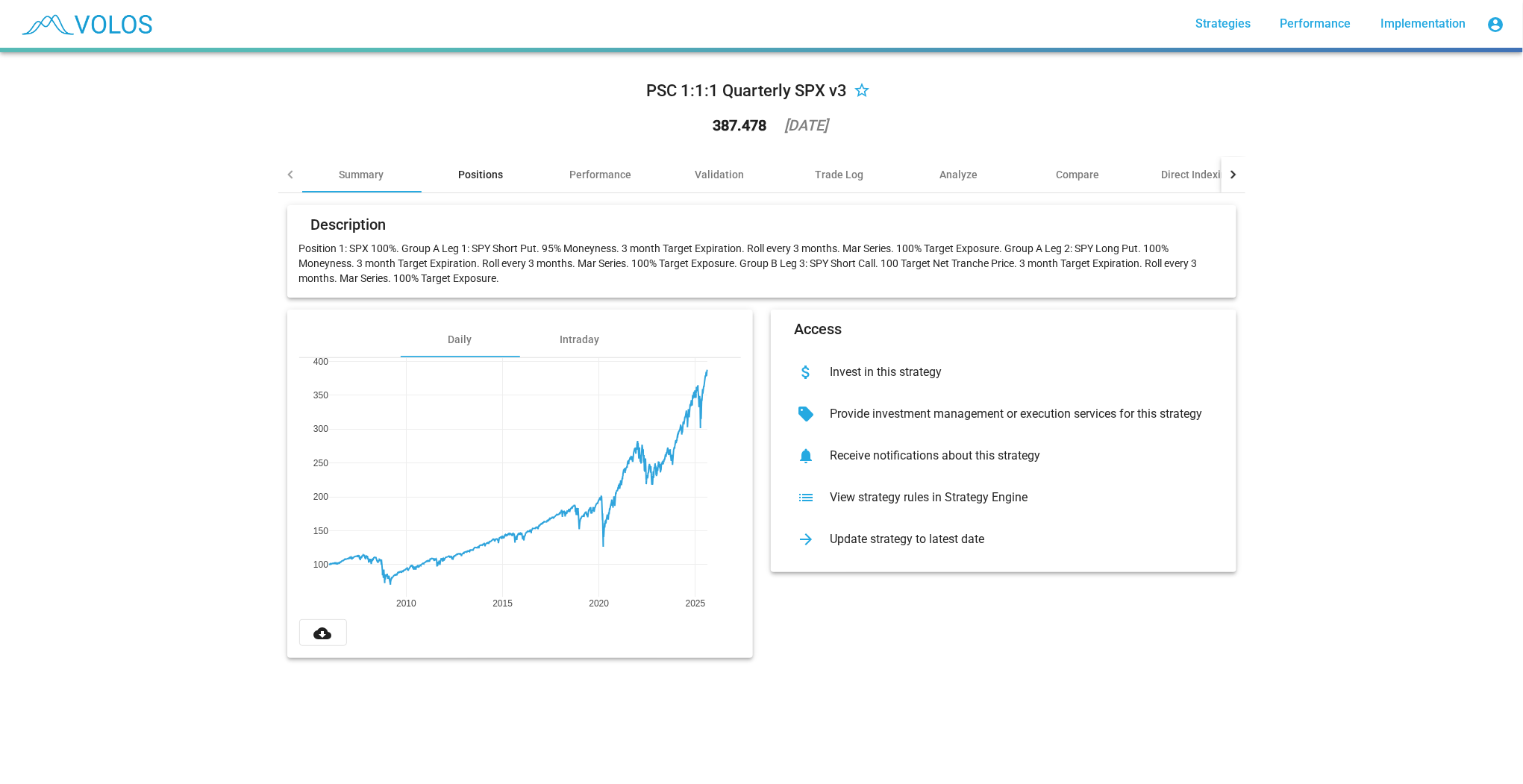
click at [478, 176] on div "Positions" at bounding box center [480, 174] width 45 height 15
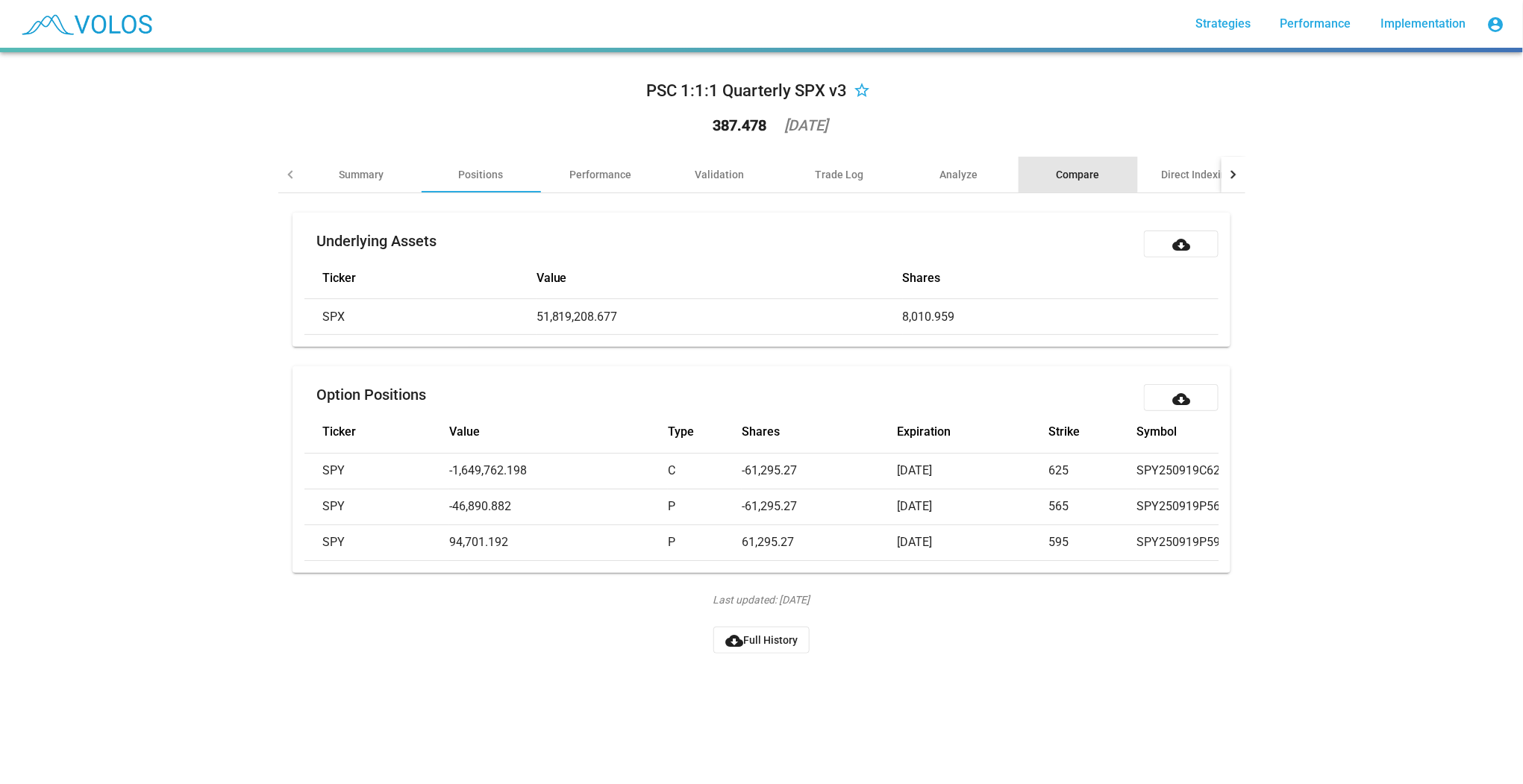
click at [1079, 177] on div "Compare" at bounding box center [1078, 174] width 43 height 15
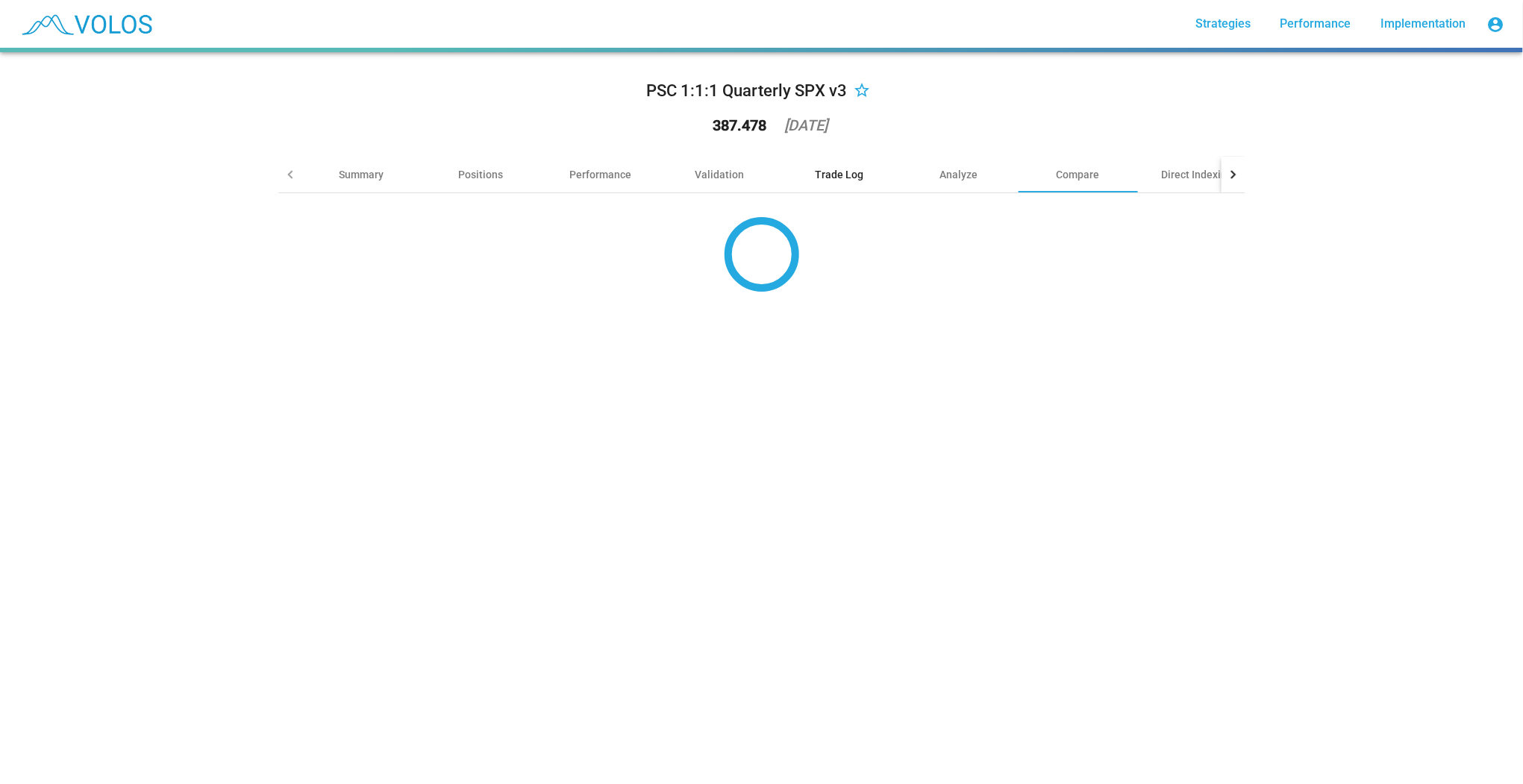
click at [826, 177] on div "Trade Log" at bounding box center [839, 174] width 48 height 15
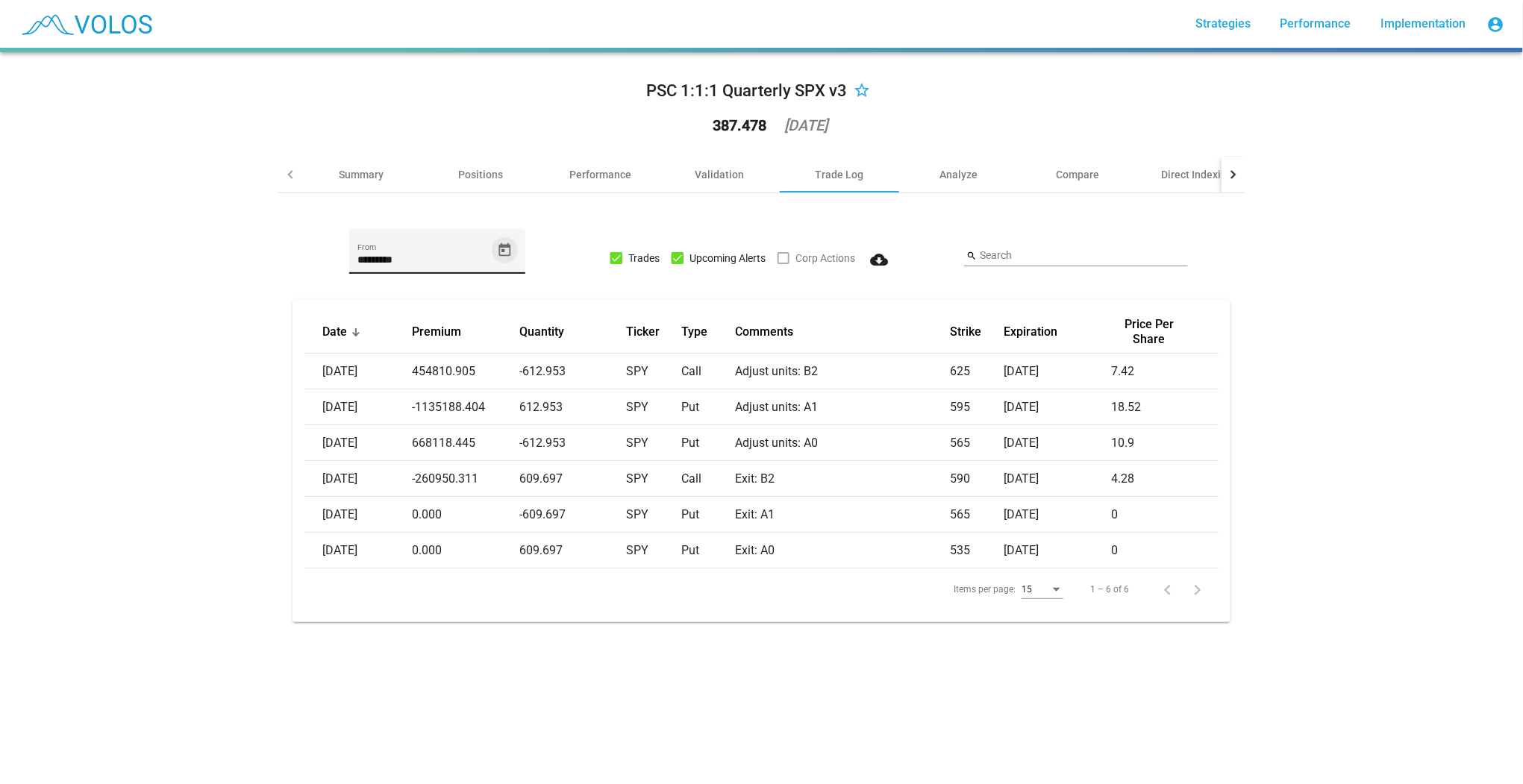
click at [505, 247] on icon "Open calendar" at bounding box center [505, 248] width 12 height 13
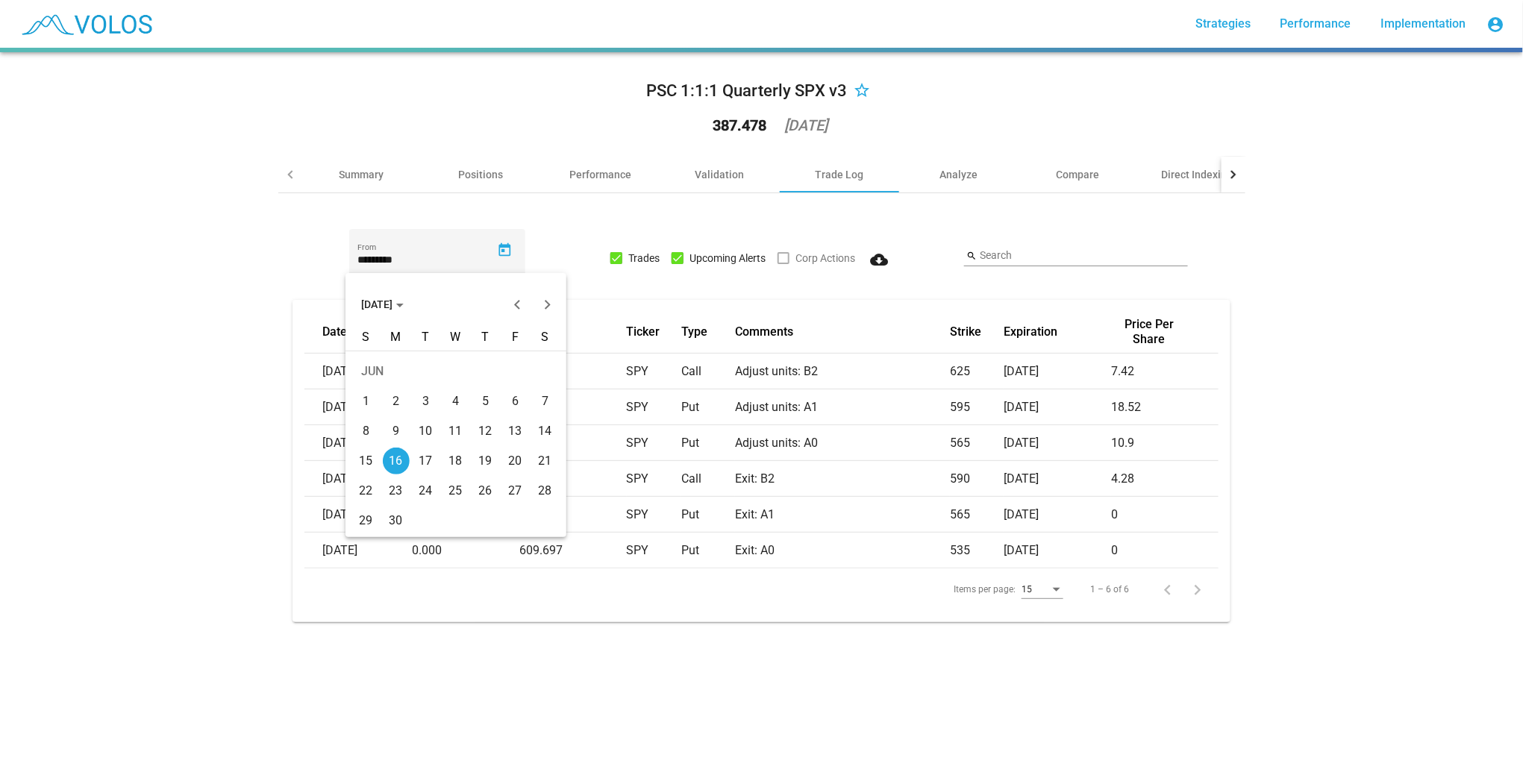
click at [383, 308] on span "[DATE]" at bounding box center [382, 305] width 42 height 12
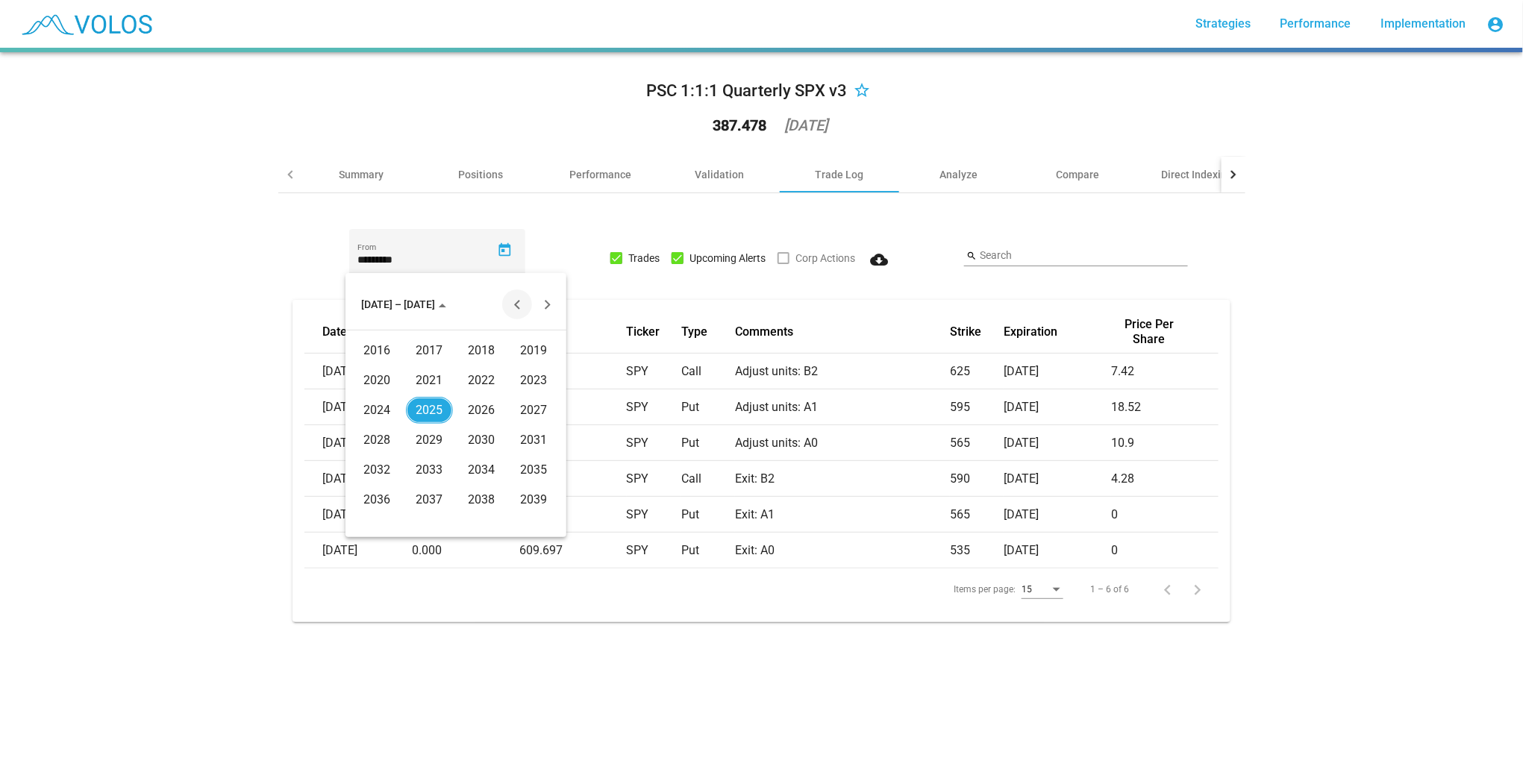
click at [514, 300] on button "Previous 20 years" at bounding box center [517, 305] width 30 height 30
click at [432, 435] on div "2005" at bounding box center [429, 440] width 47 height 27
click at [539, 303] on button "Next year" at bounding box center [547, 305] width 30 height 30
click at [378, 385] on div "JAN" at bounding box center [378, 380] width 47 height 27
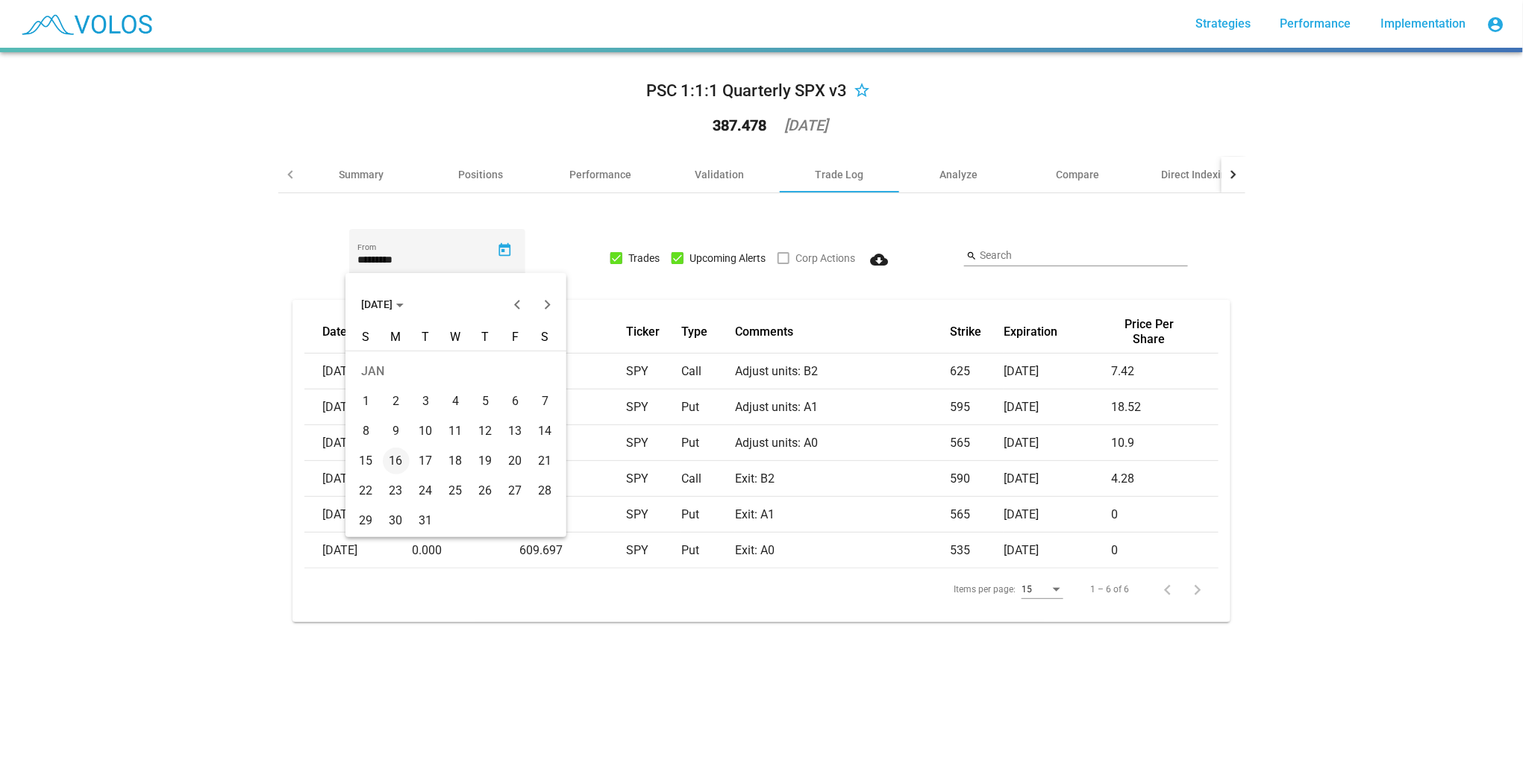
click at [376, 404] on div "1" at bounding box center [366, 401] width 27 height 27
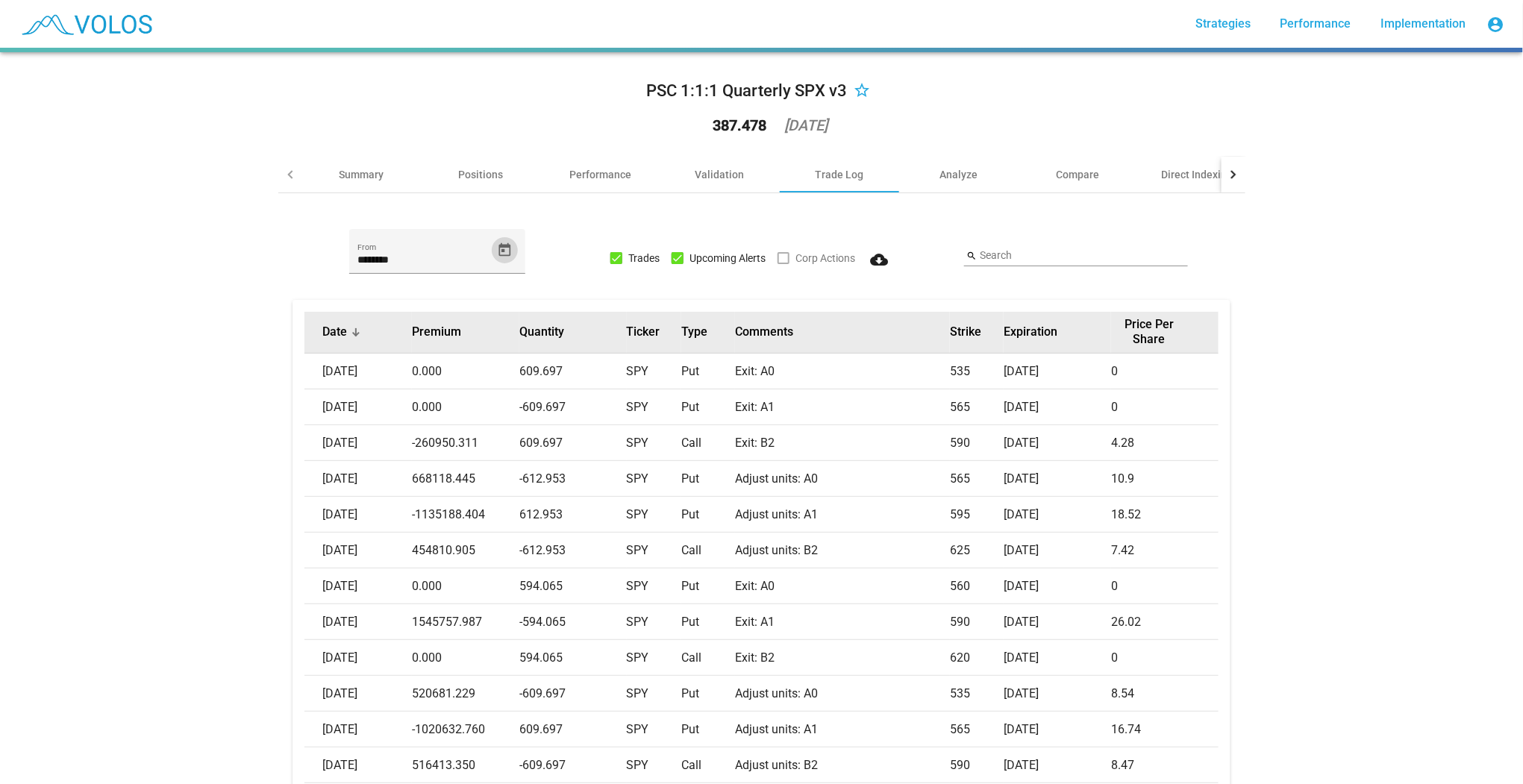
click at [353, 328] on div at bounding box center [356, 332] width 9 height 9
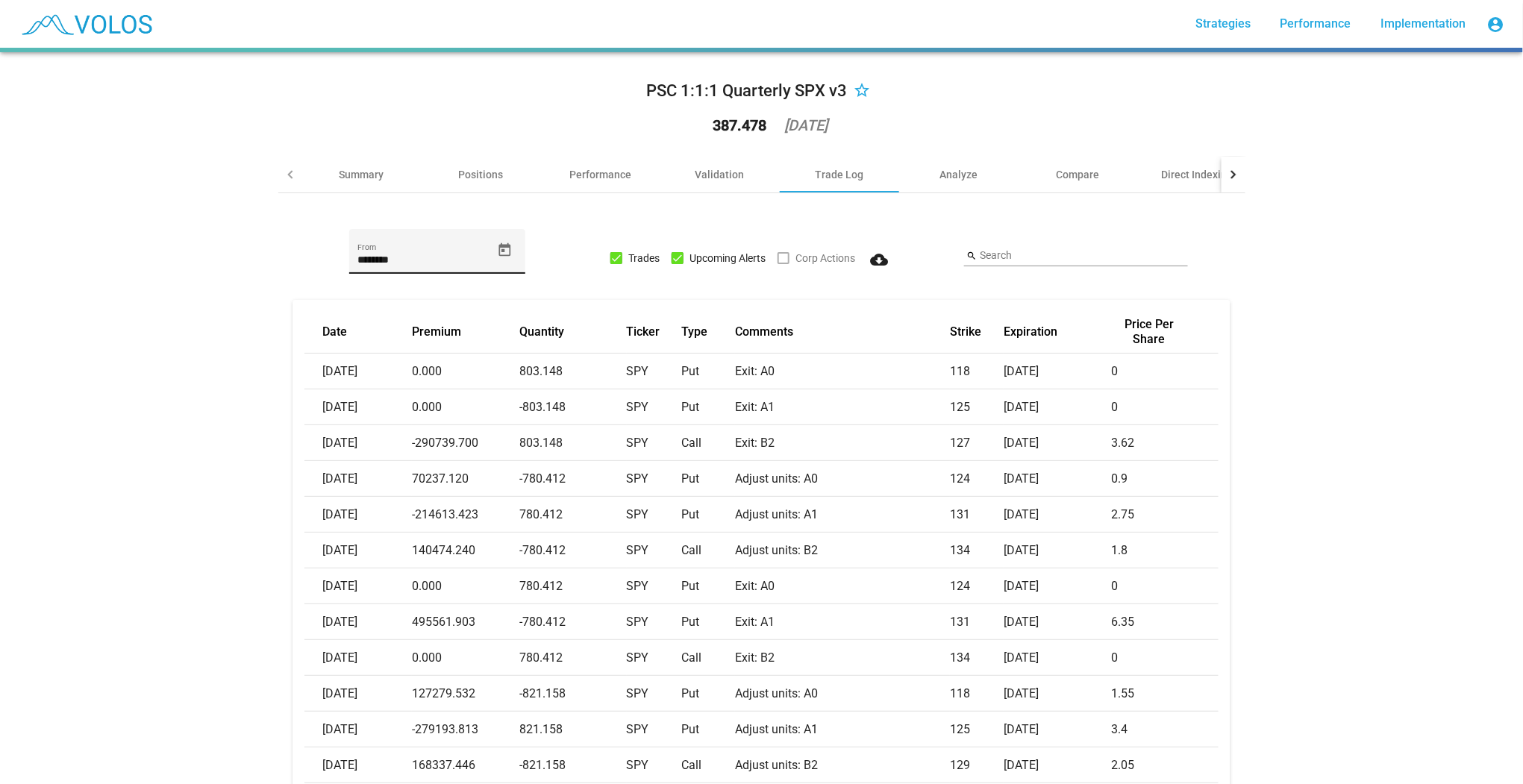
click at [503, 250] on icon "Open calendar" at bounding box center [505, 250] width 16 height 16
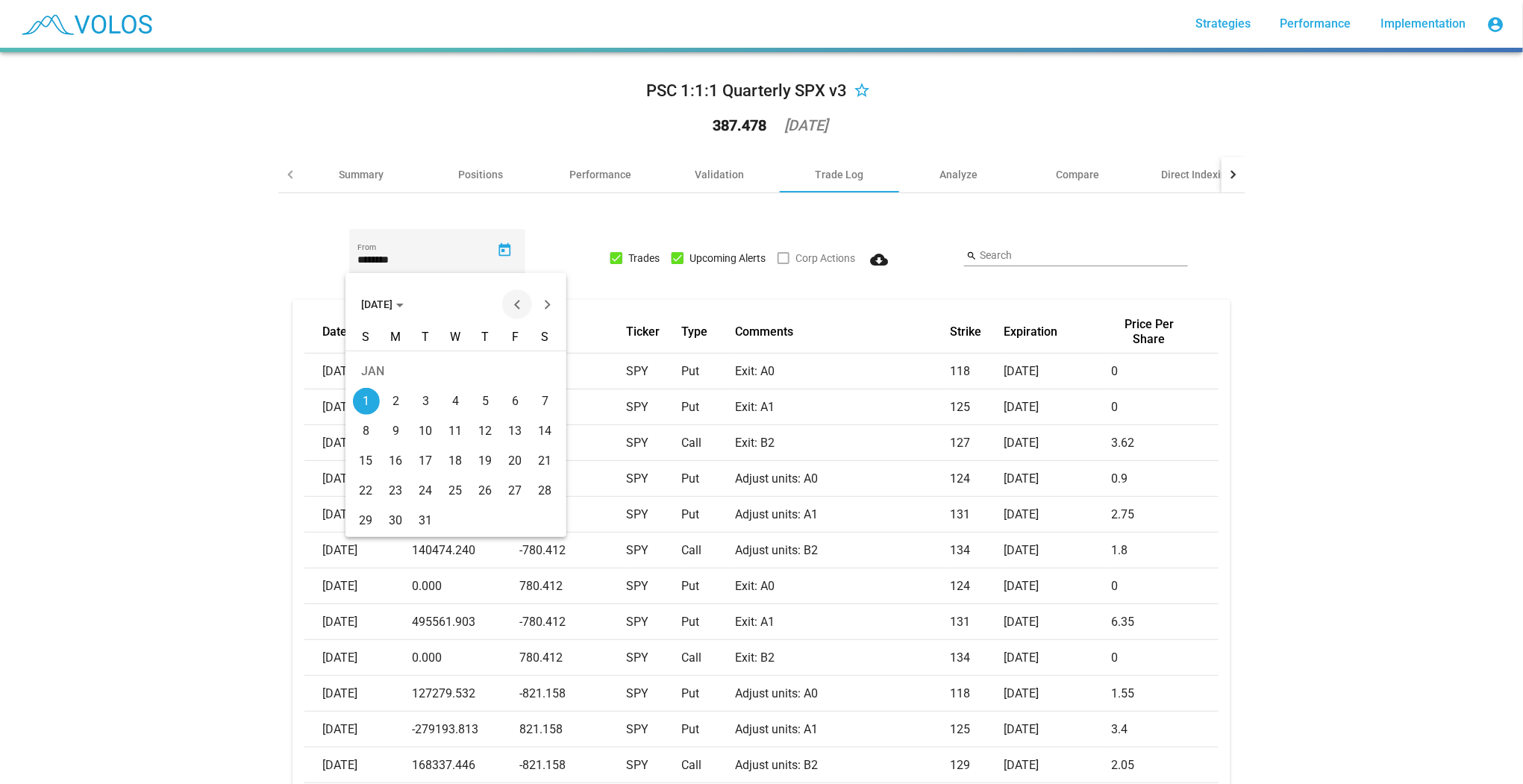
click at [514, 308] on button "Previous month" at bounding box center [517, 305] width 30 height 30
click at [551, 493] on div "31" at bounding box center [545, 491] width 27 height 27
type input "**********"
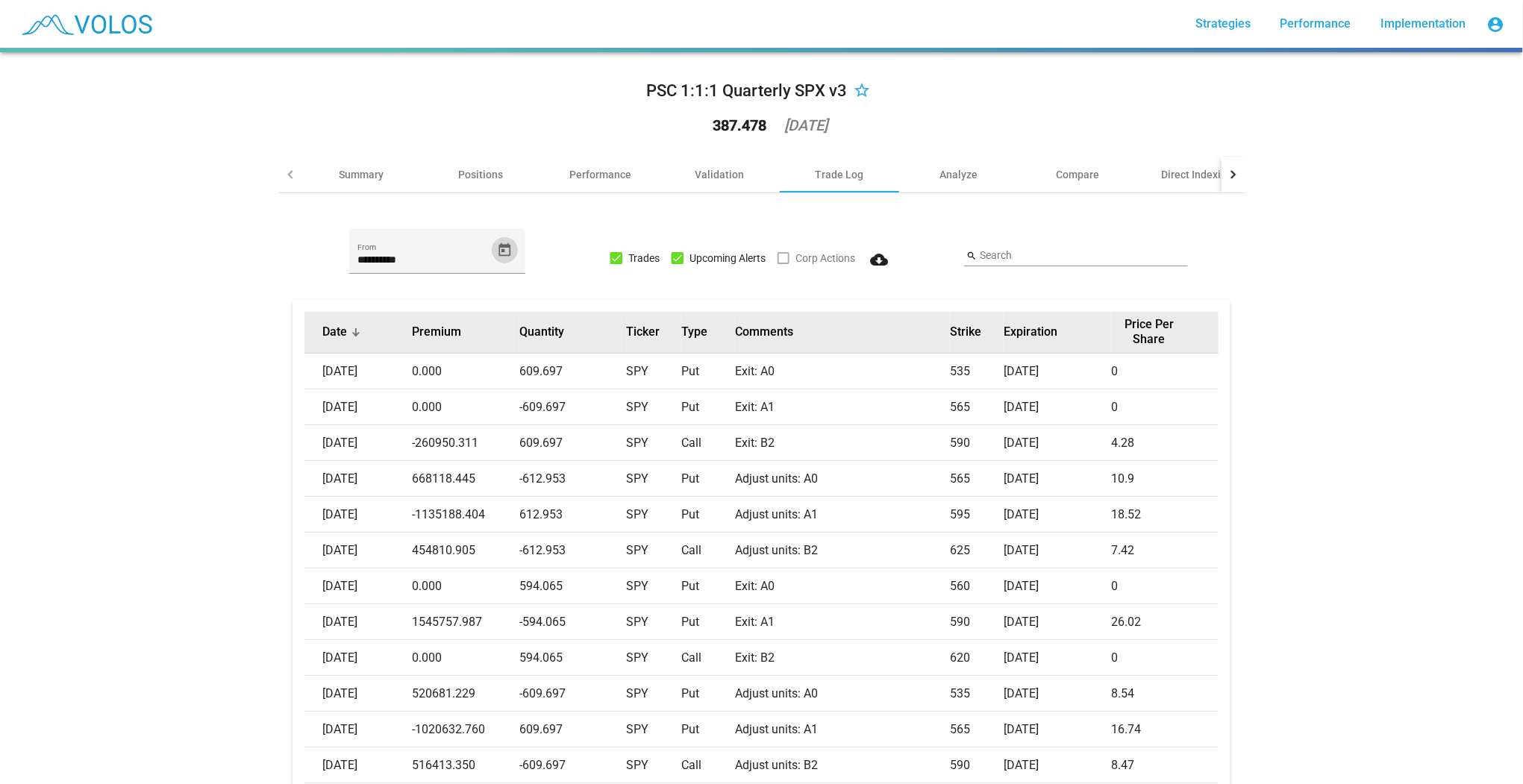
click at [345, 339] on th "Date" at bounding box center [358, 333] width 107 height 42
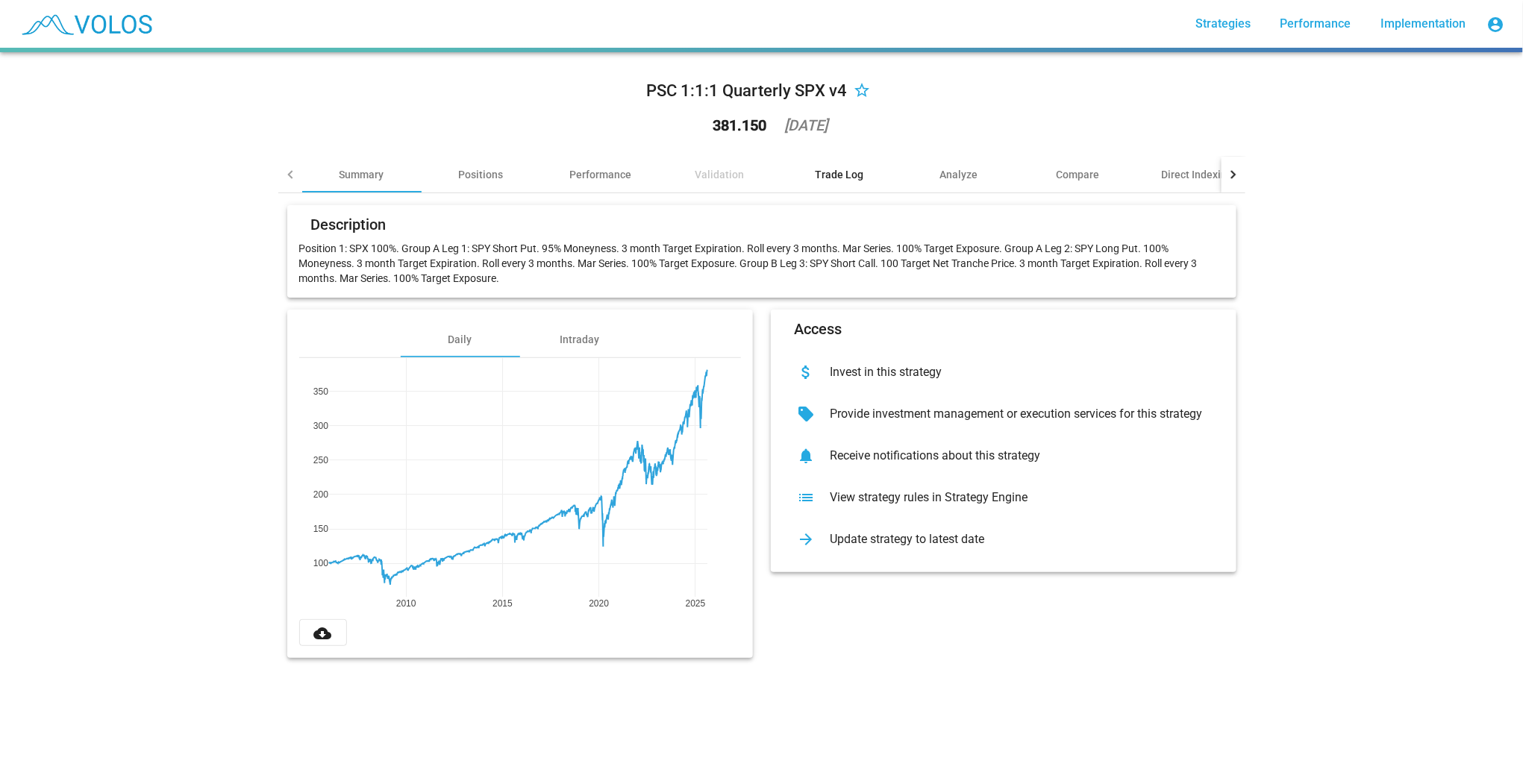
click at [831, 172] on div "Trade Log" at bounding box center [839, 174] width 48 height 15
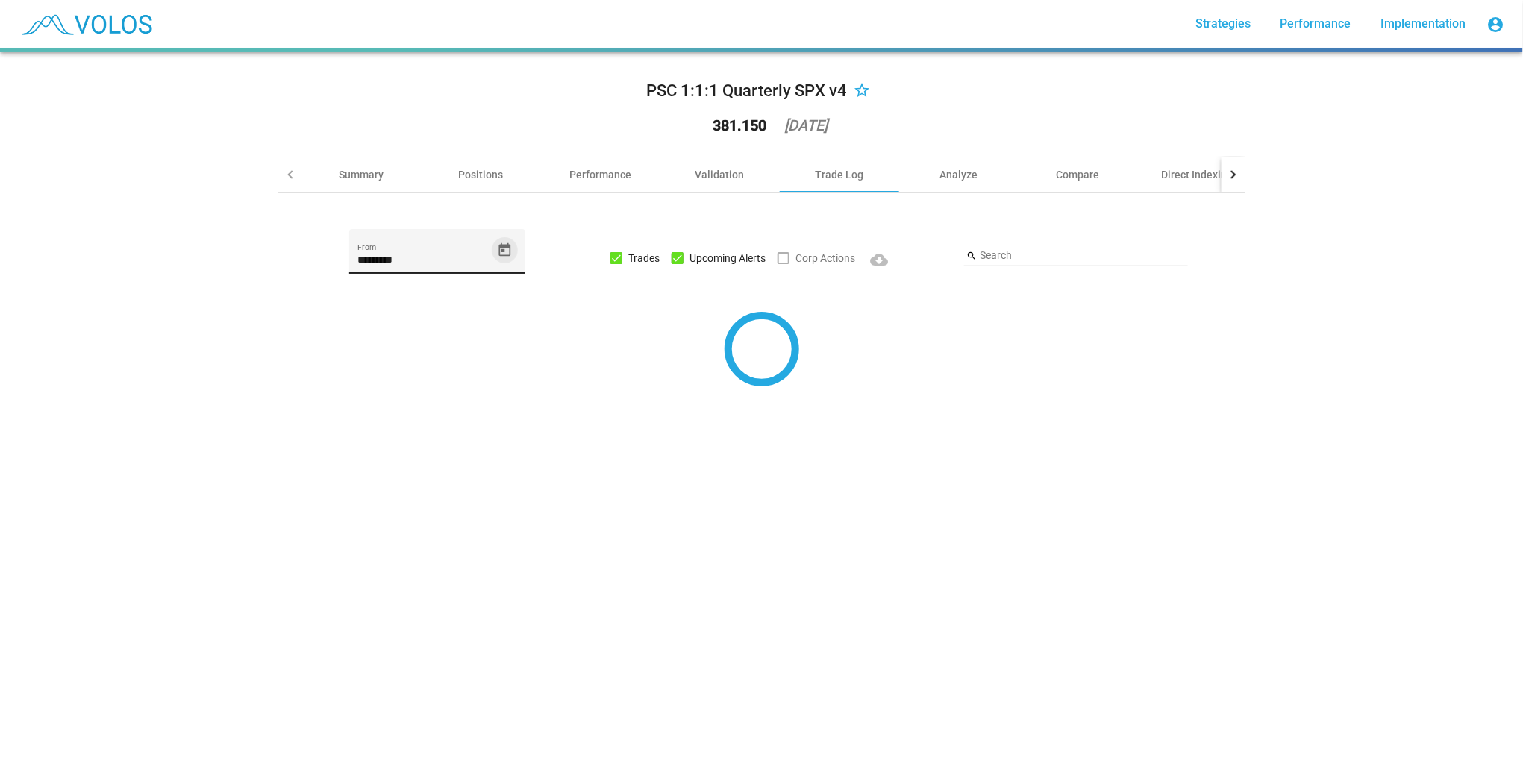
click at [504, 248] on icon "Open calendar" at bounding box center [505, 248] width 12 height 13
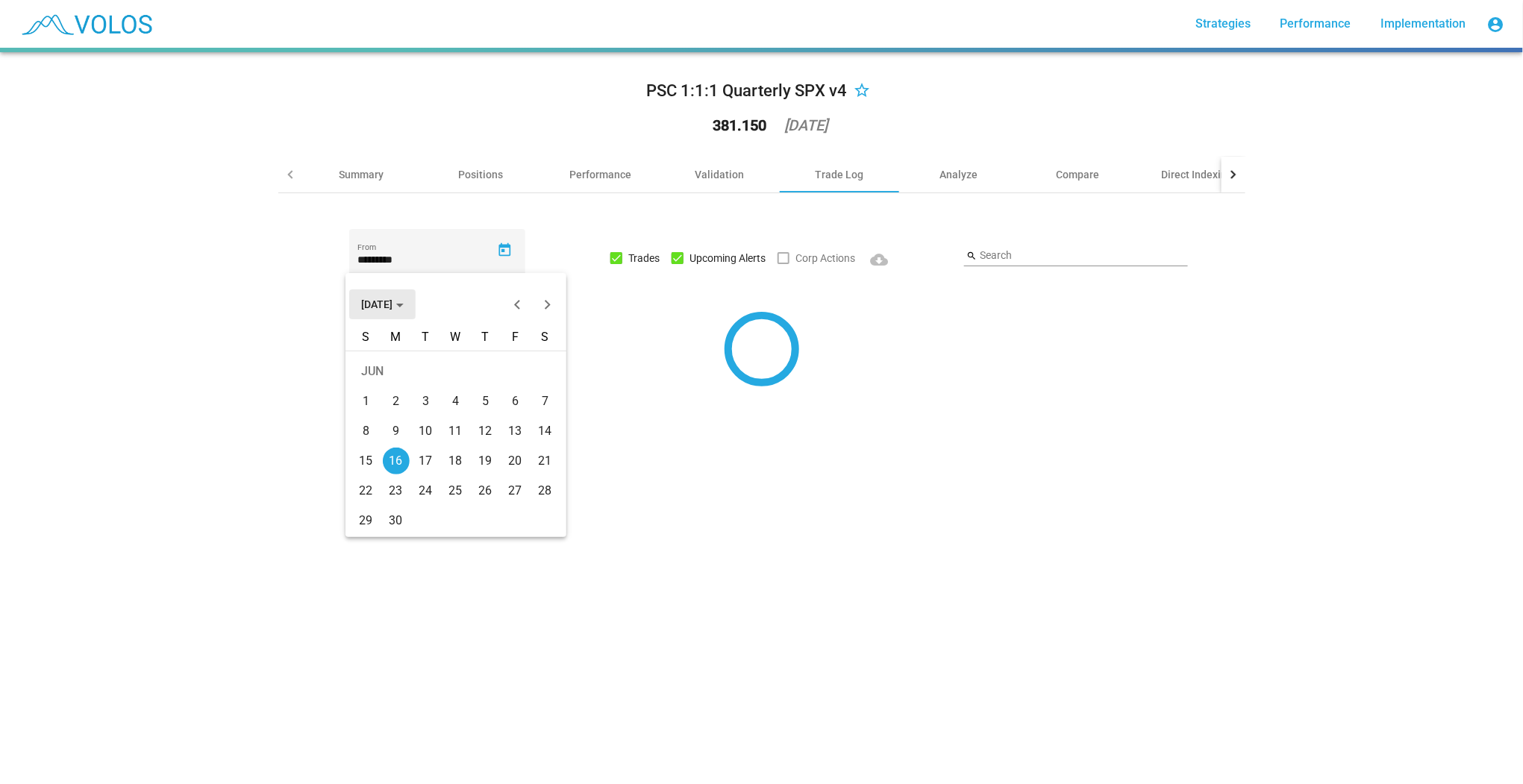
click at [379, 299] on span "[DATE]" at bounding box center [382, 305] width 42 height 12
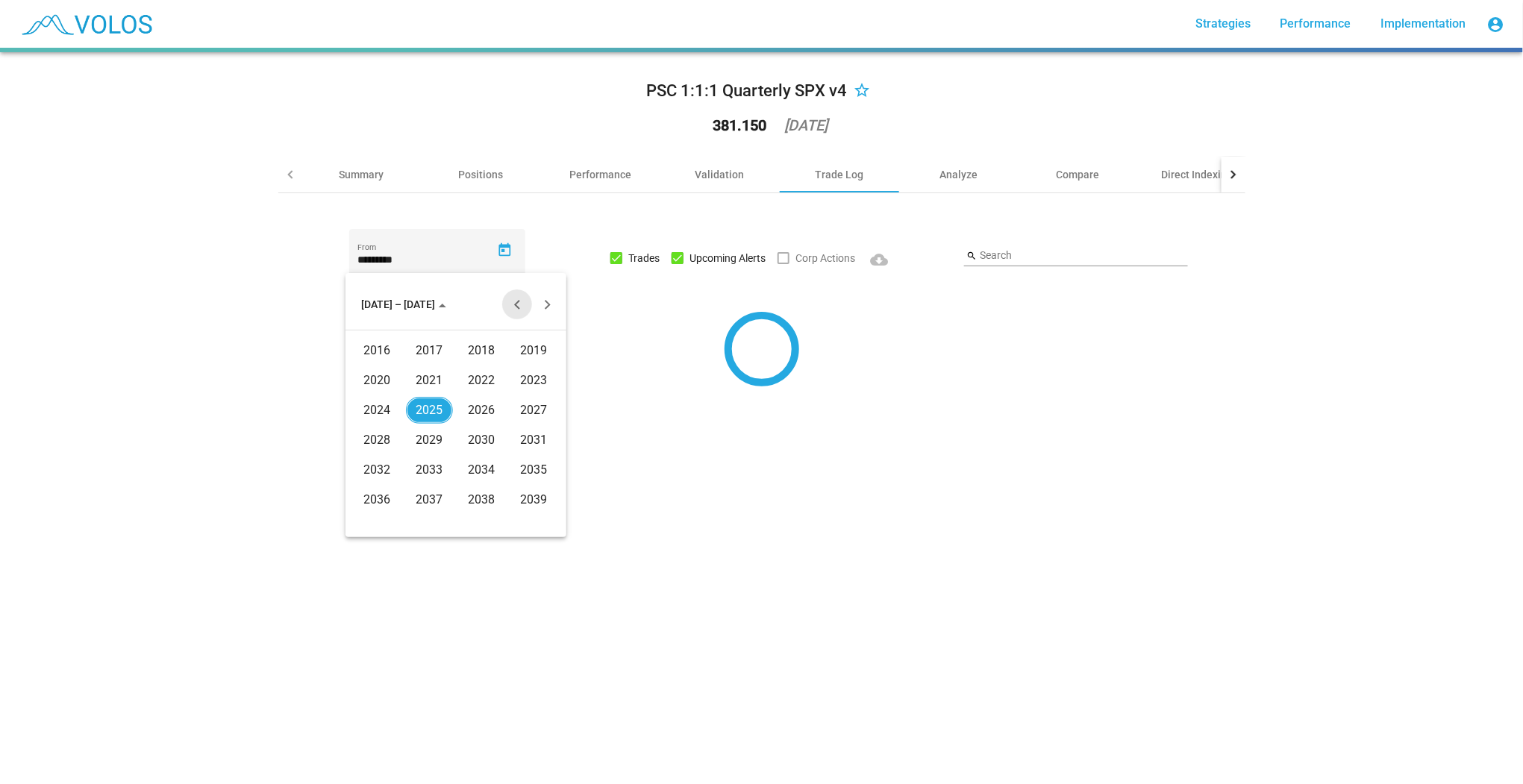
click at [516, 306] on button "Previous 20 years" at bounding box center [517, 305] width 30 height 30
click at [635, 332] on div at bounding box center [762, 392] width 1523 height 784
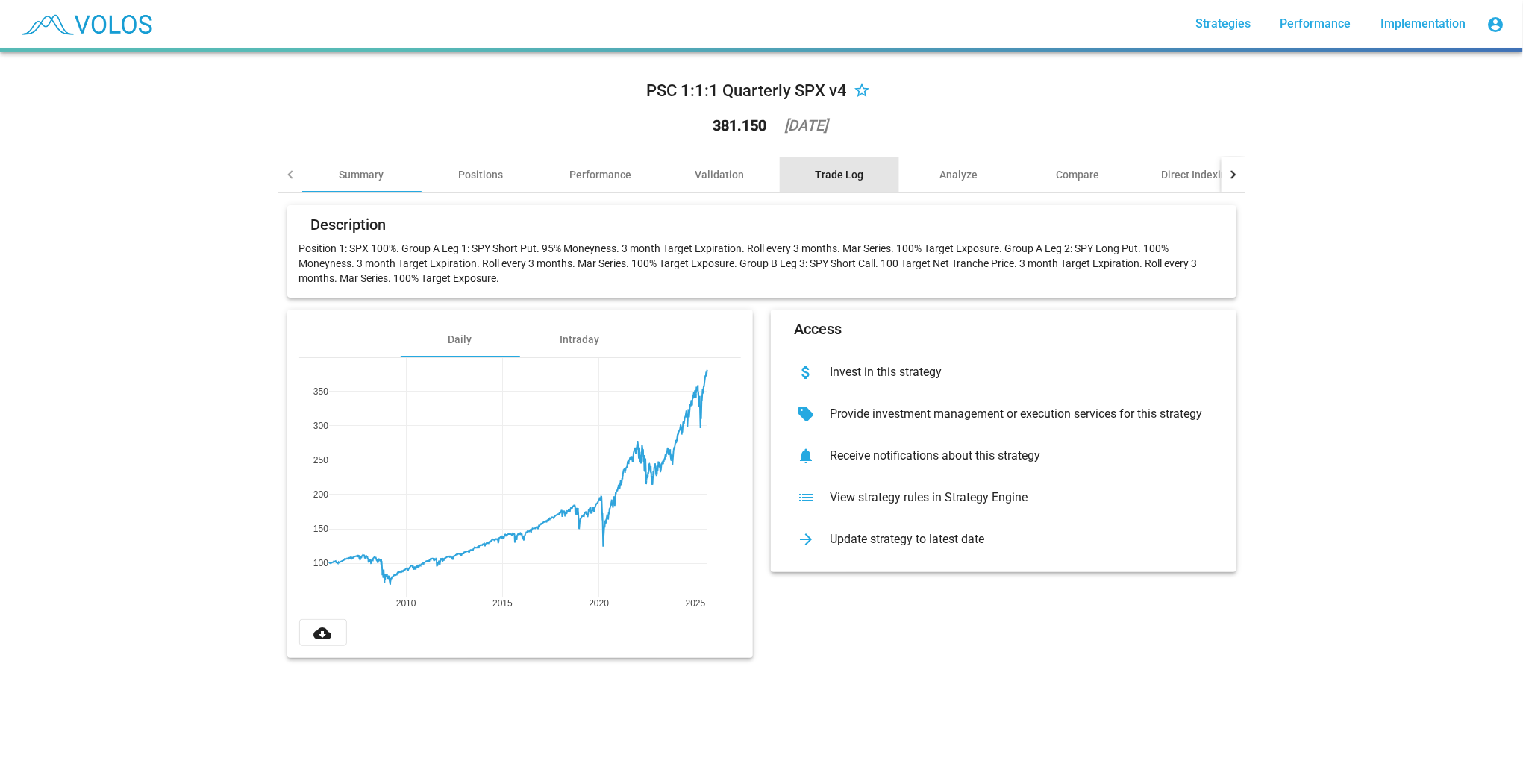
click at [841, 165] on div "Trade Log" at bounding box center [840, 174] width 119 height 36
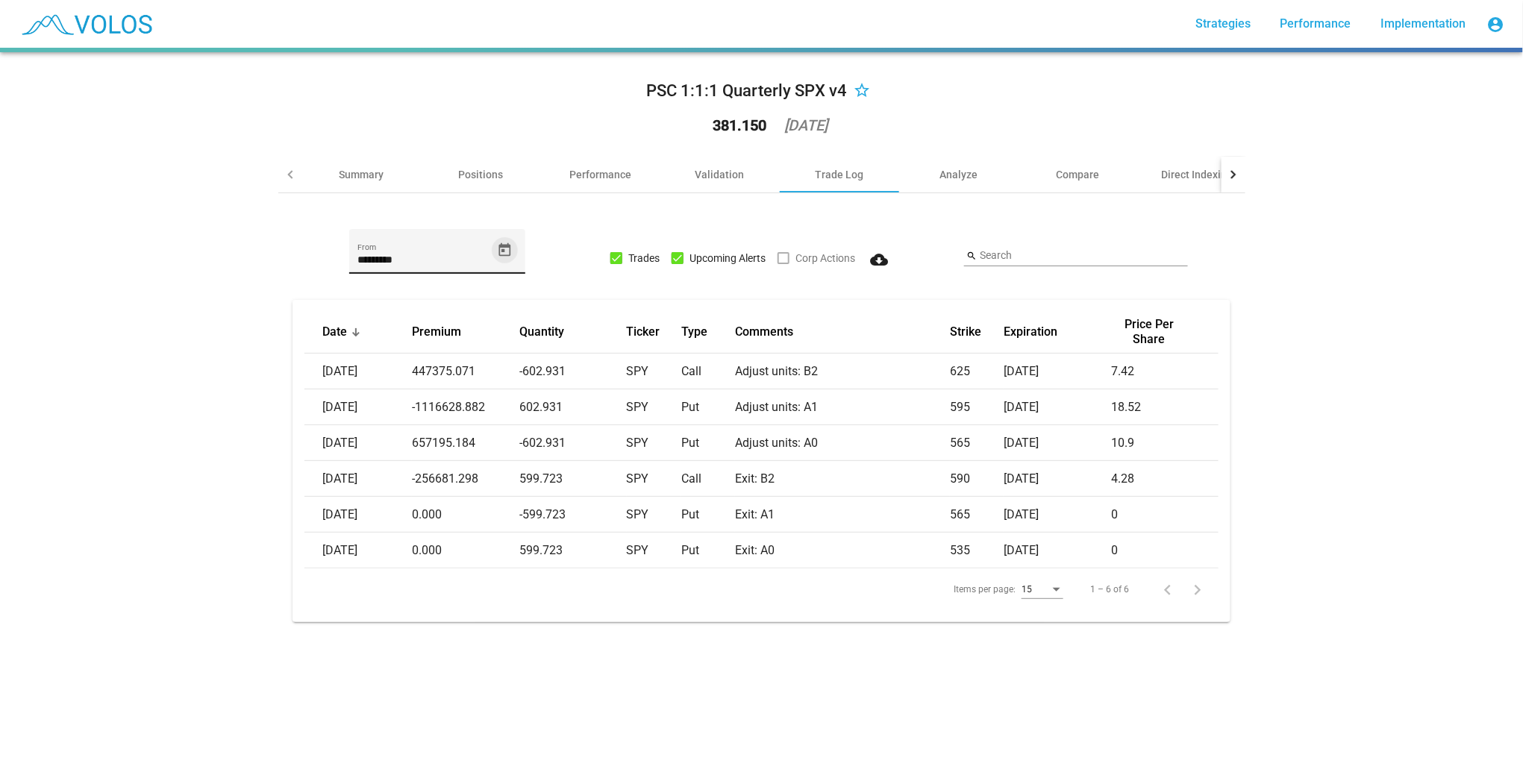
click at [502, 250] on icon "Open calendar" at bounding box center [505, 250] width 16 height 16
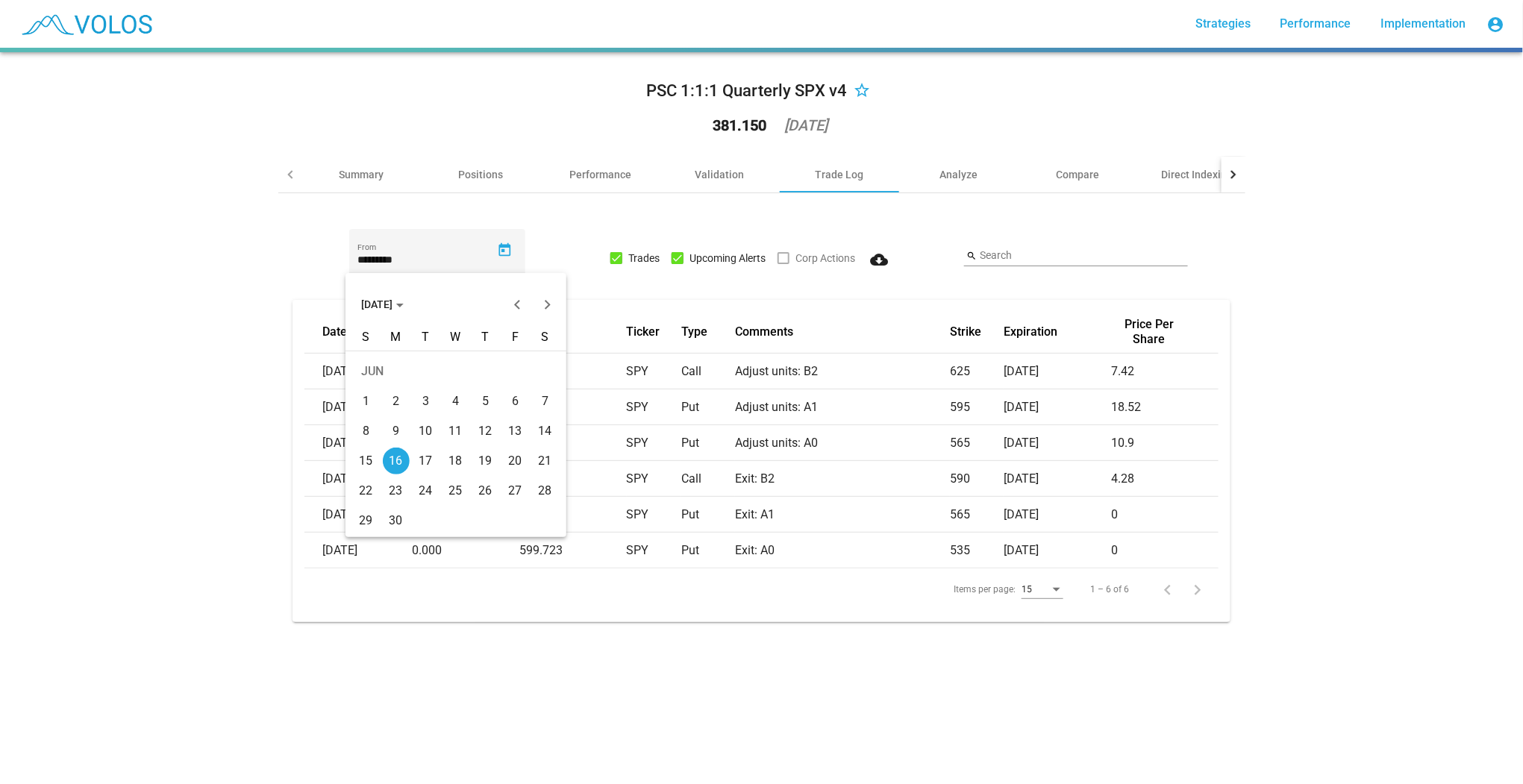
click at [404, 301] on span "[DATE]" at bounding box center [382, 305] width 42 height 12
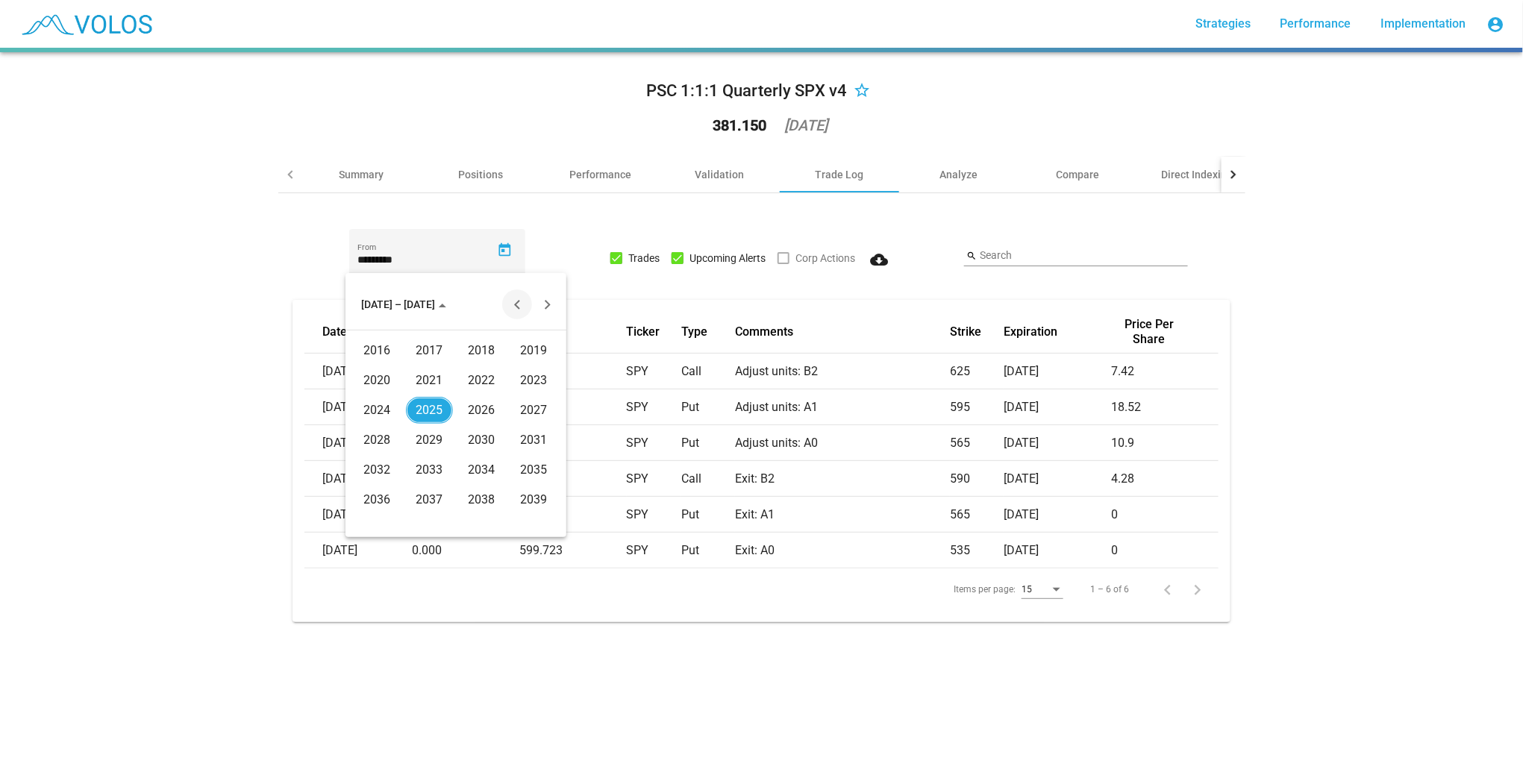
click at [515, 306] on button "Previous 20 years" at bounding box center [517, 305] width 30 height 30
click at [469, 448] on div "2006" at bounding box center [482, 440] width 47 height 27
click at [377, 385] on div "JAN" at bounding box center [378, 380] width 47 height 27
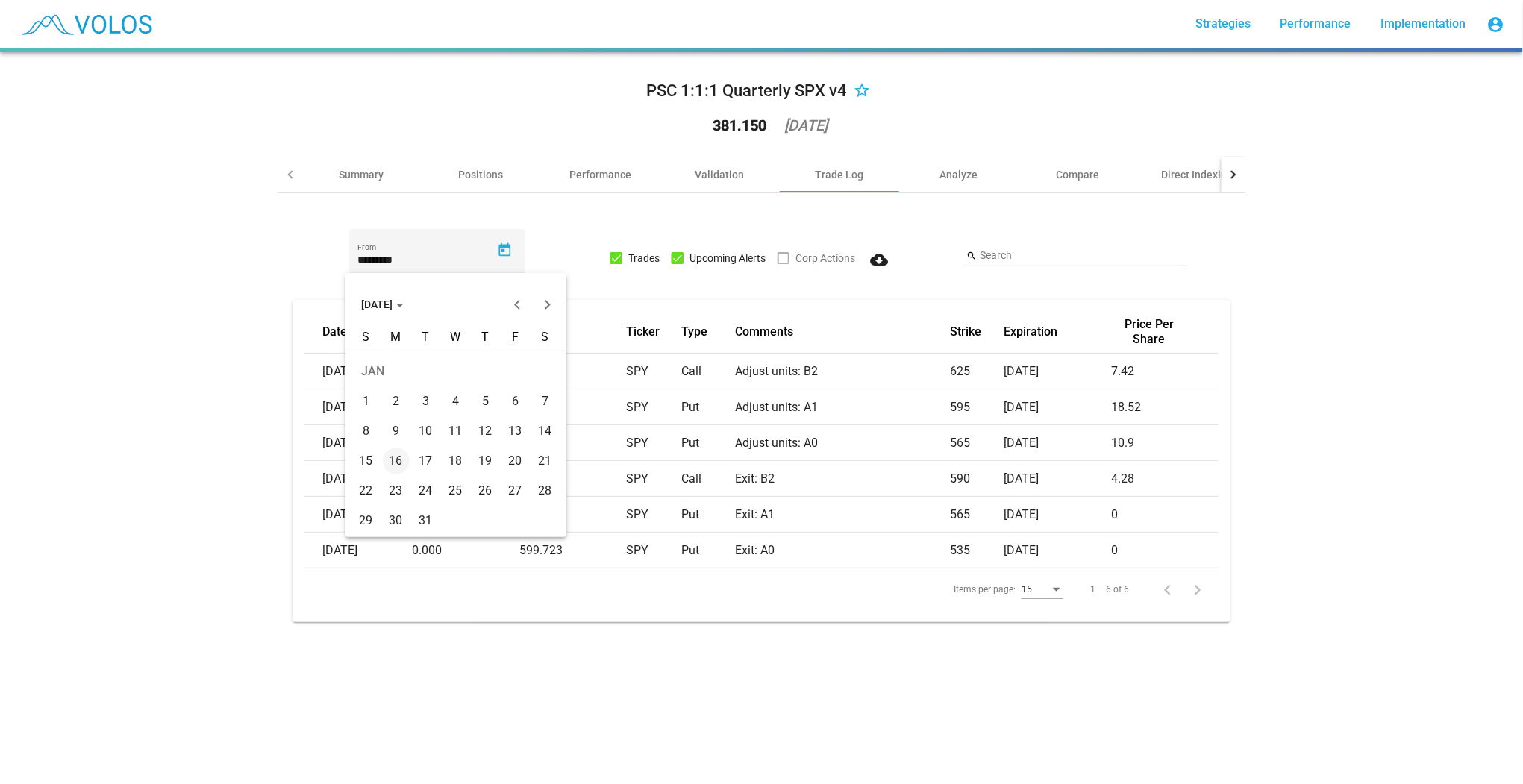
click at [377, 401] on div "1" at bounding box center [366, 401] width 27 height 27
type input "********"
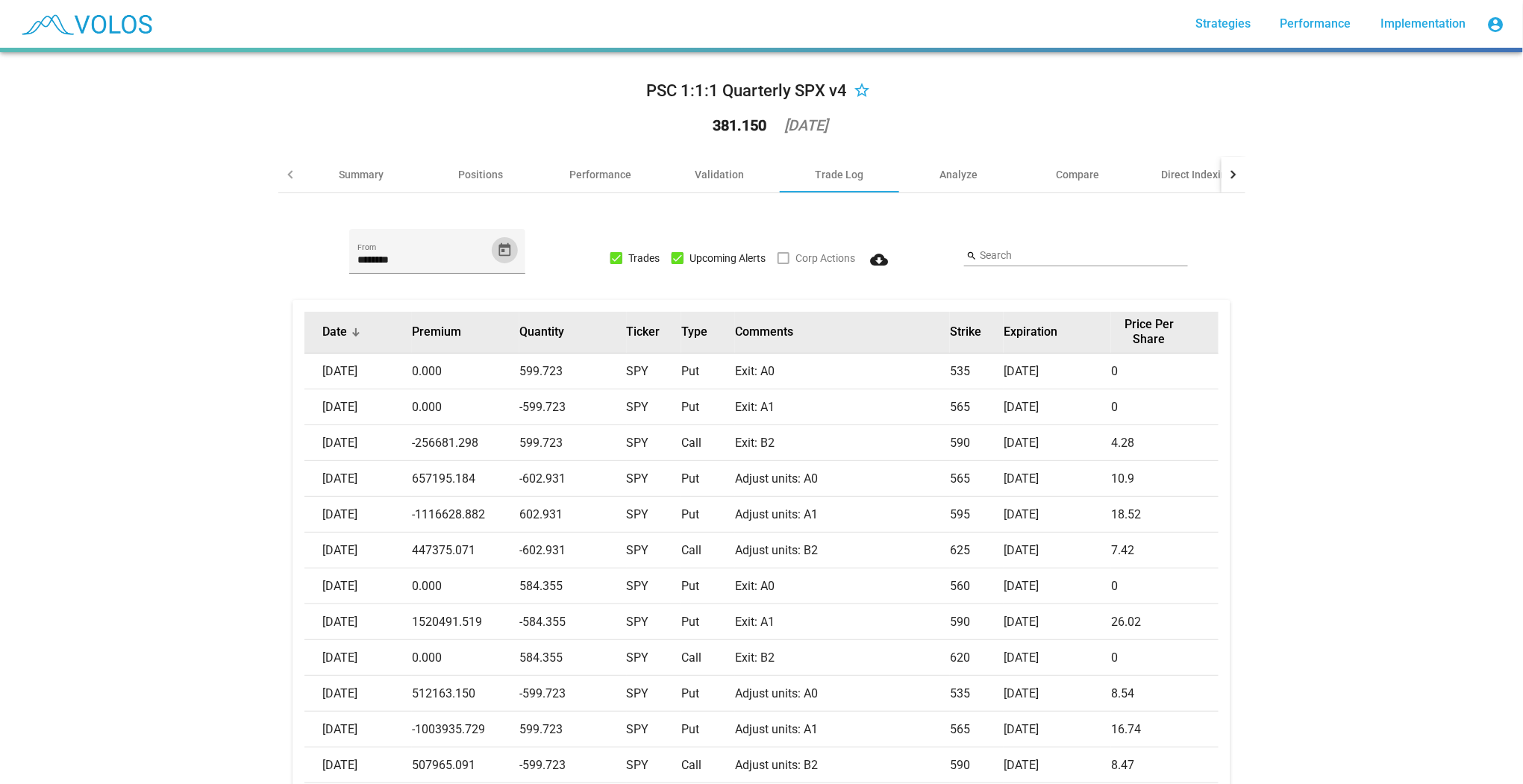
click at [345, 338] on div "Date" at bounding box center [367, 332] width 90 height 15
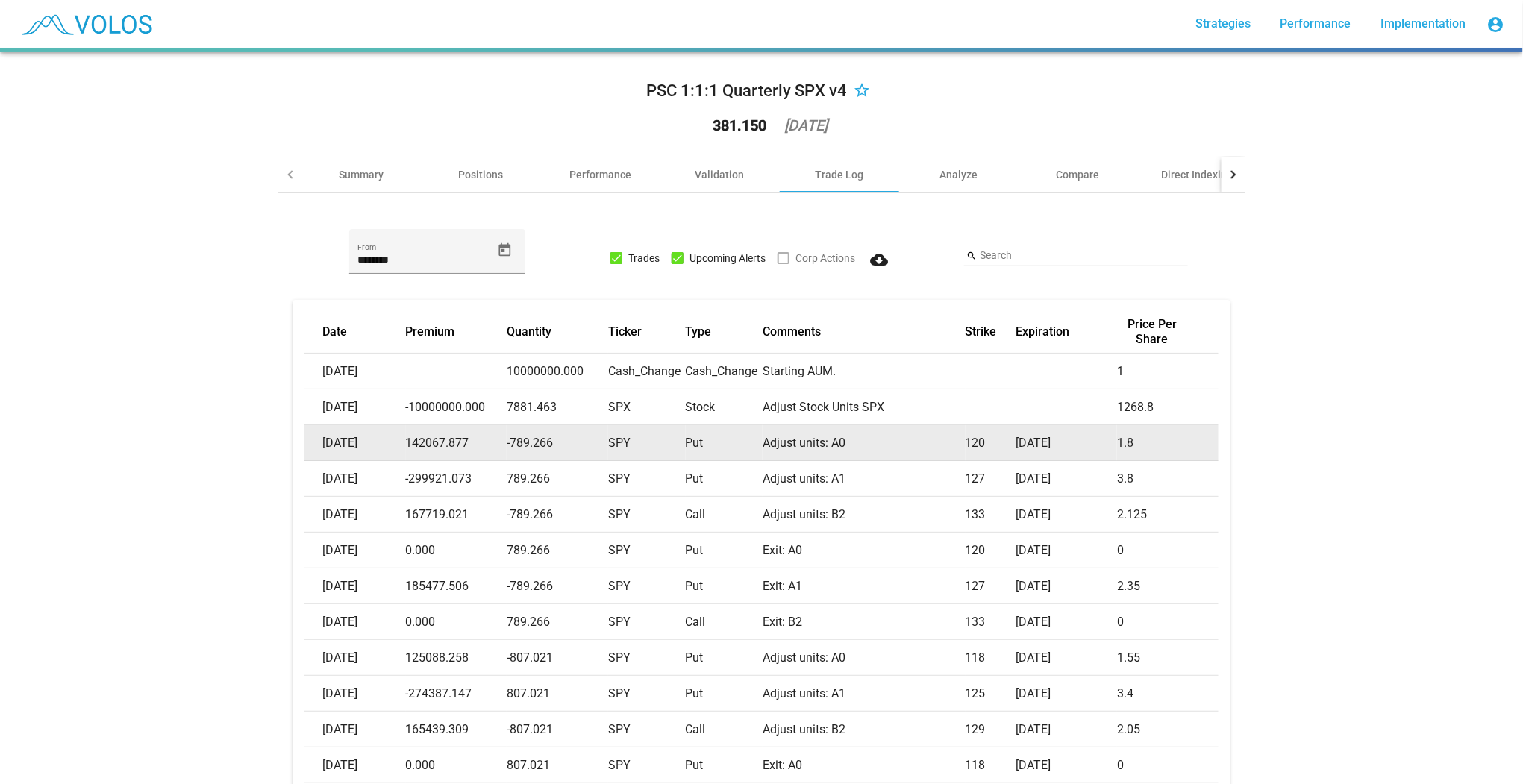
scroll to position [99, 0]
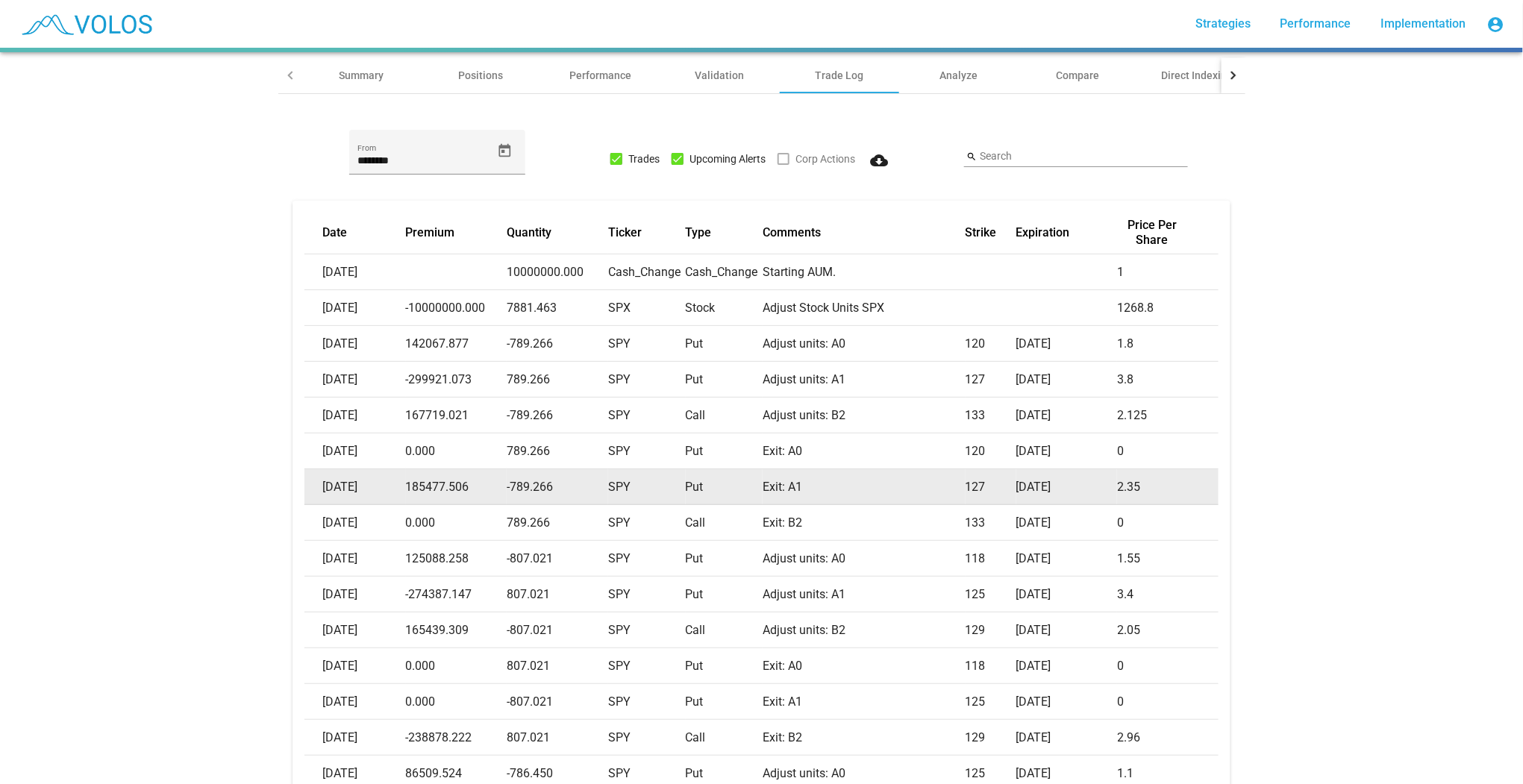
drag, startPoint x: 364, startPoint y: 341, endPoint x: 1037, endPoint y: 496, distance: 690.6
click at [1037, 496] on tbody "2006-01-03 10000000.000 Cash_Change Cash_Change Starting AUM. 1 2006-01-03 -100…" at bounding box center [762, 523] width 914 height 537
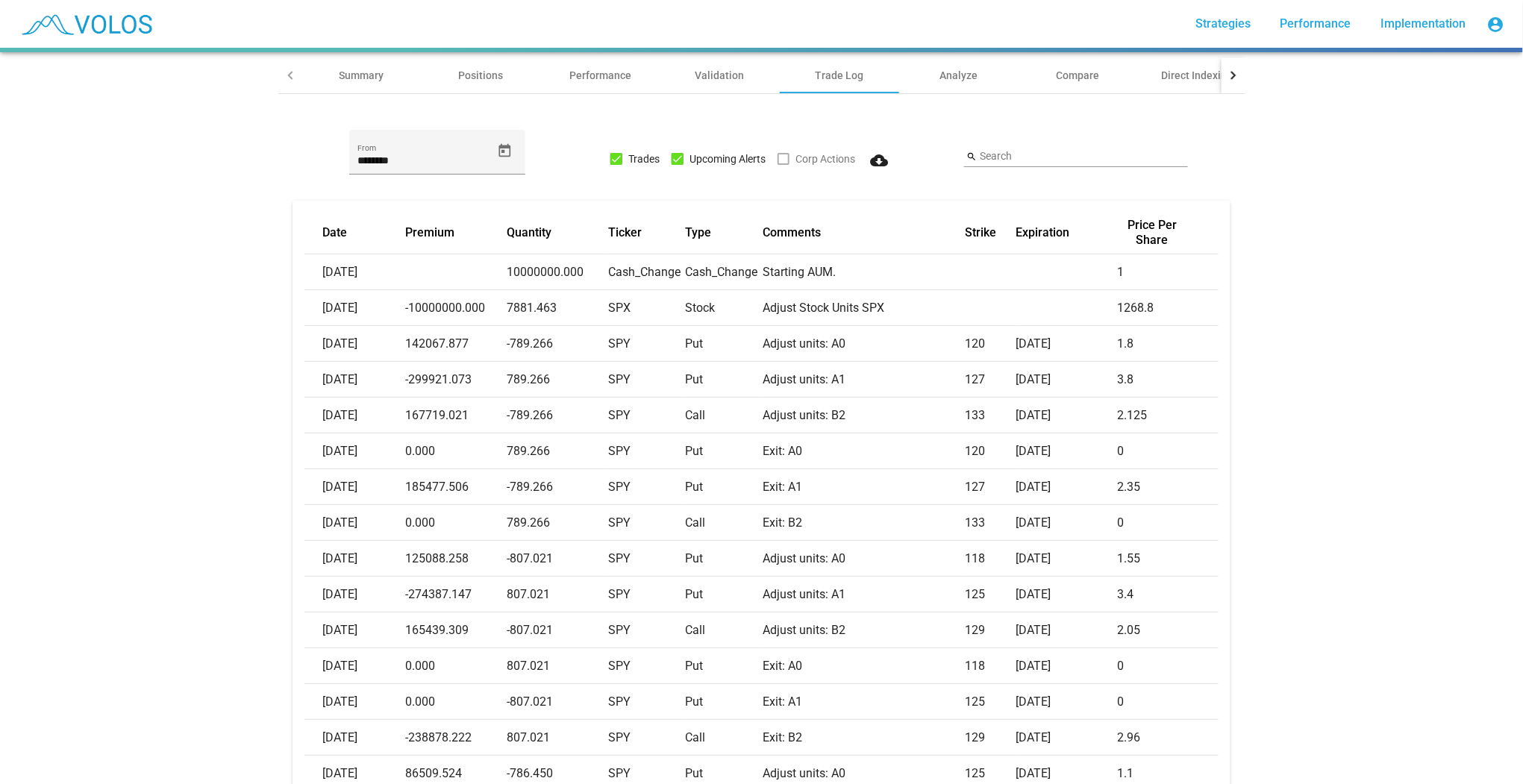
drag, startPoint x: 1037, startPoint y: 496, endPoint x: 1329, endPoint y: 449, distance: 295.8
click at [1329, 449] on div "PSC 1:1:1 Quarterly SPX v4 star_border 381.150 2025-08-14 Summary Positions Per…" at bounding box center [762, 417] width 1523 height 731
click at [1341, 428] on div "PSC 1:1:1 Quarterly SPX v4 star_border 381.150 2025-08-14 Summary Positions Per…" at bounding box center [762, 417] width 1523 height 731
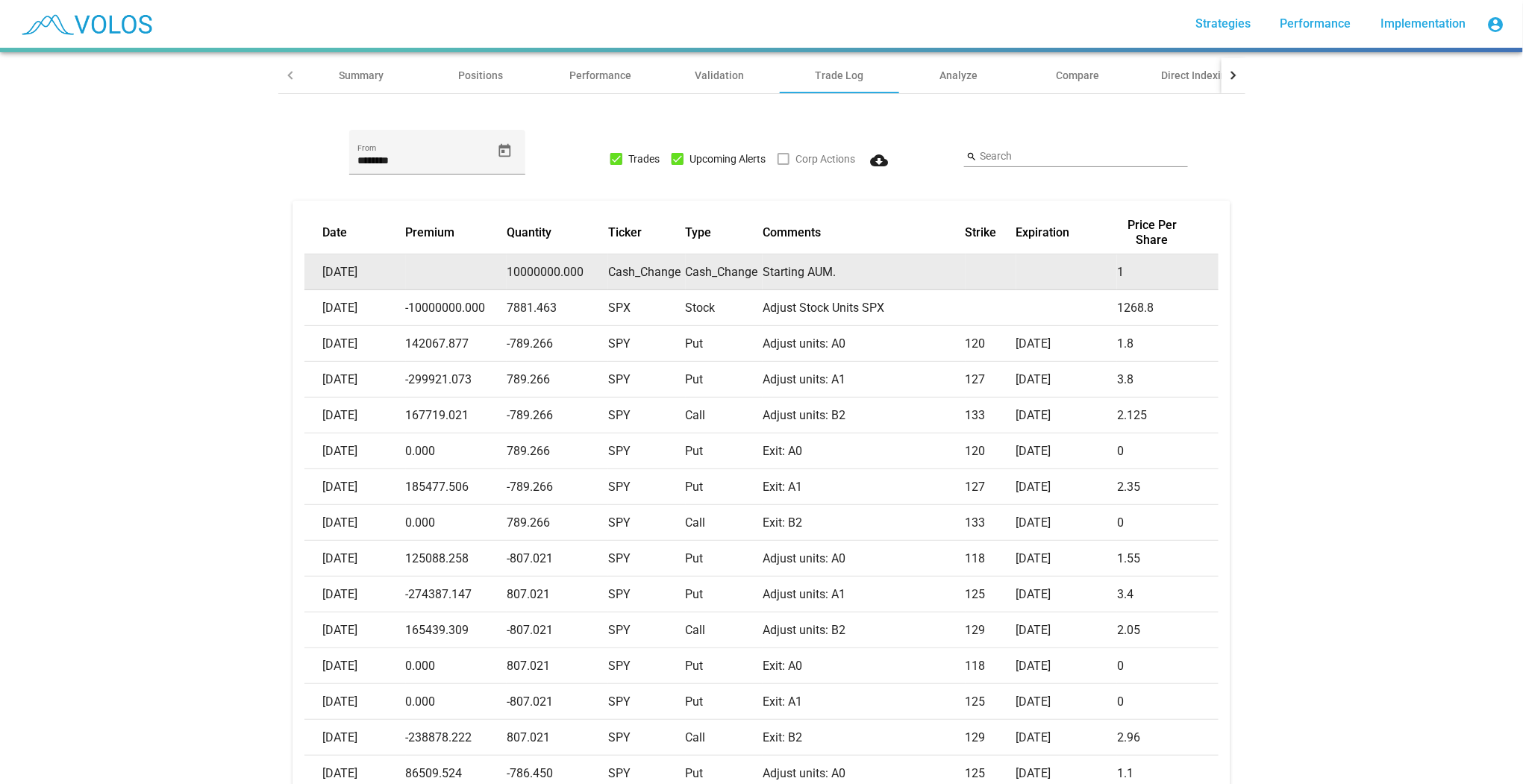
scroll to position [0, 0]
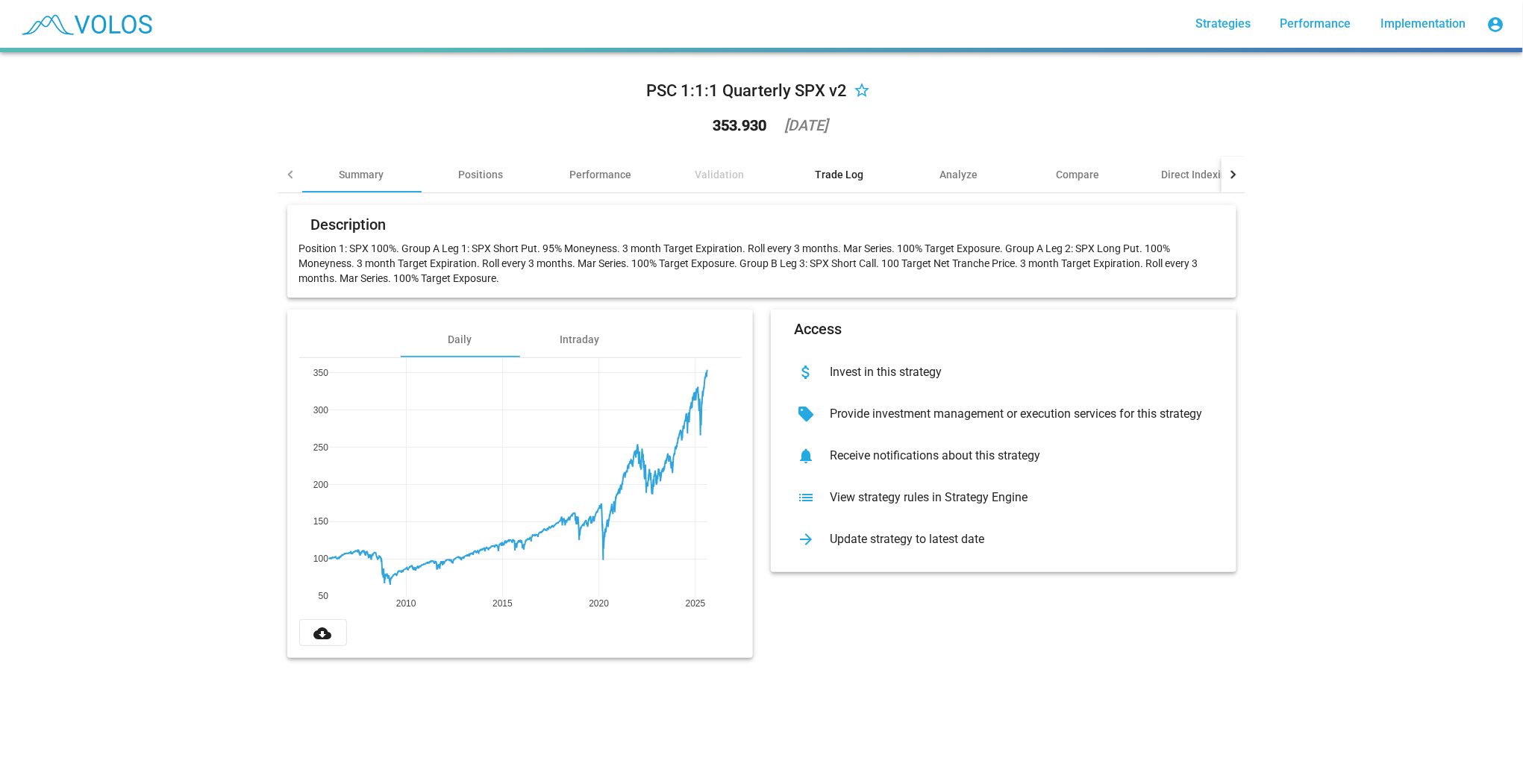
click at [826, 183] on div "Trade Log" at bounding box center [840, 174] width 119 height 36
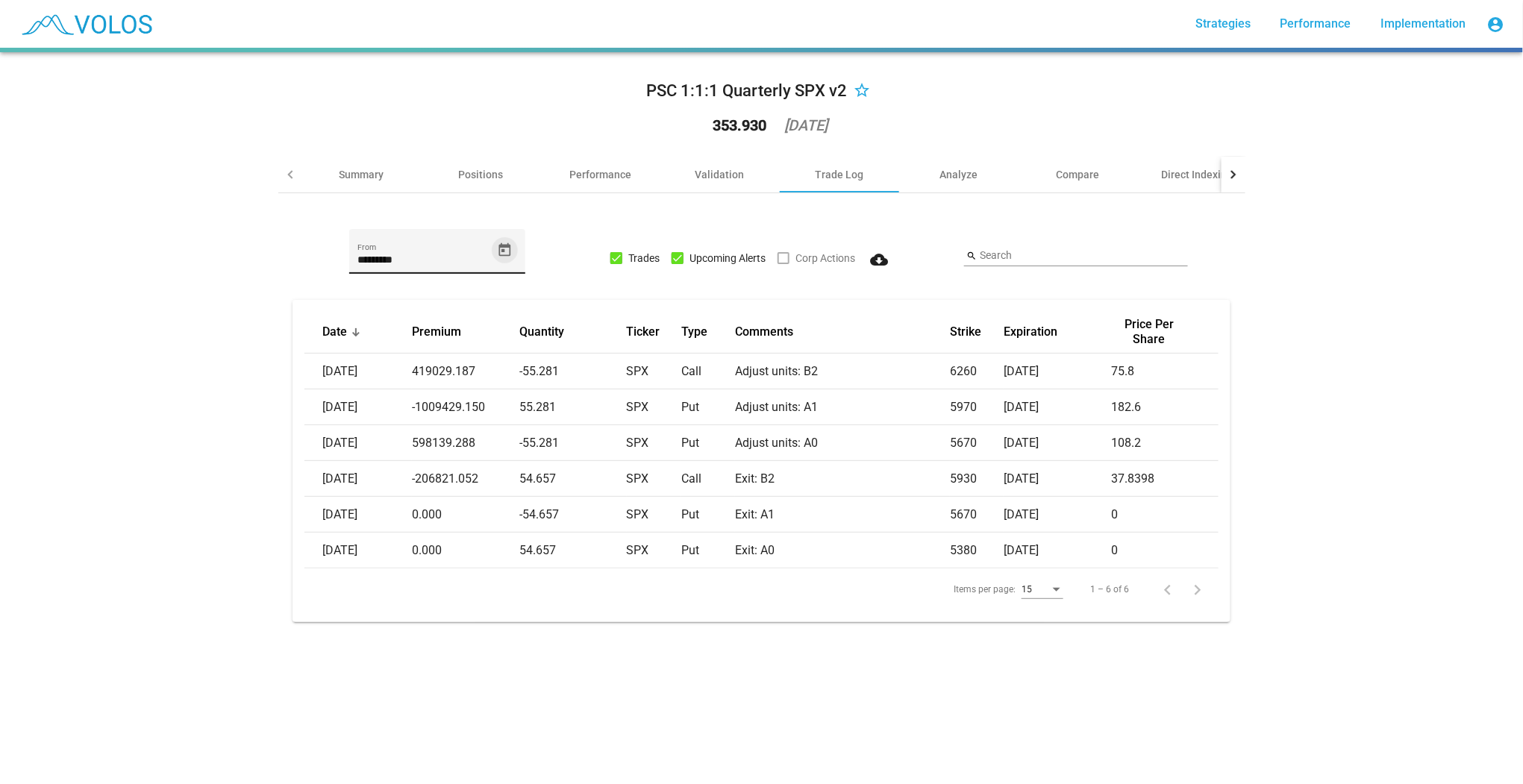
click at [503, 248] on icon "Open calendar" at bounding box center [505, 250] width 16 height 16
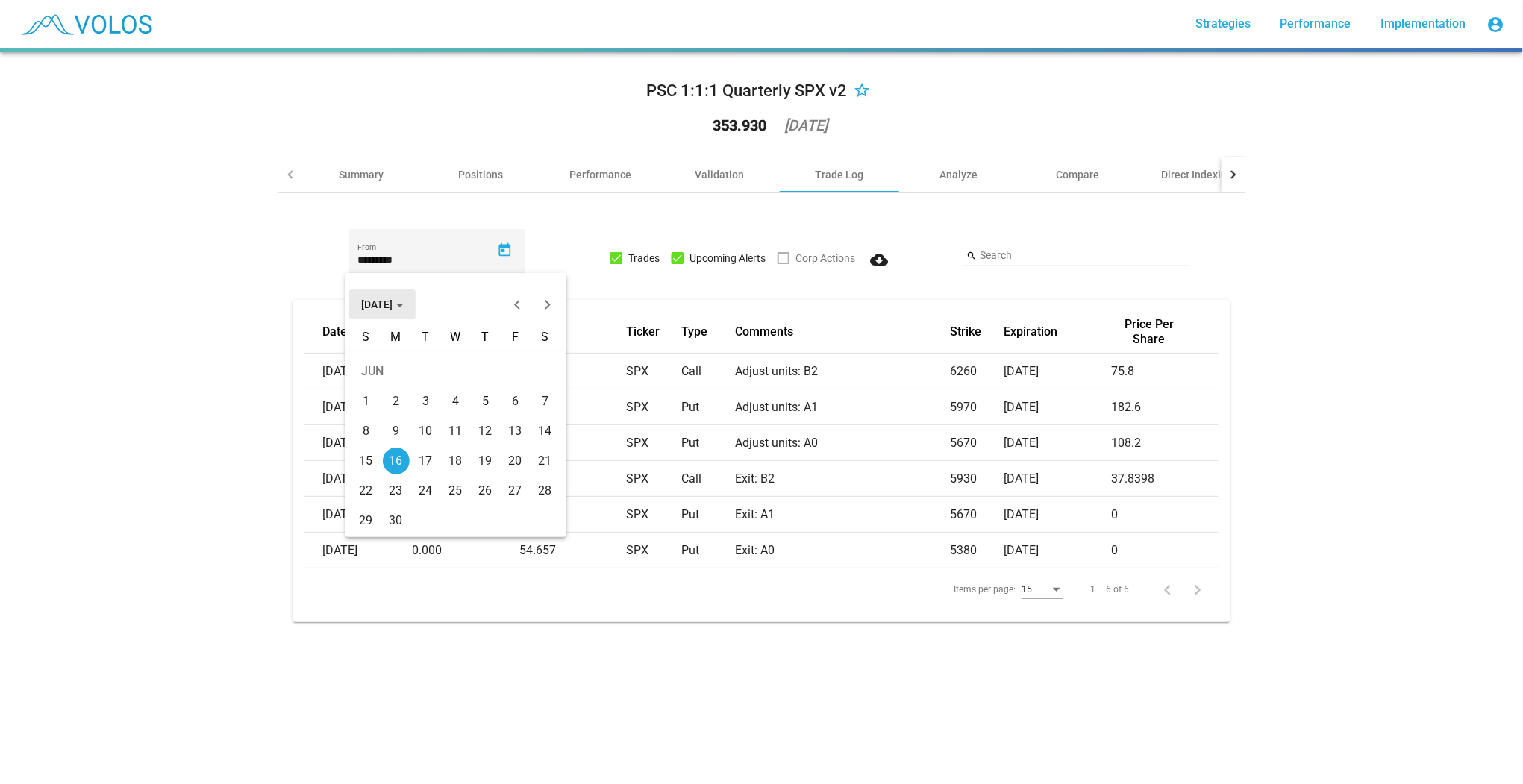
click at [394, 306] on span "[DATE]" at bounding box center [382, 305] width 42 height 12
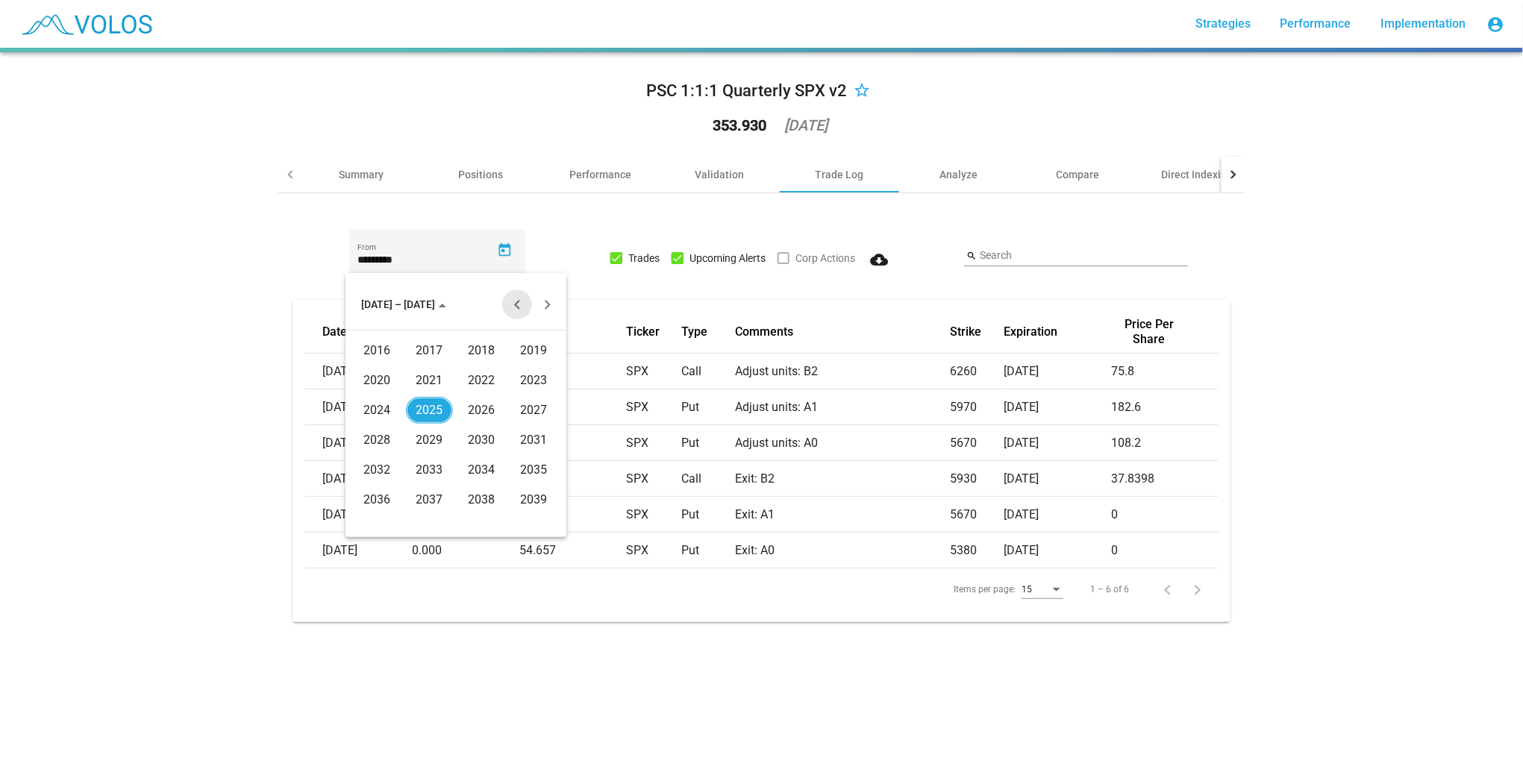
click at [511, 305] on button "Previous 20 years" at bounding box center [517, 305] width 30 height 30
click at [473, 435] on div "2006" at bounding box center [482, 440] width 47 height 27
click at [366, 378] on div "JAN" at bounding box center [378, 380] width 47 height 27
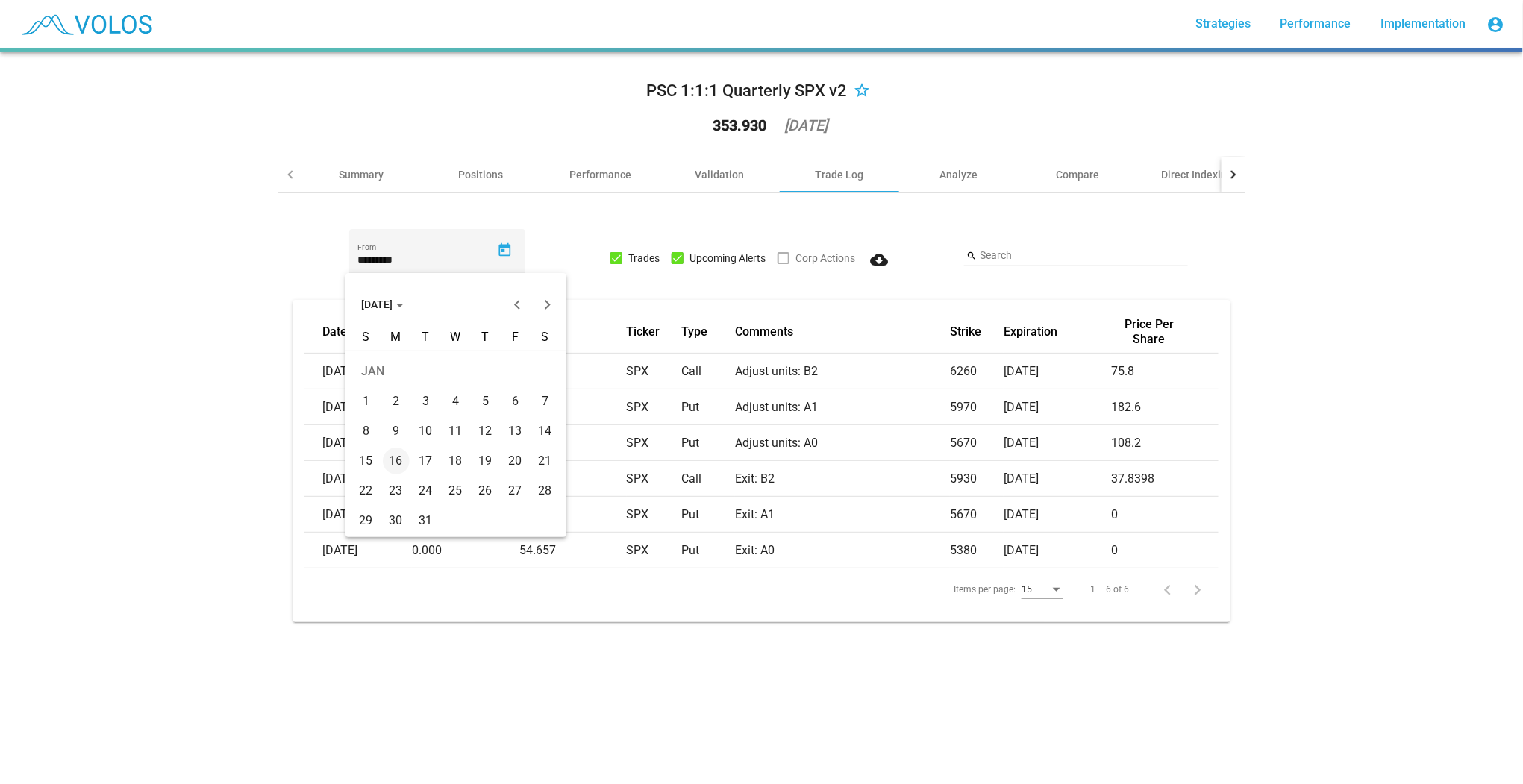
drag, startPoint x: 370, startPoint y: 399, endPoint x: 386, endPoint y: 385, distance: 21.3
click at [369, 399] on div "1" at bounding box center [366, 401] width 27 height 27
type input "********"
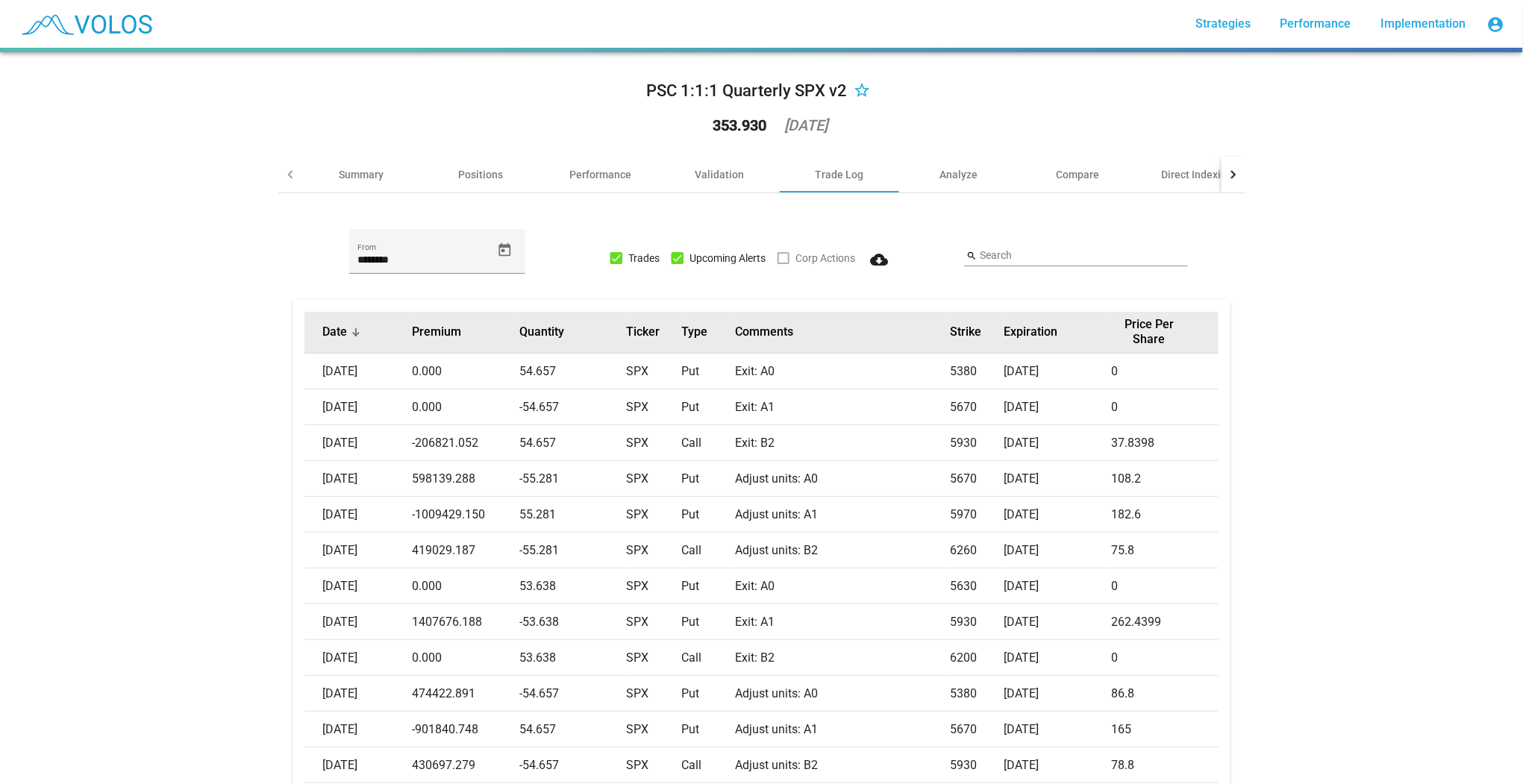
click at [346, 330] on div "Date" at bounding box center [367, 332] width 90 height 15
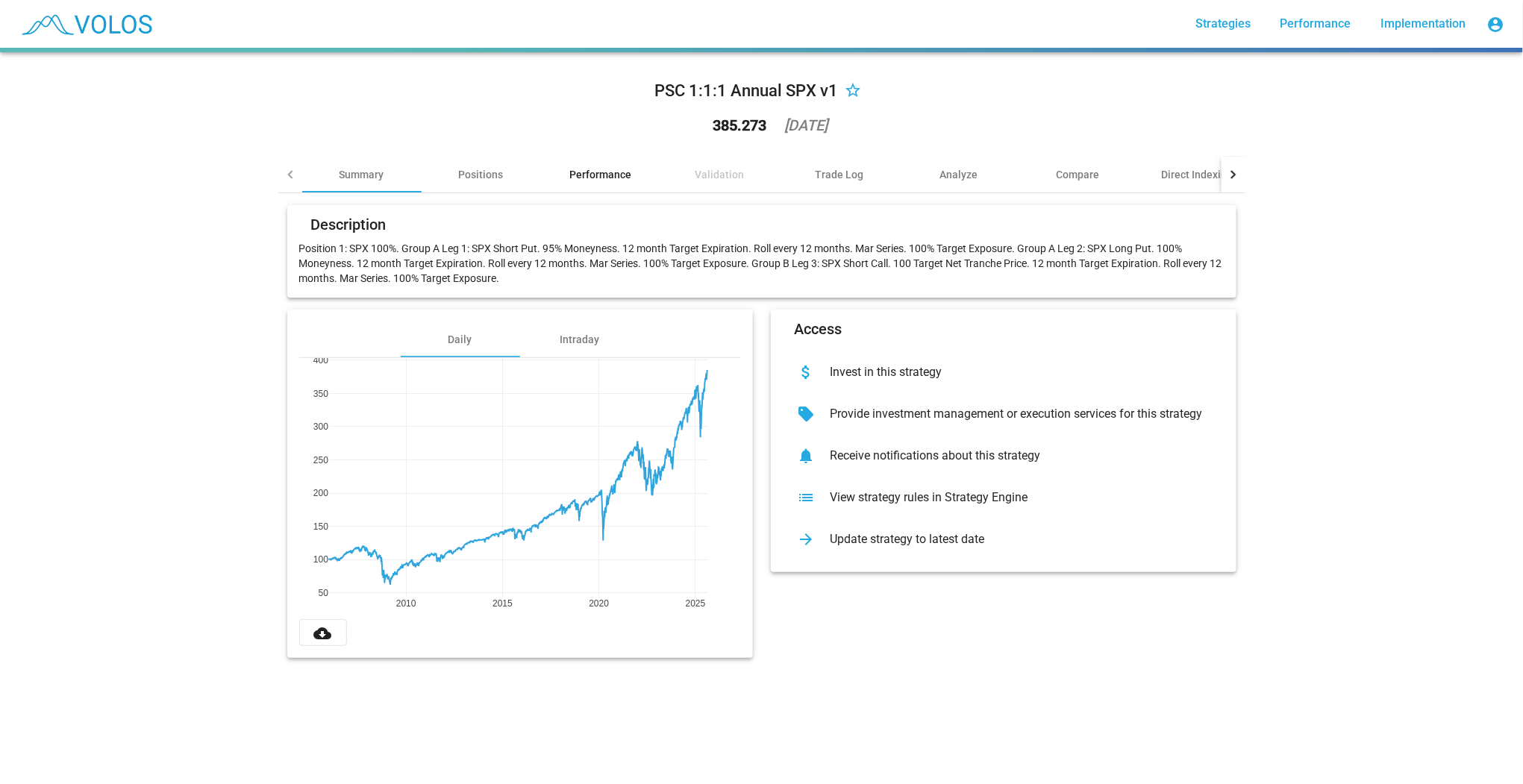
click at [598, 172] on div "Performance" at bounding box center [600, 174] width 62 height 15
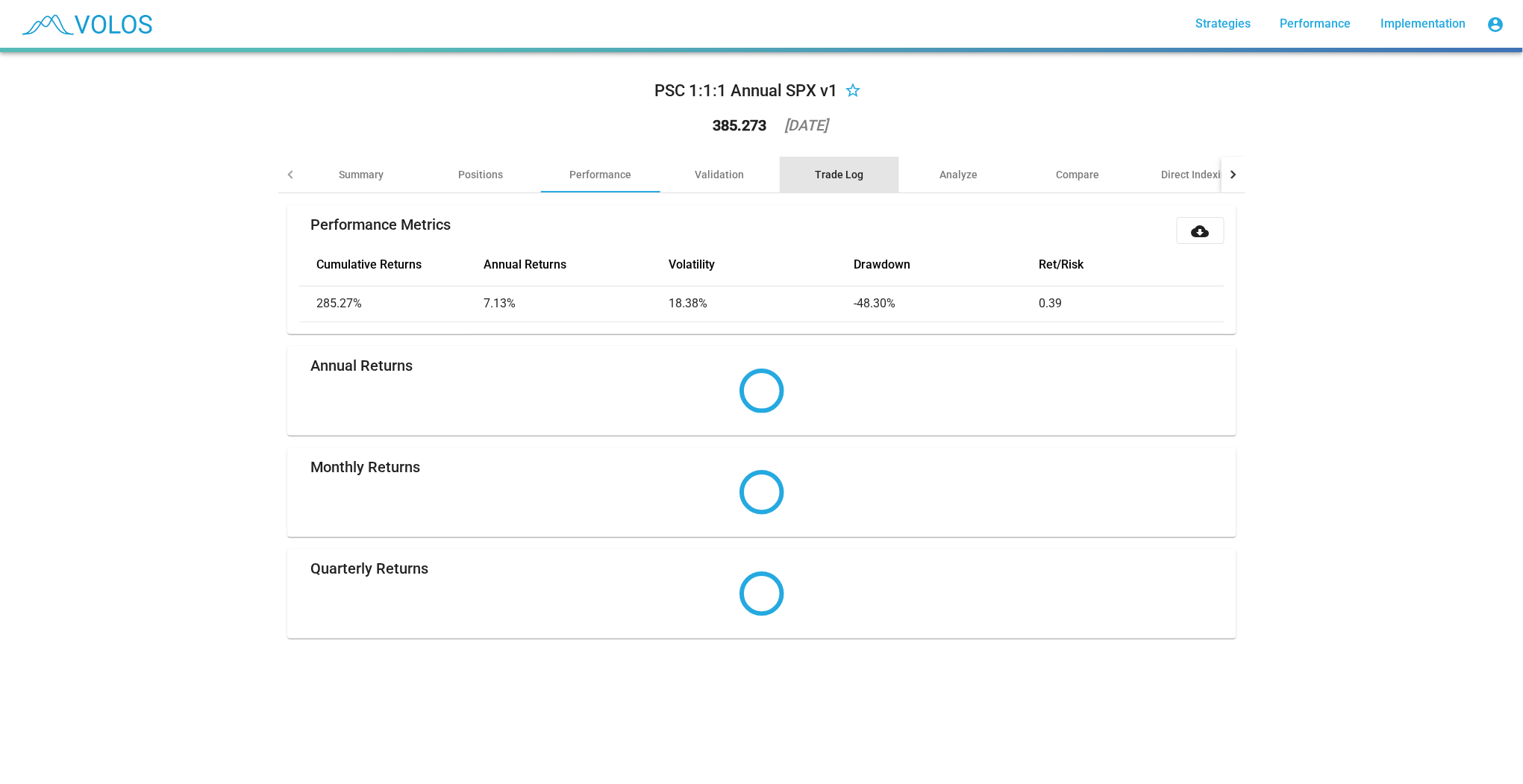
click at [866, 179] on div "Trade Log" at bounding box center [840, 174] width 119 height 36
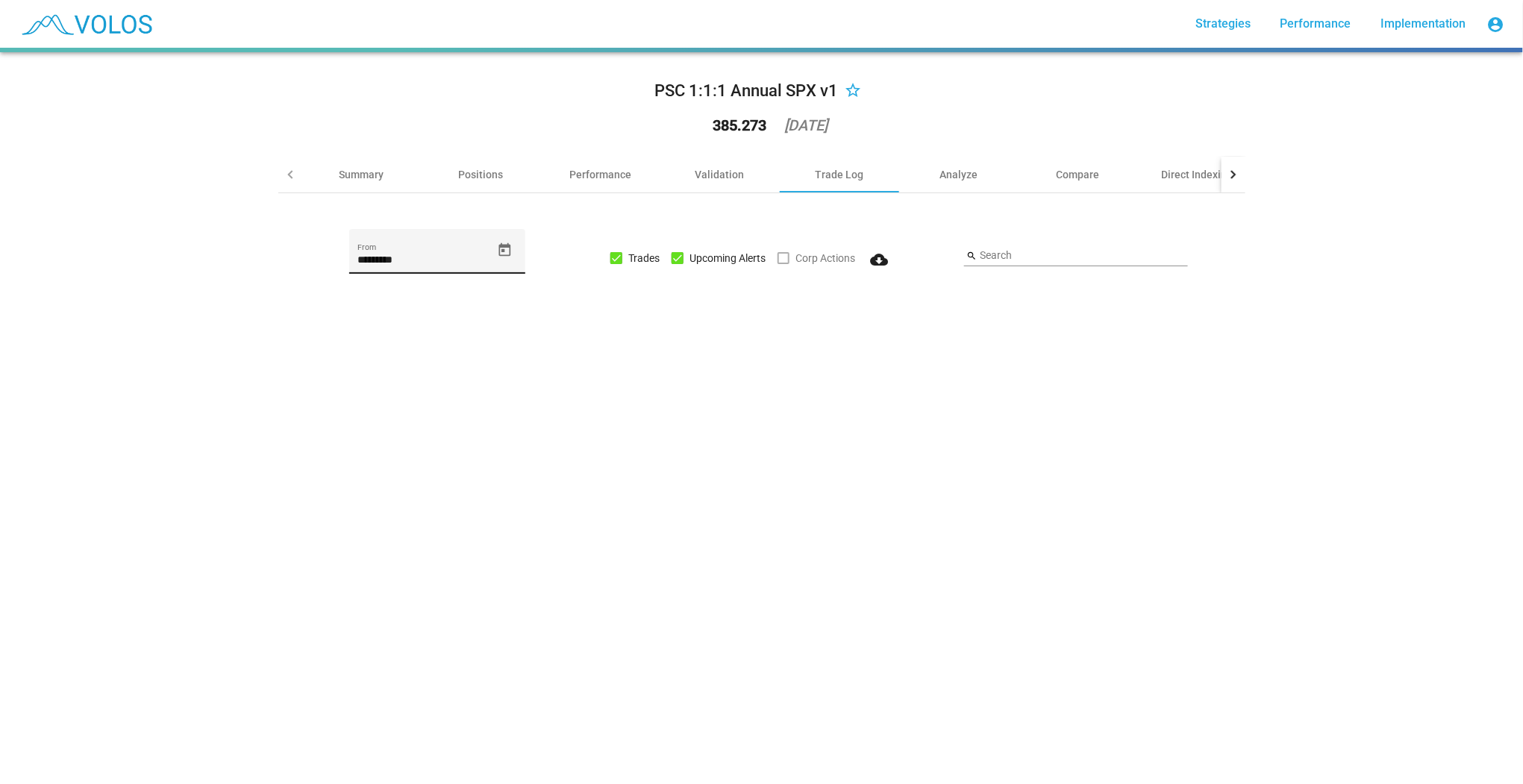
click at [506, 253] on icon "Open calendar" at bounding box center [505, 250] width 16 height 16
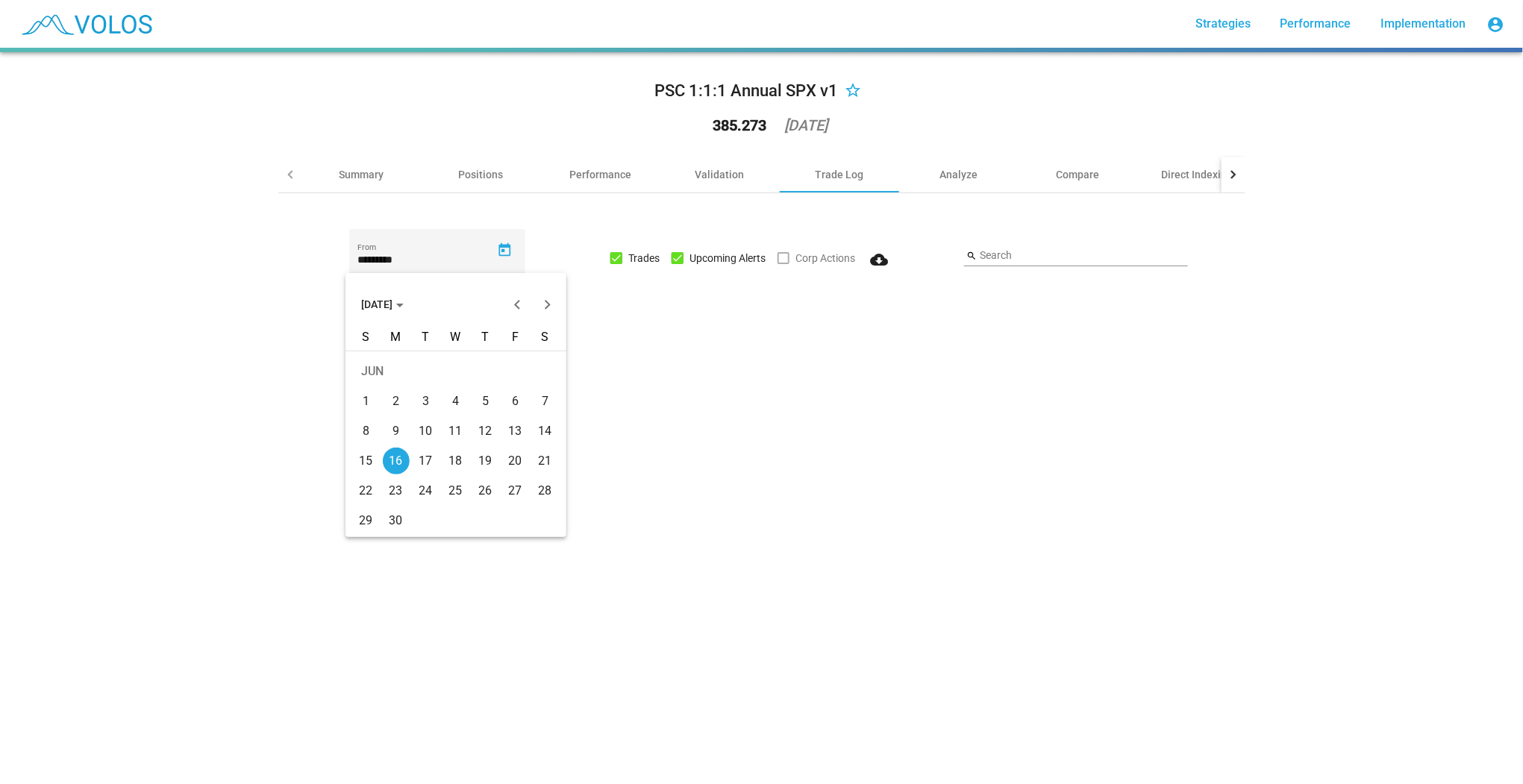
click at [382, 295] on button "[DATE]" at bounding box center [383, 305] width 67 height 30
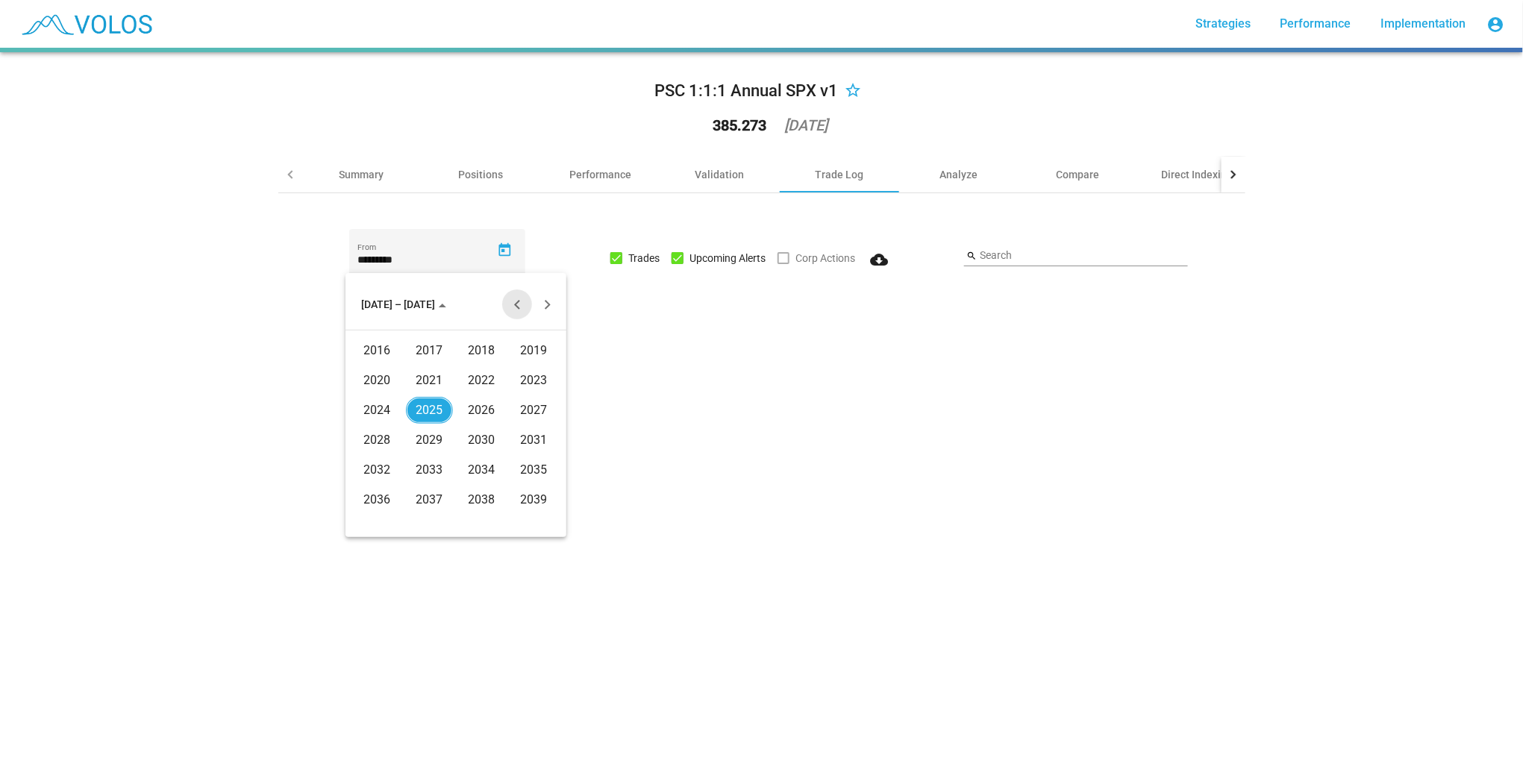
click at [514, 307] on button "Previous 20 years" at bounding box center [517, 305] width 30 height 30
click at [479, 442] on div "2006" at bounding box center [482, 440] width 47 height 27
click at [388, 382] on div "JAN" at bounding box center [378, 380] width 47 height 27
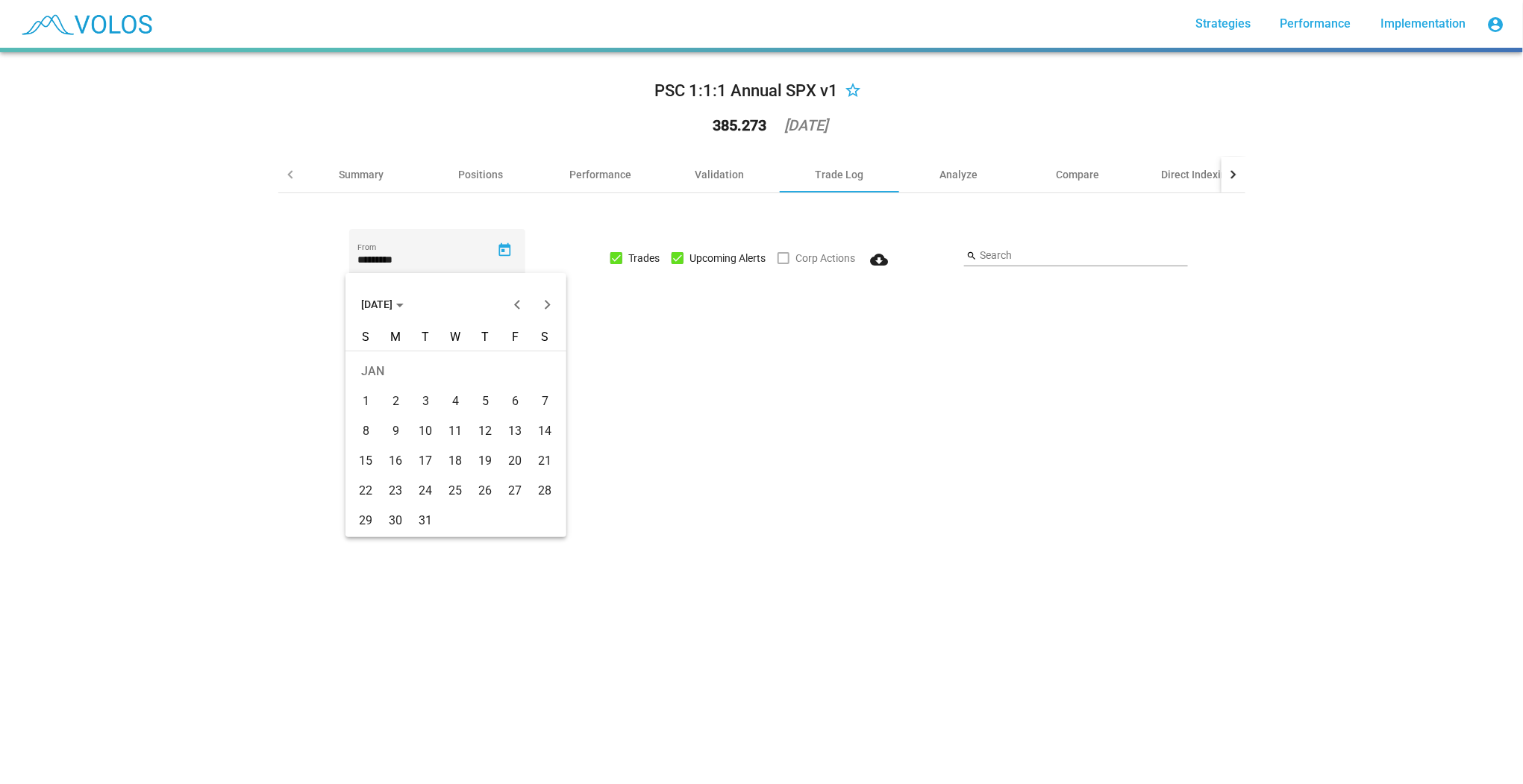
click at [372, 401] on div "1" at bounding box center [366, 401] width 27 height 27
type input "********"
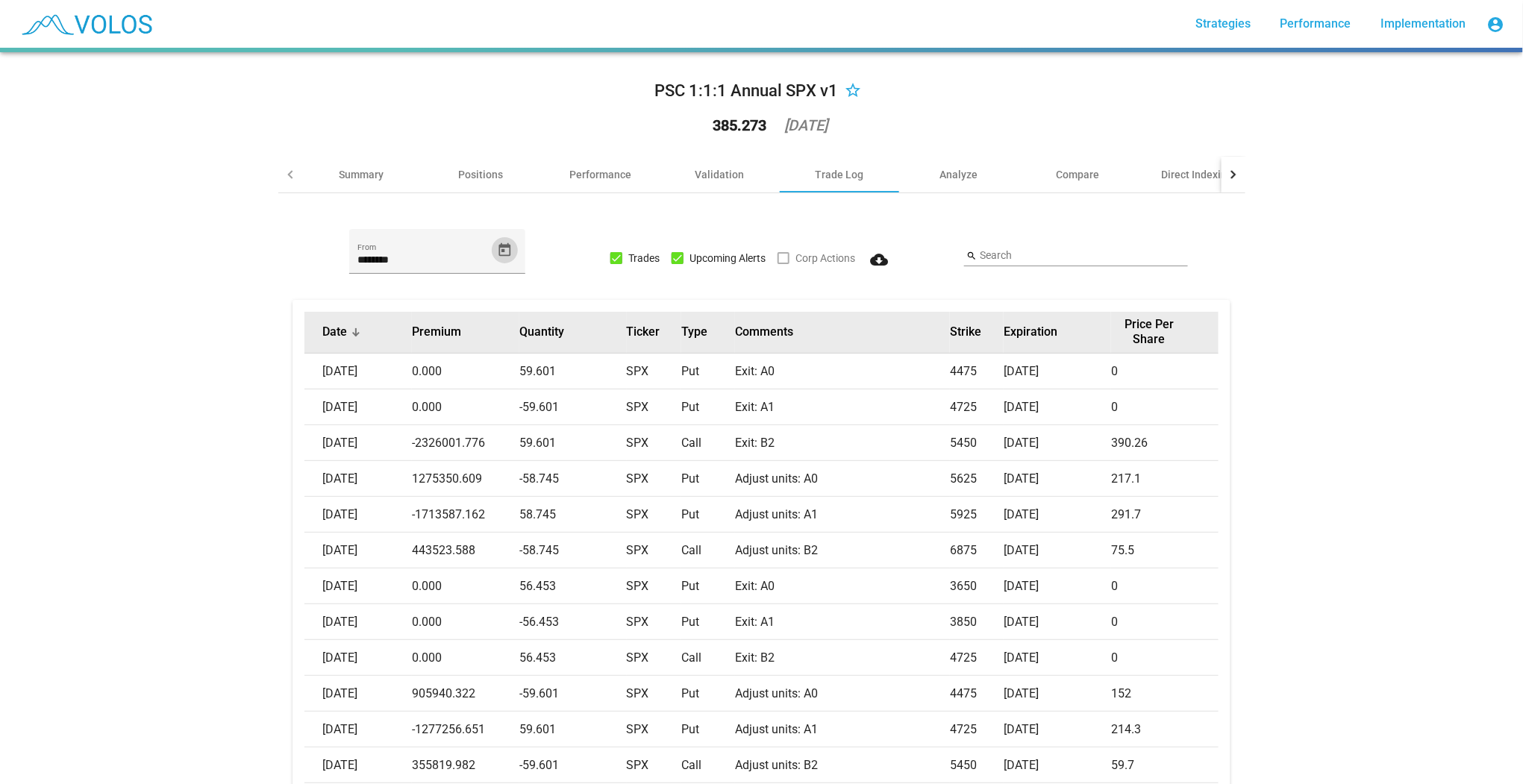
click at [342, 331] on button "Date" at bounding box center [335, 332] width 25 height 15
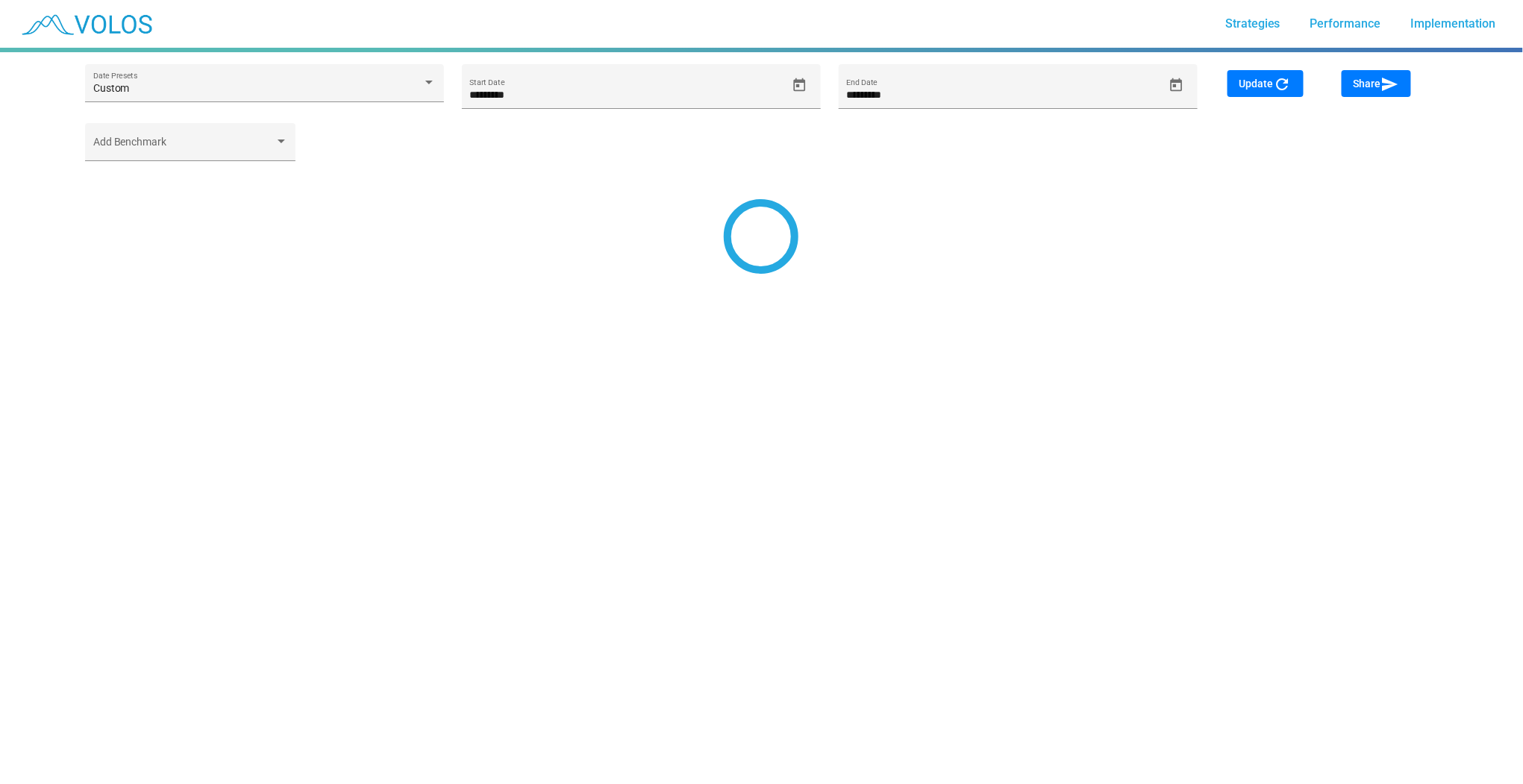
type input "*********"
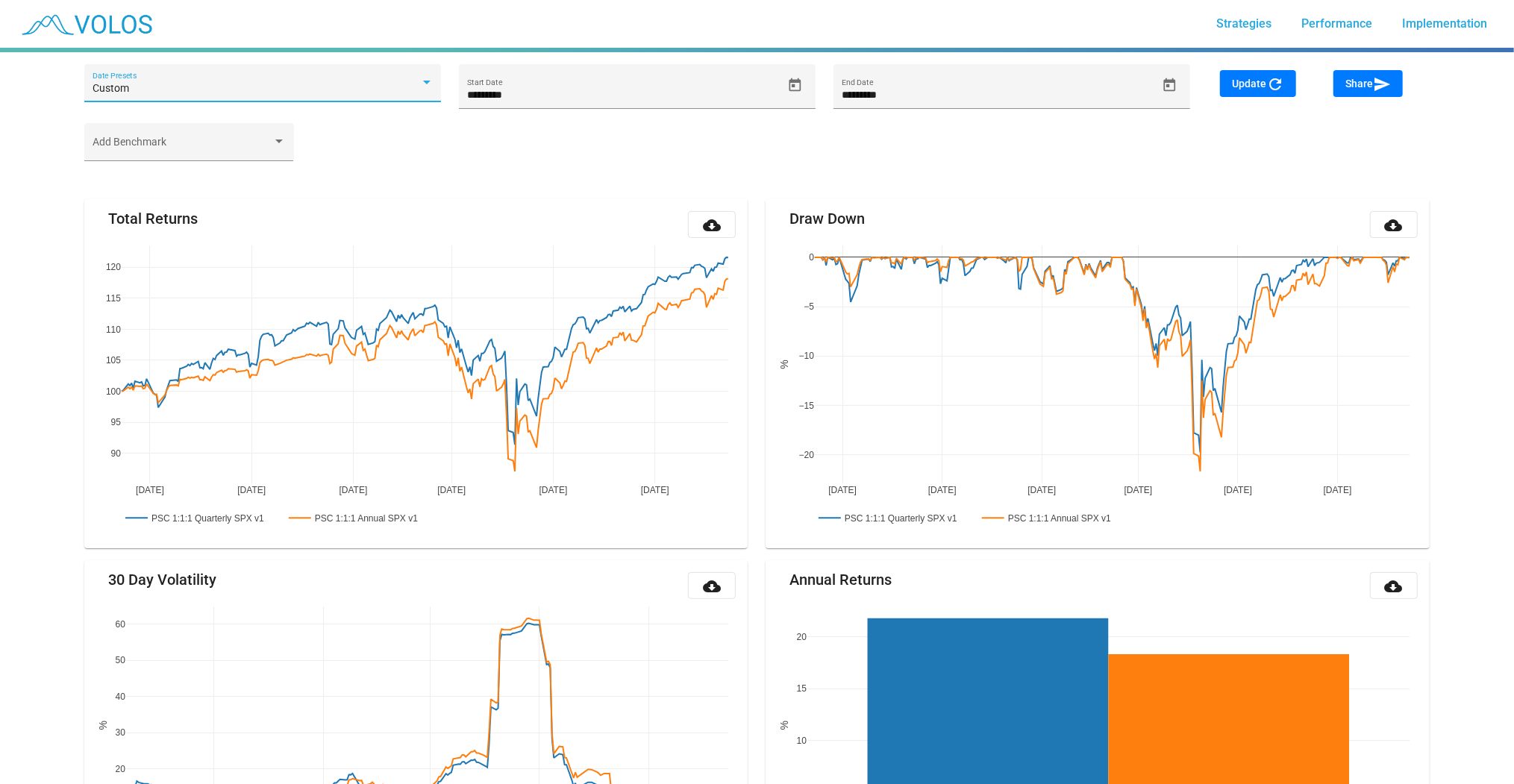
click at [426, 91] on div "Custom" at bounding box center [263, 89] width 341 height 12
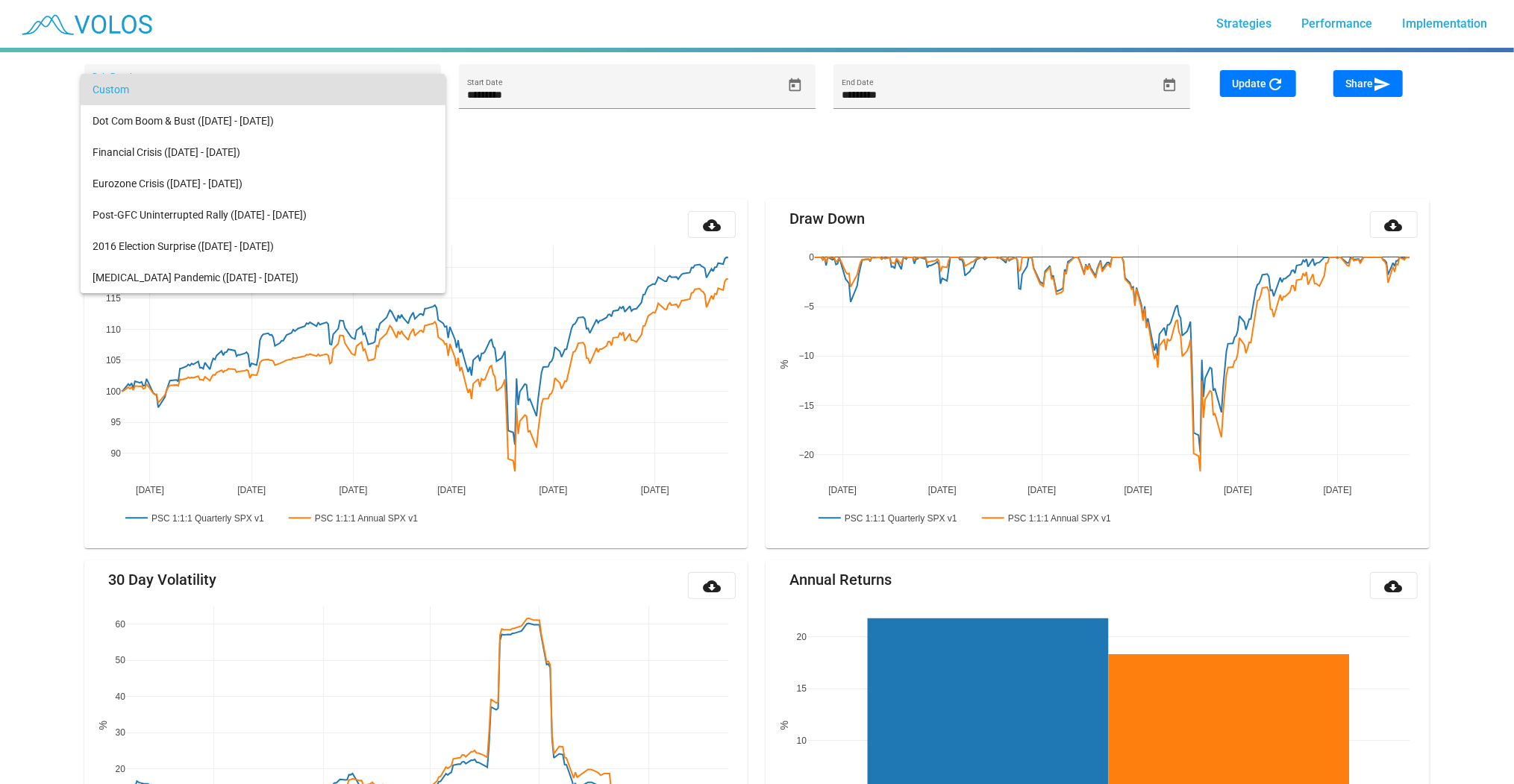
click at [531, 140] on div at bounding box center [757, 392] width 1514 height 784
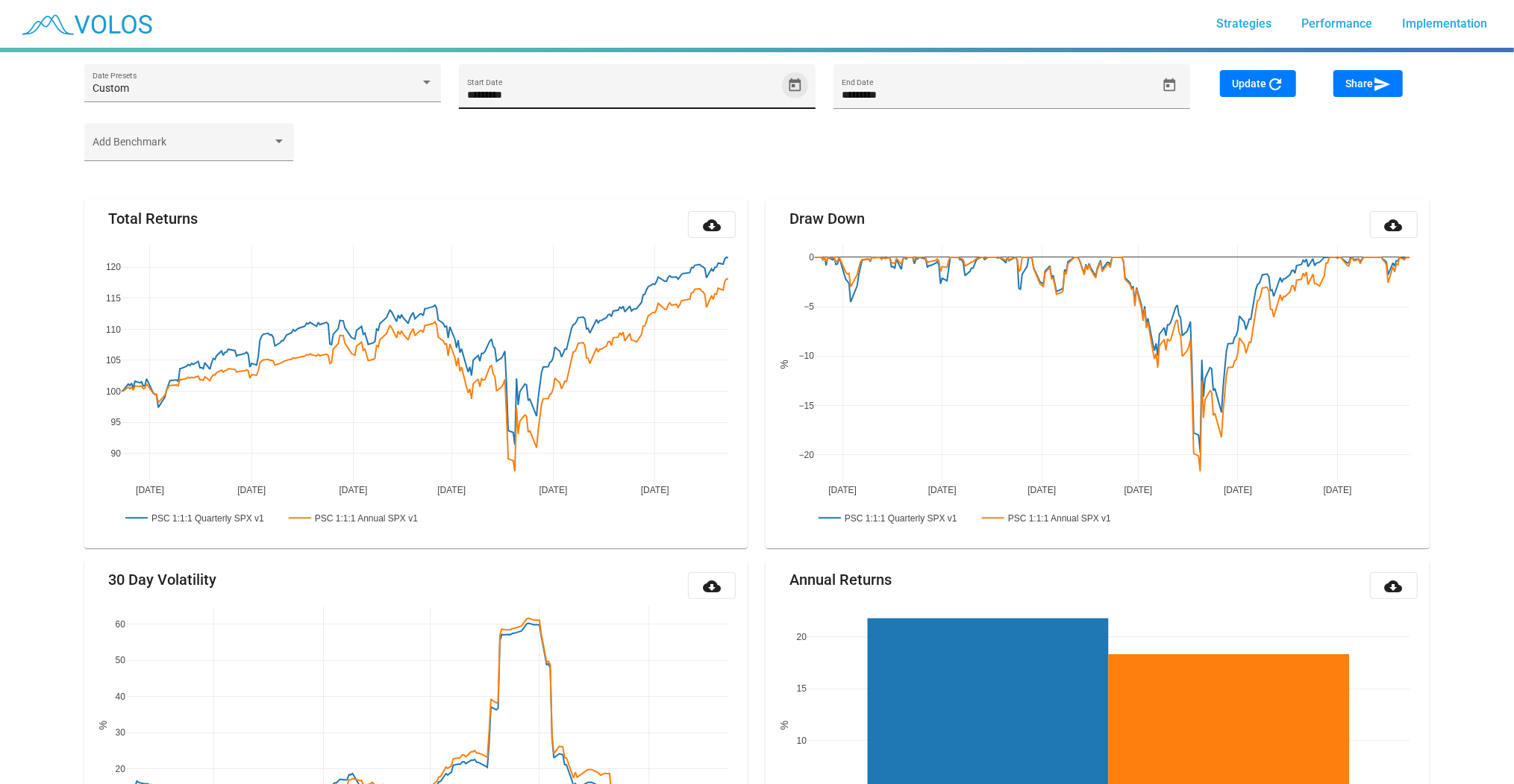
click at [792, 84] on icon "Open calendar" at bounding box center [795, 83] width 12 height 13
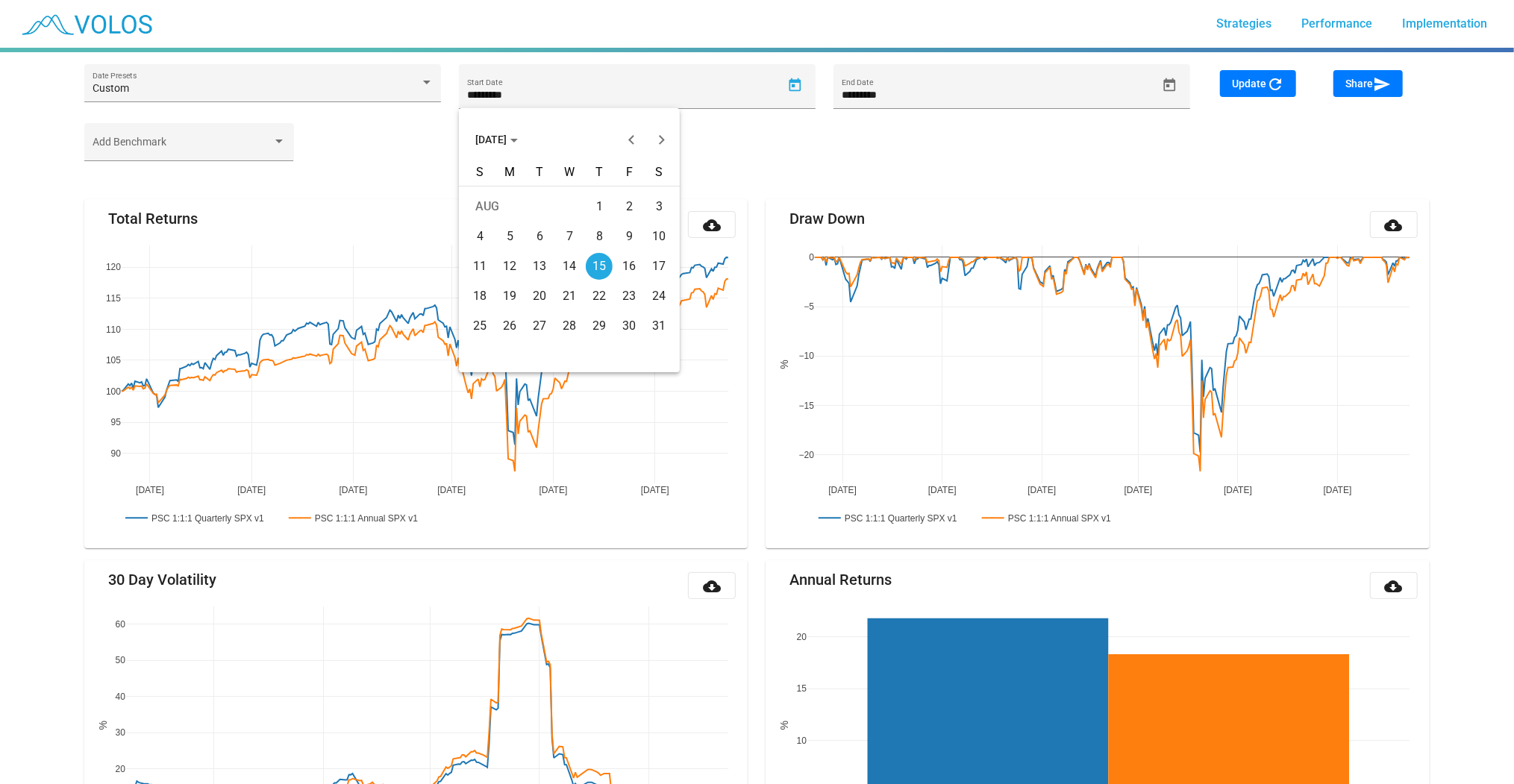
click at [500, 135] on span "[DATE]" at bounding box center [496, 140] width 42 height 12
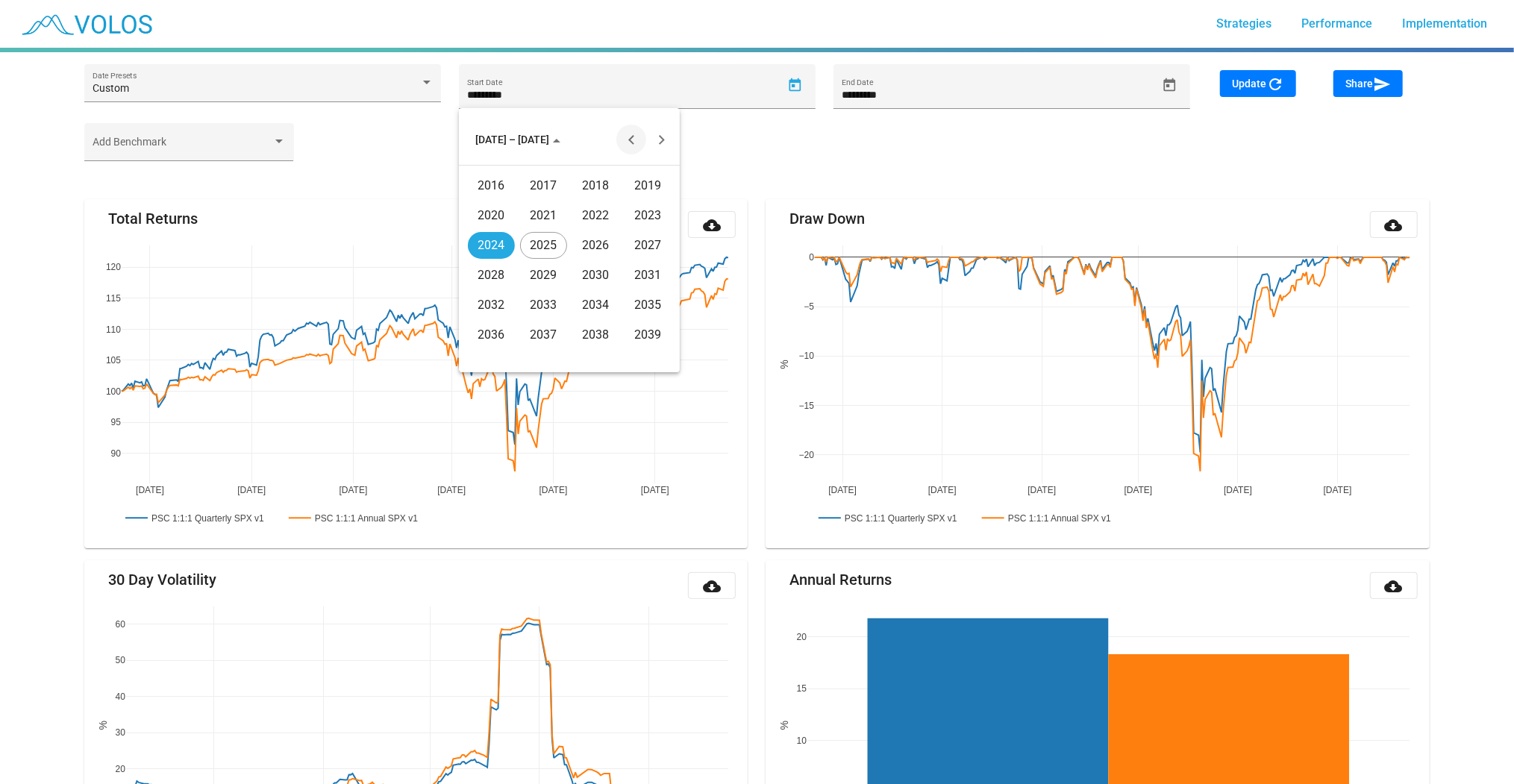
click at [631, 138] on button "Previous 20 years" at bounding box center [631, 140] width 30 height 30
click at [588, 276] on div "2006" at bounding box center [596, 275] width 47 height 27
click at [496, 211] on div "JAN" at bounding box center [492, 215] width 47 height 27
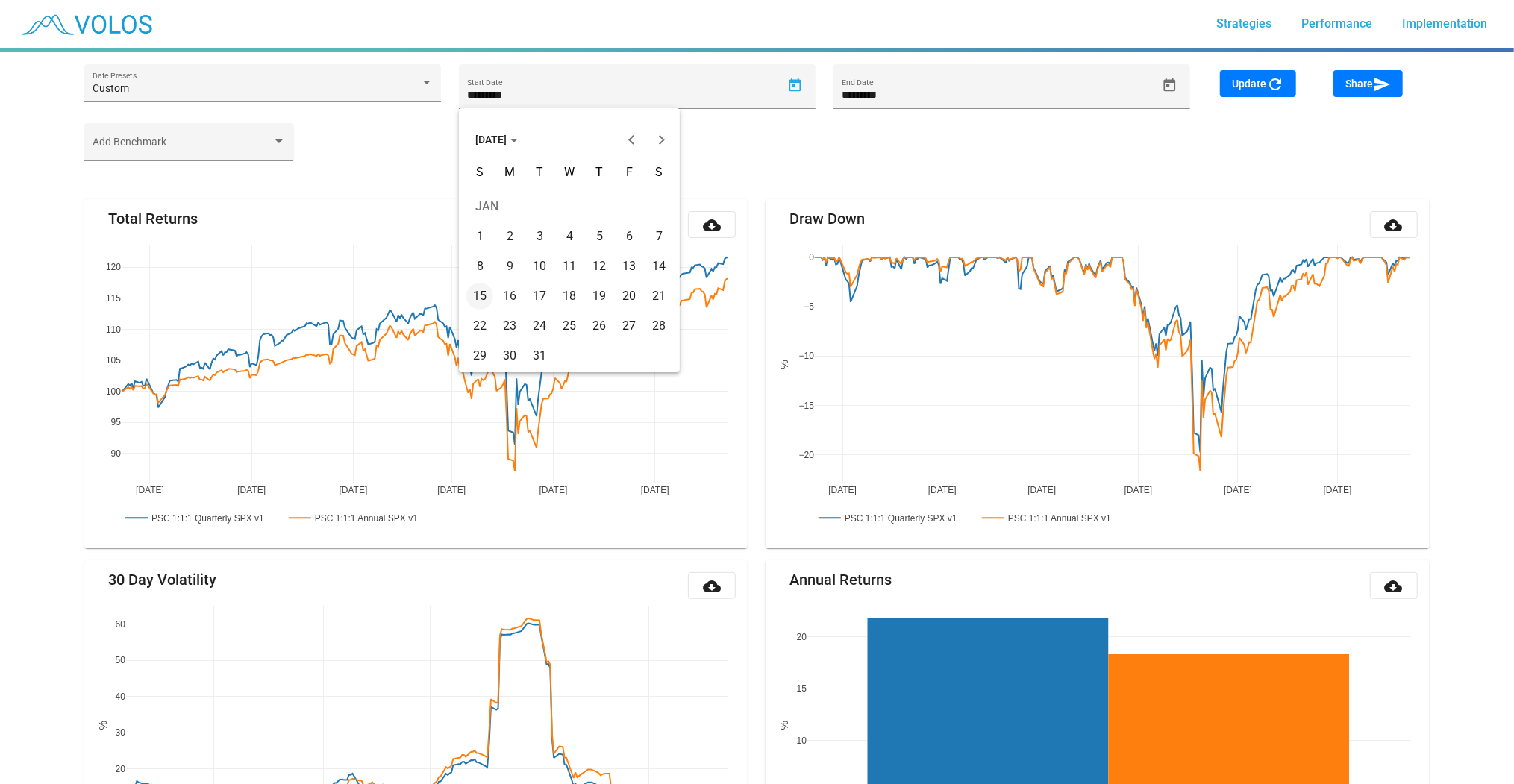
click at [480, 234] on div "1" at bounding box center [479, 236] width 27 height 27
click at [918, 140] on div "Add Benchmark" at bounding box center [756, 148] width 1362 height 52
click at [163, 145] on span at bounding box center [182, 147] width 180 height 12
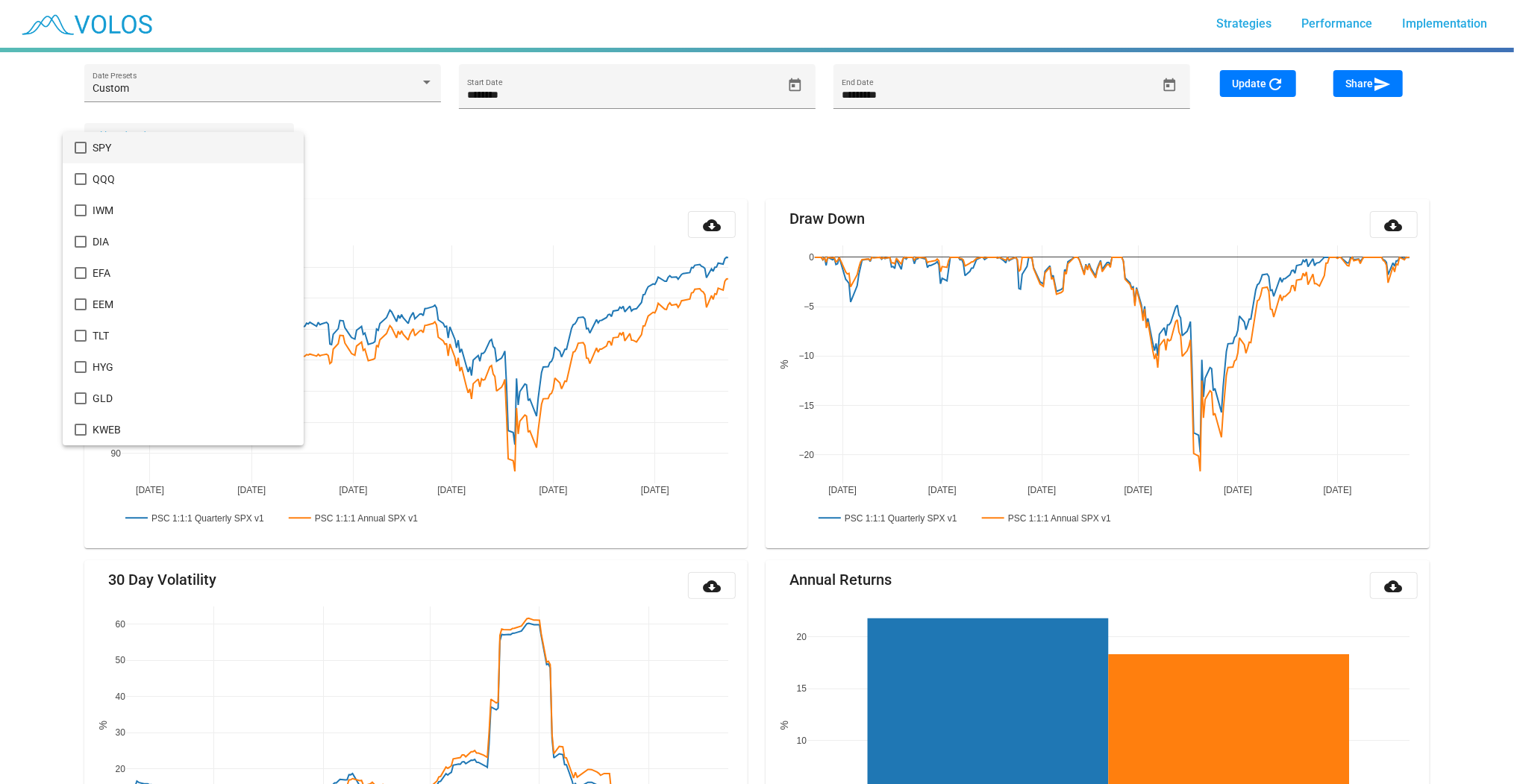
click at [97, 140] on span "SPY" at bounding box center [191, 147] width 199 height 32
click at [590, 171] on div at bounding box center [757, 392] width 1514 height 784
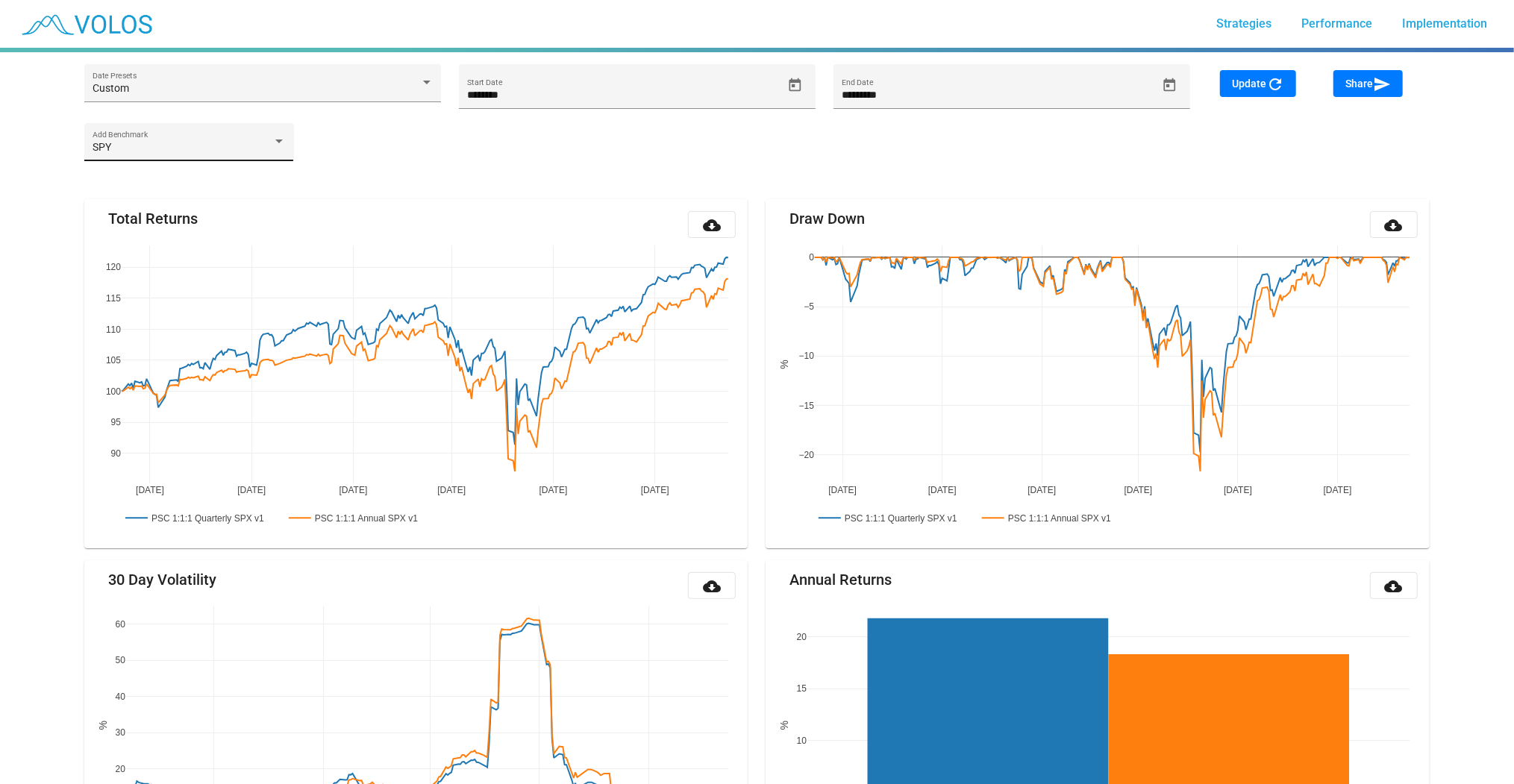
click at [176, 157] on div "SPY Add Benchmark" at bounding box center [189, 146] width 193 height 31
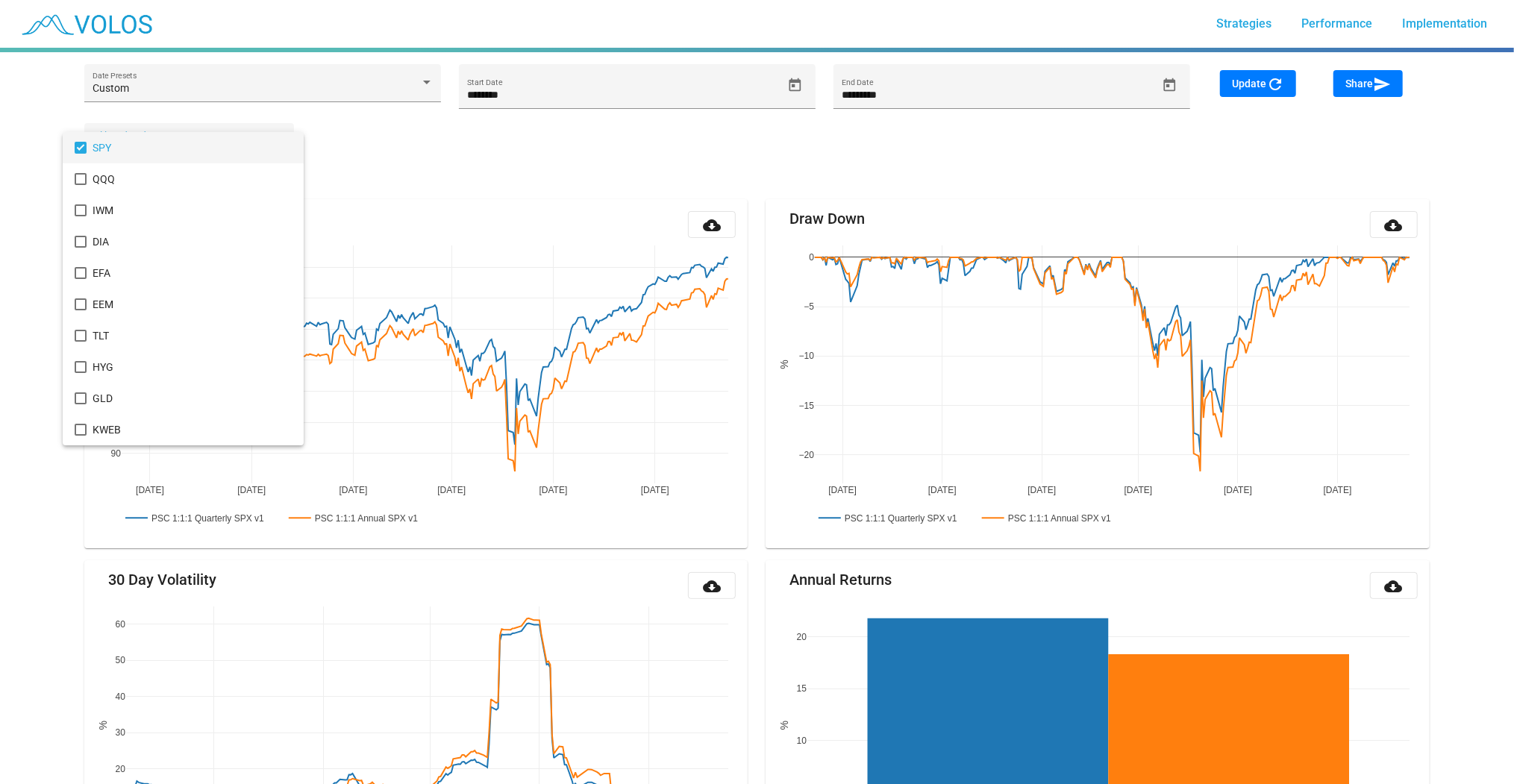
click at [731, 177] on div at bounding box center [757, 392] width 1514 height 784
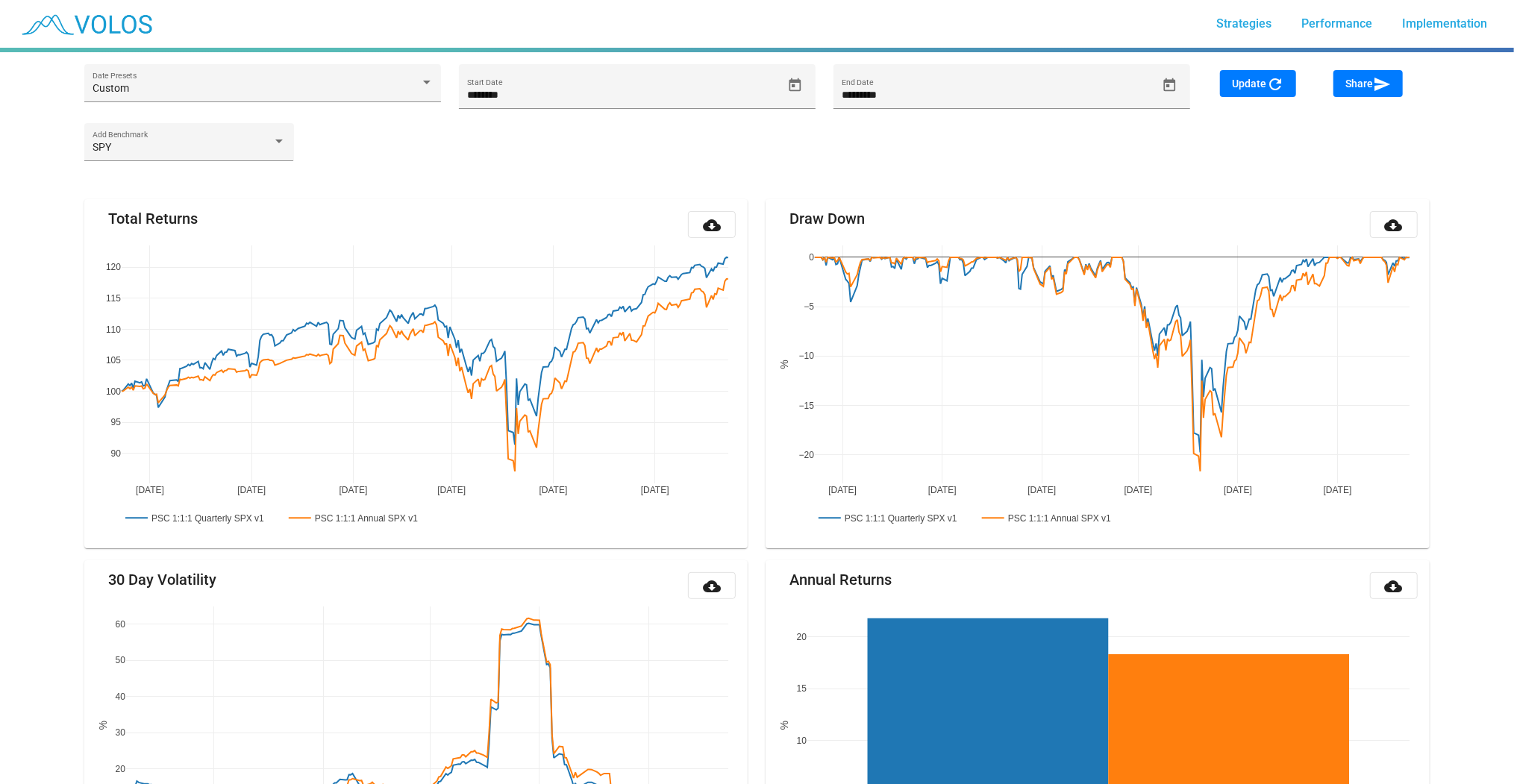
click at [1254, 81] on span "Update refresh" at bounding box center [1258, 83] width 52 height 12
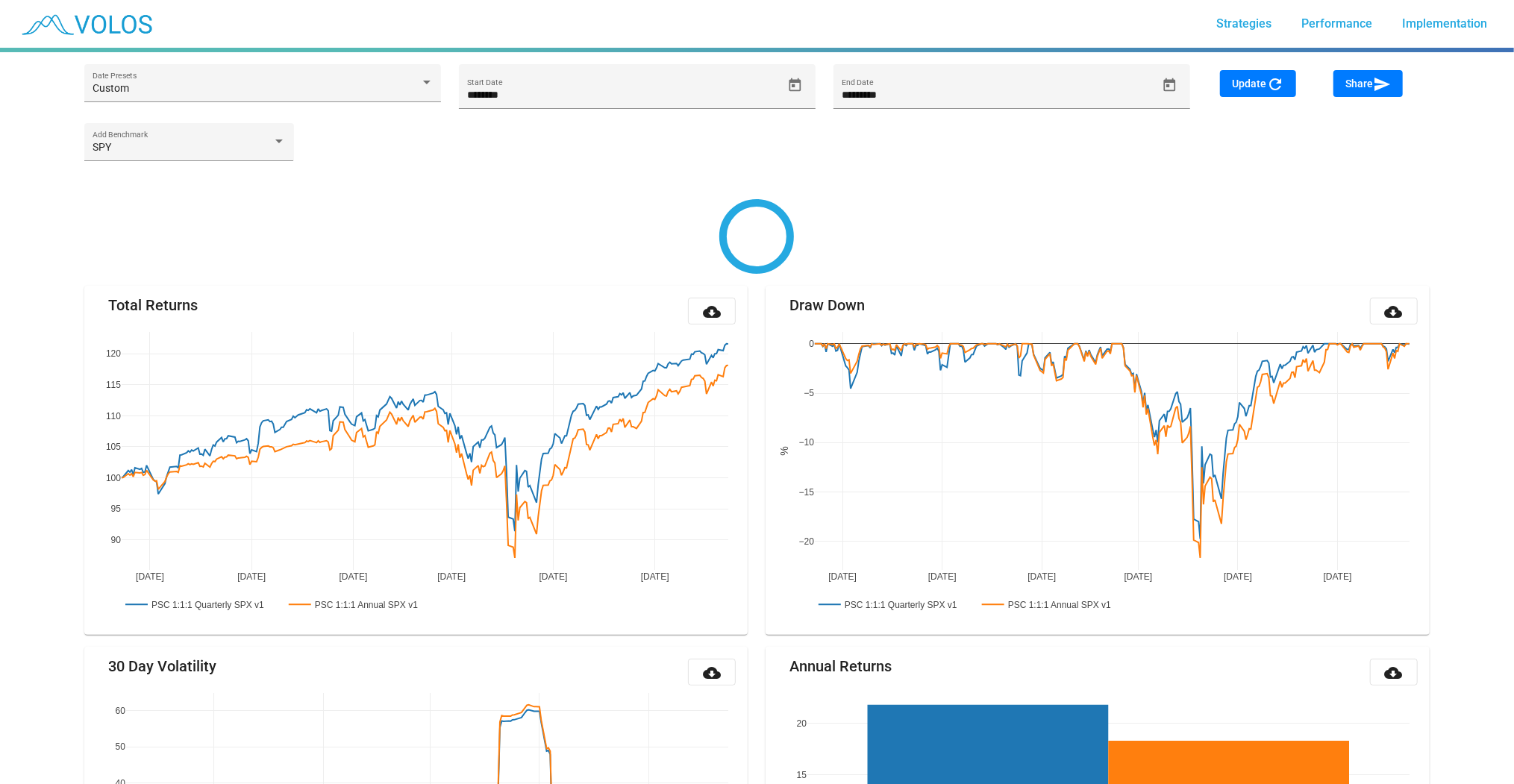
type input "********"
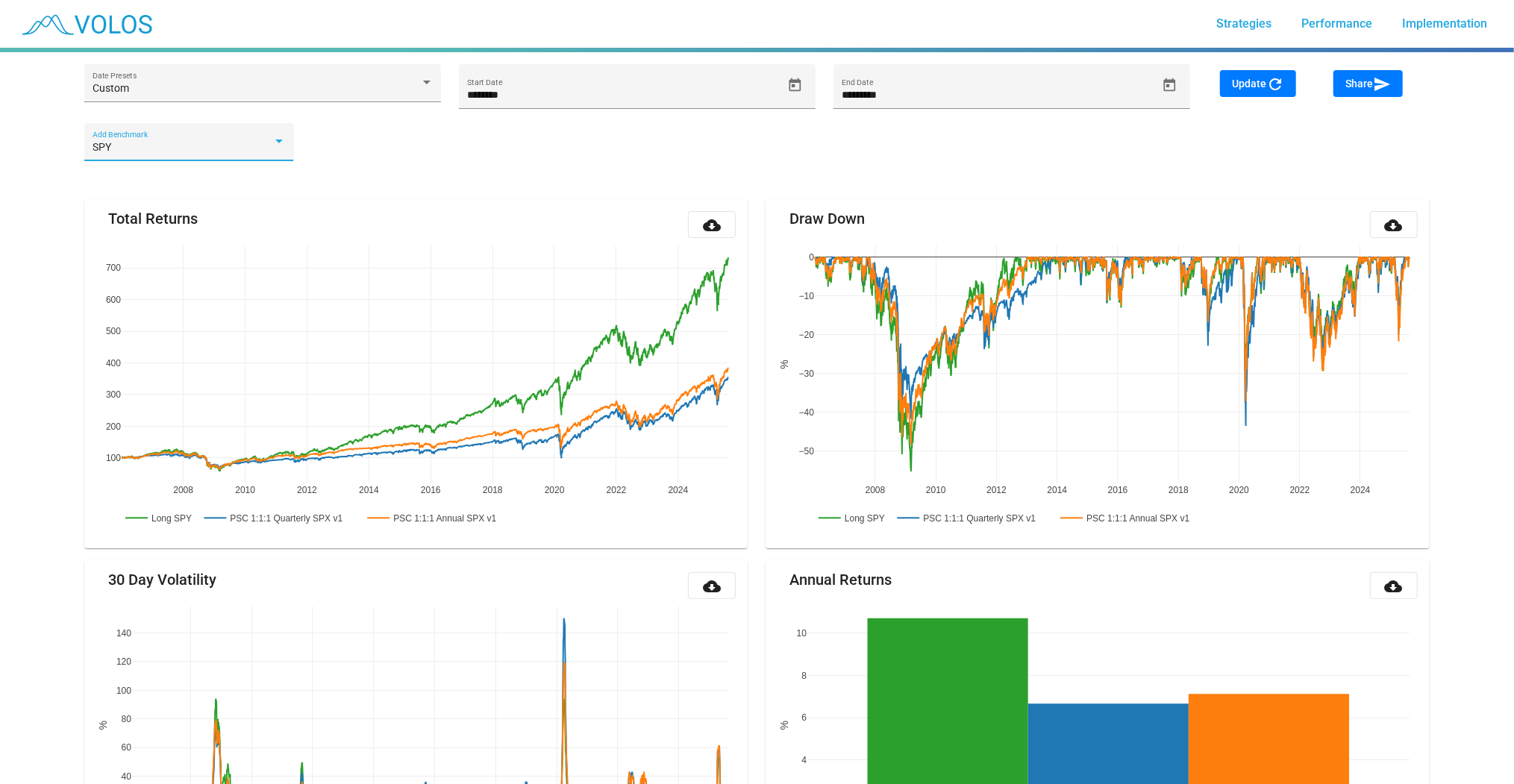
click at [121, 147] on div "SPY" at bounding box center [182, 147] width 180 height 12
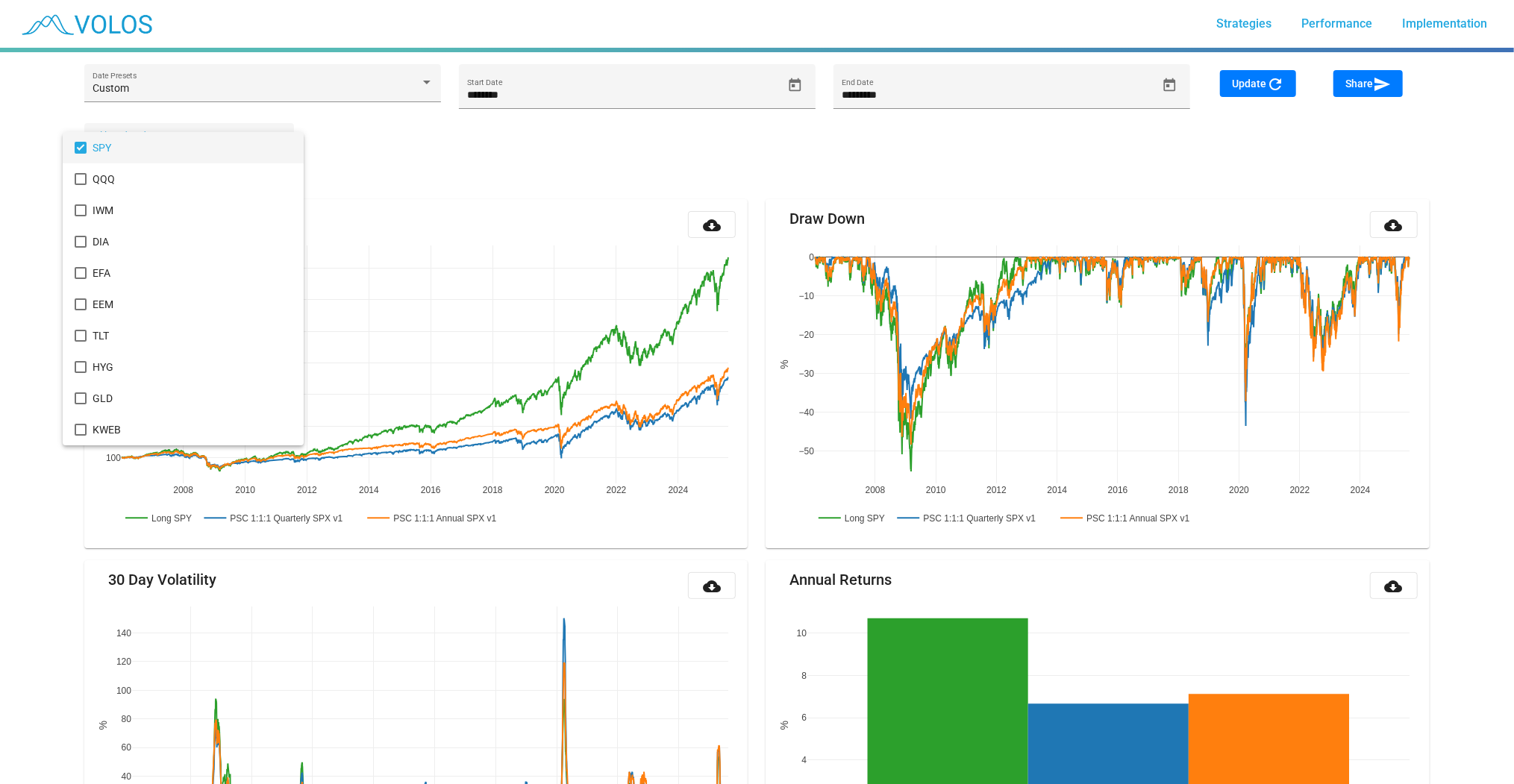
click at [545, 169] on div at bounding box center [757, 392] width 1514 height 784
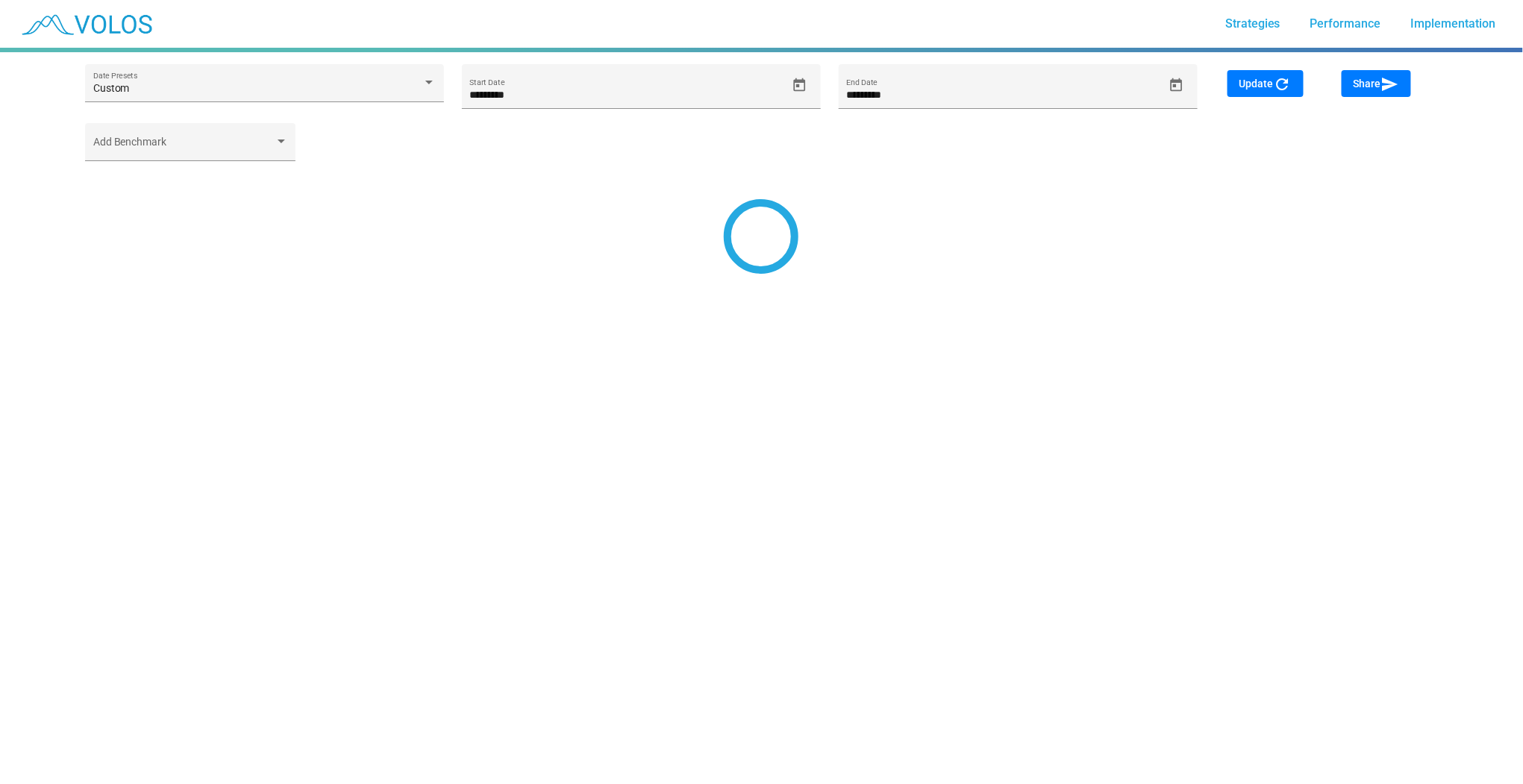
type input "*********"
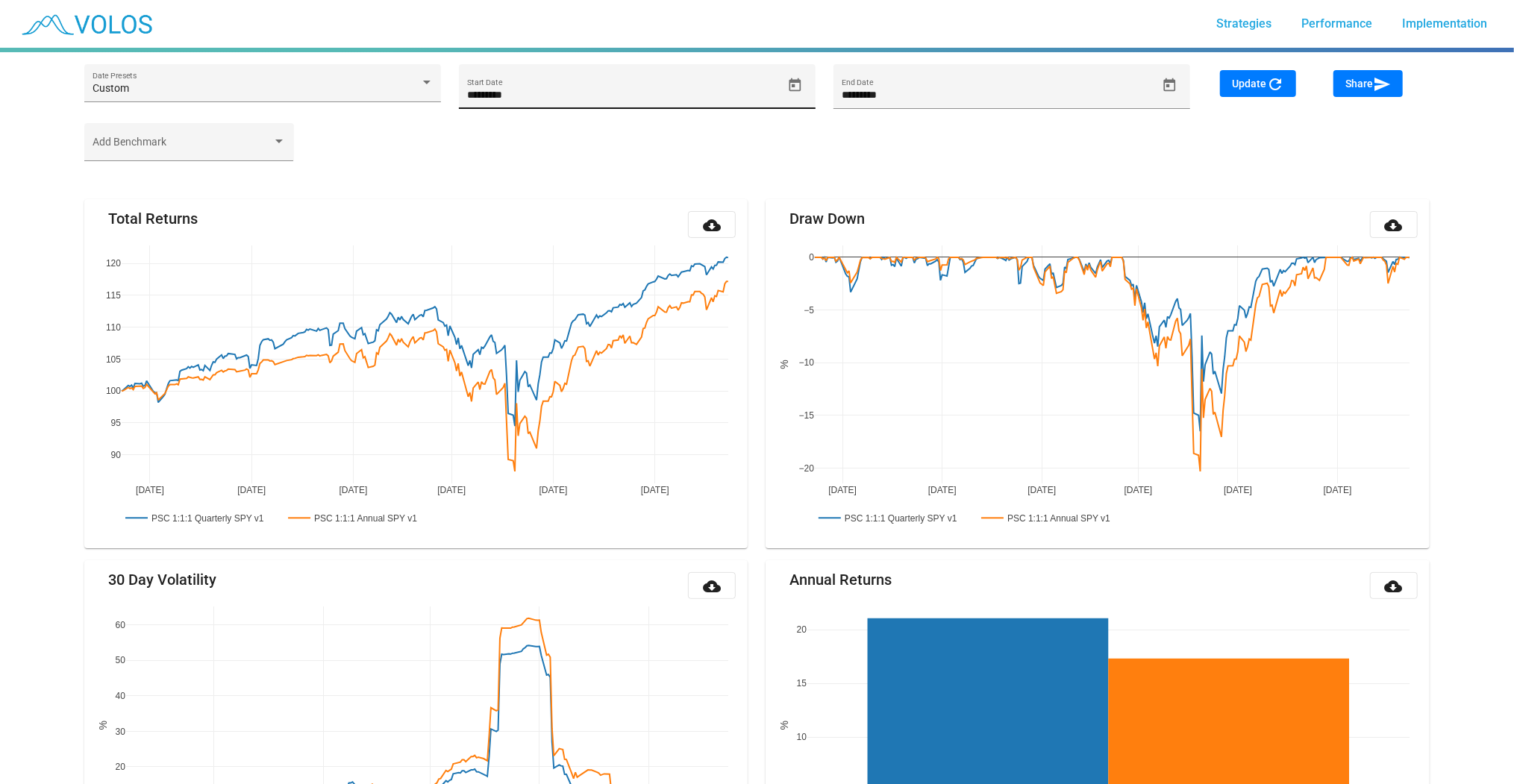
click at [795, 85] on icon "Open calendar" at bounding box center [795, 83] width 12 height 13
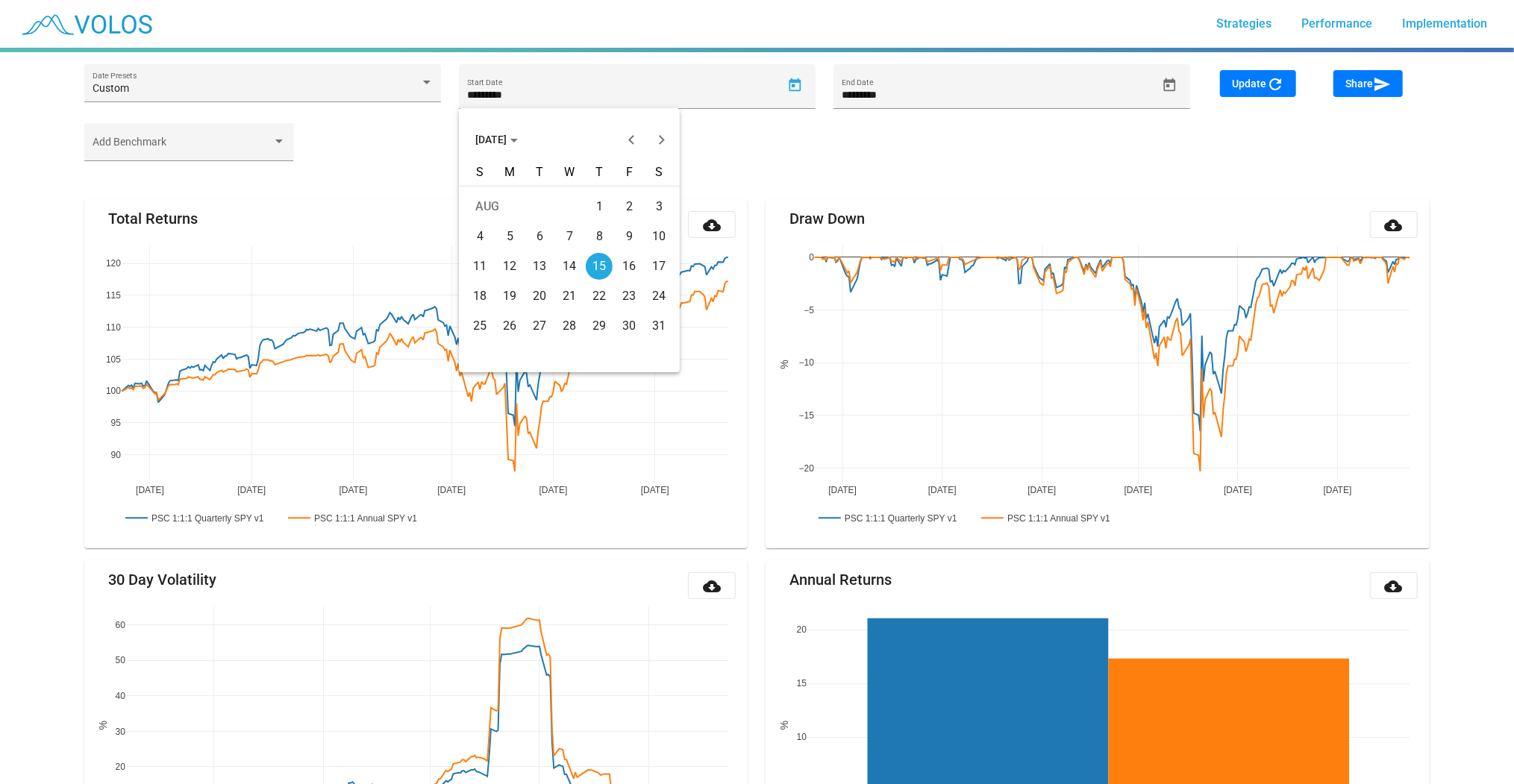
click at [251, 82] on div at bounding box center [757, 392] width 1514 height 784
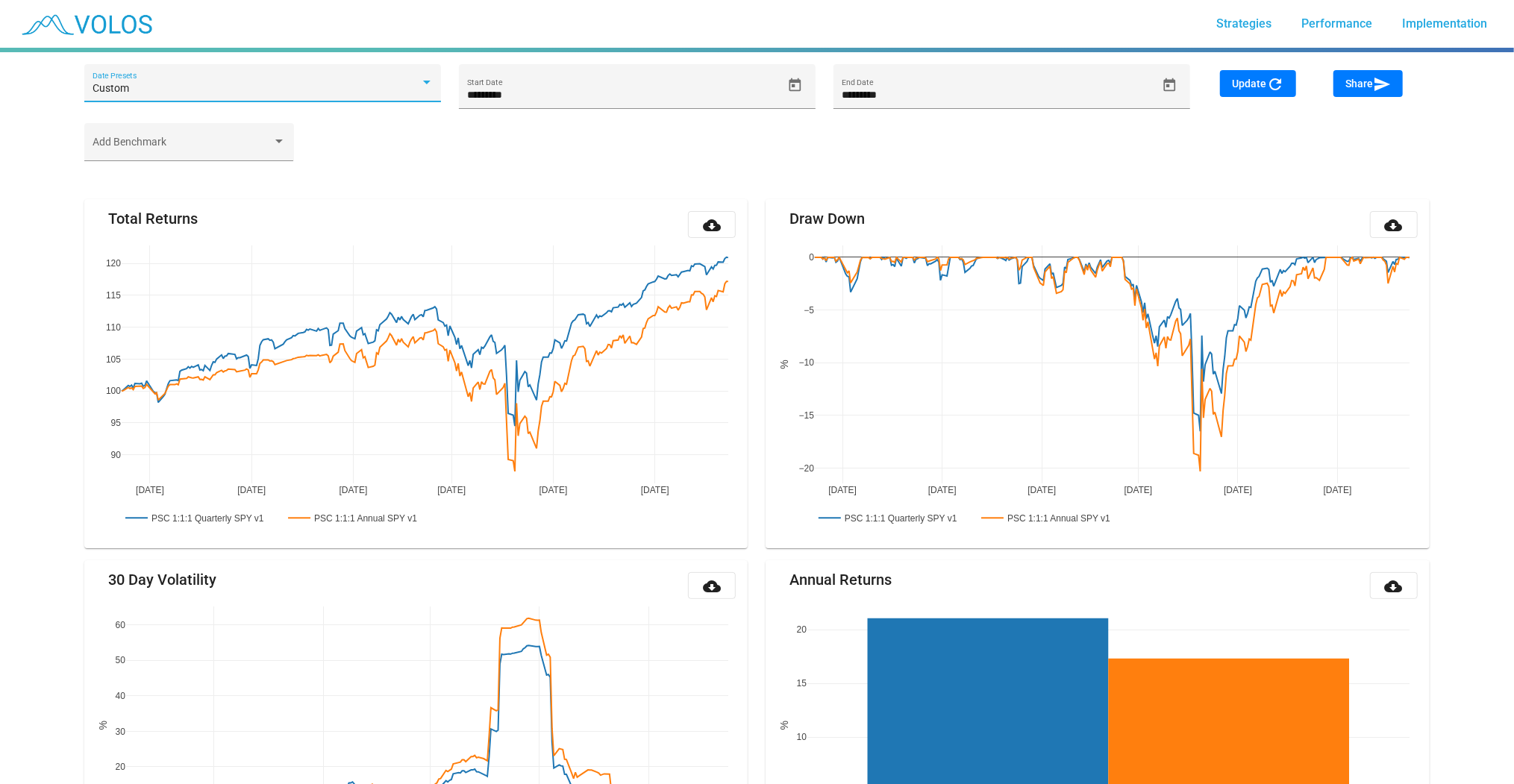
click at [255, 87] on div "Custom" at bounding box center [256, 89] width 328 height 12
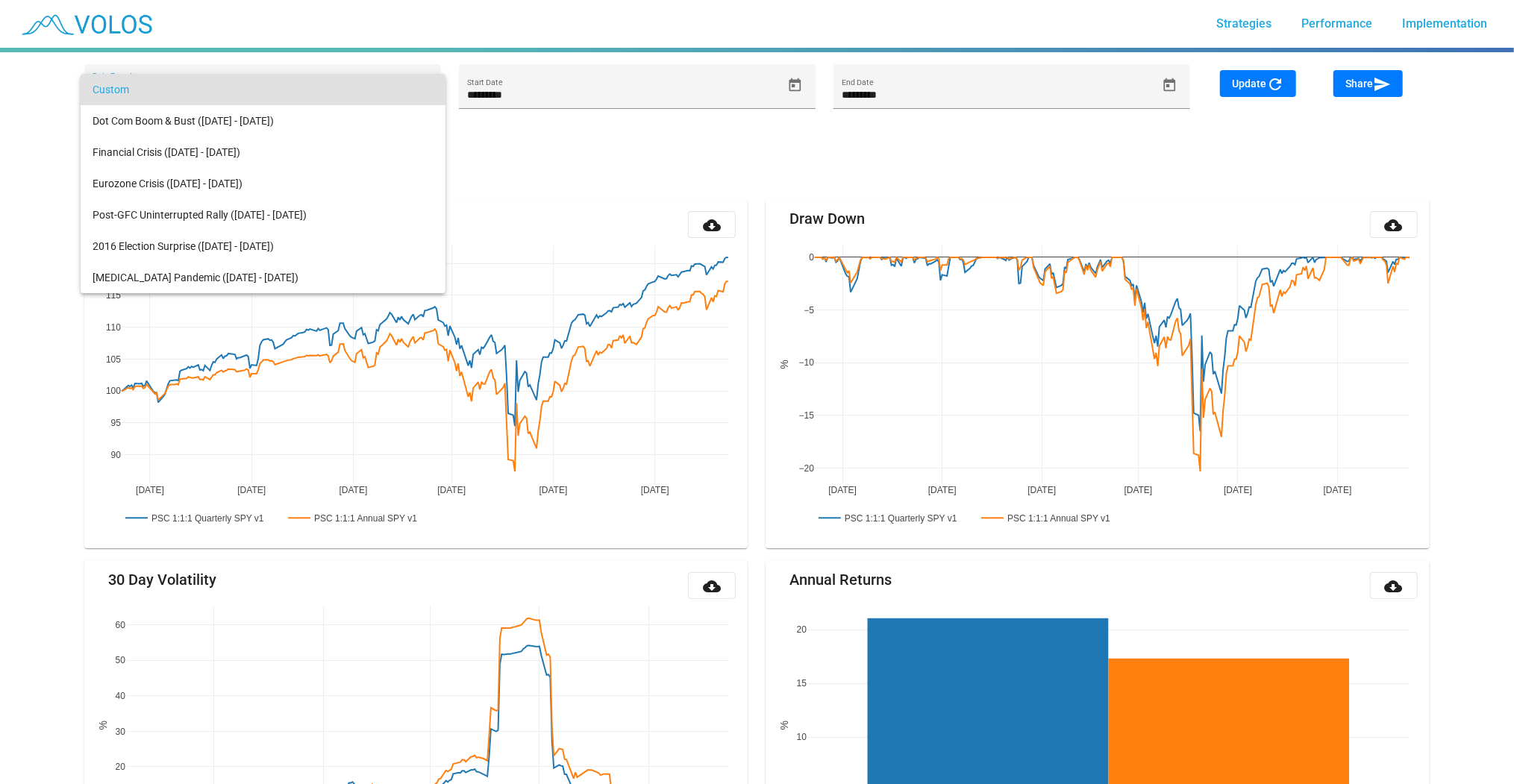
click at [533, 147] on div at bounding box center [757, 392] width 1514 height 784
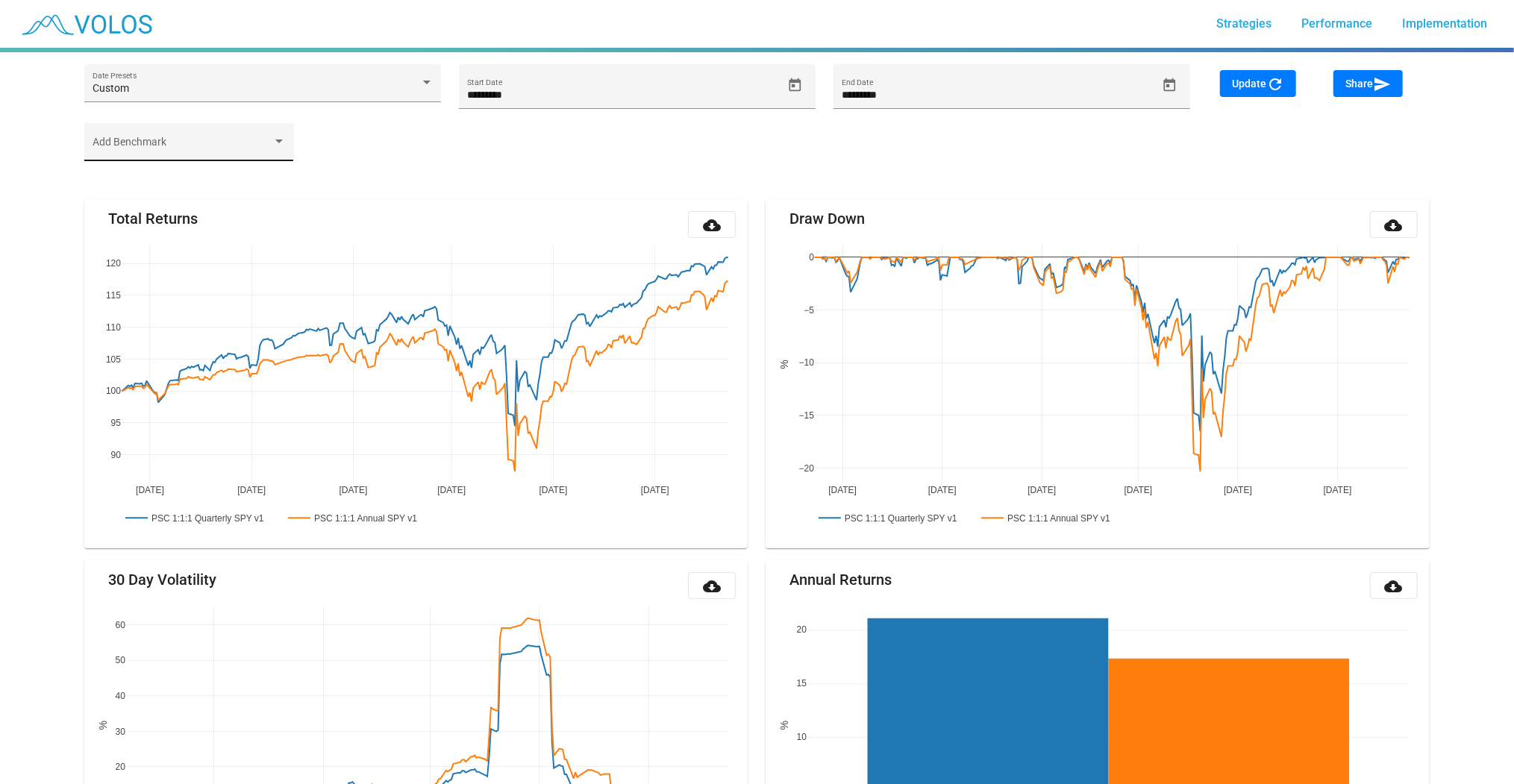
click at [162, 151] on span at bounding box center [182, 147] width 180 height 12
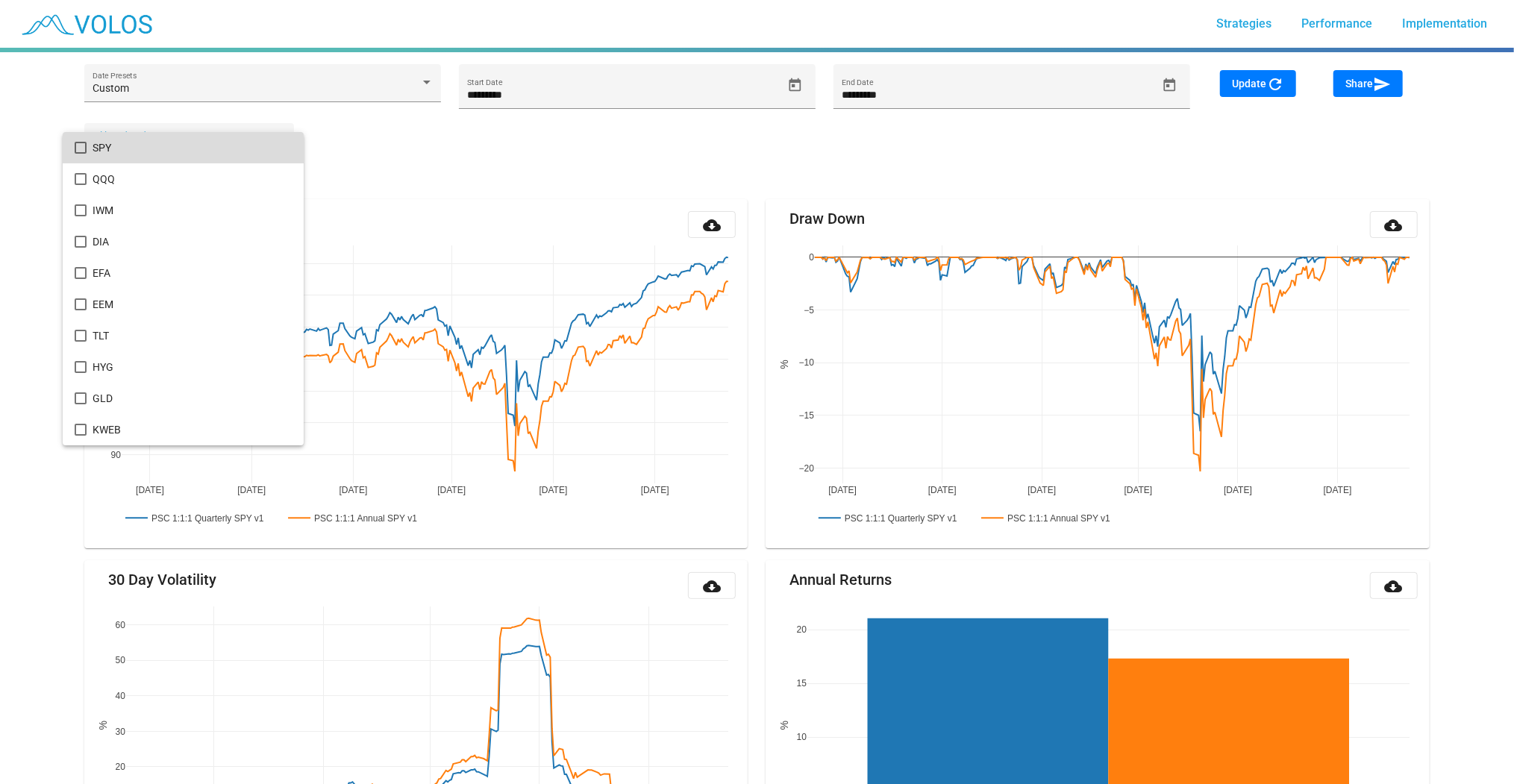
click at [126, 150] on span "SPY" at bounding box center [191, 147] width 199 height 32
click at [572, 146] on div at bounding box center [757, 392] width 1514 height 784
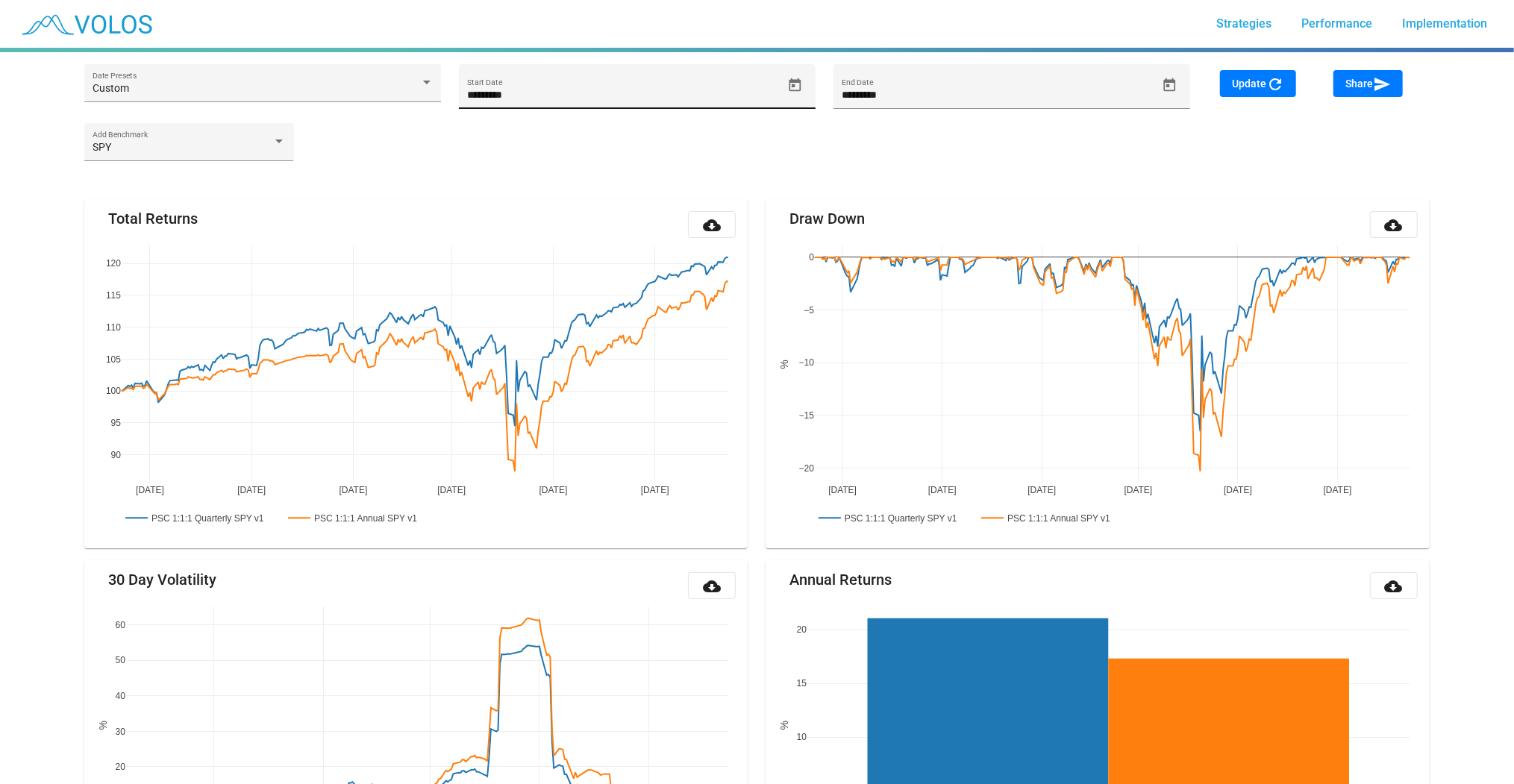
click at [659, 102] on div "********* Start Date" at bounding box center [624, 93] width 315 height 31
click at [785, 90] on span "Open calendar" at bounding box center [795, 85] width 26 height 16
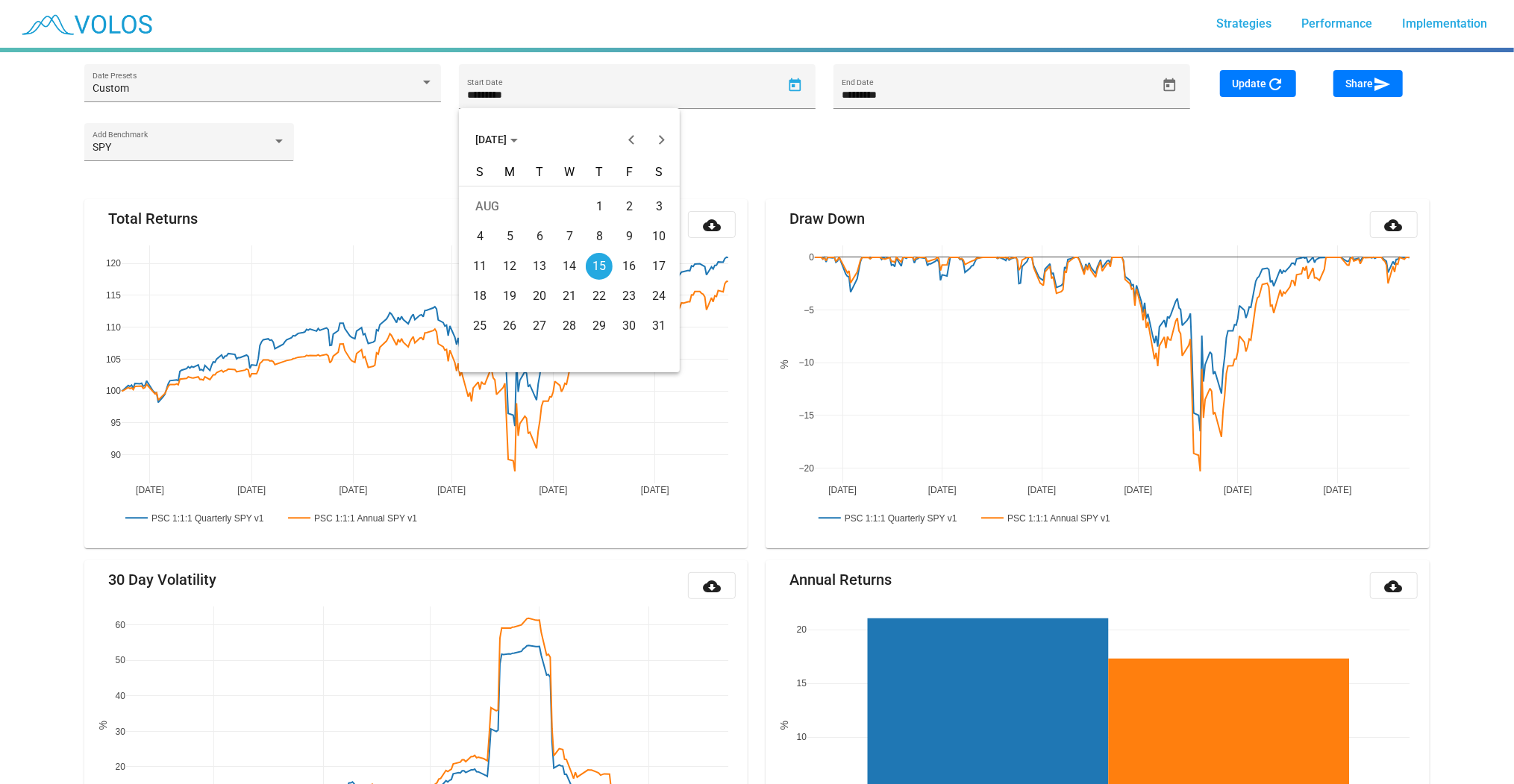
click at [493, 140] on span "[DATE]" at bounding box center [496, 140] width 42 height 12
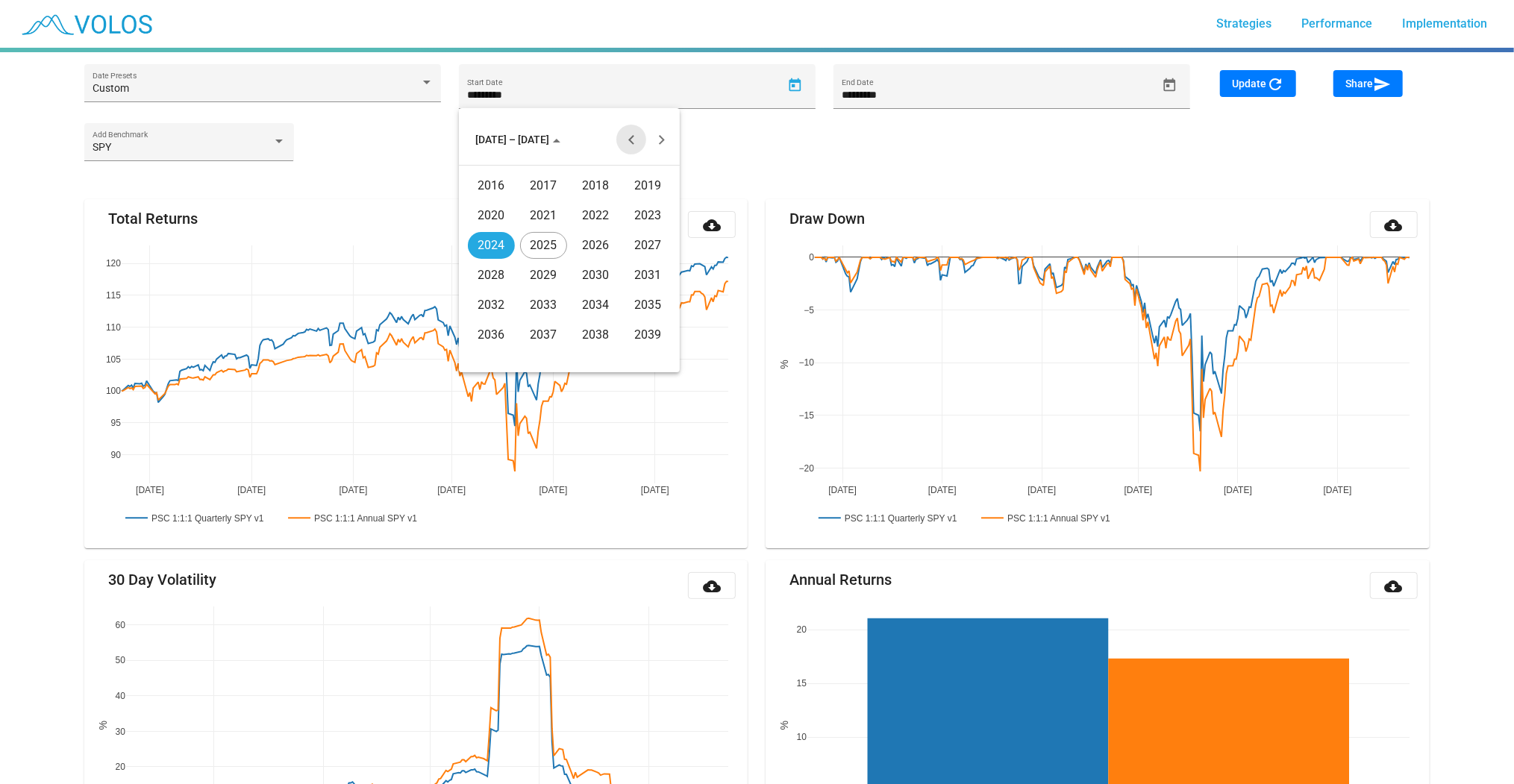
click at [623, 143] on button "Previous 20 years" at bounding box center [631, 140] width 30 height 30
click at [590, 275] on div "2006" at bounding box center [596, 275] width 47 height 27
click at [489, 205] on div "JAN" at bounding box center [492, 215] width 47 height 27
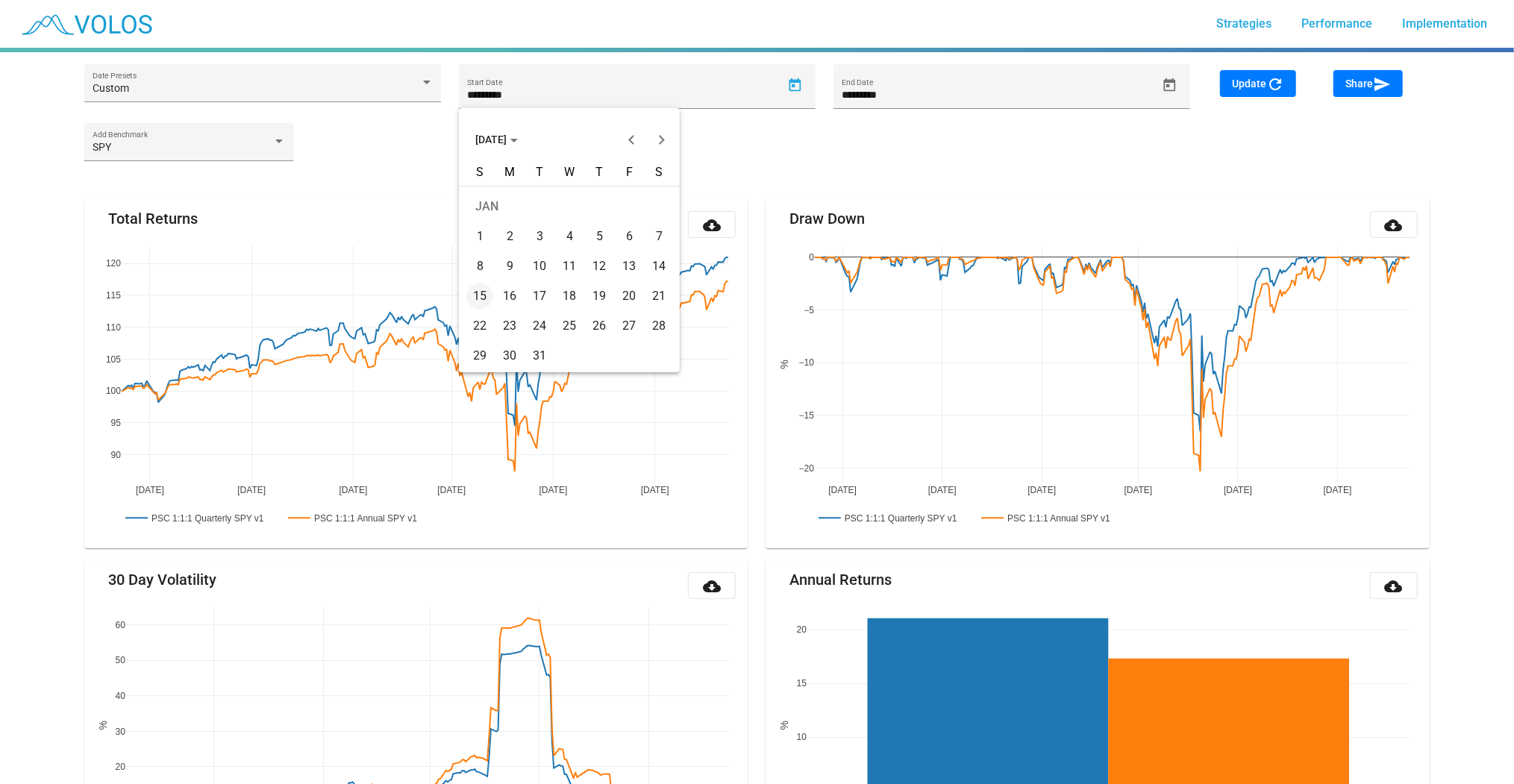
click at [481, 234] on div "1" at bounding box center [479, 236] width 27 height 27
click at [1213, 88] on div "Update refresh" at bounding box center [1267, 97] width 113 height 53
click at [1221, 81] on button "Update refresh" at bounding box center [1258, 83] width 76 height 27
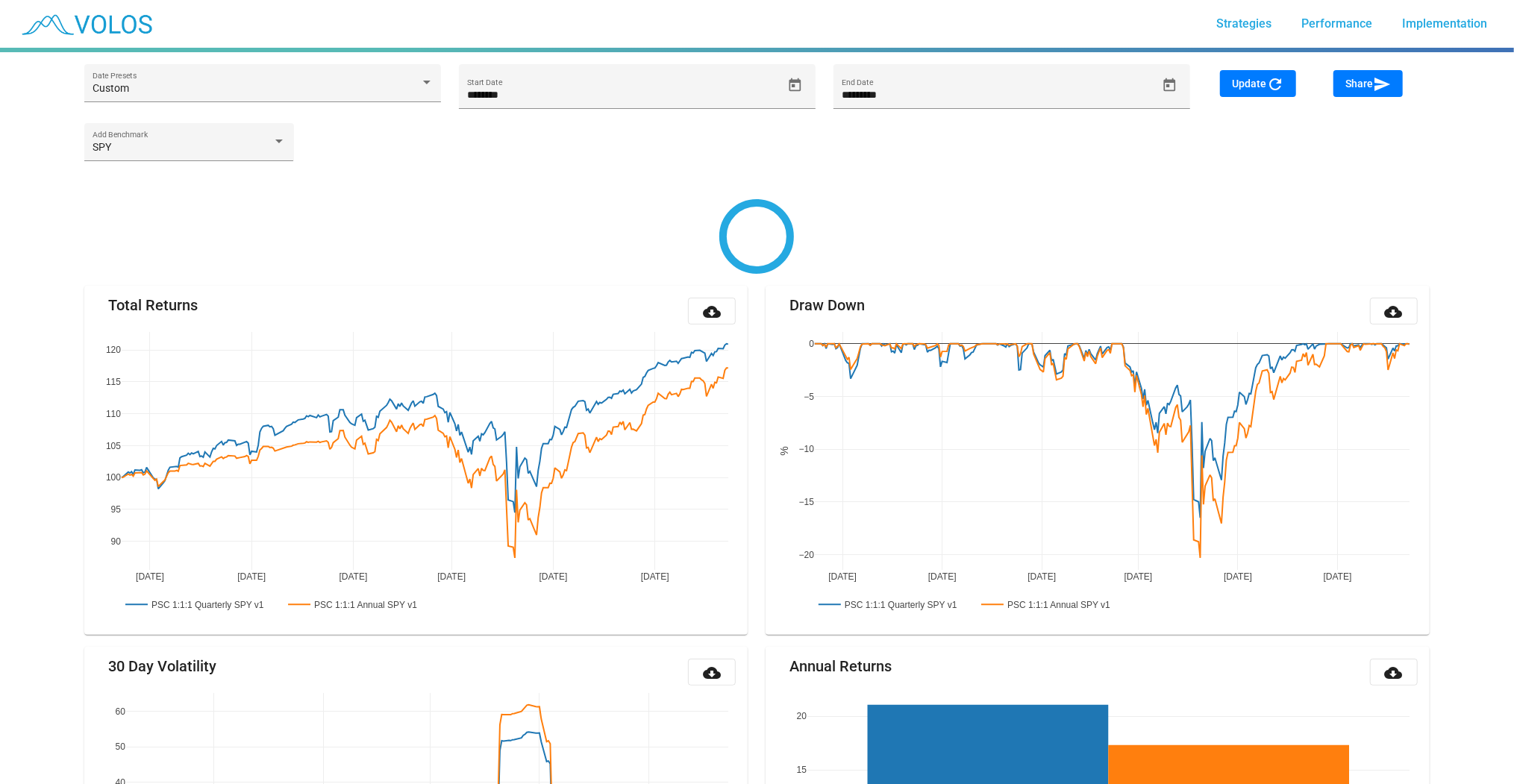
type input "********"
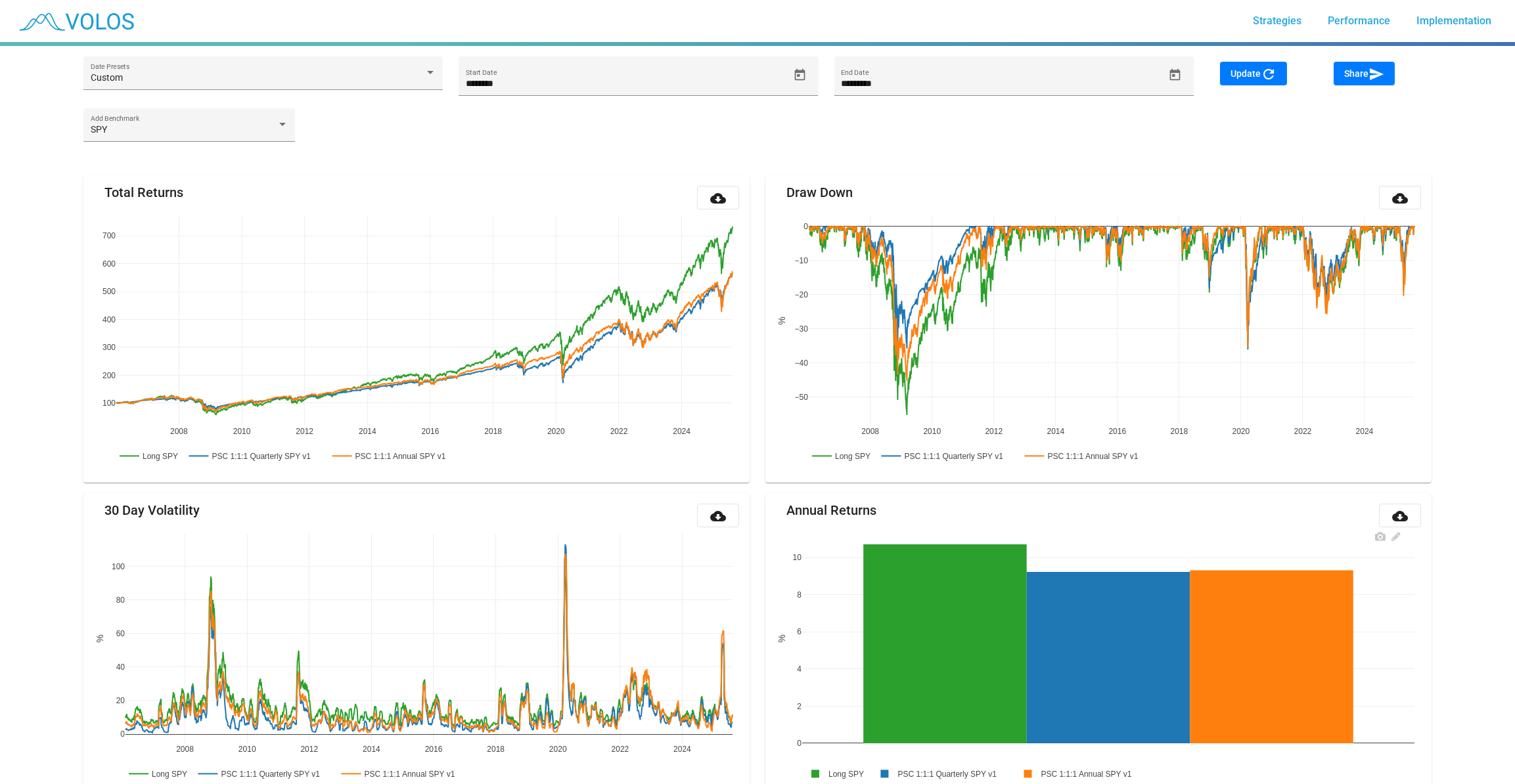
scroll to position [99, 0]
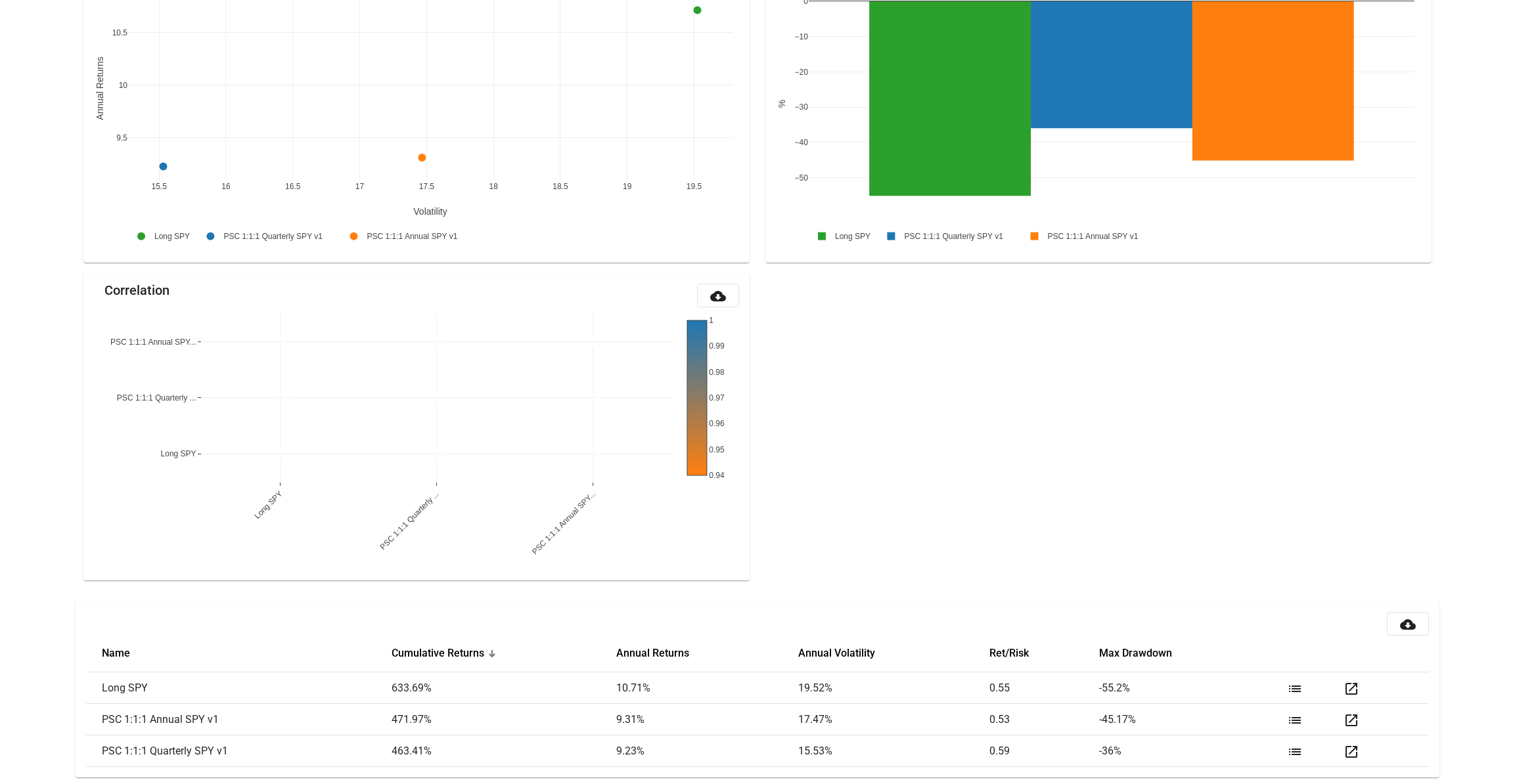
scroll to position [0, 0]
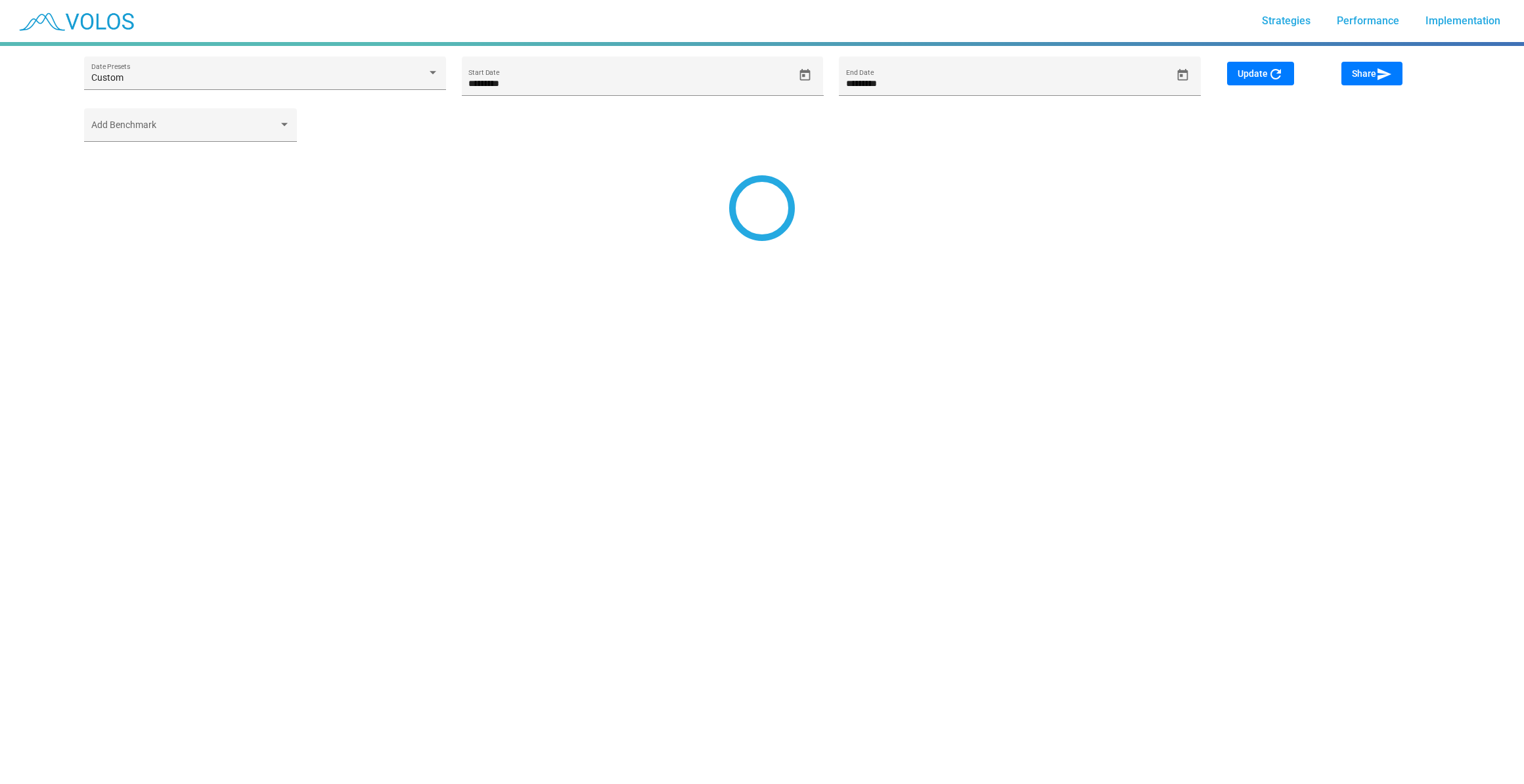
type input "*********"
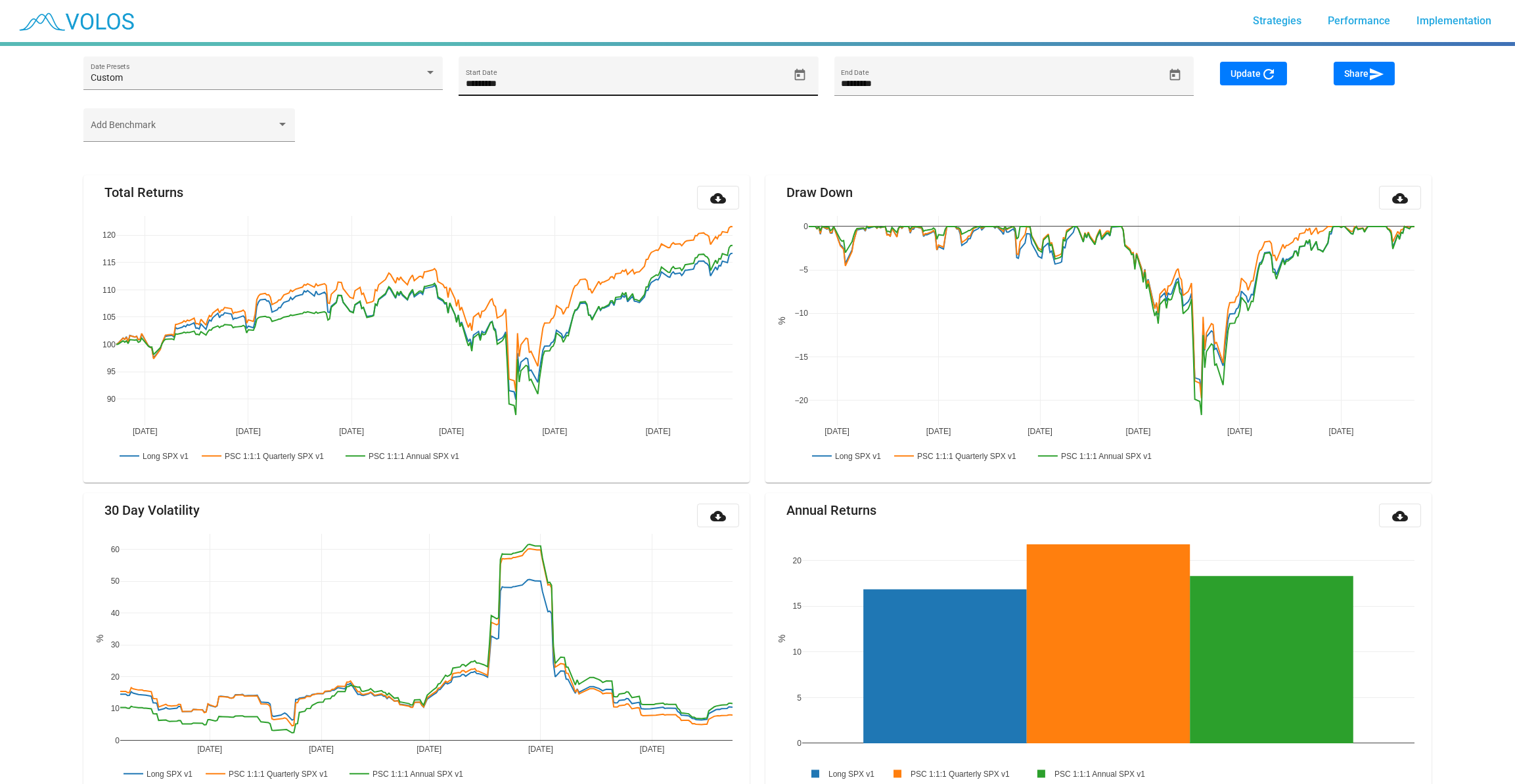
click at [592, 91] on div "********* Start Date" at bounding box center [626, 82] width 322 height 27
click at [806, 77] on icon "Open calendar" at bounding box center [800, 75] width 14 height 14
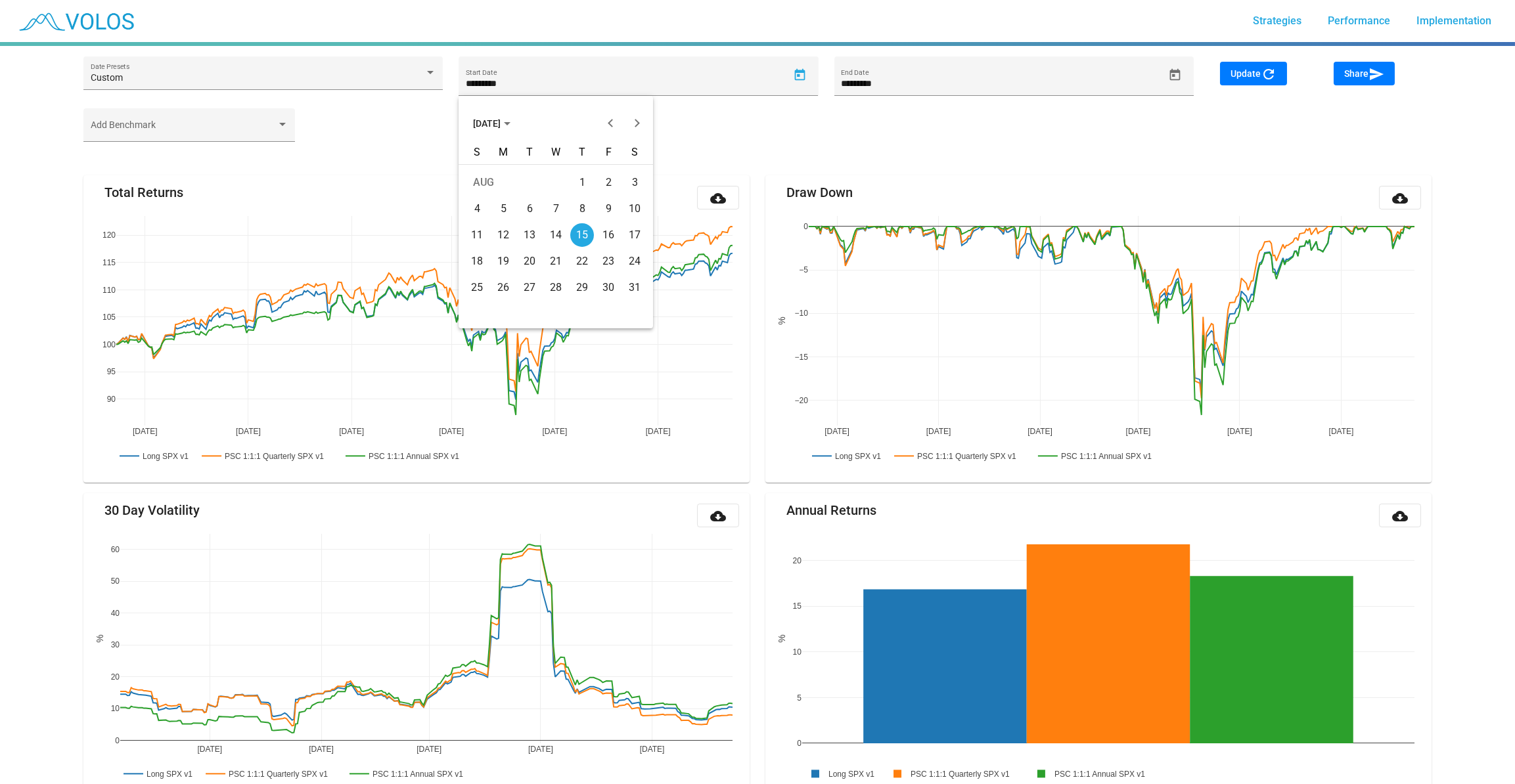
click at [510, 124] on span "[DATE]" at bounding box center [492, 124] width 37 height 11
click at [609, 124] on button "Previous 20 years" at bounding box center [610, 124] width 26 height 26
click at [587, 247] on div "2006" at bounding box center [579, 243] width 42 height 24
click at [487, 194] on div "JAN" at bounding box center [487, 190] width 42 height 24
click at [482, 207] on div "1" at bounding box center [476, 209] width 24 height 24
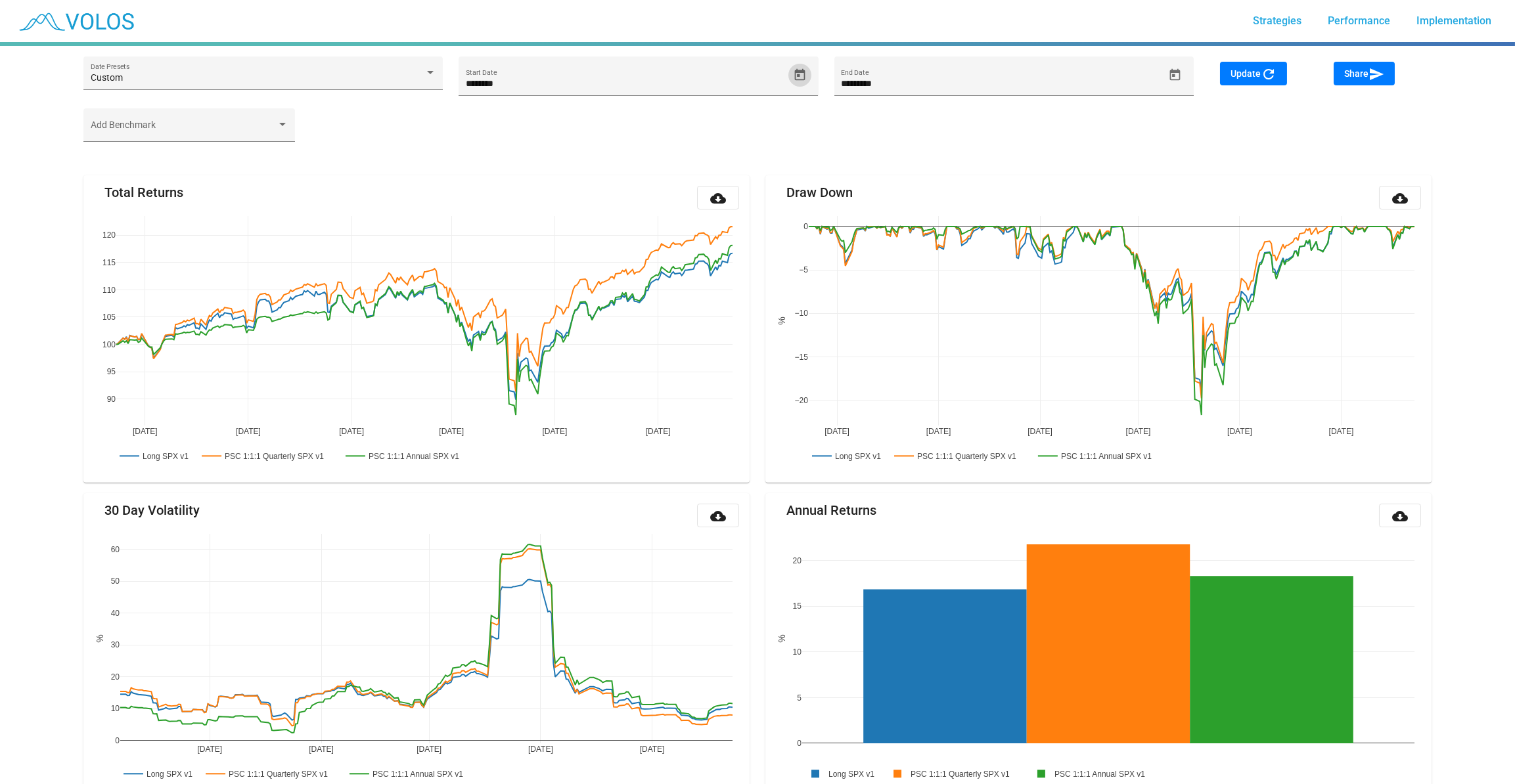
click at [1265, 70] on mat-icon "refresh" at bounding box center [1268, 74] width 15 height 15
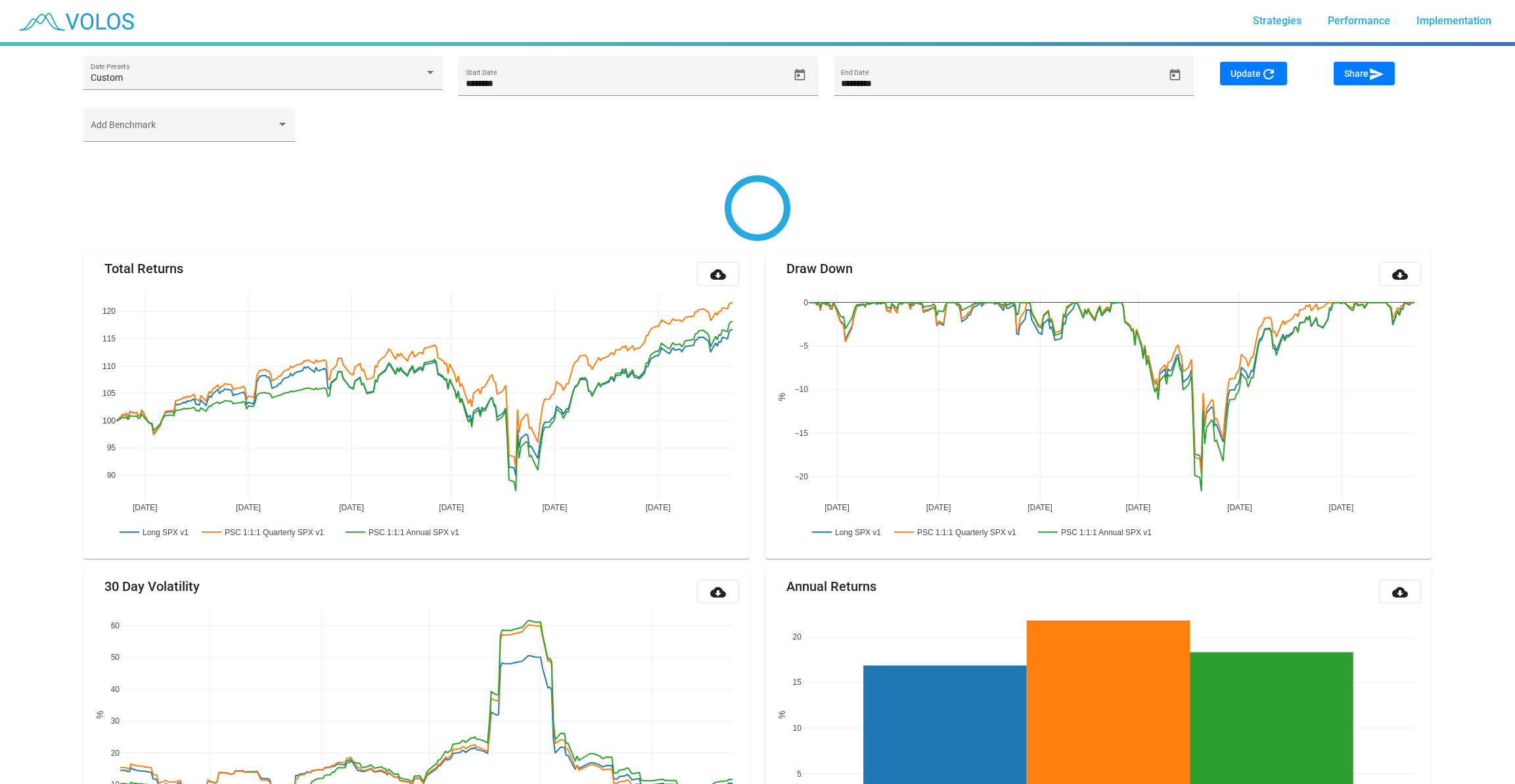
type input "********"
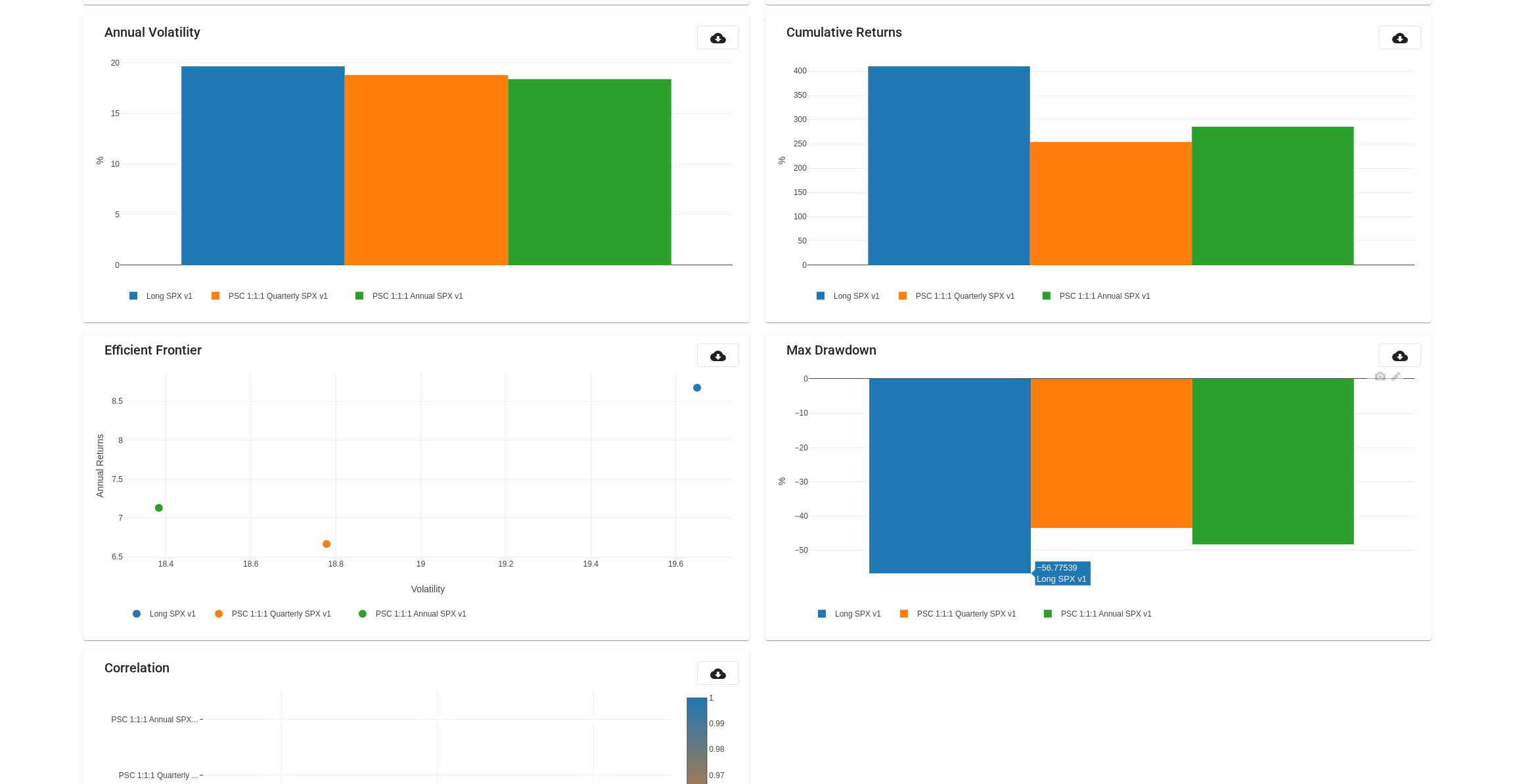
scroll to position [1174, 0]
